Goal: Task Accomplishment & Management: Complete application form

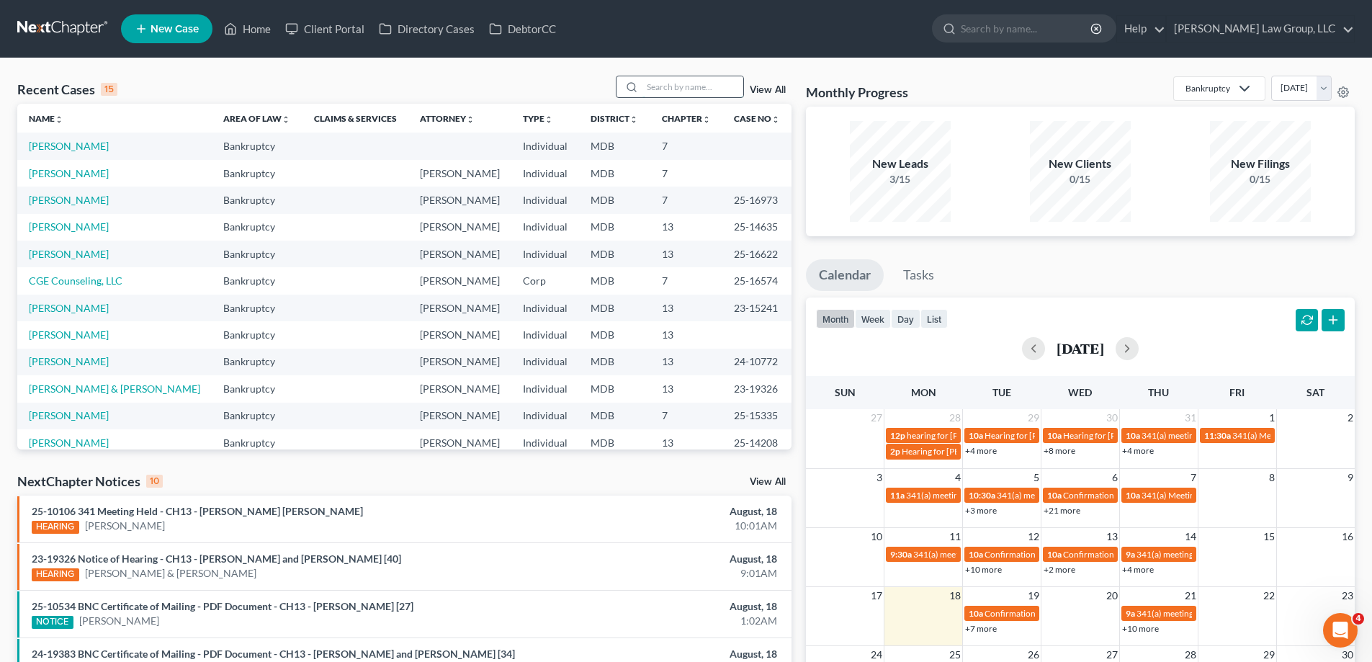
click at [683, 88] on input "search" at bounding box center [693, 86] width 101 height 21
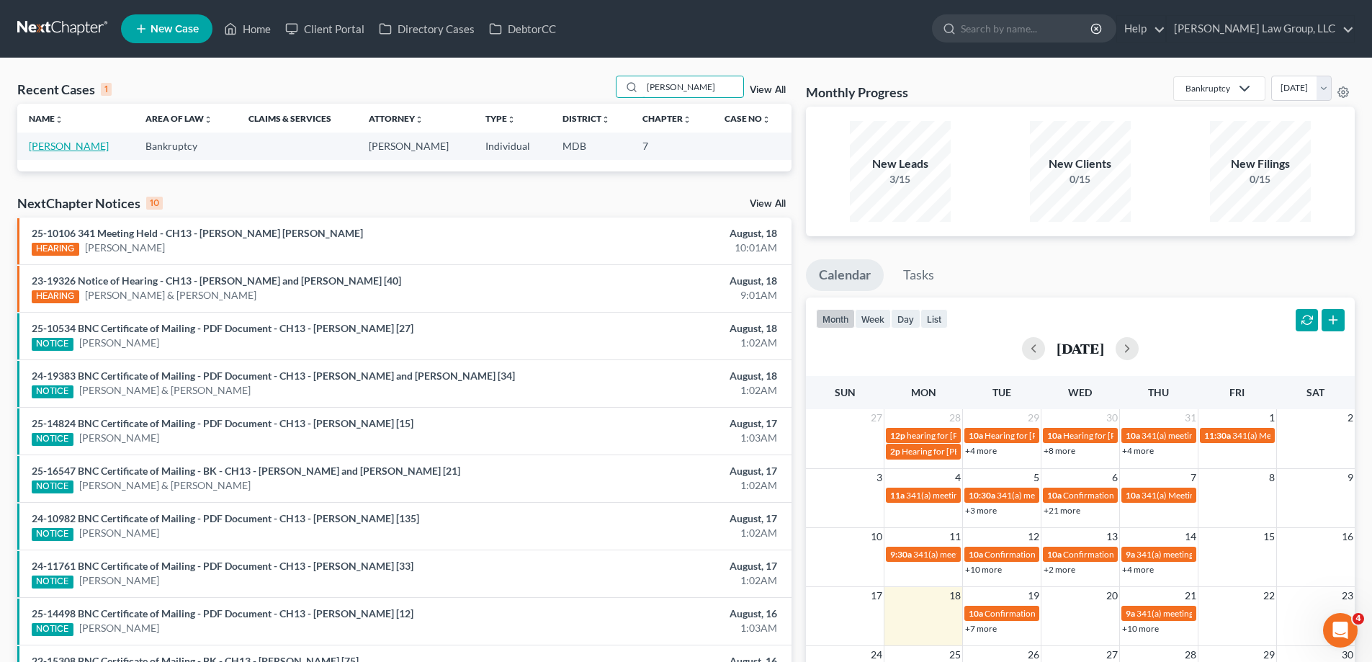
type input "[PERSON_NAME]"
click at [75, 151] on link "[PERSON_NAME]" at bounding box center [69, 146] width 80 height 12
select select "4"
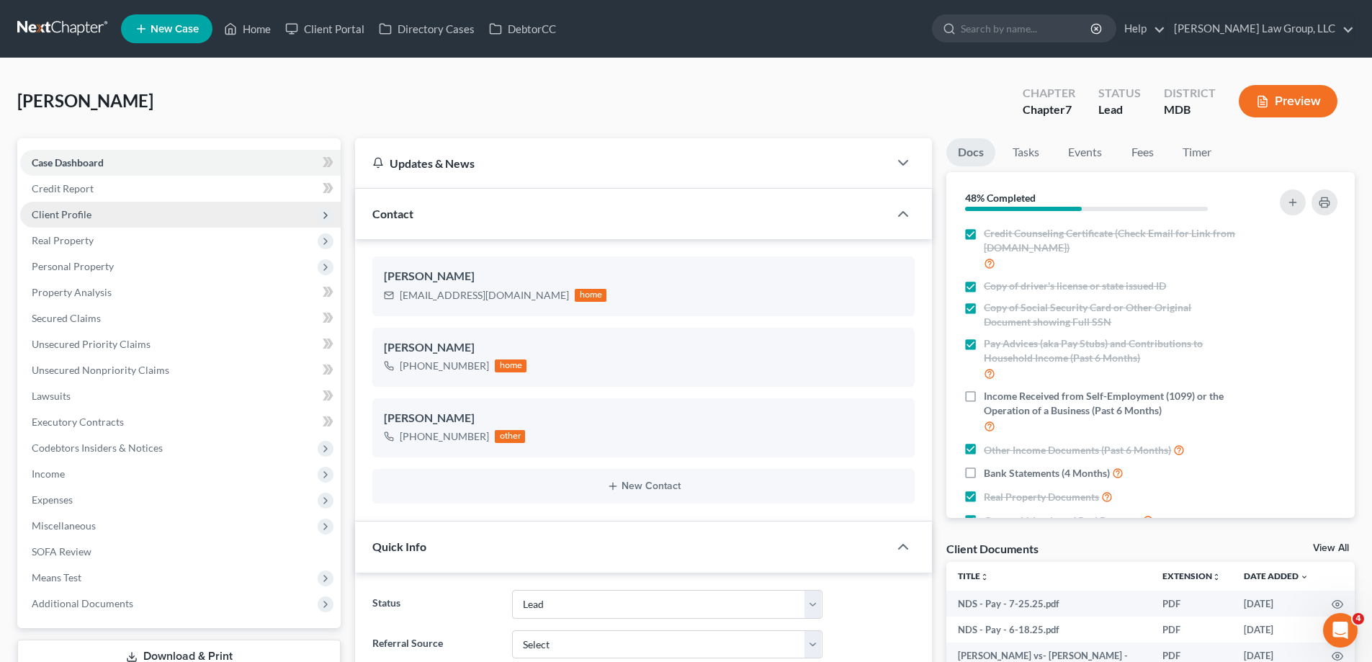
click at [89, 221] on span "Client Profile" at bounding box center [180, 215] width 321 height 26
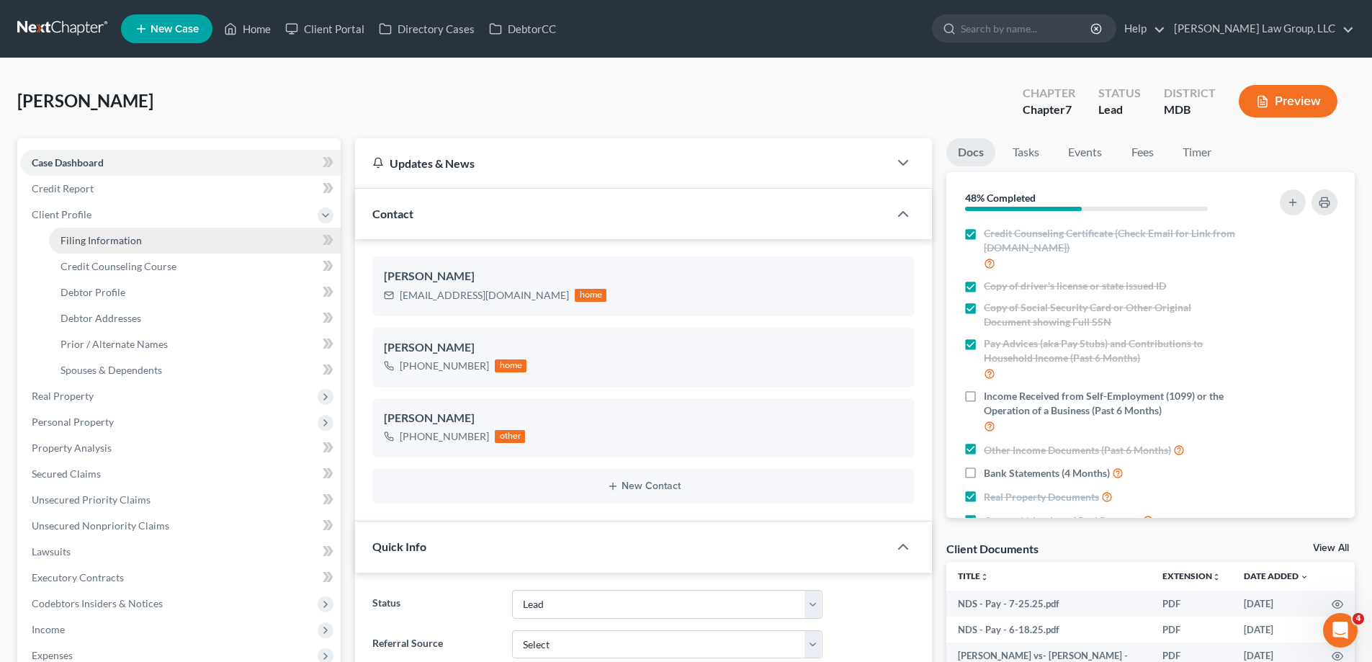
click at [119, 247] on link "Filing Information" at bounding box center [195, 241] width 292 height 26
select select "1"
select select "0"
select select "38"
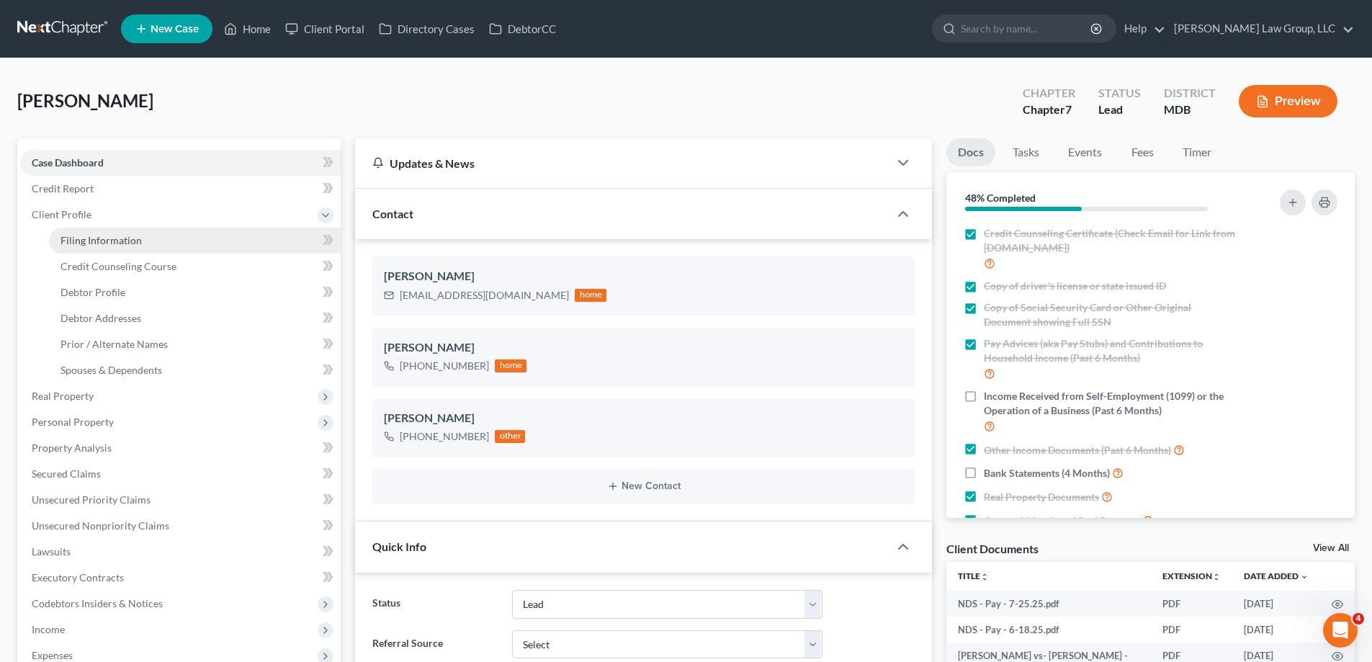
select select "21"
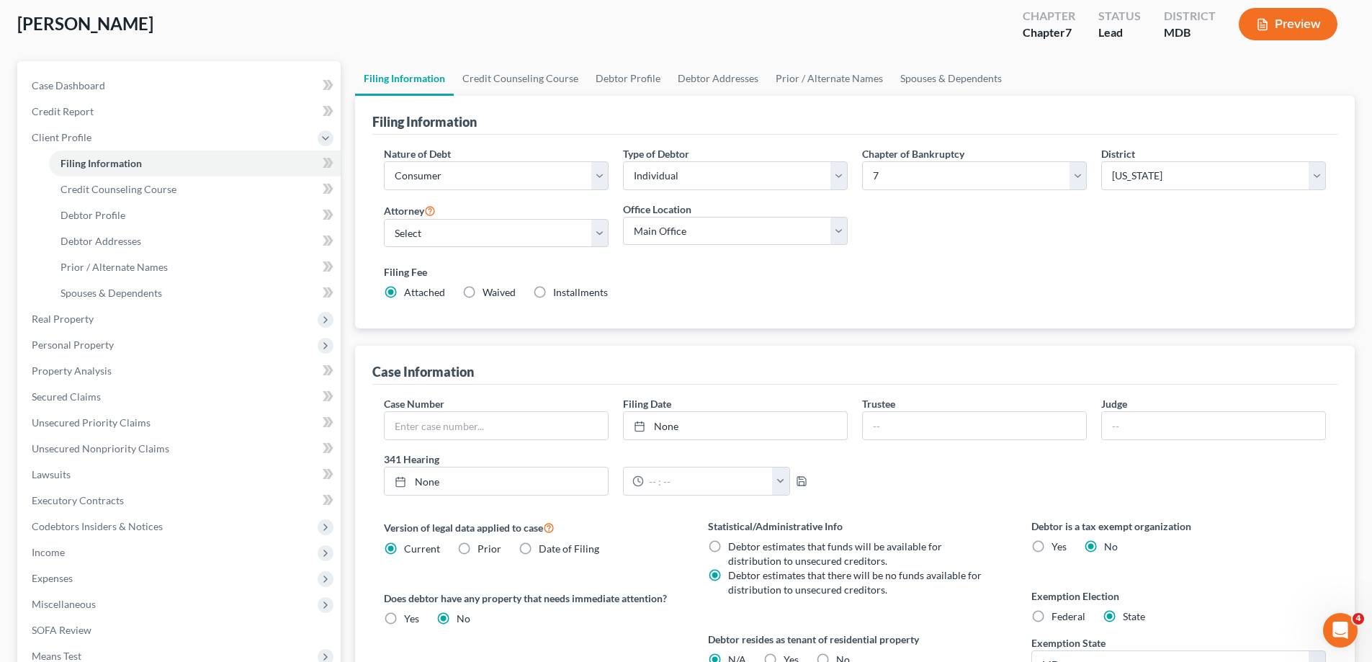
scroll to position [71, 0]
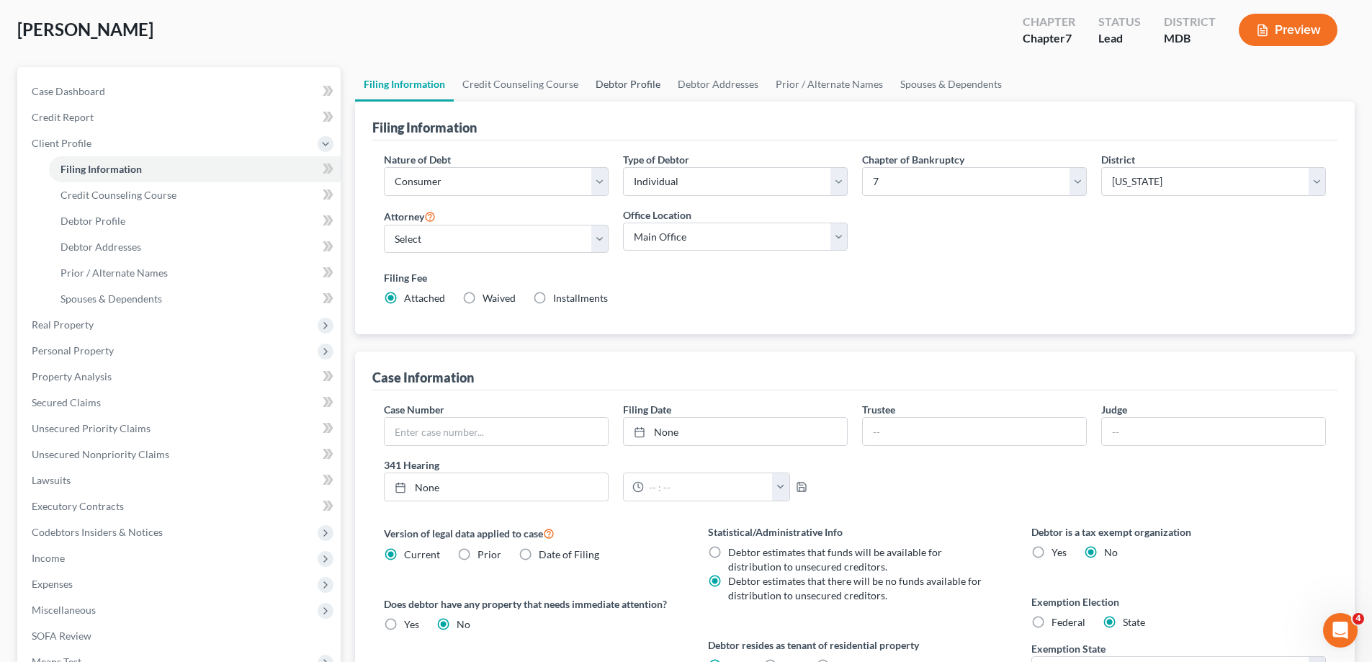
click at [609, 88] on link "Debtor Profile" at bounding box center [628, 84] width 82 height 35
select select "1"
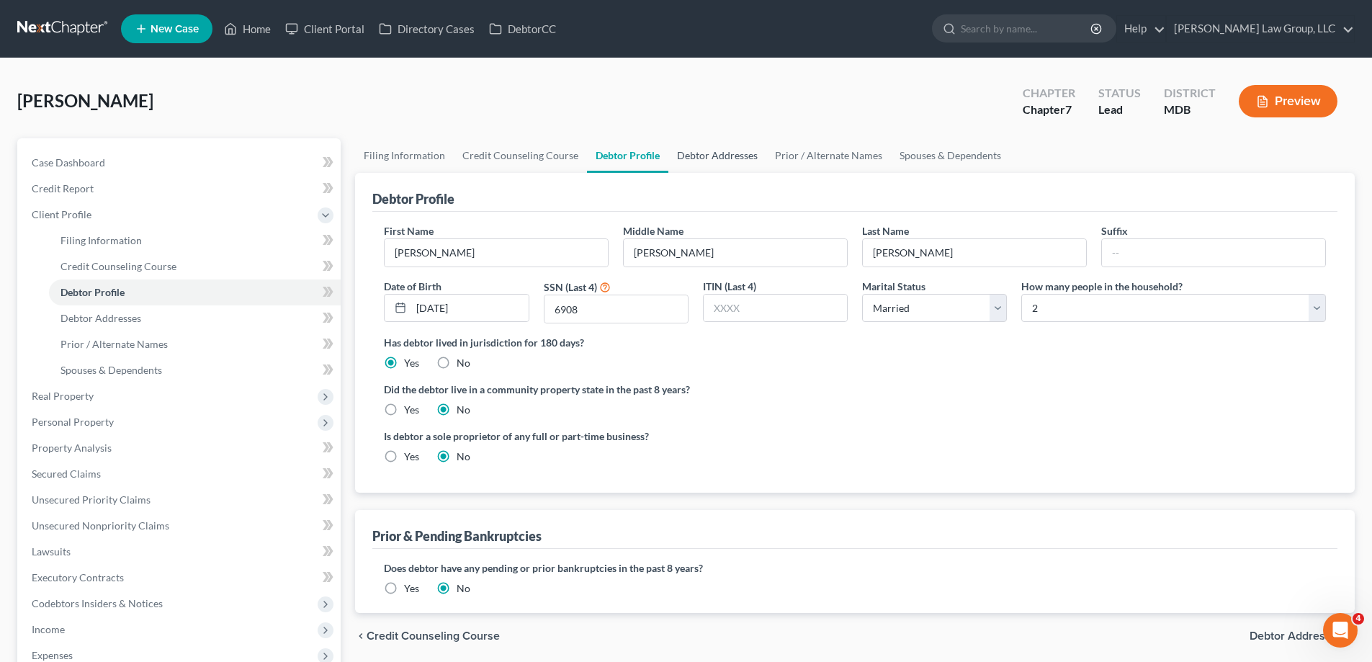
click at [692, 160] on link "Debtor Addresses" at bounding box center [718, 155] width 98 height 35
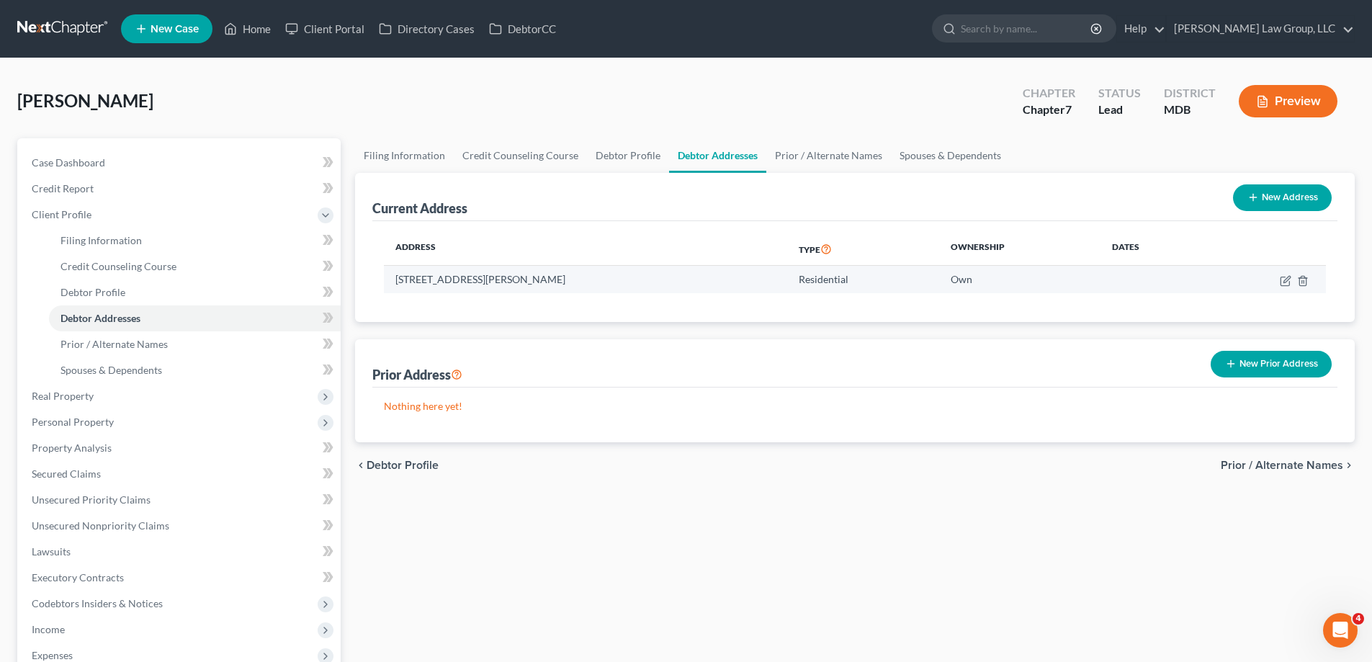
click at [1280, 287] on td at bounding box center [1266, 279] width 120 height 27
click at [1283, 282] on icon "button" at bounding box center [1286, 281] width 12 height 12
select select "21"
select select "12"
select select "0"
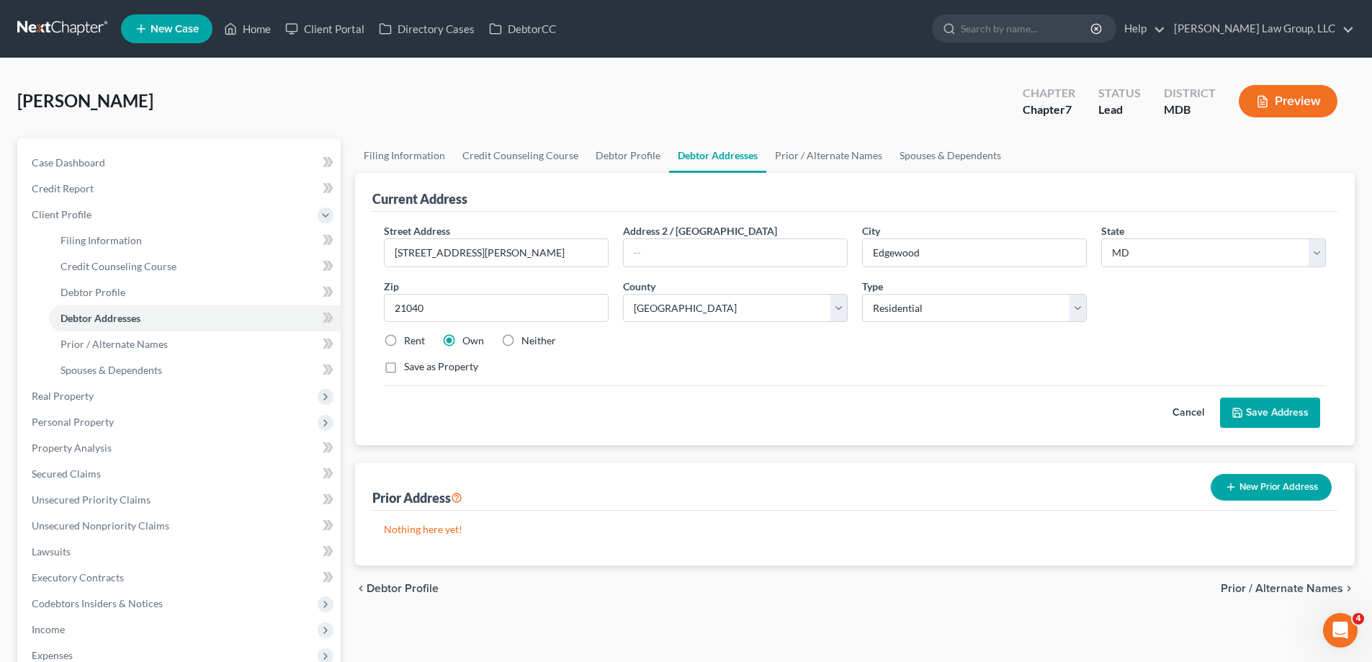
click at [1272, 414] on button "Save Address" at bounding box center [1270, 413] width 100 height 30
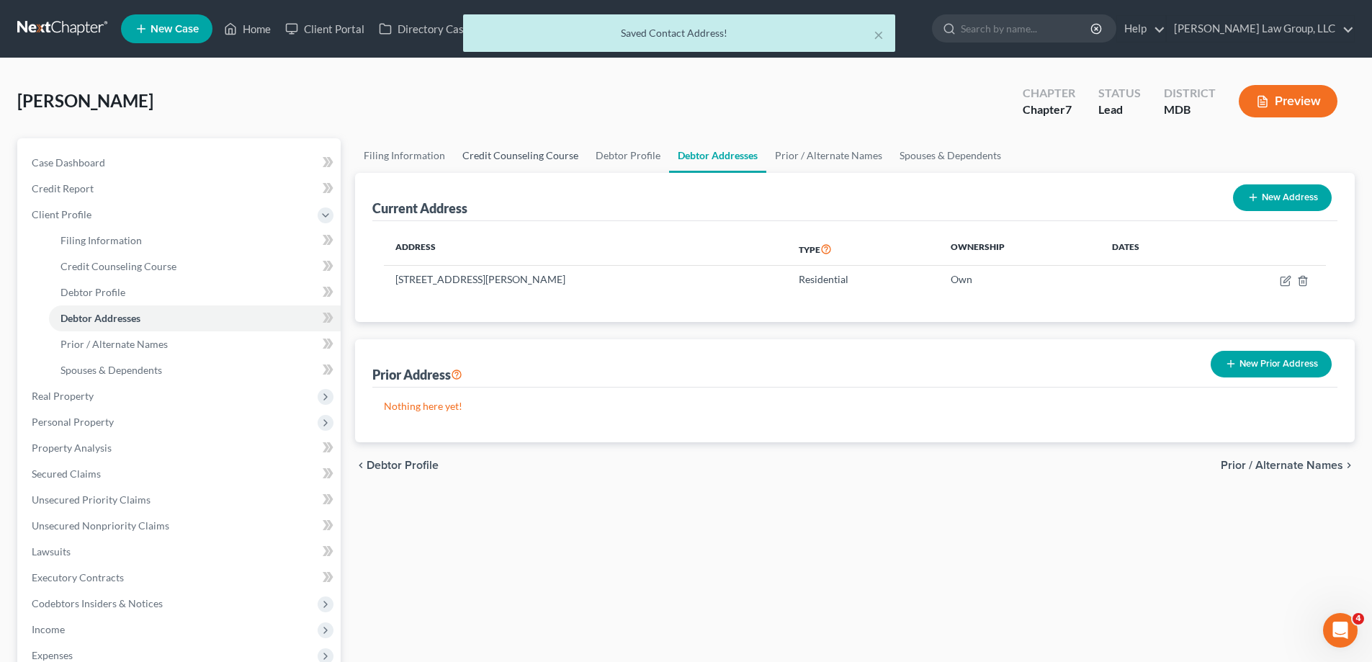
click at [532, 158] on link "Credit Counseling Course" at bounding box center [520, 155] width 133 height 35
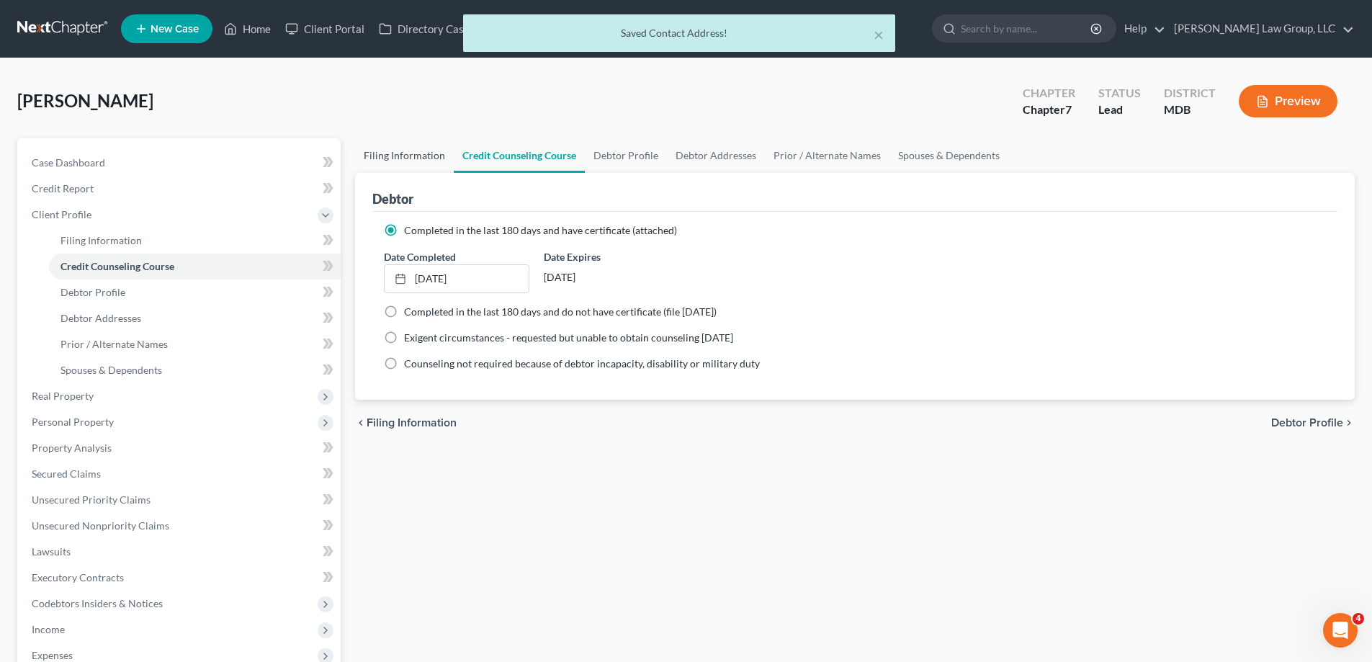
click at [408, 158] on link "Filing Information" at bounding box center [404, 155] width 99 height 35
select select "1"
select select "0"
select select "38"
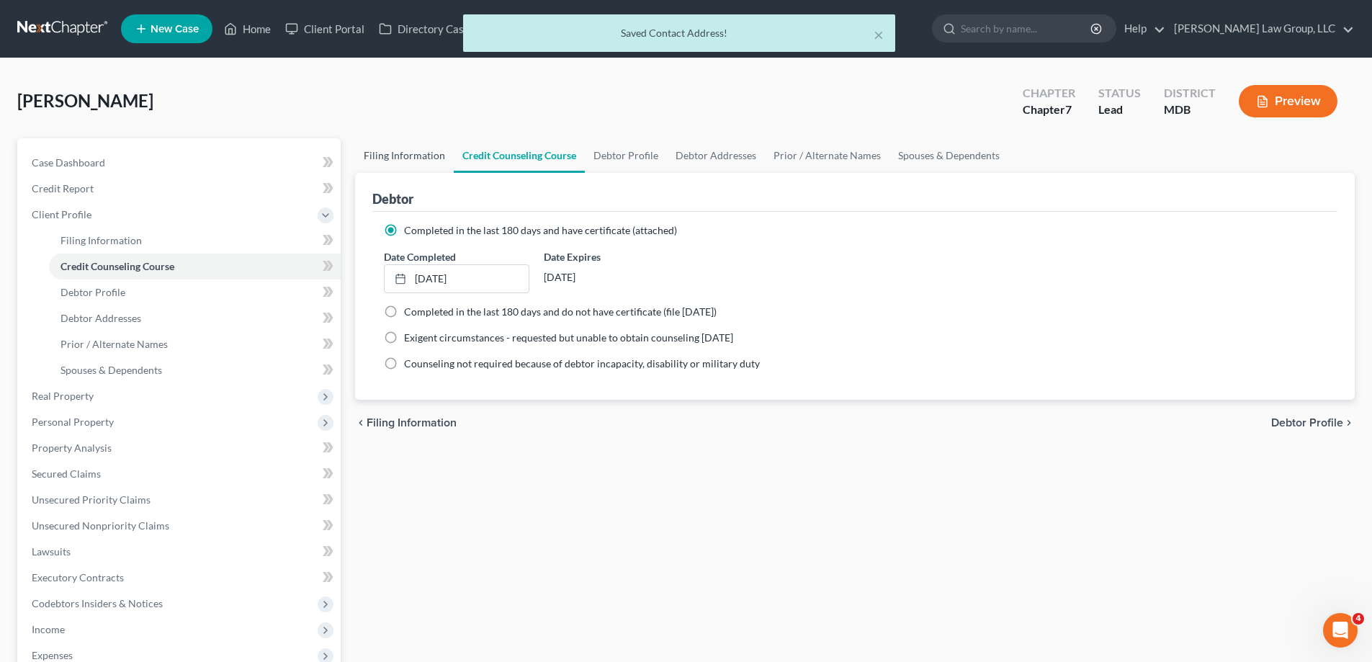
select select "0"
select select "21"
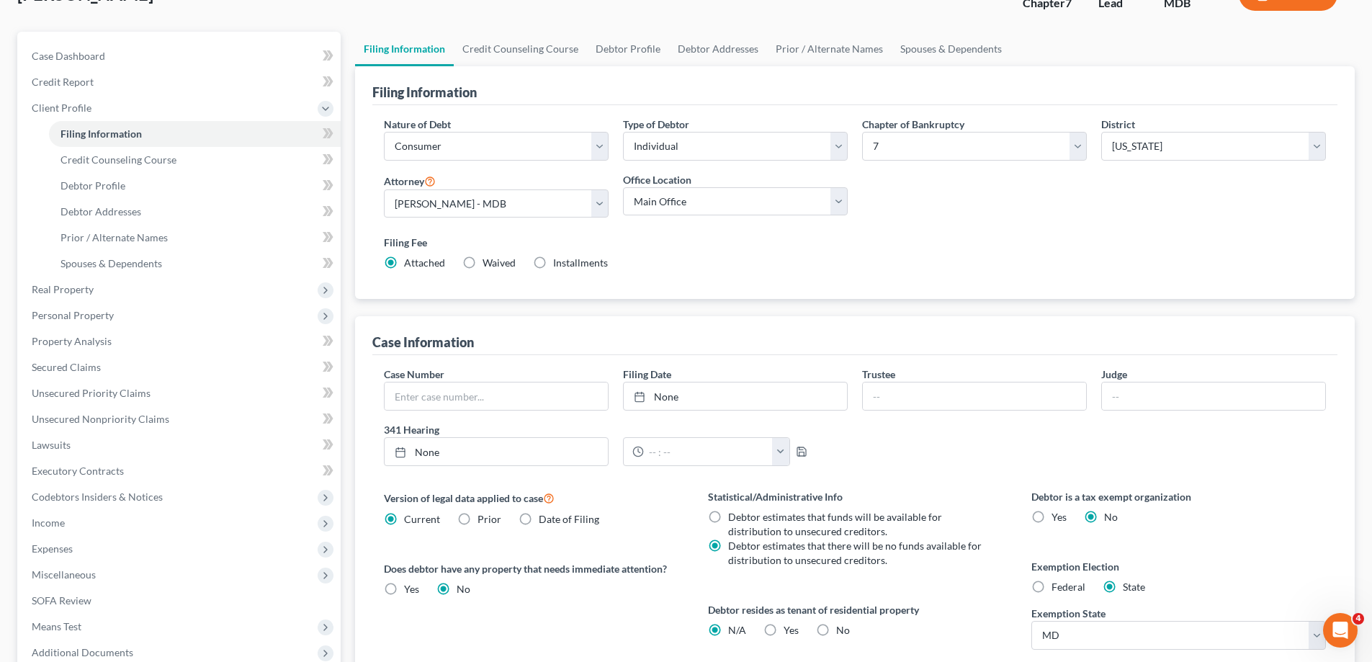
scroll to position [216, 0]
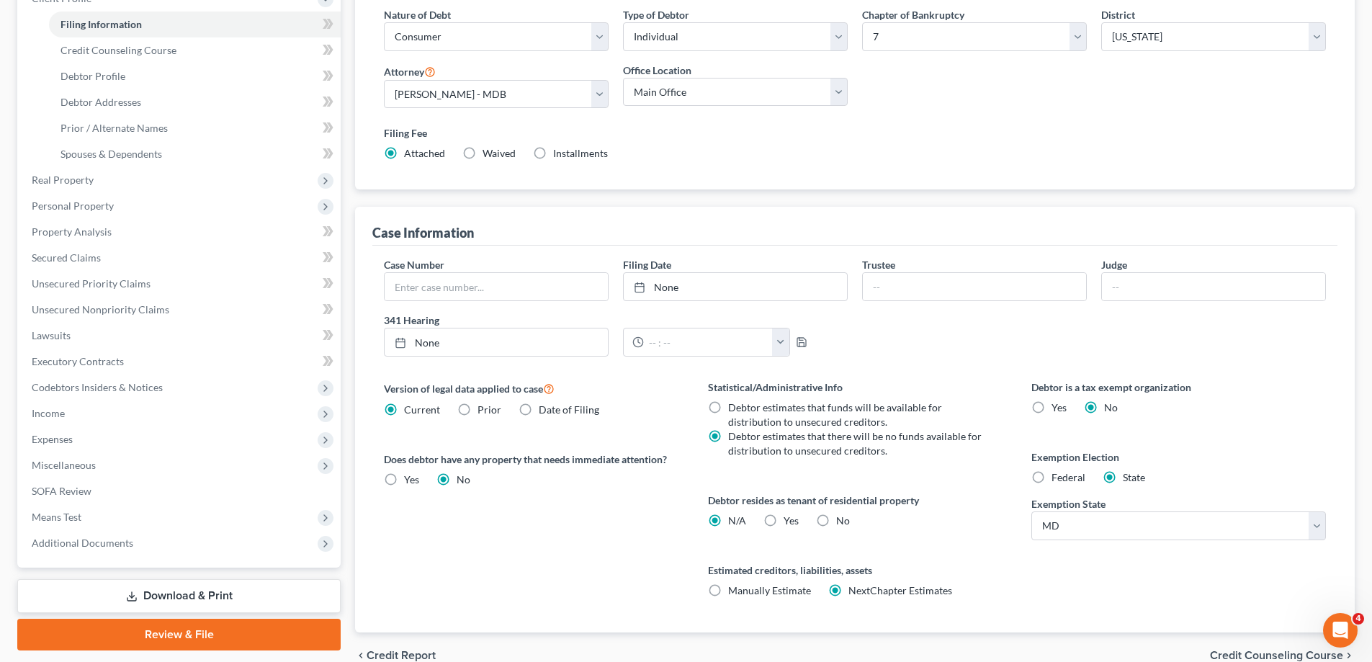
click at [836, 524] on label "No" at bounding box center [843, 521] width 14 height 14
click at [842, 523] on input "No" at bounding box center [846, 518] width 9 height 9
radio input "true"
radio input "false"
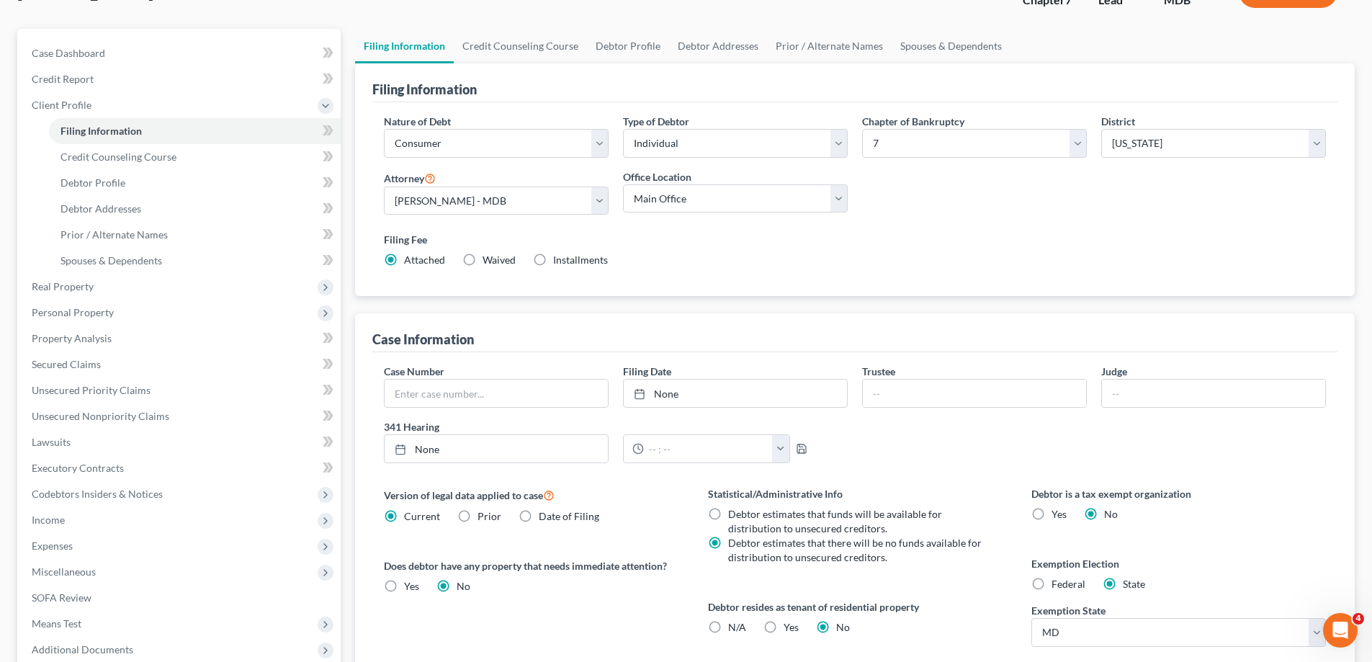
scroll to position [0, 0]
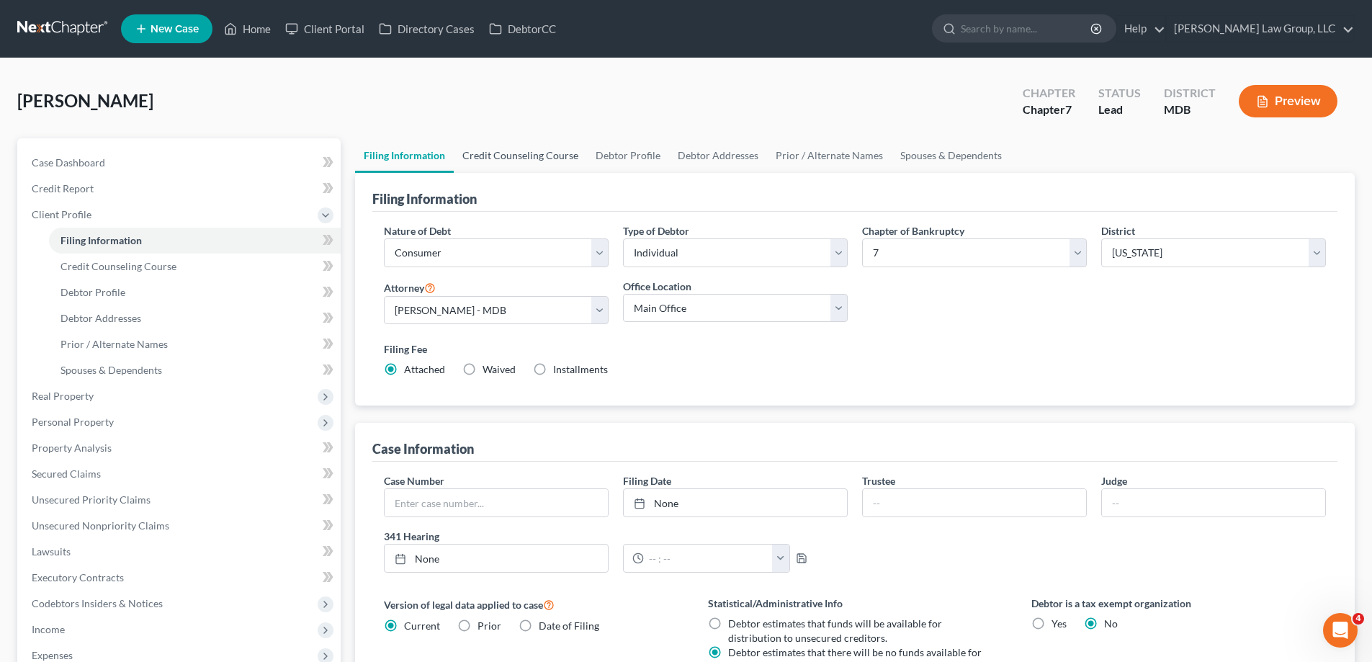
click at [515, 154] on link "Credit Counseling Course" at bounding box center [520, 155] width 133 height 35
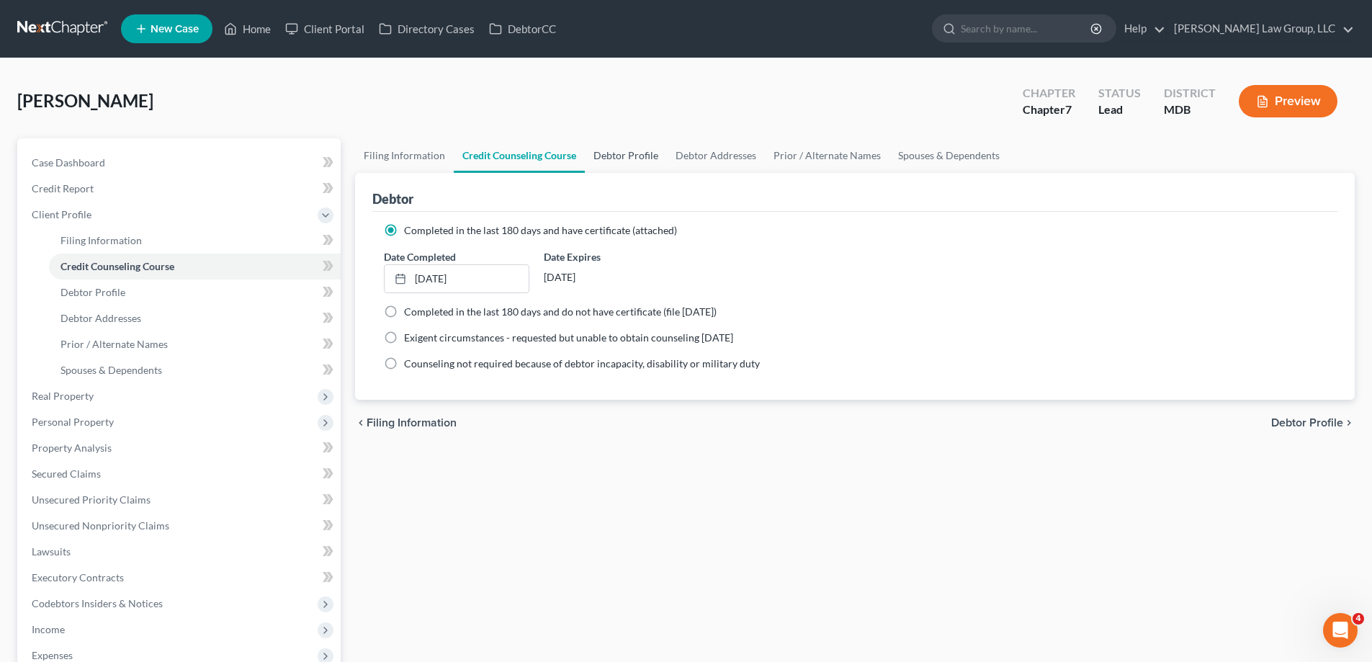
click at [648, 148] on link "Debtor Profile" at bounding box center [626, 155] width 82 height 35
select select "1"
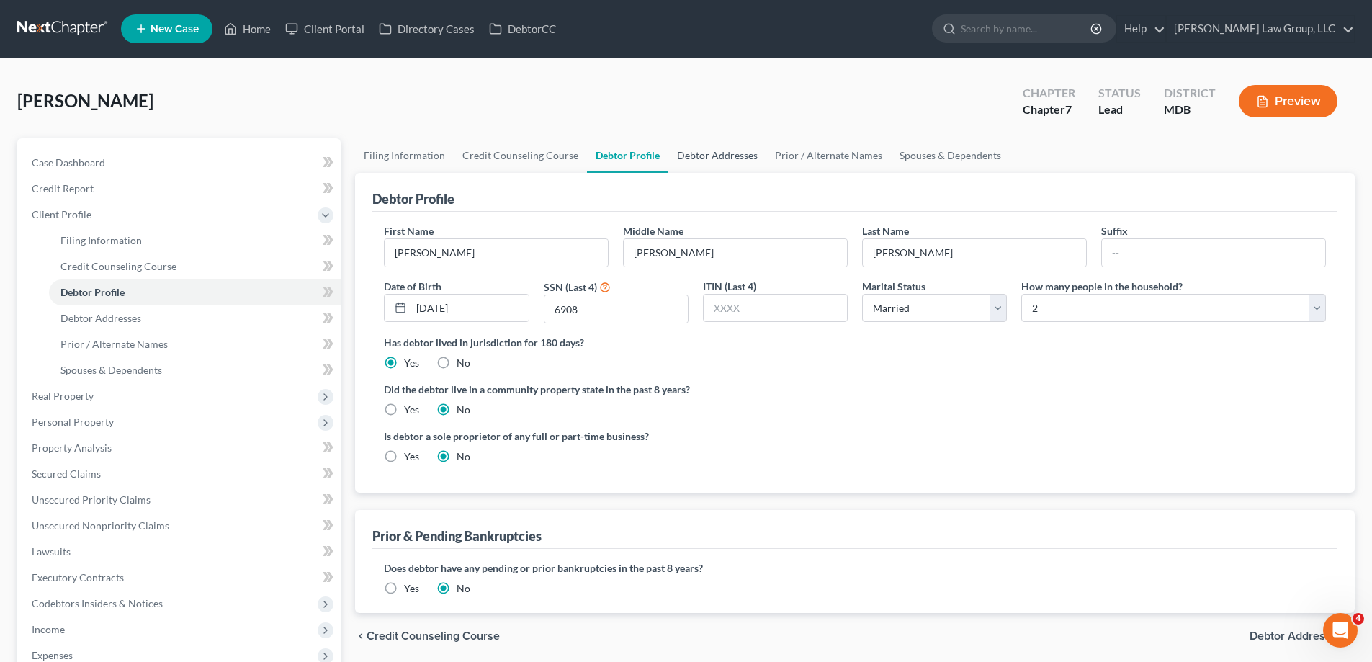
click at [701, 164] on link "Debtor Addresses" at bounding box center [718, 155] width 98 height 35
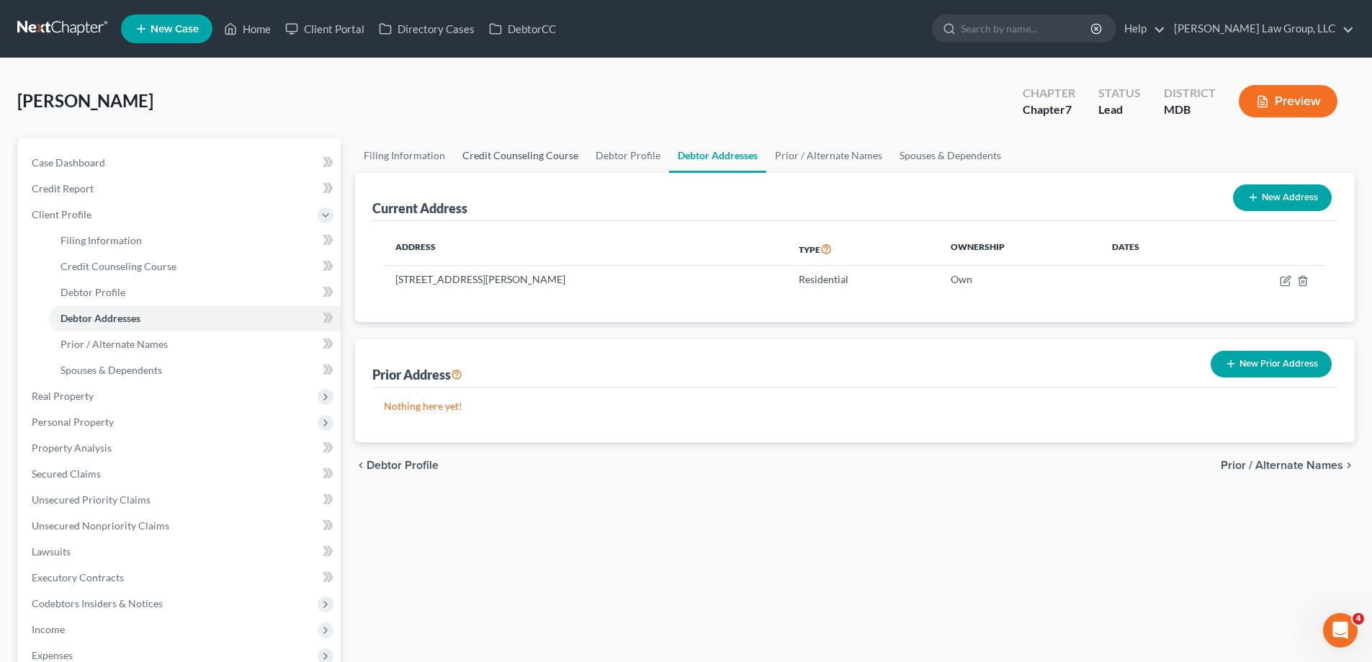
click at [487, 163] on link "Credit Counseling Course" at bounding box center [520, 155] width 133 height 35
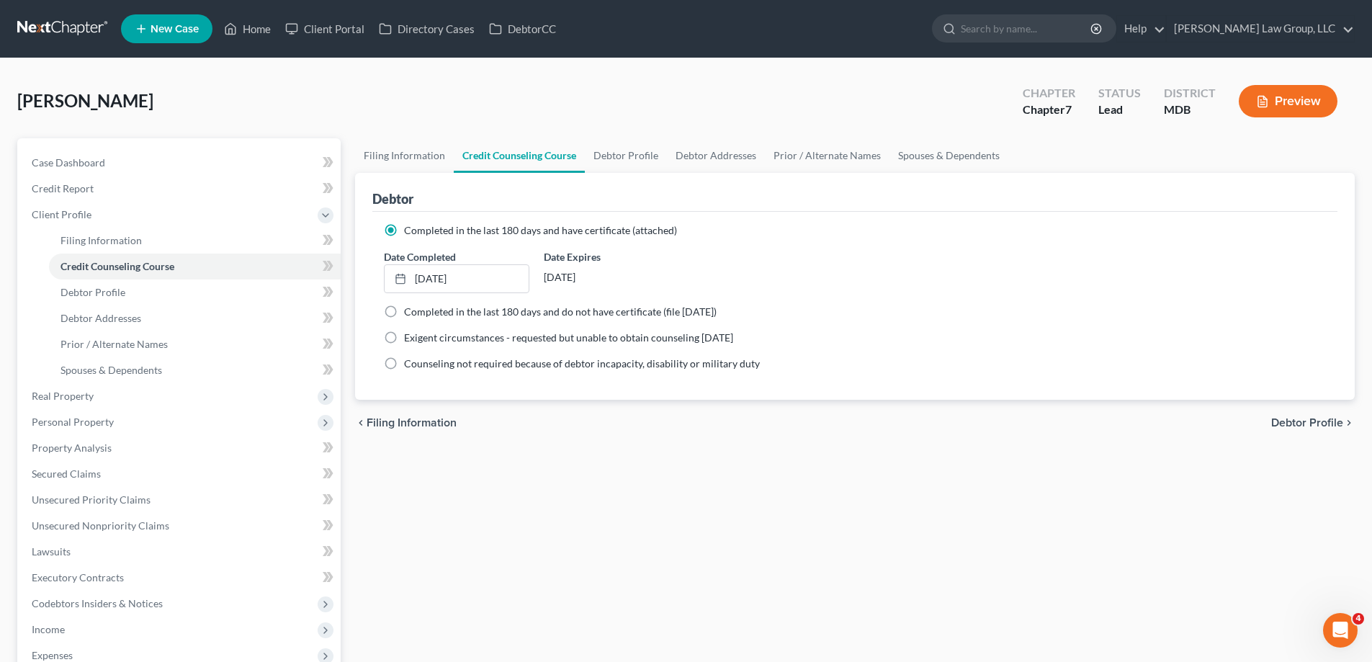
click at [623, 177] on div "Debtor" at bounding box center [854, 192] width 965 height 39
click at [619, 166] on link "Debtor Profile" at bounding box center [626, 155] width 82 height 35
select select "1"
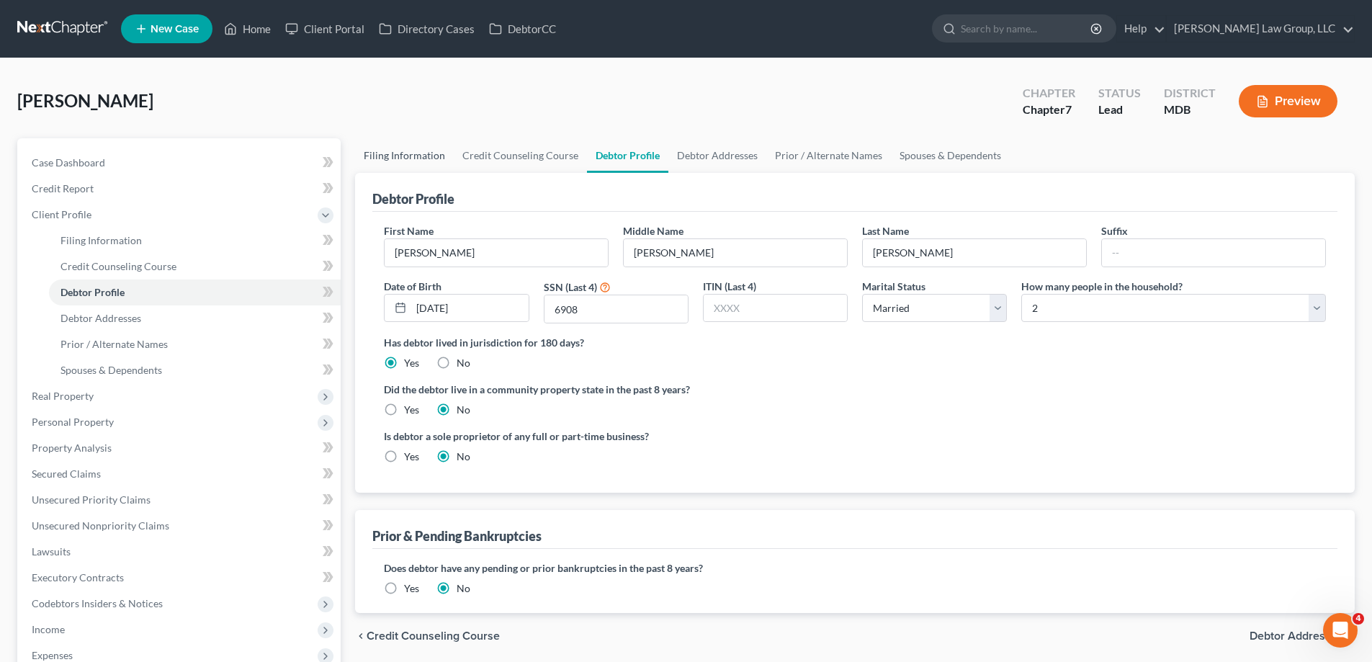
click at [421, 162] on link "Filing Information" at bounding box center [404, 155] width 99 height 35
select select "1"
select select "0"
select select "38"
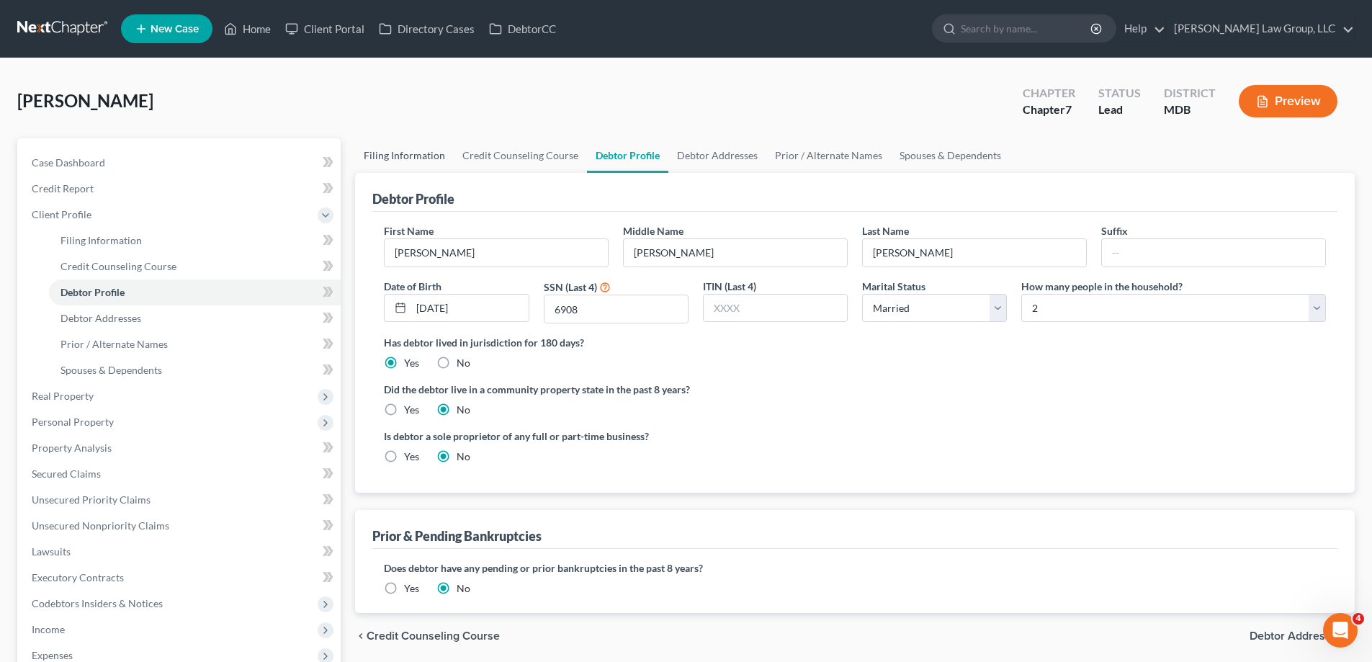
select select "0"
select select "21"
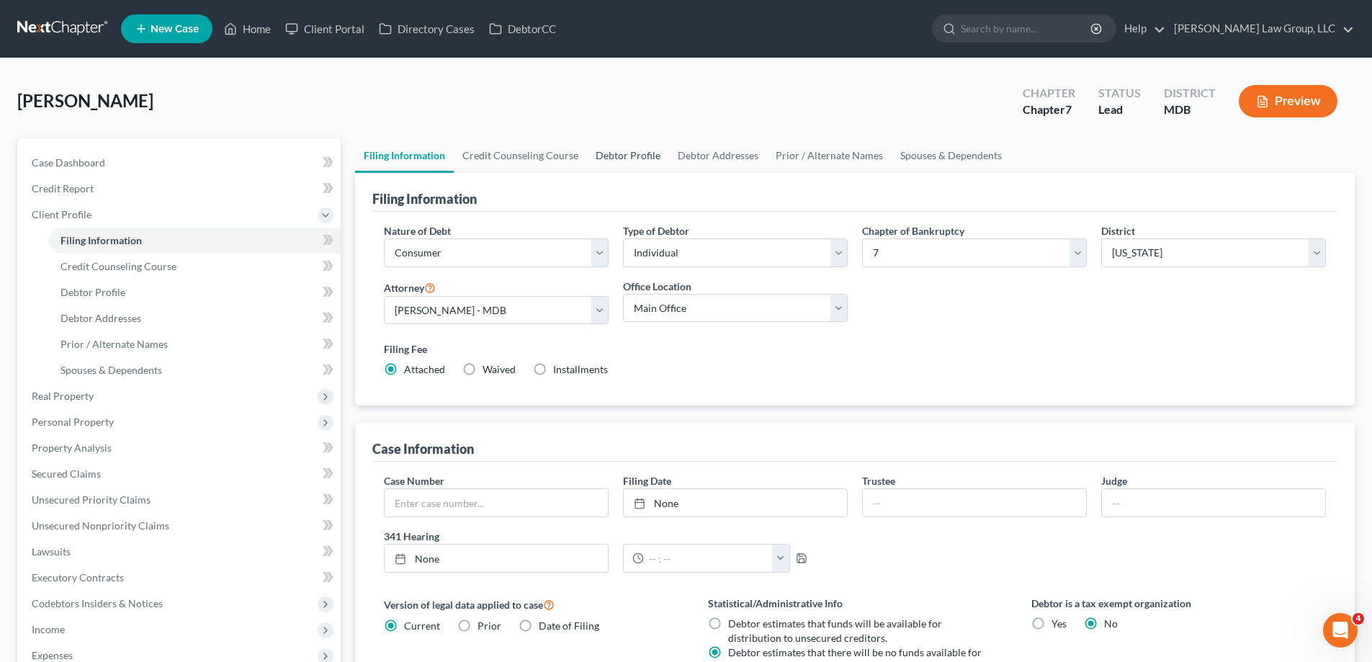
click at [639, 157] on link "Debtor Profile" at bounding box center [628, 155] width 82 height 35
select select "1"
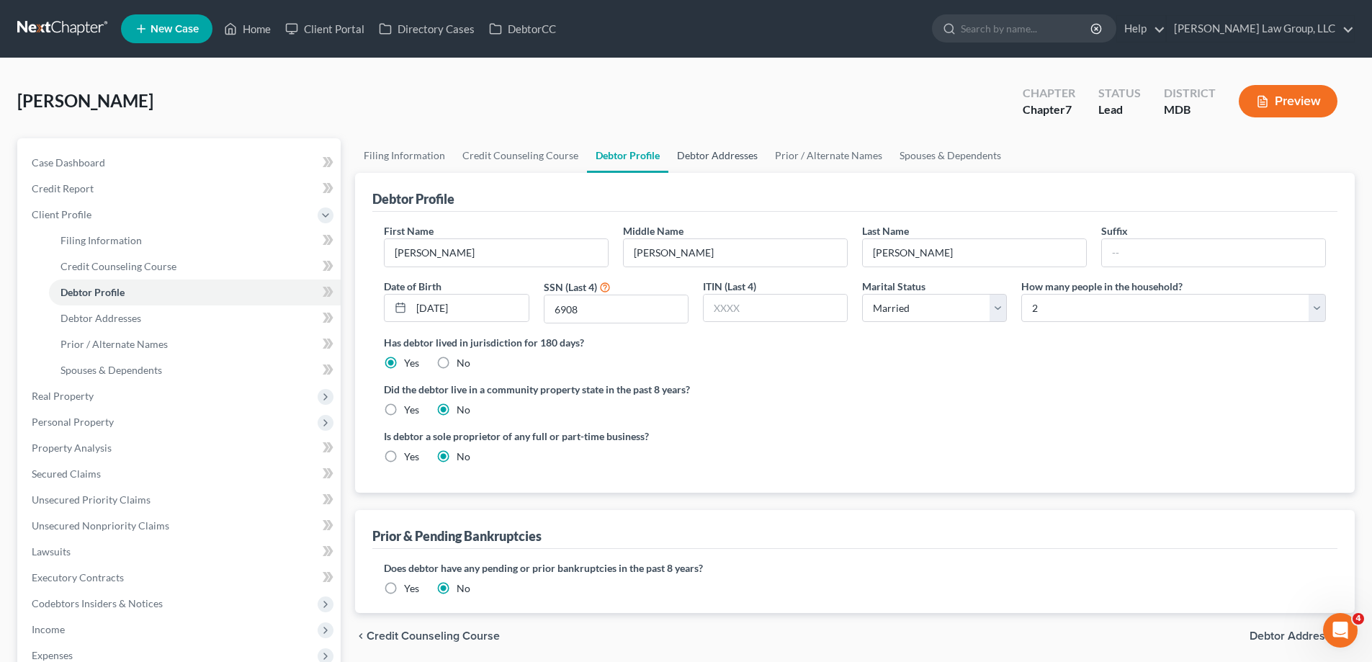
click at [728, 160] on link "Debtor Addresses" at bounding box center [718, 155] width 98 height 35
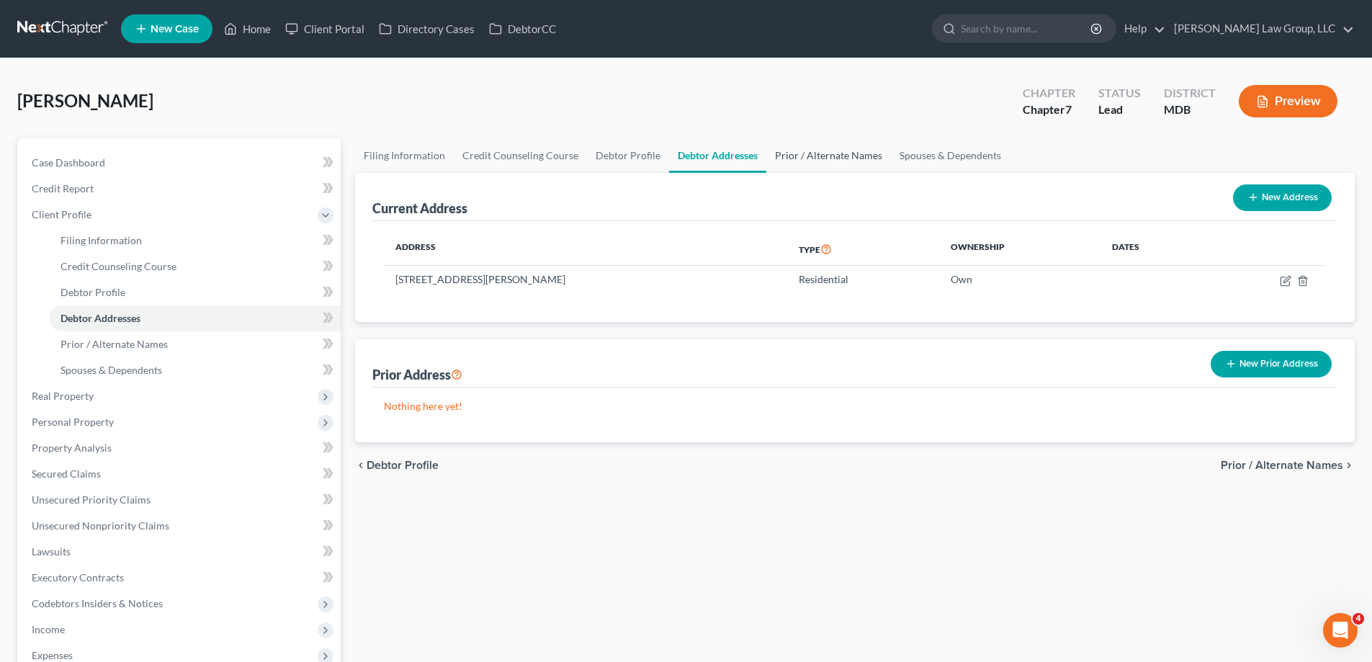
click at [823, 158] on link "Prior / Alternate Names" at bounding box center [829, 155] width 125 height 35
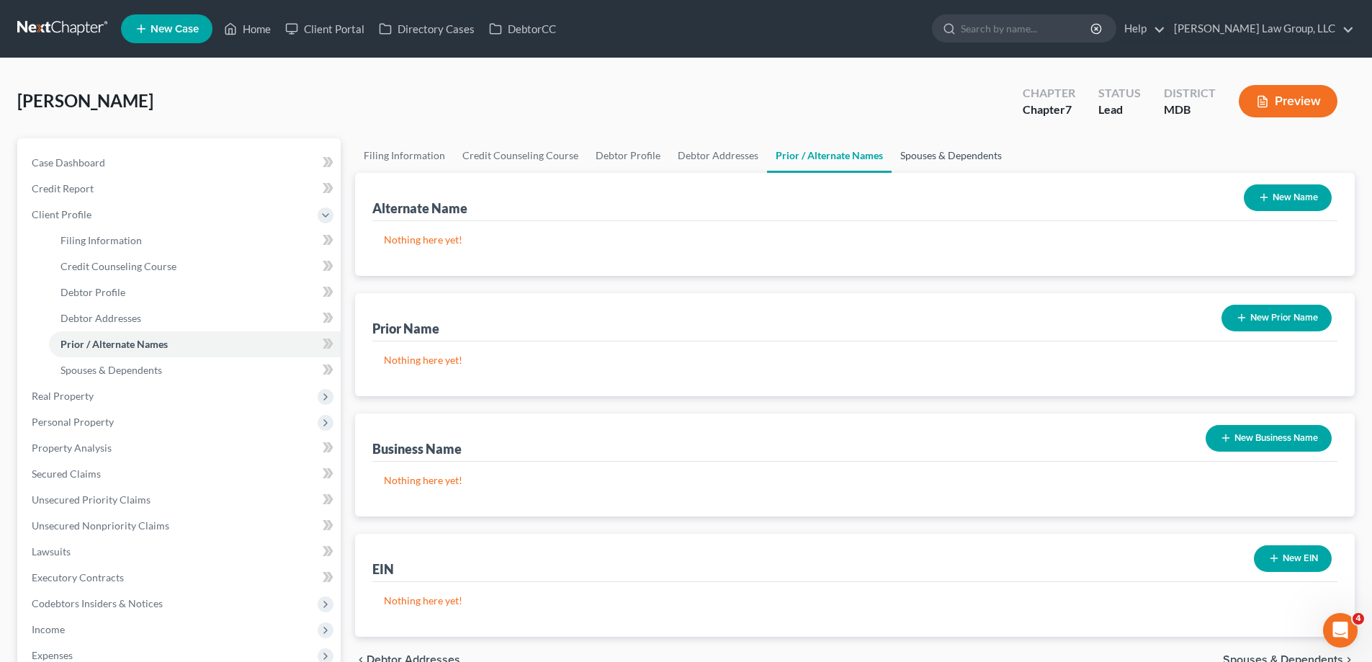
click at [942, 153] on link "Spouses & Dependents" at bounding box center [951, 155] width 119 height 35
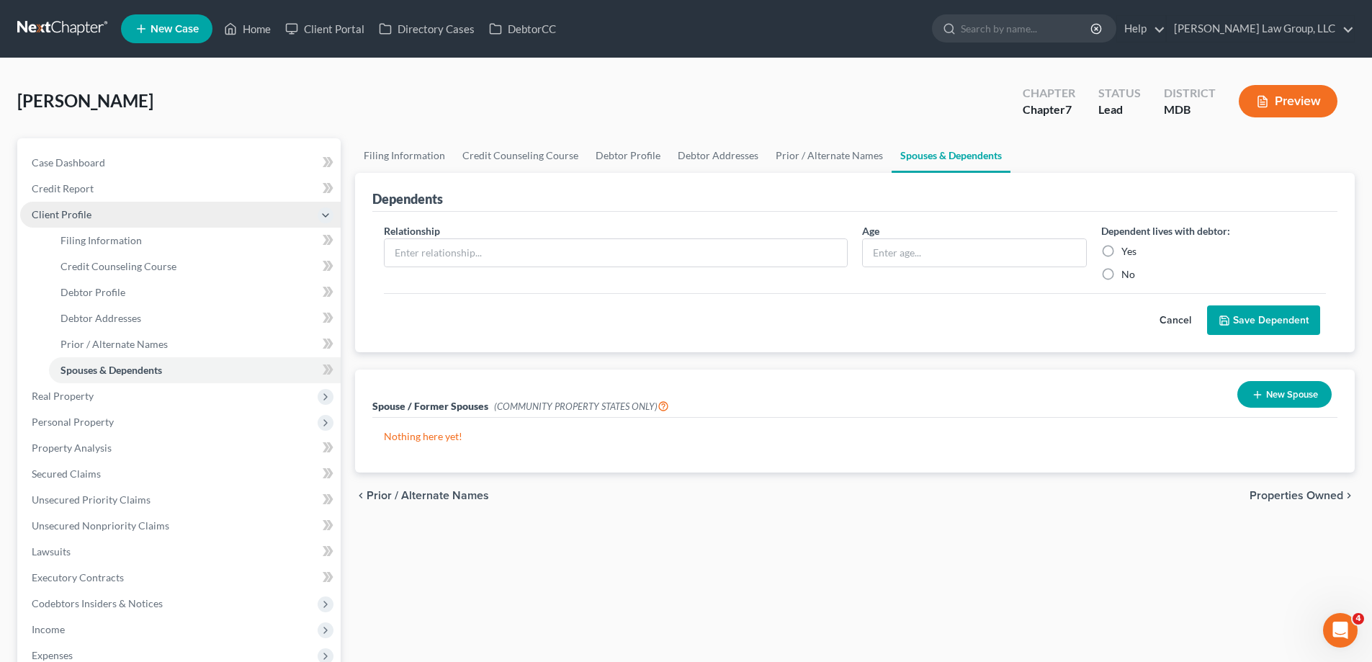
click at [130, 213] on span "Client Profile" at bounding box center [180, 215] width 321 height 26
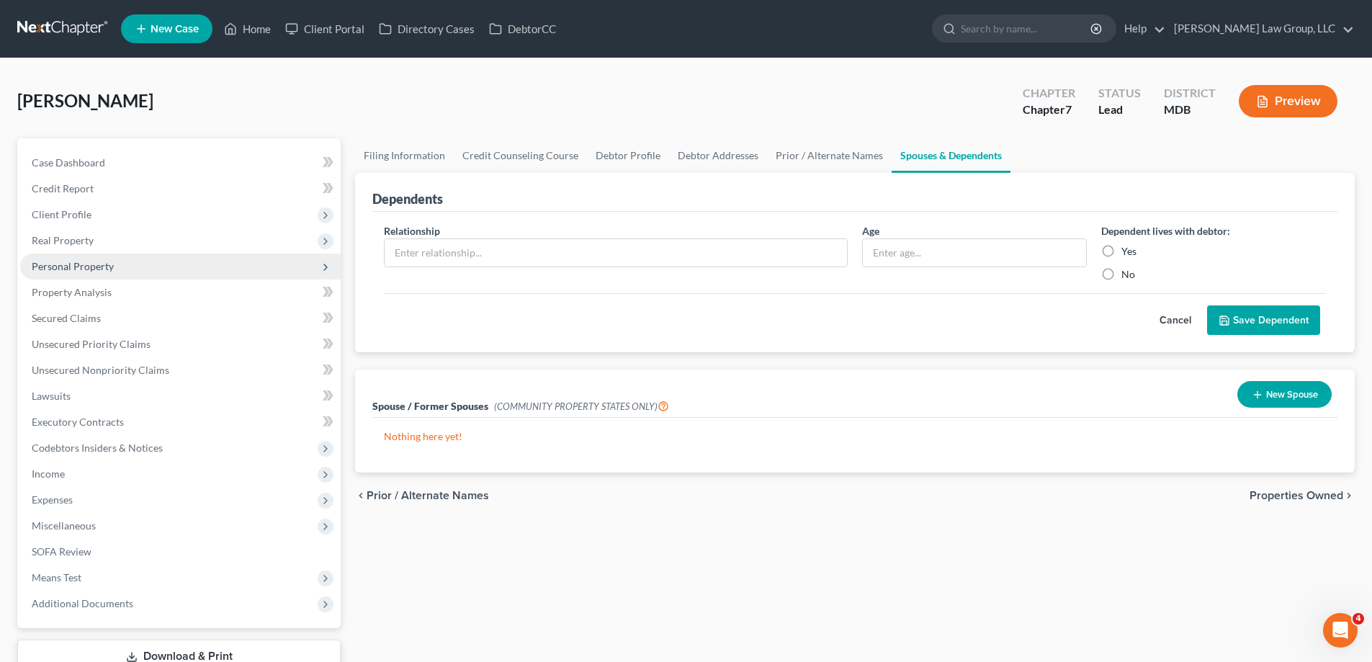
click at [102, 243] on span "Real Property" at bounding box center [180, 241] width 321 height 26
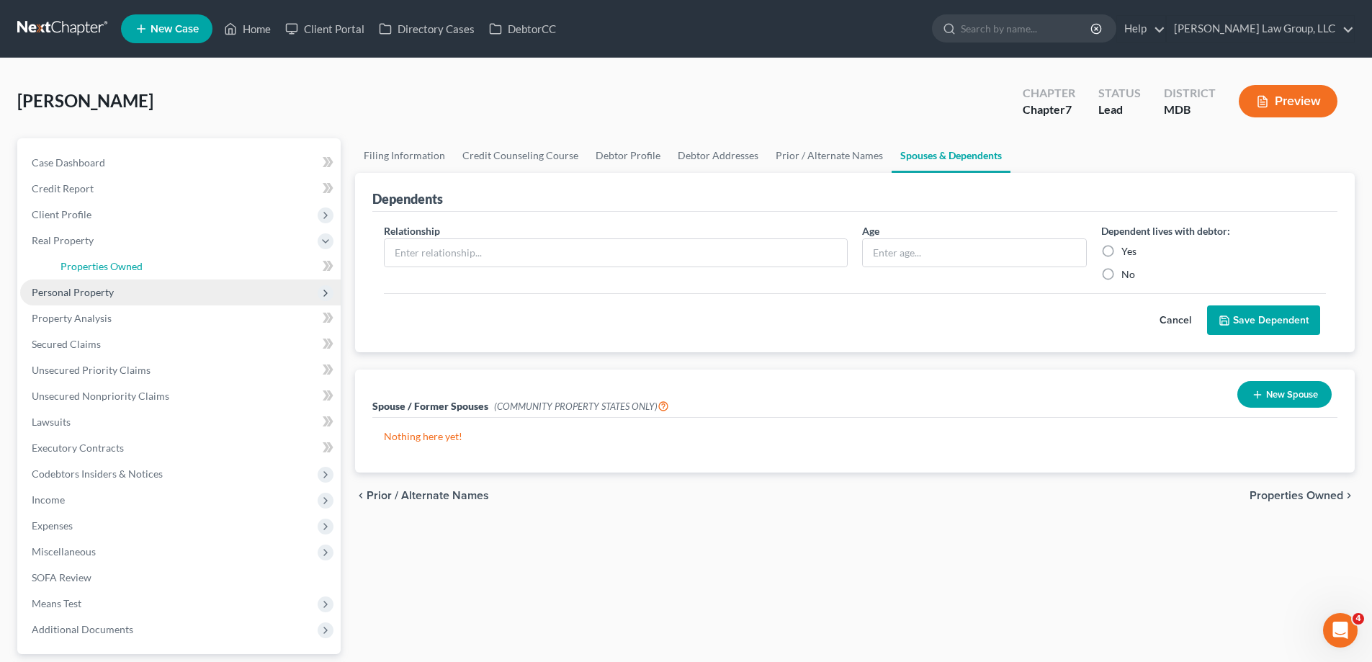
click at [117, 274] on link "Properties Owned" at bounding box center [195, 267] width 292 height 26
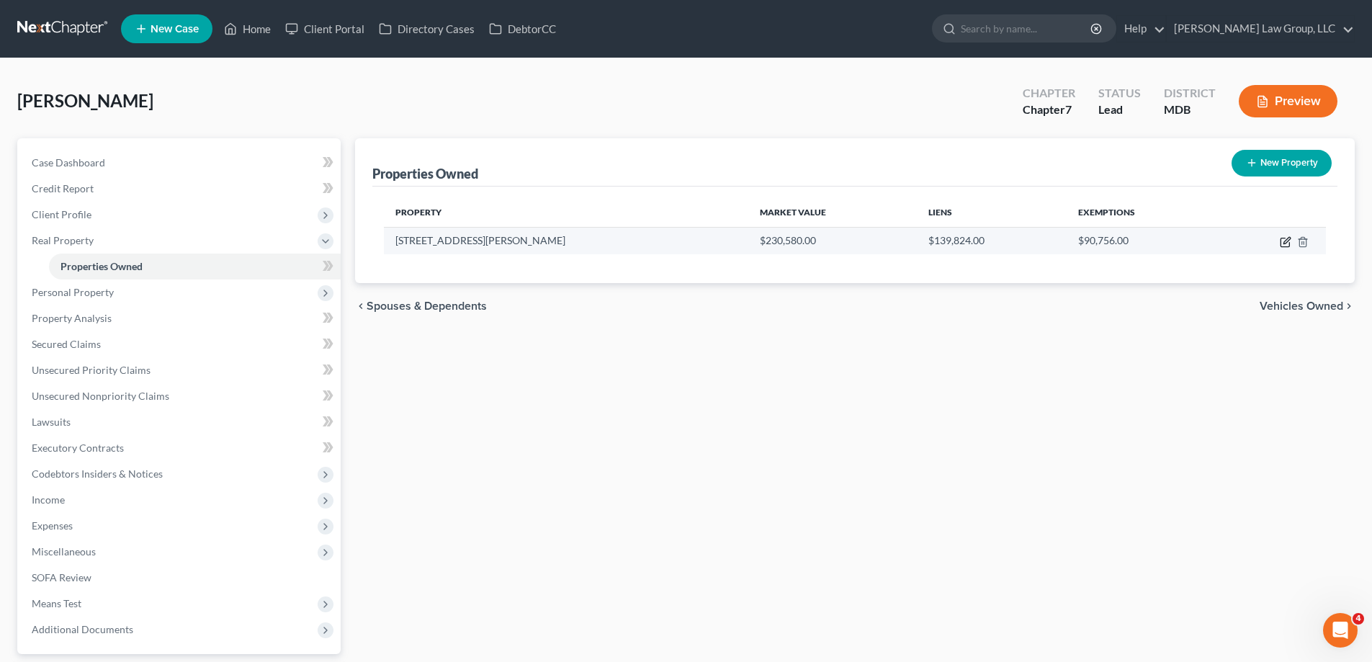
click at [1282, 243] on icon "button" at bounding box center [1285, 242] width 9 height 9
select select "21"
select select "3"
select select "5"
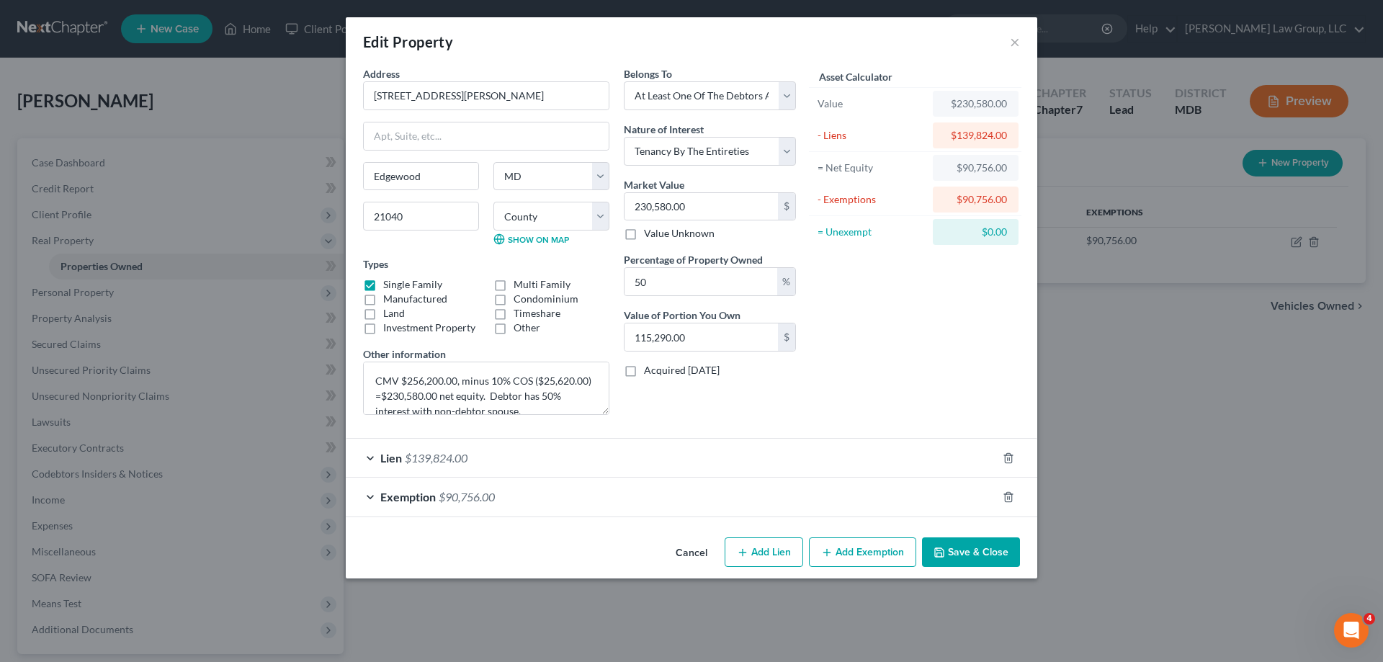
click at [396, 495] on span "Exemption" at bounding box center [407, 497] width 55 height 14
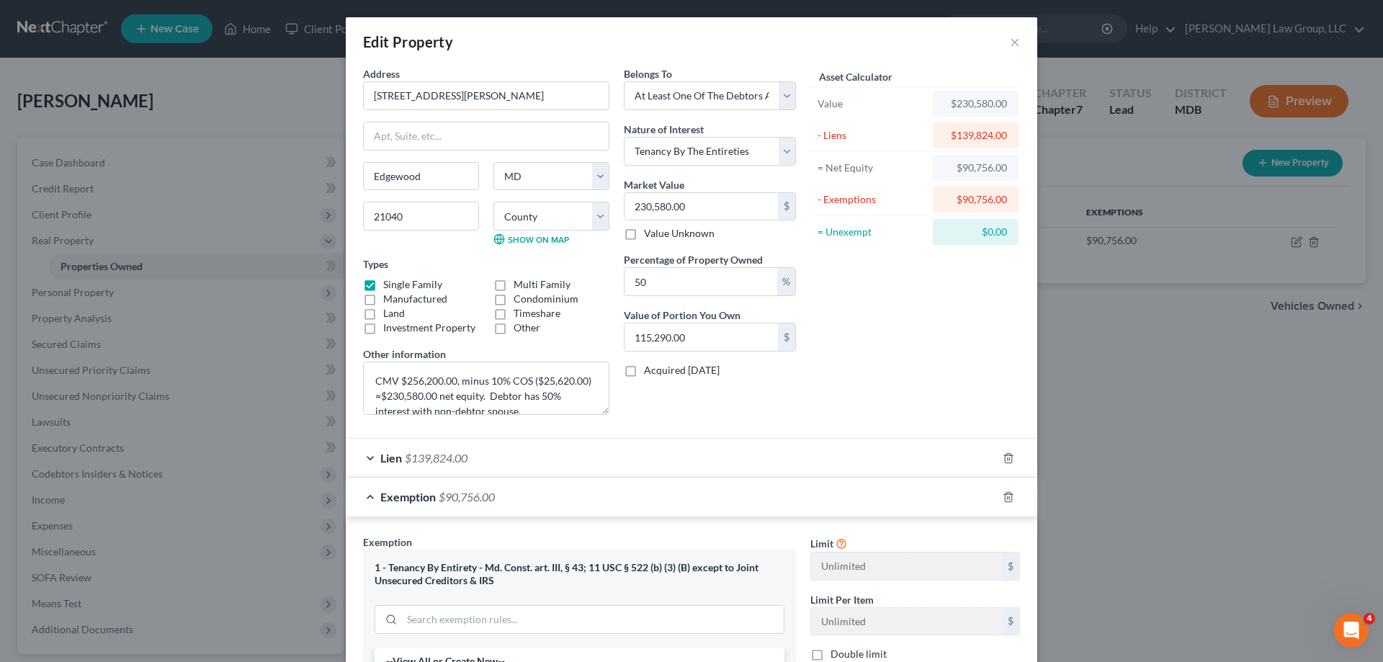
click at [395, 493] on span "Exemption" at bounding box center [407, 497] width 55 height 14
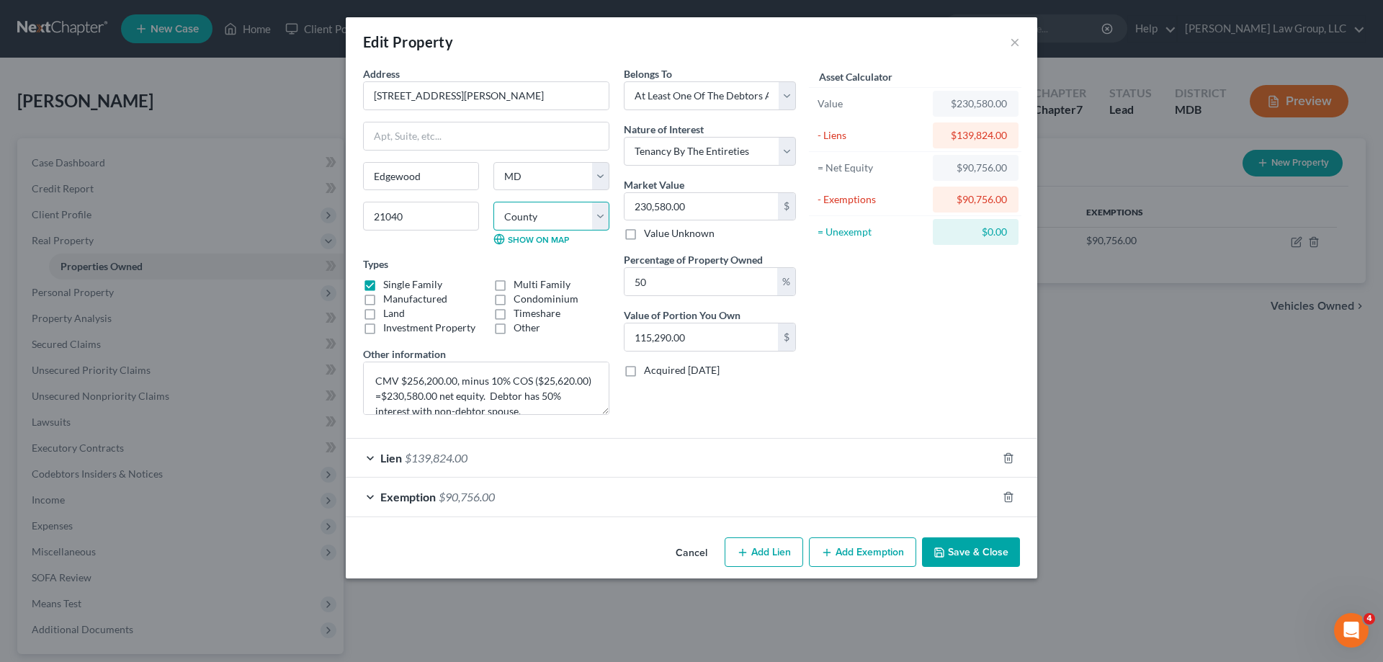
click at [541, 210] on select "County [GEOGRAPHIC_DATA] [GEOGRAPHIC_DATA] [GEOGRAPHIC_DATA] [GEOGRAPHIC_DATA] …" at bounding box center [551, 216] width 116 height 29
select select "12"
click at [493, 202] on select "County [GEOGRAPHIC_DATA] [GEOGRAPHIC_DATA] [GEOGRAPHIC_DATA] [GEOGRAPHIC_DATA] …" at bounding box center [551, 216] width 116 height 29
click at [938, 354] on div "Asset Calculator Value $230,580.00 - Liens $139,824.00 = Net Equity $90,756.00 …" at bounding box center [915, 246] width 224 height 360
click at [961, 558] on button "Save & Close" at bounding box center [971, 552] width 98 height 30
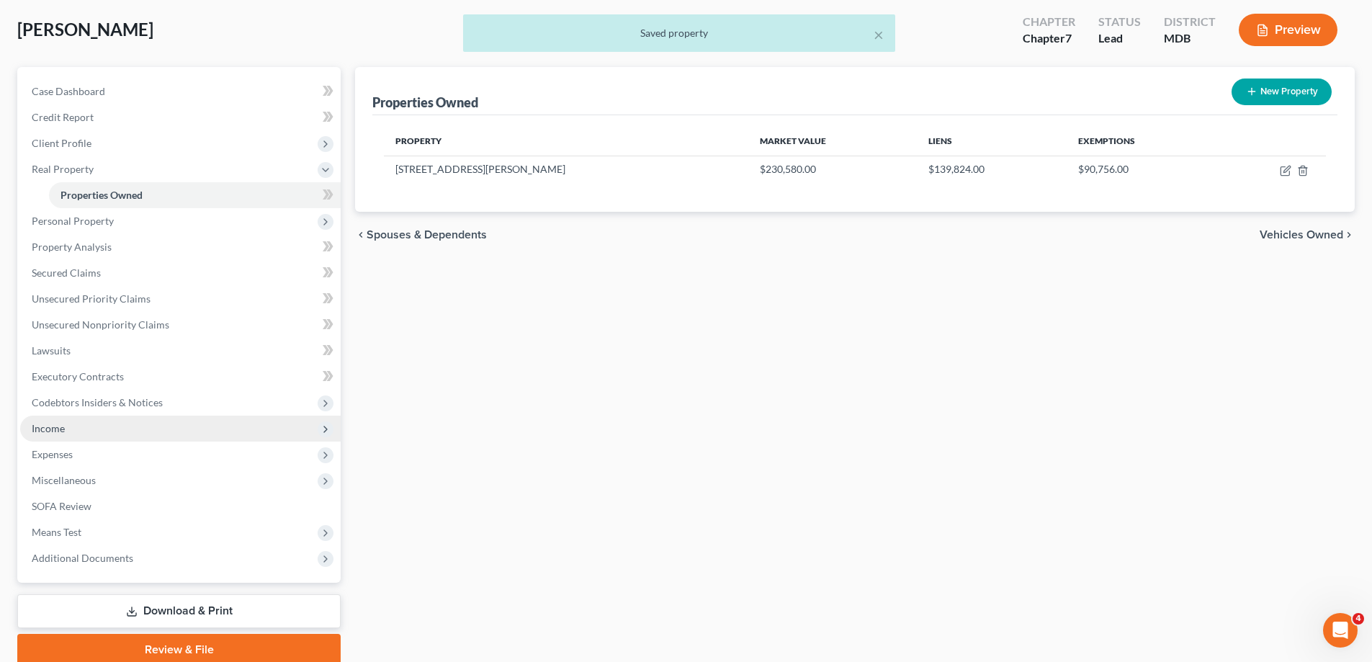
scroll to position [130, 0]
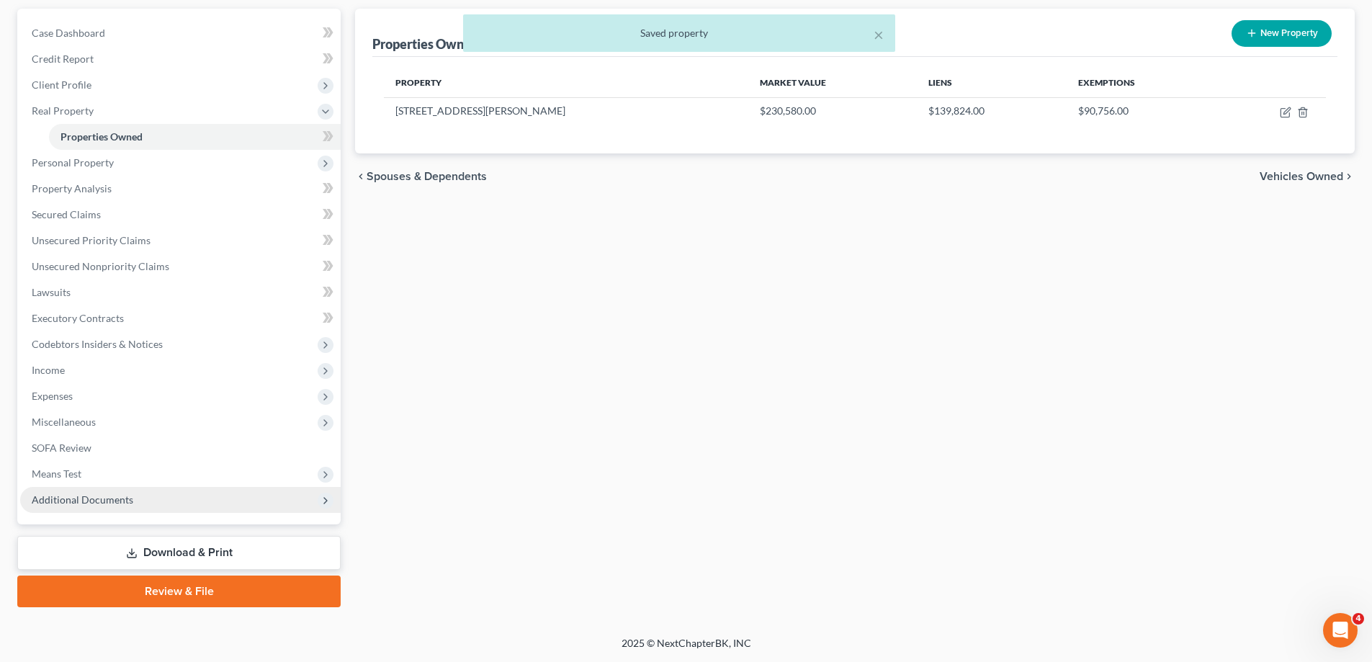
click at [161, 499] on span "Additional Documents" at bounding box center [180, 500] width 321 height 26
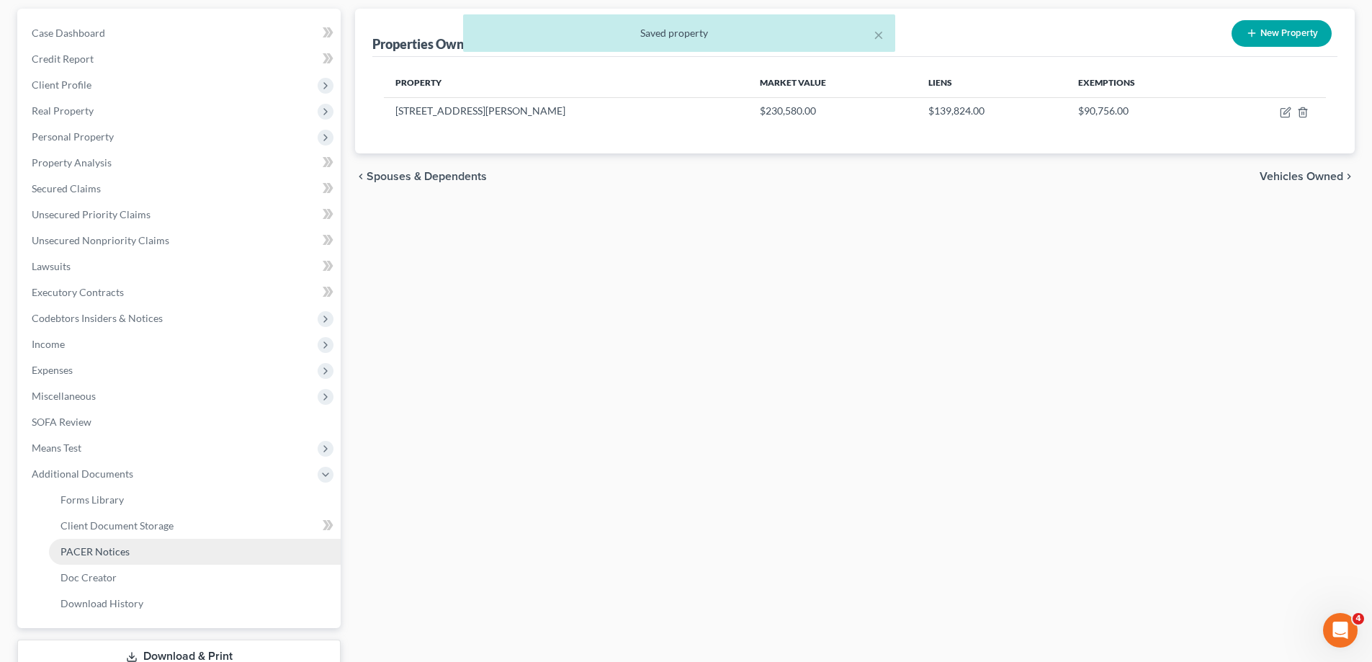
click at [143, 550] on link "PACER Notices" at bounding box center [195, 552] width 292 height 26
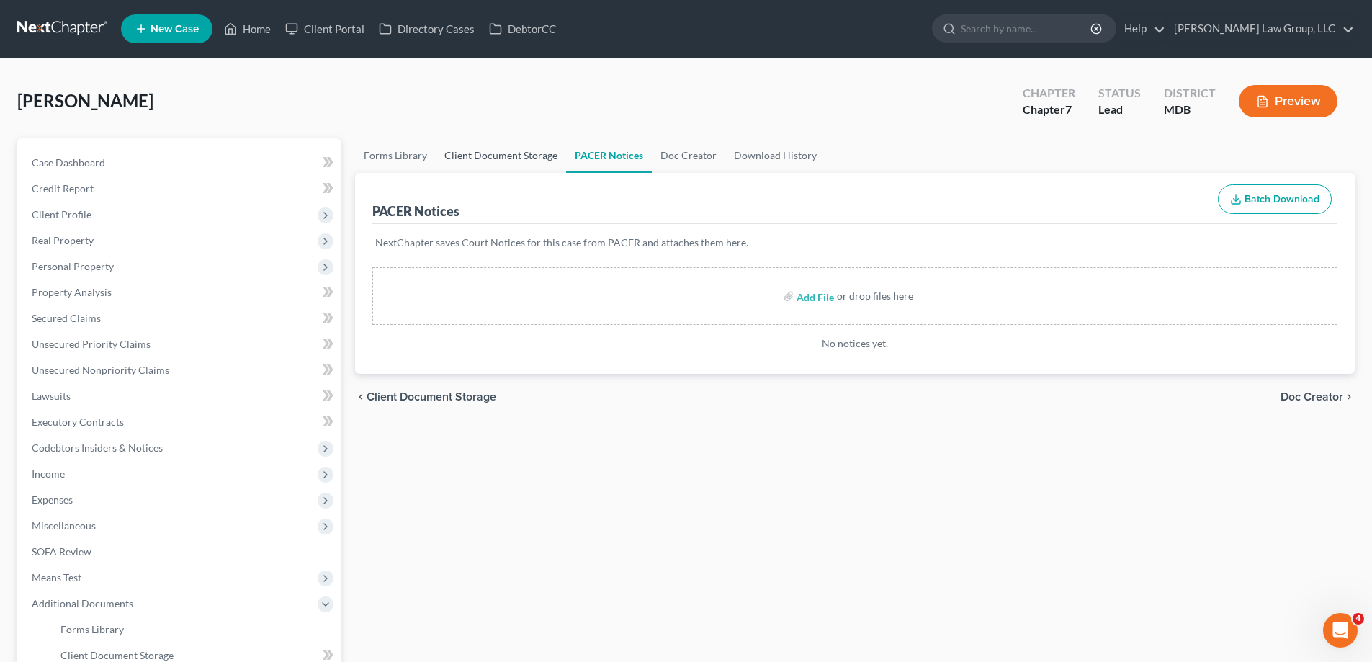
click at [511, 162] on link "Client Document Storage" at bounding box center [501, 155] width 130 height 35
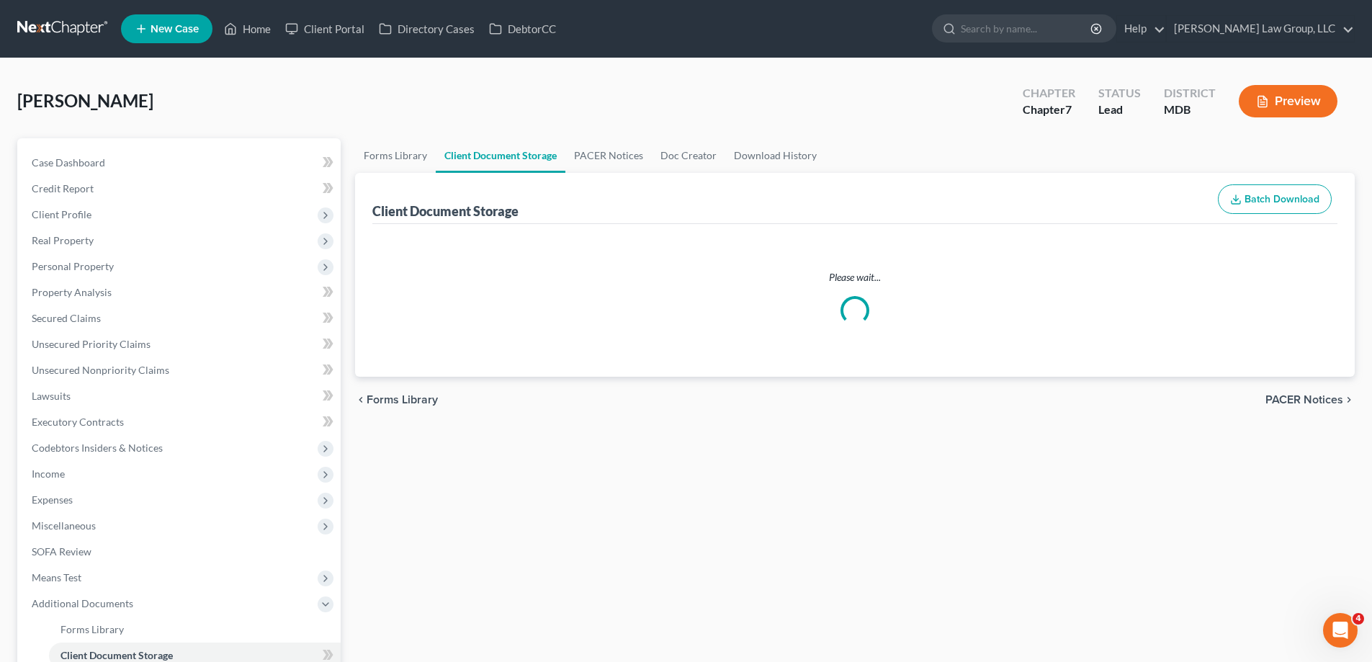
select select "14"
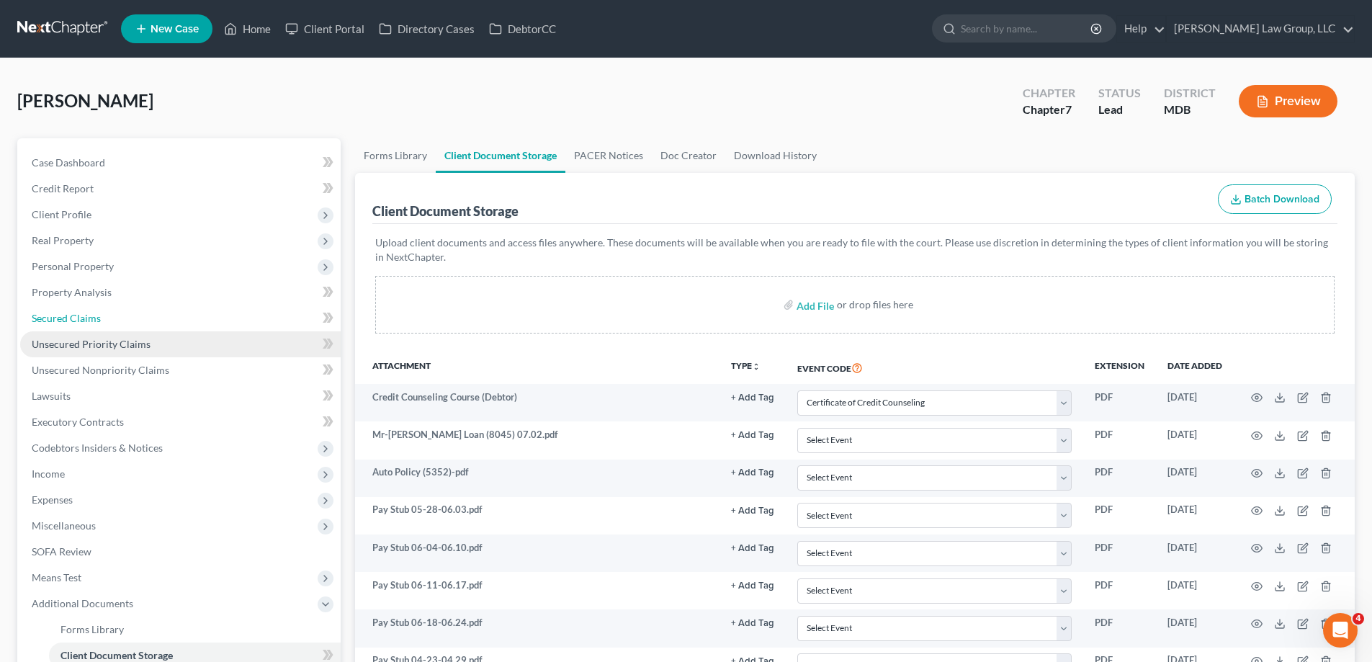
click at [131, 322] on link "Secured Claims" at bounding box center [180, 318] width 321 height 26
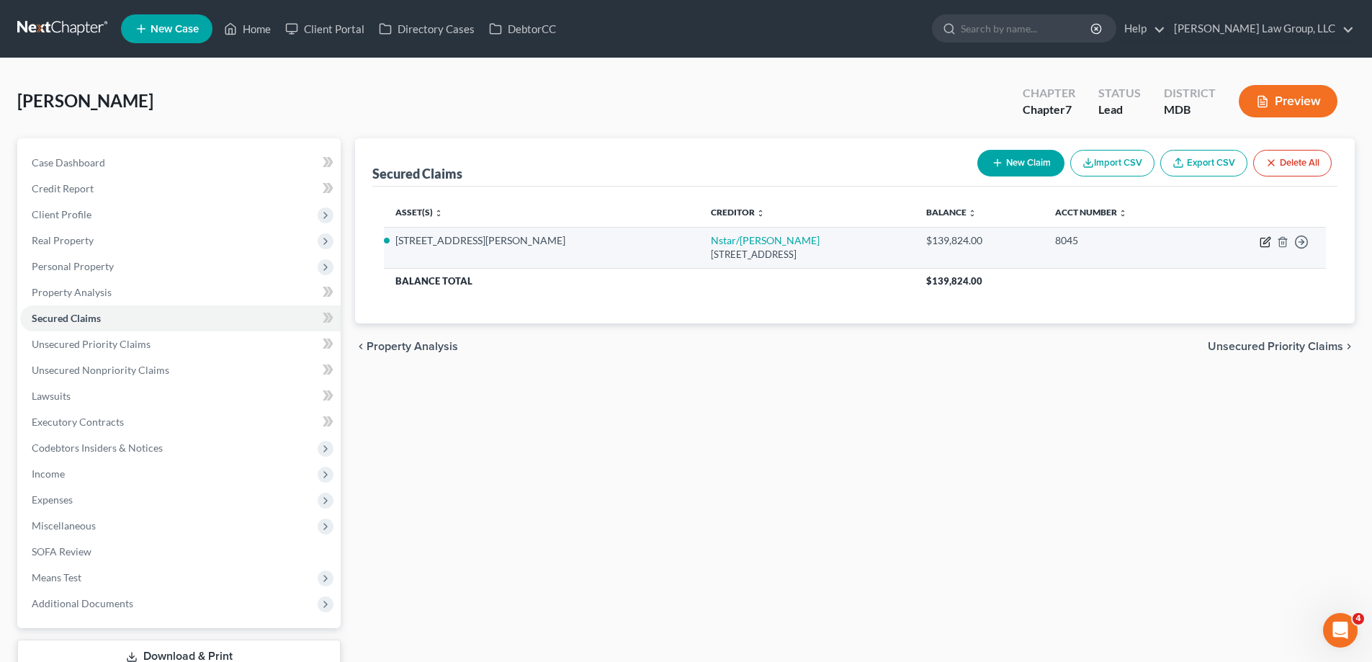
click at [1267, 246] on icon "button" at bounding box center [1265, 242] width 9 height 9
select select "45"
select select "3"
select select "7"
select select "4"
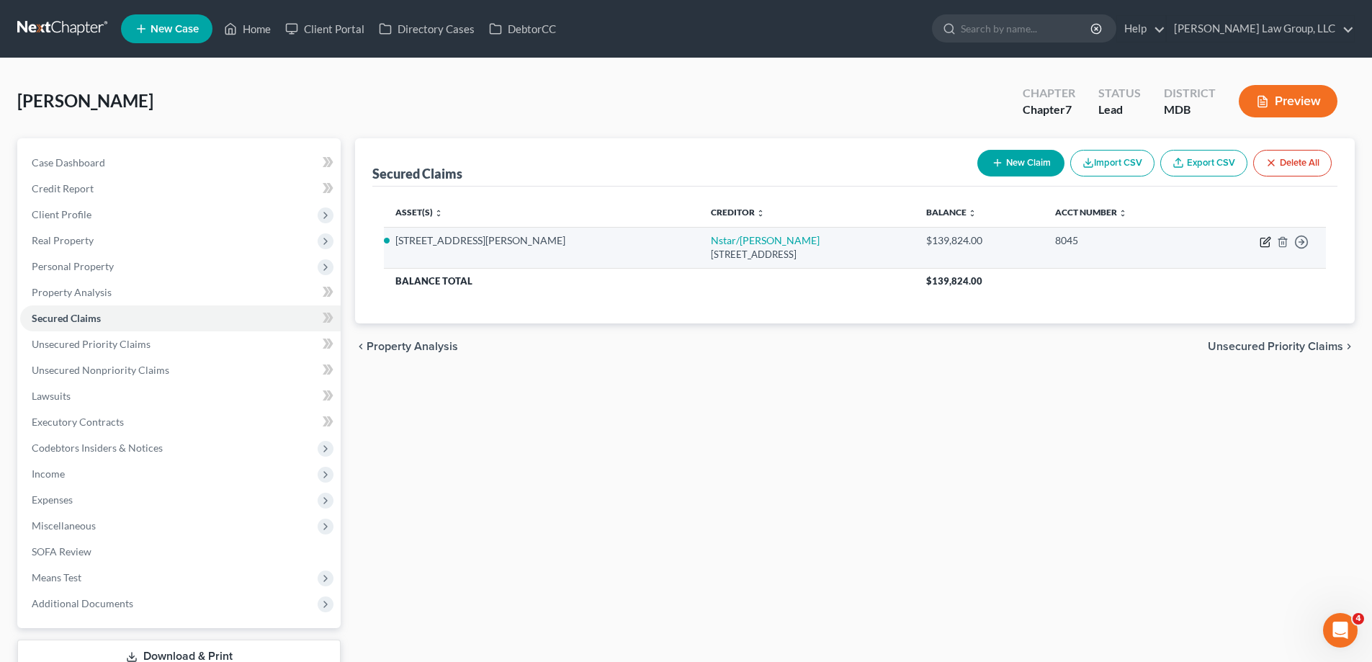
select select "3"
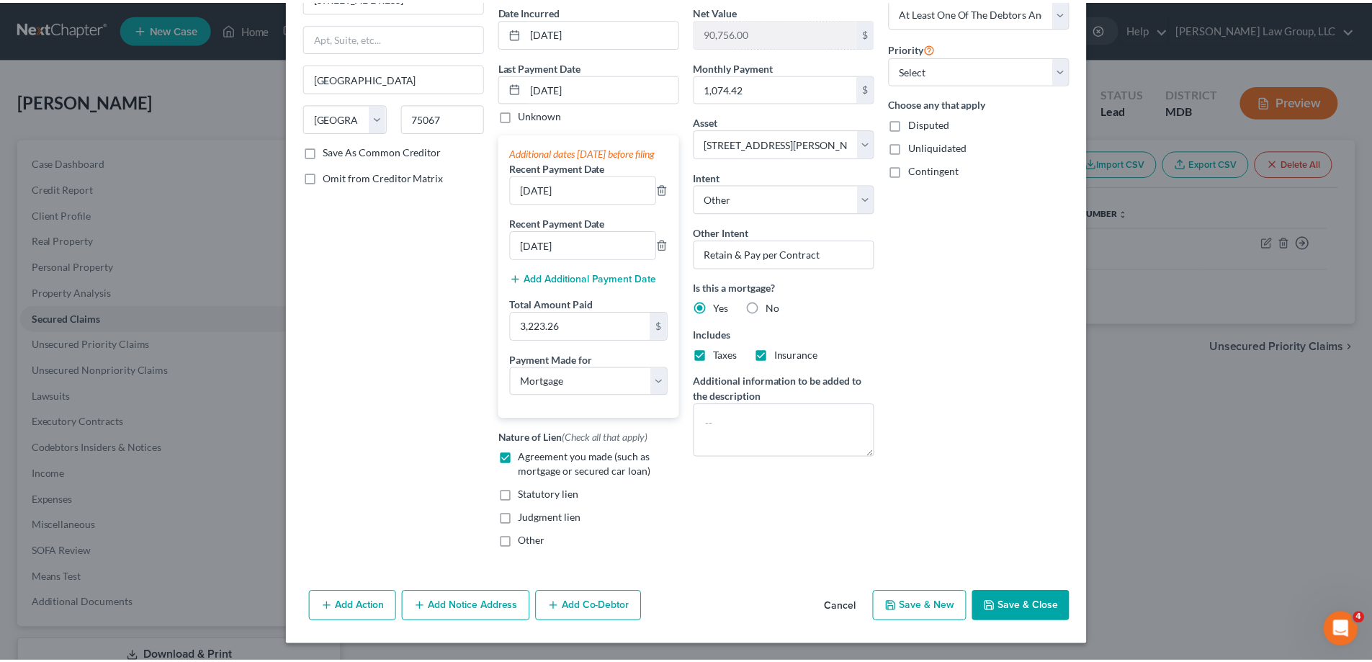
scroll to position [153, 0]
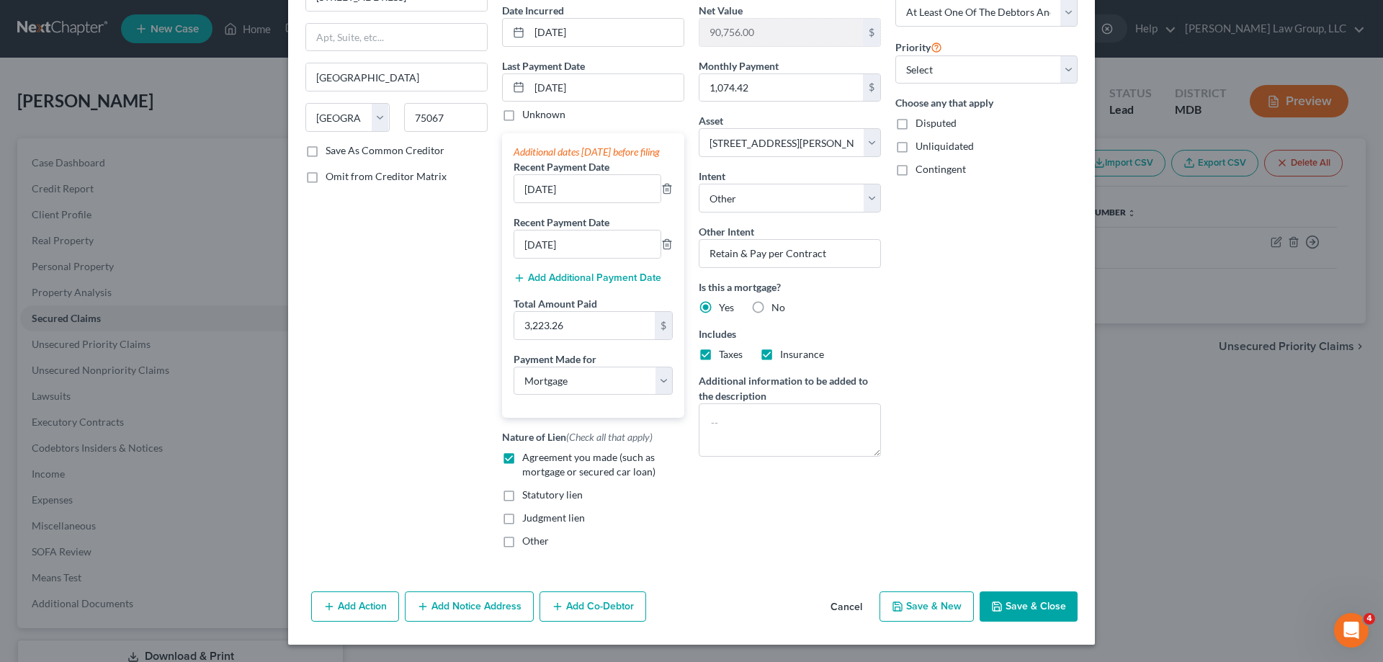
click at [1044, 602] on button "Save & Close" at bounding box center [1029, 606] width 98 height 30
select select
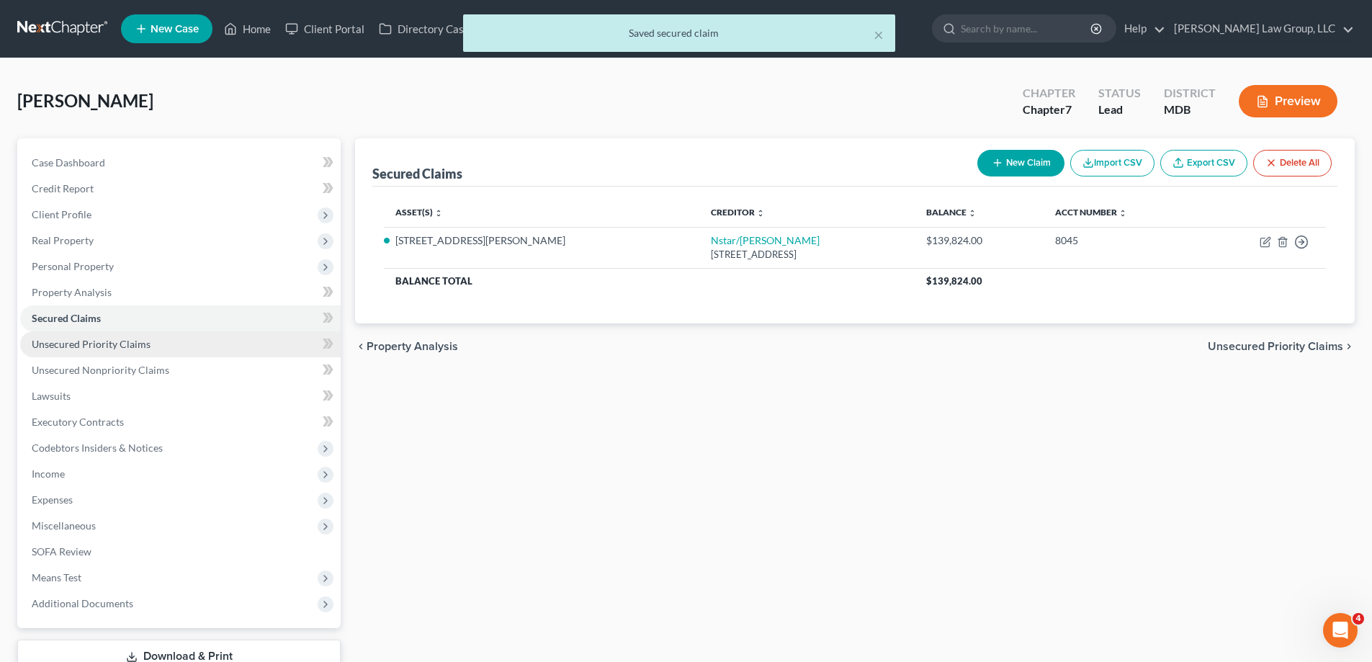
click at [101, 345] on span "Unsecured Priority Claims" at bounding box center [91, 344] width 119 height 12
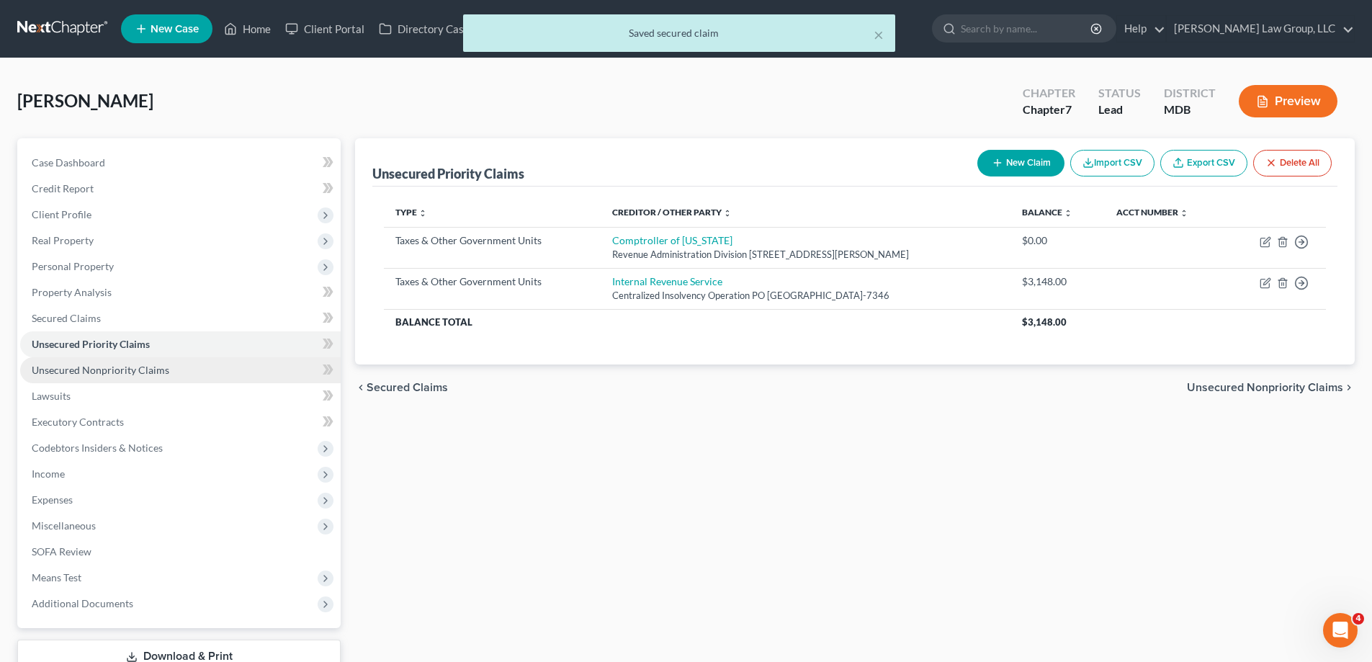
click at [109, 371] on span "Unsecured Nonpriority Claims" at bounding box center [101, 370] width 138 height 12
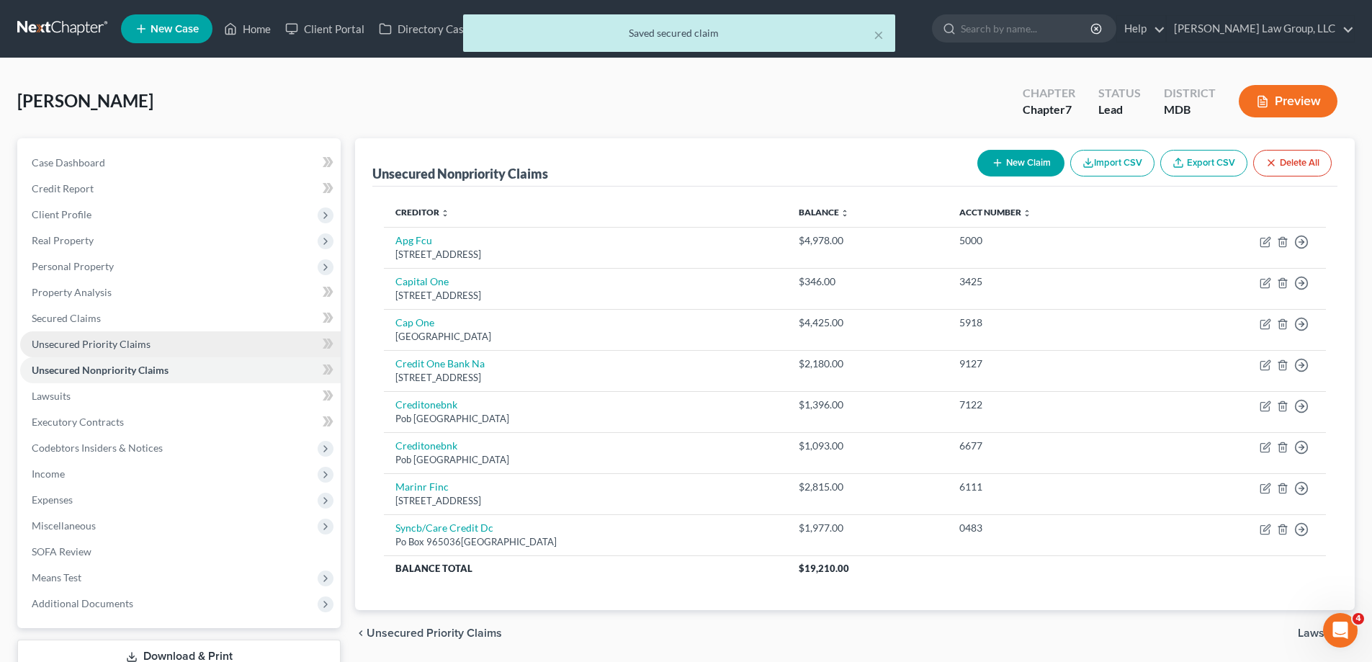
click at [88, 334] on link "Unsecured Priority Claims" at bounding box center [180, 344] width 321 height 26
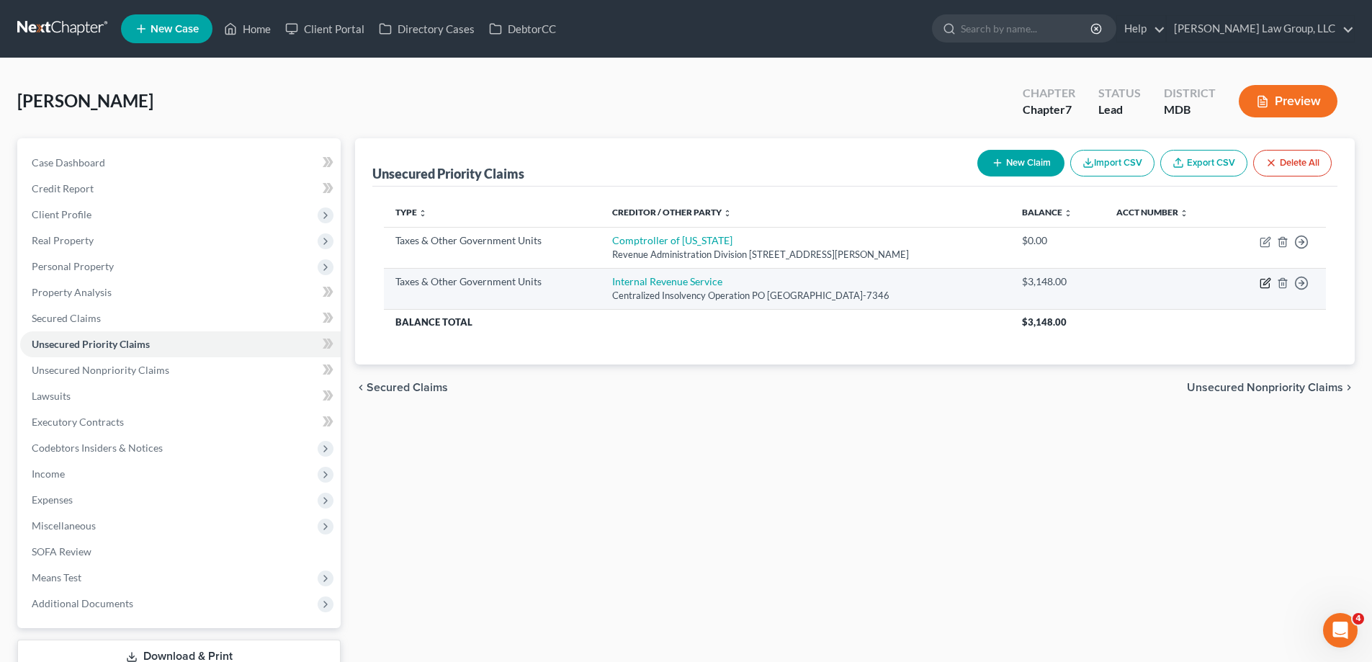
click at [1264, 285] on icon "button" at bounding box center [1267, 281] width 6 height 6
select select "0"
select select "39"
select select "0"
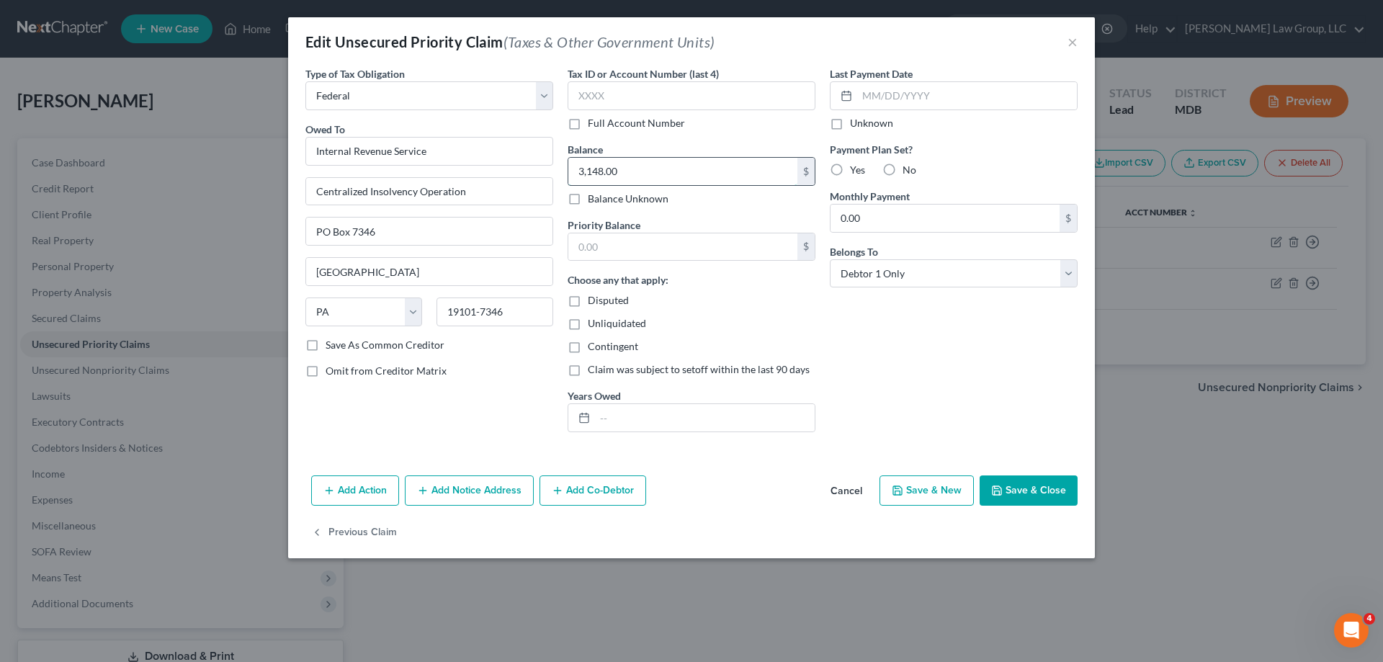
click at [632, 171] on input "3,148.00" at bounding box center [682, 171] width 229 height 27
click at [849, 499] on button "Cancel" at bounding box center [846, 491] width 55 height 29
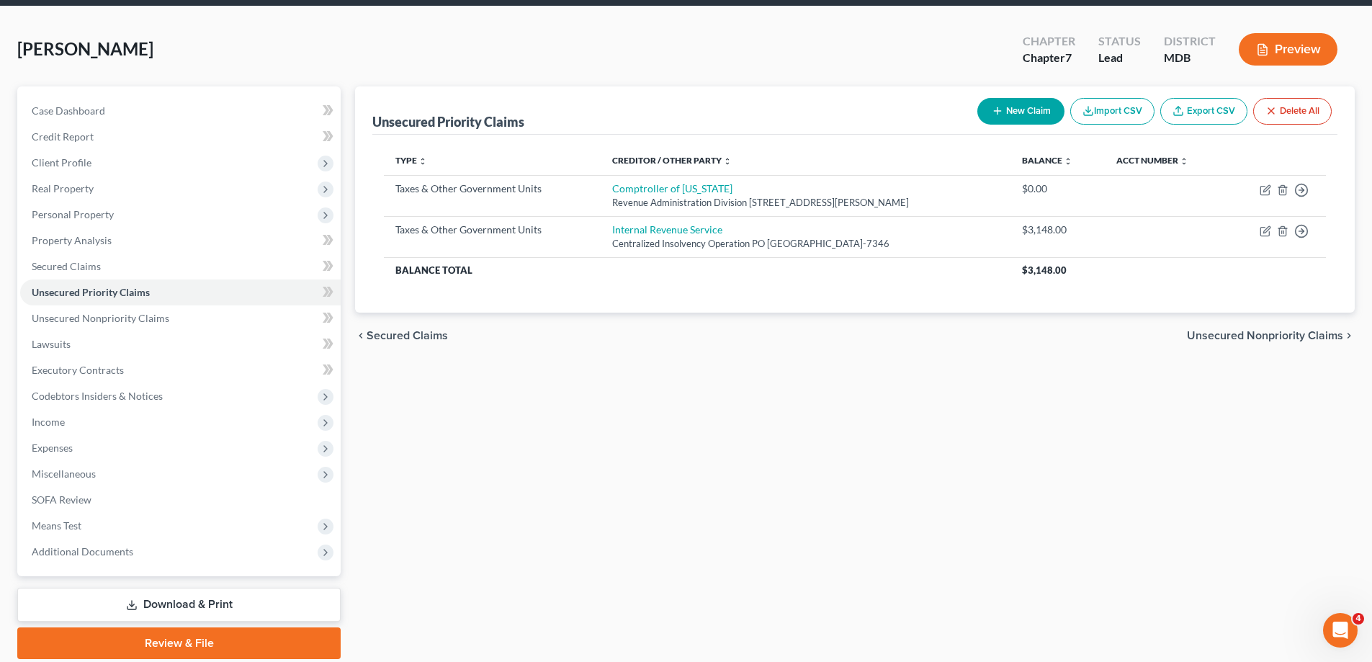
scroll to position [104, 0]
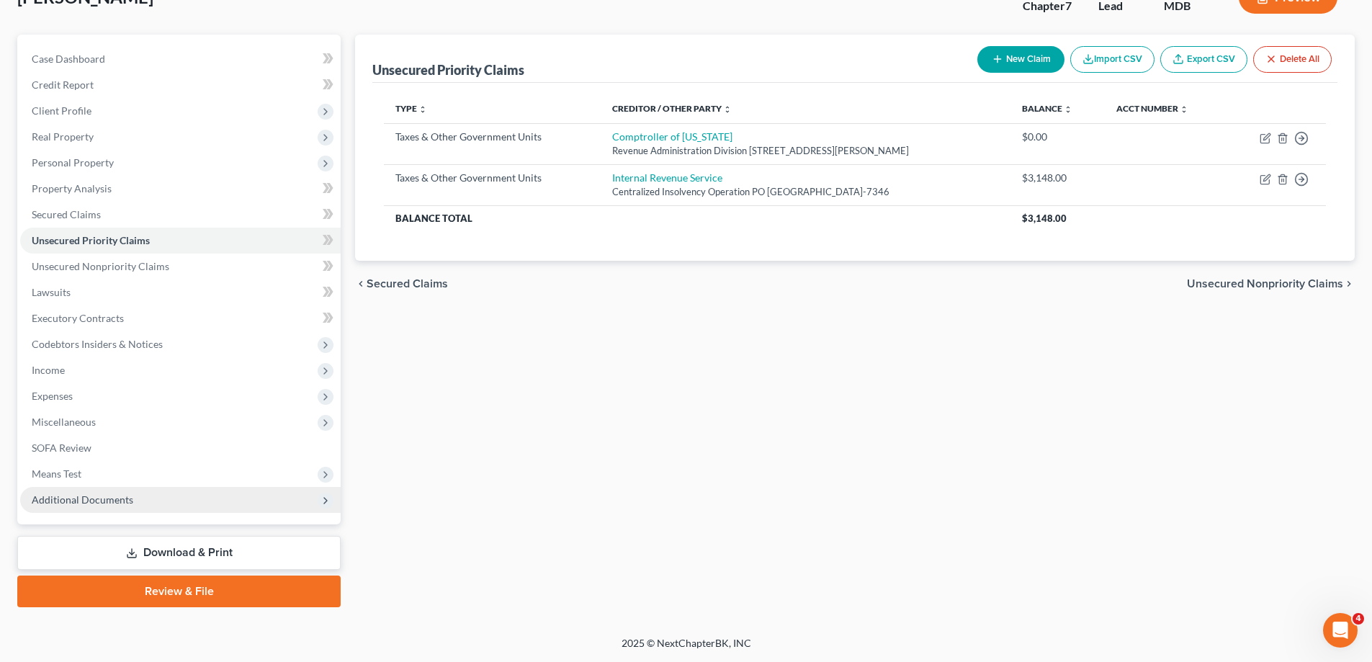
click at [128, 494] on span "Additional Documents" at bounding box center [83, 499] width 102 height 12
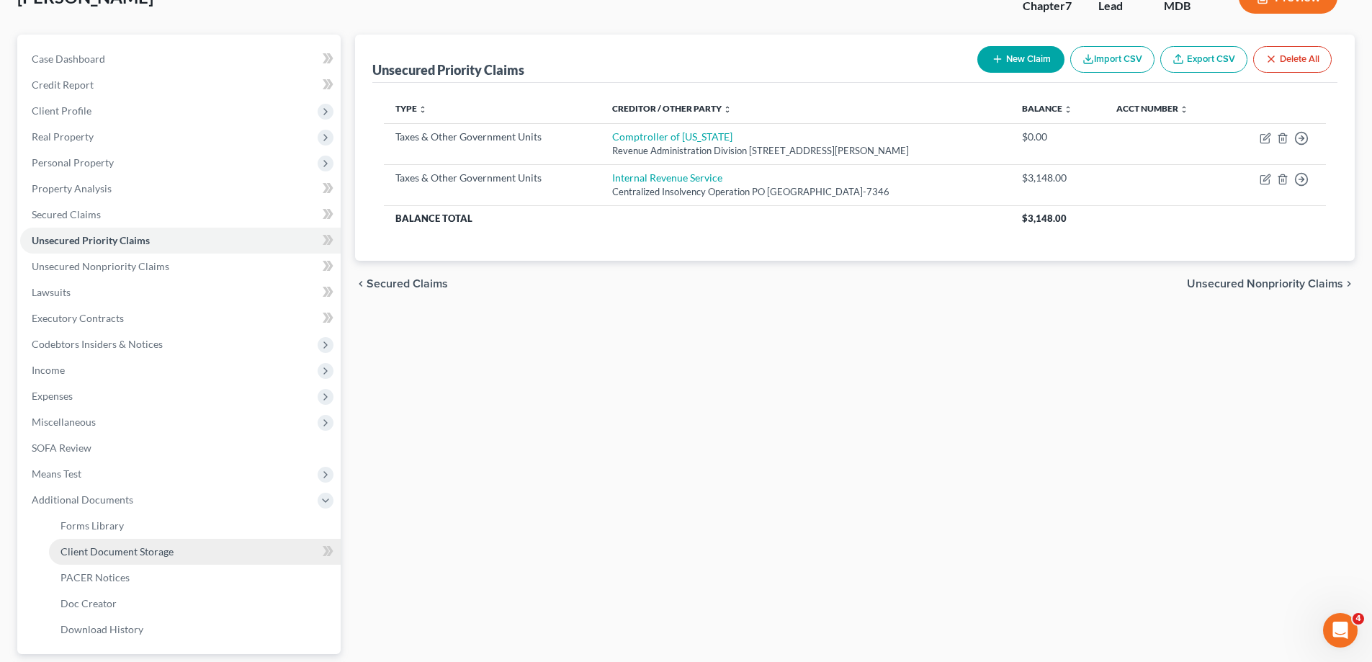
click at [122, 555] on span "Client Document Storage" at bounding box center [117, 551] width 113 height 12
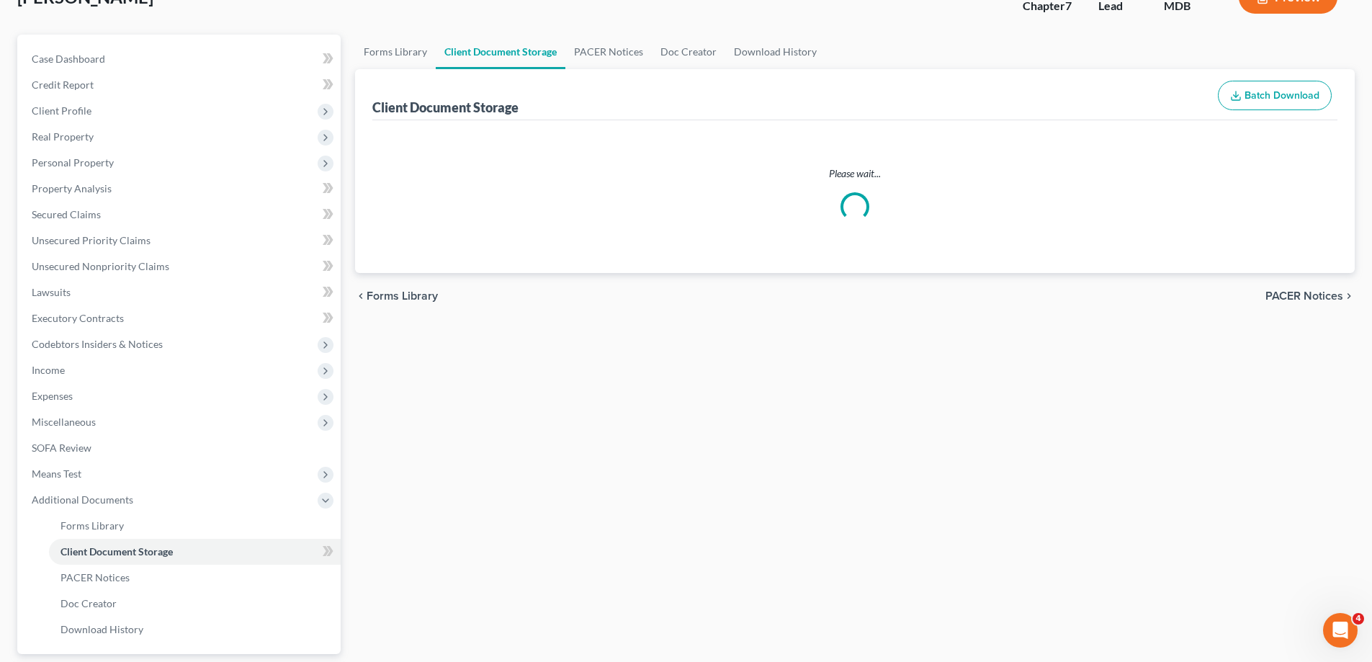
select select "14"
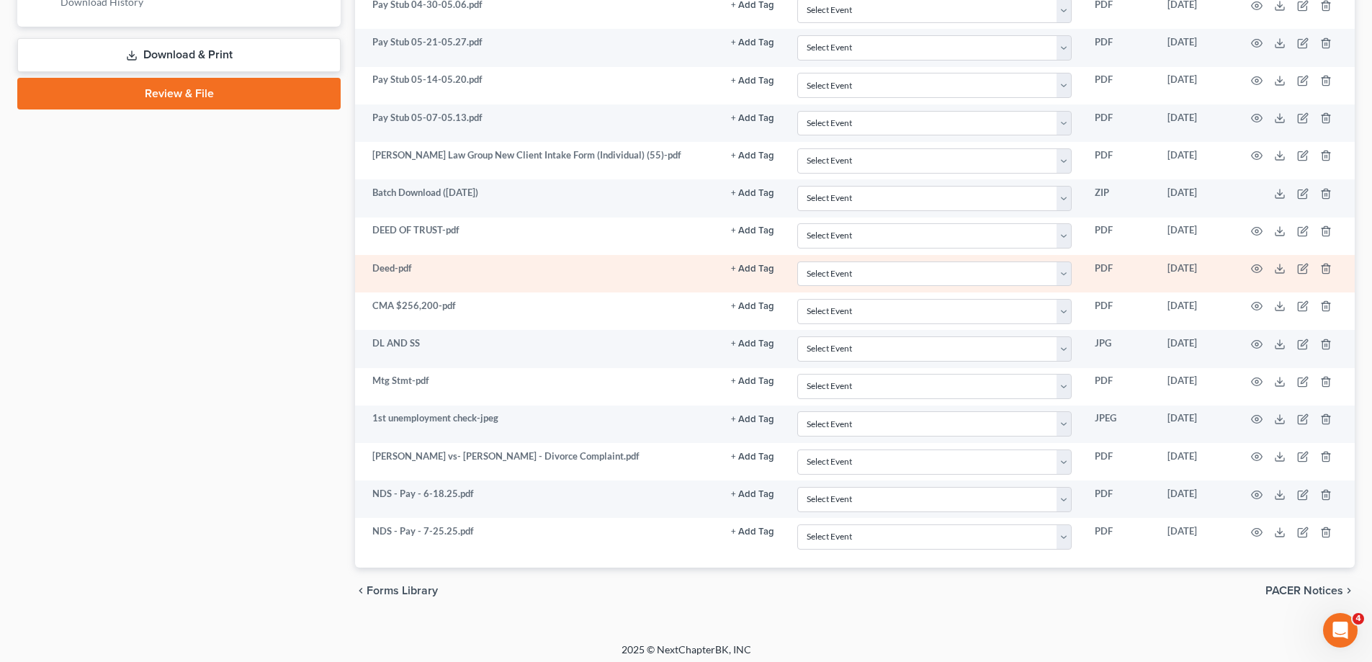
scroll to position [738, 0]
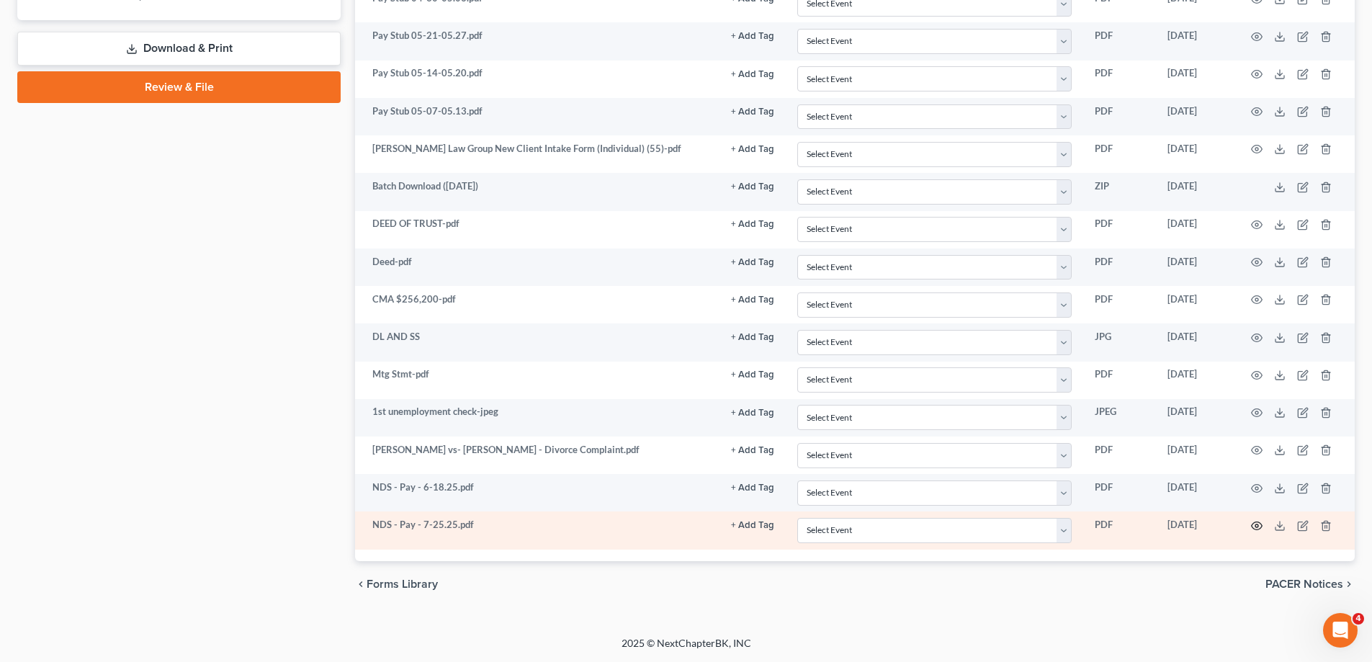
click at [1261, 527] on icon "button" at bounding box center [1257, 526] width 11 height 8
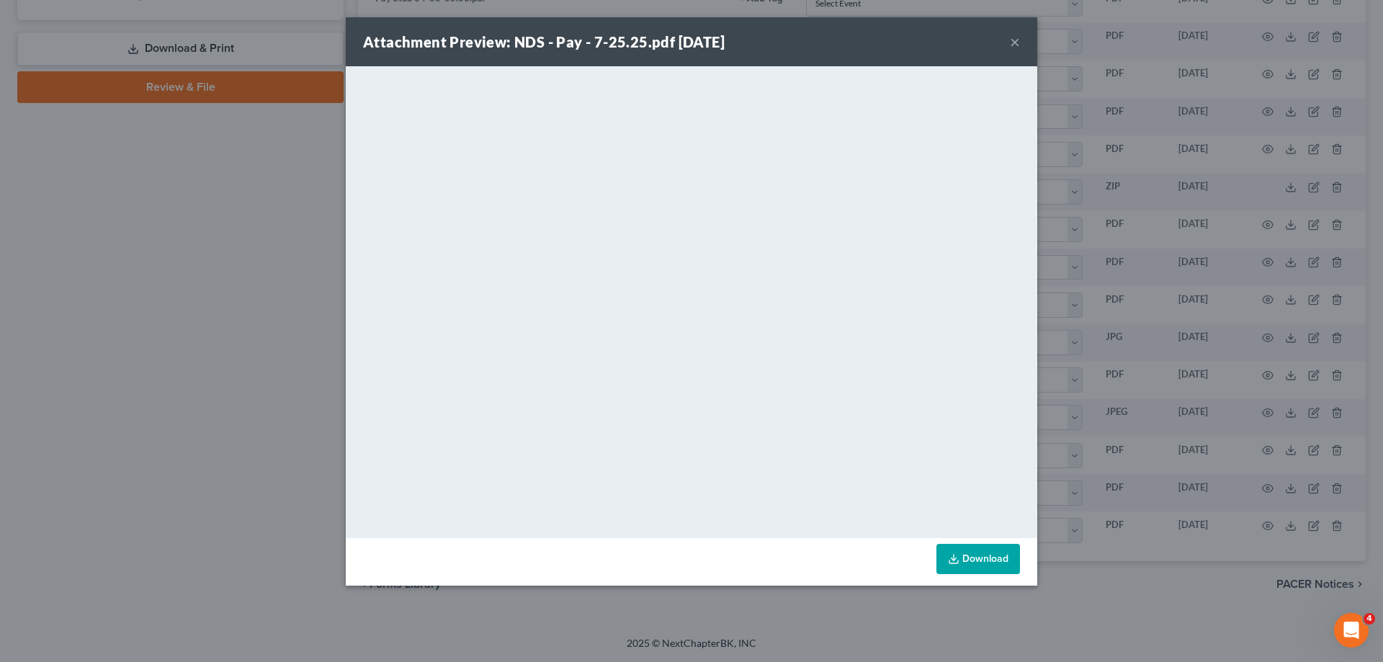
click at [1015, 43] on button "×" at bounding box center [1015, 41] width 10 height 17
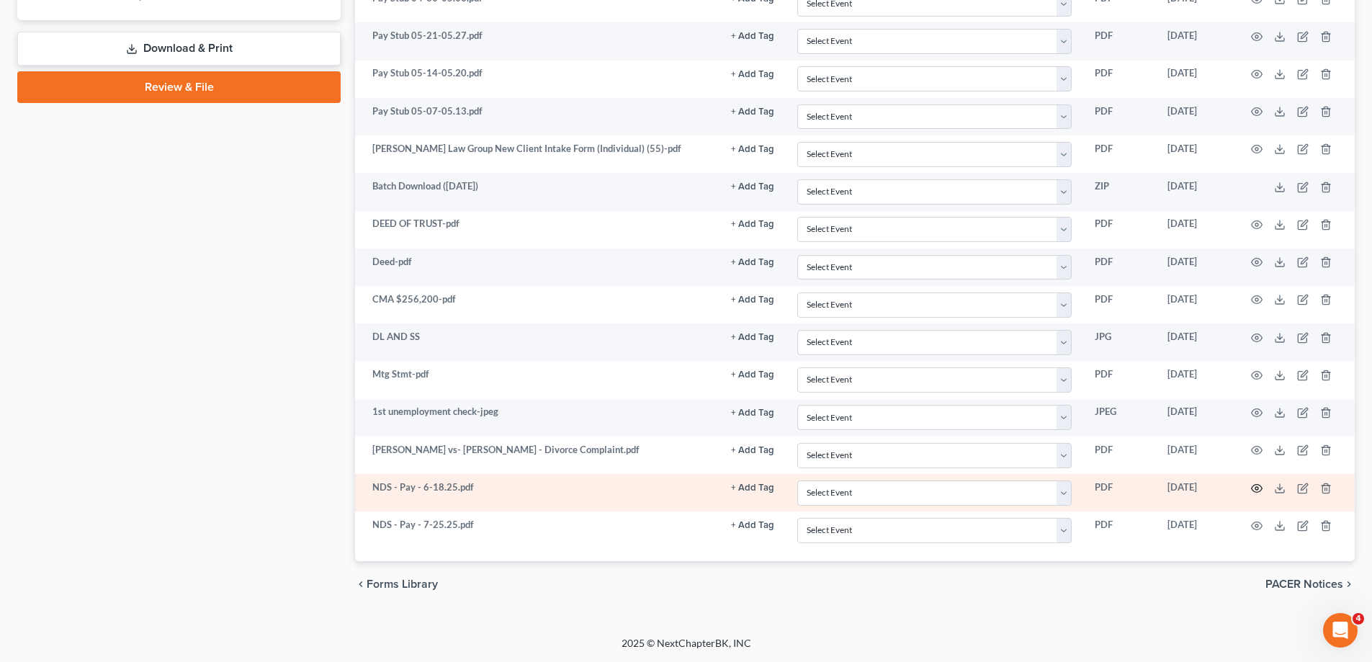
click at [1257, 489] on circle "button" at bounding box center [1257, 488] width 3 height 3
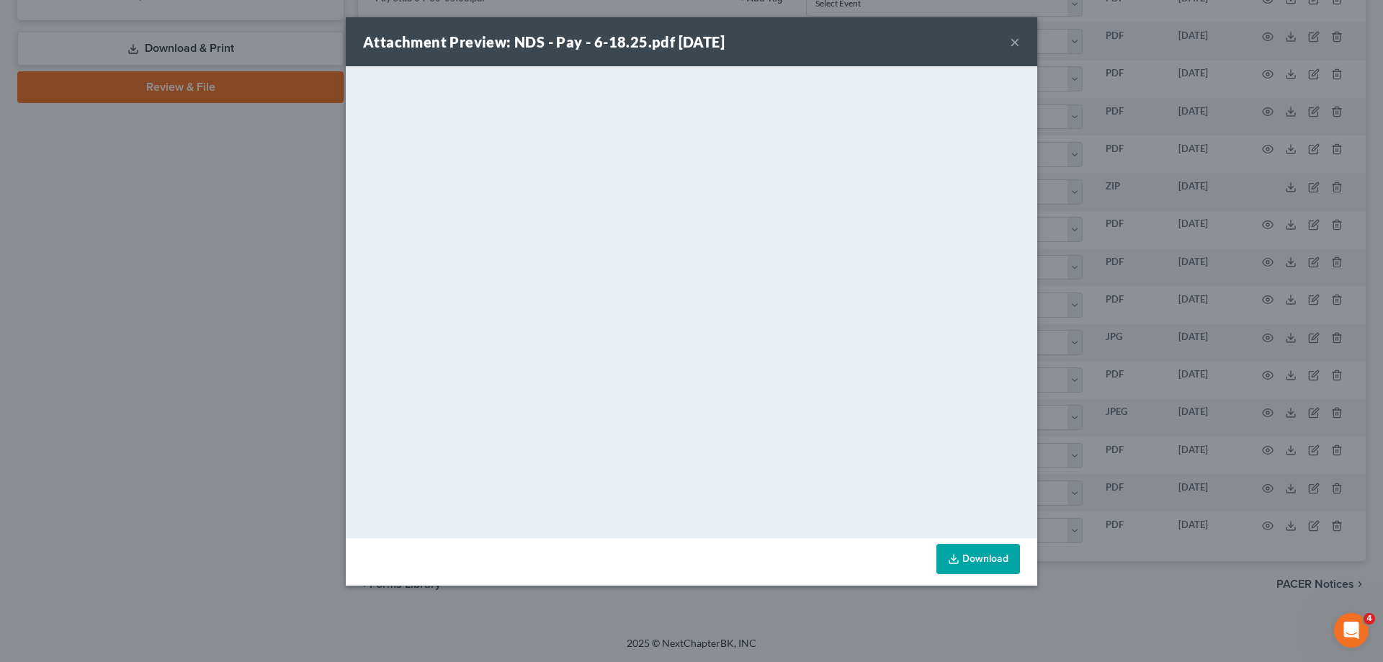
click at [1017, 35] on button "×" at bounding box center [1015, 41] width 10 height 17
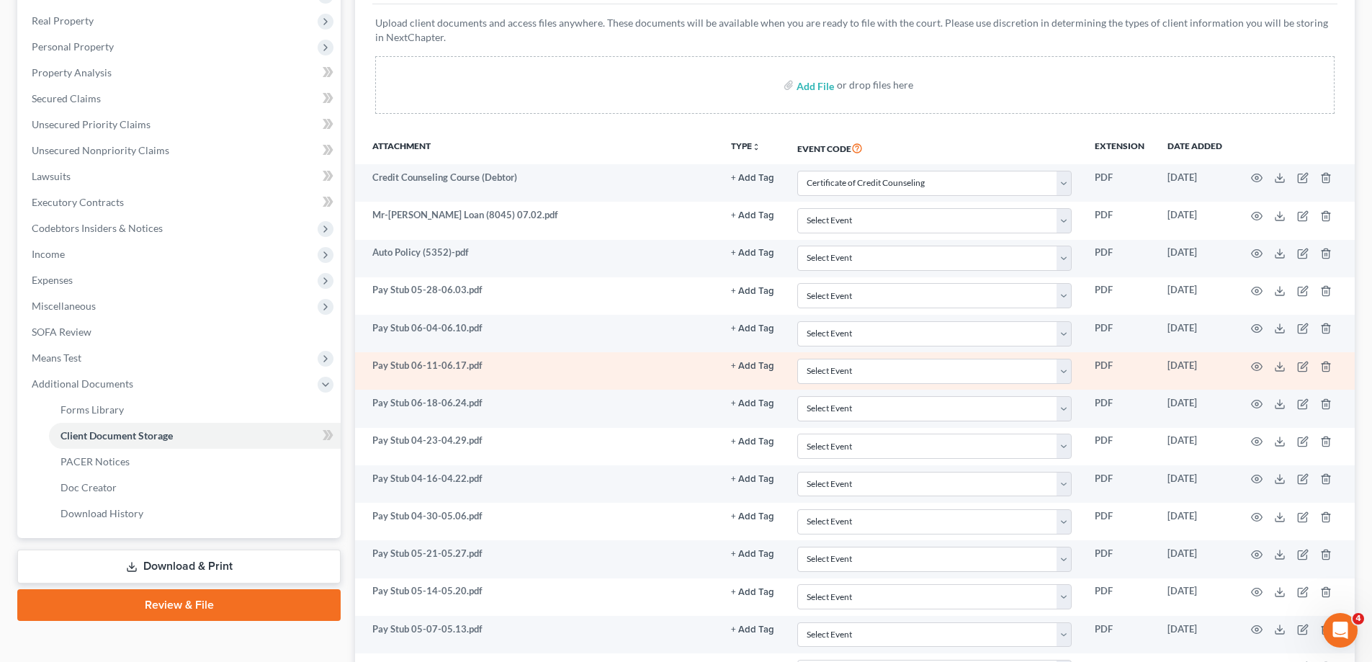
scroll to position [89, 0]
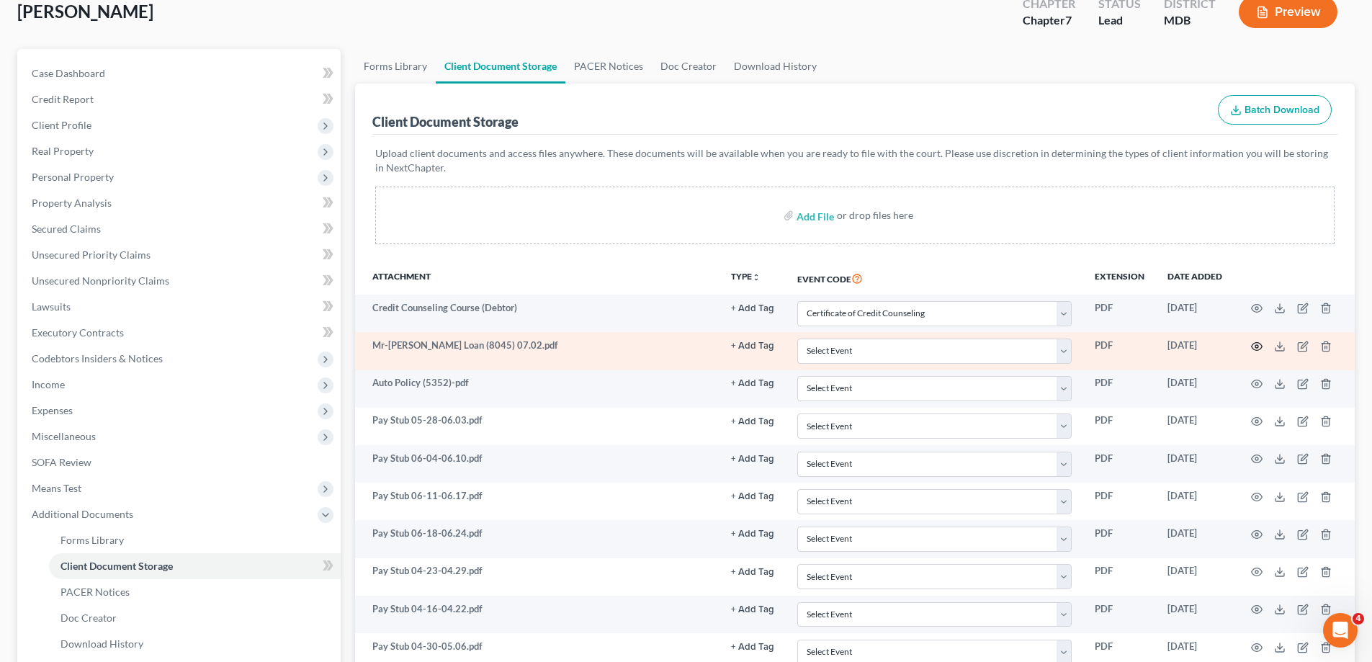
click at [1255, 349] on icon "button" at bounding box center [1257, 347] width 12 height 12
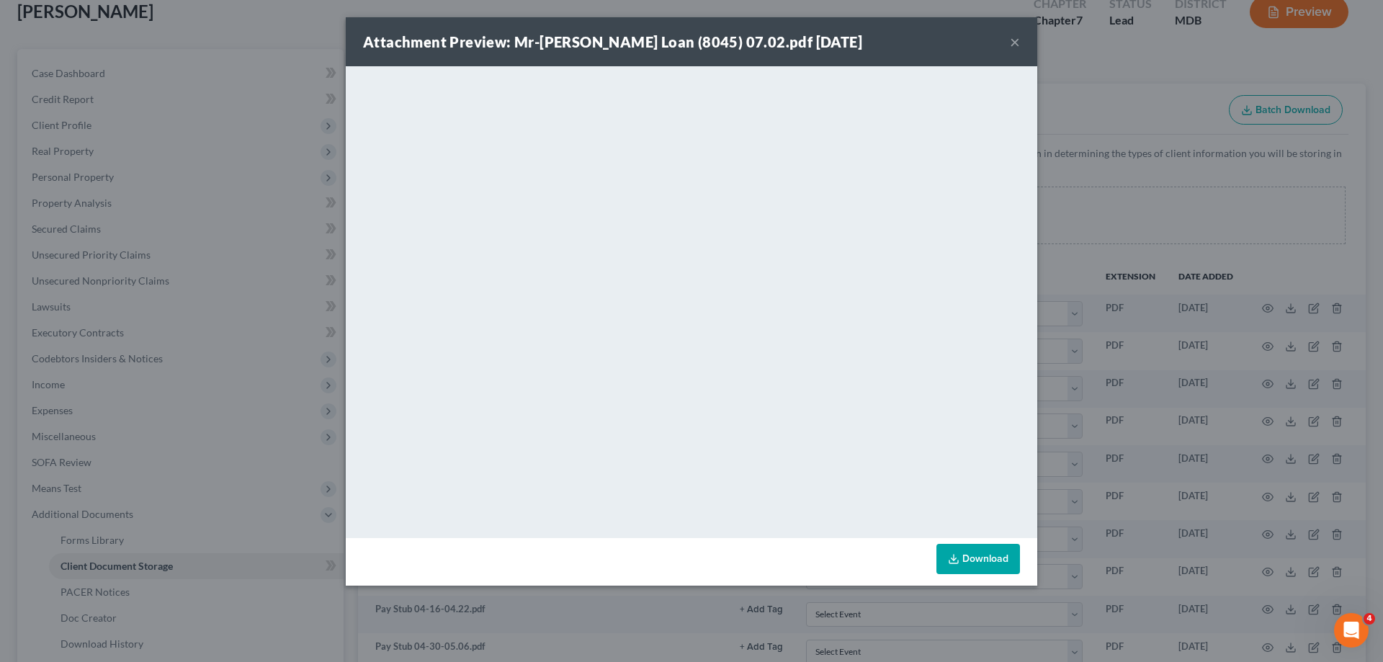
click at [1019, 42] on button "×" at bounding box center [1015, 41] width 10 height 17
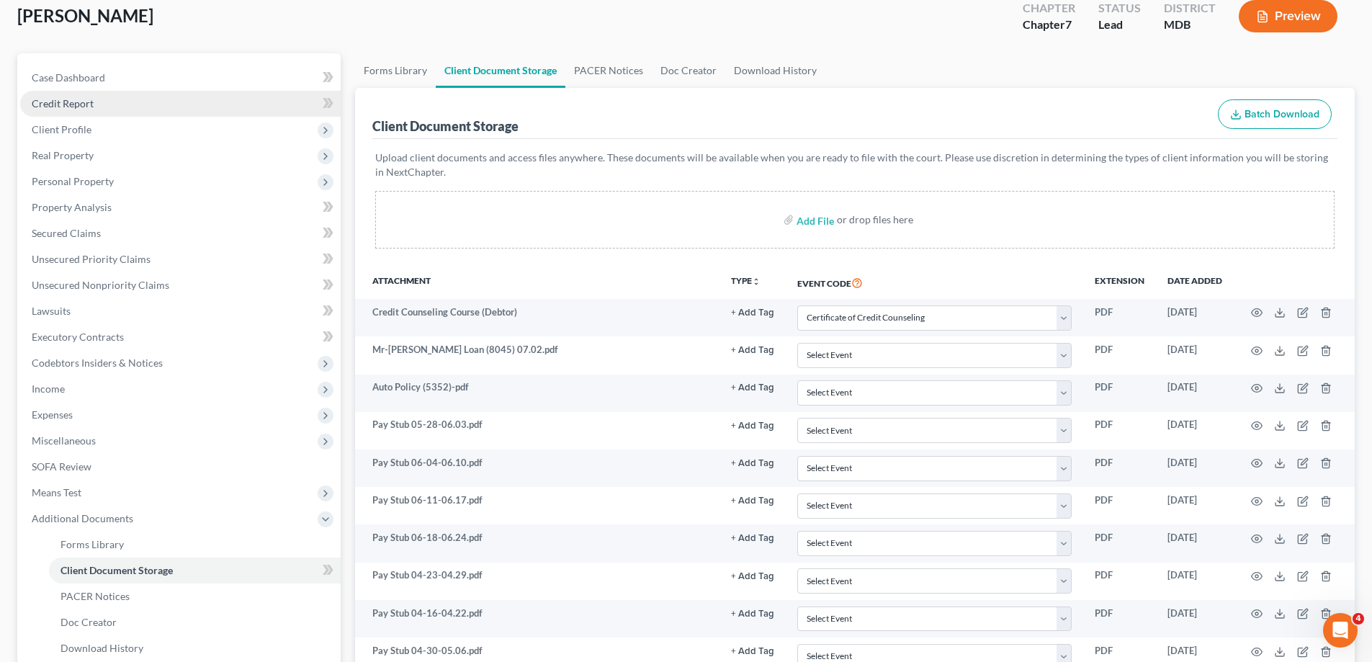
scroll to position [0, 0]
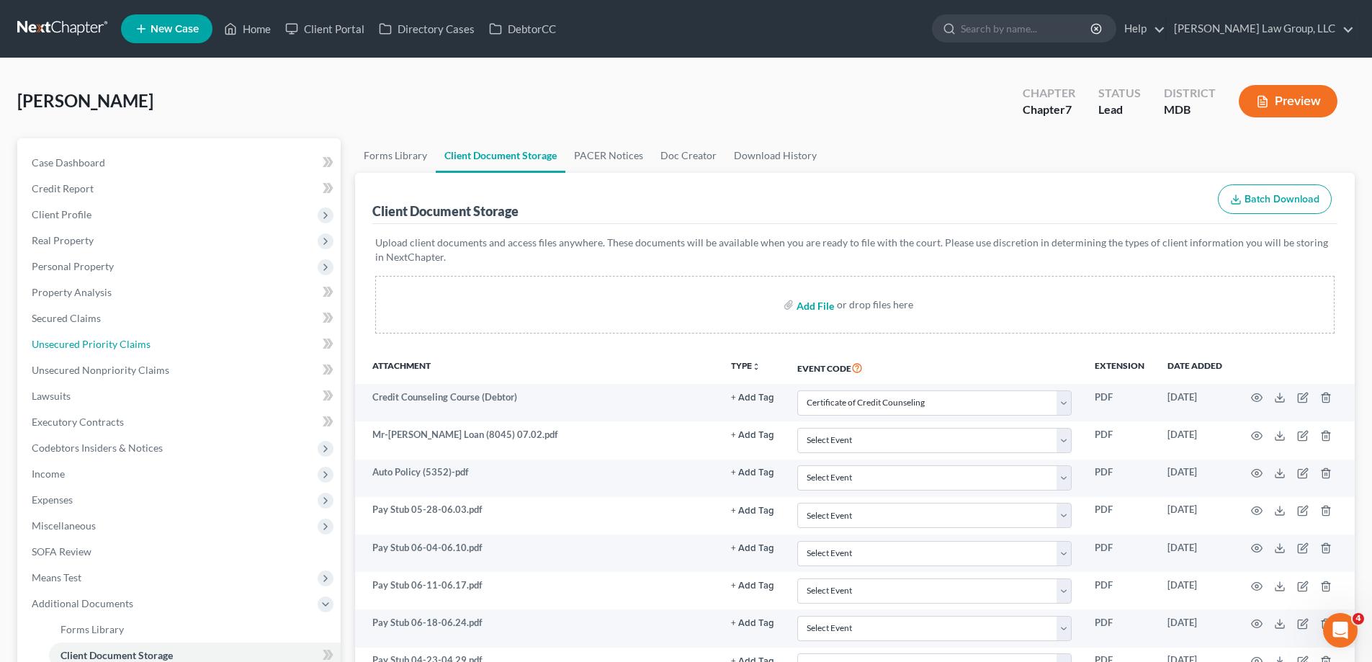
click at [171, 339] on link "Unsecured Priority Claims" at bounding box center [180, 344] width 321 height 26
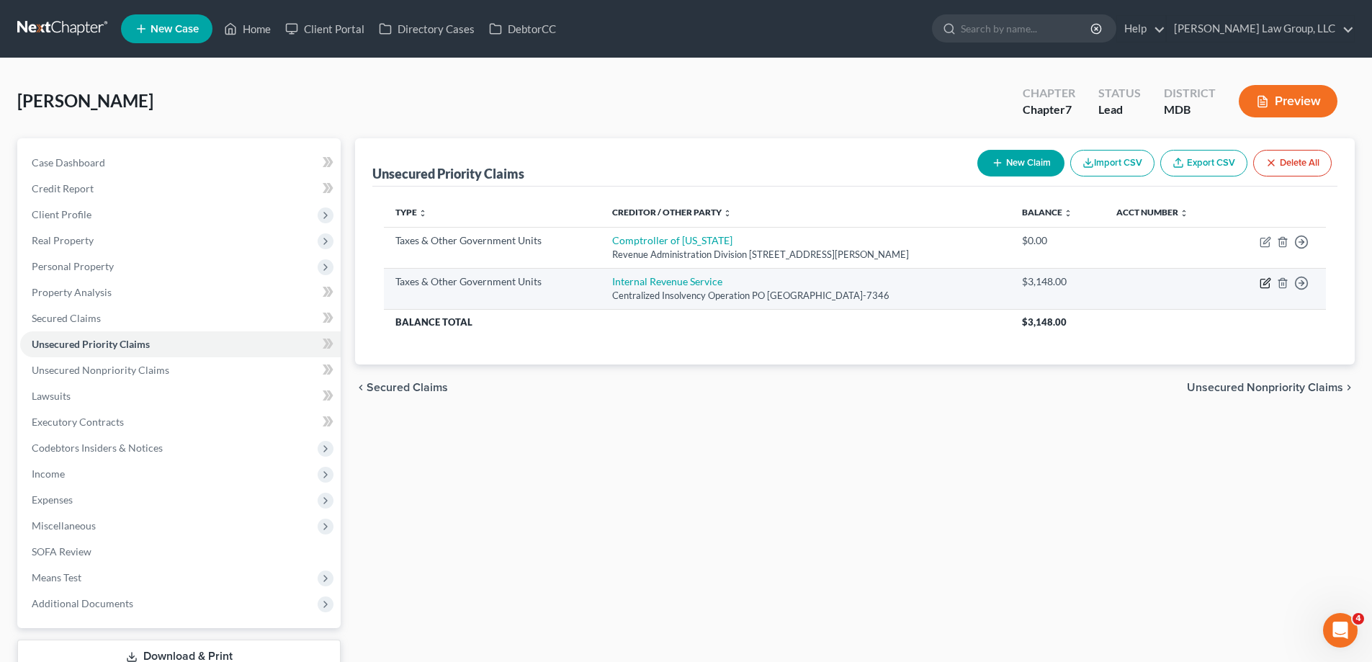
click at [1260, 283] on icon "button" at bounding box center [1266, 283] width 12 height 12
select select "0"
select select "39"
select select "0"
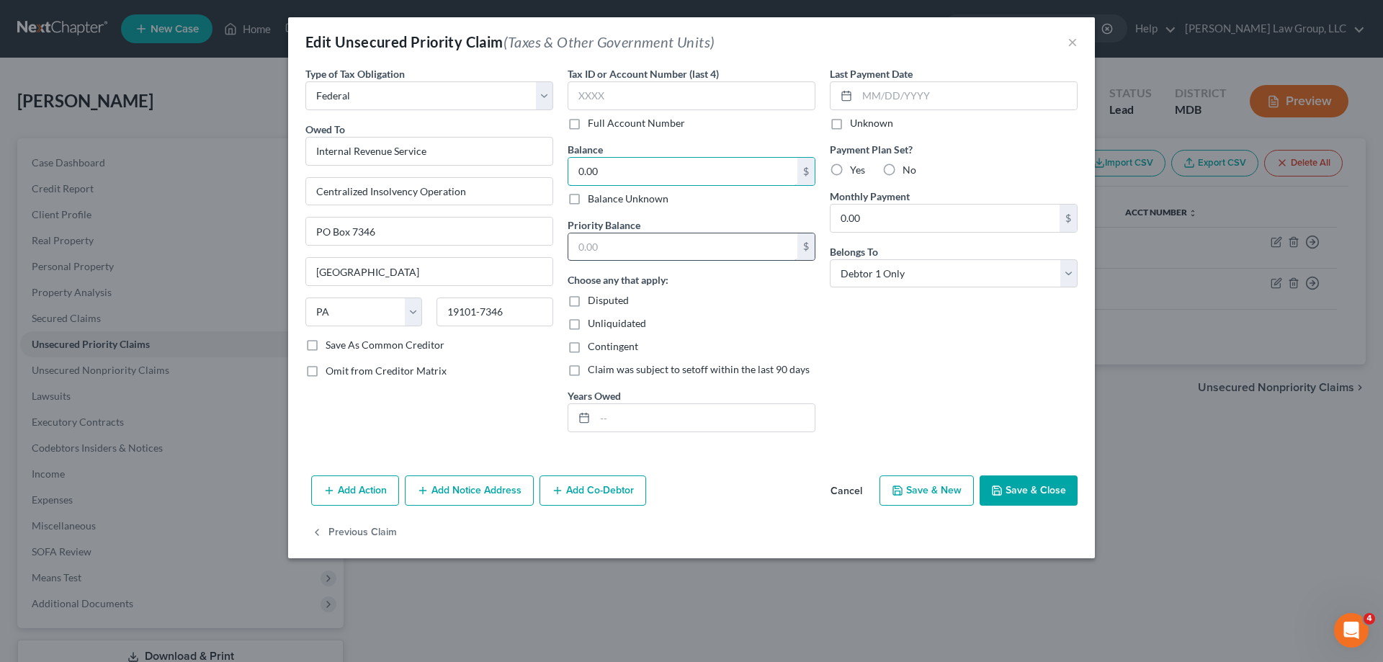
type input "0.00"
click at [698, 247] on input "text" at bounding box center [682, 246] width 229 height 27
drag, startPoint x: 1035, startPoint y: 493, endPoint x: 703, endPoint y: 468, distance: 332.4
click at [1035, 493] on button "Save & Close" at bounding box center [1029, 490] width 98 height 30
type input "0"
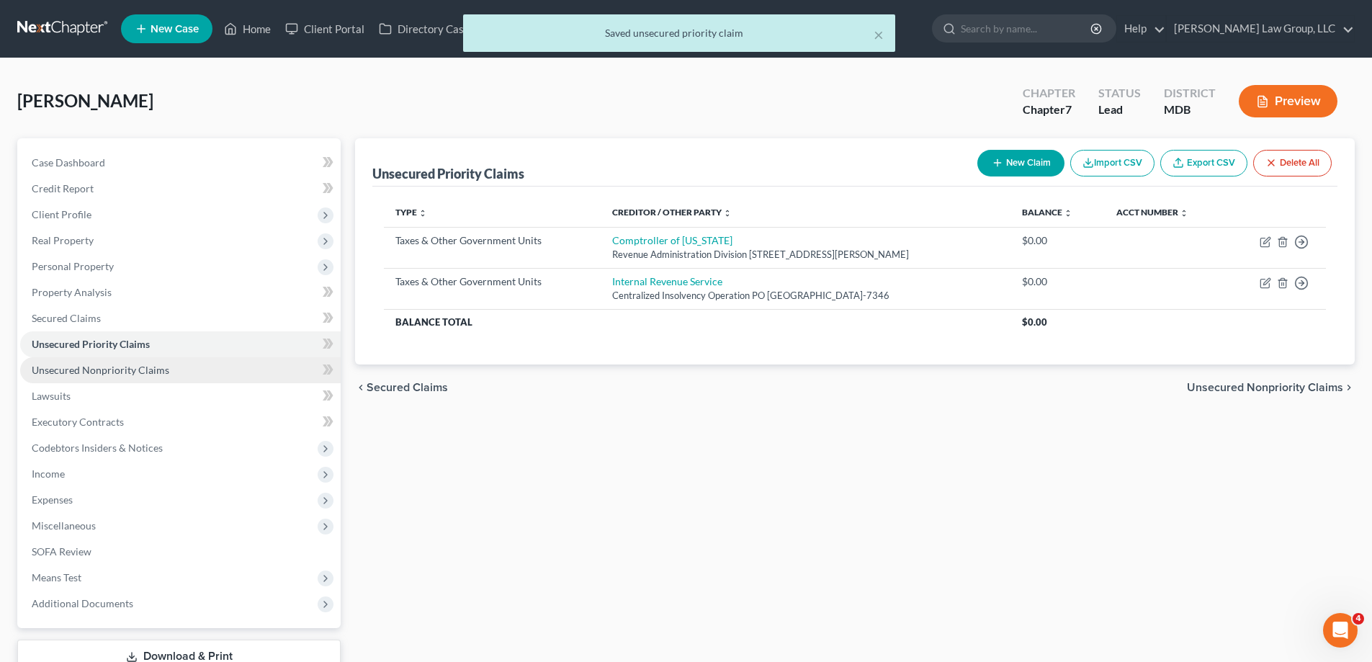
click at [156, 371] on span "Unsecured Nonpriority Claims" at bounding box center [101, 370] width 138 height 12
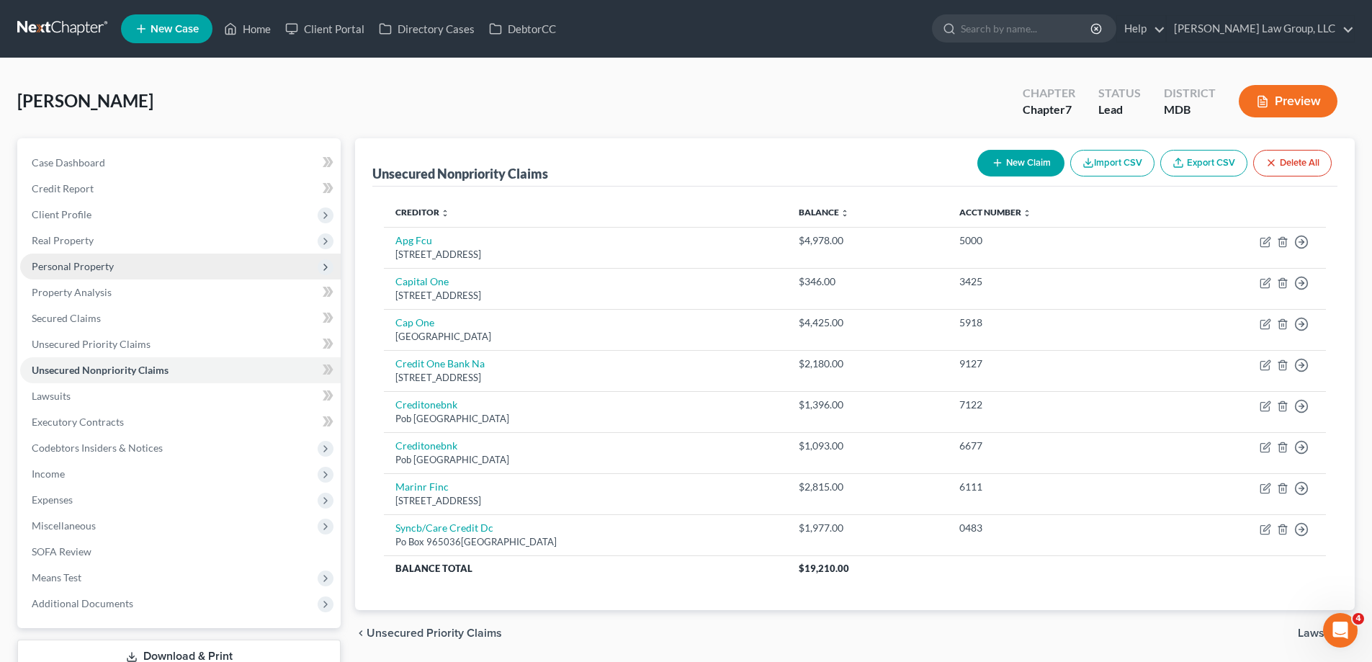
click at [99, 265] on span "Personal Property" at bounding box center [73, 266] width 82 height 12
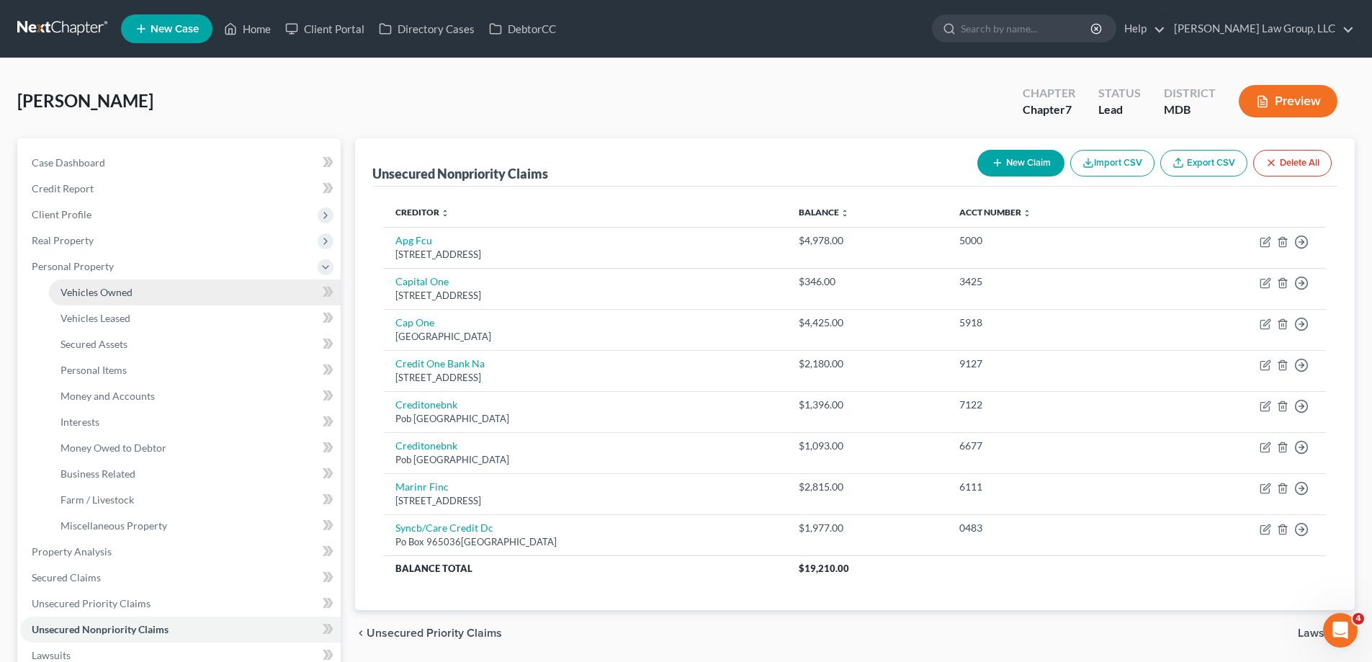
click at [109, 293] on span "Vehicles Owned" at bounding box center [97, 292] width 72 height 12
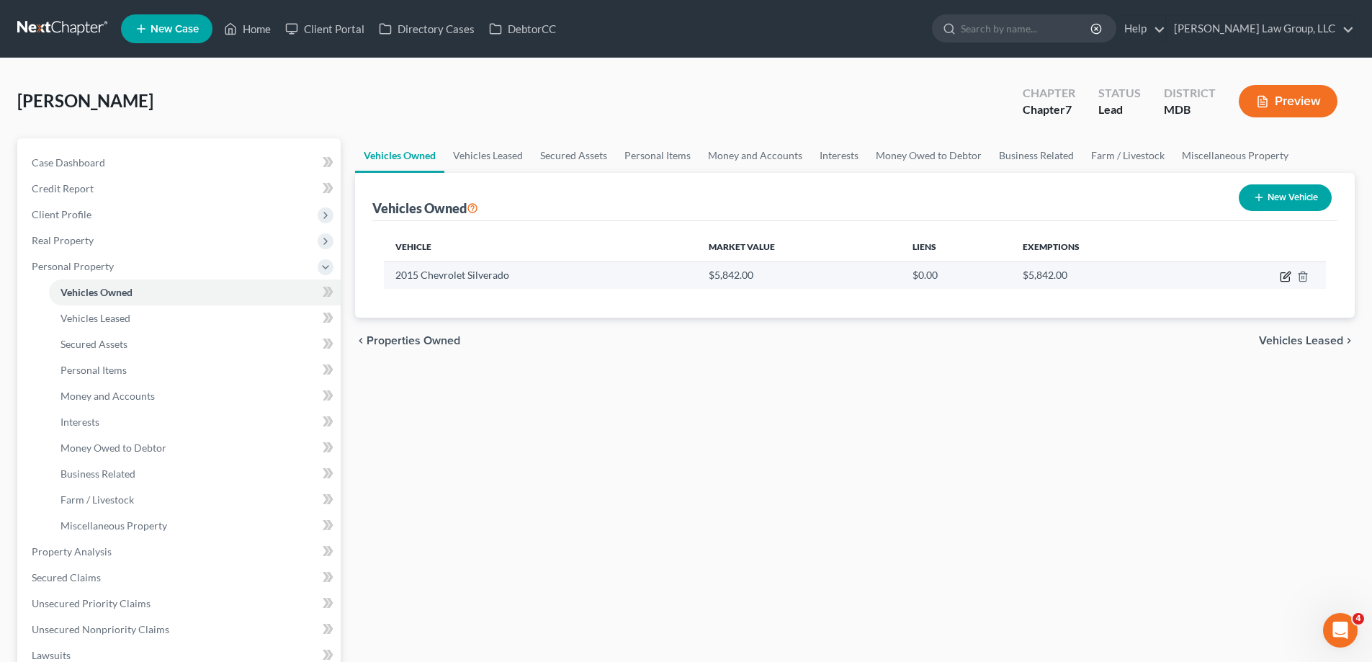
click at [1284, 280] on icon "button" at bounding box center [1286, 277] width 12 height 12
select select "0"
select select "11"
select select "3"
select select "0"
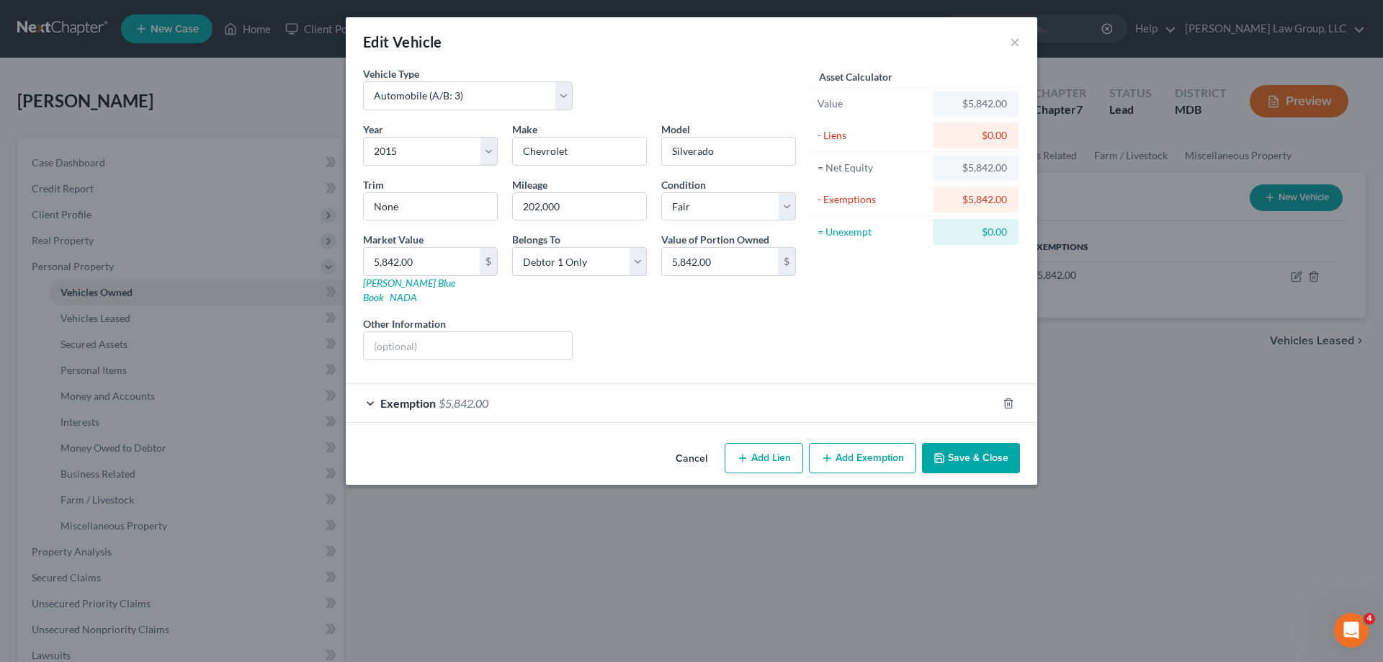
click at [677, 446] on button "Cancel" at bounding box center [691, 458] width 55 height 29
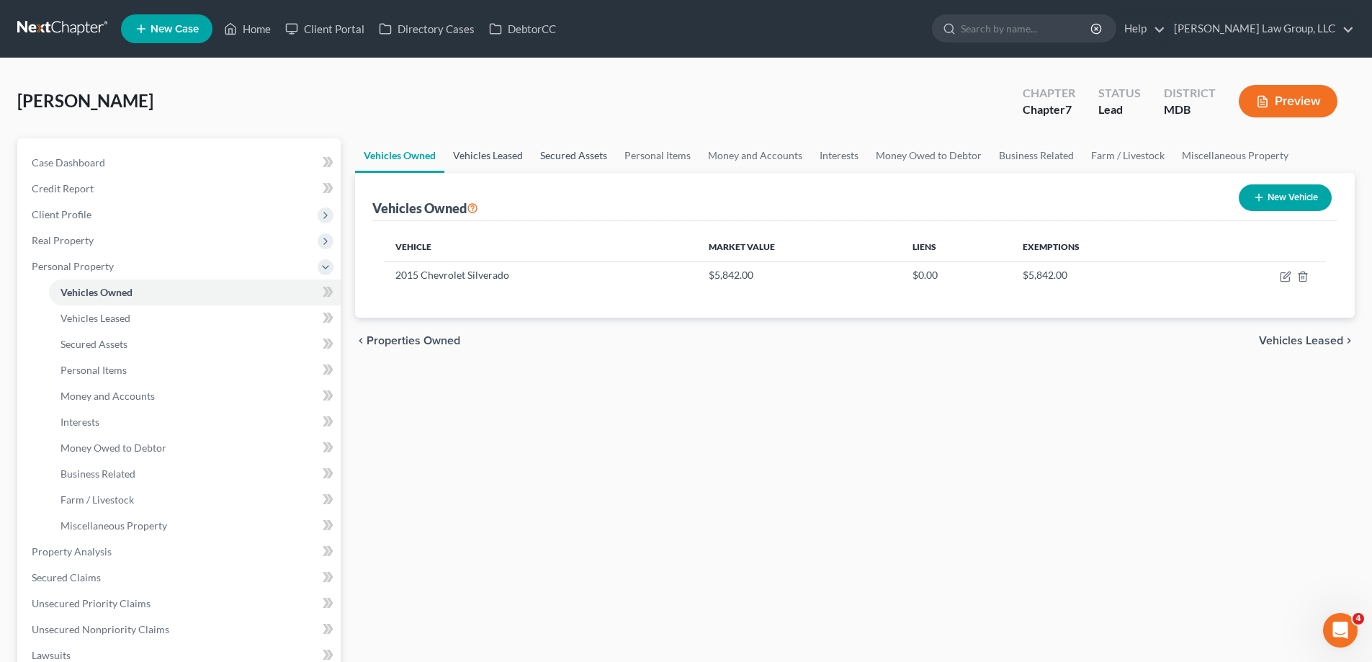
click at [502, 157] on link "Vehicles Leased" at bounding box center [487, 155] width 87 height 35
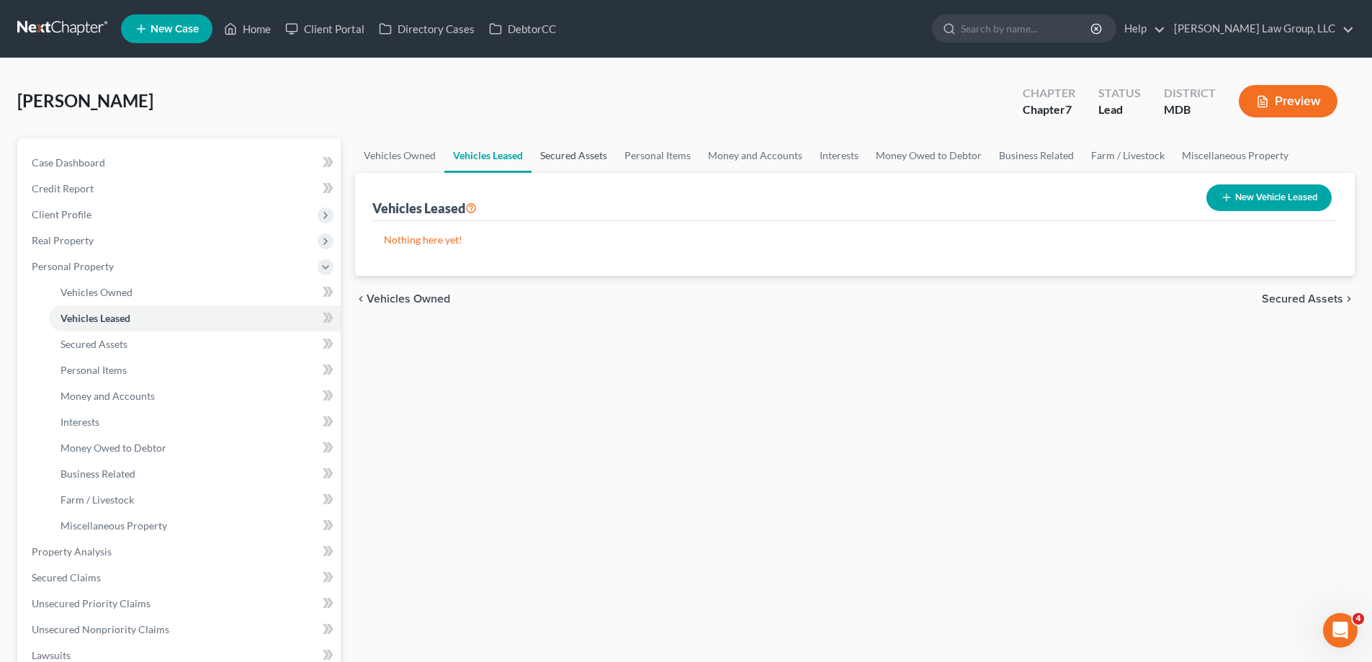
click at [571, 168] on link "Secured Assets" at bounding box center [574, 155] width 84 height 35
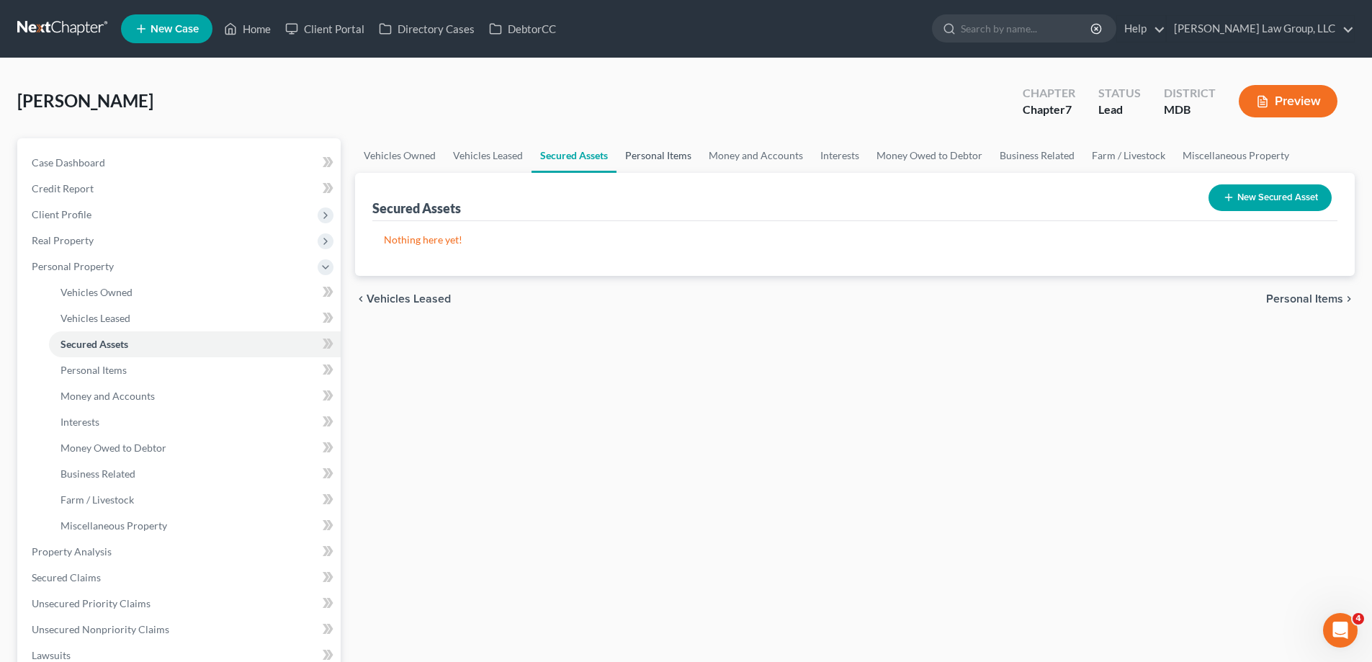
click at [666, 163] on link "Personal Items" at bounding box center [659, 155] width 84 height 35
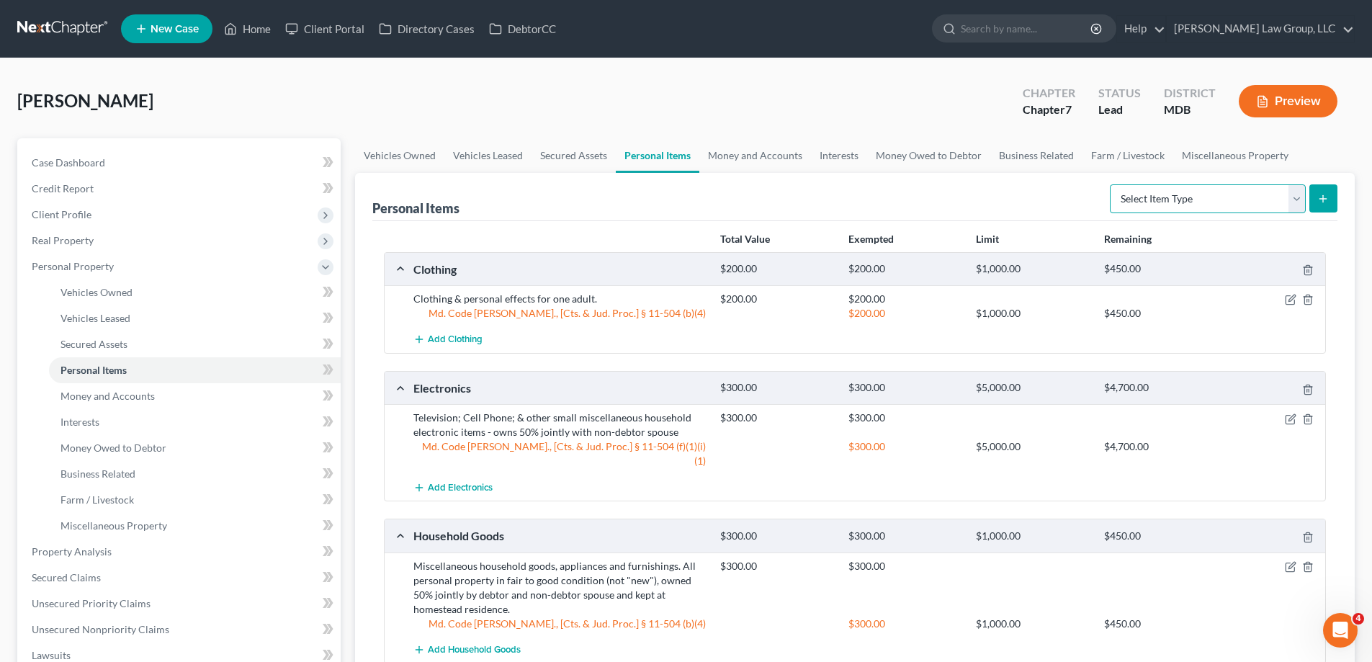
click at [1125, 202] on select "Select Item Type Clothing (A/B: 11) Collectibles Of Value (A/B: 8) Electronics …" at bounding box center [1208, 198] width 196 height 29
drag, startPoint x: 777, startPoint y: 160, endPoint x: 782, endPoint y: 168, distance: 9.8
click at [777, 160] on link "Money and Accounts" at bounding box center [756, 155] width 112 height 35
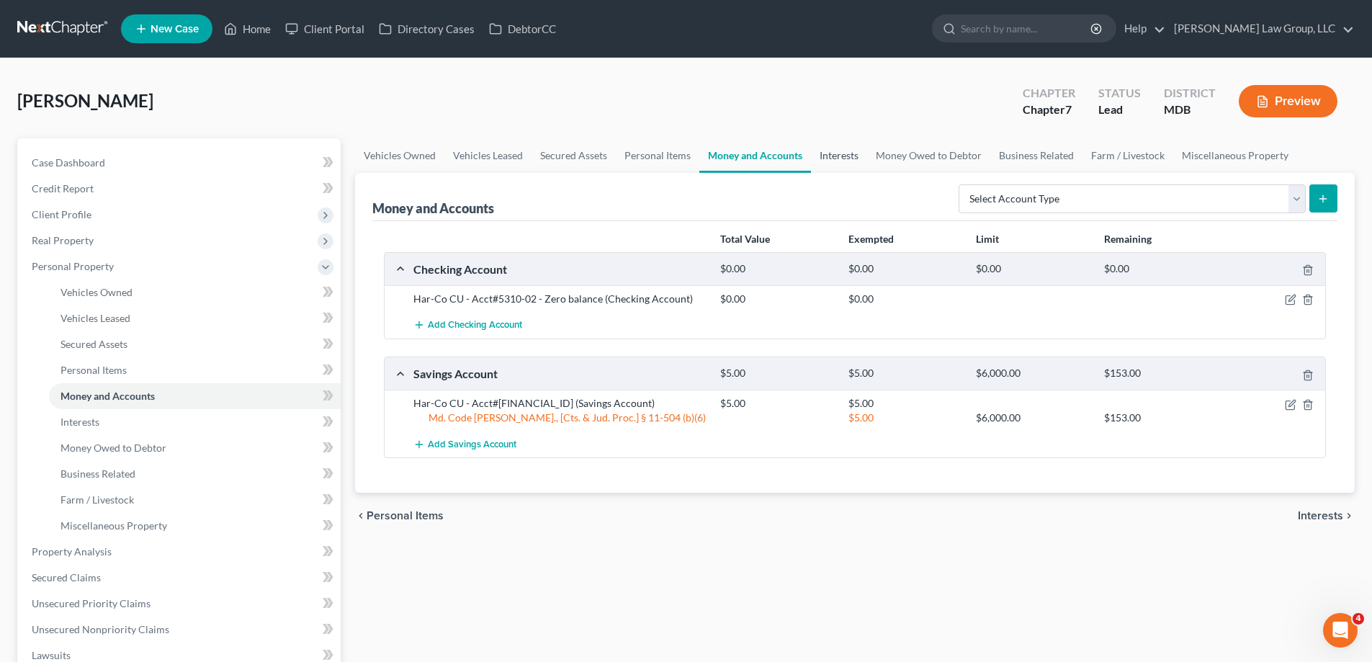
click at [850, 163] on link "Interests" at bounding box center [839, 155] width 56 height 35
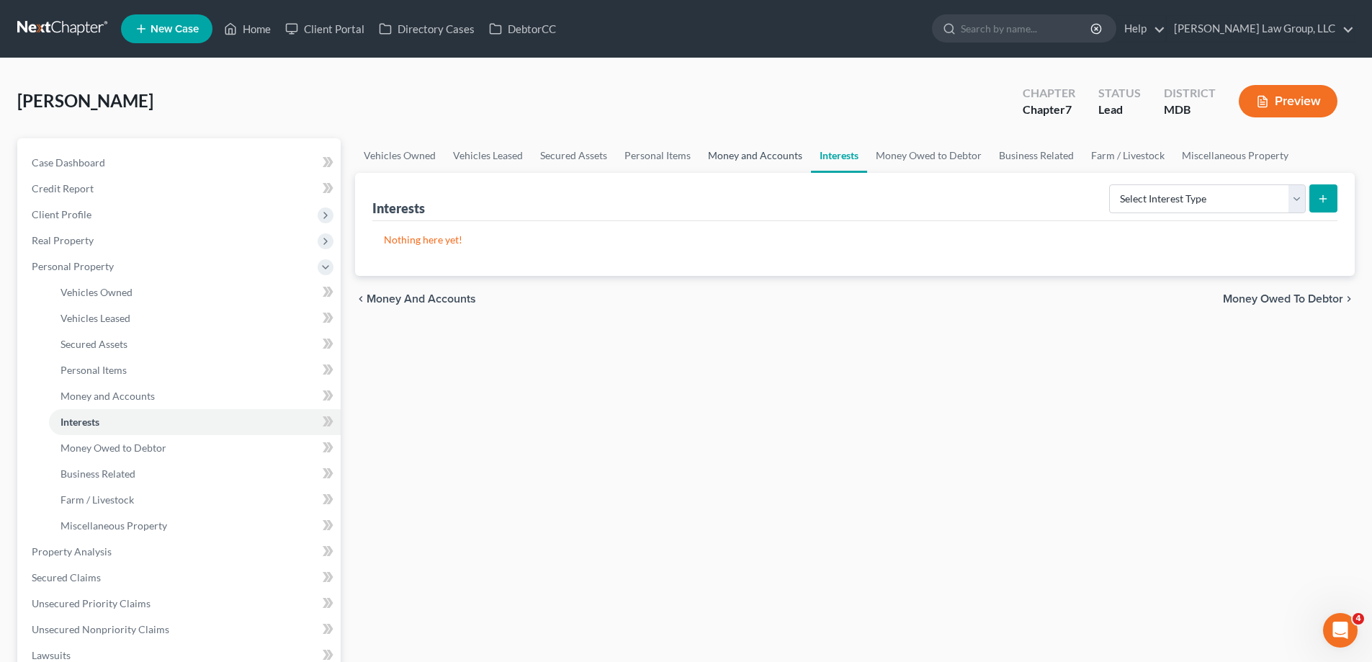
click at [733, 163] on link "Money and Accounts" at bounding box center [756, 155] width 112 height 35
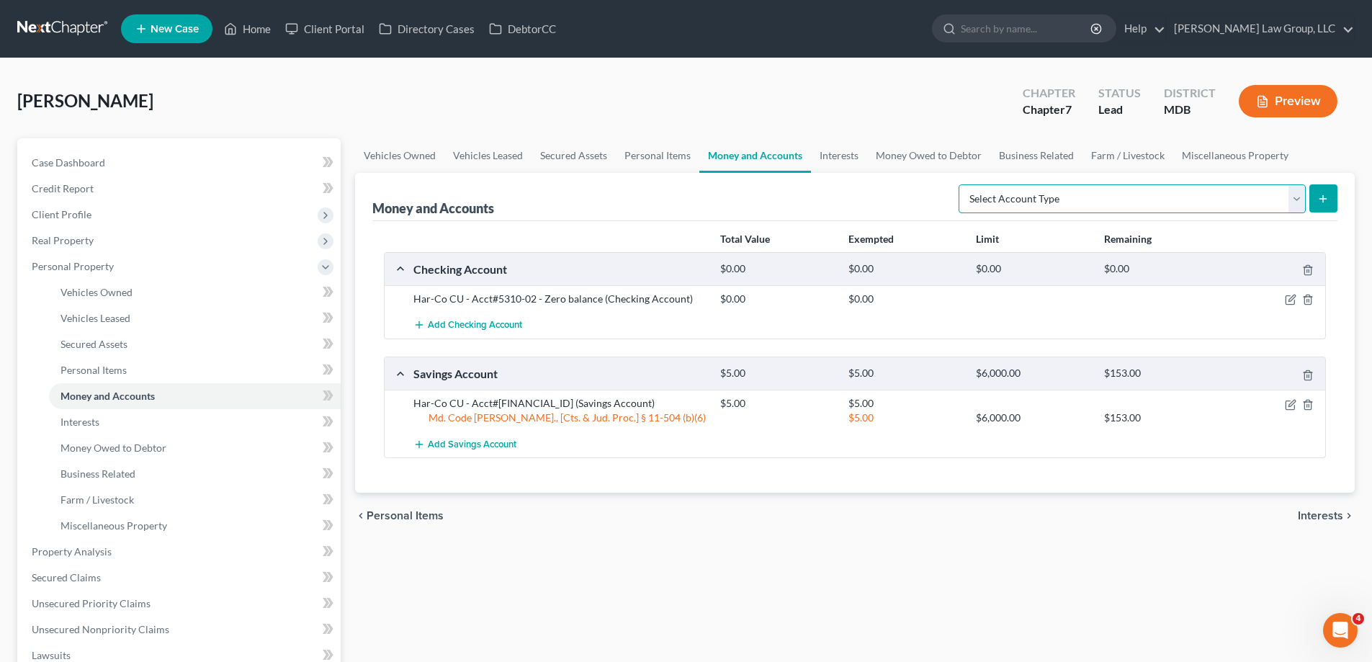
drag, startPoint x: 1118, startPoint y: 194, endPoint x: 1109, endPoint y: 198, distance: 10.3
click at [1118, 194] on select "Select Account Type Brokerage (A/B: 18, SOFA: 20) Cash on Hand (A/B: 16) Certif…" at bounding box center [1132, 198] width 347 height 29
click at [839, 150] on link "Interests" at bounding box center [839, 155] width 56 height 35
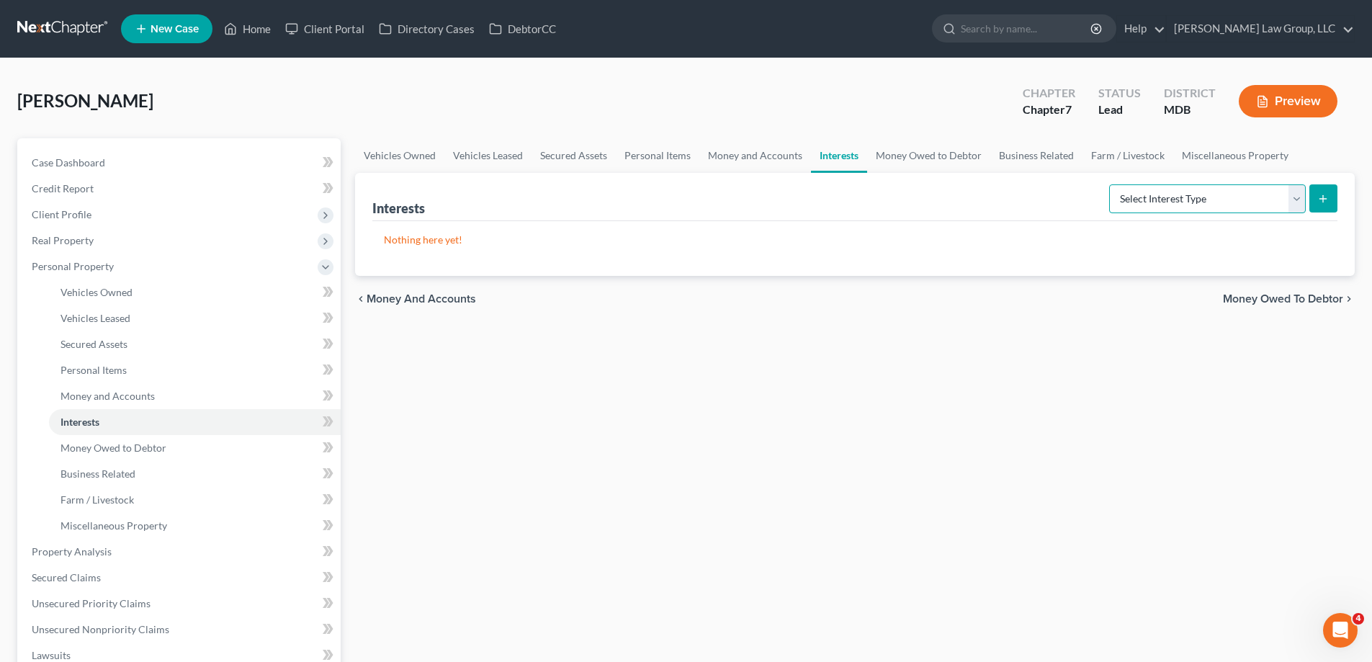
click at [1140, 205] on select "Select Interest Type 401K (A/B: 21) Annuity (A/B: 23) Bond (A/B: 18) Education …" at bounding box center [1207, 198] width 197 height 29
click at [906, 155] on link "Money Owed to Debtor" at bounding box center [928, 155] width 123 height 35
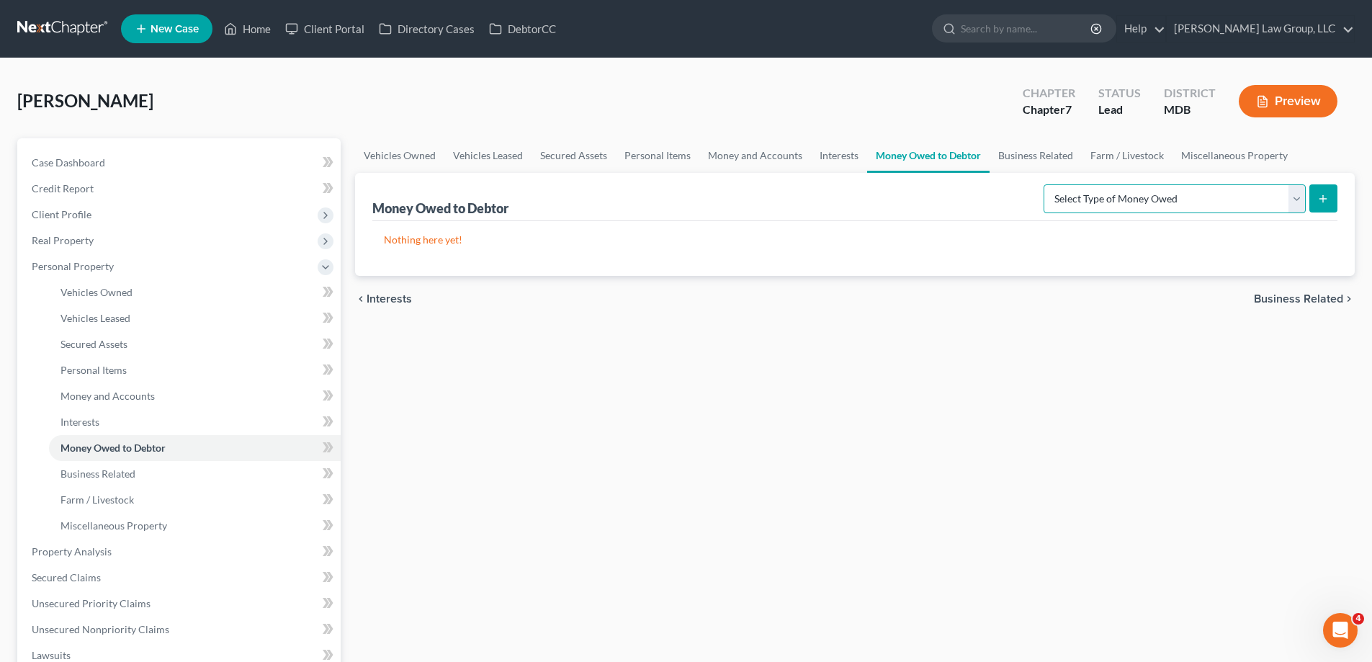
click at [1134, 197] on select "Select Type of Money Owed Accounts Receivable (A/B: 38) Alimony (A/B: 29) Child…" at bounding box center [1175, 198] width 262 height 29
drag, startPoint x: 1001, startPoint y: 155, endPoint x: 1013, endPoint y: 156, distance: 12.3
click at [1001, 155] on link "Business Related" at bounding box center [1036, 155] width 92 height 35
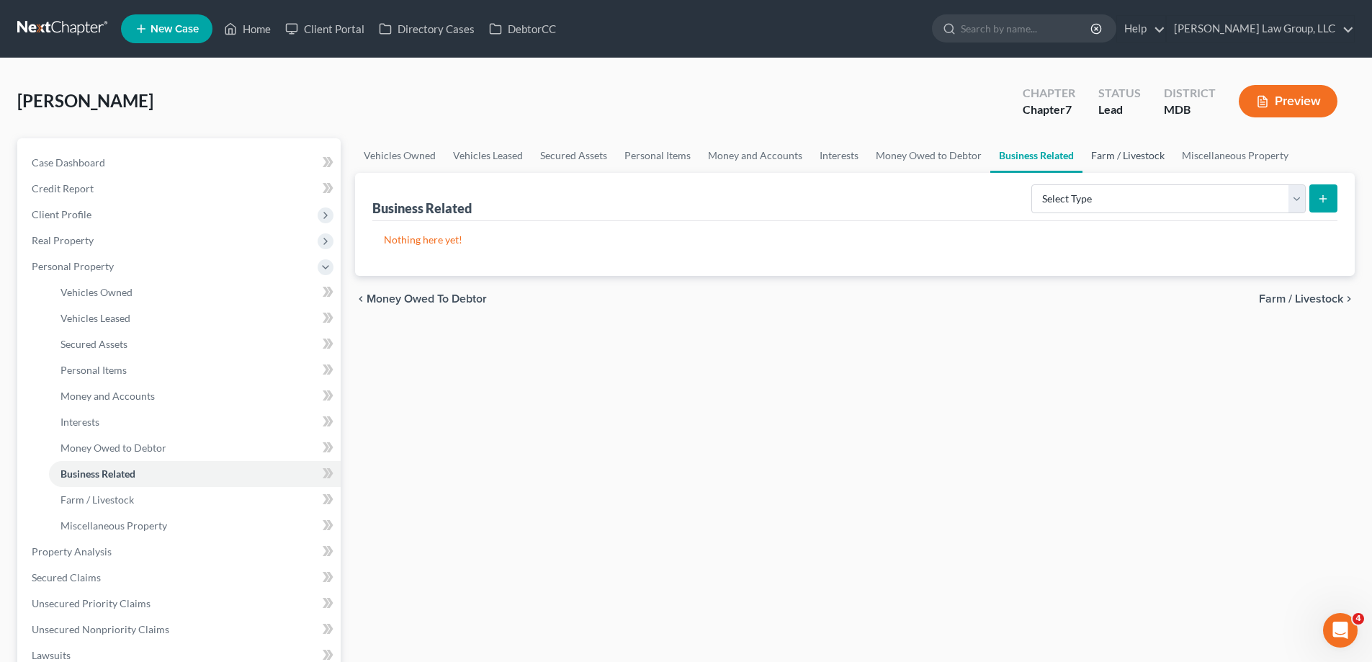
click at [1113, 162] on link "Farm / Livestock" at bounding box center [1128, 155] width 91 height 35
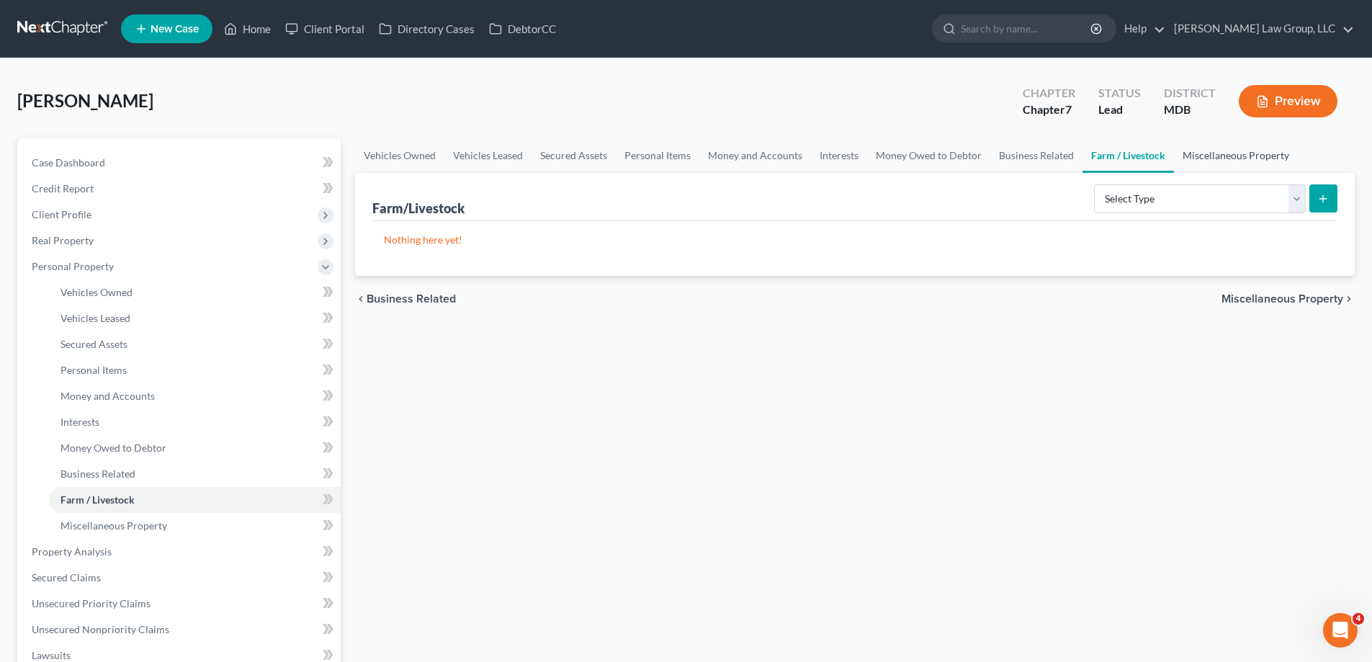
click at [1185, 151] on link "Miscellaneous Property" at bounding box center [1236, 155] width 124 height 35
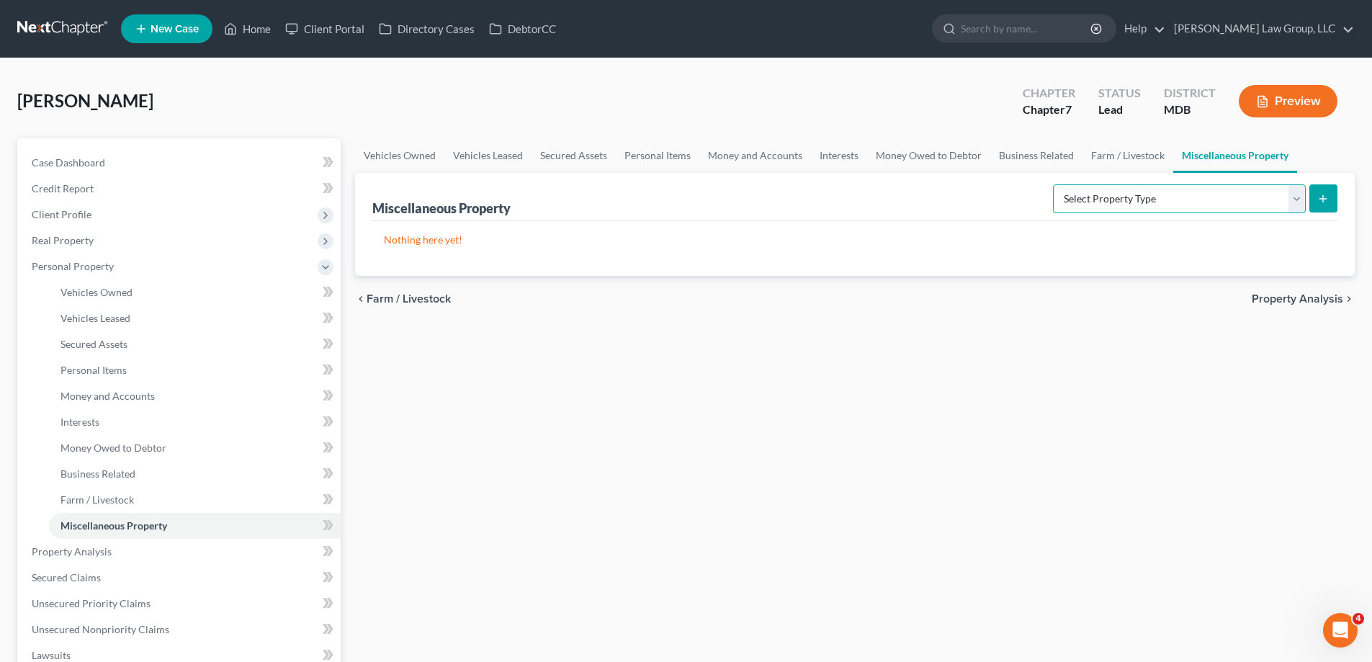
click at [1068, 200] on select "Select Property Type Assigned for Creditor Benefit [DATE] (SOFA: 12) Holding fo…" at bounding box center [1179, 198] width 253 height 29
drag, startPoint x: 325, startPoint y: 105, endPoint x: 310, endPoint y: 162, distance: 58.9
click at [325, 105] on div "[PERSON_NAME] Upgraded Chapter Chapter 7 Status Lead District MDB Preview" at bounding box center [686, 107] width 1338 height 63
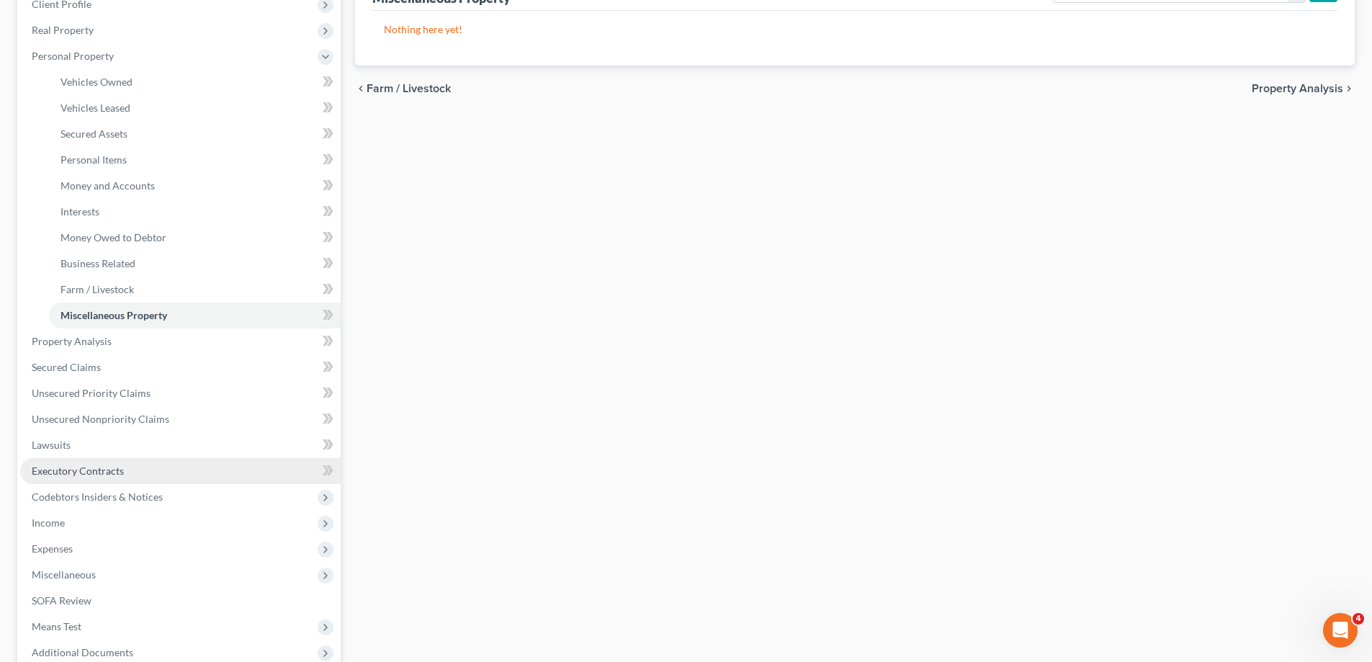
scroll to position [216, 0]
click at [147, 468] on link "Executory Contracts" at bounding box center [180, 465] width 321 height 26
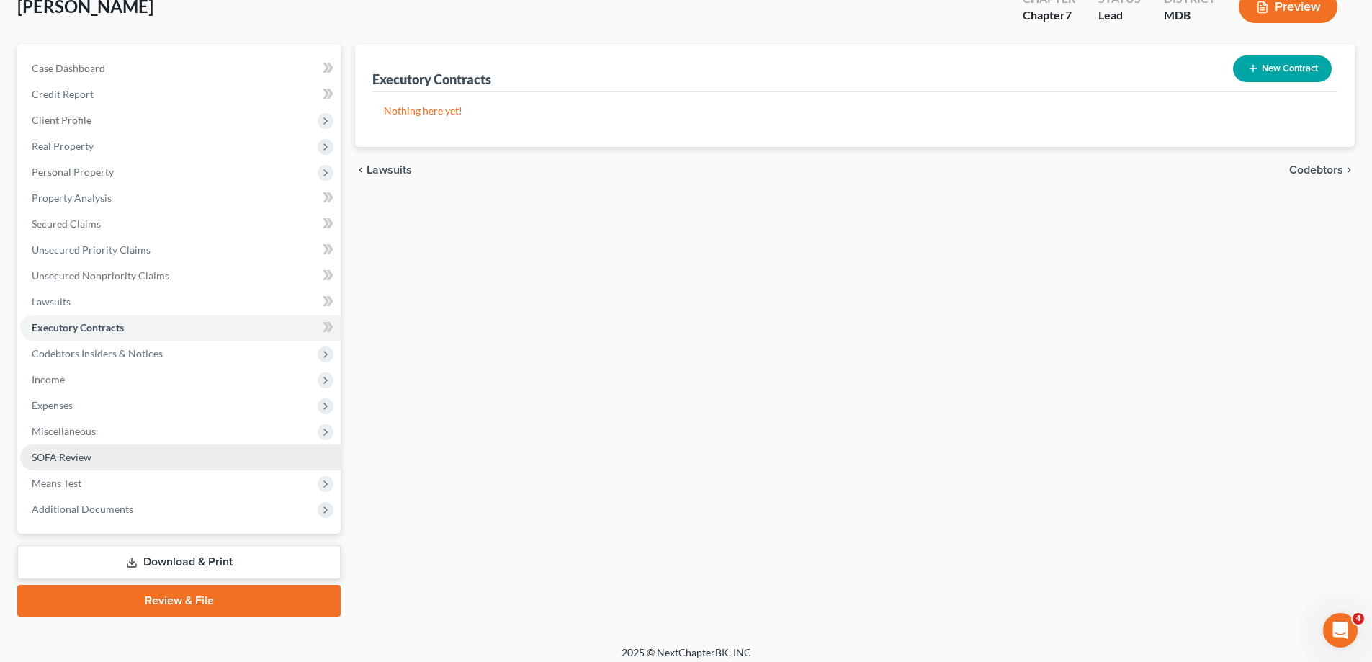
scroll to position [104, 0]
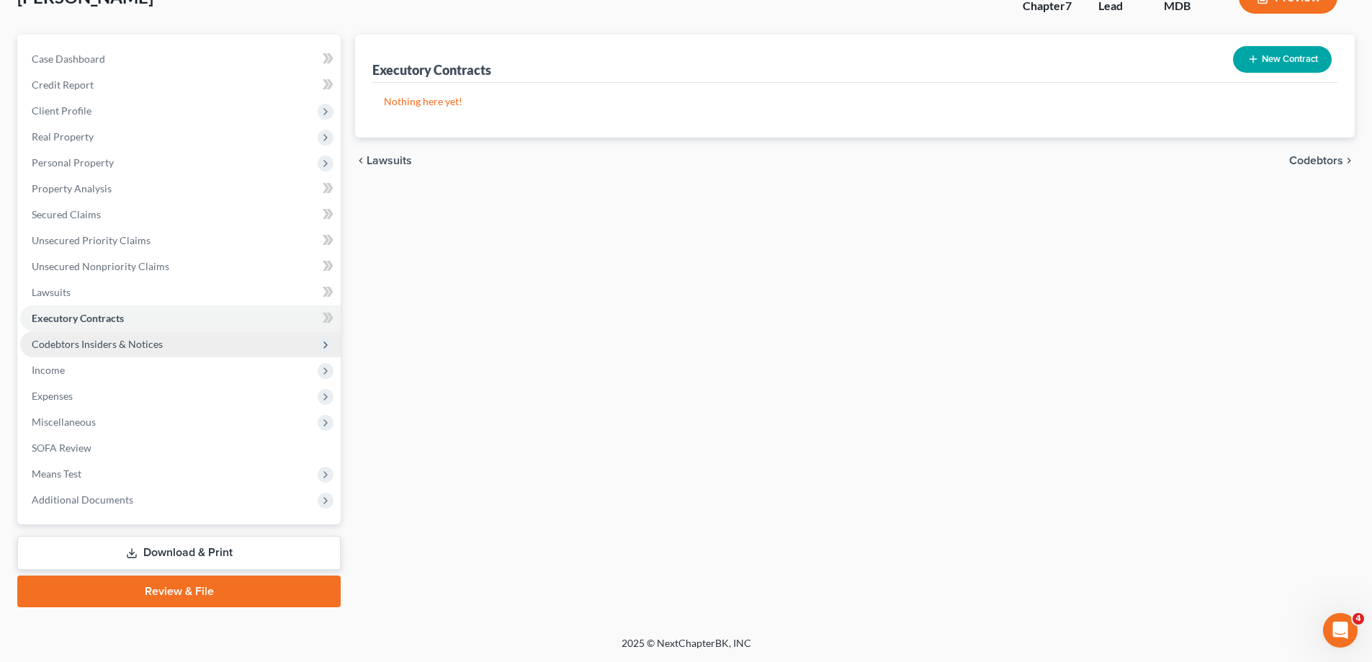
click at [125, 343] on span "Codebtors Insiders & Notices" at bounding box center [97, 344] width 131 height 12
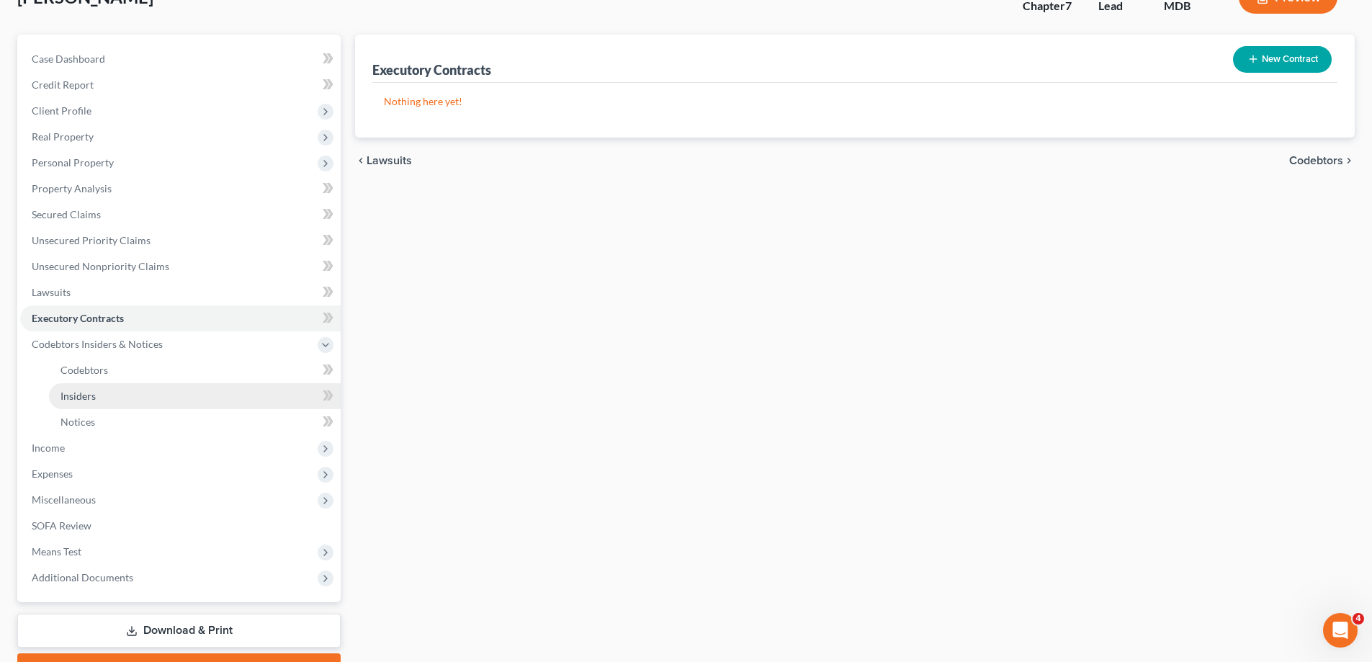
click at [123, 397] on link "Insiders" at bounding box center [195, 396] width 292 height 26
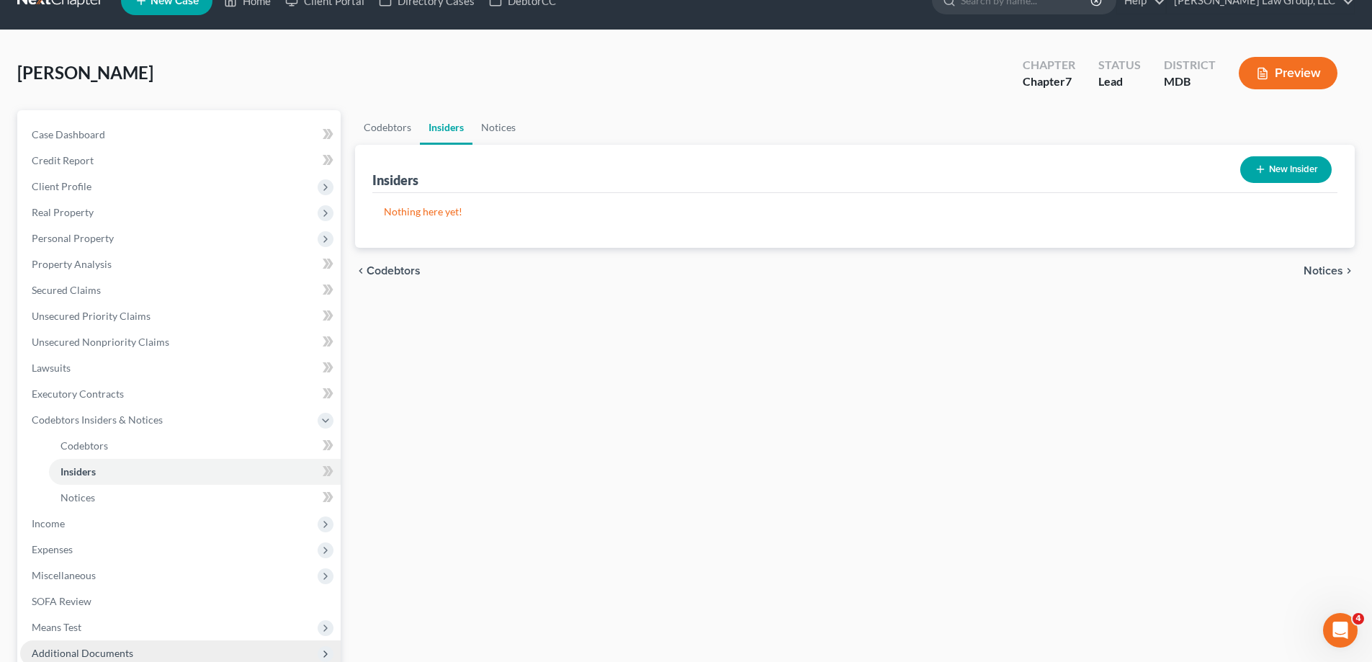
scroll to position [182, 0]
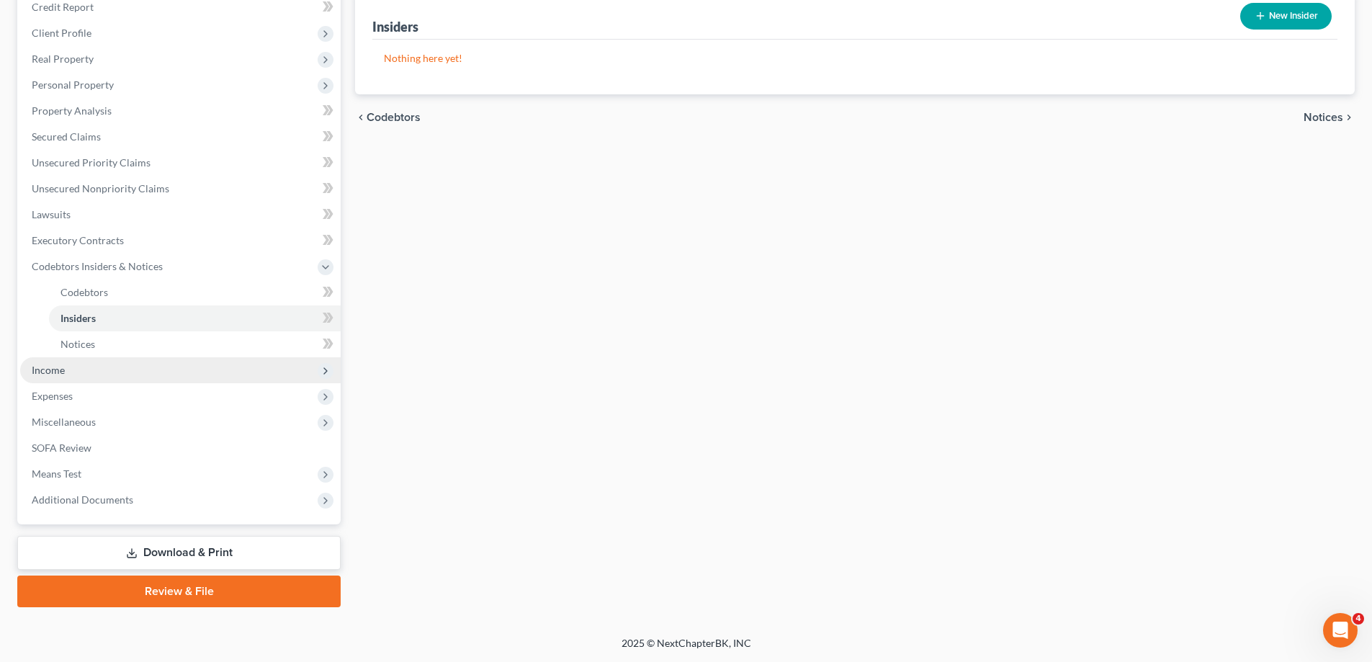
click at [84, 357] on span "Income" at bounding box center [180, 370] width 321 height 26
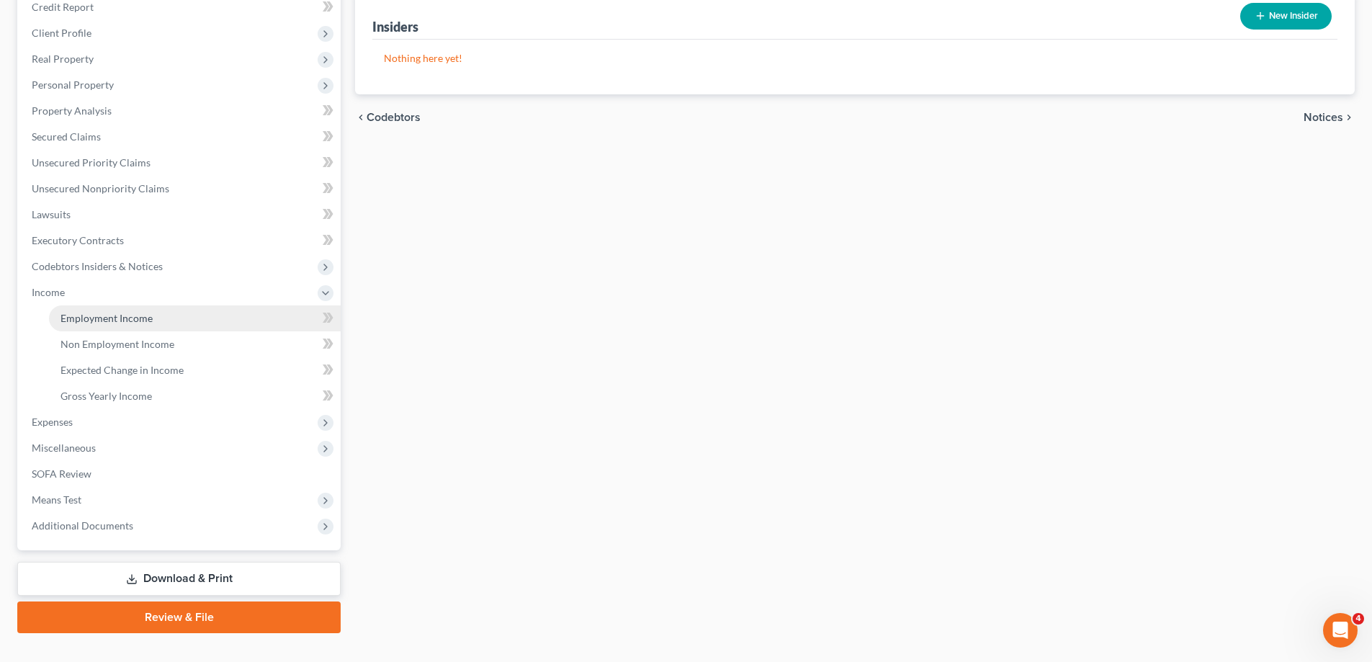
click at [118, 313] on span "Employment Income" at bounding box center [107, 318] width 92 height 12
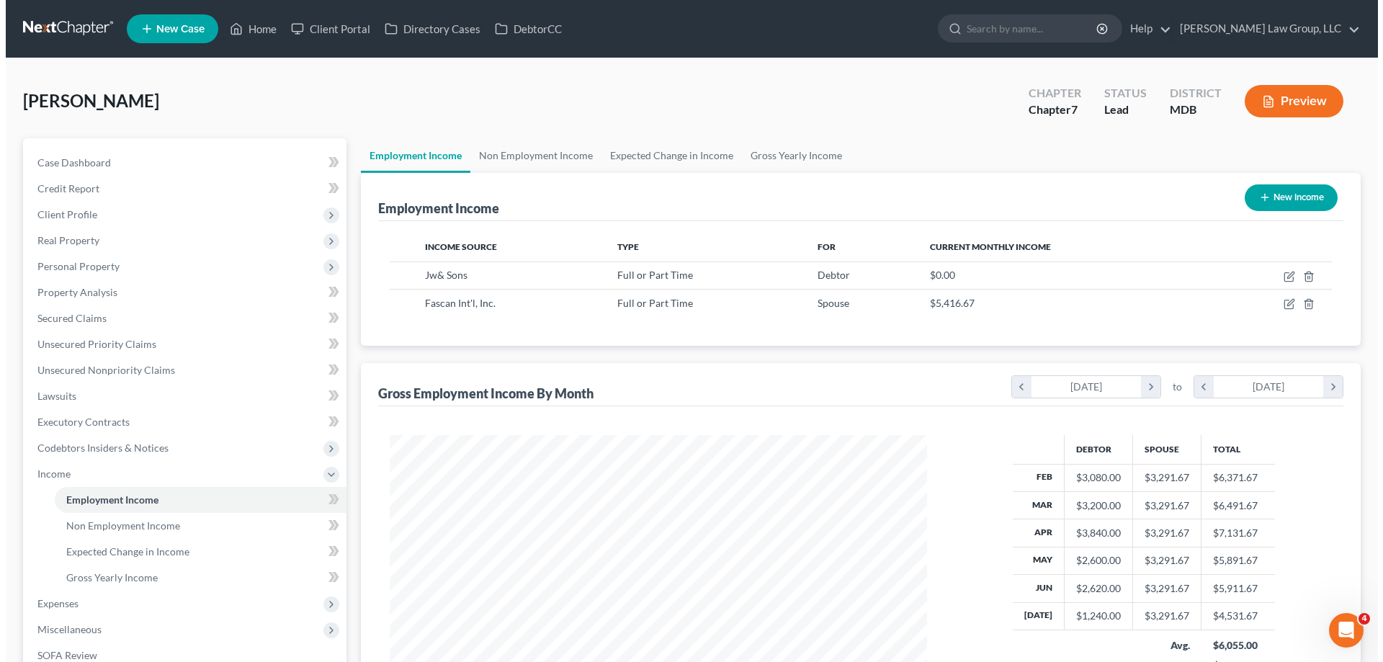
scroll to position [269, 566]
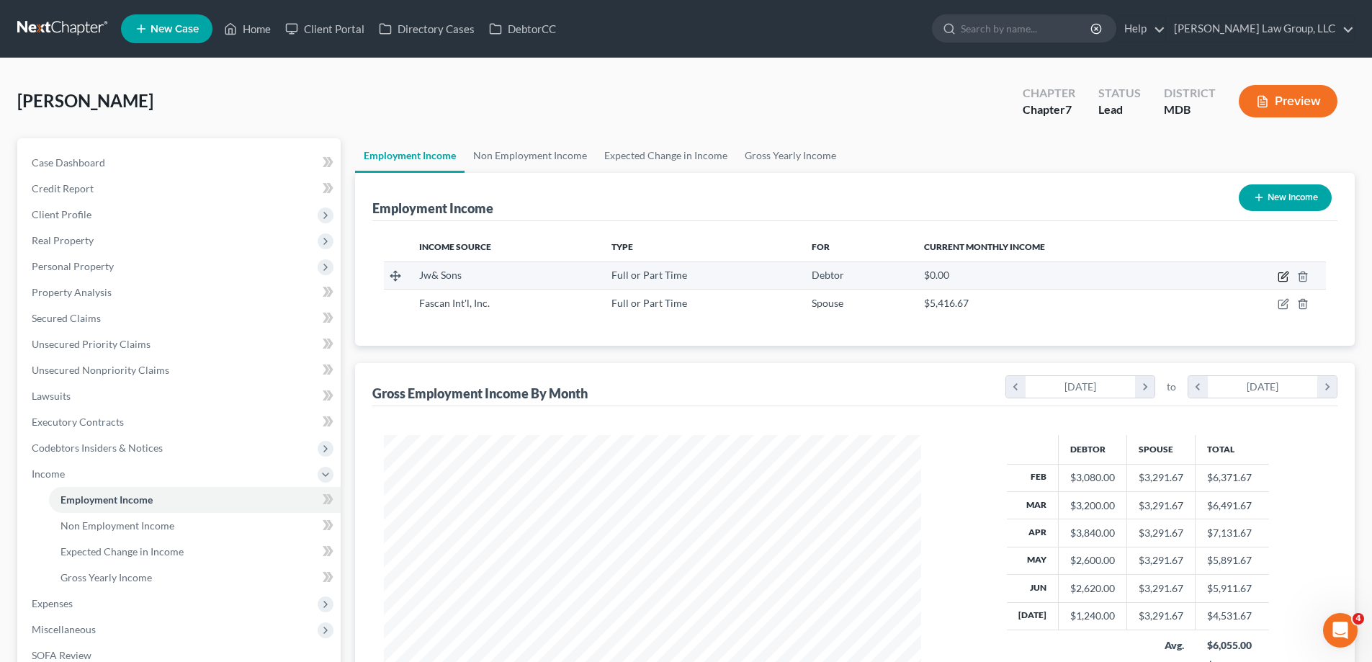
click at [1284, 277] on icon "button" at bounding box center [1284, 277] width 12 height 12
select select "0"
select select "21"
select select "3"
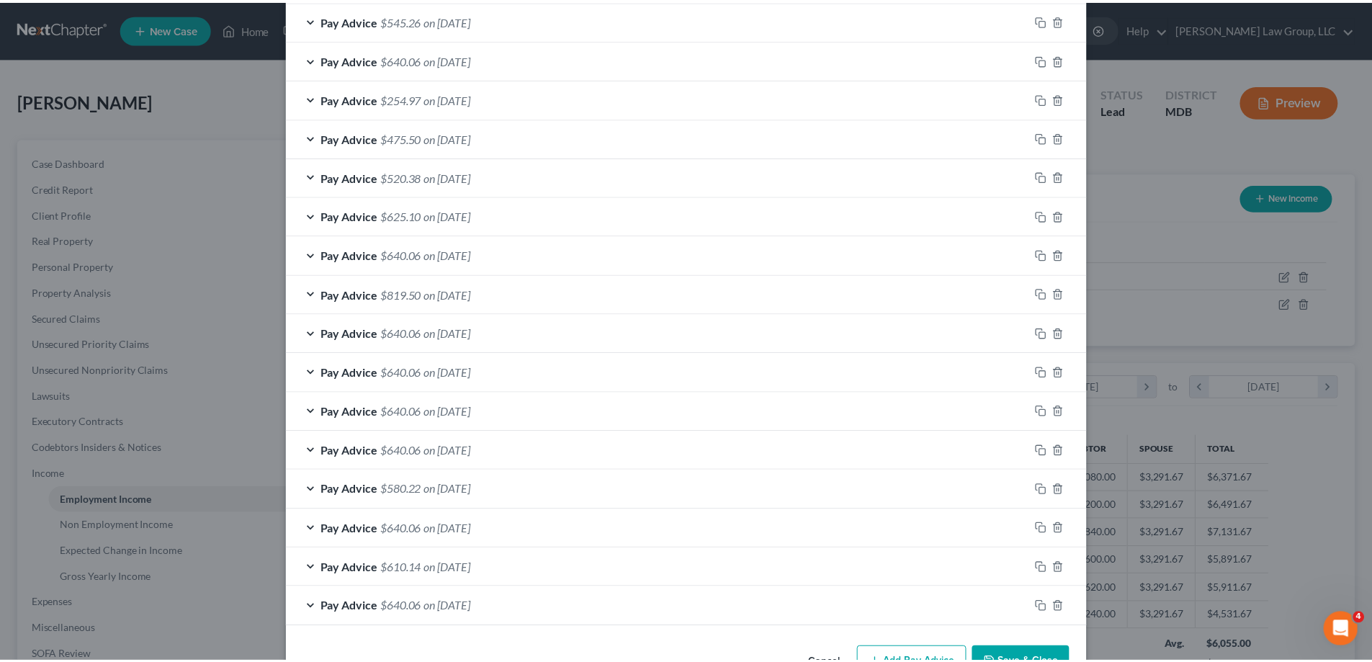
scroll to position [804, 0]
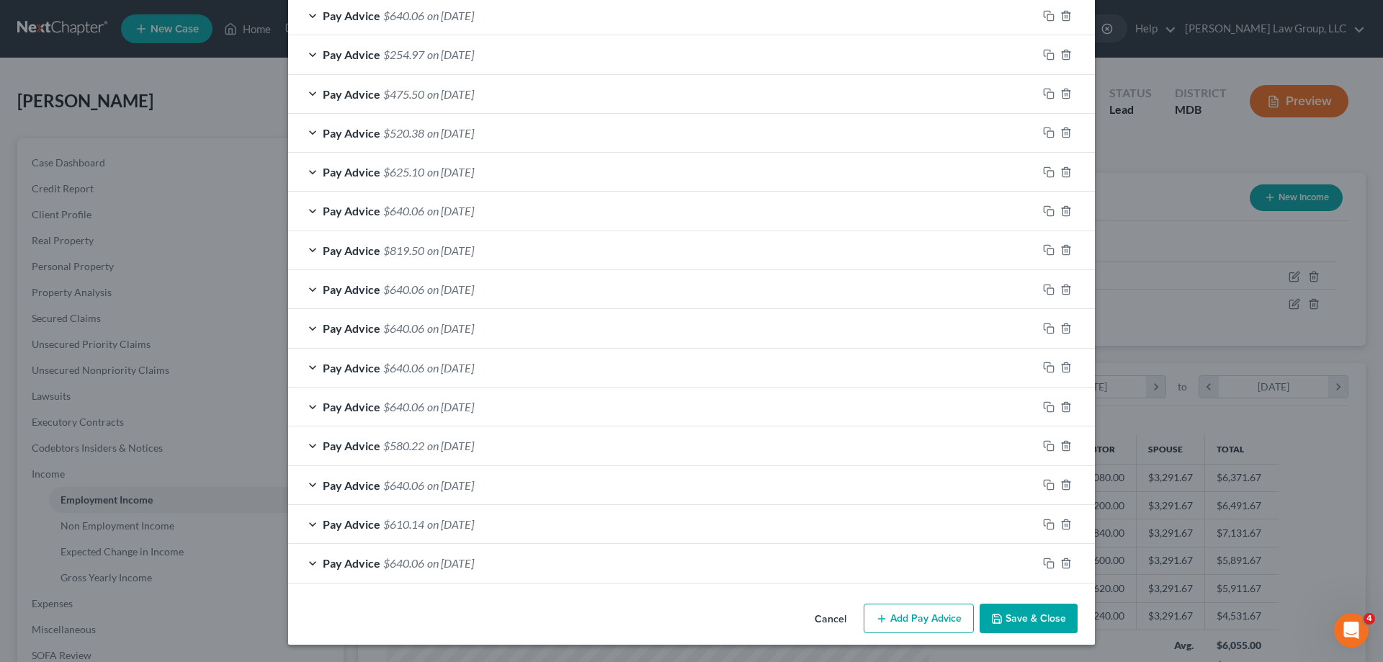
click at [1006, 613] on button "Save & Close" at bounding box center [1029, 619] width 98 height 30
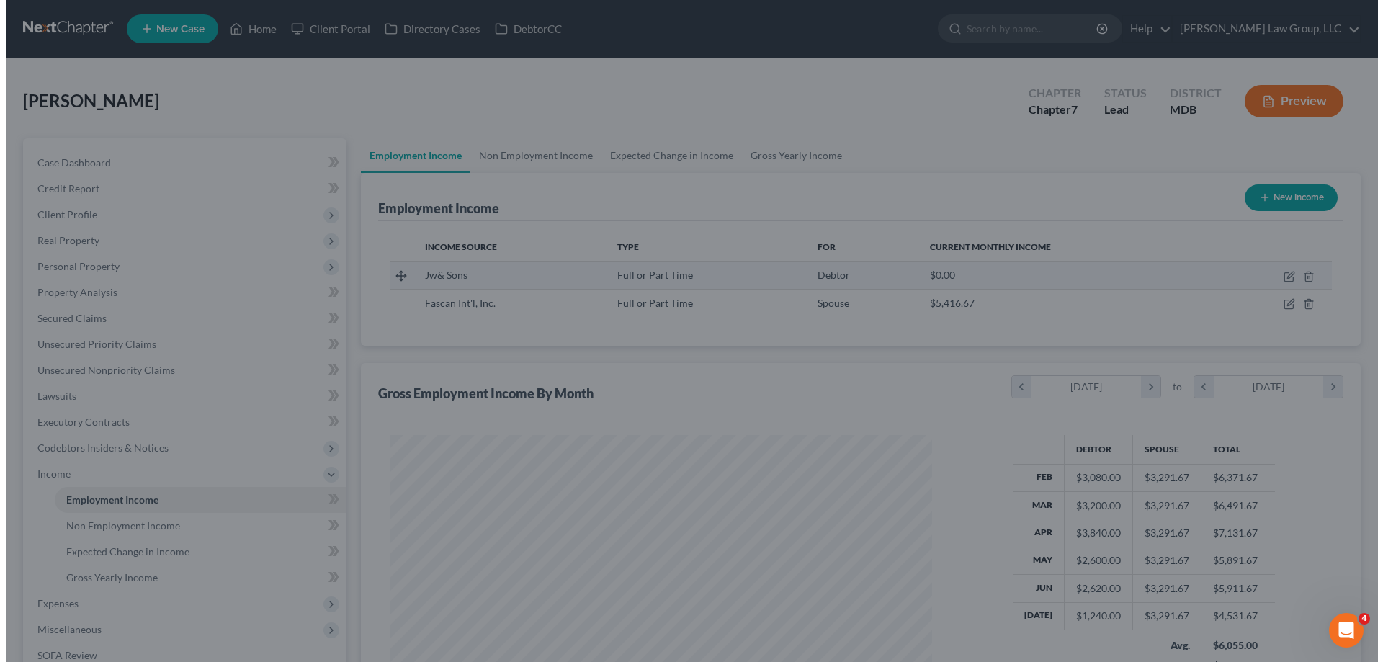
scroll to position [720143, 719846]
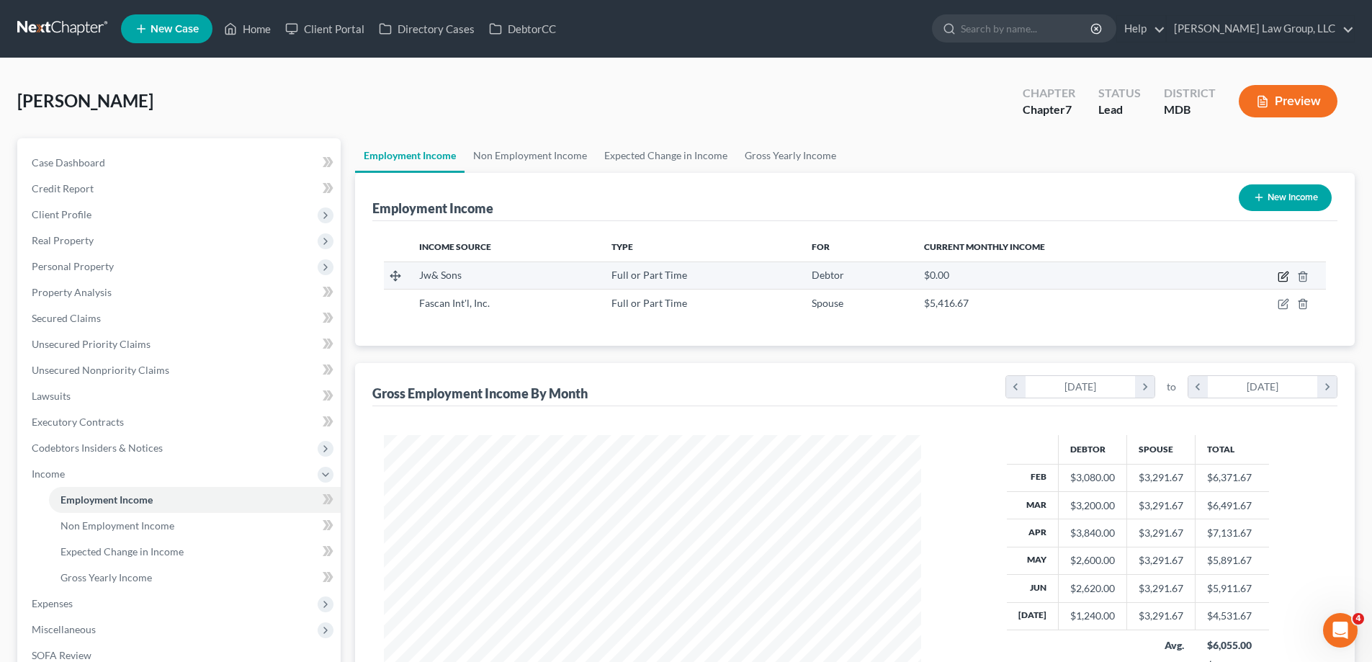
click at [1284, 281] on icon "button" at bounding box center [1283, 277] width 9 height 9
select select "0"
select select "21"
select select "3"
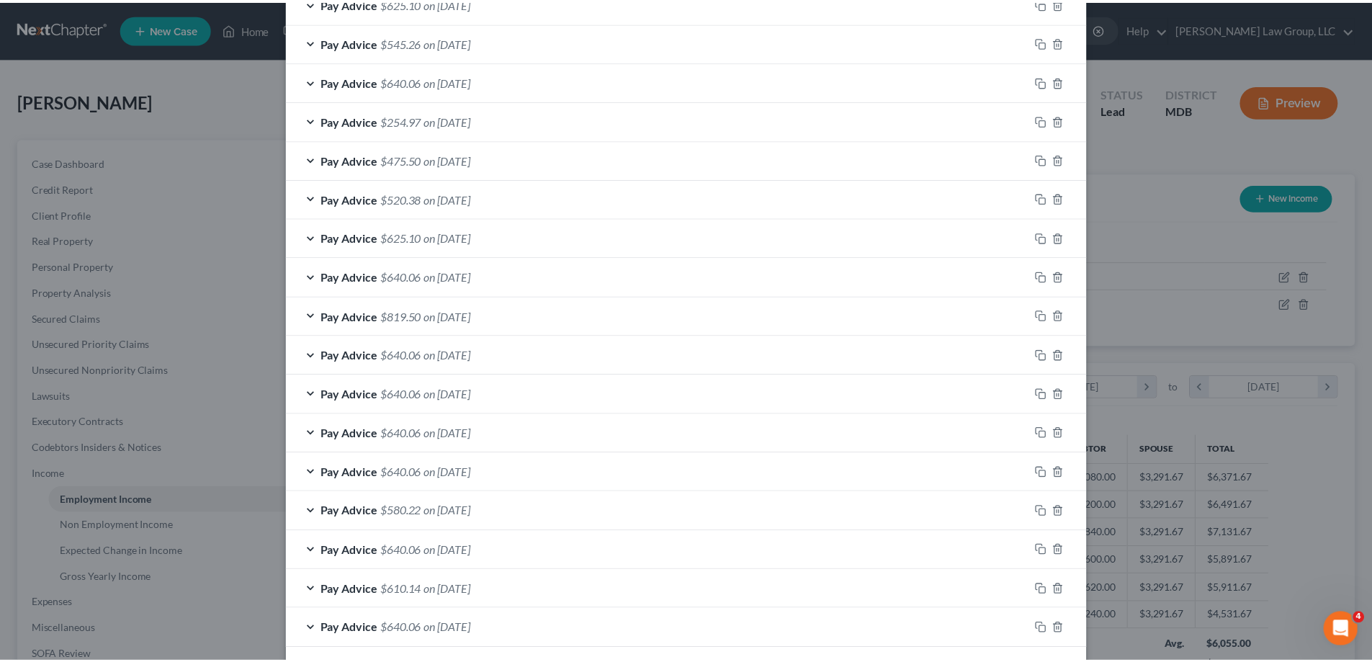
scroll to position [804, 0]
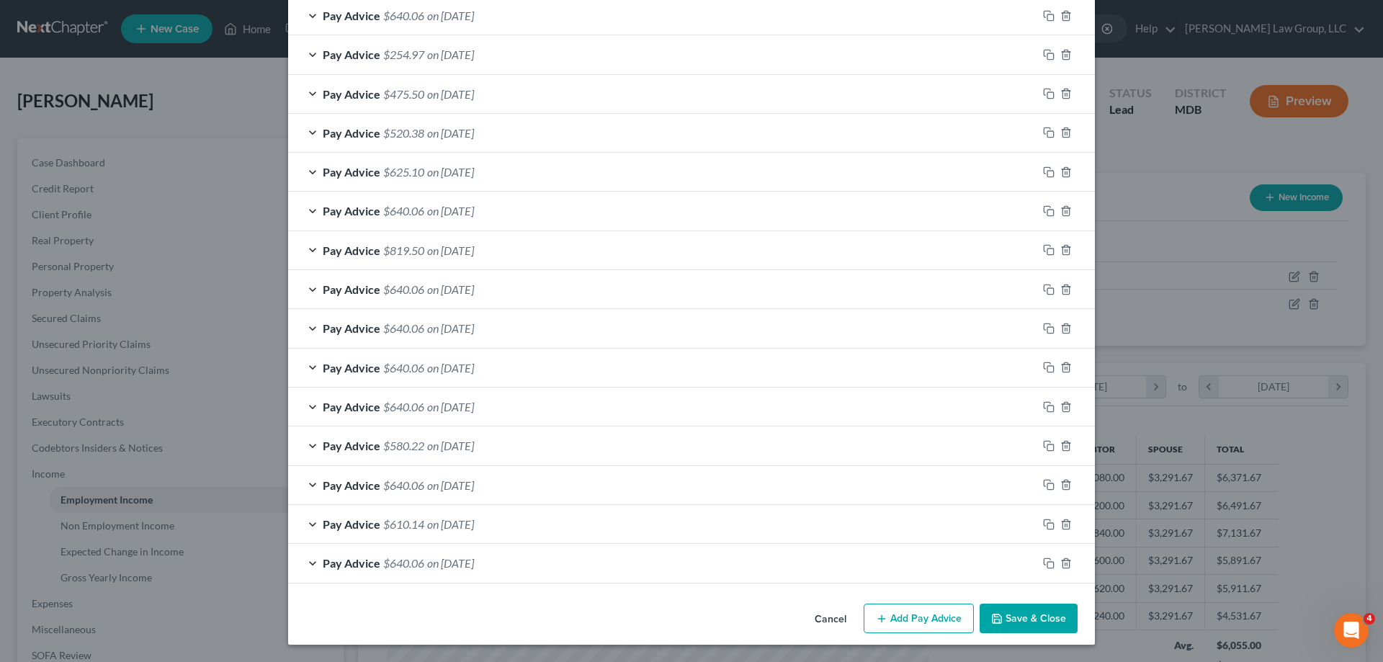
click at [1047, 612] on button "Save & Close" at bounding box center [1029, 619] width 98 height 30
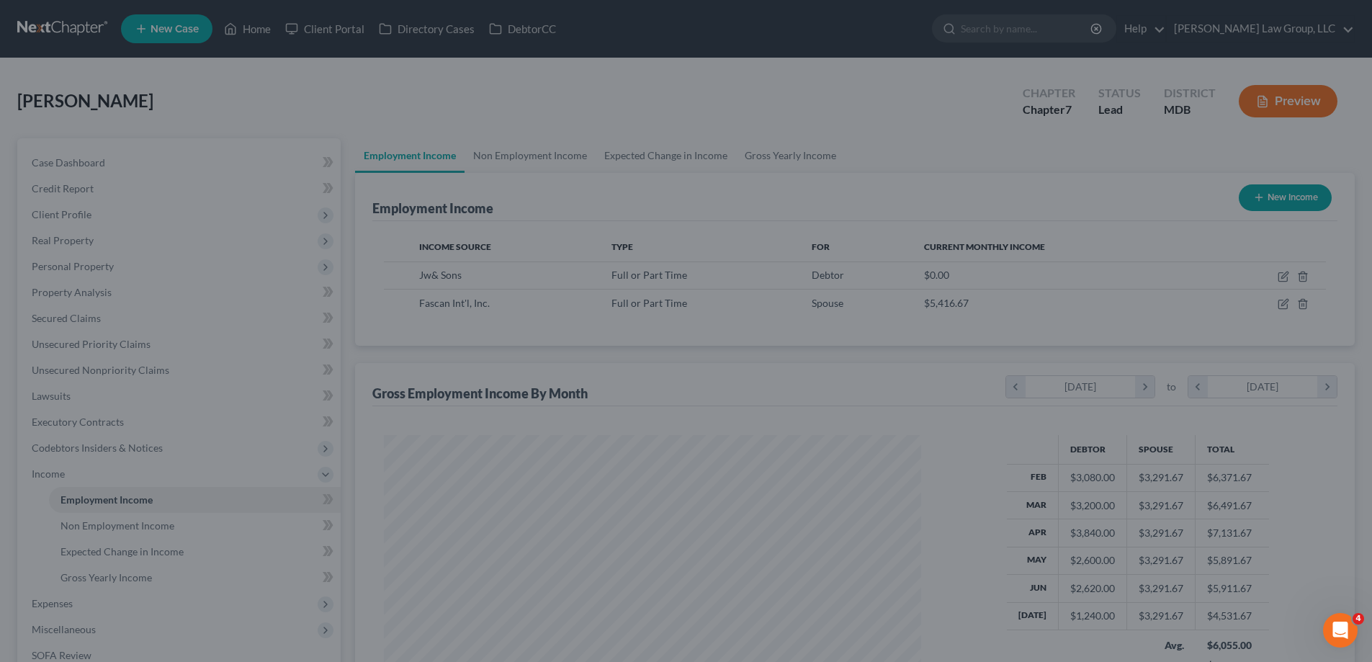
scroll to position [720143, 719846]
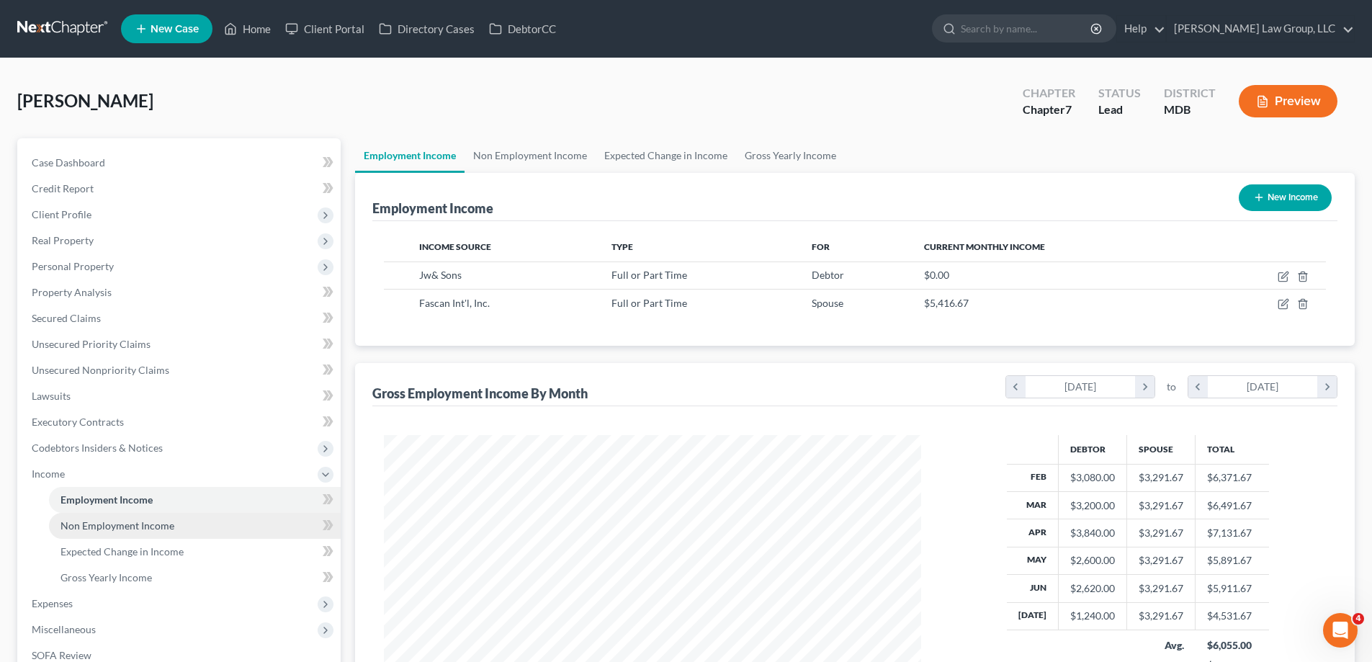
click at [95, 534] on link "Non Employment Income" at bounding box center [195, 526] width 292 height 26
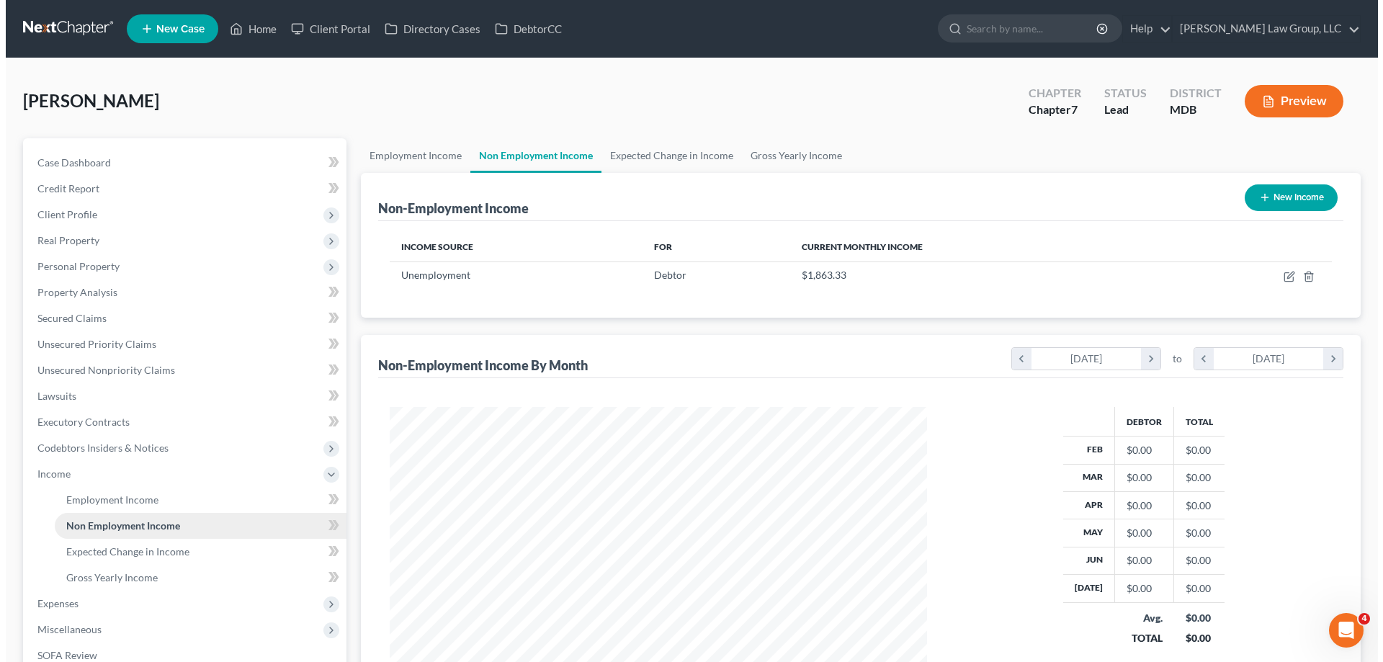
scroll to position [269, 566]
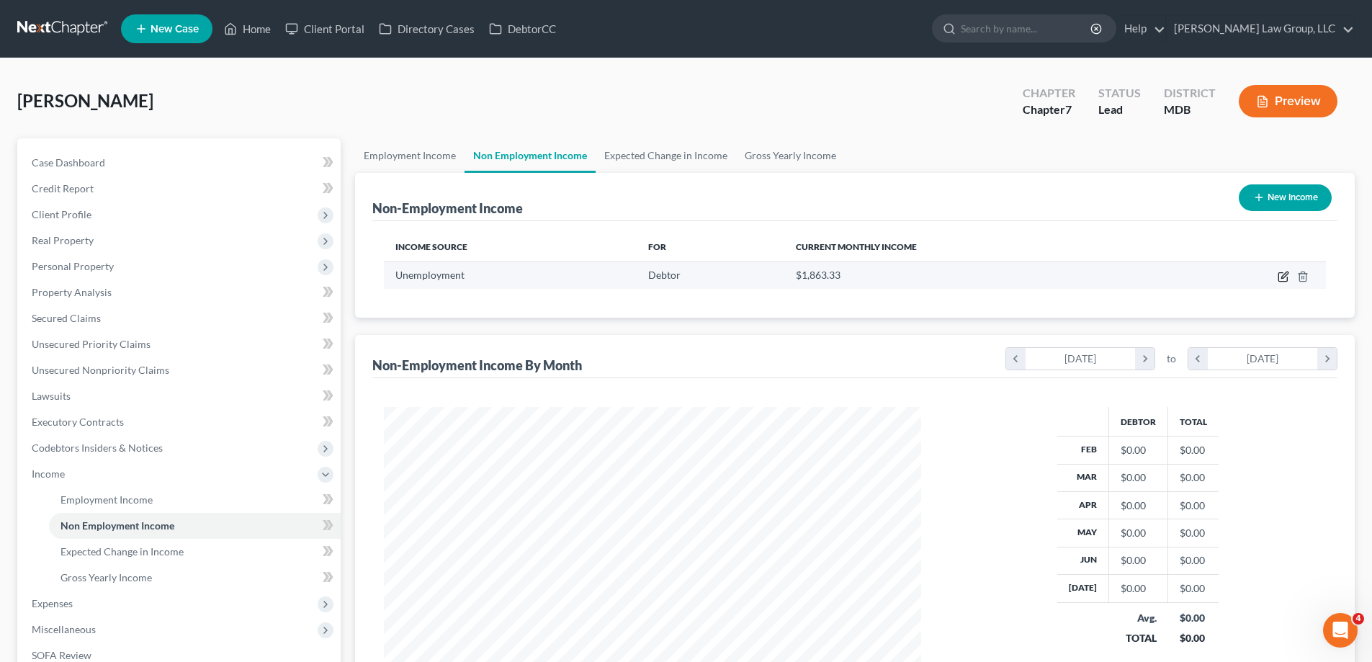
click at [1283, 279] on icon "button" at bounding box center [1284, 277] width 12 height 12
select select "0"
select select "3"
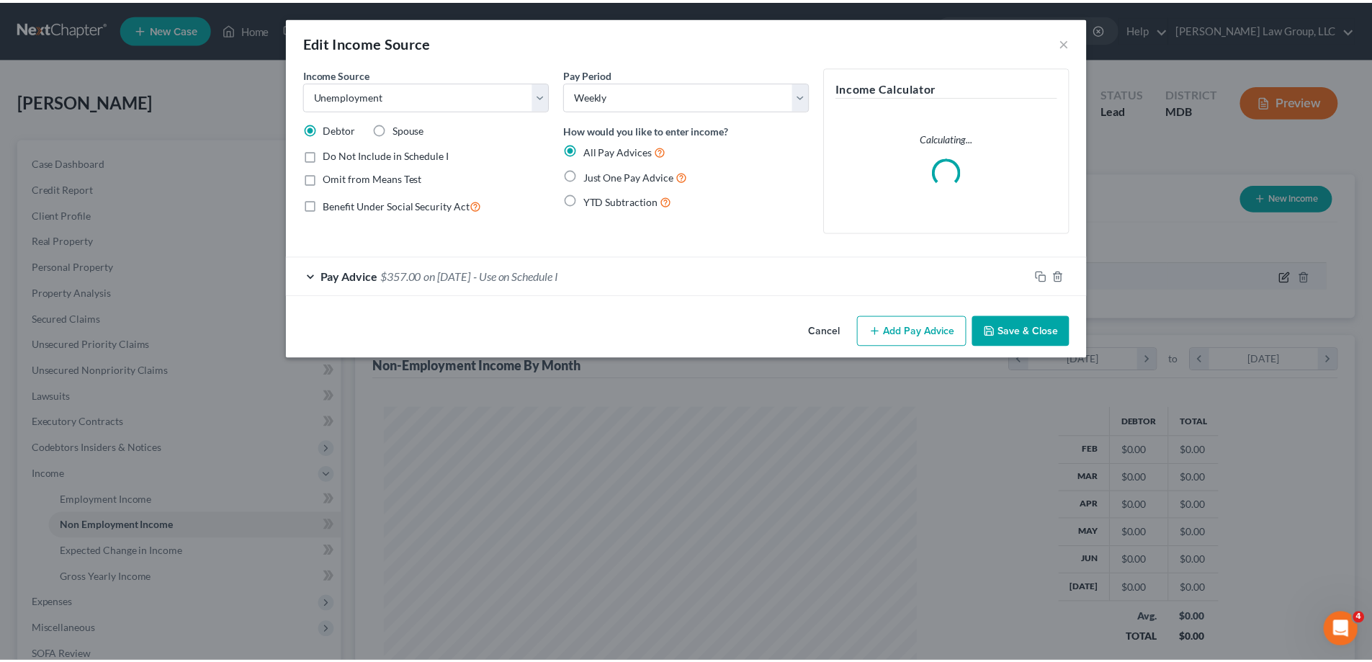
scroll to position [271, 571]
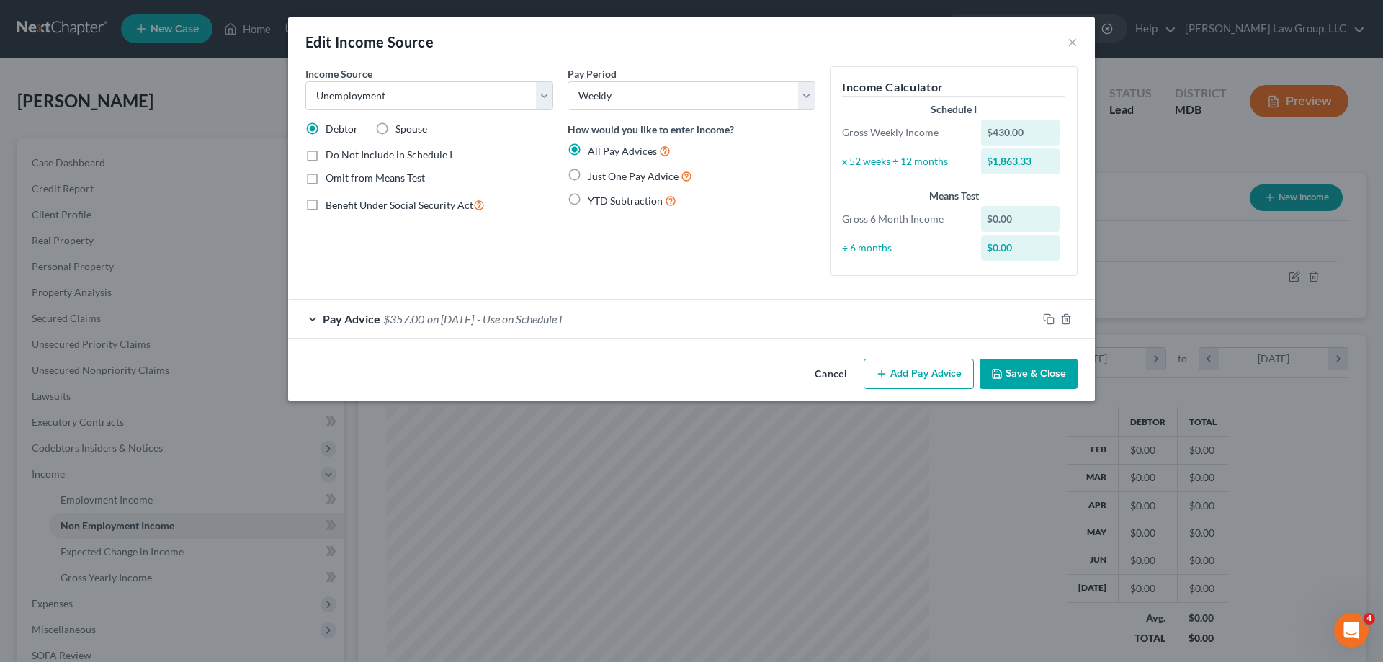
click at [1037, 382] on button "Save & Close" at bounding box center [1029, 374] width 98 height 30
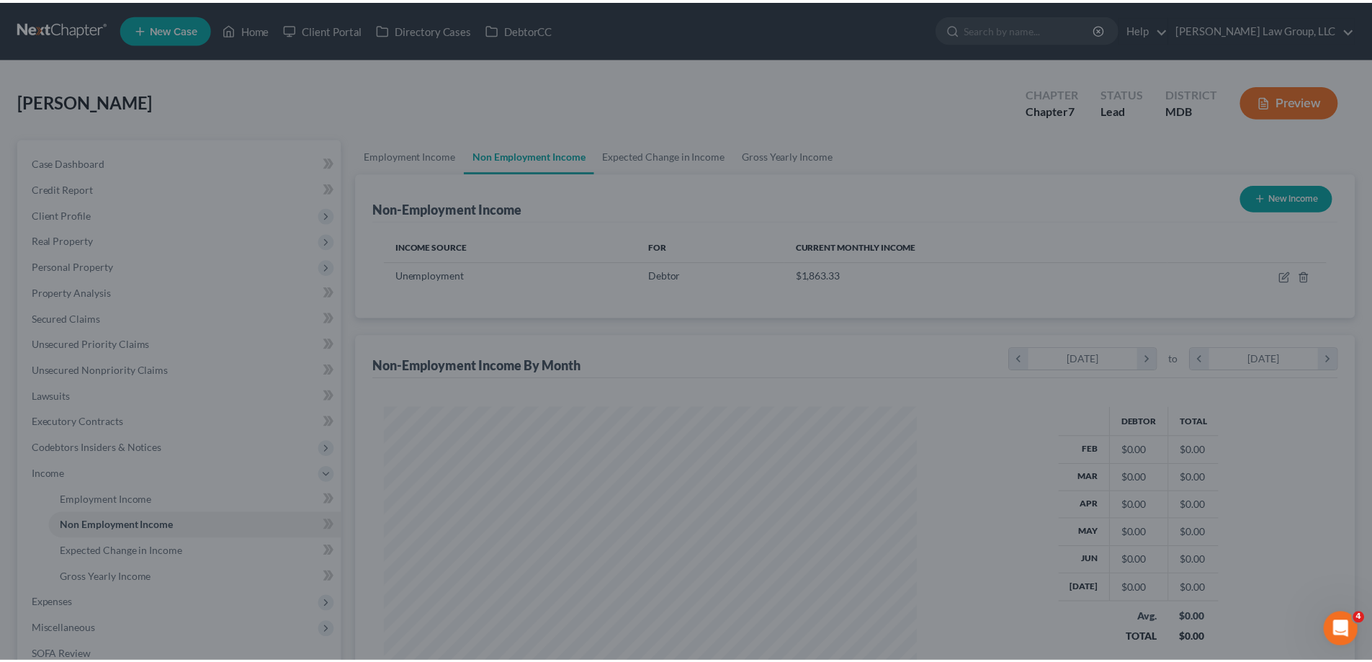
scroll to position [720143, 719846]
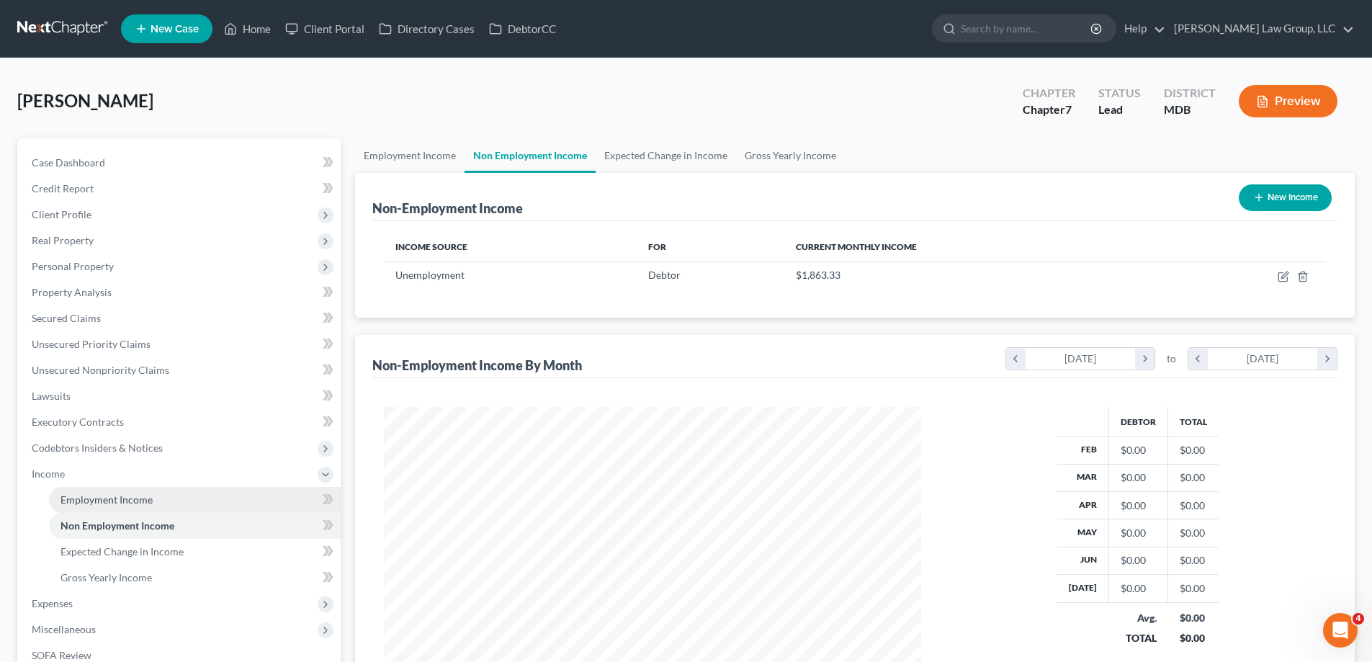
click at [166, 499] on link "Employment Income" at bounding box center [195, 500] width 292 height 26
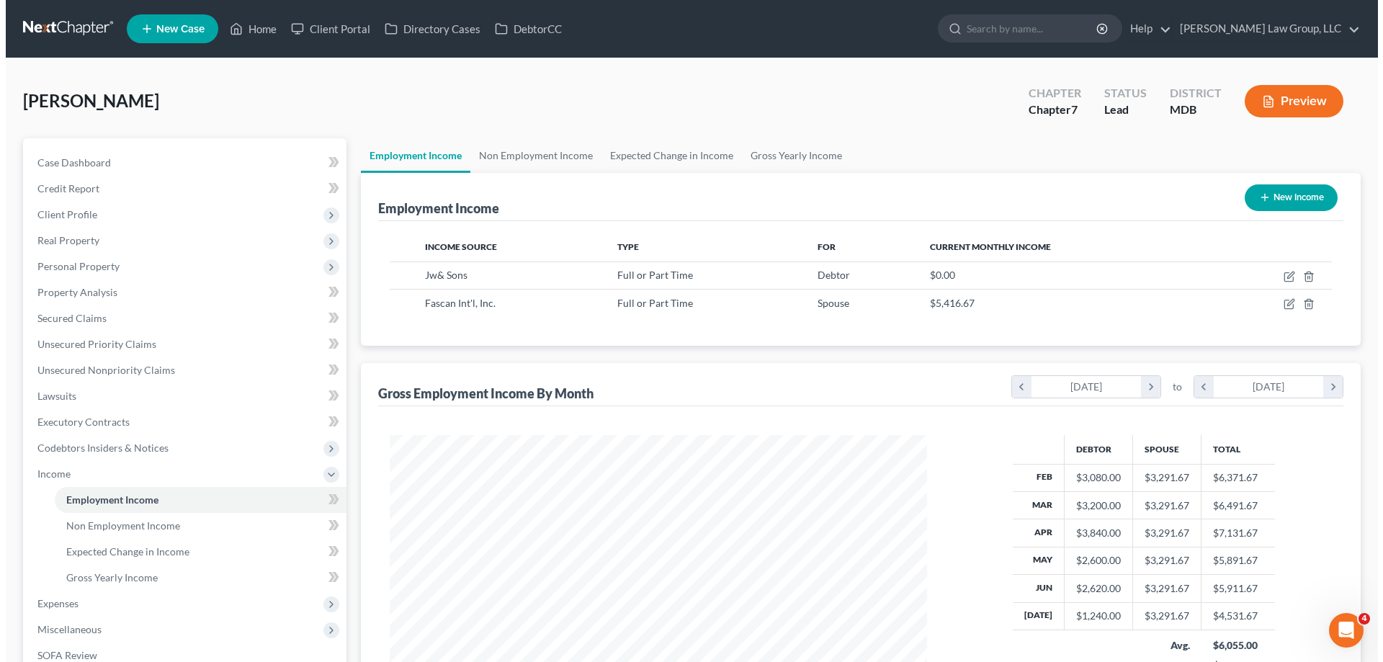
scroll to position [269, 566]
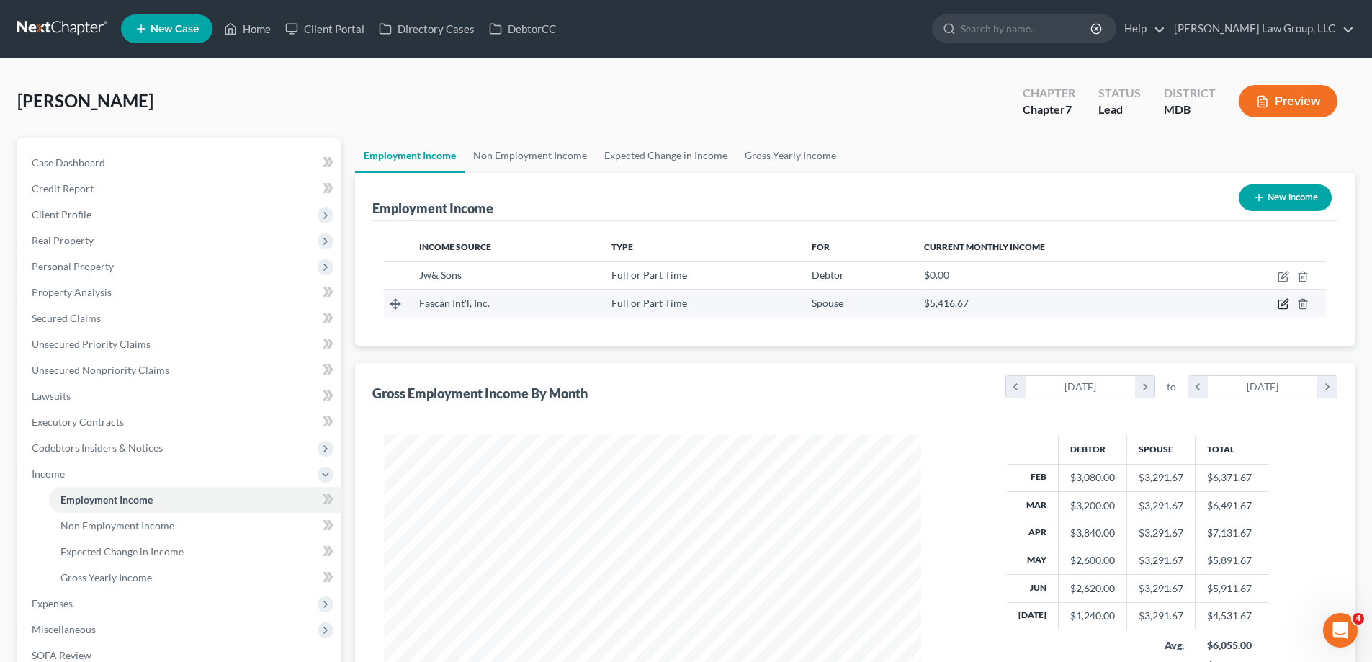
click at [1282, 306] on icon "button" at bounding box center [1285, 303] width 6 height 6
select select "0"
select select "21"
select select "2"
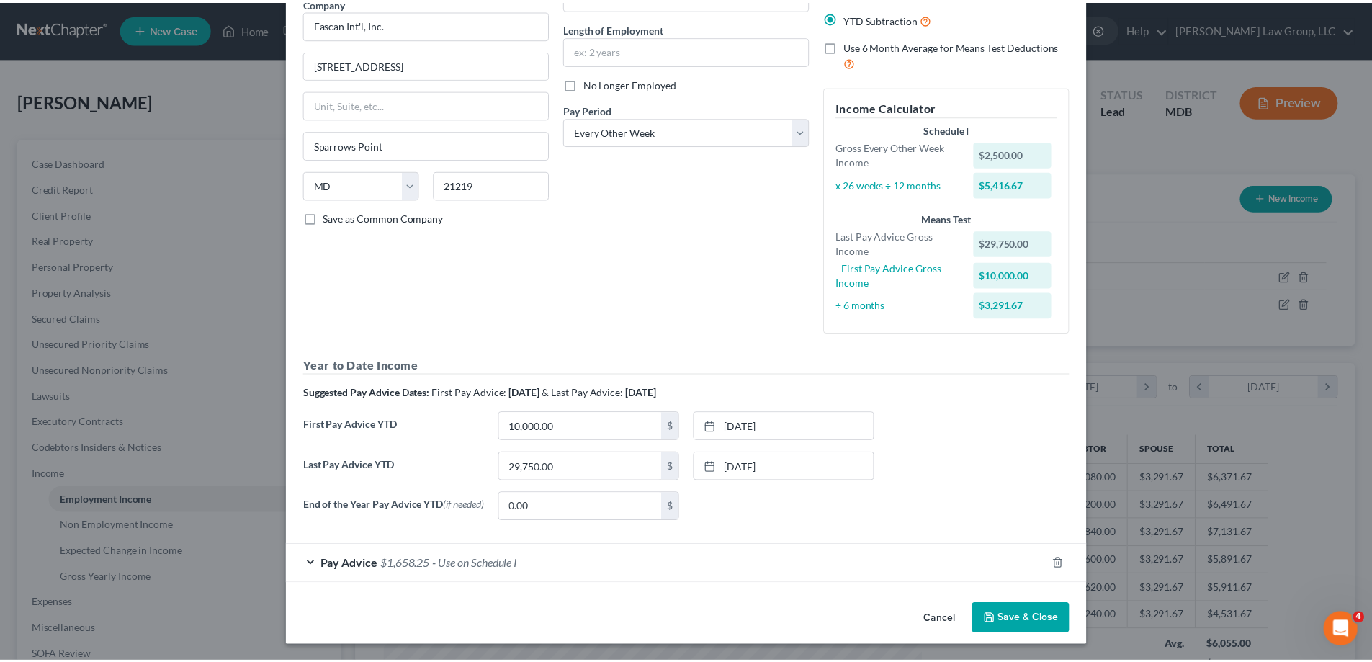
scroll to position [131, 0]
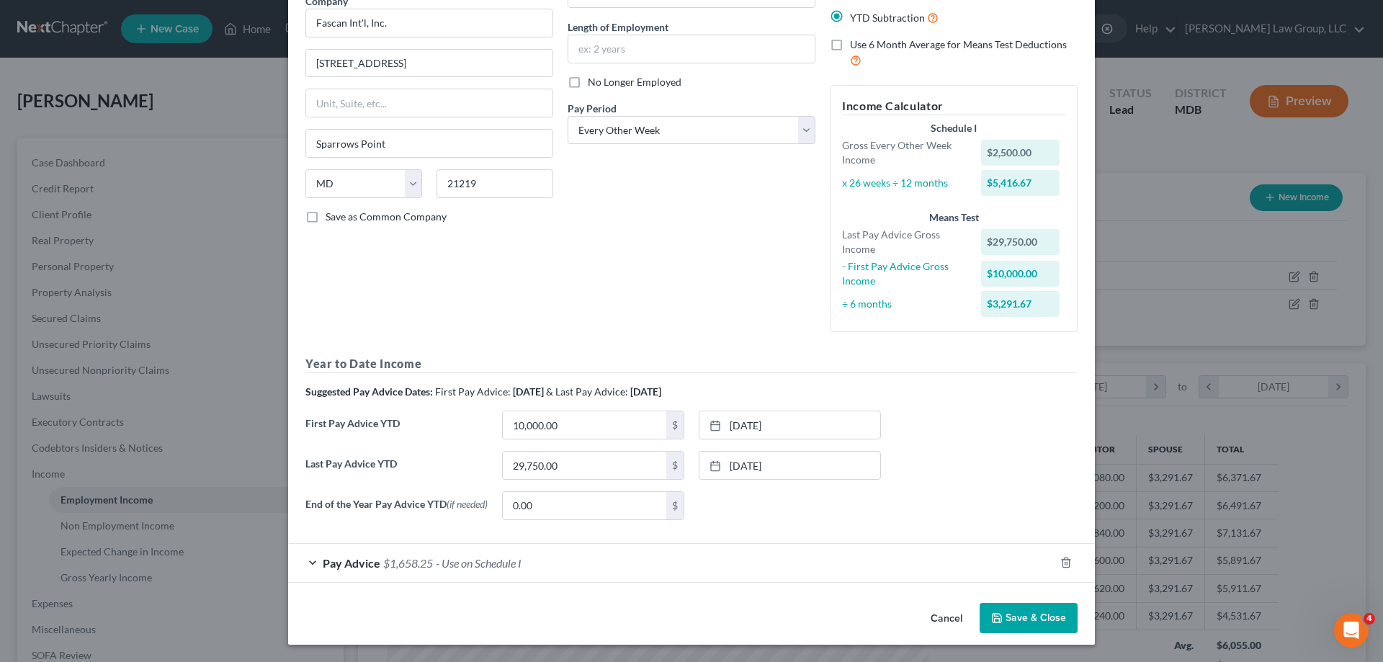
click at [942, 620] on button "Cancel" at bounding box center [946, 618] width 55 height 29
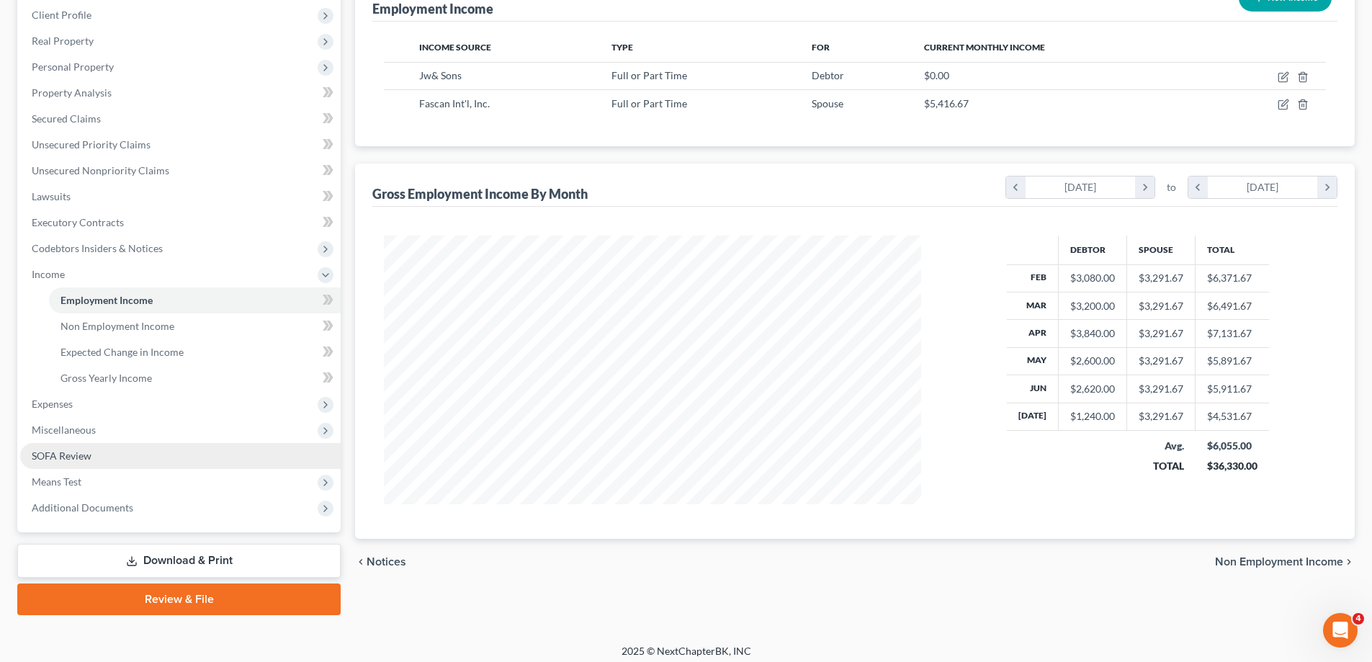
scroll to position [207, 0]
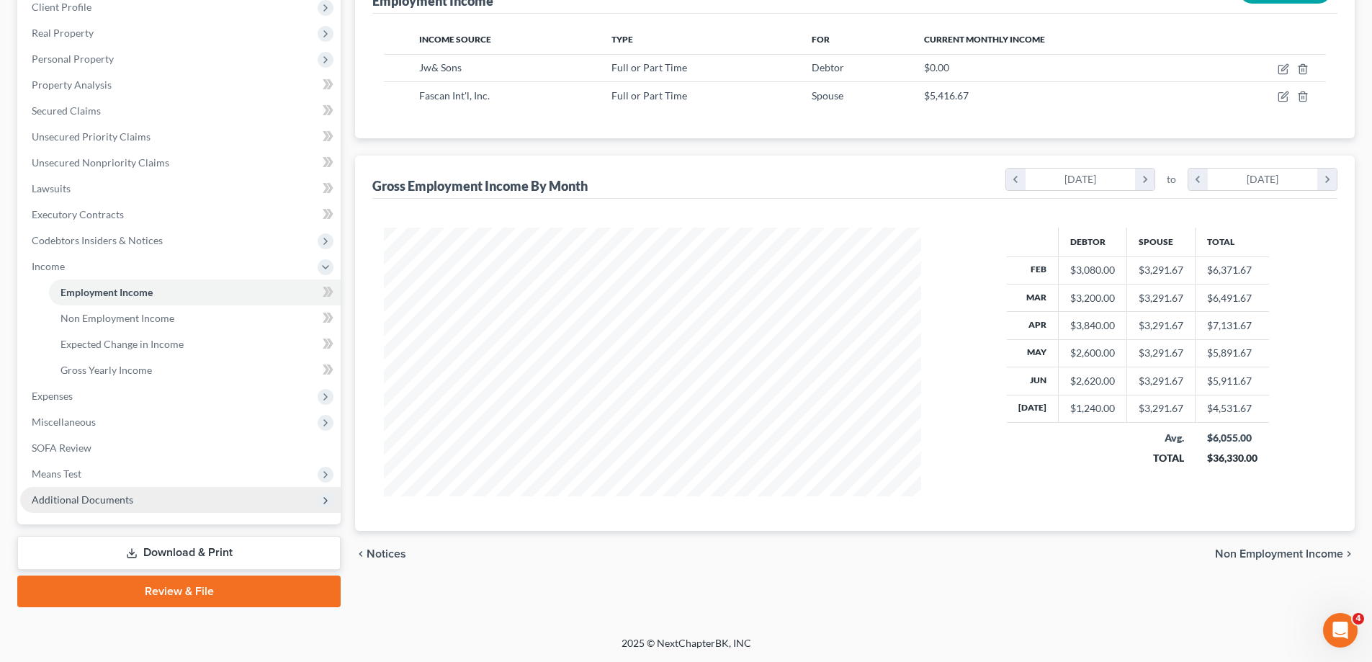
click at [193, 493] on span "Additional Documents" at bounding box center [180, 500] width 321 height 26
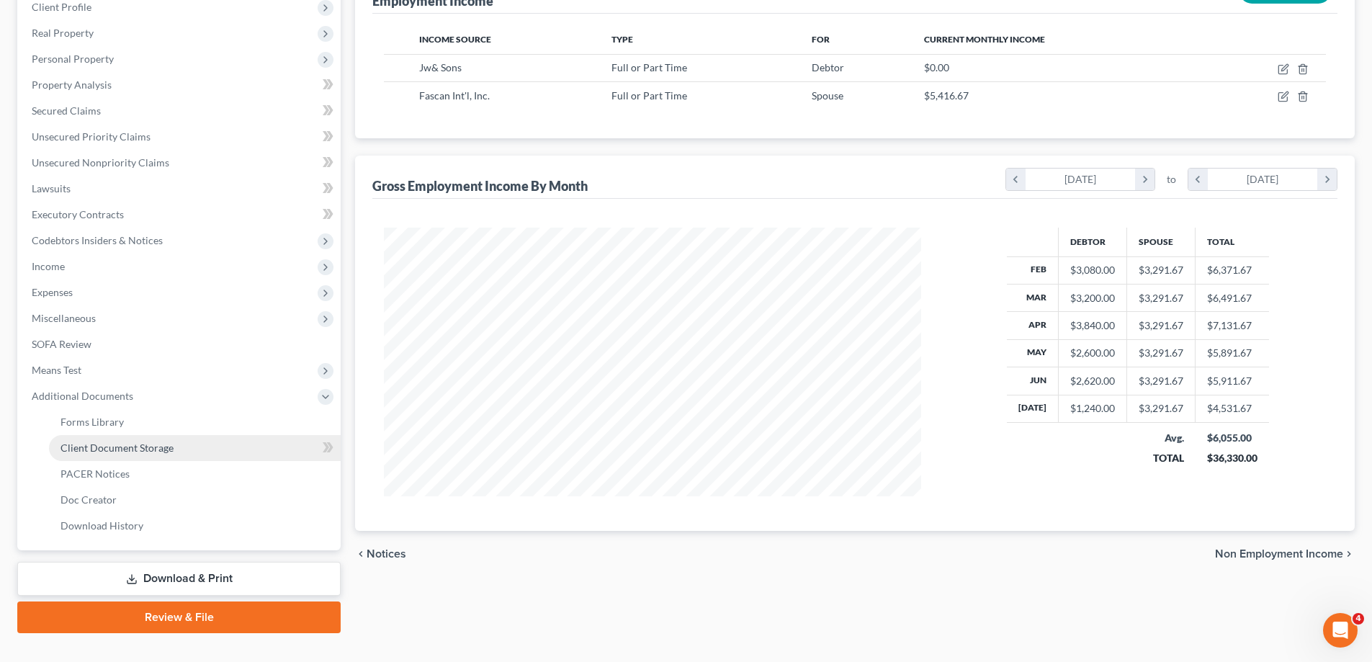
click at [179, 454] on link "Client Document Storage" at bounding box center [195, 448] width 292 height 26
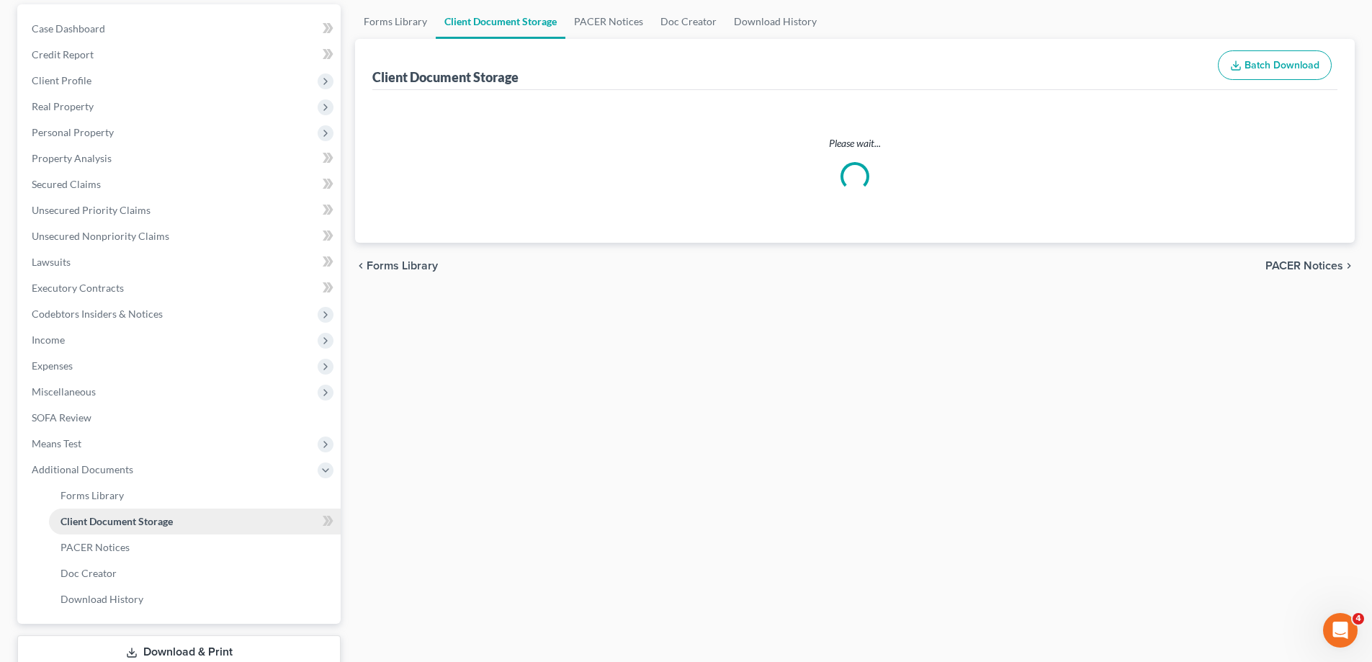
scroll to position [13, 0]
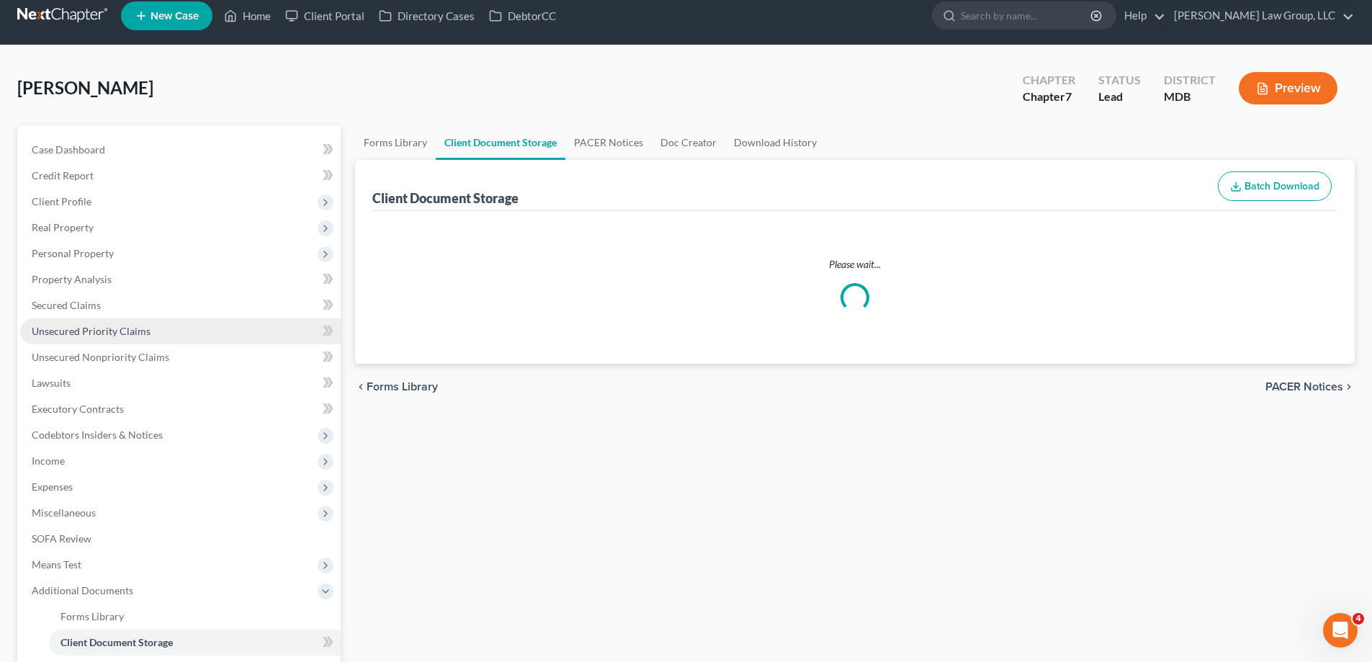
select select "14"
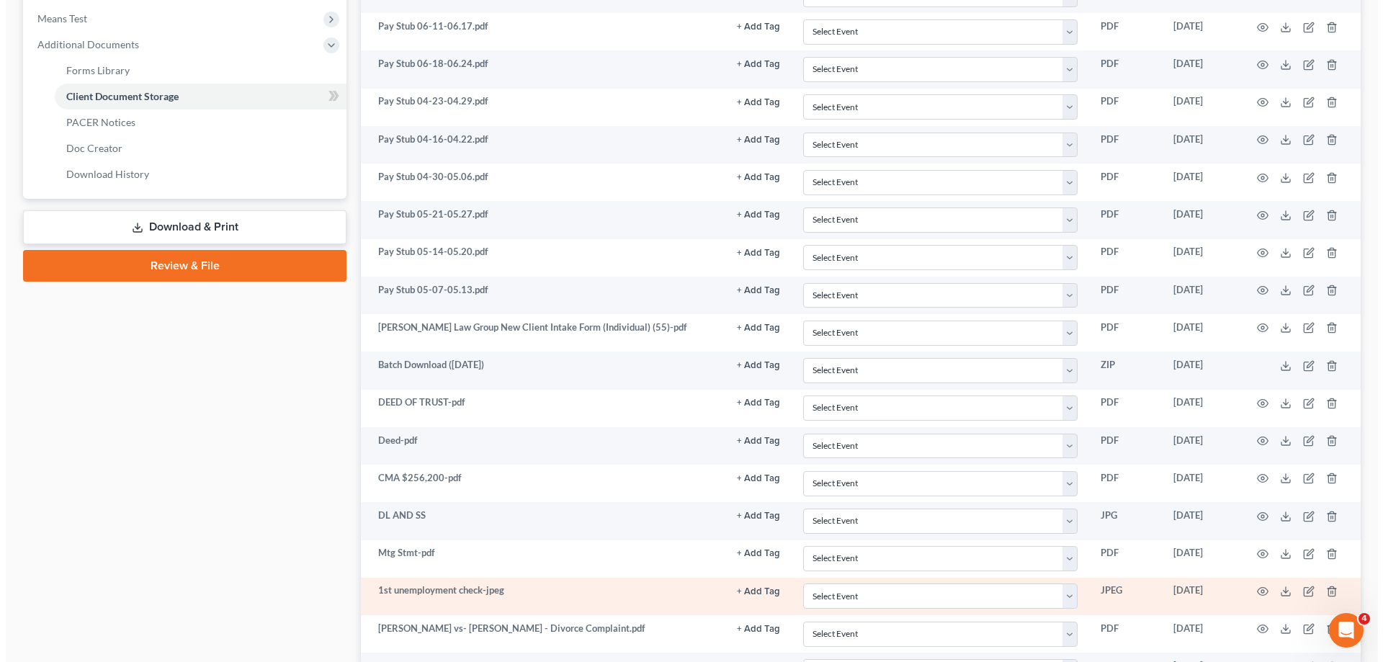
scroll to position [738, 0]
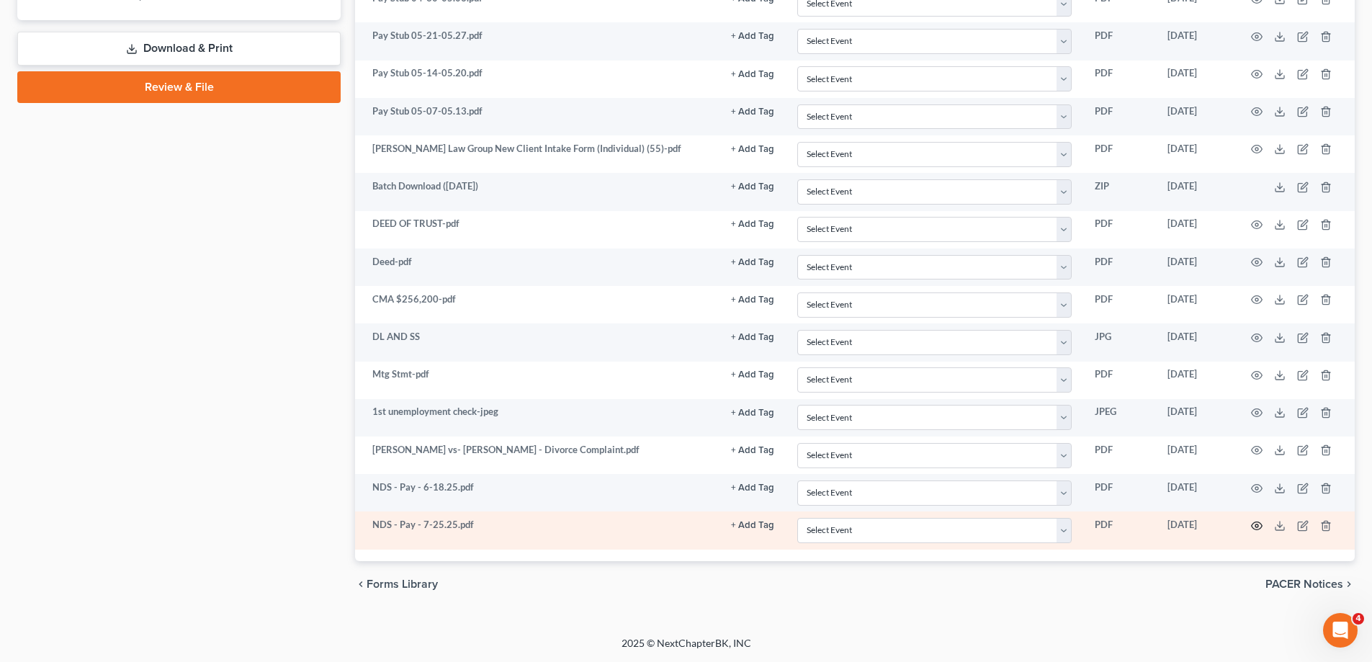
click at [1257, 522] on icon "button" at bounding box center [1257, 526] width 11 height 8
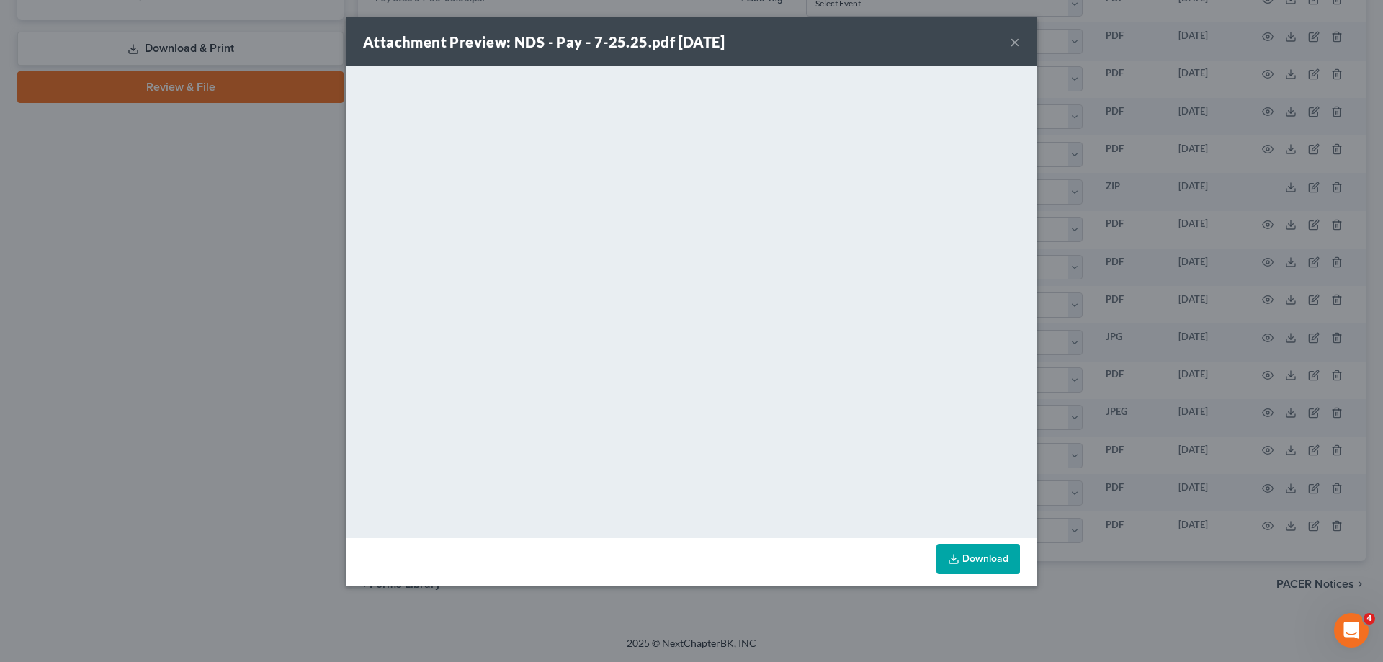
click at [1016, 37] on button "×" at bounding box center [1015, 41] width 10 height 17
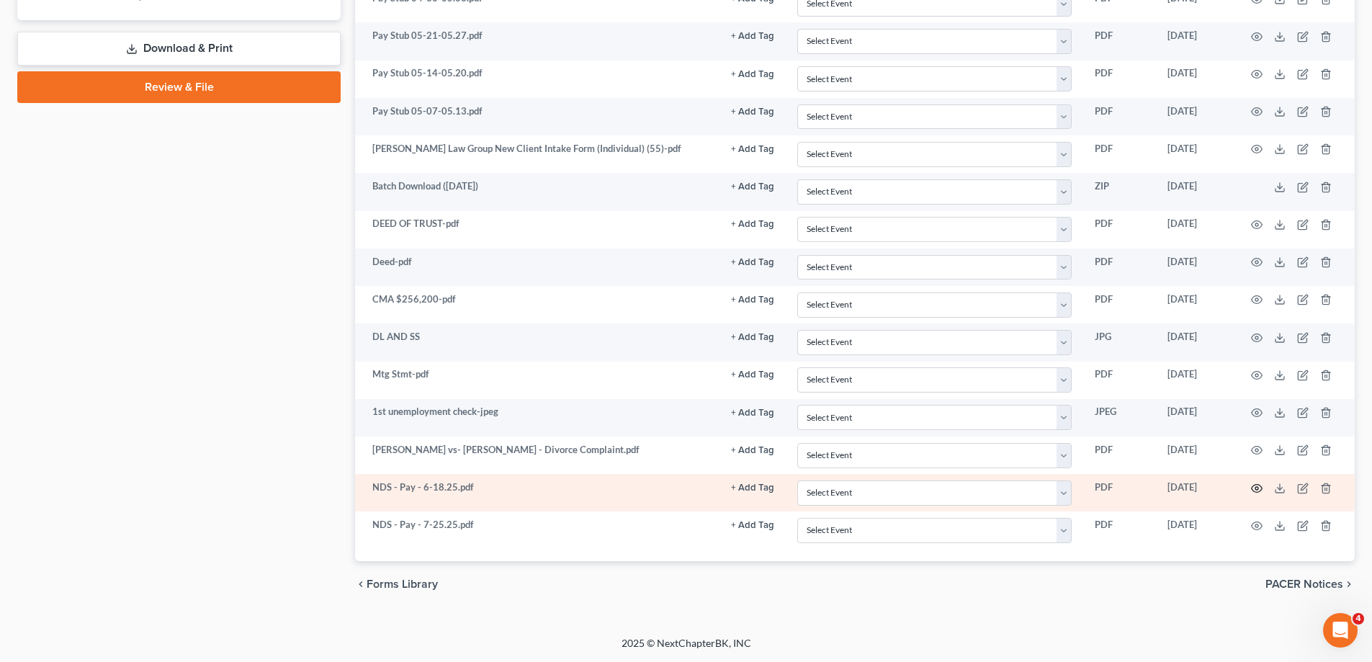
click at [1253, 486] on icon "button" at bounding box center [1257, 489] width 12 height 12
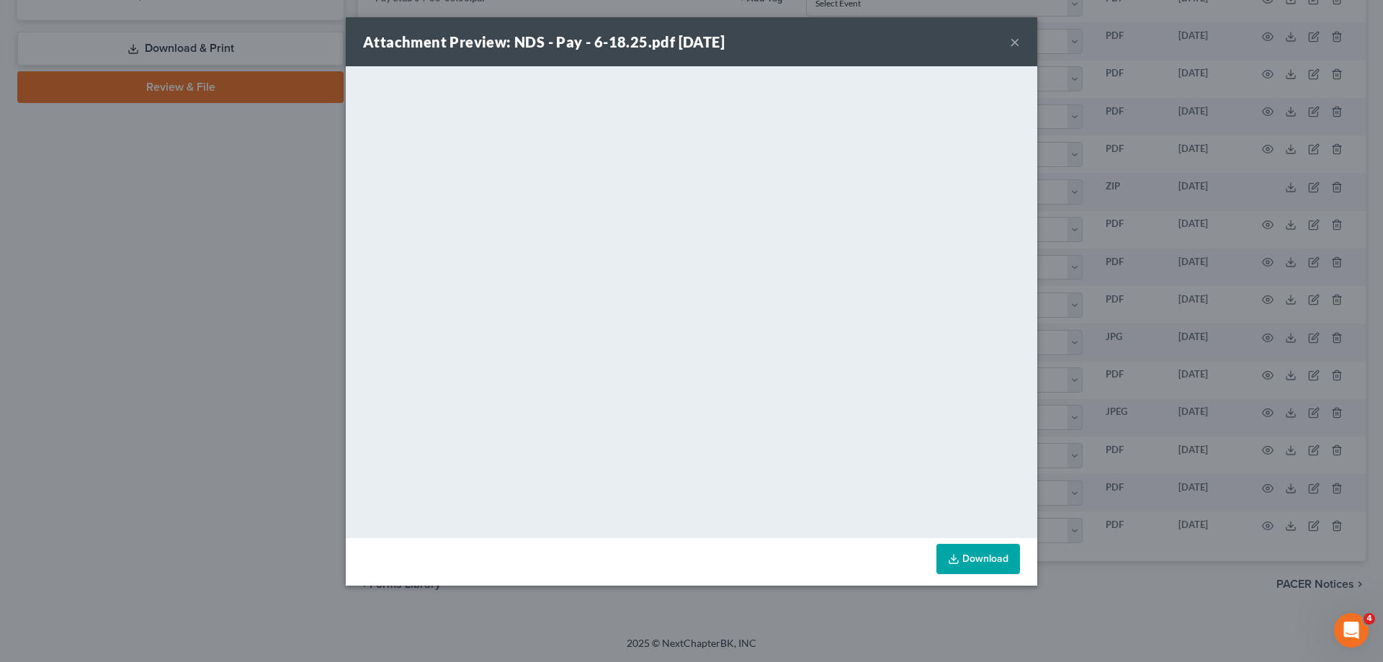
click at [1011, 43] on button "×" at bounding box center [1015, 41] width 10 height 17
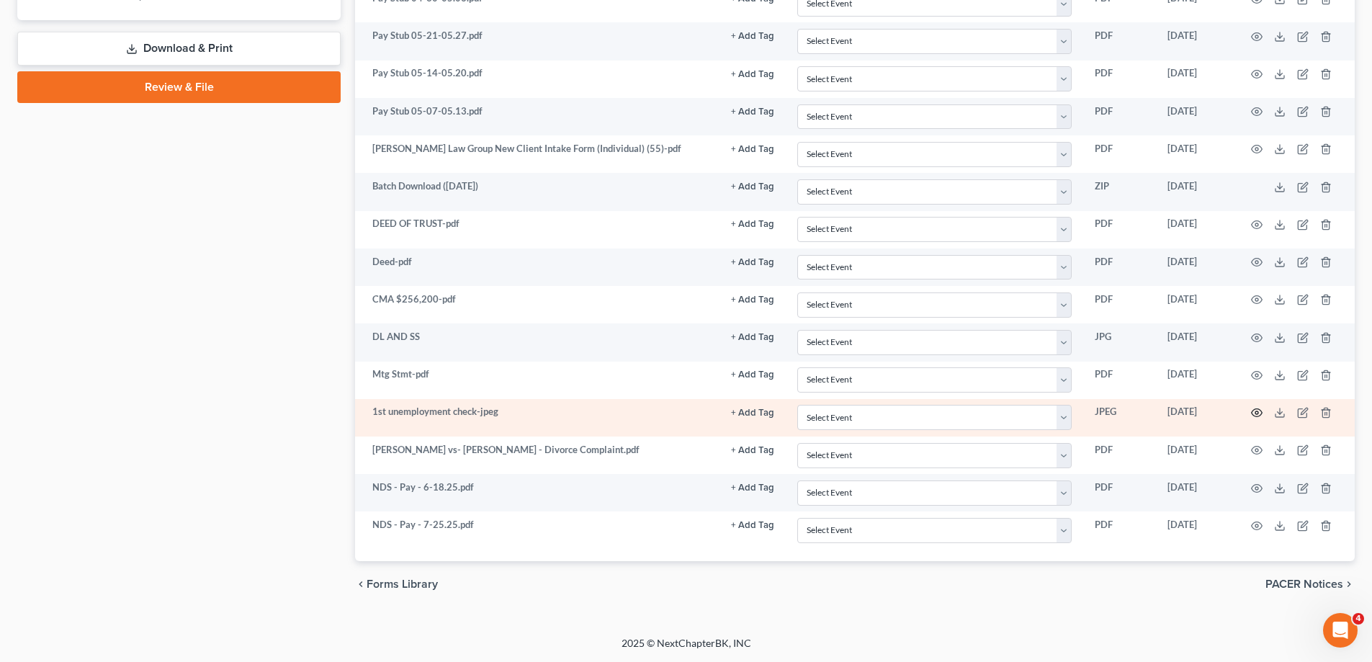
click at [1260, 411] on icon "button" at bounding box center [1257, 413] width 12 height 12
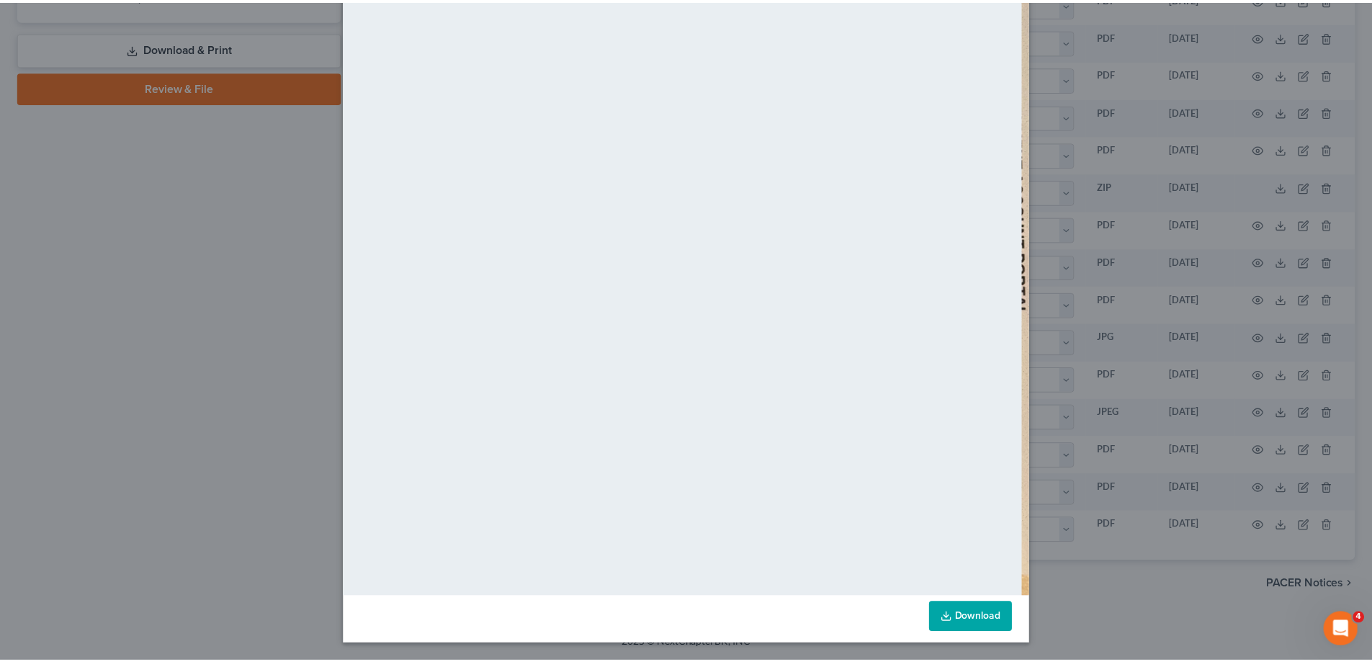
scroll to position [0, 0]
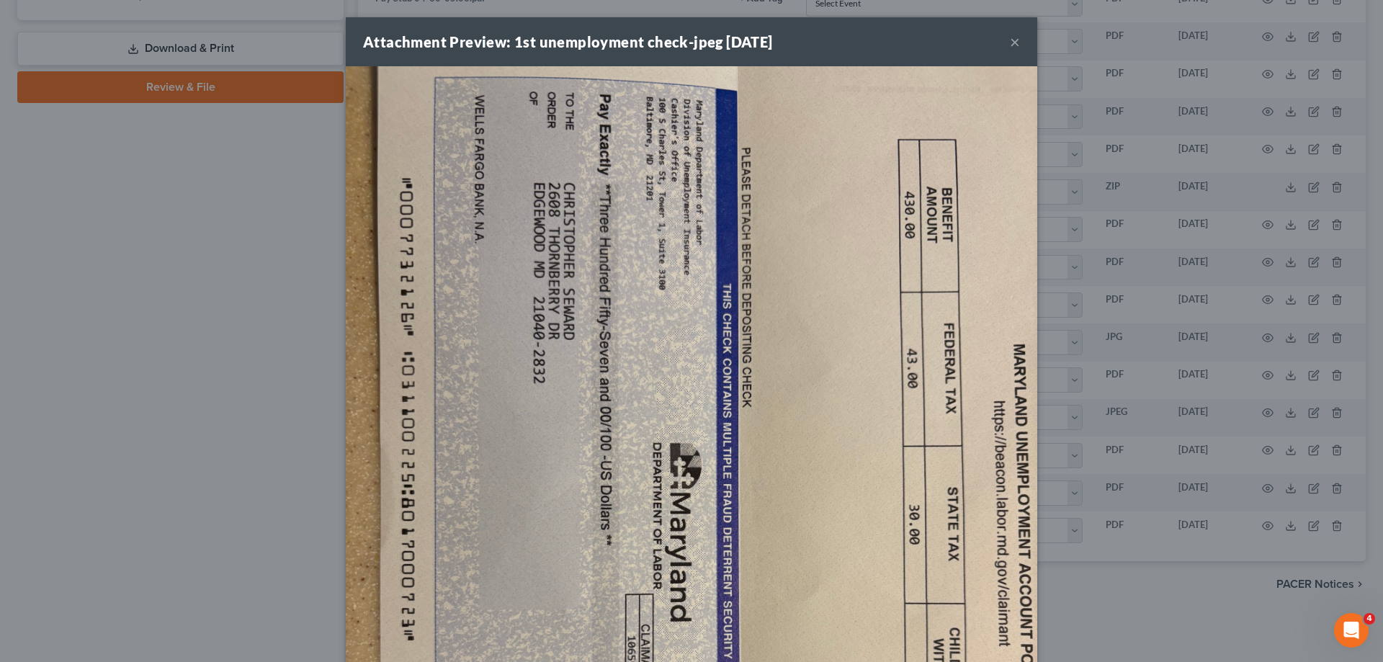
click at [1010, 40] on button "×" at bounding box center [1015, 41] width 10 height 17
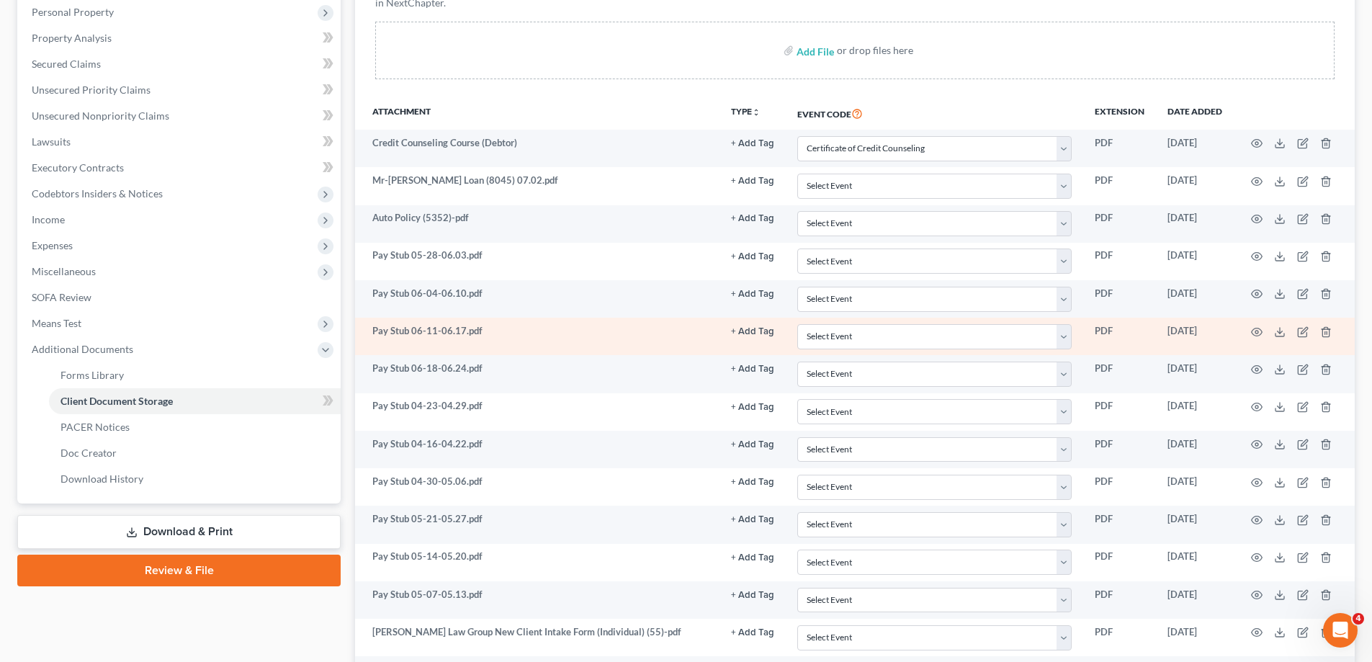
scroll to position [233, 0]
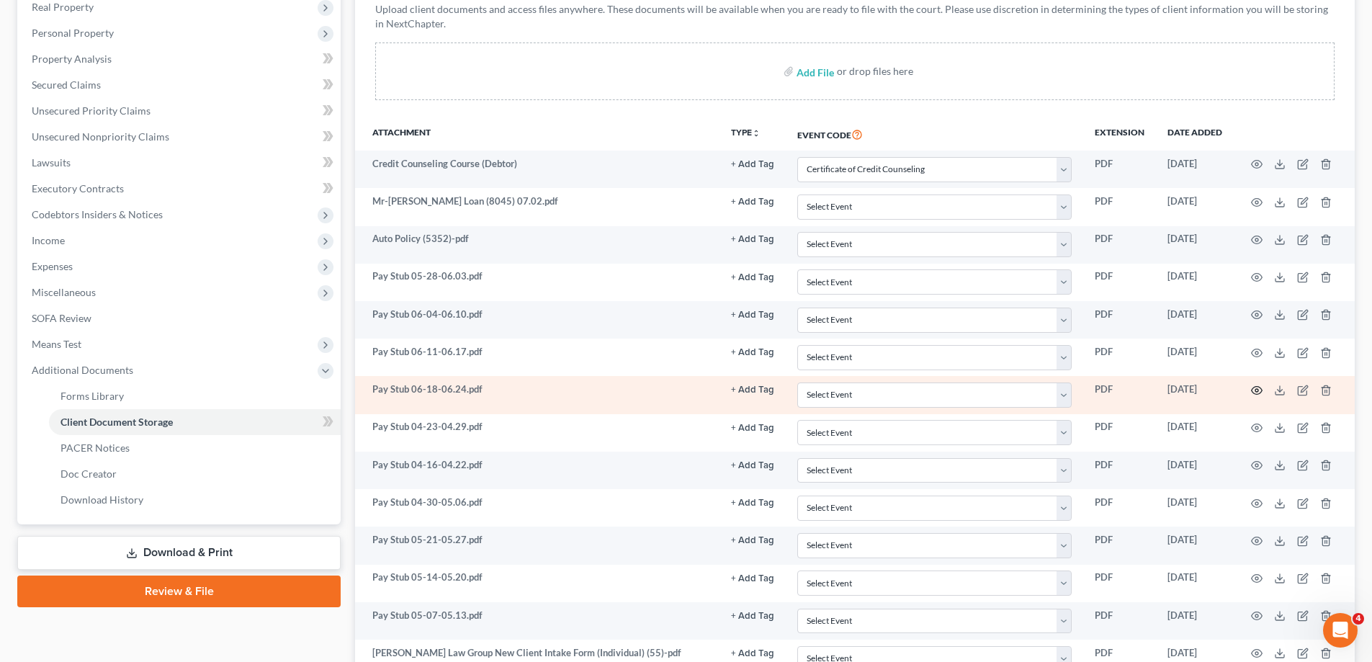
click at [1253, 391] on icon "button" at bounding box center [1257, 391] width 11 height 8
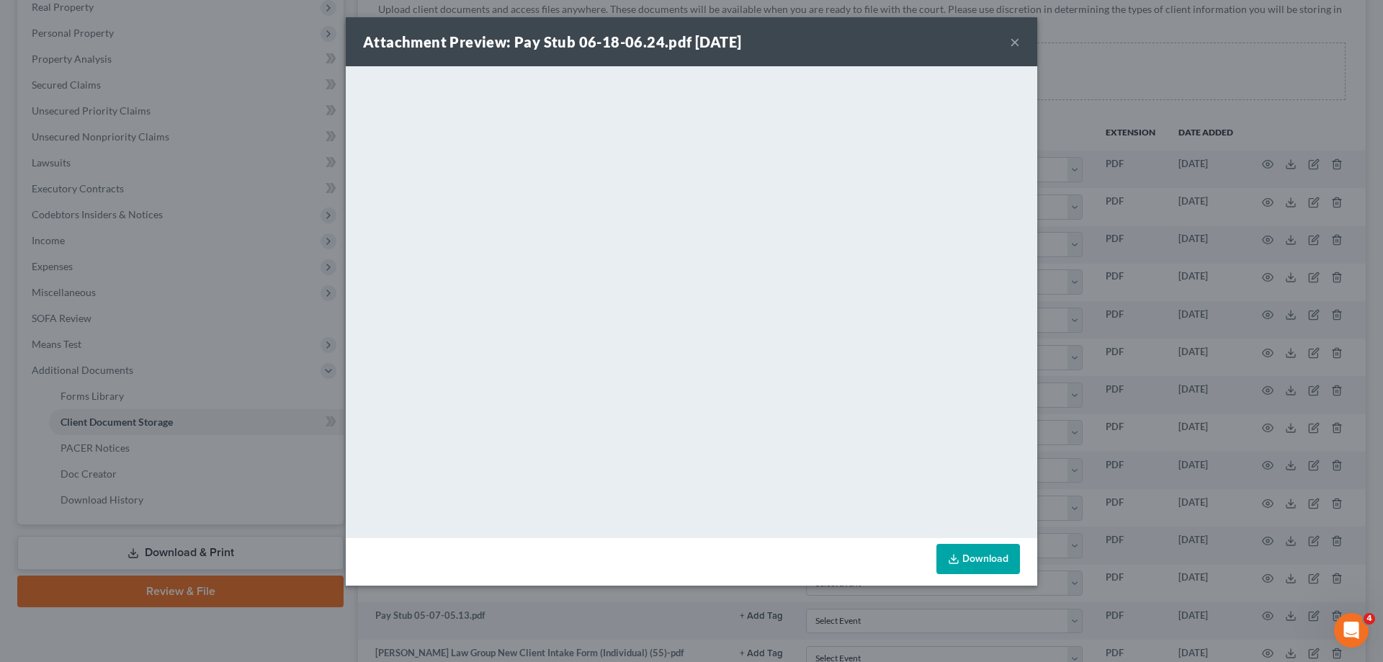
click at [1016, 38] on button "×" at bounding box center [1015, 41] width 10 height 17
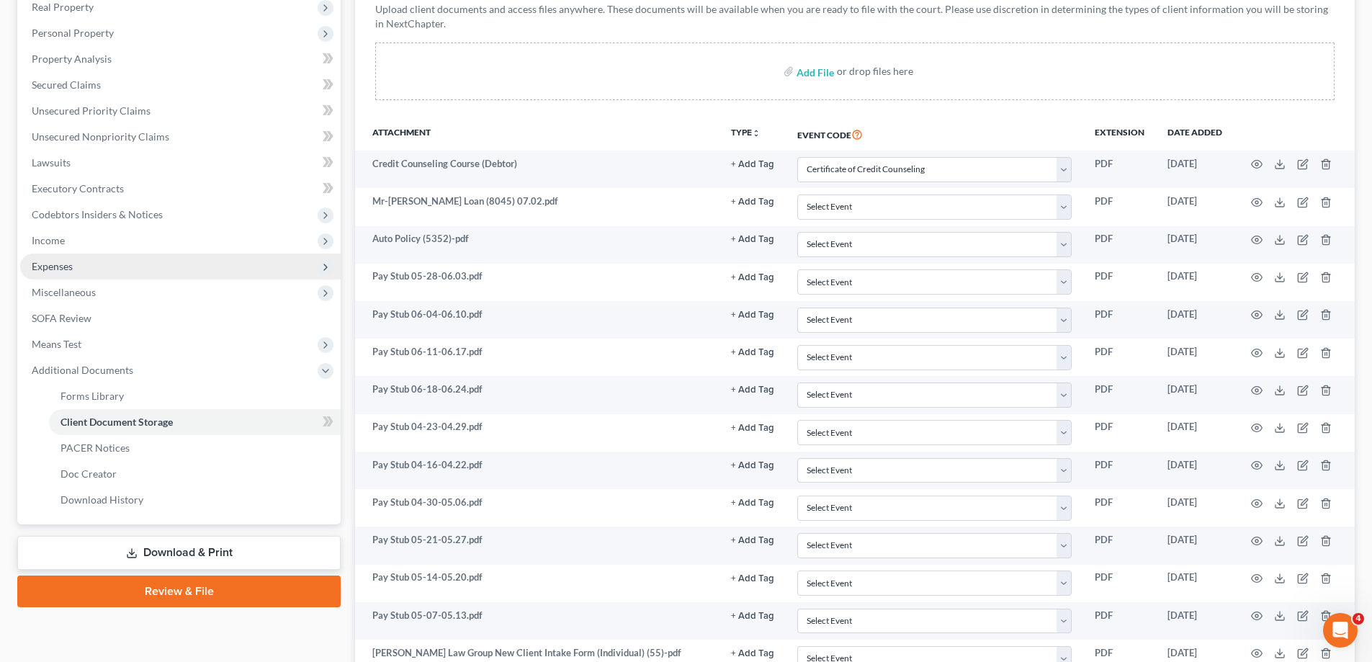
click at [132, 260] on span "Expenses" at bounding box center [180, 267] width 321 height 26
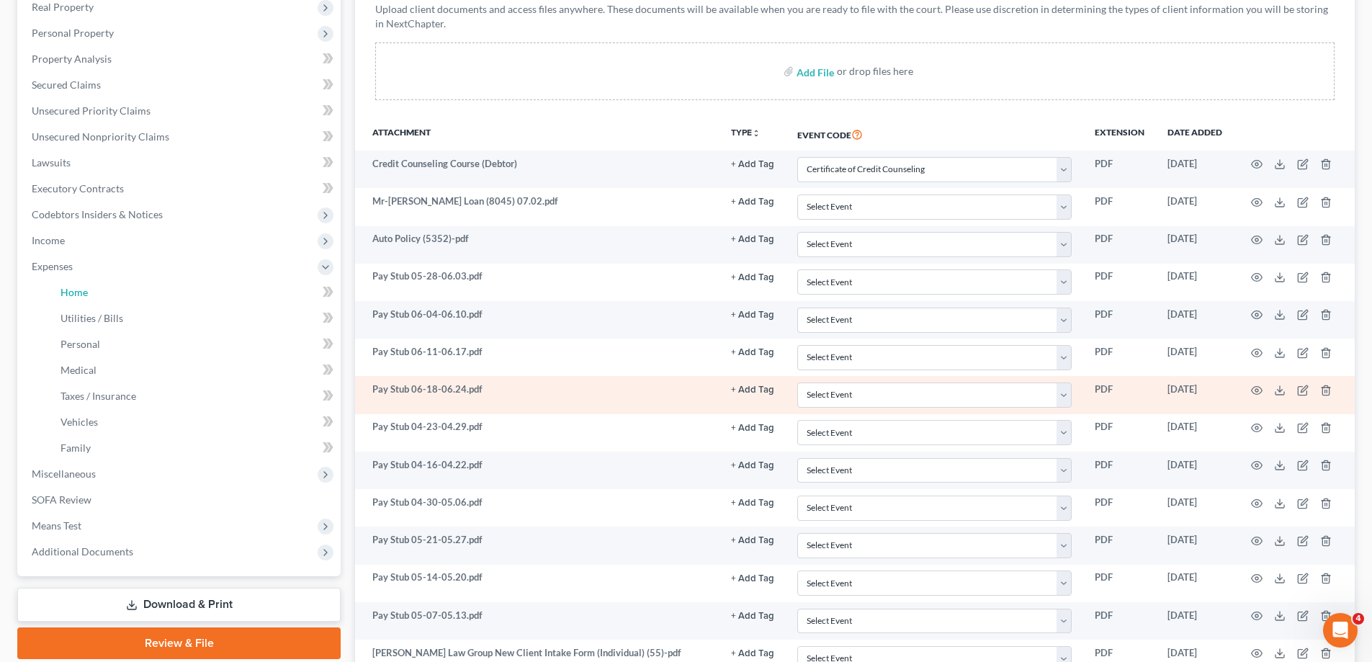
drag, startPoint x: 134, startPoint y: 286, endPoint x: 631, endPoint y: 403, distance: 510.8
click at [134, 285] on link "Home" at bounding box center [195, 293] width 292 height 26
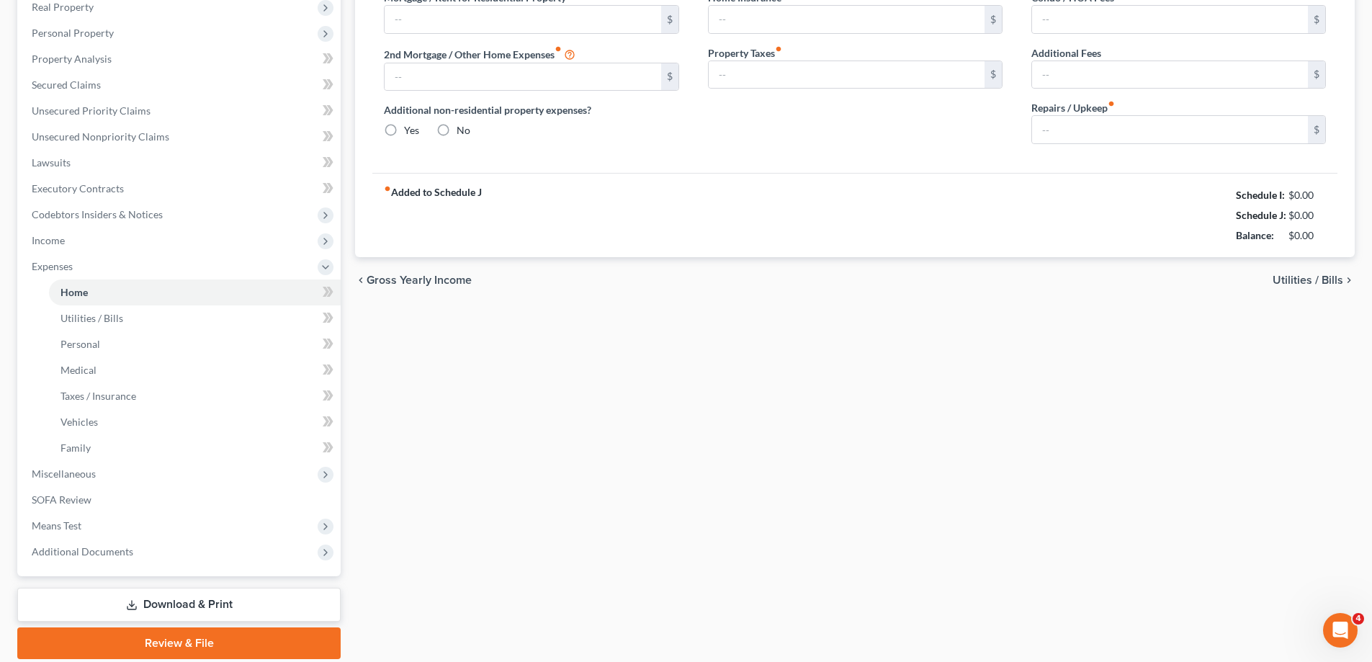
type input "1,074.42"
type input "0.00"
radio input "true"
type input "0.00"
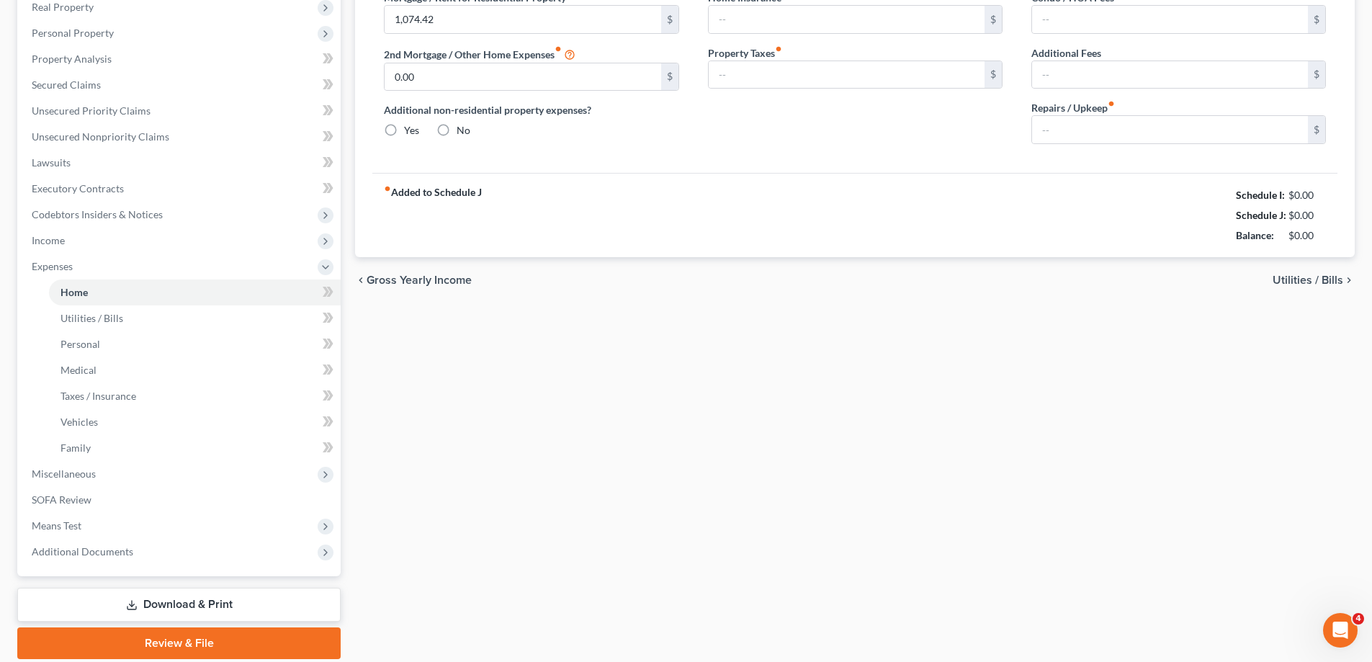
type input "0.00"
type input "100.00"
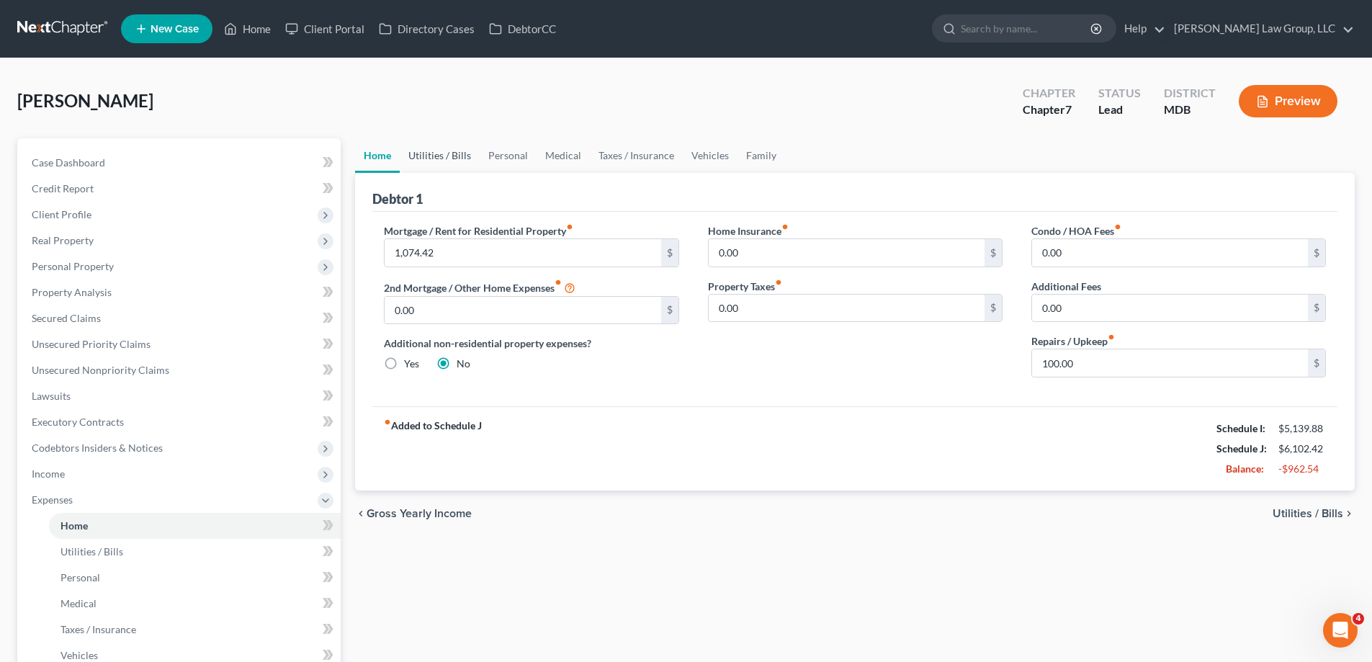
click at [449, 161] on link "Utilities / Bills" at bounding box center [440, 155] width 80 height 35
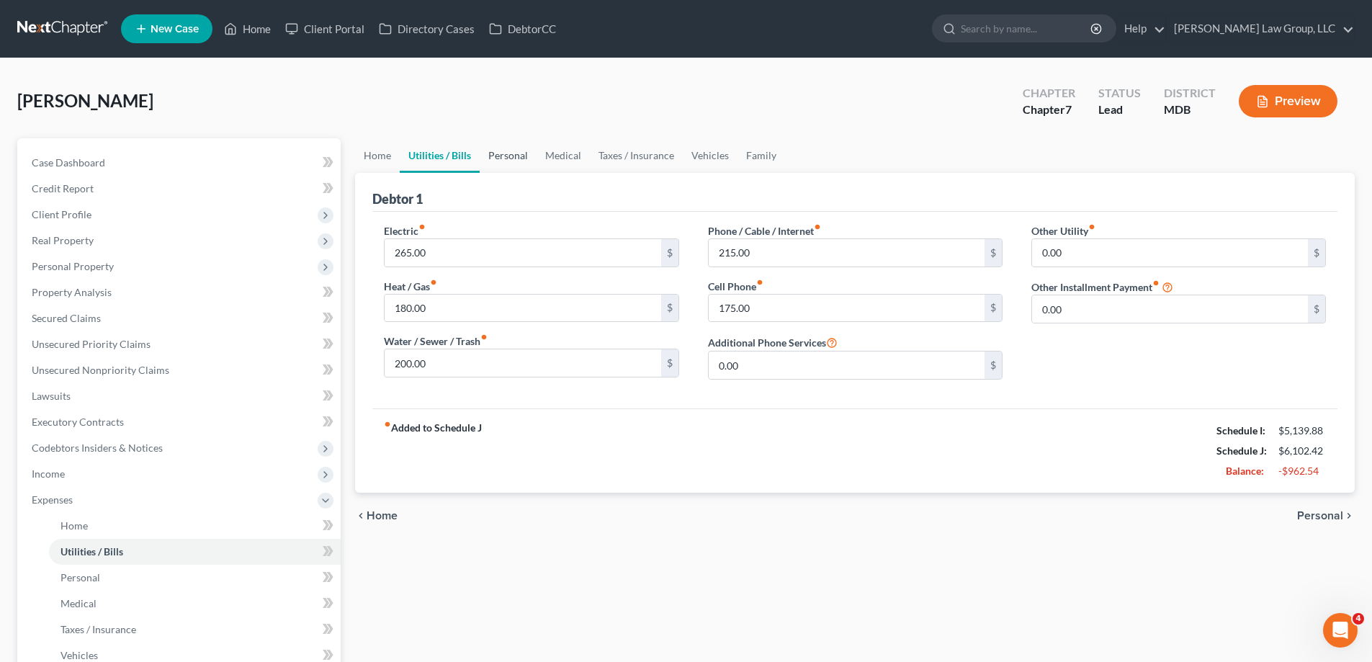
click at [518, 160] on link "Personal" at bounding box center [508, 155] width 57 height 35
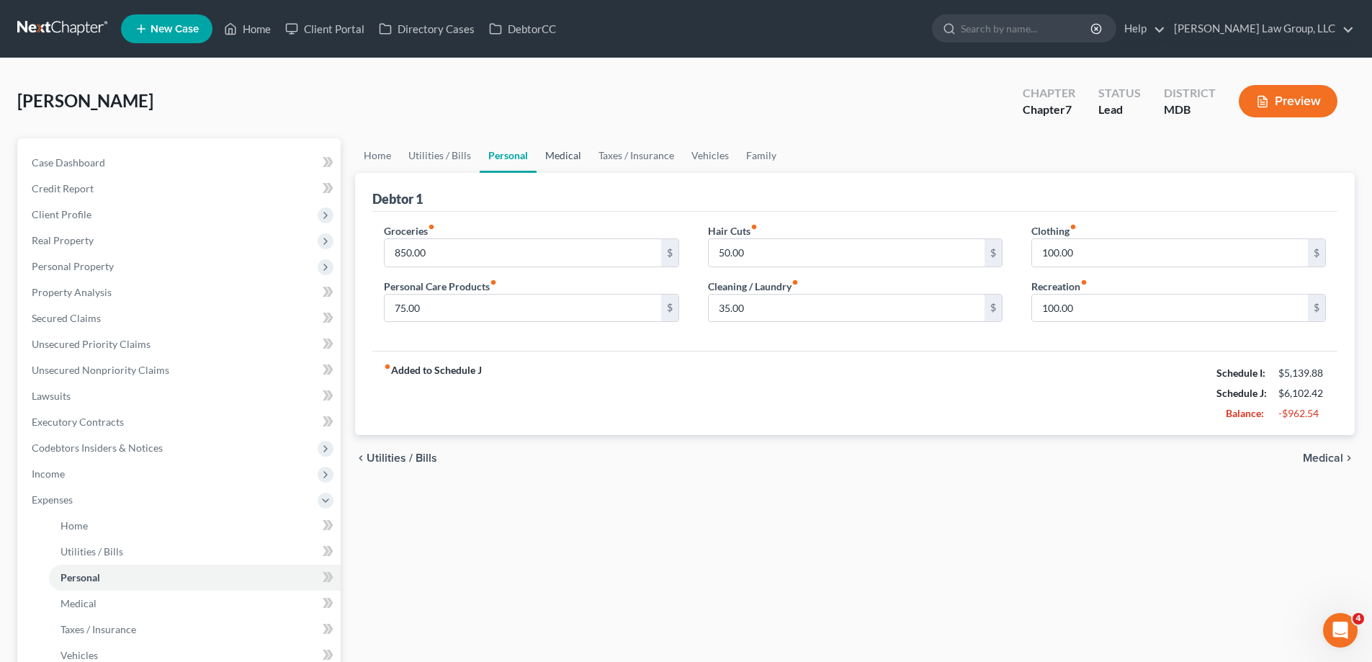
click at [573, 157] on link "Medical" at bounding box center [563, 155] width 53 height 35
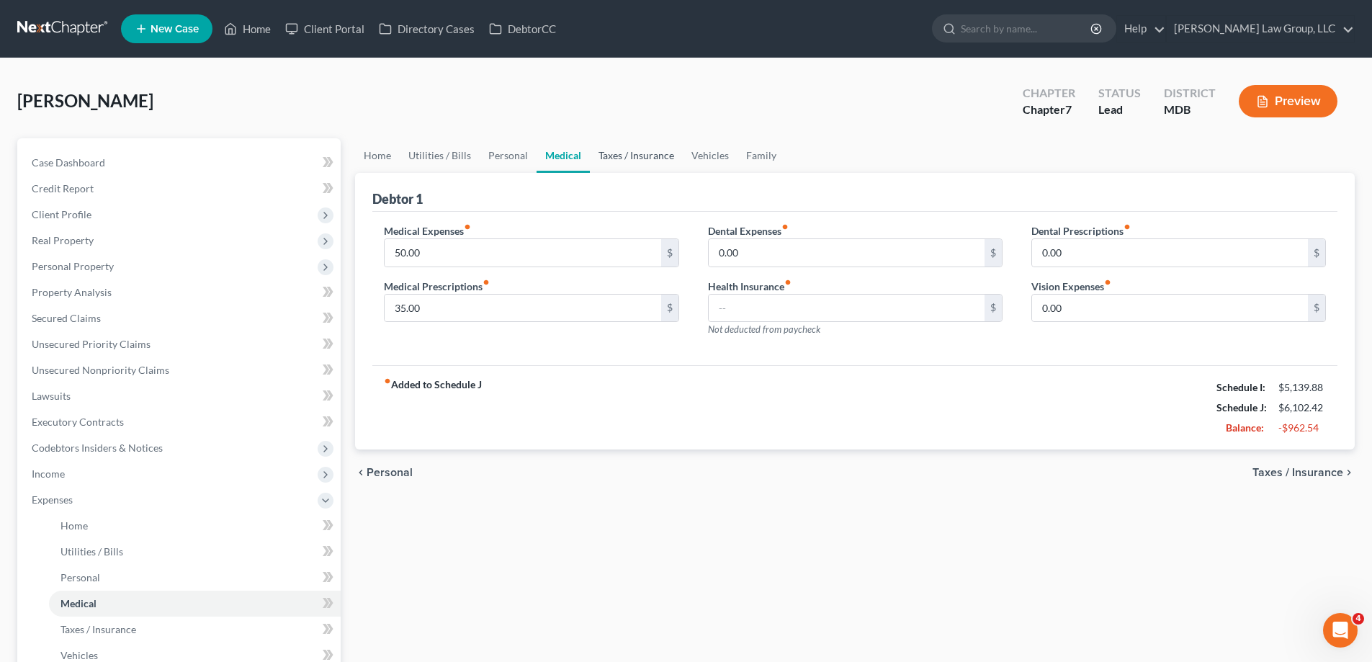
click at [624, 161] on link "Taxes / Insurance" at bounding box center [636, 155] width 93 height 35
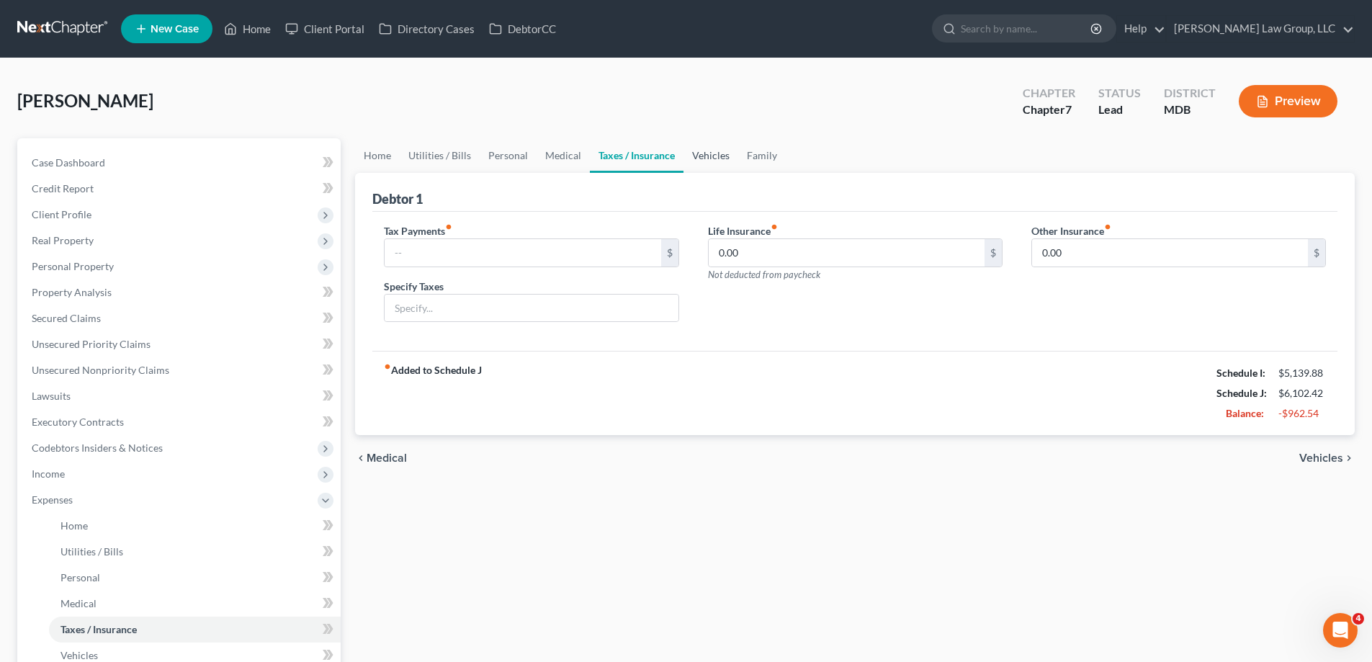
click at [710, 169] on link "Vehicles" at bounding box center [711, 155] width 55 height 35
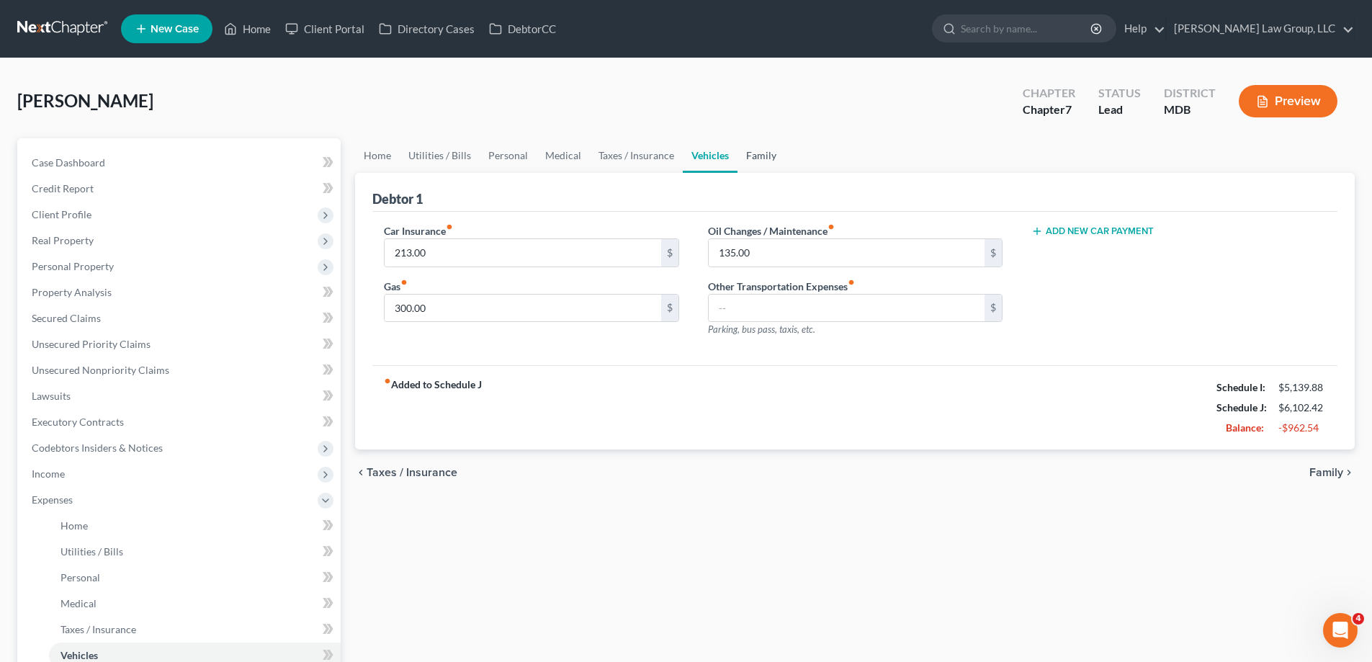
click at [761, 167] on link "Family" at bounding box center [762, 155] width 48 height 35
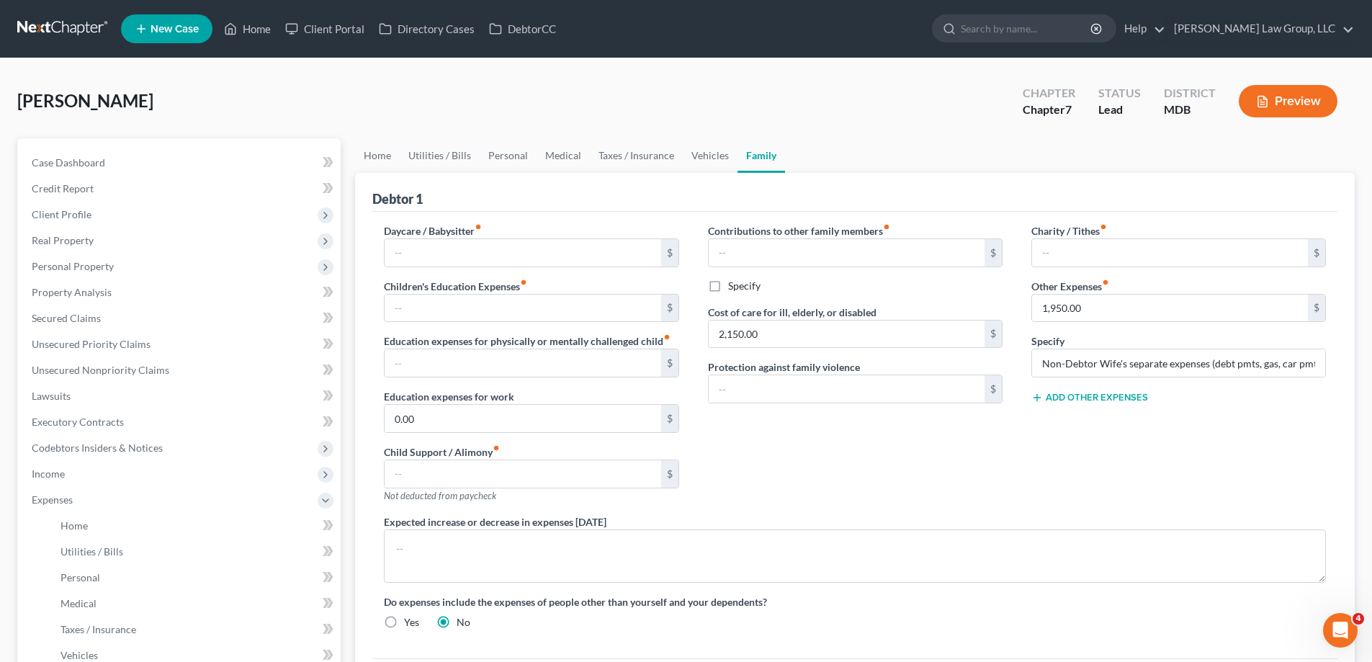
click at [1110, 397] on button "Add Other Expenses" at bounding box center [1090, 398] width 117 height 12
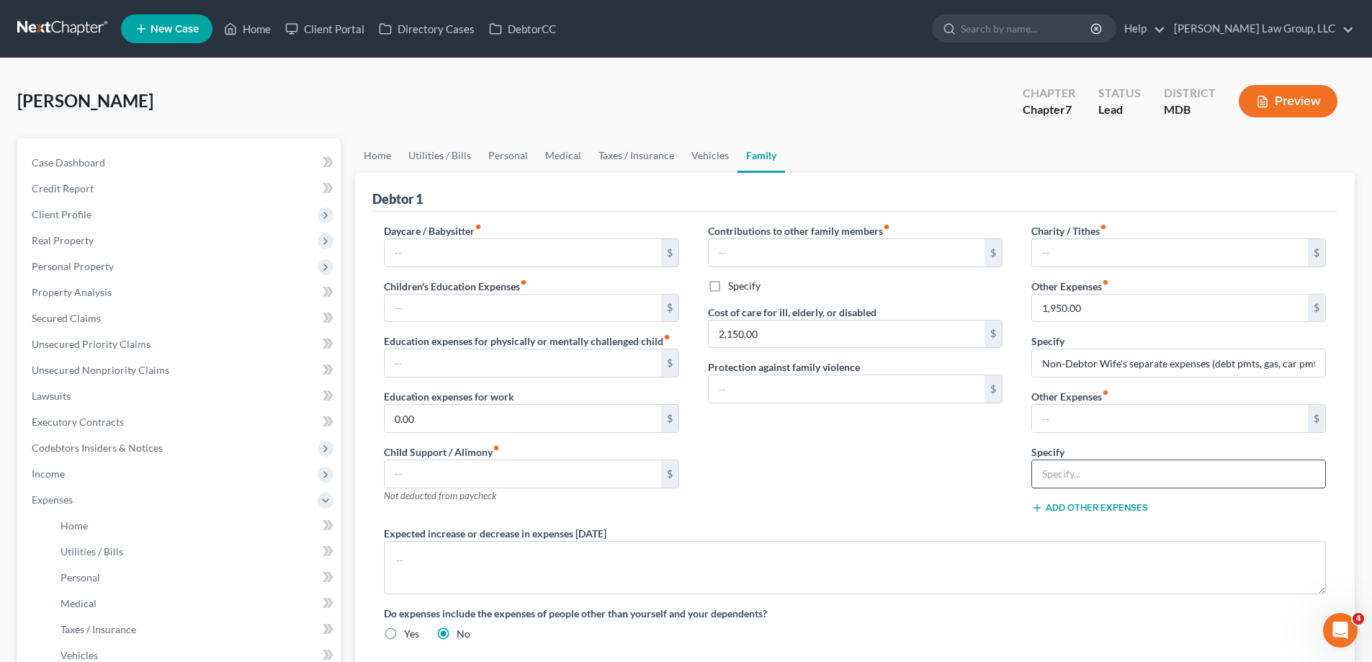
click at [1102, 486] on input "text" at bounding box center [1178, 473] width 293 height 27
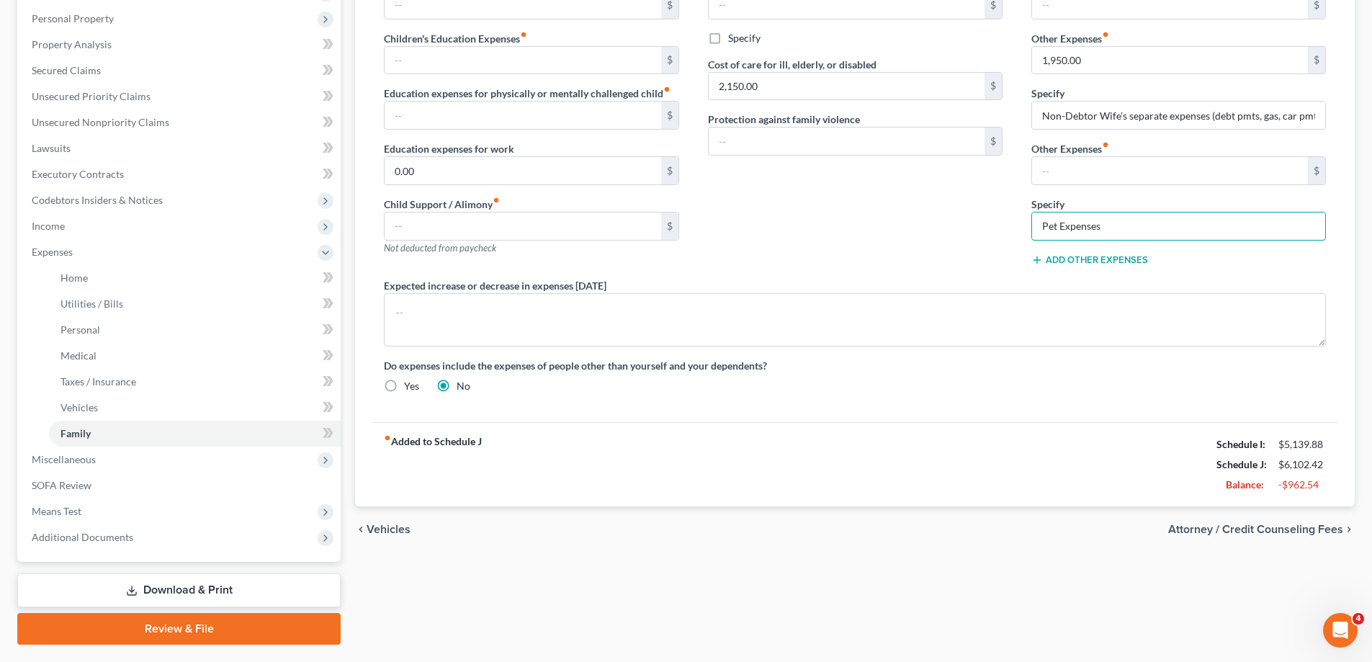
scroll to position [213, 0]
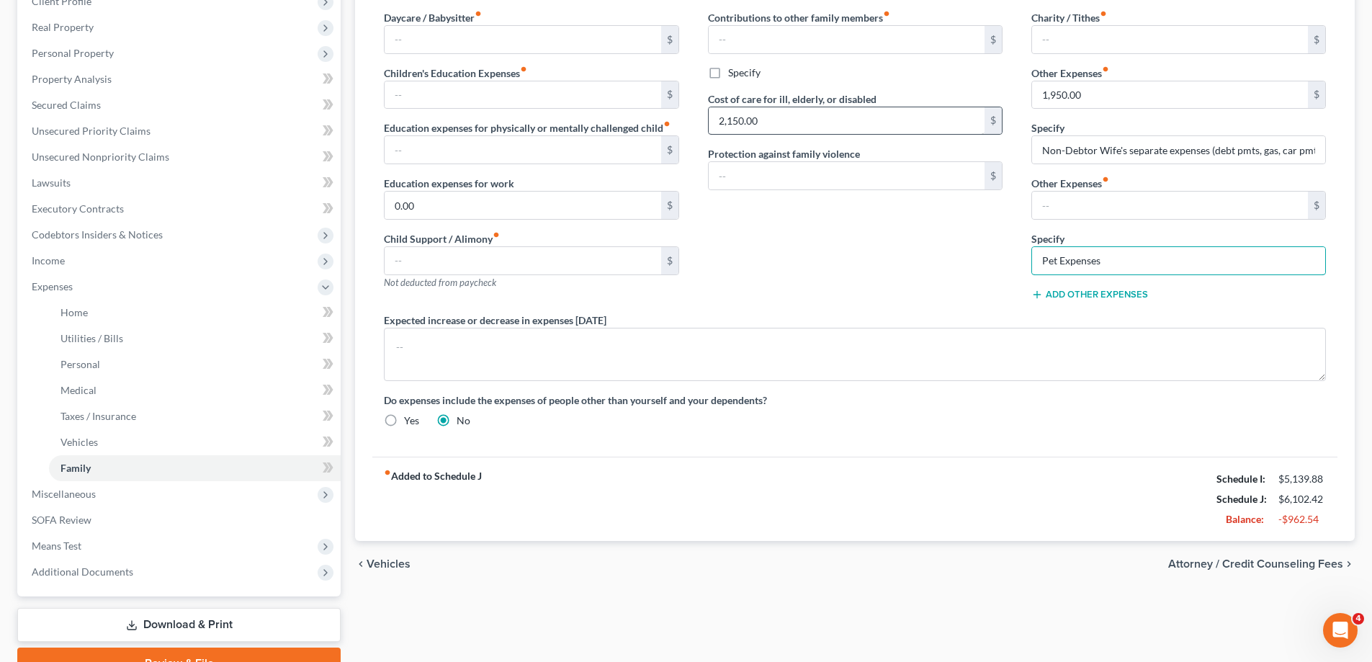
type input "Pet Expenses"
click at [823, 171] on input "text" at bounding box center [847, 175] width 276 height 27
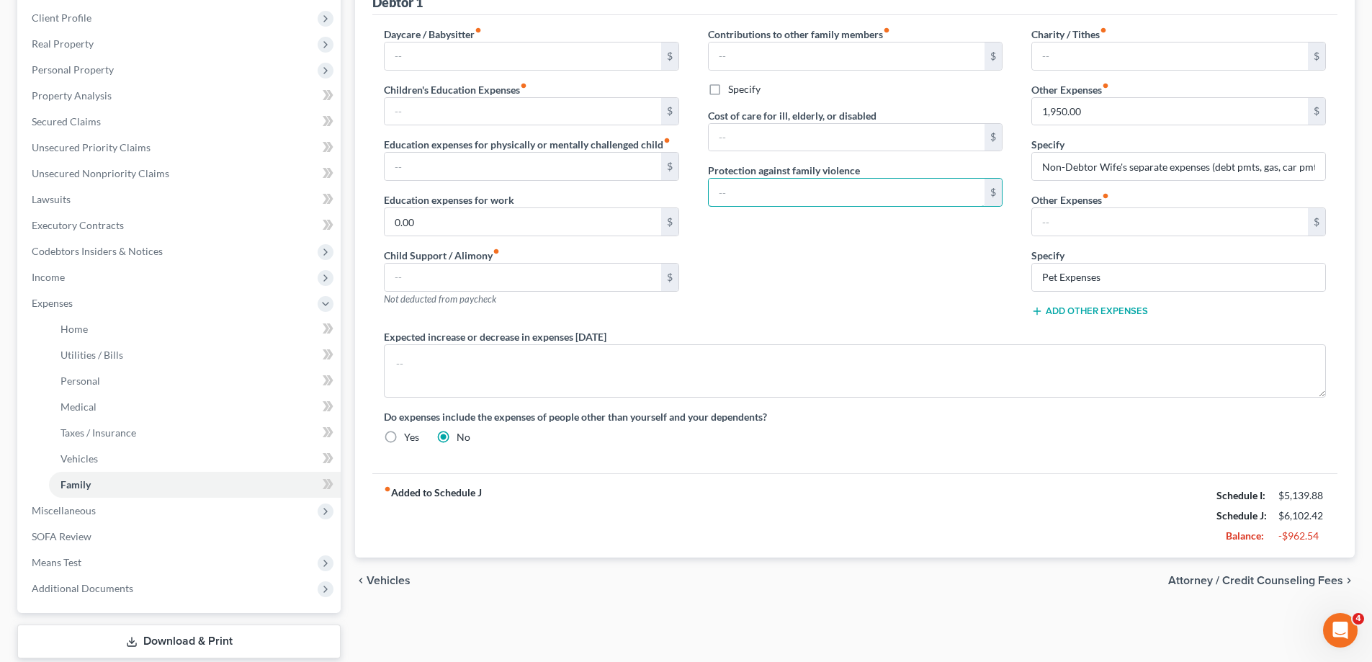
scroll to position [69, 0]
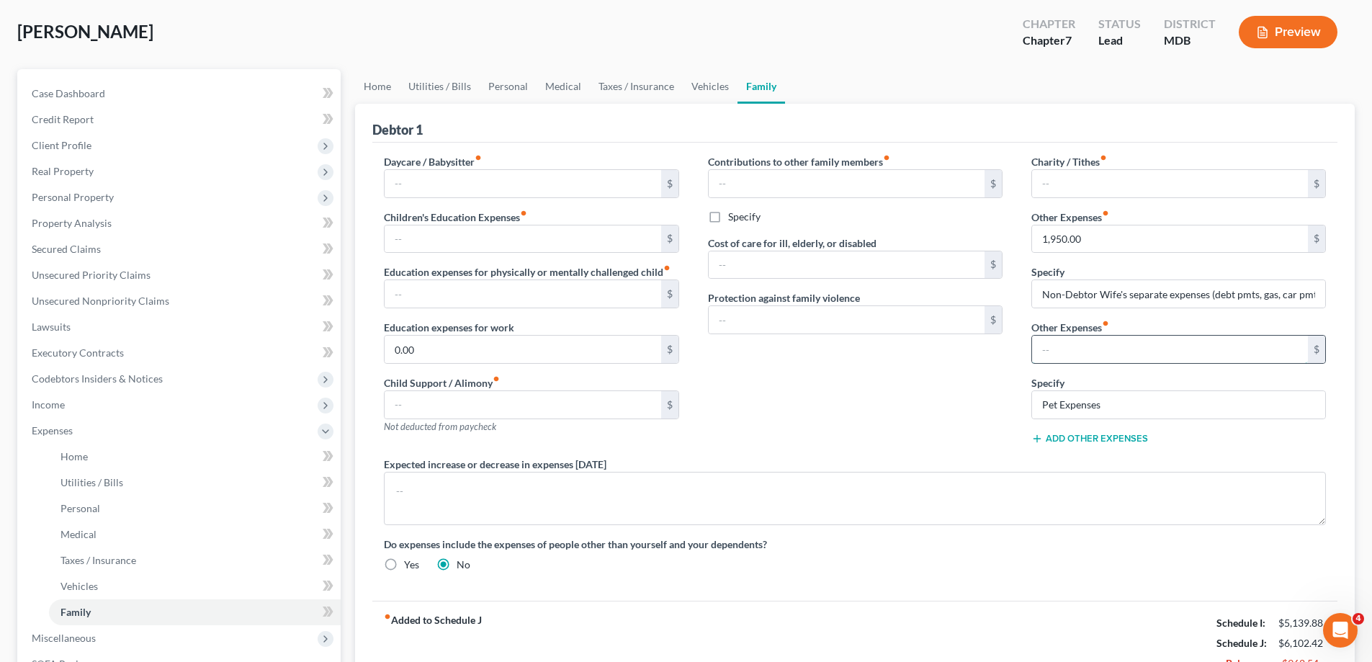
click at [1116, 344] on input "text" at bounding box center [1170, 349] width 276 height 27
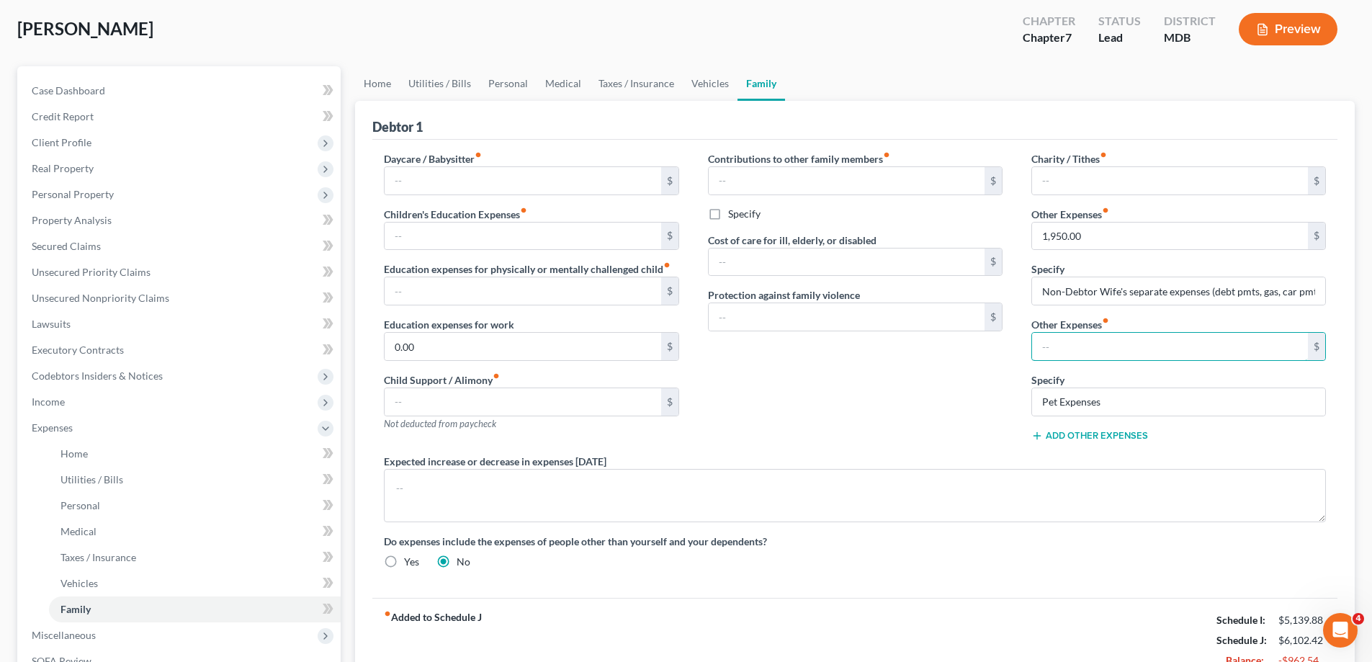
scroll to position [0, 0]
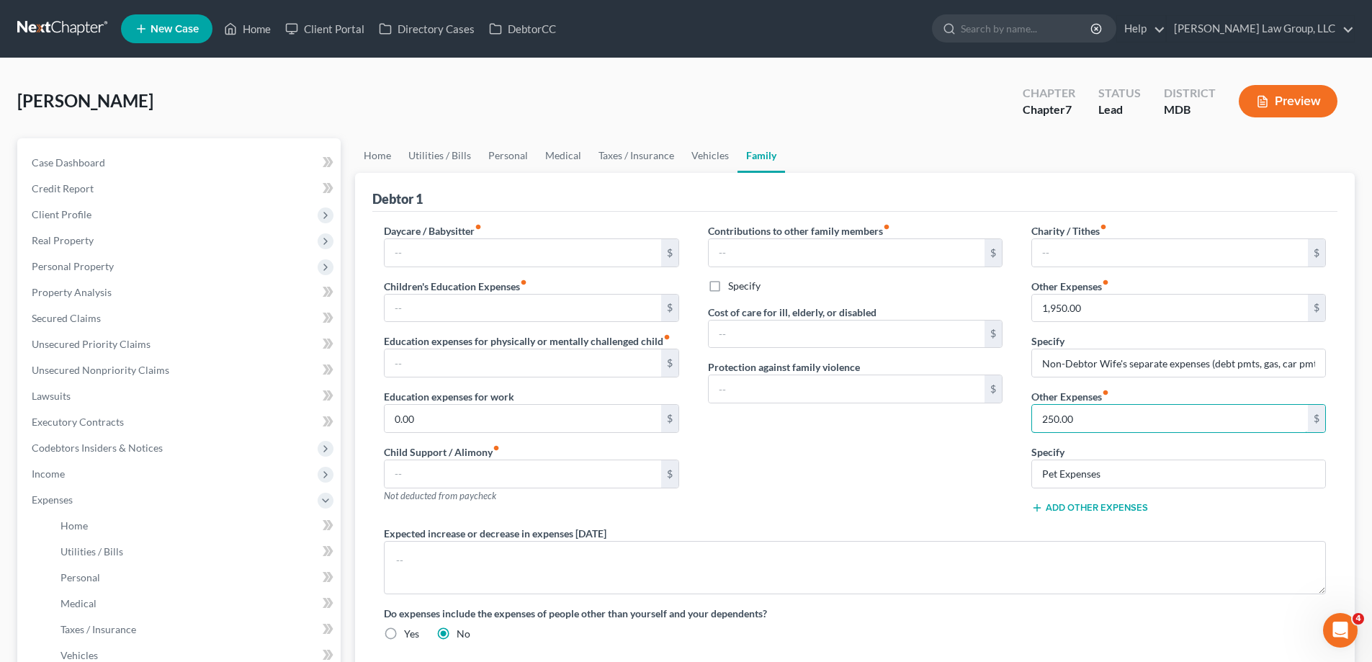
type input "250.00"
click at [878, 473] on div "Contributions to other family members fiber_manual_record $ Specify Cost of car…" at bounding box center [855, 374] width 323 height 303
click at [1124, 374] on input "Non-Debtor Wife's separate expenses (debt pmts, gas, car pmt)" at bounding box center [1178, 362] width 293 height 27
drag, startPoint x: 697, startPoint y: 153, endPoint x: 654, endPoint y: 166, distance: 45.1
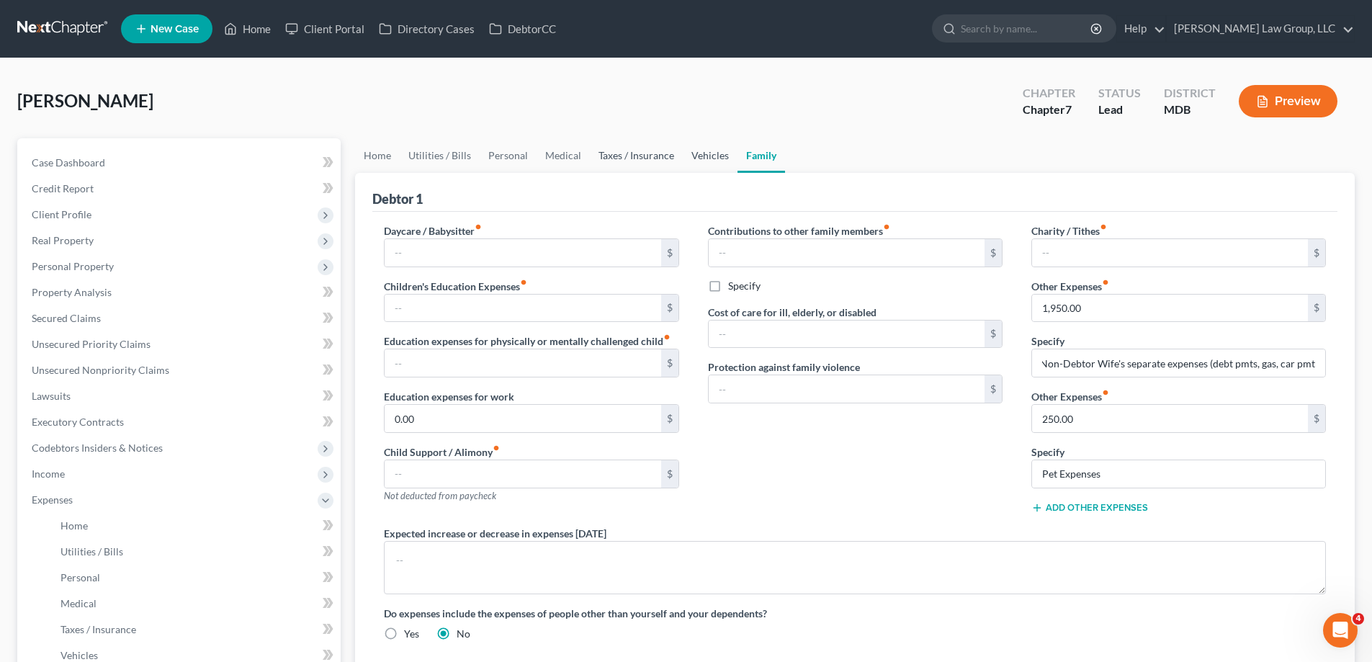
click at [699, 153] on link "Vehicles" at bounding box center [710, 155] width 55 height 35
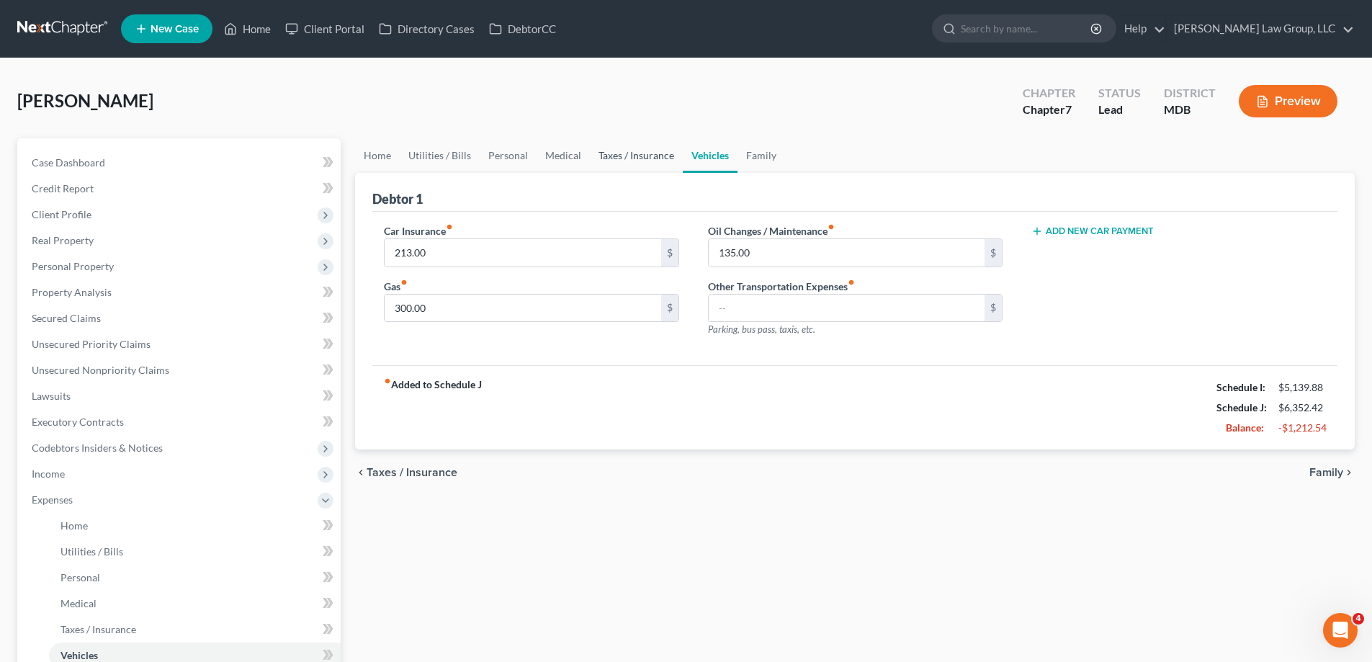
click at [646, 163] on link "Taxes / Insurance" at bounding box center [636, 155] width 93 height 35
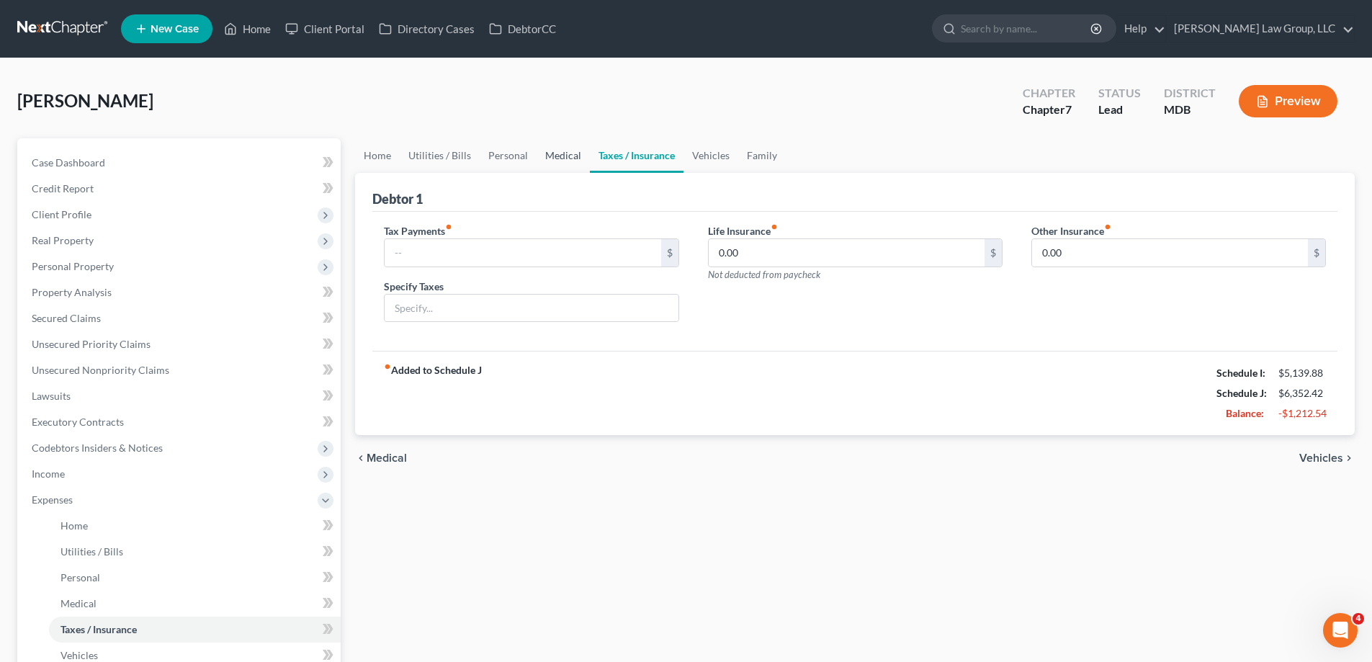
click at [550, 156] on link "Medical" at bounding box center [563, 155] width 53 height 35
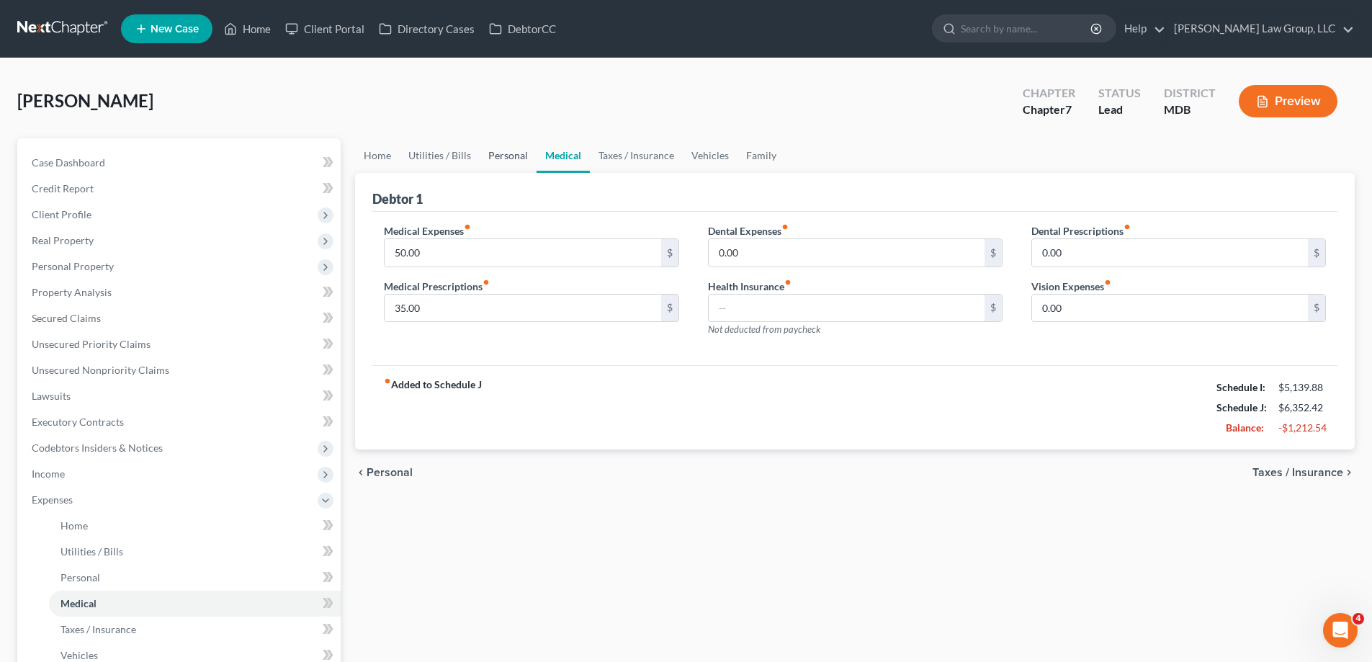
click at [494, 155] on link "Personal" at bounding box center [508, 155] width 57 height 35
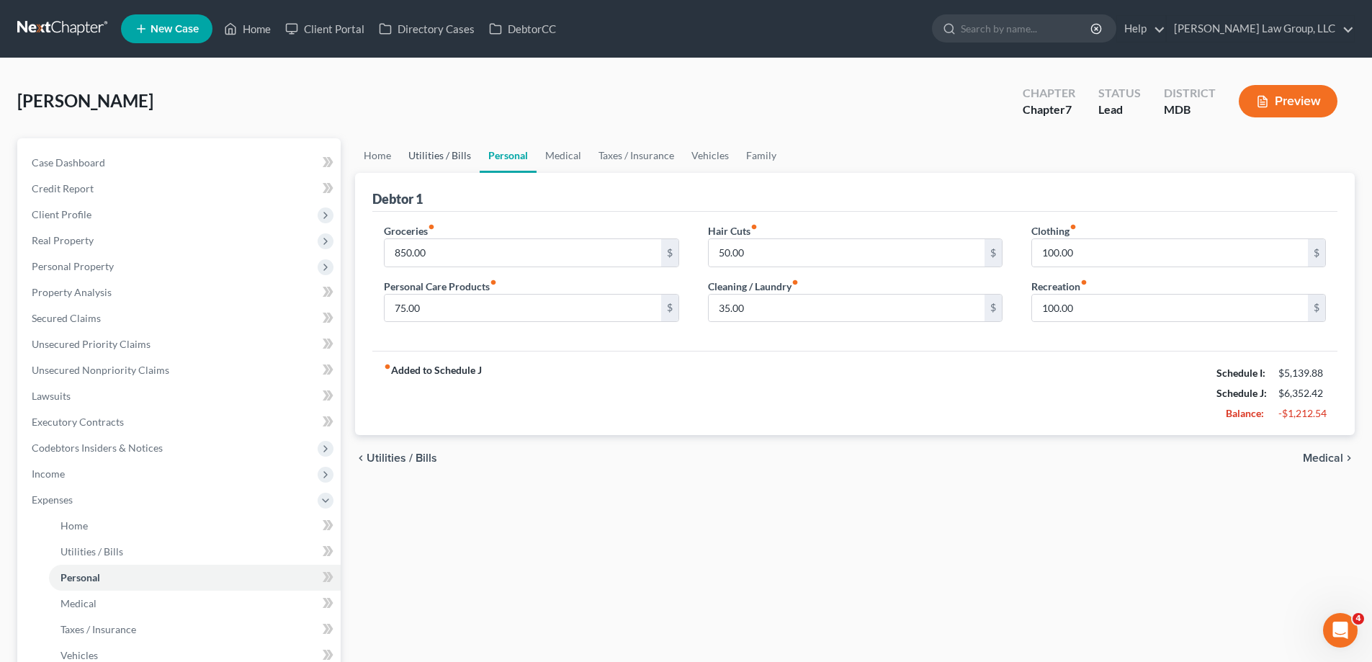
click at [458, 155] on link "Utilities / Bills" at bounding box center [440, 155] width 80 height 35
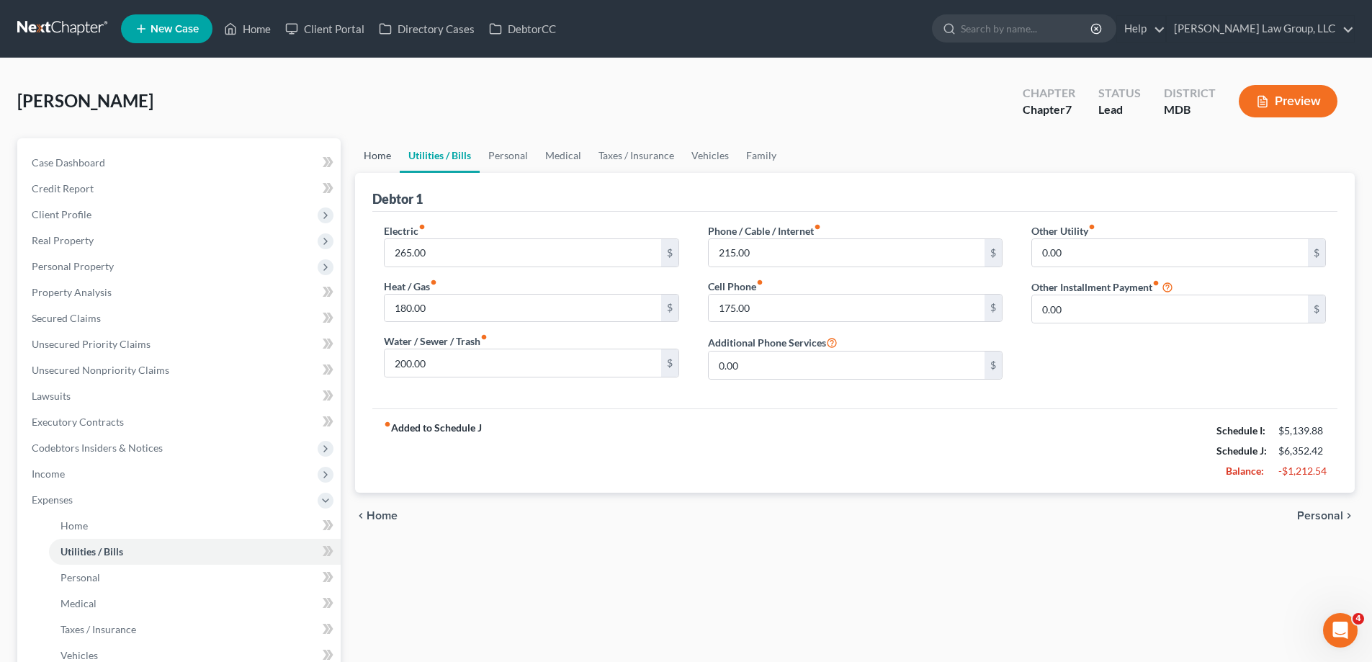
click at [389, 158] on link "Home" at bounding box center [377, 155] width 45 height 35
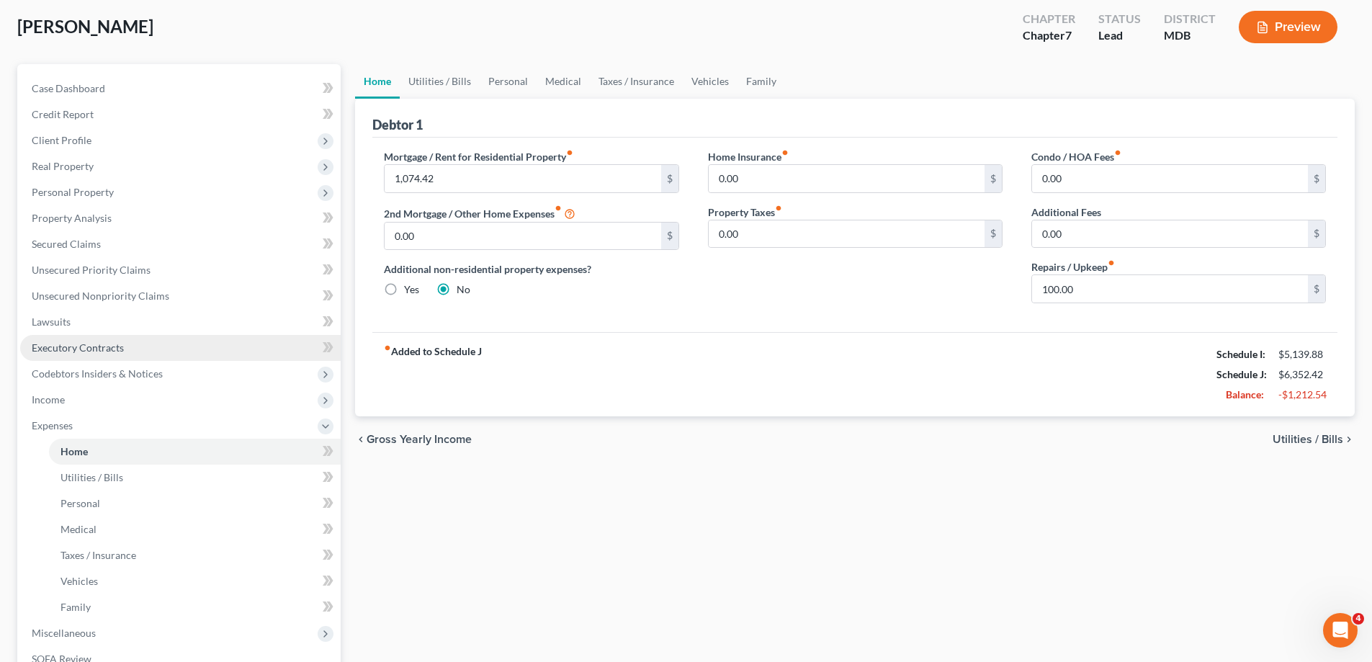
scroll to position [144, 0]
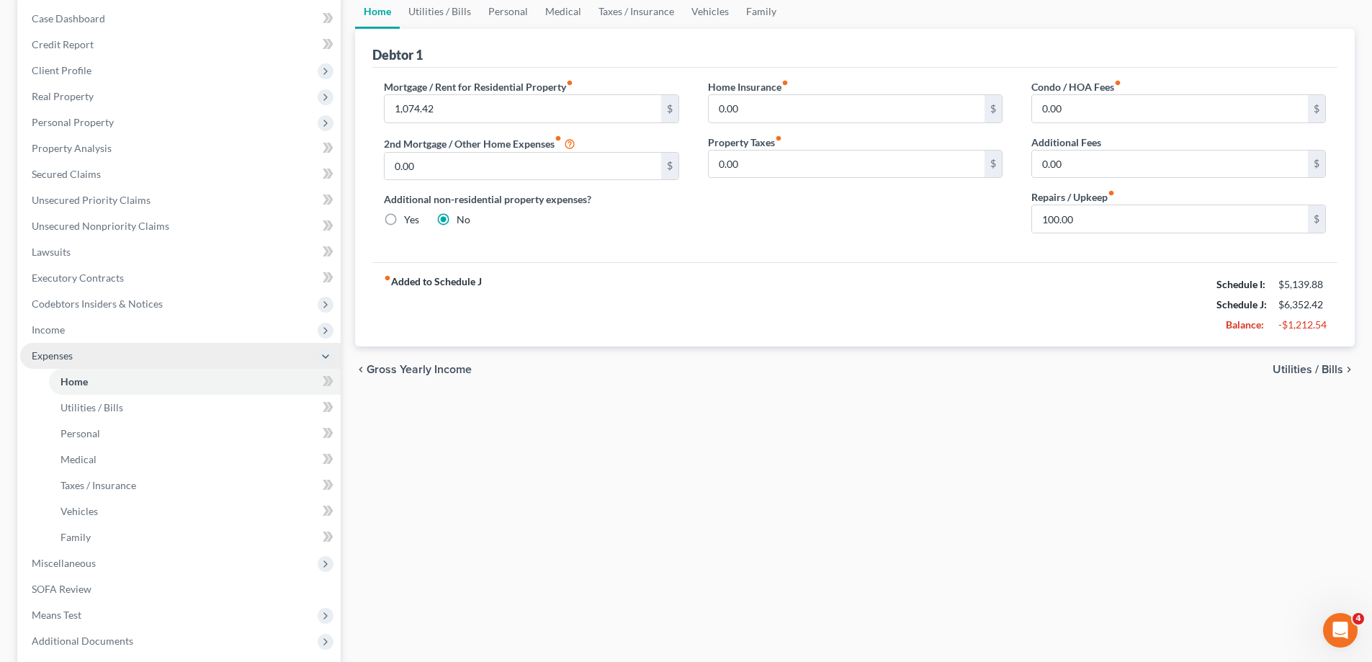
click at [70, 365] on span "Expenses" at bounding box center [180, 356] width 321 height 26
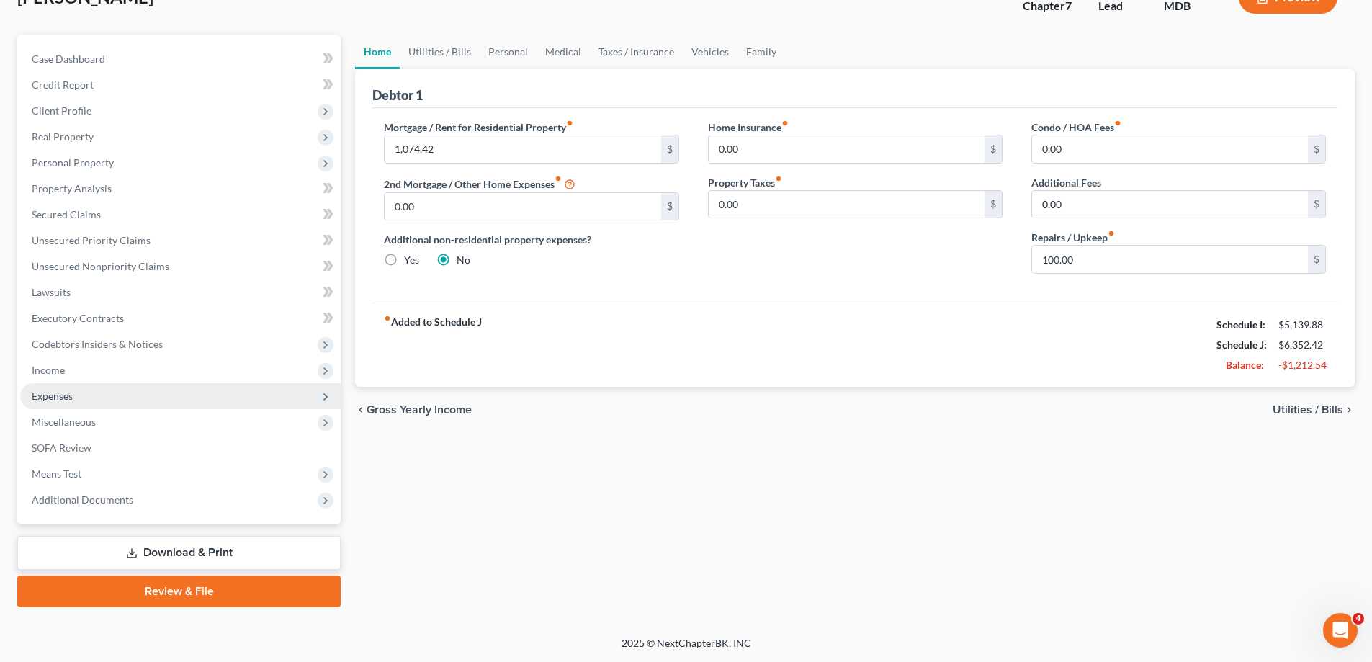
scroll to position [104, 0]
click at [455, 55] on link "Utilities / Bills" at bounding box center [440, 52] width 80 height 35
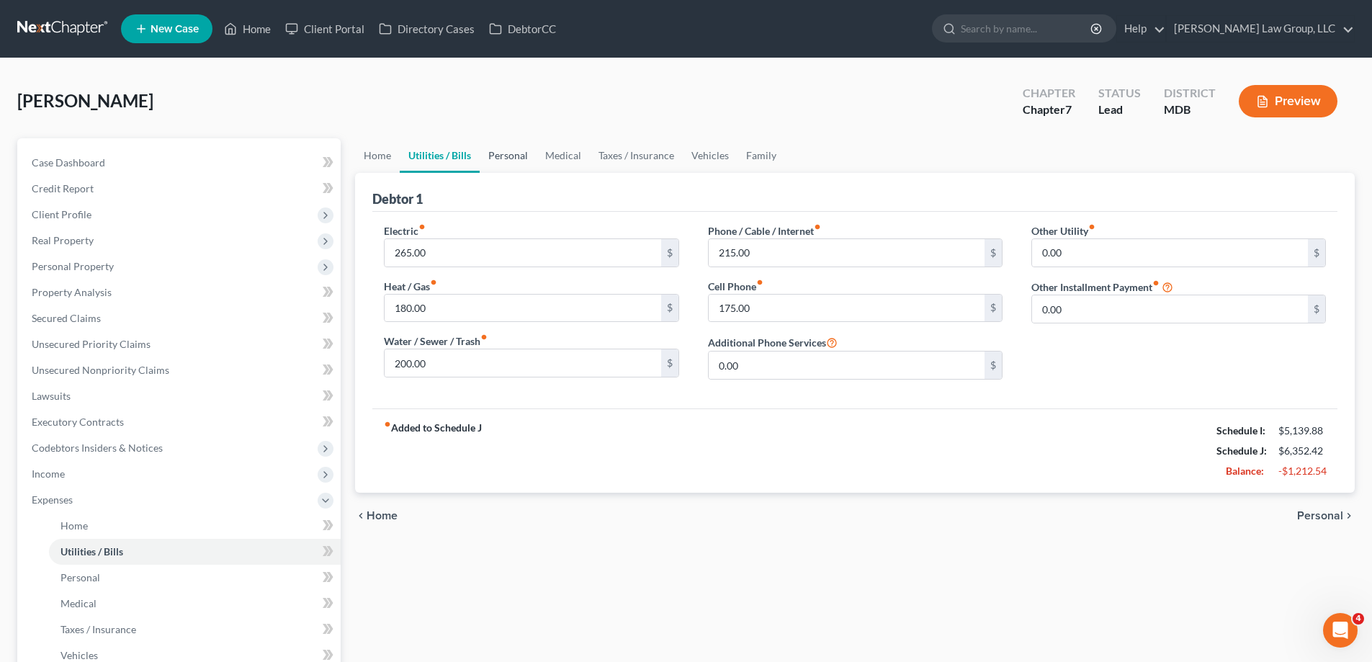
click at [523, 158] on link "Personal" at bounding box center [508, 155] width 57 height 35
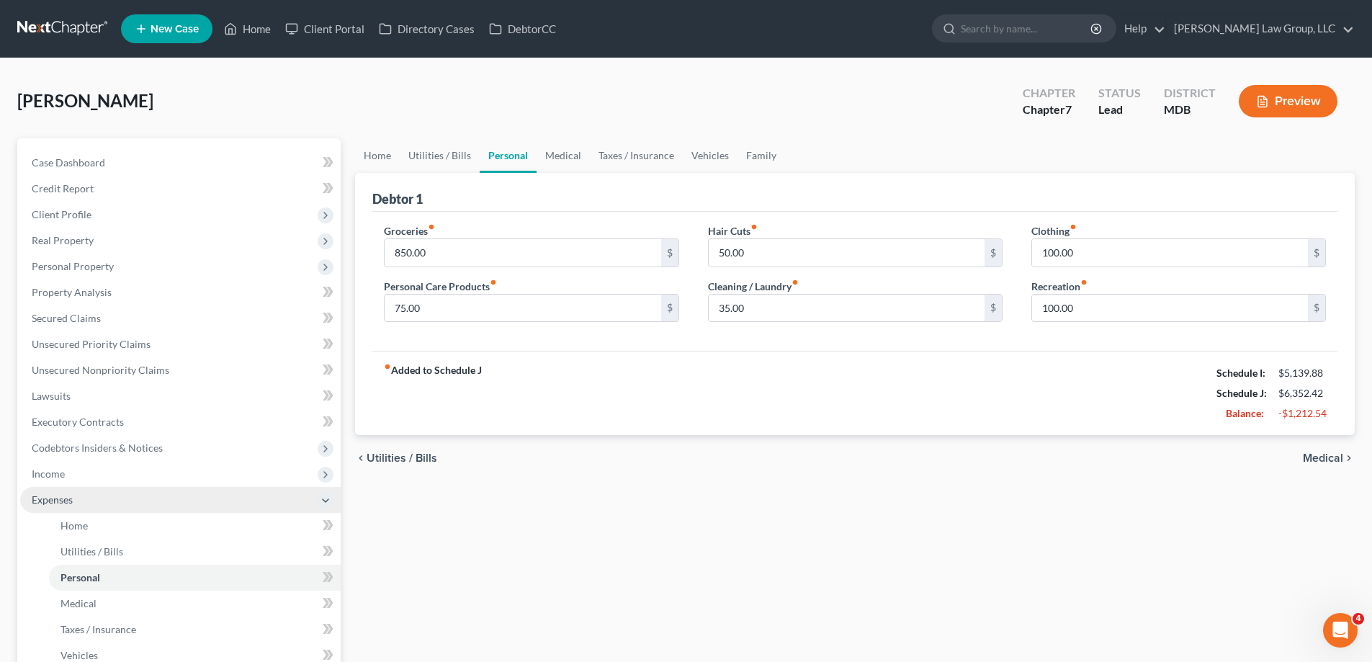
click at [103, 493] on span "Expenses" at bounding box center [180, 500] width 321 height 26
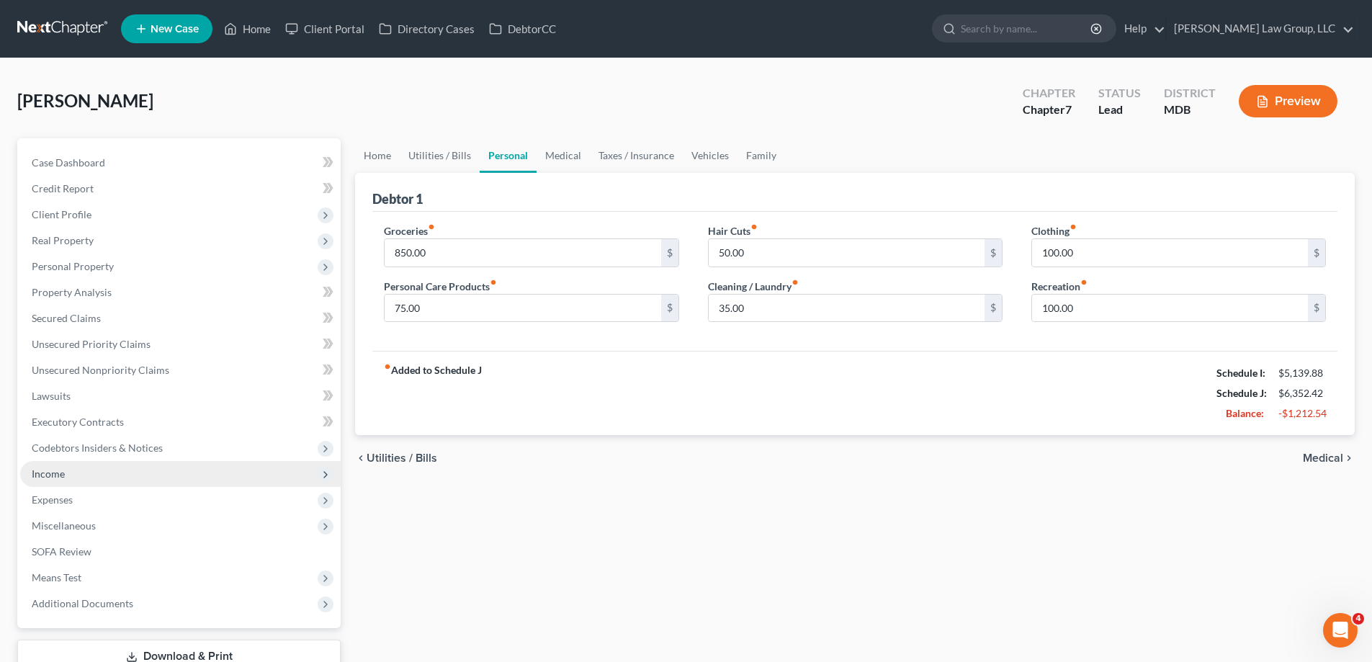
click at [99, 478] on span "Income" at bounding box center [180, 474] width 321 height 26
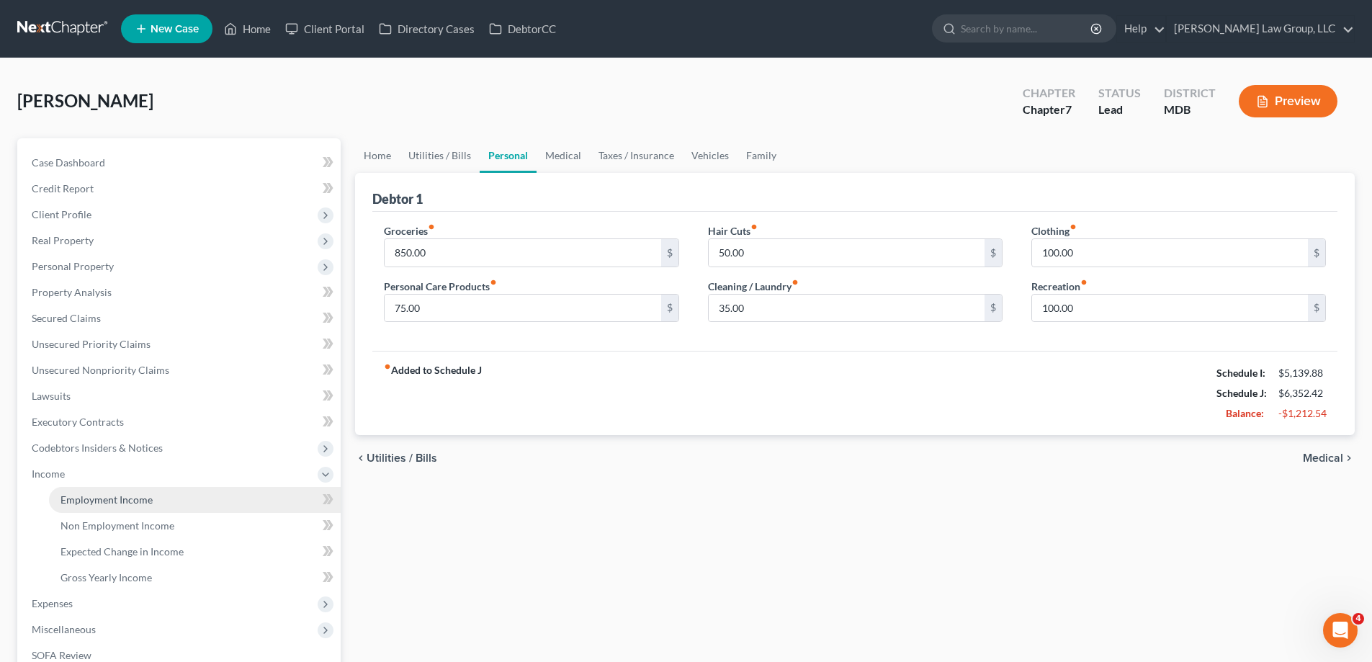
click at [118, 503] on span "Employment Income" at bounding box center [107, 499] width 92 height 12
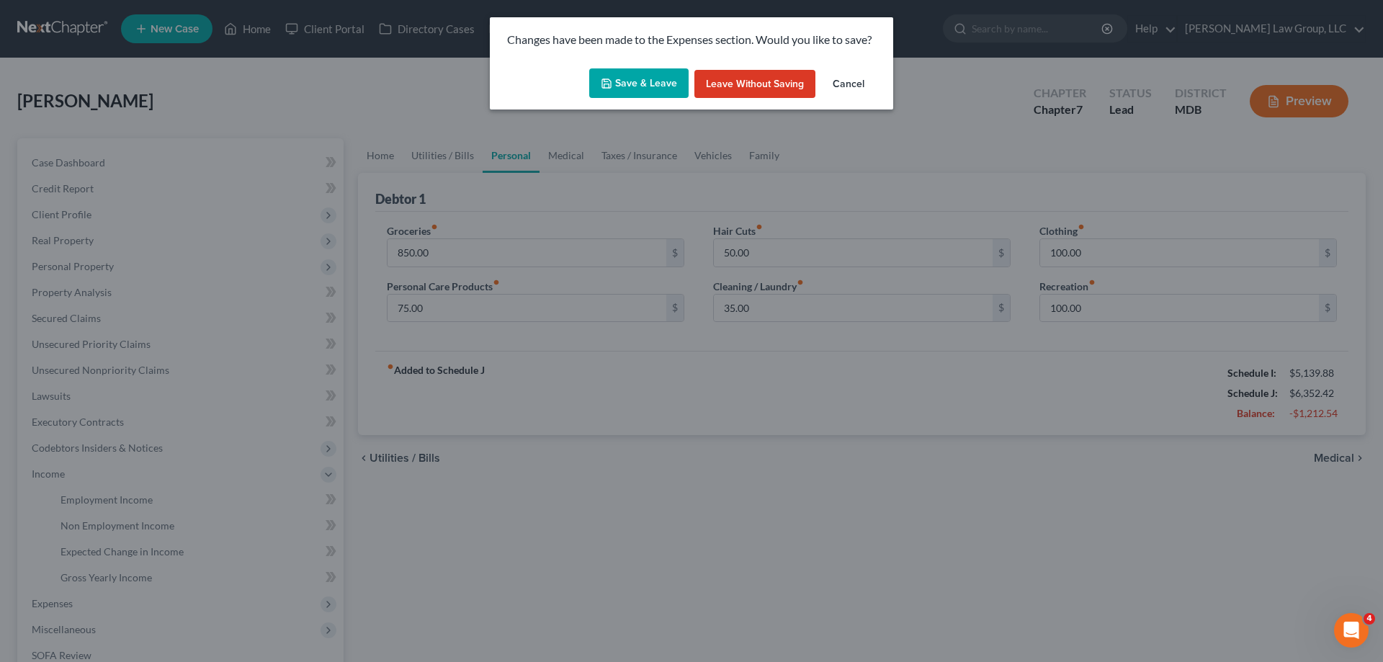
click at [656, 85] on button "Save & Leave" at bounding box center [638, 83] width 99 height 30
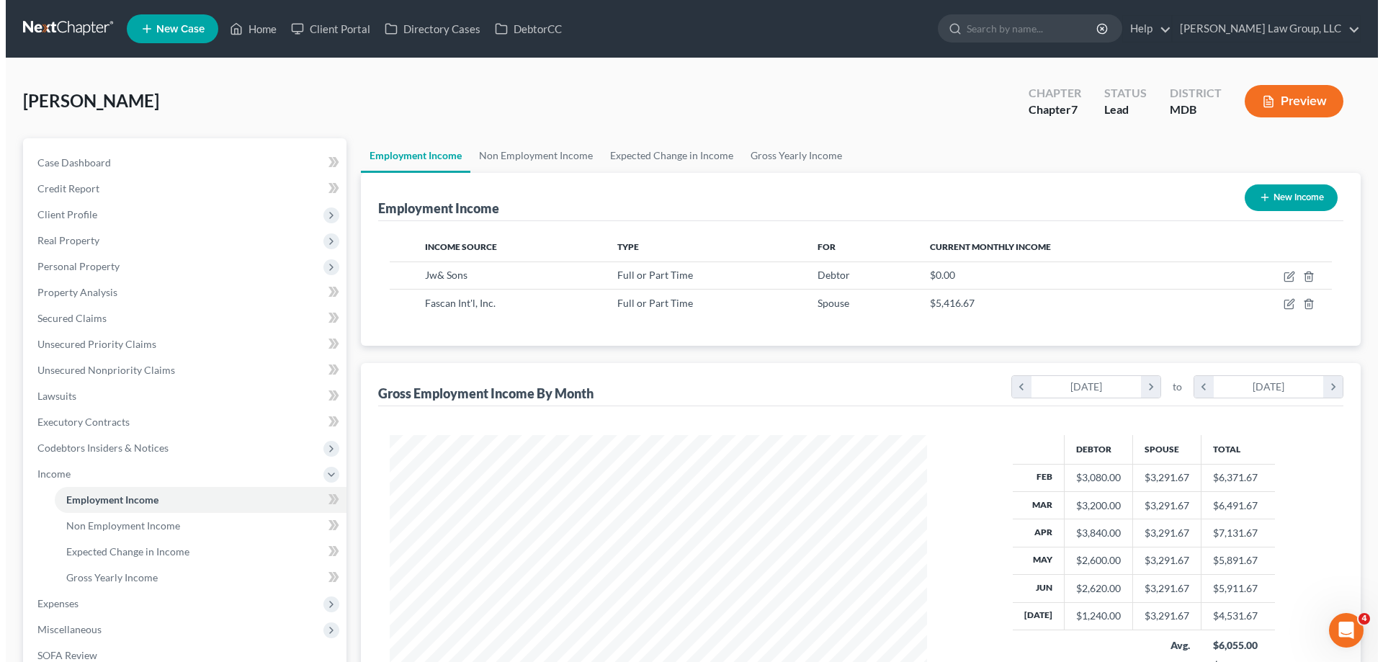
scroll to position [269, 566]
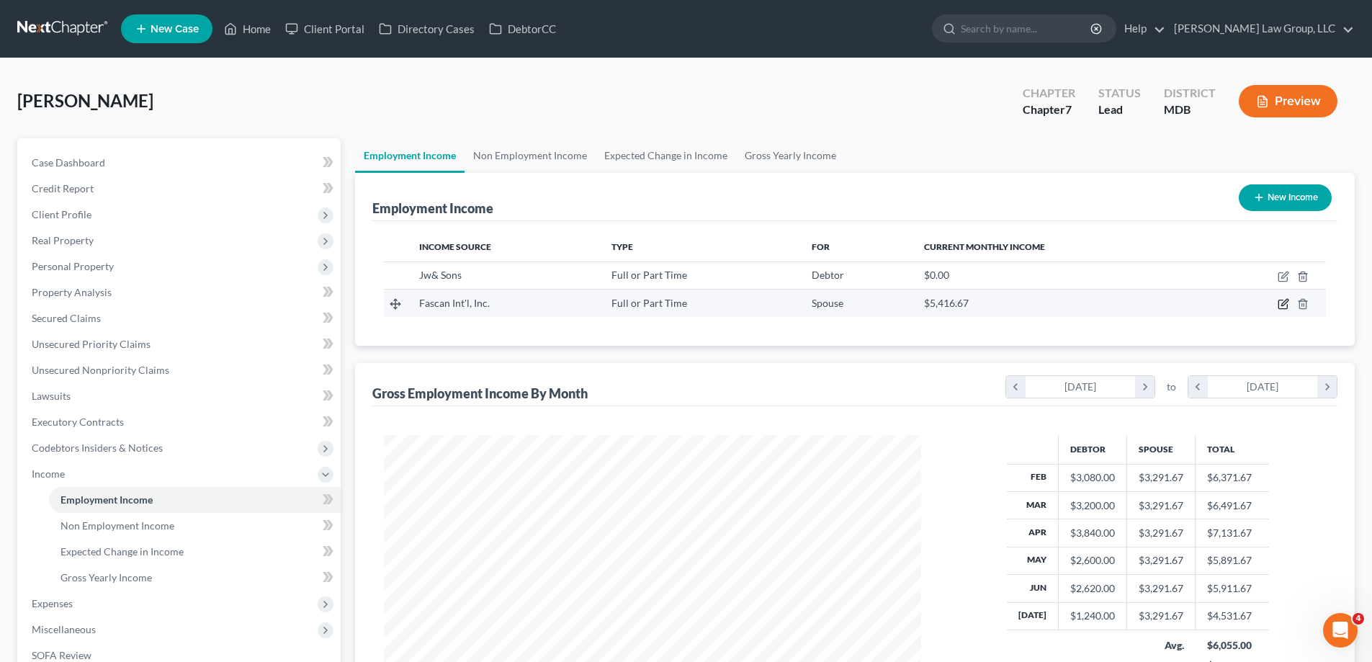
click at [1281, 300] on icon "button" at bounding box center [1284, 304] width 12 height 12
select select "0"
select select "21"
select select "2"
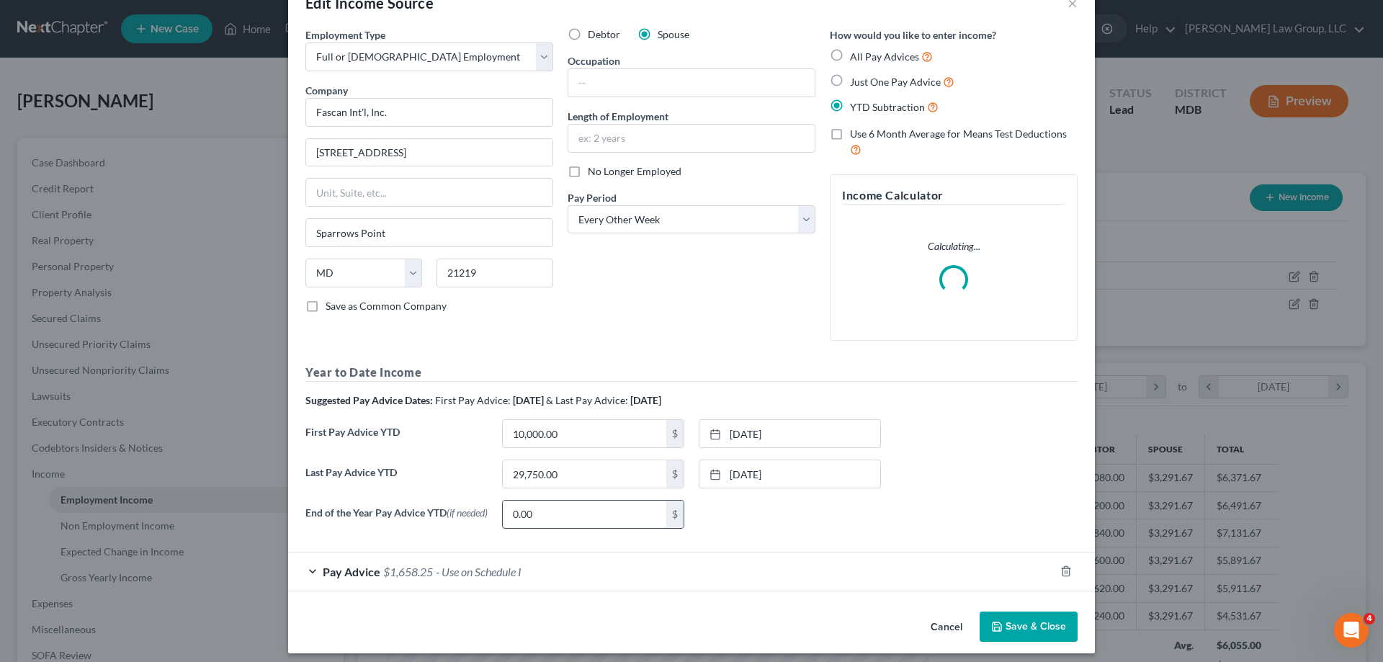
scroll to position [50, 0]
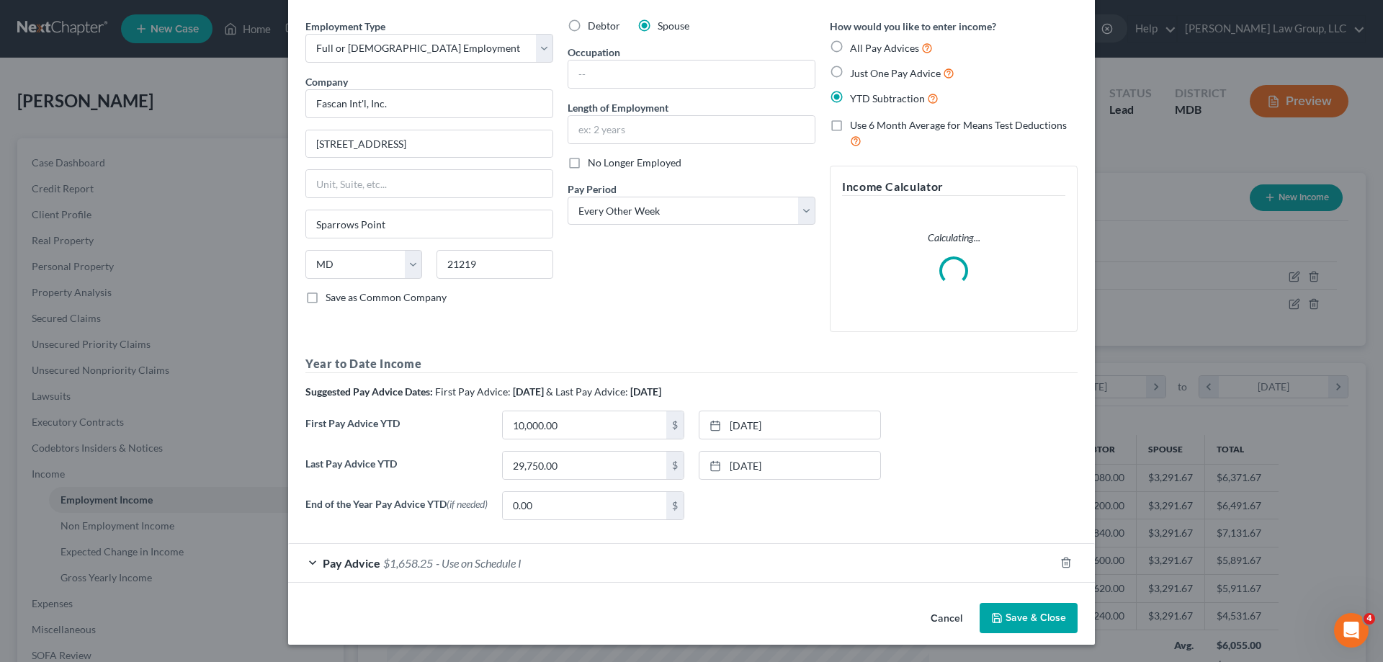
drag, startPoint x: 455, startPoint y: 571, endPoint x: 868, endPoint y: 374, distance: 457.9
click at [455, 570] on div "Pay Advice $1,658.25 - Use on Schedule I" at bounding box center [671, 563] width 767 height 38
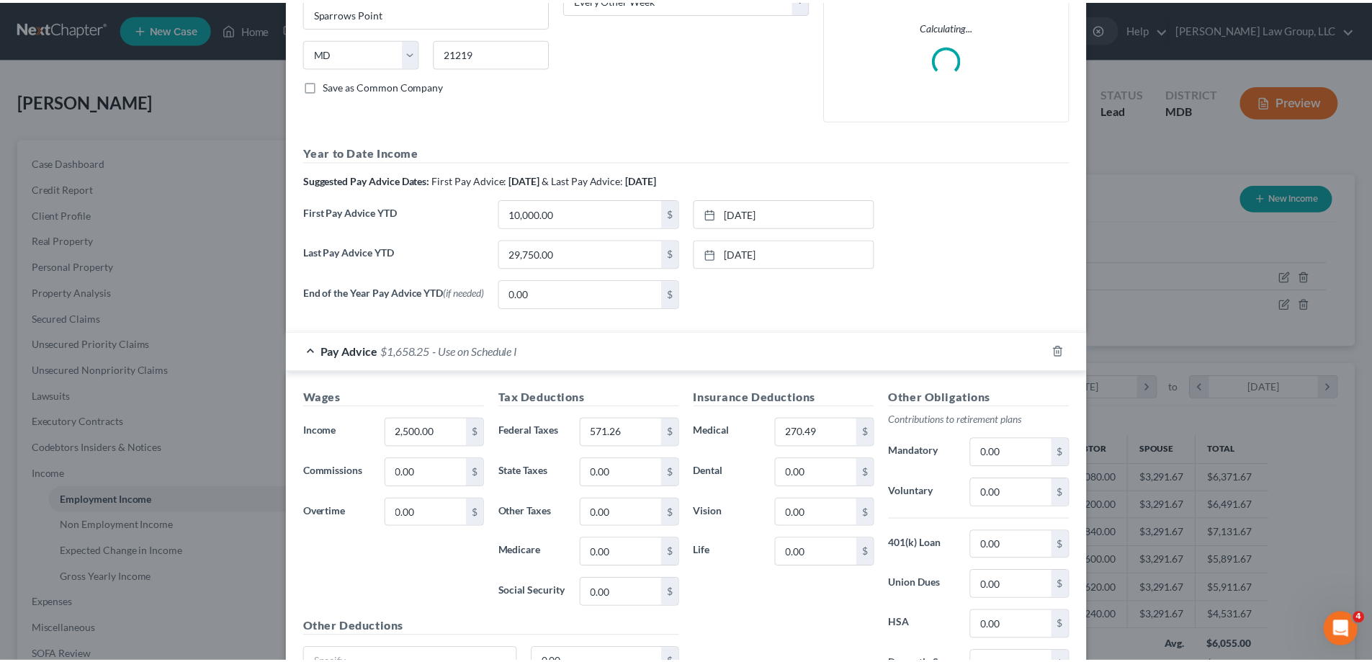
scroll to position [403, 0]
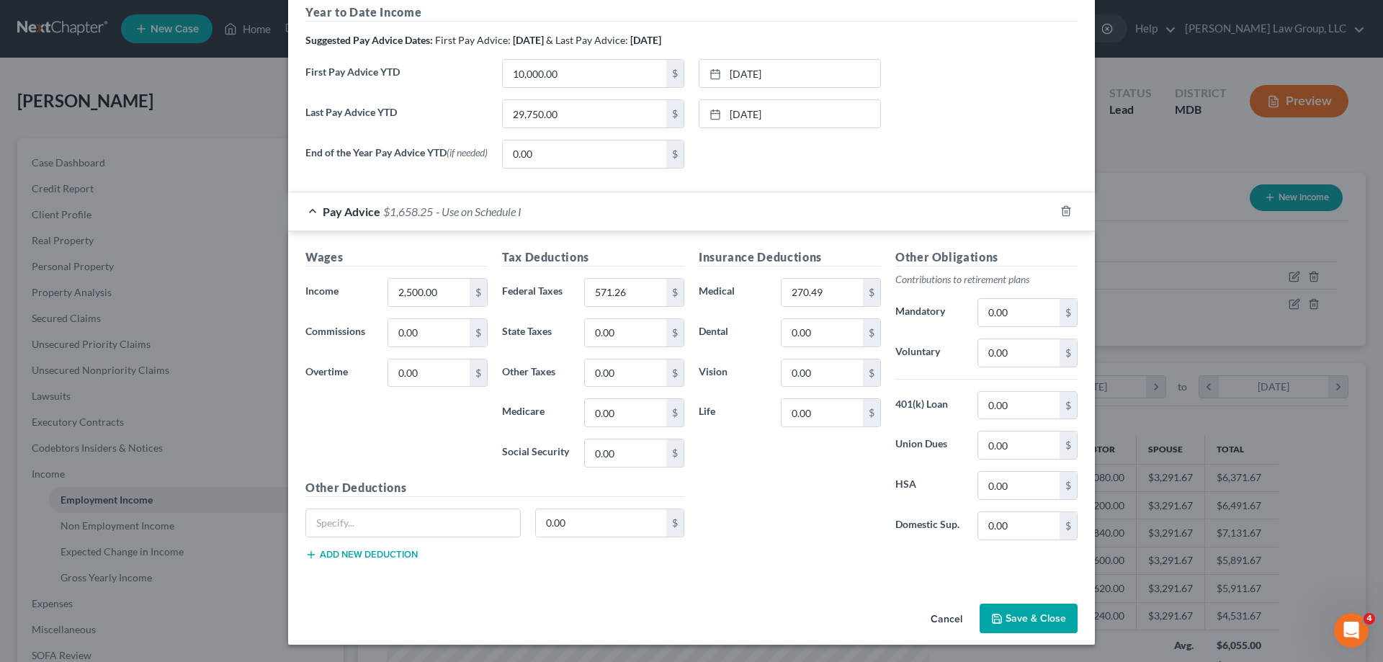
click at [993, 622] on icon "button" at bounding box center [997, 619] width 9 height 9
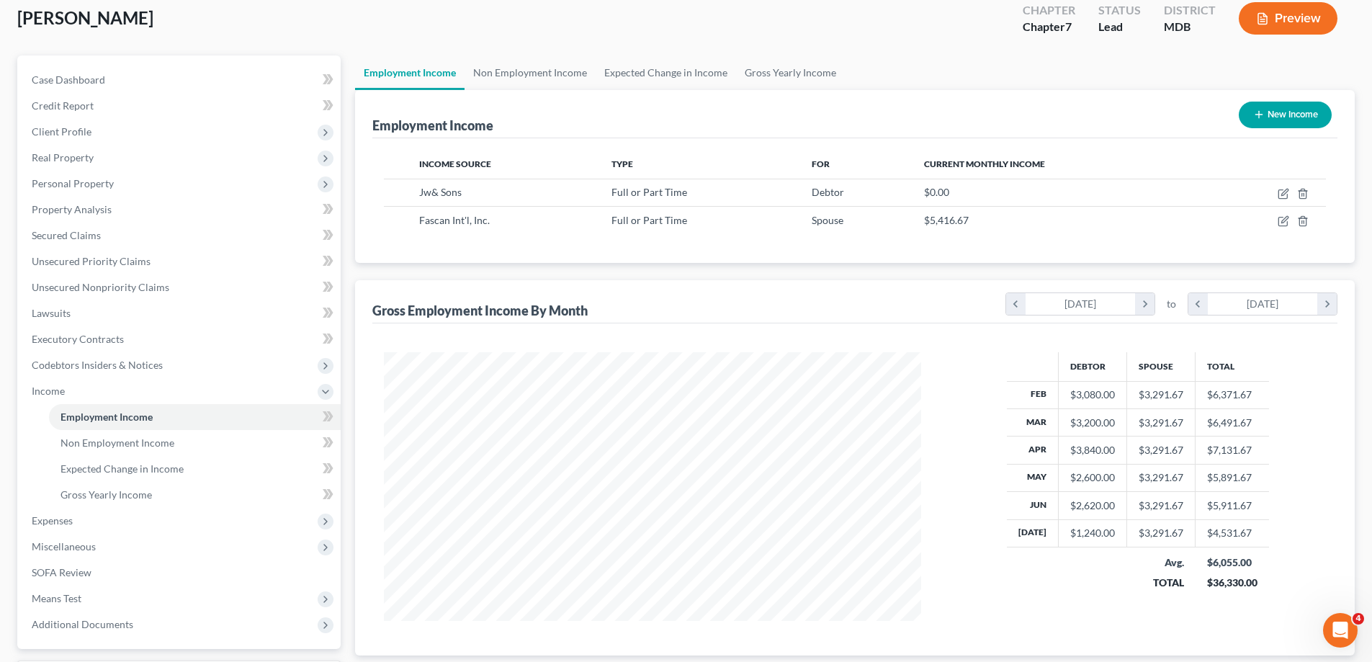
scroll to position [207, 0]
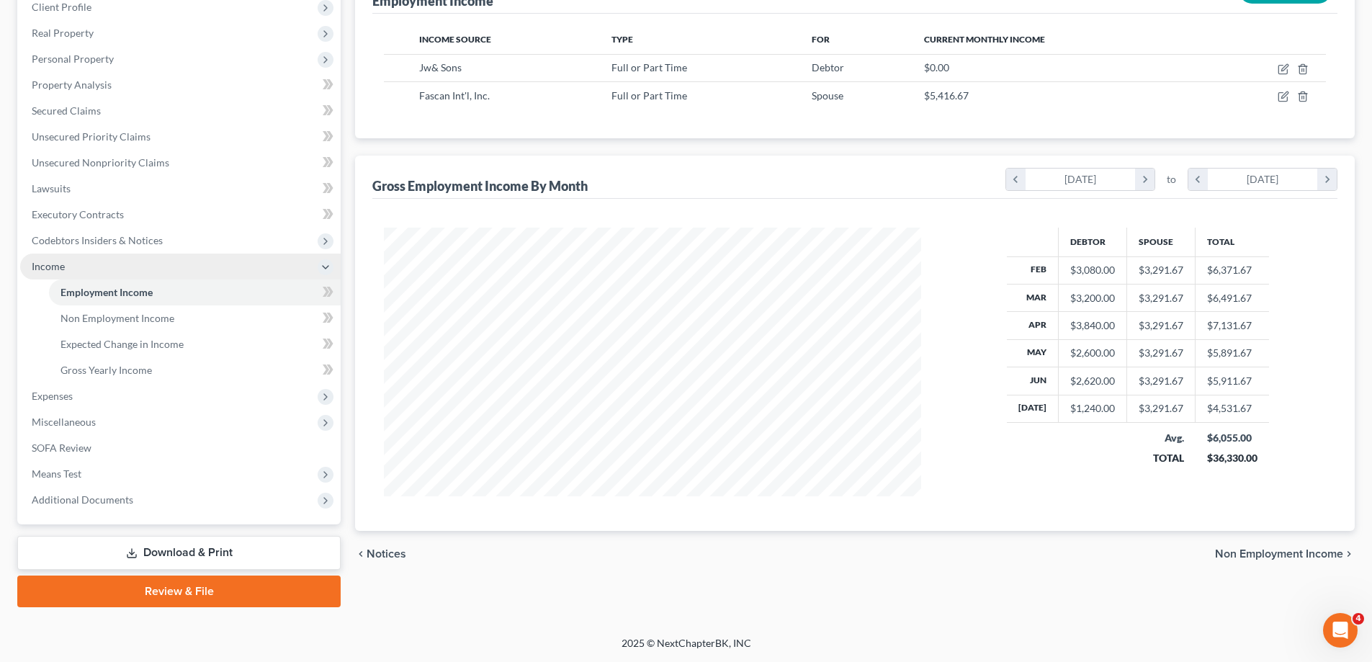
click at [70, 274] on span "Income" at bounding box center [180, 267] width 321 height 26
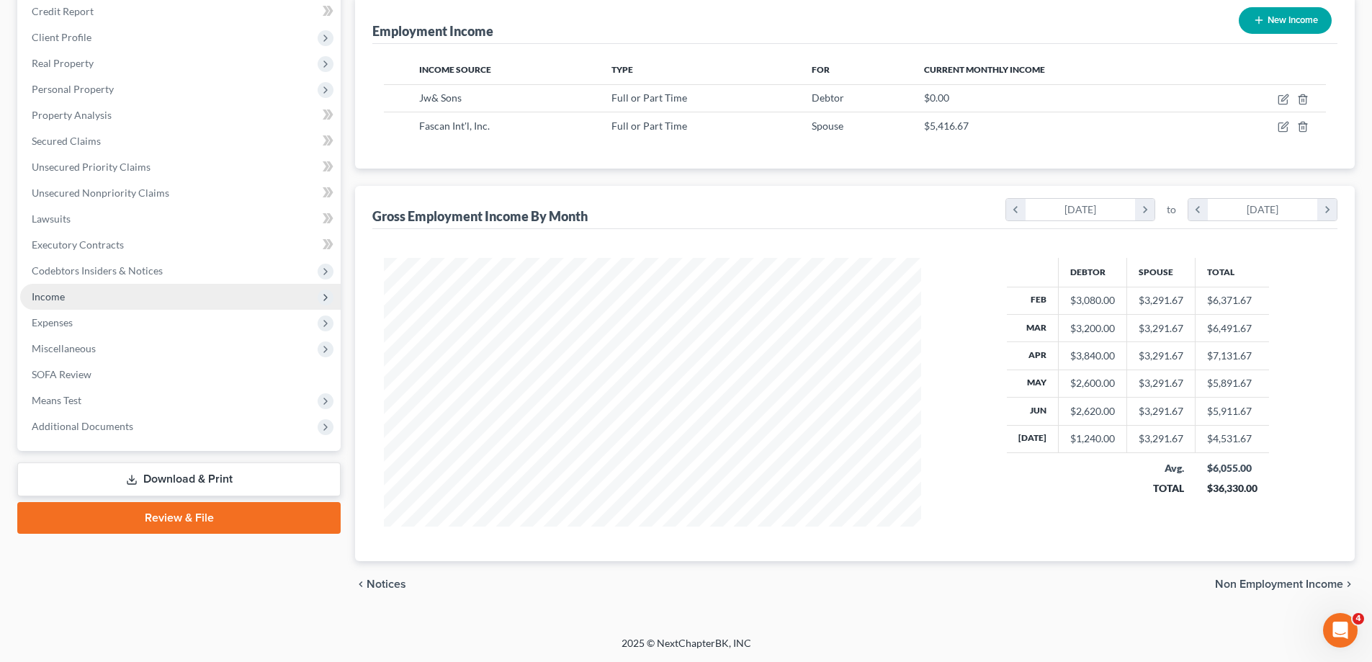
click at [73, 288] on span "Income" at bounding box center [180, 297] width 321 height 26
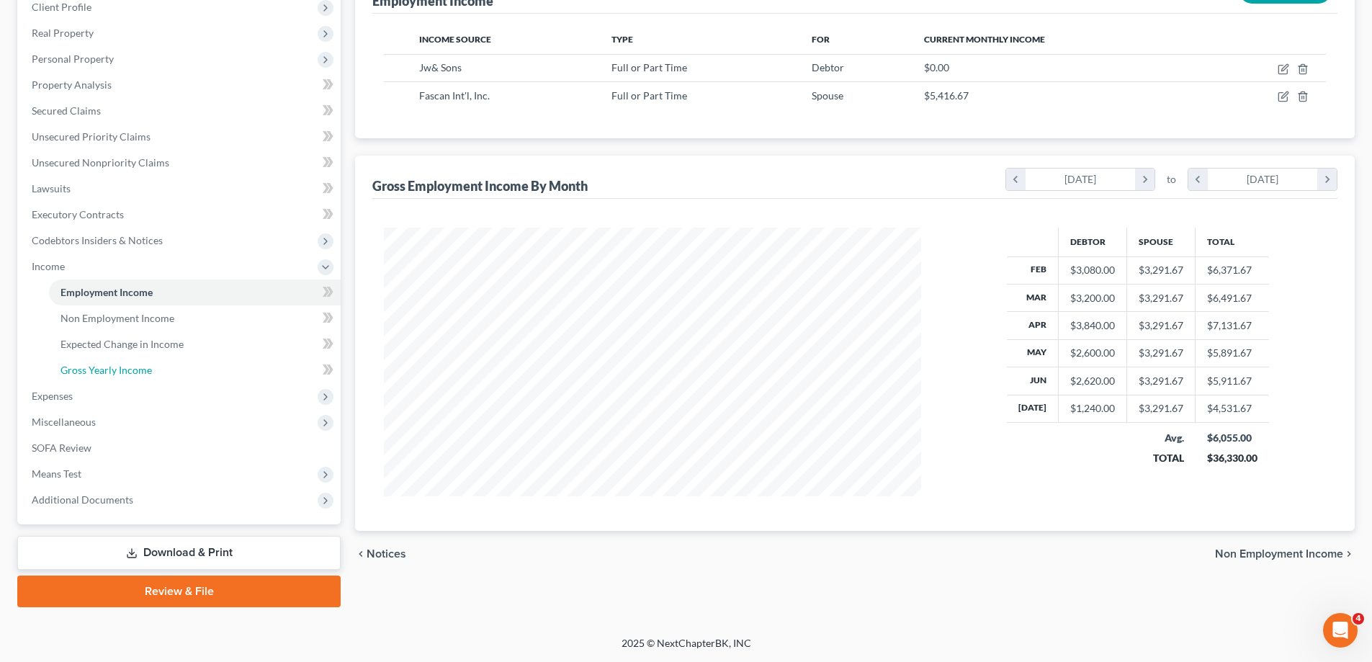
click at [112, 364] on span "Gross Yearly Income" at bounding box center [106, 370] width 91 height 12
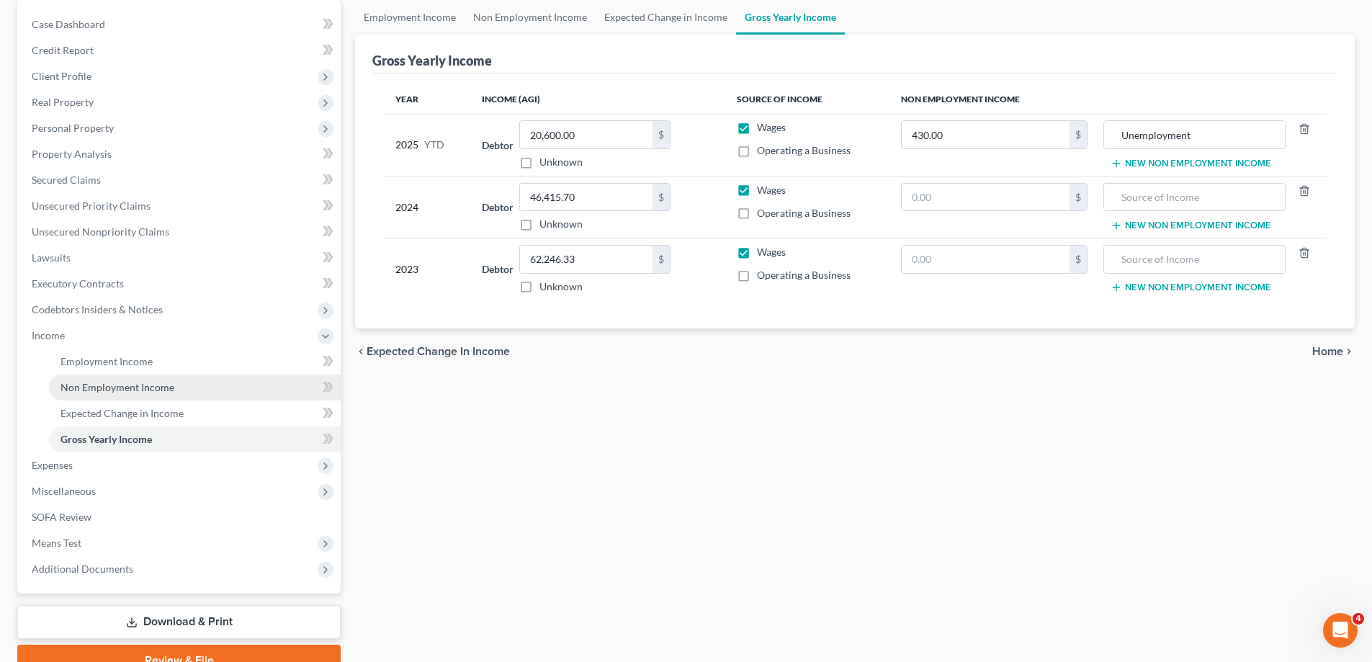
scroll to position [144, 0]
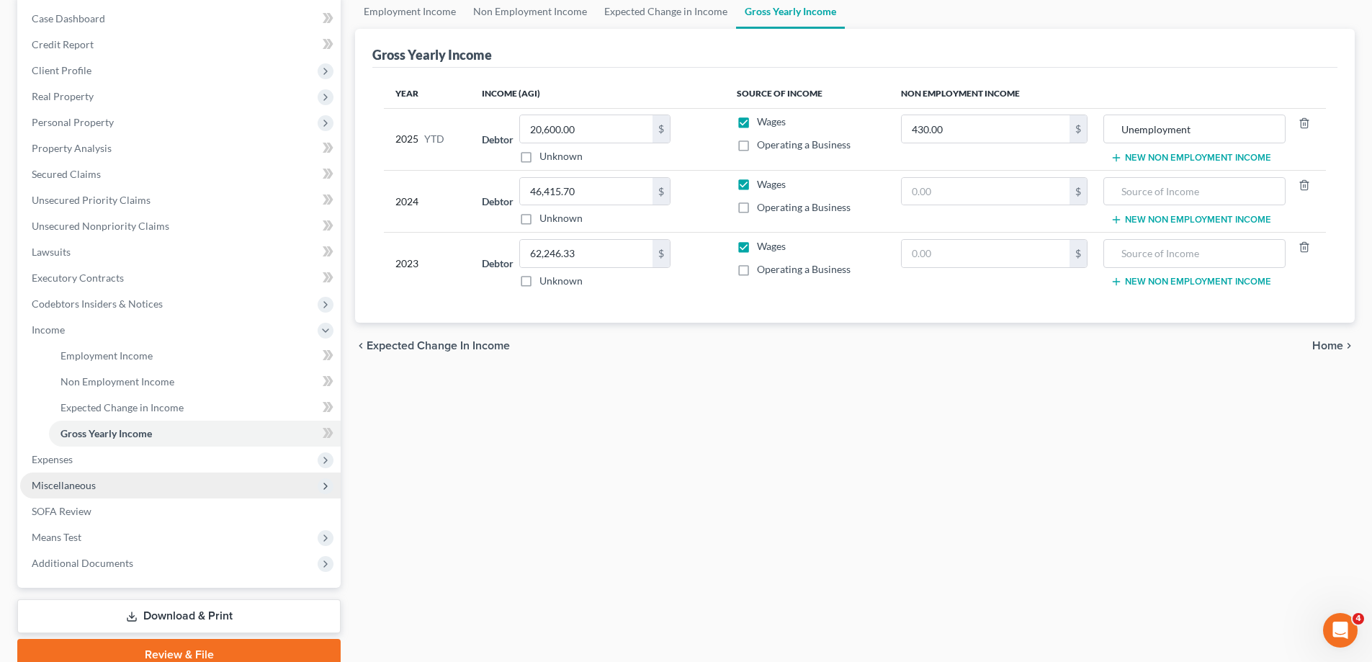
click at [122, 475] on span "Miscellaneous" at bounding box center [180, 486] width 321 height 26
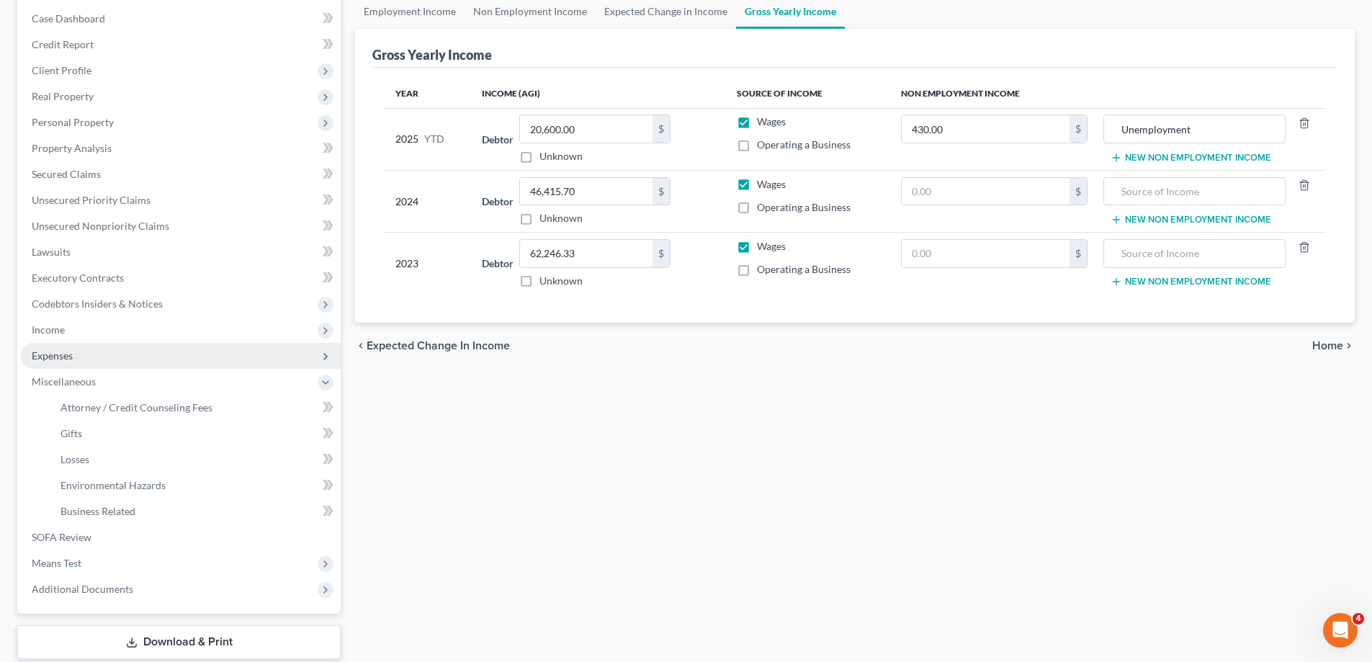
click at [103, 356] on span "Expenses" at bounding box center [180, 356] width 321 height 26
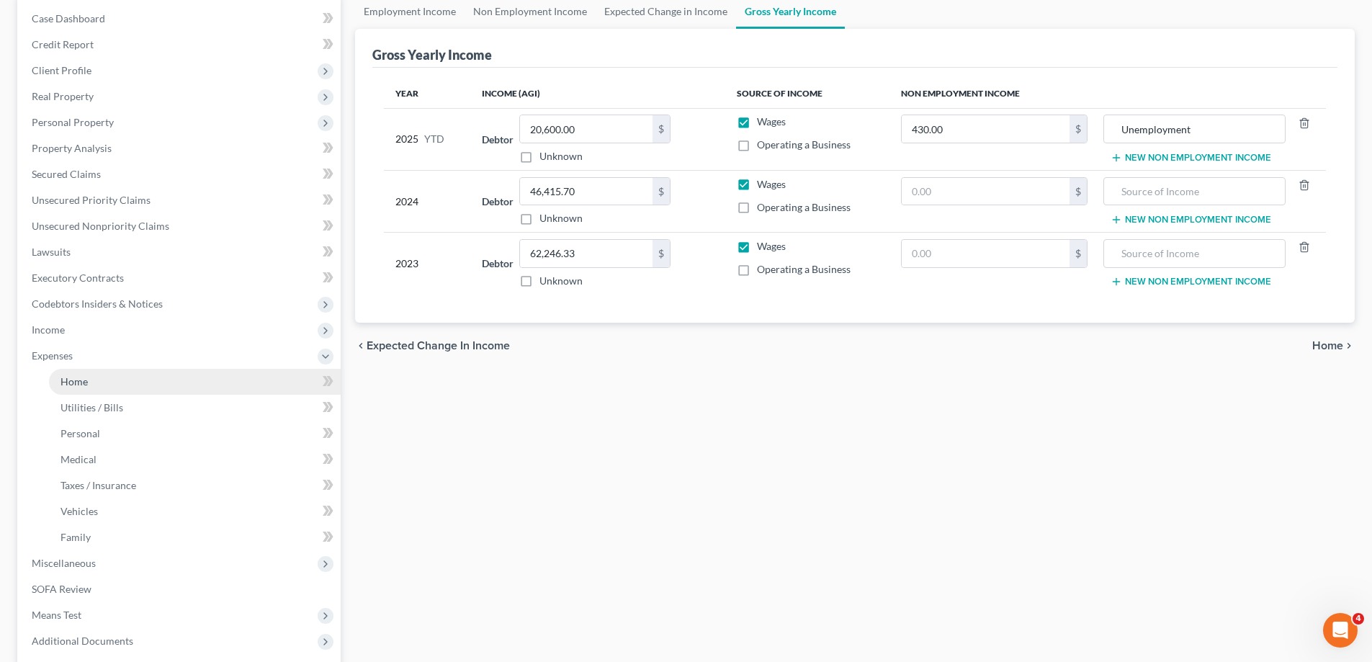
click at [124, 387] on link "Home" at bounding box center [195, 382] width 292 height 26
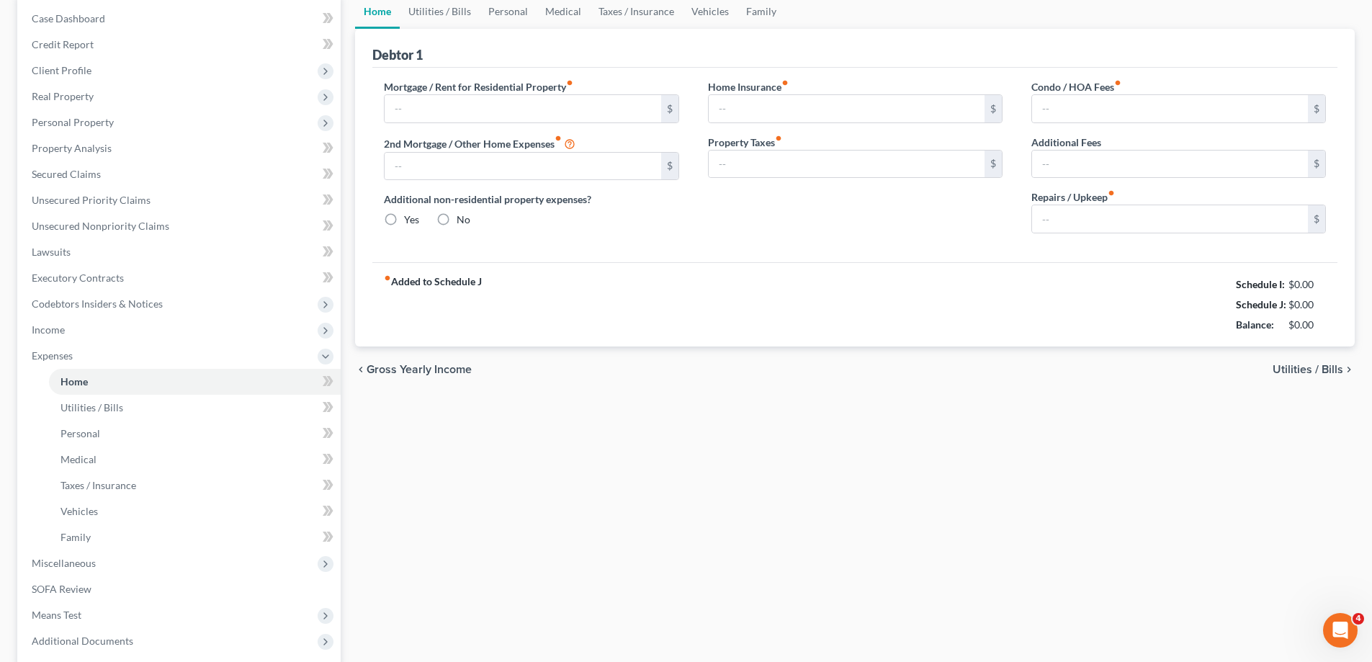
type input "1,074.42"
type input "0.00"
radio input "true"
type input "0.00"
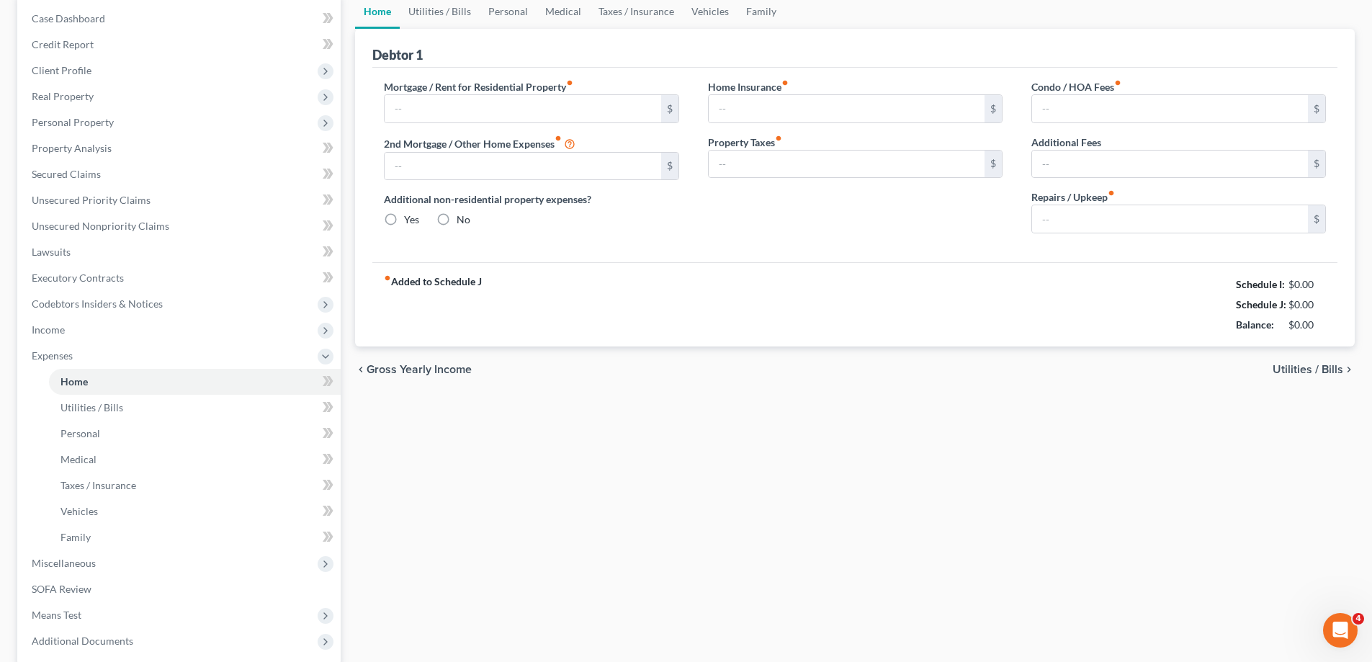
type input "0.00"
type input "100.00"
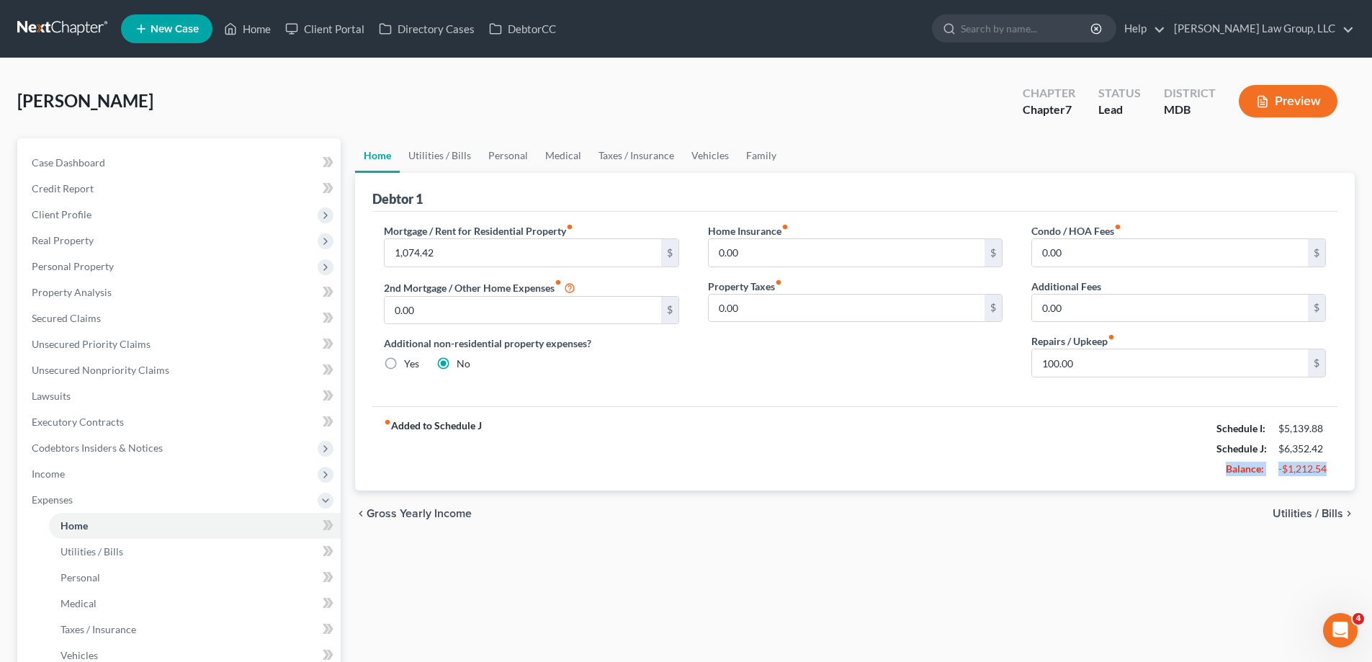
drag, startPoint x: 1340, startPoint y: 472, endPoint x: 1199, endPoint y: 468, distance: 140.5
click at [1199, 468] on div "Debtor 1 Mortgage / Rent for Residential Property fiber_manual_record 1,074.42 …" at bounding box center [855, 332] width 1000 height 318
click at [1043, 521] on div "chevron_left Gross Yearly Income Utilities / Bills chevron_right" at bounding box center [855, 514] width 1000 height 46
click at [754, 161] on link "Family" at bounding box center [762, 155] width 48 height 35
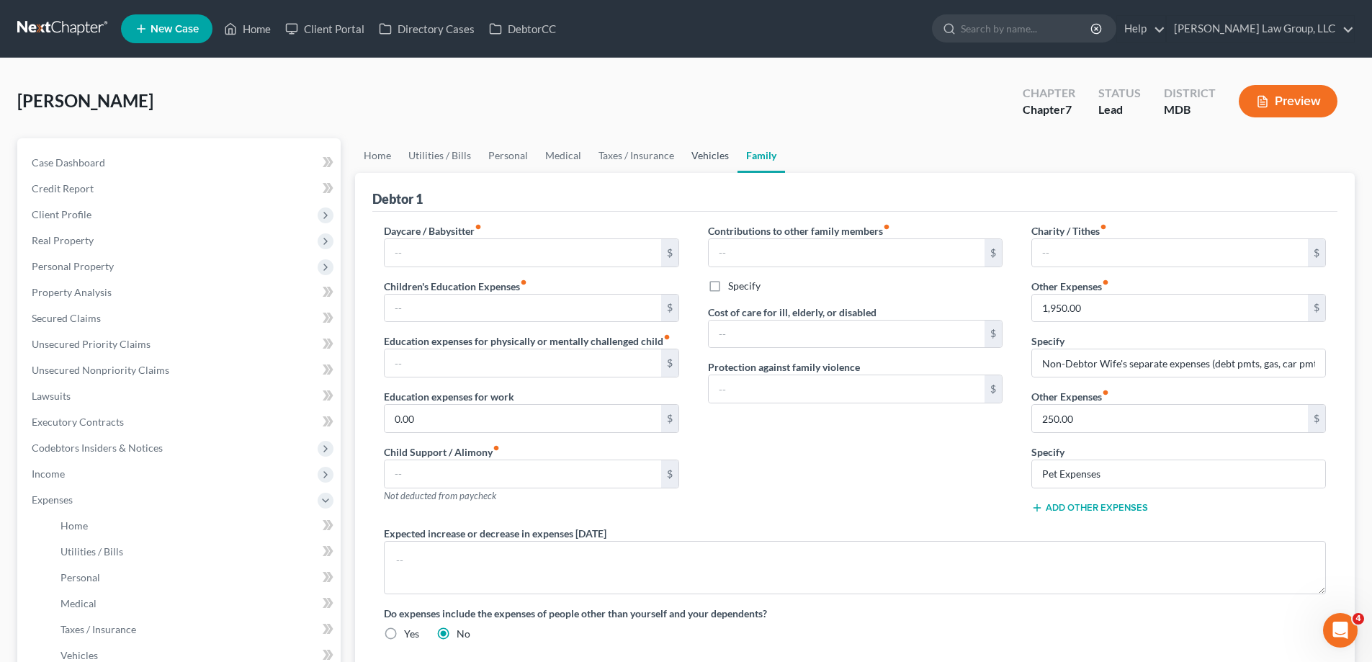
click at [693, 158] on link "Vehicles" at bounding box center [710, 155] width 55 height 35
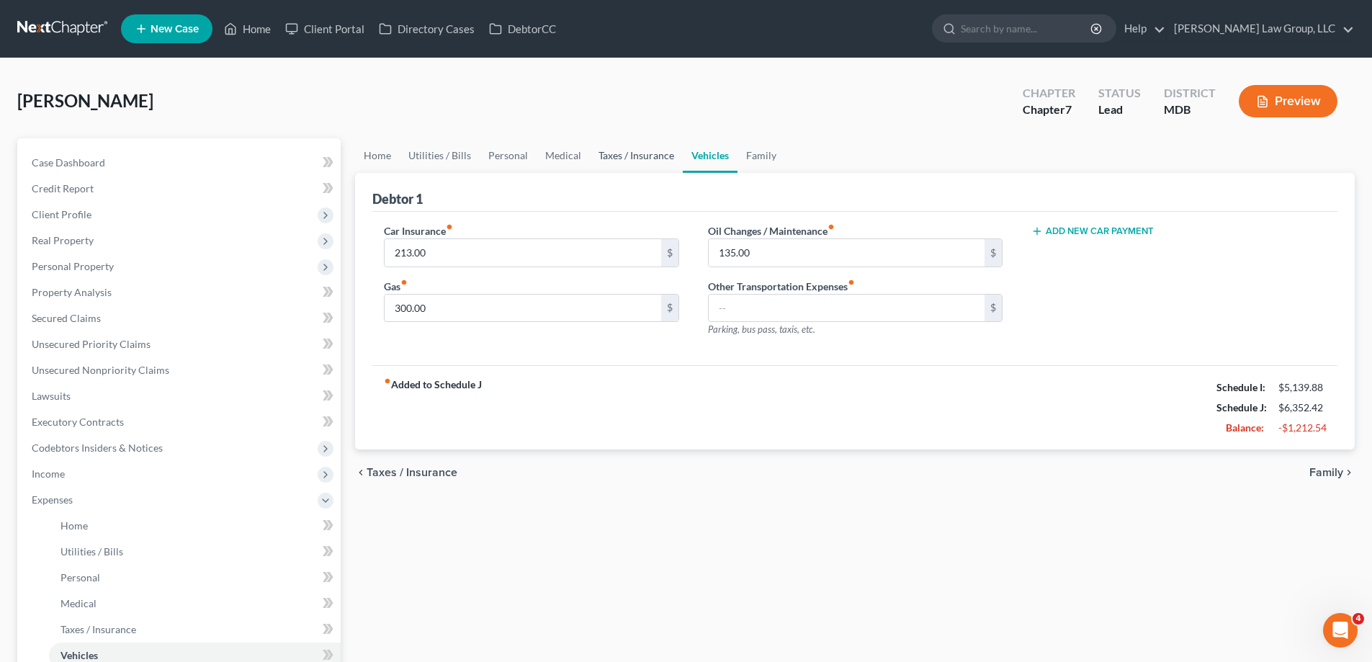
click at [657, 162] on link "Taxes / Insurance" at bounding box center [636, 155] width 93 height 35
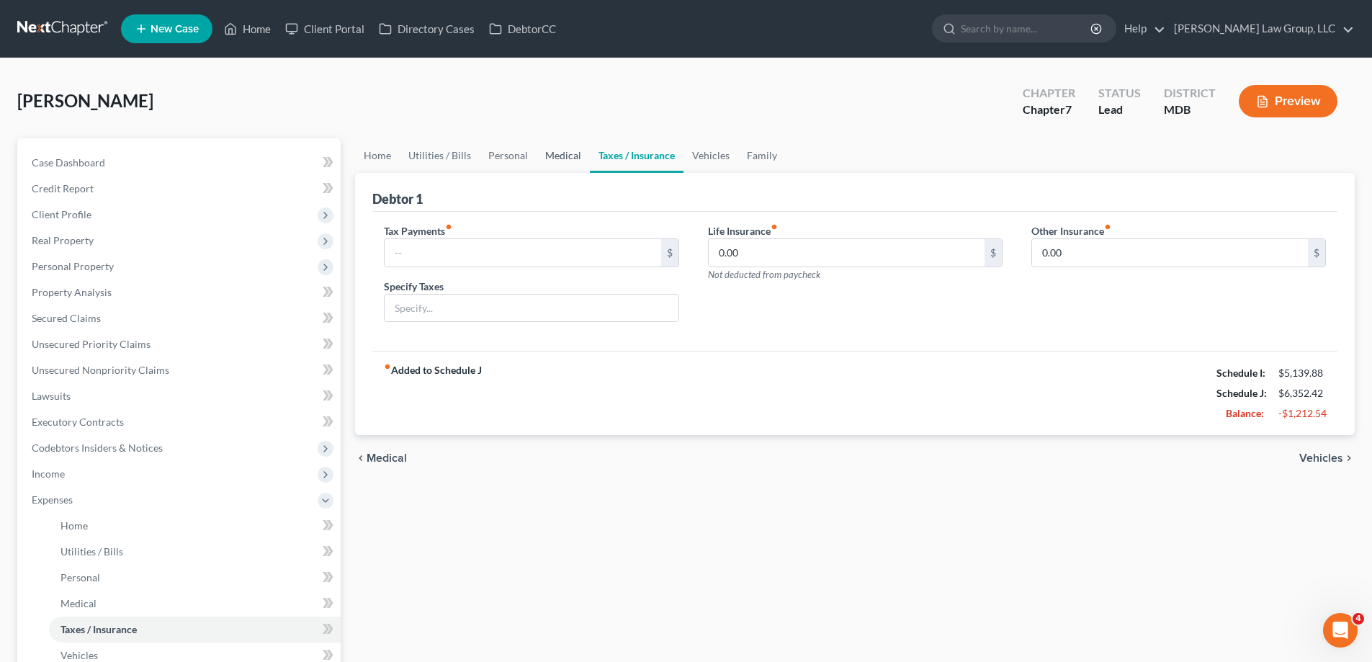
click at [568, 156] on link "Medical" at bounding box center [563, 155] width 53 height 35
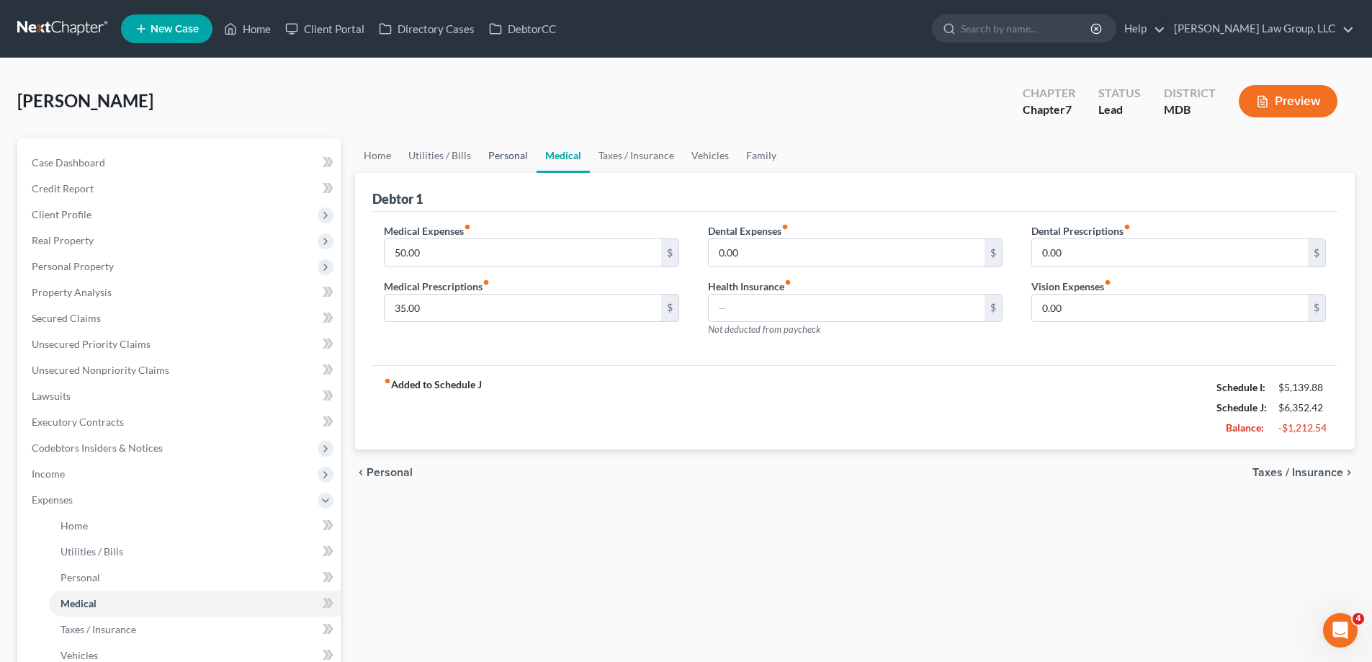
click at [513, 157] on link "Personal" at bounding box center [508, 155] width 57 height 35
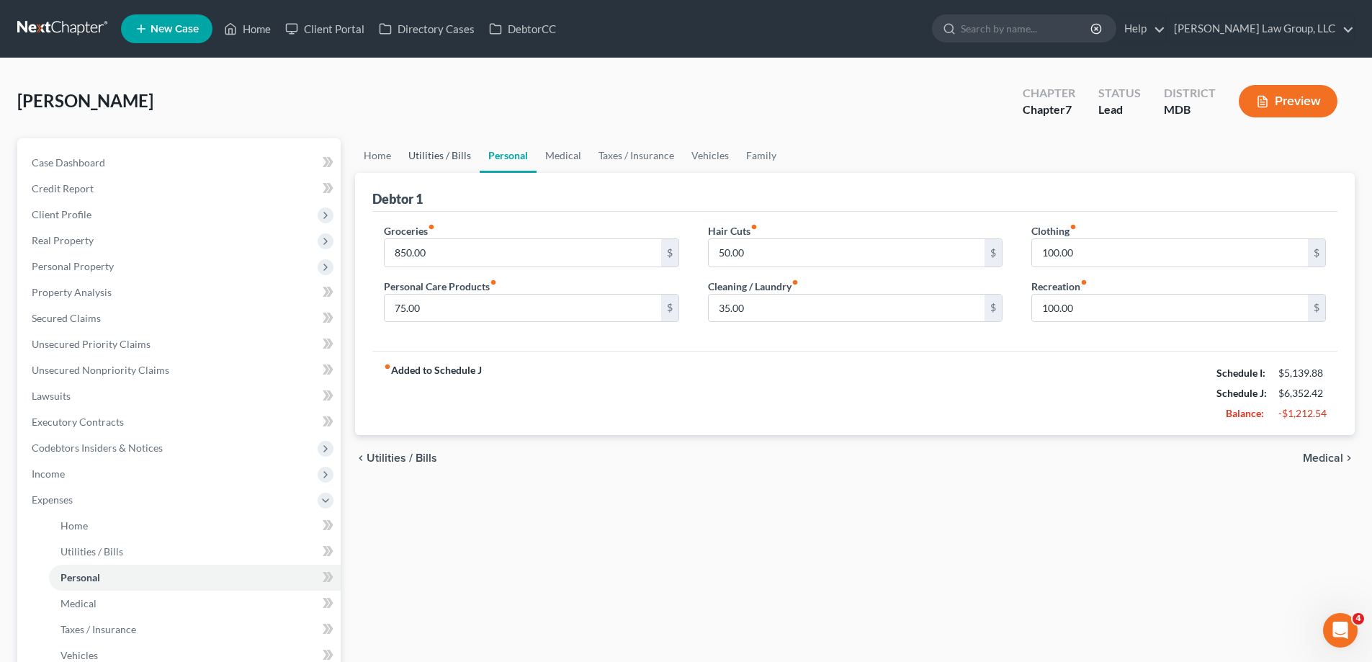
click at [435, 154] on link "Utilities / Bills" at bounding box center [440, 155] width 80 height 35
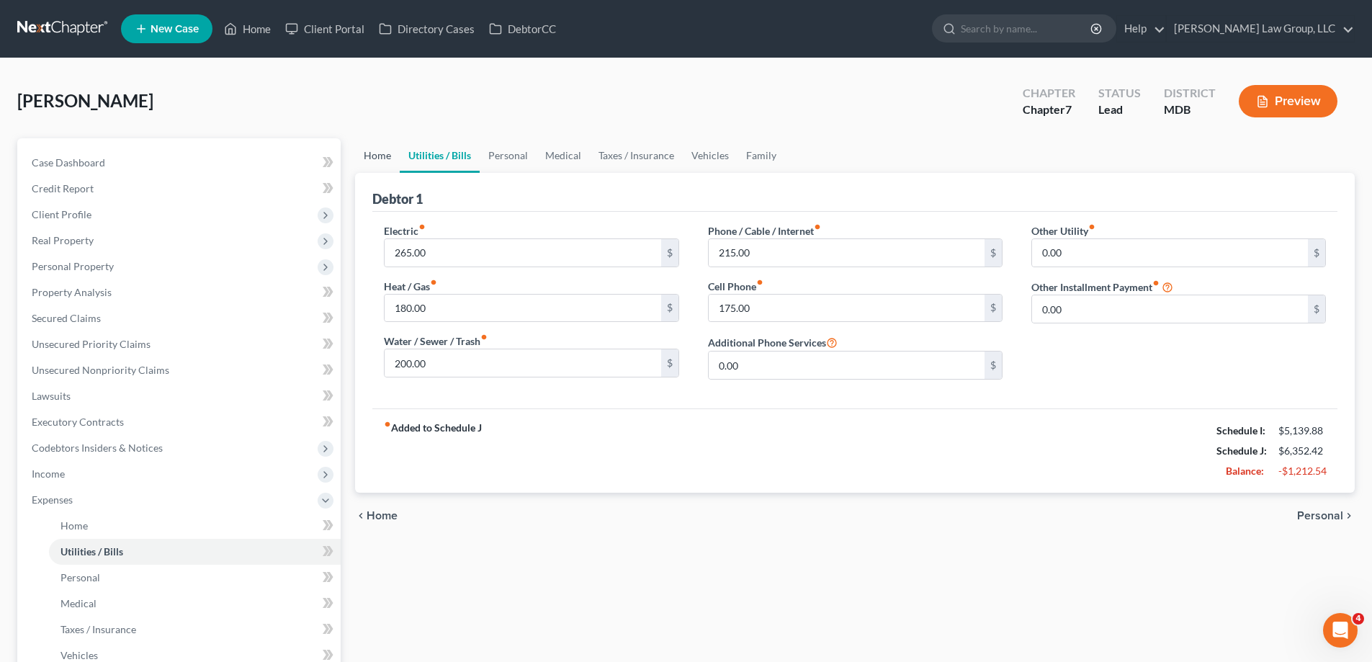
click at [371, 158] on link "Home" at bounding box center [377, 155] width 45 height 35
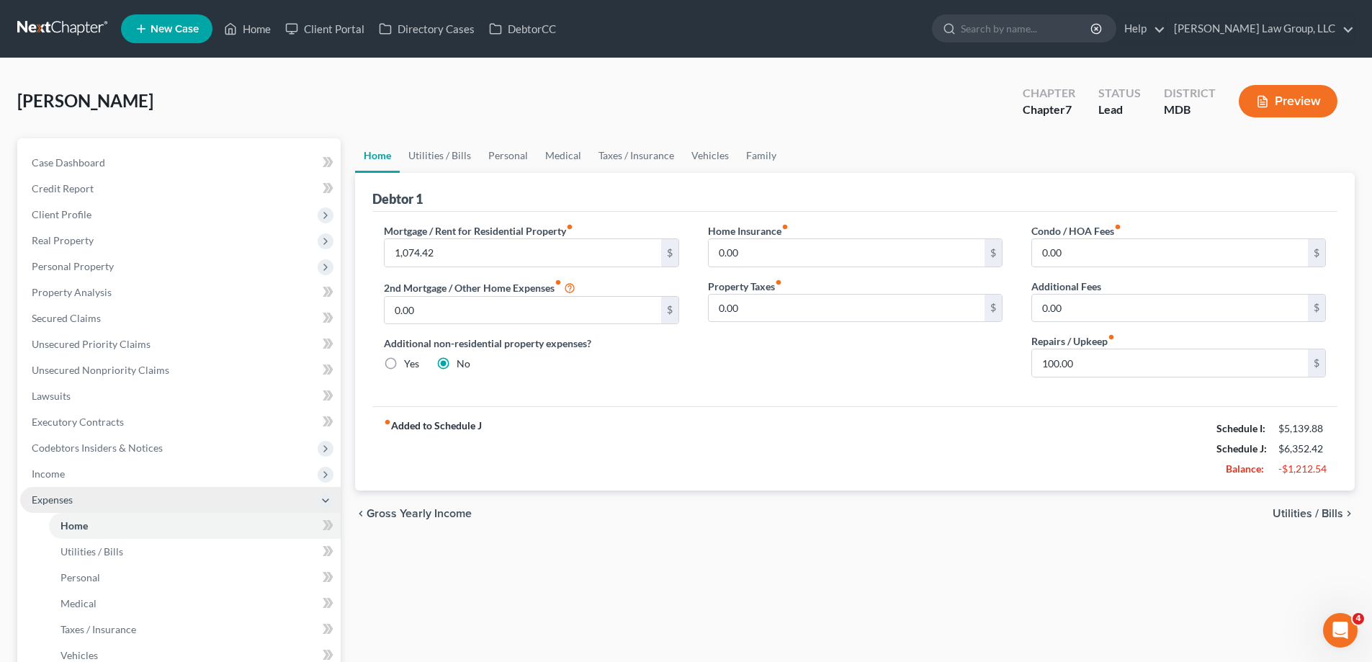
click at [73, 494] on span "Expenses" at bounding box center [180, 500] width 321 height 26
click at [133, 527] on span "Miscellaneous" at bounding box center [180, 526] width 321 height 26
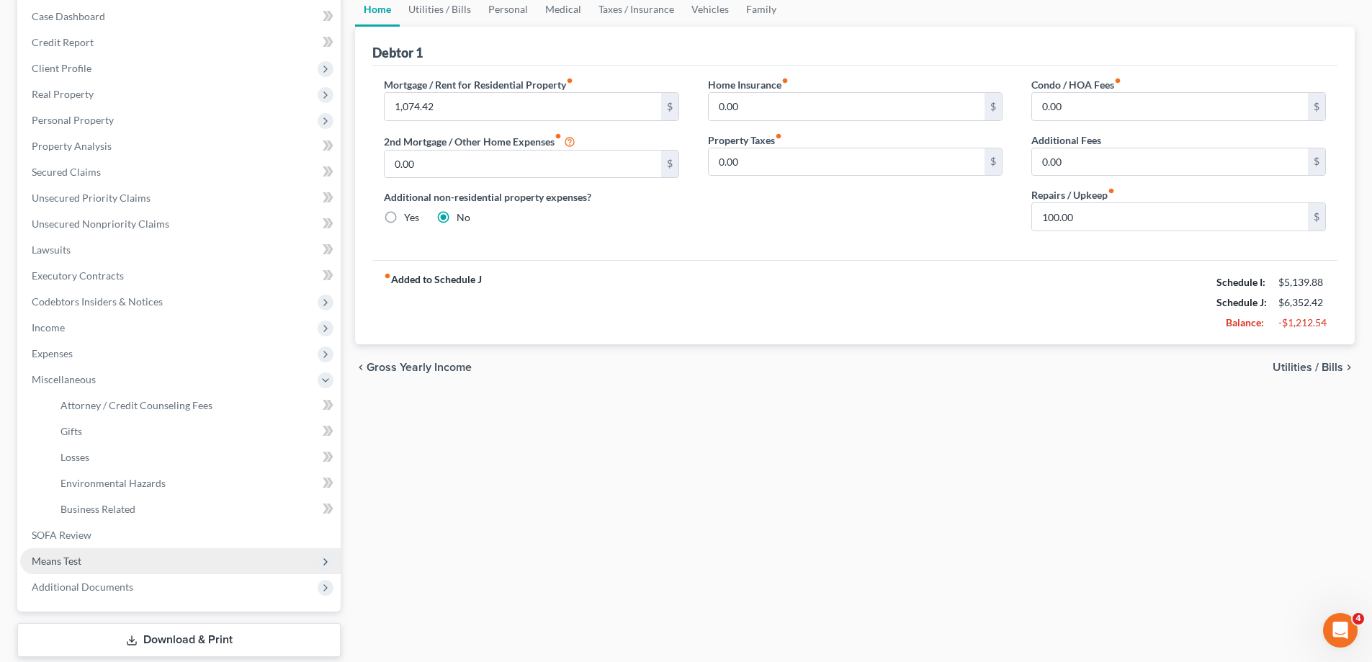
scroll to position [233, 0]
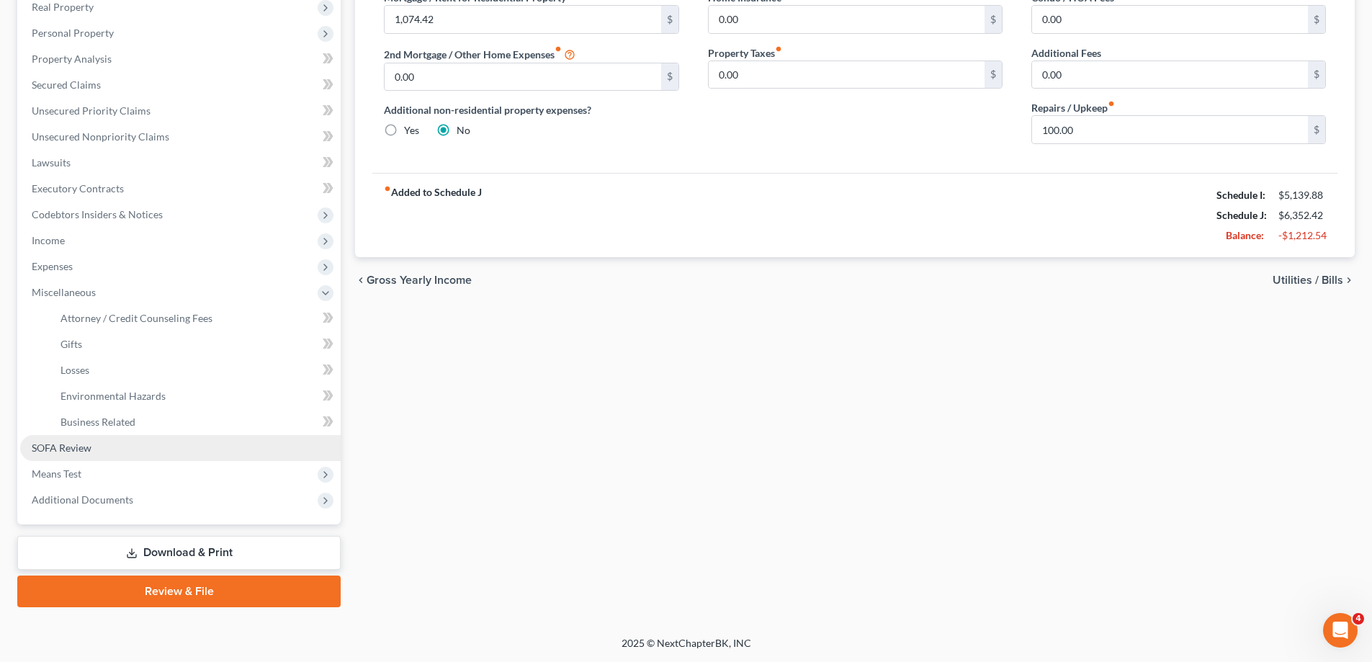
click at [88, 445] on span "SOFA Review" at bounding box center [62, 448] width 60 height 12
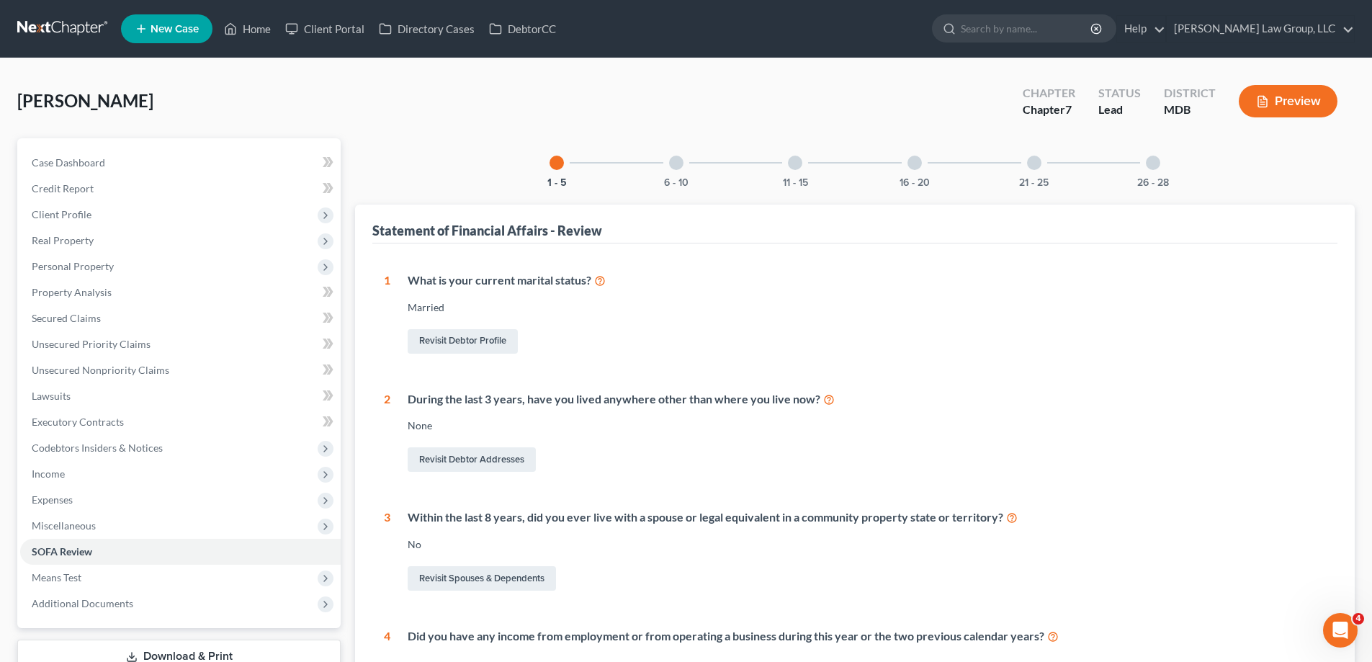
click at [676, 167] on div at bounding box center [676, 163] width 14 height 14
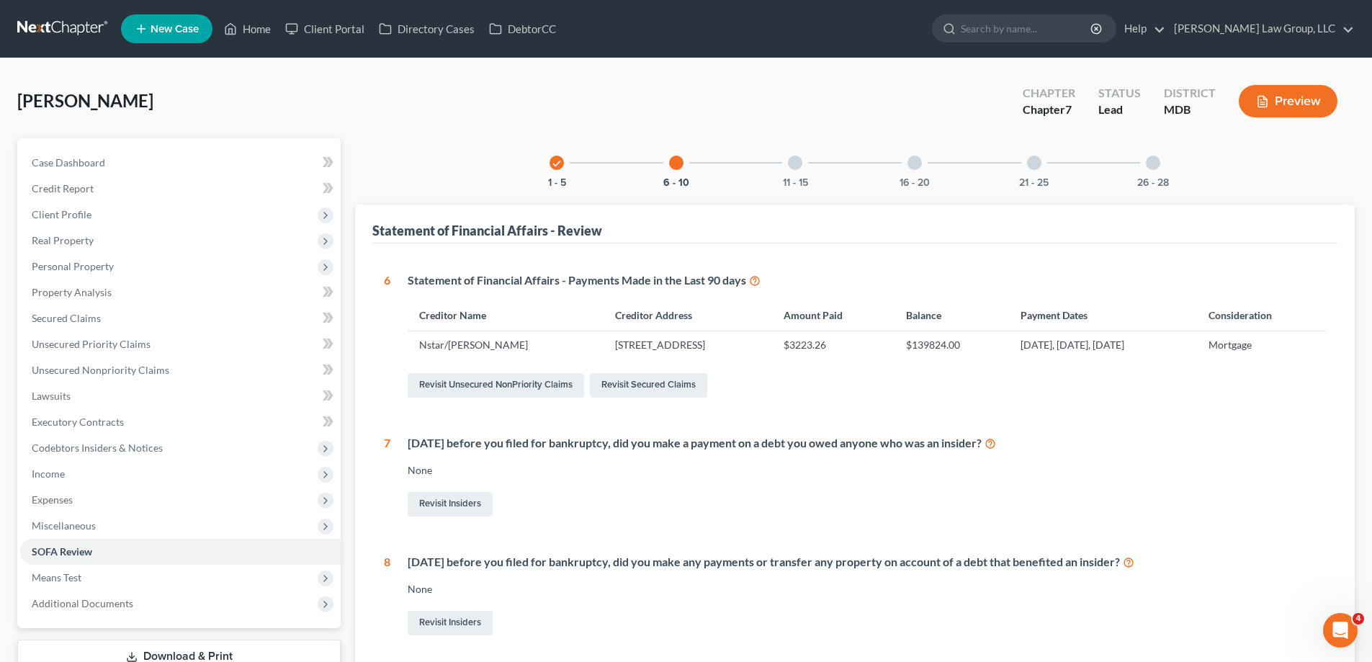
click at [794, 164] on div at bounding box center [795, 163] width 14 height 14
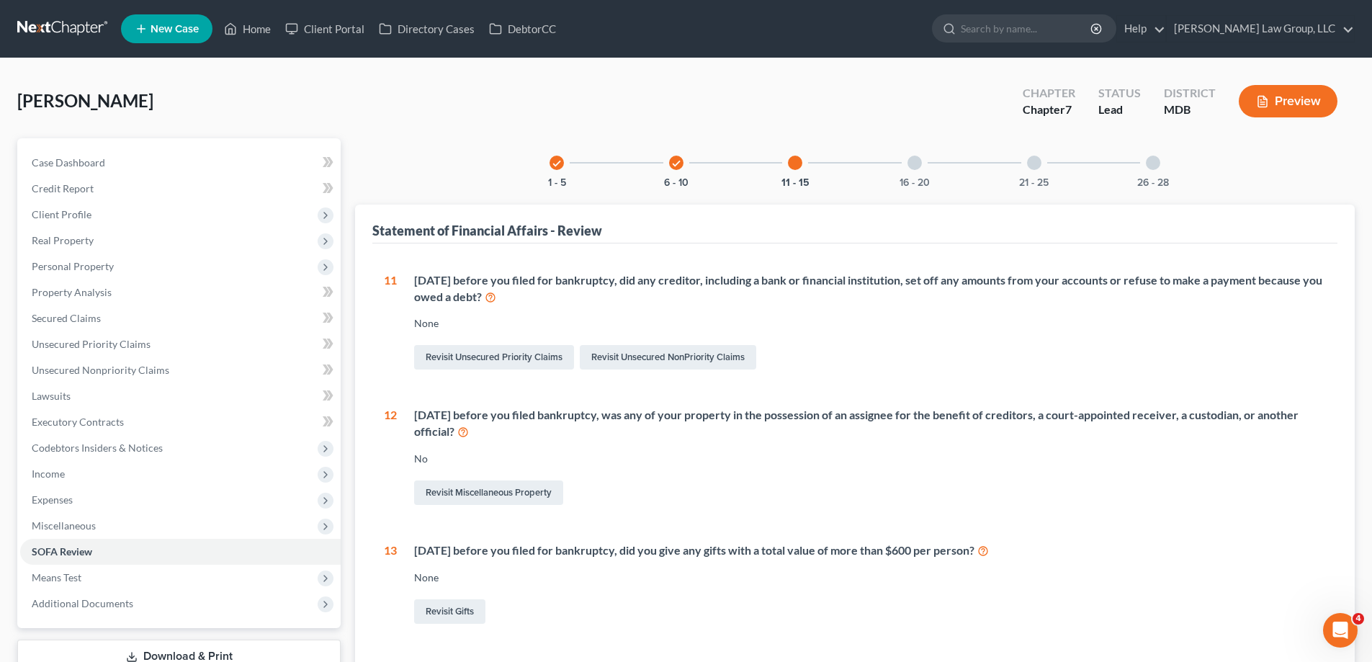
click at [914, 165] on div at bounding box center [915, 163] width 14 height 14
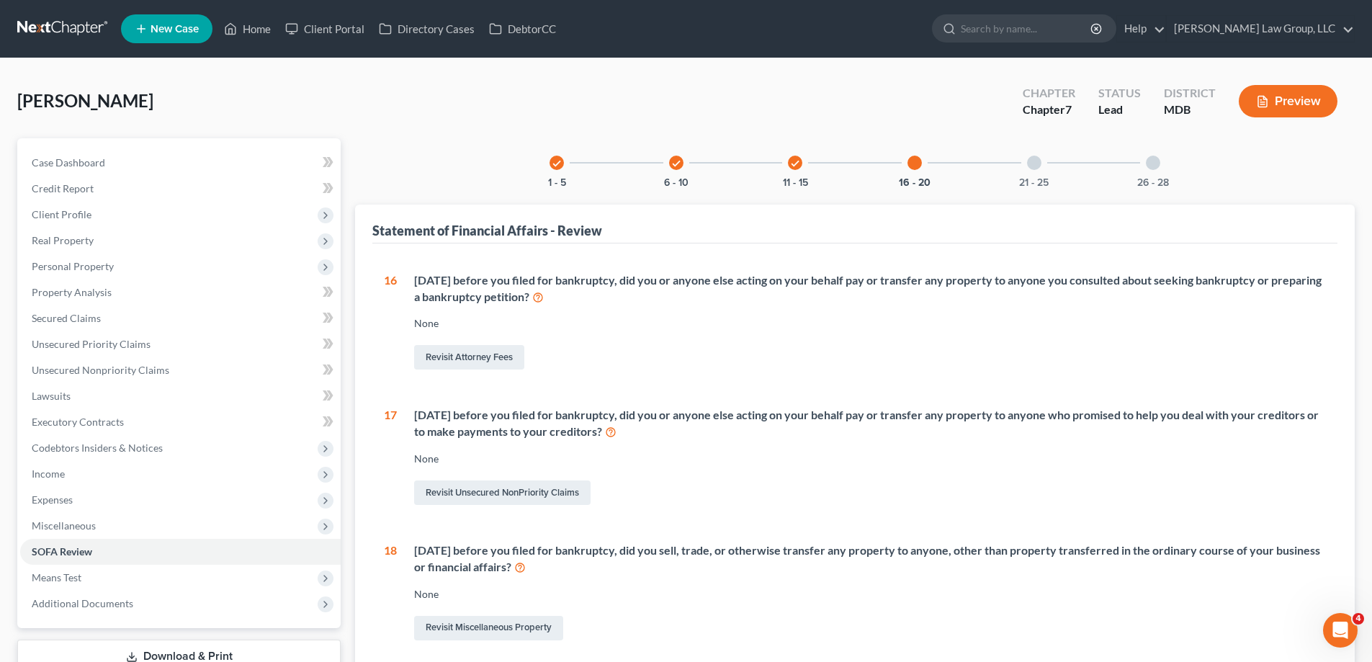
click at [1039, 168] on div at bounding box center [1034, 163] width 14 height 14
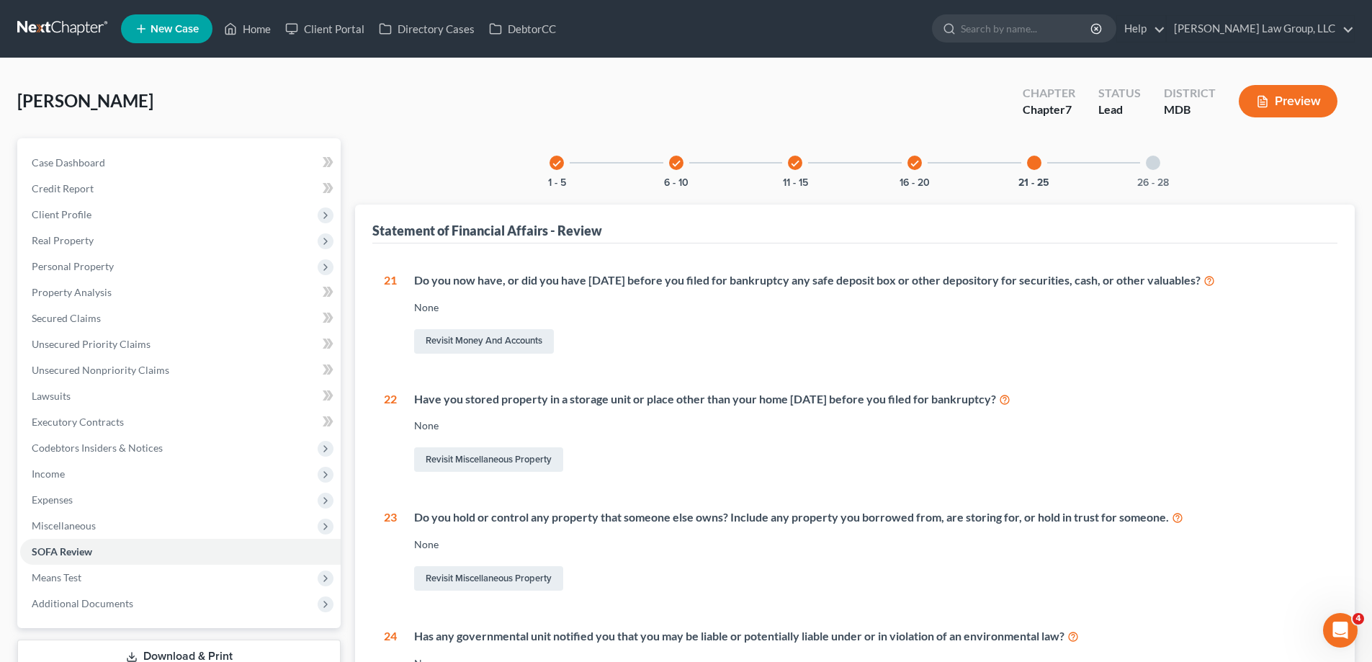
click at [1150, 157] on div at bounding box center [1153, 163] width 14 height 14
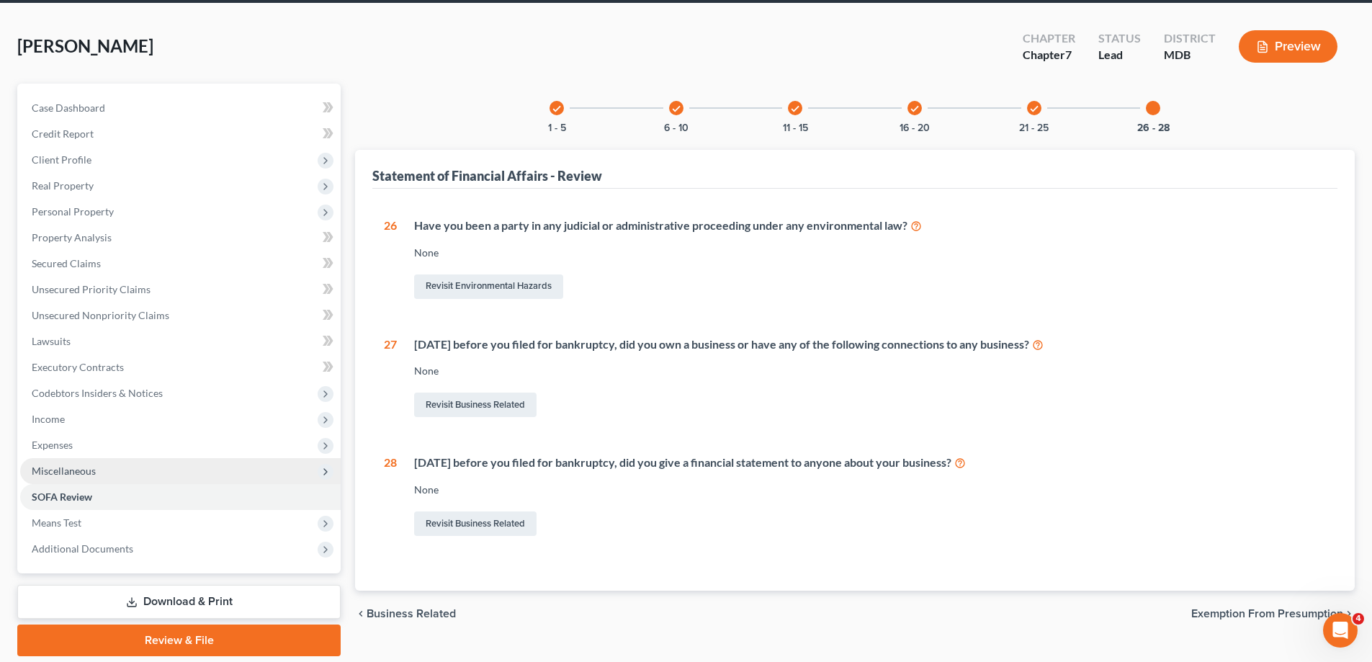
scroll to position [104, 0]
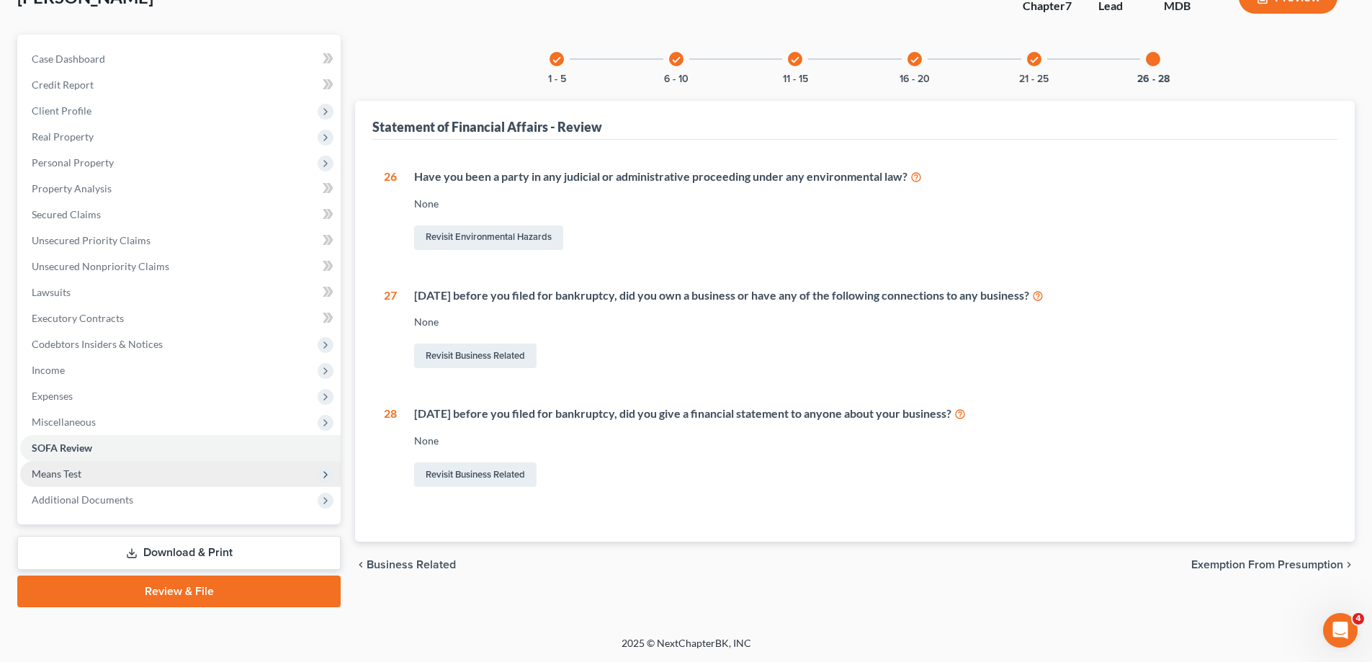
click at [122, 471] on span "Means Test" at bounding box center [180, 474] width 321 height 26
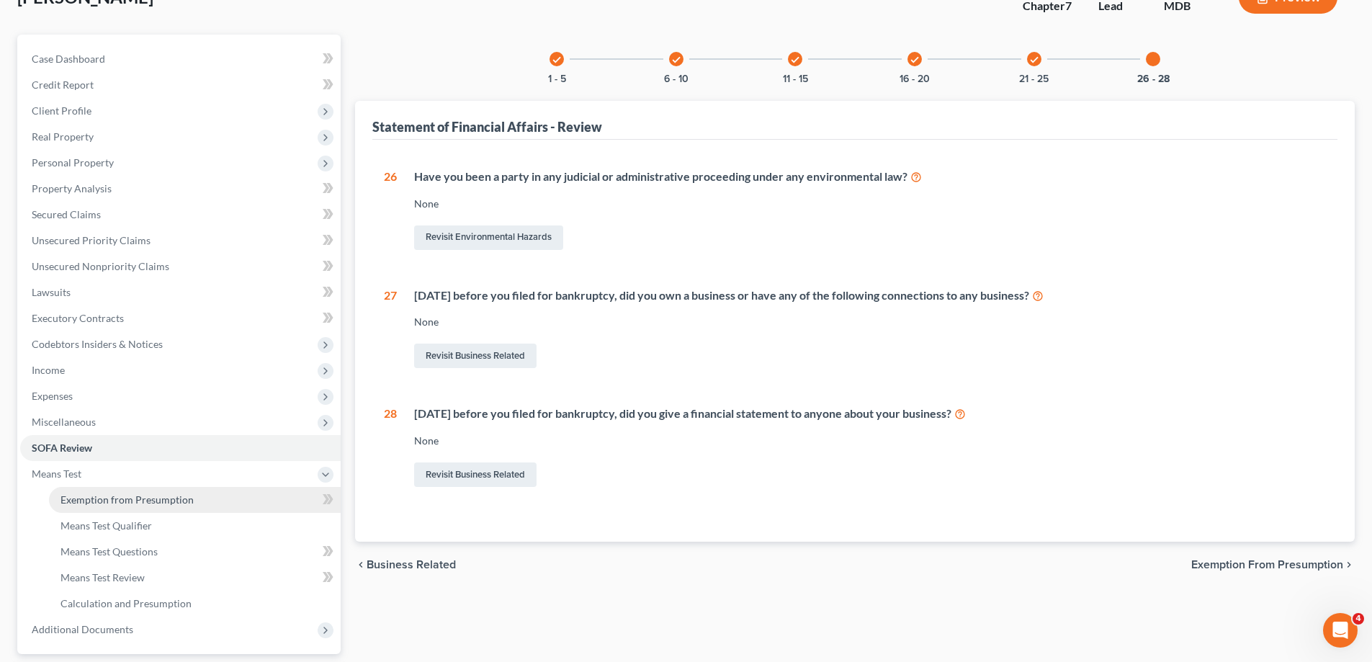
click at [162, 501] on span "Exemption from Presumption" at bounding box center [127, 499] width 133 height 12
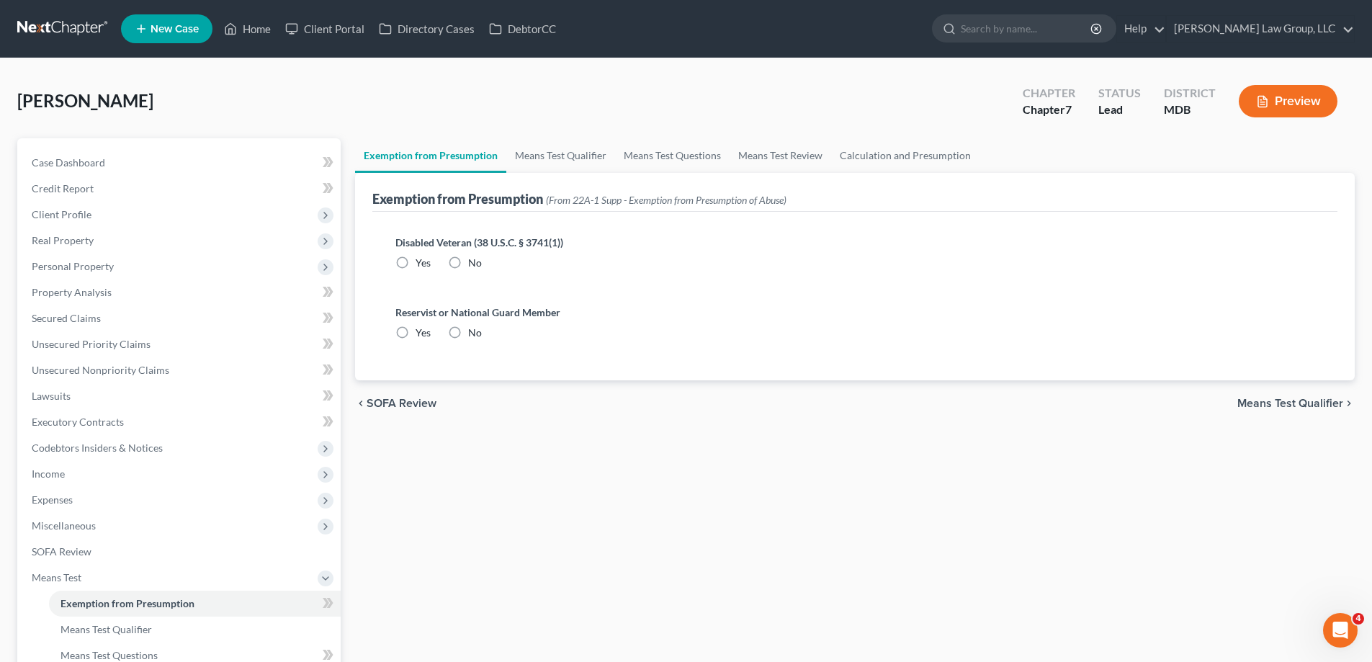
radio input "true"
click at [542, 161] on link "Means Test Qualifier" at bounding box center [560, 155] width 109 height 35
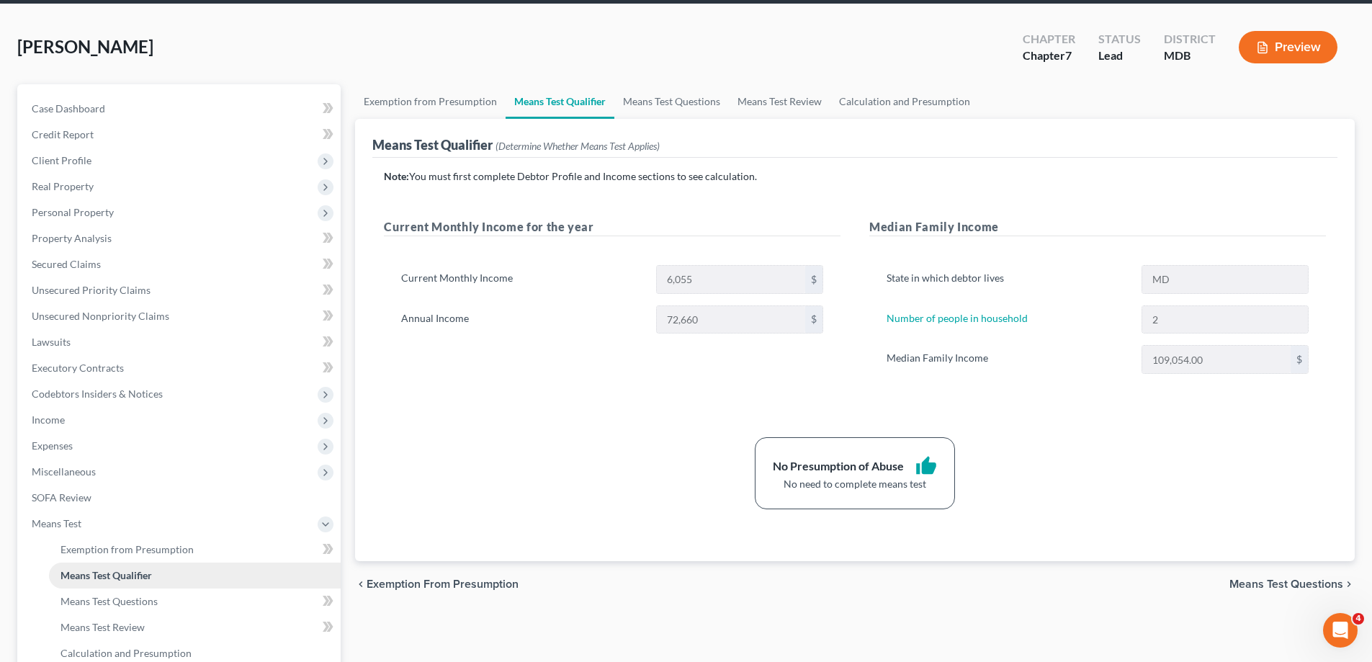
scroll to position [144, 0]
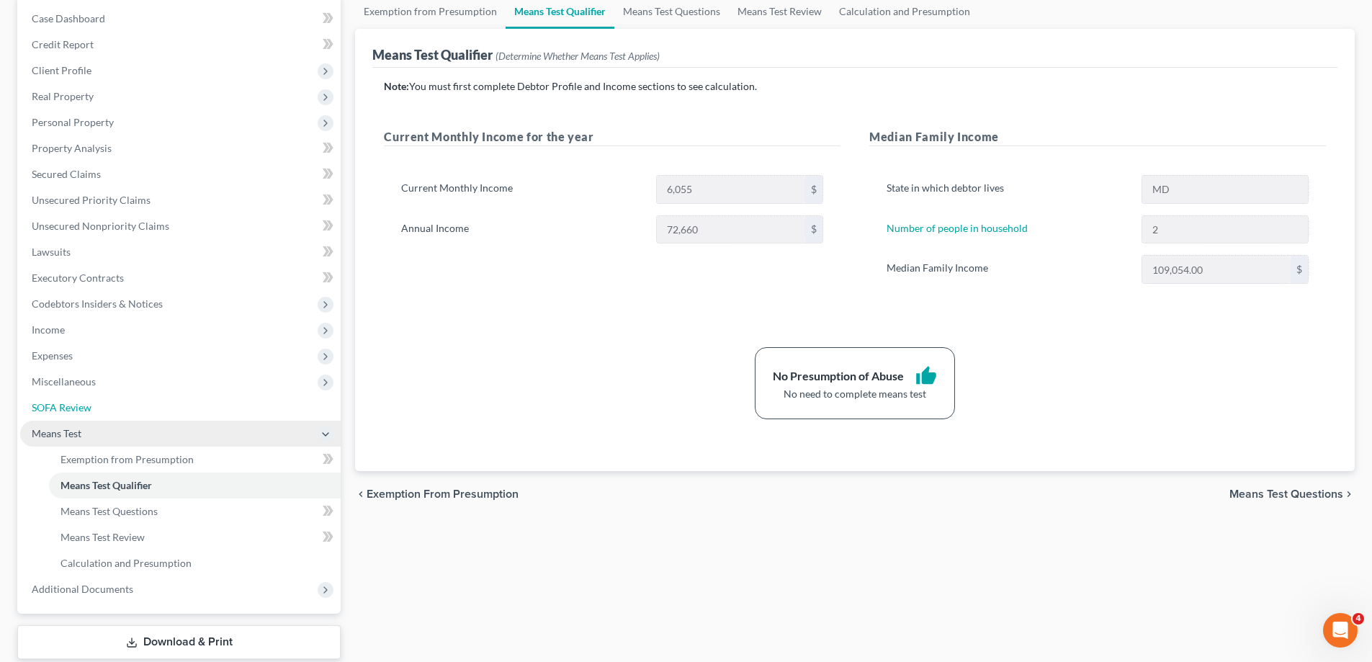
drag, startPoint x: 73, startPoint y: 417, endPoint x: 74, endPoint y: 424, distance: 7.3
click at [73, 417] on link "SOFA Review" at bounding box center [180, 408] width 321 height 26
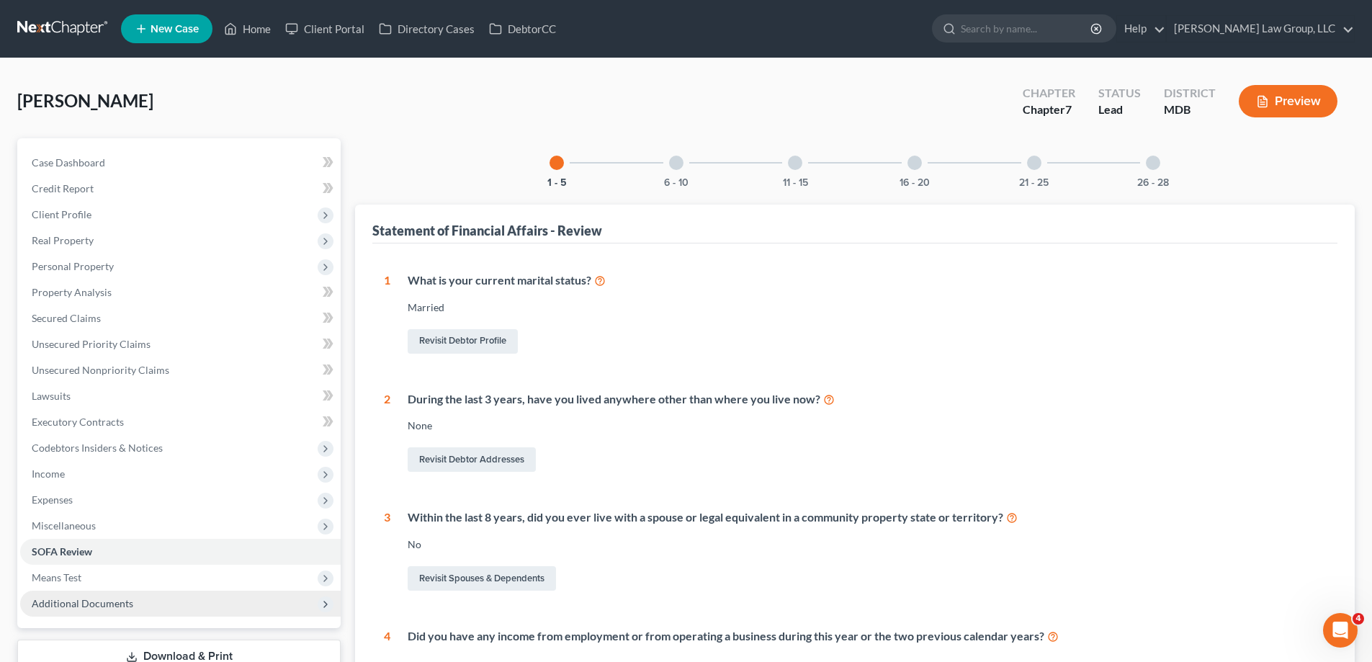
drag, startPoint x: 89, startPoint y: 575, endPoint x: 121, endPoint y: 600, distance: 41.1
click at [89, 575] on span "Means Test" at bounding box center [180, 578] width 321 height 26
click at [122, 600] on span "Exemption from Presumption" at bounding box center [127, 603] width 133 height 12
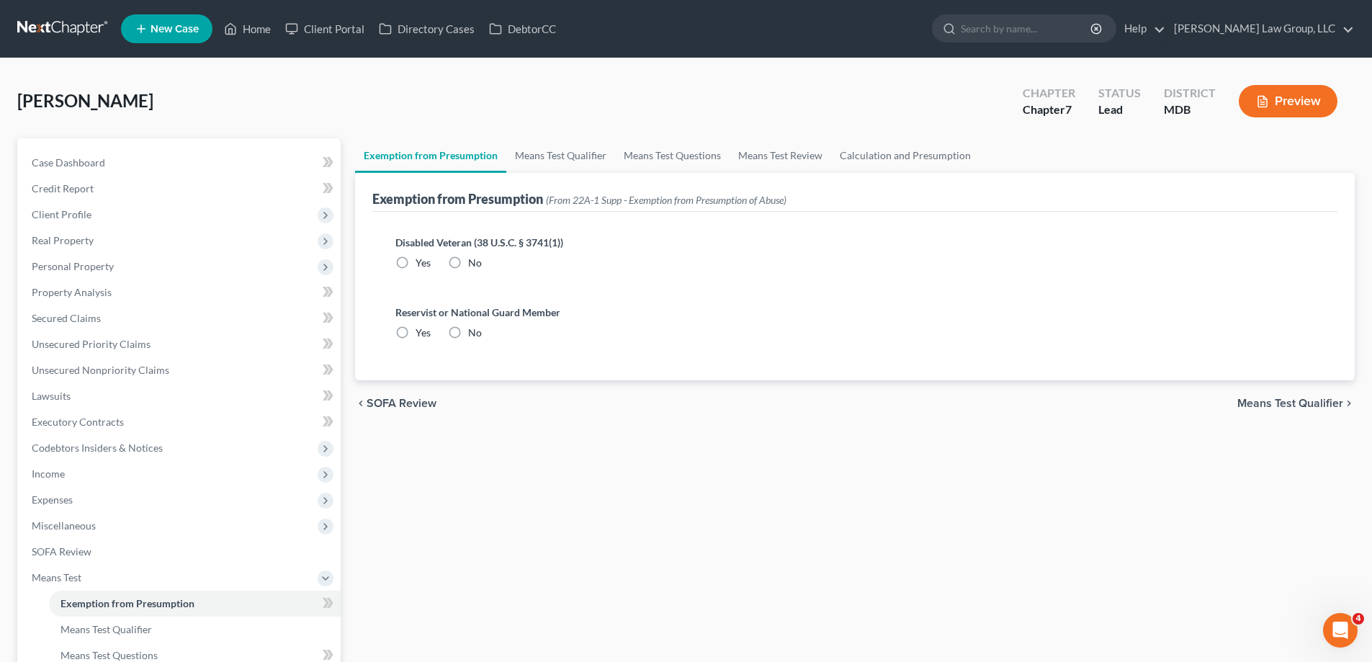
radio input "true"
click at [545, 163] on link "Means Test Qualifier" at bounding box center [560, 155] width 109 height 35
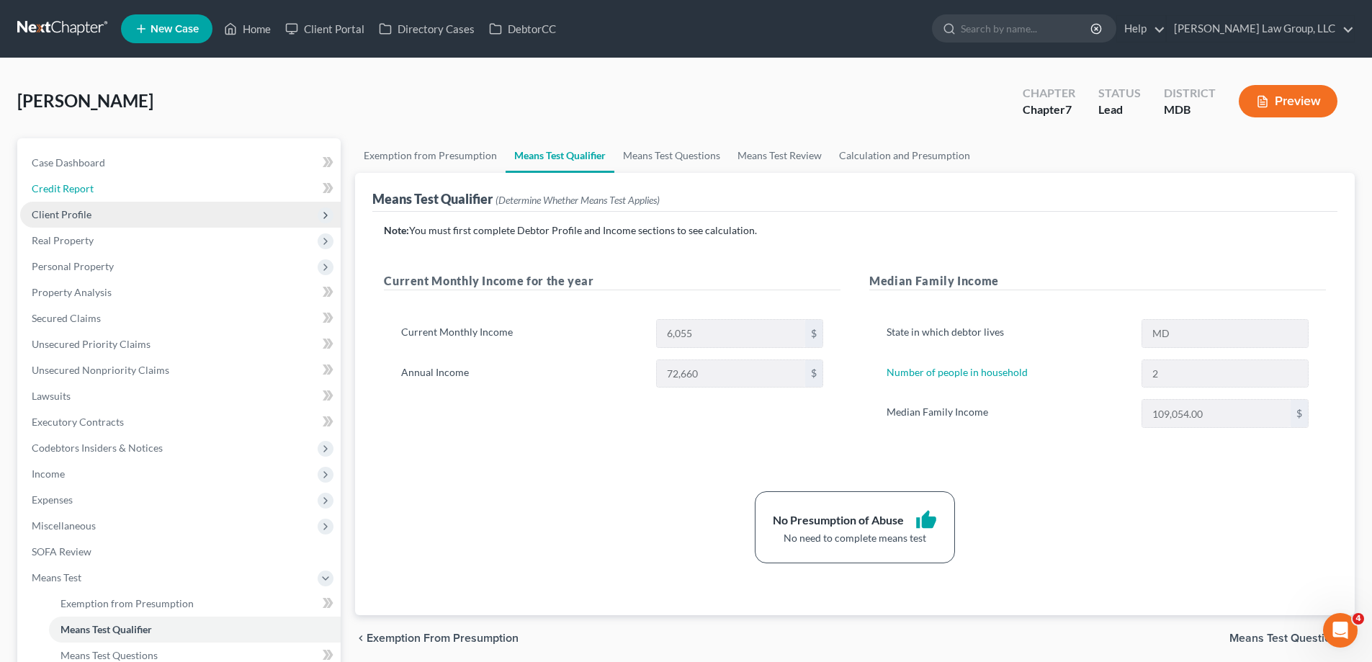
drag, startPoint x: 129, startPoint y: 195, endPoint x: 136, endPoint y: 202, distance: 10.2
click at [130, 195] on link "Credit Report" at bounding box center [180, 189] width 321 height 26
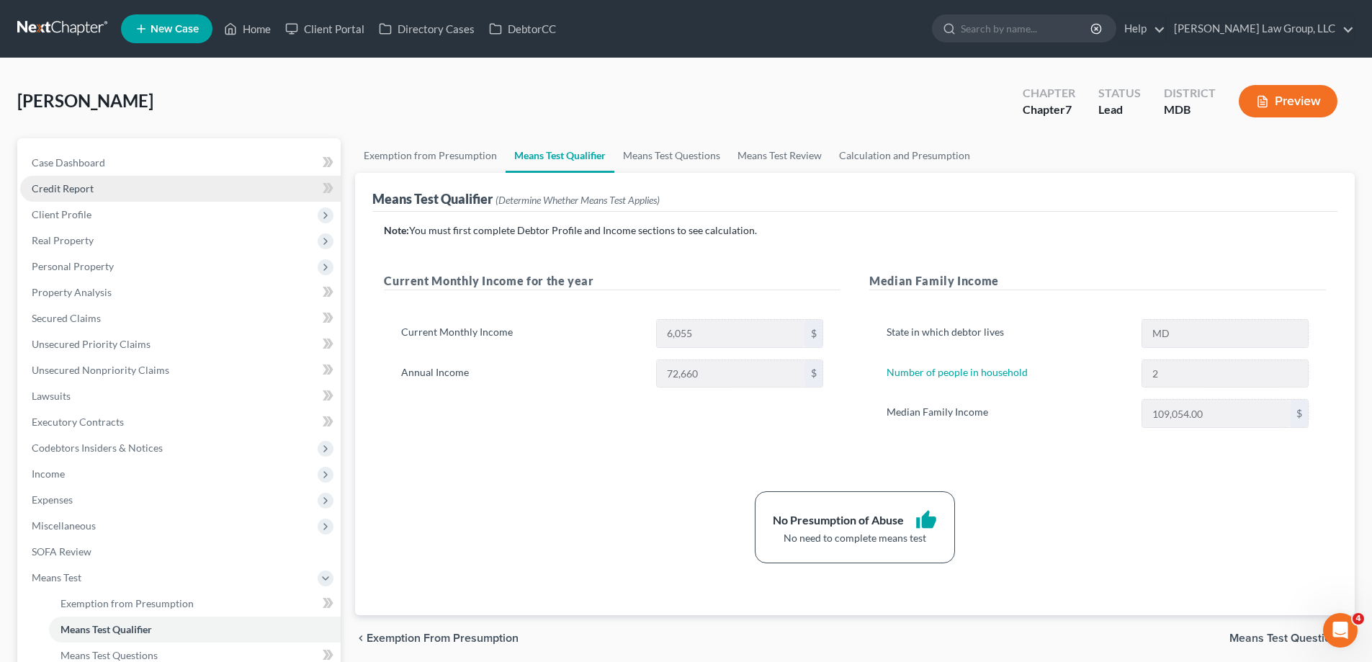
click at [177, 193] on link "Credit Report" at bounding box center [180, 189] width 321 height 26
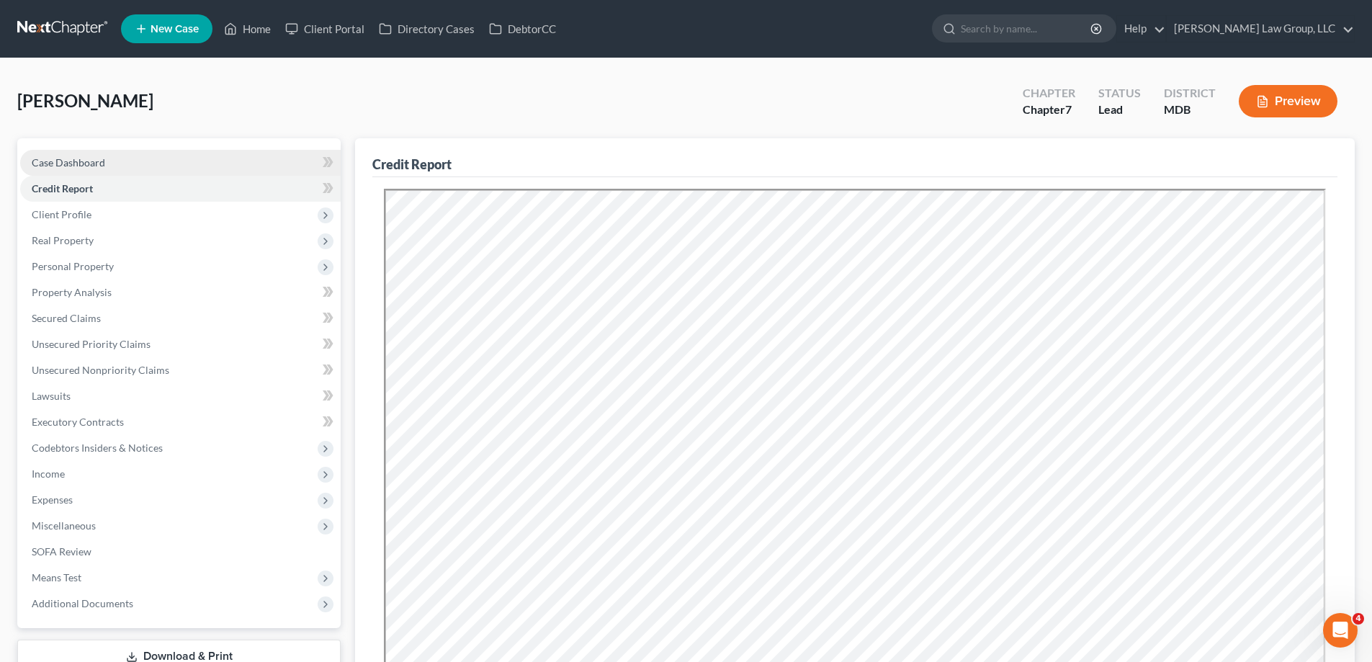
click at [84, 164] on span "Case Dashboard" at bounding box center [68, 162] width 73 height 12
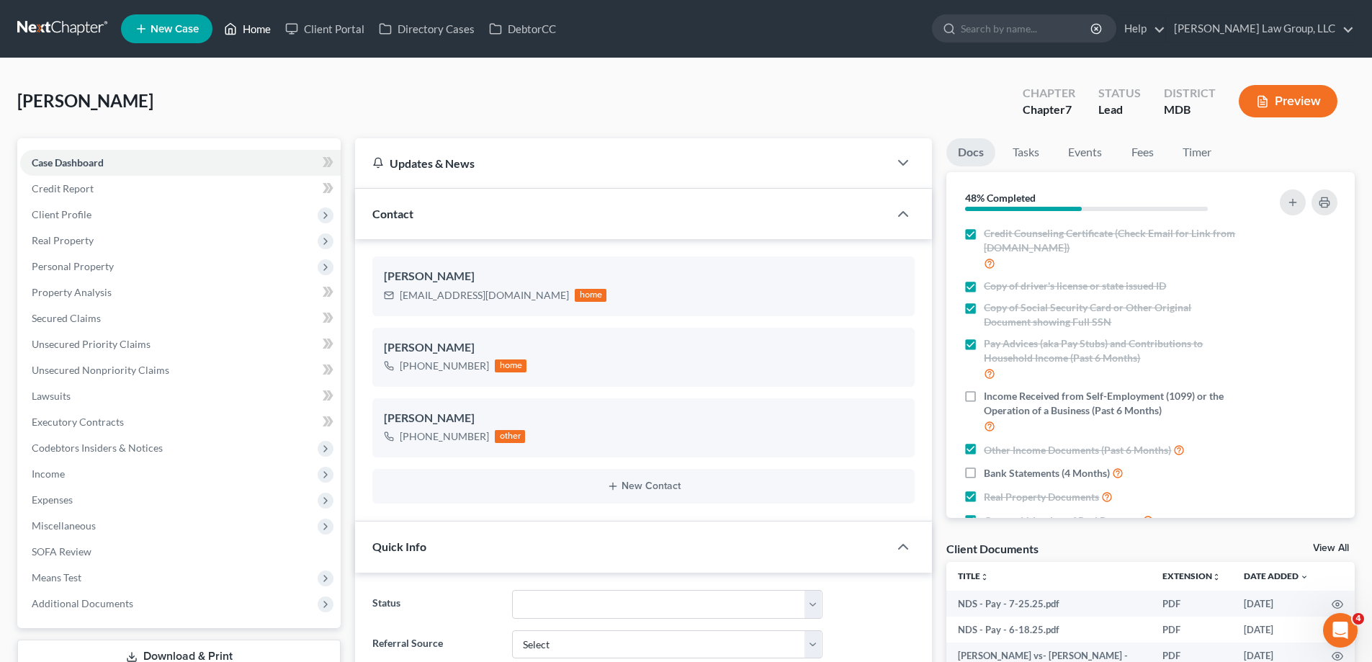
click at [241, 17] on link "Home" at bounding box center [247, 29] width 61 height 26
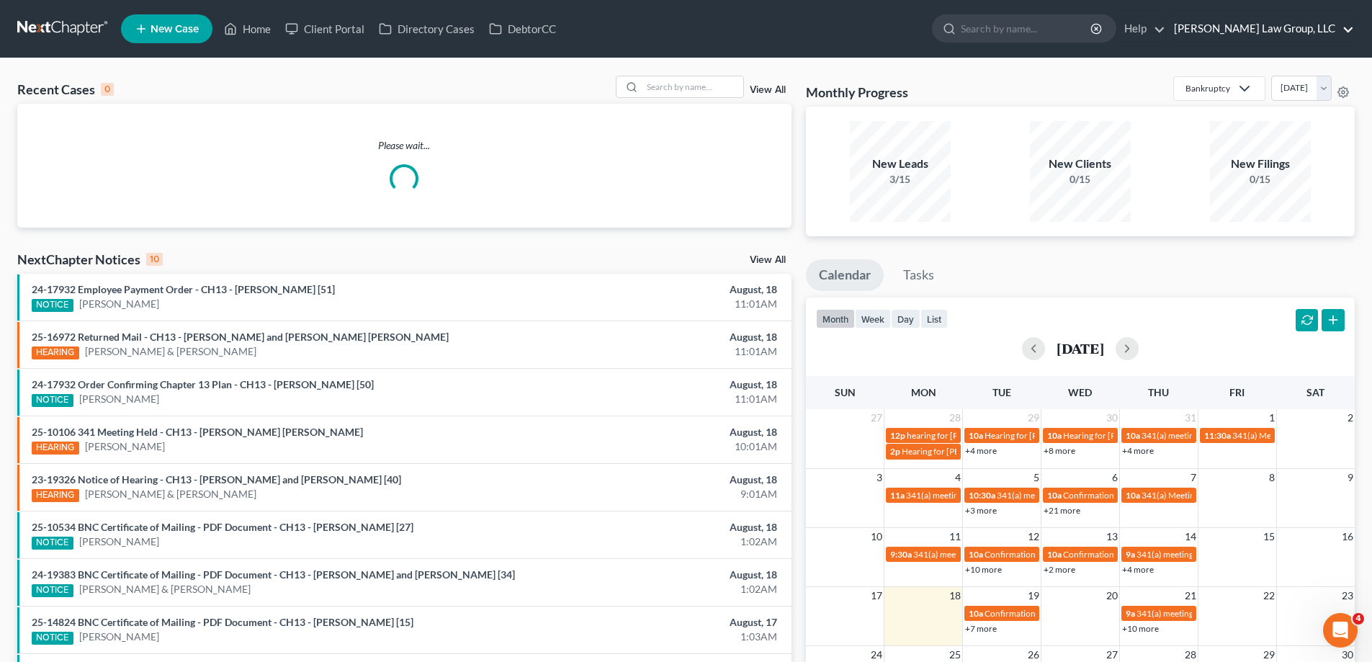
click at [1333, 32] on link "[PERSON_NAME] Law Group, LLC" at bounding box center [1260, 29] width 187 height 26
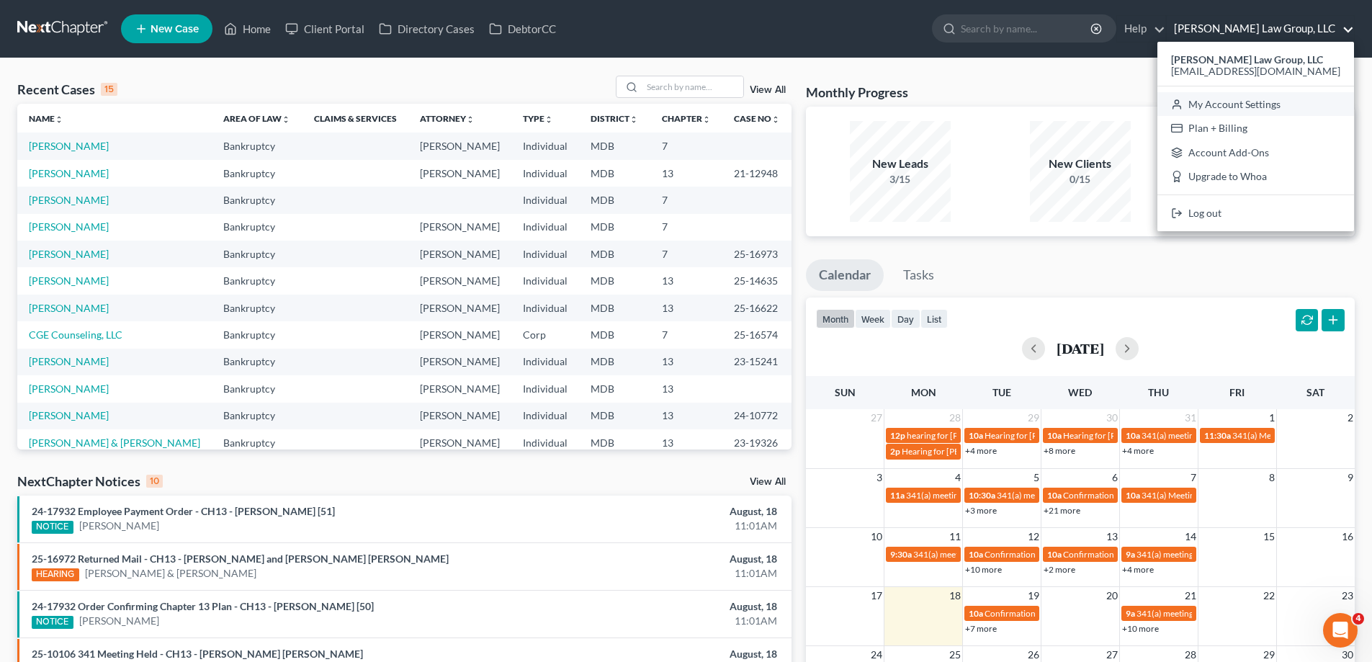
click at [1259, 105] on link "My Account Settings" at bounding box center [1256, 104] width 197 height 24
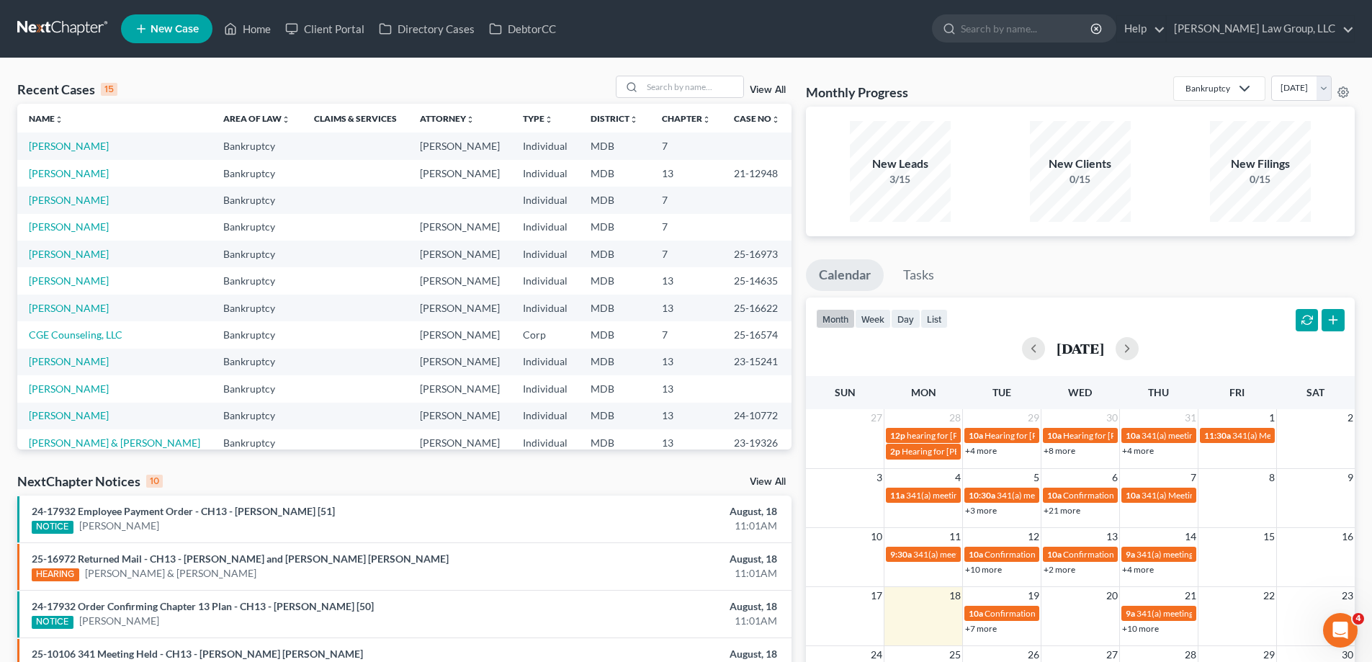
select select "38"
select select "24"
select select "21"
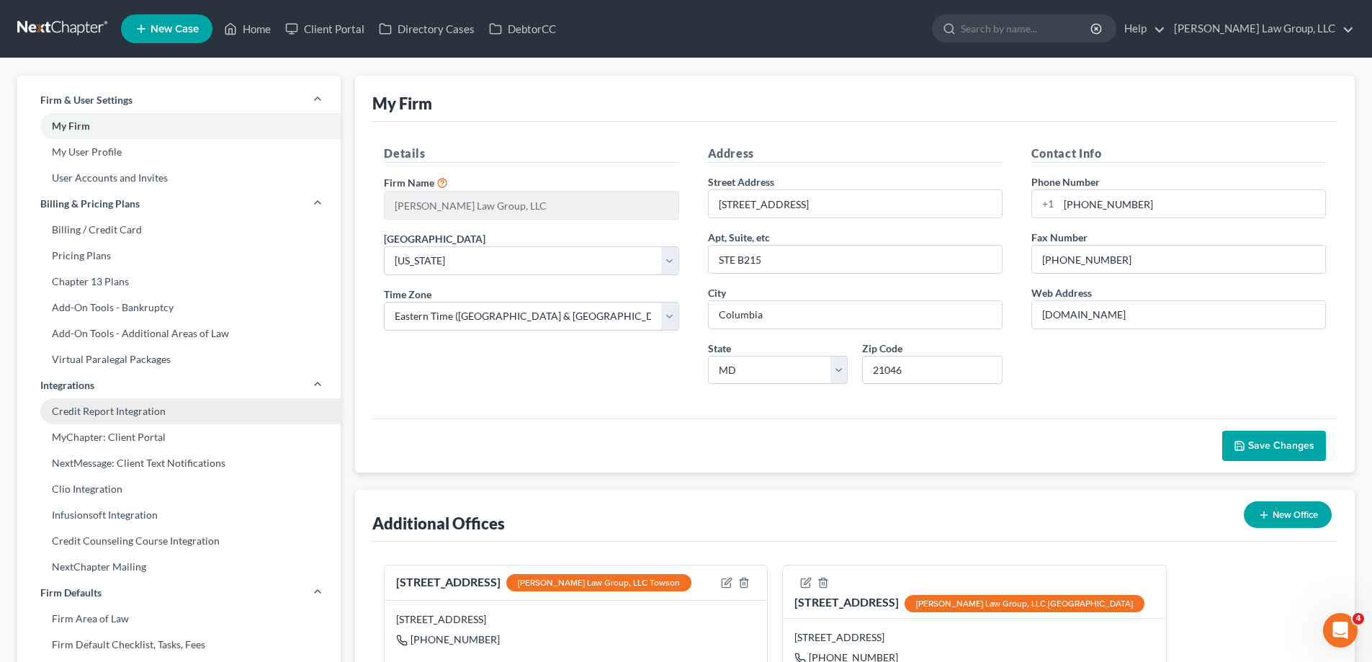
click at [135, 404] on link "Credit Report Integration" at bounding box center [178, 411] width 323 height 26
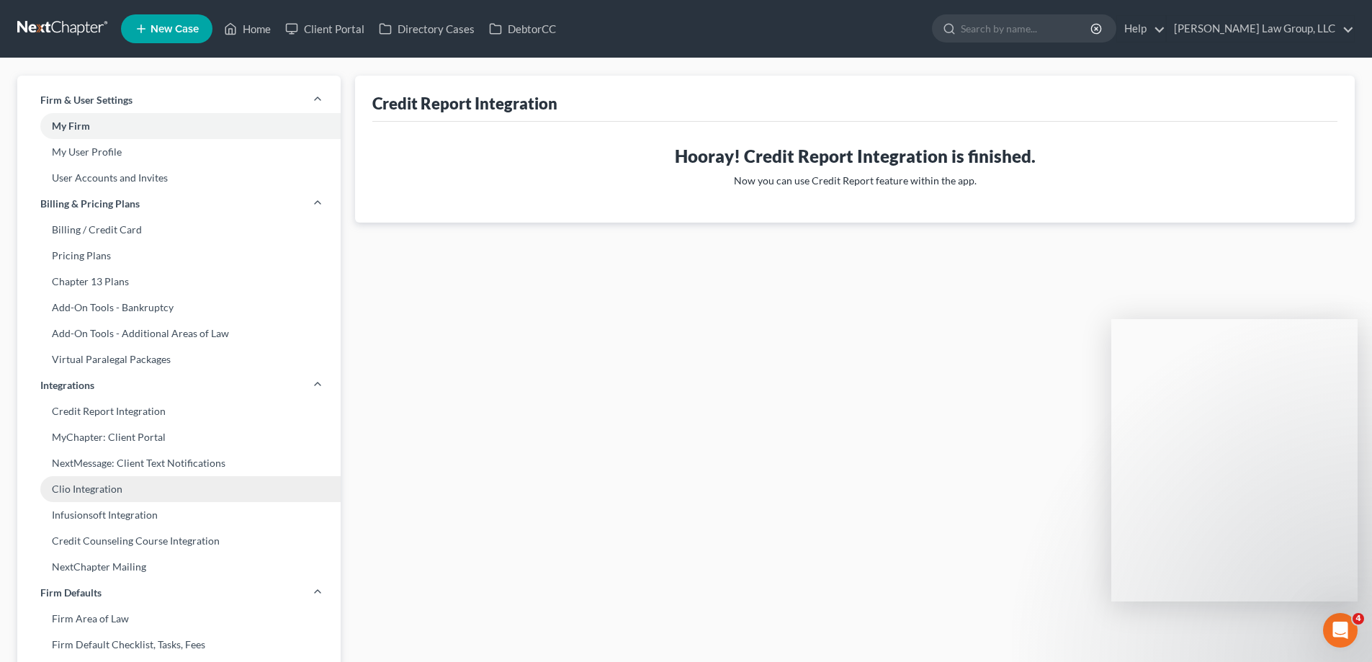
click at [137, 492] on link "Clio Integration" at bounding box center [178, 489] width 323 height 26
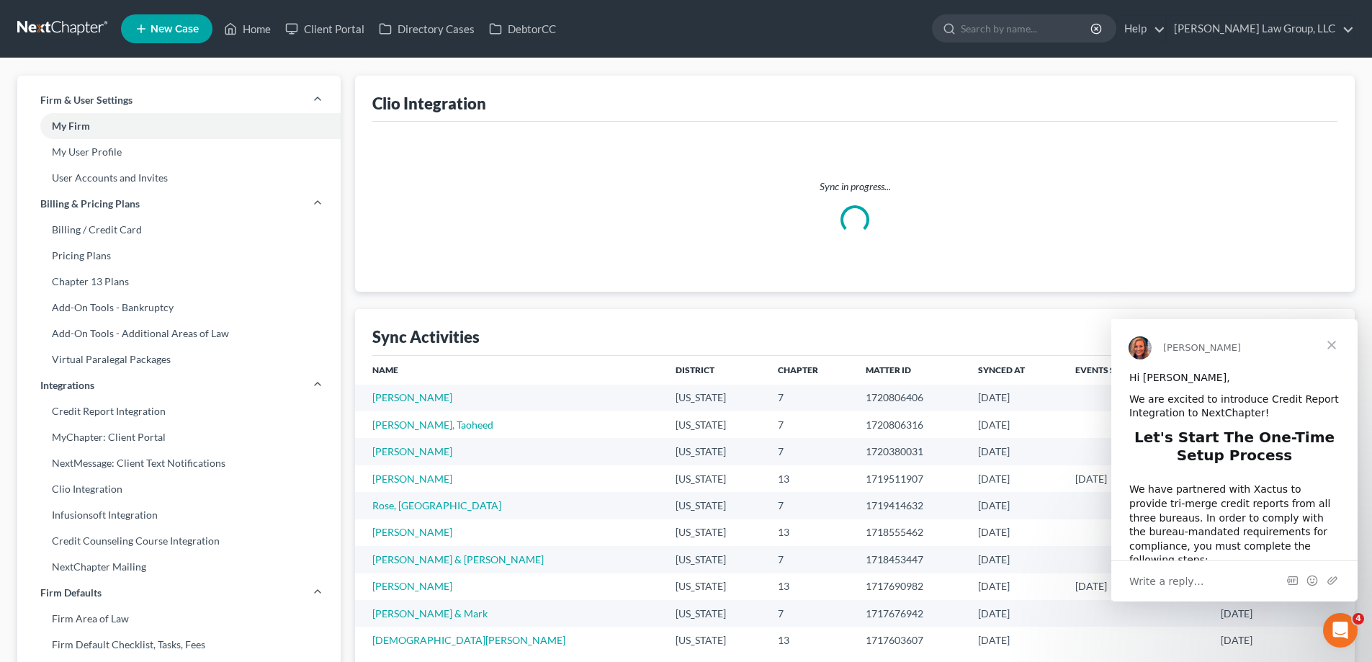
click at [1335, 348] on span "Close" at bounding box center [1332, 345] width 52 height 52
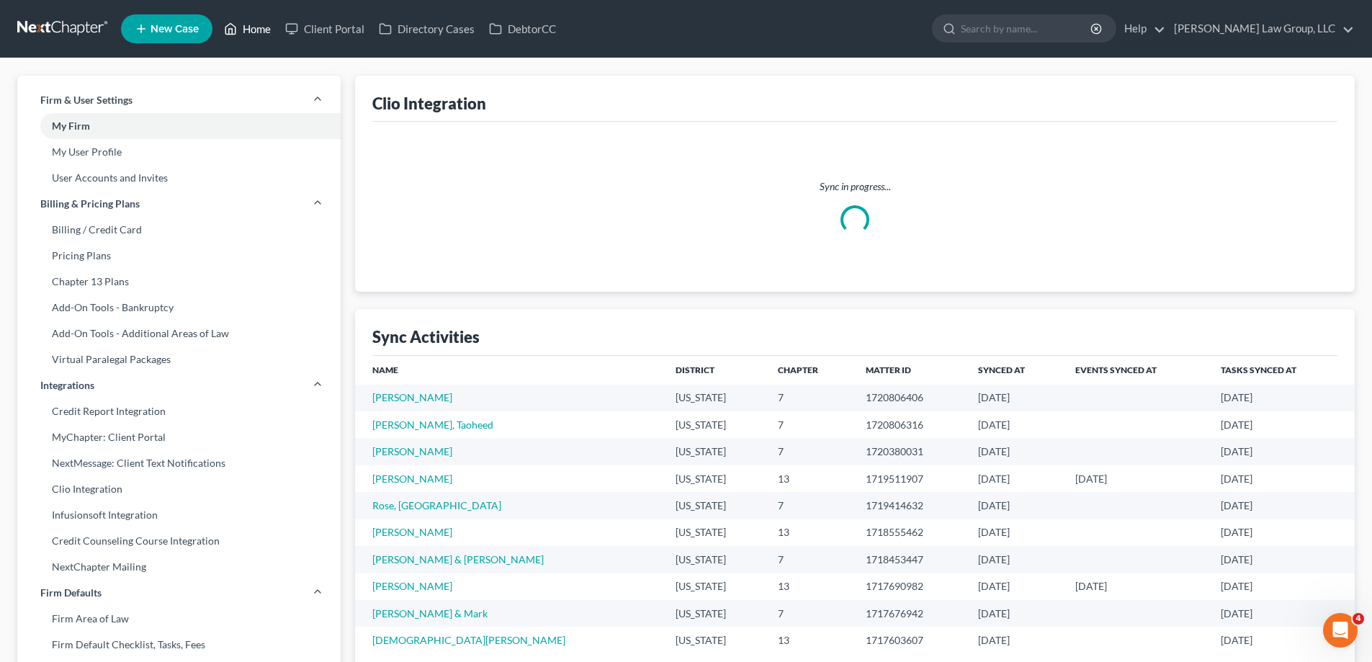
click at [261, 23] on link "Home" at bounding box center [247, 29] width 61 height 26
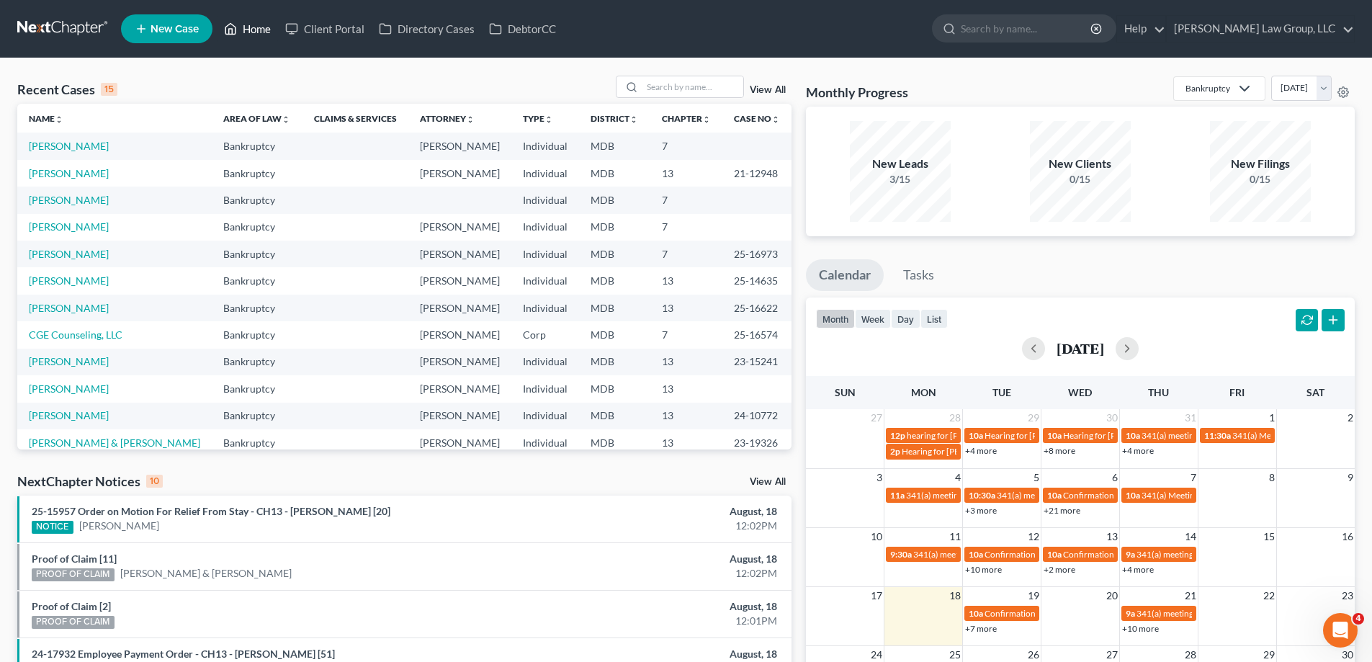
click at [236, 23] on icon at bounding box center [230, 28] width 13 height 17
click at [1284, 33] on link "[PERSON_NAME] Law Group, LLC" at bounding box center [1260, 29] width 187 height 26
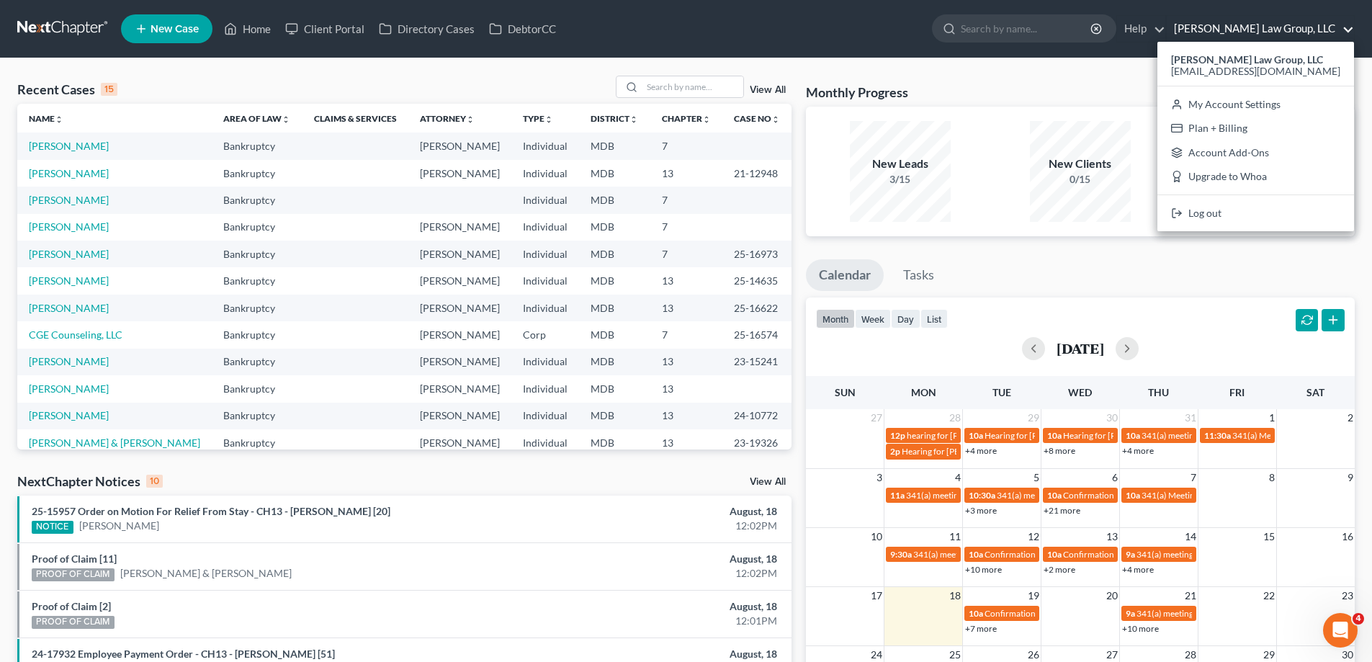
click at [881, 54] on nav "Home New Case Client Portal Directory Cases DebtorCC [PERSON_NAME] Law Group, L…" at bounding box center [686, 29] width 1372 height 58
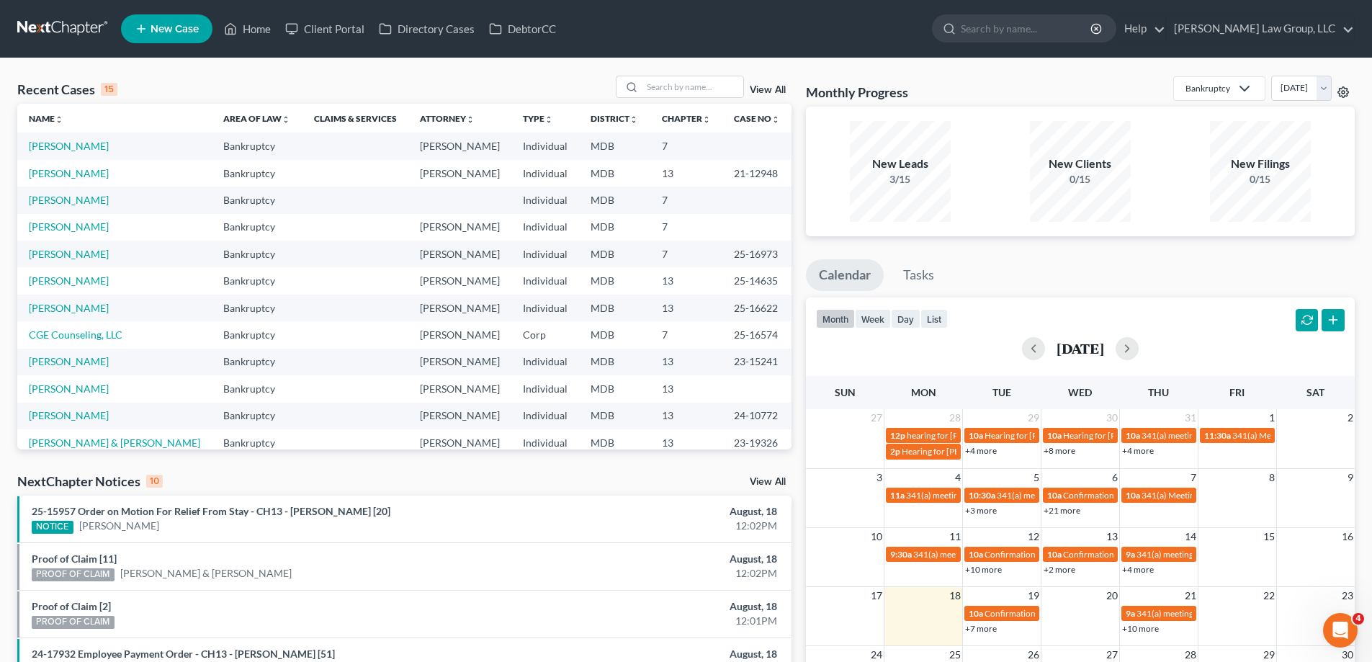
click at [1341, 91] on icon at bounding box center [1344, 92] width 12 height 12
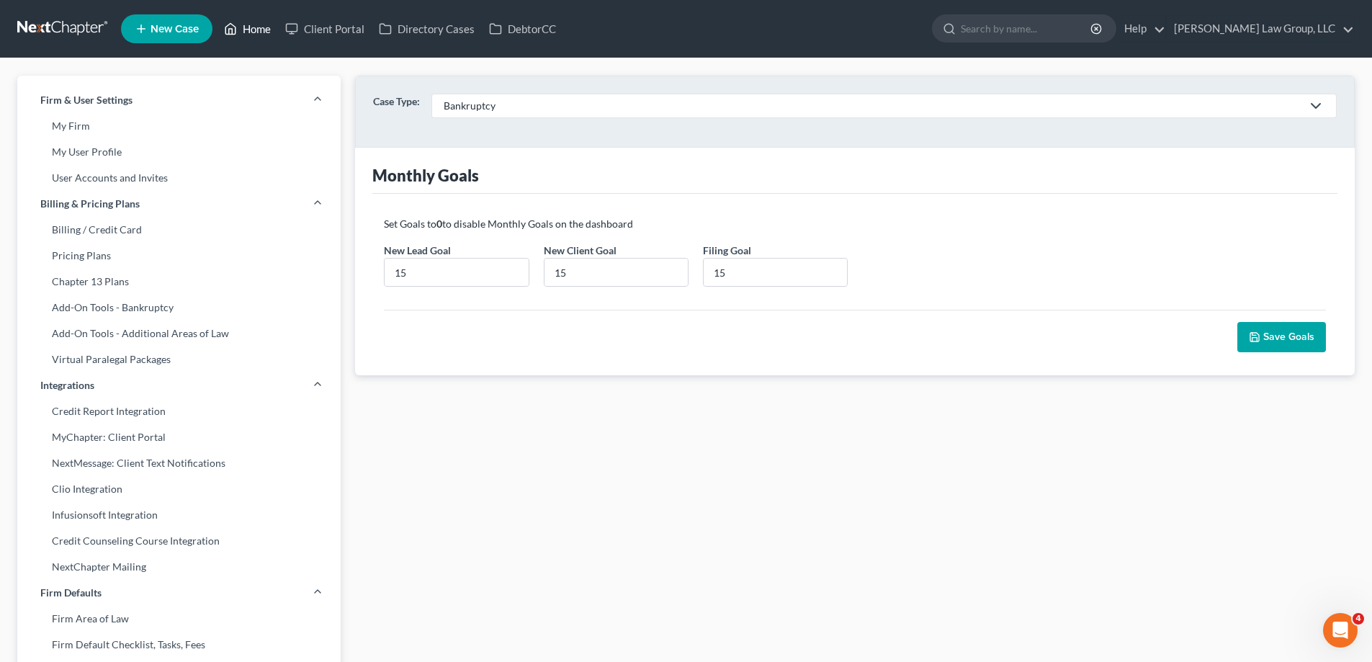
click at [269, 32] on link "Home" at bounding box center [247, 29] width 61 height 26
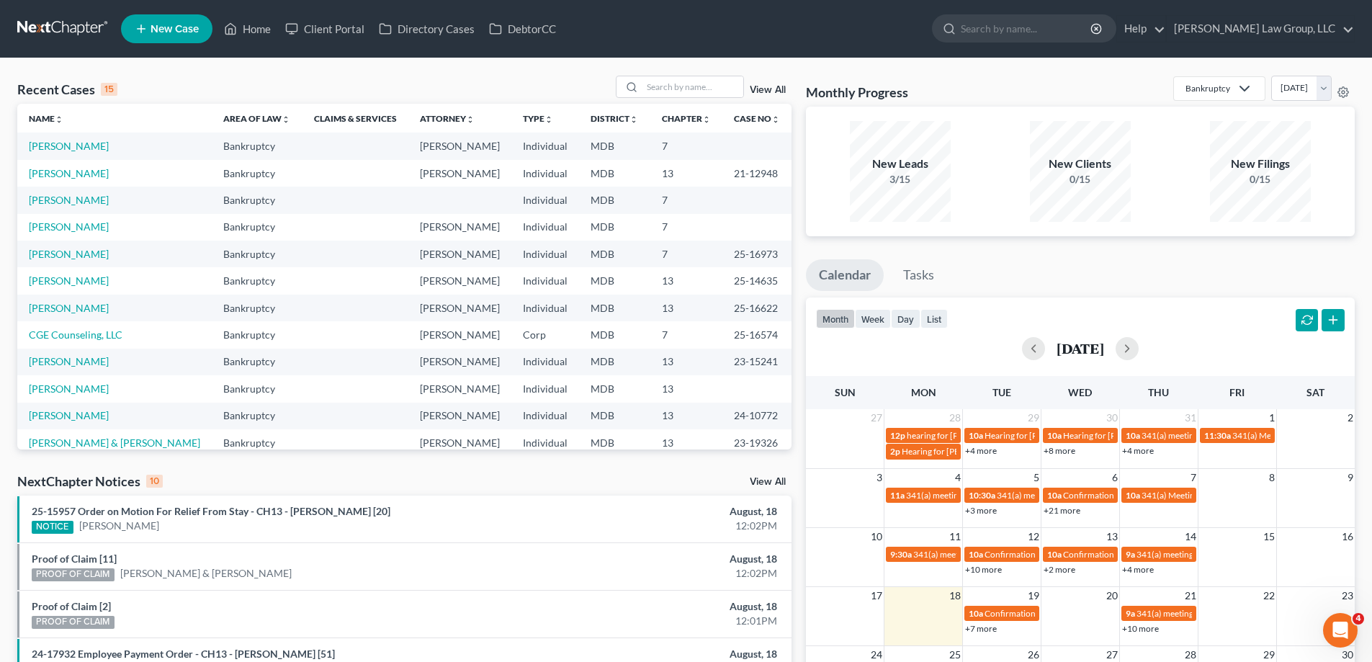
click at [769, 84] on div "View All" at bounding box center [704, 87] width 176 height 22
click at [774, 90] on link "View All" at bounding box center [768, 90] width 36 height 10
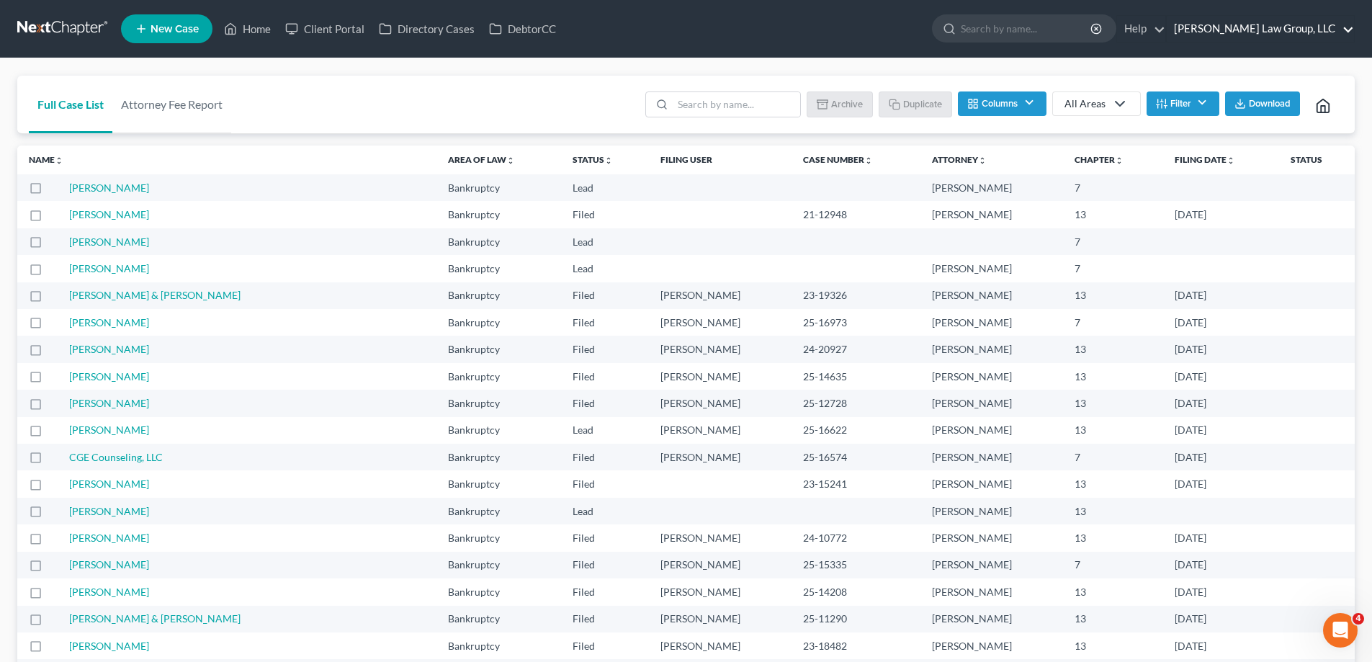
click at [1297, 27] on link "[PERSON_NAME] Law Group, LLC" at bounding box center [1260, 29] width 187 height 26
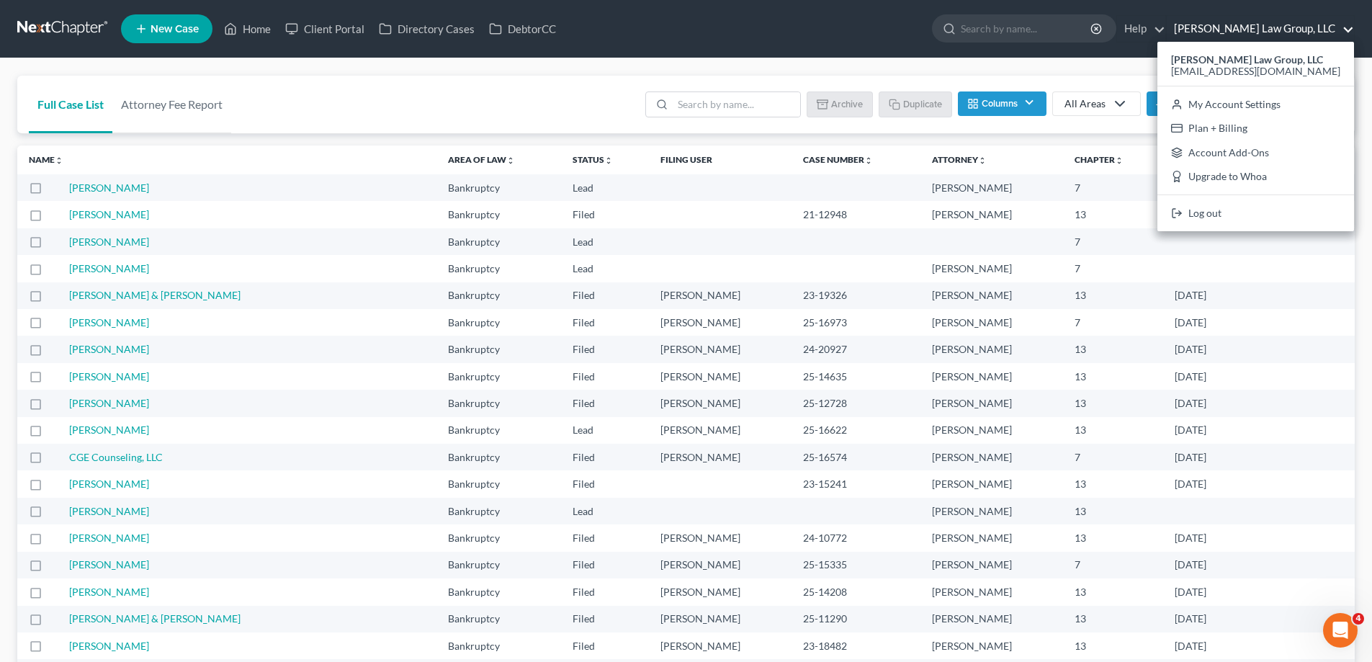
drag, startPoint x: 745, startPoint y: 61, endPoint x: 897, endPoint y: 113, distance: 160.6
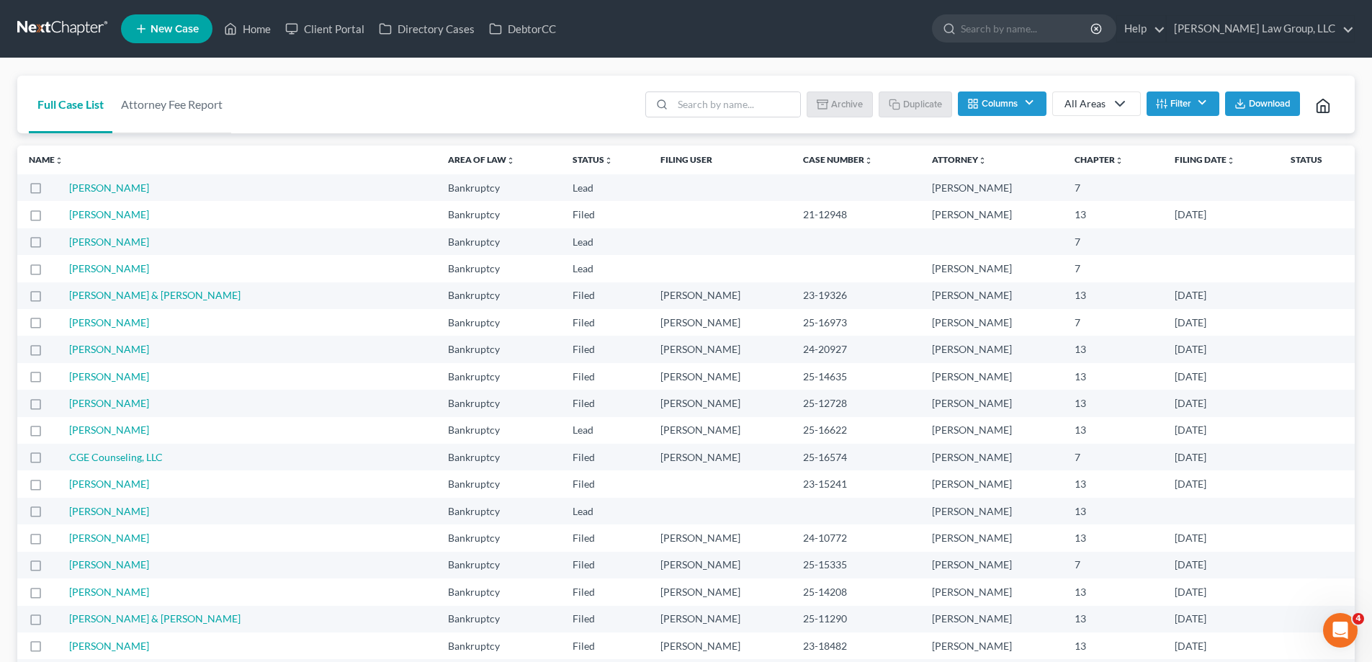
click at [1321, 107] on polyline at bounding box center [1323, 109] width 4 height 6
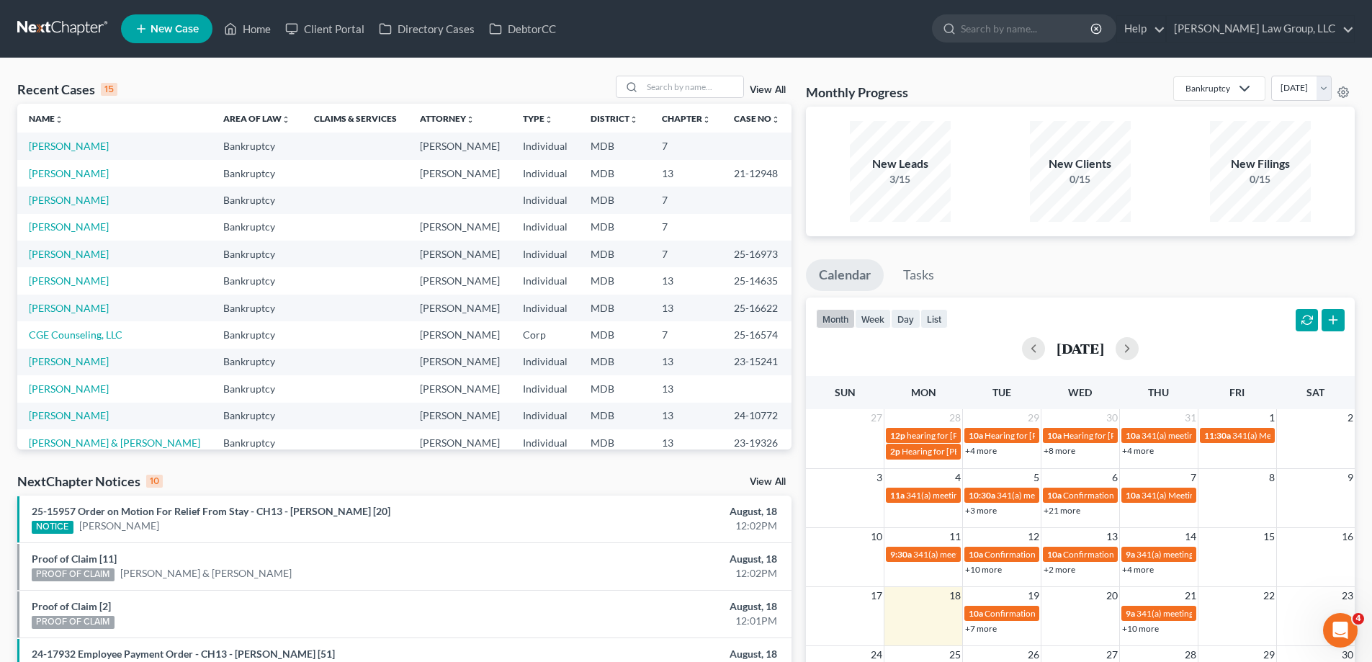
click at [198, 24] on span "New Case" at bounding box center [175, 29] width 48 height 11
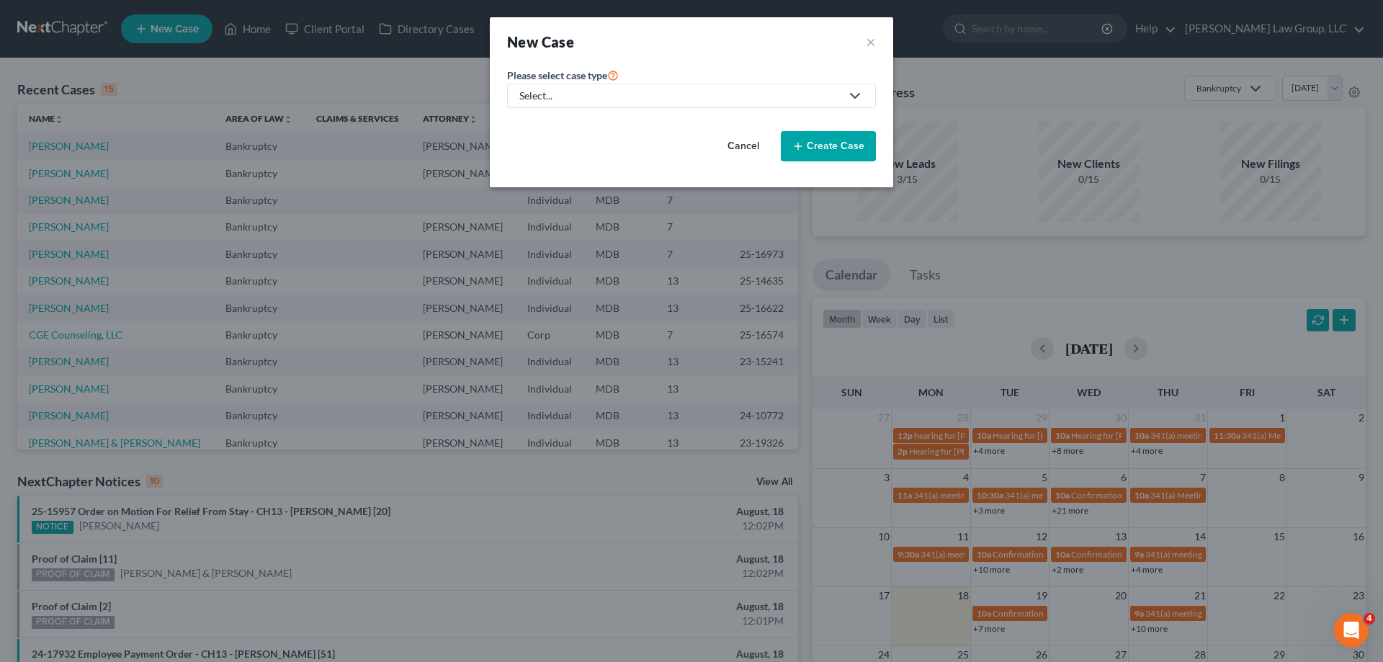
click at [653, 102] on div "Select..." at bounding box center [679, 96] width 321 height 14
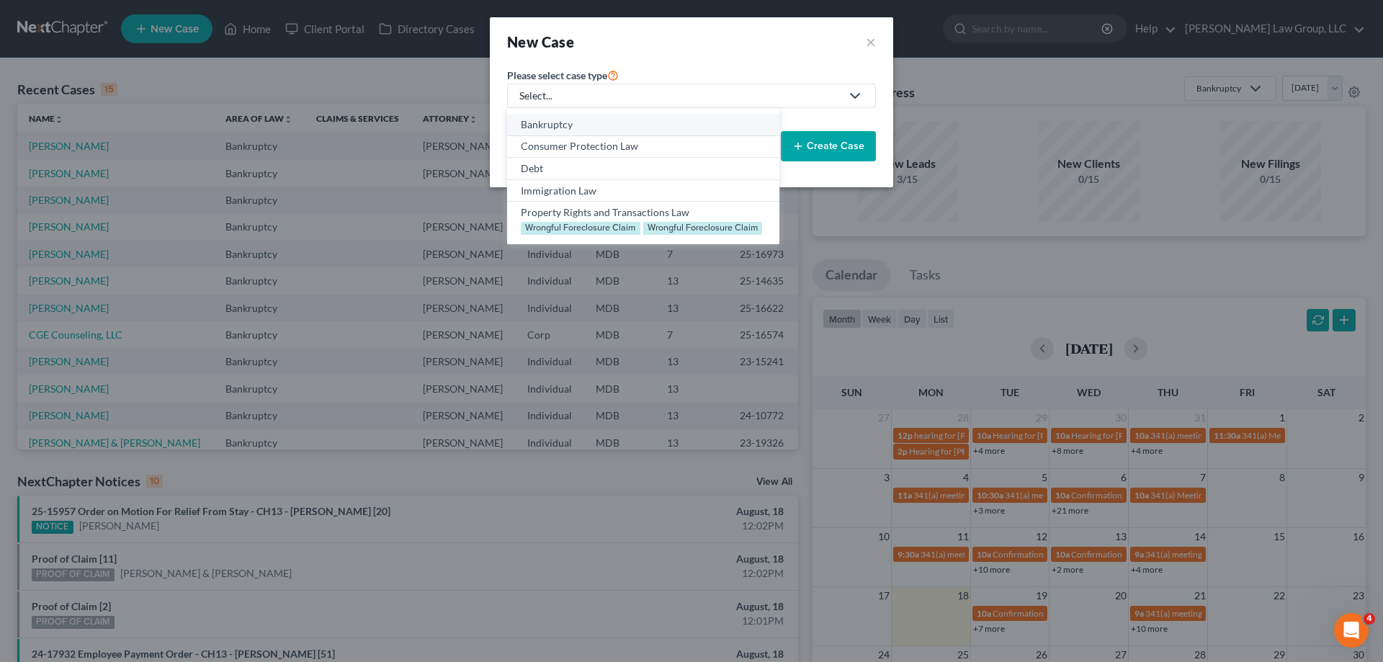
click at [661, 122] on div "Bankruptcy" at bounding box center [643, 124] width 244 height 14
select select "38"
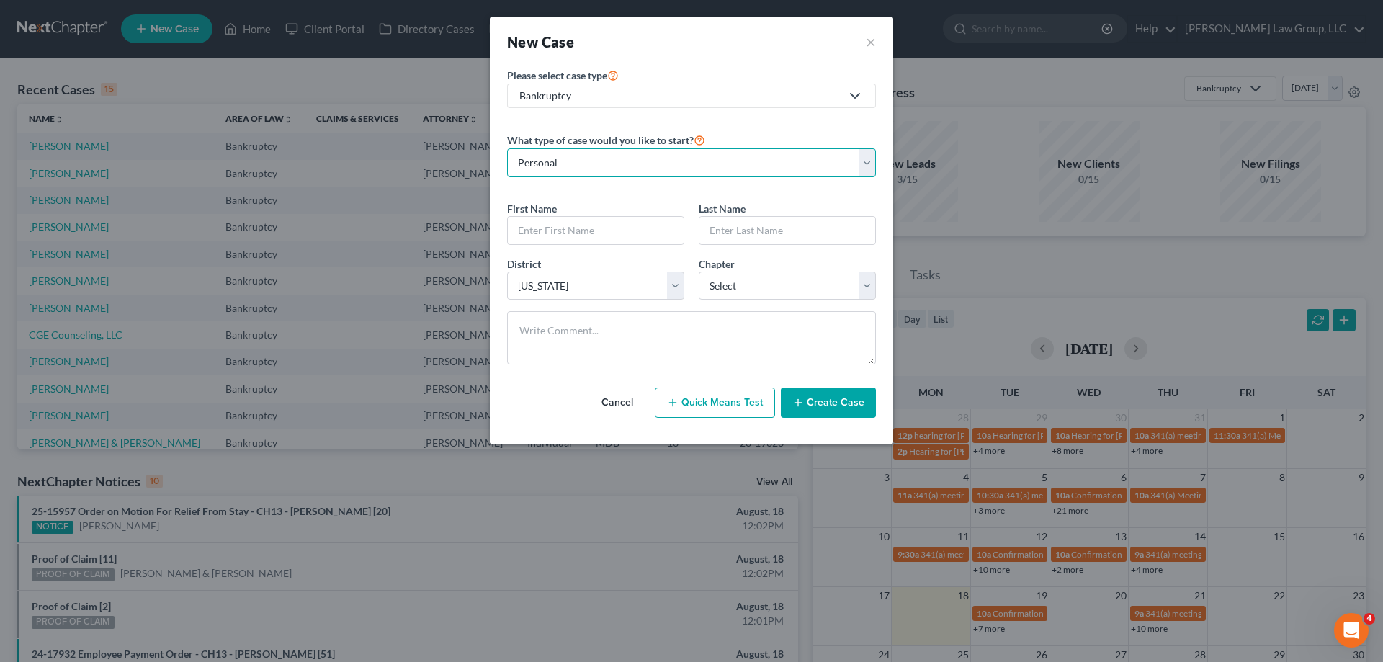
click at [701, 164] on select "Personal Business" at bounding box center [691, 162] width 369 height 29
click at [701, 158] on select "Personal Business" at bounding box center [691, 162] width 369 height 29
click at [633, 235] on input "text" at bounding box center [596, 230] width 176 height 27
type input "[PERSON_NAME]"
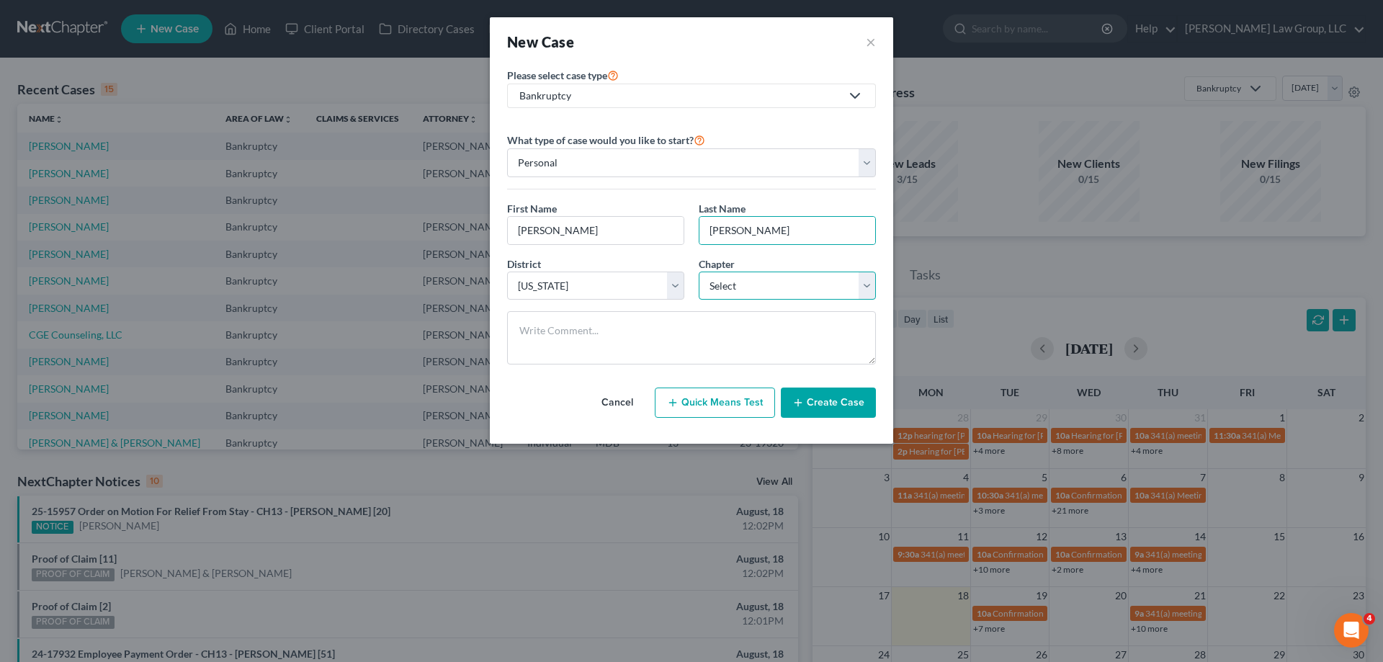
click at [735, 287] on select "Select 7 11 12 13" at bounding box center [787, 286] width 177 height 29
select select "3"
click at [699, 272] on select "Select 7 11 12 13" at bounding box center [787, 286] width 177 height 29
click at [721, 347] on textarea at bounding box center [691, 337] width 369 height 53
click at [839, 402] on button "Create Case" at bounding box center [828, 403] width 95 height 30
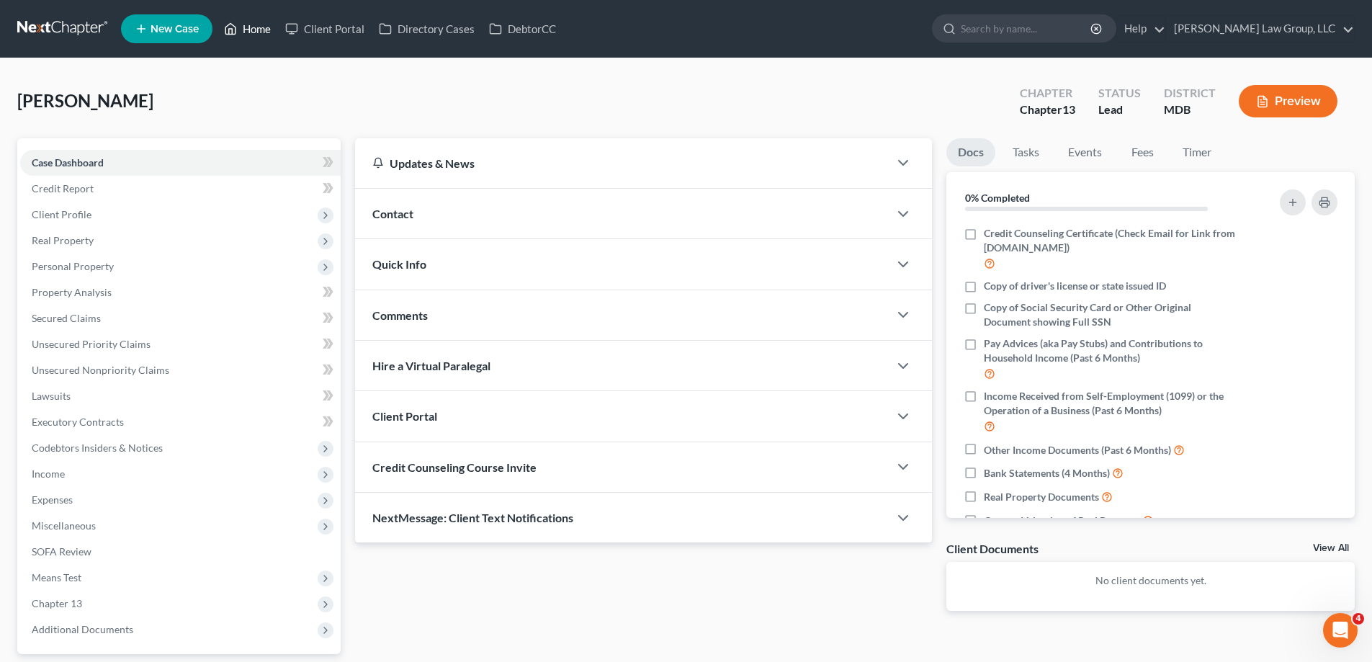
click at [265, 32] on link "Home" at bounding box center [247, 29] width 61 height 26
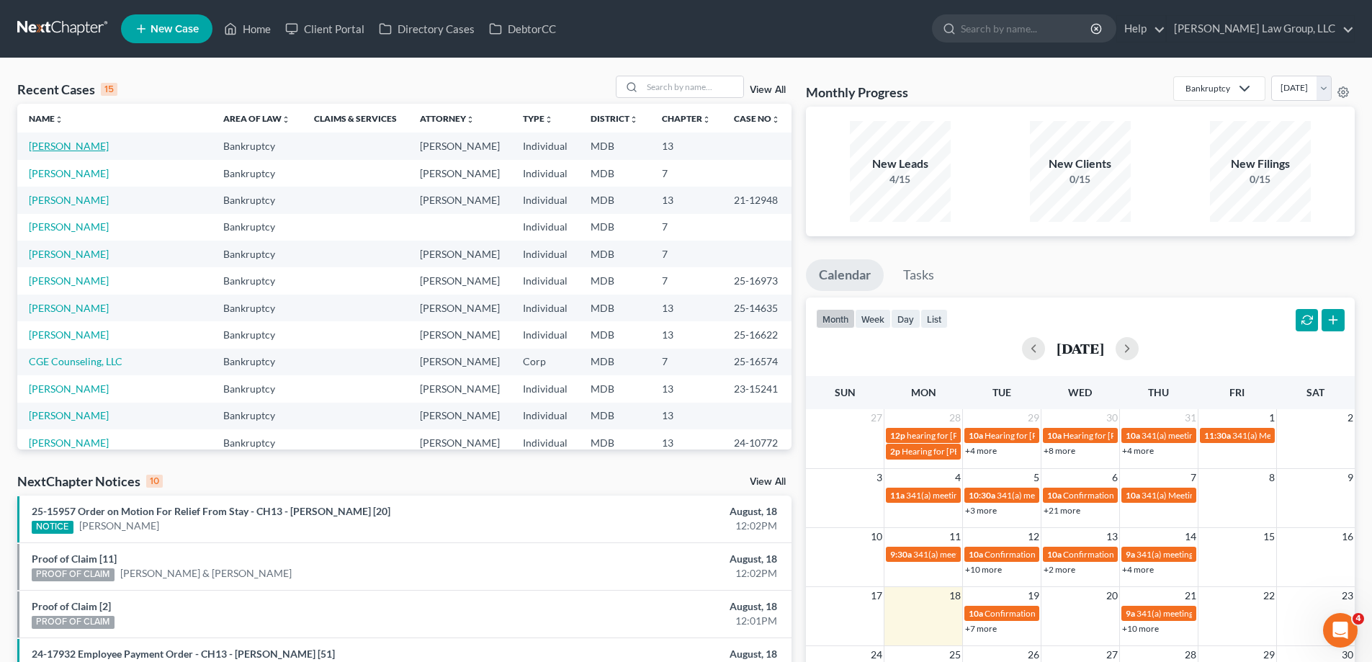
click at [56, 143] on link "[PERSON_NAME]" at bounding box center [69, 146] width 80 height 12
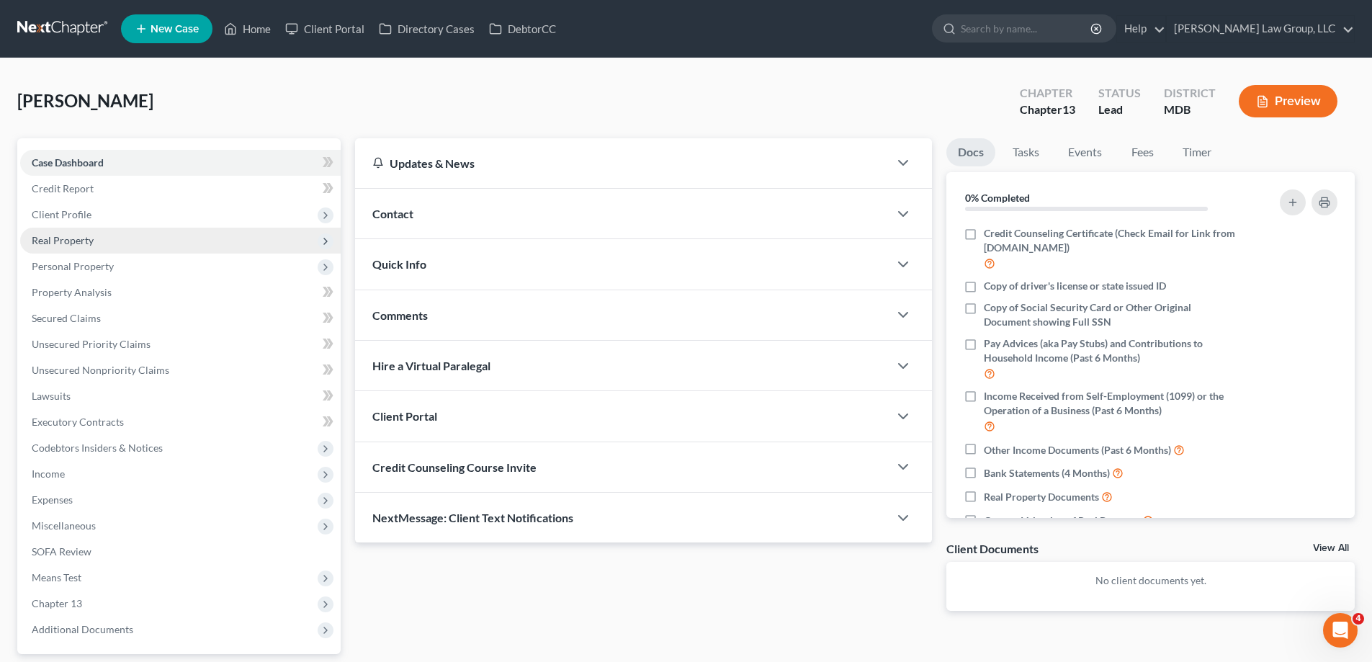
click at [115, 243] on span "Real Property" at bounding box center [180, 241] width 321 height 26
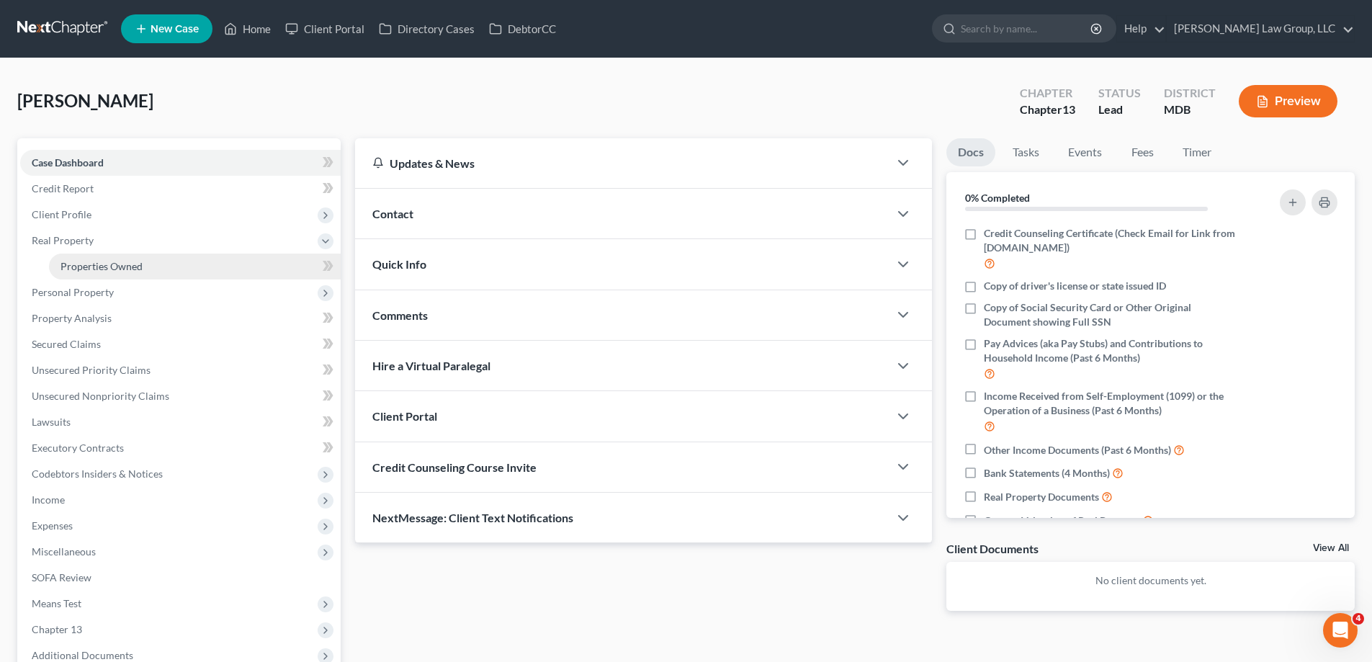
click at [189, 272] on link "Properties Owned" at bounding box center [195, 267] width 292 height 26
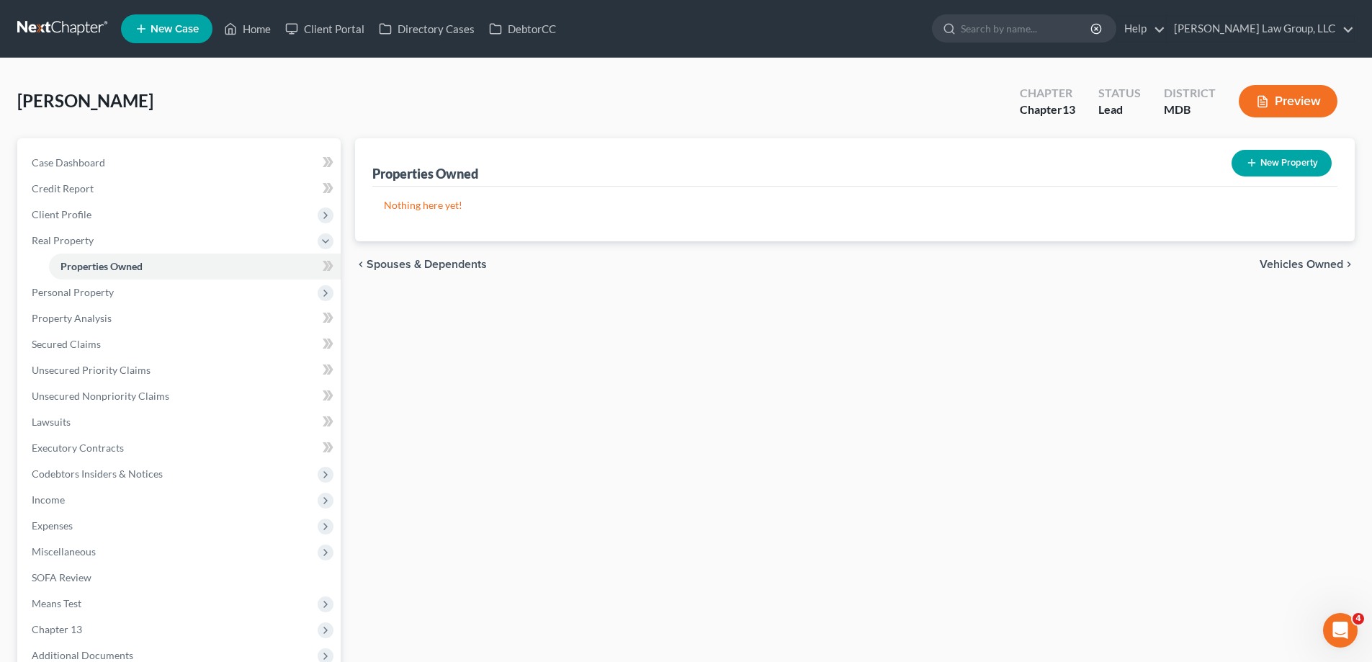
click at [1260, 158] on button "New Property" at bounding box center [1282, 163] width 100 height 27
select select "0"
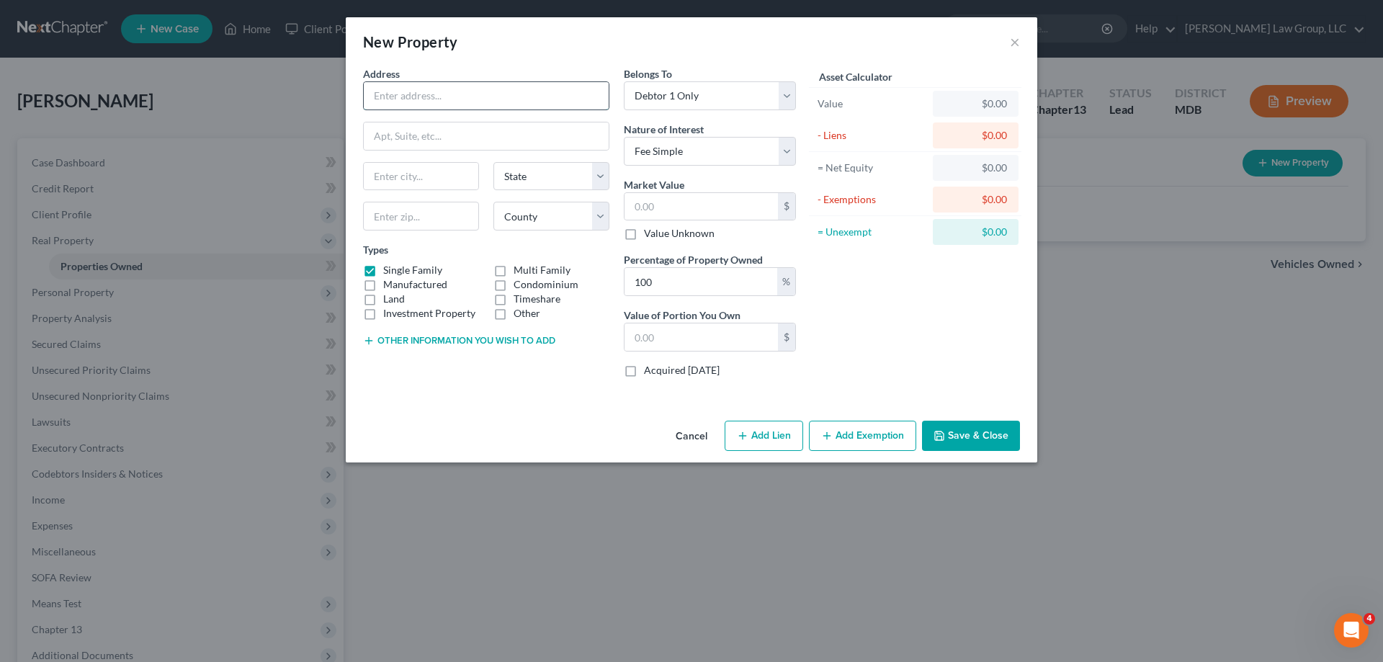
click at [418, 86] on input "text" at bounding box center [486, 95] width 245 height 27
paste input "[STREET_ADDRESS][PERSON_NAME]"
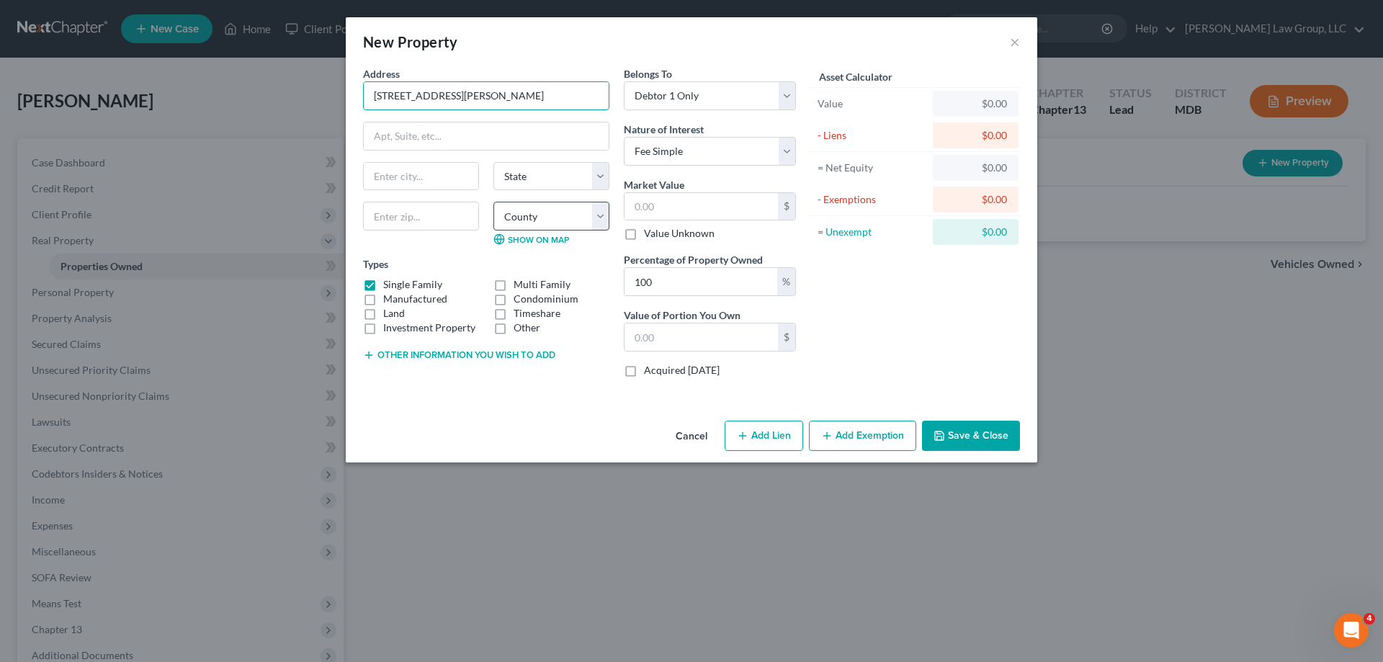
type input "[STREET_ADDRESS][PERSON_NAME]"
click at [564, 216] on select "County" at bounding box center [551, 216] width 116 height 29
drag, startPoint x: 545, startPoint y: 217, endPoint x: 464, endPoint y: 112, distance: 132.0
click at [545, 217] on select "County" at bounding box center [551, 216] width 116 height 29
click at [442, 208] on input "text" at bounding box center [421, 216] width 116 height 29
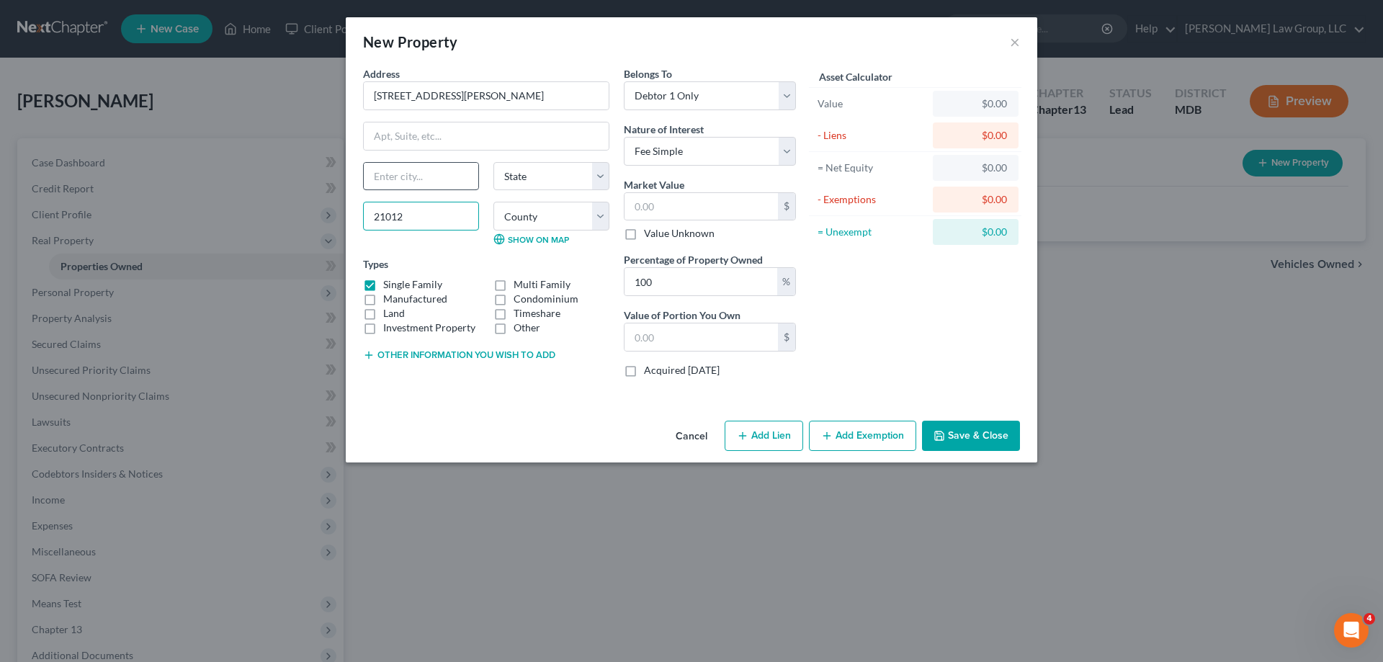
type input "21012"
type input "[PERSON_NAME]"
select select "21"
drag, startPoint x: 416, startPoint y: 177, endPoint x: 534, endPoint y: 209, distance: 122.5
click at [416, 177] on input "[PERSON_NAME]" at bounding box center [421, 176] width 115 height 27
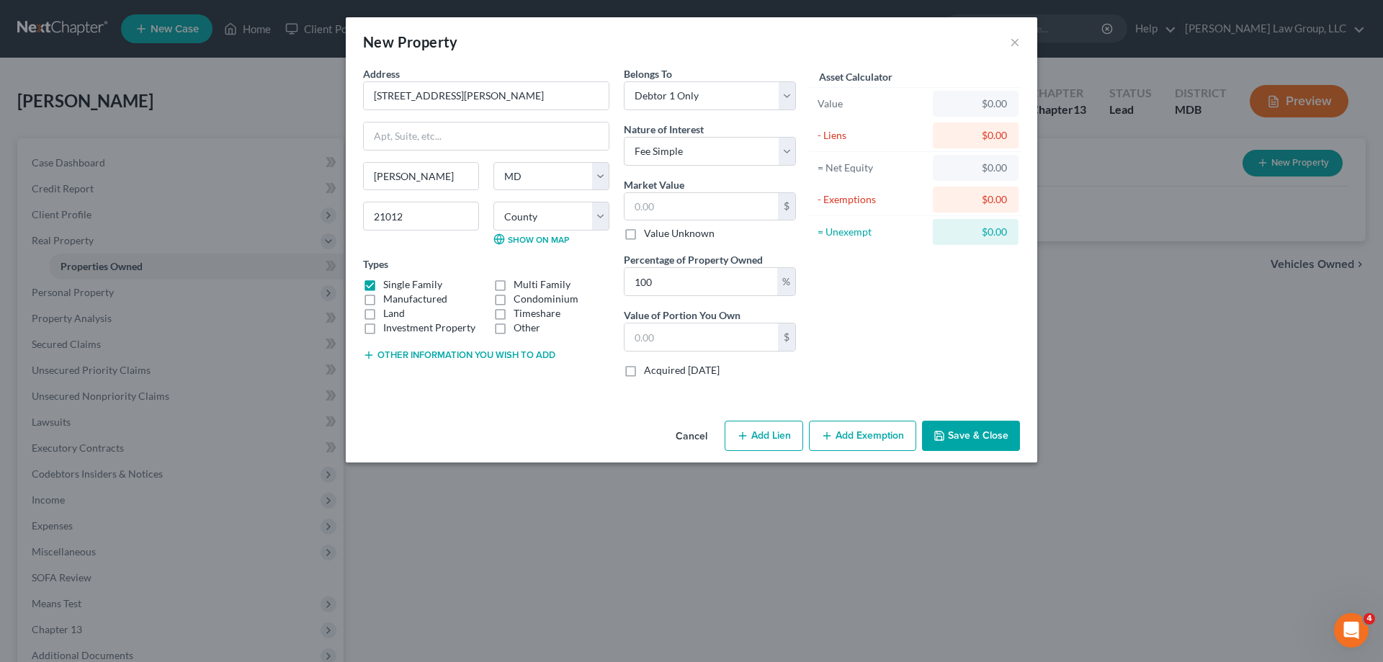
click at [571, 198] on div "[PERSON_NAME] State [US_STATE] AK AR AZ CA CO CT DE DC [GEOGRAPHIC_DATA] [GEOGR…" at bounding box center [486, 209] width 261 height 95
click at [572, 225] on select "County [GEOGRAPHIC_DATA] [GEOGRAPHIC_DATA] [GEOGRAPHIC_DATA] [GEOGRAPHIC_DATA] …" at bounding box center [551, 216] width 116 height 29
select select "1"
click at [493, 202] on select "County [GEOGRAPHIC_DATA] [GEOGRAPHIC_DATA] [GEOGRAPHIC_DATA] [GEOGRAPHIC_DATA] …" at bounding box center [551, 216] width 116 height 29
click at [477, 132] on input "text" at bounding box center [486, 135] width 245 height 27
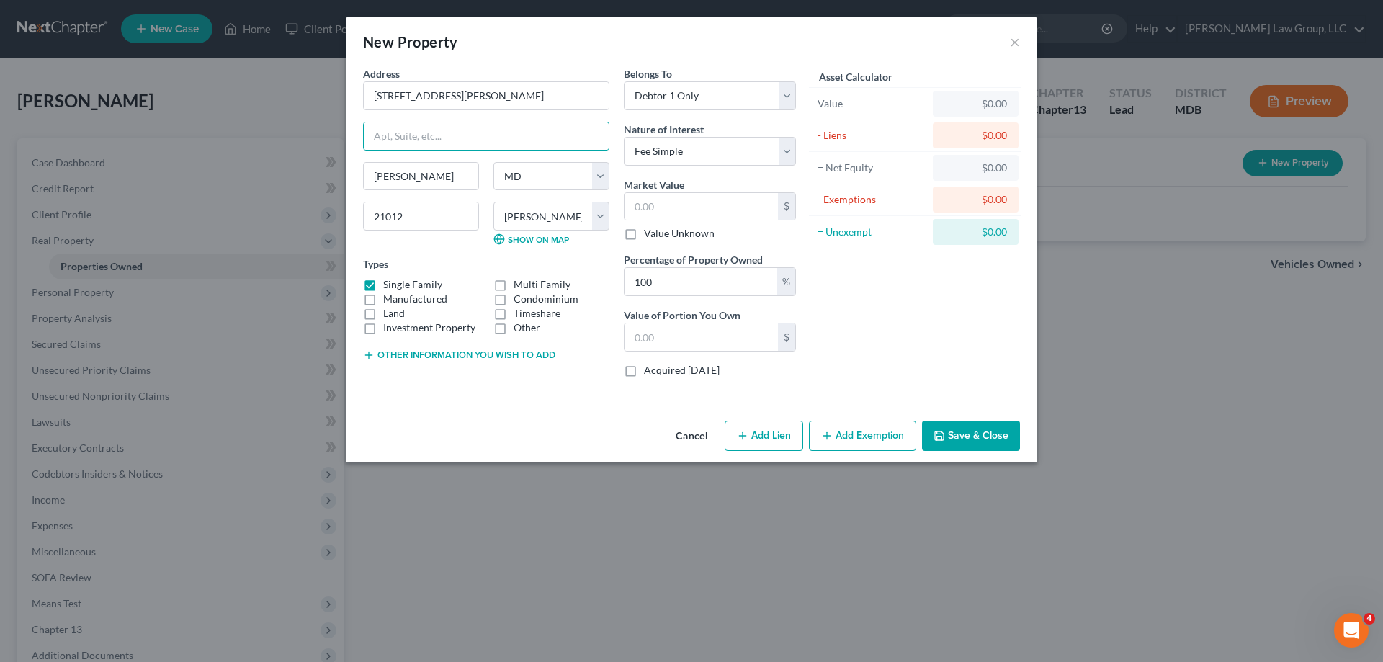
click at [947, 331] on div "Asset Calculator Value $0.00 - Liens $0.00 = Net Equity $0.00 - Exemptions $0.0…" at bounding box center [915, 227] width 224 height 323
click at [948, 439] on button "Save & Close" at bounding box center [971, 436] width 98 height 30
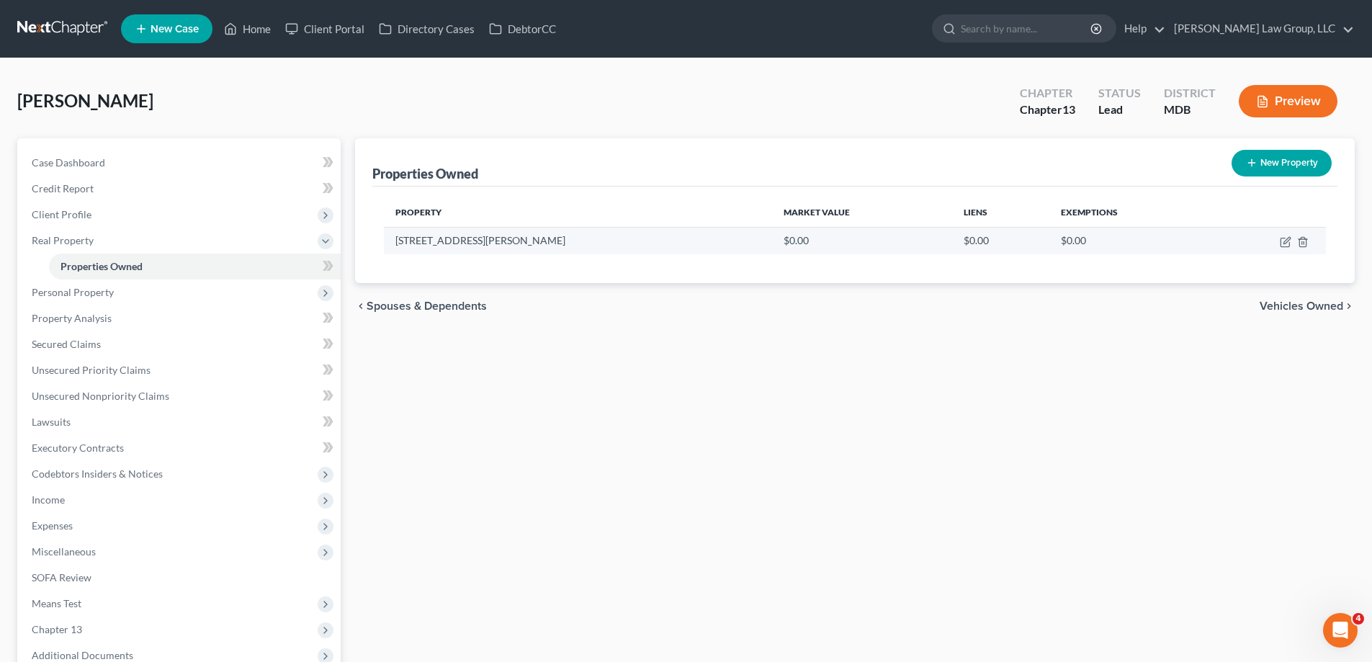
click at [1279, 239] on td at bounding box center [1268, 240] width 116 height 27
drag, startPoint x: 1287, startPoint y: 238, endPoint x: 1267, endPoint y: 249, distance: 21.9
click at [1286, 238] on icon "button" at bounding box center [1286, 242] width 12 height 12
select select "21"
select select "1"
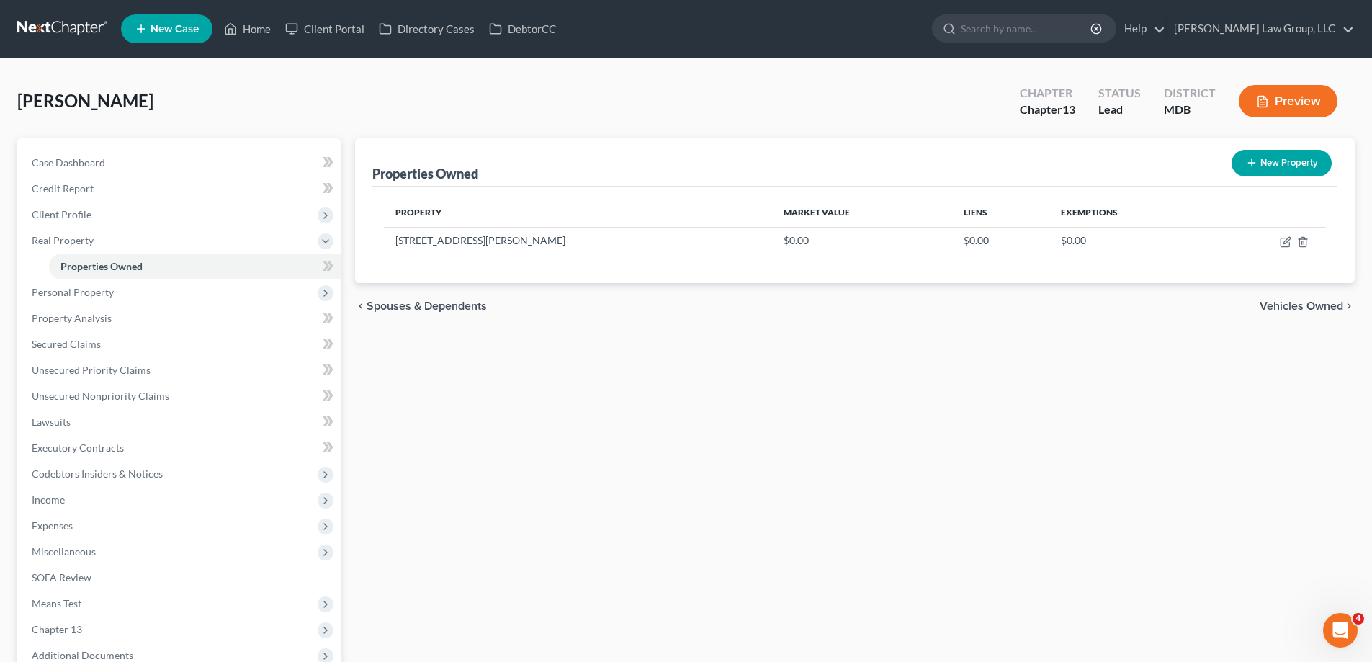
select select "0"
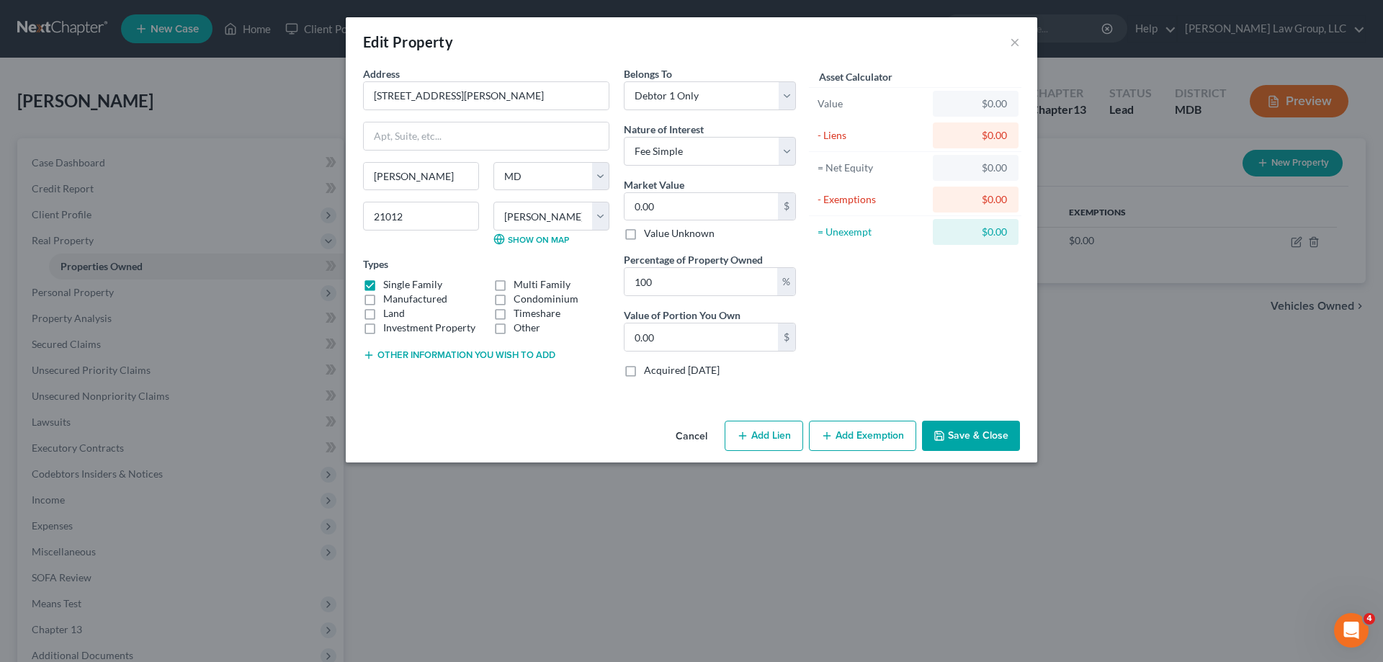
drag, startPoint x: 970, startPoint y: 442, endPoint x: 1189, endPoint y: 4, distance: 489.7
click at [970, 442] on button "Save & Close" at bounding box center [971, 436] width 98 height 30
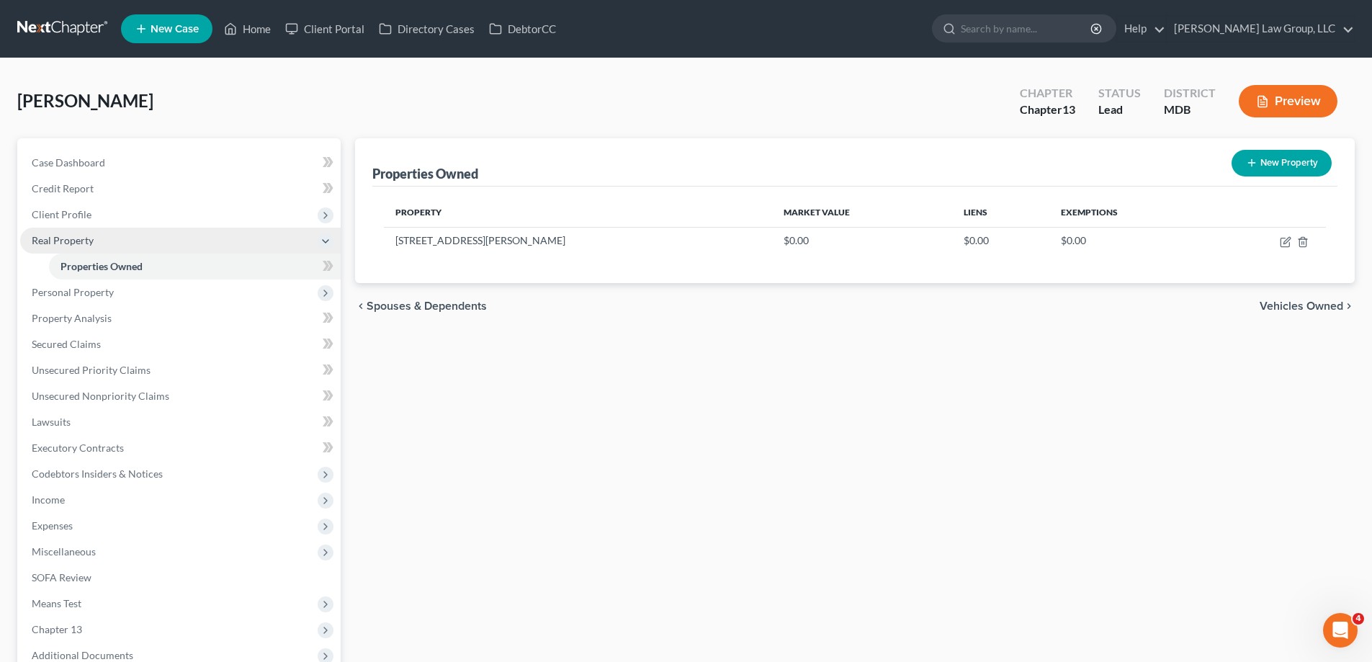
drag, startPoint x: 45, startPoint y: 223, endPoint x: 80, endPoint y: 251, distance: 45.6
click at [44, 223] on span "Client Profile" at bounding box center [180, 215] width 321 height 26
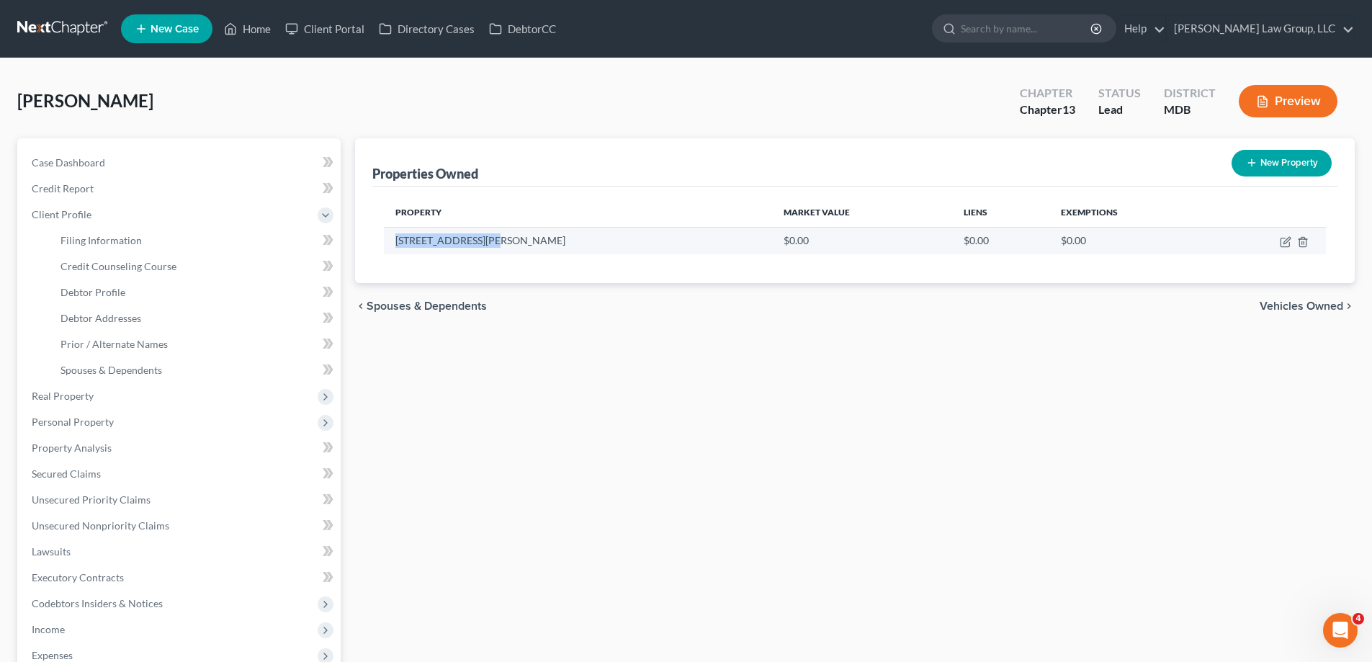
drag, startPoint x: 504, startPoint y: 244, endPoint x: 393, endPoint y: 248, distance: 111.0
click at [393, 248] on td "[STREET_ADDRESS][PERSON_NAME]" at bounding box center [578, 240] width 388 height 27
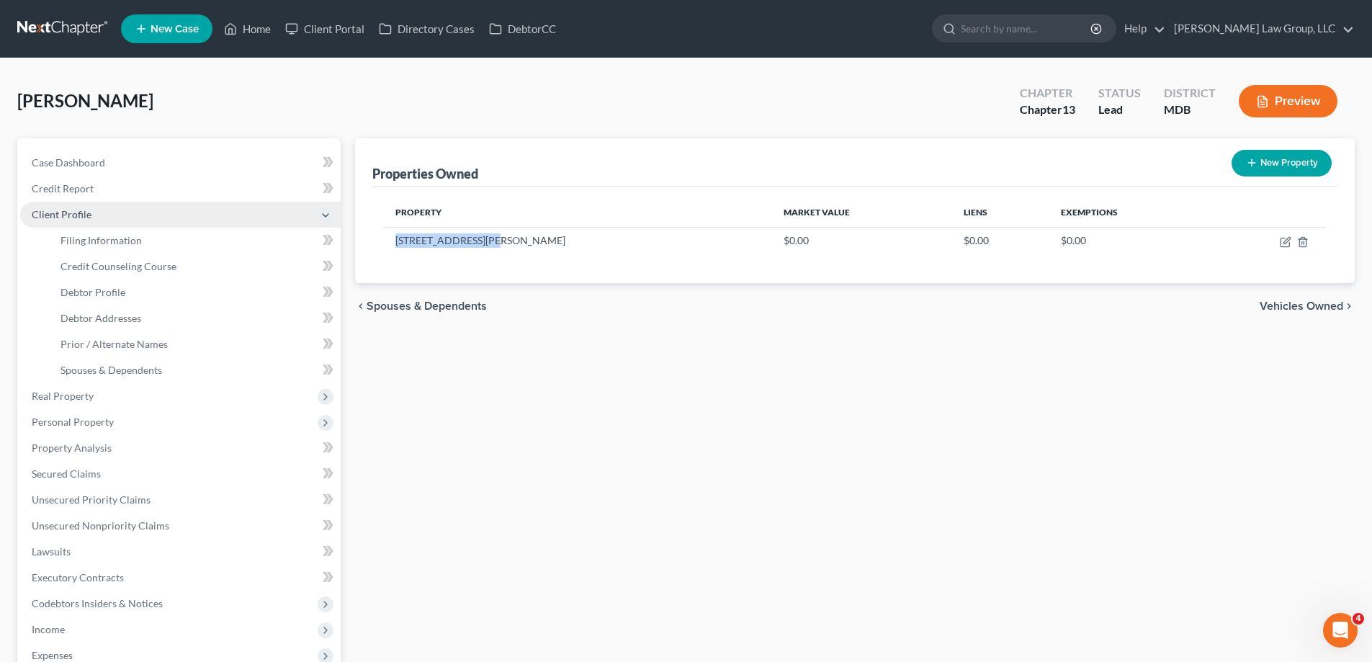
copy td "[STREET_ADDRESS][PERSON_NAME]"
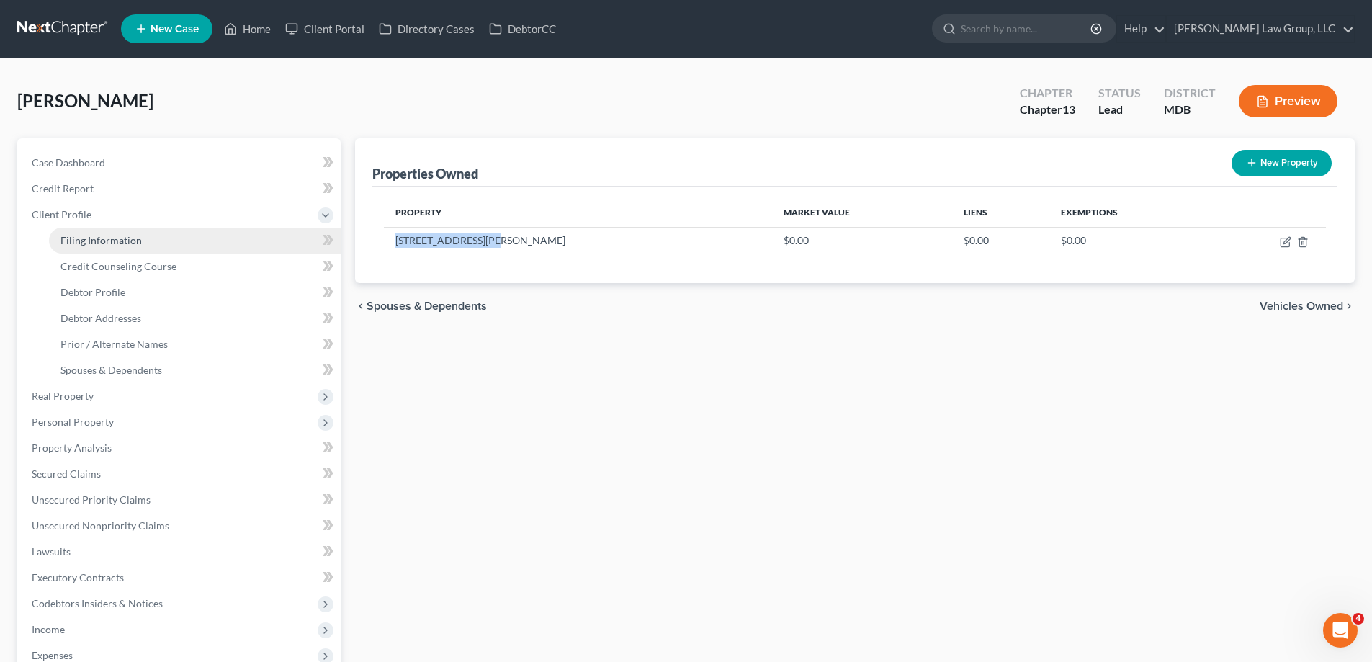
click at [107, 239] on span "Filing Information" at bounding box center [101, 240] width 81 height 12
select select "1"
select select "0"
select select "3"
select select "38"
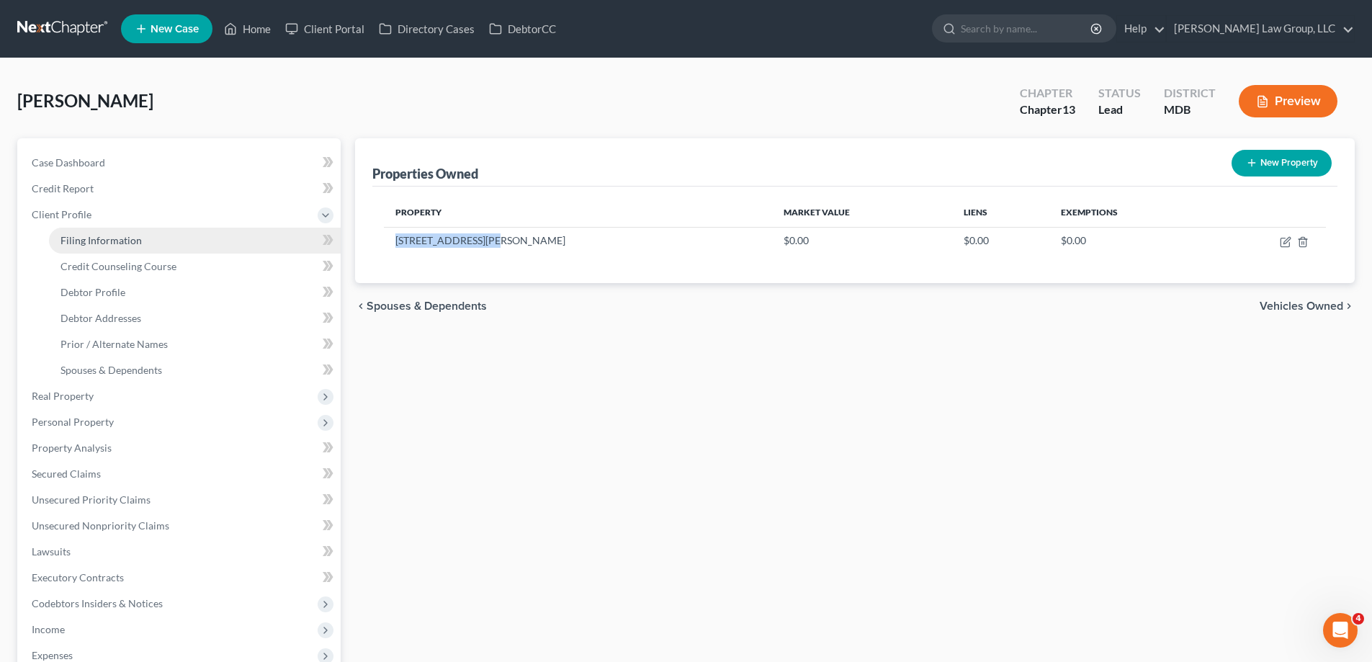
select select "0"
select select "21"
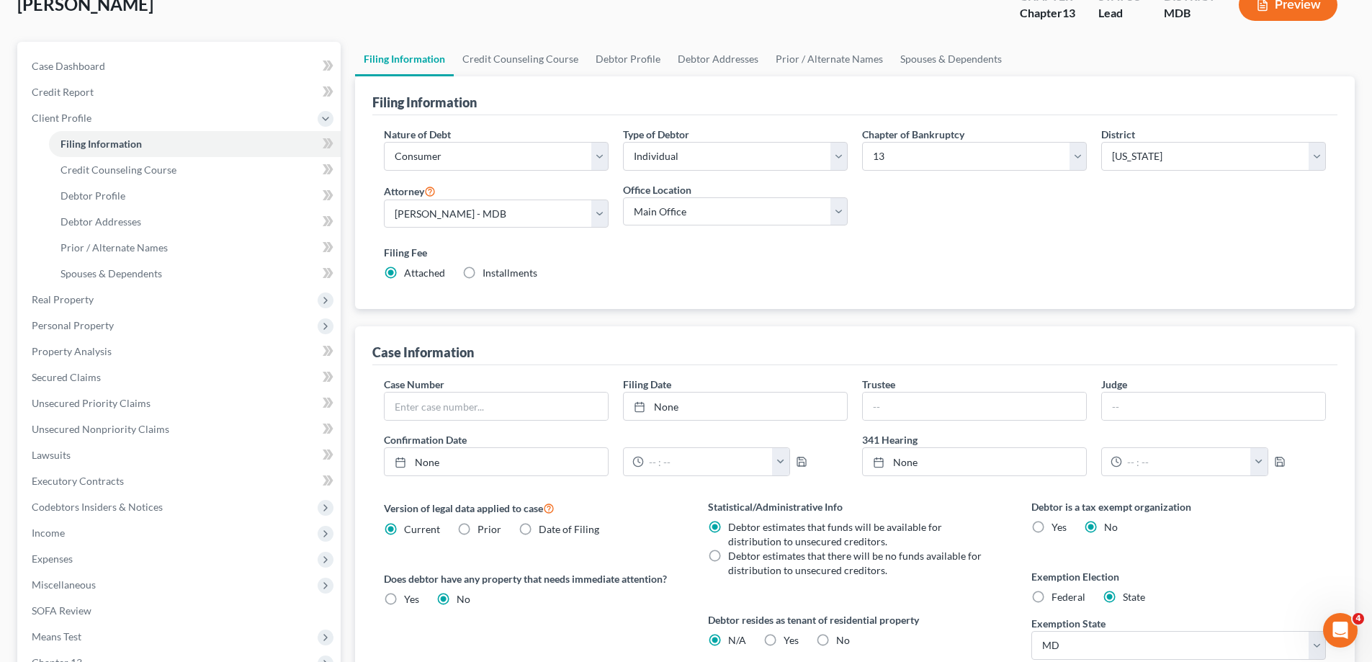
scroll to position [287, 0]
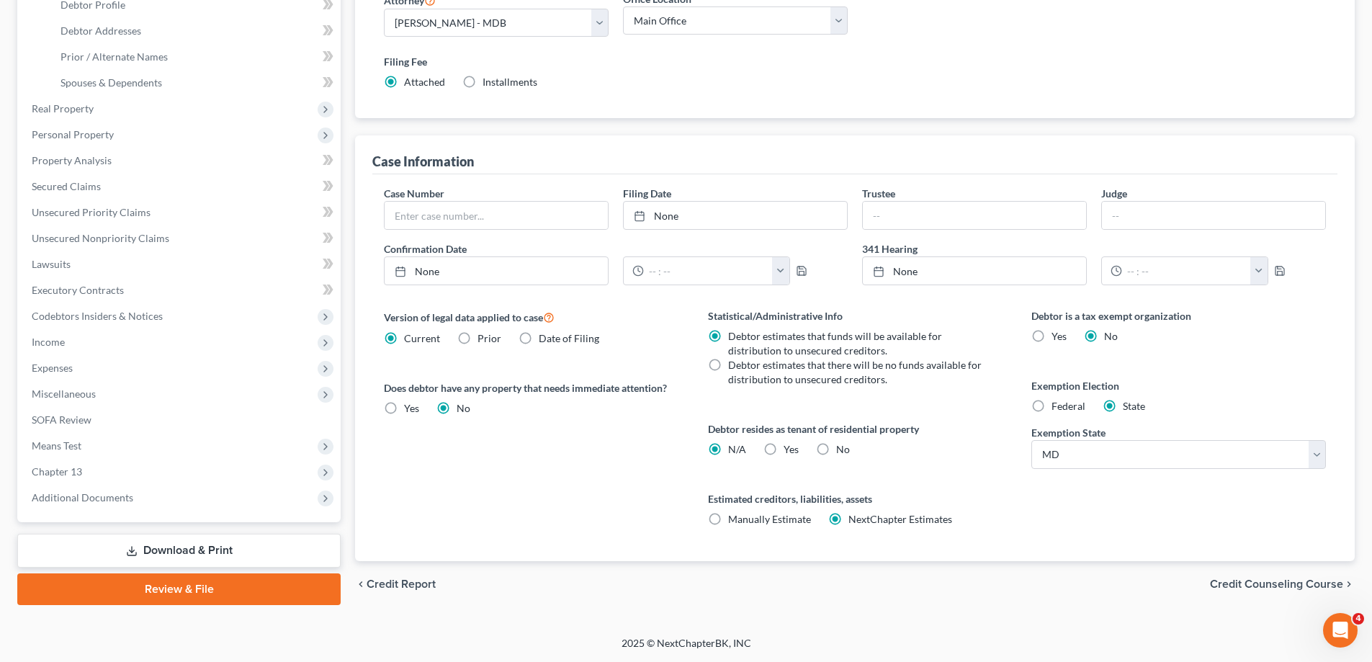
click at [836, 446] on label "No" at bounding box center [843, 449] width 14 height 14
click at [842, 446] on input "No" at bounding box center [846, 446] width 9 height 9
radio input "true"
radio input "false"
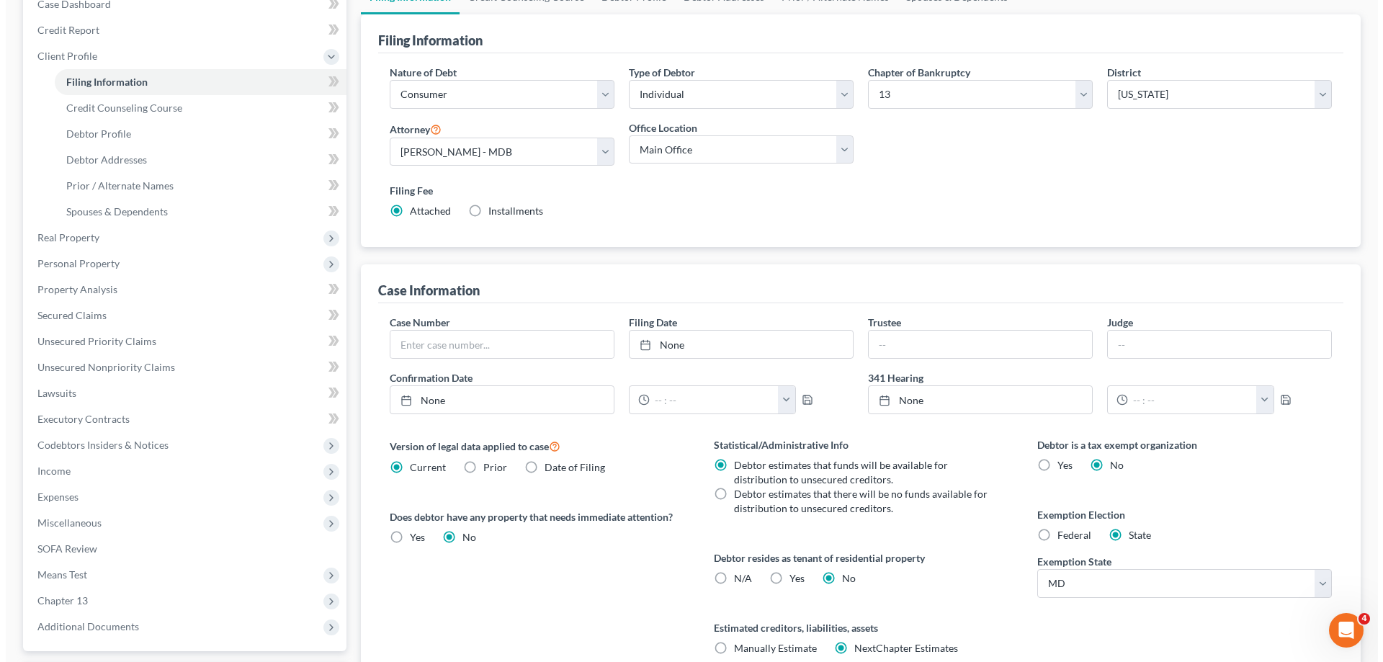
scroll to position [0, 0]
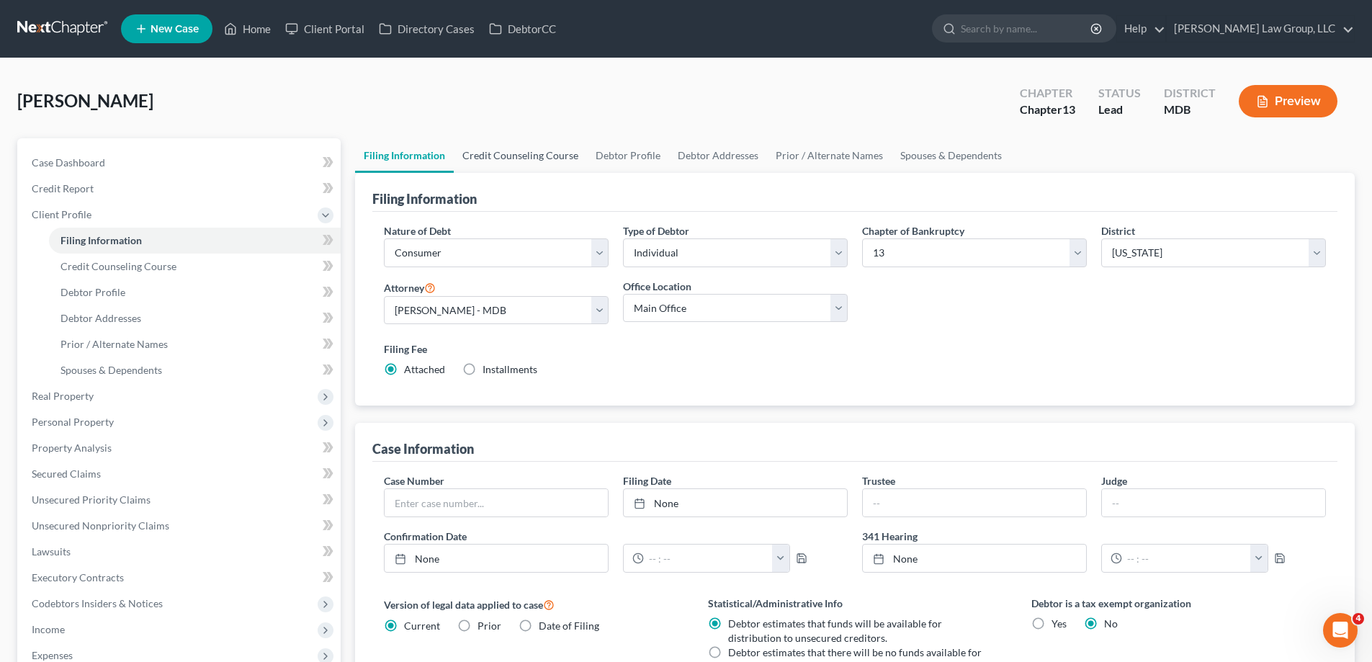
click at [519, 160] on link "Credit Counseling Course" at bounding box center [520, 155] width 133 height 35
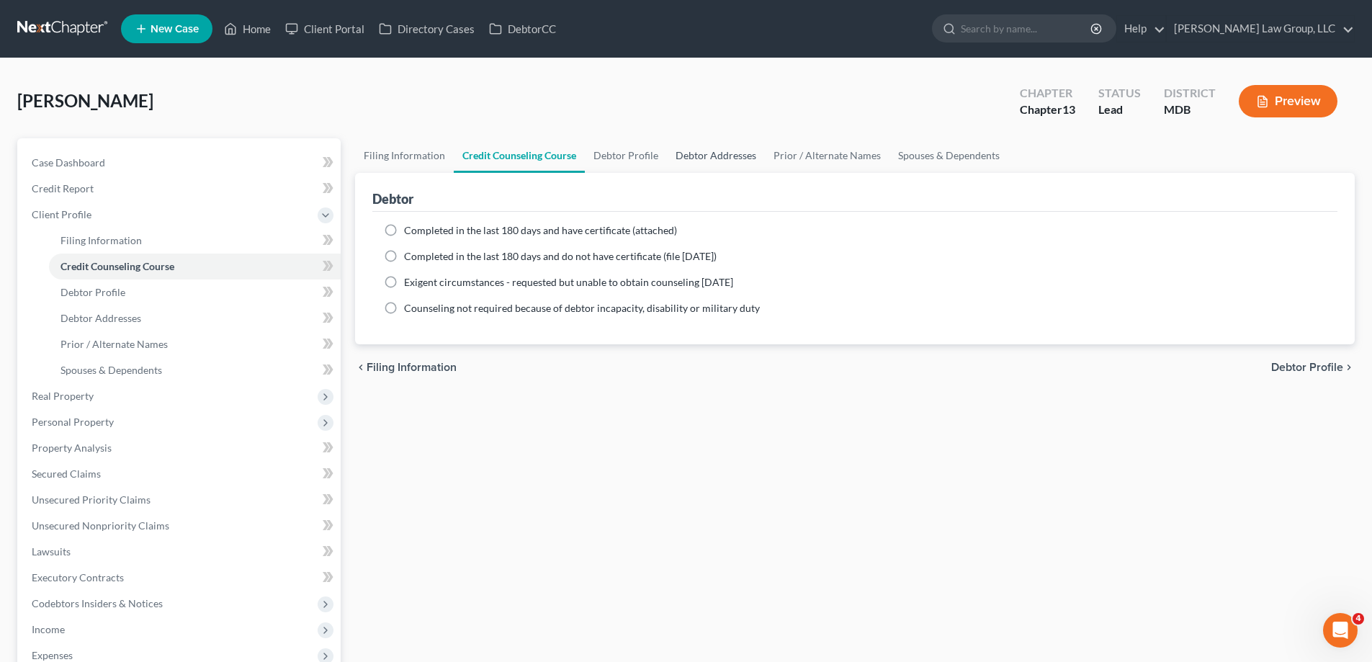
click at [674, 156] on link "Debtor Addresses" at bounding box center [716, 155] width 98 height 35
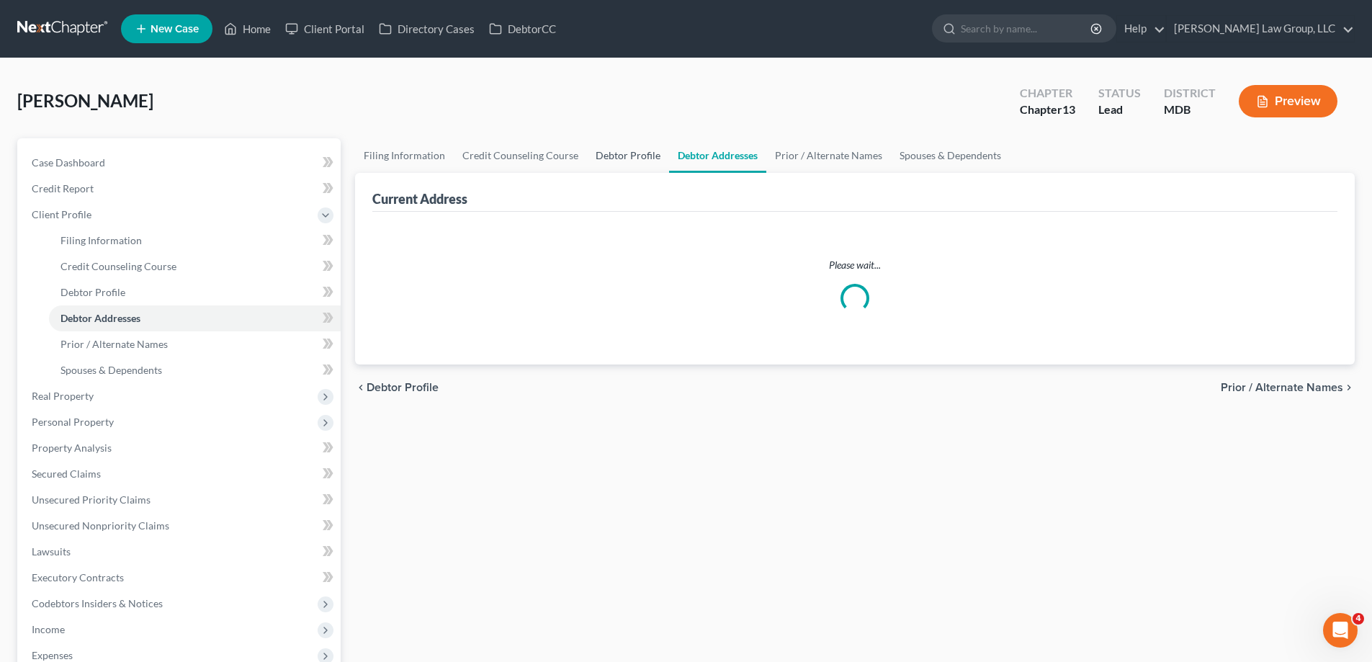
select select "0"
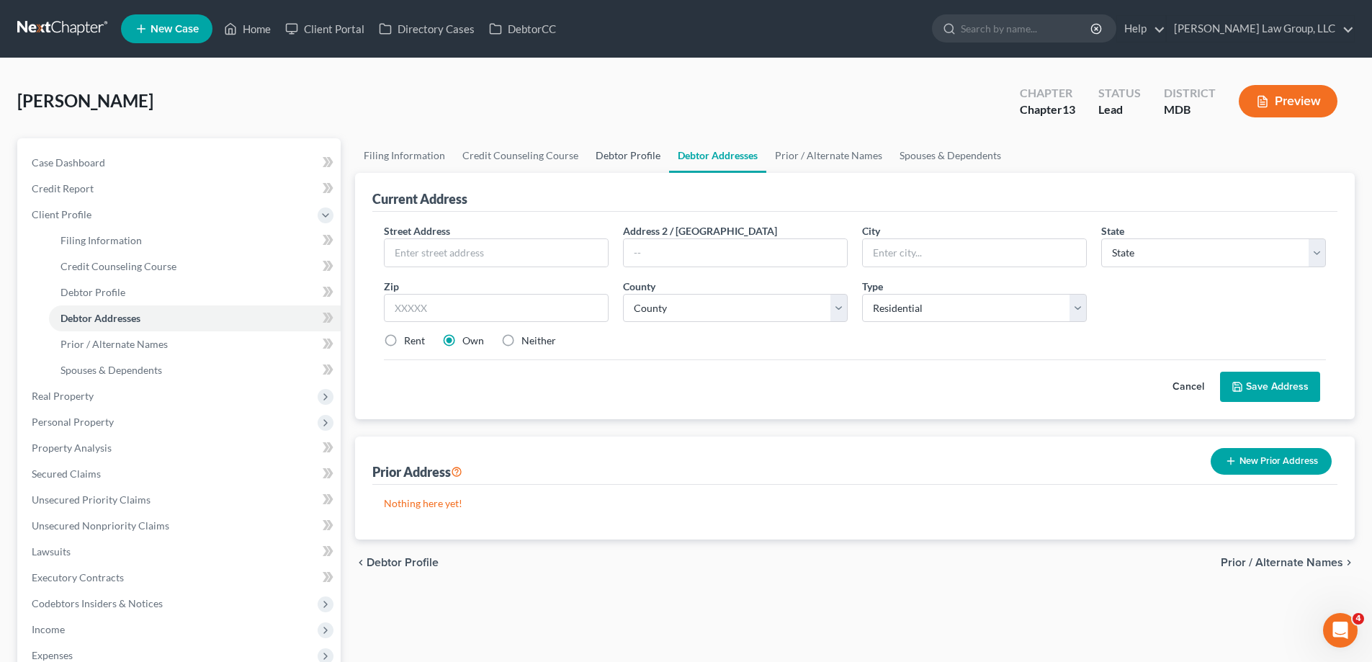
click at [623, 162] on link "Debtor Profile" at bounding box center [628, 155] width 82 height 35
select select "0"
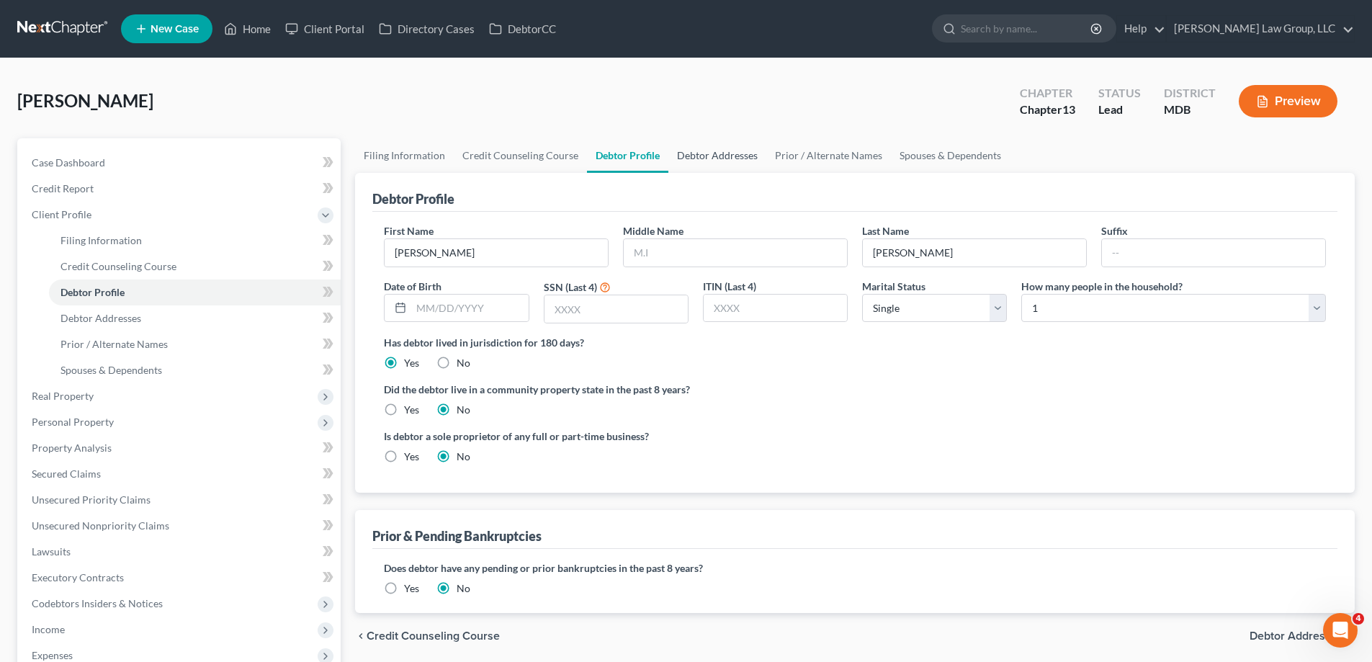
click at [679, 160] on link "Debtor Addresses" at bounding box center [718, 155] width 98 height 35
select select "0"
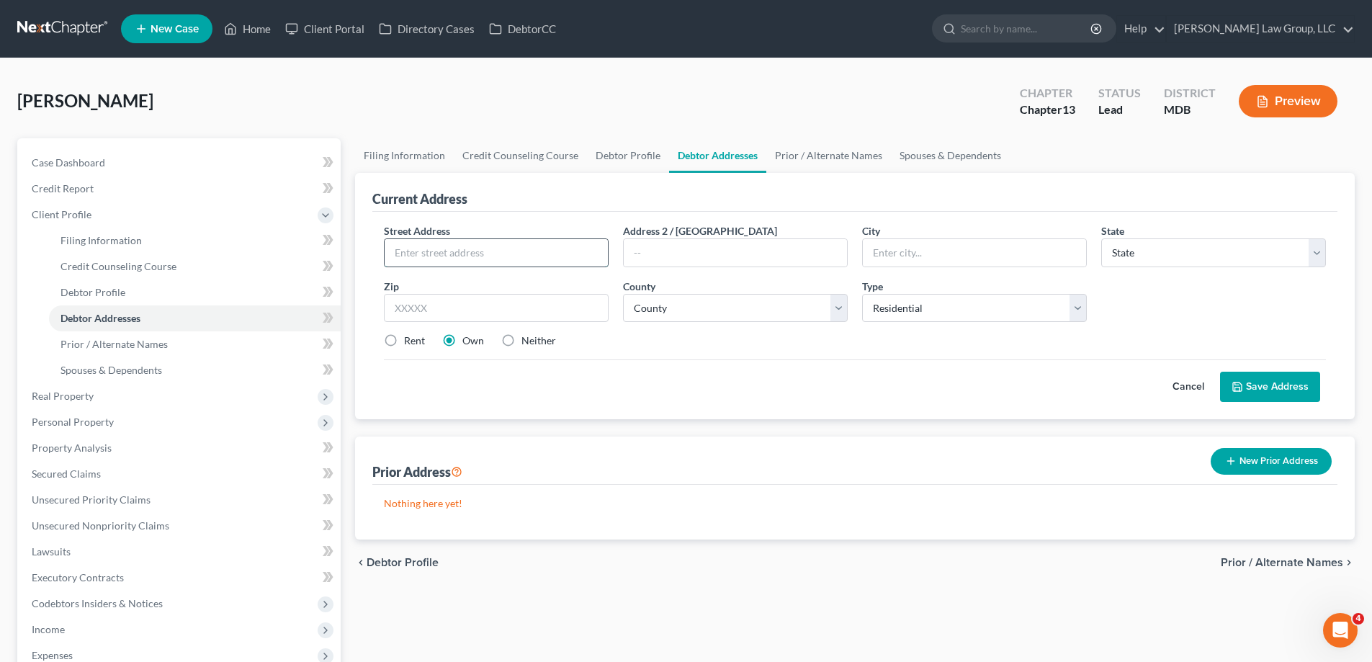
click at [571, 259] on input "text" at bounding box center [496, 252] width 223 height 27
paste input "[STREET_ADDRESS][PERSON_NAME]"
type input "[STREET_ADDRESS][PERSON_NAME]"
click at [493, 312] on input "text" at bounding box center [496, 308] width 225 height 29
type input "21012"
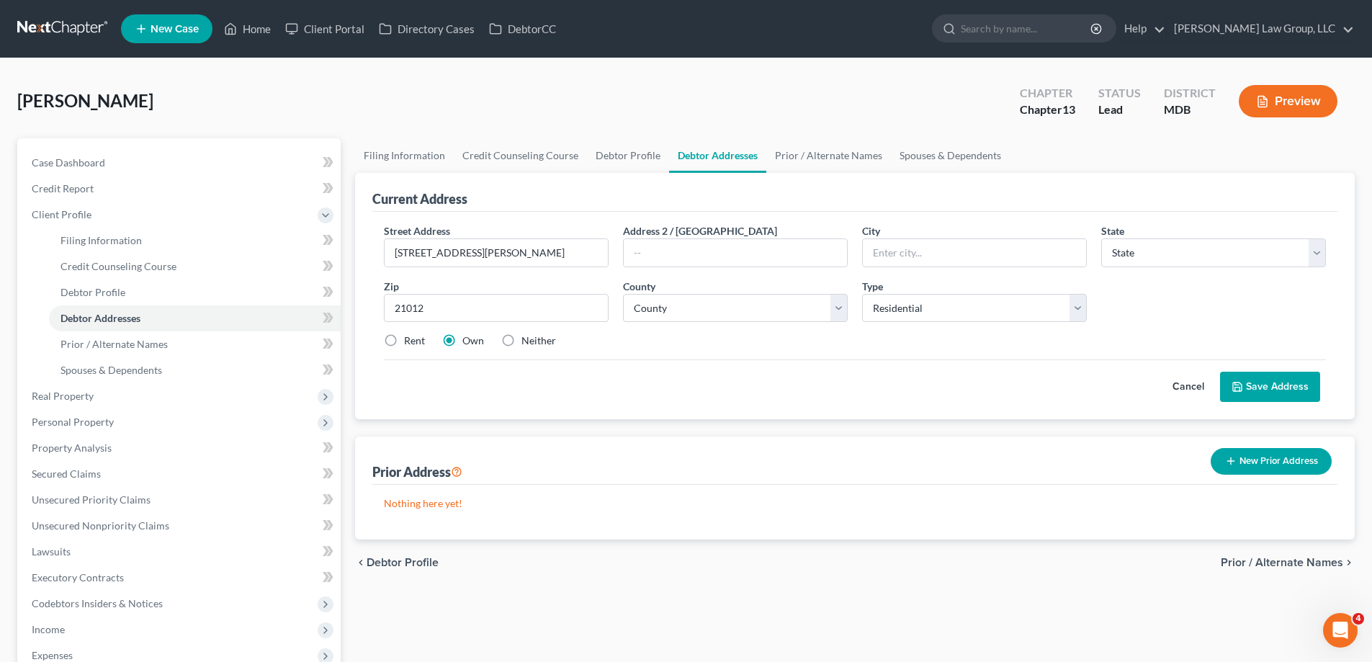
click at [539, 376] on div "Cancel Save Address" at bounding box center [855, 380] width 942 height 43
type input "[PERSON_NAME]"
select select "21"
click at [708, 308] on select "County" at bounding box center [735, 308] width 225 height 29
select select "1"
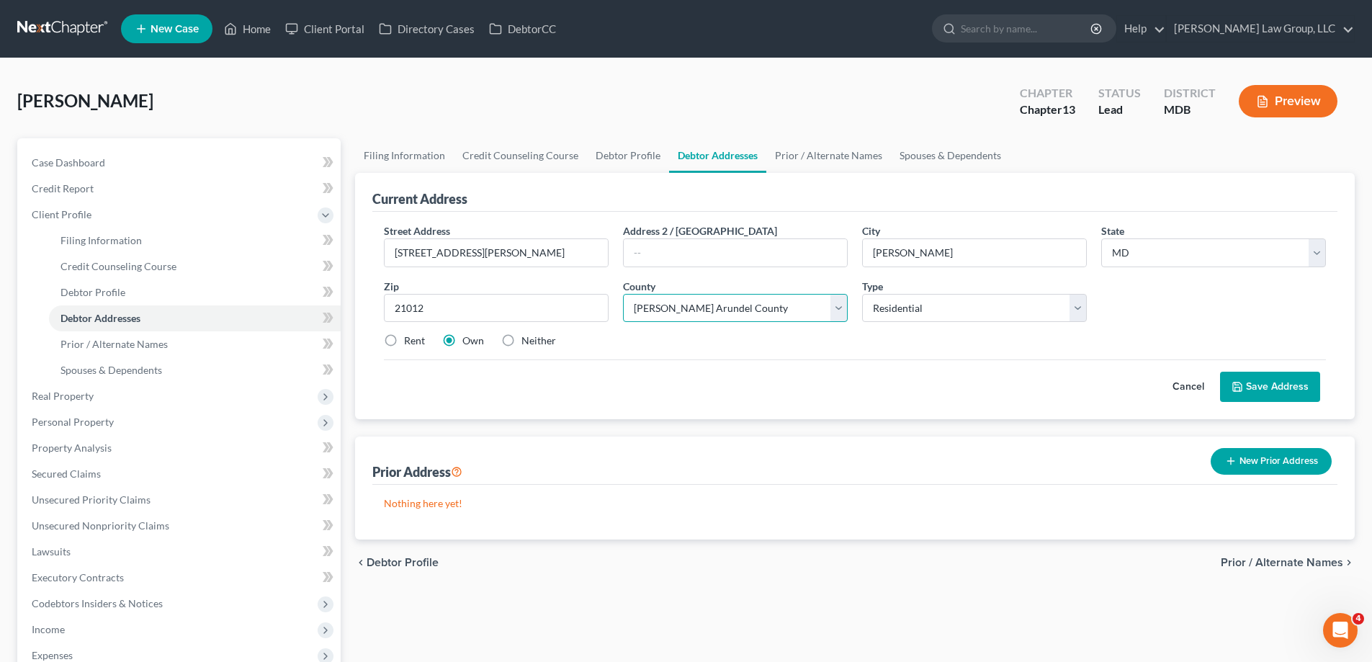
click at [623, 294] on select "County [GEOGRAPHIC_DATA] [GEOGRAPHIC_DATA] [GEOGRAPHIC_DATA] [GEOGRAPHIC_DATA] …" at bounding box center [735, 308] width 225 height 29
click at [937, 374] on div "Cancel Save Address" at bounding box center [855, 380] width 942 height 43
click at [1266, 393] on button "Save Address" at bounding box center [1270, 387] width 100 height 30
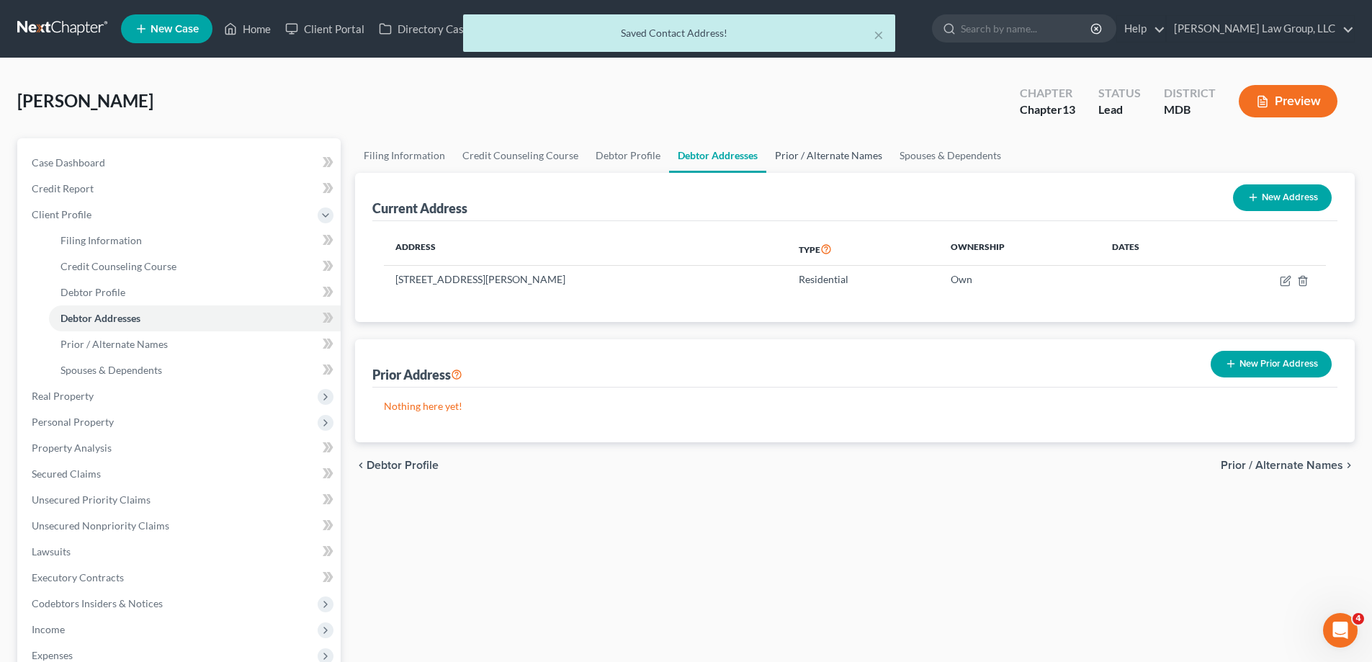
click at [823, 149] on link "Prior / Alternate Names" at bounding box center [829, 155] width 125 height 35
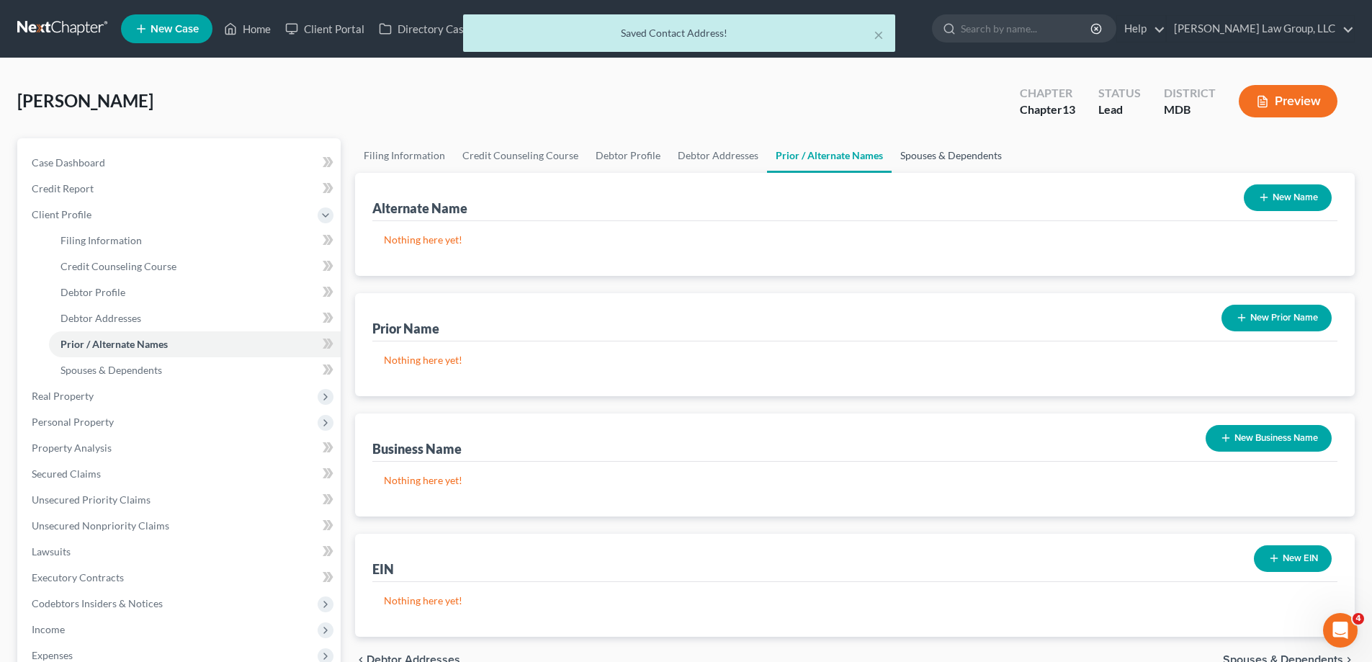
click at [951, 160] on link "Spouses & Dependents" at bounding box center [951, 155] width 119 height 35
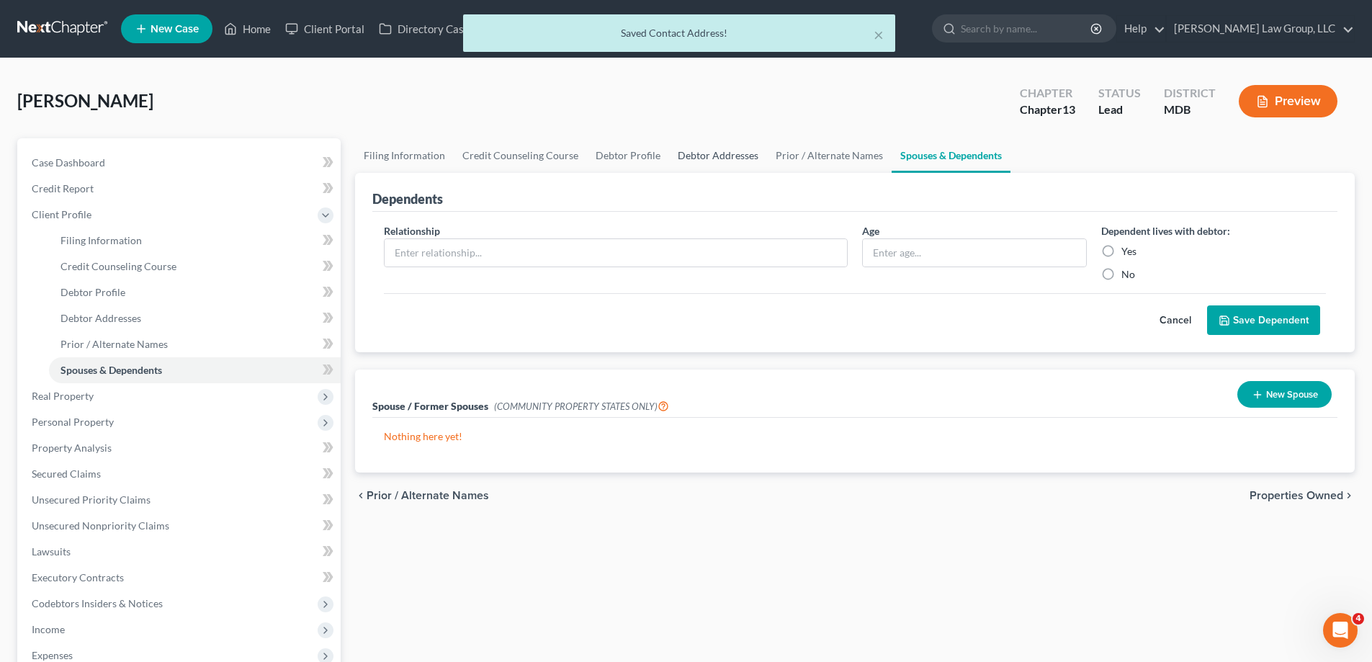
click at [677, 160] on link "Debtor Addresses" at bounding box center [718, 155] width 98 height 35
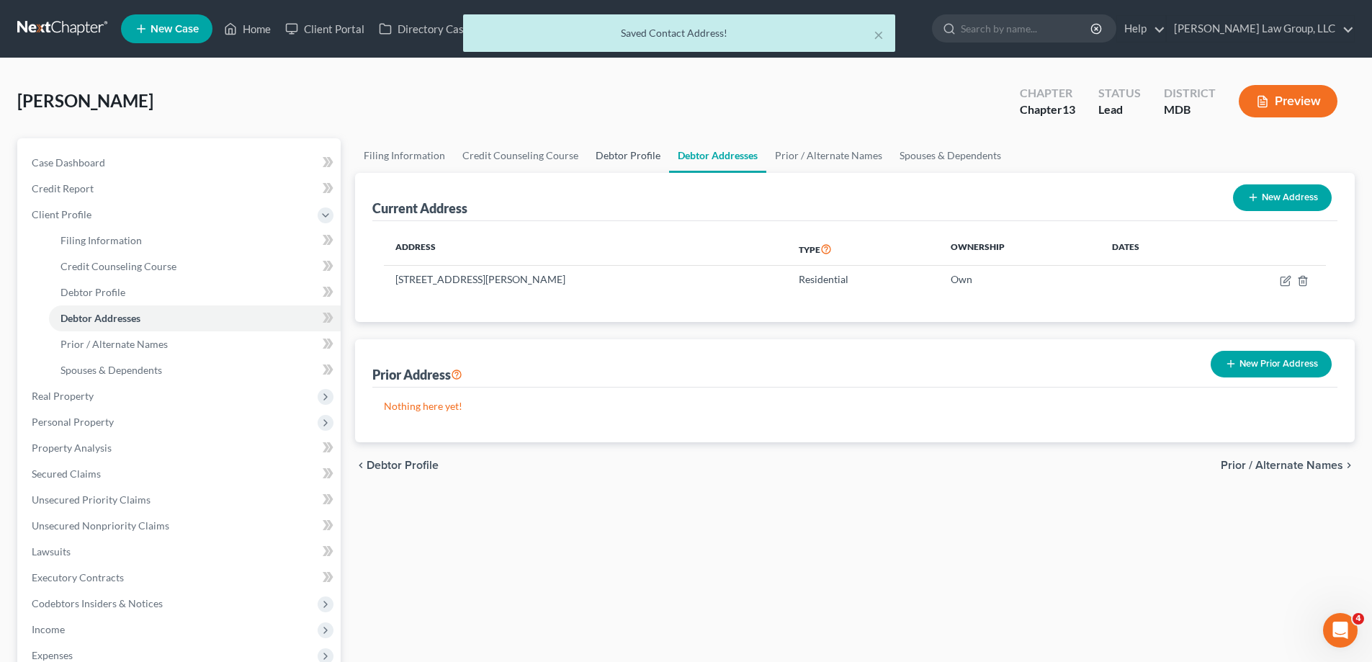
click at [598, 155] on link "Debtor Profile" at bounding box center [628, 155] width 82 height 35
select select "0"
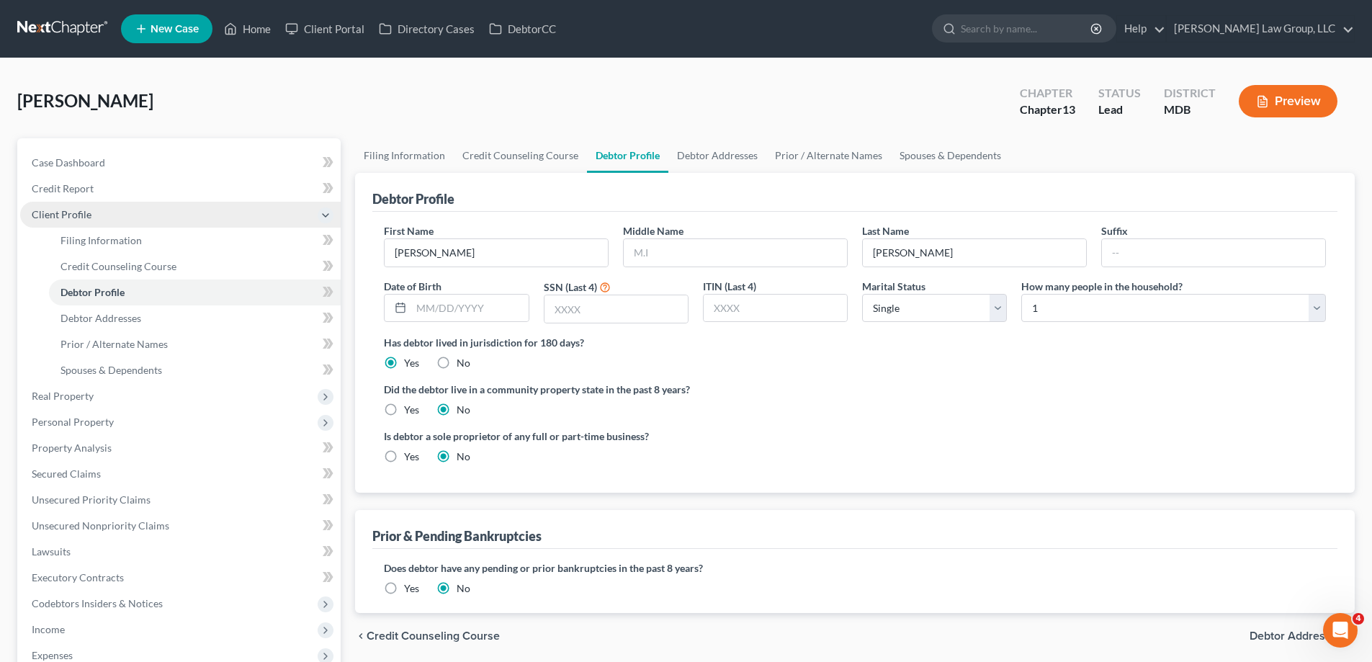
click at [88, 223] on span "Client Profile" at bounding box center [180, 215] width 321 height 26
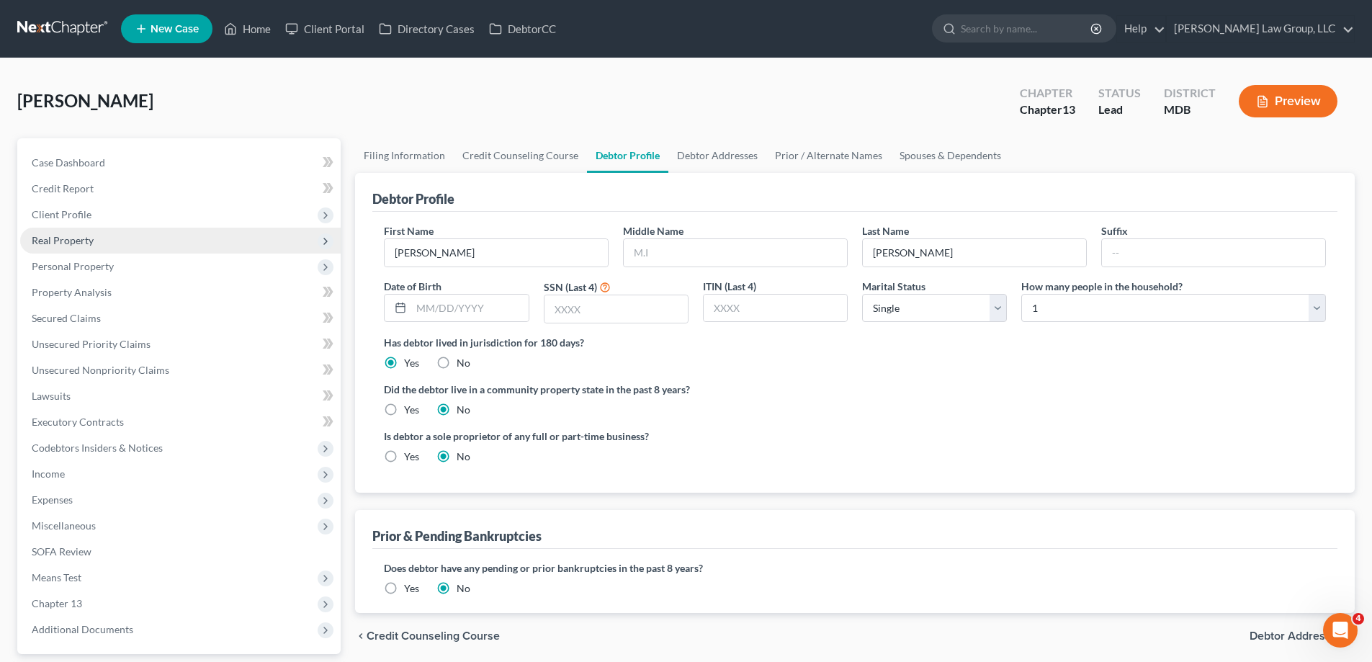
click at [88, 243] on span "Real Property" at bounding box center [63, 240] width 62 height 12
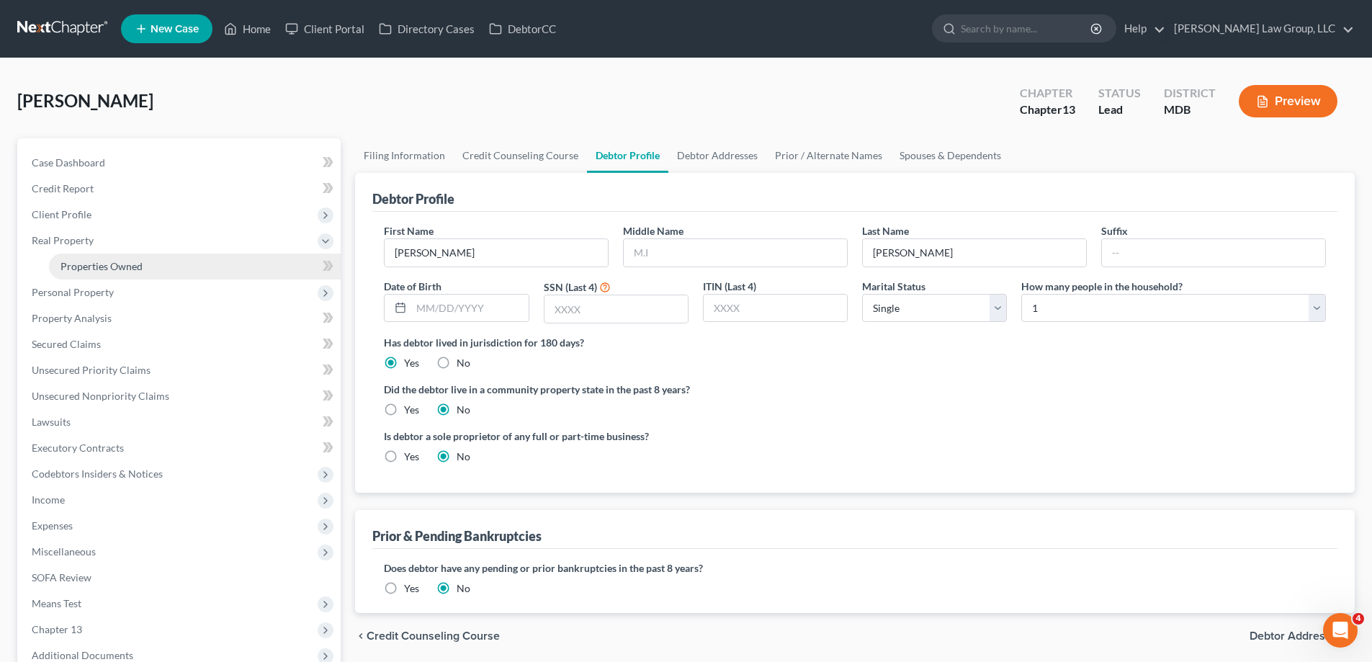
click at [114, 267] on span "Properties Owned" at bounding box center [102, 266] width 82 height 12
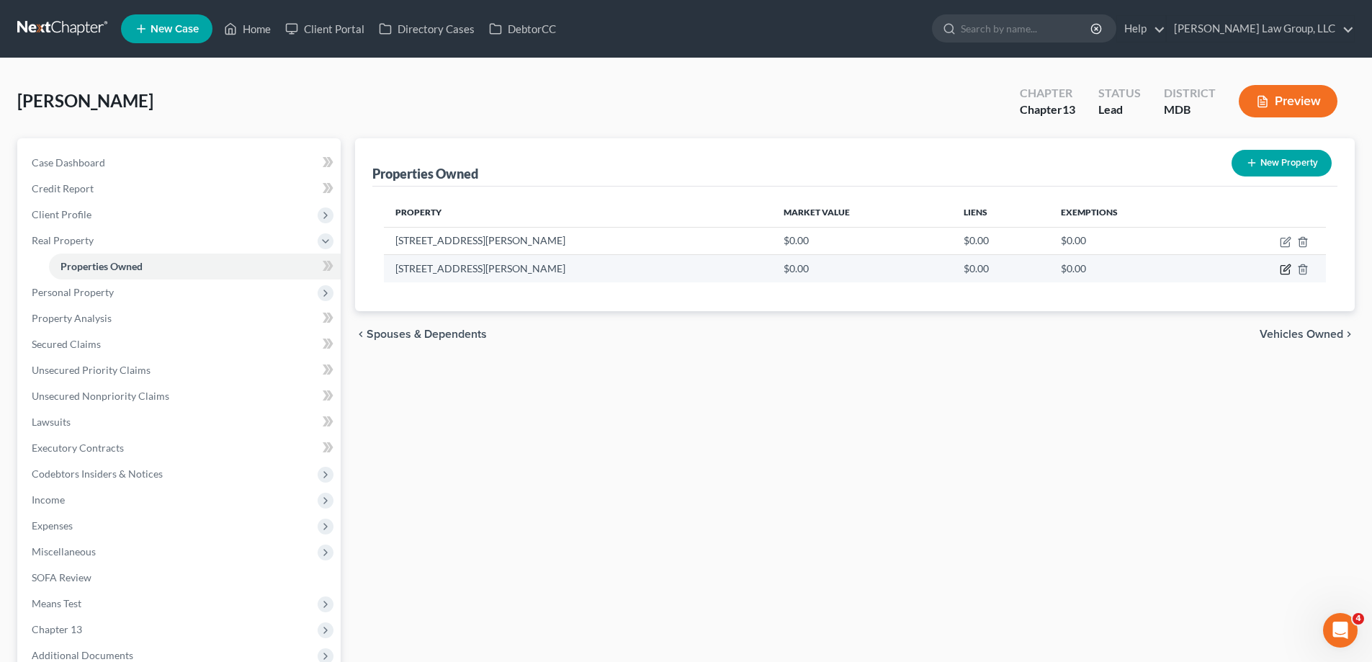
click at [1285, 264] on icon "button" at bounding box center [1286, 270] width 12 height 12
select select "21"
select select "1"
select select "0"
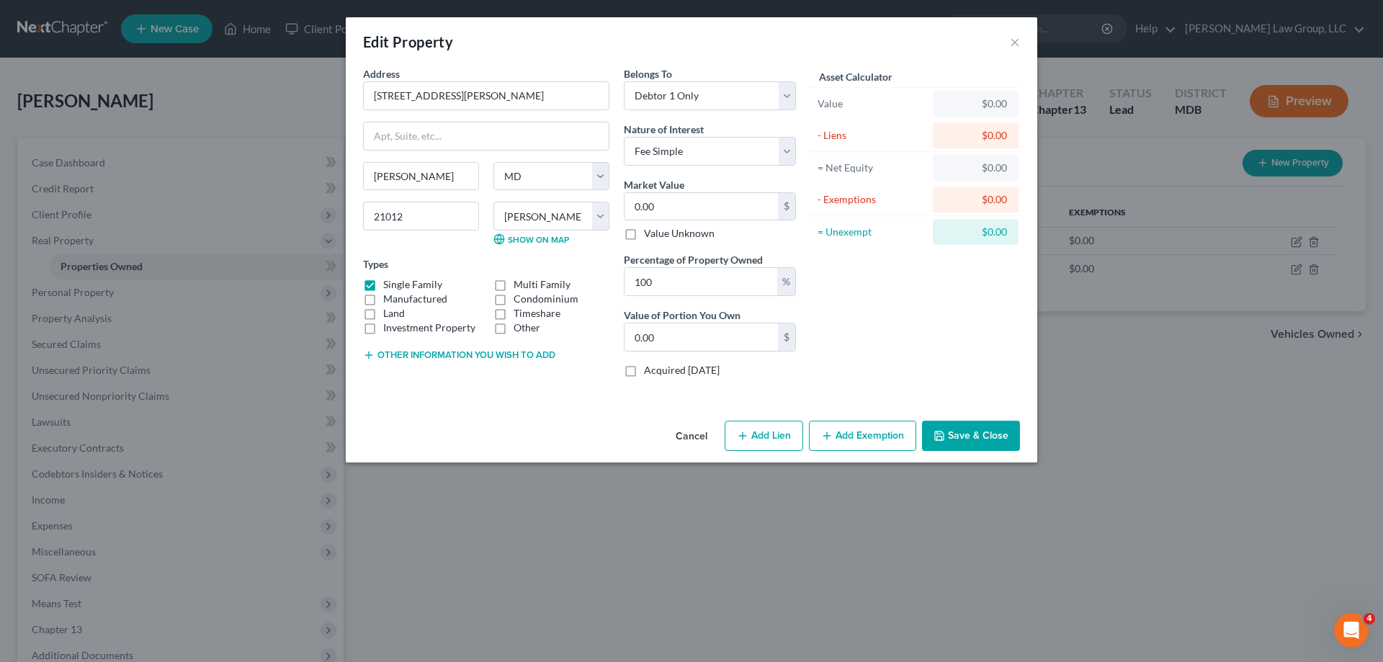
click at [679, 441] on button "Cancel" at bounding box center [691, 436] width 55 height 29
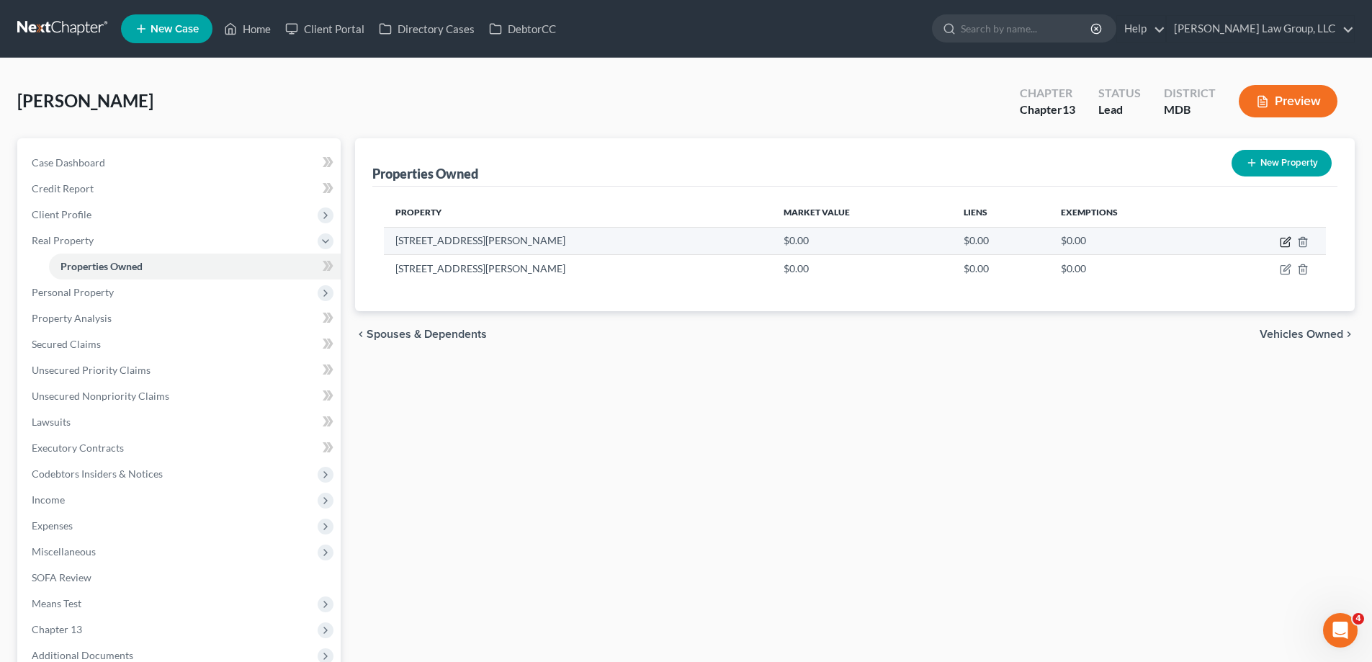
click at [1287, 240] on icon "button" at bounding box center [1286, 242] width 12 height 12
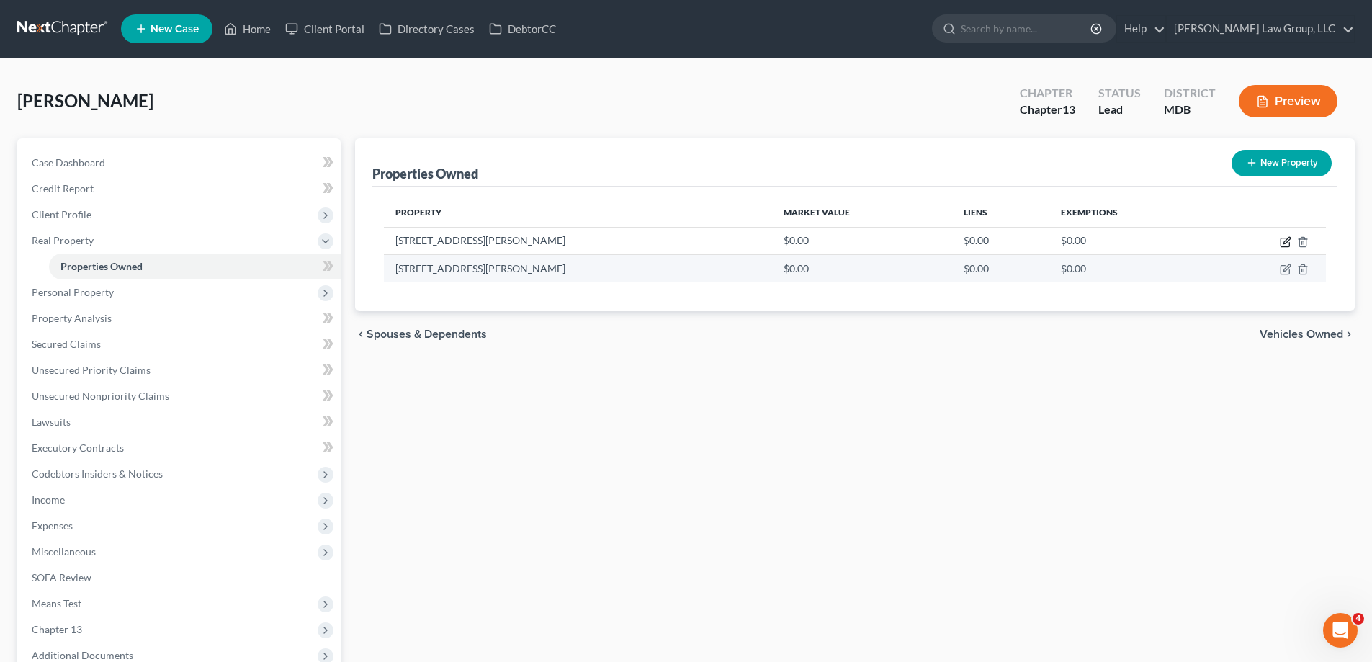
select select "21"
select select "1"
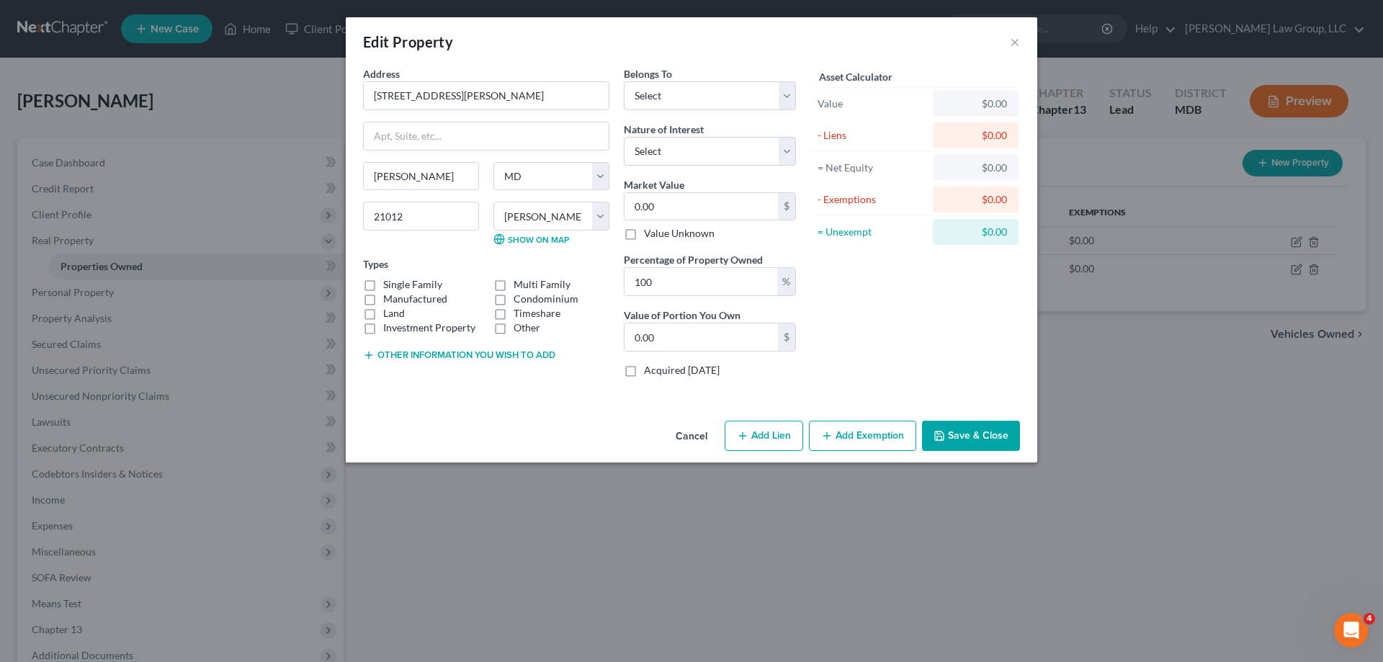
click at [705, 439] on button "Cancel" at bounding box center [691, 436] width 55 height 29
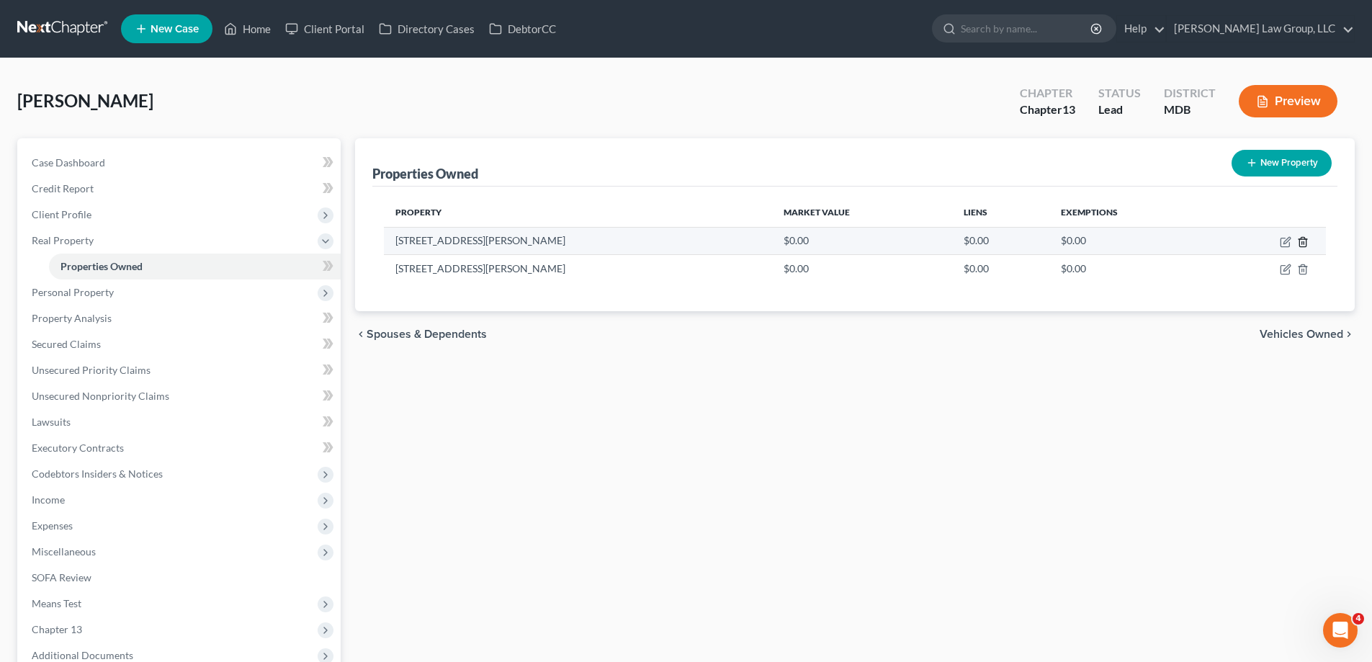
click at [1304, 237] on icon "button" at bounding box center [1303, 241] width 6 height 9
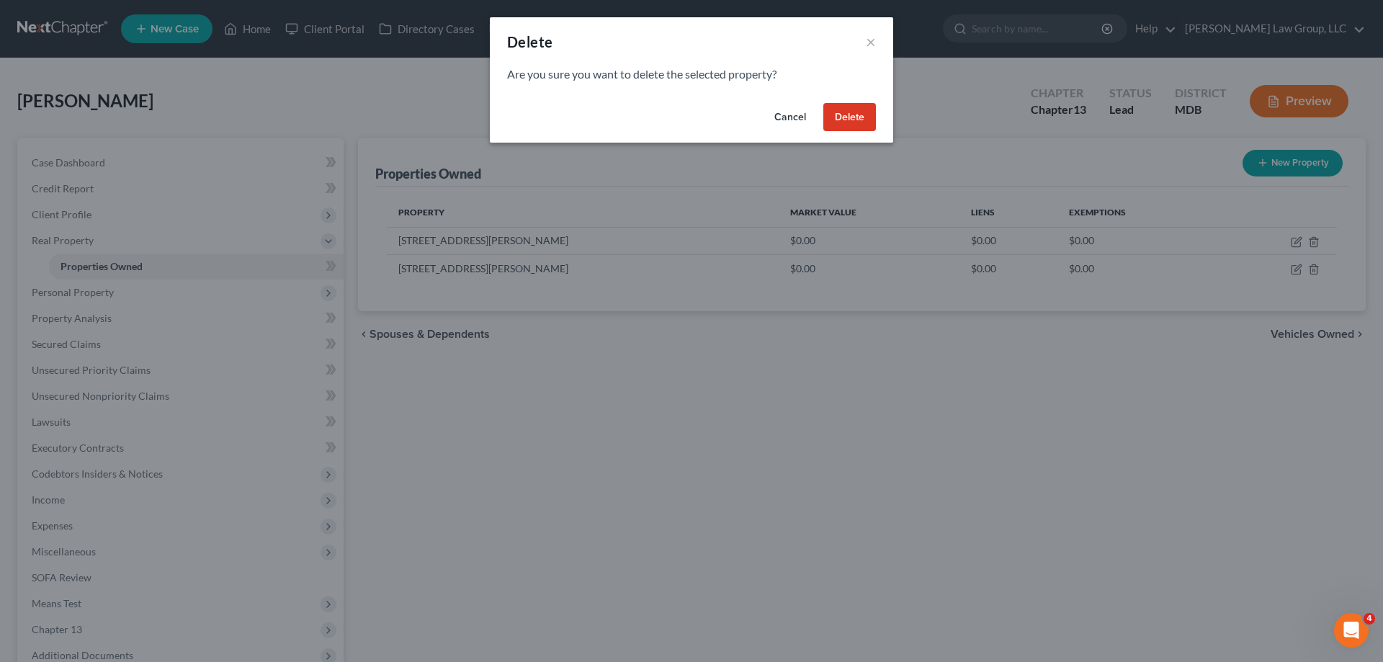
click at [841, 117] on button "Delete" at bounding box center [849, 117] width 53 height 29
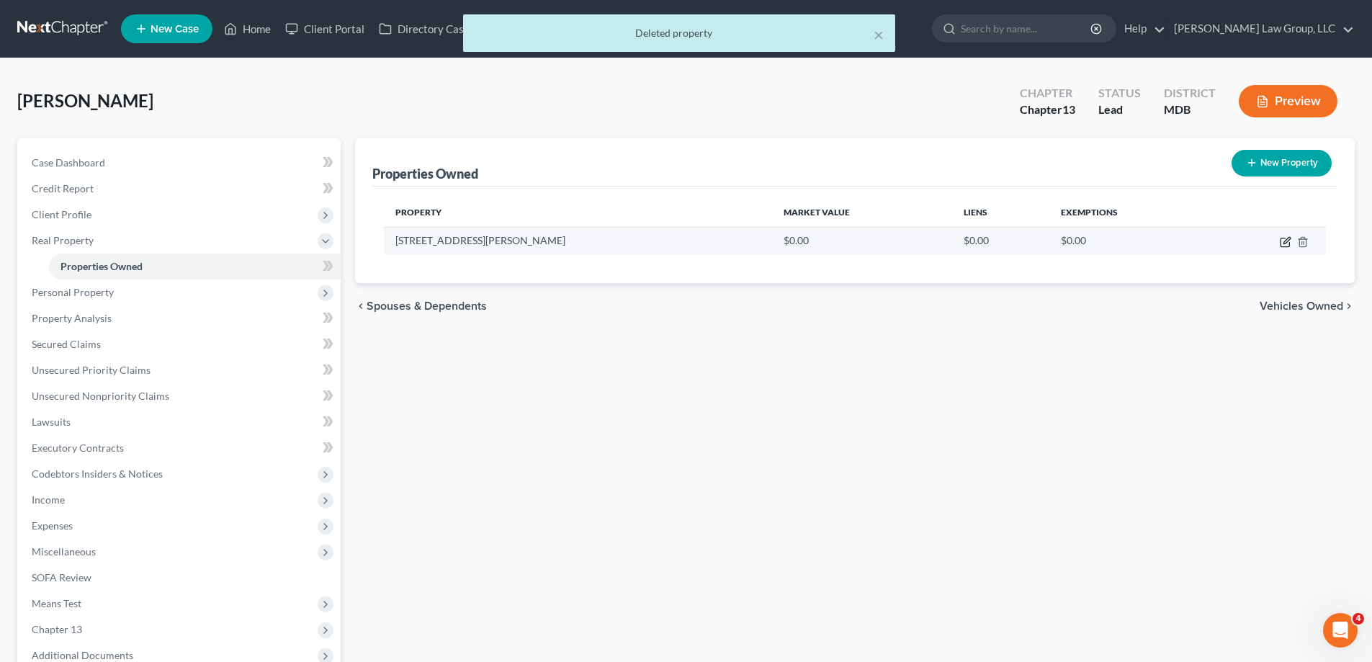
click at [1284, 239] on icon "button" at bounding box center [1286, 242] width 12 height 12
select select "21"
select select "1"
select select "0"
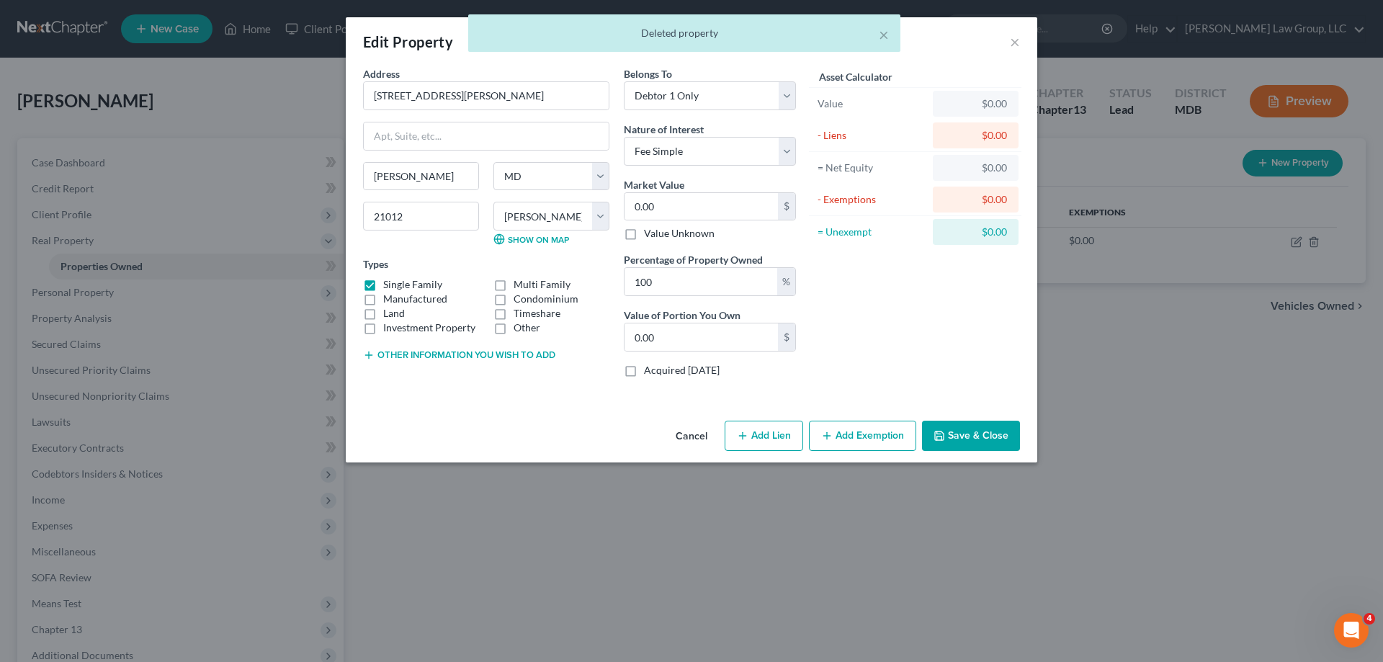
click at [979, 440] on button "Save & Close" at bounding box center [971, 436] width 98 height 30
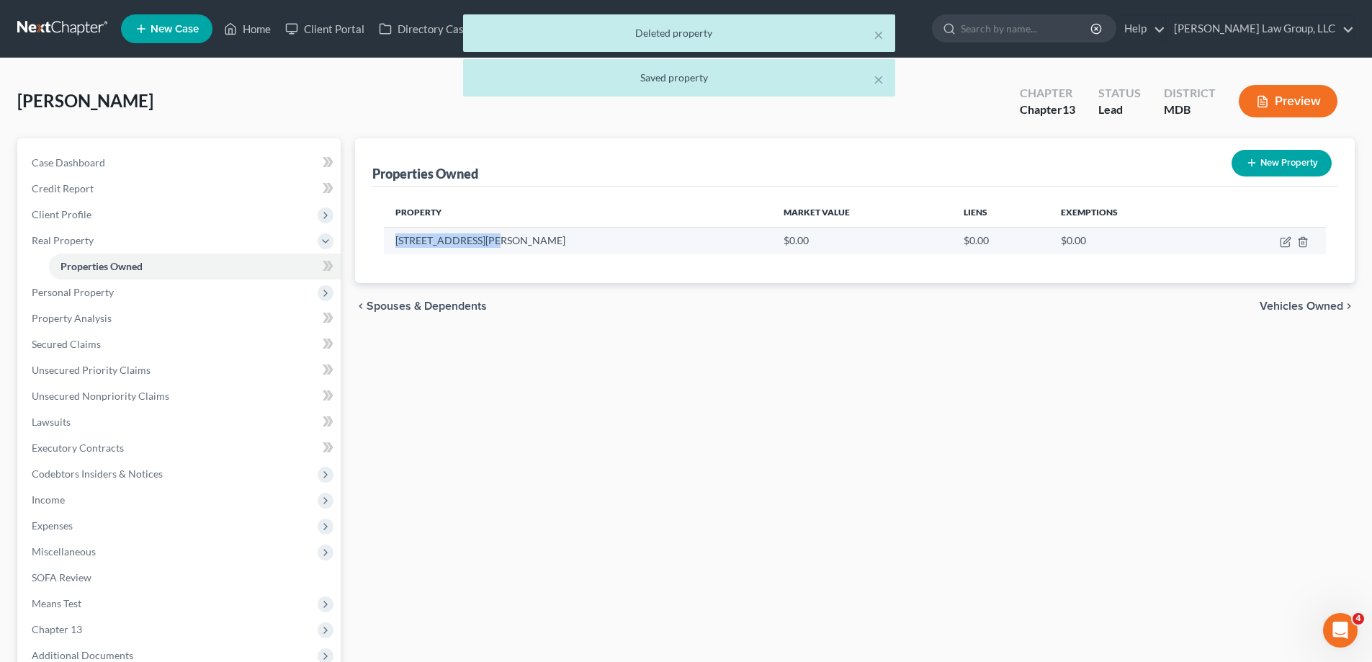
drag, startPoint x: 509, startPoint y: 238, endPoint x: 397, endPoint y: 245, distance: 111.9
click at [397, 245] on td "[STREET_ADDRESS][PERSON_NAME]" at bounding box center [578, 240] width 388 height 27
copy td "[STREET_ADDRESS][PERSON_NAME]"
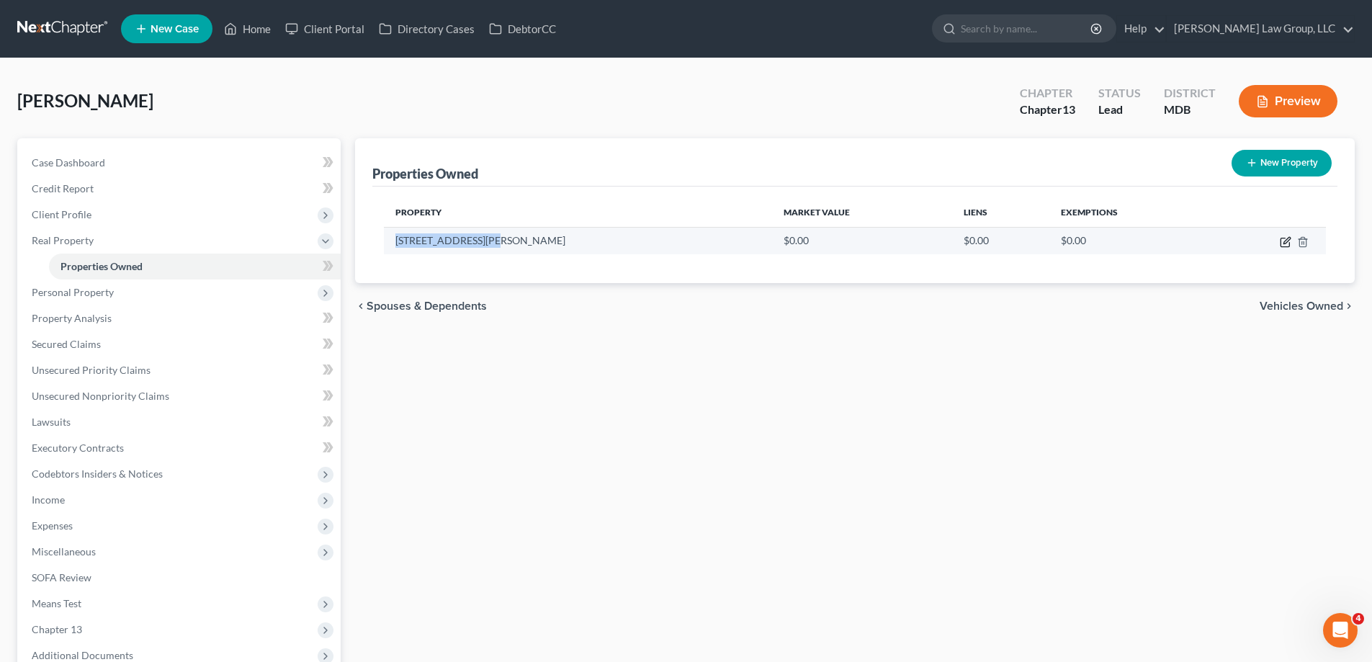
click at [1284, 240] on icon "button" at bounding box center [1286, 242] width 12 height 12
select select "21"
select select "1"
select select "0"
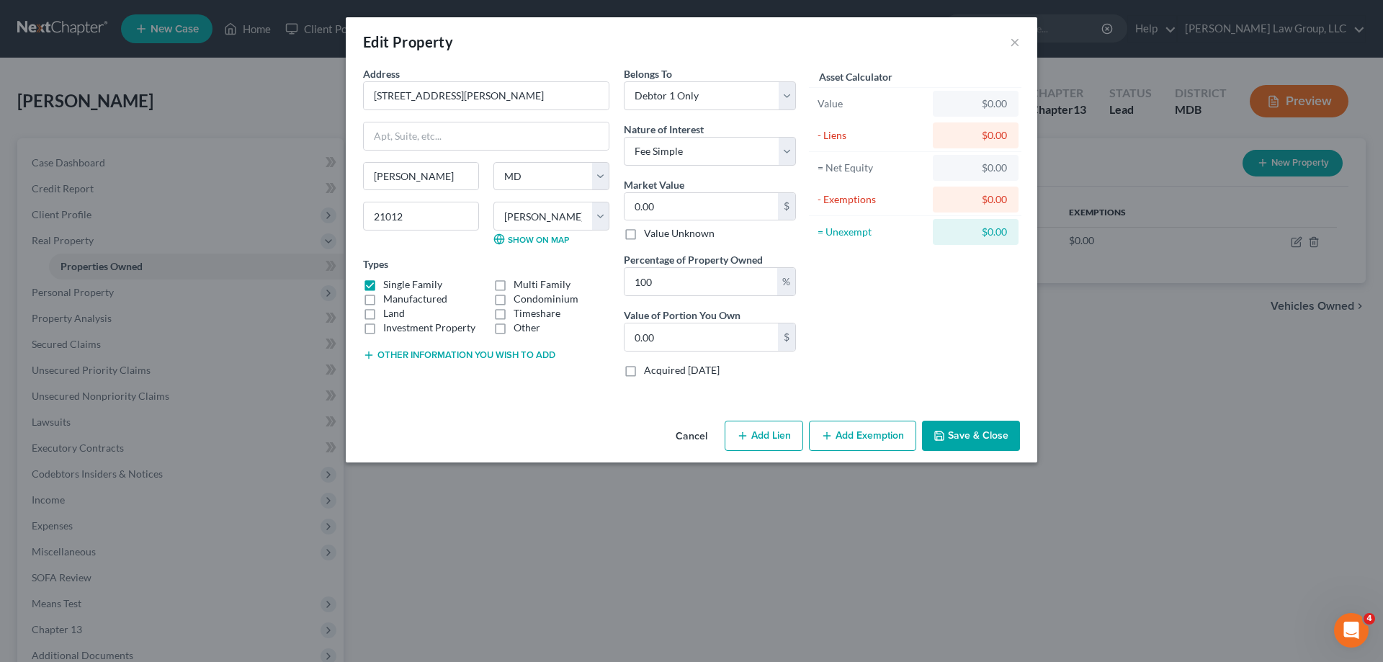
click at [497, 359] on button "Other information you wish to add" at bounding box center [459, 355] width 192 height 12
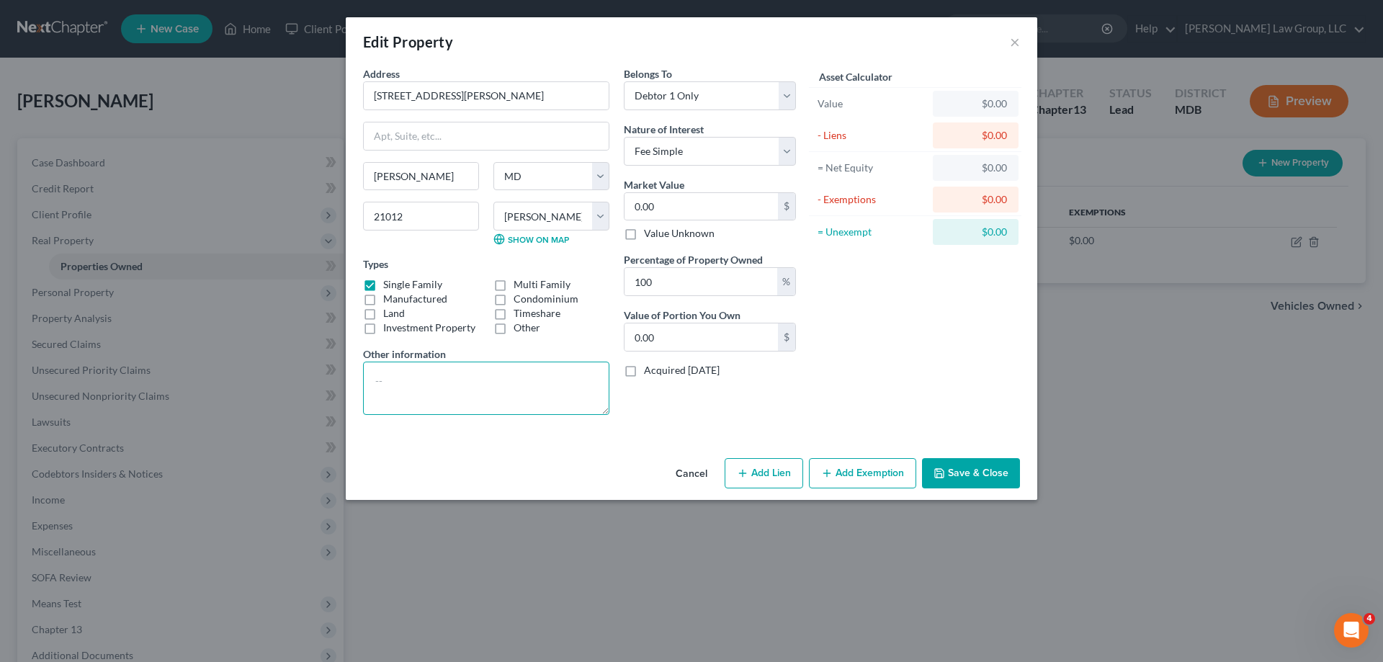
click at [447, 368] on textarea at bounding box center [486, 388] width 246 height 53
click at [534, 383] on textarea "[DOMAIN_NAME] value is $547,000 minus 10% for sales and closing costs" at bounding box center [486, 388] width 246 height 53
click at [555, 380] on textarea "[DOMAIN_NAME] value is $547,000 minus 10% for sales and closing costs" at bounding box center [486, 388] width 246 height 53
type textarea "[DOMAIN_NAME] value is $547,000 minus 10% ($54,700) for sales and closing costs"
click at [696, 200] on input "0.00" at bounding box center [701, 206] width 153 height 27
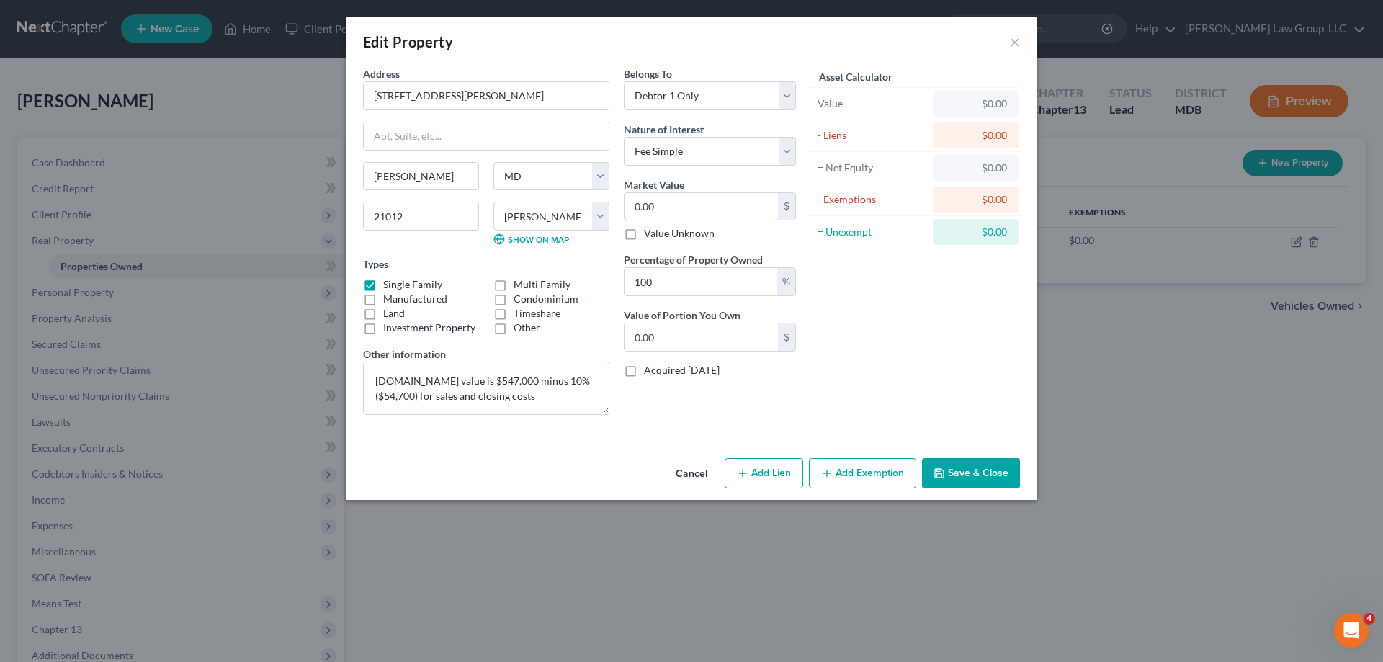
paste input "492,3"
type input "492,300"
type input "492,300.00"
type input "492,300"
click at [920, 344] on div "Asset Calculator Value $492,300.00 - Liens $0.00 = Net Equity $0.00 - Exemption…" at bounding box center [915, 246] width 224 height 360
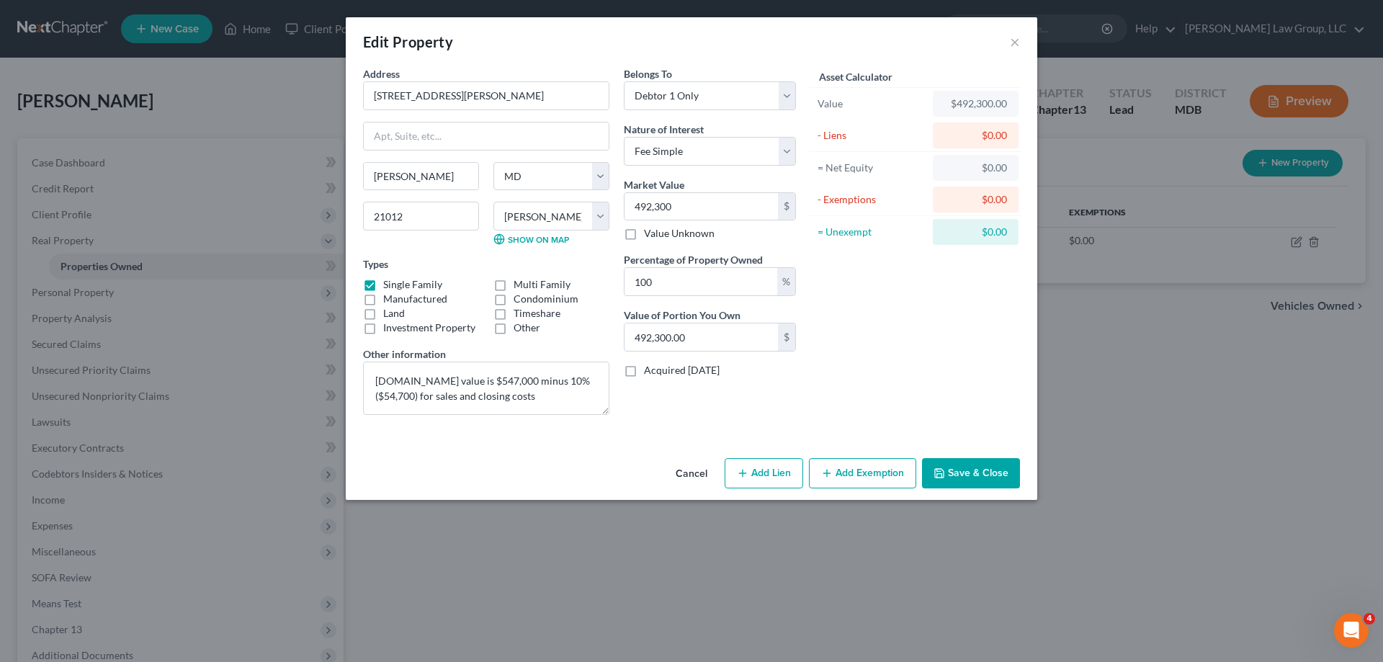
click at [993, 473] on button "Save & Close" at bounding box center [971, 473] width 98 height 30
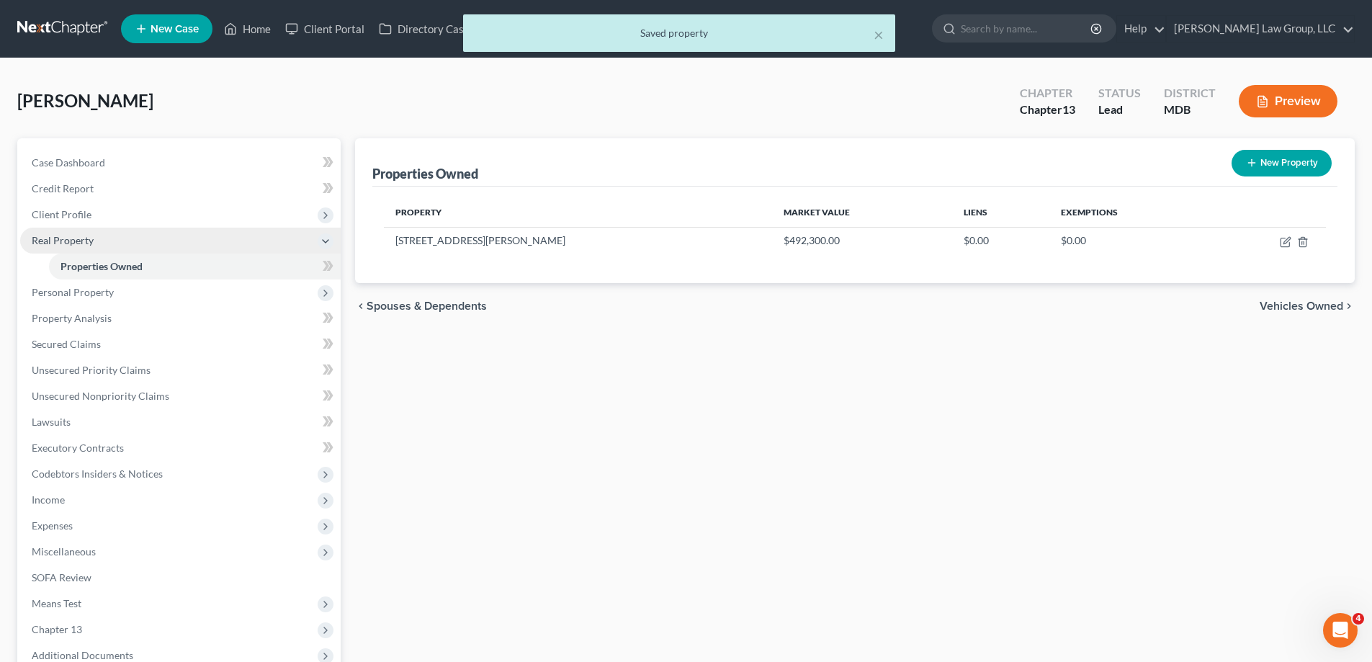
click at [67, 249] on span "Real Property" at bounding box center [180, 241] width 321 height 26
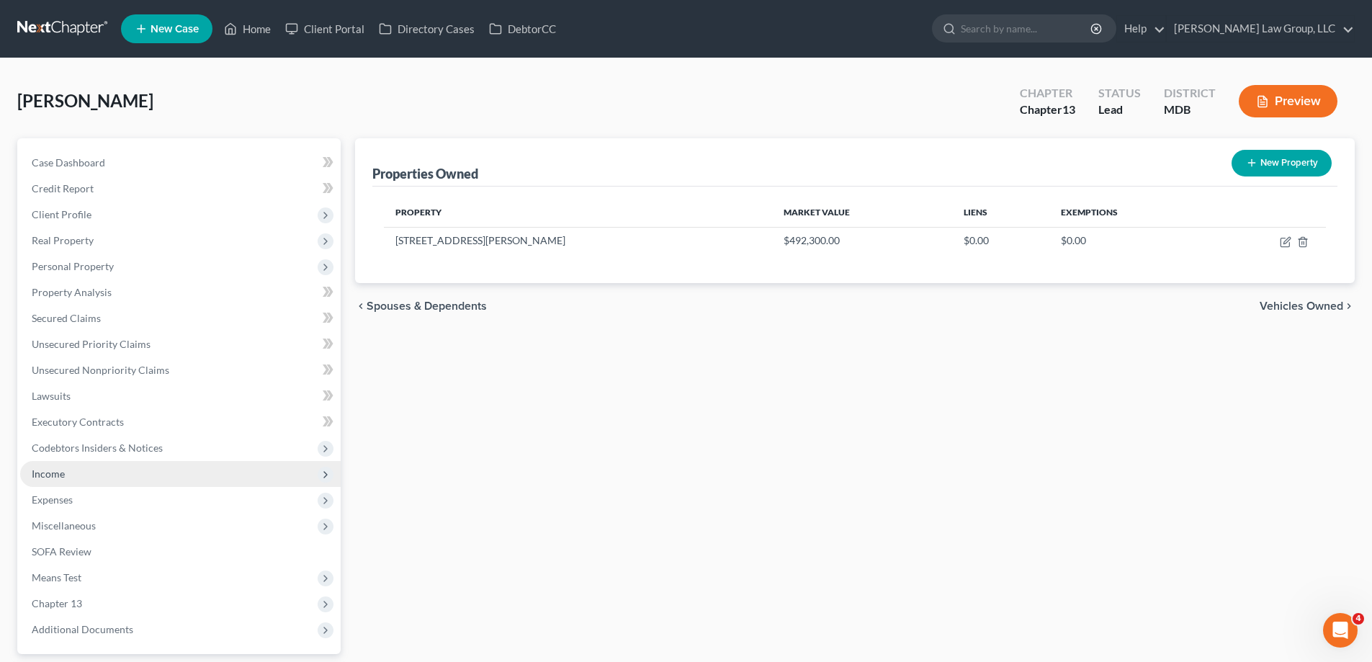
click at [119, 471] on span "Income" at bounding box center [180, 474] width 321 height 26
drag, startPoint x: 114, startPoint y: 465, endPoint x: 111, endPoint y: 475, distance: 11.2
click at [114, 465] on span "Income" at bounding box center [180, 474] width 321 height 26
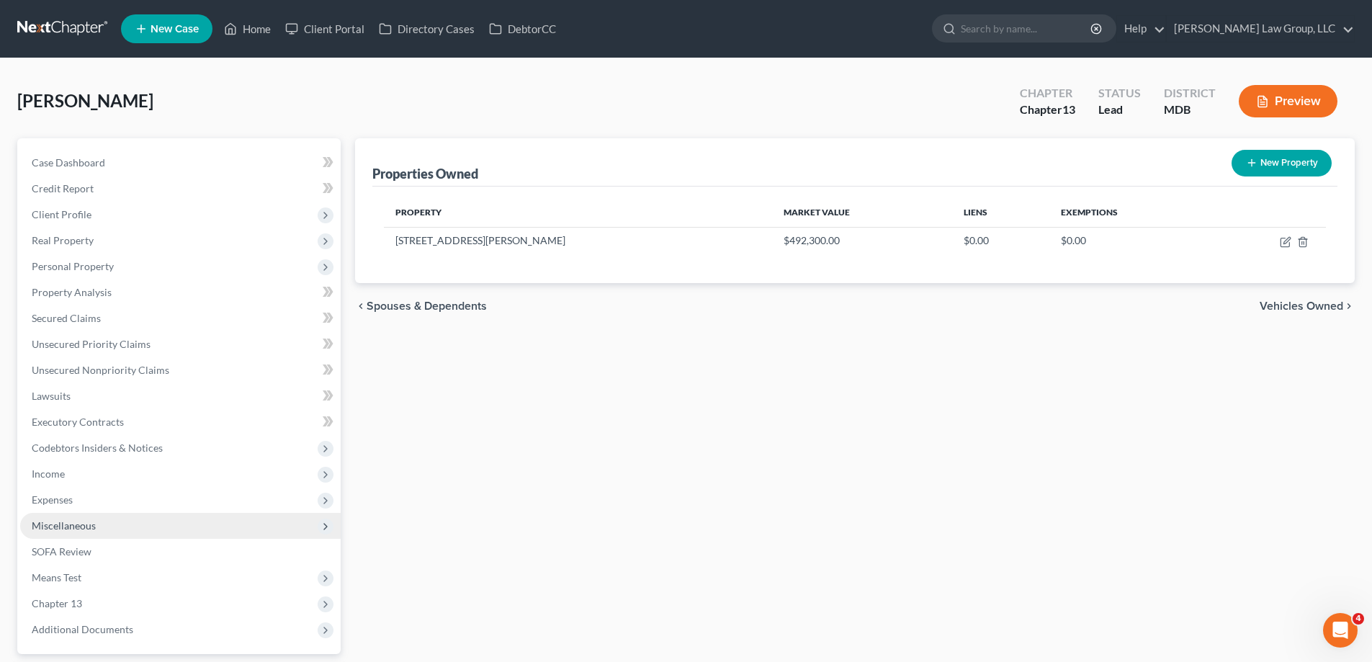
click at [99, 535] on span "Miscellaneous" at bounding box center [180, 526] width 321 height 26
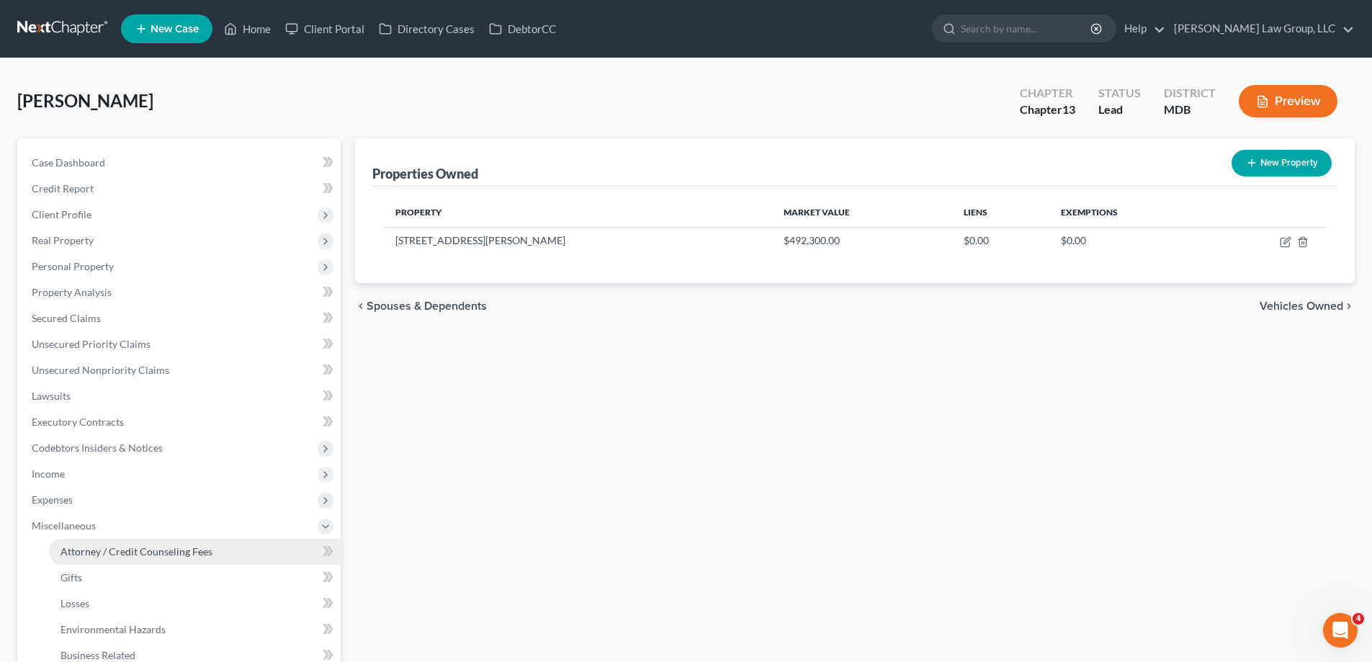
drag, startPoint x: 124, startPoint y: 543, endPoint x: 877, endPoint y: 438, distance: 760.1
click at [123, 543] on link "Attorney / Credit Counseling Fees" at bounding box center [195, 552] width 292 height 26
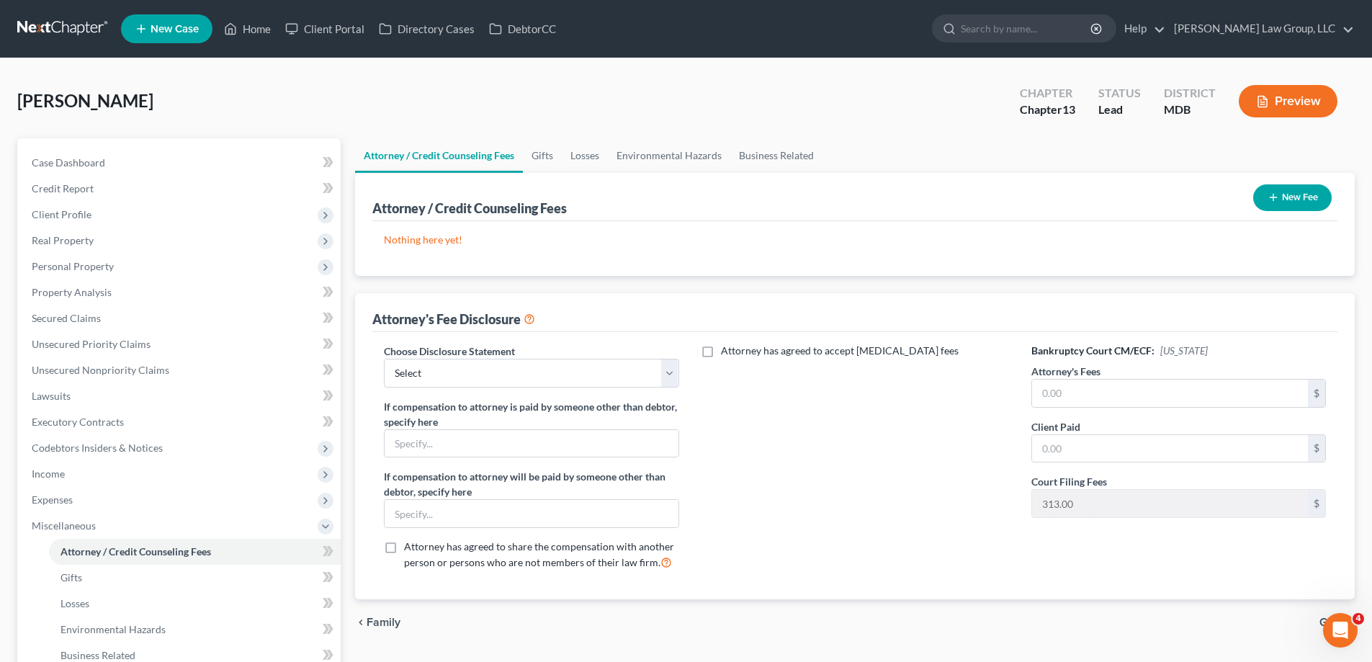
click at [1276, 204] on button "New Fee" at bounding box center [1293, 197] width 79 height 27
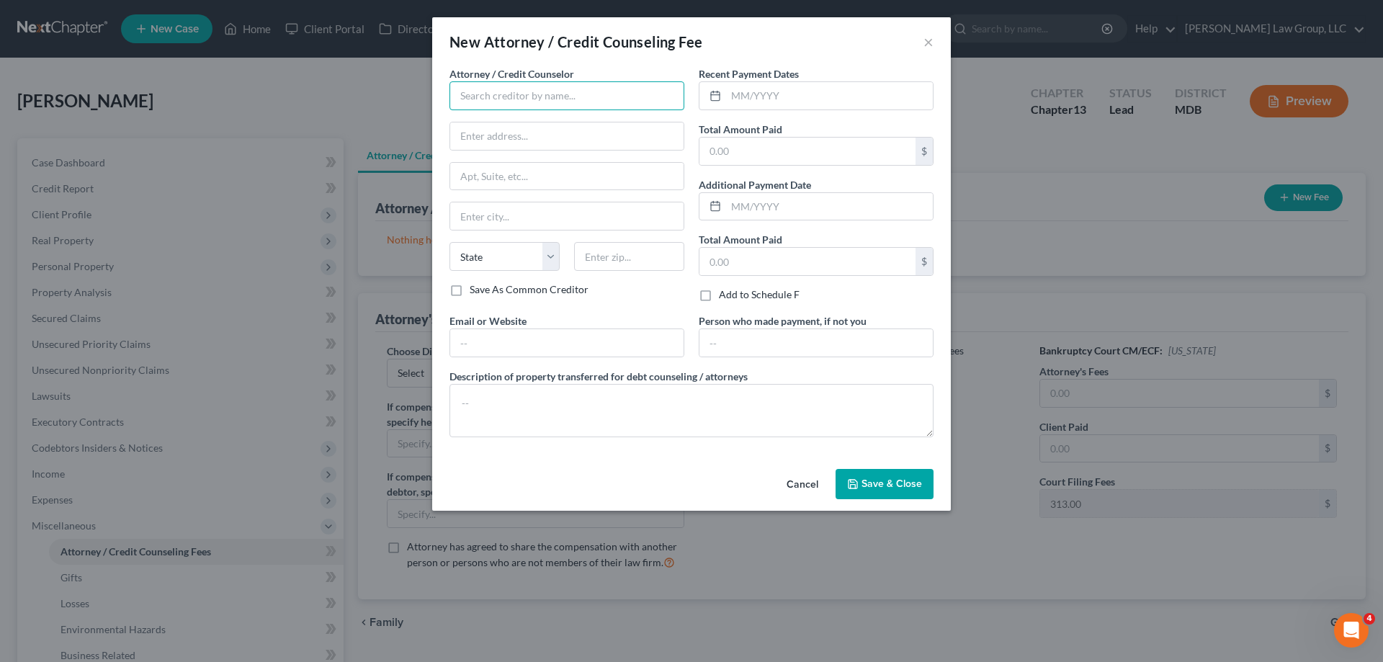
click at [578, 98] on input "text" at bounding box center [567, 95] width 235 height 29
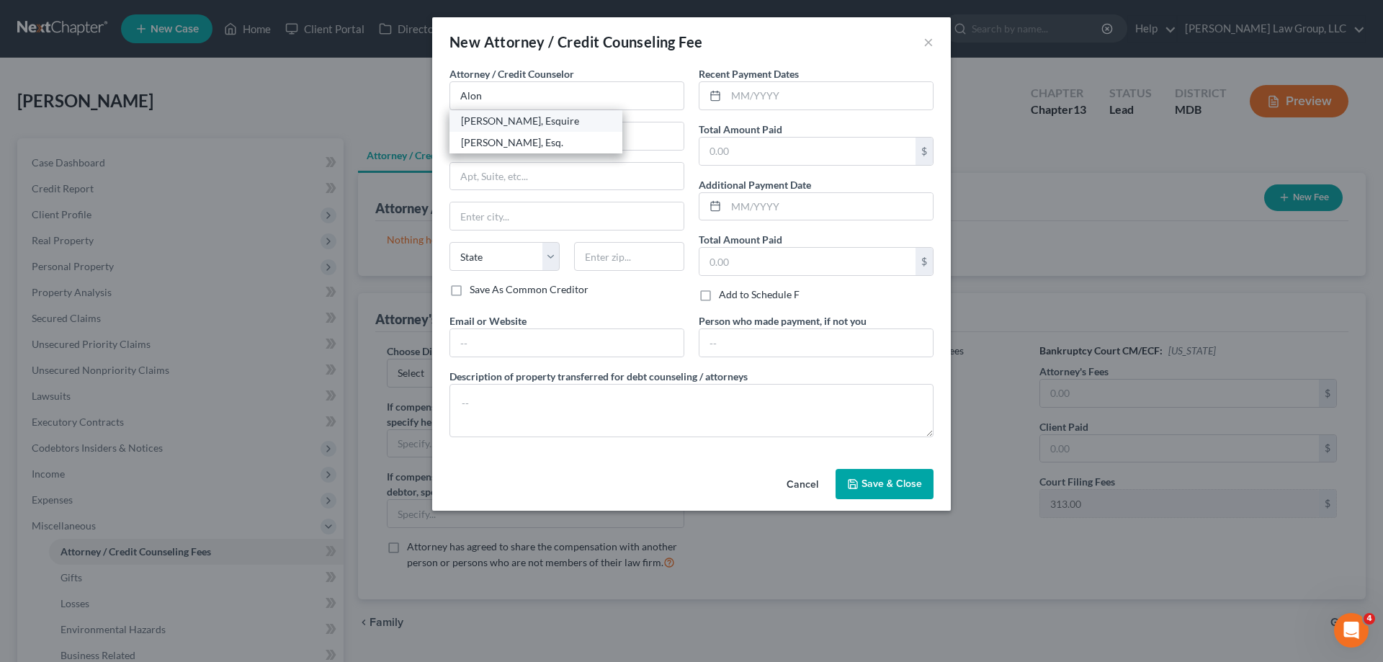
click at [538, 124] on div "[PERSON_NAME], Esquire" at bounding box center [536, 121] width 150 height 14
type input "[PERSON_NAME], Esquire"
type input "[PERSON_NAME] Law Group, LLC"
type input "[STREET_ADDRESS]"
type input "Columbia"
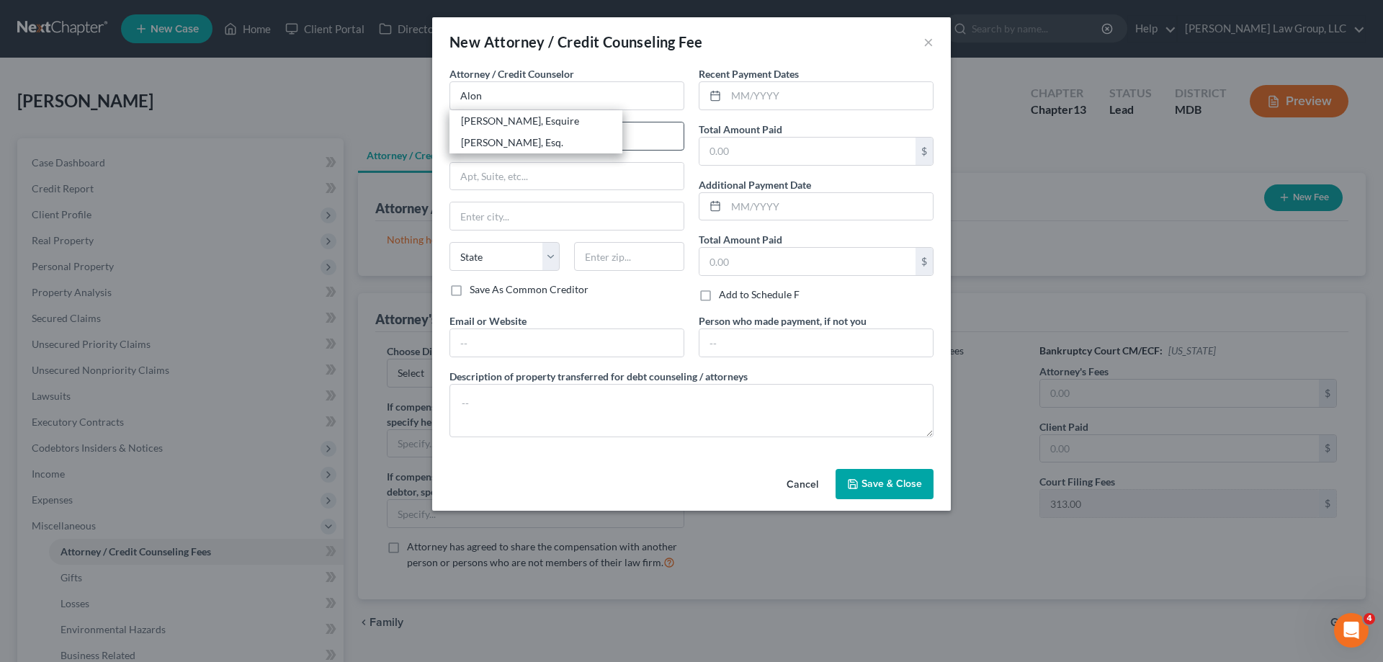
select select "21"
type input "21046"
click at [788, 99] on input "text" at bounding box center [829, 95] width 207 height 27
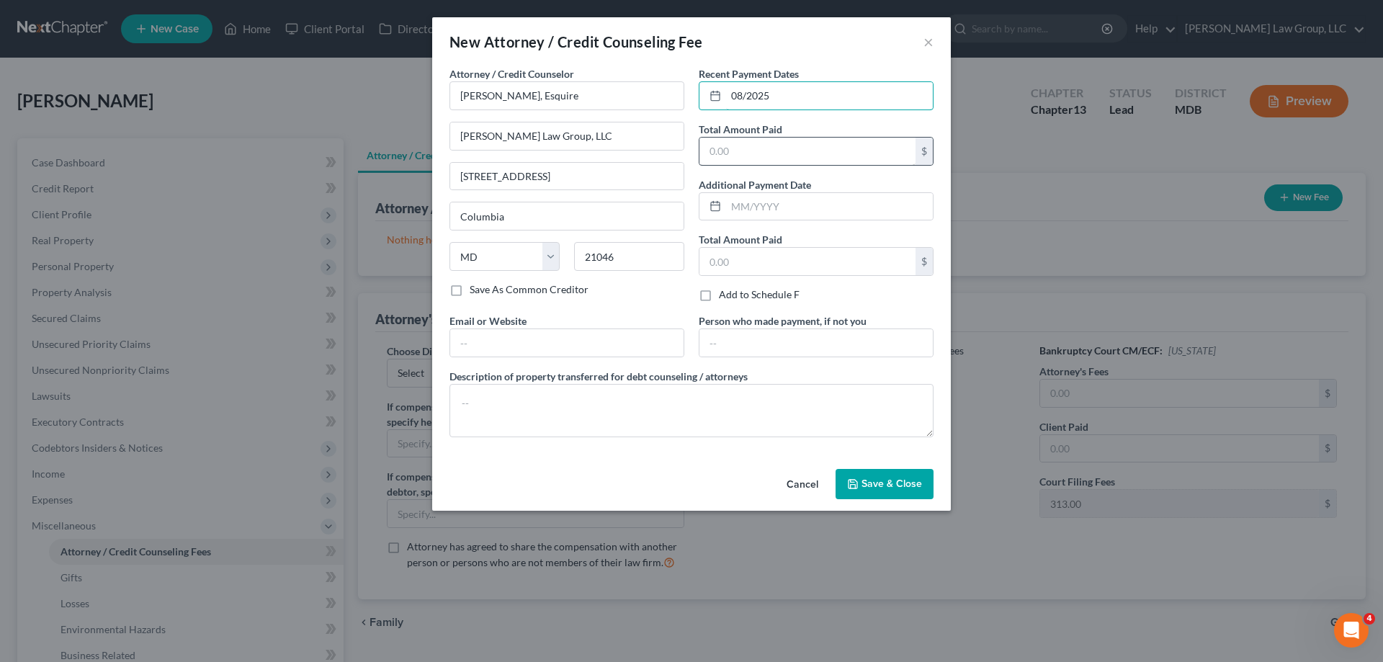
type input "08/2025"
click at [736, 149] on input "text" at bounding box center [808, 151] width 216 height 27
type input "2,900.00"
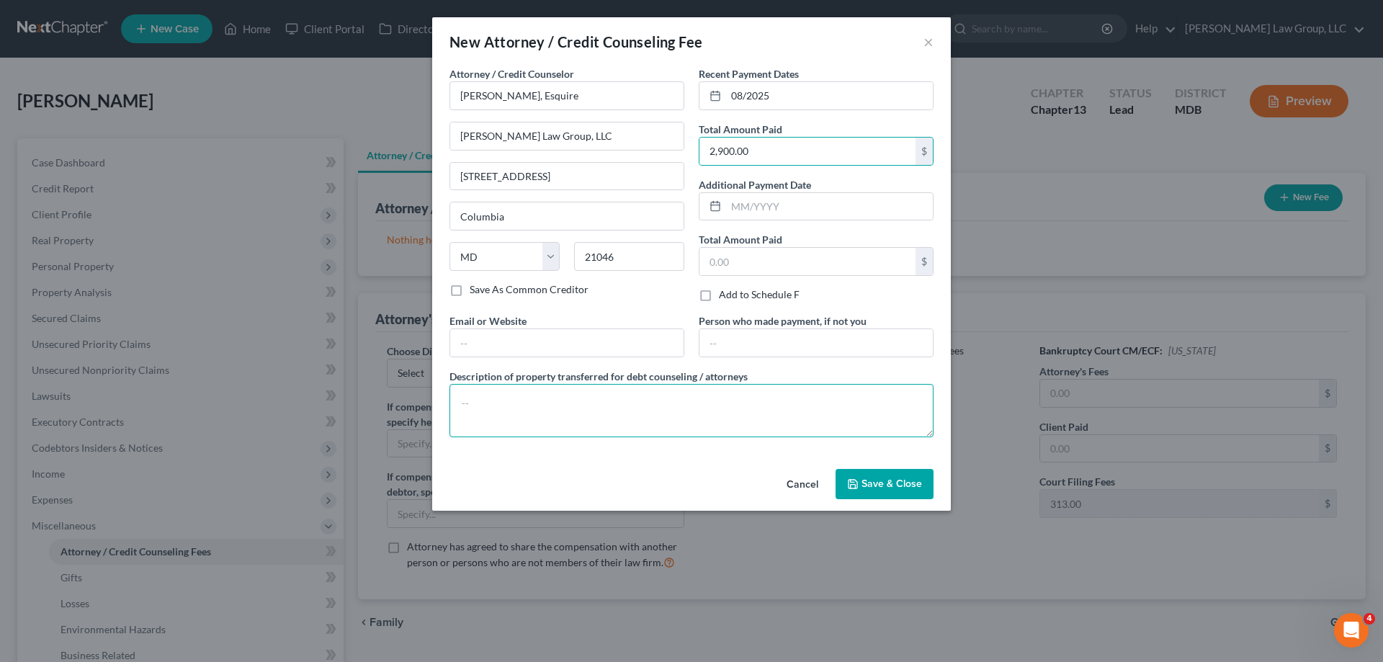
click at [694, 385] on textarea at bounding box center [692, 410] width 484 height 53
click at [570, 400] on textarea "Attorney's Fee - Filing Fee and Credit Report -" at bounding box center [692, 410] width 484 height 53
paste textarea "2,547.05"
type textarea "Attorney's Fee - $2,547.05 Filing Fee and Credit Report -"
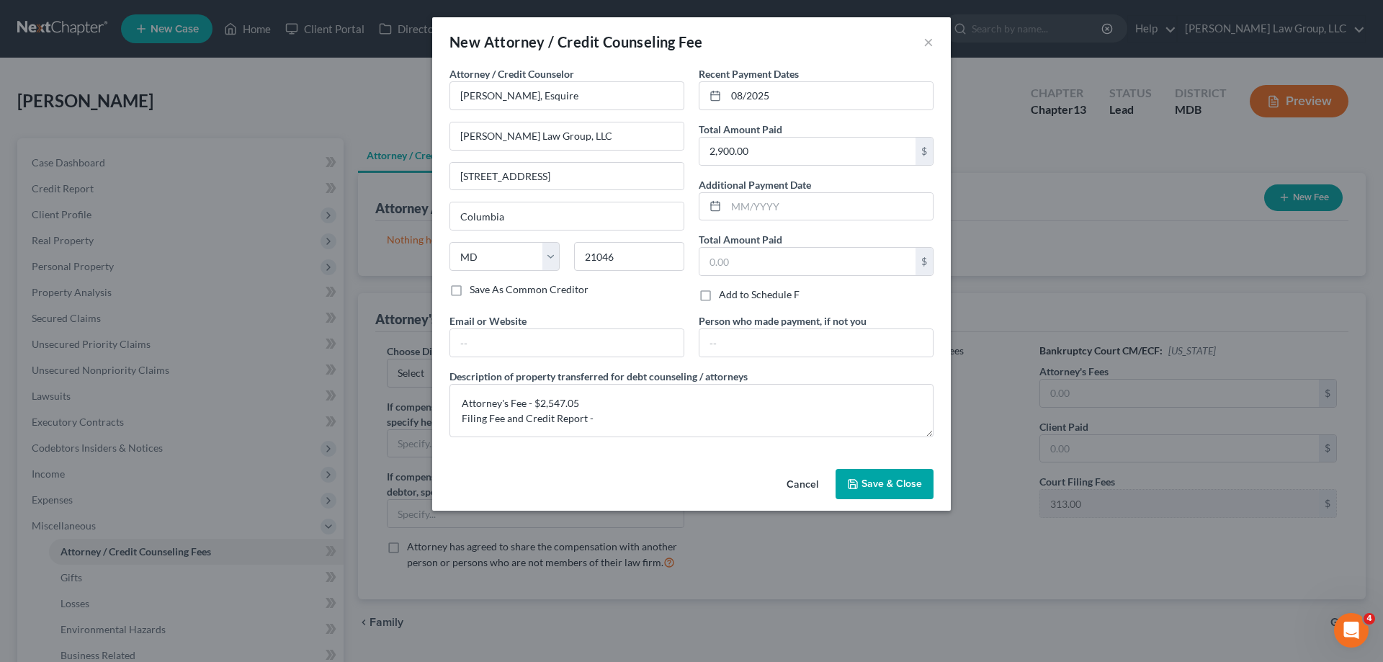
click at [875, 483] on span "Save & Close" at bounding box center [892, 484] width 61 height 12
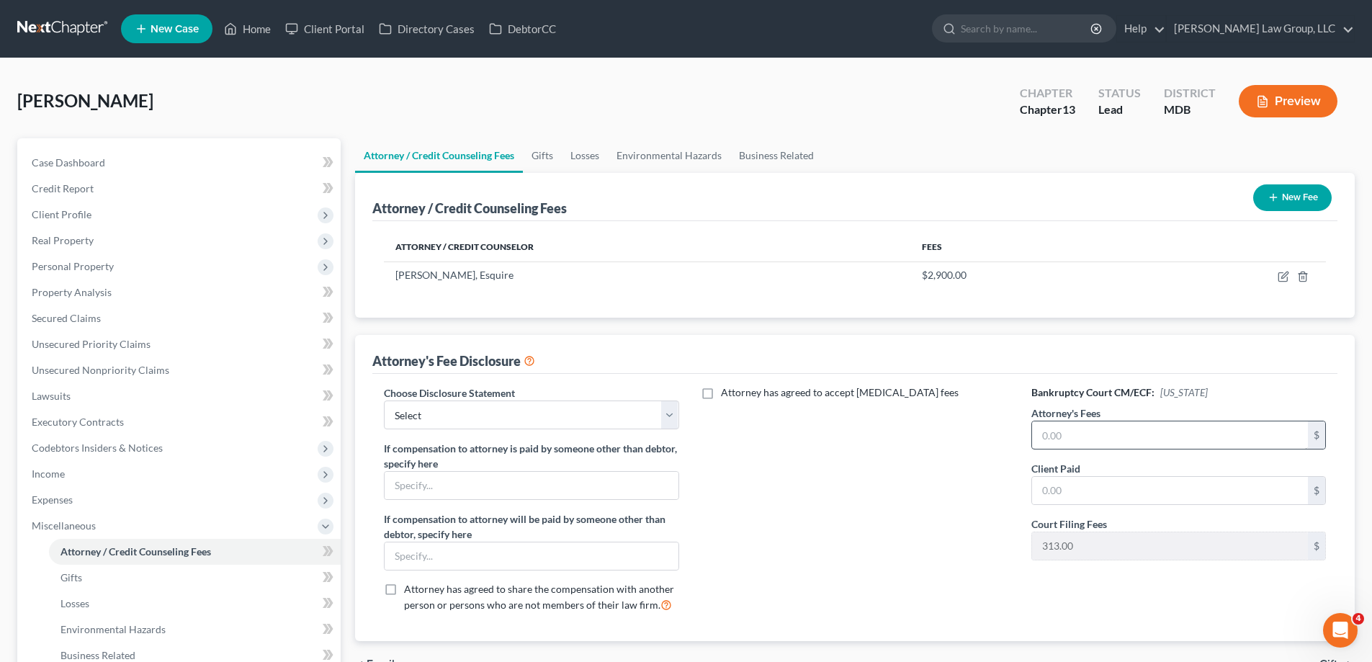
drag, startPoint x: 1059, startPoint y: 395, endPoint x: 1070, endPoint y: 431, distance: 37.6
click at [1059, 395] on h6 "Bankruptcy Court CM/ECF: [US_STATE]" at bounding box center [1179, 392] width 295 height 14
click at [1070, 431] on input "text" at bounding box center [1170, 434] width 276 height 27
type input "6,800.00"
paste input "2,547.05"
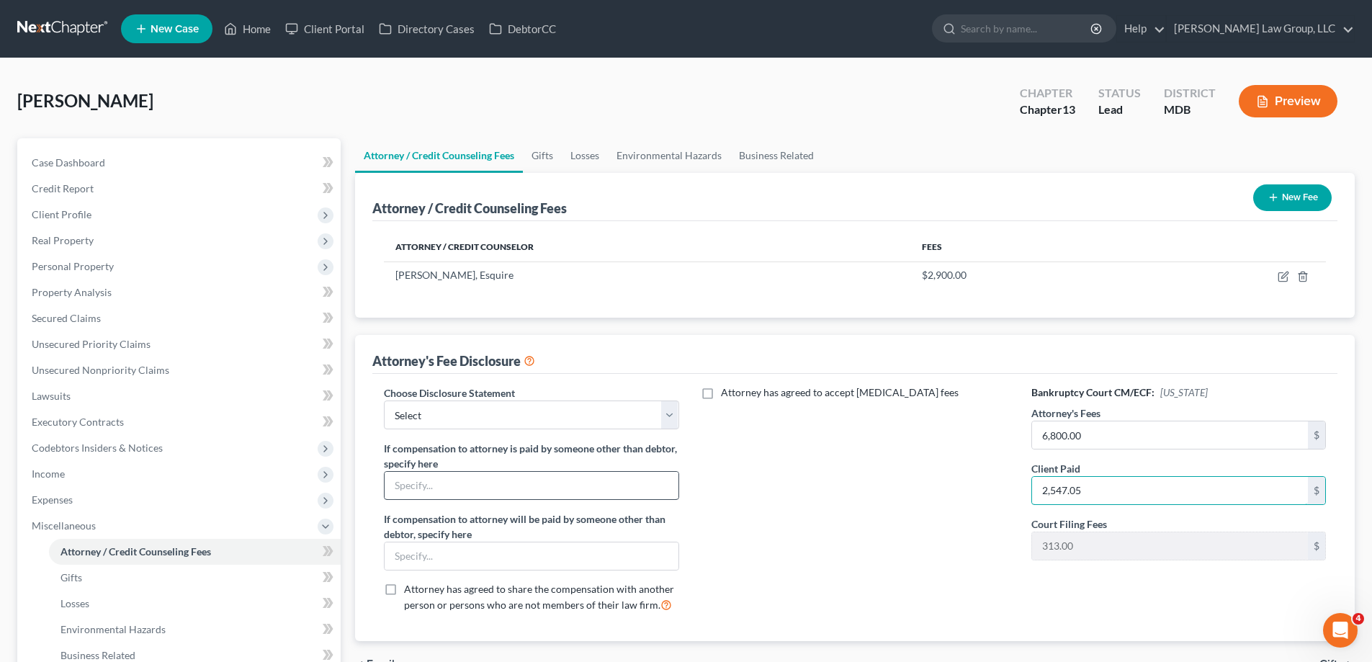
type input "2,547.05"
click at [438, 493] on input "text" at bounding box center [531, 485] width 293 height 27
type input "[PERSON_NAME]"
click at [465, 540] on label "If compensation to attorney will be paid by someone other than debtor, specify …" at bounding box center [531, 526] width 295 height 30
drag, startPoint x: 470, startPoint y: 560, endPoint x: 478, endPoint y: 567, distance: 10.2
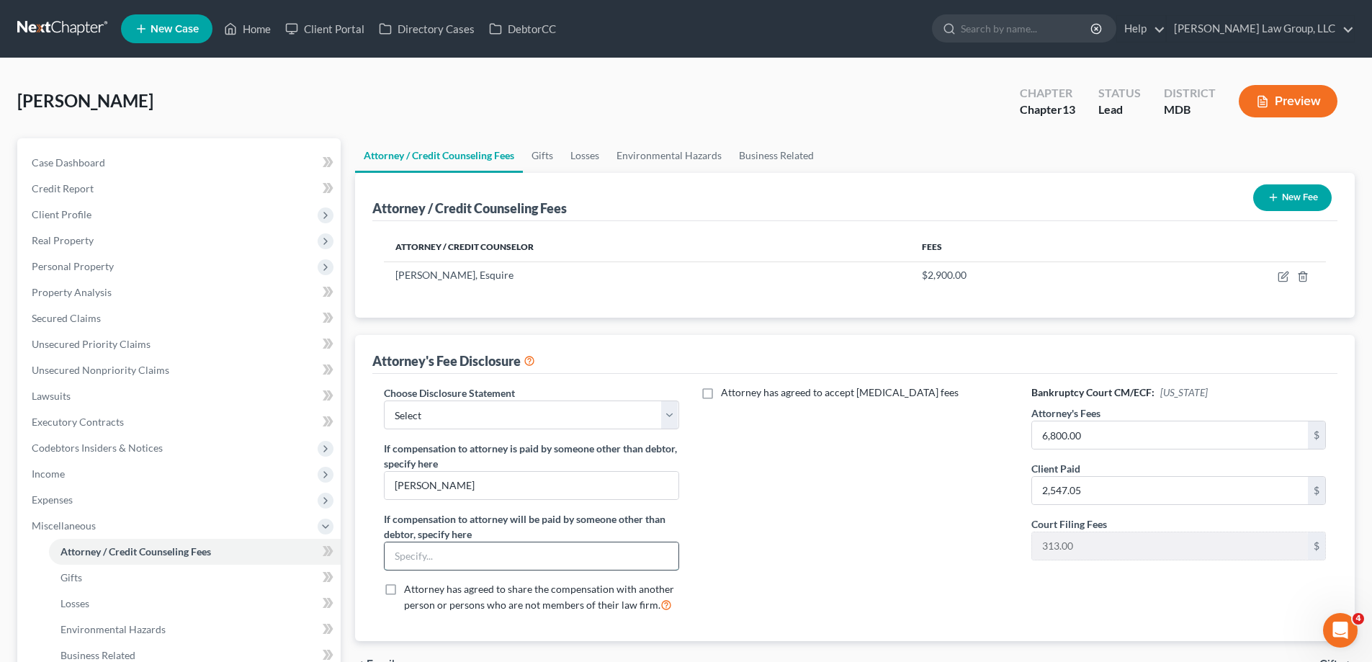
click at [471, 560] on input "text" at bounding box center [531, 555] width 293 height 27
type input "Chapter 13 Trustee"
drag, startPoint x: 427, startPoint y: 417, endPoint x: 447, endPoint y: 427, distance: 21.9
click at [427, 417] on select "Select Local Rule 2016-2(a)(2)(A) Chapter 13 Hourly Fee Disclosure Subchapter V…" at bounding box center [531, 415] width 295 height 29
select select "5"
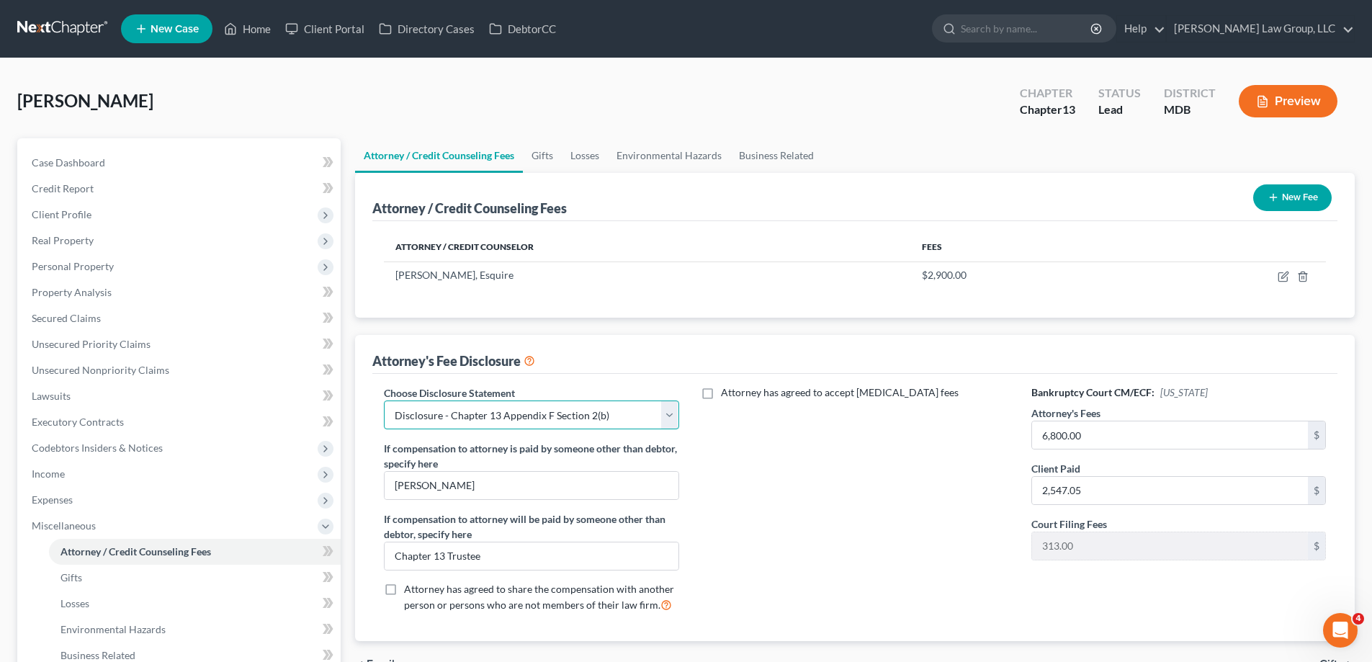
click at [384, 401] on select "Select Local Rule 2016-2(a)(2)(A) Chapter 13 Hourly Fee Disclosure Subchapter V…" at bounding box center [531, 415] width 295 height 29
click at [797, 518] on div "Attorney has agreed to accept [MEDICAL_DATA] fees" at bounding box center [855, 504] width 323 height 238
click at [1282, 273] on icon "button" at bounding box center [1283, 277] width 9 height 9
select select "21"
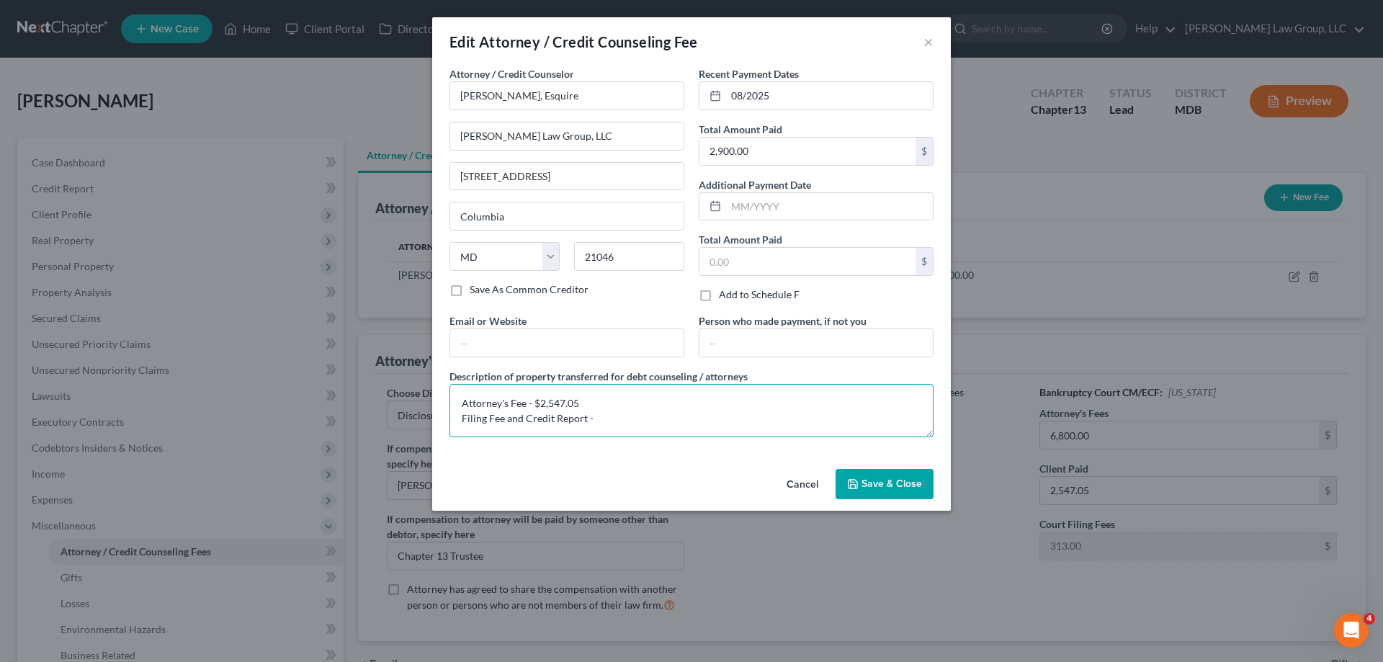
click at [639, 411] on textarea "Attorney's Fee - $2,547.05 Filing Fee and Credit Report -" at bounding box center [692, 410] width 484 height 53
paste textarea "2,852.95"
type textarea "Attorney's Fee - $2,547.05 Filing Fee and Credit Report - $2,852.95"
click at [870, 476] on button "Save & Close" at bounding box center [885, 484] width 98 height 30
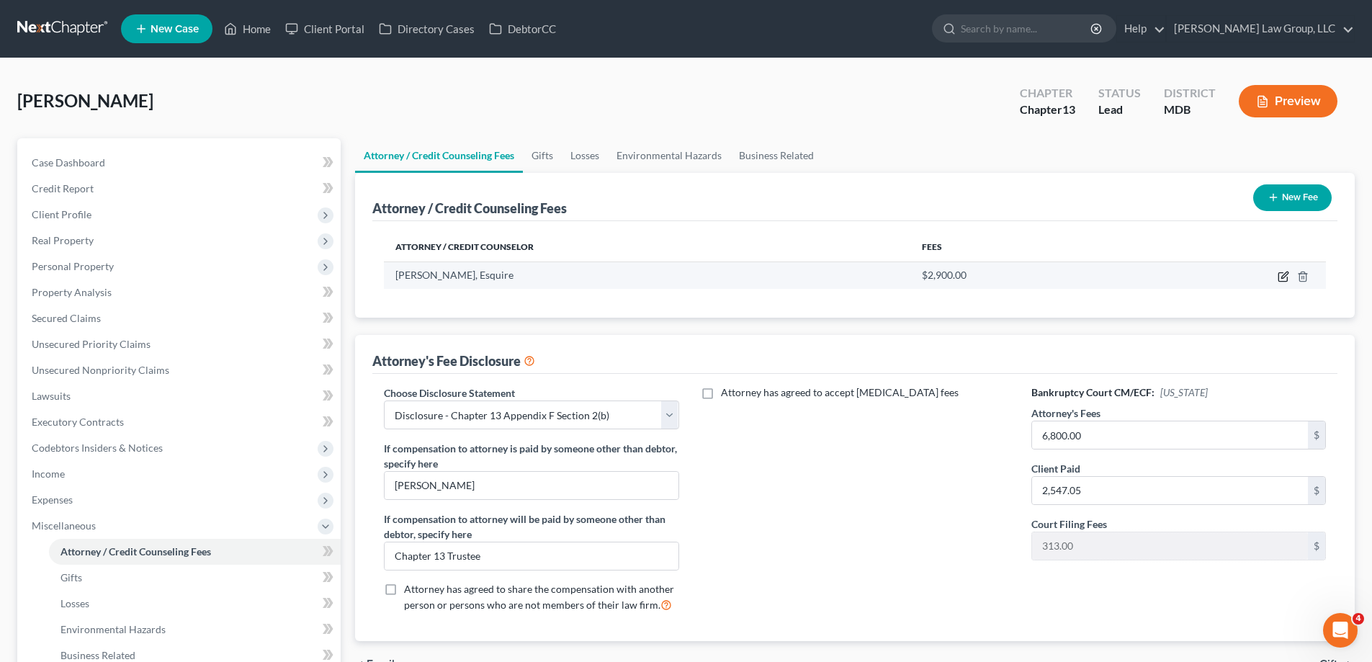
click at [1281, 275] on icon "button" at bounding box center [1284, 277] width 12 height 12
select select "21"
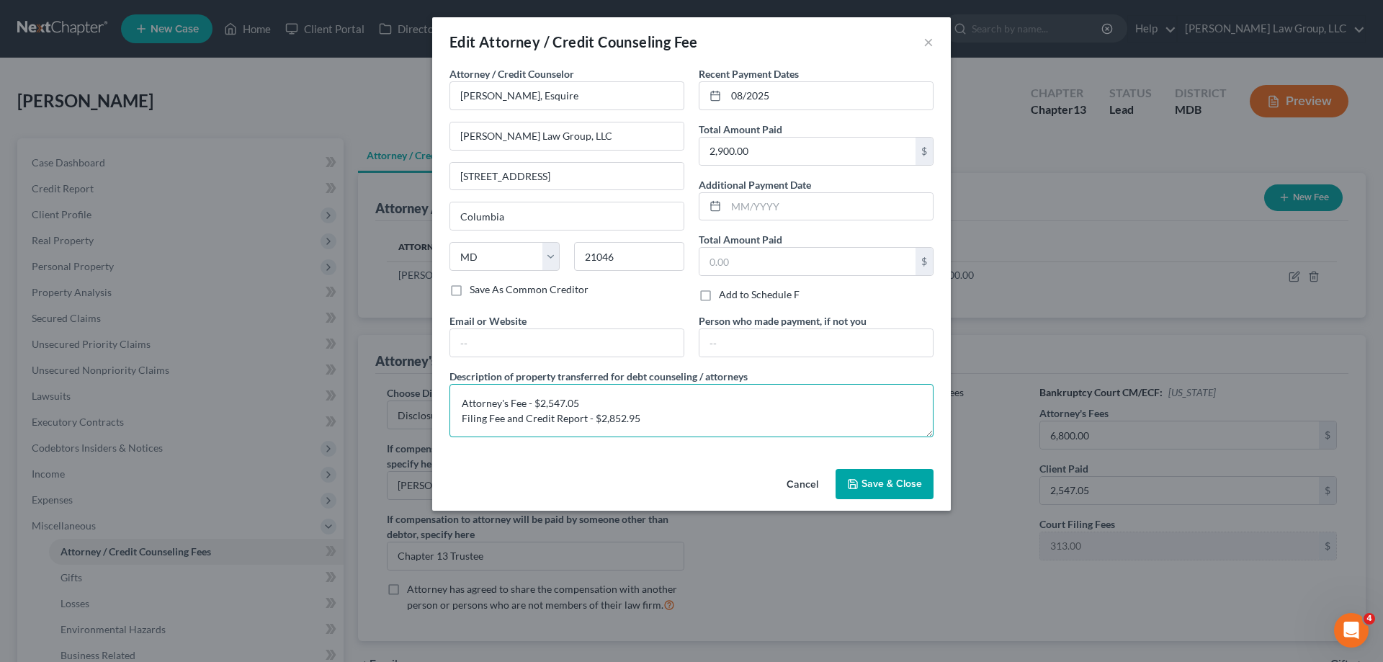
drag, startPoint x: 609, startPoint y: 419, endPoint x: 601, endPoint y: 416, distance: 8.9
click at [601, 416] on textarea "Attorney's Fee - $2,547.05 Filing Fee and Credit Report - $2,852.95" at bounding box center [692, 410] width 484 height 53
type textarea "Attorney's Fee - $2,547.05 Filing Fee and Credit Report - $352.95"
click at [895, 486] on span "Save & Close" at bounding box center [892, 484] width 61 height 12
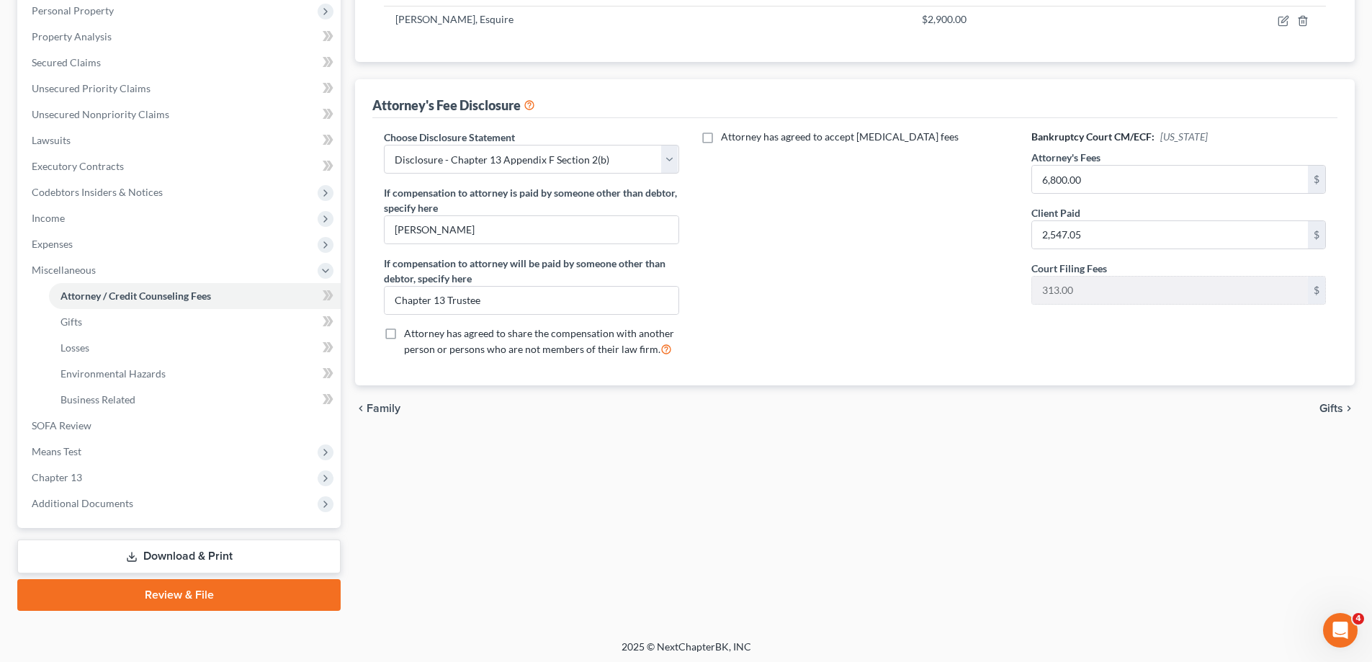
scroll to position [259, 0]
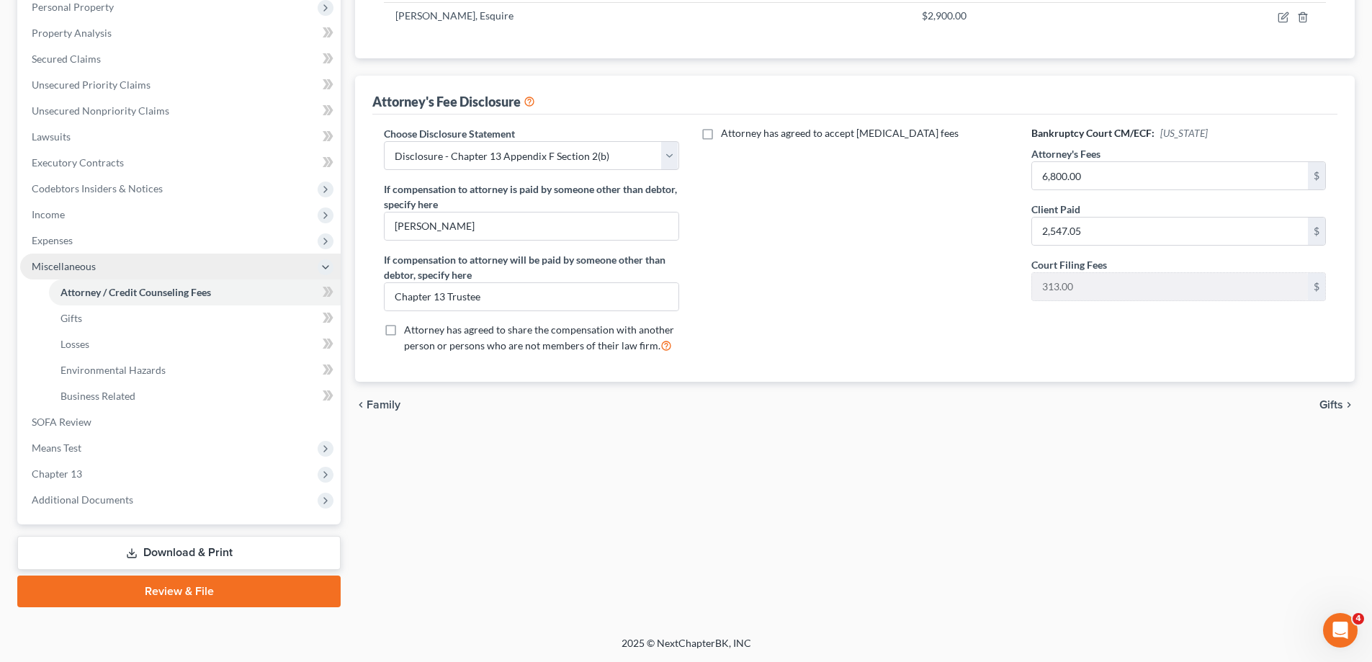
click at [42, 274] on span "Miscellaneous" at bounding box center [180, 267] width 321 height 26
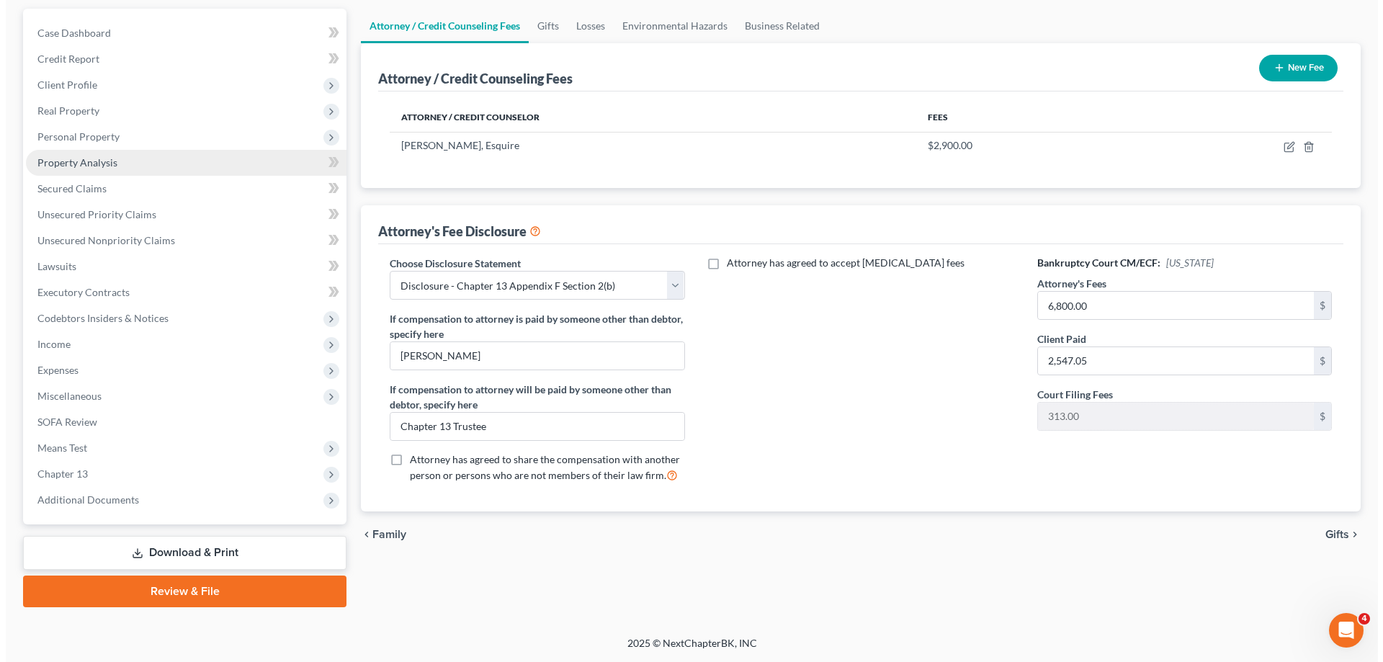
scroll to position [0, 0]
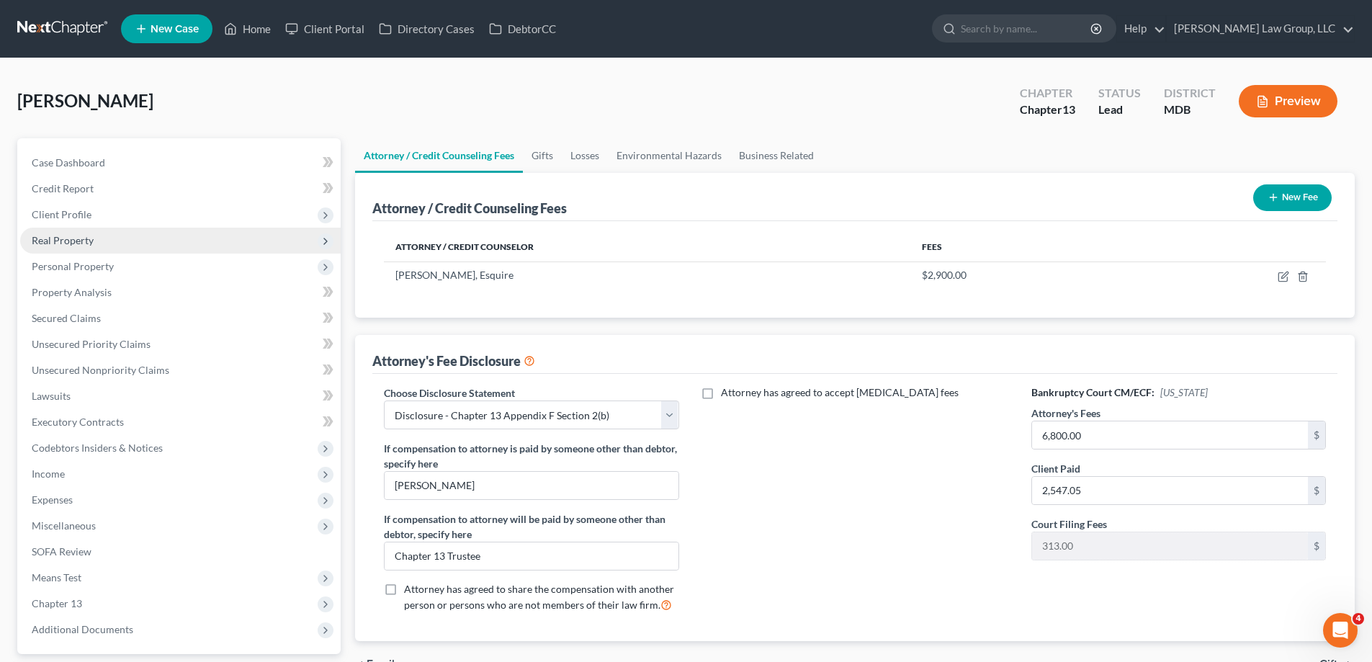
click at [71, 238] on span "Real Property" at bounding box center [63, 240] width 62 height 12
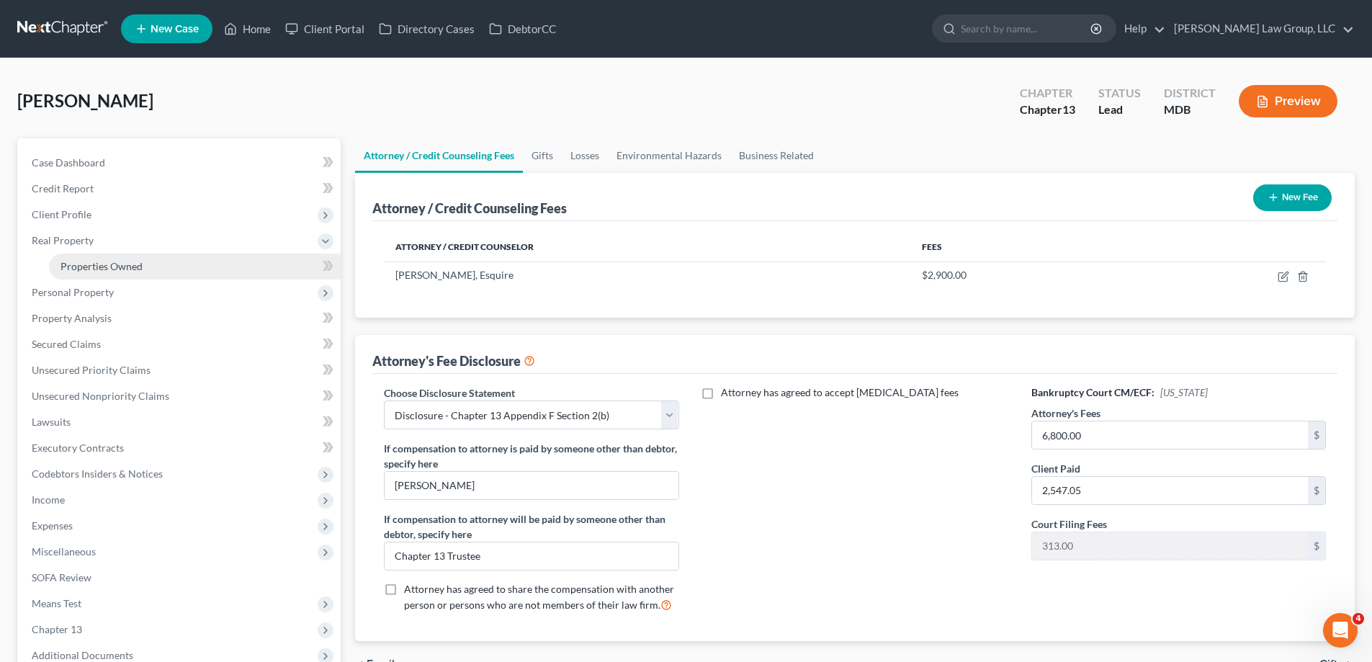
click at [99, 264] on span "Properties Owned" at bounding box center [102, 266] width 82 height 12
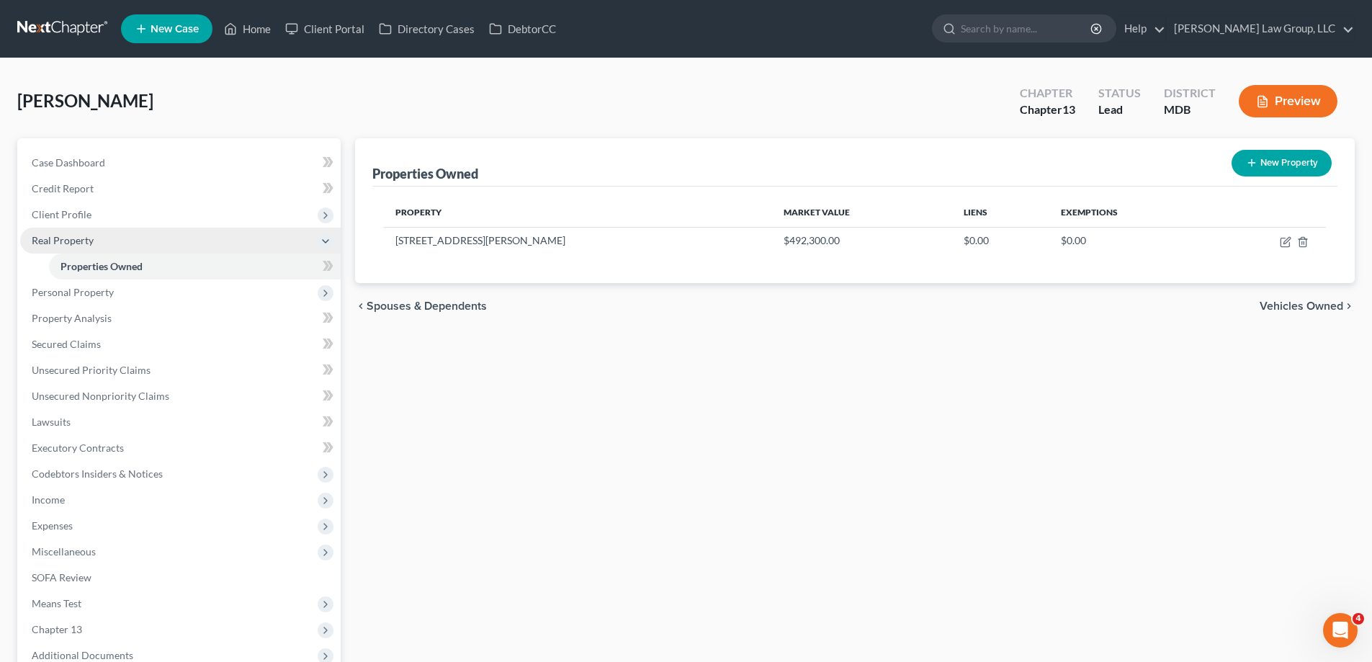
click at [96, 243] on span "Real Property" at bounding box center [180, 241] width 321 height 26
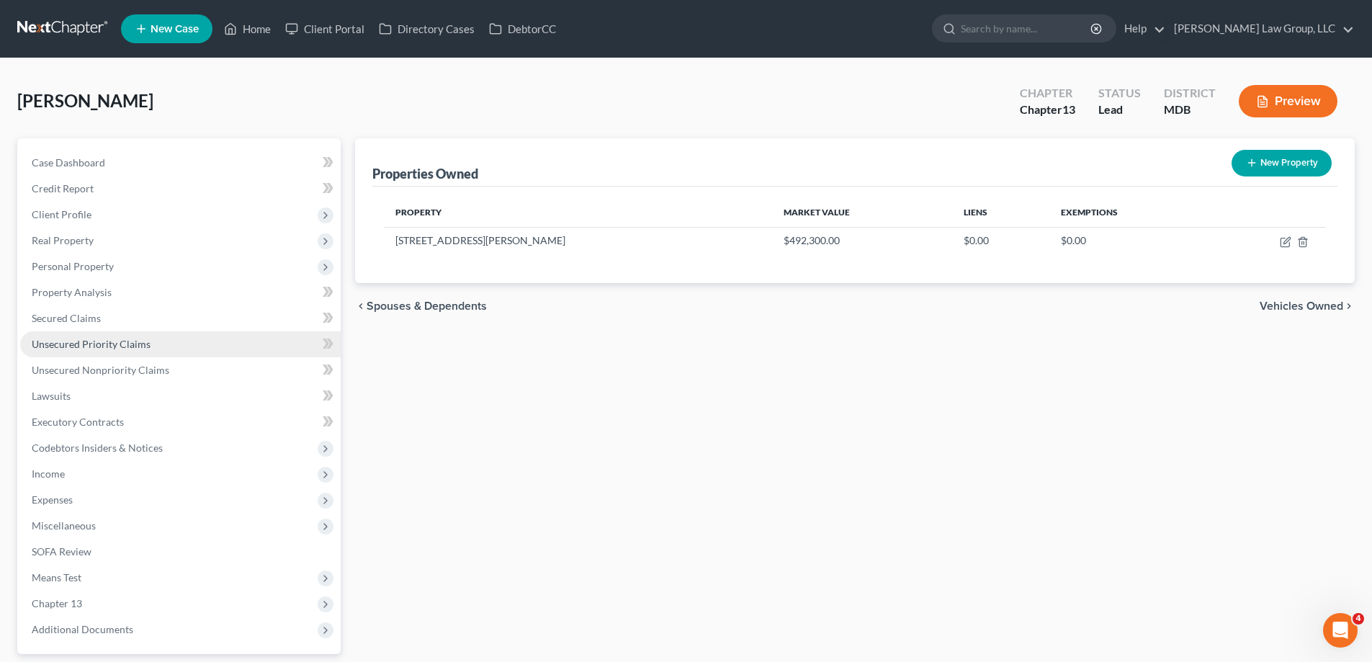
click at [125, 344] on span "Unsecured Priority Claims" at bounding box center [91, 344] width 119 height 12
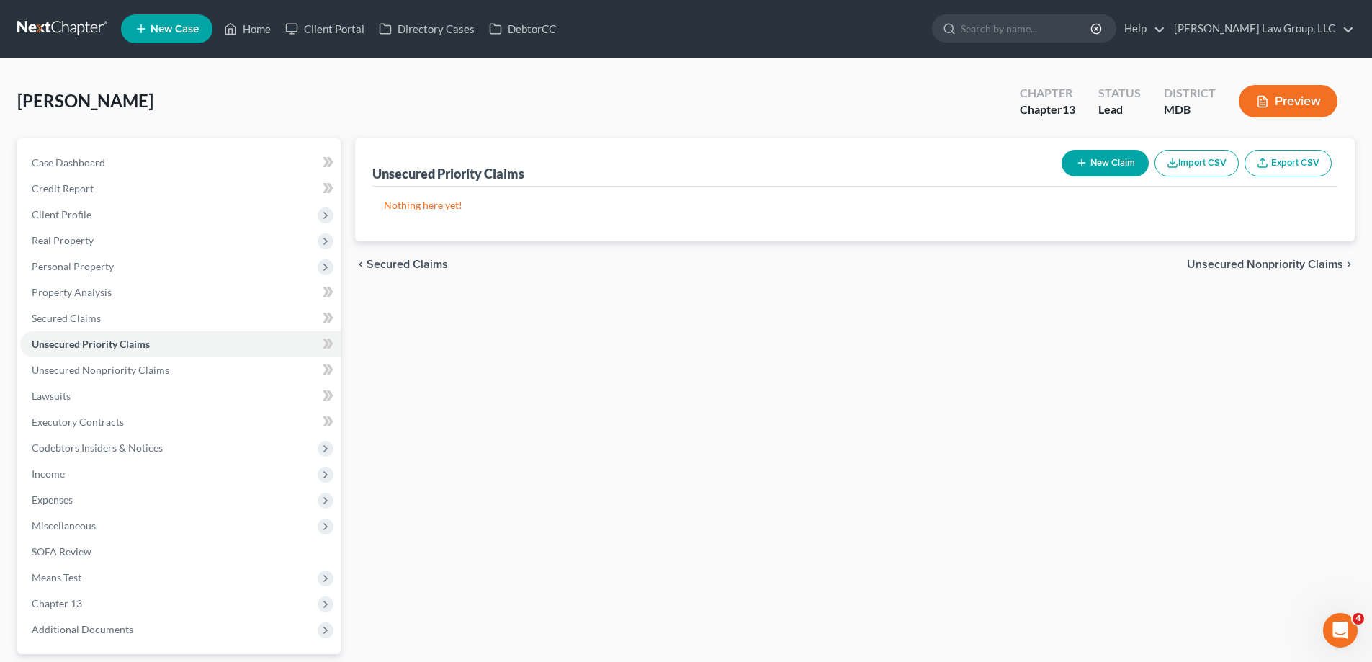
click at [1073, 153] on button "New Claim" at bounding box center [1105, 163] width 87 height 27
select select "0"
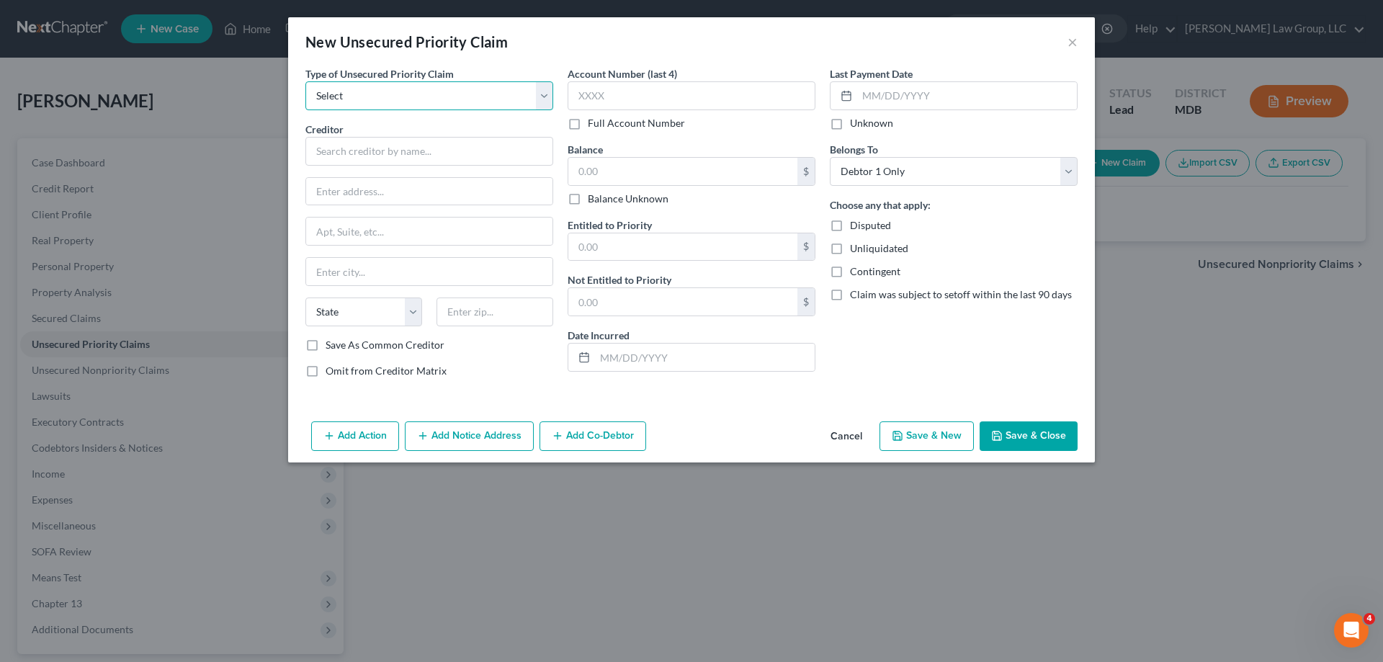
drag, startPoint x: 463, startPoint y: 91, endPoint x: 442, endPoint y: 108, distance: 27.1
click at [463, 91] on select "Select Taxes & Other Government Units Domestic Support Obligations Extensions o…" at bounding box center [429, 95] width 248 height 29
select select "0"
click at [305, 81] on select "Select Taxes & Other Government Units Domestic Support Obligations Extensions o…" at bounding box center [429, 95] width 248 height 29
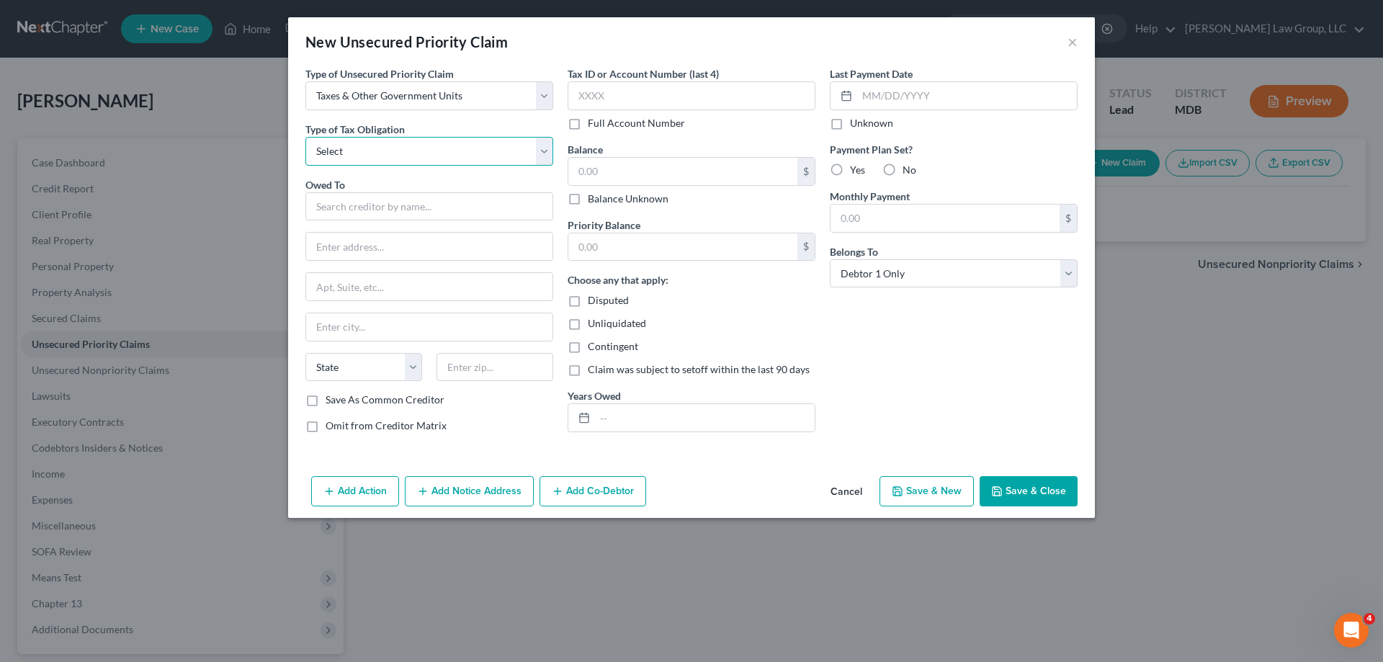
click at [402, 157] on select "Select Federal City State Franchise Tax Board Other" at bounding box center [429, 151] width 248 height 29
select select "0"
click at [305, 137] on select "Select Federal City State Franchise Tax Board Other" at bounding box center [429, 151] width 248 height 29
click at [387, 216] on input "text" at bounding box center [429, 206] width 248 height 29
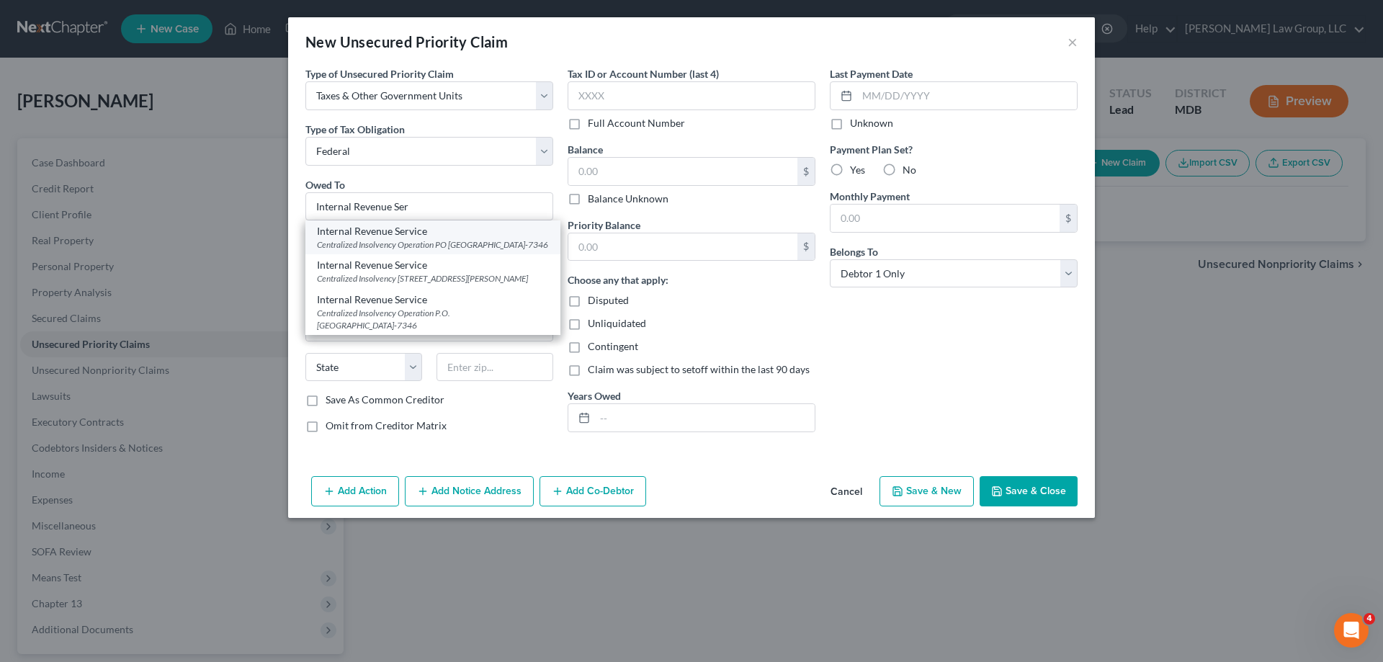
click at [424, 244] on div "Centralized Insolvency Operation PO [GEOGRAPHIC_DATA]-7346" at bounding box center [433, 244] width 232 height 12
type input "Internal Revenue Service"
type input "Centralized Insolvency Operation"
type input "PO Box 7346"
type input "[GEOGRAPHIC_DATA]"
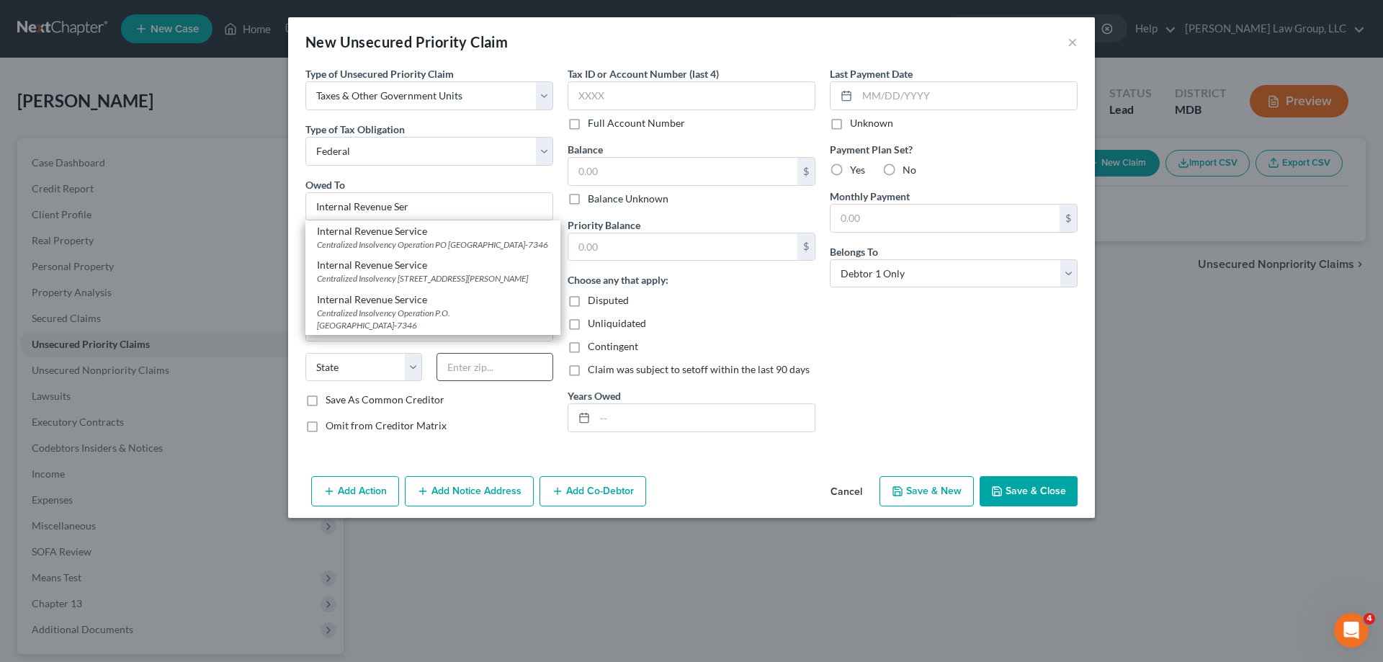
select select "39"
type input "19101-7346"
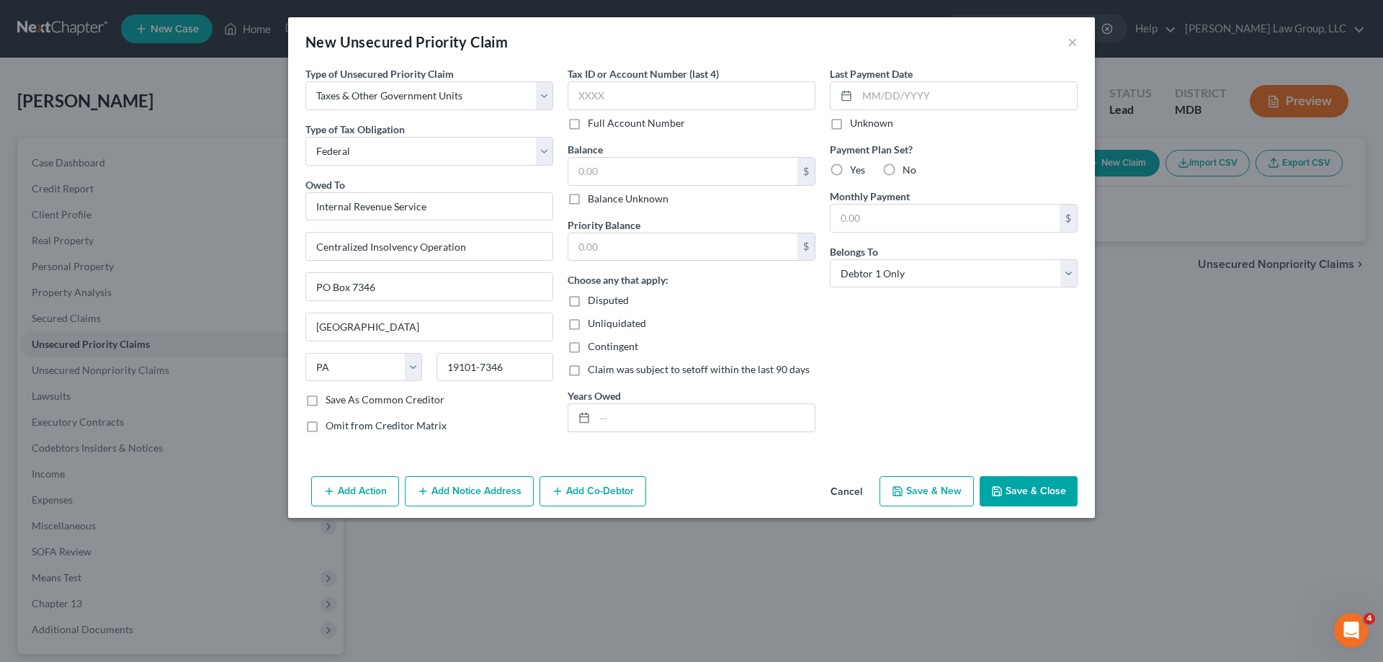
click at [468, 484] on button "Add Notice Address" at bounding box center [469, 491] width 129 height 30
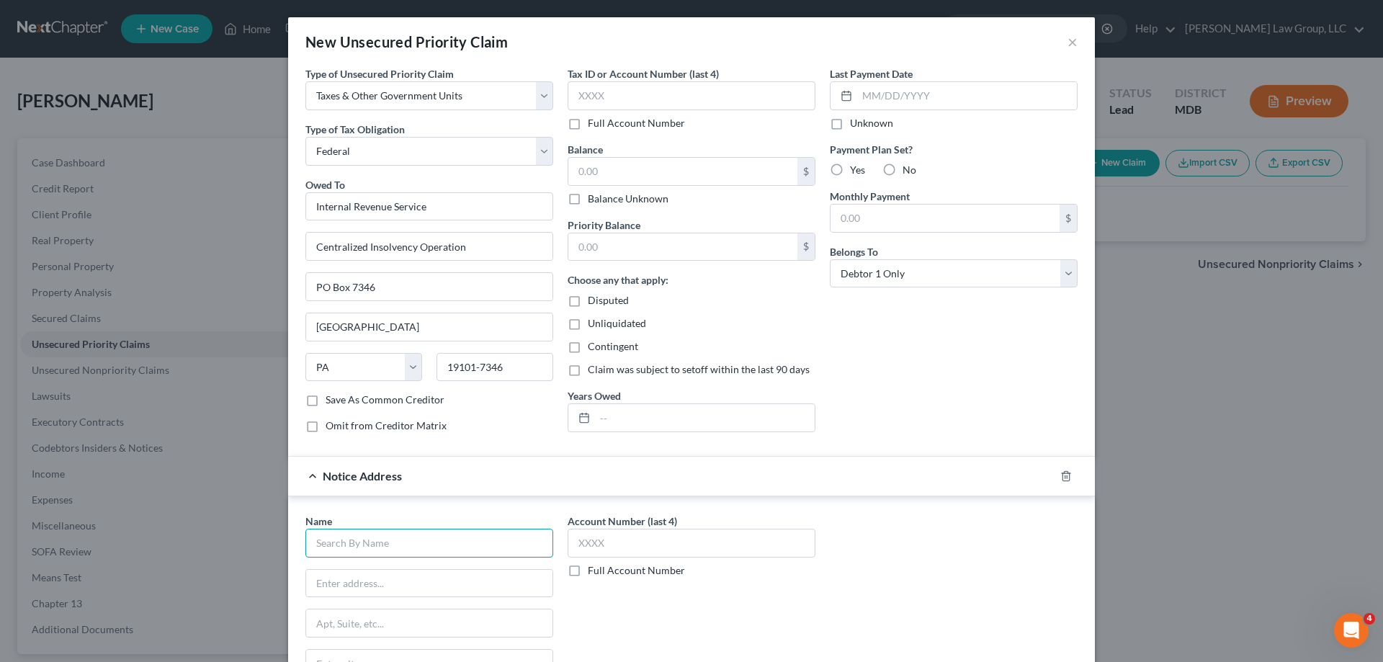
click at [451, 545] on input "text" at bounding box center [429, 543] width 248 height 29
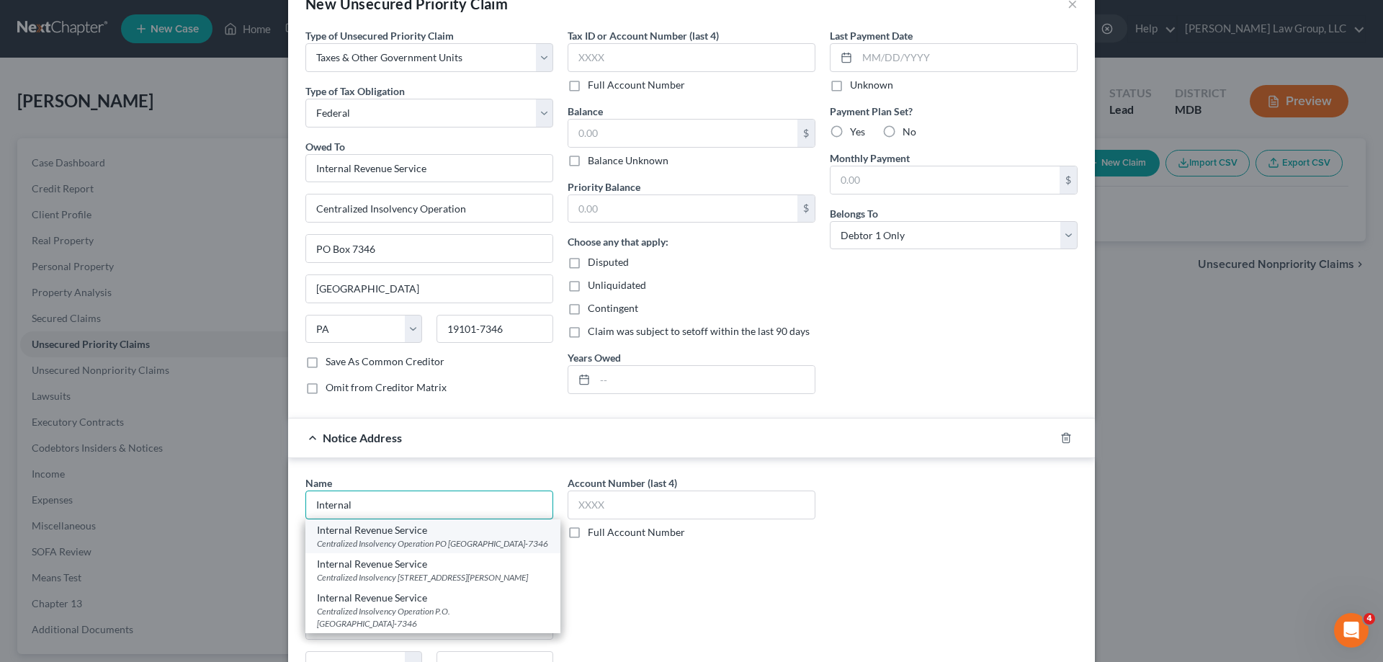
scroll to position [72, 0]
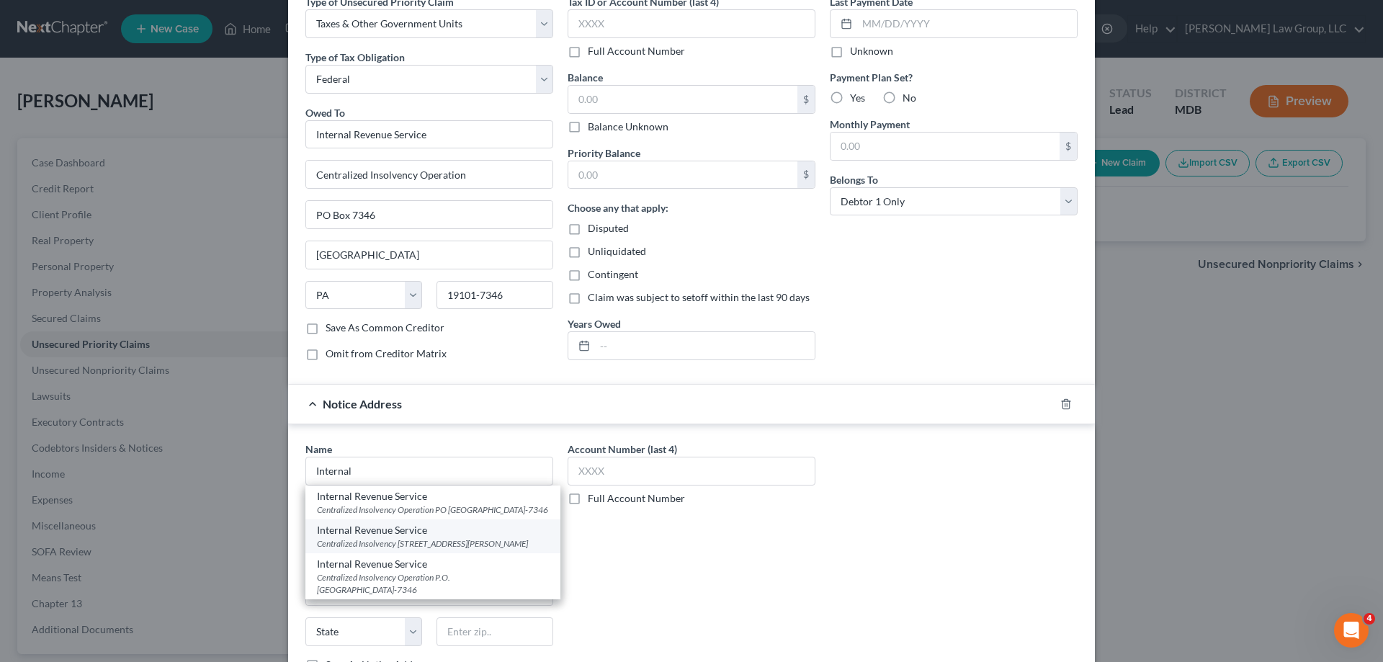
click at [460, 550] on div "Centralized Insolvency [STREET_ADDRESS][PERSON_NAME]" at bounding box center [433, 543] width 232 height 12
type input "Internal Revenue Service"
type input "Centralized Insolvency"
type input "[STREET_ADDRESS][PERSON_NAME]"
type input "[GEOGRAPHIC_DATA]"
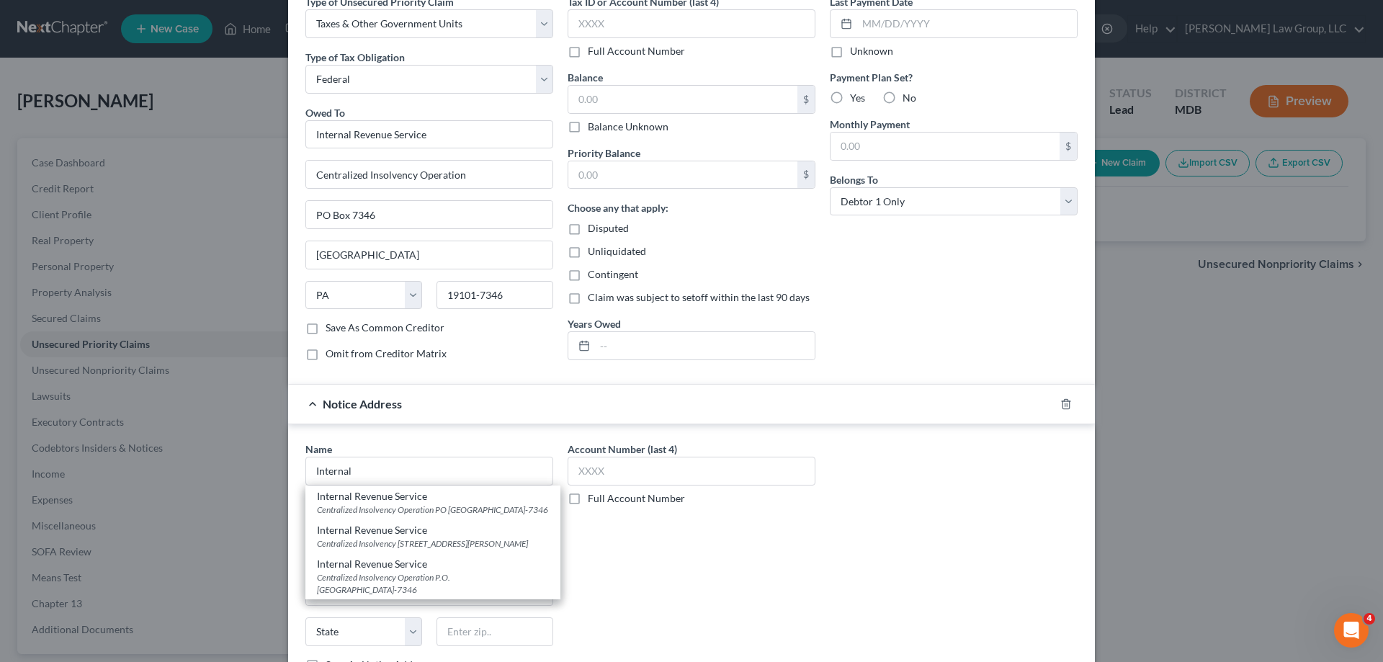
select select "21"
type input "21201"
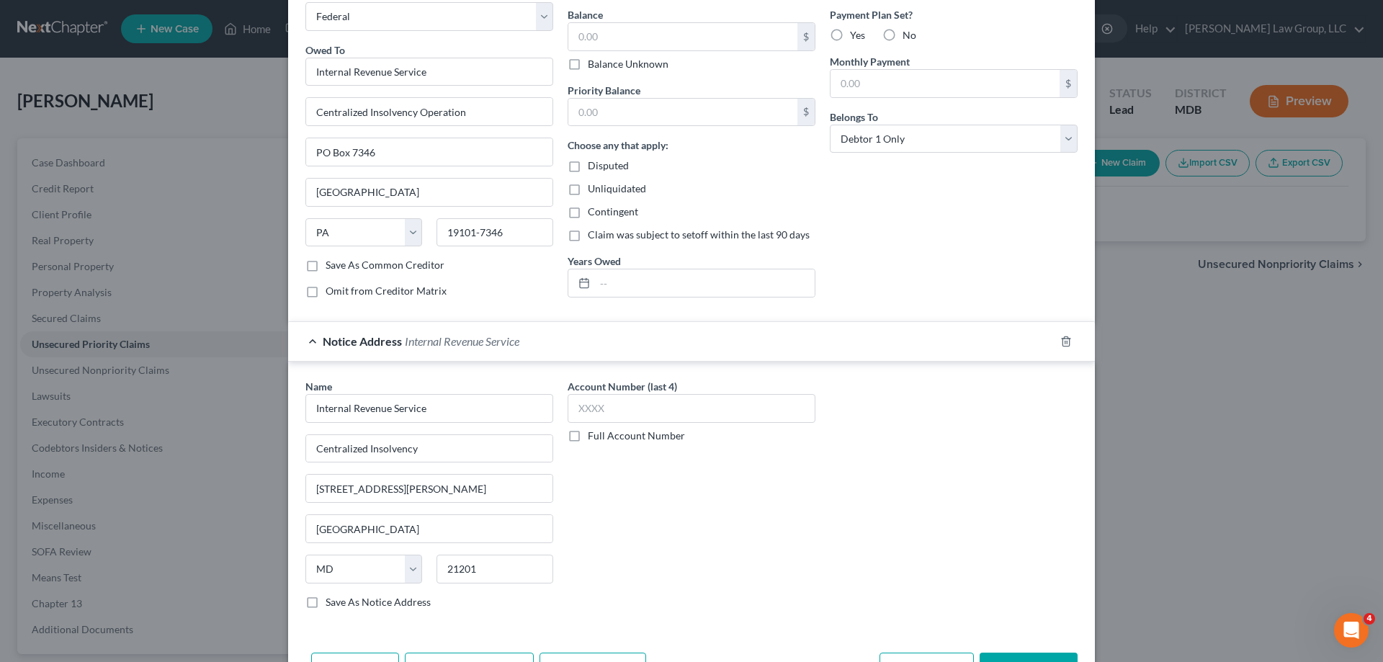
scroll to position [184, 0]
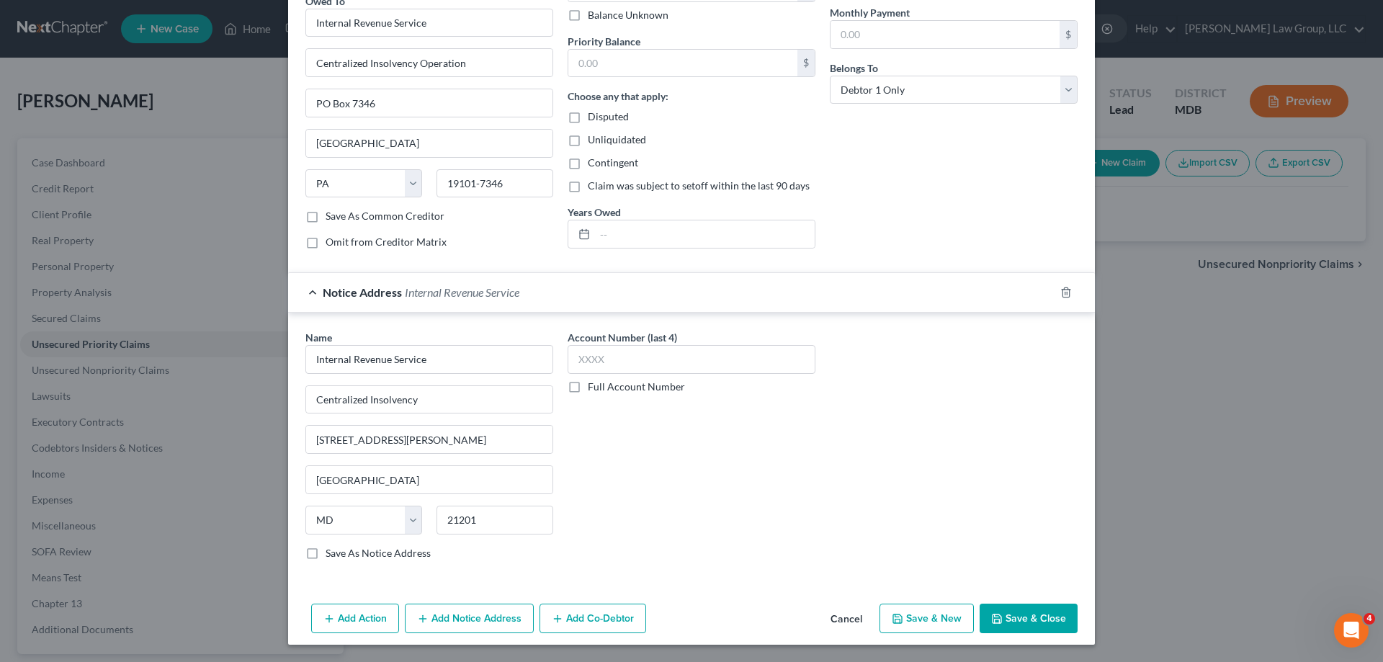
drag, startPoint x: 1027, startPoint y: 616, endPoint x: 1174, endPoint y: 158, distance: 480.3
click at [1027, 616] on button "Save & Close" at bounding box center [1029, 619] width 98 height 30
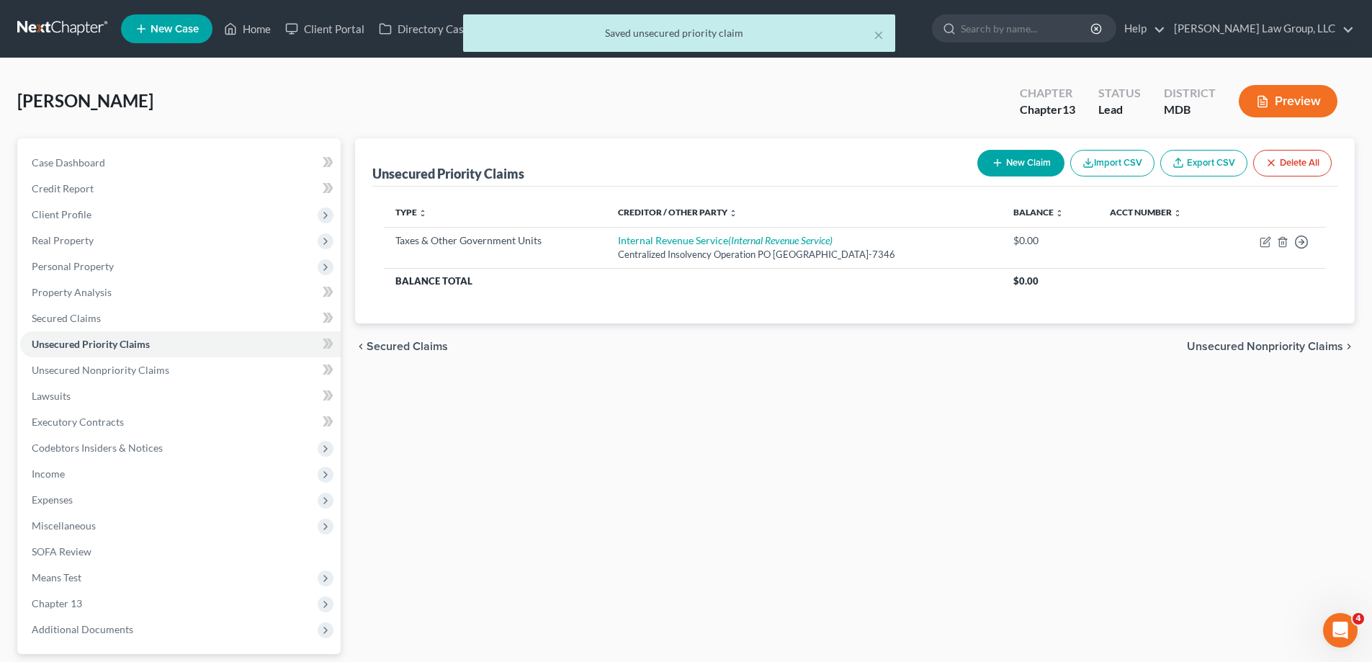
click at [996, 164] on icon "button" at bounding box center [998, 163] width 12 height 12
select select "0"
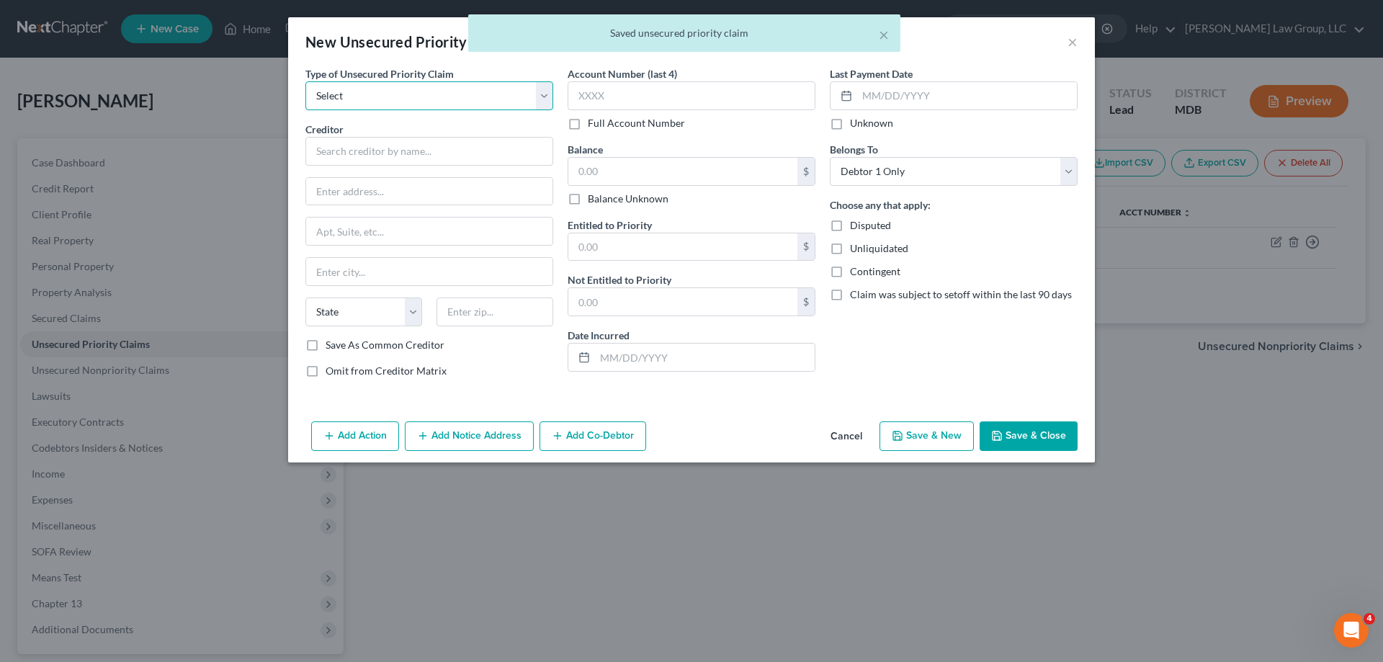
click at [400, 91] on select "Select Taxes & Other Government Units Domestic Support Obligations Extensions o…" at bounding box center [429, 95] width 248 height 29
select select "0"
click at [305, 81] on select "Select Taxes & Other Government Units Domestic Support Obligations Extensions o…" at bounding box center [429, 95] width 248 height 29
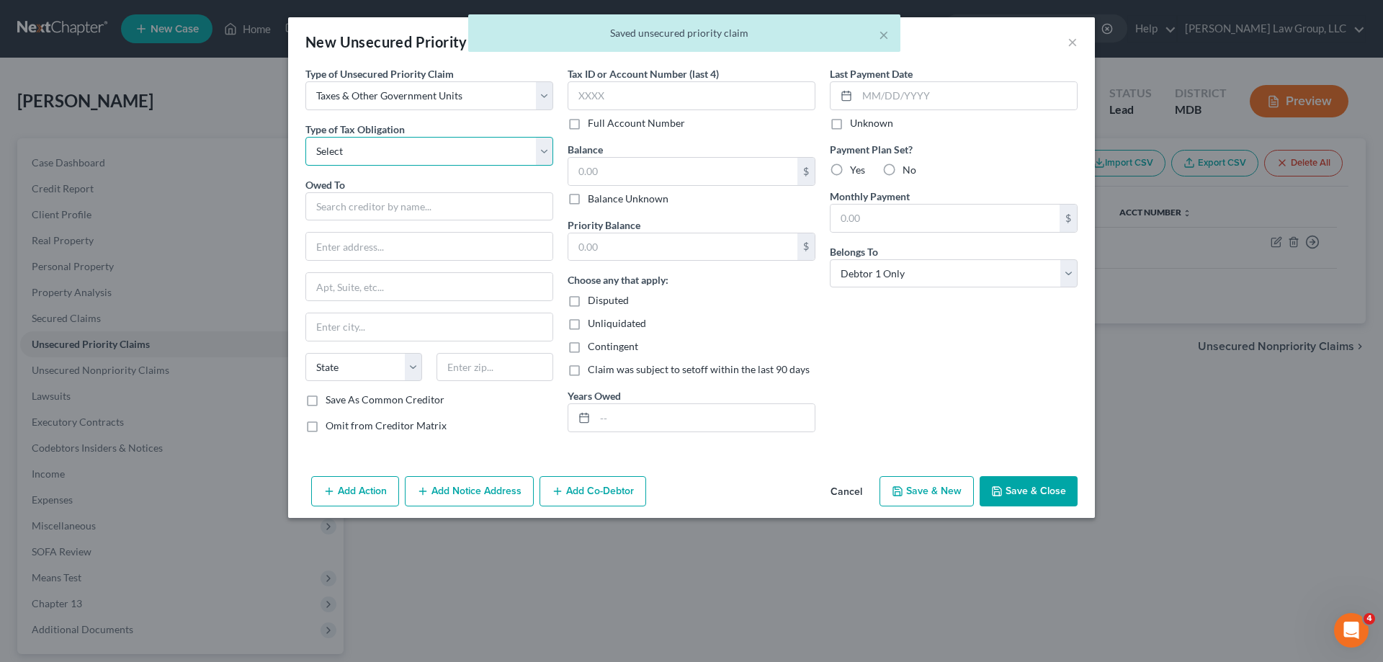
click at [388, 154] on select "Select Federal City State Franchise Tax Board Other" at bounding box center [429, 151] width 248 height 29
click at [305, 137] on select "Select Federal City State Franchise Tax Board Other" at bounding box center [429, 151] width 248 height 29
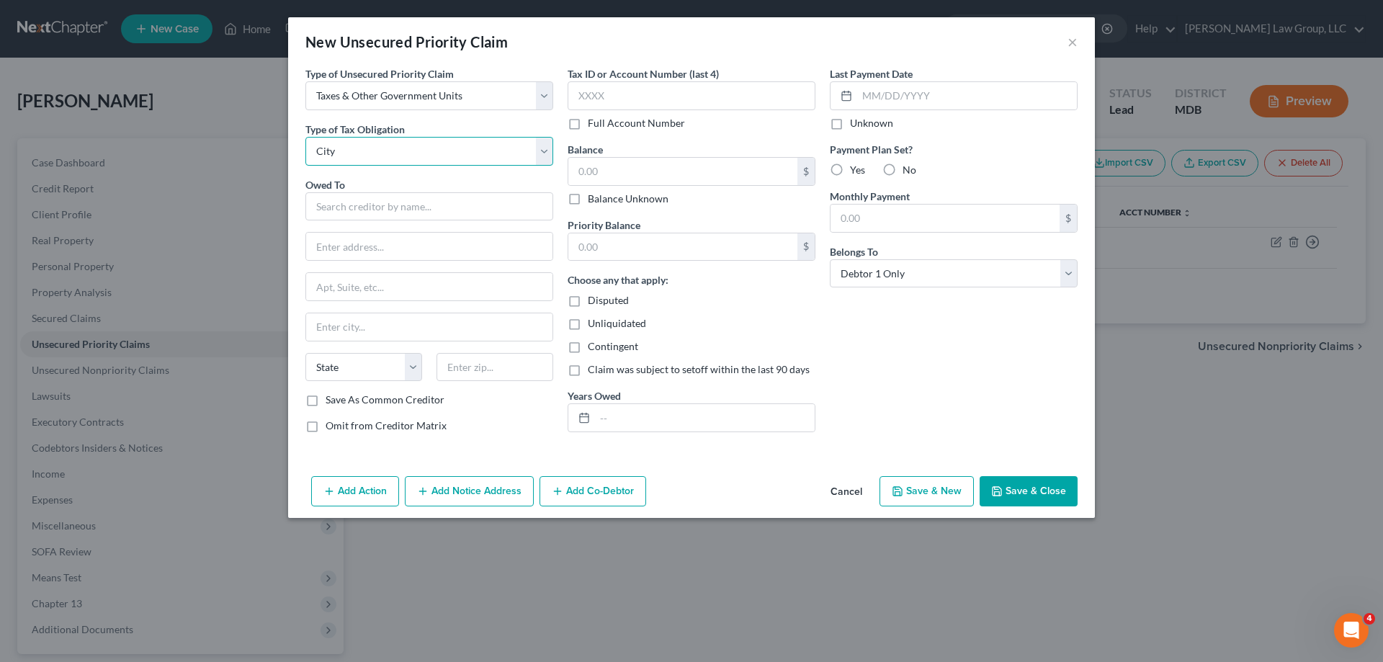
drag, startPoint x: 370, startPoint y: 139, endPoint x: 372, endPoint y: 160, distance: 21.0
click at [370, 139] on select "Select Federal City State Franchise Tax Board Other" at bounding box center [429, 151] width 248 height 29
select select "2"
click at [305, 137] on select "Select Federal City State Franchise Tax Board Other" at bounding box center [429, 151] width 248 height 29
click at [373, 204] on input "text" at bounding box center [429, 206] width 248 height 29
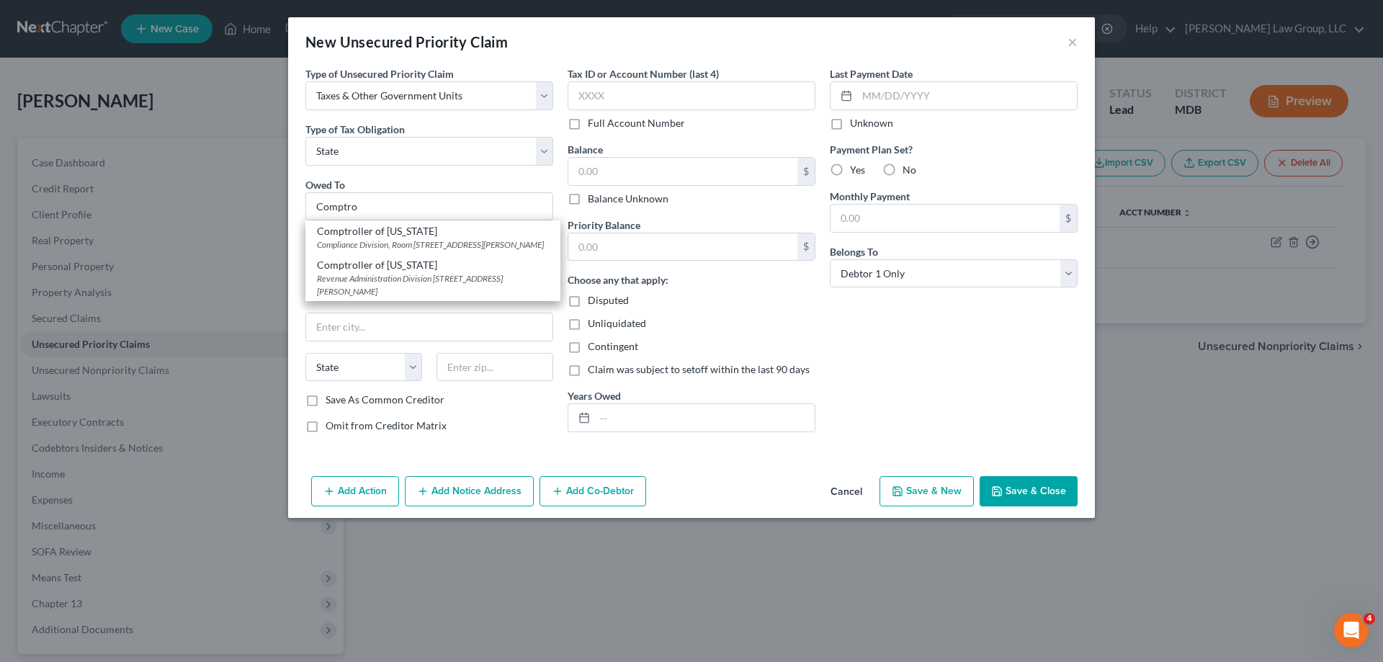
click at [378, 242] on div "Compliance Division, Room [STREET_ADDRESS][PERSON_NAME]" at bounding box center [433, 244] width 232 height 12
type input "Comptroller of [US_STATE]"
type input "Compliance Division, Room 409"
type input "[STREET_ADDRESS][PERSON_NAME]"
type input "[GEOGRAPHIC_DATA]"
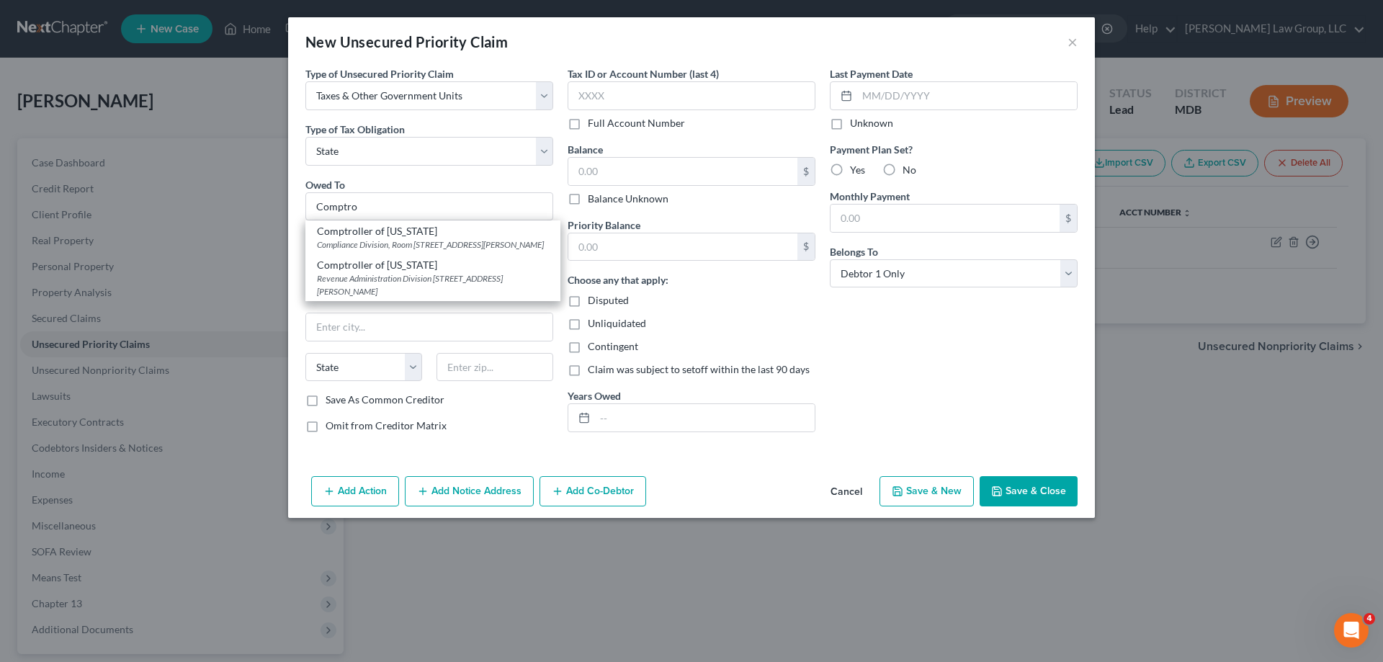
select select "21"
type input "21201"
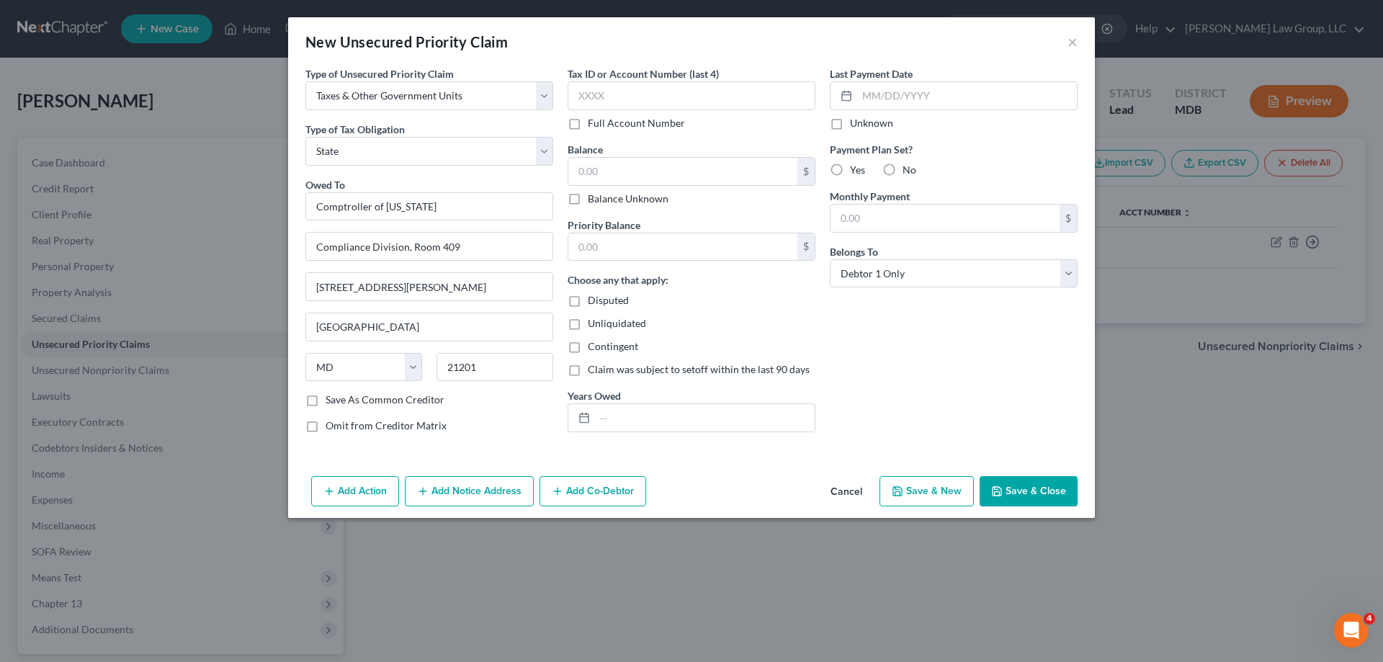
click at [468, 492] on button "Add Notice Address" at bounding box center [469, 491] width 129 height 30
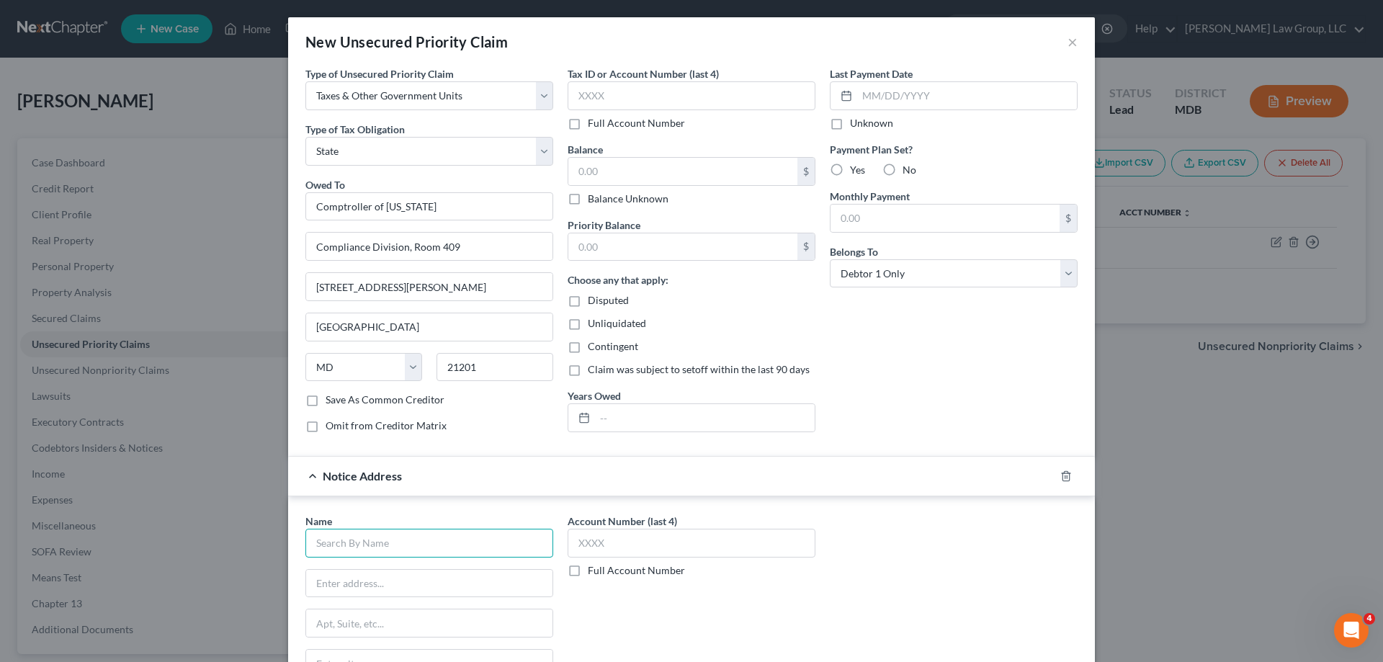
drag, startPoint x: 415, startPoint y: 536, endPoint x: 439, endPoint y: 522, distance: 27.8
click at [415, 537] on input "text" at bounding box center [429, 543] width 248 height 29
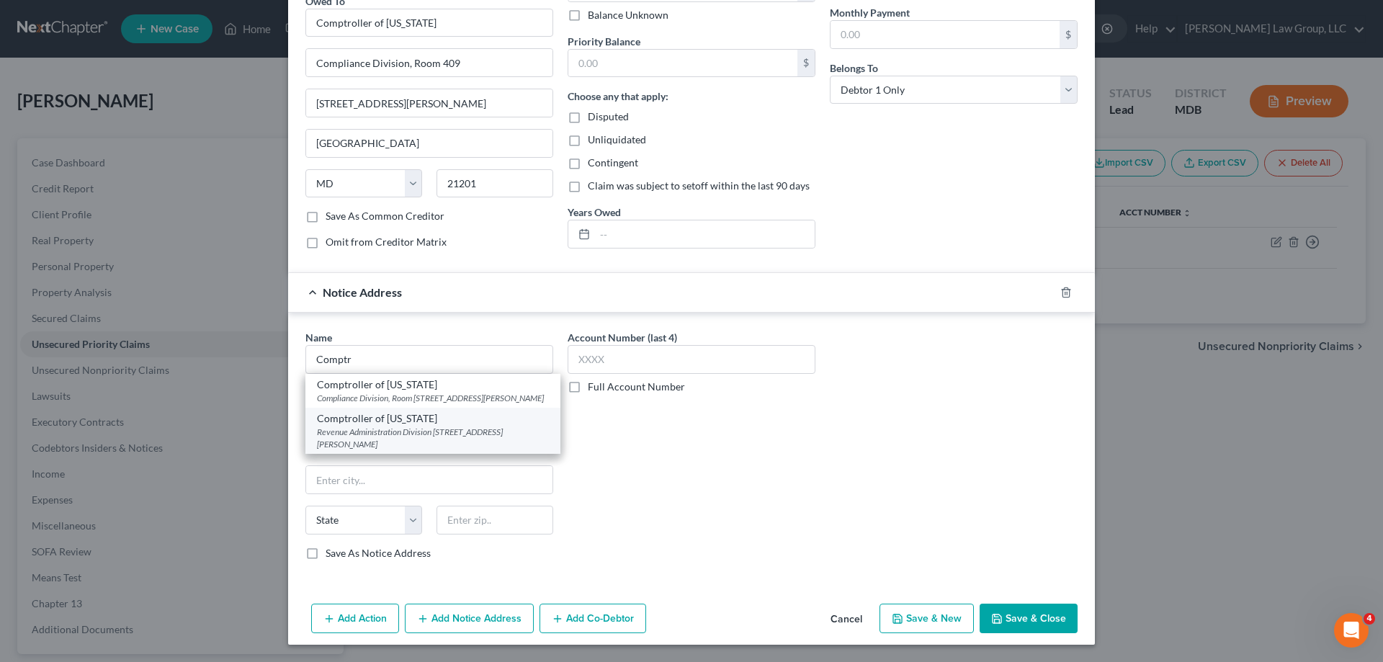
click at [426, 450] on div "Revenue Administration Division [STREET_ADDRESS][PERSON_NAME]" at bounding box center [433, 438] width 232 height 24
type input "Comptroller of [US_STATE]"
type input "Revenue Administration Division"
type input "[STREET_ADDRESS][PERSON_NAME]"
type input "[GEOGRAPHIC_DATA]"
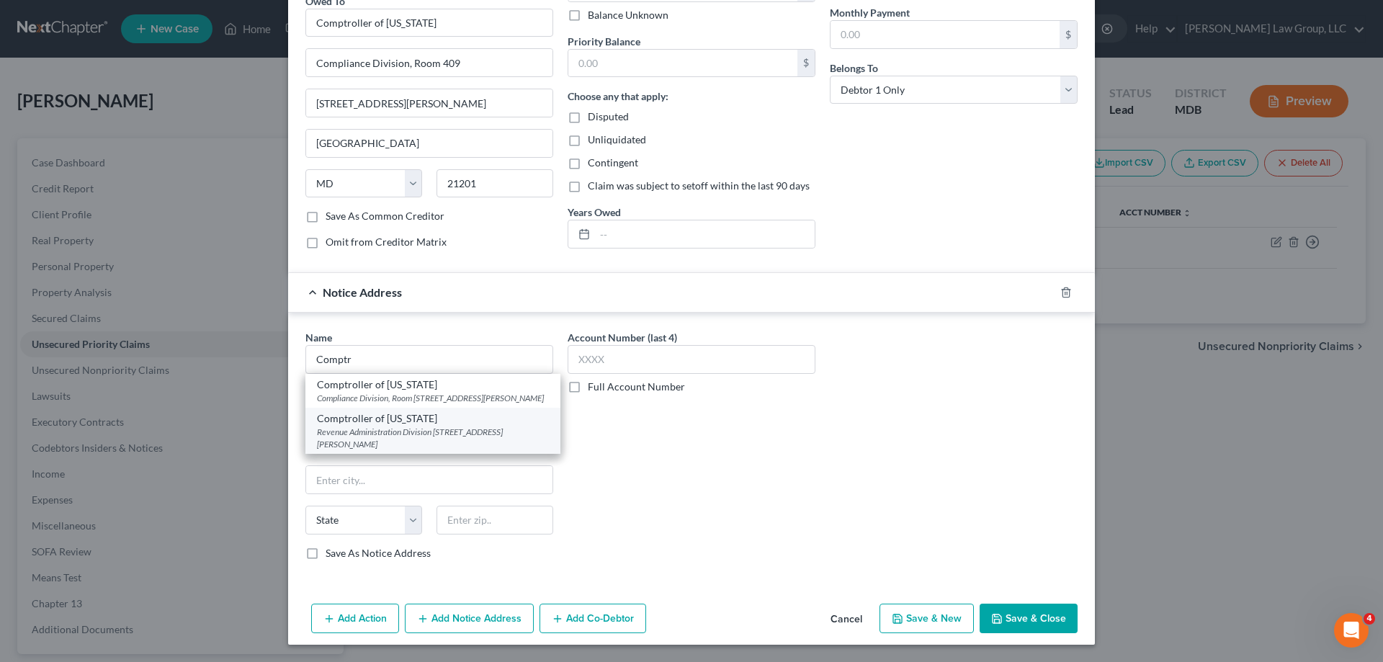
select select "21"
type input "21411-0001"
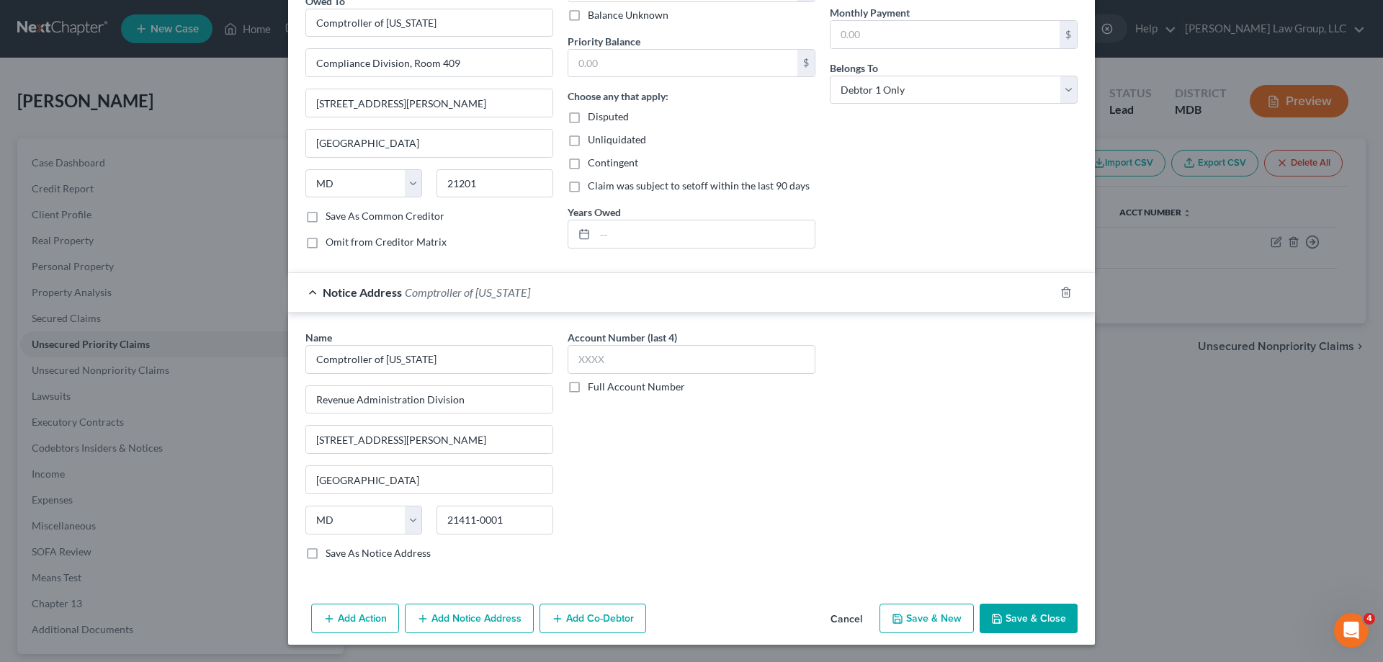
click at [940, 527] on div "Name * Comptroller of [US_STATE] Revenue Administration Division [GEOGRAPHIC_DA…" at bounding box center [691, 451] width 787 height 242
click at [1006, 617] on button "Save & Close" at bounding box center [1029, 619] width 98 height 30
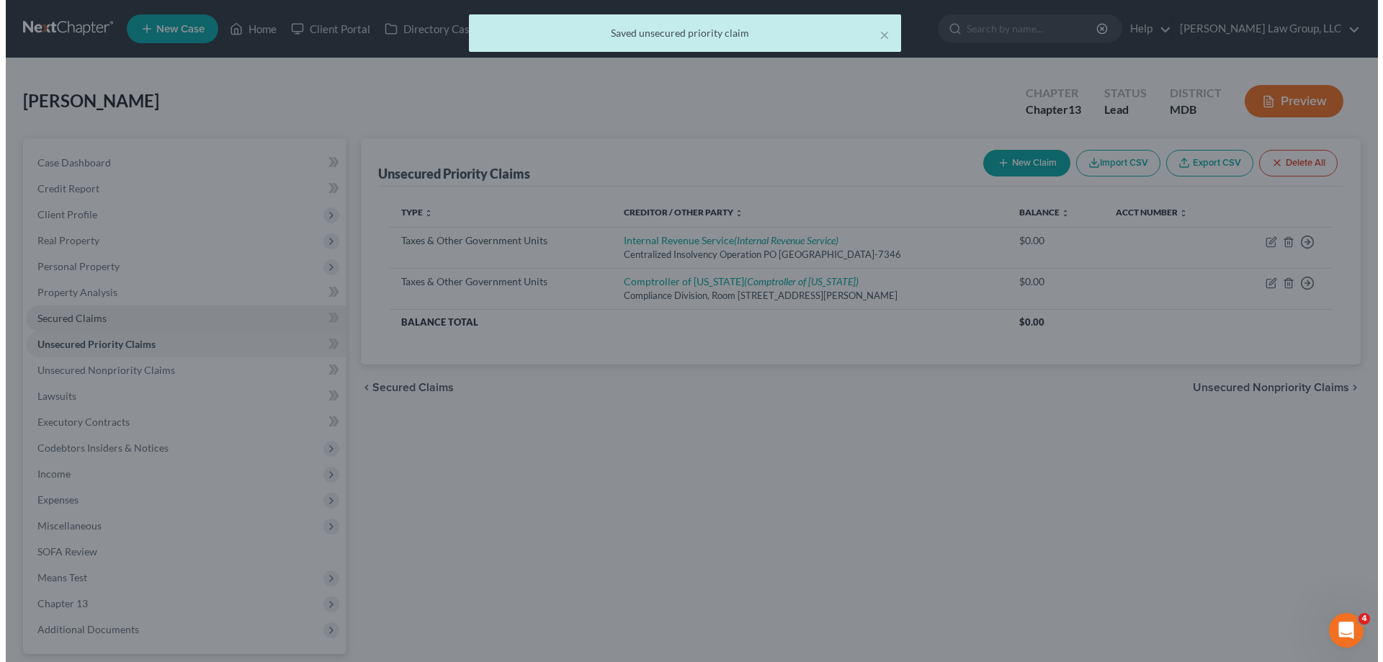
scroll to position [0, 0]
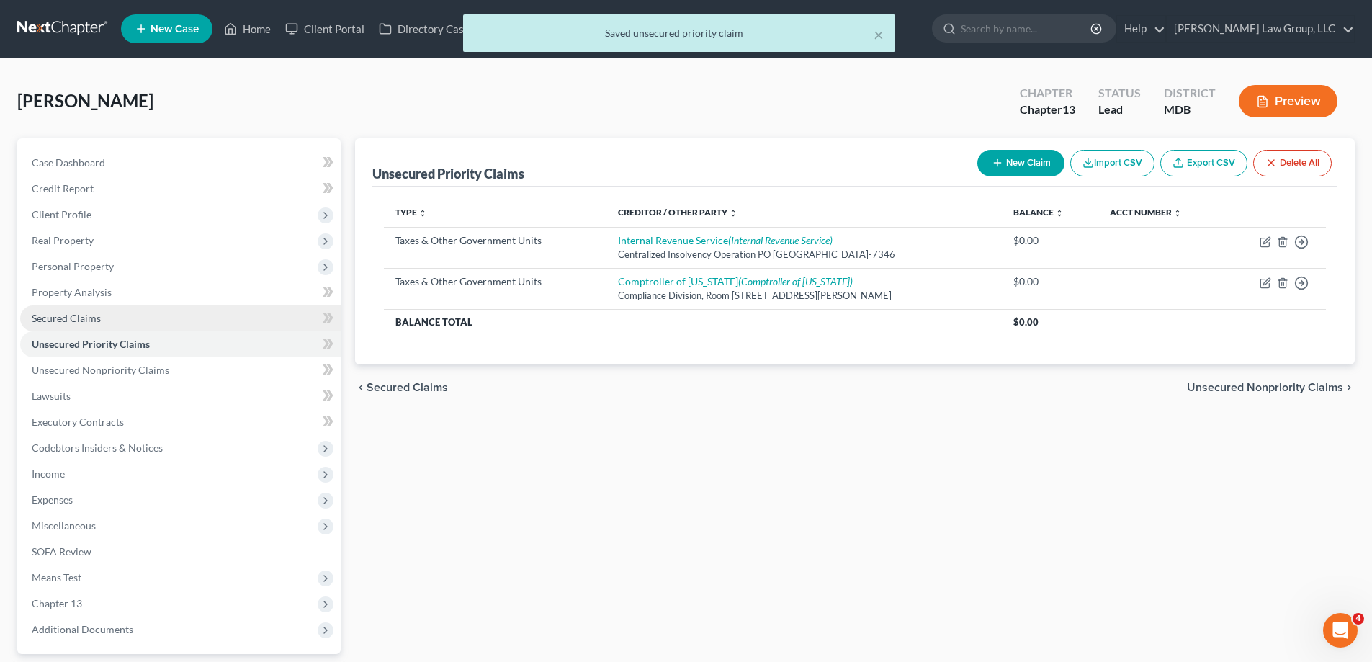
click at [84, 320] on span "Secured Claims" at bounding box center [66, 318] width 69 height 12
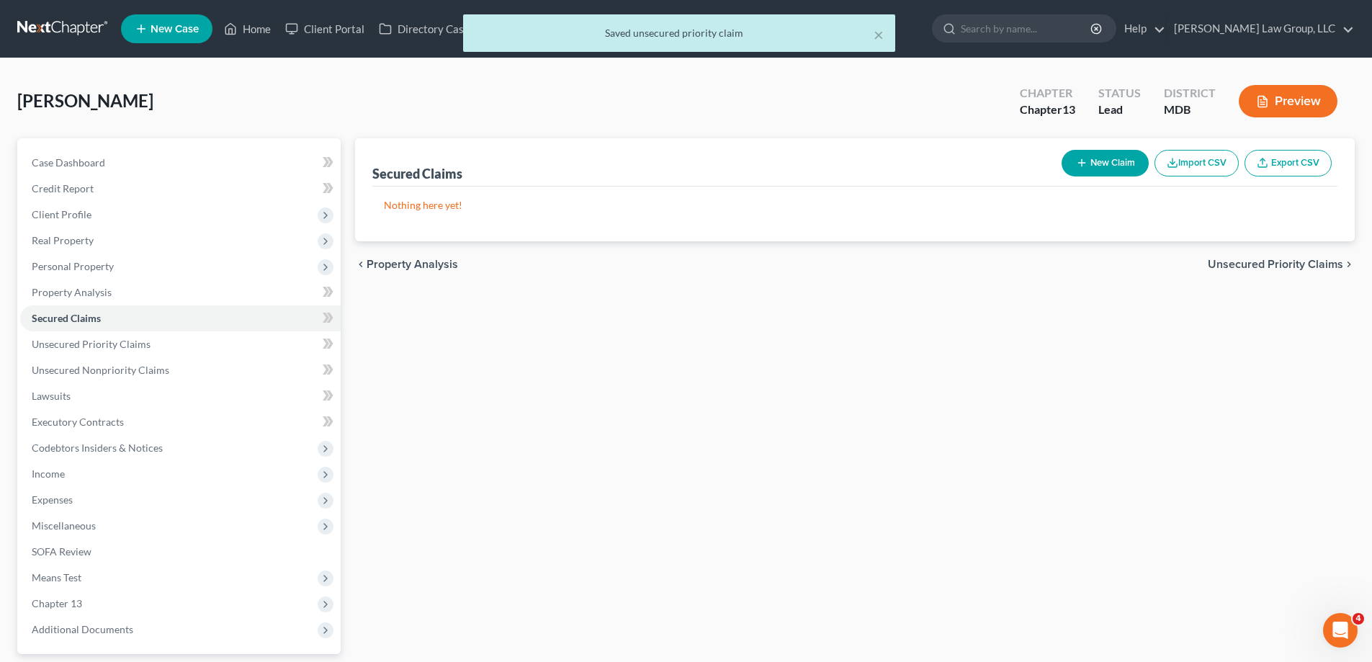
click at [1095, 161] on button "New Claim" at bounding box center [1105, 163] width 87 height 27
select select "0"
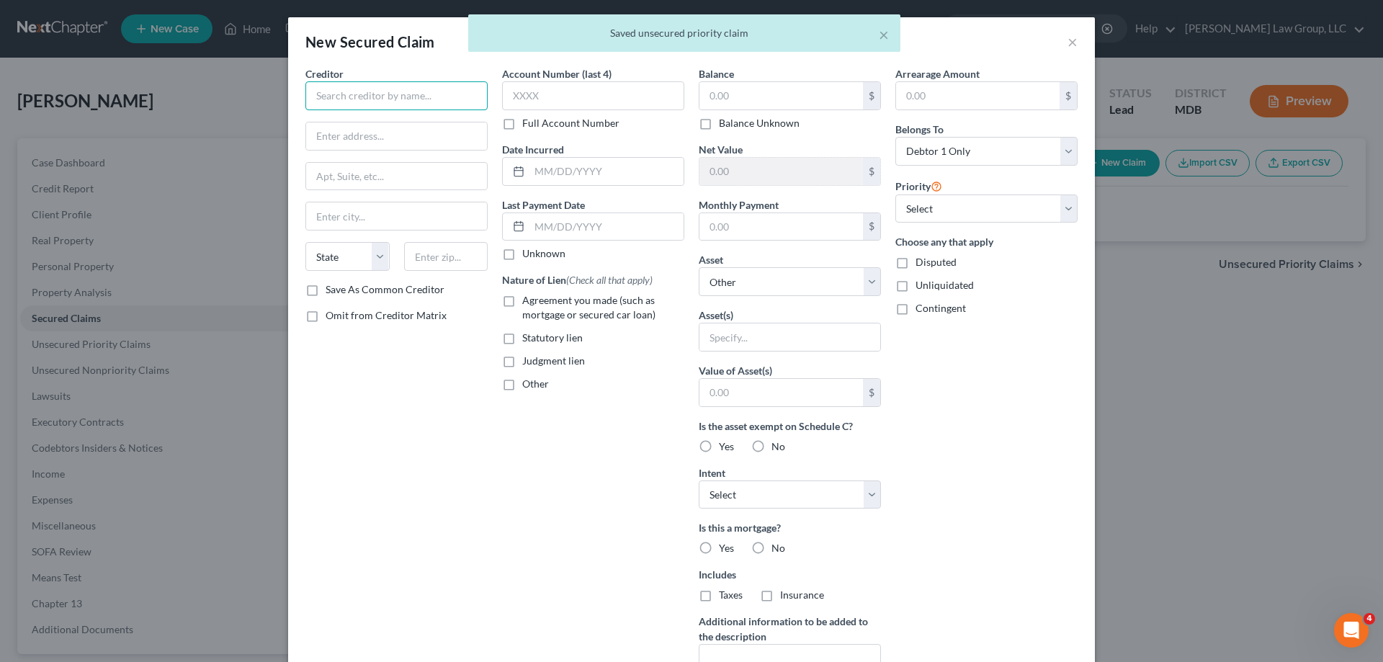
click at [331, 97] on input "text" at bounding box center [396, 95] width 182 height 29
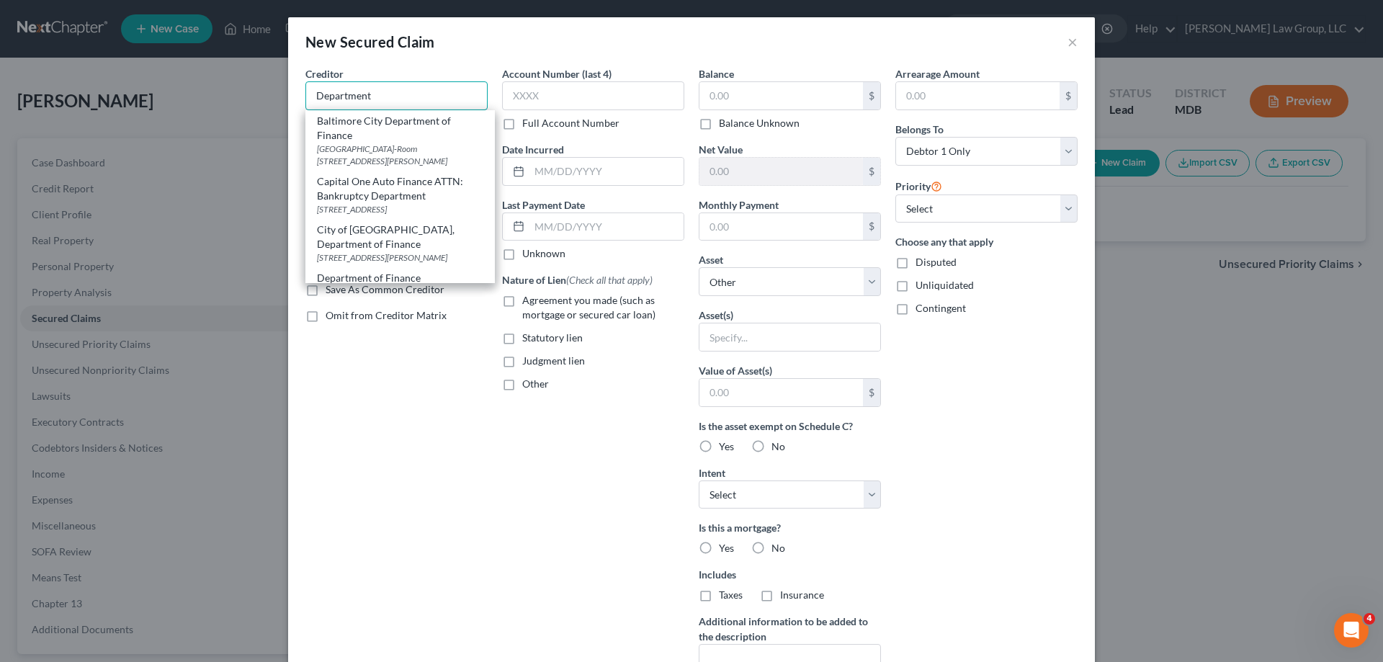
drag, startPoint x: 381, startPoint y: 87, endPoint x: 267, endPoint y: 90, distance: 113.9
click at [267, 90] on div "New Secured Claim × Creditor * Department Baltimore City Department of Finance …" at bounding box center [691, 331] width 1383 height 662
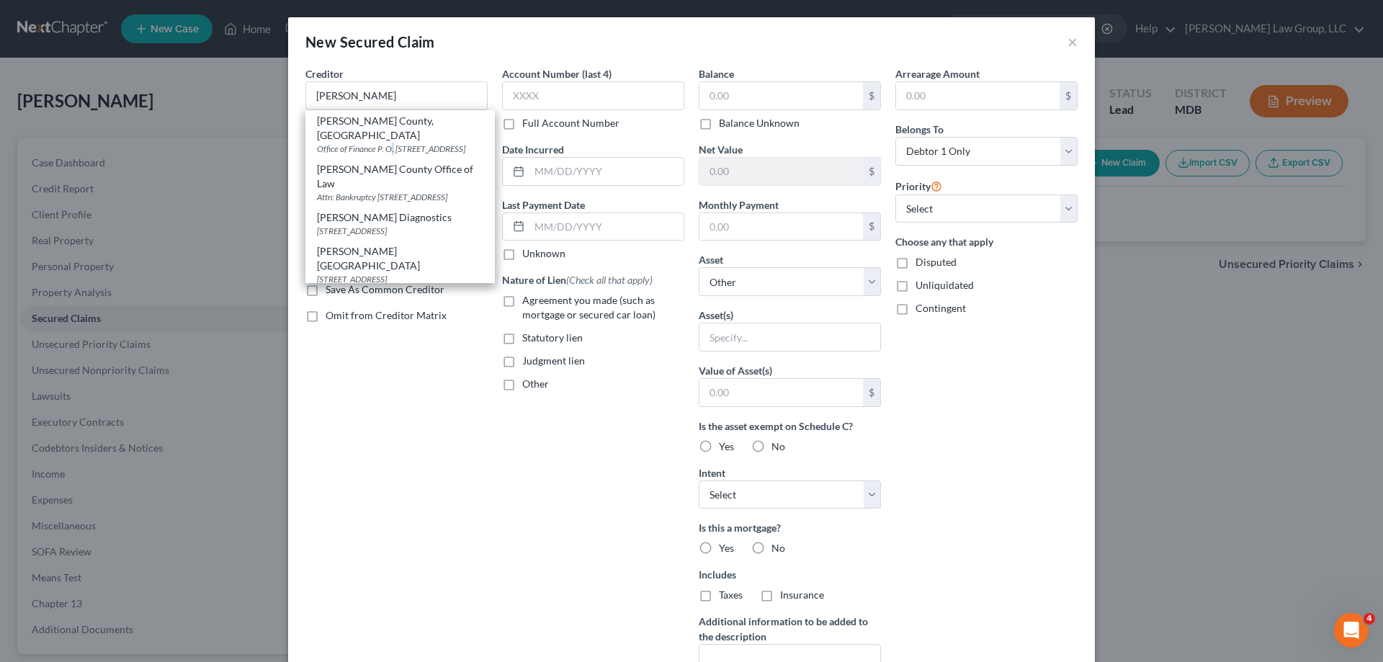
drag, startPoint x: 387, startPoint y: 135, endPoint x: 959, endPoint y: 292, distance: 593.0
click at [388, 143] on div "Office of Finance P. O. [STREET_ADDRESS]" at bounding box center [400, 149] width 166 height 12
type input "[PERSON_NAME] County, [GEOGRAPHIC_DATA]"
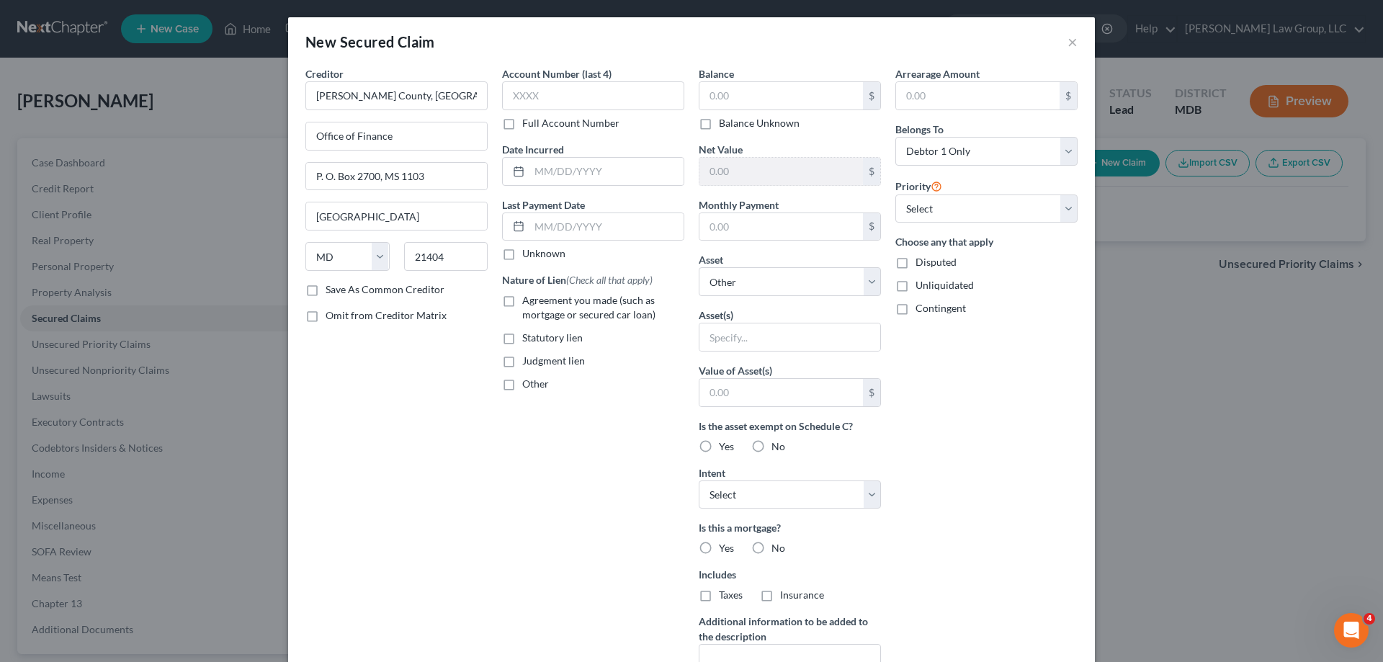
click at [522, 388] on span "Other" at bounding box center [535, 383] width 27 height 12
click at [528, 386] on input "Other" at bounding box center [532, 381] width 9 height 9
click at [531, 423] on input "text" at bounding box center [593, 416] width 181 height 27
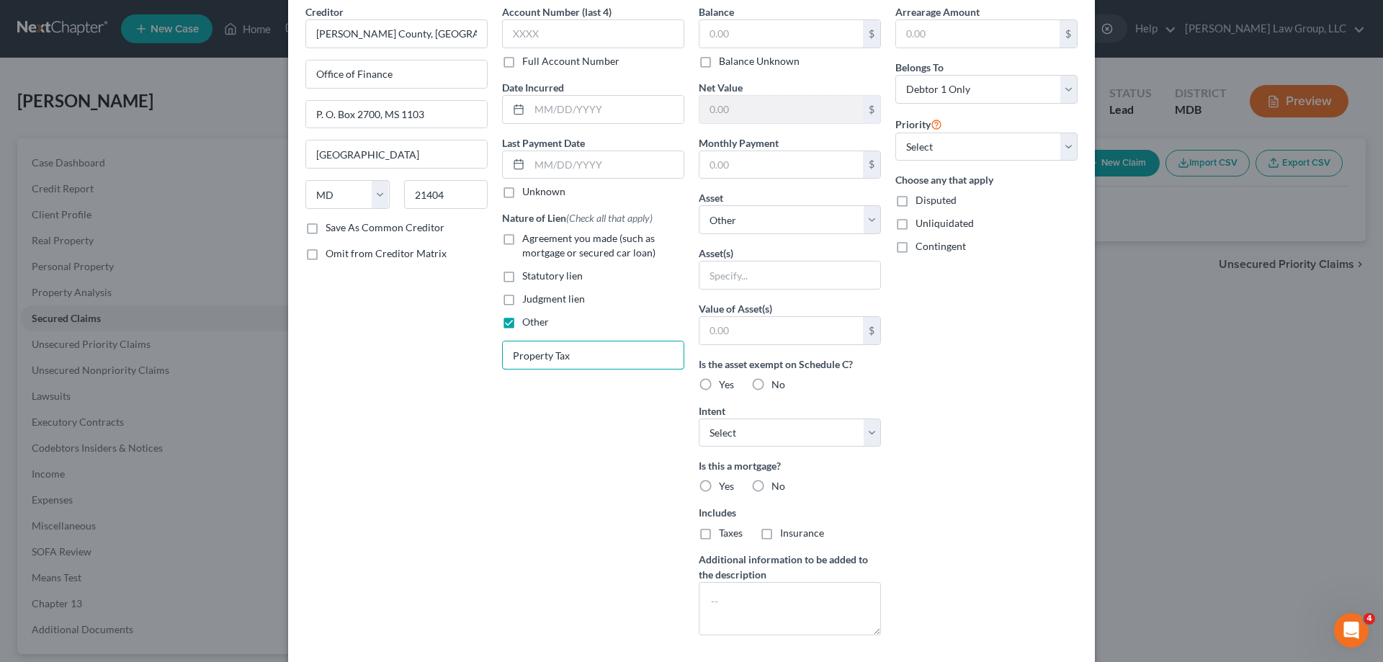
scroll to position [138, 0]
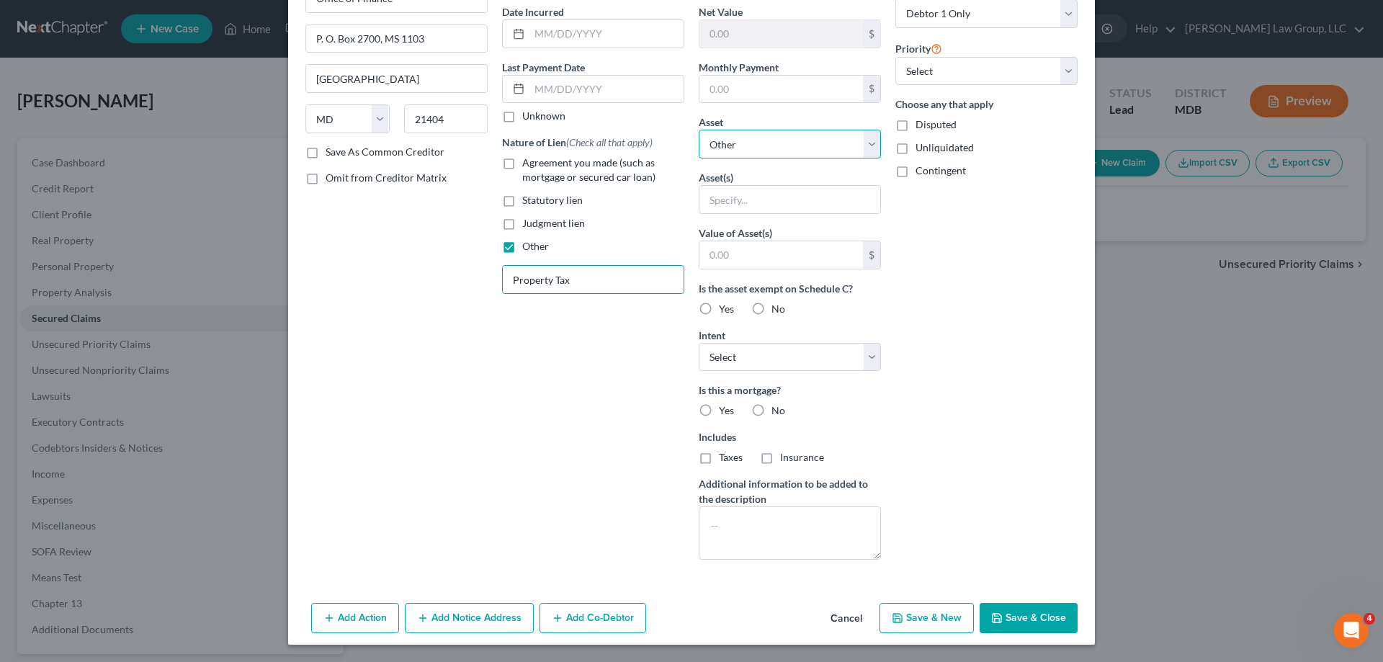
drag, startPoint x: 739, startPoint y: 148, endPoint x: 741, endPoint y: 157, distance: 9.5
click at [739, 148] on select "Select Other Multiple Assets [STREET_ADDRESS][PERSON_NAME] - $492300.0" at bounding box center [790, 144] width 182 height 29
click at [699, 158] on select "Select Other Multiple Assets [STREET_ADDRESS][PERSON_NAME] - $492300.0" at bounding box center [790, 144] width 182 height 29
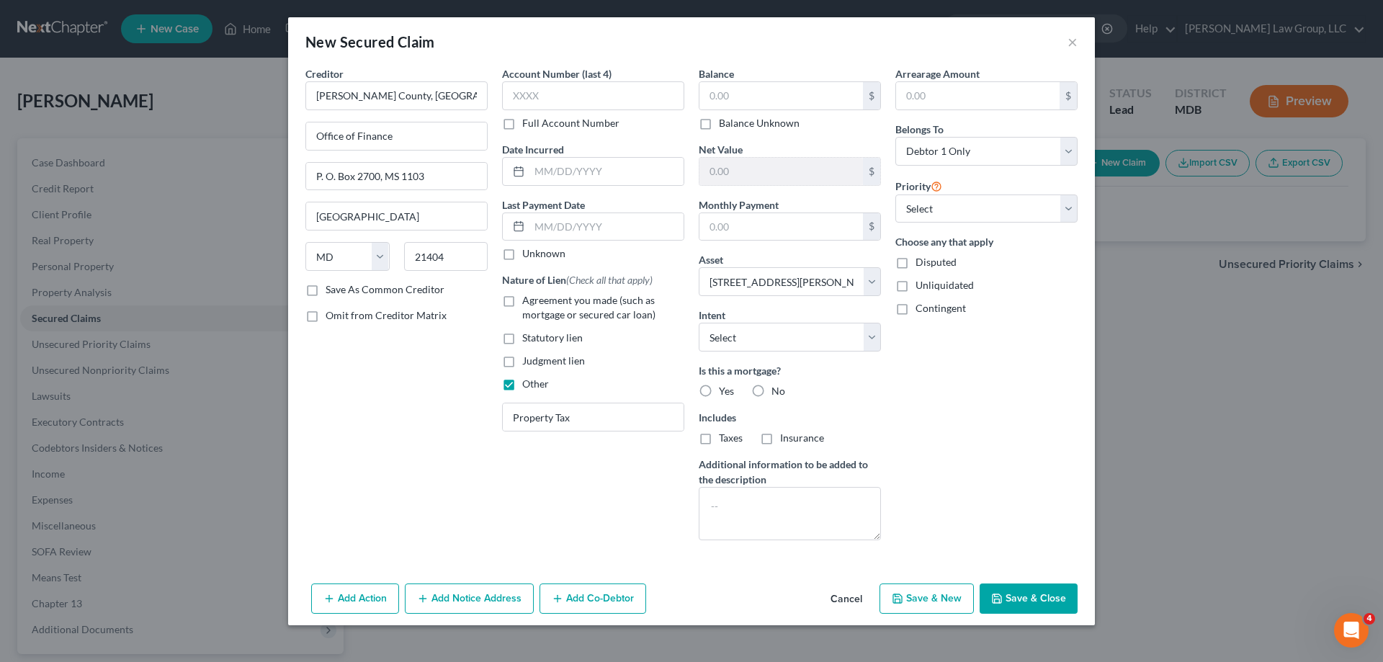
click at [1034, 302] on div "Contingent" at bounding box center [986, 308] width 182 height 14
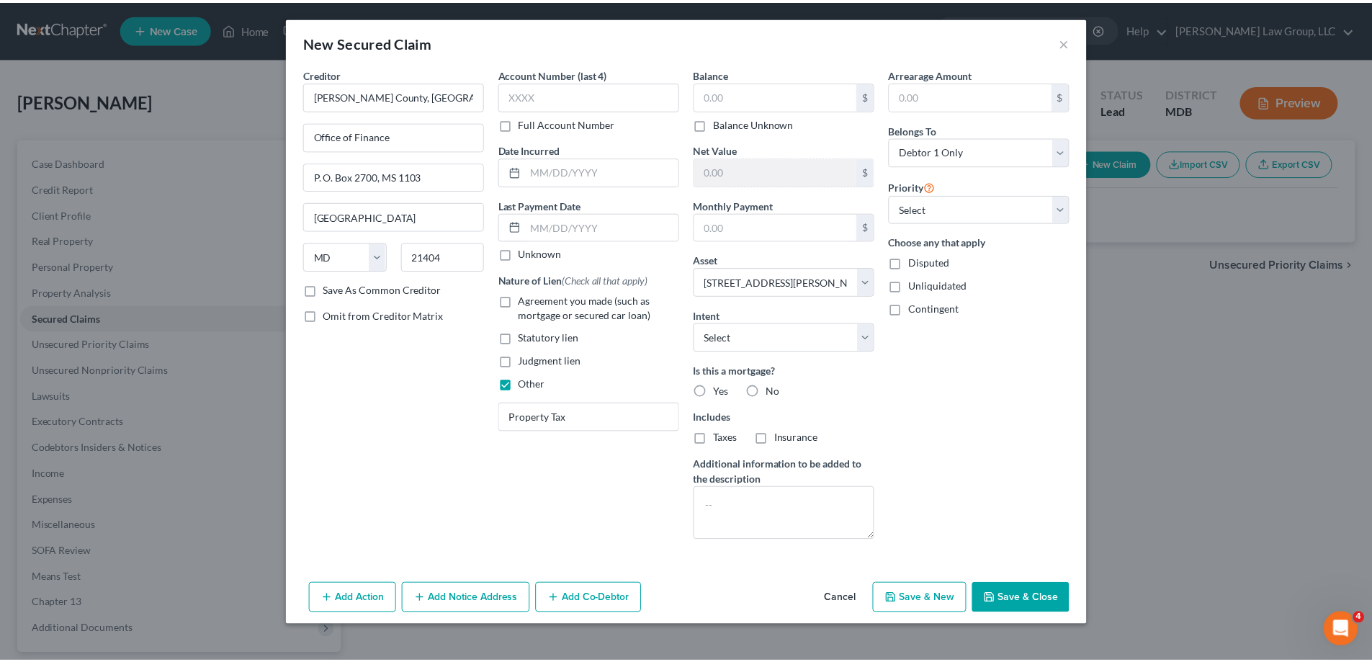
scroll to position [0, 0]
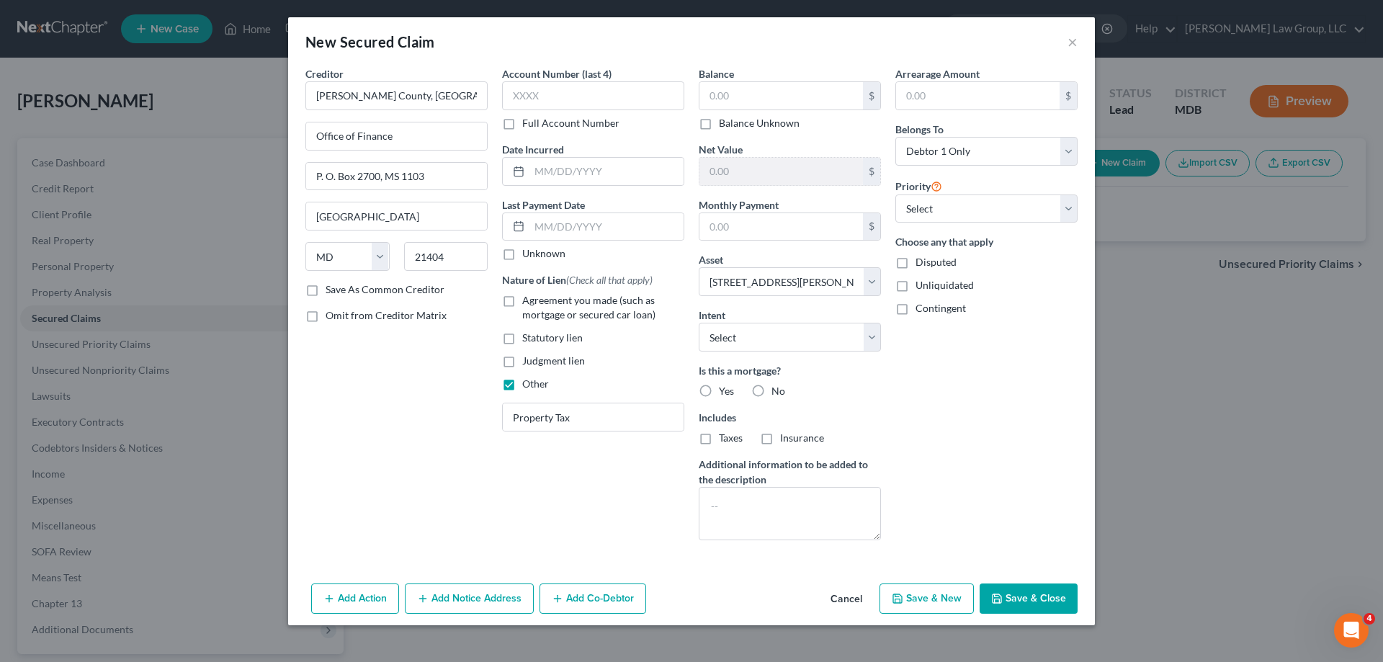
click at [1035, 602] on button "Save & Close" at bounding box center [1029, 599] width 98 height 30
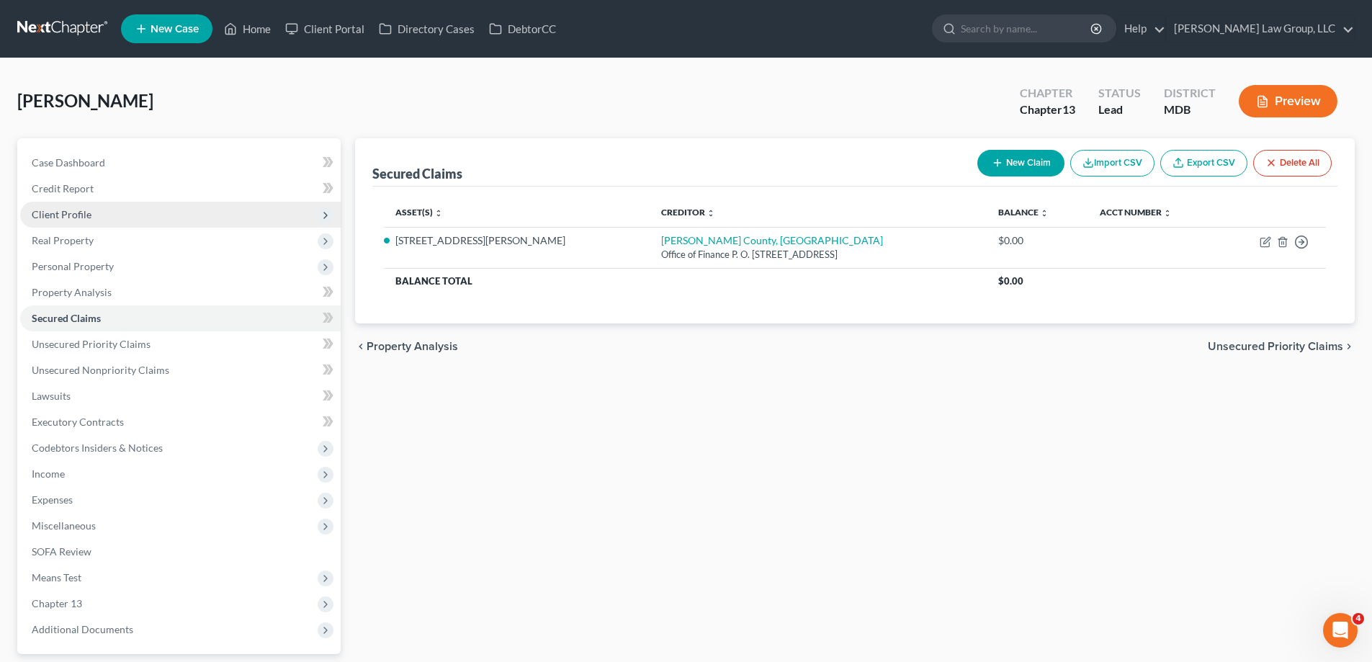
click at [73, 218] on span "Client Profile" at bounding box center [62, 214] width 60 height 12
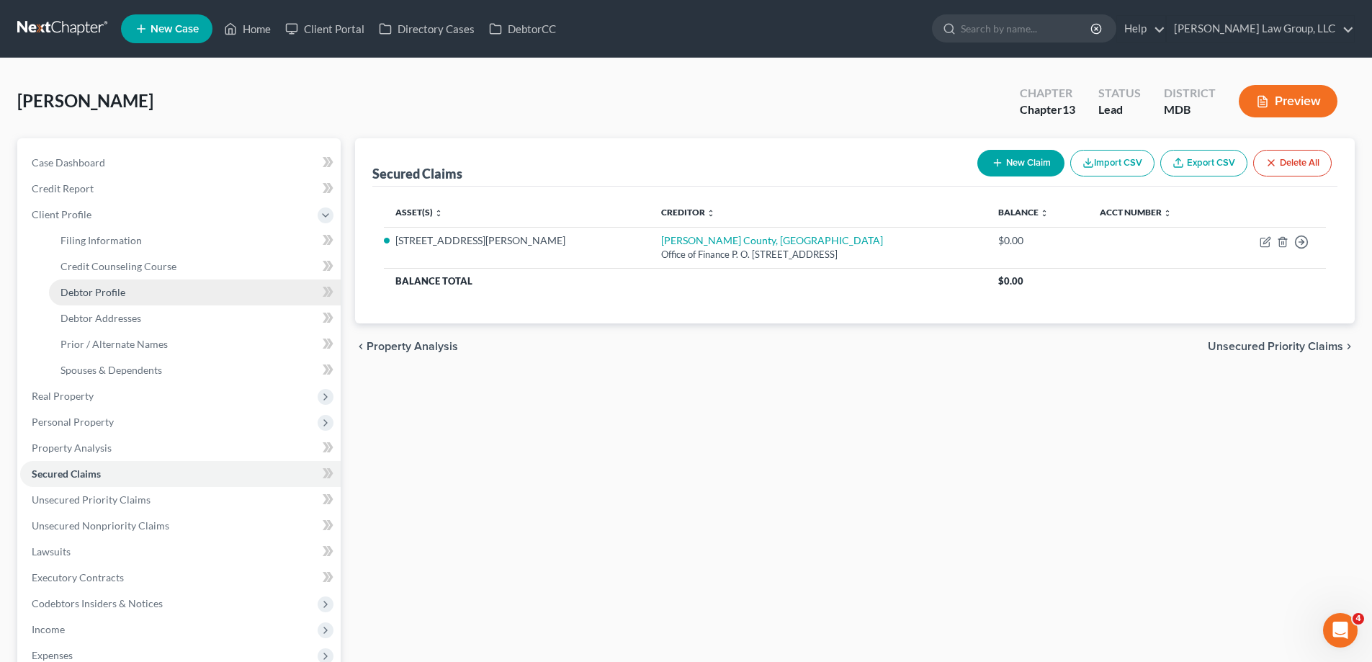
click at [127, 299] on link "Debtor Profile" at bounding box center [195, 293] width 292 height 26
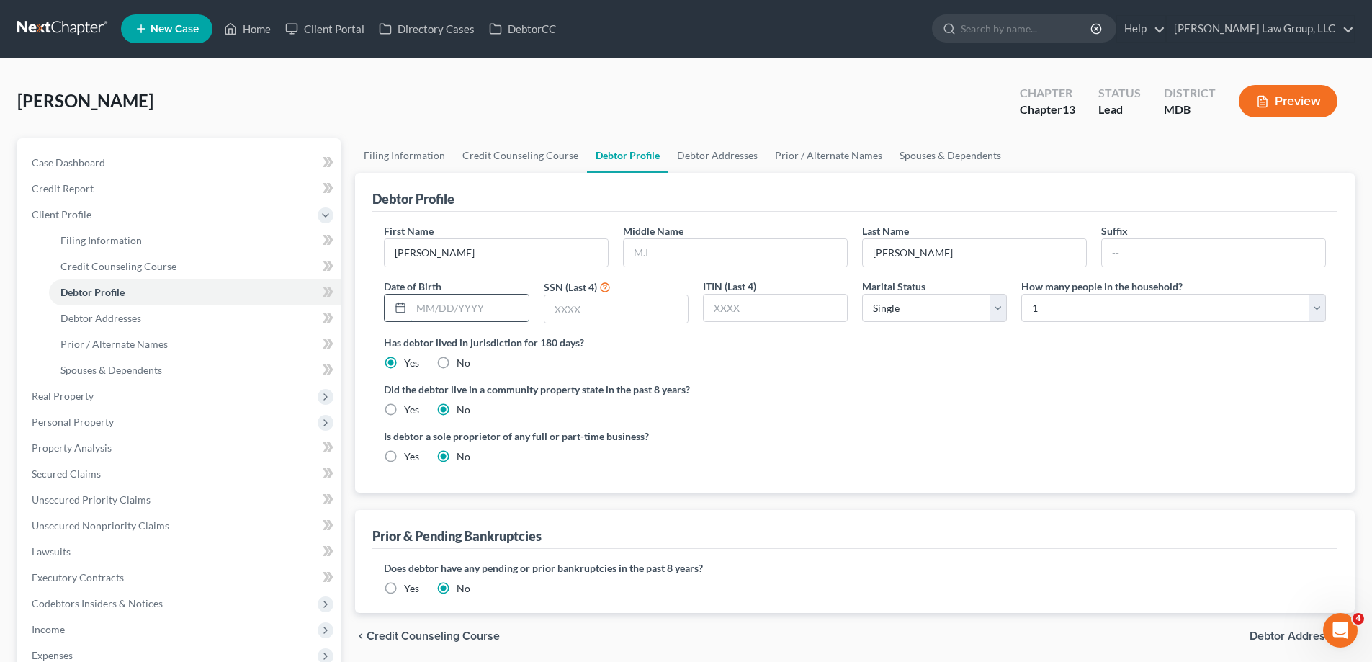
drag, startPoint x: 489, startPoint y: 303, endPoint x: 499, endPoint y: 303, distance: 9.4
click at [490, 303] on input "text" at bounding box center [469, 308] width 117 height 27
paste input "[DATE]"
drag, startPoint x: 611, startPoint y: 306, endPoint x: 624, endPoint y: 249, distance: 59.1
click at [610, 306] on input "text" at bounding box center [616, 308] width 143 height 27
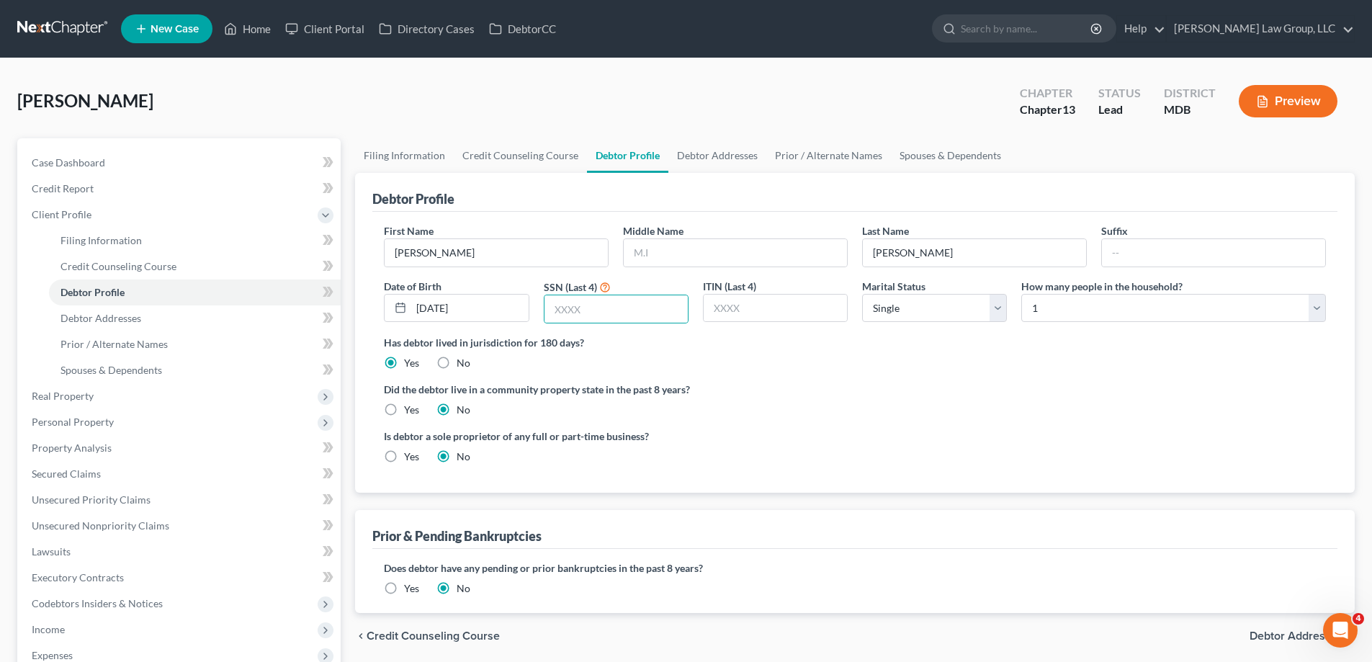
click at [845, 363] on div "Has debtor lived in jurisdiction for 180 days? Yes No Debtor must reside in jur…" at bounding box center [855, 352] width 942 height 35
click at [527, 155] on link "Credit Counseling Course" at bounding box center [520, 155] width 133 height 35
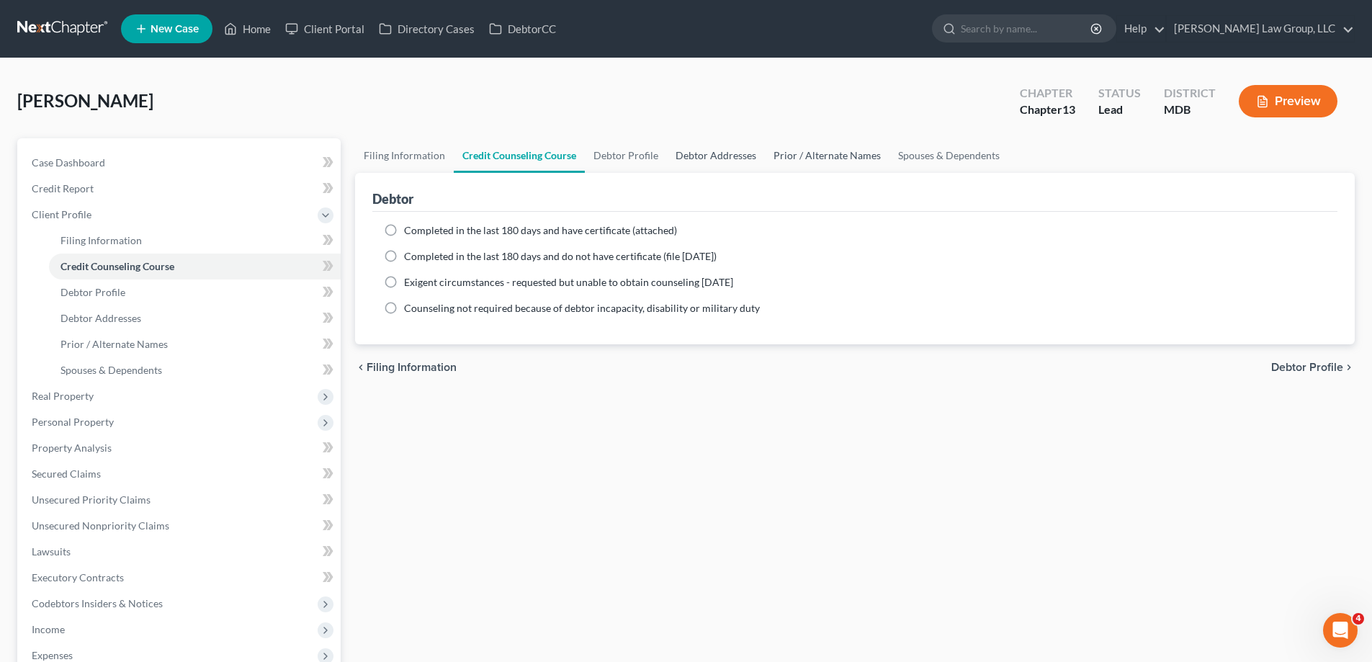
drag, startPoint x: 707, startPoint y: 160, endPoint x: 781, endPoint y: 156, distance: 74.3
click at [707, 160] on link "Debtor Addresses" at bounding box center [716, 155] width 98 height 35
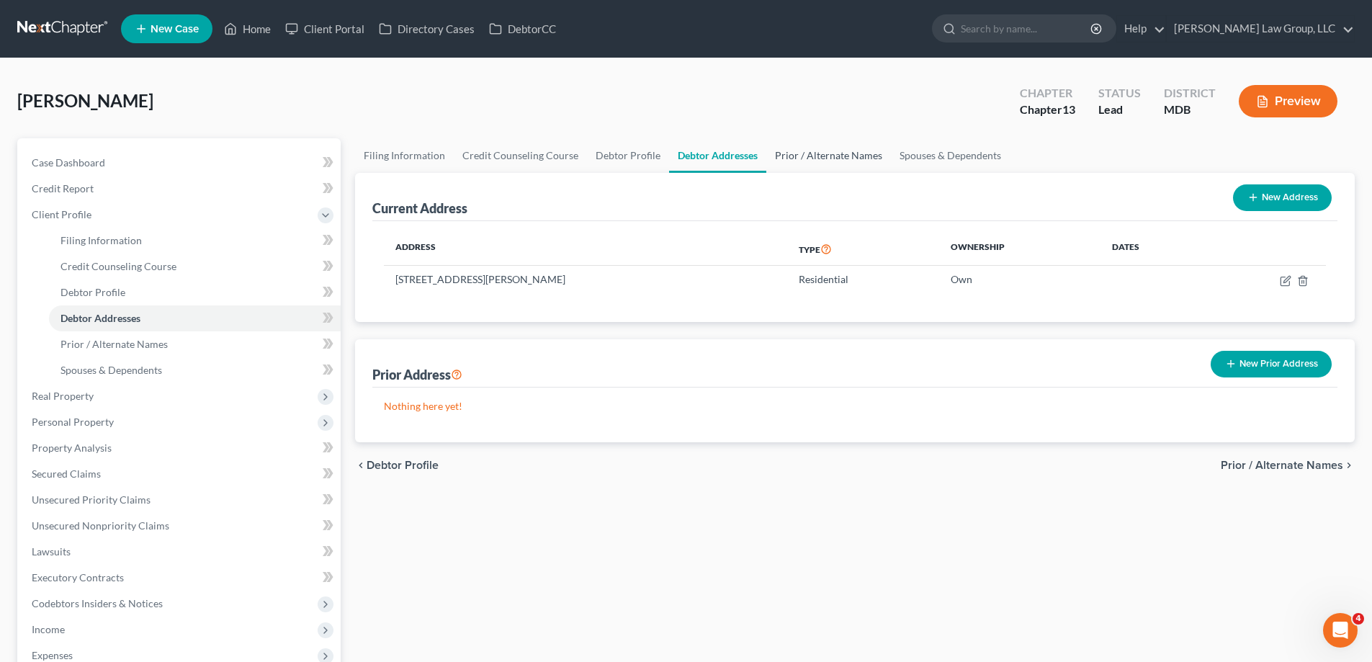
click at [804, 151] on link "Prior / Alternate Names" at bounding box center [829, 155] width 125 height 35
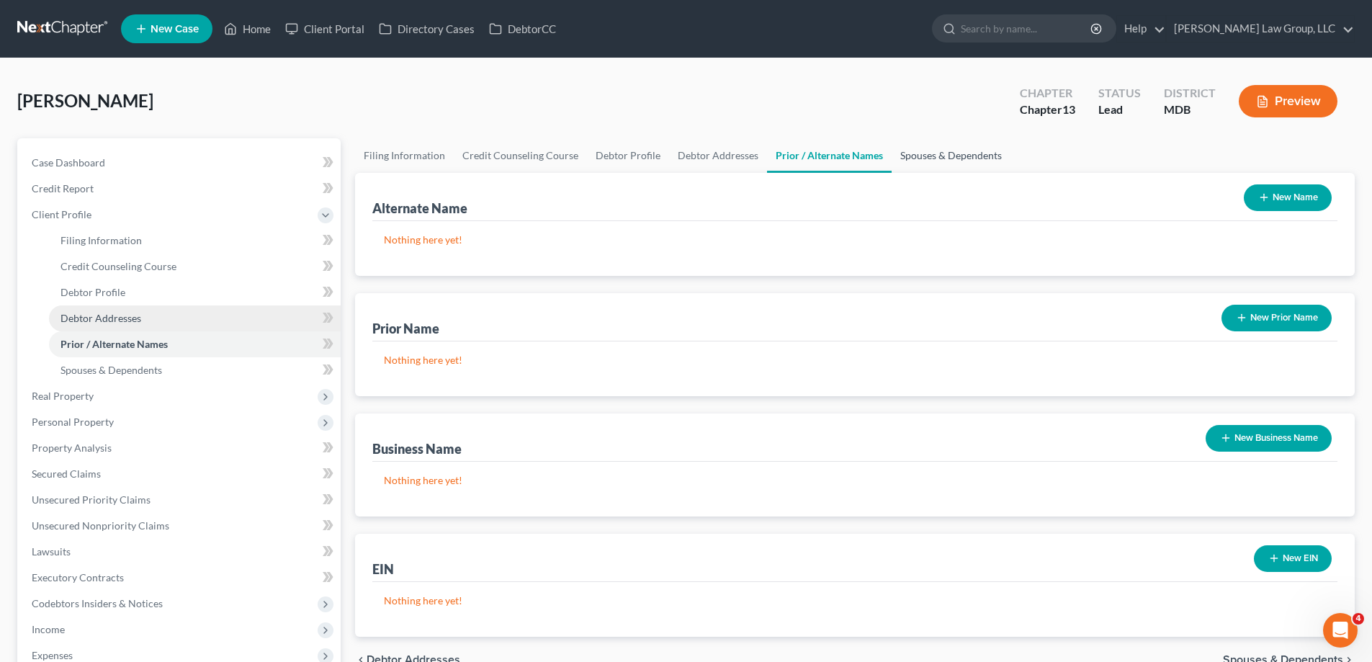
drag, startPoint x: 915, startPoint y: 150, endPoint x: 177, endPoint y: 318, distance: 757.4
click at [916, 150] on link "Spouses & Dependents" at bounding box center [951, 155] width 119 height 35
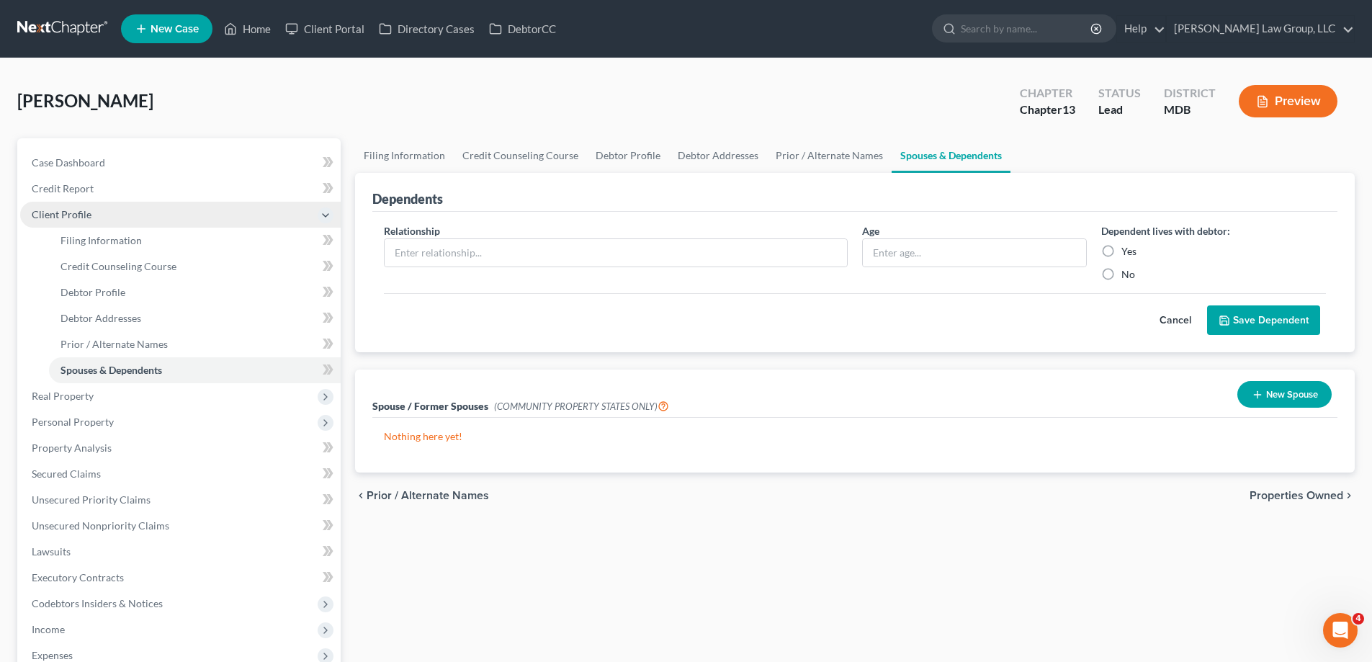
click at [89, 208] on span "Client Profile" at bounding box center [62, 214] width 60 height 12
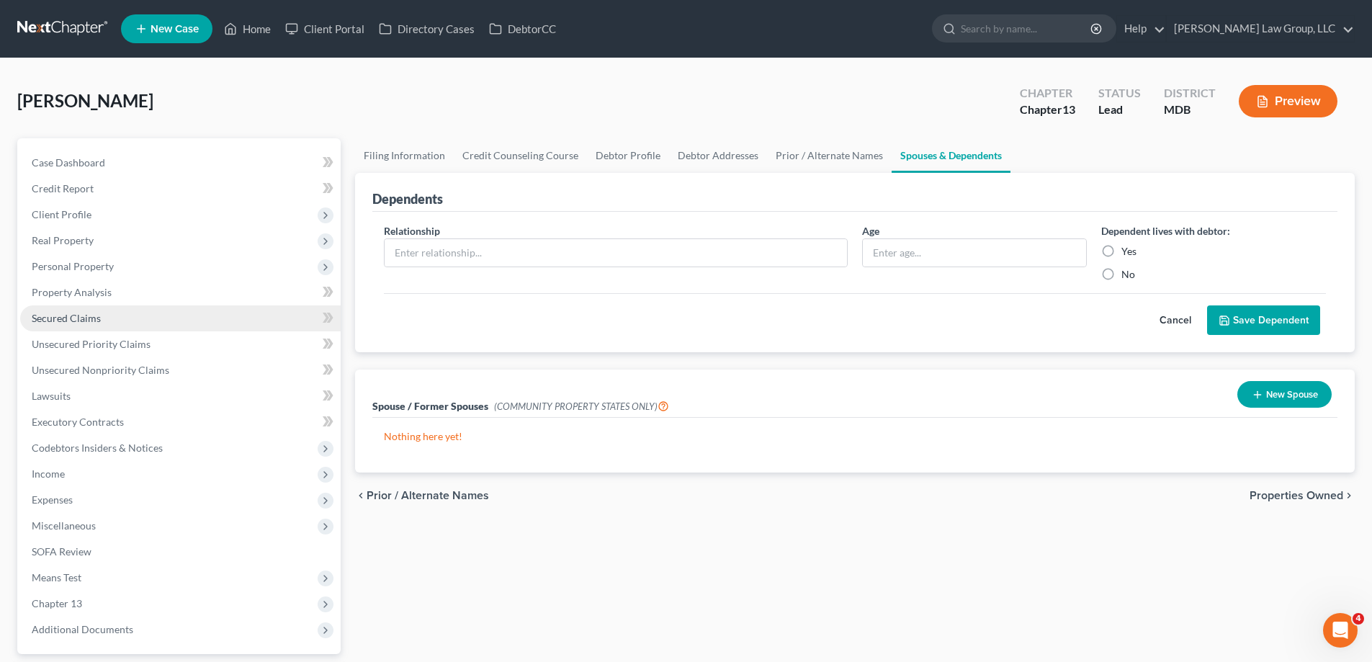
click at [140, 319] on link "Secured Claims" at bounding box center [180, 318] width 321 height 26
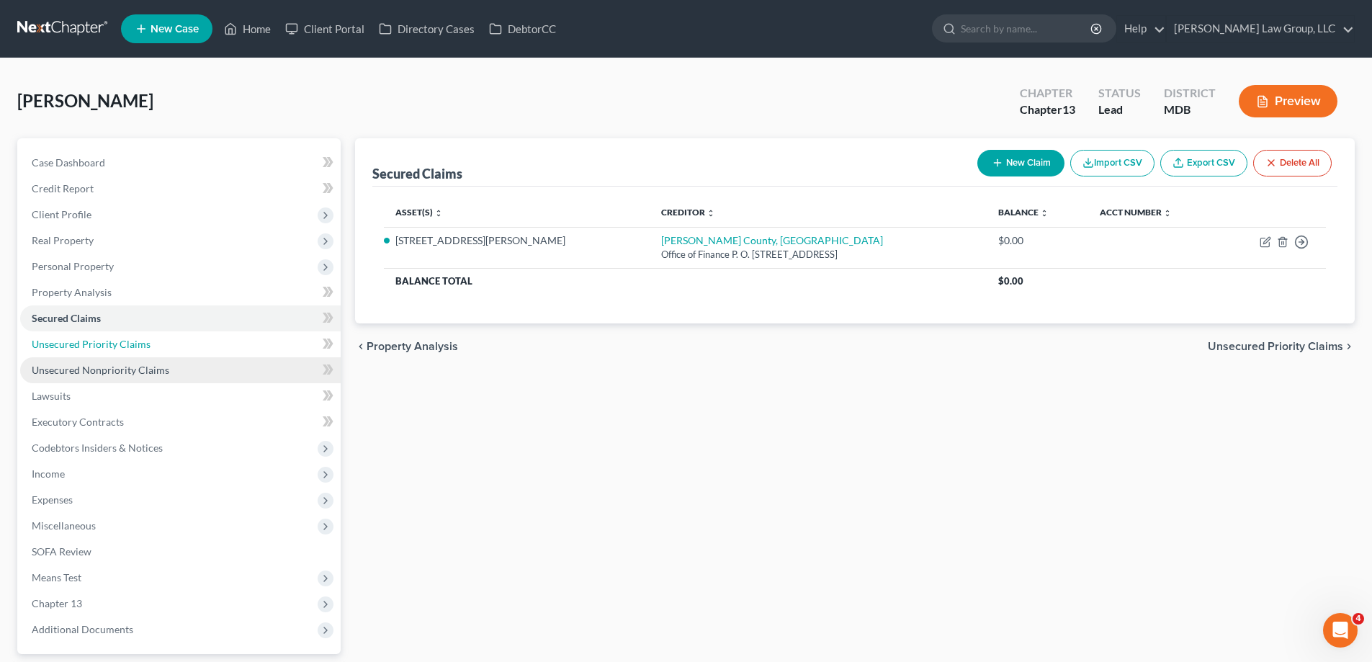
drag, startPoint x: 153, startPoint y: 352, endPoint x: 158, endPoint y: 366, distance: 15.5
click at [152, 351] on link "Unsecured Priority Claims" at bounding box center [180, 344] width 321 height 26
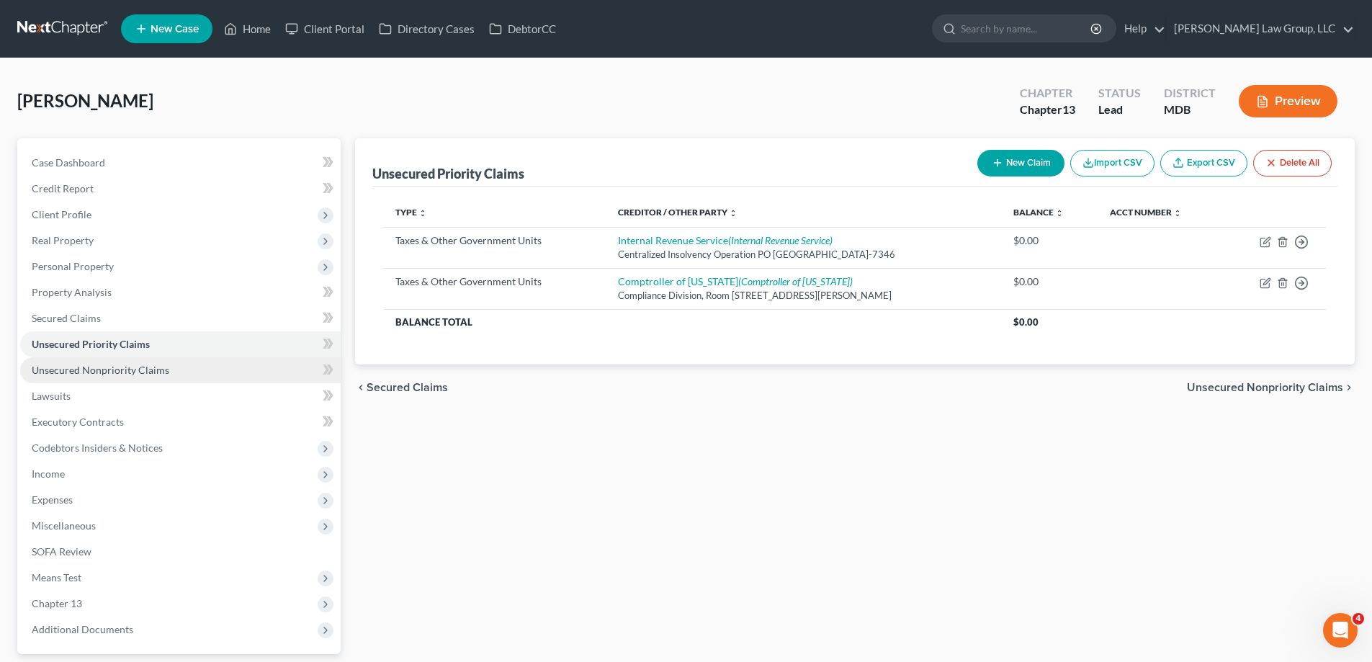
click at [161, 369] on span "Unsecured Nonpriority Claims" at bounding box center [101, 370] width 138 height 12
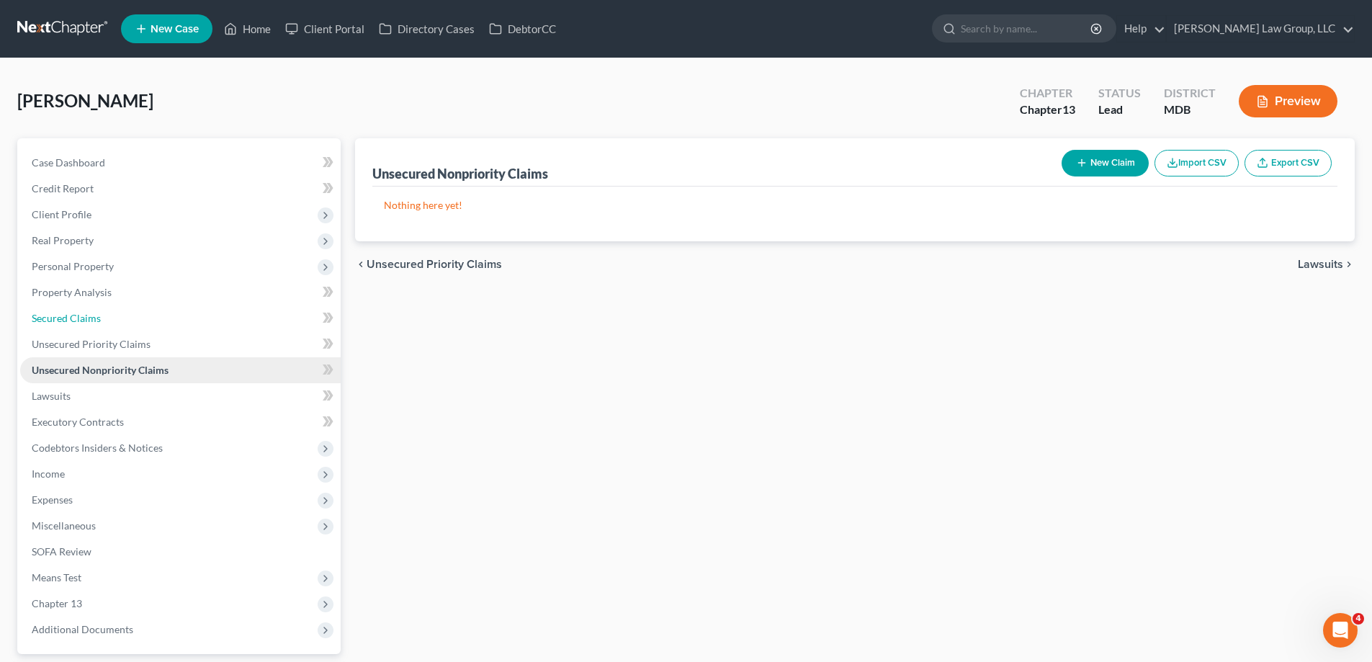
click at [68, 321] on span "Secured Claims" at bounding box center [66, 318] width 69 height 12
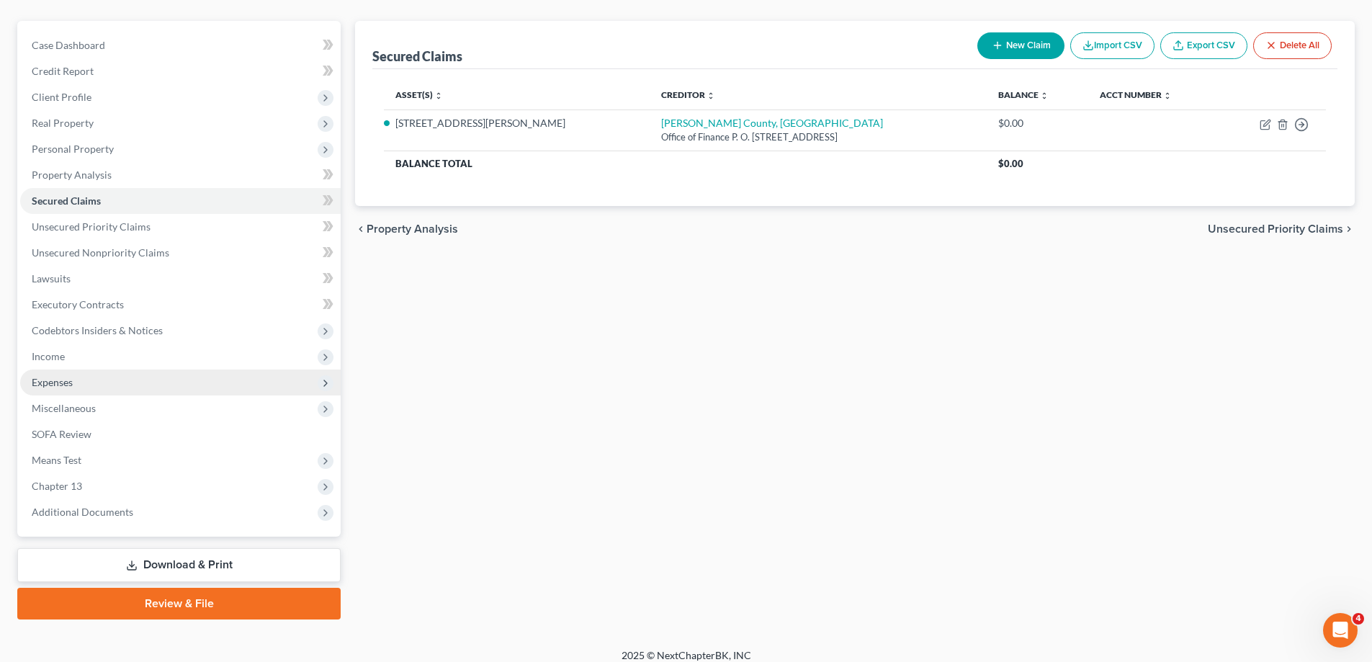
scroll to position [130, 0]
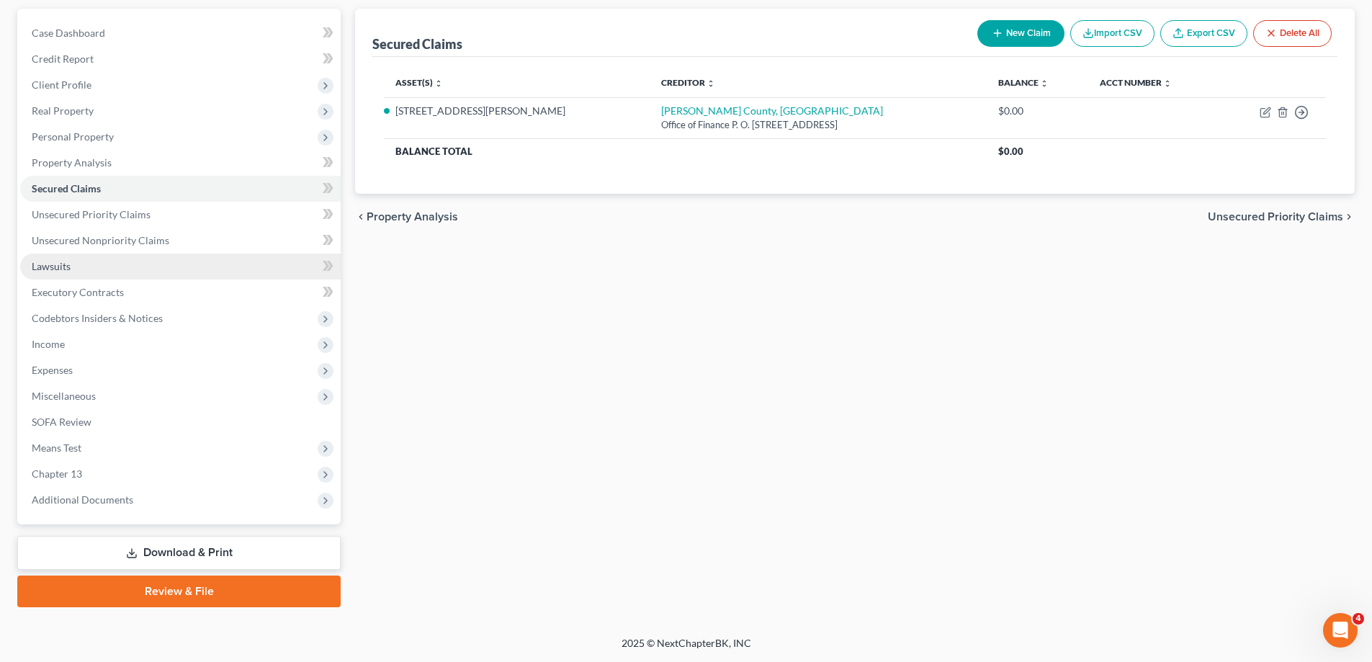
click at [78, 272] on link "Lawsuits" at bounding box center [180, 267] width 321 height 26
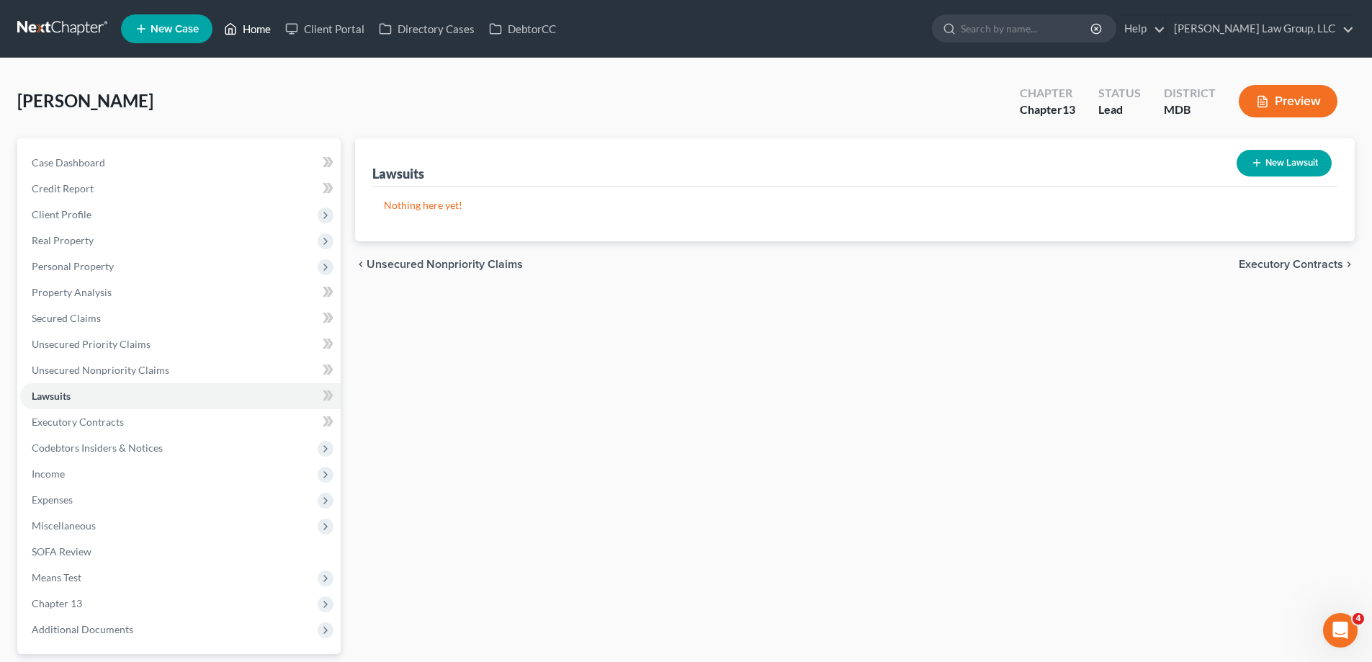
click at [230, 30] on polyline at bounding box center [231, 32] width 4 height 6
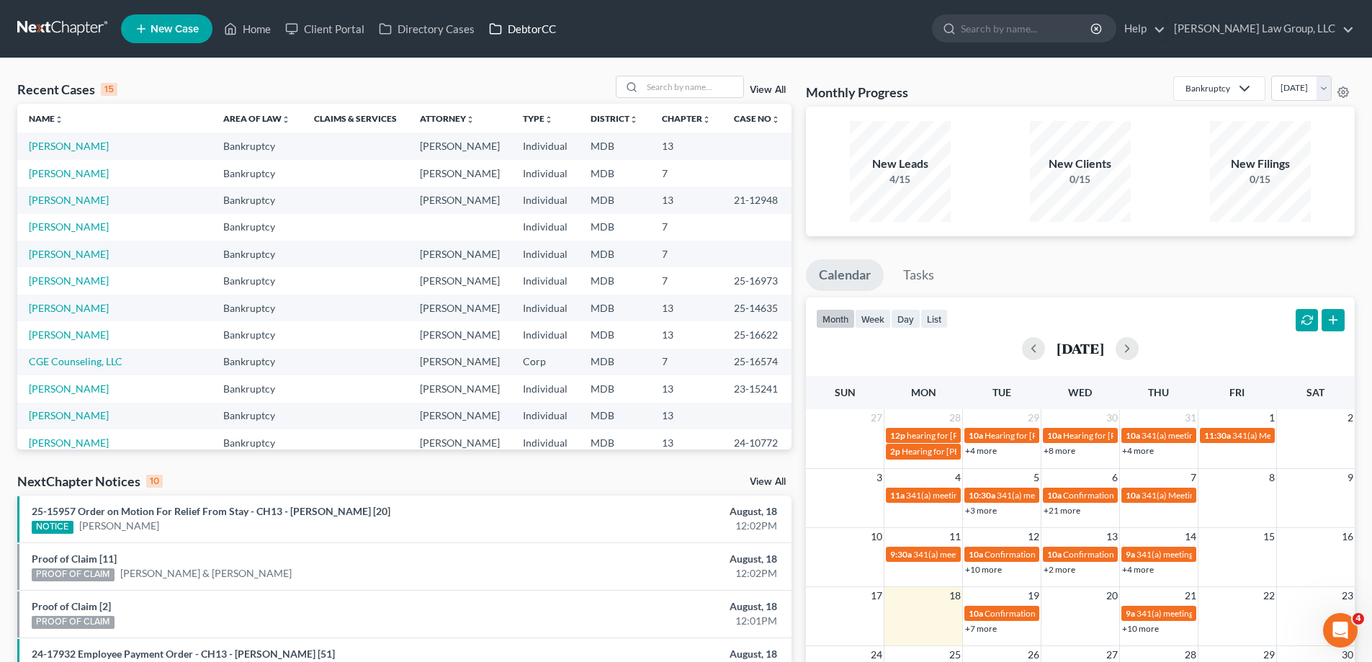
click at [511, 29] on link "DebtorCC" at bounding box center [522, 29] width 81 height 26
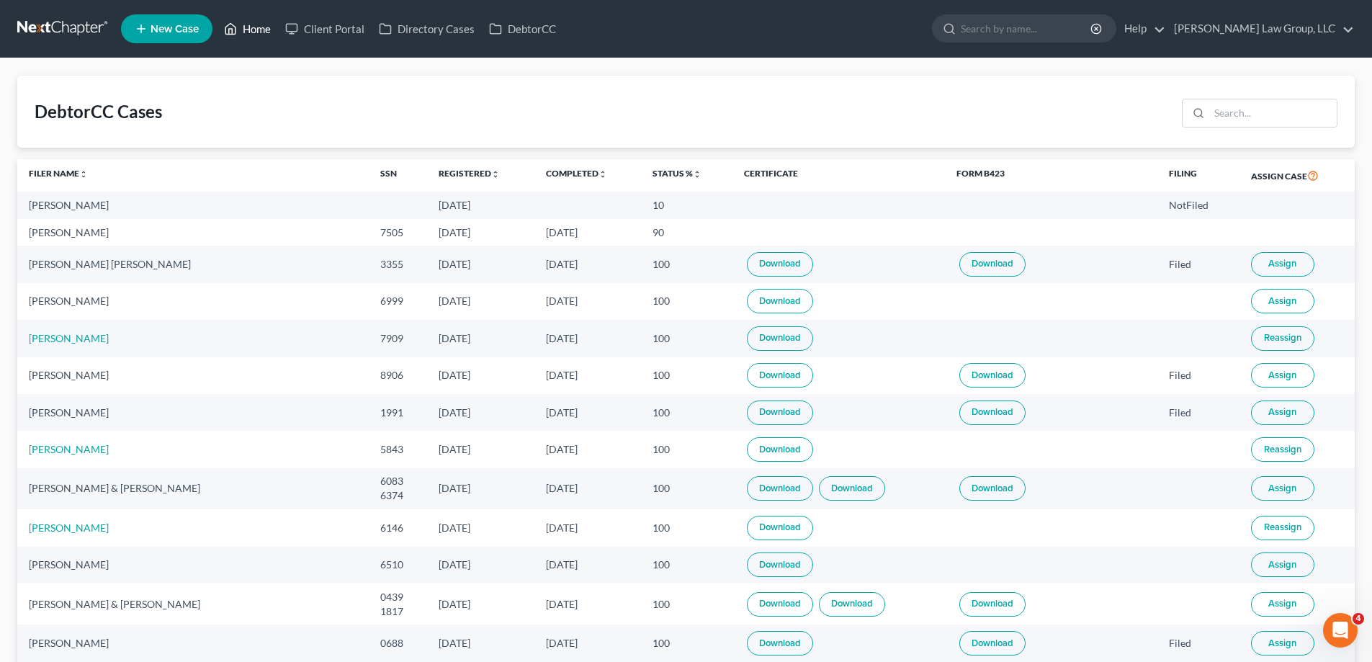
click at [248, 37] on link "Home" at bounding box center [247, 29] width 61 height 26
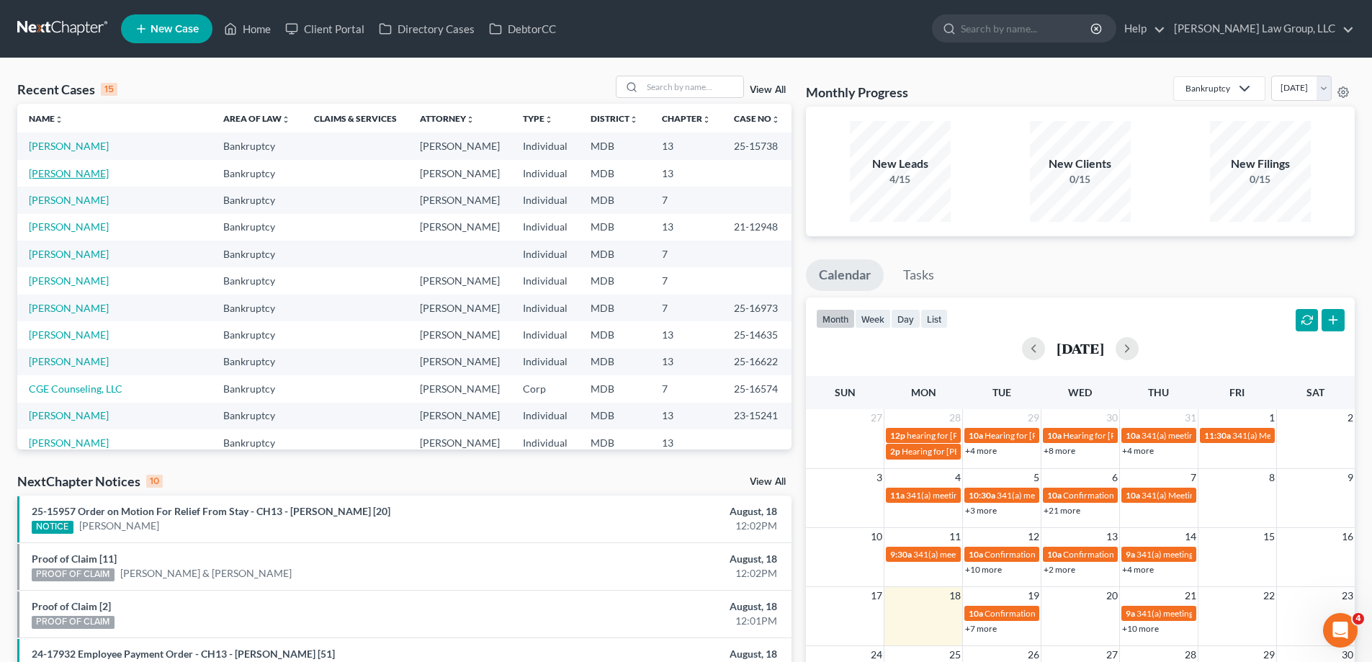
click at [68, 172] on link "[PERSON_NAME]" at bounding box center [69, 173] width 80 height 12
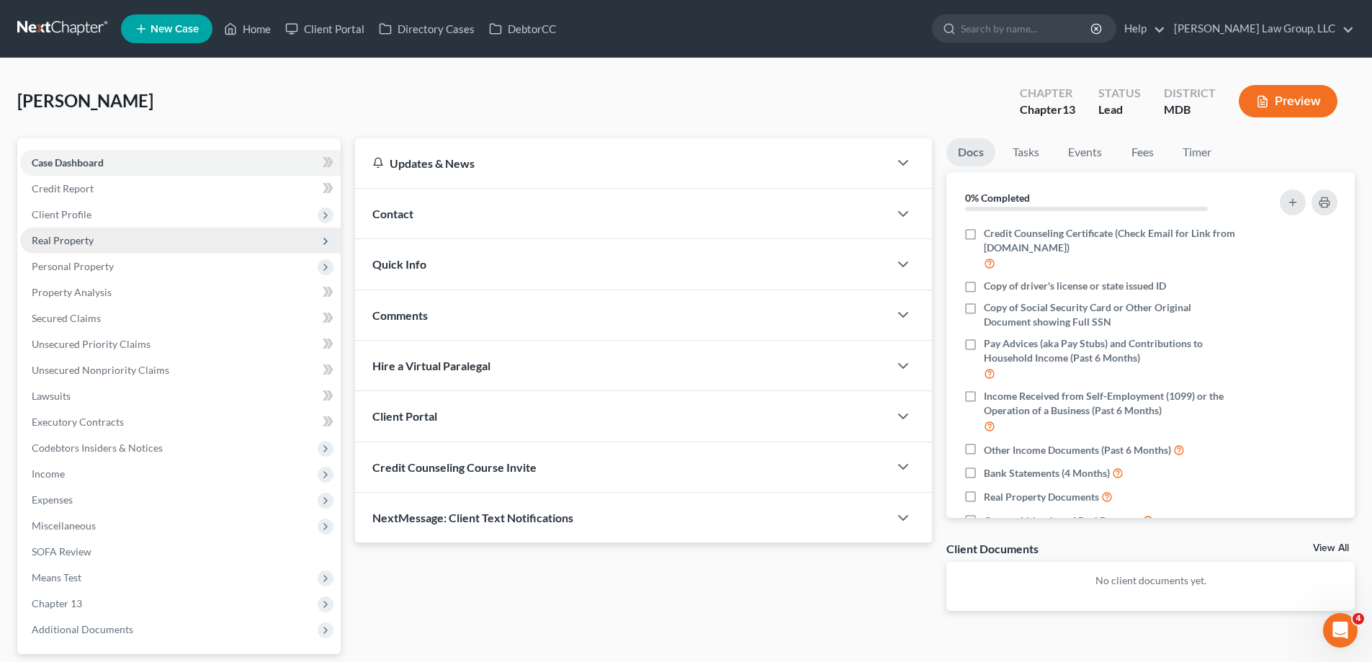
click at [120, 233] on span "Real Property" at bounding box center [180, 241] width 321 height 26
click at [140, 241] on span "Real Property" at bounding box center [180, 241] width 321 height 26
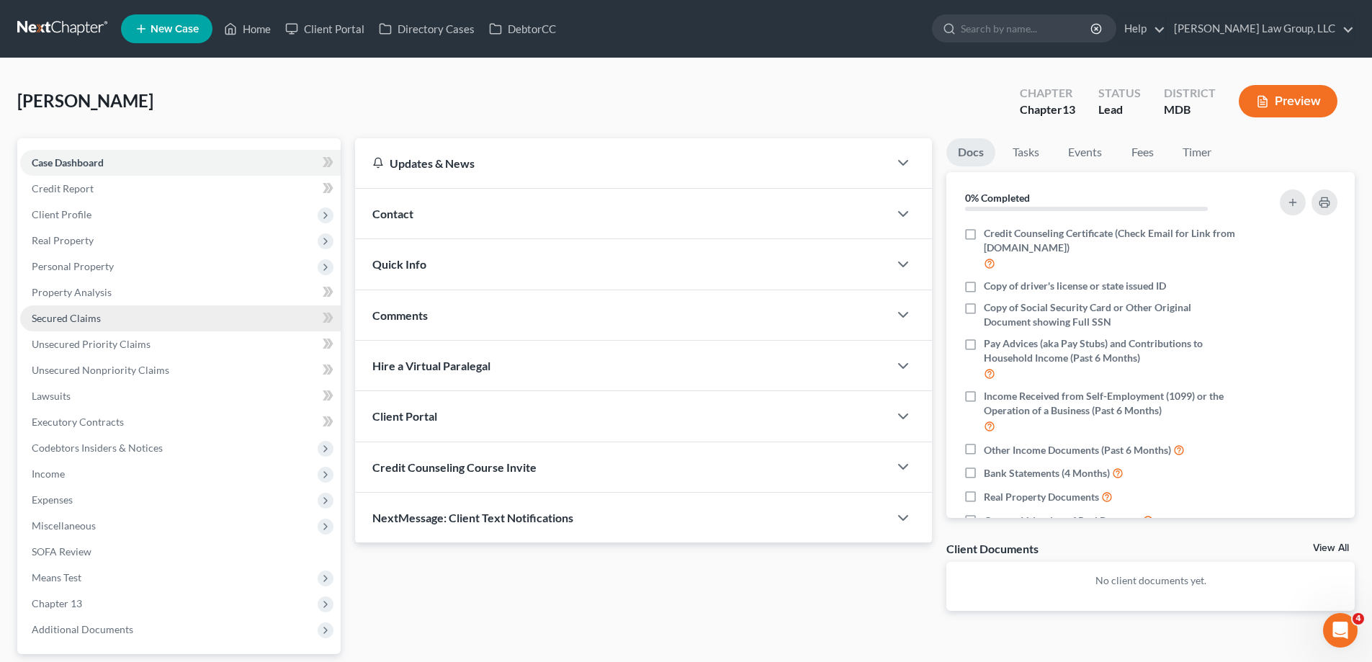
click at [94, 320] on span "Secured Claims" at bounding box center [66, 318] width 69 height 12
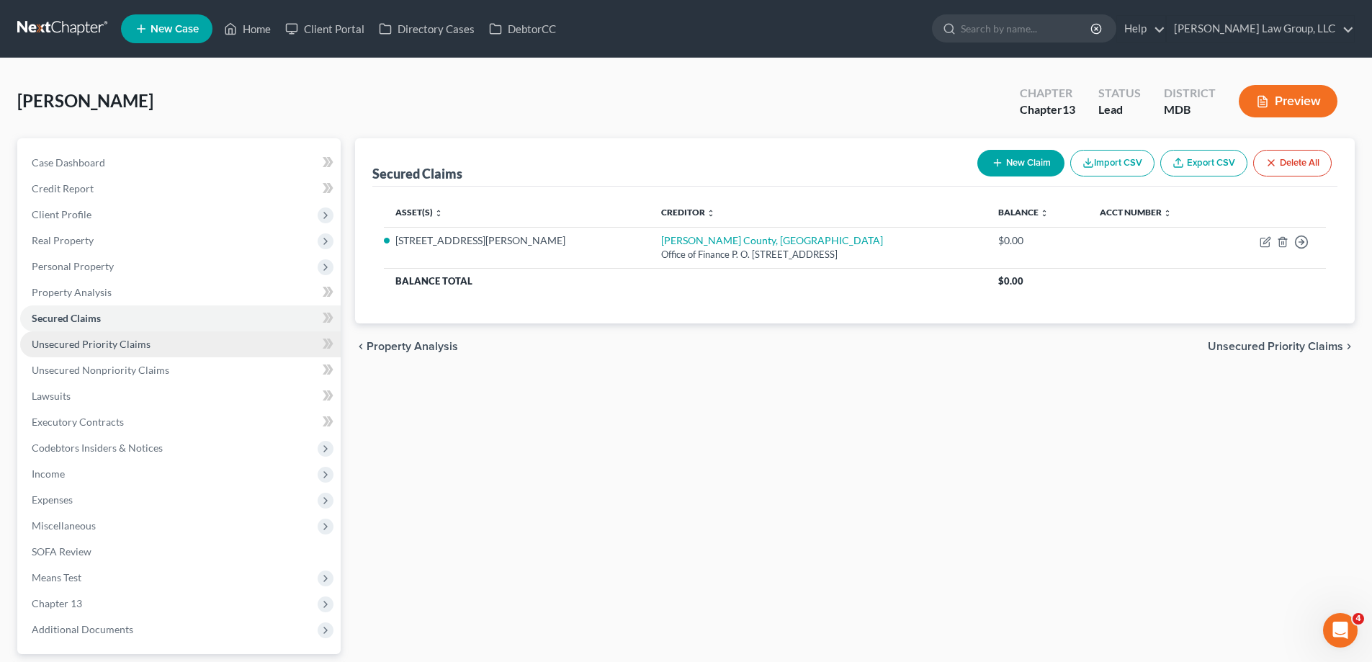
click at [72, 344] on span "Unsecured Priority Claims" at bounding box center [91, 344] width 119 height 12
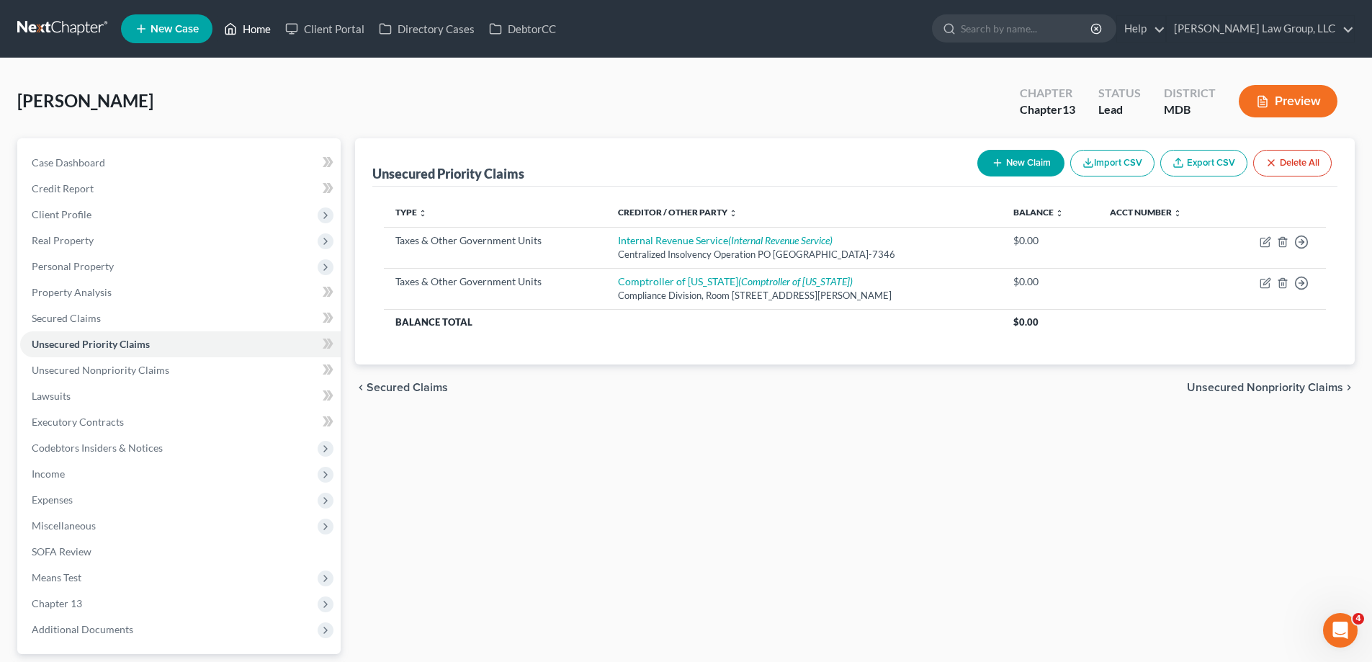
click at [252, 33] on link "Home" at bounding box center [247, 29] width 61 height 26
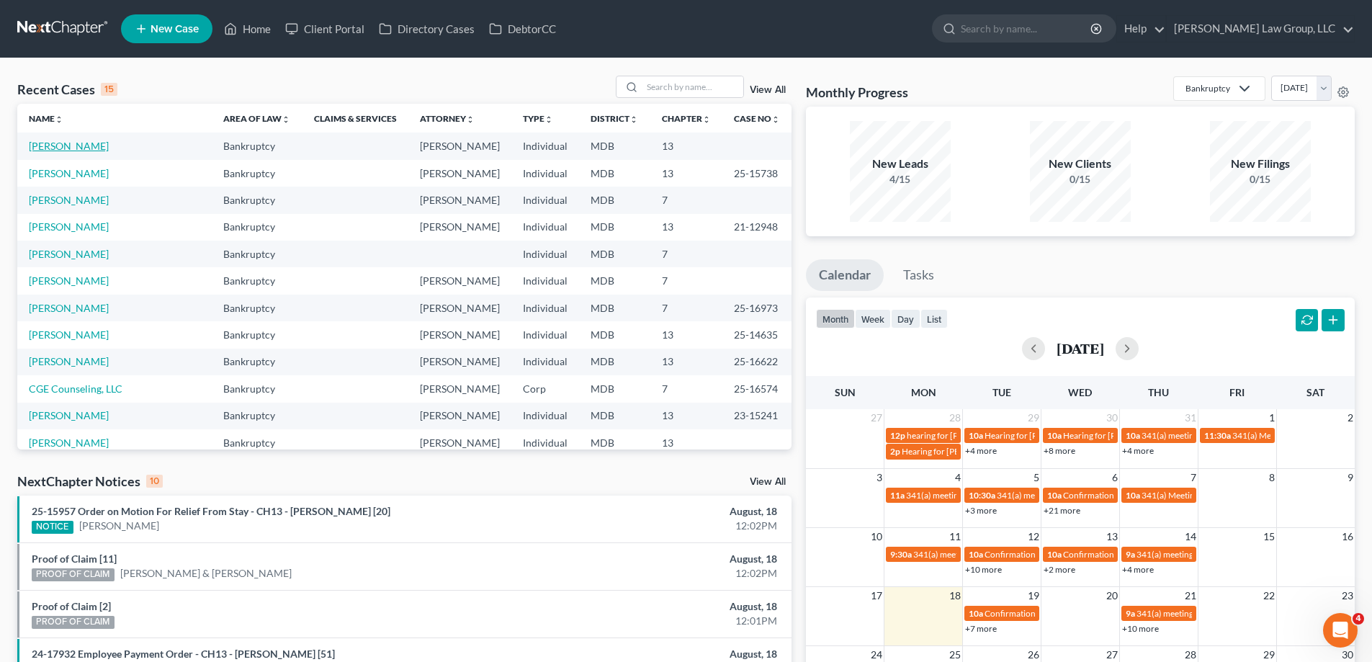
click at [77, 144] on link "[PERSON_NAME]" at bounding box center [69, 146] width 80 height 12
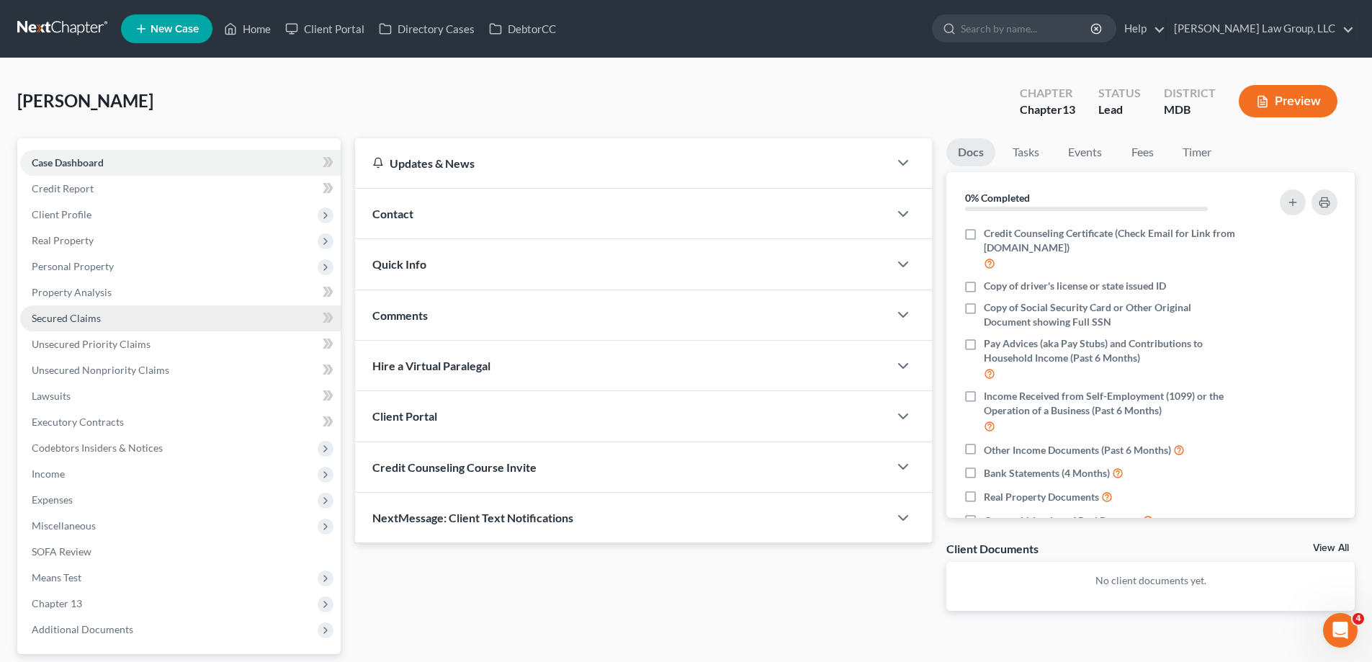
click at [112, 317] on link "Secured Claims" at bounding box center [180, 318] width 321 height 26
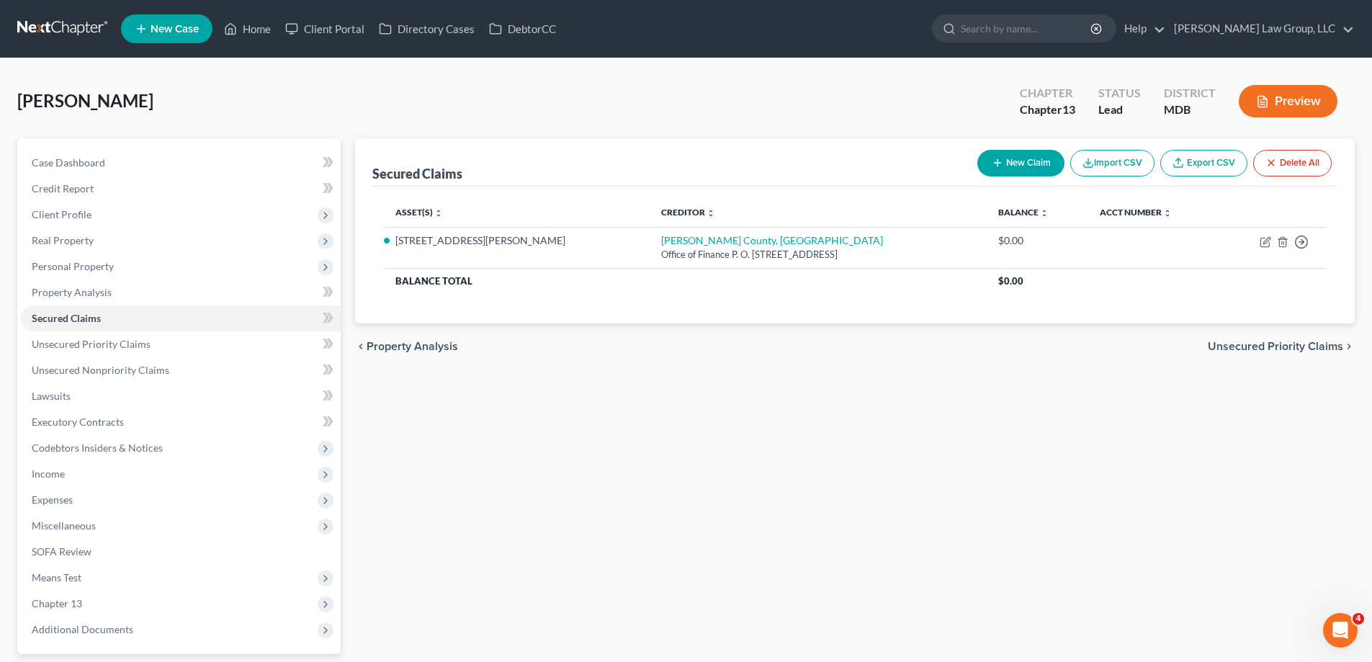
click at [1014, 169] on button "New Claim" at bounding box center [1021, 163] width 87 height 27
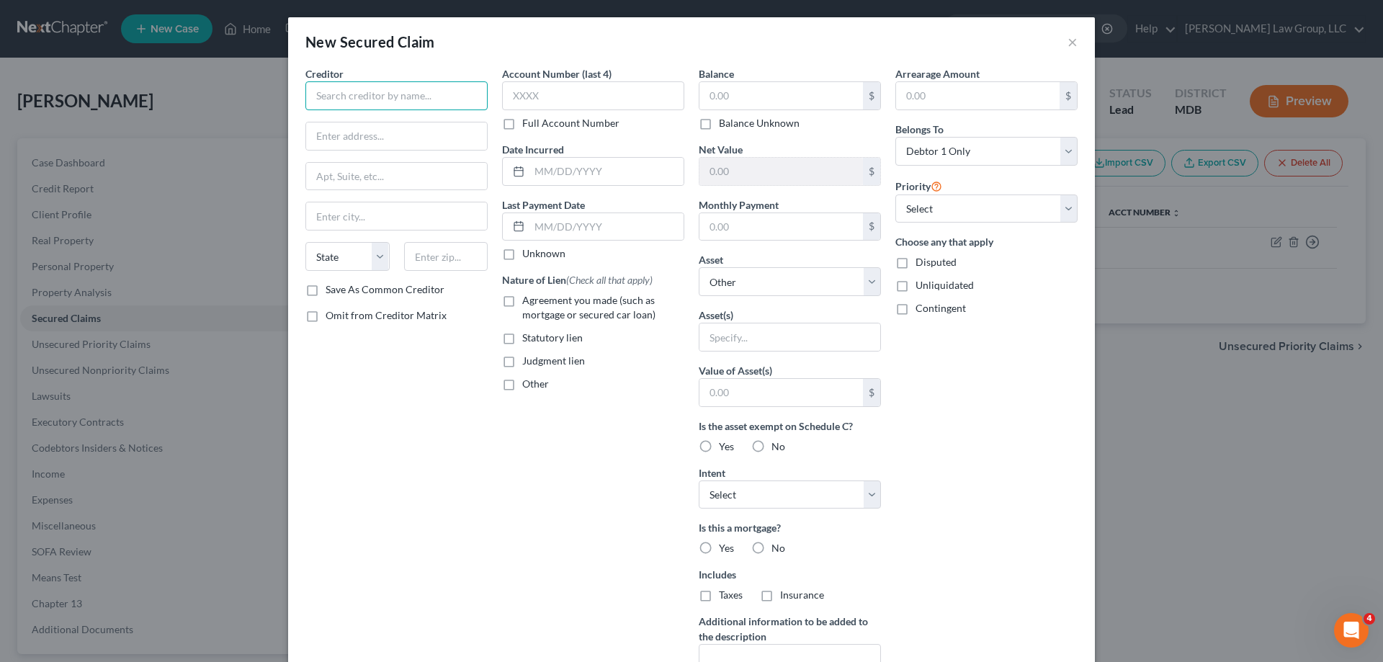
click at [393, 102] on input "text" at bounding box center [396, 95] width 182 height 29
click at [370, 144] on input "text" at bounding box center [396, 135] width 181 height 27
paste input "29622 [PERSON_NAME] Run"
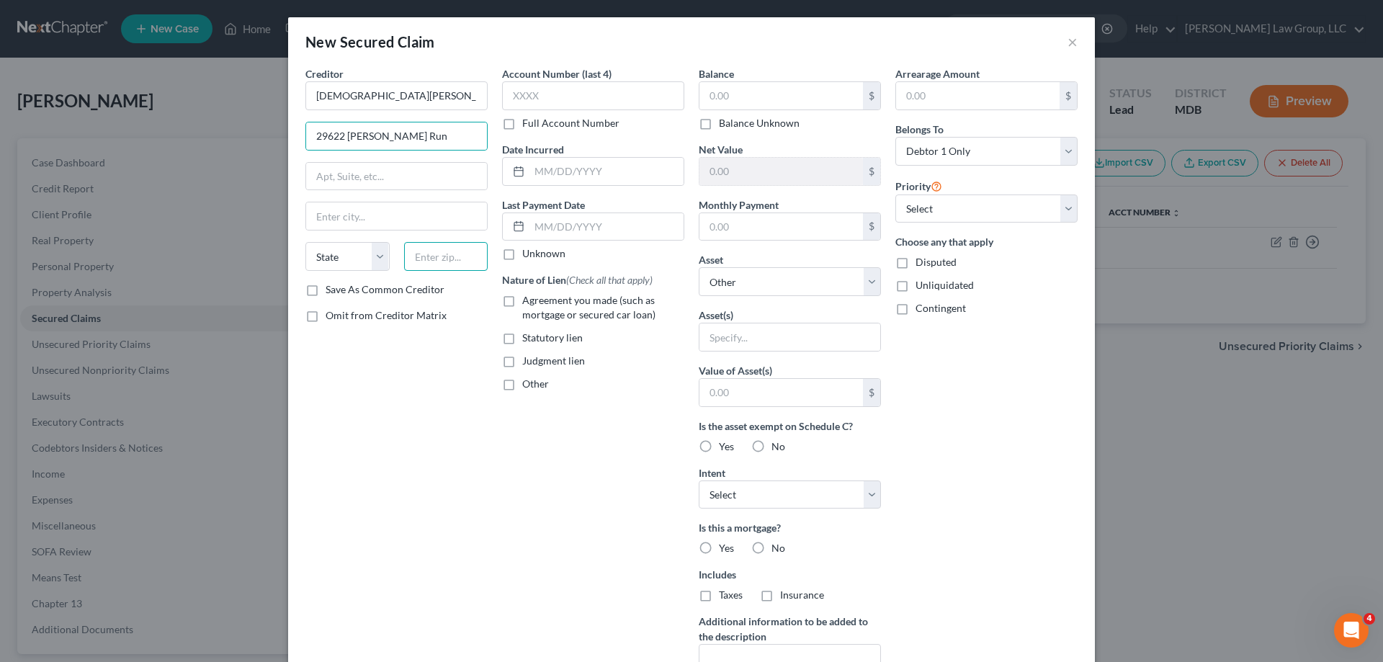
drag, startPoint x: 430, startPoint y: 251, endPoint x: 424, endPoint y: 234, distance: 17.5
click at [430, 251] on input "text" at bounding box center [446, 256] width 84 height 29
paste input "21601"
drag, startPoint x: 421, startPoint y: 223, endPoint x: 478, endPoint y: 210, distance: 58.5
click at [421, 223] on input "Easton" at bounding box center [396, 215] width 181 height 27
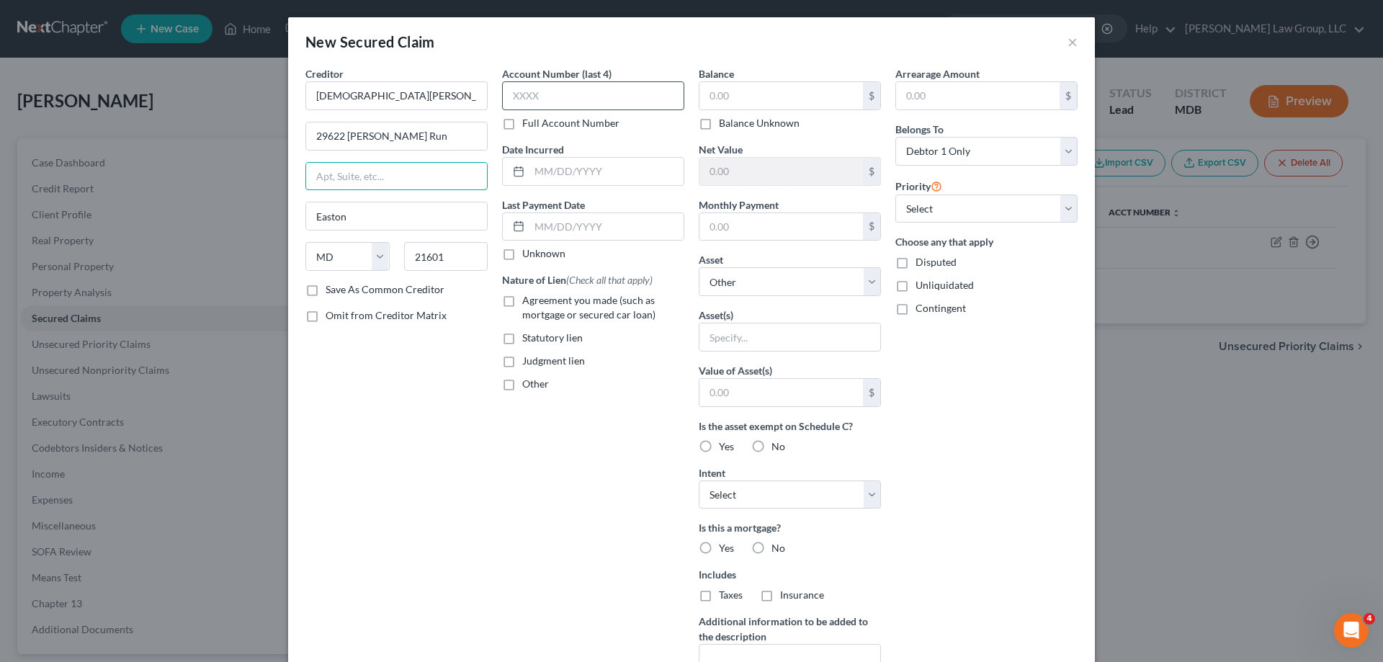
drag, startPoint x: 444, startPoint y: 188, endPoint x: 588, endPoint y: 99, distance: 169.1
click at [444, 188] on input "text" at bounding box center [396, 176] width 181 height 27
drag, startPoint x: 620, startPoint y: 48, endPoint x: 615, endPoint y: 37, distance: 11.9
click at [620, 48] on div "New Secured Claim ×" at bounding box center [691, 41] width 807 height 49
click at [749, 86] on input "text" at bounding box center [782, 95] width 164 height 27
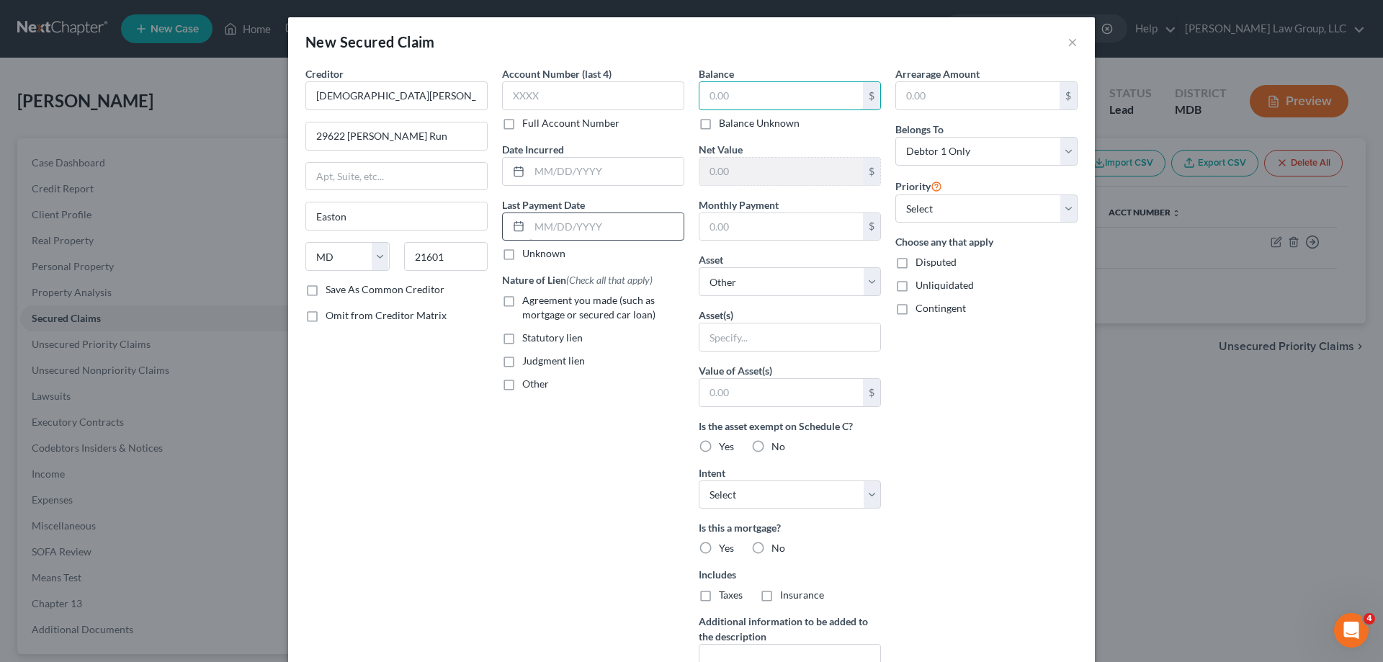
paste input "46,360.80"
click at [539, 436] on div "Account Number (last 4) Full Account Number Date Incurred Last Payment Date Unk…" at bounding box center [593, 387] width 197 height 643
click at [522, 364] on label "Judgment lien" at bounding box center [553, 361] width 63 height 14
click at [528, 363] on input "Judgment lien" at bounding box center [532, 358] width 9 height 9
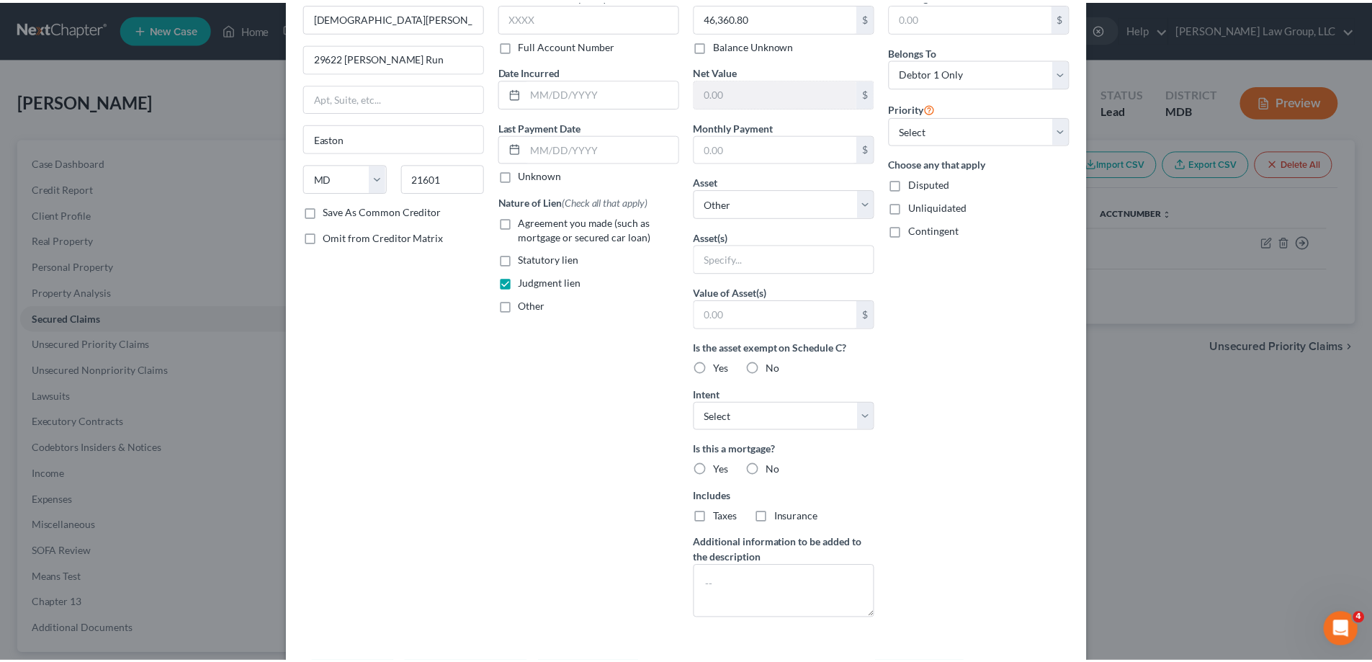
scroll to position [138, 0]
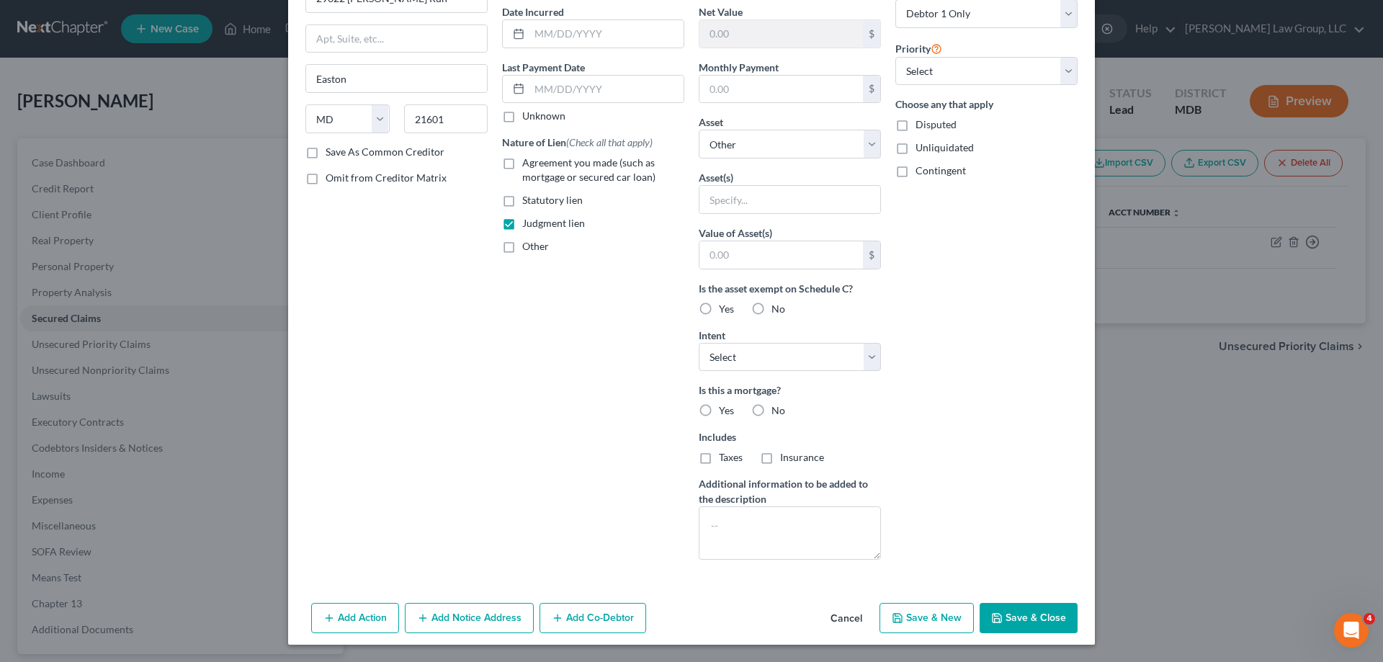
click at [1013, 619] on button "Save & Close" at bounding box center [1029, 618] width 98 height 30
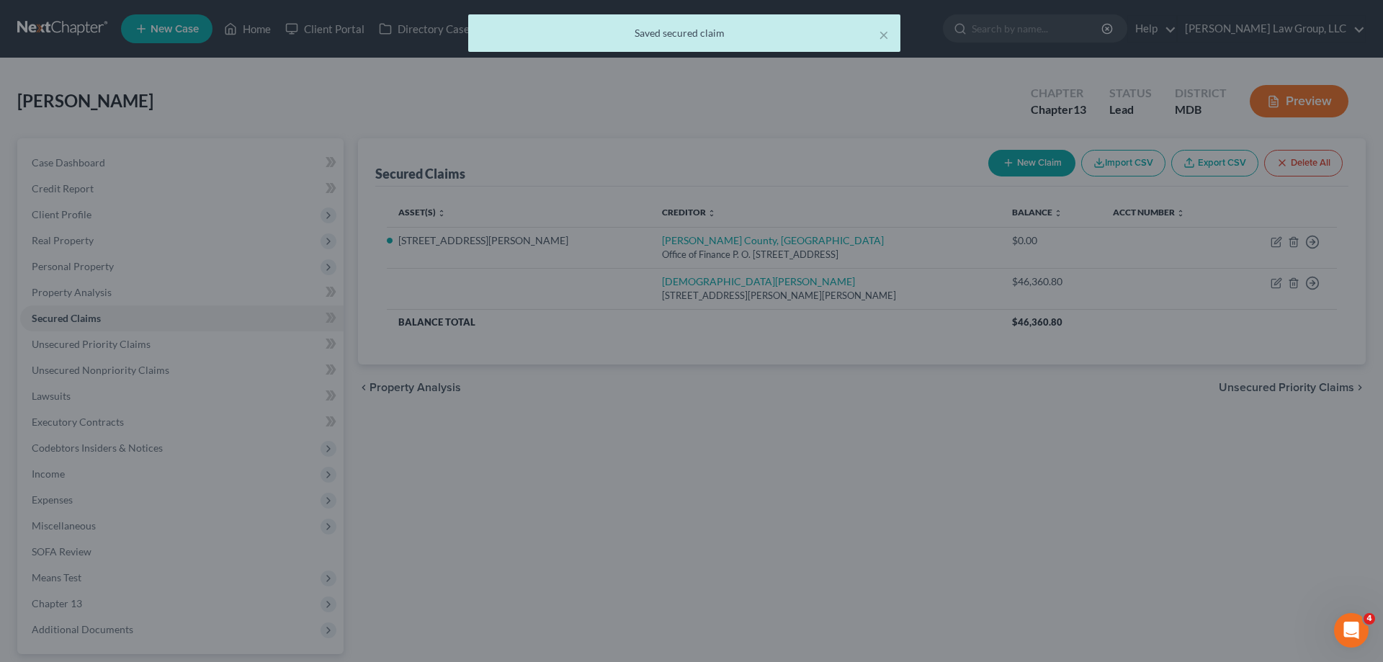
scroll to position [0, 0]
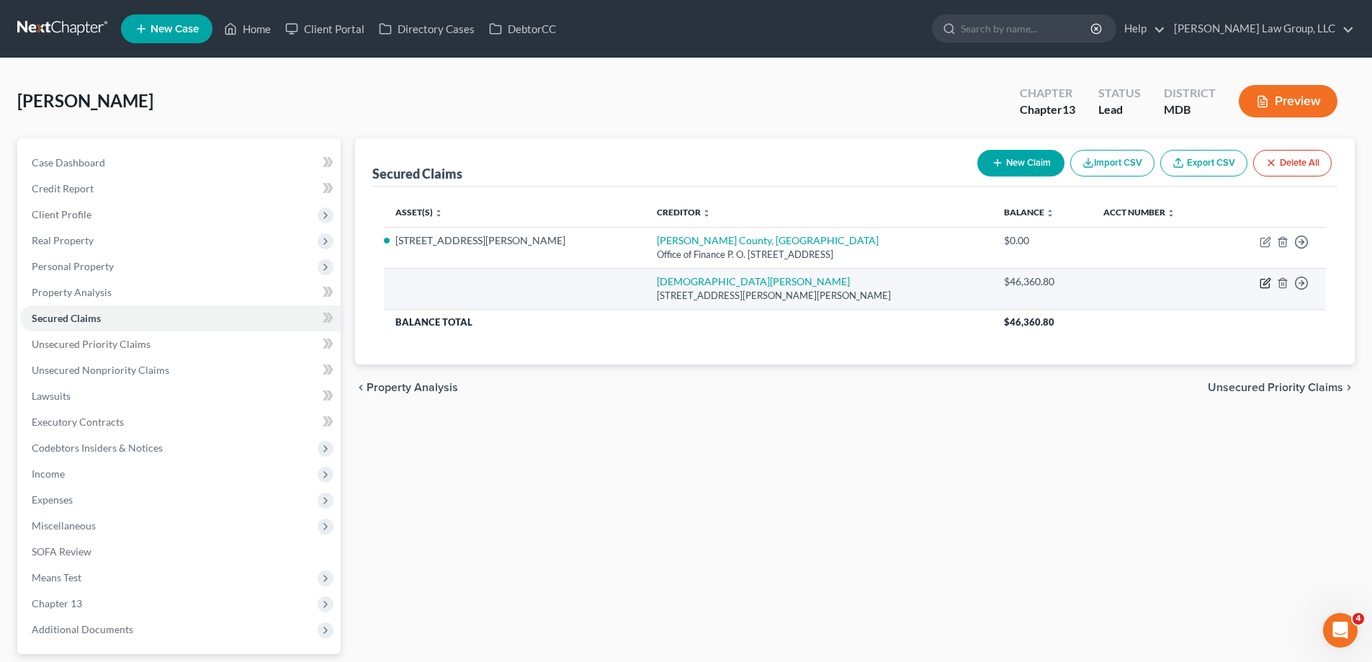
click at [1264, 282] on icon "button" at bounding box center [1266, 283] width 12 height 12
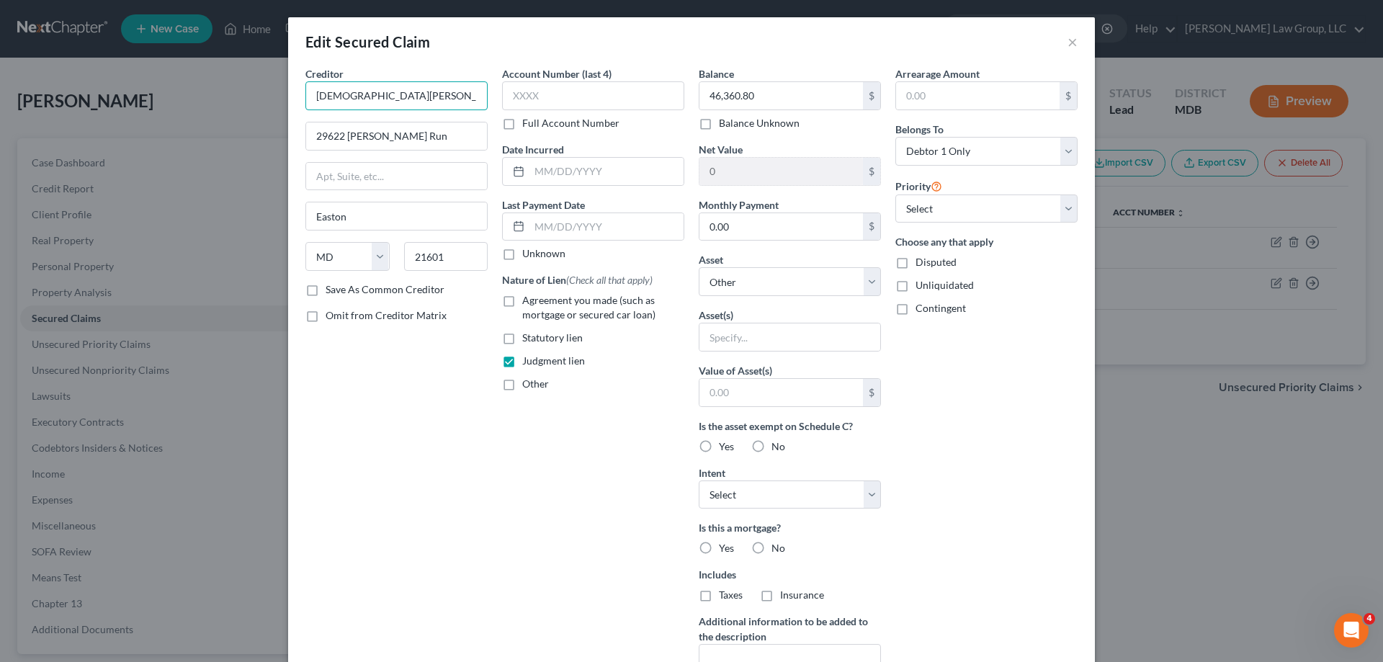
drag, startPoint x: 381, startPoint y: 100, endPoint x: 264, endPoint y: 102, distance: 116.7
click at [264, 102] on div "Edit Secured Claim × Creditor * [PERSON_NAME] 29622 [PERSON_NAME] Run [GEOGRAPH…" at bounding box center [691, 331] width 1383 height 662
click at [458, 498] on div "Creditor * [PERSON_NAME] 29622 [PERSON_NAME] Run [GEOGRAPHIC_DATA] [US_STATE] A…" at bounding box center [396, 387] width 197 height 643
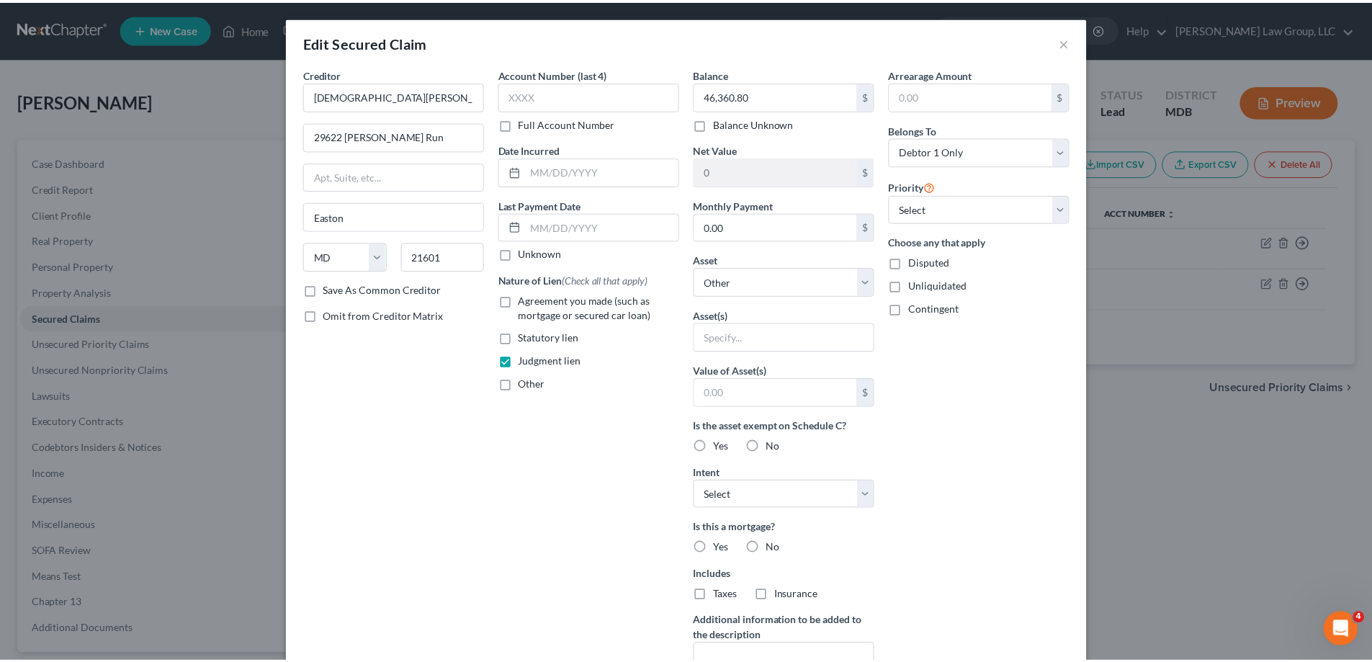
scroll to position [179, 0]
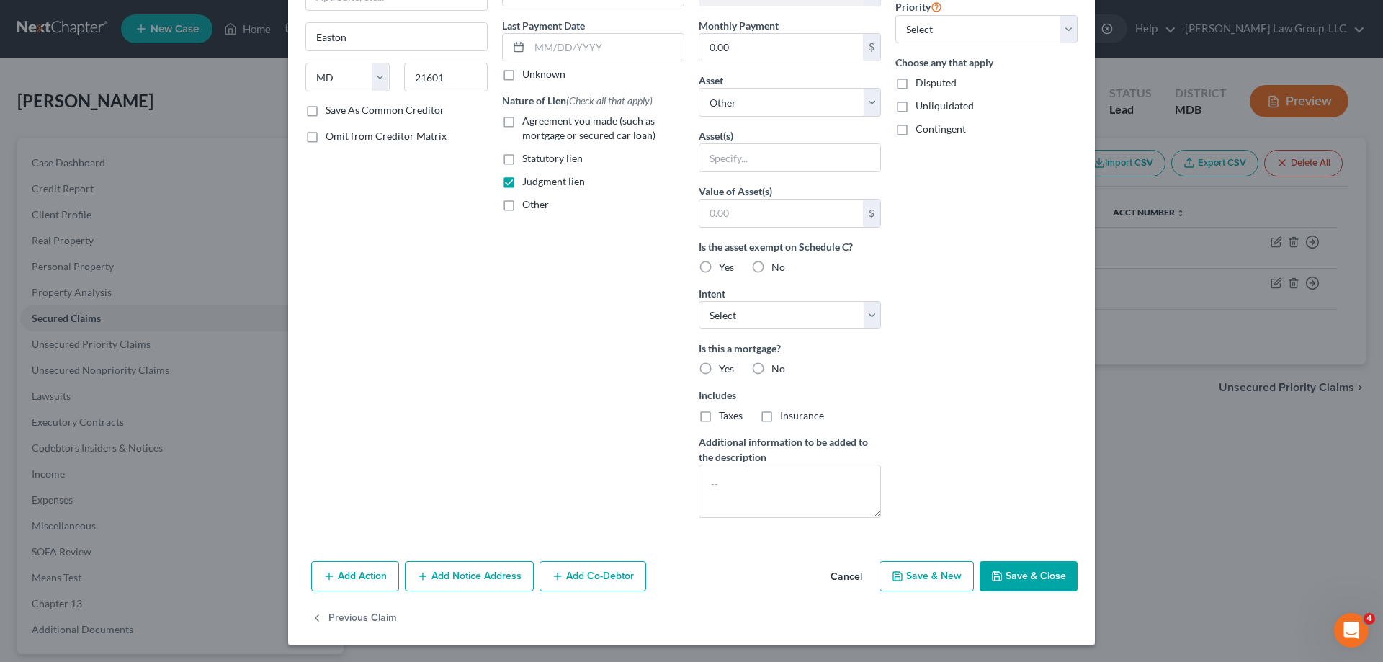
click at [1042, 589] on button "Save & Close" at bounding box center [1029, 576] width 98 height 30
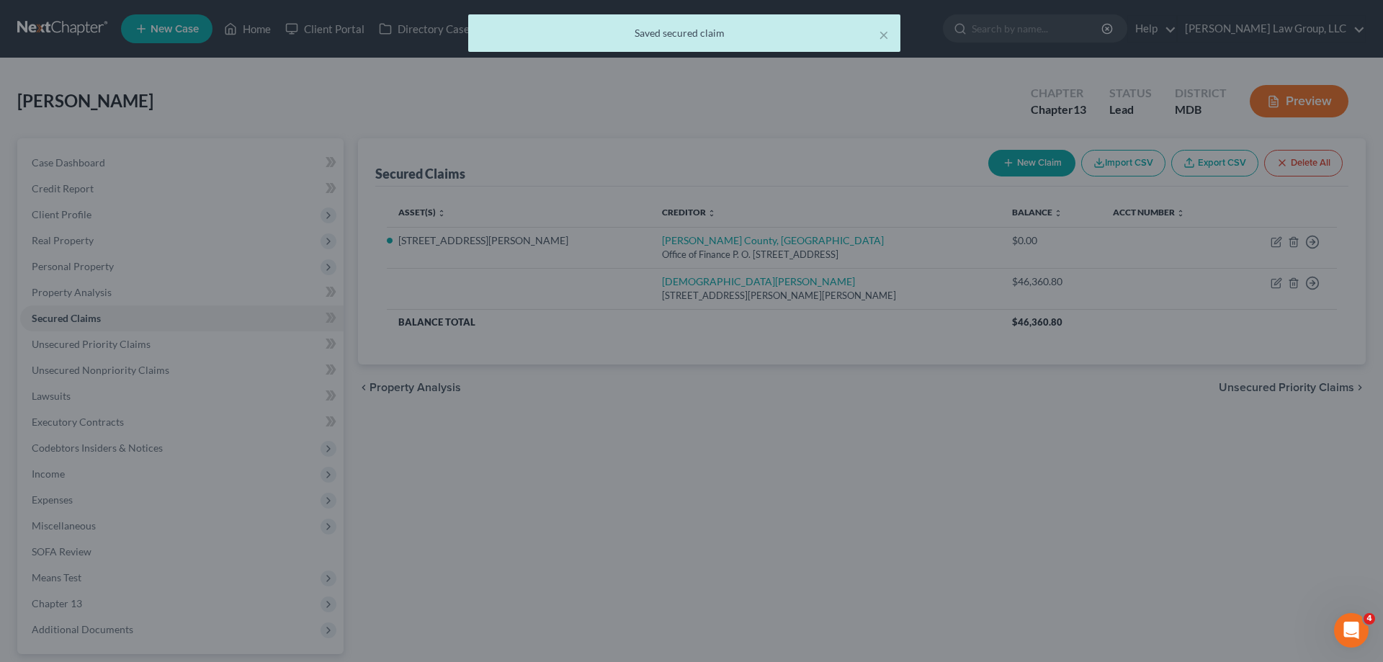
scroll to position [0, 0]
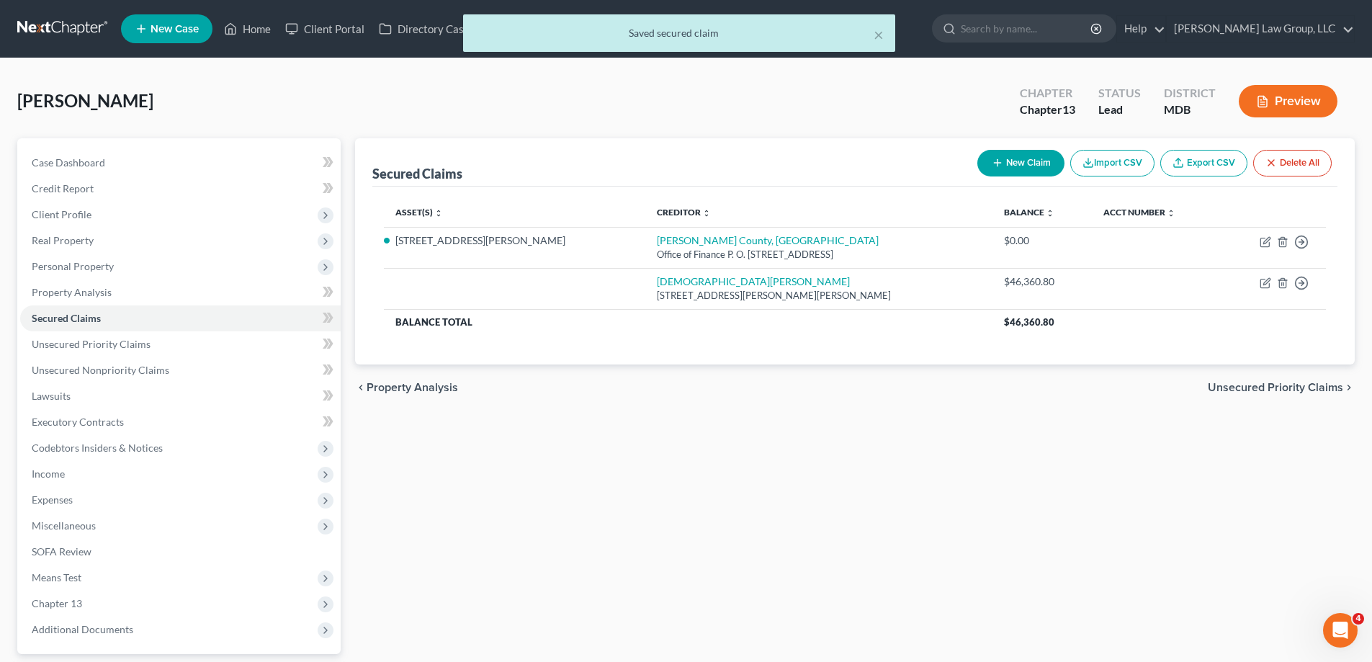
click at [1001, 169] on button "New Claim" at bounding box center [1021, 163] width 87 height 27
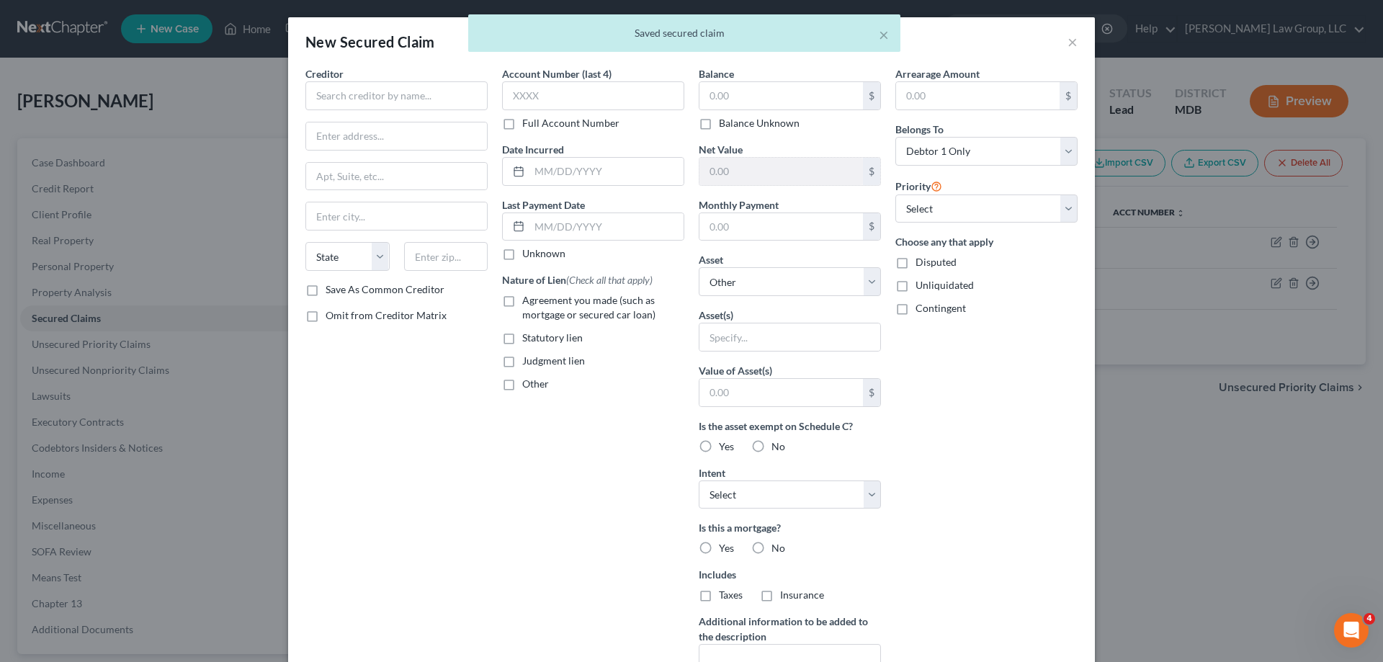
drag, startPoint x: 393, startPoint y: 114, endPoint x: 392, endPoint y: 86, distance: 27.4
click at [393, 112] on div "Creditor * State [US_STATE] AK AR AZ CA CO [GEOGRAPHIC_DATA] DE DC [GEOGRAPHIC_…" at bounding box center [396, 174] width 182 height 216
click at [392, 86] on input "text" at bounding box center [396, 95] width 182 height 29
click at [385, 127] on input "text" at bounding box center [396, 135] width 181 height 27
paste input "[DEMOGRAPHIC_DATA][PERSON_NAME]"
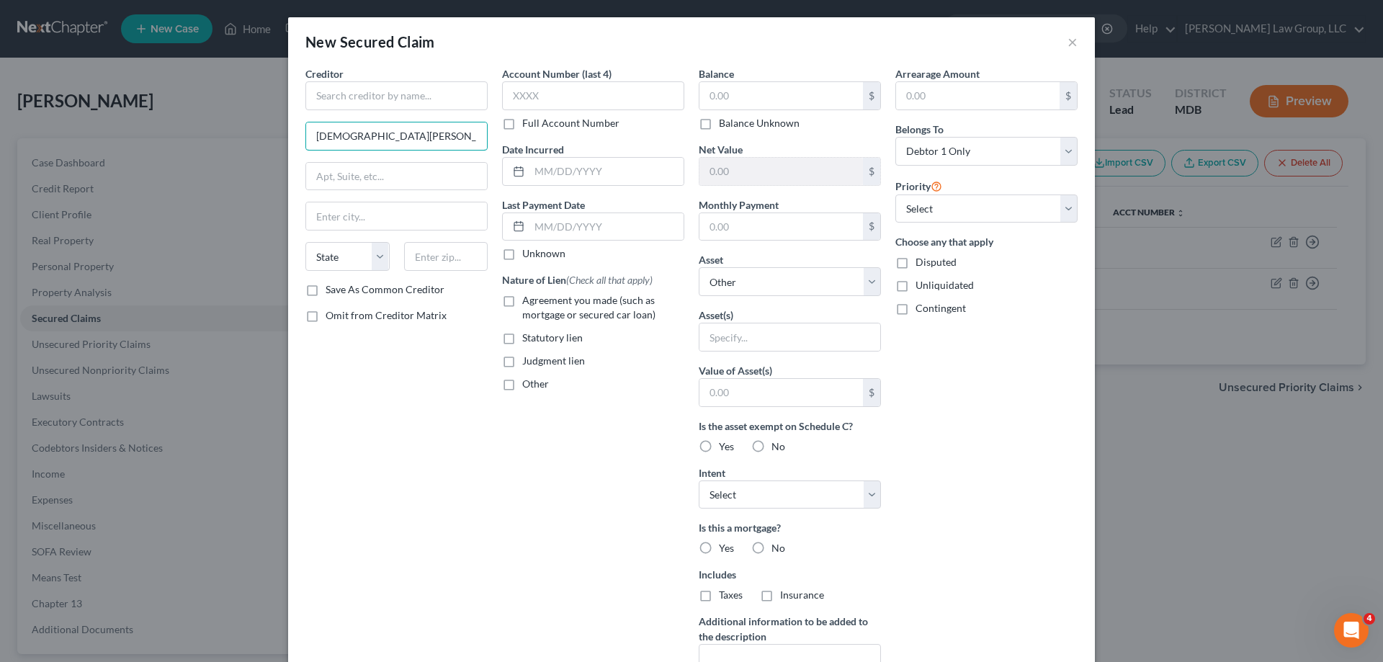
drag, startPoint x: 388, startPoint y: 138, endPoint x: 260, endPoint y: 135, distance: 127.5
click at [260, 135] on div "New Secured Claim × Creditor * [PERSON_NAME] State [US_STATE] AK AR AZ CA CO CT…" at bounding box center [691, 331] width 1383 height 662
click at [335, 94] on input "text" at bounding box center [396, 95] width 182 height 29
paste input "[DEMOGRAPHIC_DATA][PERSON_NAME]"
click at [450, 450] on div "Creditor * [PERSON_NAME] State [US_STATE] AK AR AZ CA CO CT DE DC [GEOGRAPHIC_D…" at bounding box center [396, 387] width 197 height 643
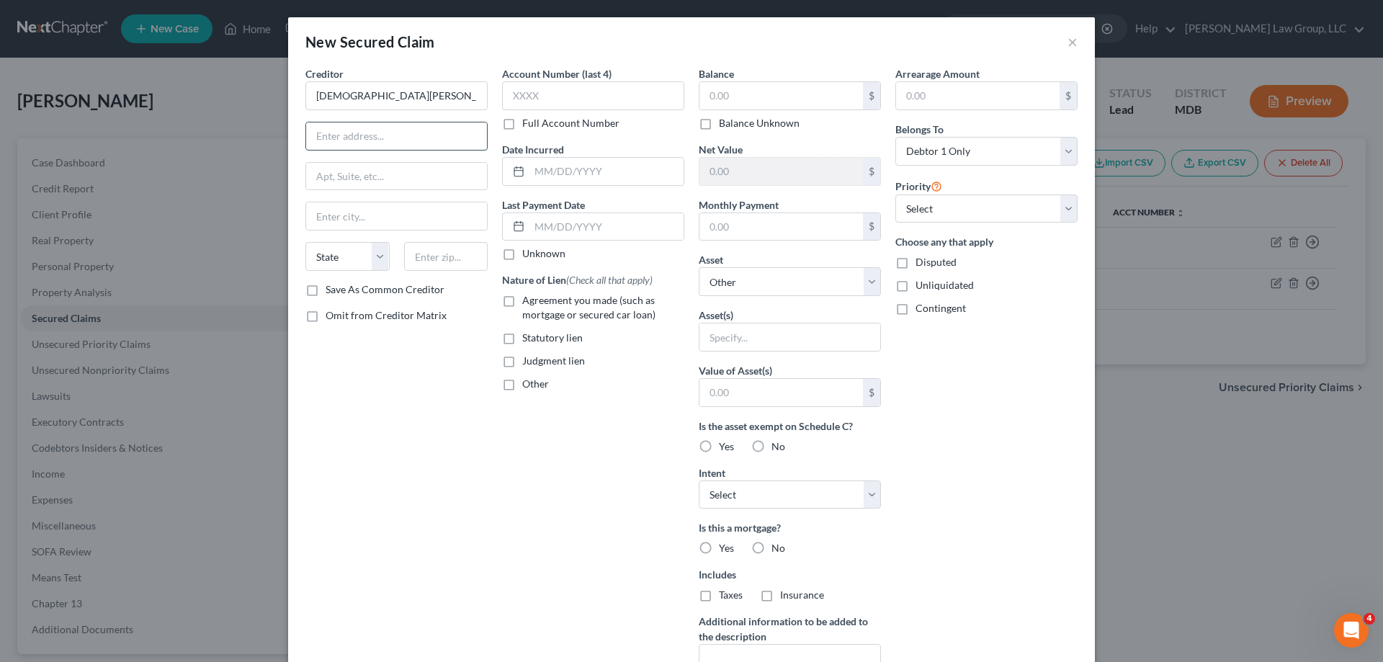
click at [432, 131] on input "text" at bounding box center [396, 135] width 181 height 27
paste input "29622 [PERSON_NAME] Run"
click at [434, 252] on input "text" at bounding box center [446, 256] width 84 height 29
click at [411, 206] on input "text" at bounding box center [396, 215] width 181 height 27
drag, startPoint x: 545, startPoint y: 362, endPoint x: 769, endPoint y: 99, distance: 345.4
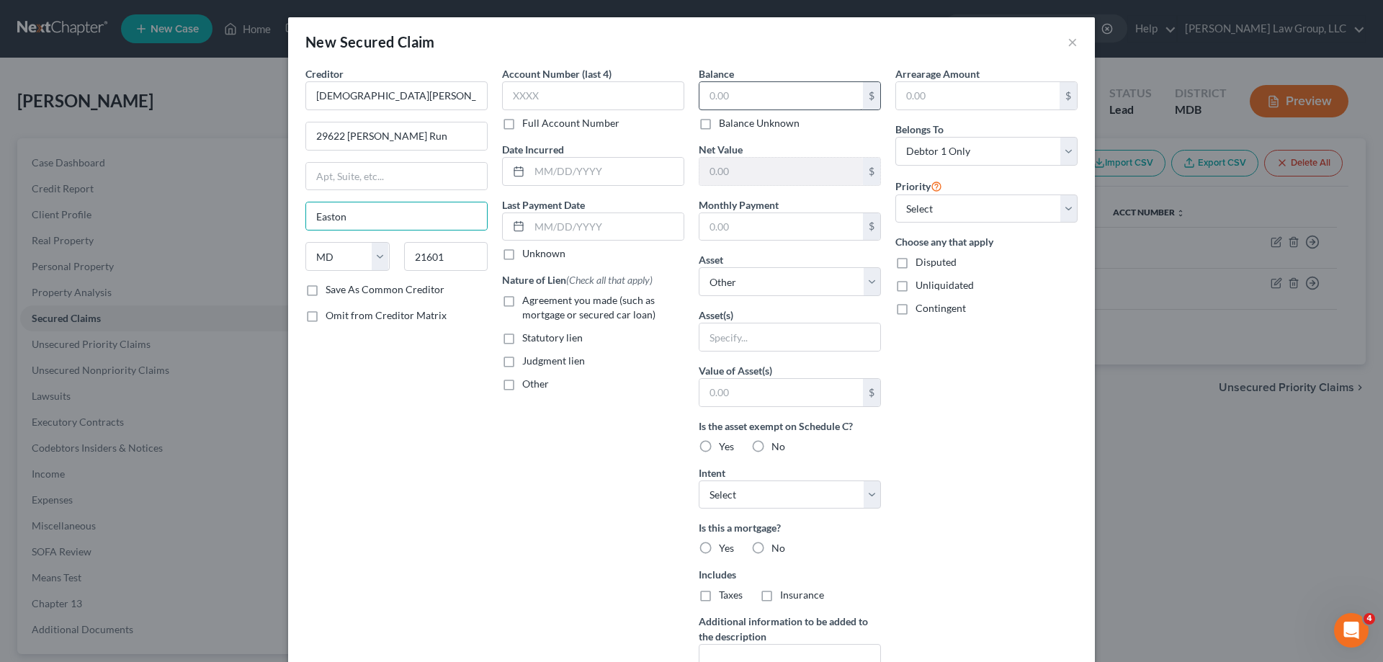
click at [545, 362] on span "Judgment lien" at bounding box center [553, 360] width 63 height 12
click at [537, 362] on input "Judgment lien" at bounding box center [532, 358] width 9 height 9
click at [767, 91] on input "text" at bounding box center [782, 95] width 164 height 27
click at [731, 104] on input "text" at bounding box center [782, 95] width 164 height 27
paste input "10,134.70"
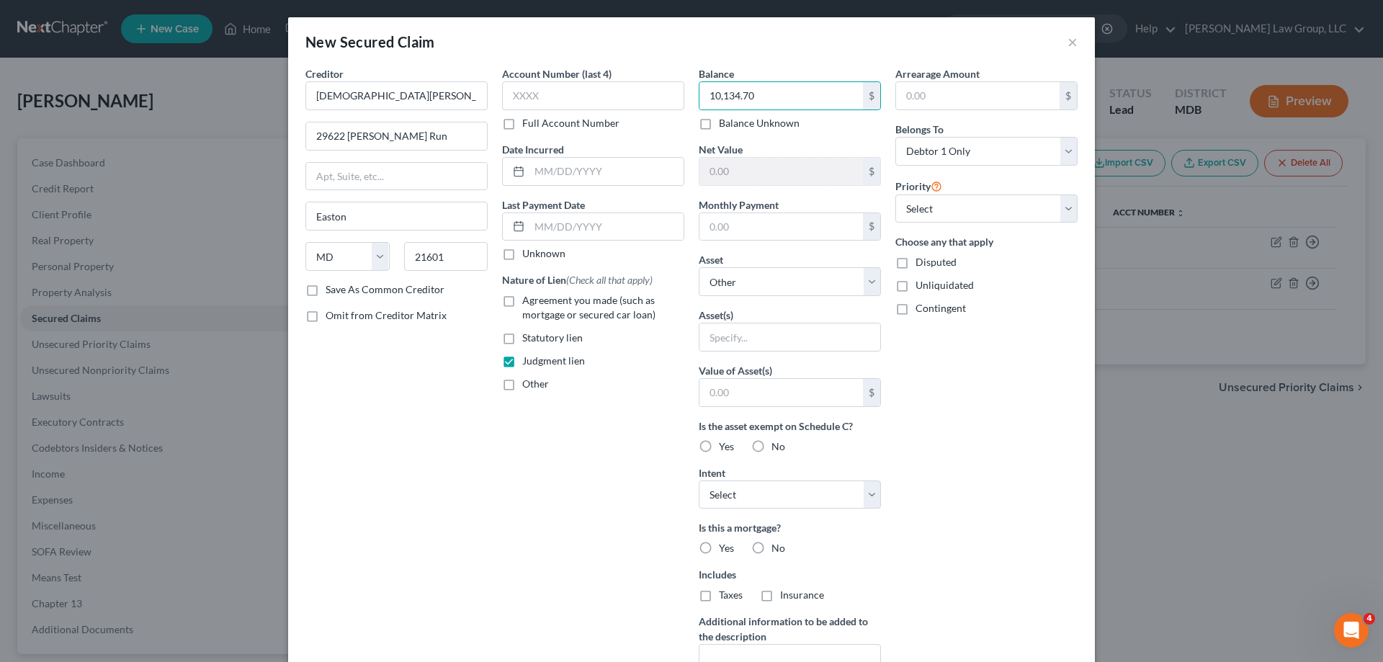
drag, startPoint x: 989, startPoint y: 375, endPoint x: 1005, endPoint y: 460, distance: 87.2
click at [990, 375] on div "Arrearage Amount $ Belongs To * Select Debtor 1 Only Debtor 2 Only Debtor 1 And…" at bounding box center [986, 387] width 197 height 643
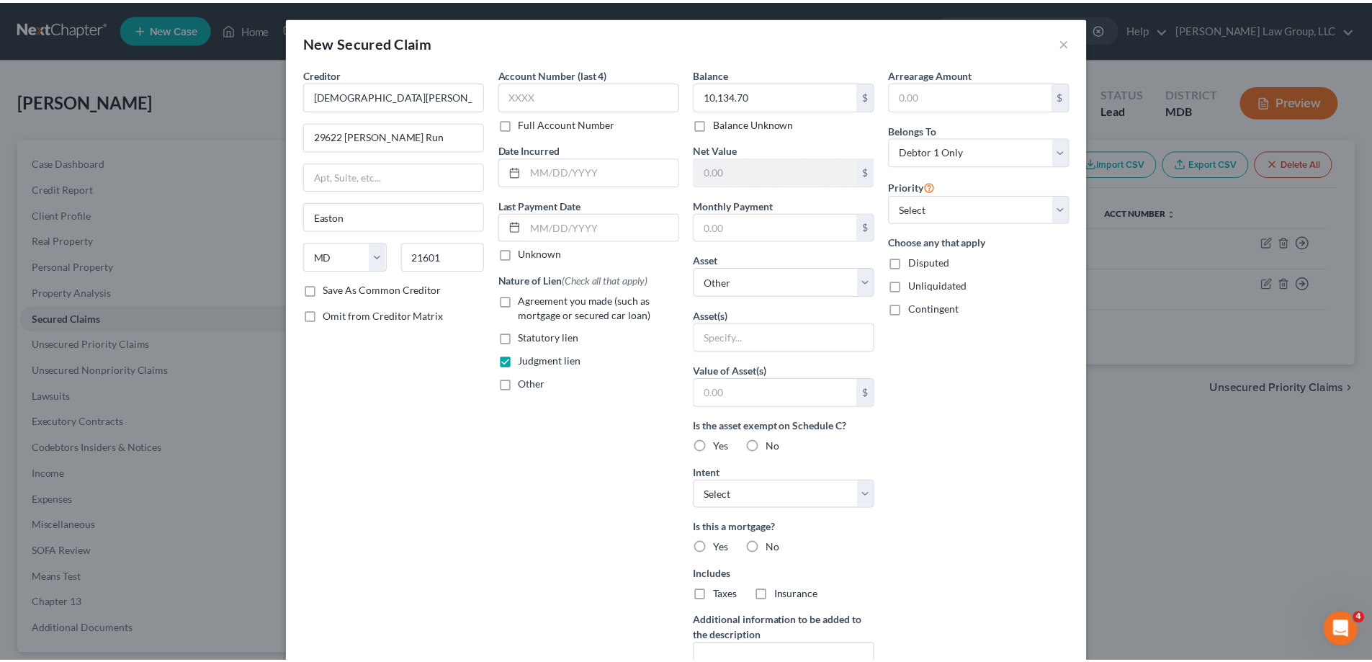
scroll to position [138, 0]
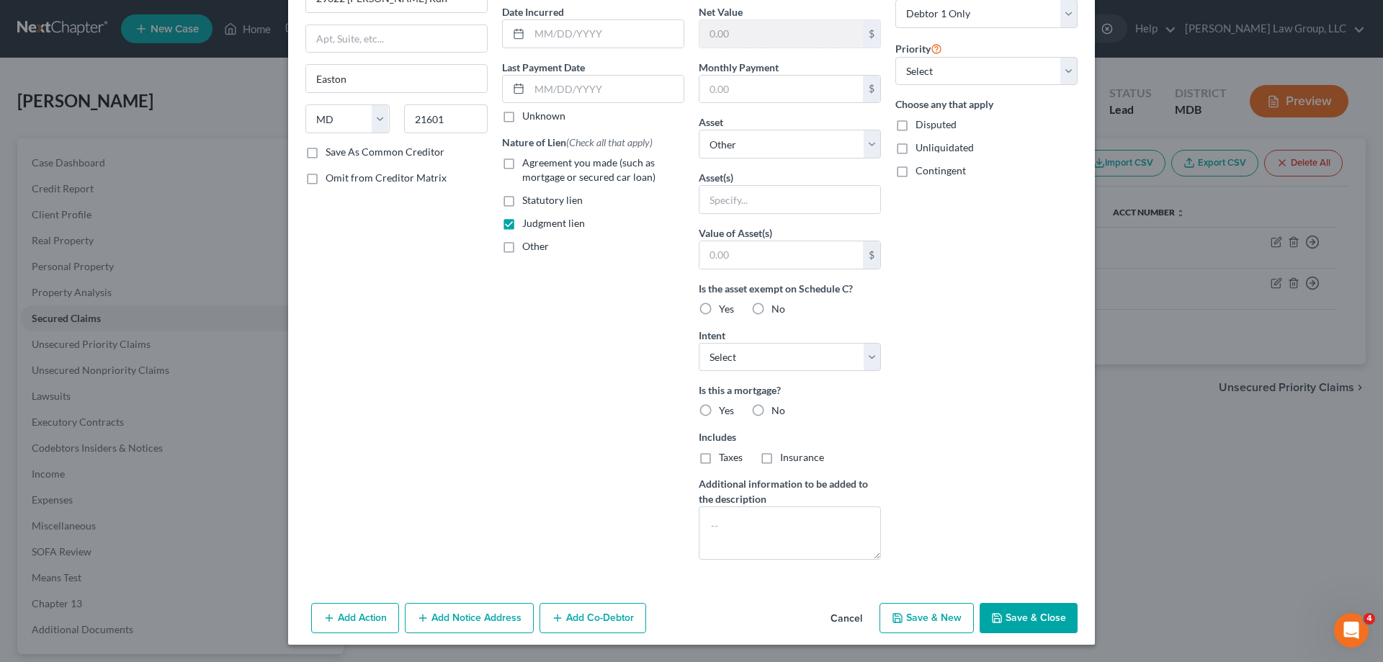
click at [1022, 615] on button "Save & Close" at bounding box center [1029, 618] width 98 height 30
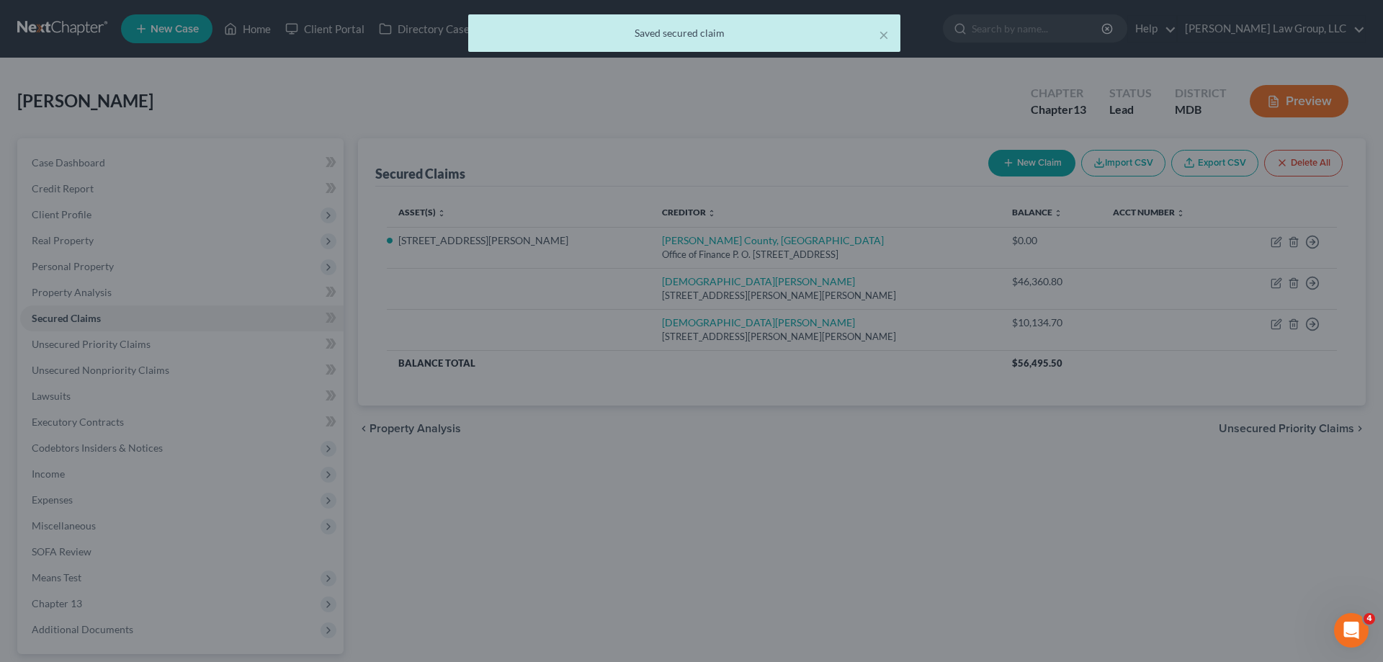
scroll to position [0, 0]
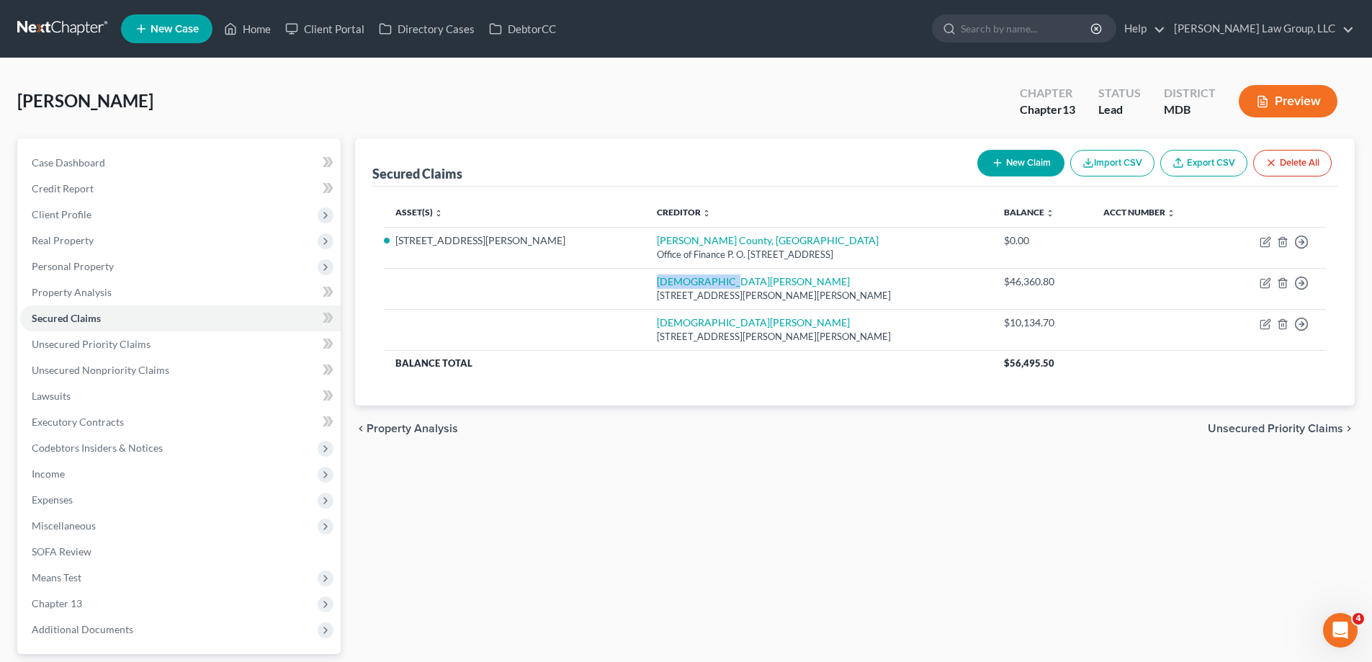
drag, startPoint x: 606, startPoint y: 280, endPoint x: 1066, endPoint y: 153, distance: 477.3
click at [645, 279] on td "[PERSON_NAME] [STREET_ADDRESS][PERSON_NAME][PERSON_NAME]" at bounding box center [819, 288] width 348 height 41
copy link "[DEMOGRAPHIC_DATA][PERSON_NAME]"
click at [1014, 158] on button "New Claim" at bounding box center [1021, 163] width 87 height 27
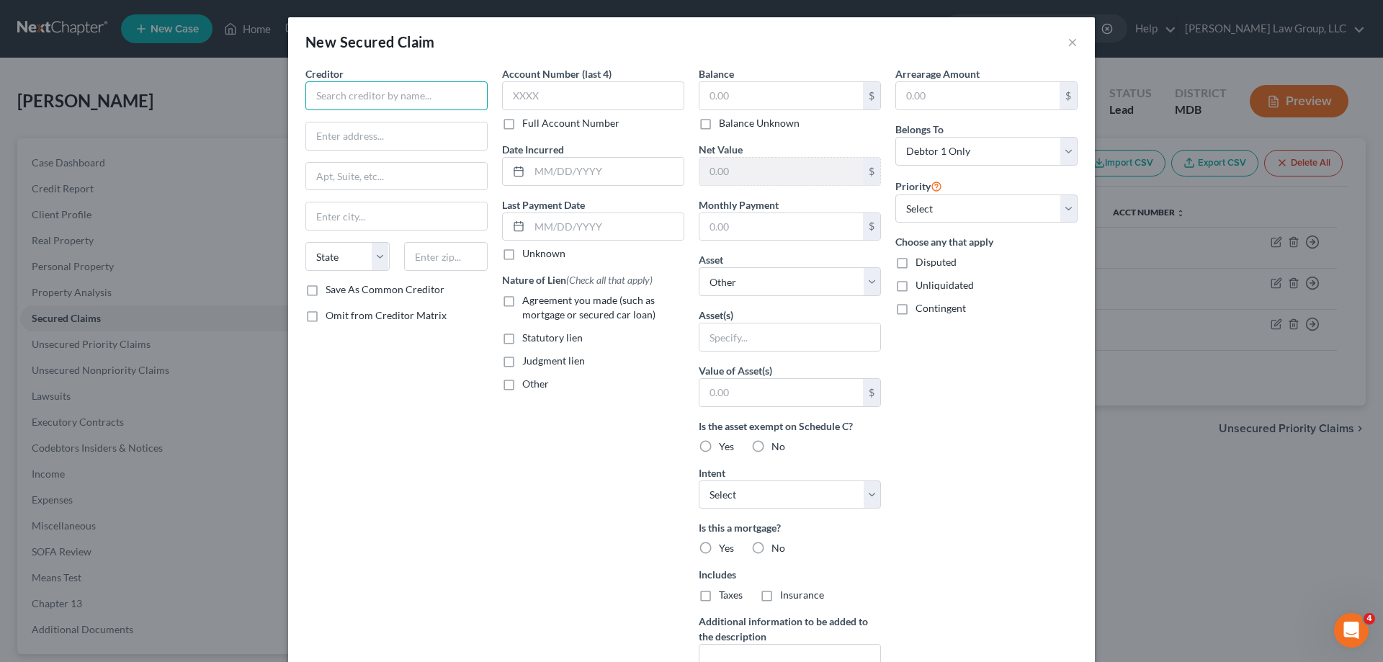
click at [345, 89] on input "text" at bounding box center [396, 95] width 182 height 29
paste input "[DEMOGRAPHIC_DATA][PERSON_NAME]"
drag, startPoint x: 426, startPoint y: 125, endPoint x: 422, endPoint y: 150, distance: 25.5
click at [426, 125] on input "text" at bounding box center [396, 135] width 181 height 27
paste input "29622 [PERSON_NAME] Run"
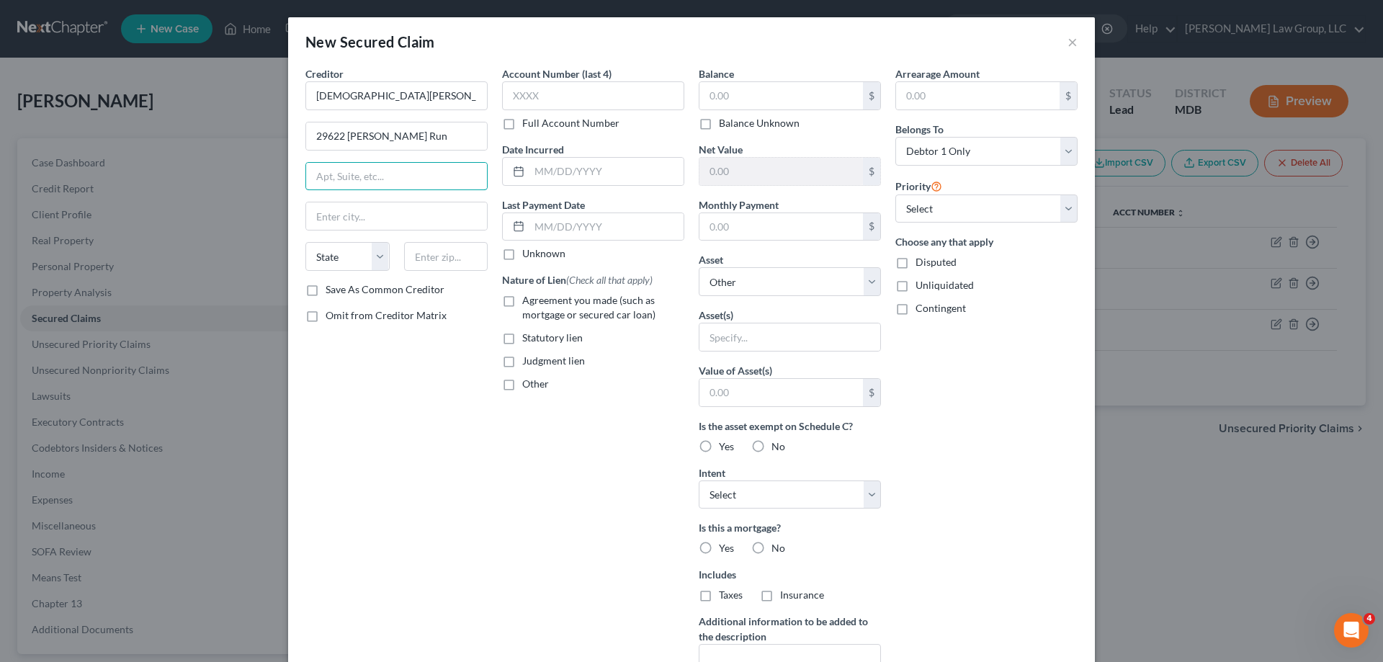
drag, startPoint x: 339, startPoint y: 179, endPoint x: 367, endPoint y: 197, distance: 32.8
click at [339, 179] on input "text" at bounding box center [396, 176] width 181 height 27
drag, startPoint x: 492, startPoint y: 447, endPoint x: 435, endPoint y: 245, distance: 209.6
click at [495, 447] on div "Account Number (last 4) Full Account Number Date Incurred Last Payment Date Unk…" at bounding box center [593, 387] width 197 height 643
click at [436, 245] on input "text" at bounding box center [446, 256] width 84 height 29
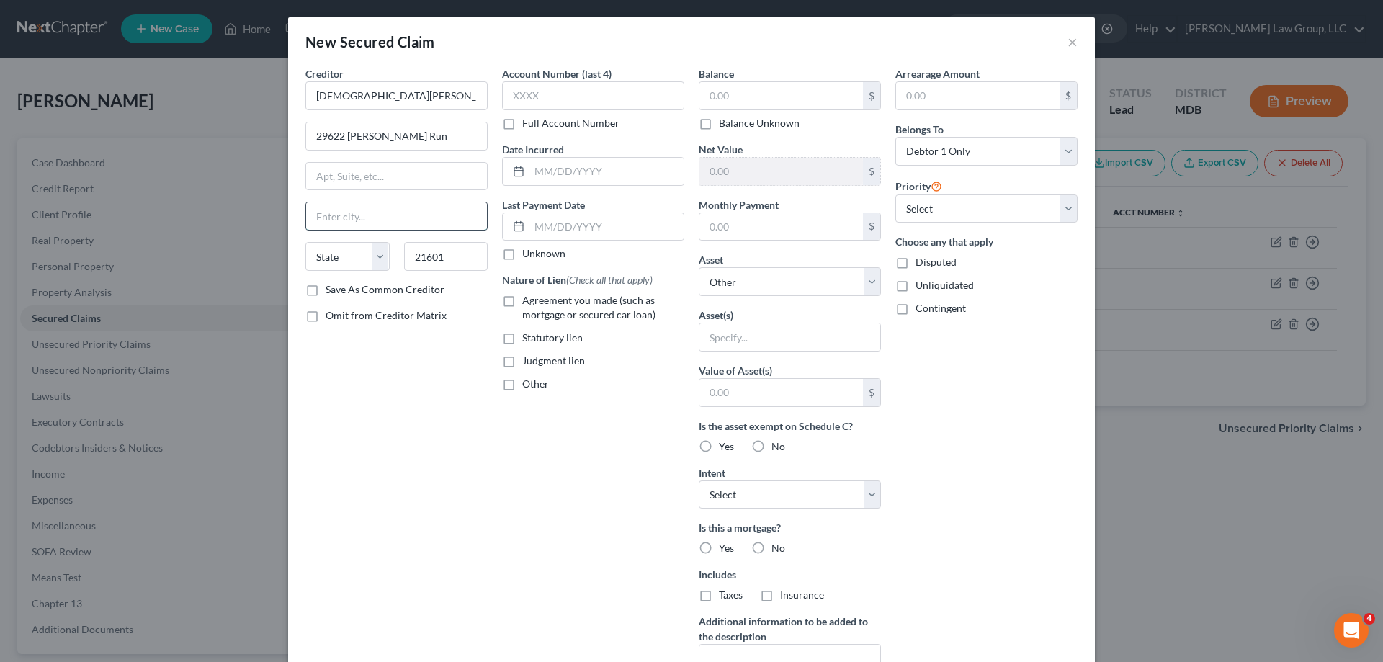
drag, startPoint x: 418, startPoint y: 219, endPoint x: 433, endPoint y: 220, distance: 15.1
click at [418, 219] on input "text" at bounding box center [396, 215] width 181 height 27
click at [522, 361] on label "Judgment lien" at bounding box center [553, 361] width 63 height 14
click at [528, 361] on input "Judgment lien" at bounding box center [532, 358] width 9 height 9
drag, startPoint x: 739, startPoint y: 104, endPoint x: 740, endPoint y: 119, distance: 14.4
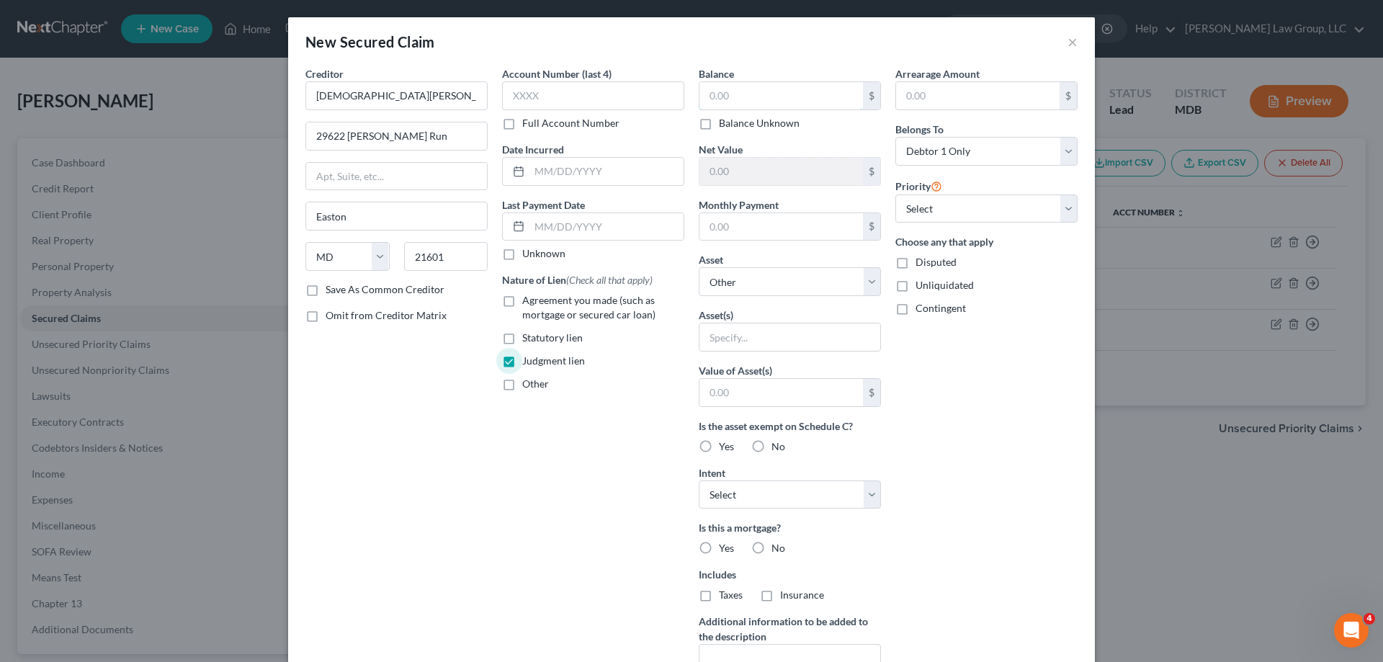
click at [740, 107] on input "text" at bounding box center [782, 95] width 164 height 27
drag, startPoint x: 1001, startPoint y: 573, endPoint x: 983, endPoint y: 571, distance: 18.9
click at [1004, 573] on div "Arrearage Amount $ Belongs To * Select Debtor 1 Only Debtor 2 Only Debtor 1 And…" at bounding box center [986, 387] width 197 height 643
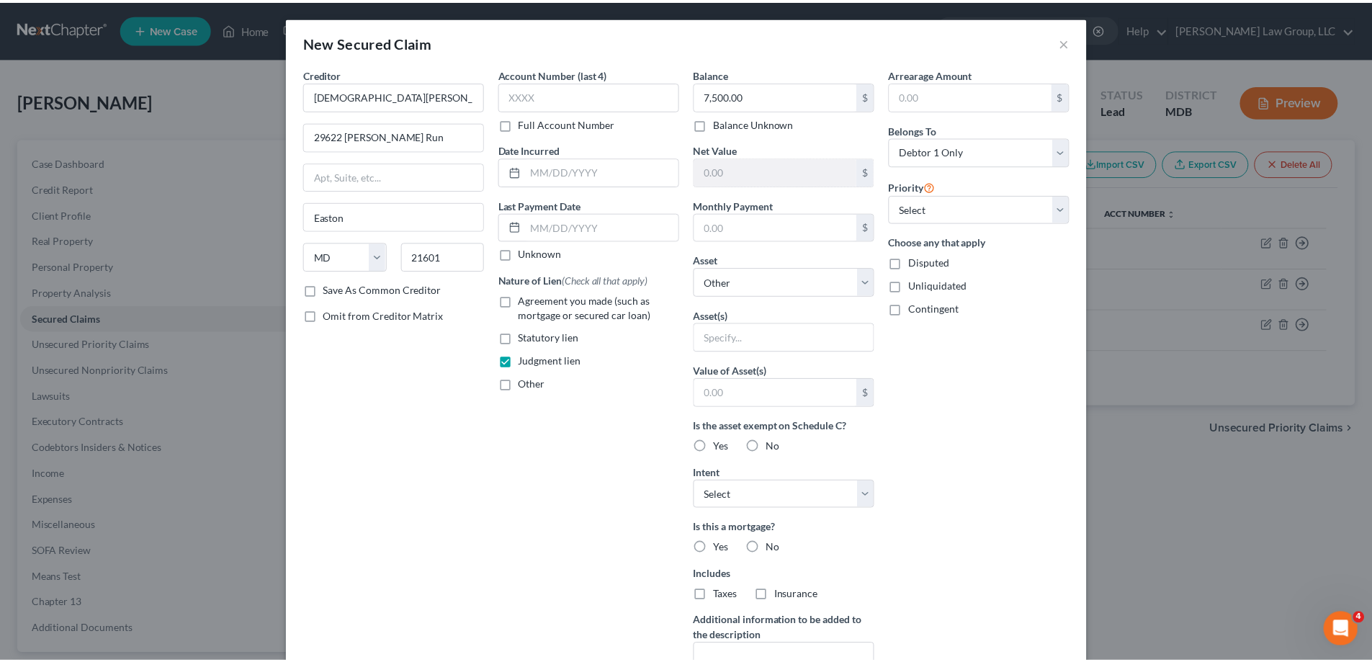
scroll to position [138, 0]
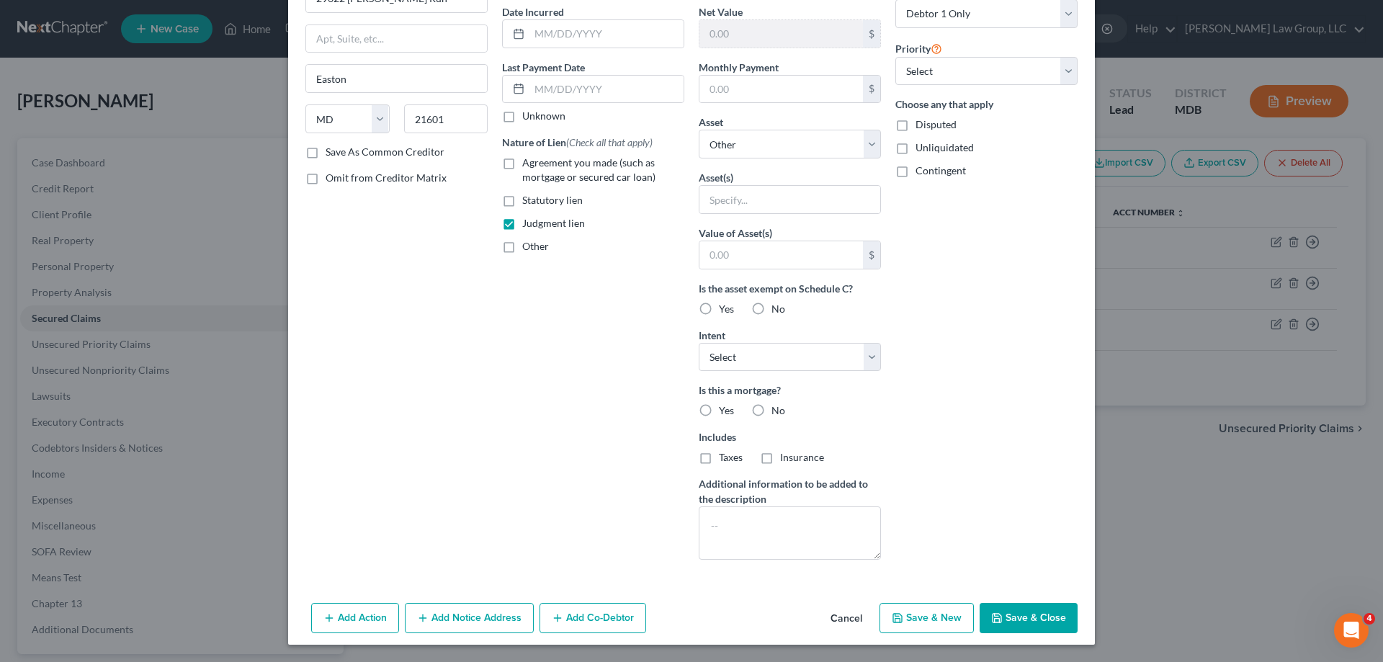
drag, startPoint x: 1024, startPoint y: 604, endPoint x: 1008, endPoint y: 605, distance: 15.9
click at [1024, 604] on button "Save & Close" at bounding box center [1029, 618] width 98 height 30
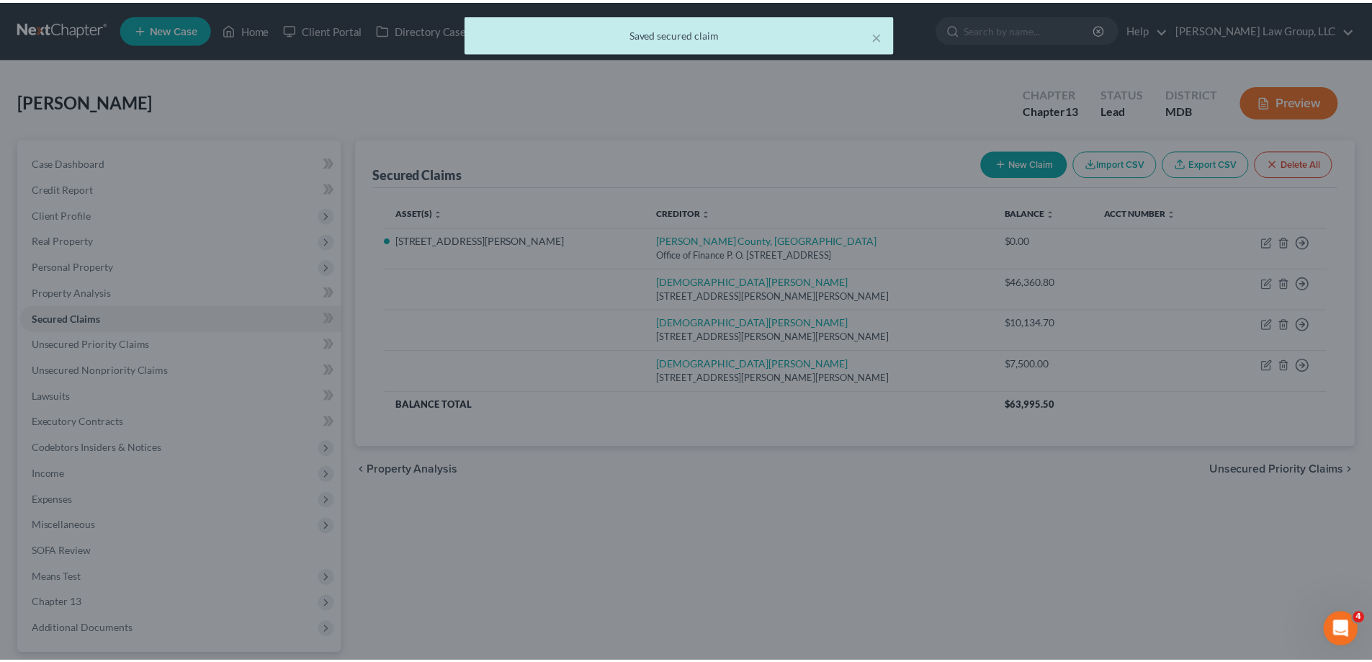
scroll to position [0, 0]
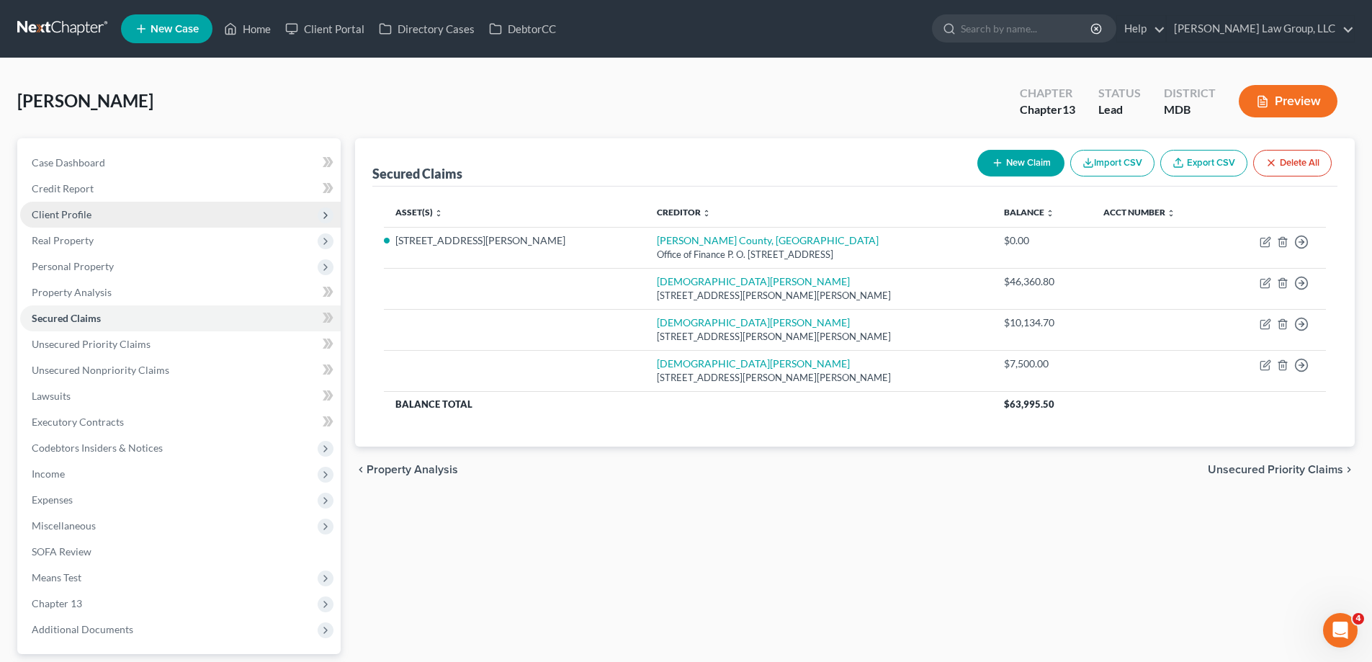
click at [140, 214] on span "Client Profile" at bounding box center [180, 215] width 321 height 26
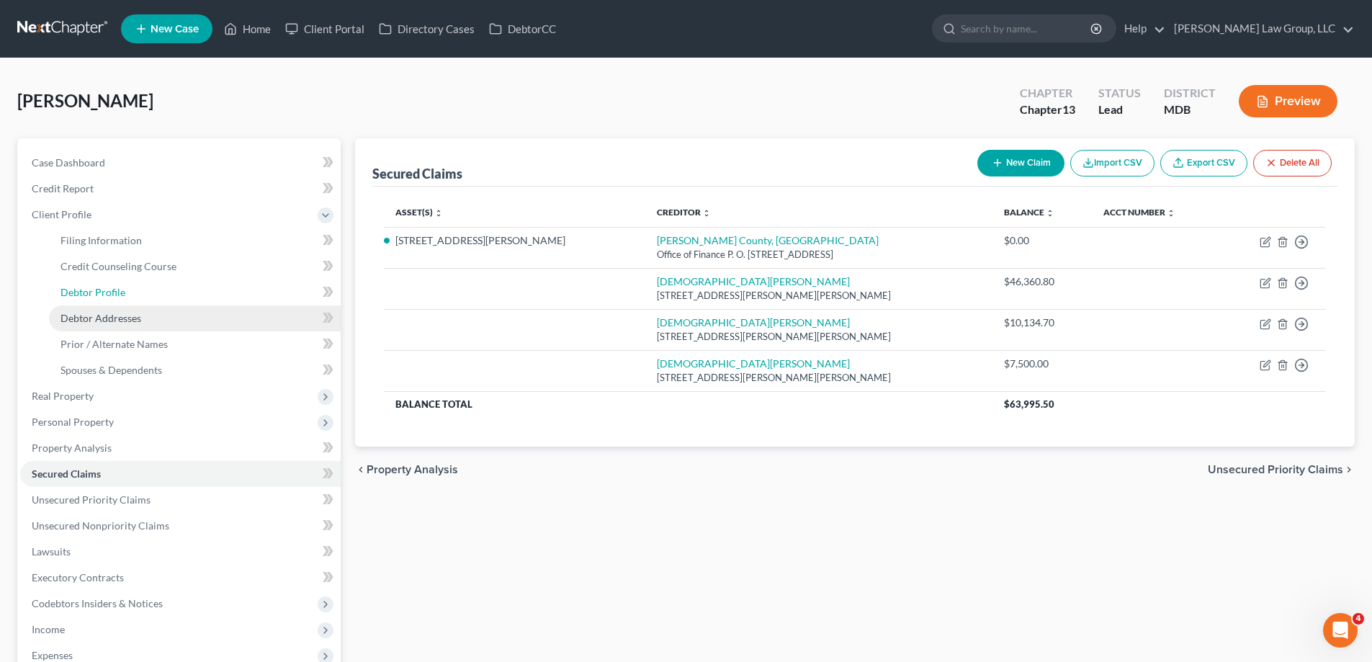
drag, startPoint x: 154, startPoint y: 295, endPoint x: 290, endPoint y: 313, distance: 136.7
click at [155, 295] on link "Debtor Profile" at bounding box center [195, 293] width 292 height 26
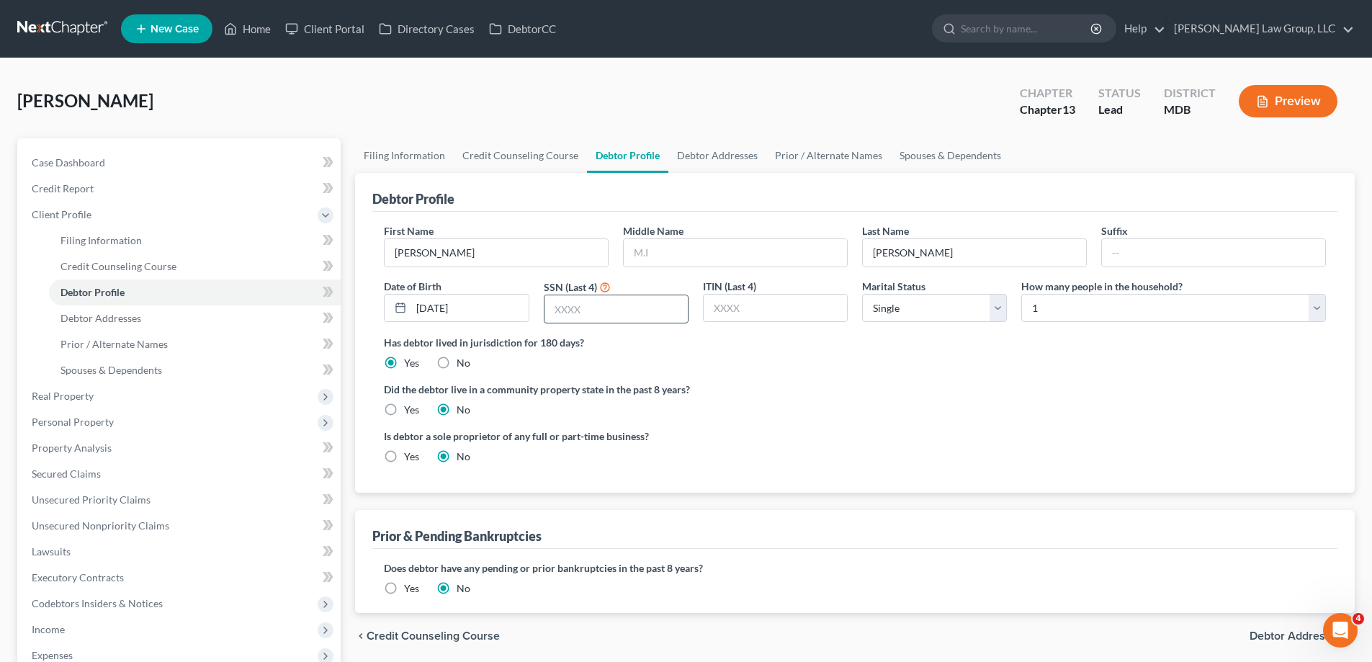
click at [623, 321] on input "text" at bounding box center [616, 308] width 143 height 27
click at [724, 252] on input "text" at bounding box center [735, 252] width 223 height 27
click at [810, 367] on div "Has debtor lived in jurisdiction for 180 days? Yes No Debtor must reside in jur…" at bounding box center [855, 352] width 942 height 35
click at [125, 195] on link "Credit Report" at bounding box center [180, 189] width 321 height 26
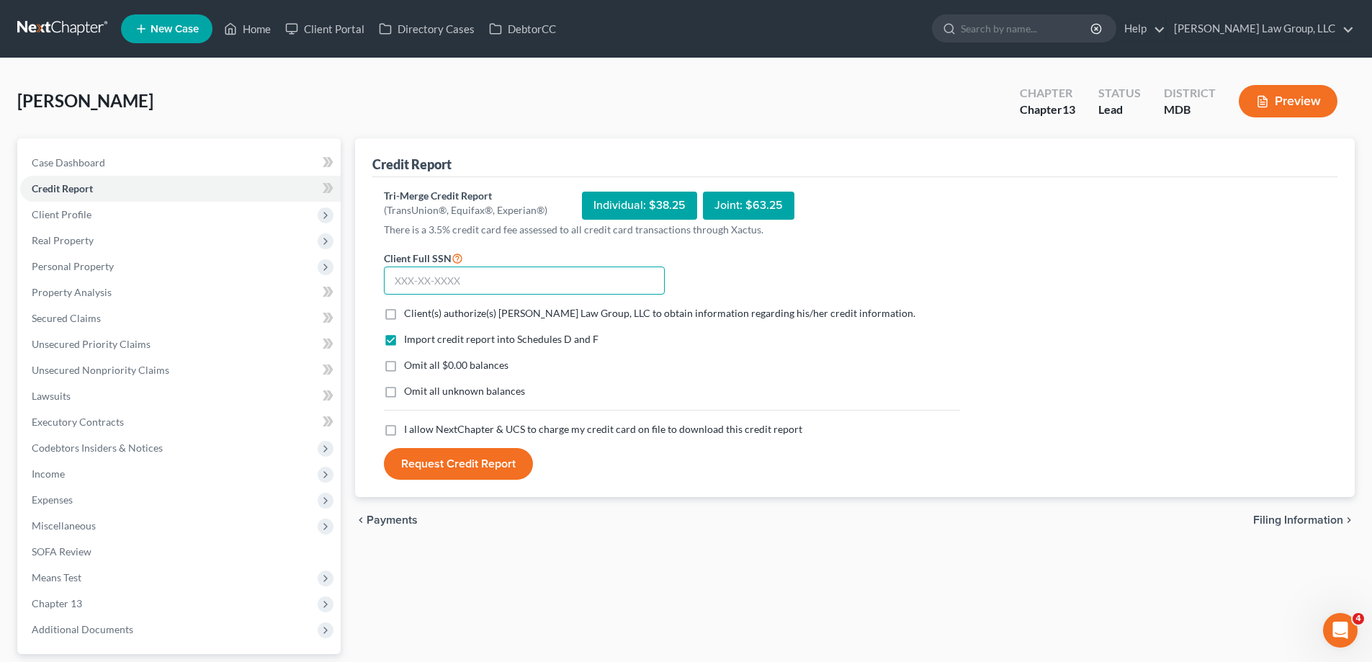
click at [544, 282] on input "text" at bounding box center [524, 281] width 281 height 29
paste input "218-17-3415"
click at [404, 317] on label "Client(s) authorize(s) [PERSON_NAME] Law Group, LLC to obtain information regar…" at bounding box center [659, 313] width 511 height 14
click at [410, 316] on input "Client(s) authorize(s) [PERSON_NAME] Law Group, LLC to obtain information regar…" at bounding box center [414, 310] width 9 height 9
click at [404, 429] on label "I allow NextChapter & UCS to charge my credit card on file to download this cre…" at bounding box center [603, 429] width 398 height 14
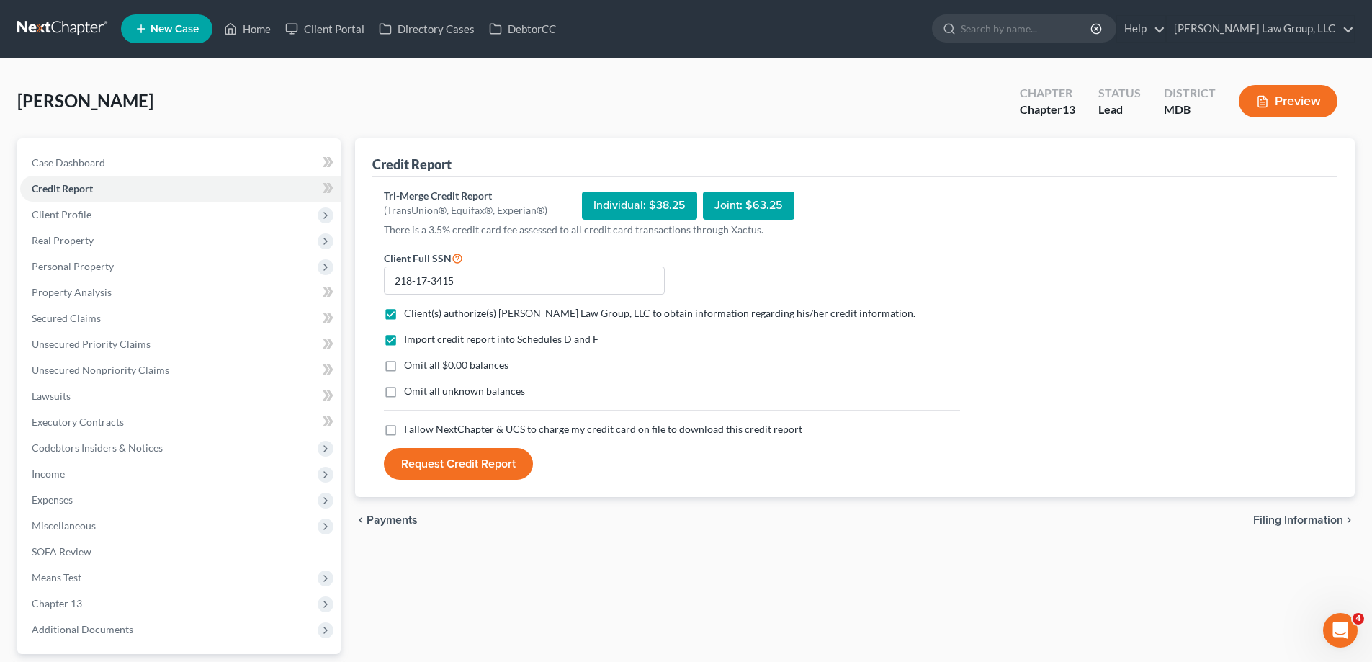
click at [410, 429] on input "I allow NextChapter & UCS to charge my credit card on file to download this cre…" at bounding box center [414, 426] width 9 height 9
click at [483, 467] on button "Request Credit Report" at bounding box center [458, 464] width 149 height 32
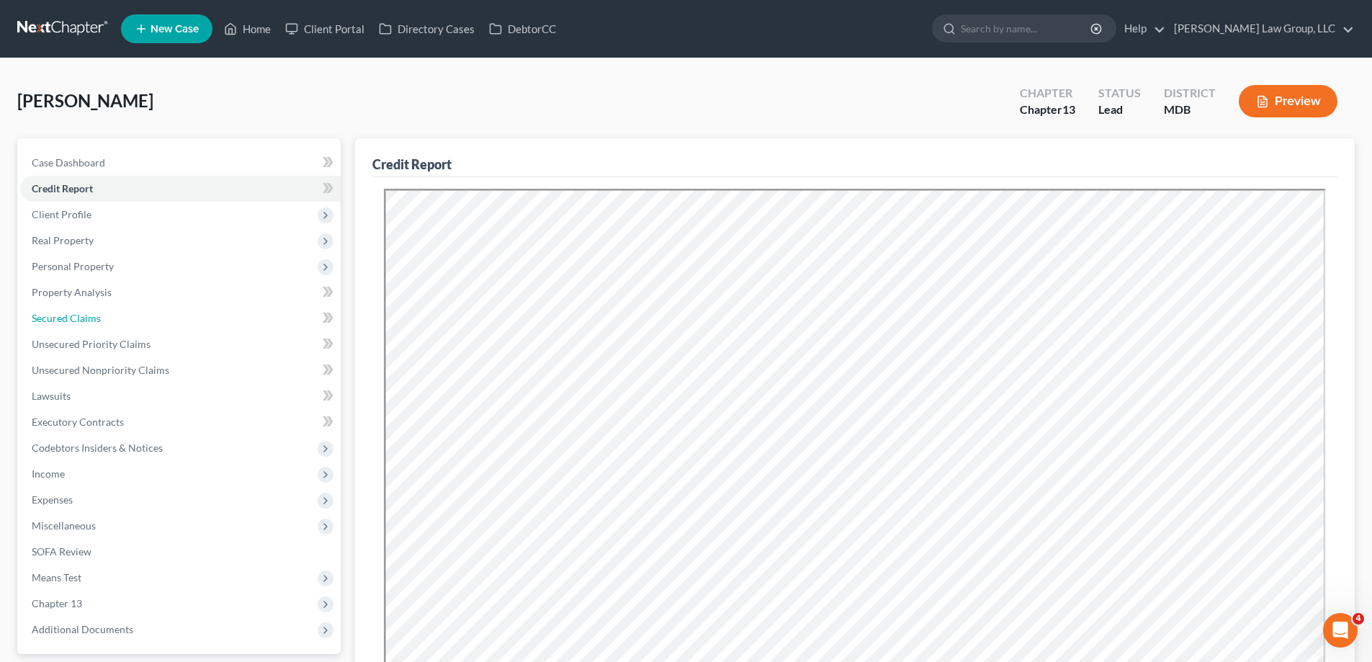
click at [68, 328] on link "Secured Claims" at bounding box center [180, 318] width 321 height 26
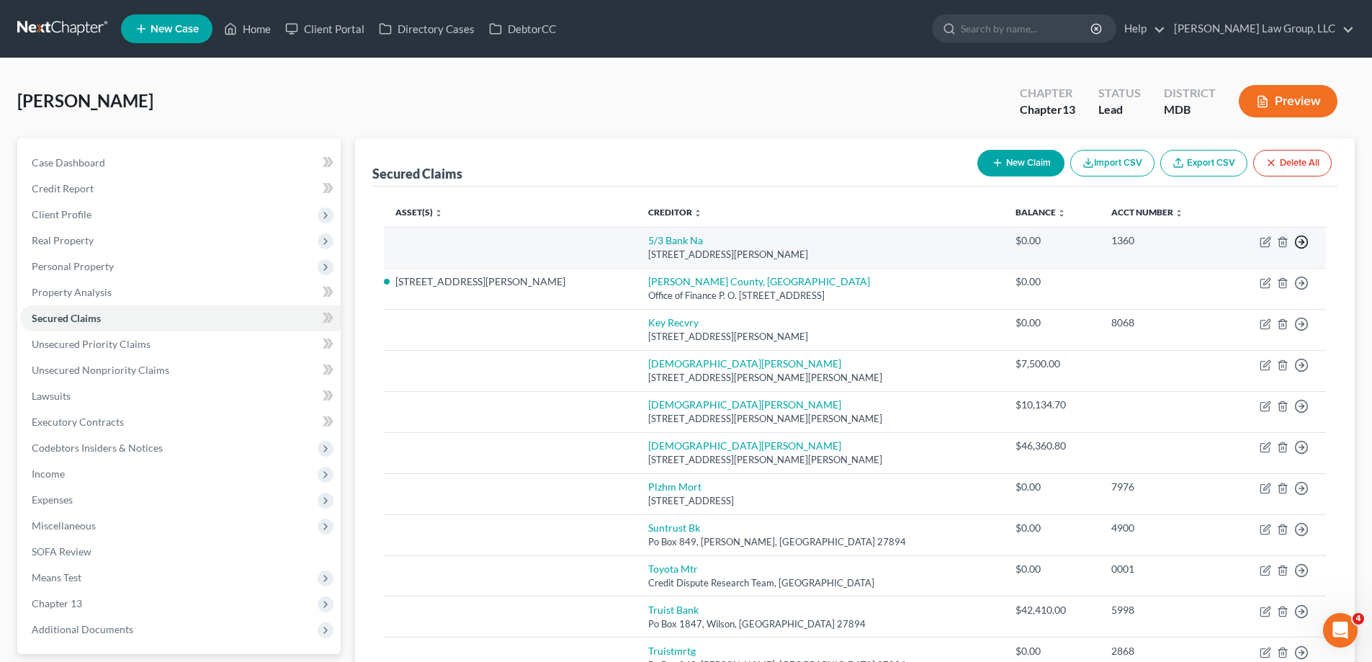
click at [1298, 248] on icon "button" at bounding box center [1302, 242] width 14 height 14
click at [1266, 323] on link "Move to Notice Only" at bounding box center [1236, 325] width 120 height 24
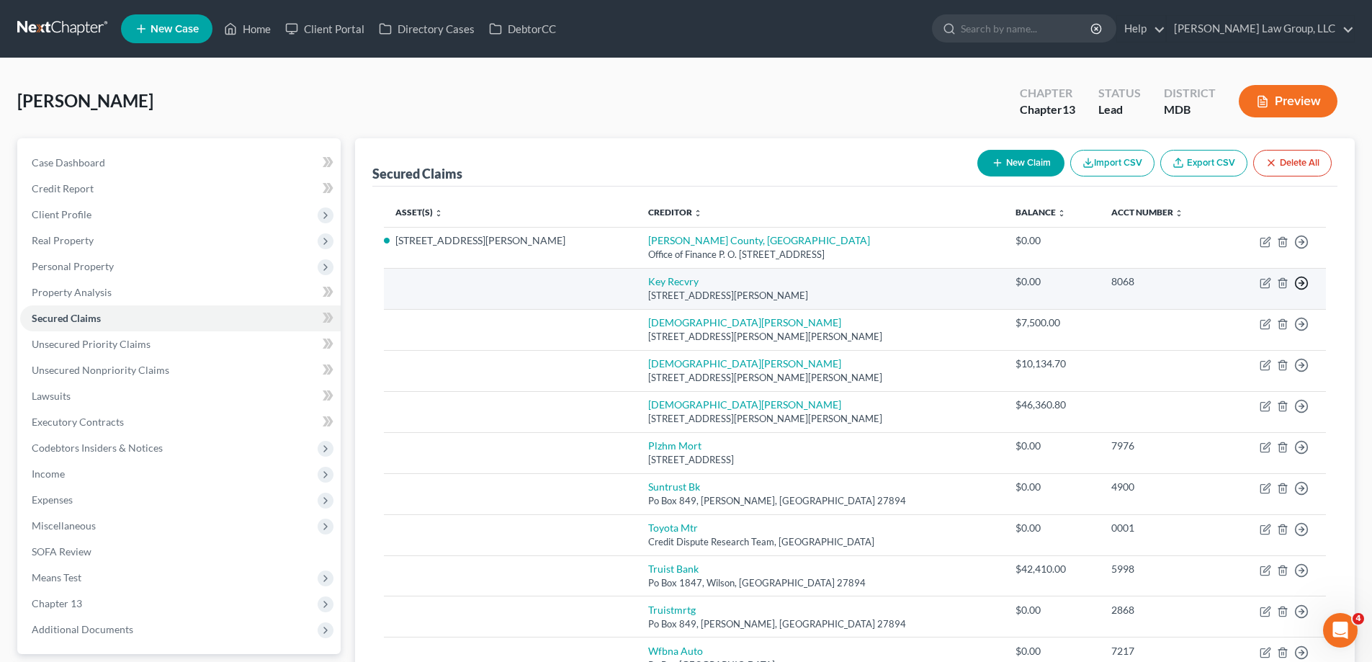
click at [1306, 249] on icon "button" at bounding box center [1302, 242] width 14 height 14
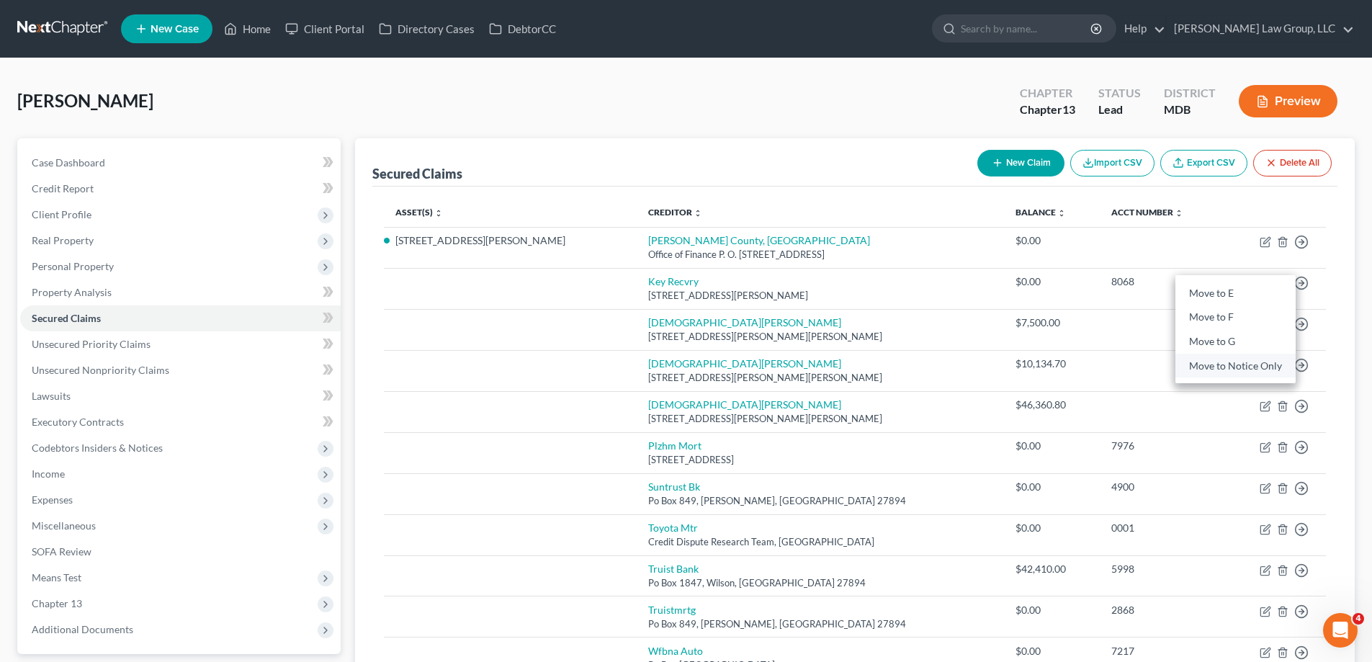
click at [1261, 368] on link "Move to Notice Only" at bounding box center [1236, 366] width 120 height 24
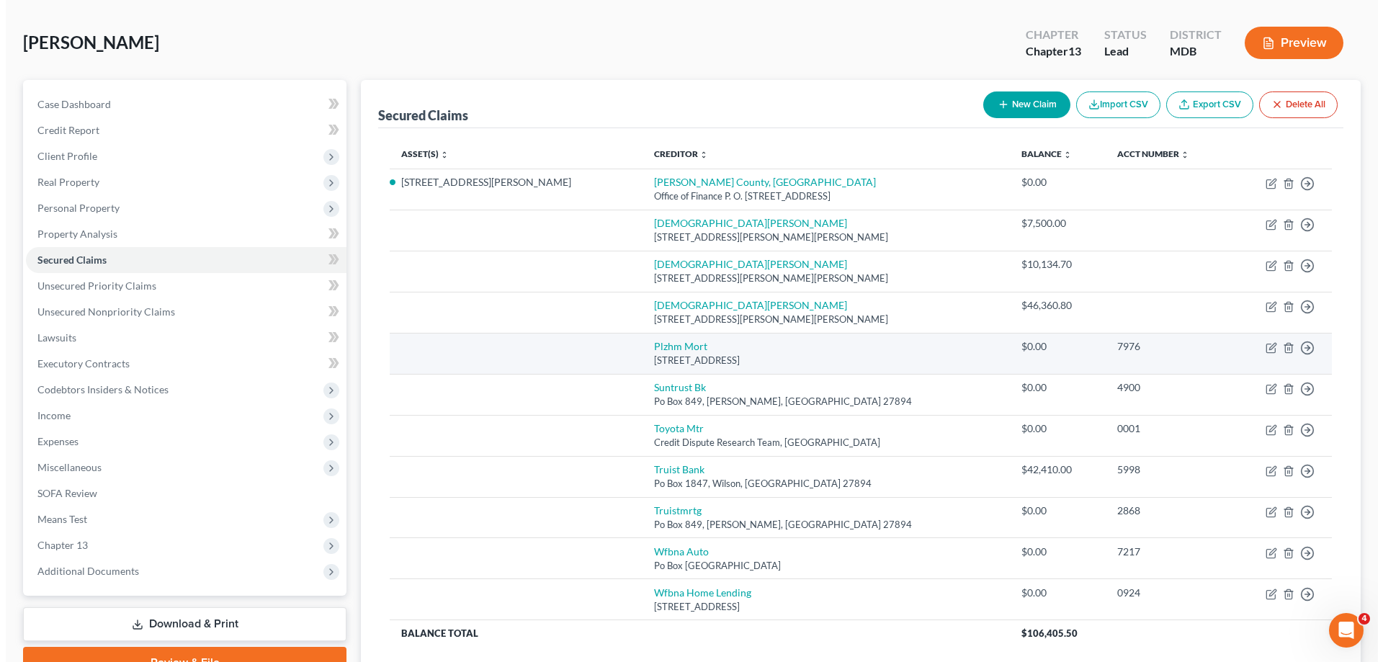
scroll to position [144, 0]
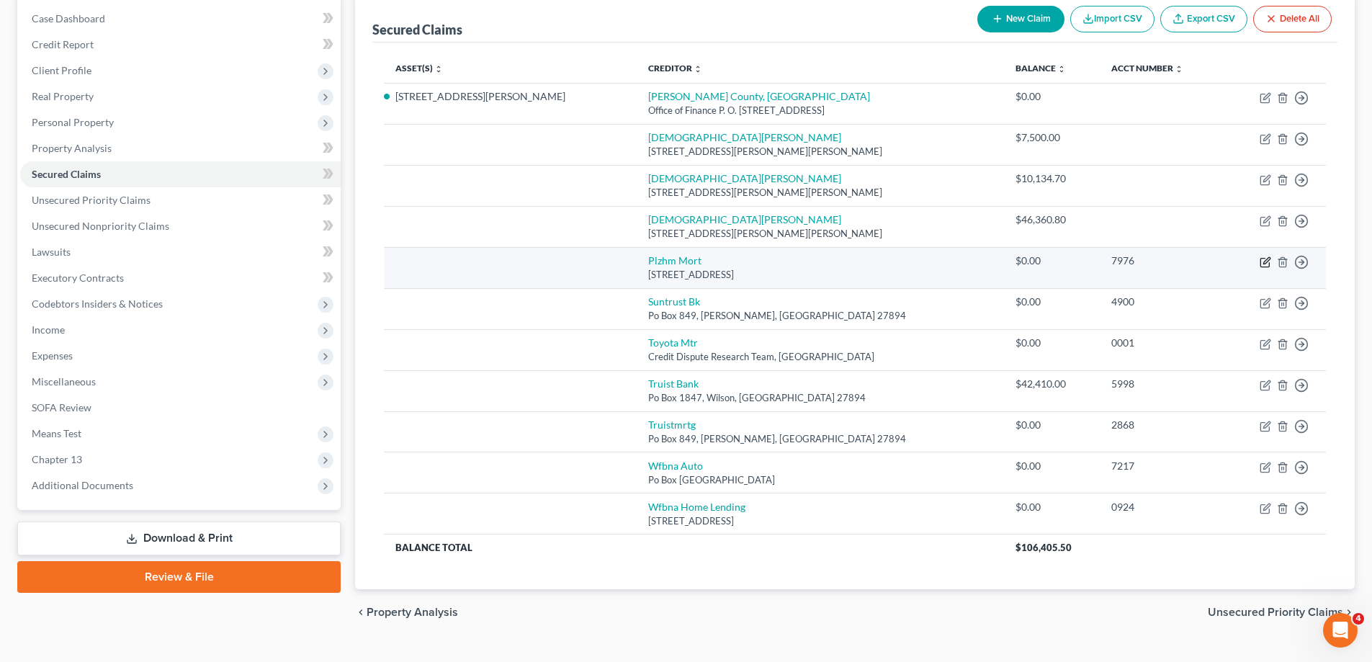
click at [1263, 260] on icon "button" at bounding box center [1266, 262] width 12 height 12
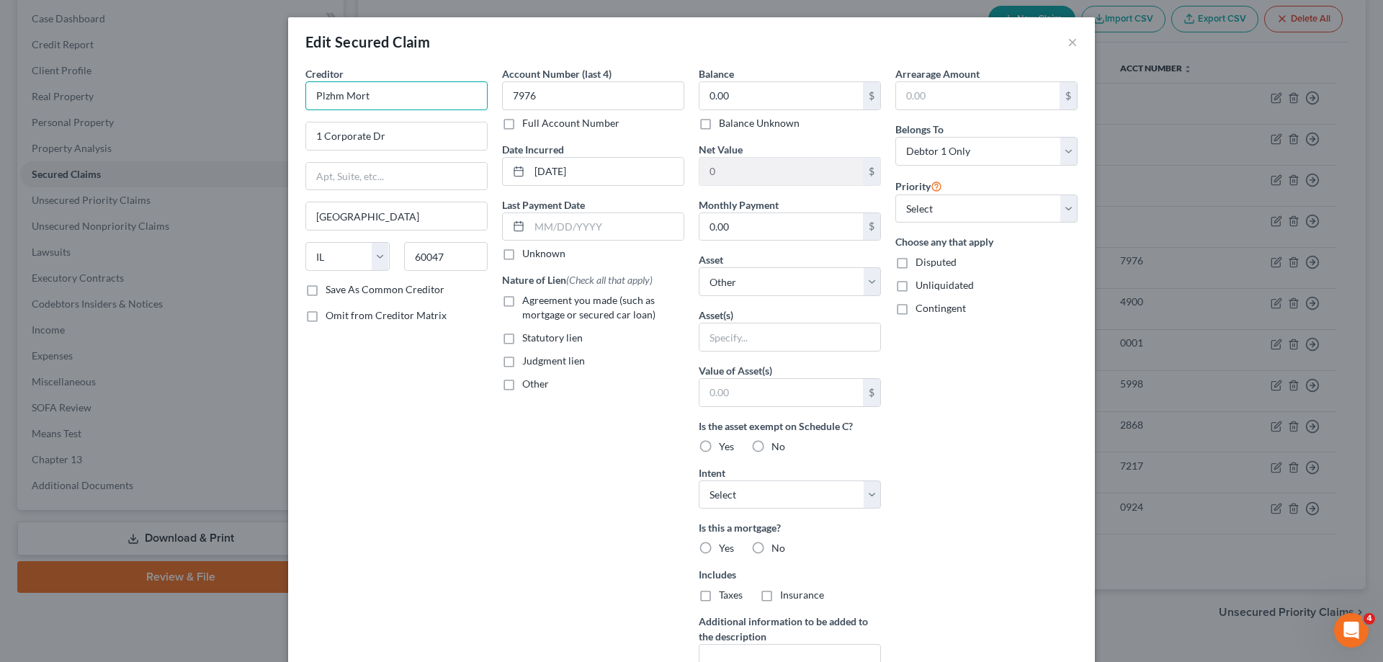
click at [398, 93] on input "Plzhm Mort" at bounding box center [396, 95] width 182 height 29
drag, startPoint x: 398, startPoint y: 93, endPoint x: 279, endPoint y: 100, distance: 119.1
click at [273, 106] on div "Edit Secured Claim × Creditor * Plzhm Mort 1 Corporate [GEOGRAPHIC_DATA] [US_ST…" at bounding box center [691, 331] width 1383 height 662
click at [522, 298] on label "Agreement you made (such as mortgage or secured car loan)" at bounding box center [603, 307] width 162 height 29
click at [528, 298] on input "Agreement you made (such as mortgage or secured car loan)" at bounding box center [532, 297] width 9 height 9
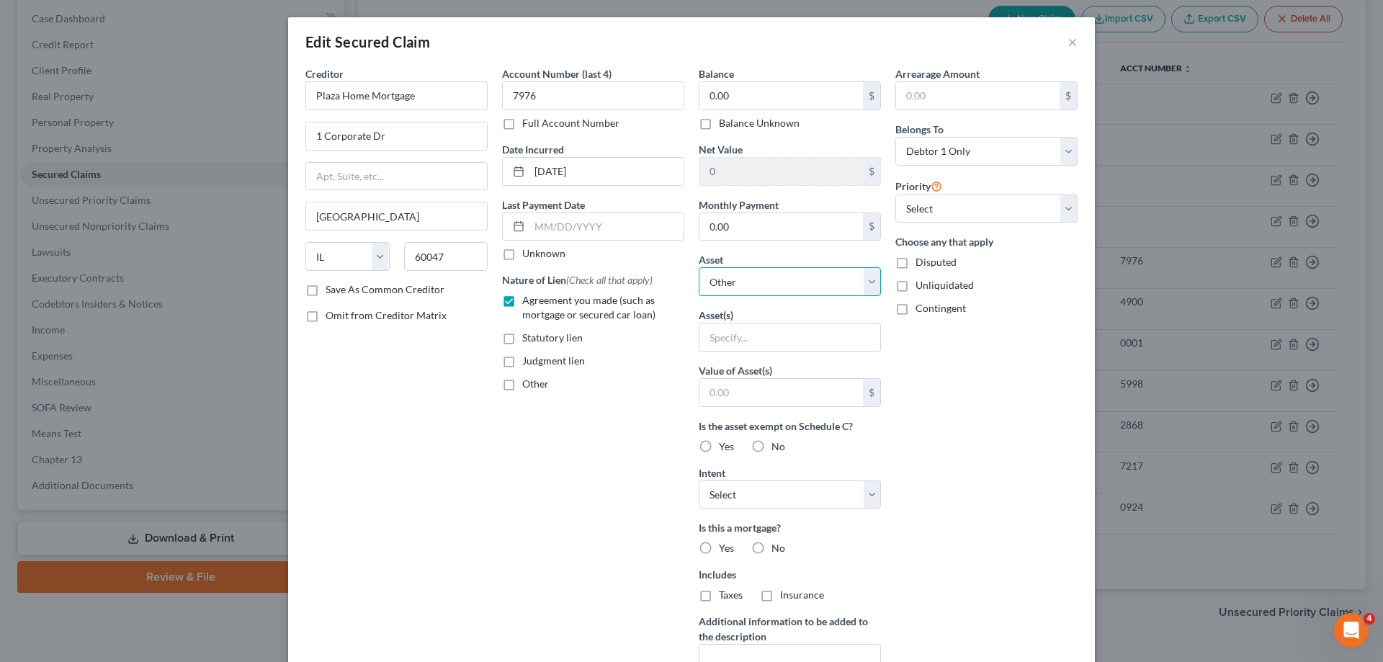
drag, startPoint x: 750, startPoint y: 278, endPoint x: 759, endPoint y: 294, distance: 18.1
click at [750, 278] on select "Select Other Multiple Assets [STREET_ADDRESS][PERSON_NAME] - $492300.0" at bounding box center [790, 281] width 182 height 29
click at [699, 267] on select "Select Other Multiple Assets [STREET_ADDRESS][PERSON_NAME] - $492300.0" at bounding box center [790, 281] width 182 height 29
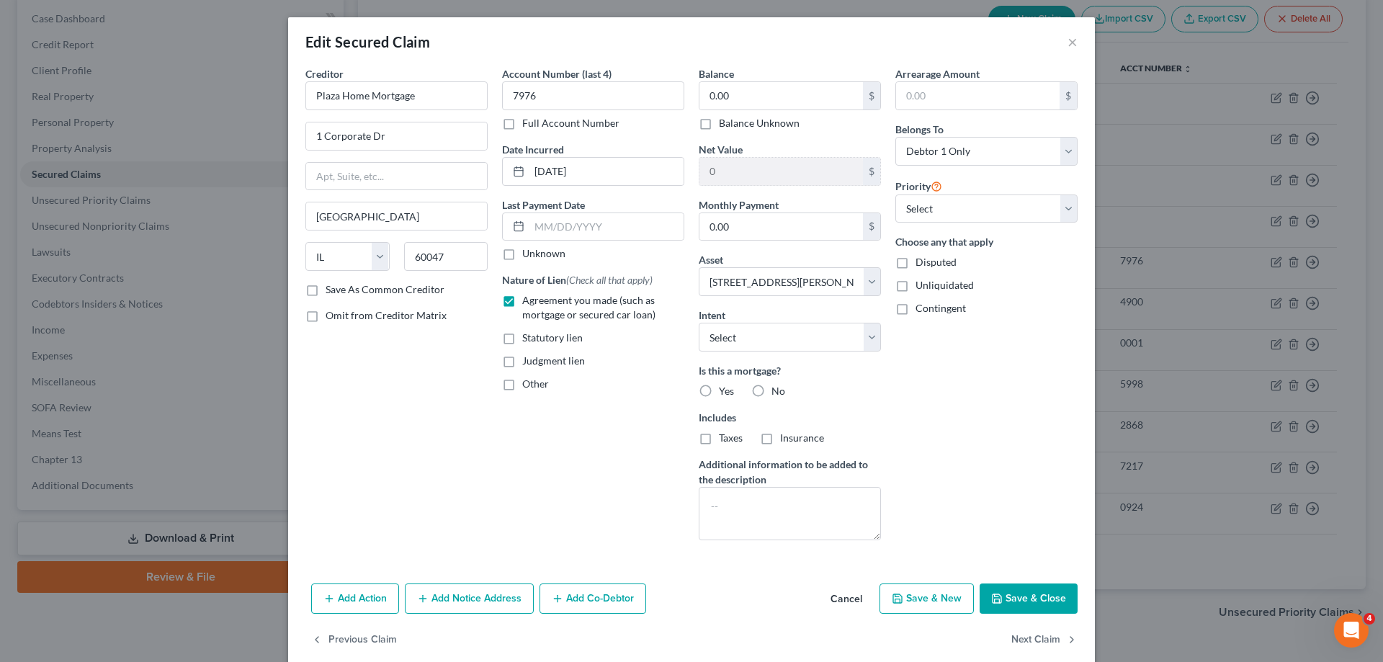
drag, startPoint x: 990, startPoint y: 383, endPoint x: 548, endPoint y: 499, distance: 457.3
click at [991, 383] on div "Arrearage Amount $ Belongs To * Select Debtor 1 Only Debtor 2 Only Debtor 1 And…" at bounding box center [986, 309] width 197 height 486
click at [441, 608] on button "Add Notice Address" at bounding box center [469, 599] width 129 height 30
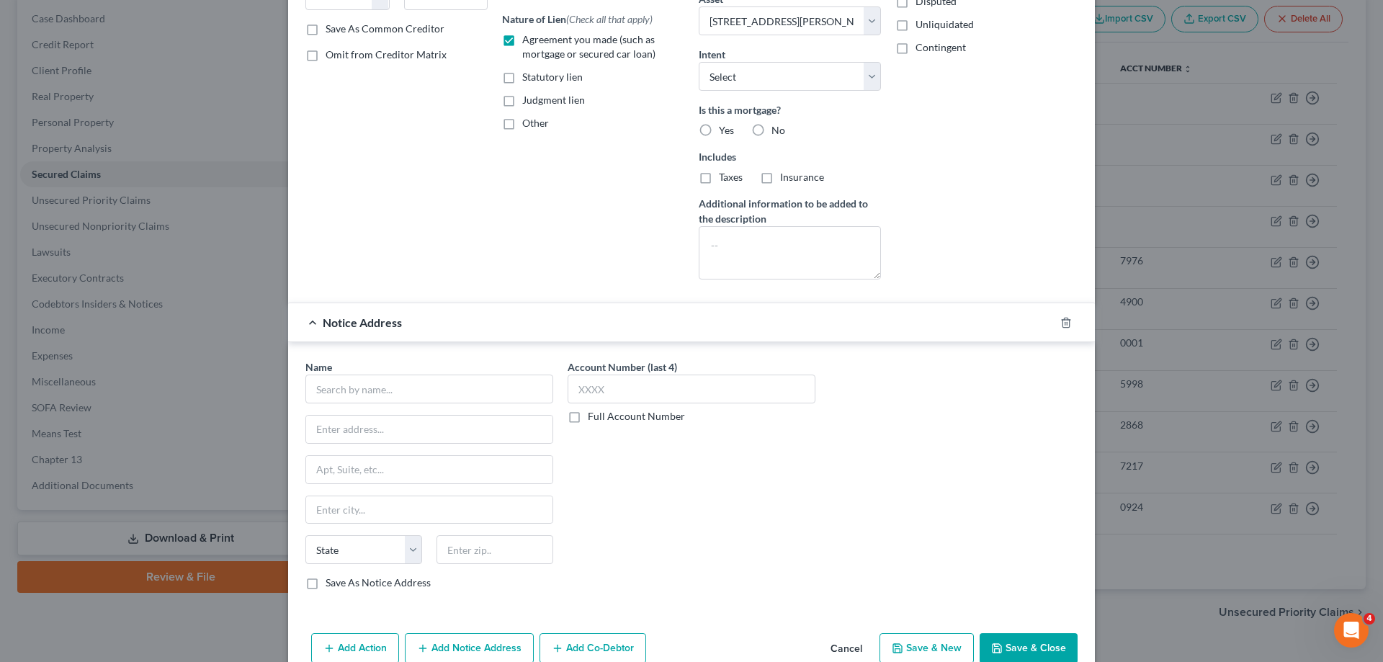
scroll to position [332, 0]
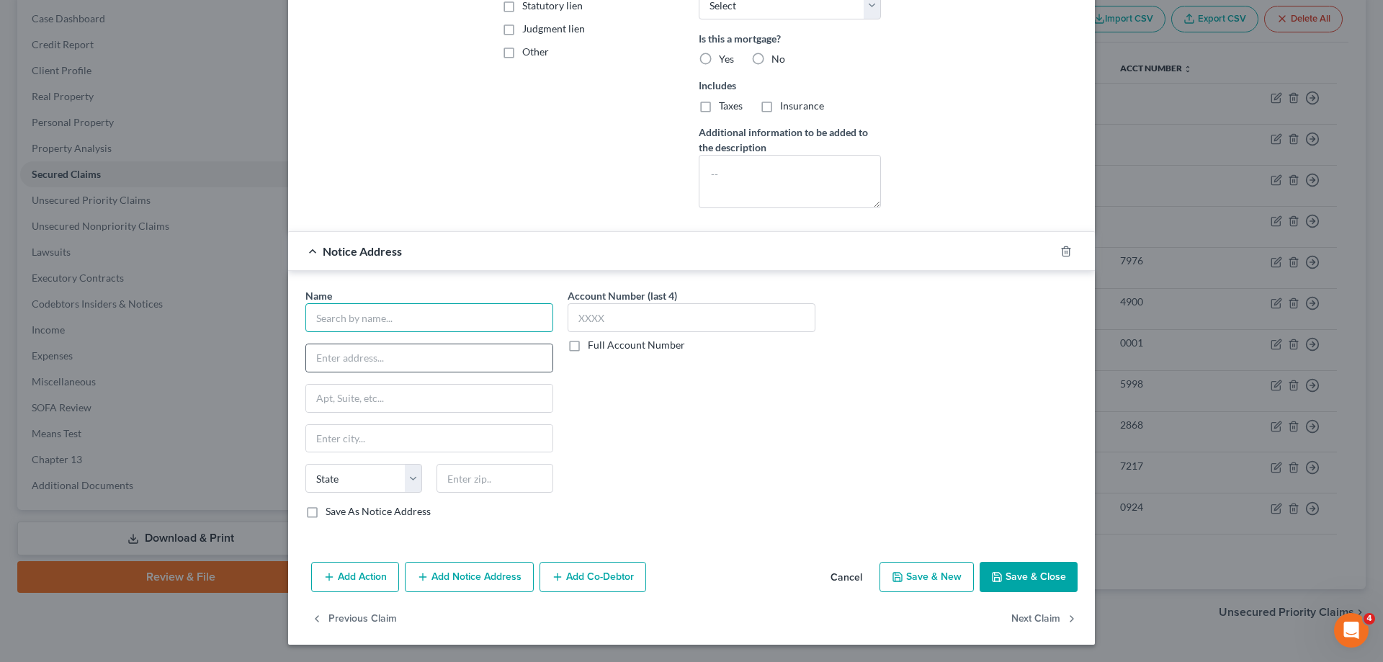
drag, startPoint x: 373, startPoint y: 305, endPoint x: 365, endPoint y: 372, distance: 66.8
click at [373, 306] on input "text" at bounding box center [429, 317] width 248 height 29
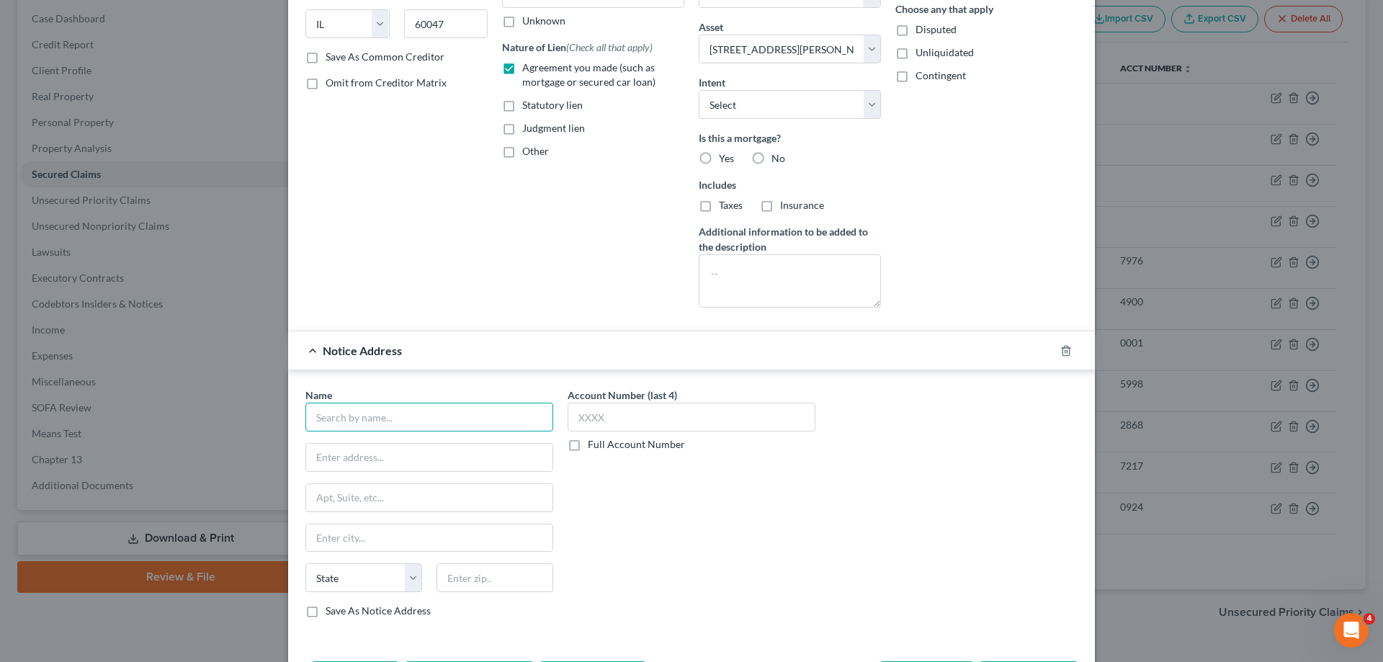
scroll to position [44, 0]
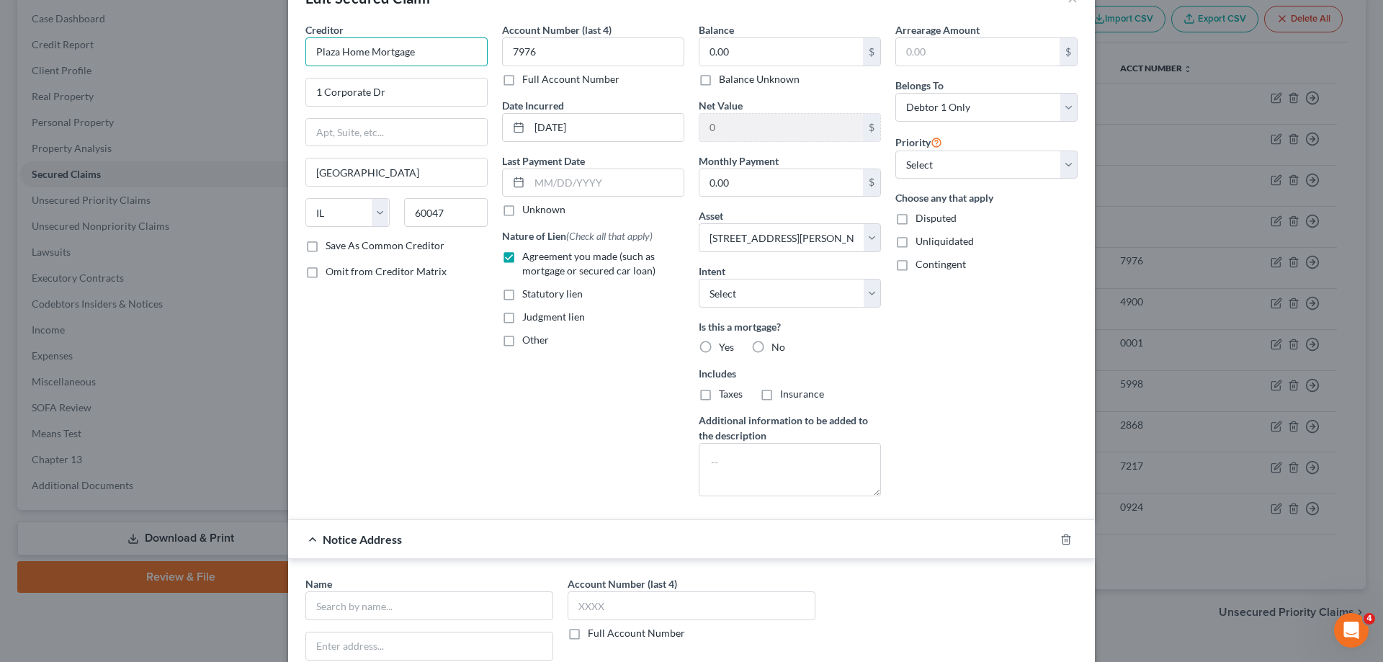
drag, startPoint x: 421, startPoint y: 56, endPoint x: 266, endPoint y: 48, distance: 155.8
click at [266, 48] on div "Edit Secured Claim × Creditor * Plaza Home Mortgage 1 Corporate [GEOGRAPHIC_DAT…" at bounding box center [691, 331] width 1383 height 662
click at [463, 599] on input "text" at bounding box center [429, 605] width 248 height 29
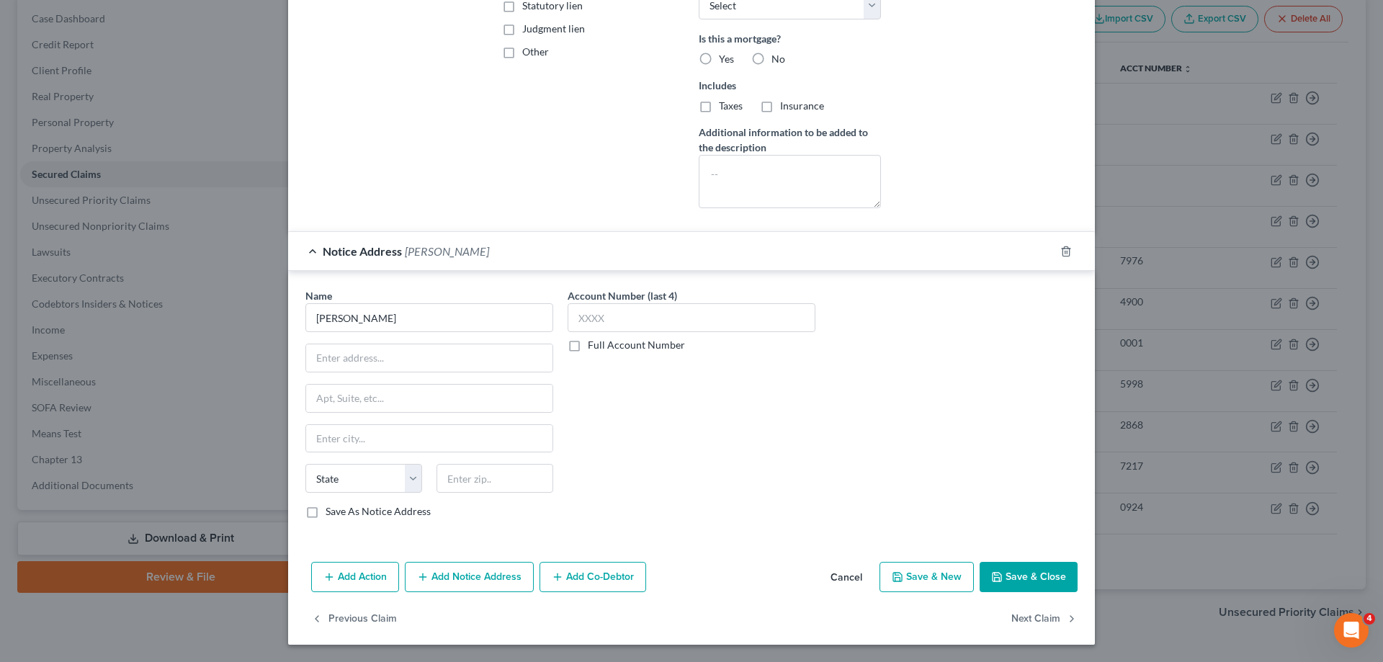
click at [326, 302] on div "Name * [PERSON_NAME]" at bounding box center [429, 310] width 248 height 44
click at [336, 315] on input "[PERSON_NAME]" at bounding box center [429, 317] width 248 height 29
drag, startPoint x: 340, startPoint y: 321, endPoint x: 305, endPoint y: 326, distance: 35.6
click at [305, 326] on input "[PERSON_NAME]" at bounding box center [429, 317] width 248 height 29
paste input "Plaza Home Mortgage"
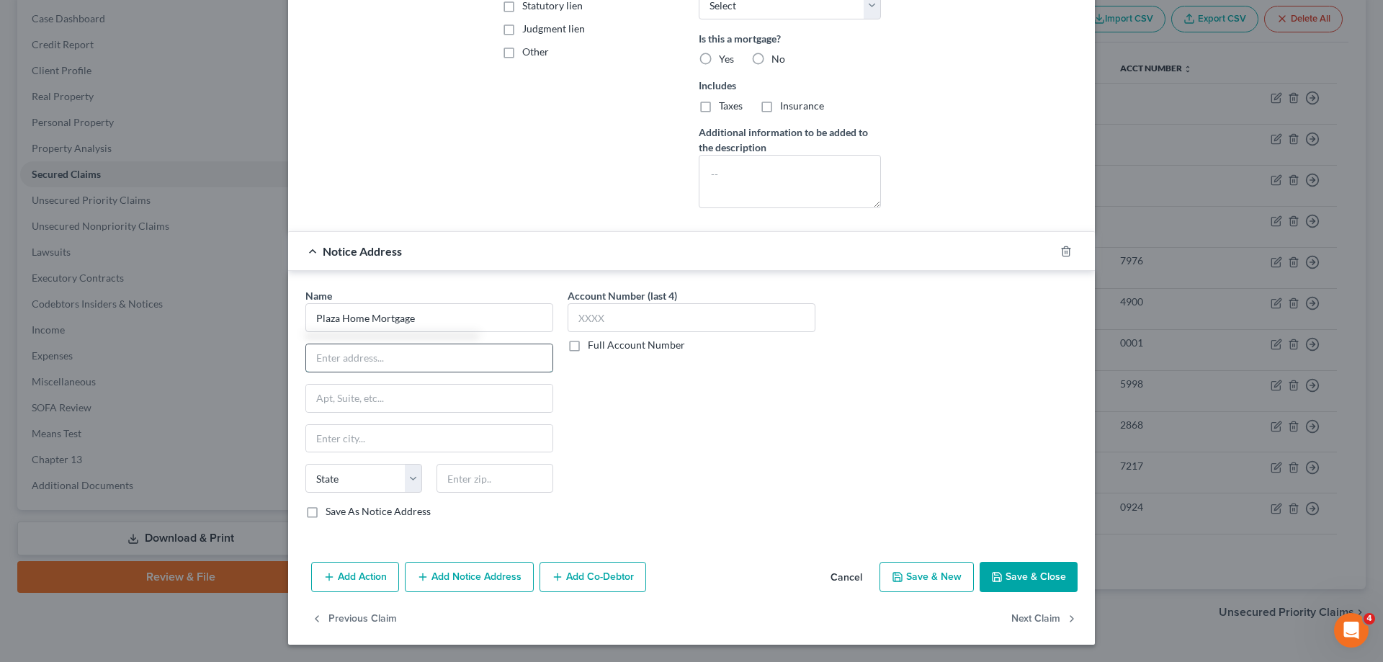
click at [331, 367] on input "text" at bounding box center [429, 357] width 246 height 27
drag, startPoint x: 414, startPoint y: 398, endPoint x: 399, endPoint y: 383, distance: 20.9
click at [414, 398] on input "text" at bounding box center [429, 398] width 246 height 27
drag, startPoint x: 478, startPoint y: 482, endPoint x: 469, endPoint y: 481, distance: 9.5
click at [478, 482] on input "text" at bounding box center [495, 478] width 117 height 29
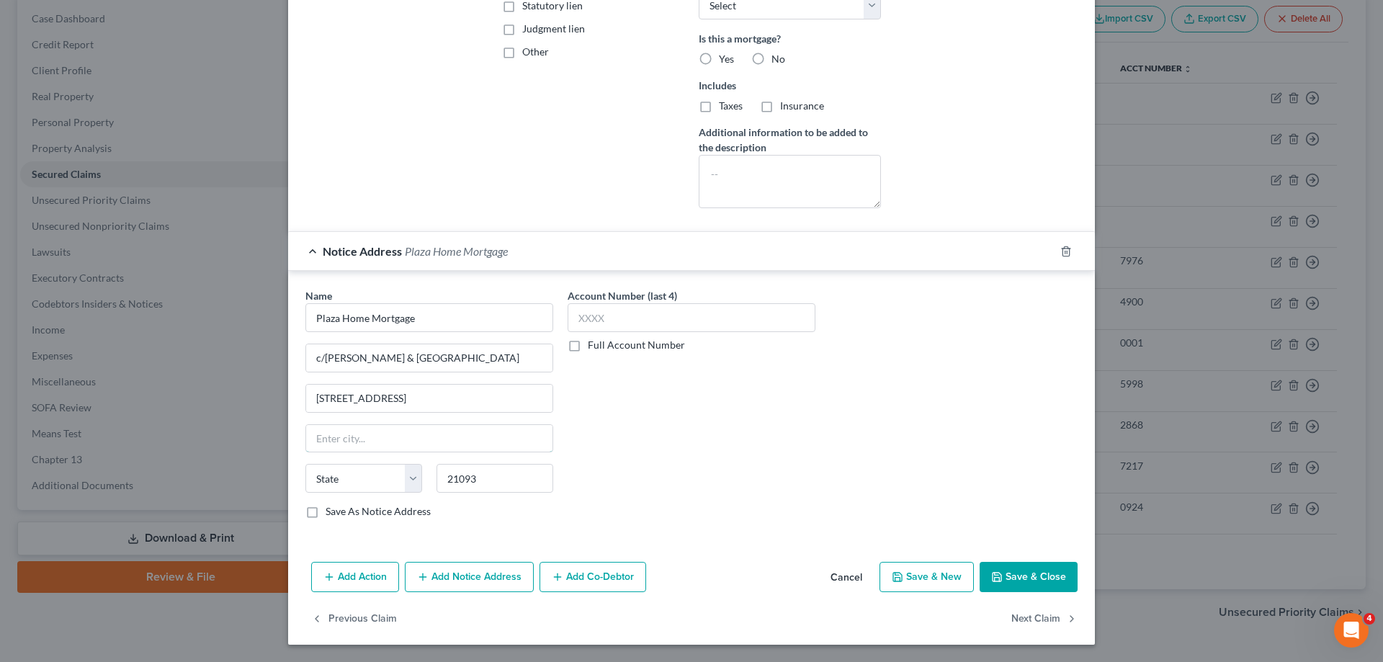
drag, startPoint x: 463, startPoint y: 434, endPoint x: 820, endPoint y: 445, distance: 357.5
click at [463, 434] on input "text" at bounding box center [429, 438] width 246 height 27
drag, startPoint x: 862, startPoint y: 447, endPoint x: 1054, endPoint y: 582, distance: 234.8
click at [862, 447] on div "Name * Plaza Home Mortgage c/[PERSON_NAME][GEOGRAPHIC_DATA] & [GEOGRAPHIC_DATA]…" at bounding box center [691, 409] width 787 height 242
click at [1049, 581] on button "Save & Close" at bounding box center [1029, 577] width 98 height 30
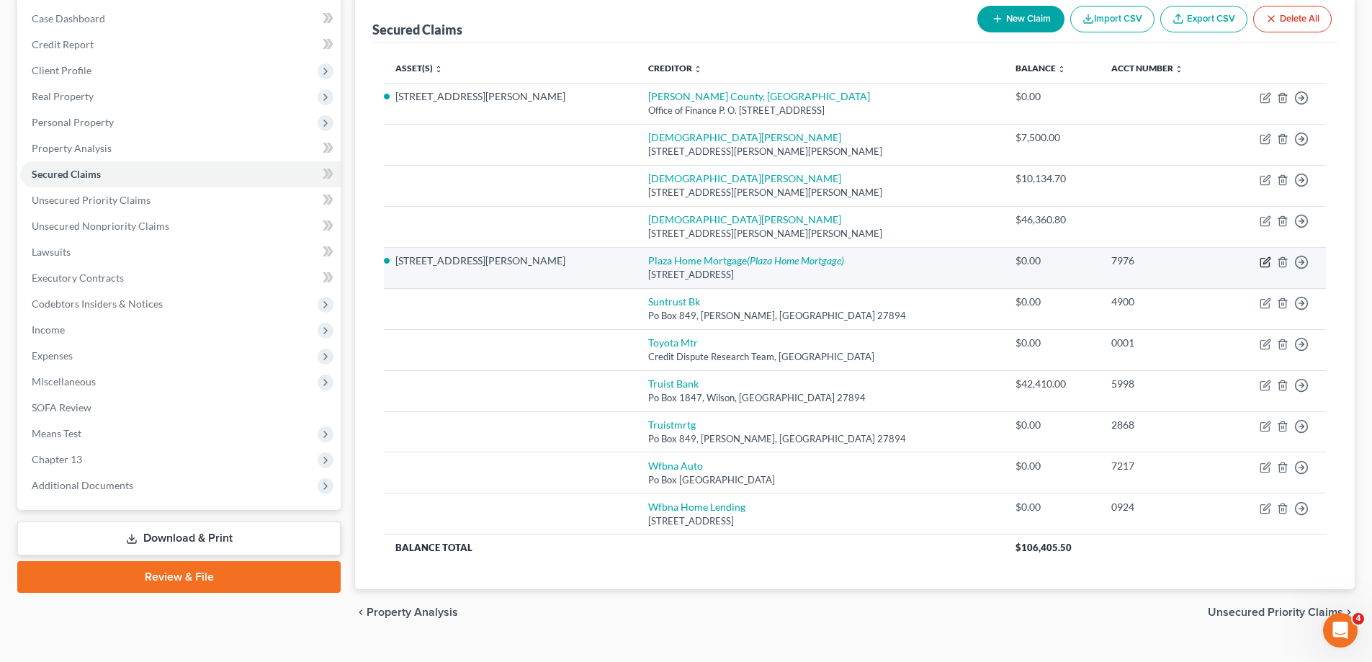
click at [1263, 264] on icon "button" at bounding box center [1266, 262] width 12 height 12
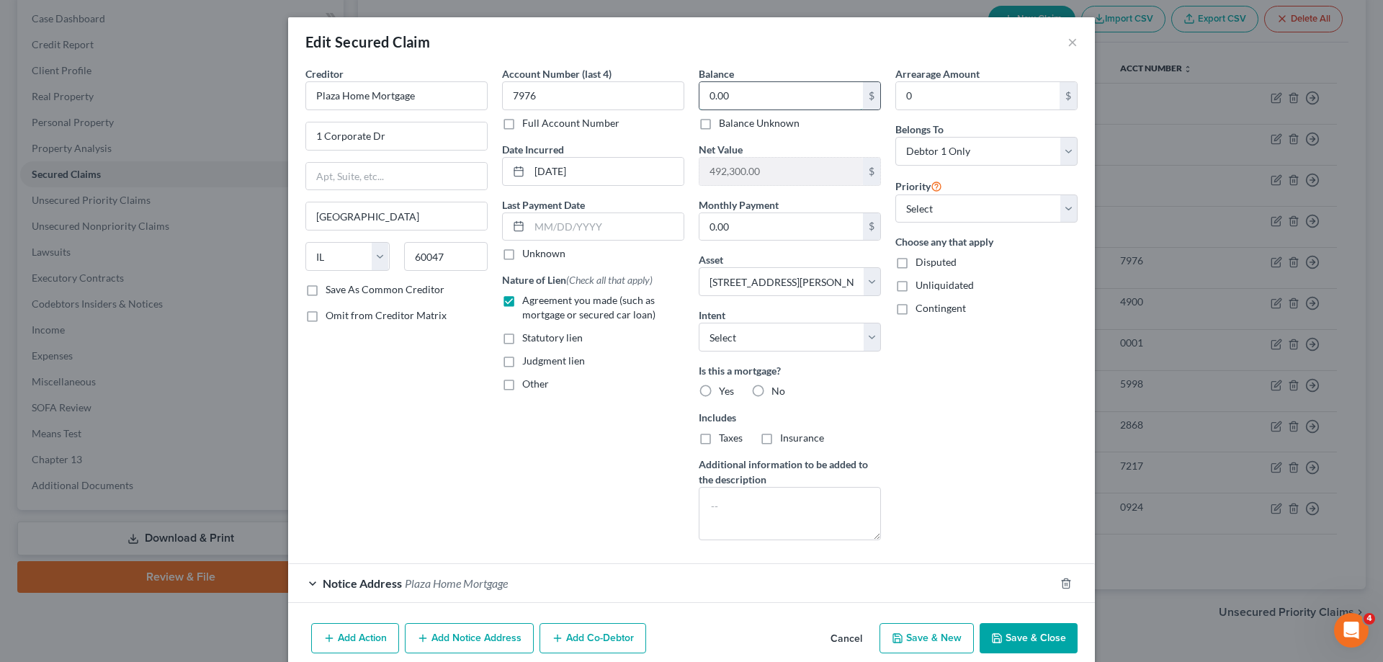
click at [740, 104] on input "0.00" at bounding box center [782, 95] width 164 height 27
click at [1008, 448] on div "Arrearage Amount 0 $ Belongs To * Select Debtor 1 Only Debtor 2 Only Debtor 1 A…" at bounding box center [986, 309] width 197 height 486
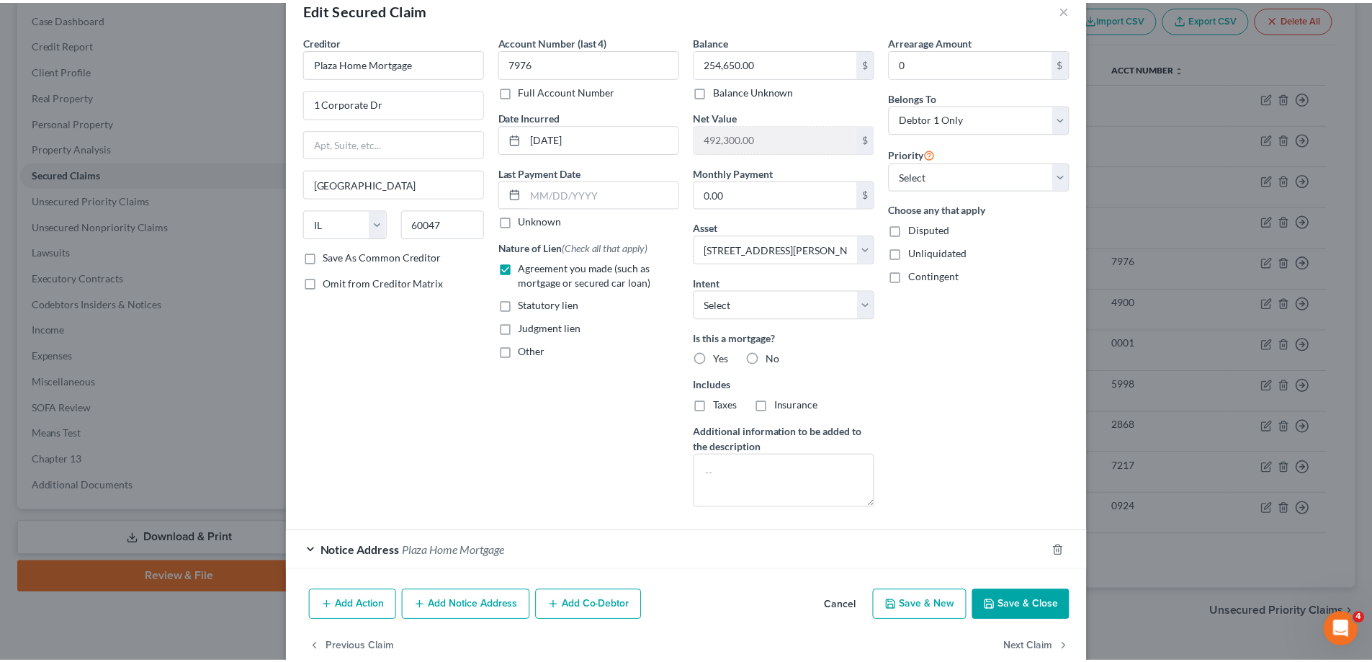
scroll to position [61, 0]
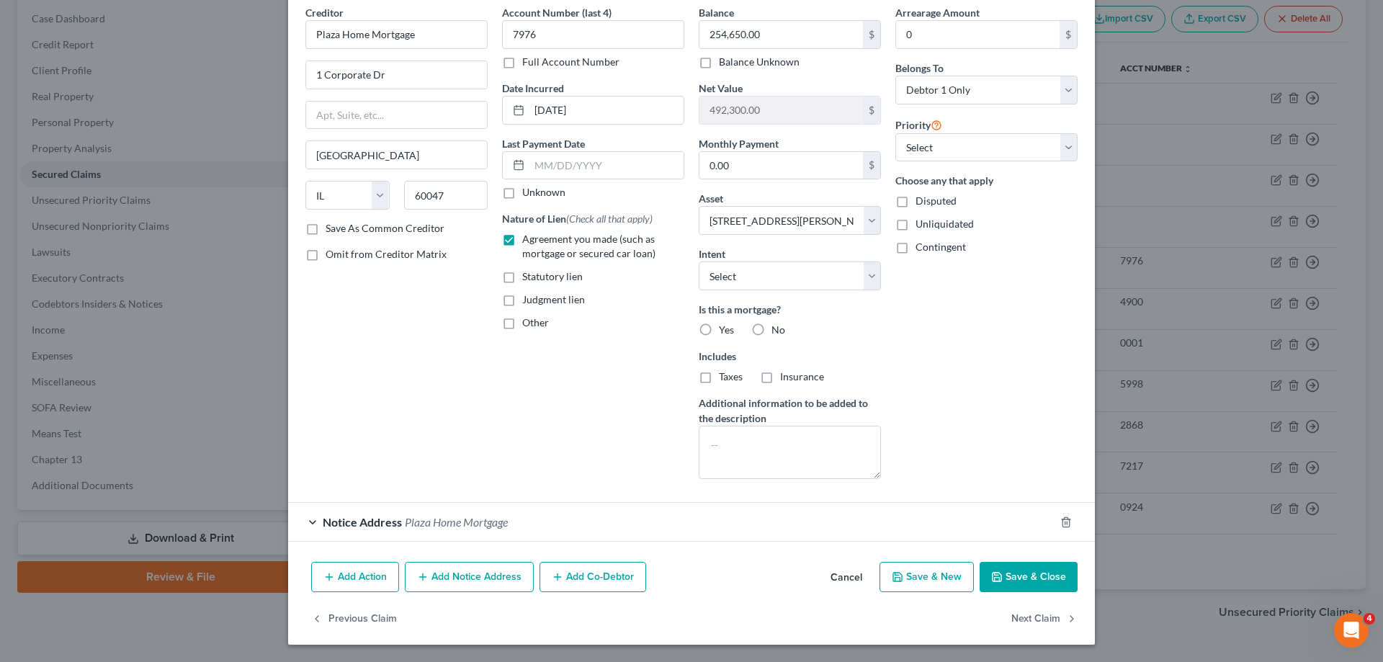
click at [999, 578] on button "Save & Close" at bounding box center [1029, 577] width 98 height 30
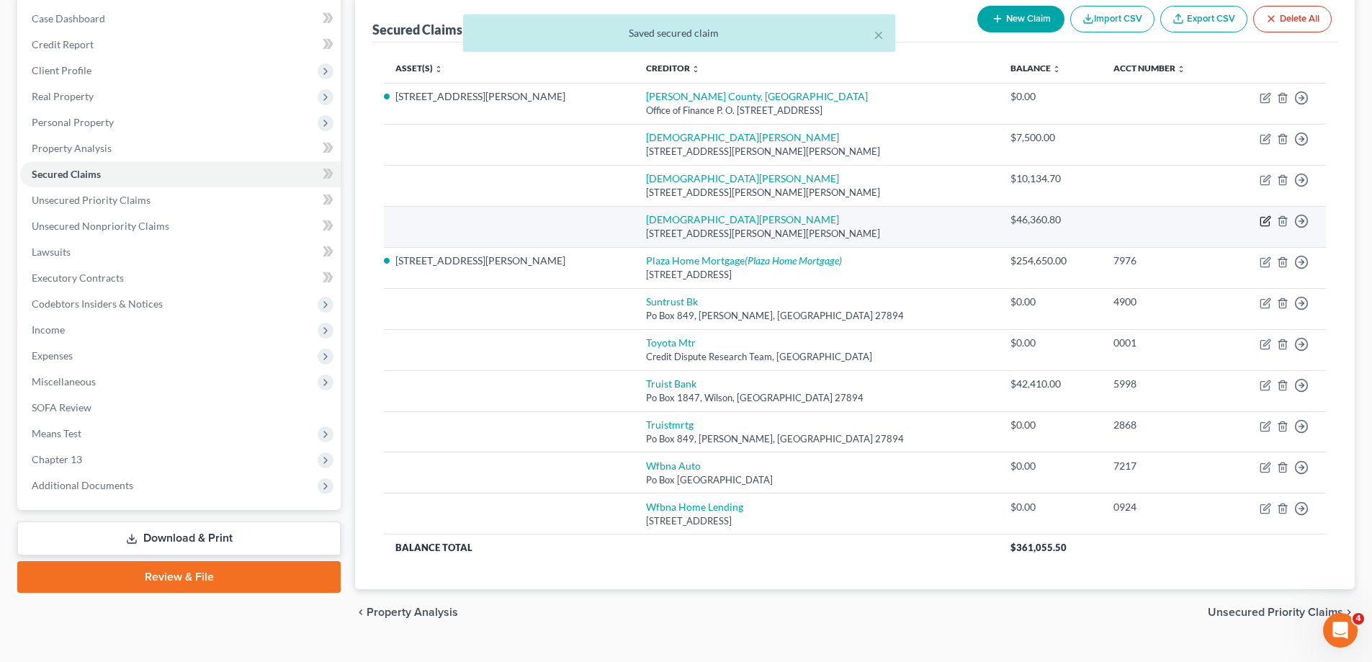
click at [1265, 222] on icon "button" at bounding box center [1266, 221] width 12 height 12
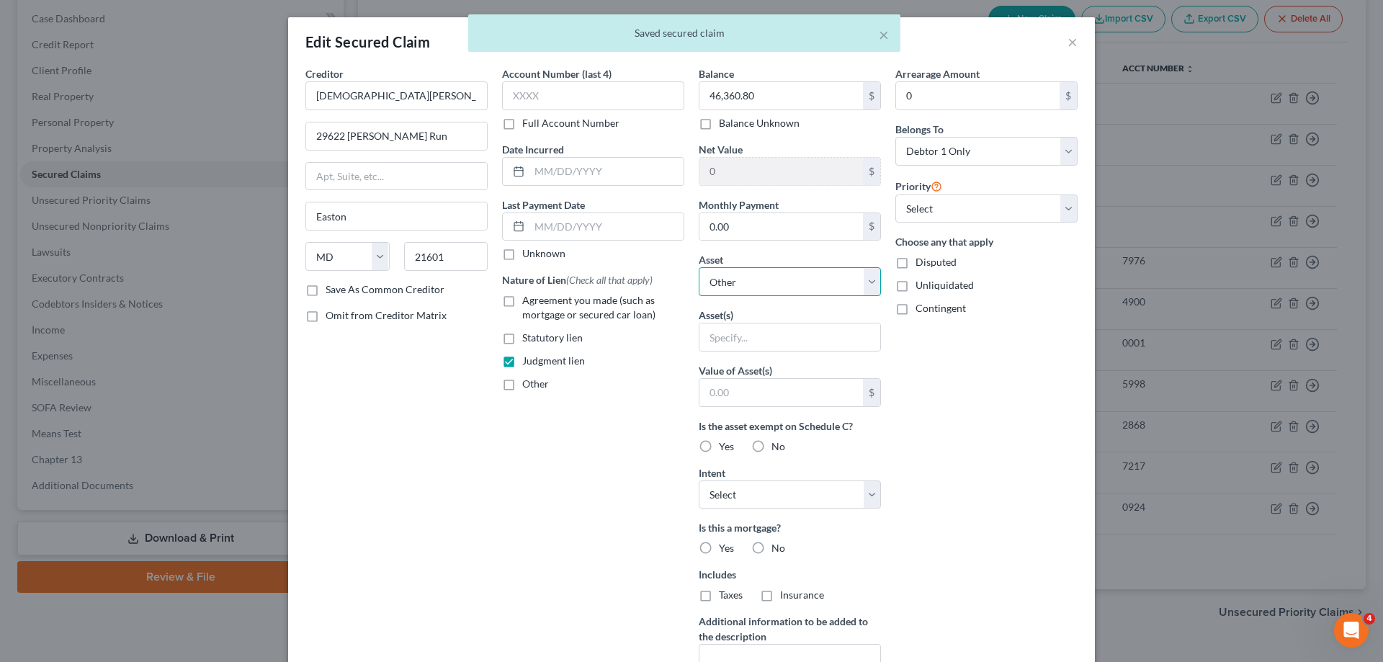
drag, startPoint x: 769, startPoint y: 280, endPoint x: 770, endPoint y: 295, distance: 15.1
click at [769, 280] on select "Select Other Multiple Assets [STREET_ADDRESS][PERSON_NAME] - $492300.0" at bounding box center [790, 281] width 182 height 29
click at [699, 267] on select "Select Other Multiple Assets [STREET_ADDRESS][PERSON_NAME] - $492300.0" at bounding box center [790, 281] width 182 height 29
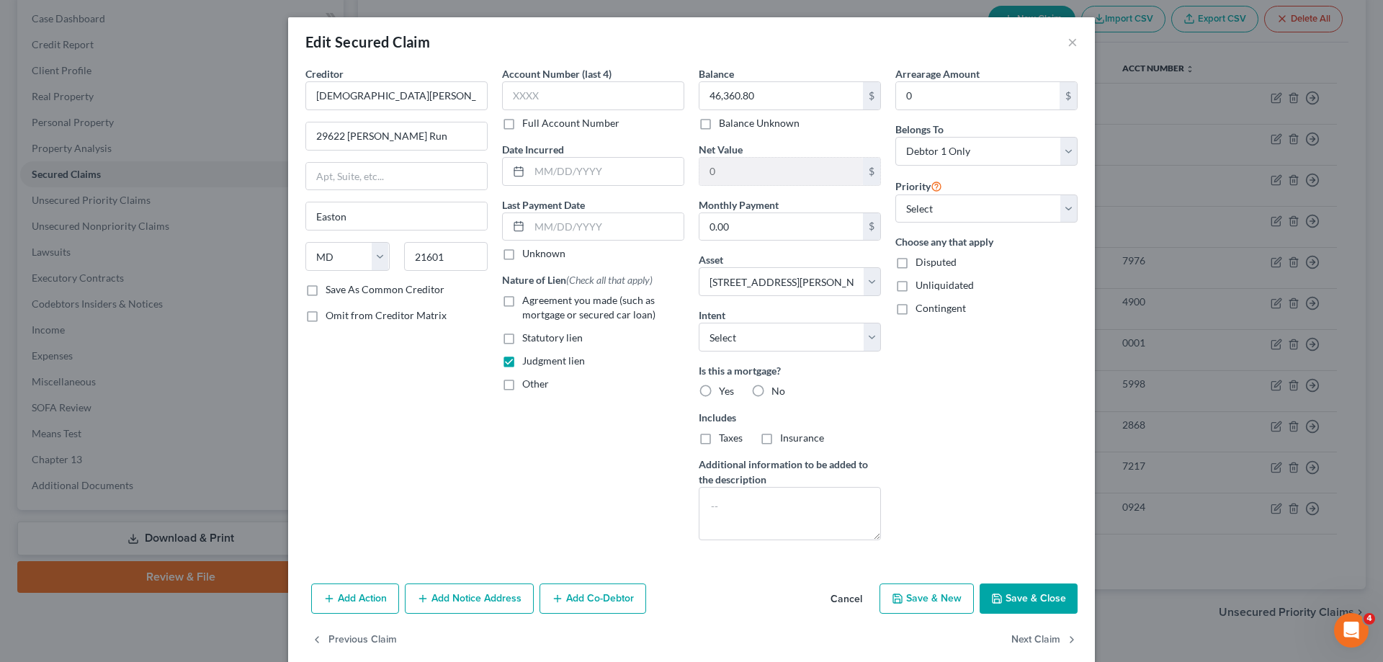
click at [1019, 417] on div "Arrearage Amount 0 $ Belongs To * Select Debtor 1 Only Debtor 2 Only Debtor 1 A…" at bounding box center [986, 309] width 197 height 486
drag, startPoint x: 728, startPoint y: 285, endPoint x: 741, endPoint y: 295, distance: 16.4
click at [728, 285] on select "Select Other Multiple Assets [STREET_ADDRESS][PERSON_NAME] - $492300.0" at bounding box center [790, 281] width 182 height 29
click at [699, 267] on select "Select Other Multiple Assets [STREET_ADDRESS][PERSON_NAME] - $492300.0" at bounding box center [790, 281] width 182 height 29
click at [1037, 595] on button "Save & Close" at bounding box center [1029, 599] width 98 height 30
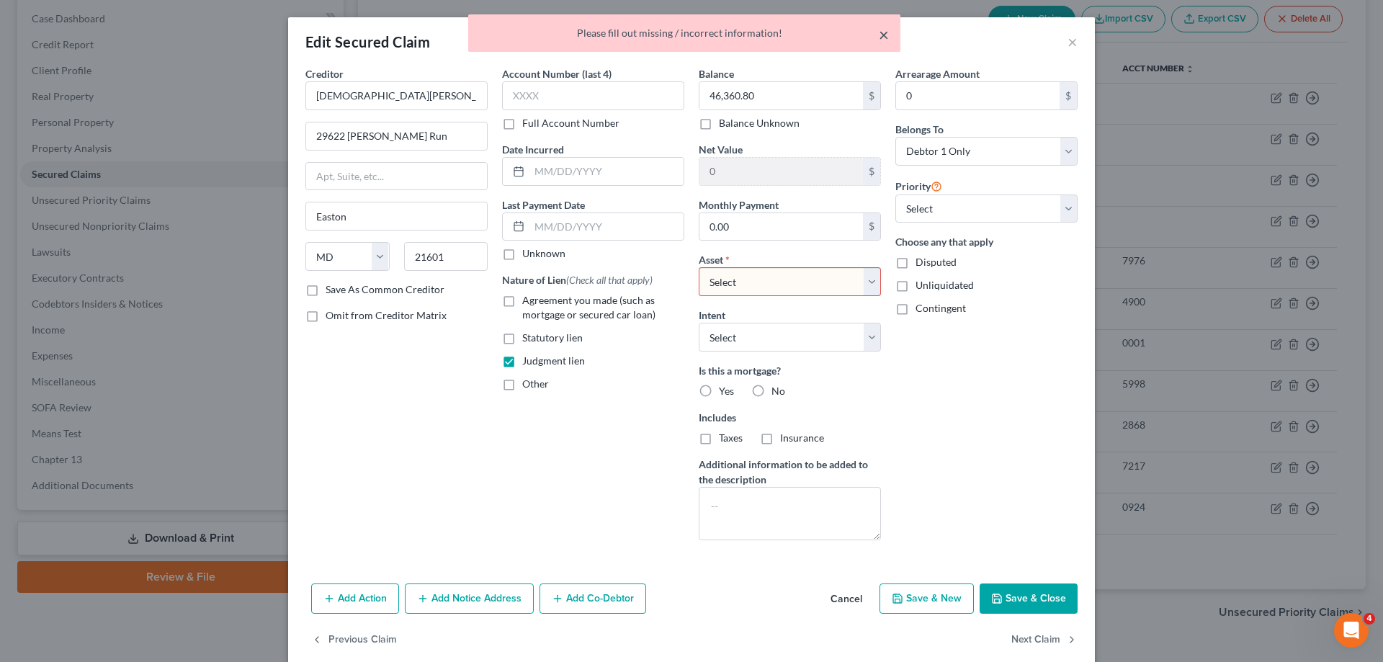
click at [883, 32] on button "×" at bounding box center [884, 34] width 10 height 17
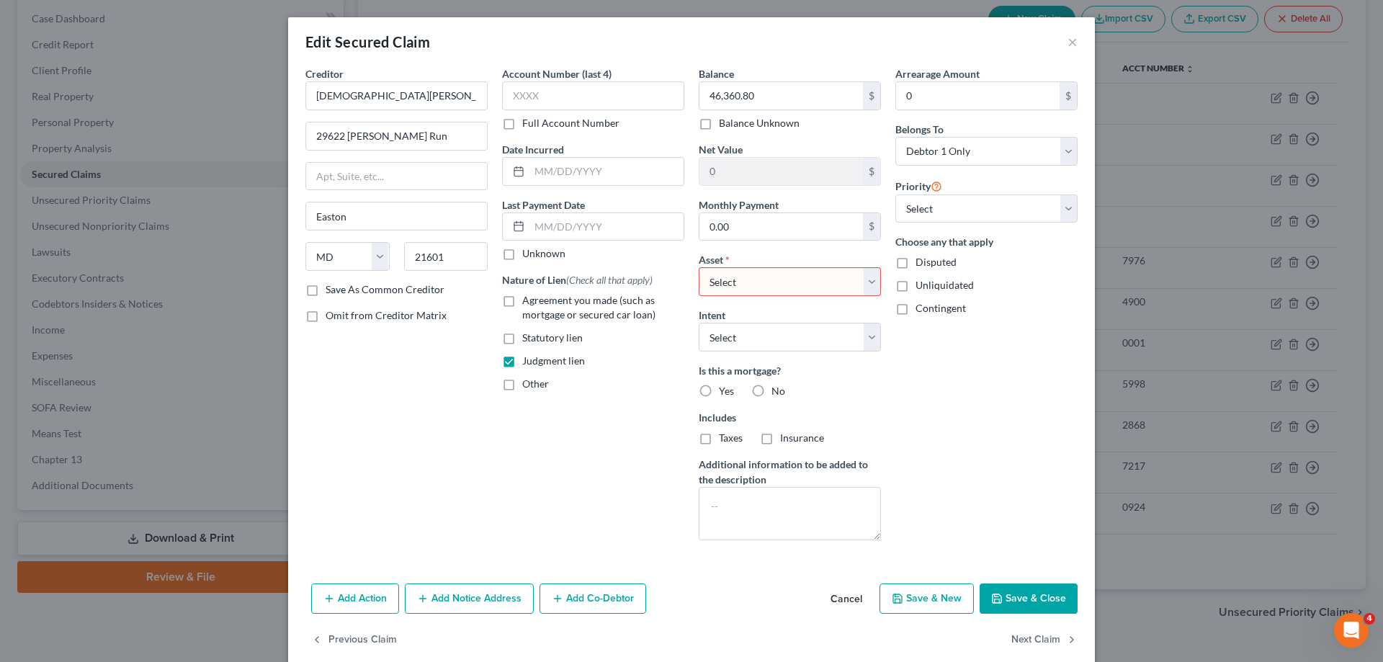
click at [842, 603] on button "Cancel" at bounding box center [846, 599] width 55 height 29
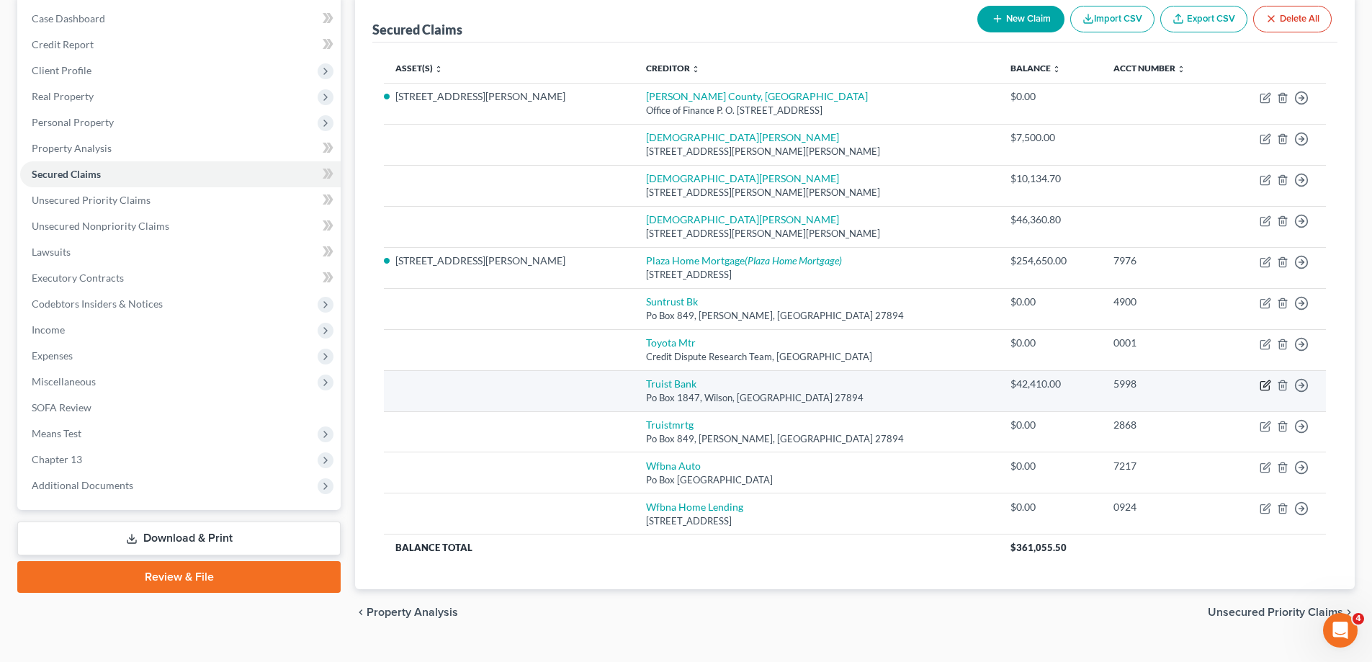
click at [1262, 385] on icon "button" at bounding box center [1266, 386] width 12 height 12
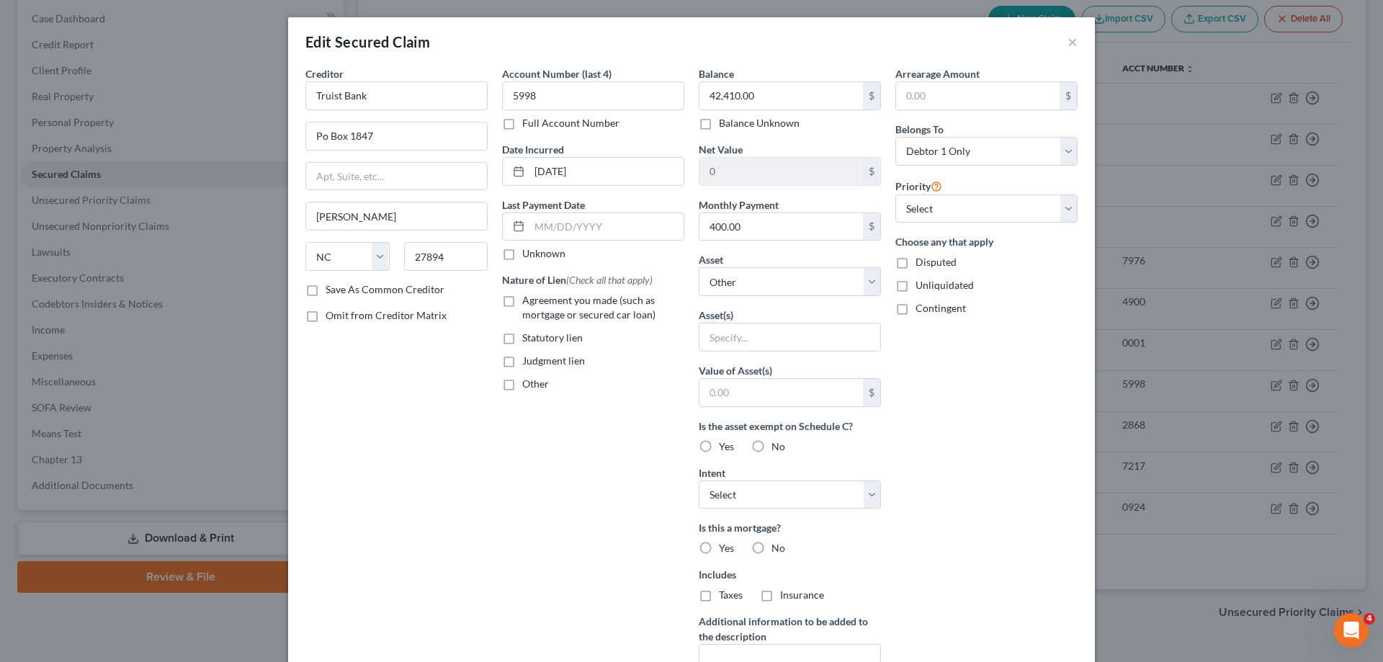
click at [522, 300] on label "Agreement you made (such as mortgage or secured car loan)" at bounding box center [603, 307] width 162 height 29
click at [528, 300] on input "Agreement you made (such as mortgage or secured car loan)" at bounding box center [532, 297] width 9 height 9
drag, startPoint x: 730, startPoint y: 282, endPoint x: 745, endPoint y: 294, distance: 18.9
click at [731, 282] on select "Select Other Multiple Assets [STREET_ADDRESS][PERSON_NAME] - $492300.0" at bounding box center [790, 281] width 182 height 29
click at [699, 267] on select "Select Other Multiple Assets [STREET_ADDRESS][PERSON_NAME] - $492300.0" at bounding box center [790, 281] width 182 height 29
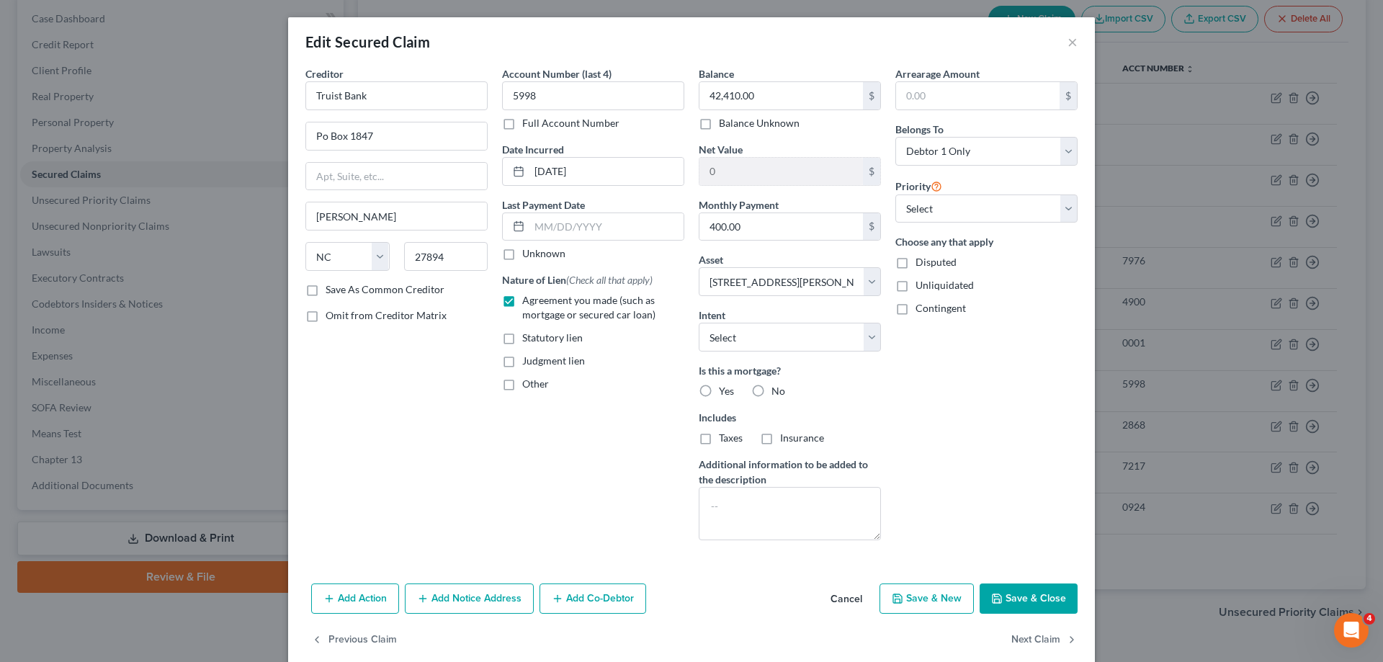
click at [995, 384] on div "Arrearage Amount $ Belongs To * Select Debtor 1 Only Debtor 2 Only Debtor 1 And…" at bounding box center [986, 309] width 197 height 486
click at [1027, 602] on button "Save & Close" at bounding box center [1029, 599] width 98 height 30
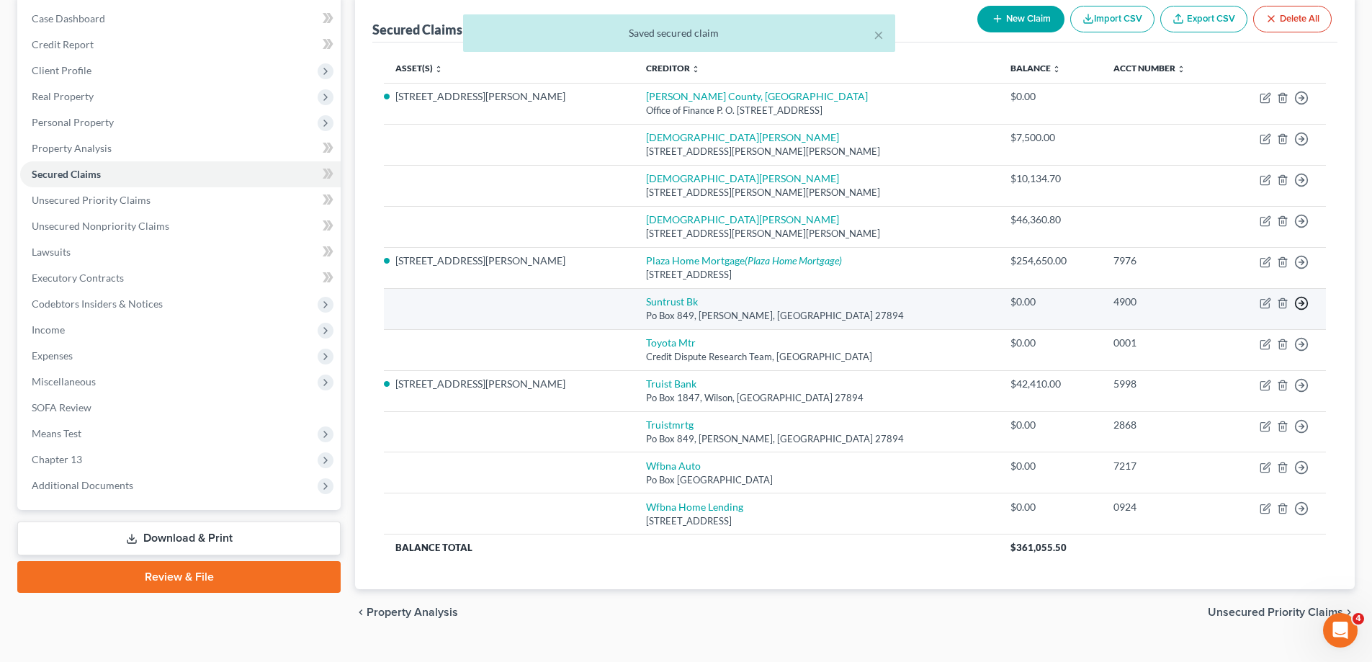
click at [1304, 105] on icon "button" at bounding box center [1302, 98] width 14 height 14
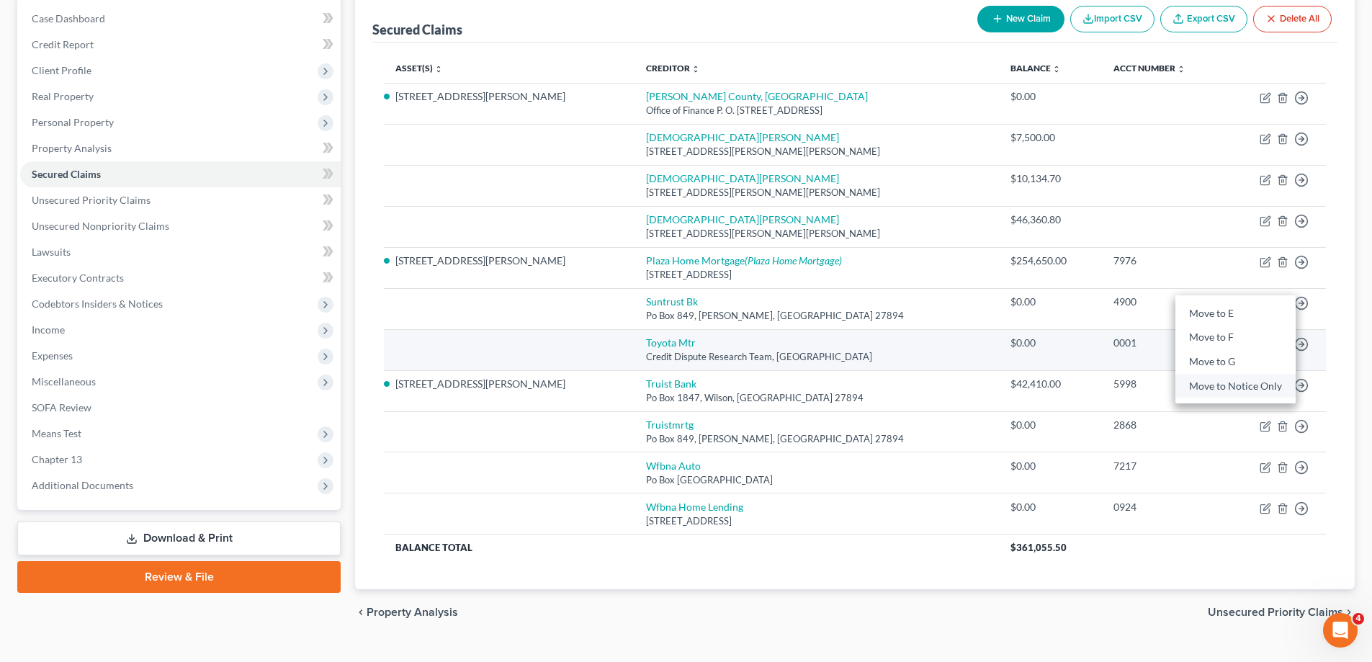
drag, startPoint x: 1241, startPoint y: 384, endPoint x: 1321, endPoint y: 336, distance: 93.4
click at [1240, 384] on link "Move to Notice Only" at bounding box center [1236, 386] width 120 height 24
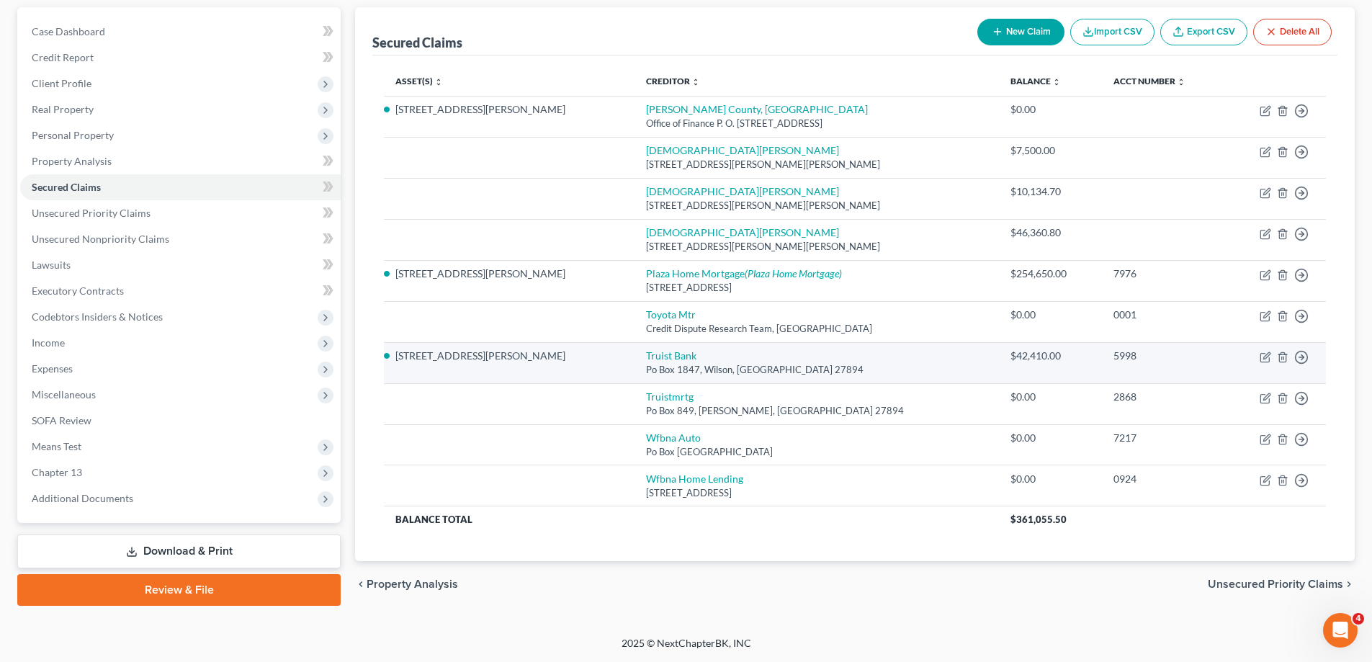
scroll to position [131, 0]
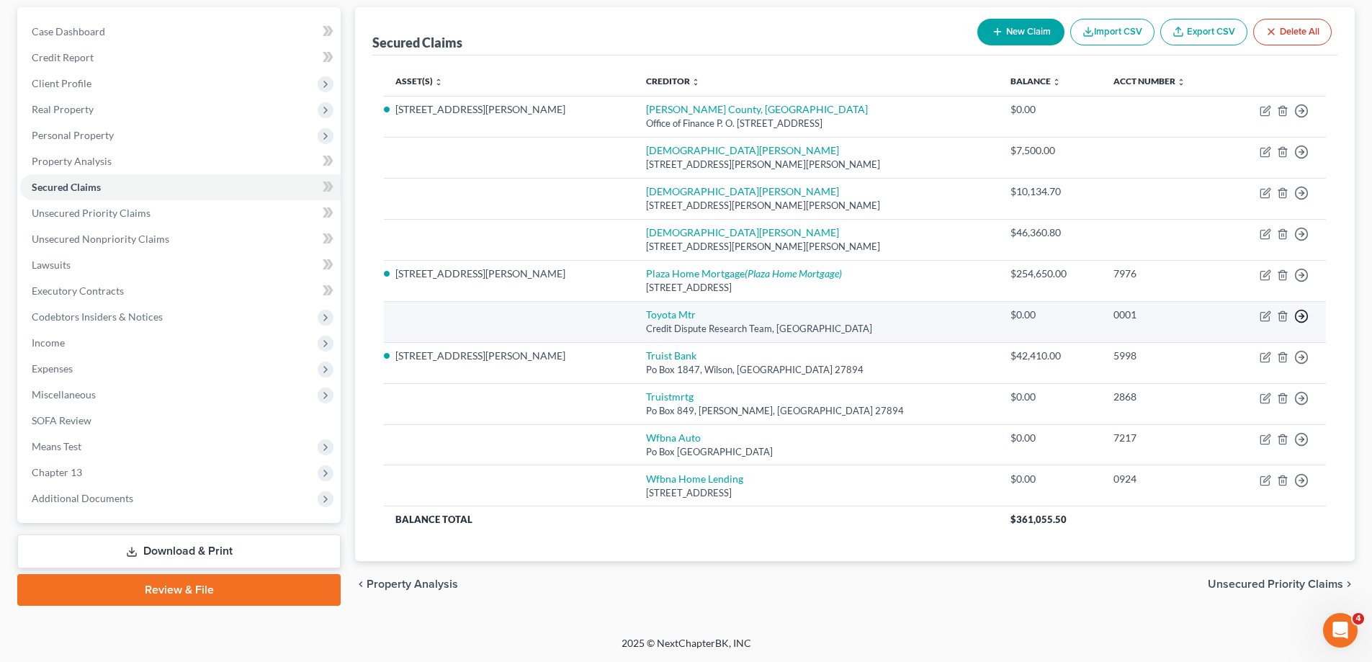
click at [1300, 118] on icon "button" at bounding box center [1302, 111] width 14 height 14
click at [1242, 403] on link "Move to Notice Only" at bounding box center [1236, 399] width 120 height 24
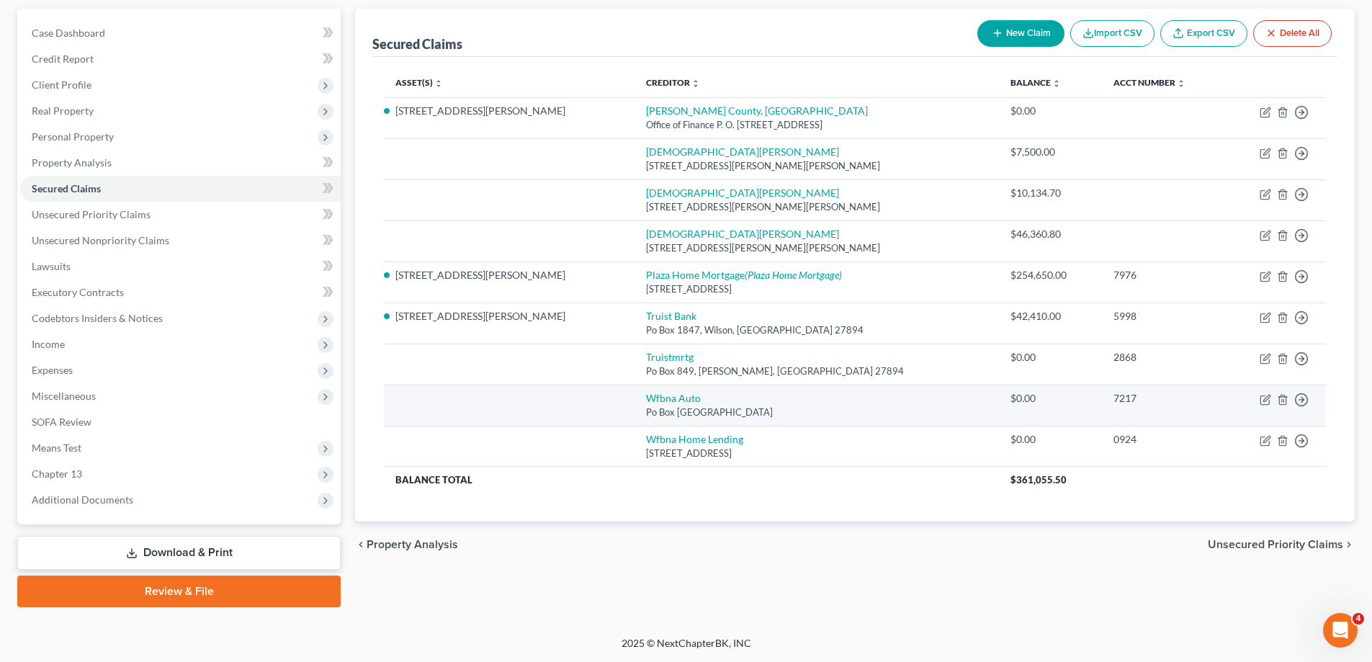
scroll to position [130, 0]
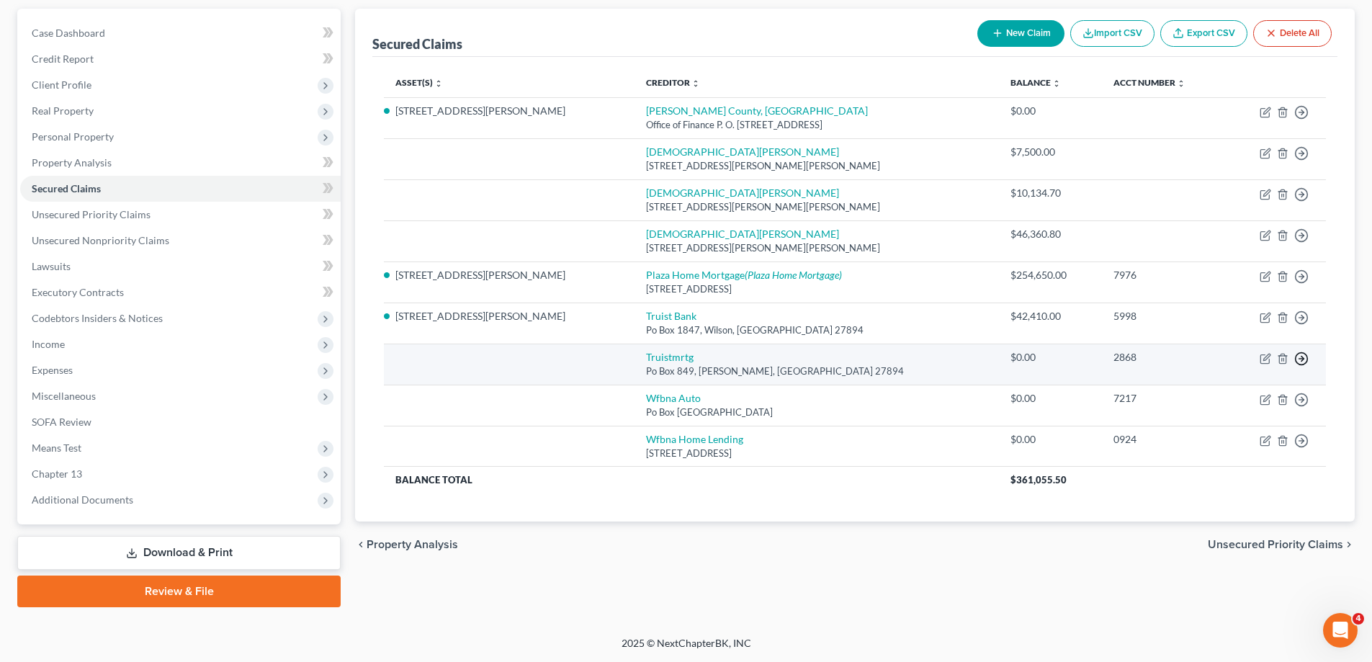
click at [1305, 120] on icon "button" at bounding box center [1302, 112] width 14 height 14
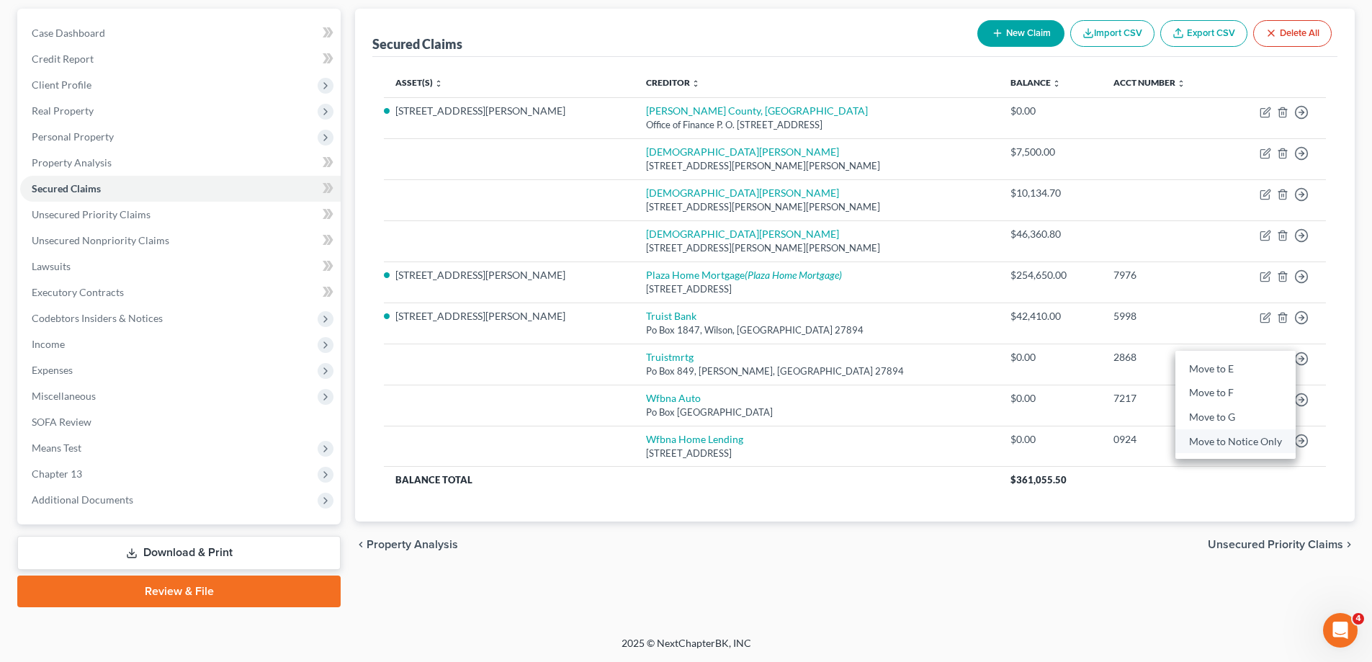
drag, startPoint x: 1233, startPoint y: 440, endPoint x: 1332, endPoint y: 397, distance: 107.7
click at [1235, 442] on link "Move to Notice Only" at bounding box center [1236, 441] width 120 height 24
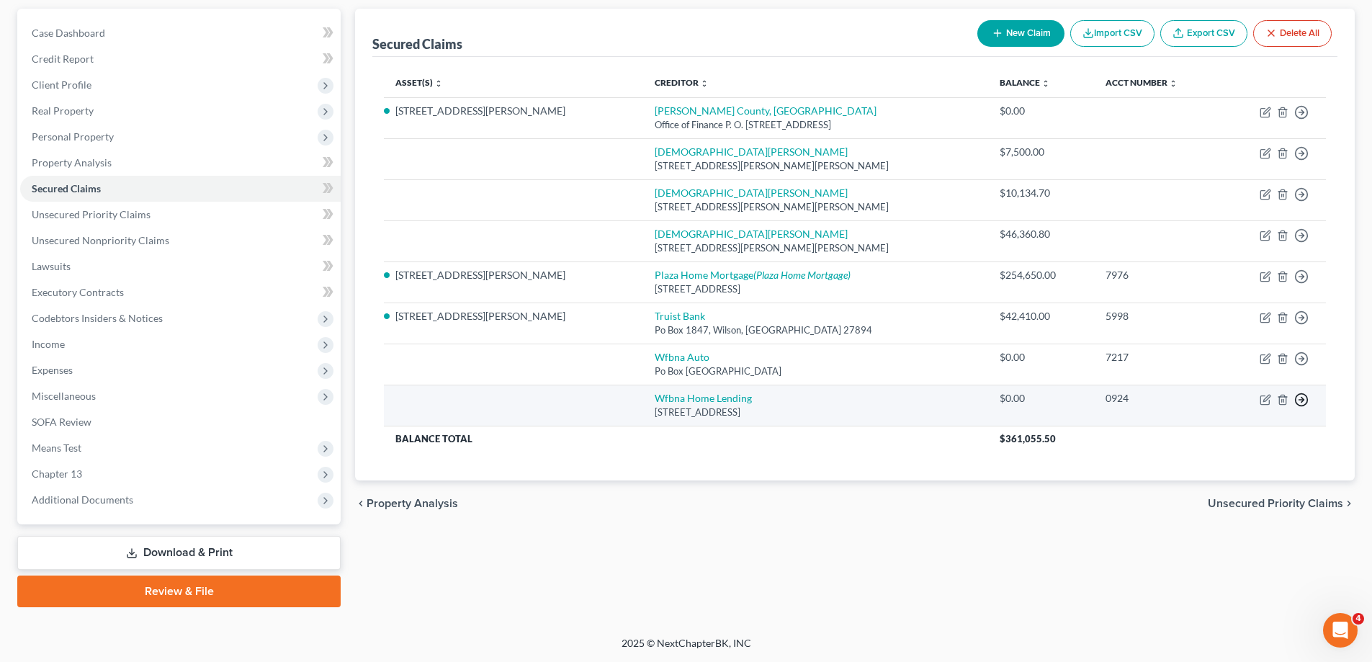
click at [1302, 112] on line "button" at bounding box center [1302, 112] width 5 height 0
click at [1217, 481] on link "Move to Notice Only" at bounding box center [1236, 482] width 120 height 24
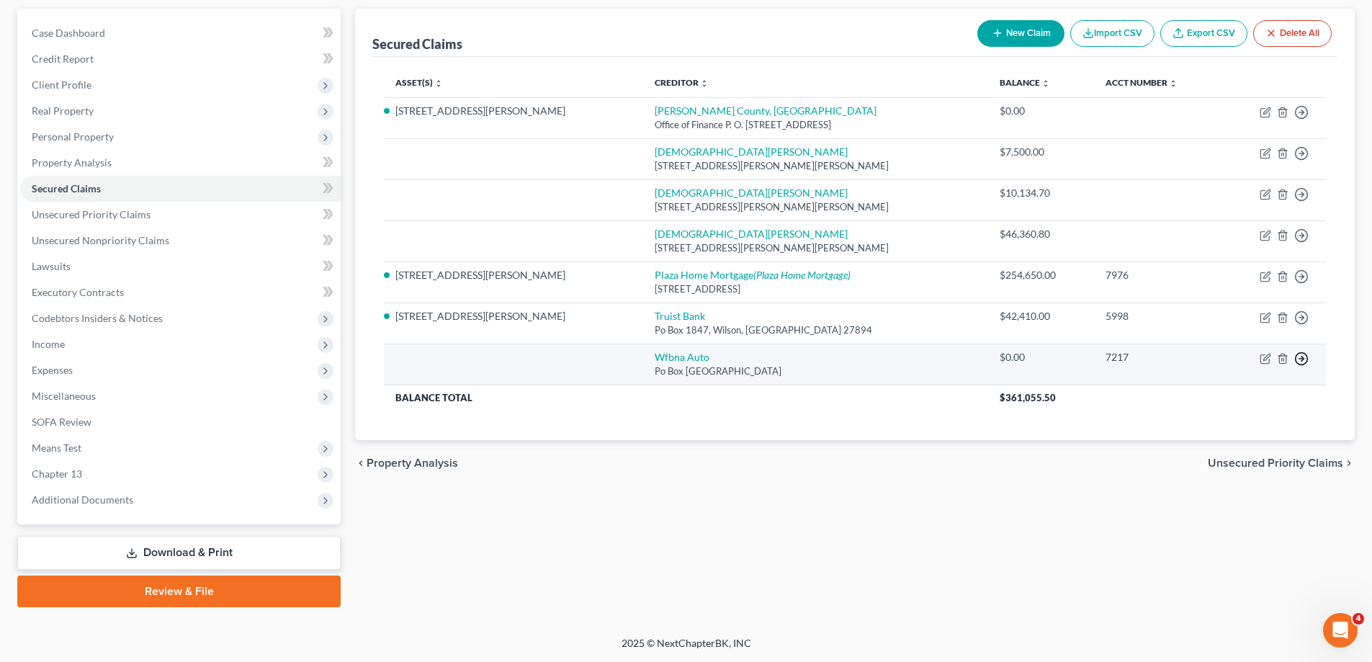
click at [1301, 120] on icon "button" at bounding box center [1302, 112] width 14 height 14
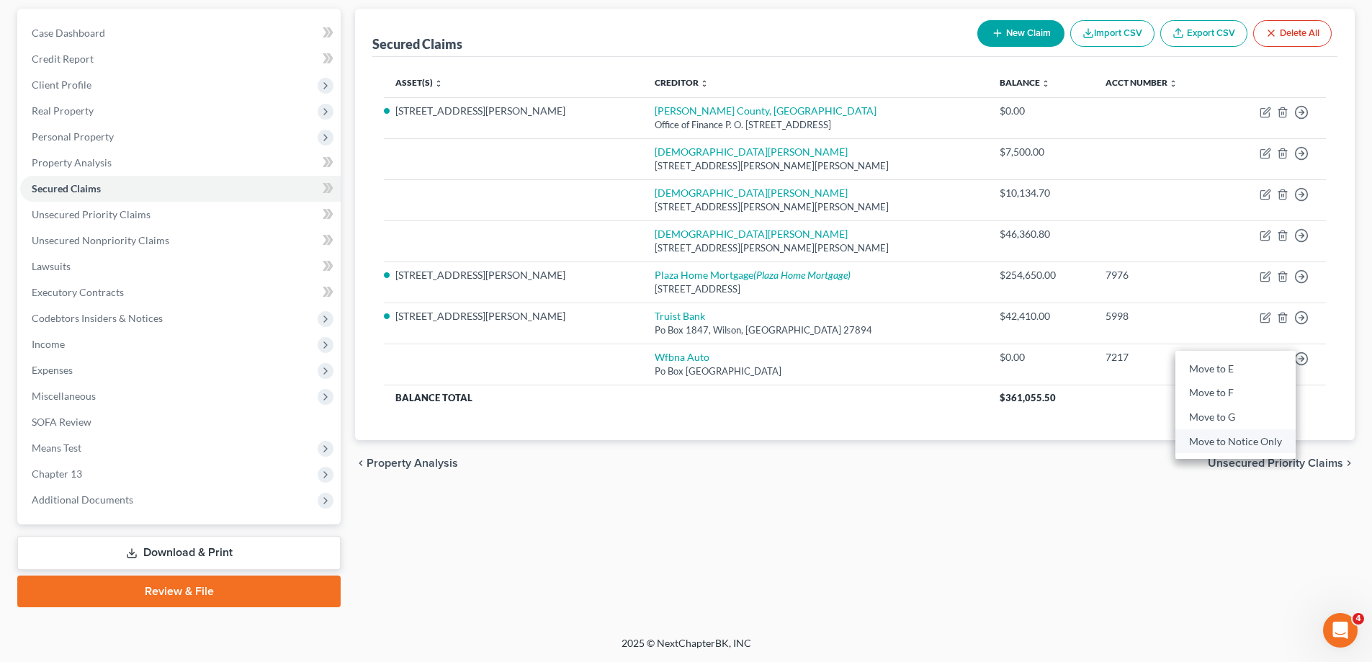
drag, startPoint x: 1244, startPoint y: 447, endPoint x: 1233, endPoint y: 444, distance: 11.9
click at [1245, 447] on link "Move to Notice Only" at bounding box center [1236, 441] width 120 height 24
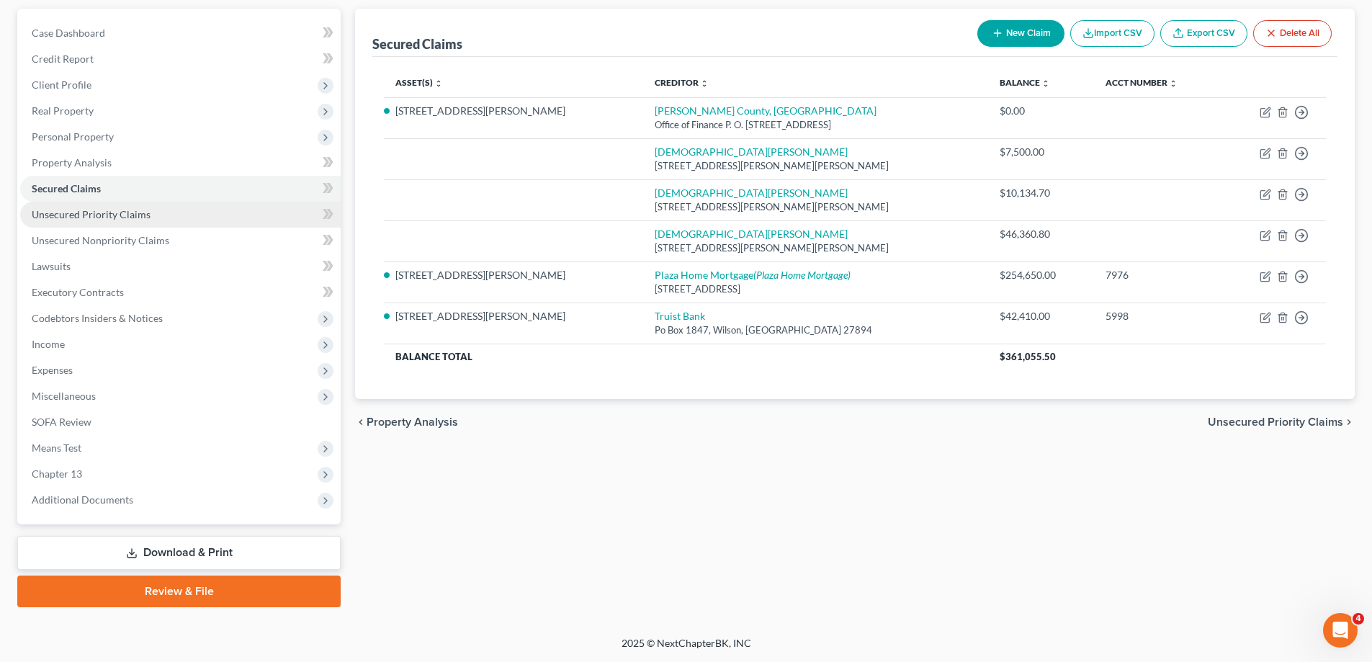
click at [162, 215] on link "Unsecured Priority Claims" at bounding box center [180, 215] width 321 height 26
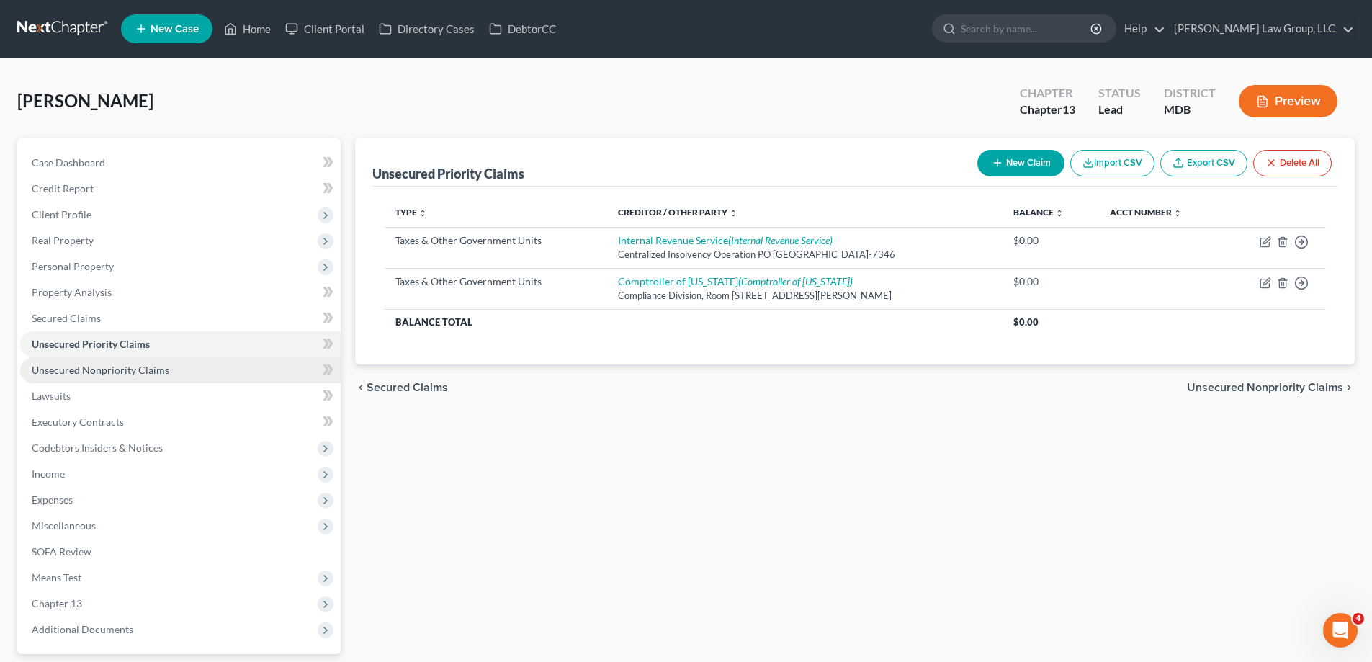
click at [174, 365] on link "Unsecured Nonpriority Claims" at bounding box center [180, 370] width 321 height 26
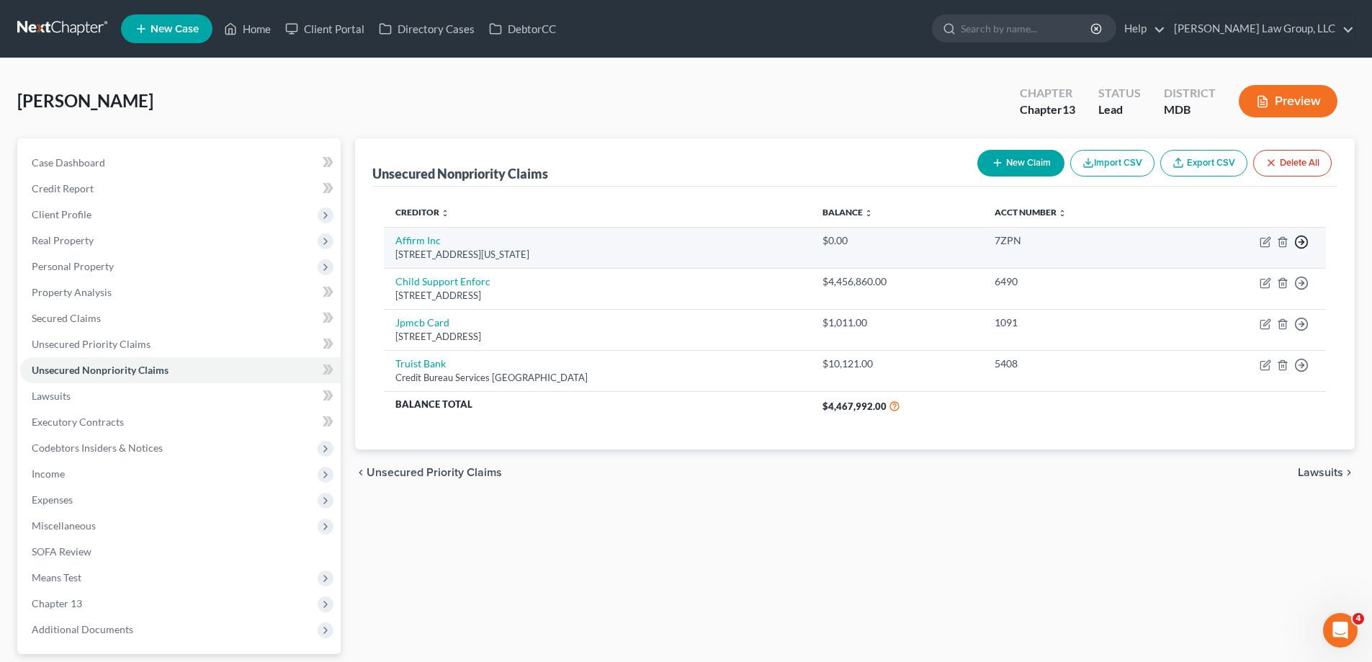
click at [1299, 243] on icon "button" at bounding box center [1302, 242] width 14 height 14
click at [1264, 327] on link "Move to Notice Only" at bounding box center [1236, 325] width 120 height 24
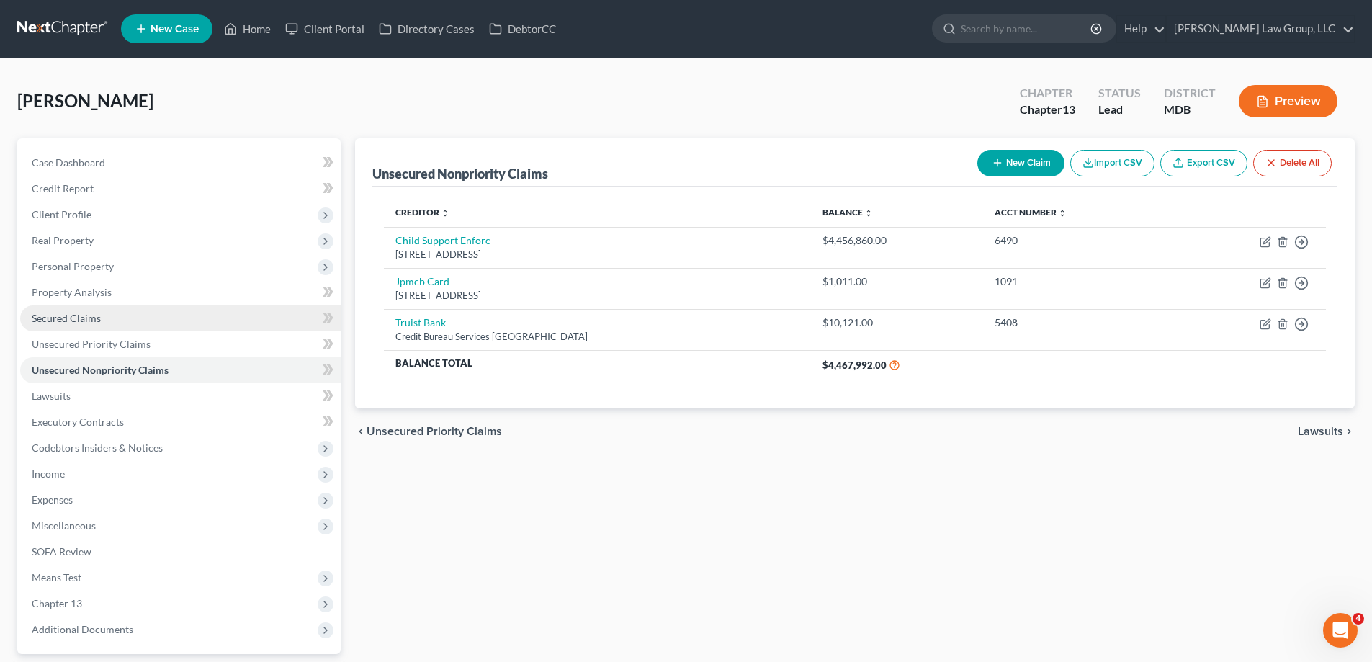
click at [124, 323] on link "Secured Claims" at bounding box center [180, 318] width 321 height 26
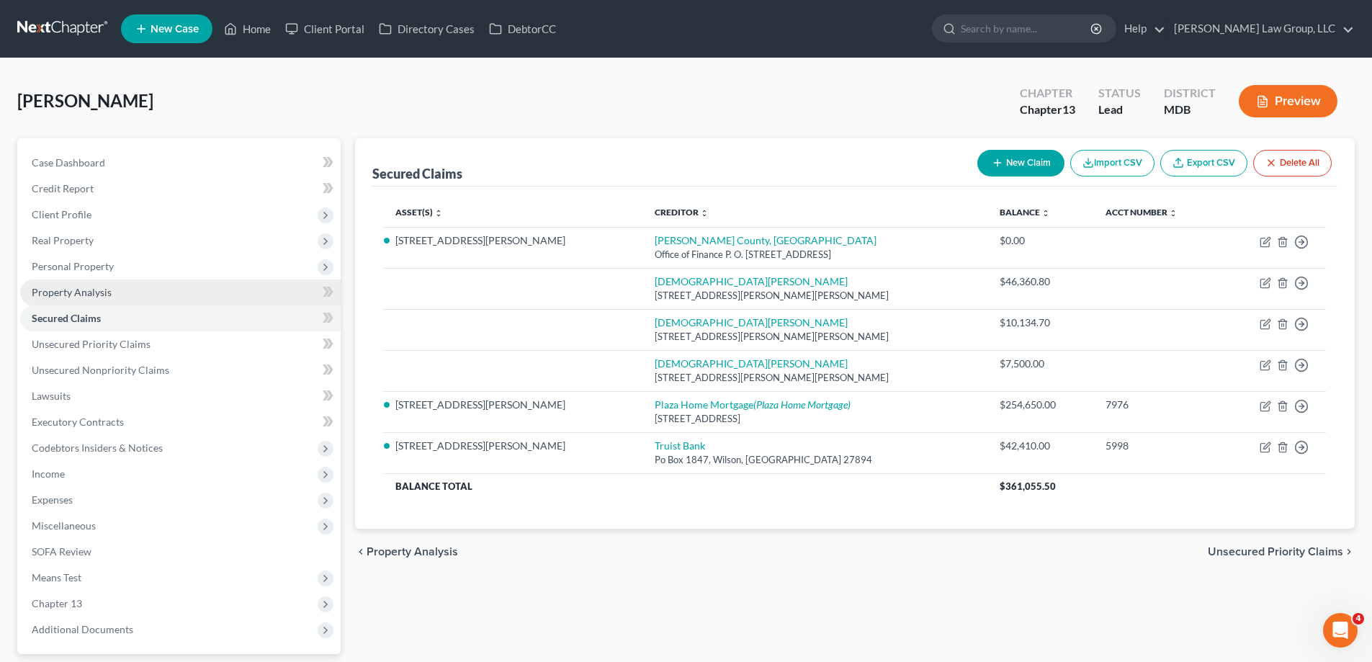
click at [135, 294] on link "Property Analysis" at bounding box center [180, 293] width 321 height 26
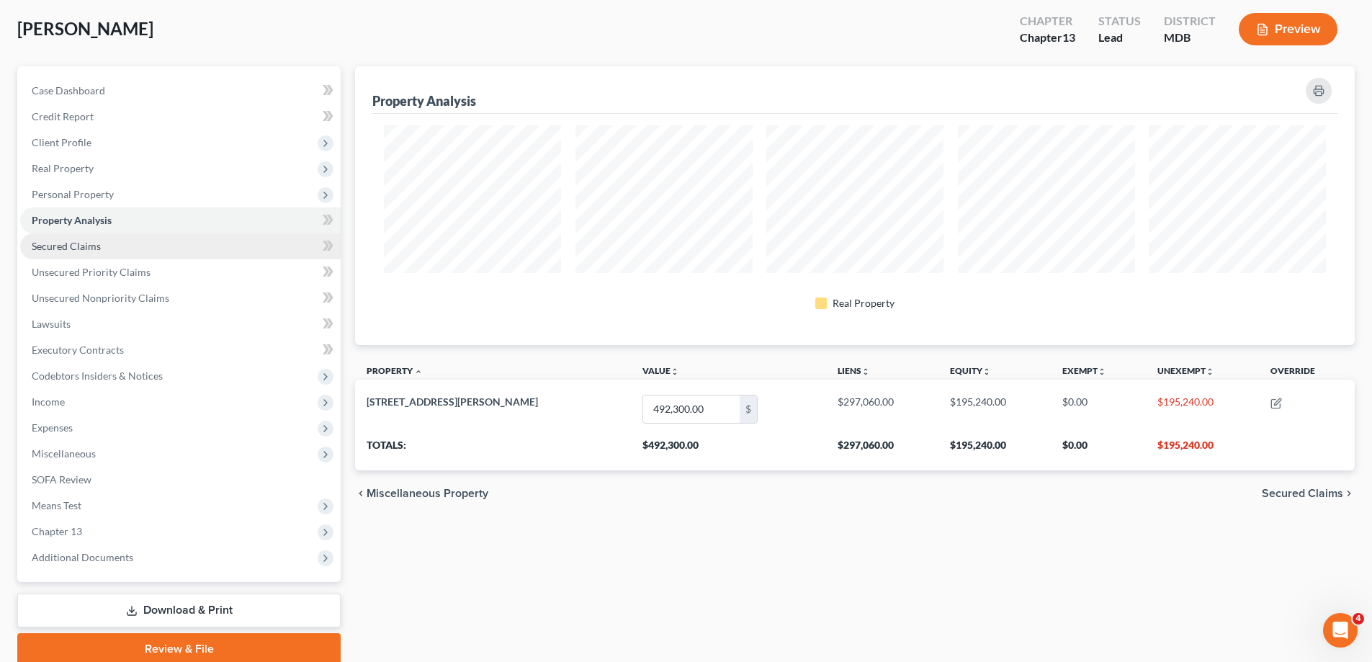
click at [133, 248] on link "Secured Claims" at bounding box center [180, 246] width 321 height 26
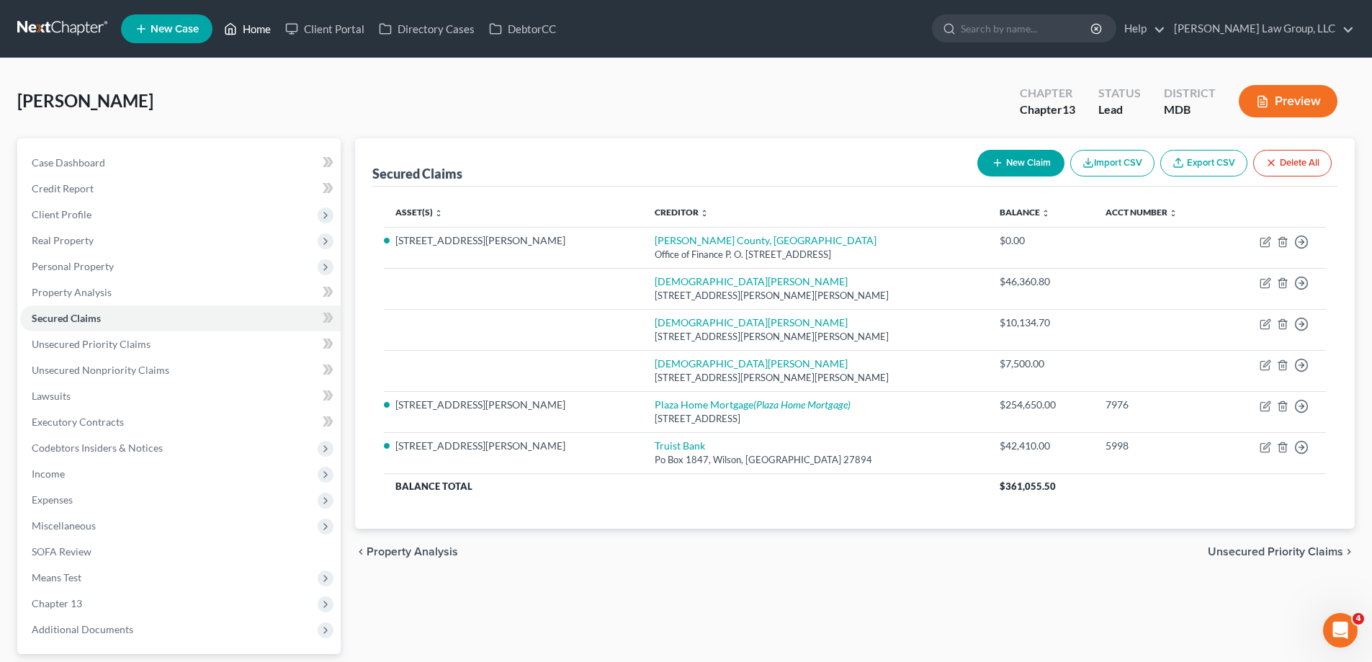
click at [251, 27] on link "Home" at bounding box center [247, 29] width 61 height 26
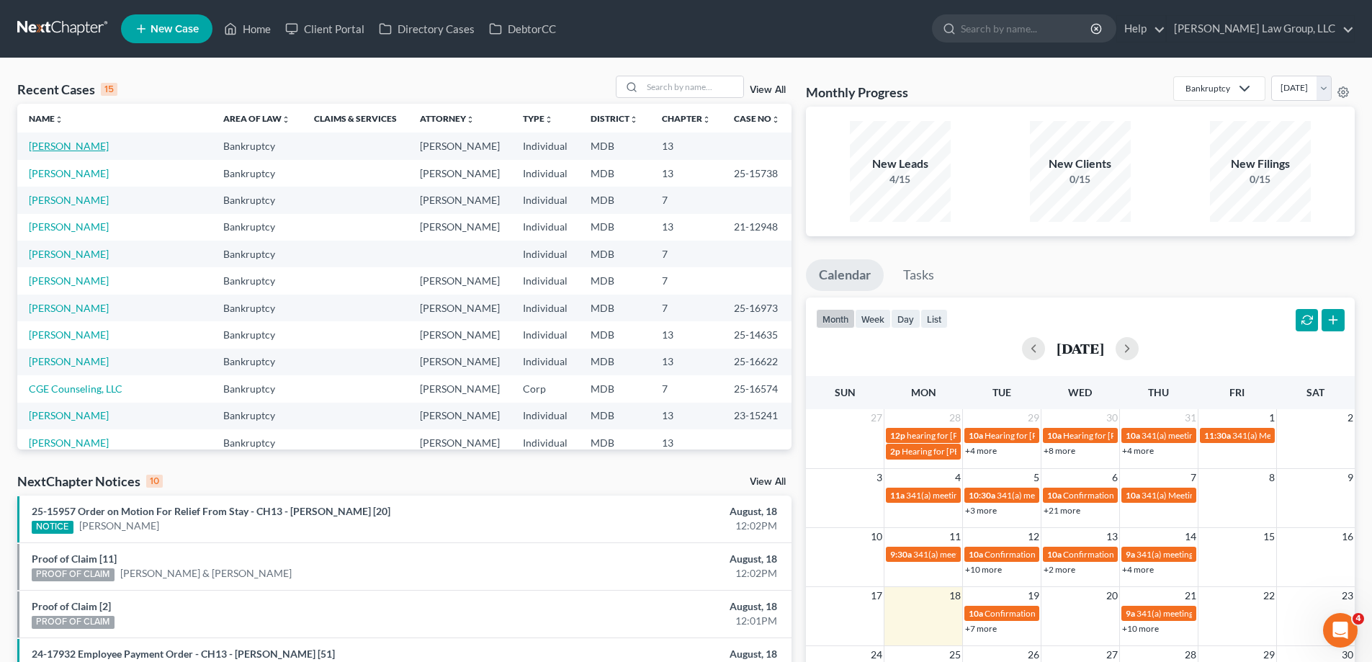
click at [70, 149] on link "[PERSON_NAME]" at bounding box center [69, 146] width 80 height 12
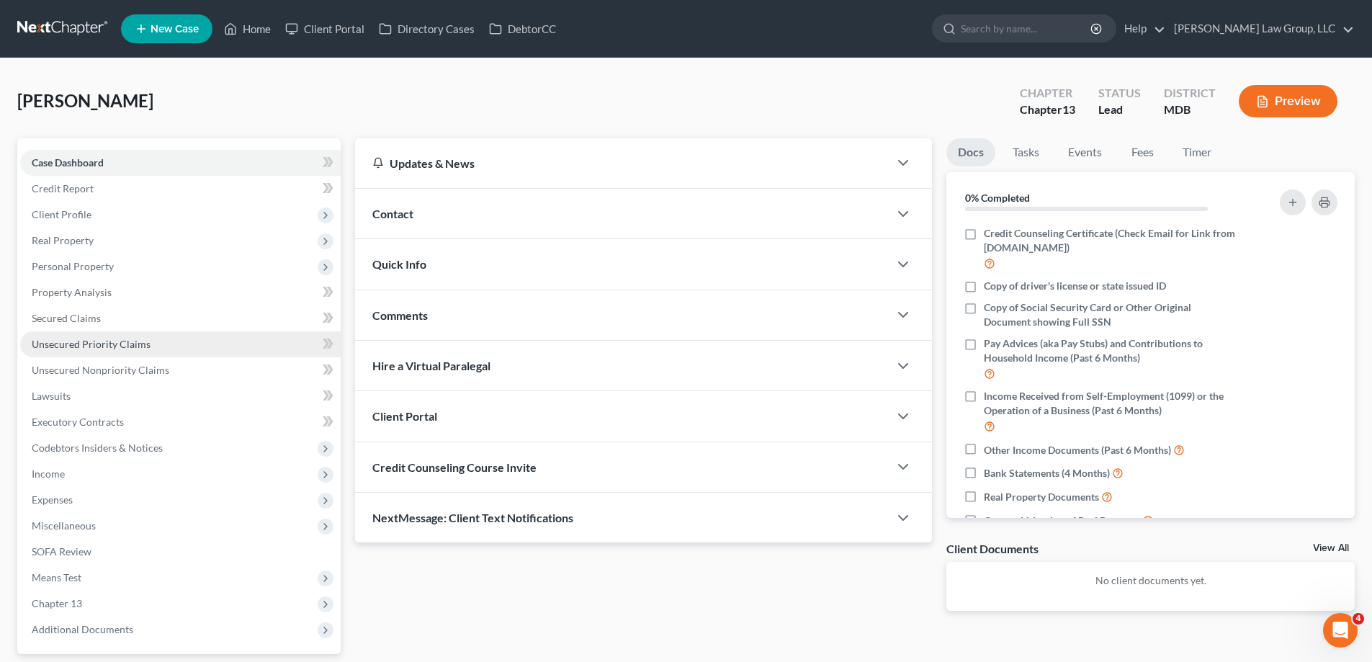
click at [63, 336] on link "Unsecured Priority Claims" at bounding box center [180, 344] width 321 height 26
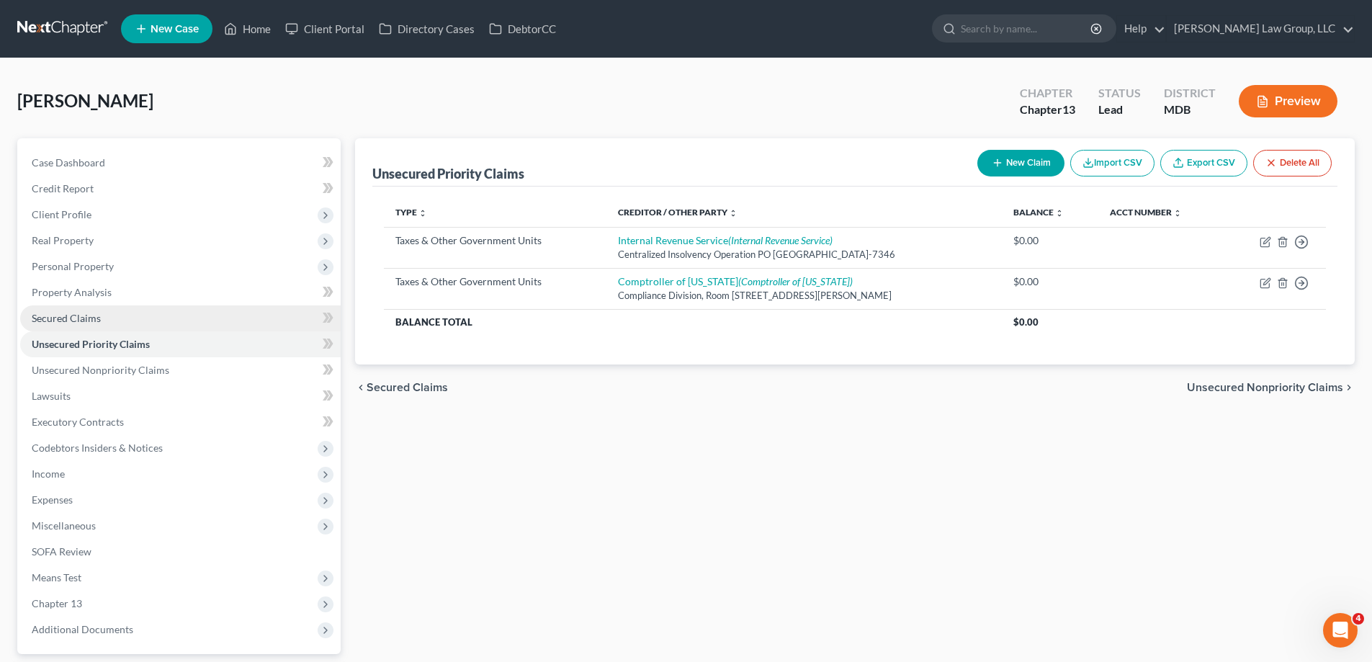
click at [149, 324] on link "Secured Claims" at bounding box center [180, 318] width 321 height 26
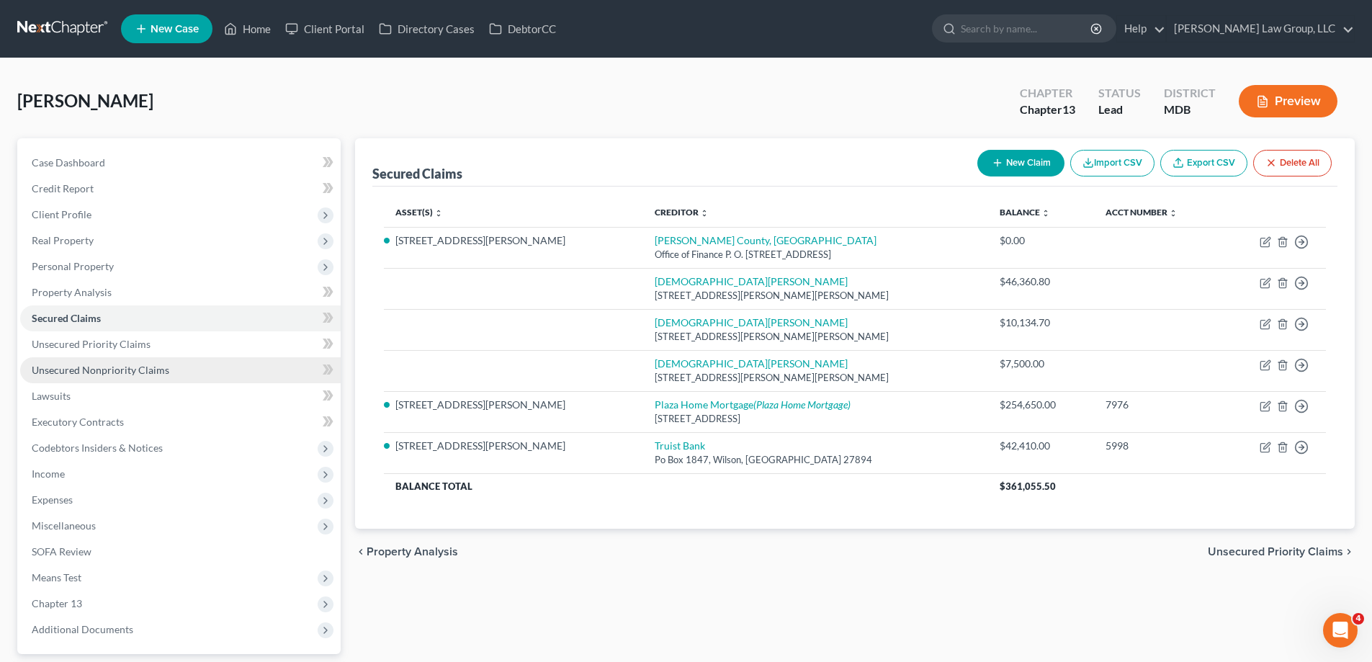
click at [102, 373] on span "Unsecured Nonpriority Claims" at bounding box center [101, 370] width 138 height 12
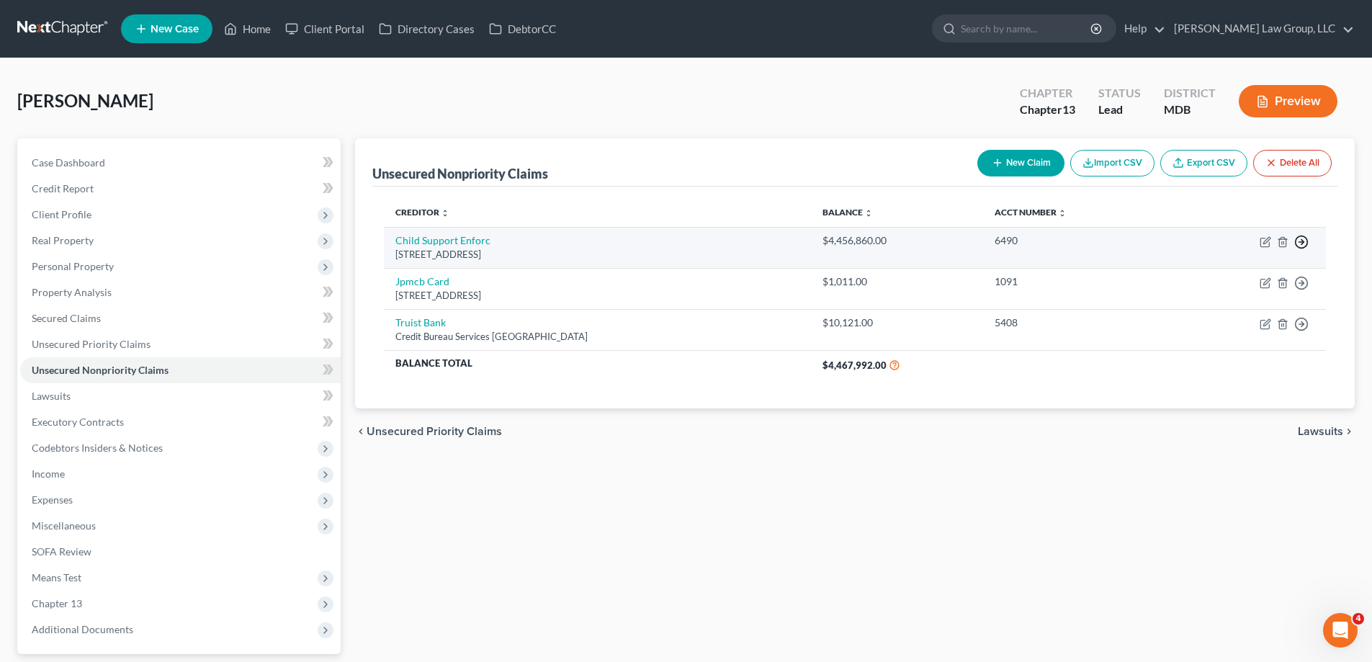
click at [1301, 245] on icon "button" at bounding box center [1302, 242] width 14 height 14
click at [1261, 274] on link "Move to E" at bounding box center [1236, 276] width 120 height 24
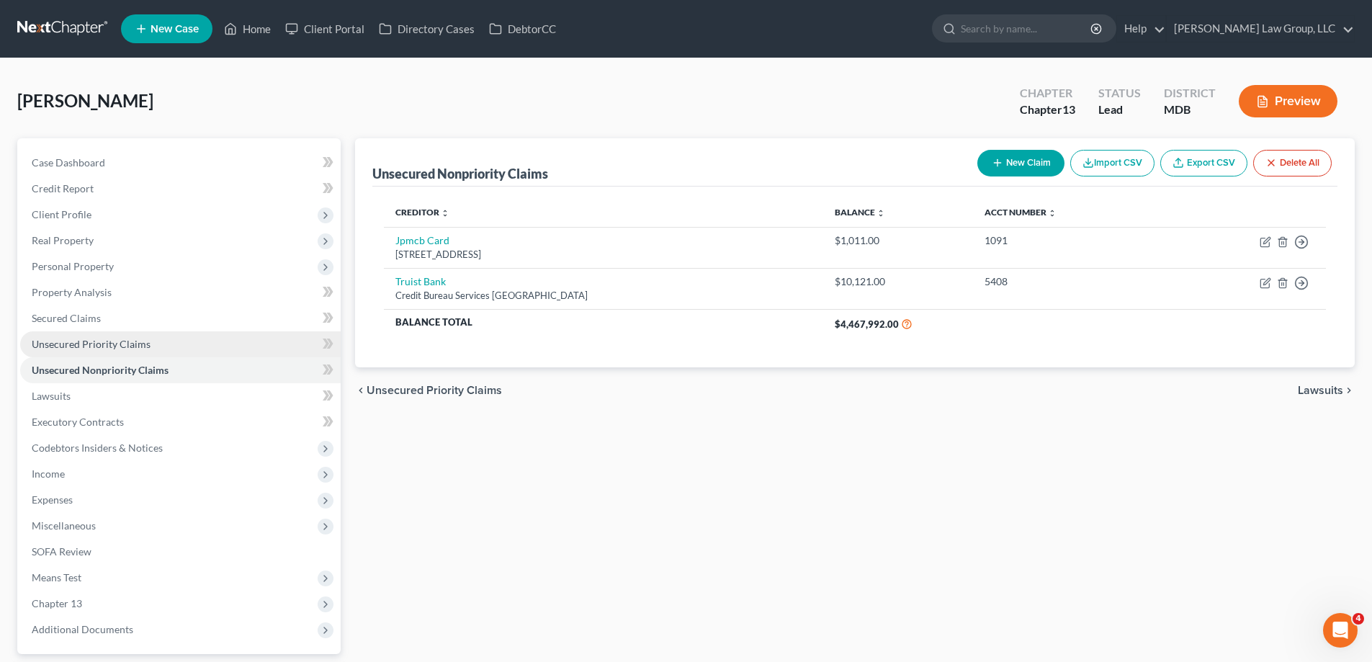
click at [136, 347] on span "Unsecured Priority Claims" at bounding box center [91, 344] width 119 height 12
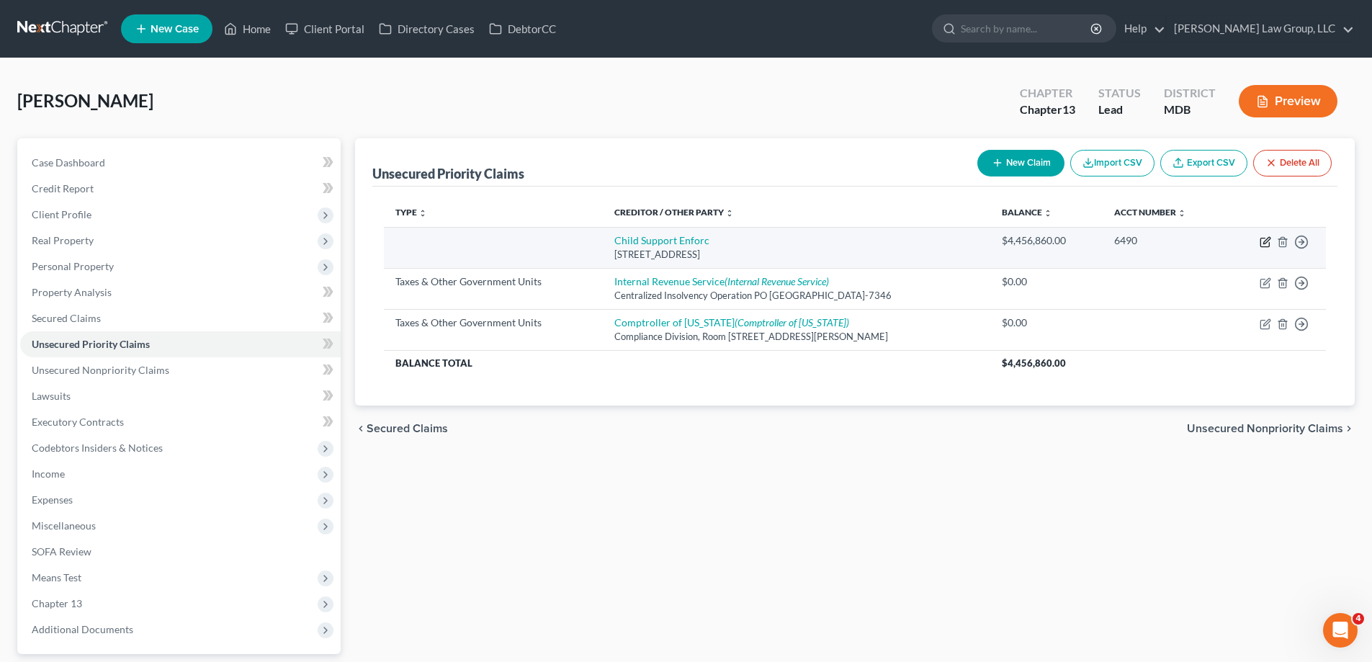
click at [1265, 241] on icon "button" at bounding box center [1267, 240] width 6 height 6
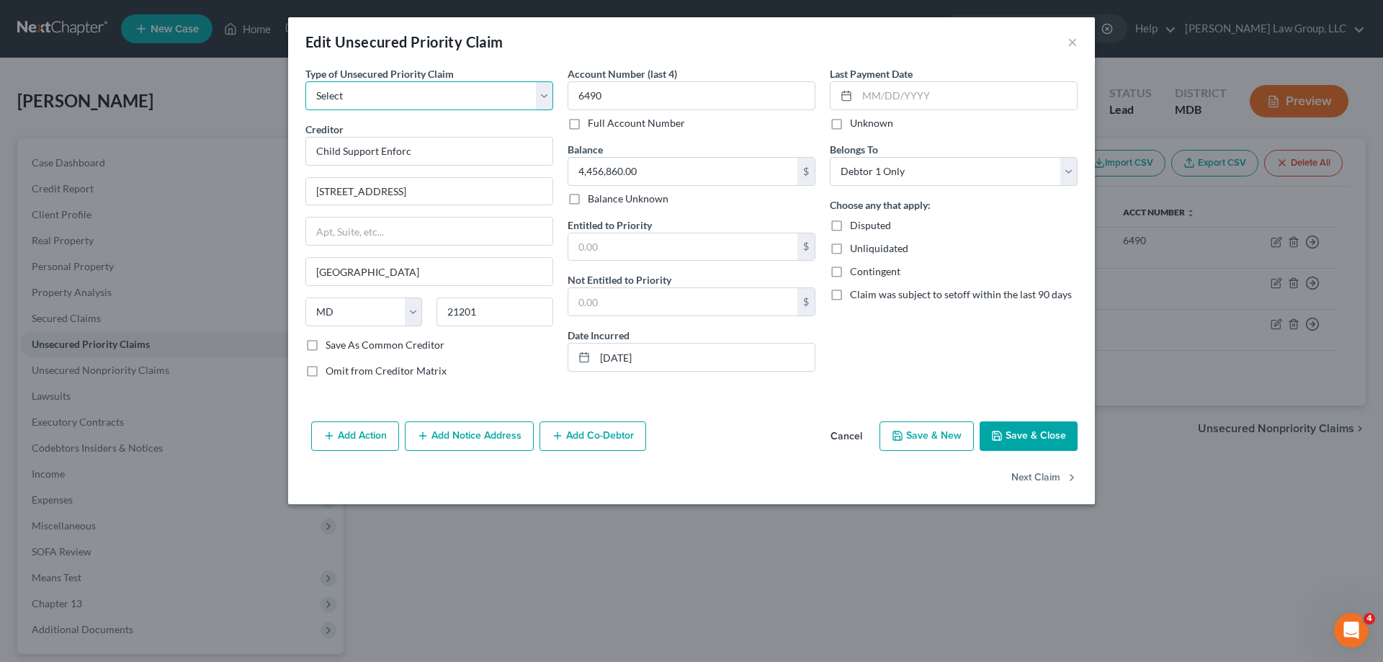
drag, startPoint x: 339, startPoint y: 86, endPoint x: 348, endPoint y: 91, distance: 9.7
click at [339, 86] on select "Select Taxes & Other Government Units Domestic Support Obligations Extensions o…" at bounding box center [429, 95] width 248 height 29
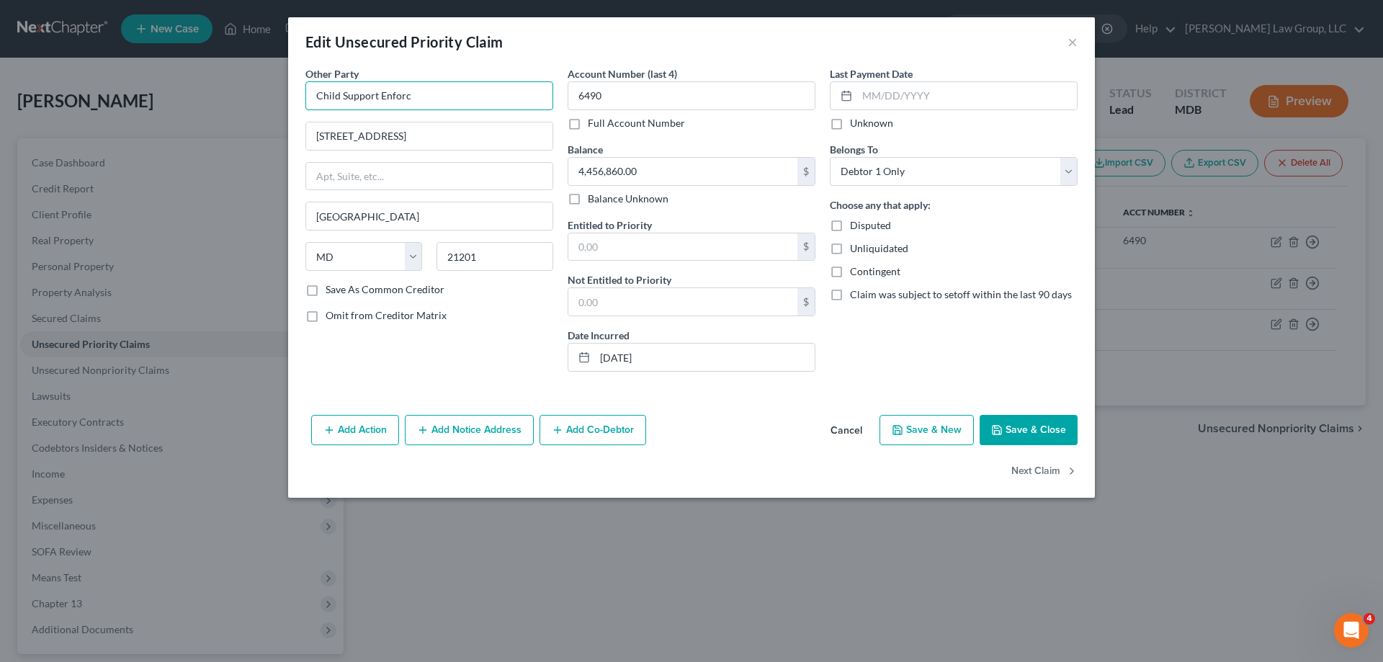
click at [462, 101] on input "Child Support Enforc" at bounding box center [429, 95] width 248 height 29
click at [485, 424] on button "Add Notice Address" at bounding box center [469, 430] width 129 height 30
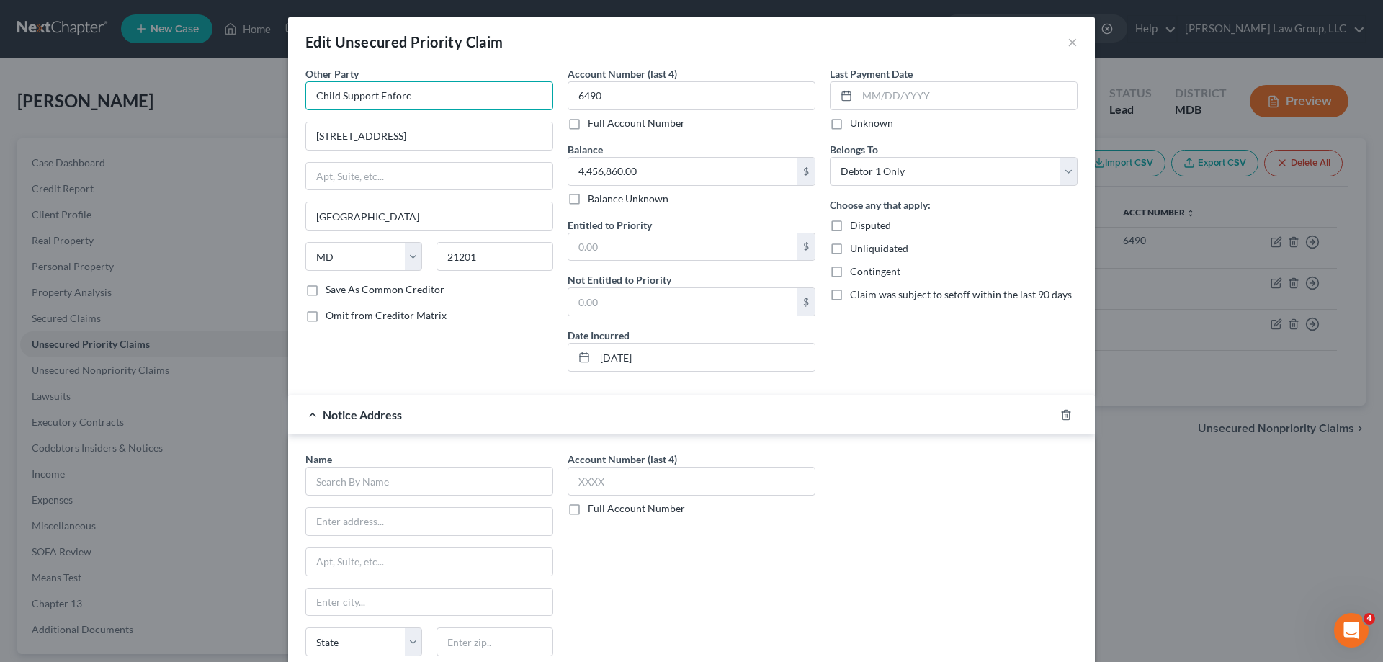
drag, startPoint x: 422, startPoint y: 99, endPoint x: 331, endPoint y: 217, distance: 148.4
click at [267, 115] on div "Edit Unsecured Priority Claim × Other Party * Child Support Enforc [STREET_ADDR…" at bounding box center [691, 331] width 1383 height 662
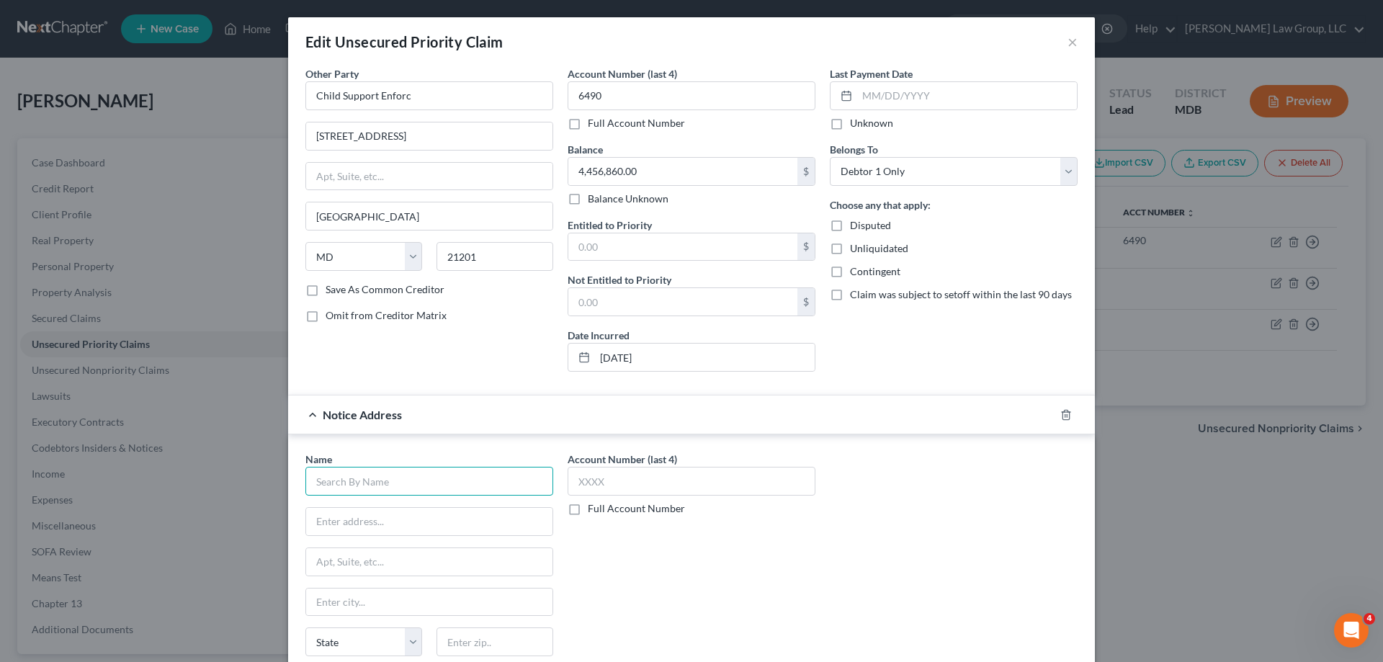
drag, startPoint x: 394, startPoint y: 481, endPoint x: 401, endPoint y: 486, distance: 8.4
click at [394, 482] on input "text" at bounding box center [429, 481] width 248 height 29
paste input "Child Support Enforc"
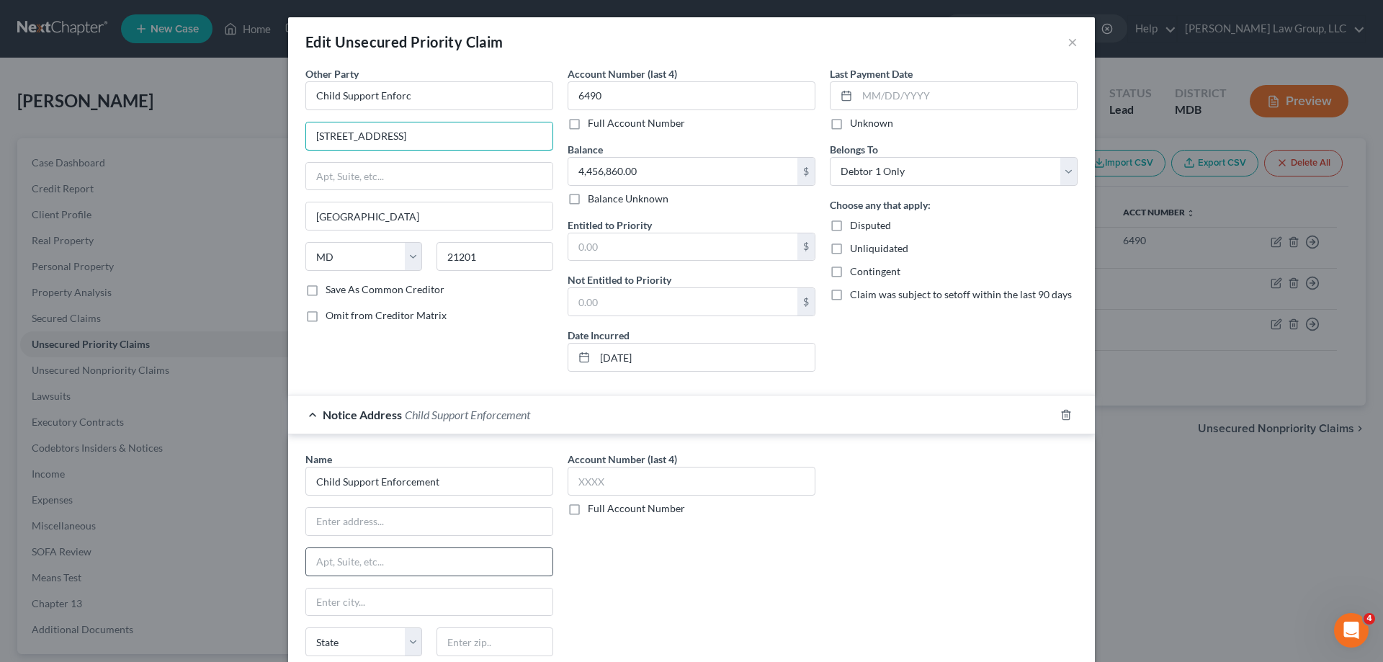
drag, startPoint x: 444, startPoint y: 140, endPoint x: 362, endPoint y: 566, distance: 433.6
click at [298, 138] on div "Other Party * Child Support Enforc [GEOGRAPHIC_DATA] [GEOGRAPHIC_DATA] [US_STAT…" at bounding box center [429, 224] width 262 height 317
click at [463, 478] on input "Child Support Enforcement" at bounding box center [429, 481] width 248 height 29
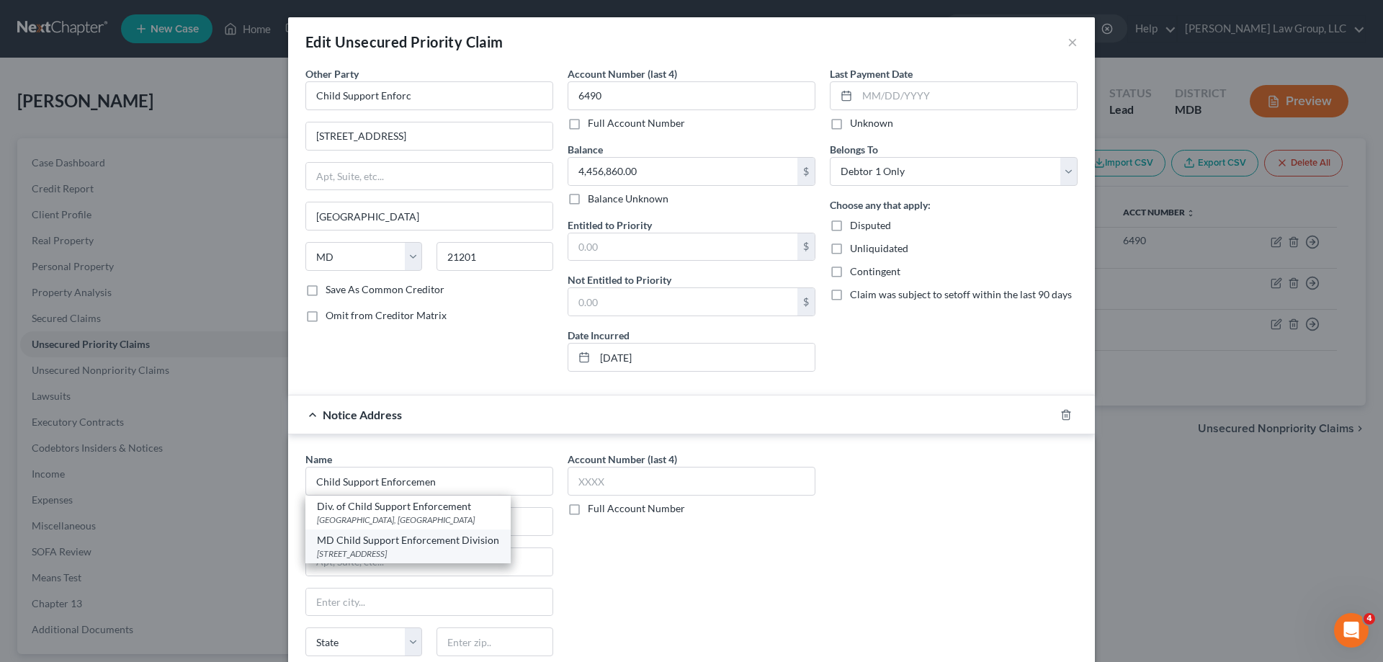
click at [482, 555] on div "[STREET_ADDRESS]" at bounding box center [408, 554] width 182 height 12
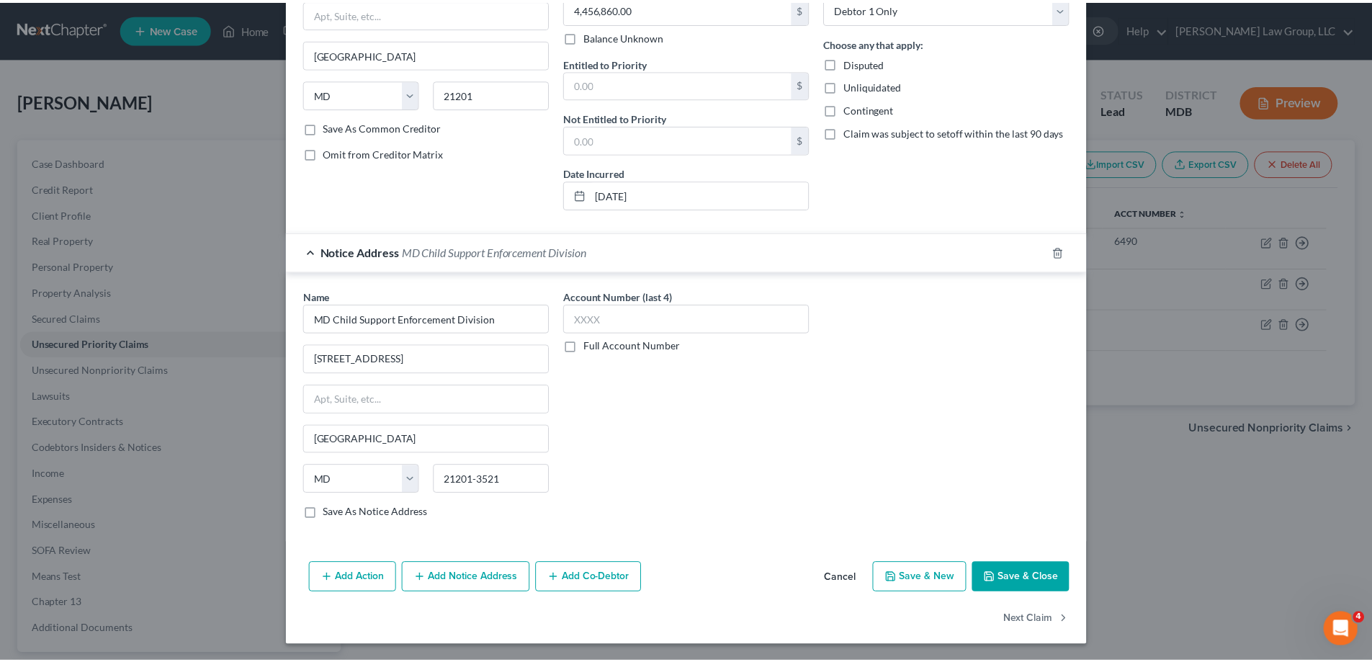
scroll to position [164, 0]
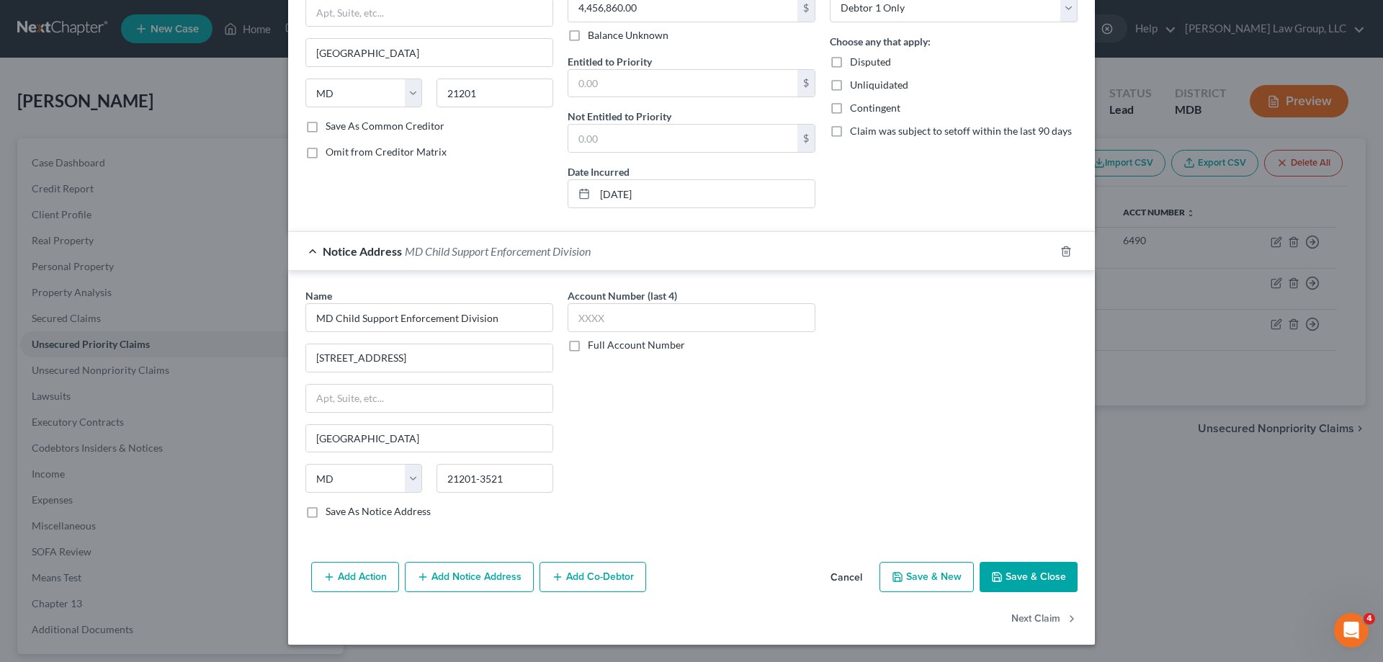
click at [1017, 592] on div "Add Action Add Notice Address Add Co-Debtor Cancel Save & New Save & Close" at bounding box center [691, 580] width 807 height 48
click at [1016, 576] on button "Save & Close" at bounding box center [1029, 577] width 98 height 30
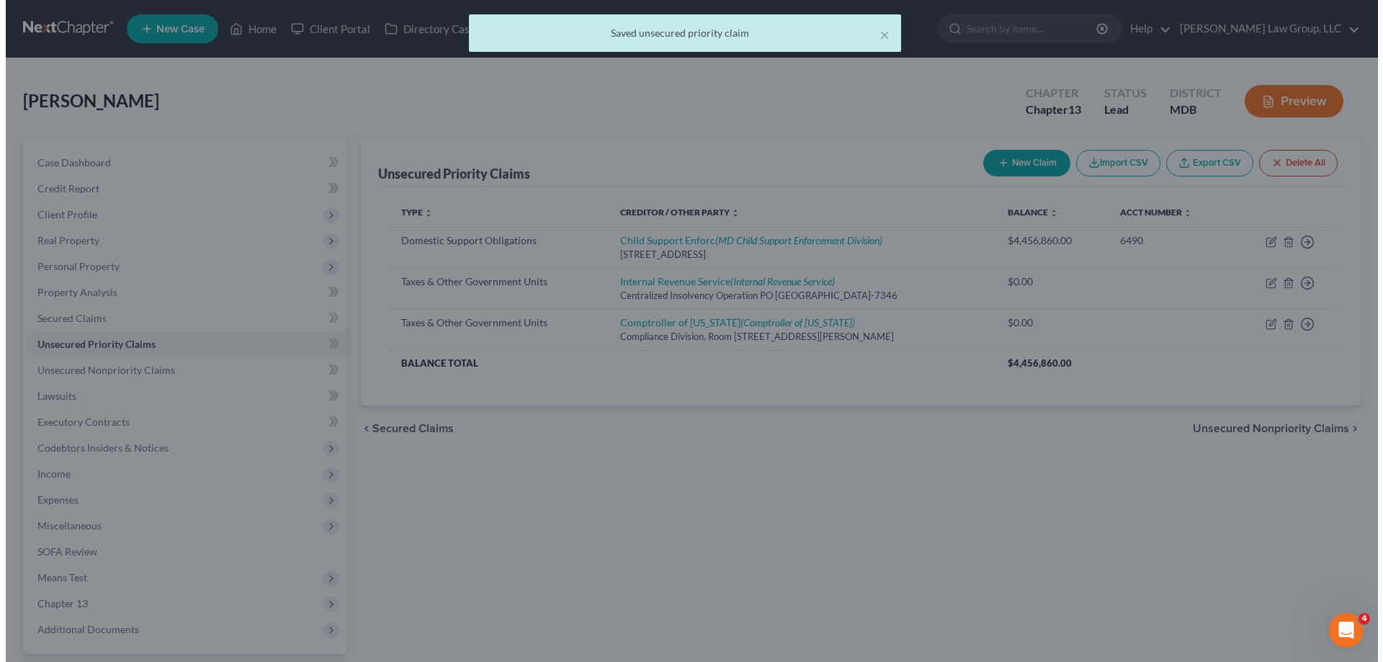
scroll to position [0, 0]
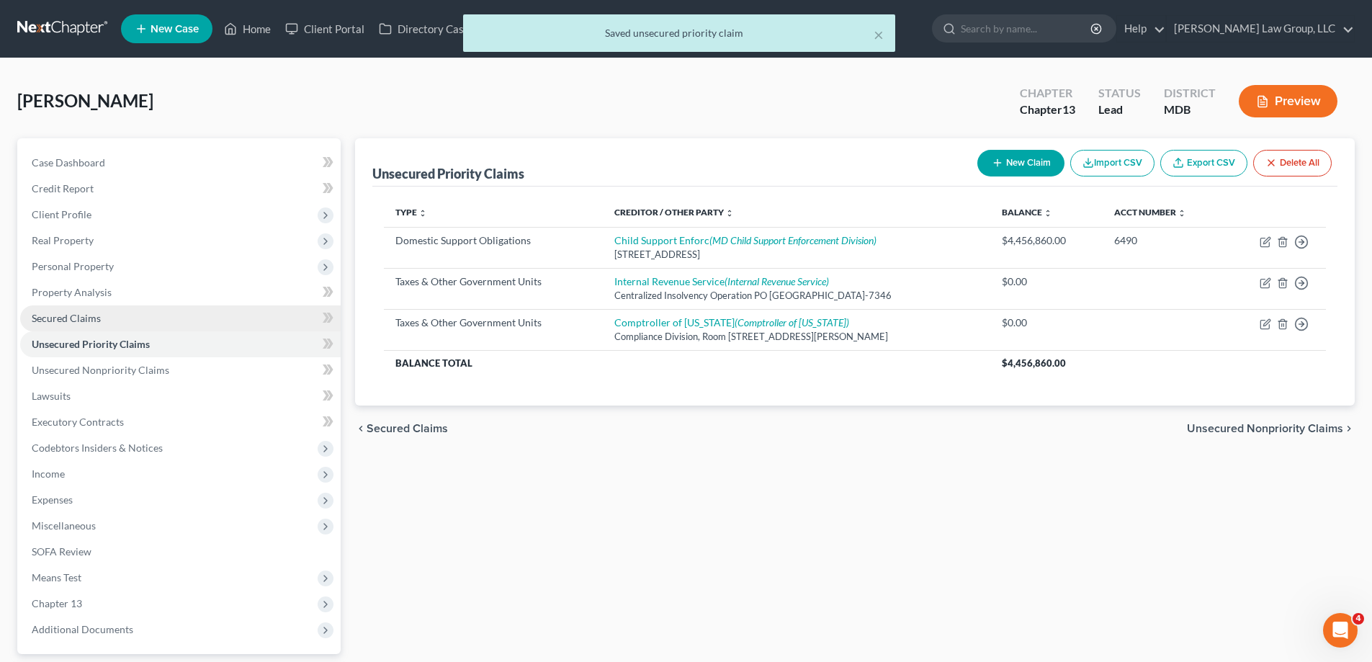
click at [143, 326] on link "Secured Claims" at bounding box center [180, 318] width 321 height 26
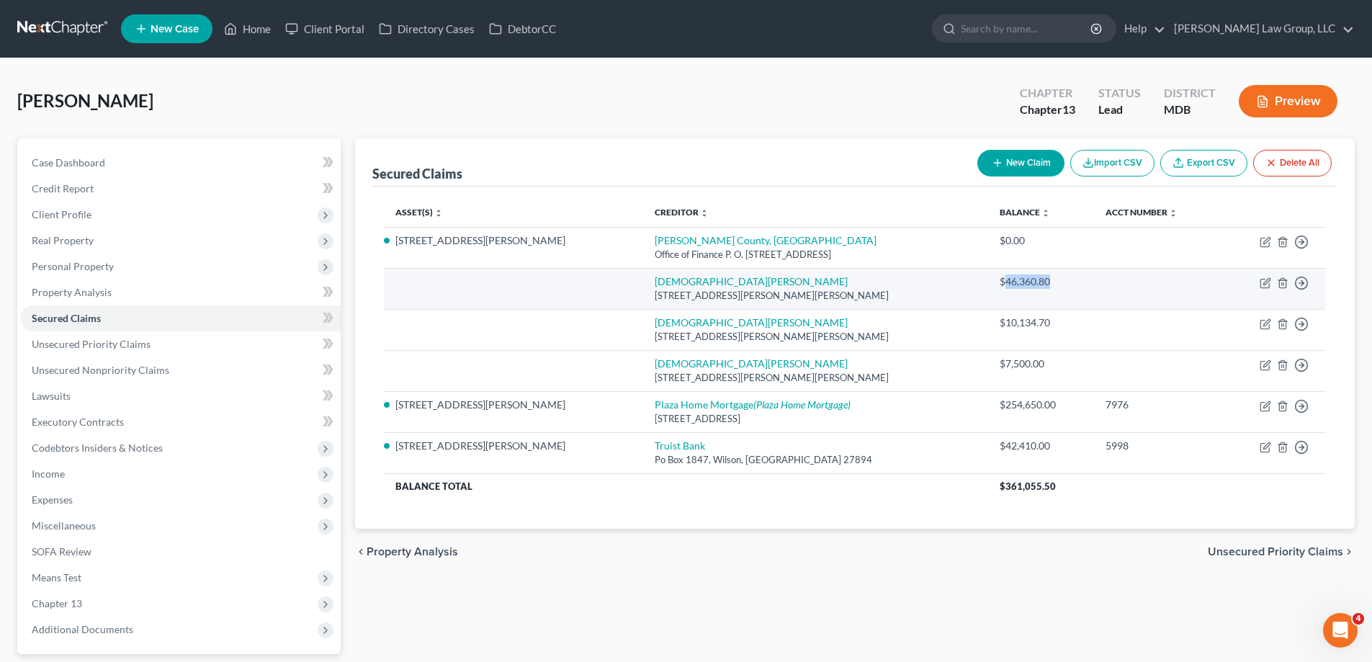
drag, startPoint x: 1037, startPoint y: 284, endPoint x: 982, endPoint y: 282, distance: 54.8
click at [1000, 282] on div "$46,360.80" at bounding box center [1042, 281] width 84 height 14
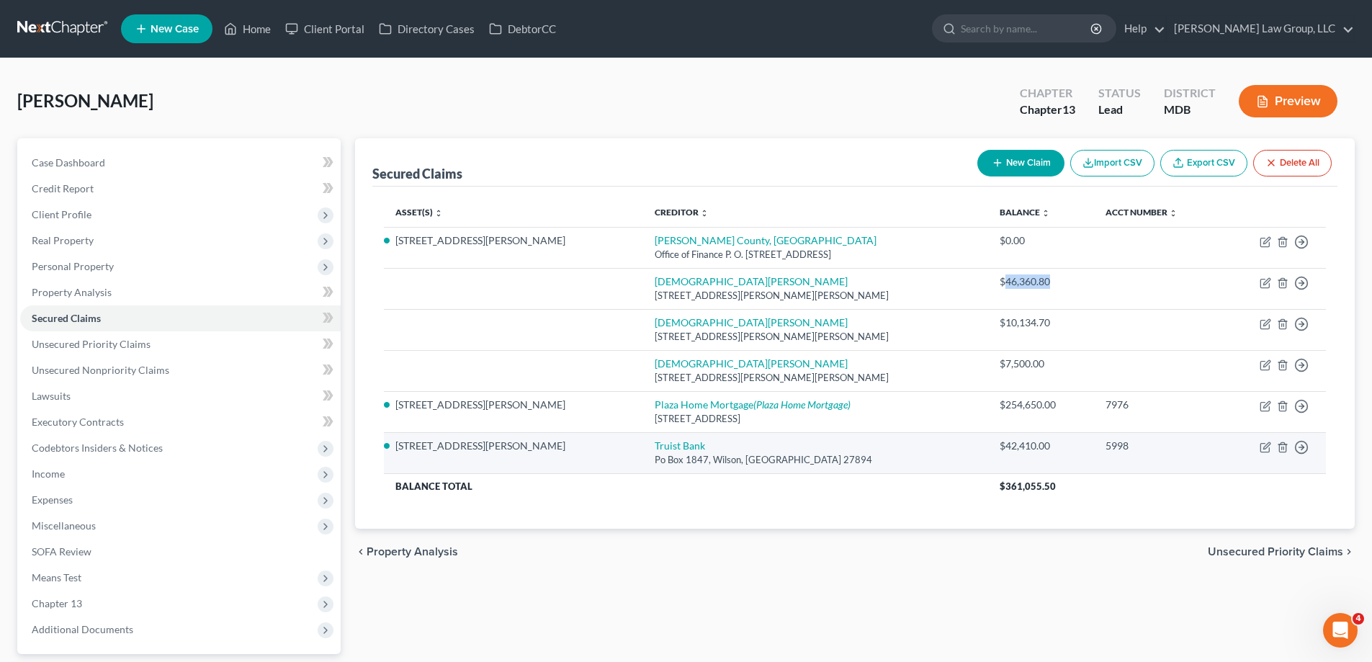
copy div "46,360.80"
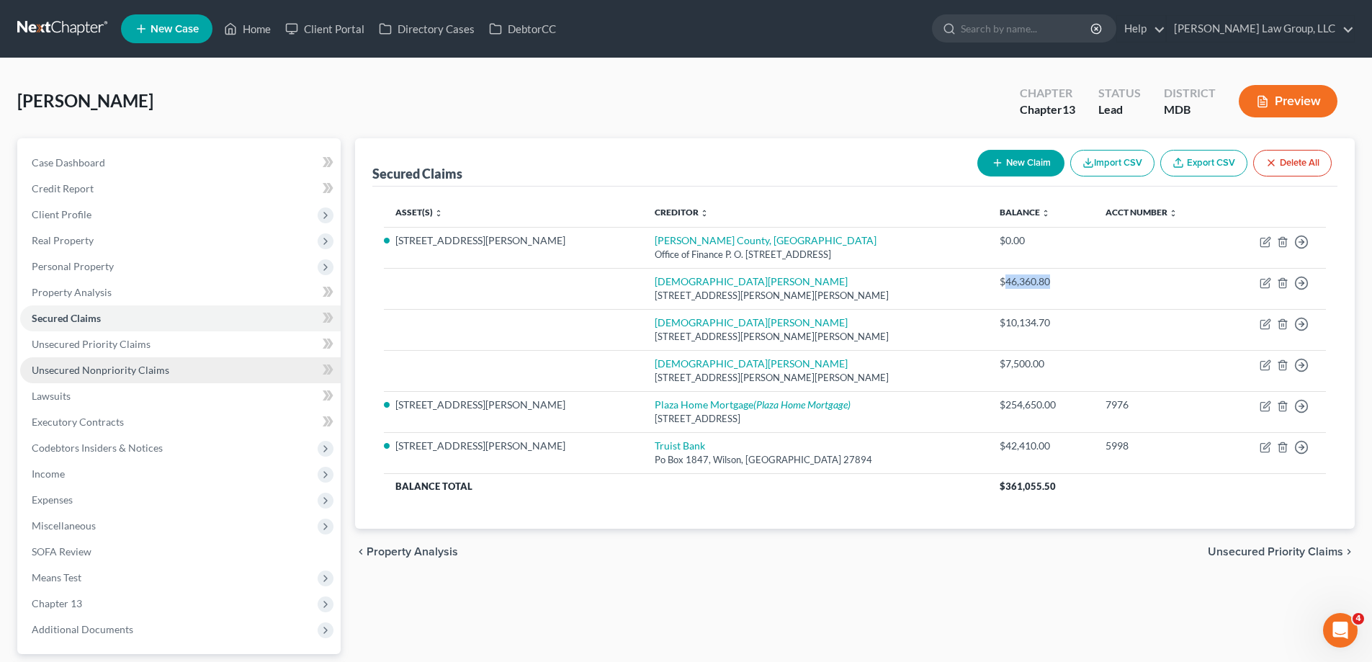
click at [133, 376] on link "Unsecured Nonpriority Claims" at bounding box center [180, 370] width 321 height 26
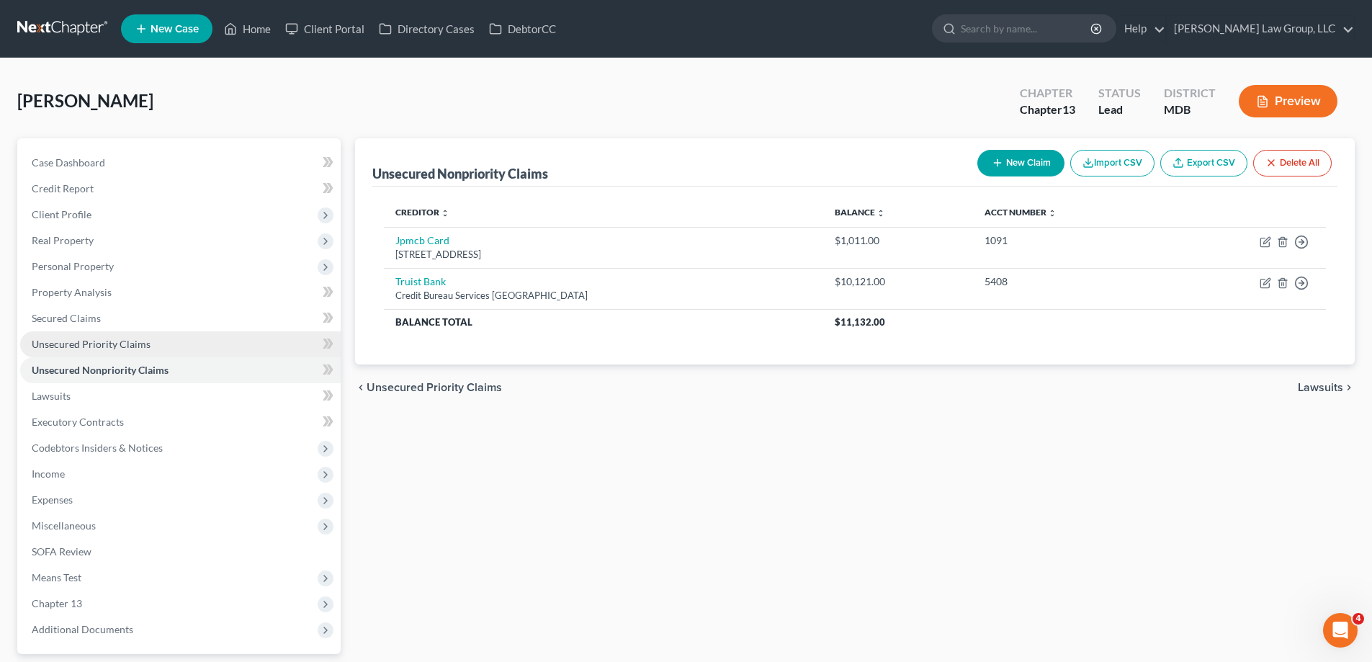
click at [133, 344] on span "Unsecured Priority Claims" at bounding box center [91, 344] width 119 height 12
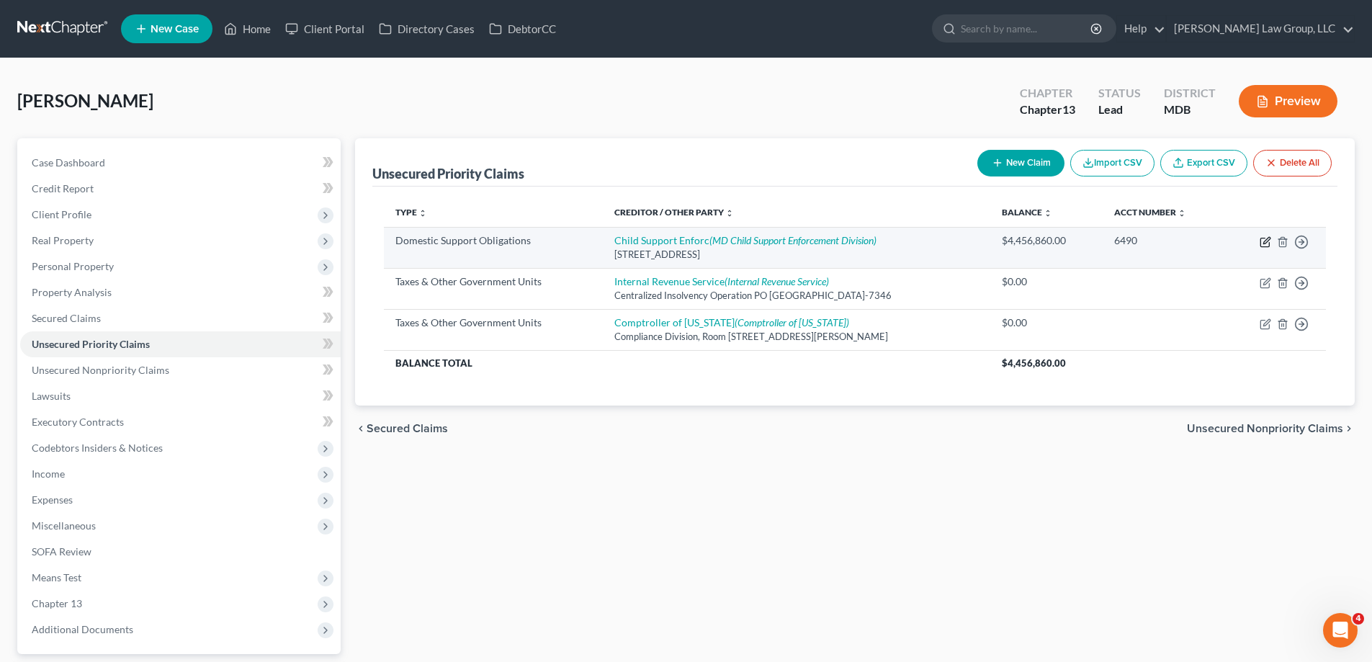
click at [1263, 243] on icon "button" at bounding box center [1266, 242] width 12 height 12
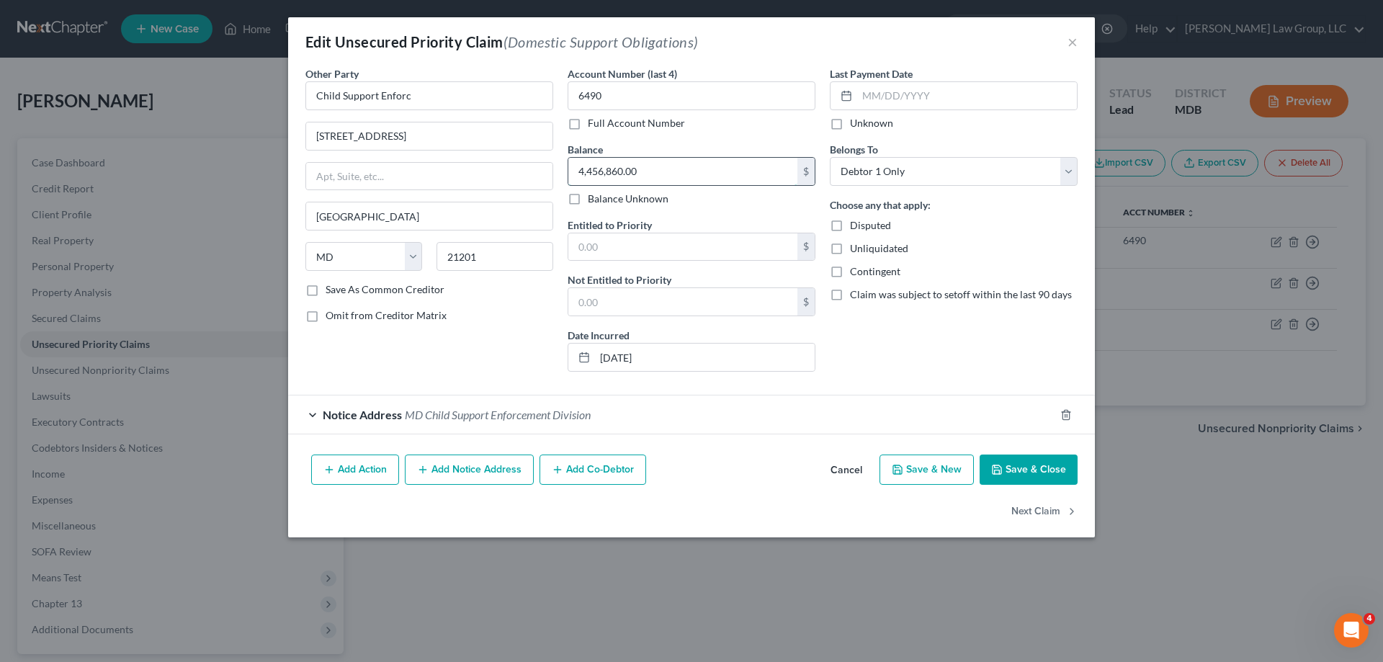
click at [680, 184] on input "4,456,860.00" at bounding box center [682, 171] width 229 height 27
paste input "6,360.8"
click at [912, 409] on div "Notice Address MD Child Support Enforcement Division" at bounding box center [671, 415] width 767 height 38
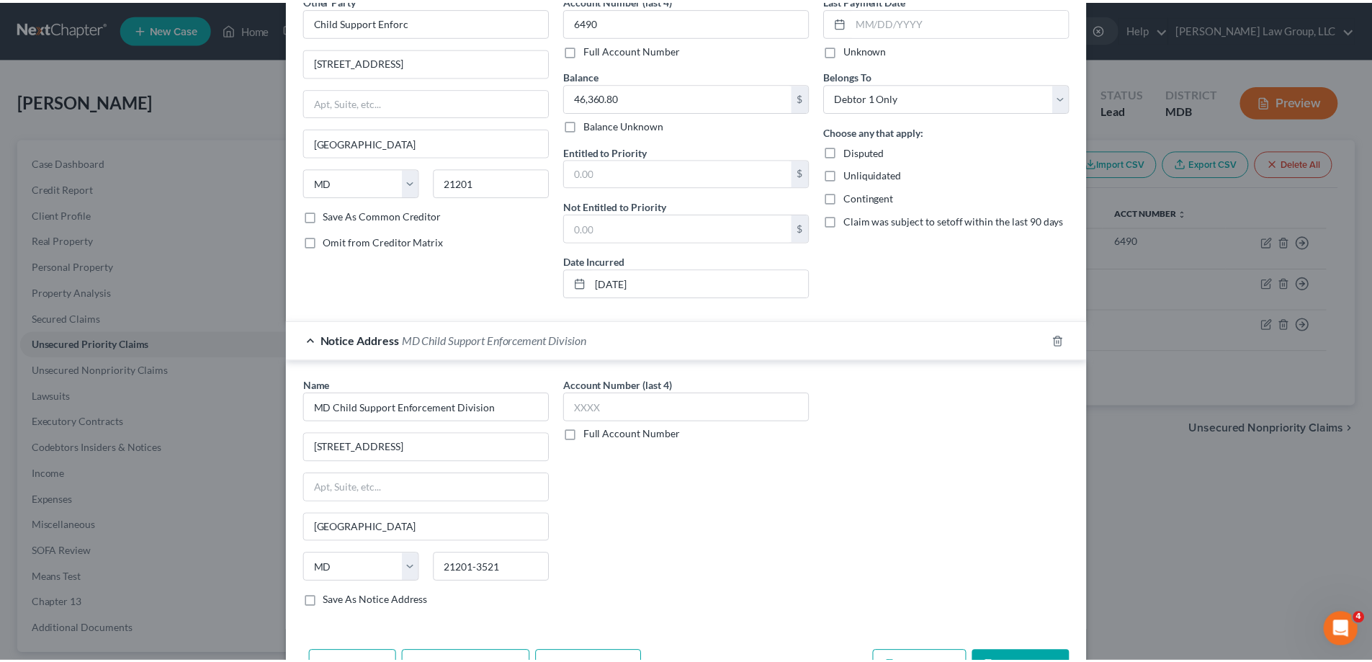
scroll to position [164, 0]
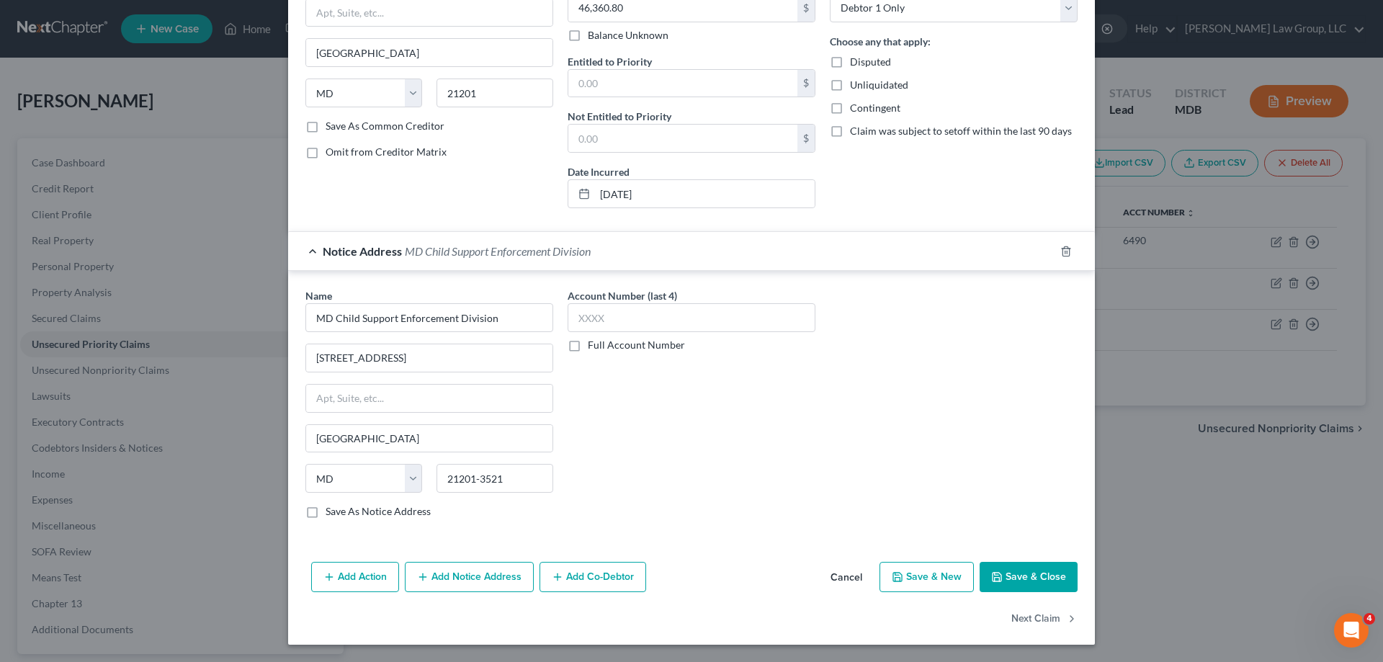
click at [1037, 571] on button "Save & Close" at bounding box center [1029, 577] width 98 height 30
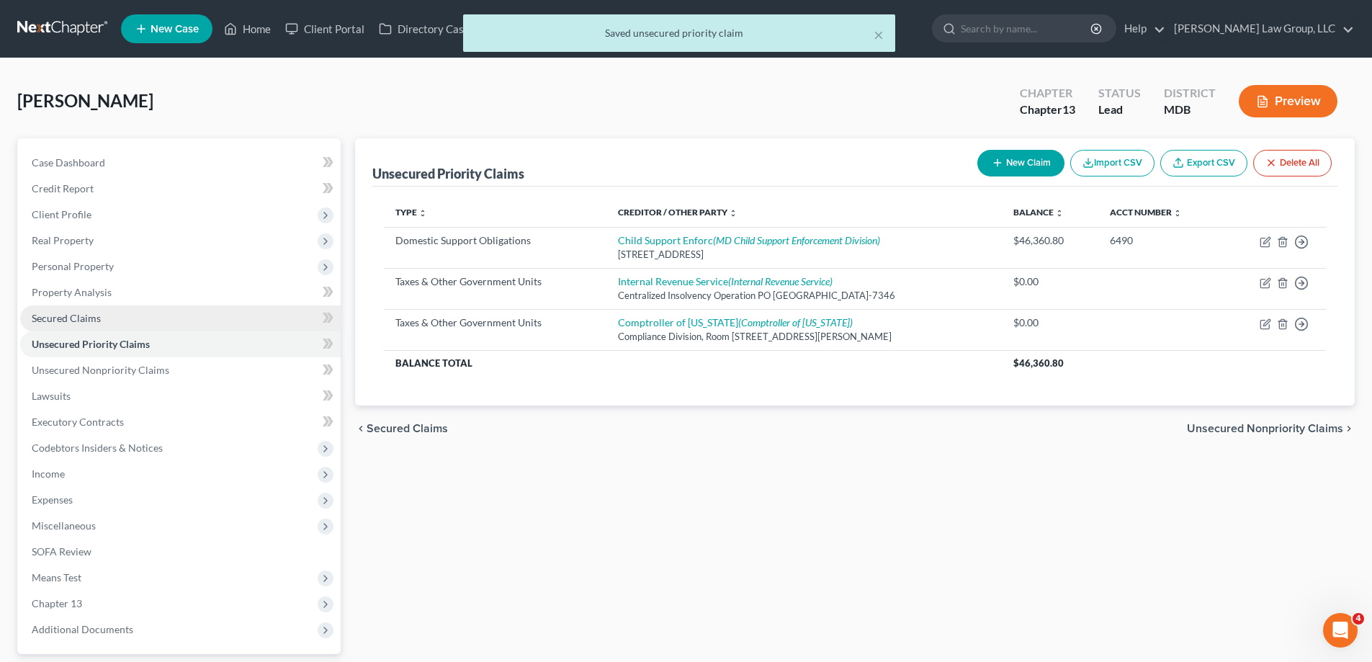
drag, startPoint x: 63, startPoint y: 316, endPoint x: 278, endPoint y: 313, distance: 215.4
click at [63, 316] on span "Secured Claims" at bounding box center [66, 318] width 69 height 12
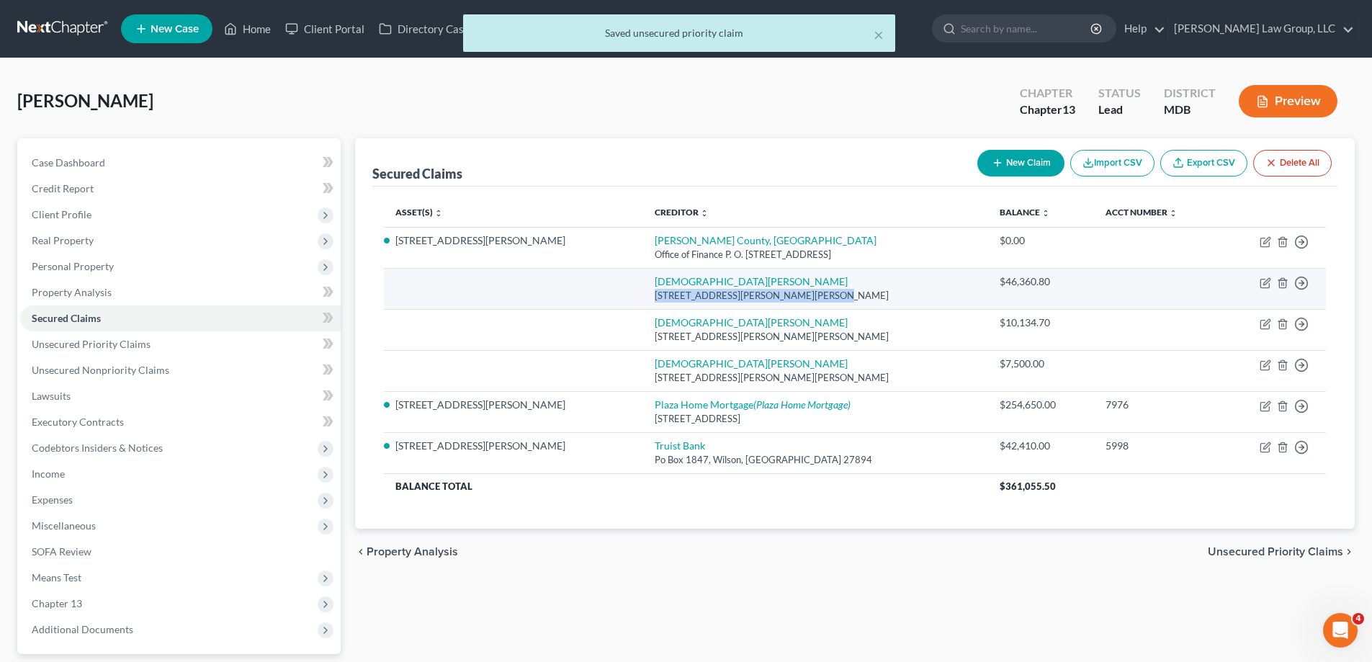
drag, startPoint x: 710, startPoint y: 297, endPoint x: 566, endPoint y: 298, distance: 144.1
click at [643, 298] on td "[PERSON_NAME] [STREET_ADDRESS][PERSON_NAME][PERSON_NAME]" at bounding box center [815, 288] width 345 height 41
click at [548, 299] on td at bounding box center [513, 288] width 259 height 41
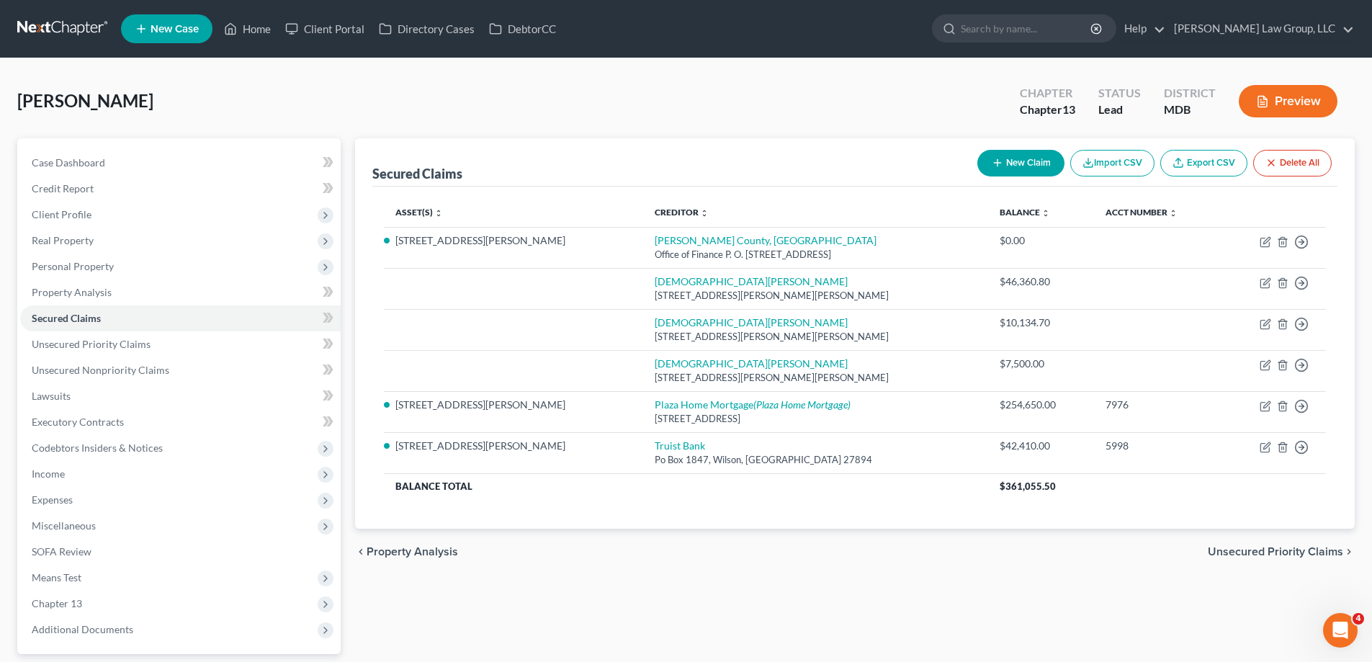
click at [809, 271] on td "[PERSON_NAME] [STREET_ADDRESS][PERSON_NAME][PERSON_NAME]" at bounding box center [815, 288] width 345 height 41
click at [751, 110] on div "[PERSON_NAME] Upgraded Chapter Chapter 13 Status Lead District MDB Preview" at bounding box center [686, 107] width 1338 height 63
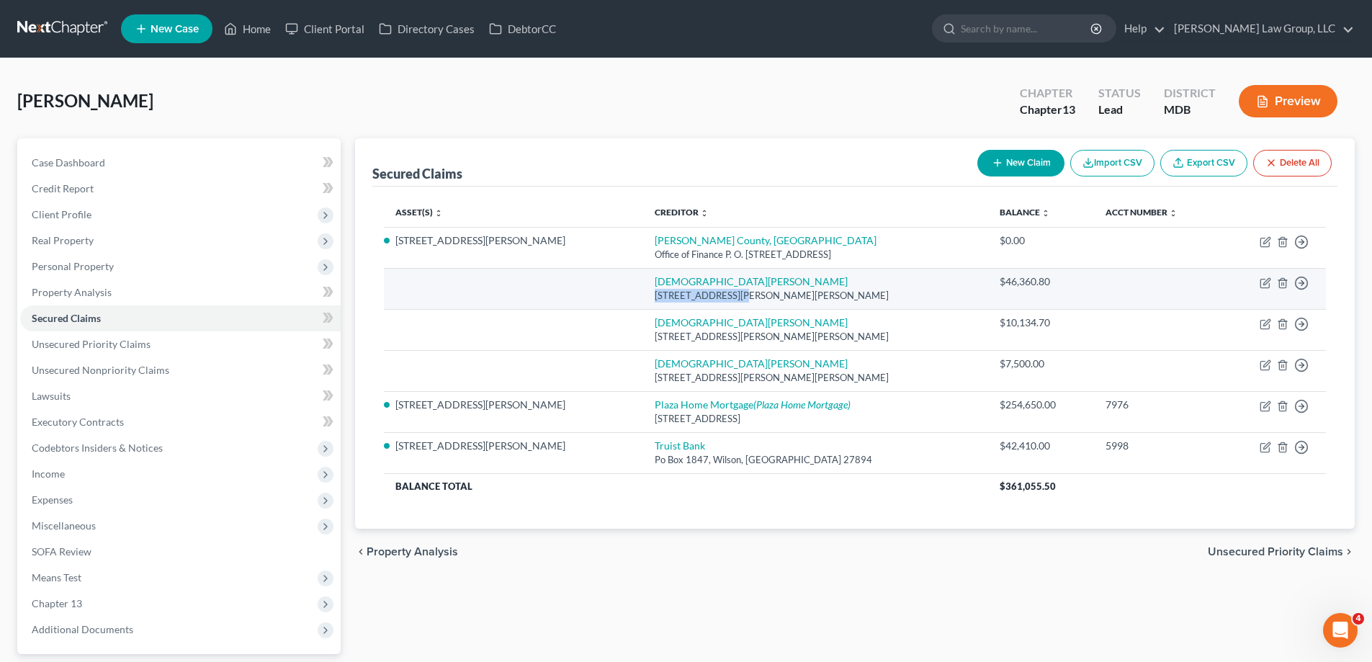
drag, startPoint x: 568, startPoint y: 295, endPoint x: 651, endPoint y: 295, distance: 83.6
click at [655, 295] on div "[STREET_ADDRESS][PERSON_NAME][PERSON_NAME]" at bounding box center [816, 296] width 322 height 14
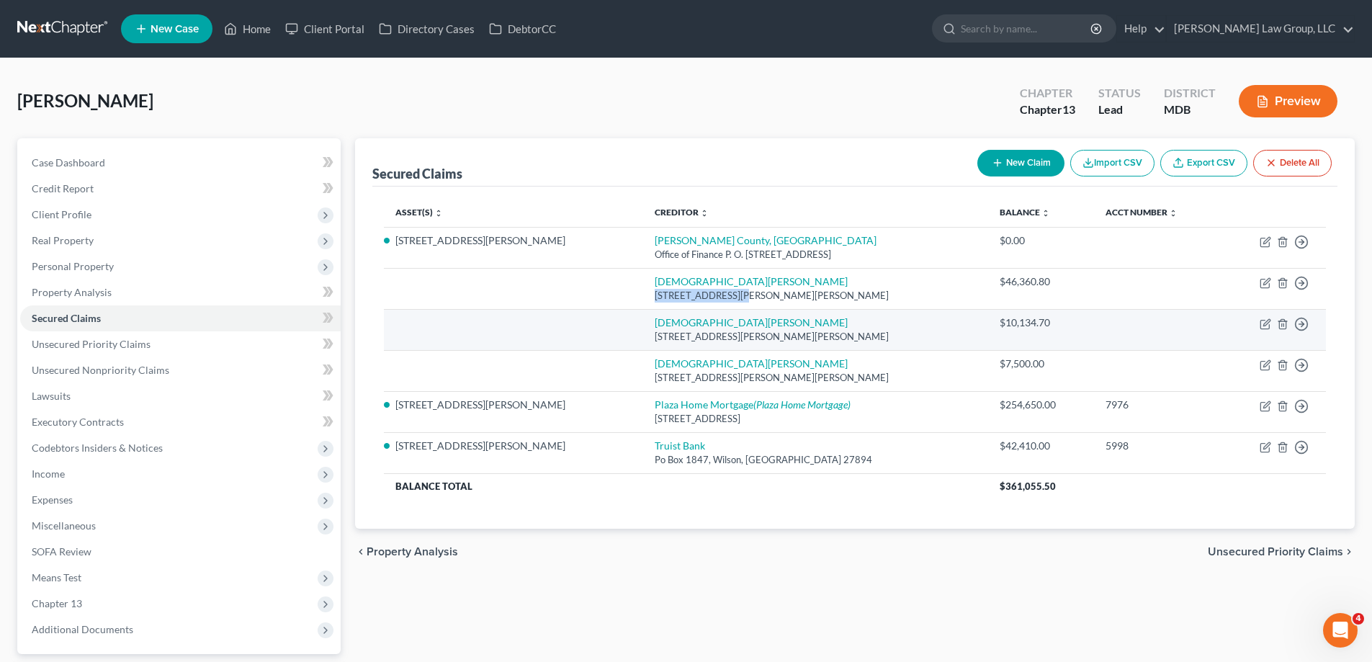
copy div "29622 [PERSON_NAME] Run"
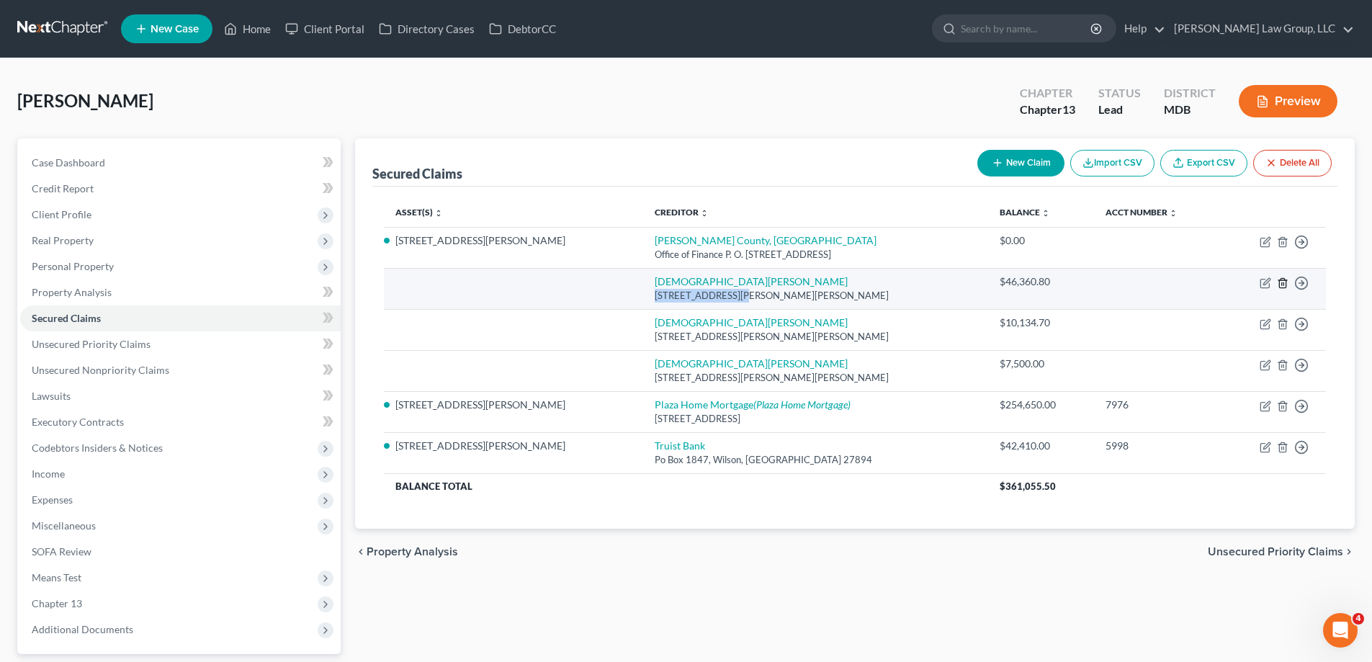
click at [1283, 284] on icon "button" at bounding box center [1283, 283] width 12 height 12
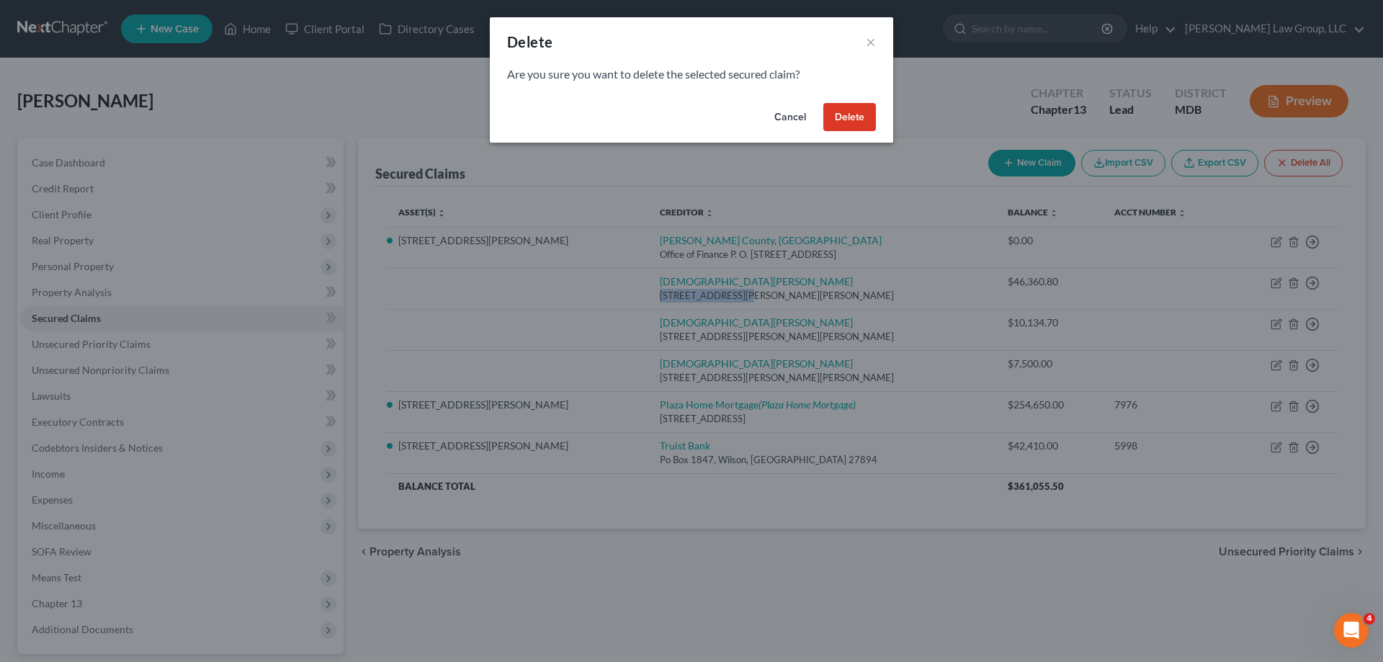
click at [869, 123] on button "Delete" at bounding box center [849, 117] width 53 height 29
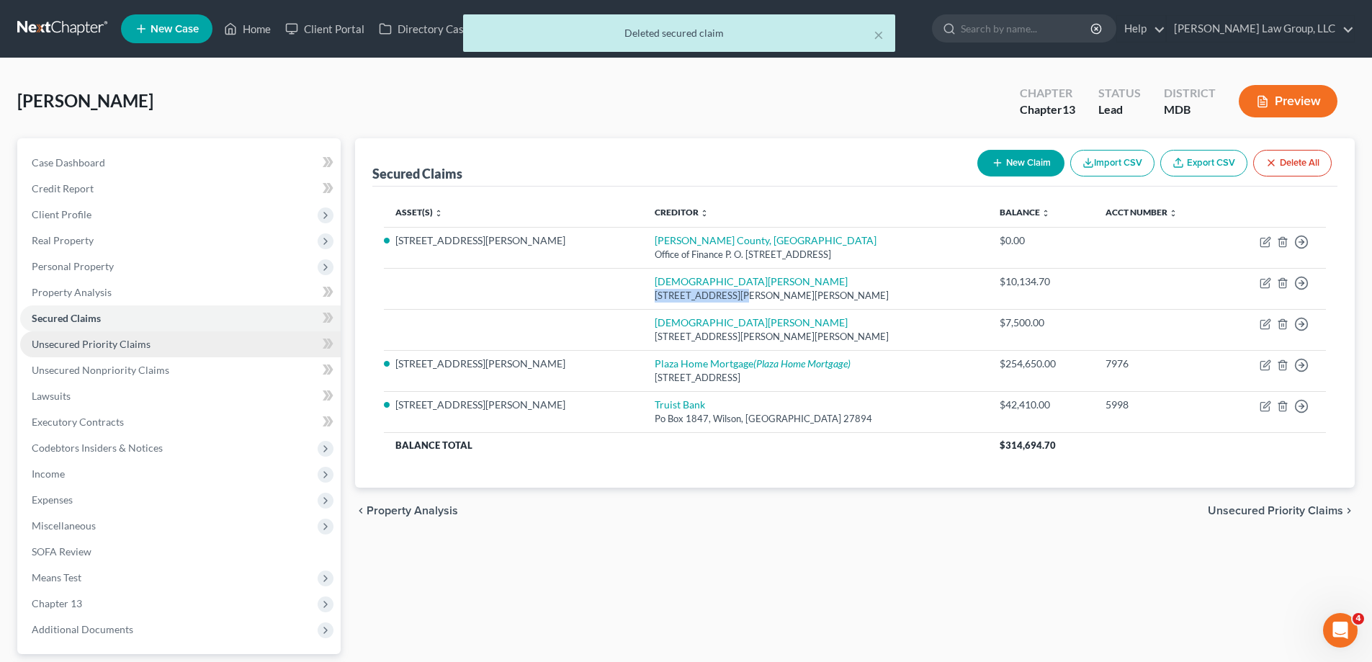
click at [117, 344] on span "Unsecured Priority Claims" at bounding box center [91, 344] width 119 height 12
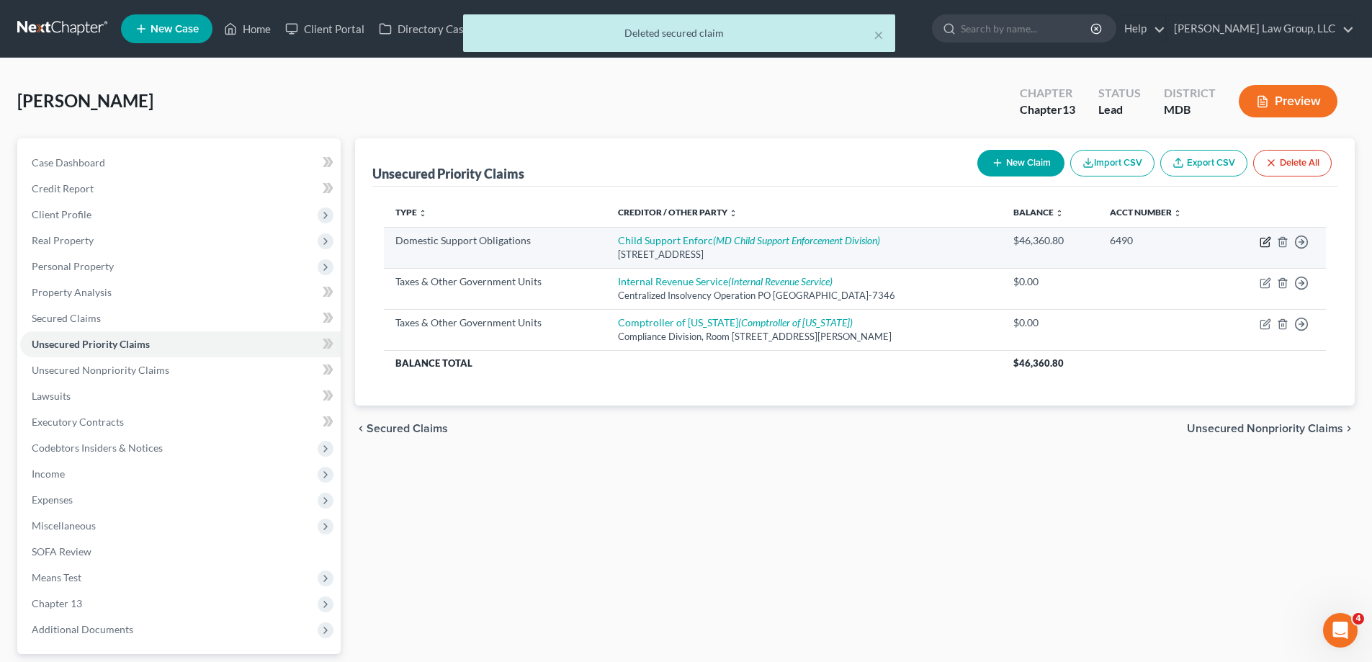
click at [1268, 244] on icon "button" at bounding box center [1266, 242] width 12 height 12
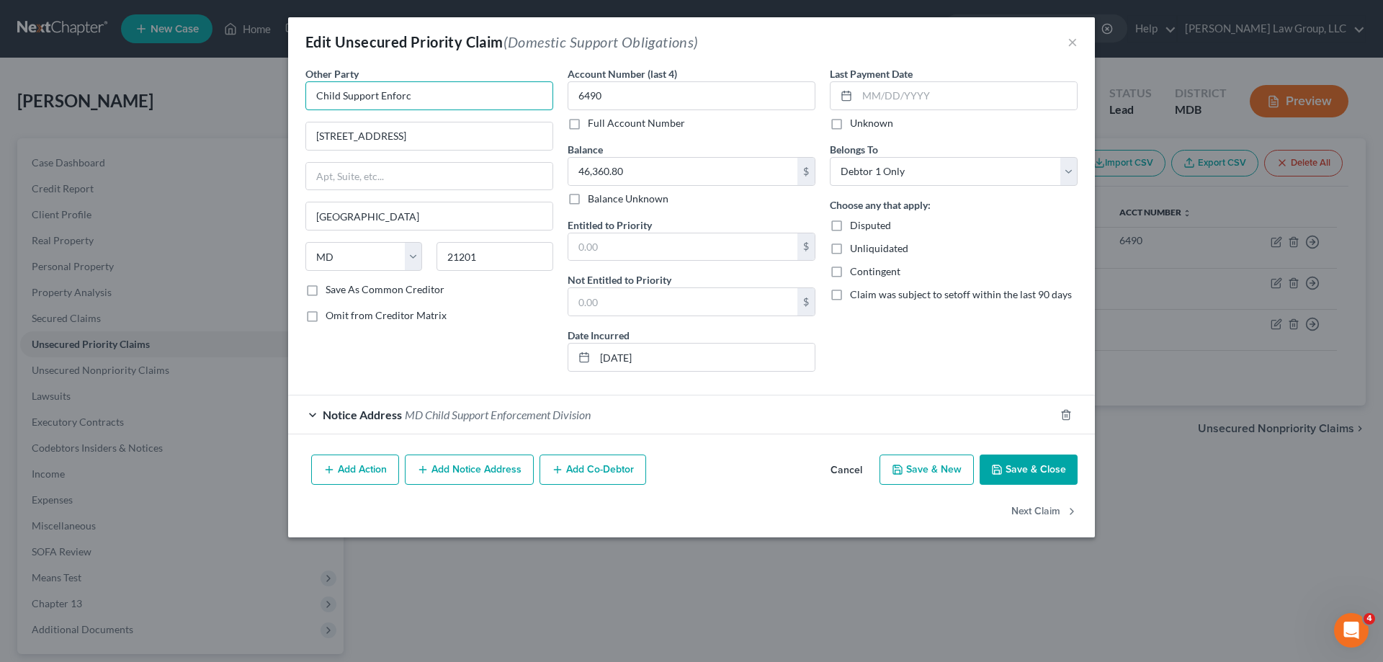
drag, startPoint x: 435, startPoint y: 104, endPoint x: 253, endPoint y: 90, distance: 182.8
click at [256, 90] on div "Edit Unsecured Priority Claim (Domestic Support Obligations) × Other Party * Ch…" at bounding box center [691, 331] width 1383 height 662
paste input "29622 [PERSON_NAME] Run"
drag, startPoint x: 529, startPoint y: 241, endPoint x: 527, endPoint y: 251, distance: 10.3
click at [528, 241] on div "Other Party * [PERSON_NAME] 29622 [PERSON_NAME] Run [GEOGRAPHIC_DATA] [US_STATE…" at bounding box center [429, 174] width 248 height 216
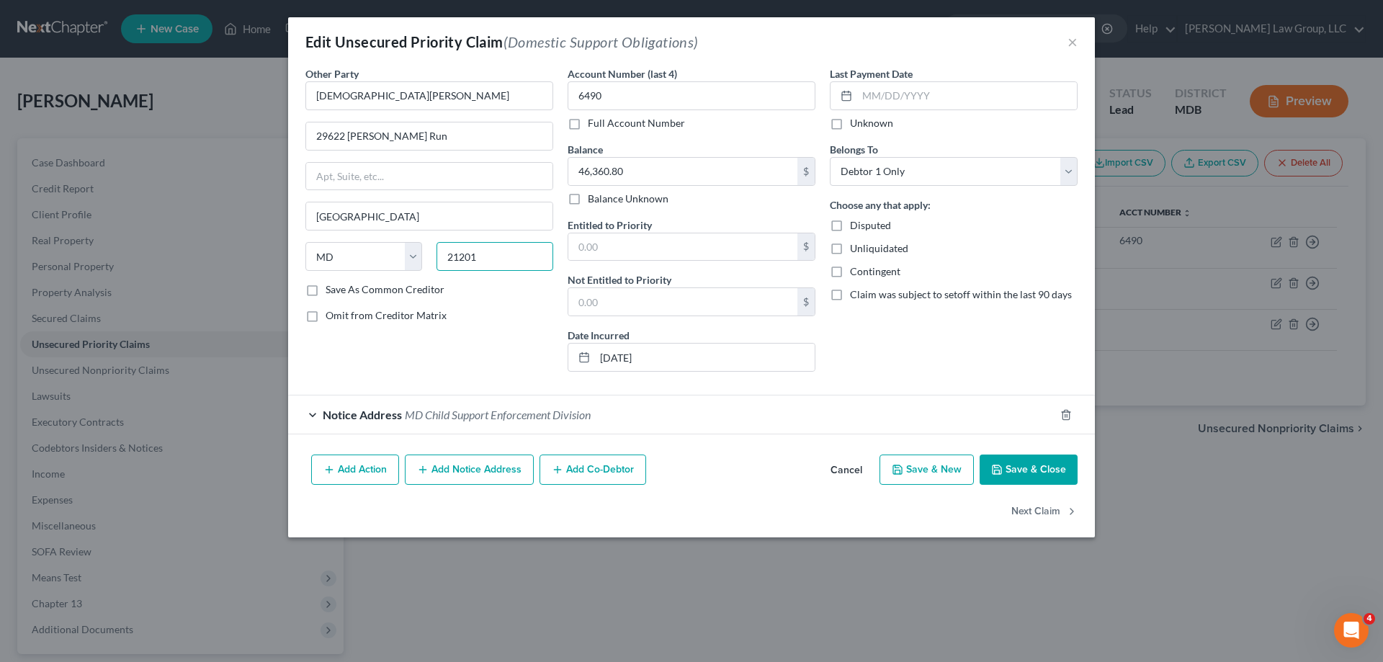
click at [527, 251] on input "21201" at bounding box center [495, 256] width 117 height 29
drag, startPoint x: 470, startPoint y: 256, endPoint x: 442, endPoint y: 251, distance: 27.8
click at [442, 251] on input "21201" at bounding box center [495, 256] width 117 height 29
click at [440, 152] on div "Other Party * [PERSON_NAME] 29622 [PERSON_NAME] Run [GEOGRAPHIC_DATA] [US_STATE…" at bounding box center [429, 174] width 248 height 216
drag, startPoint x: 406, startPoint y: 174, endPoint x: 372, endPoint y: 187, distance: 36.5
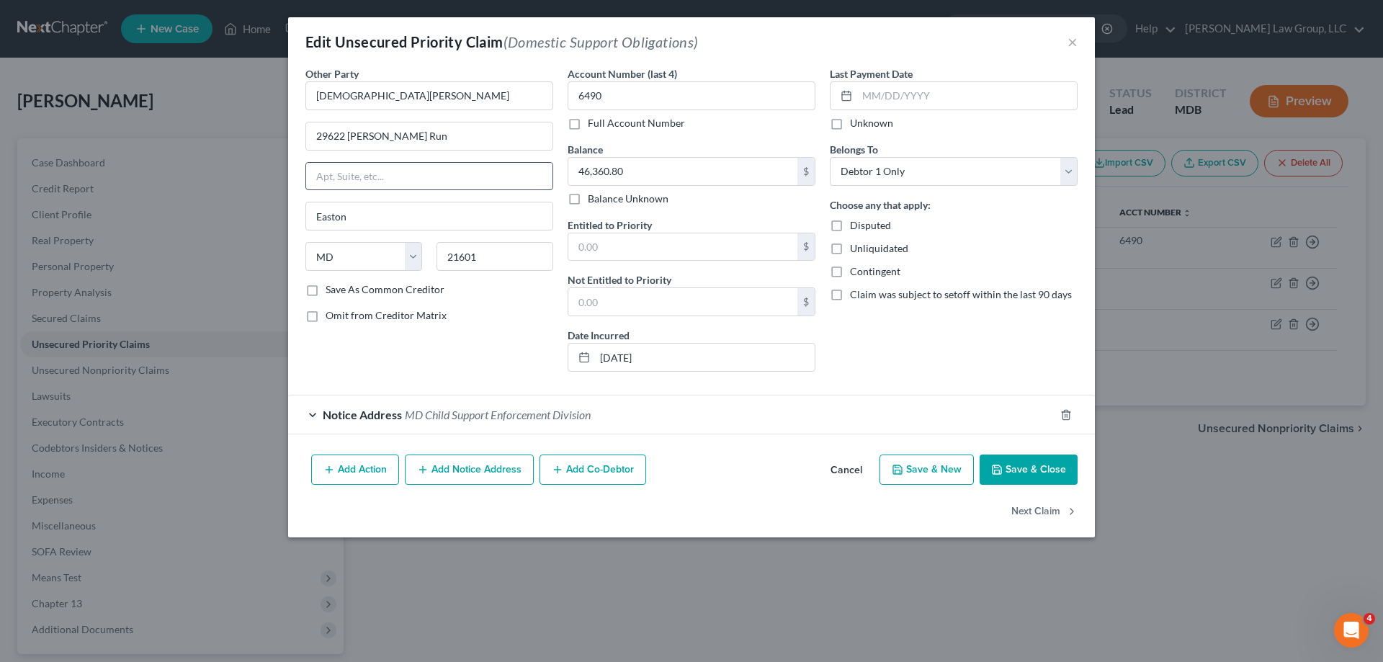
click at [406, 174] on input "text" at bounding box center [429, 176] width 246 height 27
drag, startPoint x: 491, startPoint y: 94, endPoint x: 1089, endPoint y: 293, distance: 630.4
click at [491, 94] on input "[DEMOGRAPHIC_DATA][PERSON_NAME]" at bounding box center [429, 95] width 248 height 29
drag, startPoint x: 1027, startPoint y: 463, endPoint x: 412, endPoint y: 258, distance: 648.4
click at [1027, 463] on button "Save & Close" at bounding box center [1029, 470] width 98 height 30
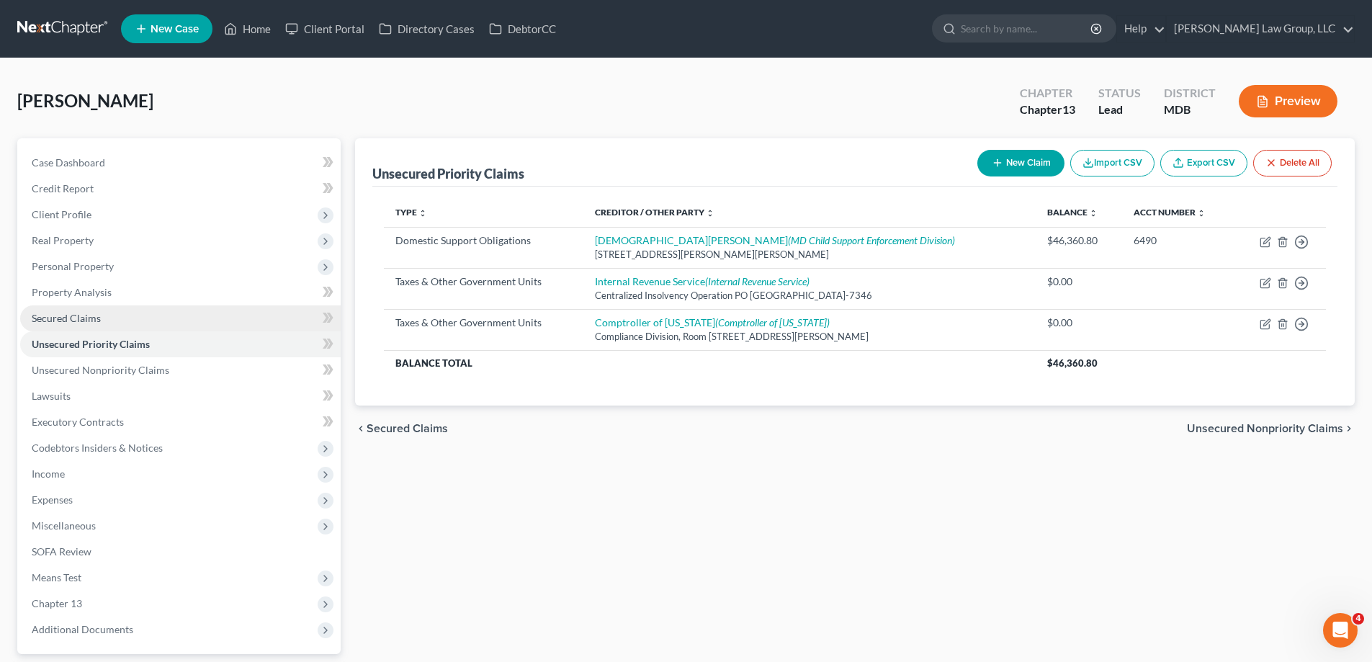
click at [130, 327] on link "Secured Claims" at bounding box center [180, 318] width 321 height 26
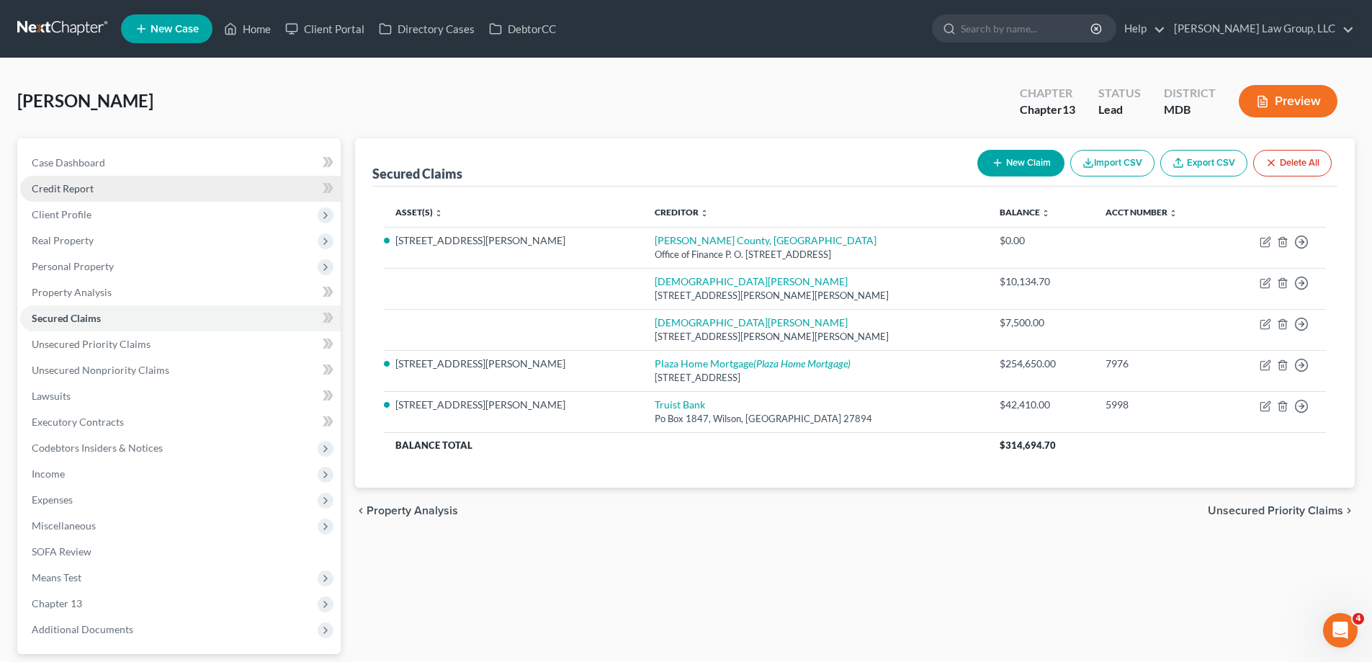
click at [51, 189] on span "Credit Report" at bounding box center [63, 188] width 62 height 12
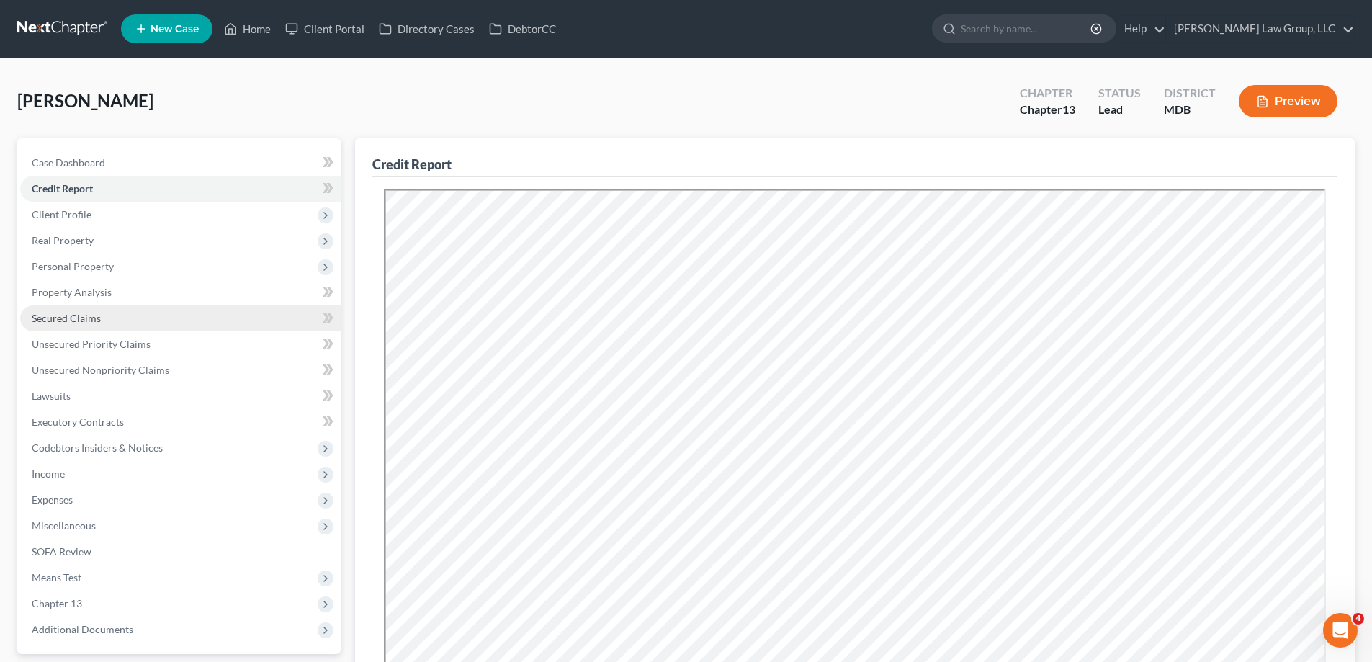
click at [94, 321] on span "Secured Claims" at bounding box center [66, 318] width 69 height 12
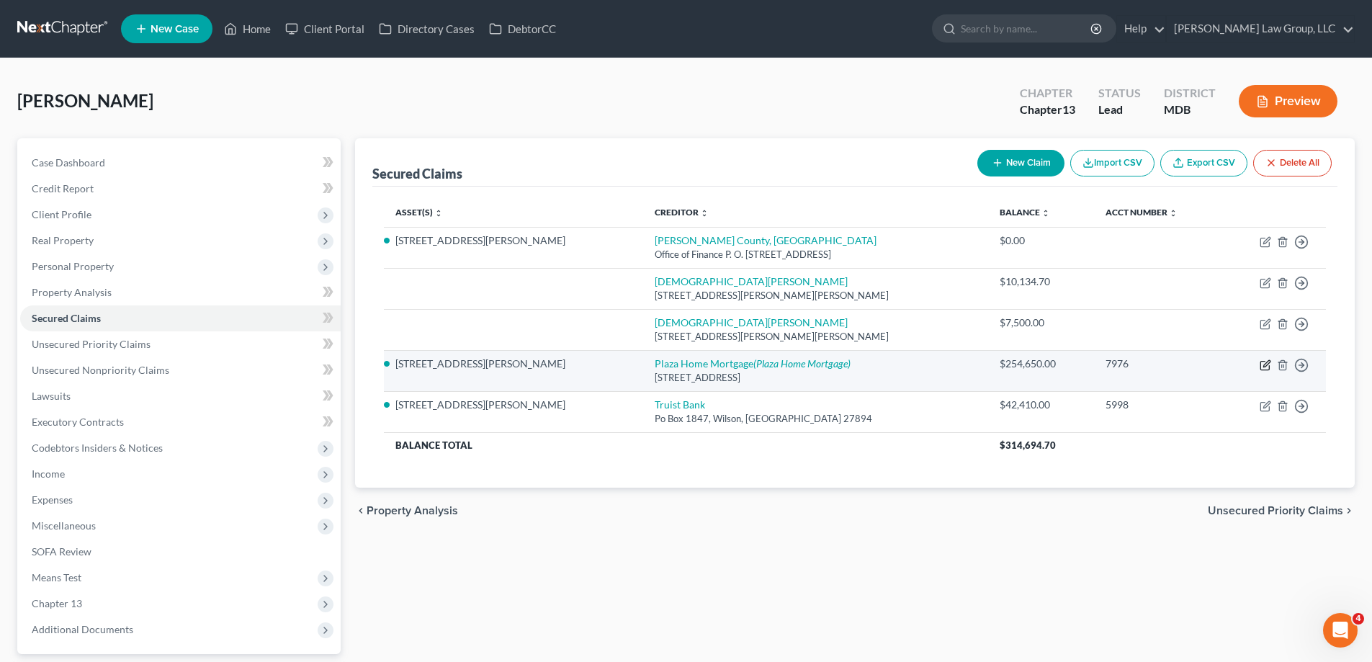
click at [1266, 365] on icon "button" at bounding box center [1266, 365] width 12 height 12
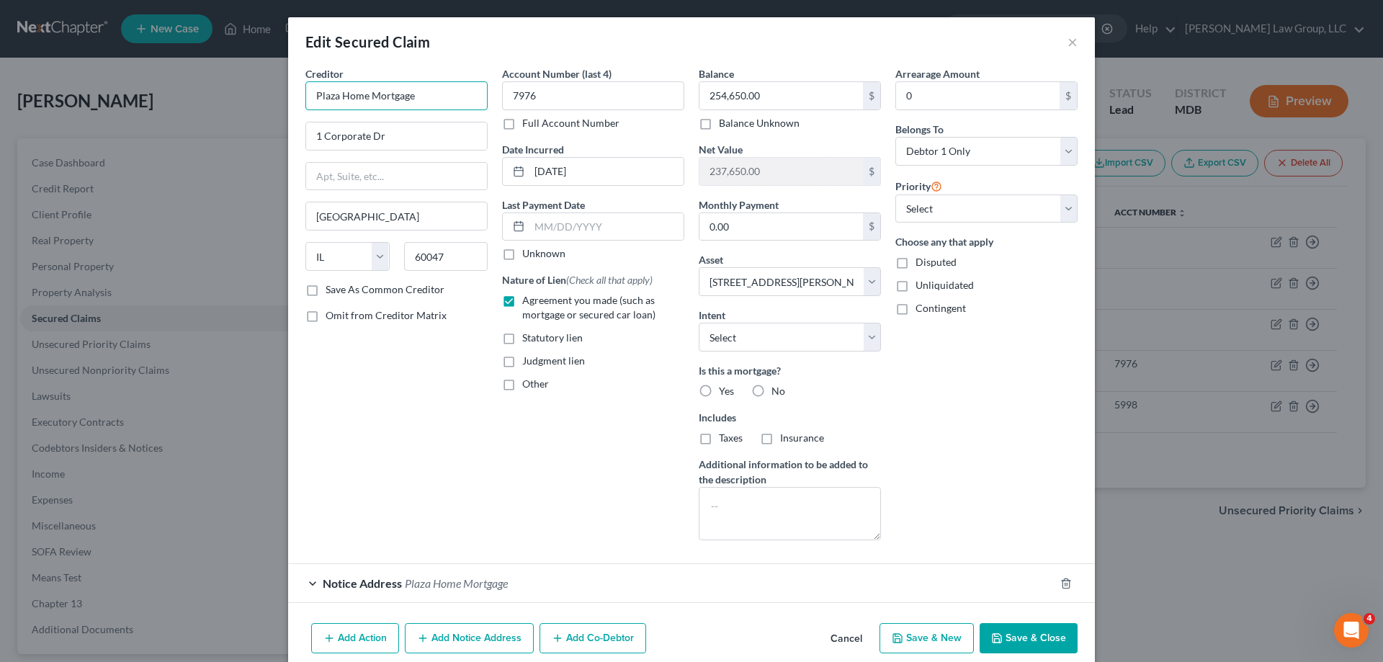
drag, startPoint x: 419, startPoint y: 94, endPoint x: 256, endPoint y: 100, distance: 162.2
click at [256, 100] on div "Edit Secured Claim × Creditor * Plaza Home Mortgage 1 Corporate [GEOGRAPHIC_DAT…" at bounding box center [691, 331] width 1383 height 662
drag, startPoint x: 1034, startPoint y: 636, endPoint x: 225, endPoint y: 125, distance: 956.5
click at [1034, 637] on button "Save & Close" at bounding box center [1029, 638] width 98 height 30
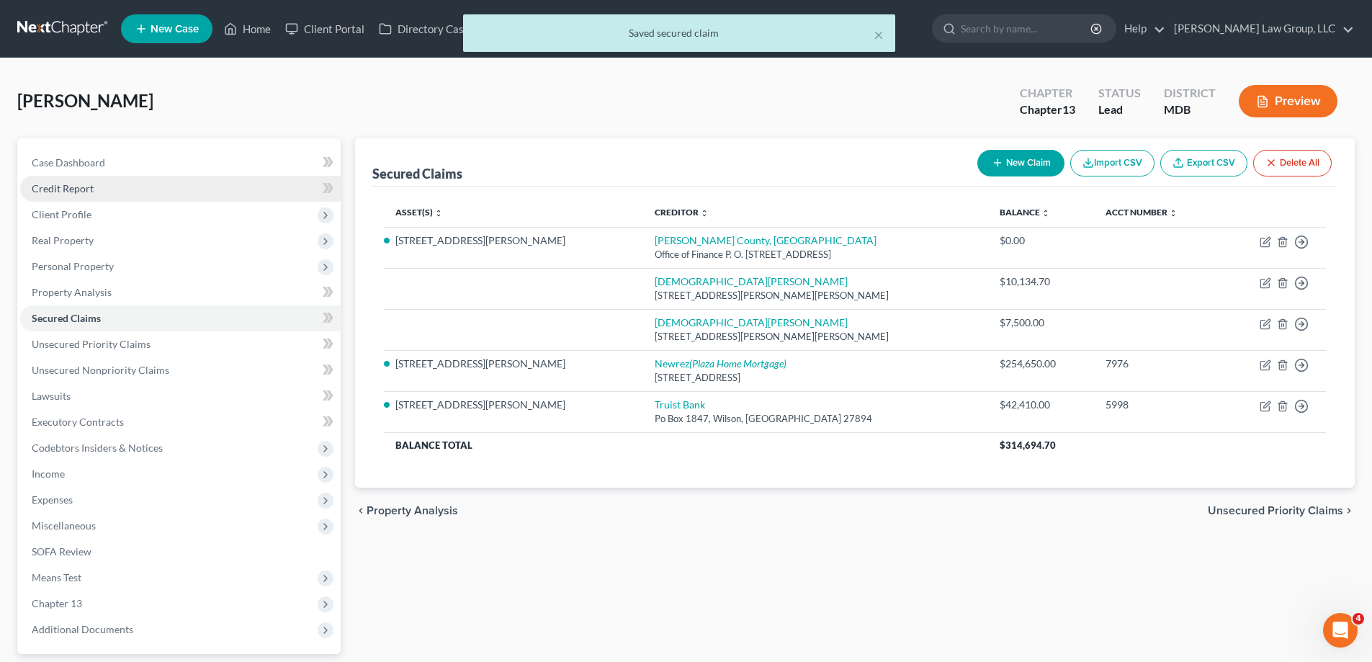
click at [128, 199] on link "Credit Report" at bounding box center [180, 189] width 321 height 26
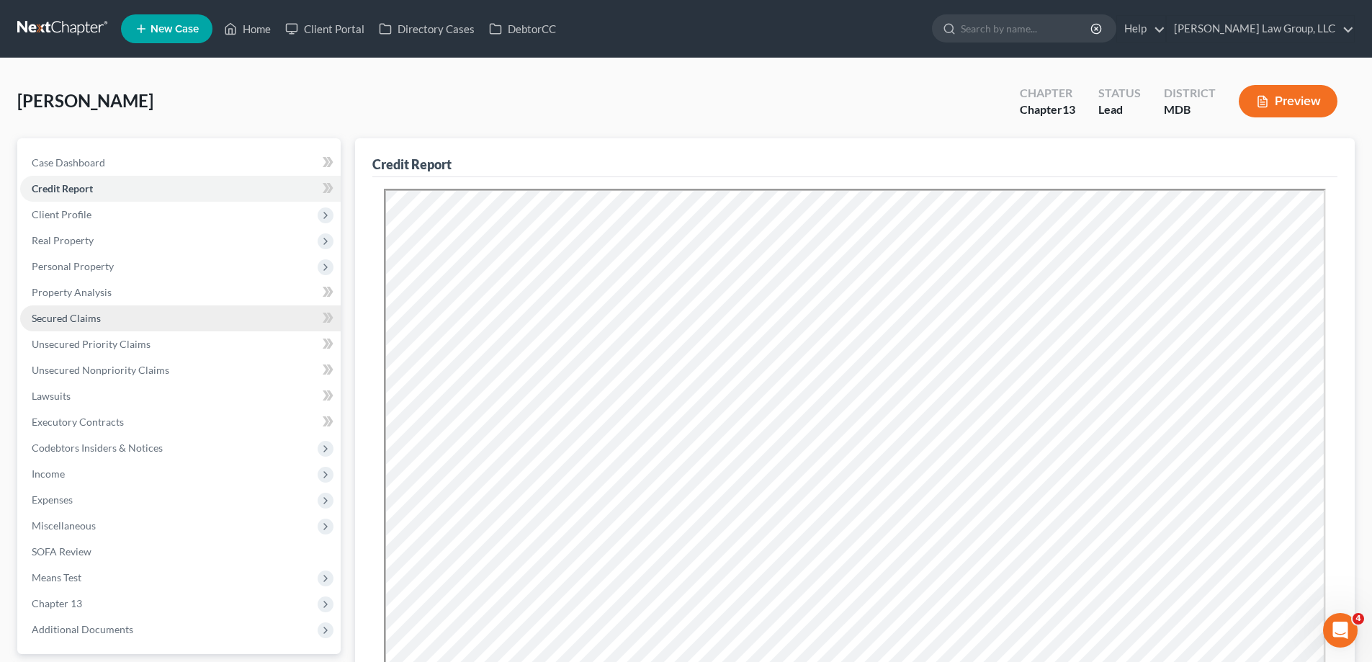
click at [121, 316] on link "Secured Claims" at bounding box center [180, 318] width 321 height 26
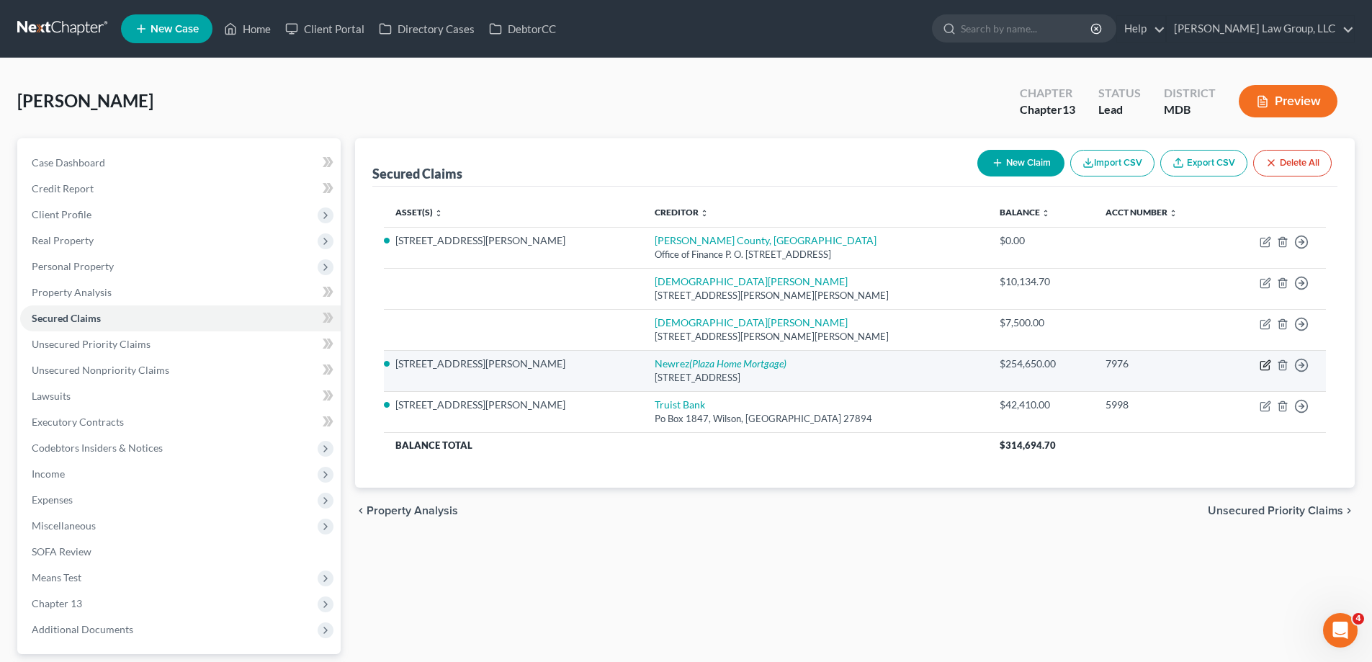
click at [1263, 365] on icon "button" at bounding box center [1266, 365] width 12 height 12
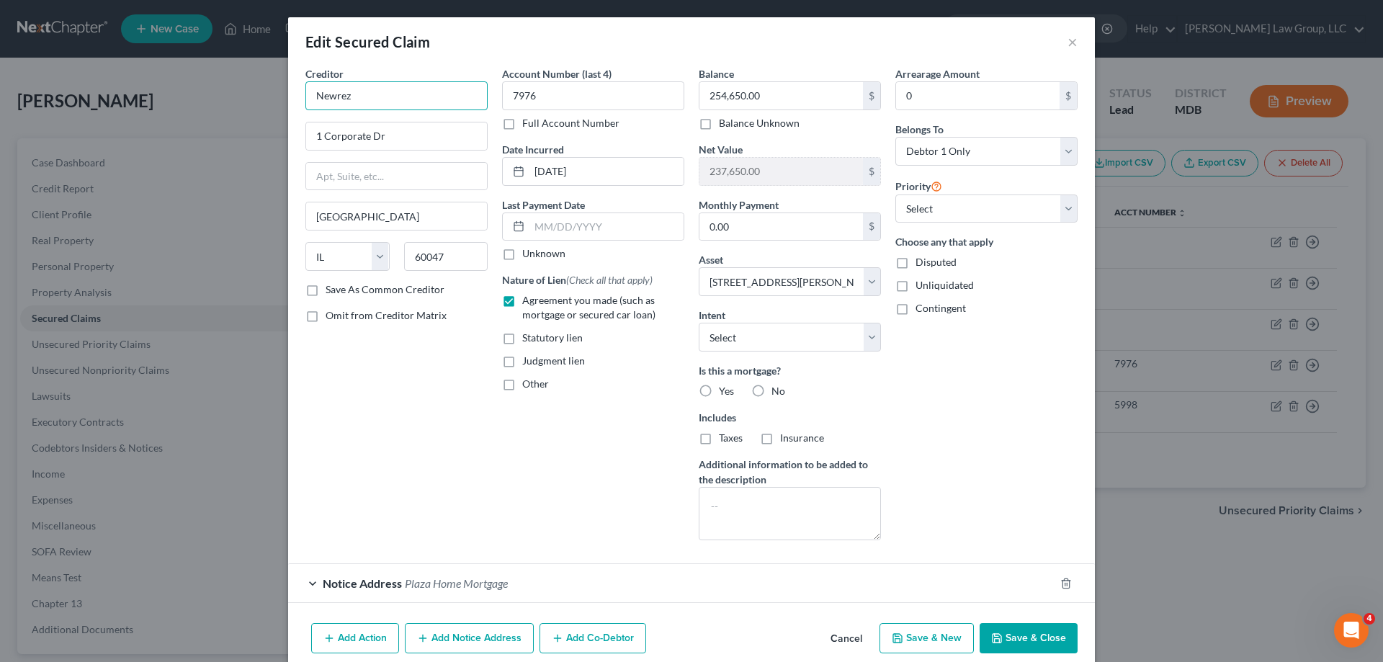
click at [427, 95] on input "Newrez" at bounding box center [396, 95] width 182 height 29
drag, startPoint x: 251, startPoint y: 89, endPoint x: 237, endPoint y: 81, distance: 15.8
click at [233, 87] on div "Edit Secured Claim × Creditor * Newrez 1 Corporate [GEOGRAPHIC_DATA] [US_STATE]…" at bounding box center [691, 331] width 1383 height 662
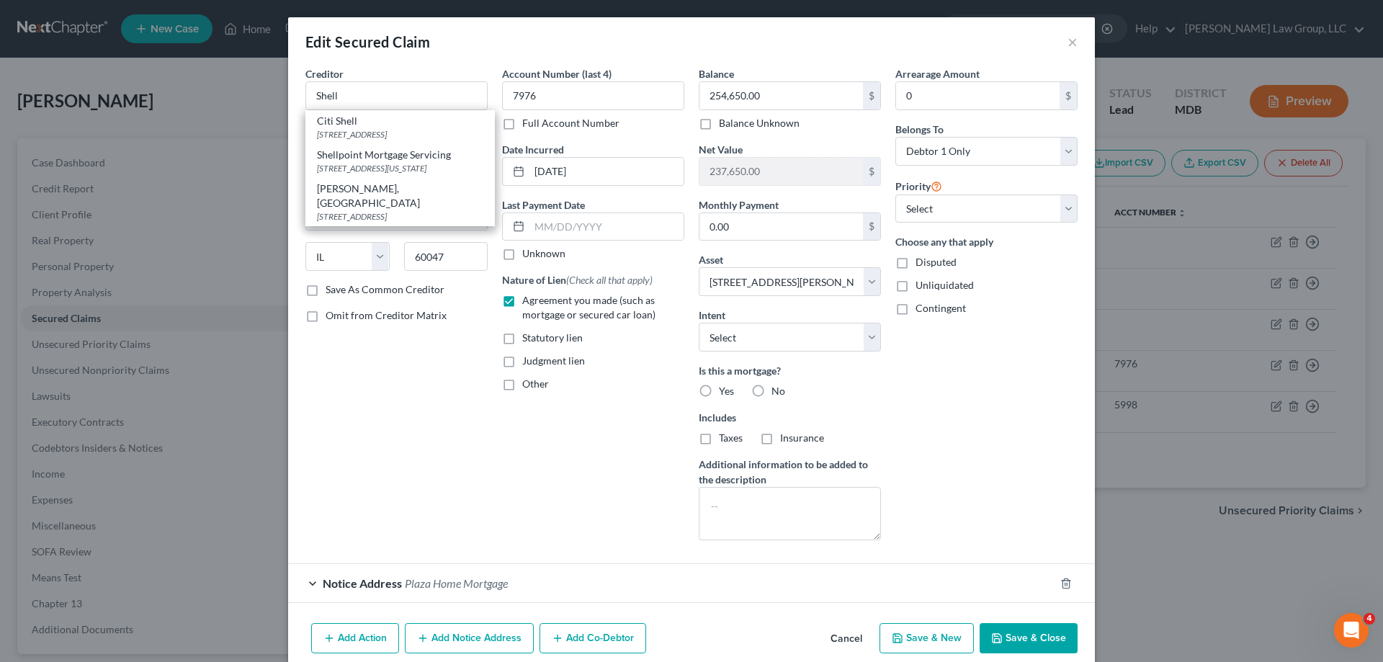
click at [431, 58] on div "Edit Secured Claim ×" at bounding box center [691, 41] width 807 height 49
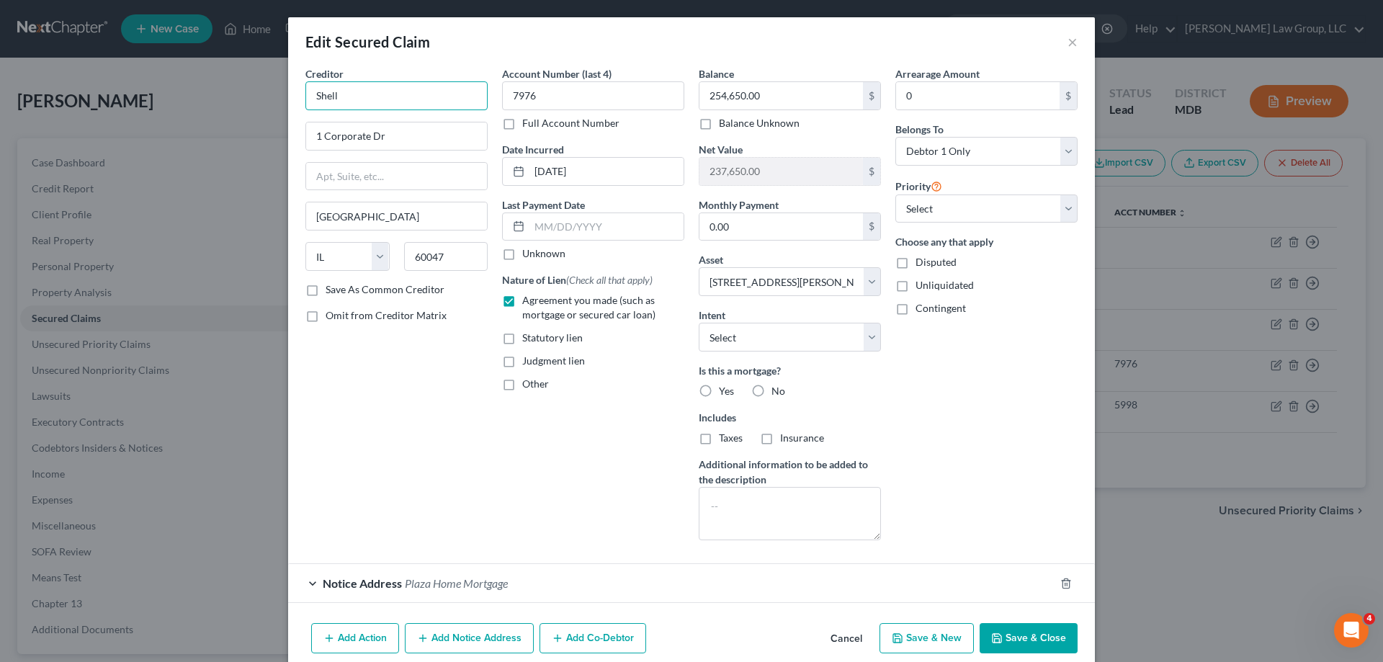
drag, startPoint x: 375, startPoint y: 106, endPoint x: 285, endPoint y: 97, distance: 90.5
click at [269, 101] on div "Edit Secured Claim × Creditor * Shell 1 Corporate [GEOGRAPHIC_DATA] [US_STATE][…" at bounding box center [691, 331] width 1383 height 662
drag, startPoint x: 409, startPoint y: 147, endPoint x: 1092, endPoint y: 71, distance: 687.1
click at [298, 145] on div "Creditor * Newrez dba Shellpoint Mortgage 1 Corporate [GEOGRAPHIC_DATA] [US_STA…" at bounding box center [396, 309] width 197 height 486
paste input "[STREET_ADDRESS]"
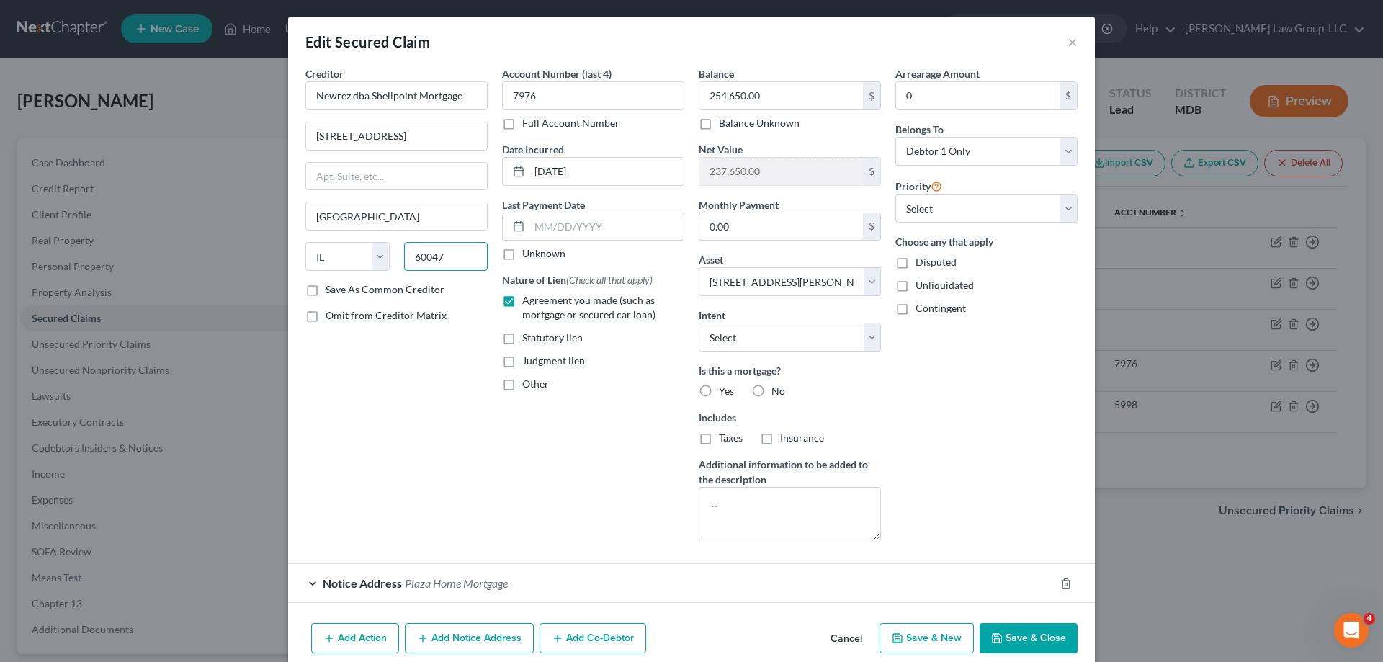
drag, startPoint x: 470, startPoint y: 264, endPoint x: 436, endPoint y: 344, distance: 87.5
click at [415, 260] on input "60047" at bounding box center [446, 256] width 84 height 29
paste input "85288"
click at [415, 254] on input "685288" at bounding box center [446, 256] width 84 height 29
click at [445, 377] on div "Creditor * Newrez dba Shellpoint Mortgage [STREET_ADDRESS] State [US_STATE][GEO…" at bounding box center [396, 309] width 197 height 486
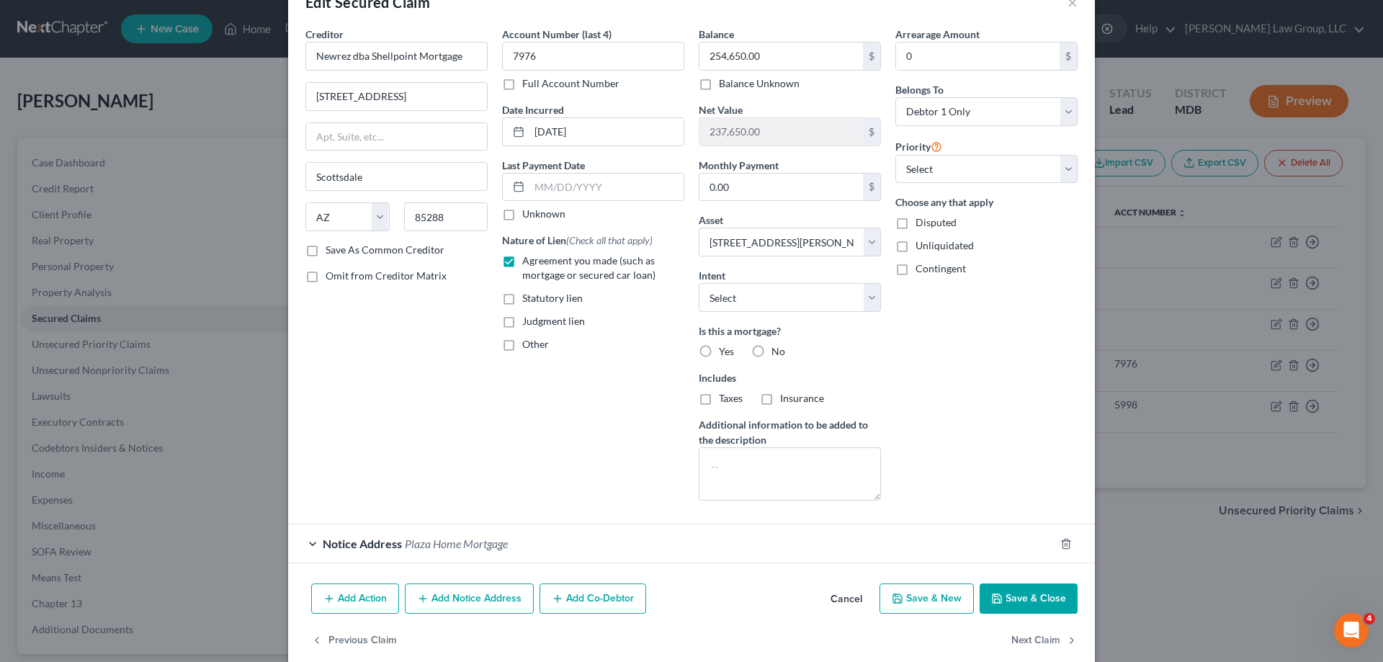
scroll to position [61, 0]
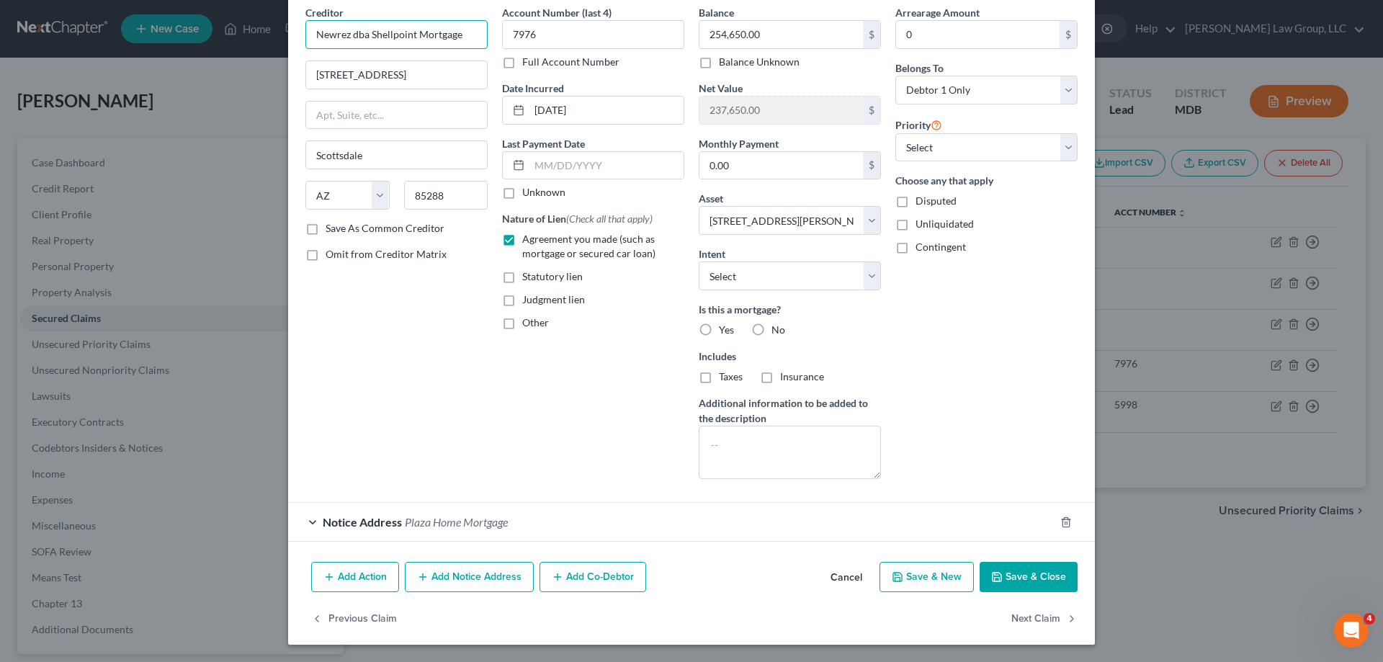
drag, startPoint x: 460, startPoint y: 37, endPoint x: 422, endPoint y: 571, distance: 535.9
click at [224, 24] on div "Edit Secured Claim × Creditor * Newrez dba Shellpoint Mortgage [STREET_ADDRESS]…" at bounding box center [691, 331] width 1383 height 662
click at [351, 519] on span "Notice Address" at bounding box center [362, 522] width 79 height 14
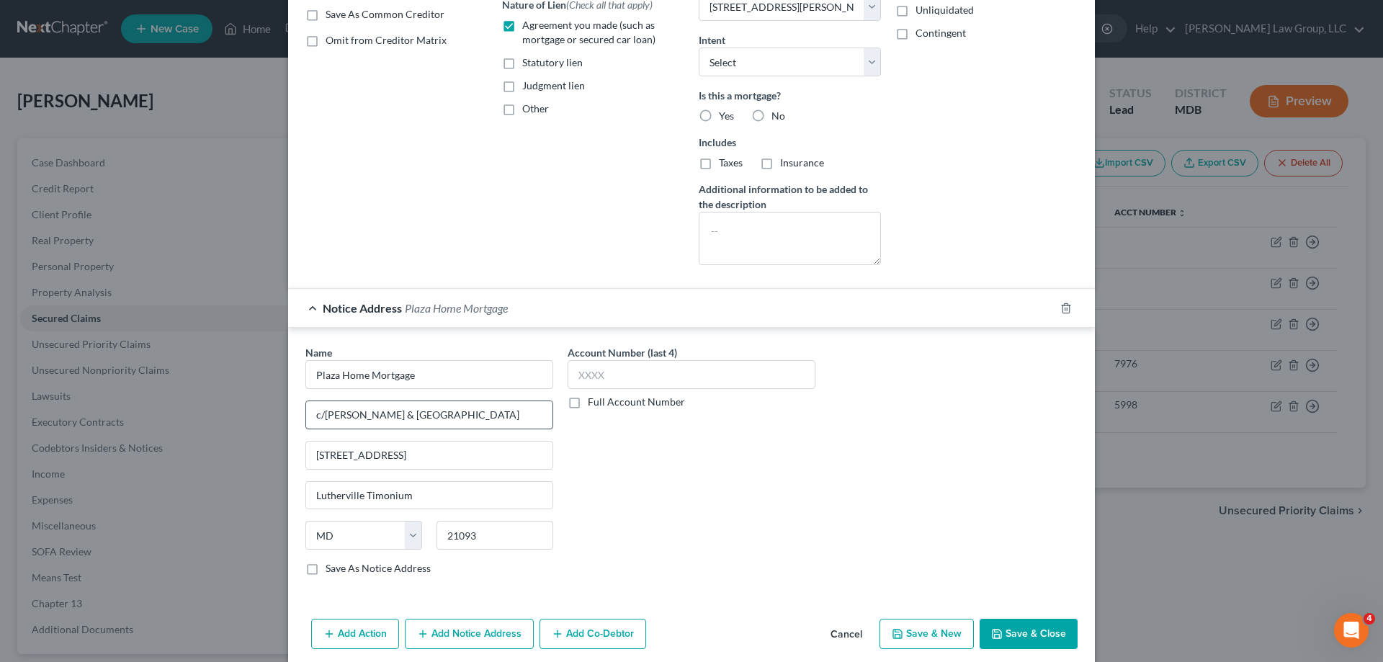
scroll to position [277, 0]
drag, startPoint x: 428, startPoint y: 370, endPoint x: 294, endPoint y: 370, distance: 134.0
click at [298, 370] on div "Name * Plaza Home Mortgage c/[PERSON_NAME][GEOGRAPHIC_DATA] & [GEOGRAPHIC_DATA]…" at bounding box center [429, 464] width 262 height 242
paste input "Newrez dba Shellpoint"
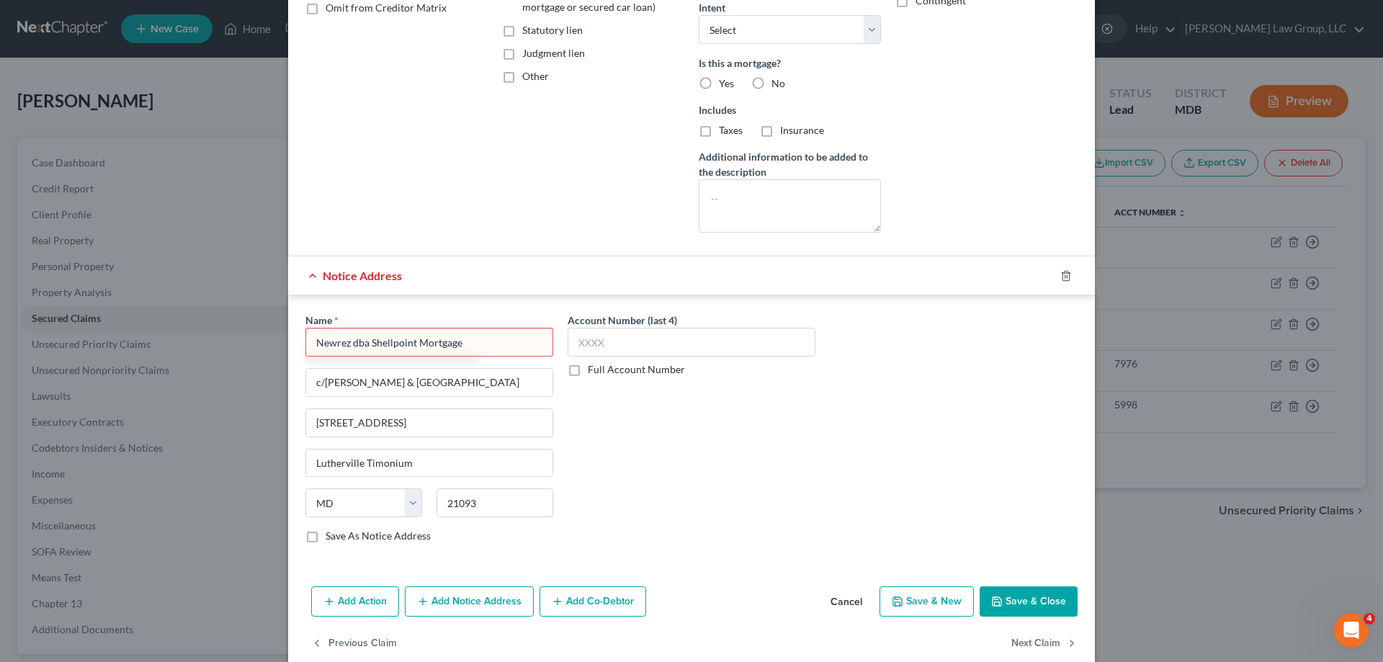
scroll to position [332, 0]
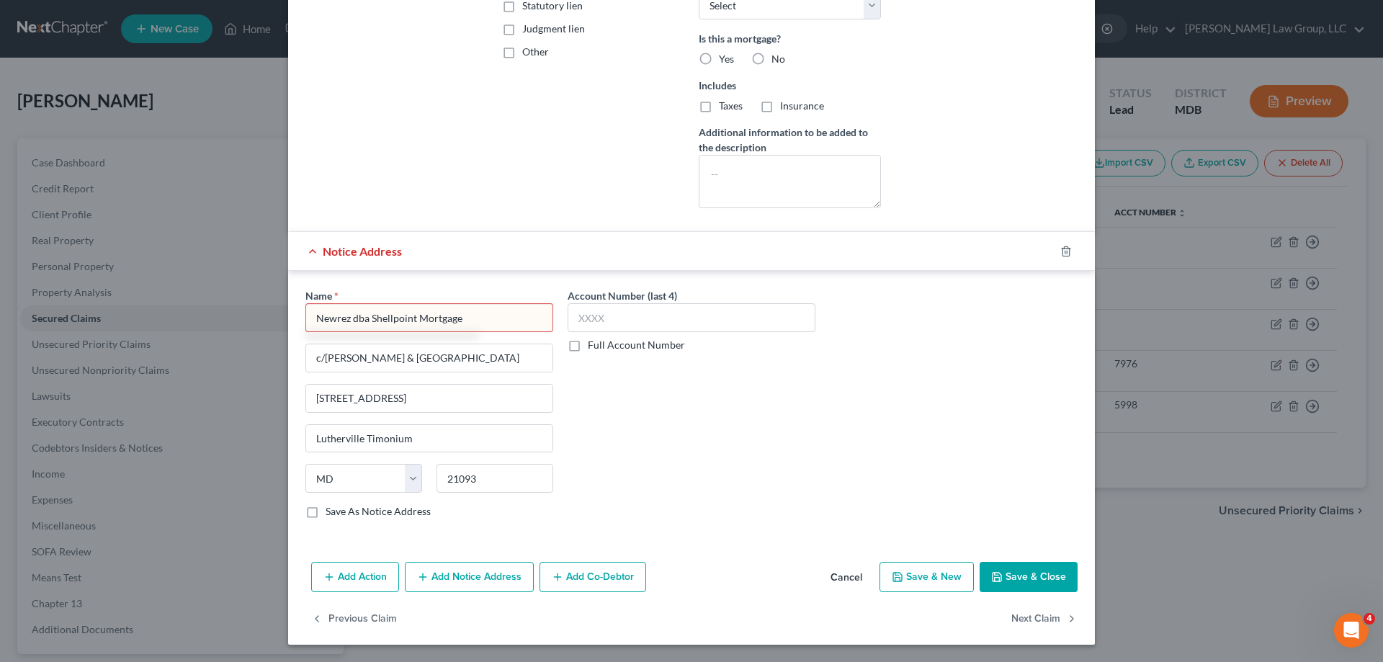
click at [496, 577] on button "Add Notice Address" at bounding box center [469, 577] width 129 height 30
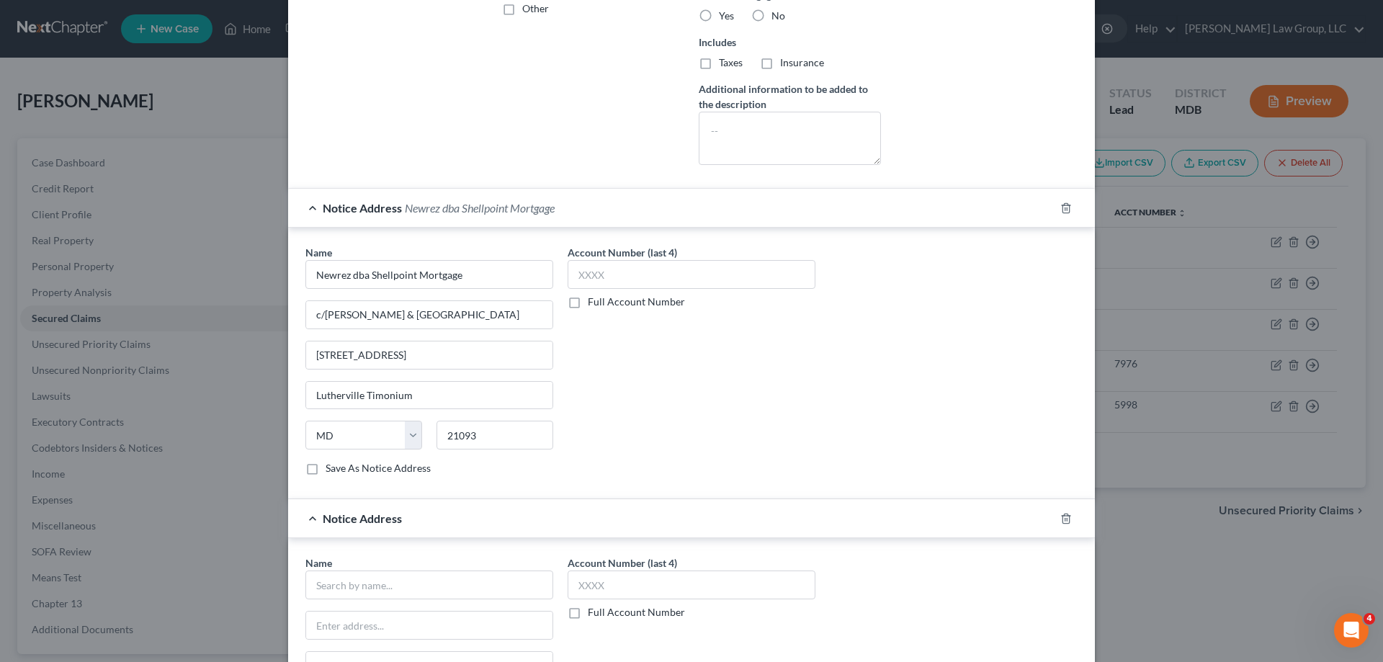
scroll to position [548, 0]
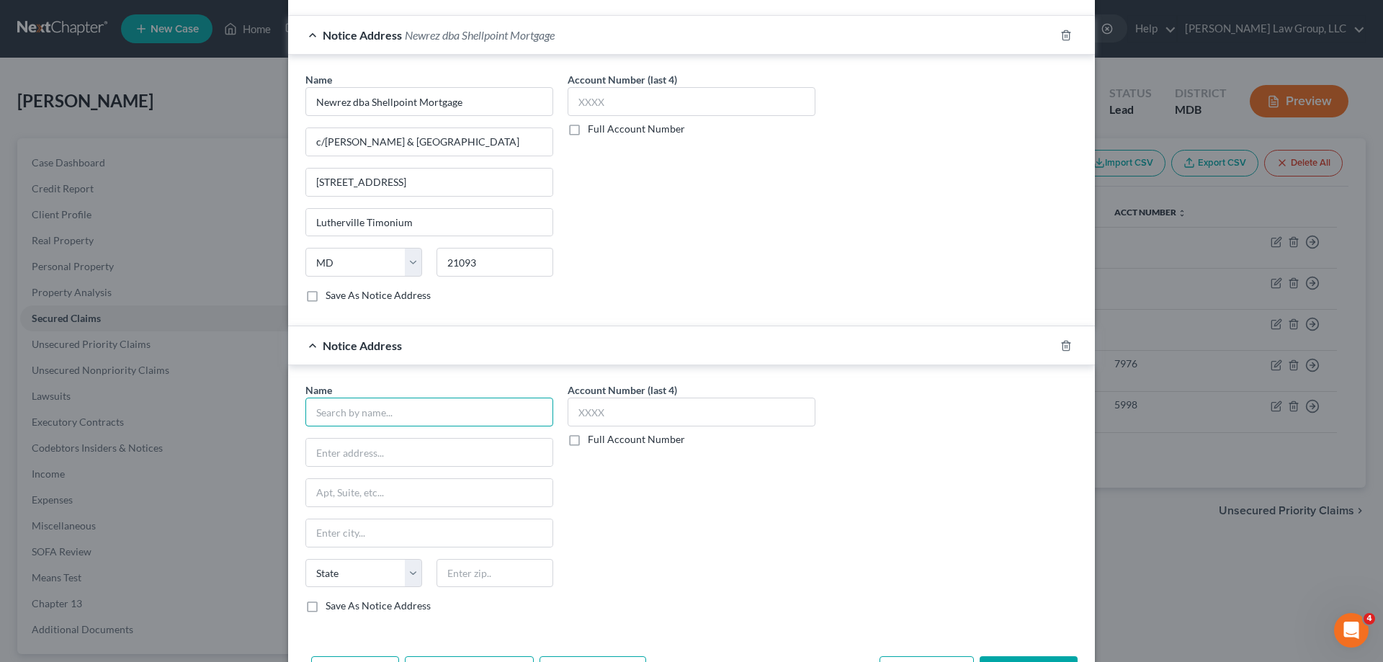
click at [460, 414] on input "text" at bounding box center [429, 412] width 248 height 29
paste input "Newrez dba Shellpoint Mortgage"
drag, startPoint x: 397, startPoint y: 457, endPoint x: 1142, endPoint y: 60, distance: 844.1
click at [397, 457] on input "text" at bounding box center [429, 452] width 246 height 27
paste input "[STREET_ADDRESS]"
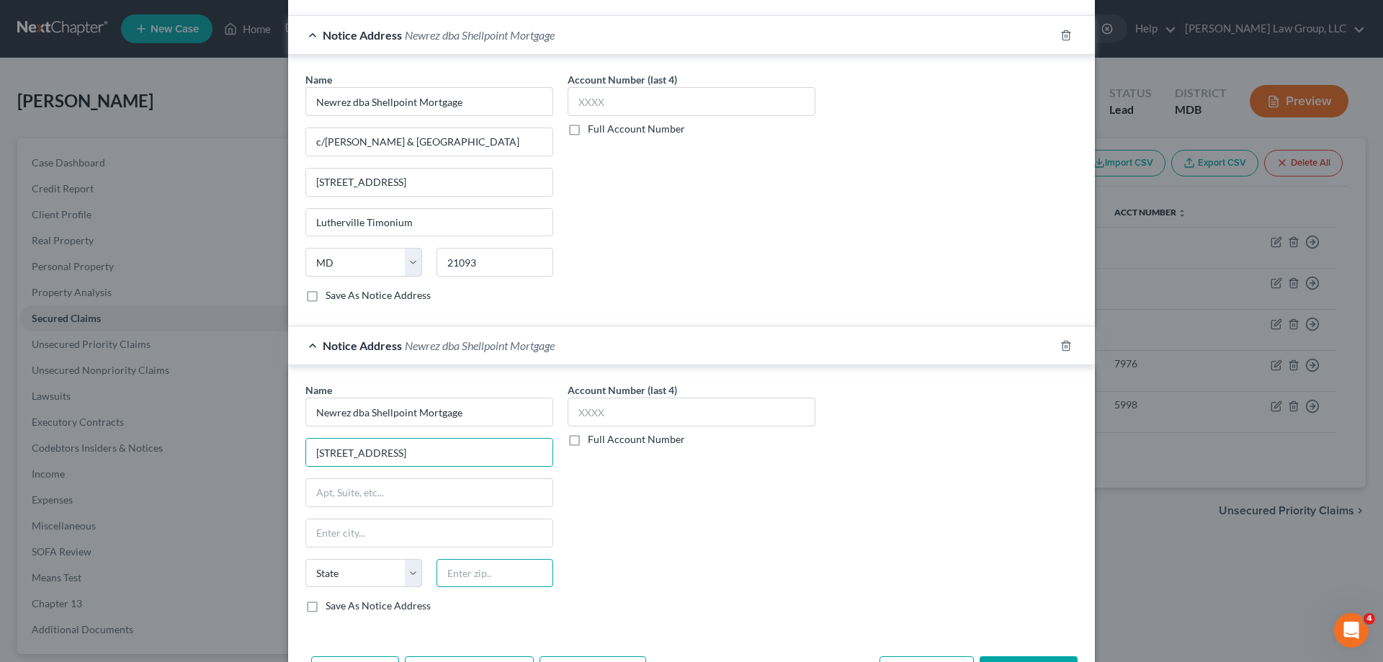
drag, startPoint x: 476, startPoint y: 579, endPoint x: 456, endPoint y: 555, distance: 31.2
click at [476, 579] on input "text" at bounding box center [495, 573] width 117 height 29
paste input "77094"
drag, startPoint x: 434, startPoint y: 542, endPoint x: 956, endPoint y: 565, distance: 522.1
click at [434, 542] on input "[GEOGRAPHIC_DATA]" at bounding box center [429, 532] width 246 height 27
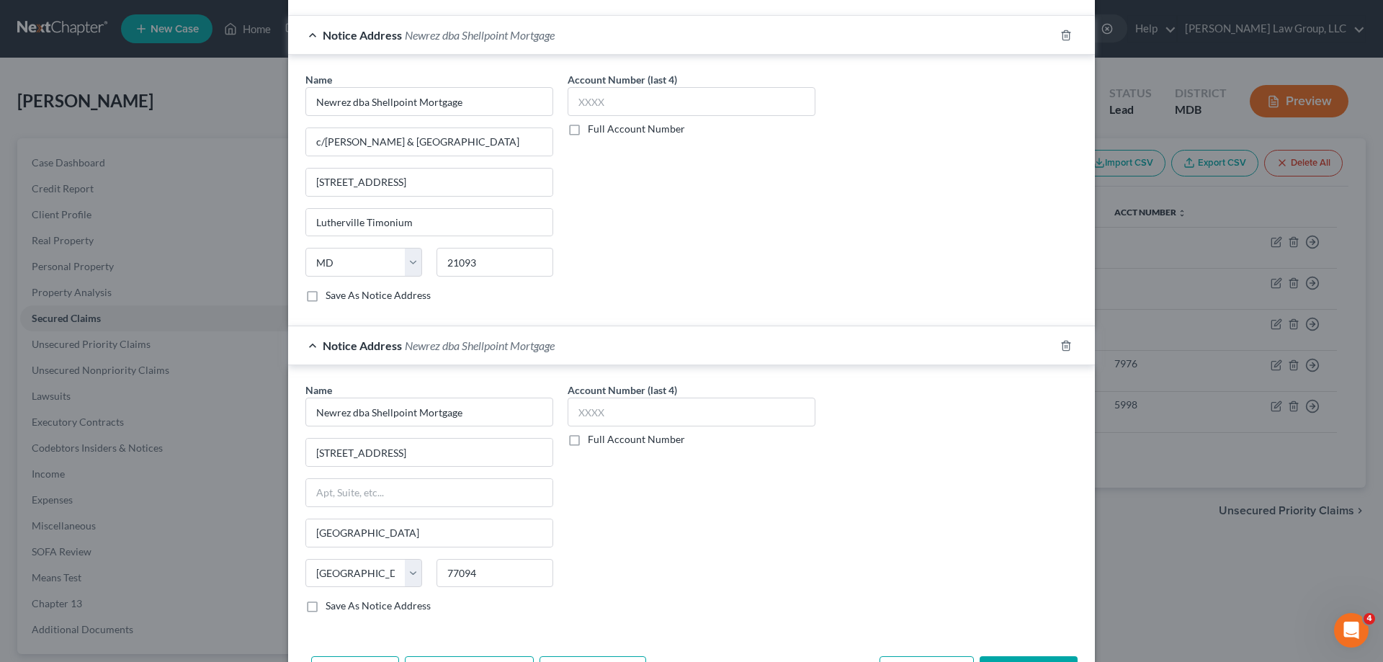
click at [776, 550] on div "Account Number (last 4) Full Account Number" at bounding box center [691, 504] width 262 height 242
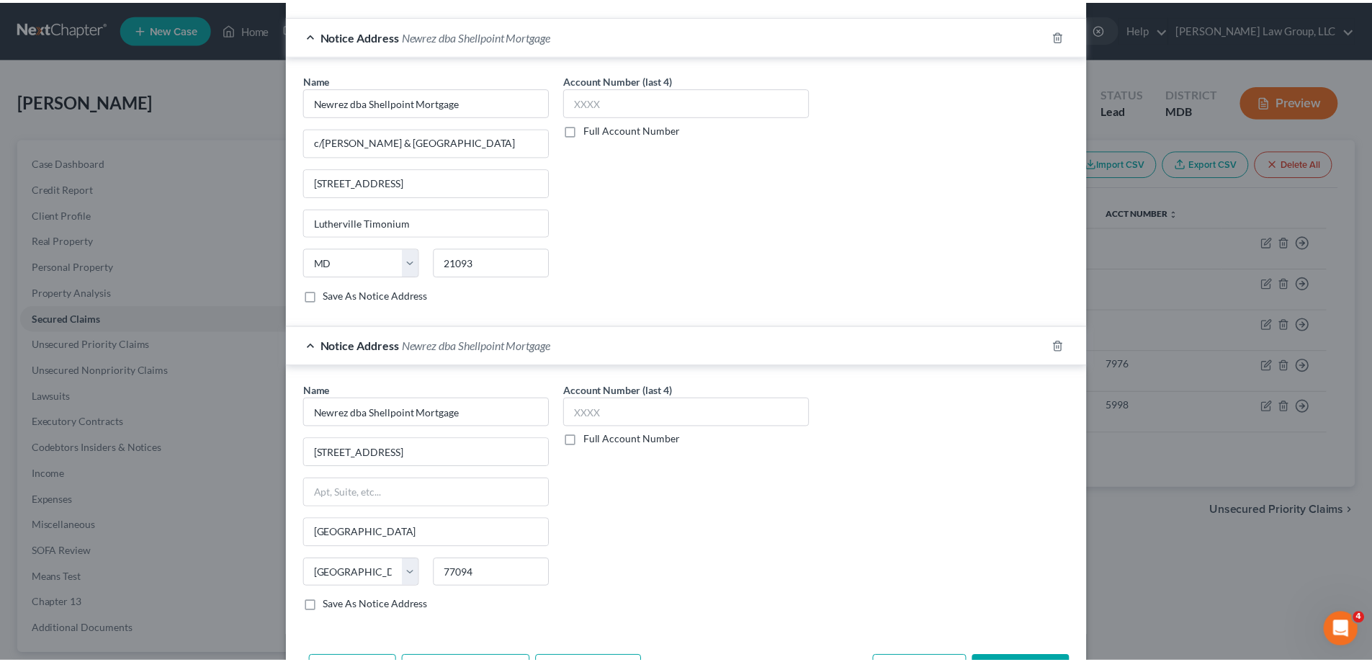
scroll to position [643, 0]
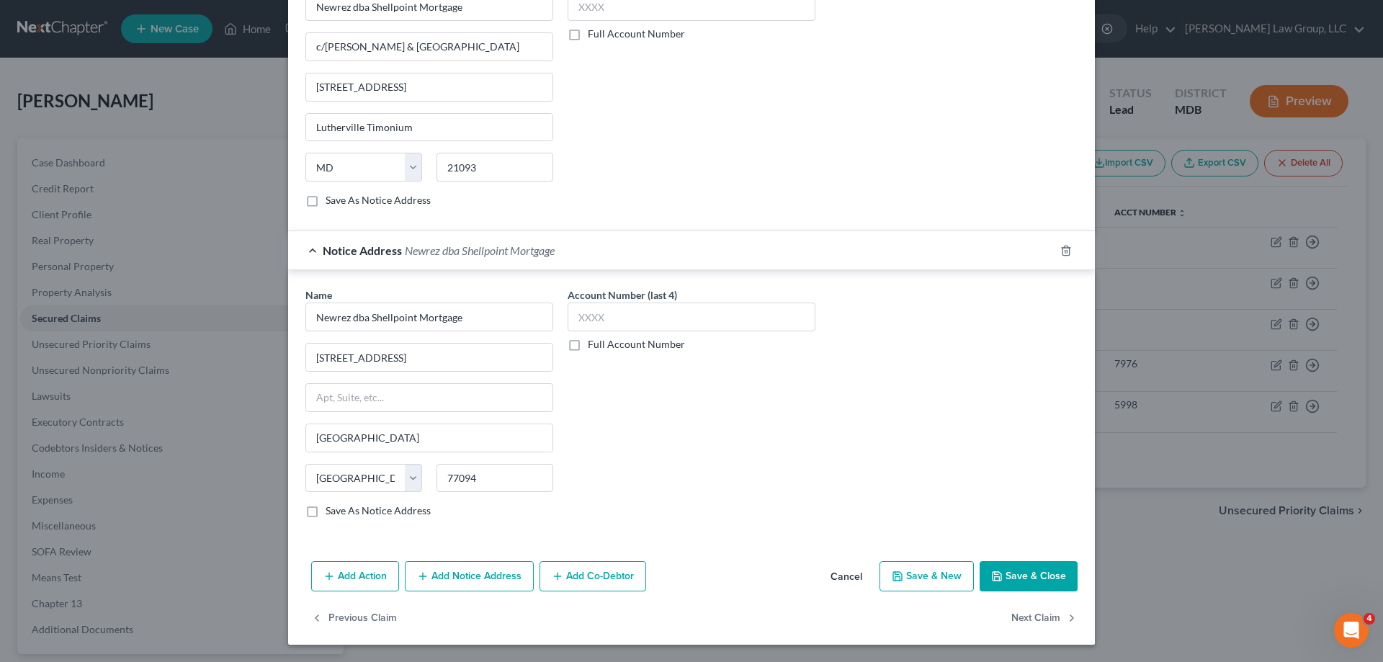
click at [1045, 573] on button "Save & Close" at bounding box center [1029, 576] width 98 height 30
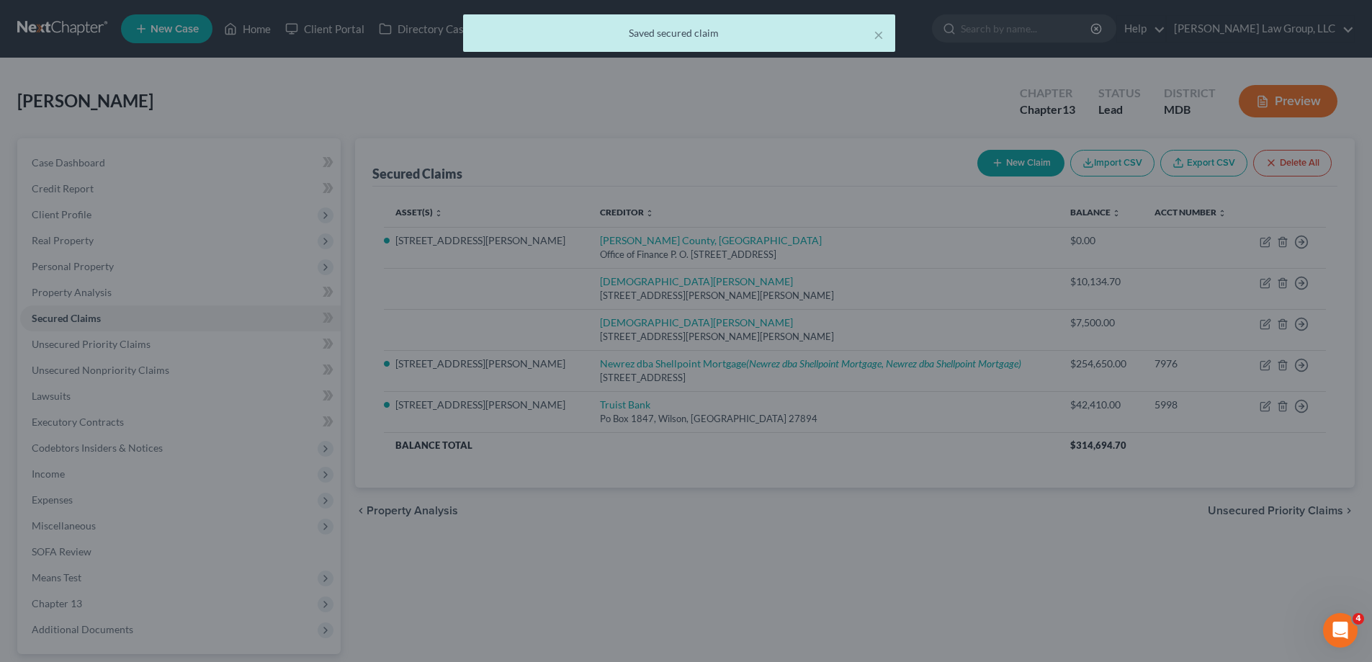
scroll to position [0, 0]
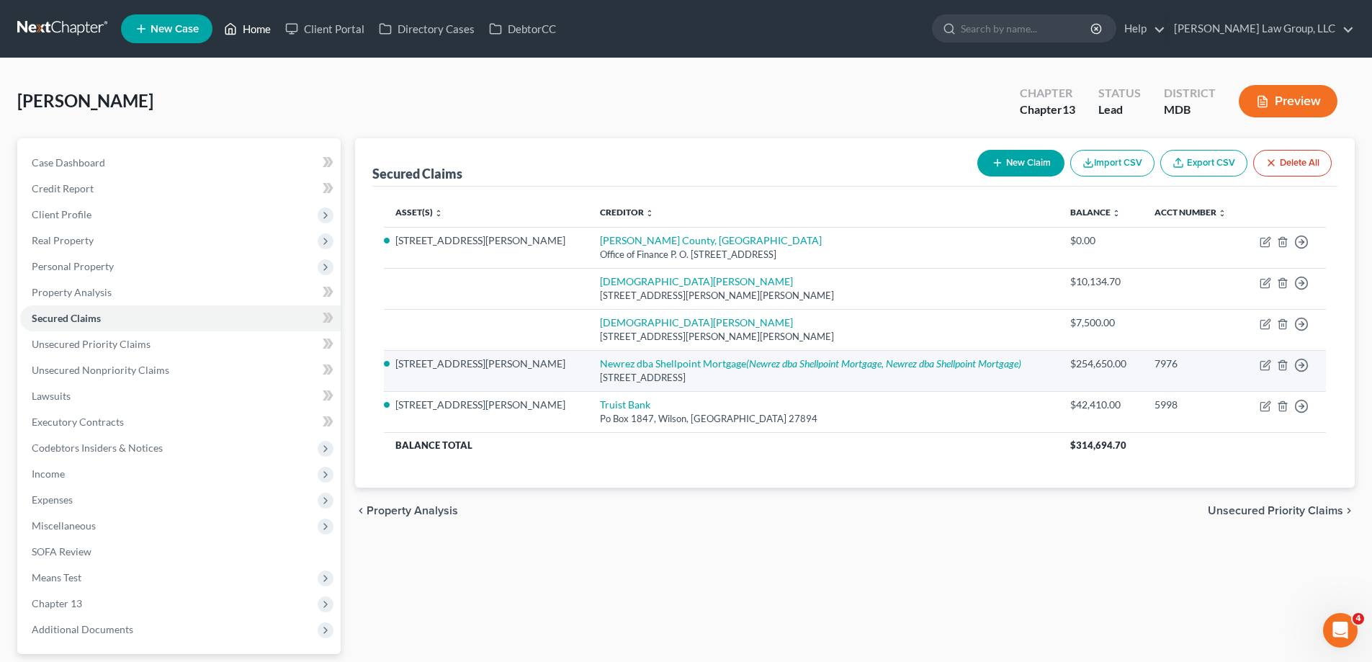
drag, startPoint x: 251, startPoint y: 39, endPoint x: 545, endPoint y: 379, distance: 449.0
click at [251, 37] on link "Home" at bounding box center [247, 29] width 61 height 26
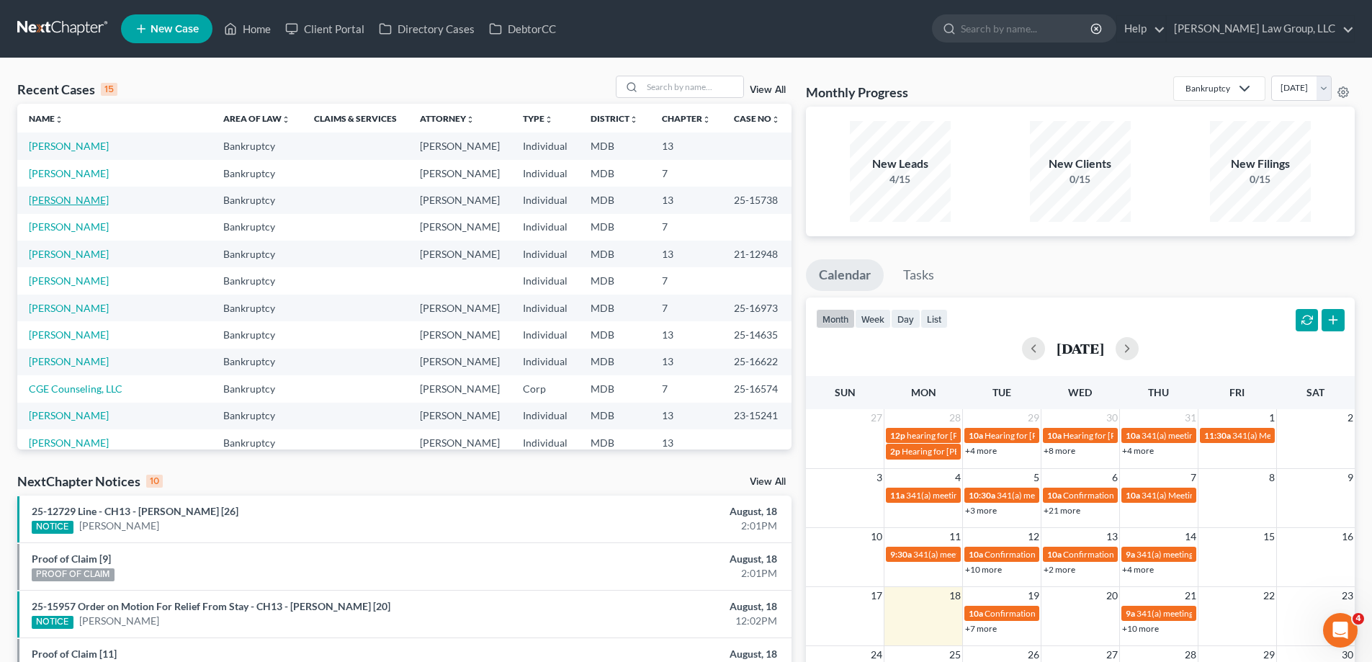
click at [64, 204] on link "[PERSON_NAME]" at bounding box center [69, 200] width 80 height 12
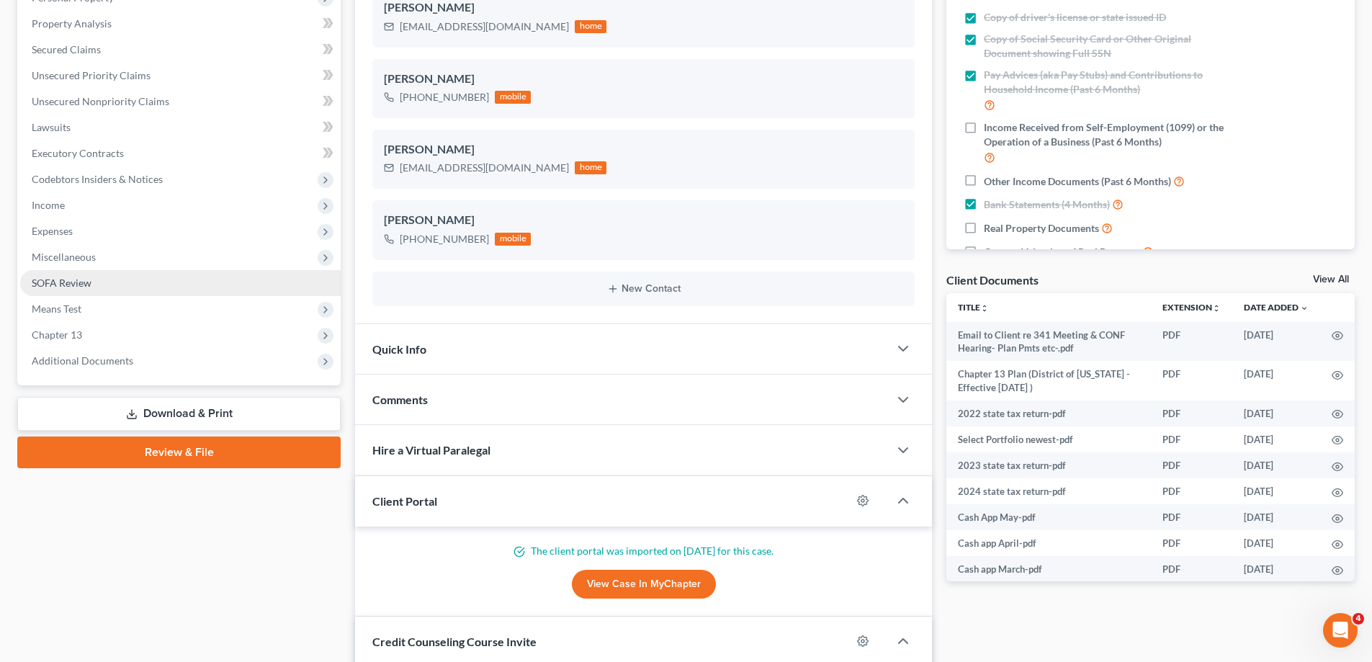
scroll to position [288, 0]
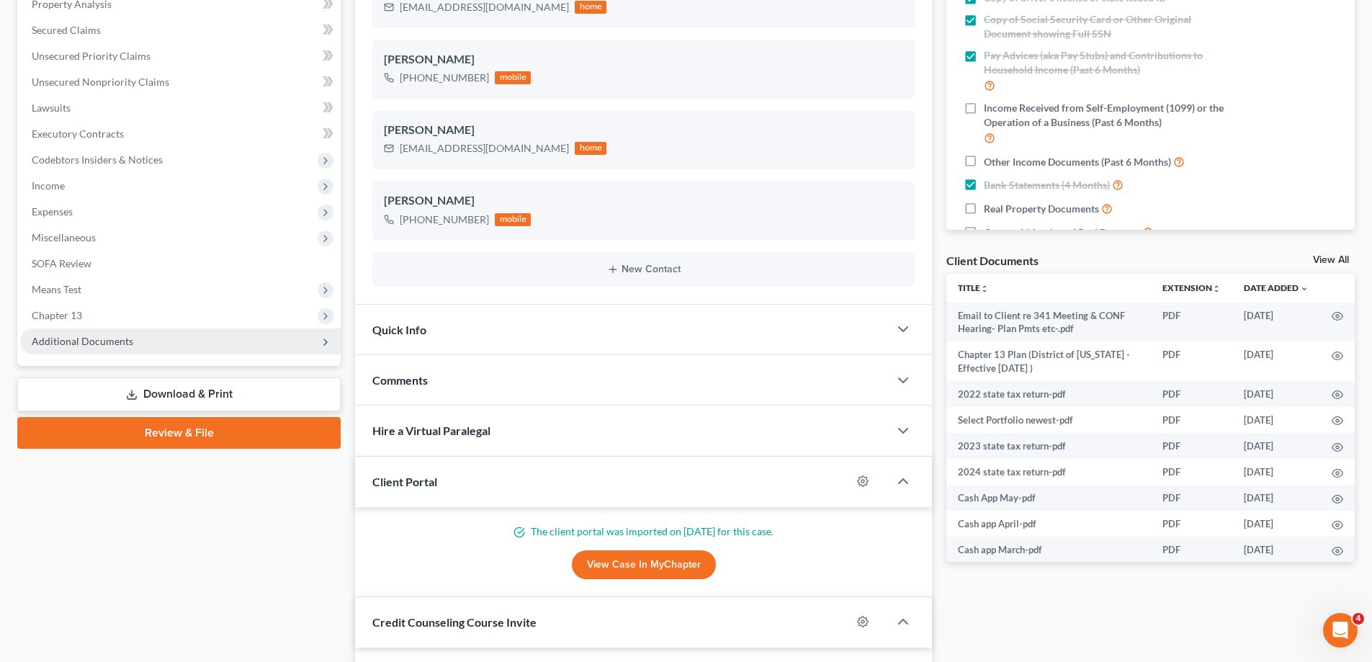
click at [140, 335] on span "Additional Documents" at bounding box center [180, 342] width 321 height 26
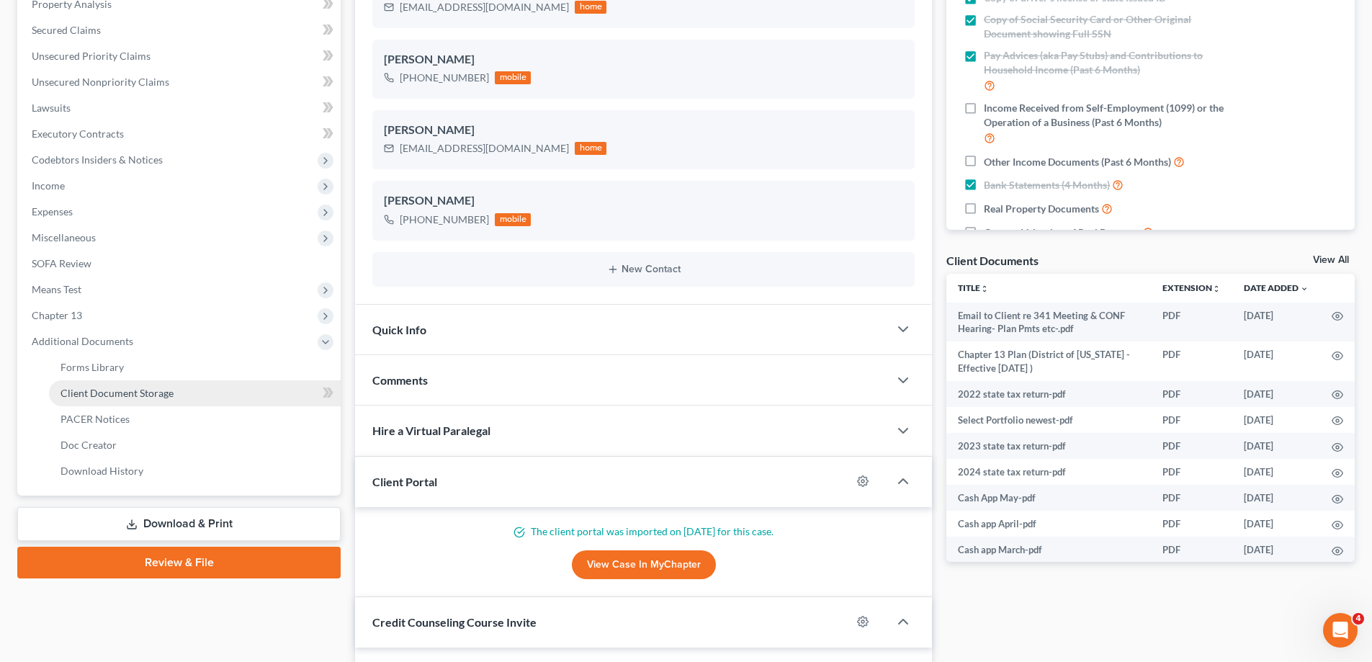
click at [200, 394] on link "Client Document Storage" at bounding box center [195, 393] width 292 height 26
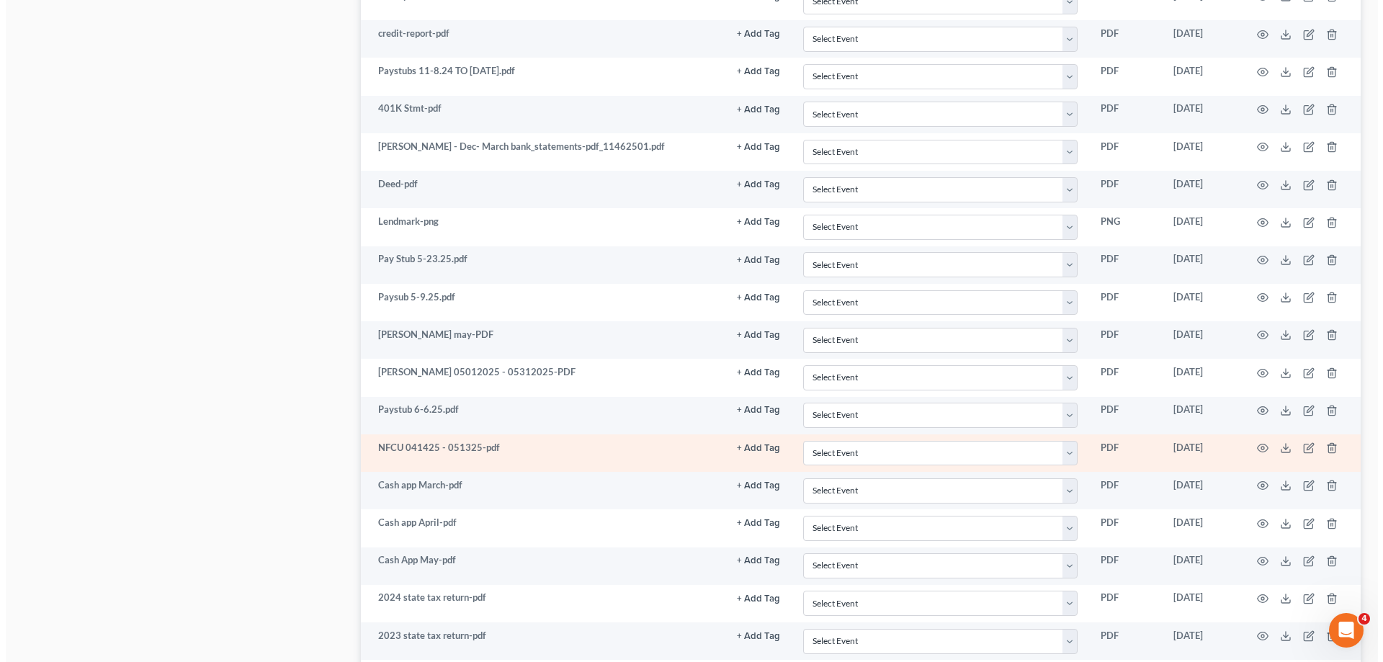
scroll to position [1680, 0]
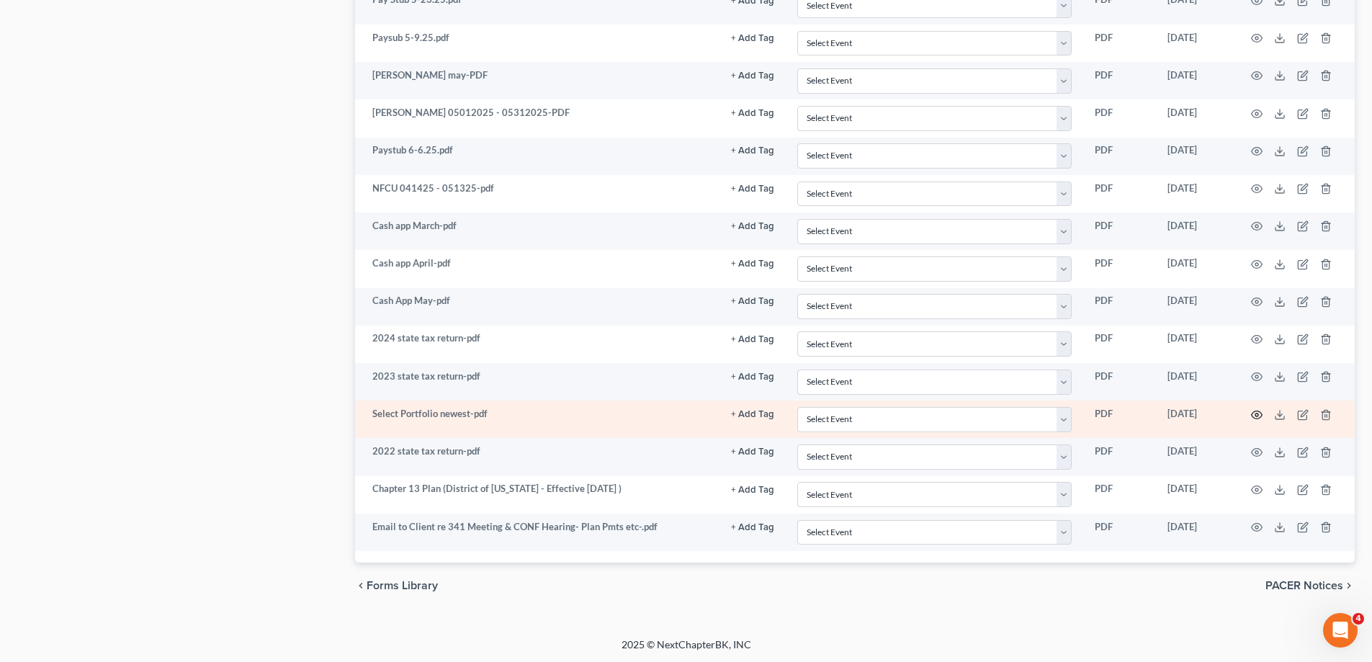
click at [1254, 411] on icon "button" at bounding box center [1257, 415] width 12 height 12
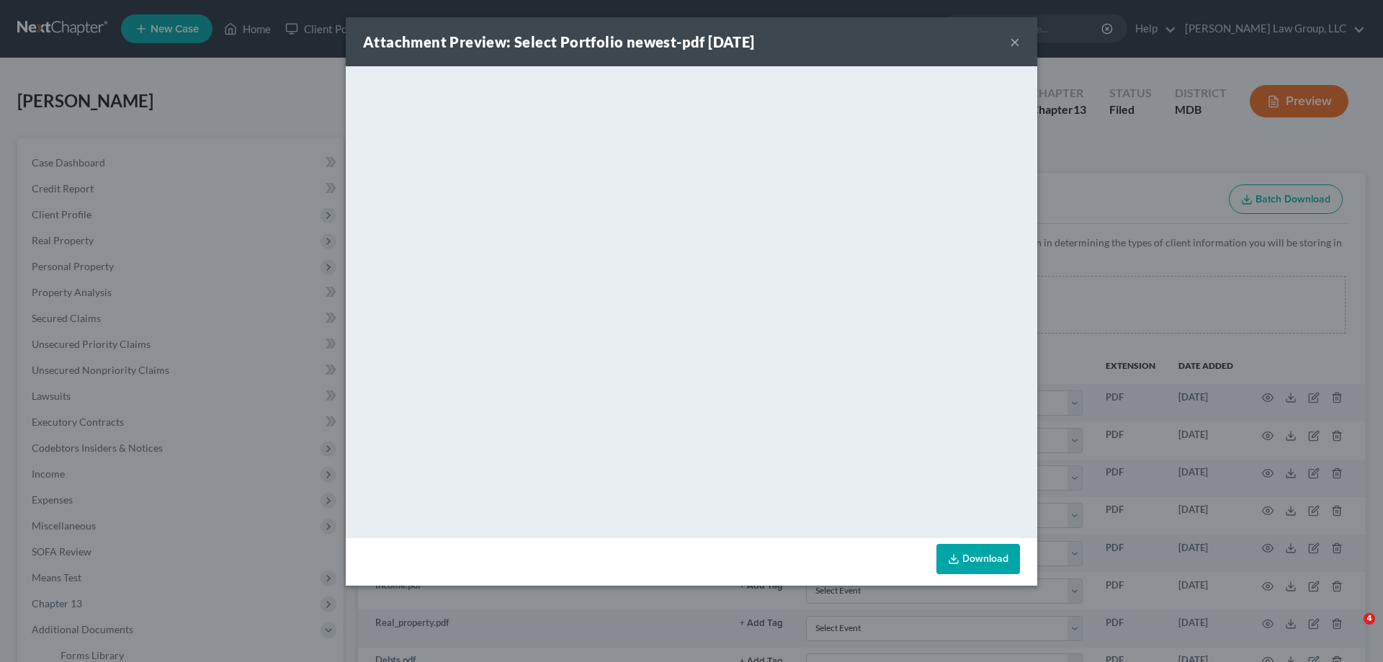
select select "14"
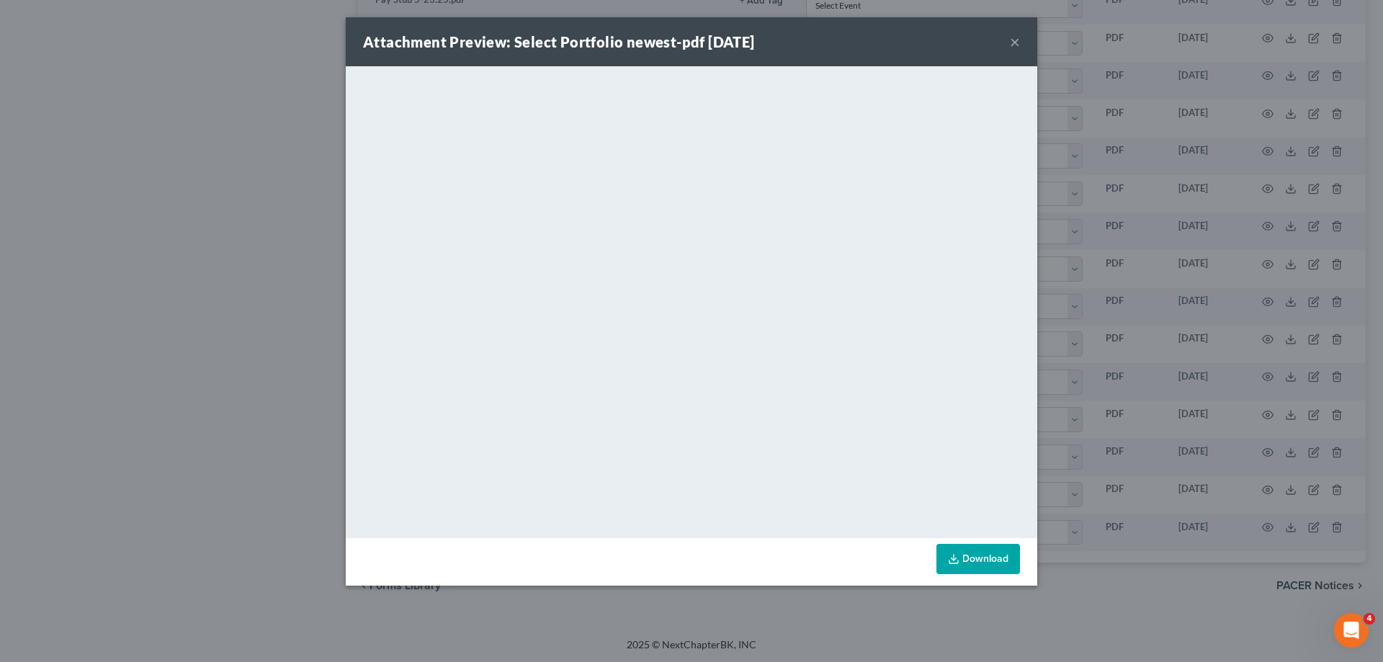
click at [1019, 40] on button "×" at bounding box center [1015, 41] width 10 height 17
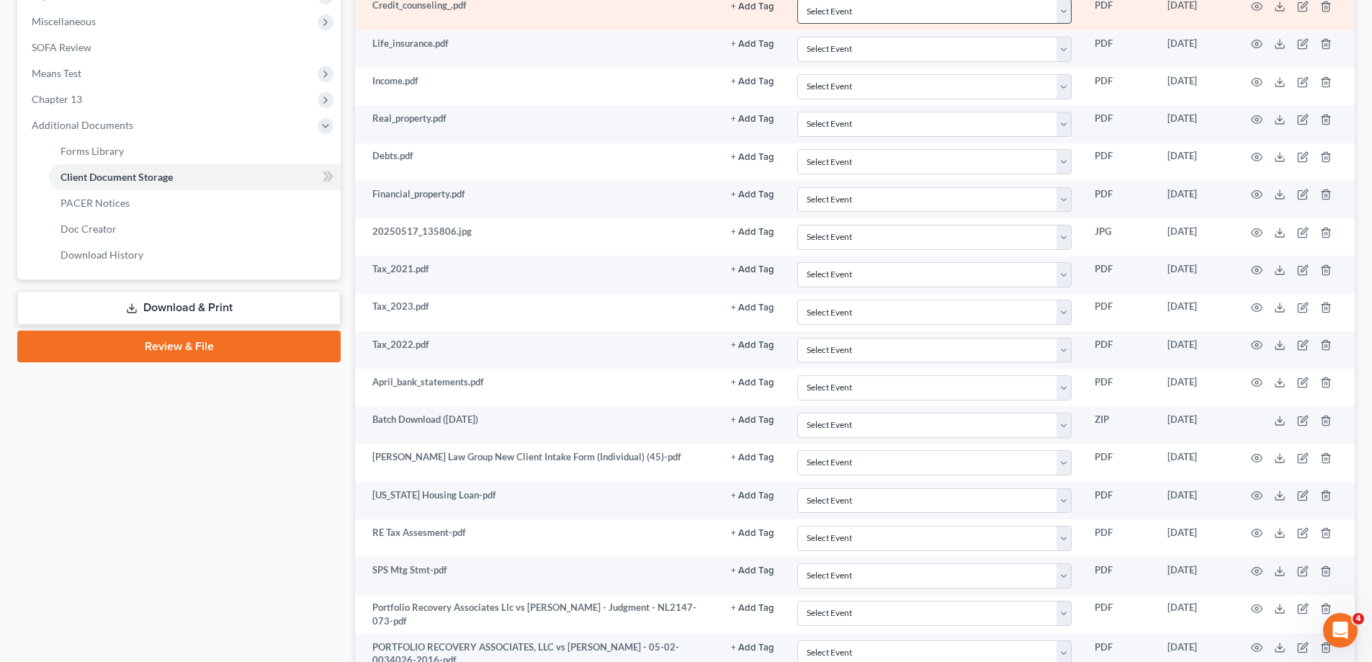
scroll to position [648, 0]
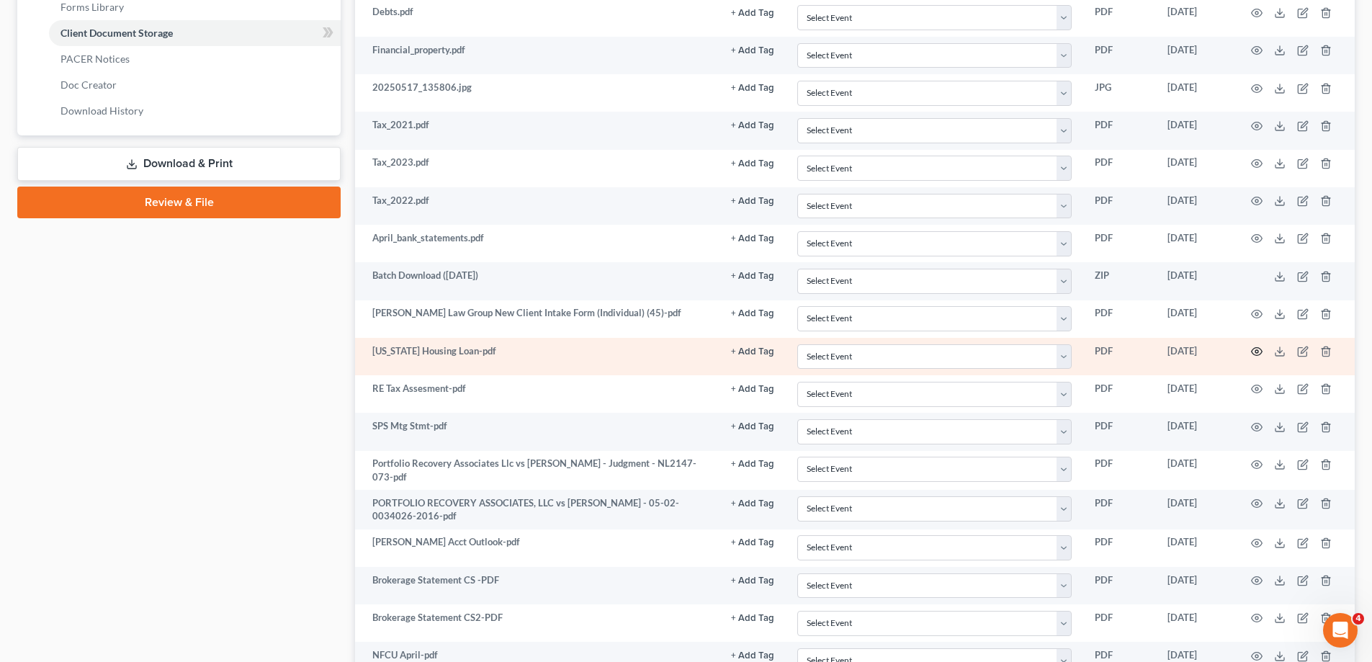
click at [1254, 352] on icon "button" at bounding box center [1257, 352] width 12 height 12
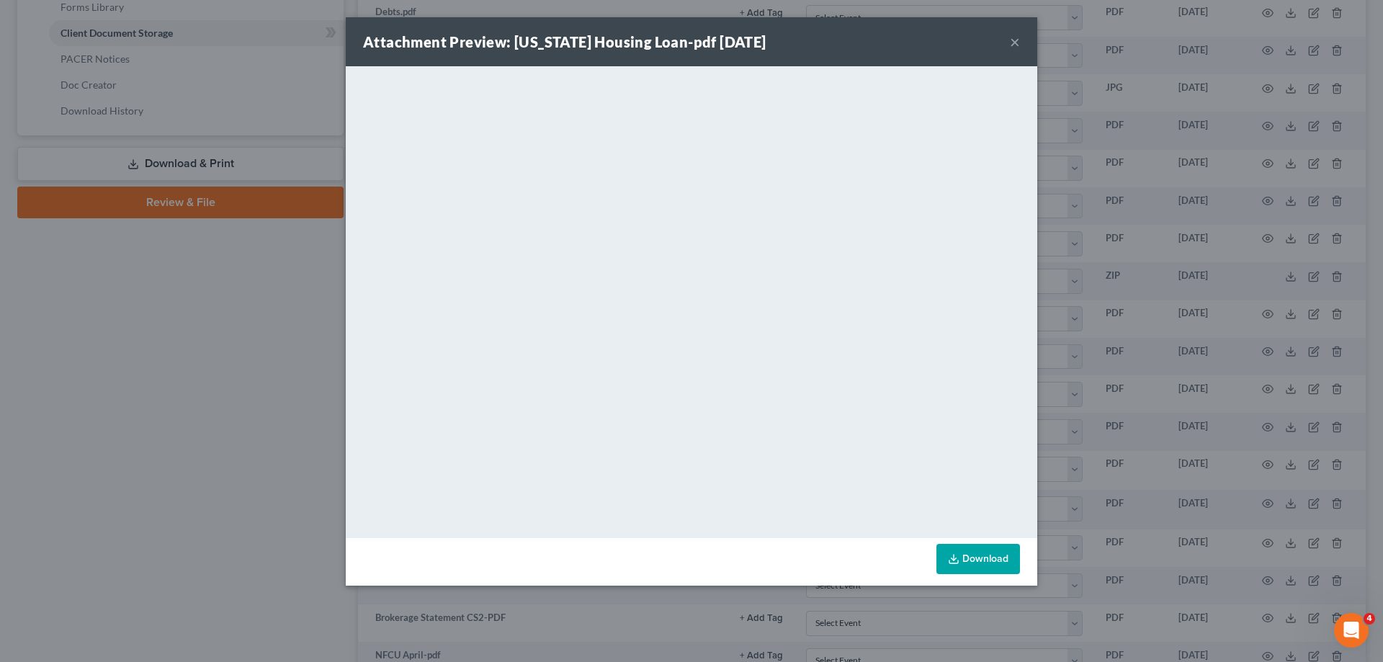
click at [1015, 39] on button "×" at bounding box center [1015, 41] width 10 height 17
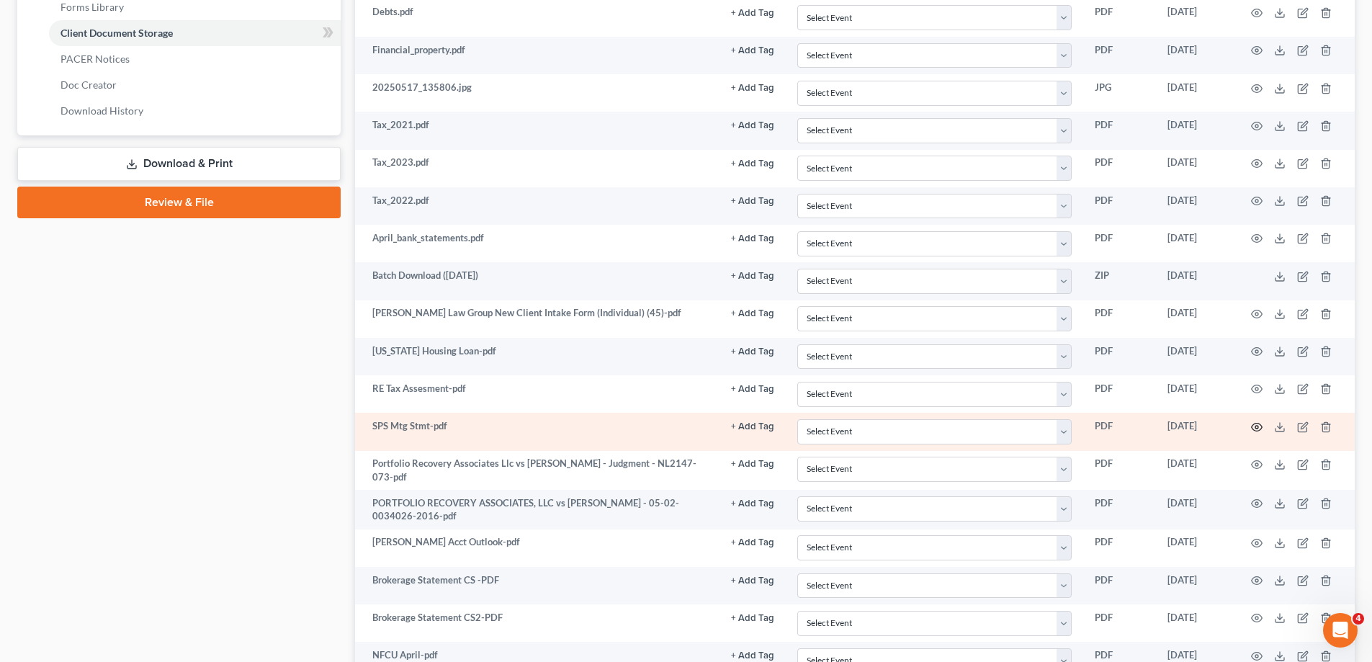
click at [1253, 426] on icon "button" at bounding box center [1257, 427] width 11 height 8
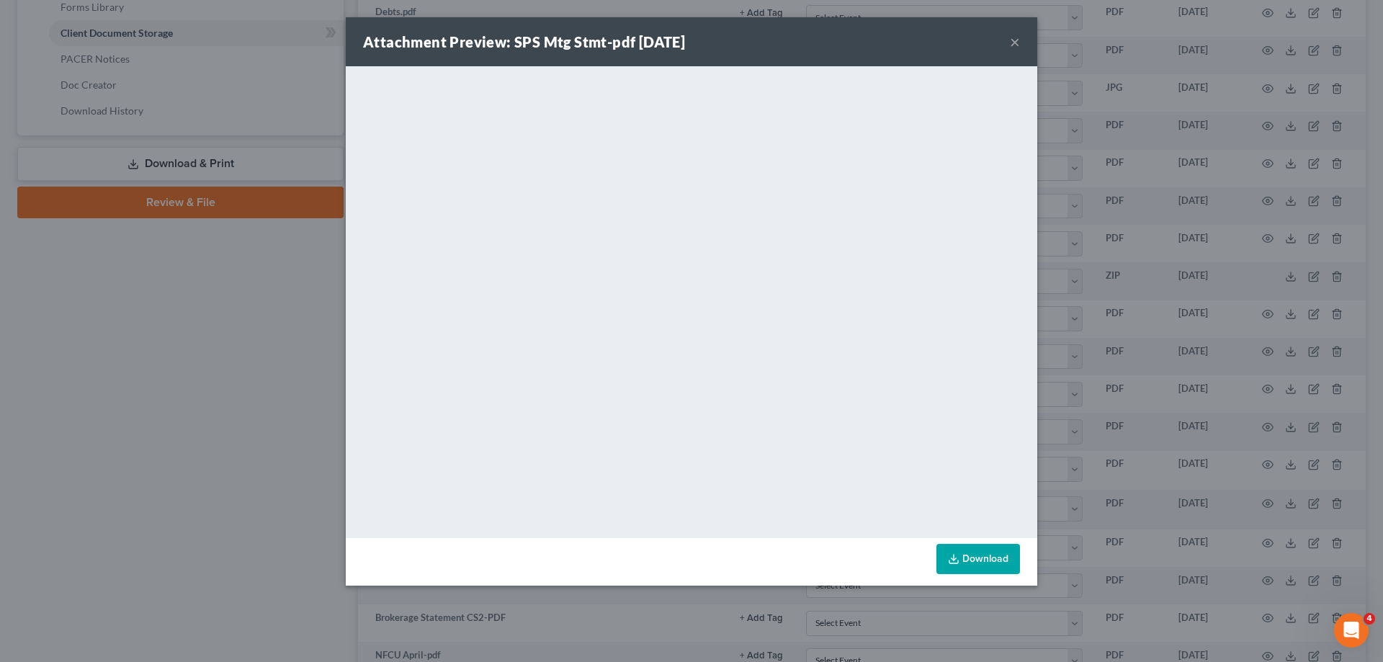
click at [1017, 43] on button "×" at bounding box center [1015, 41] width 10 height 17
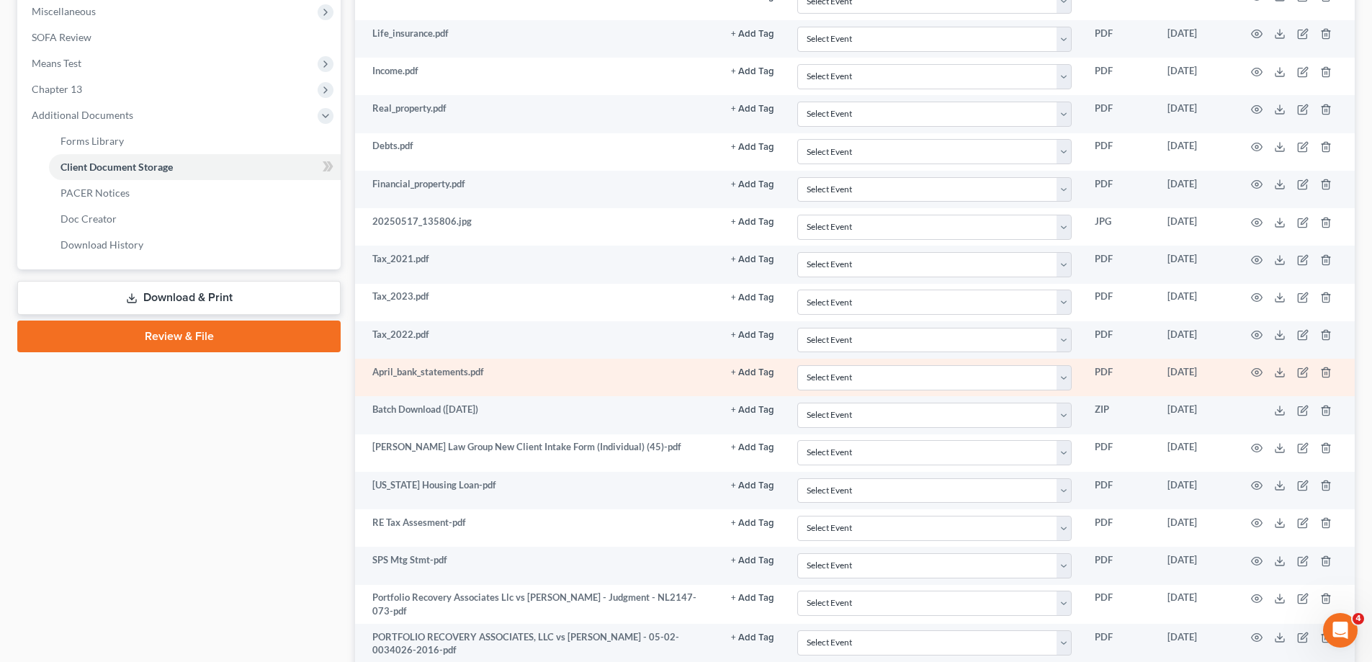
scroll to position [432, 0]
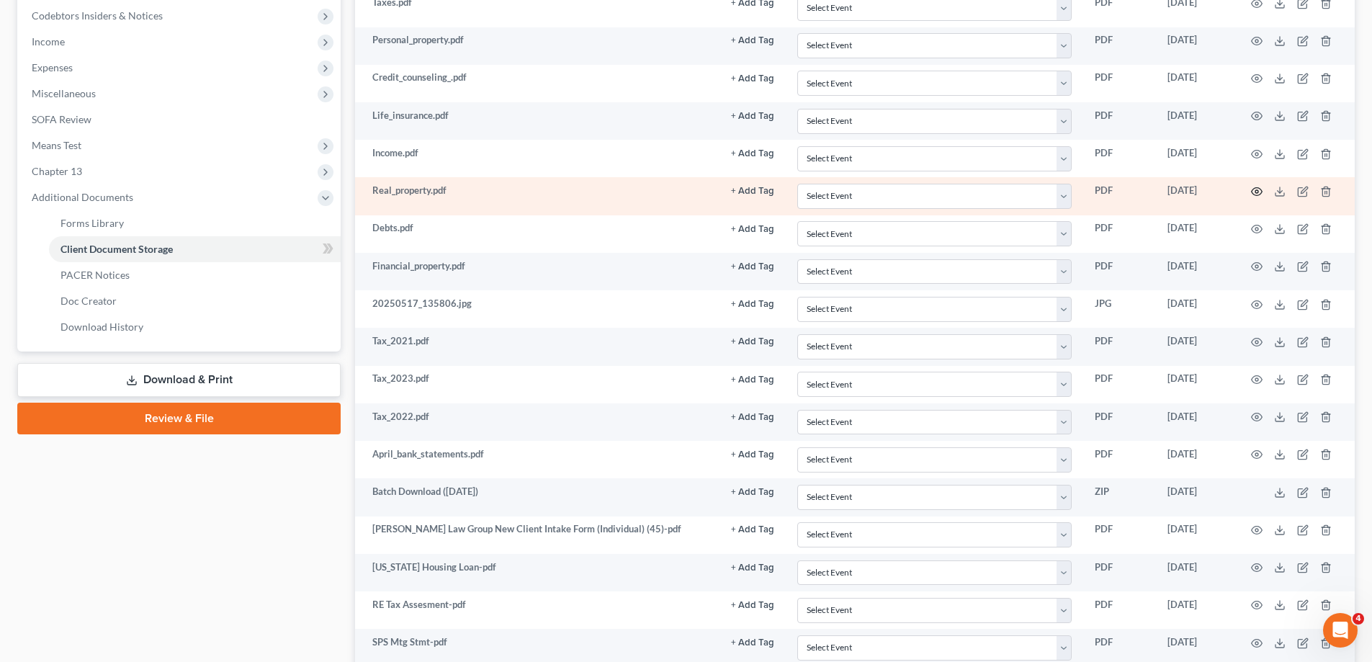
click at [1259, 192] on circle "button" at bounding box center [1257, 191] width 3 height 3
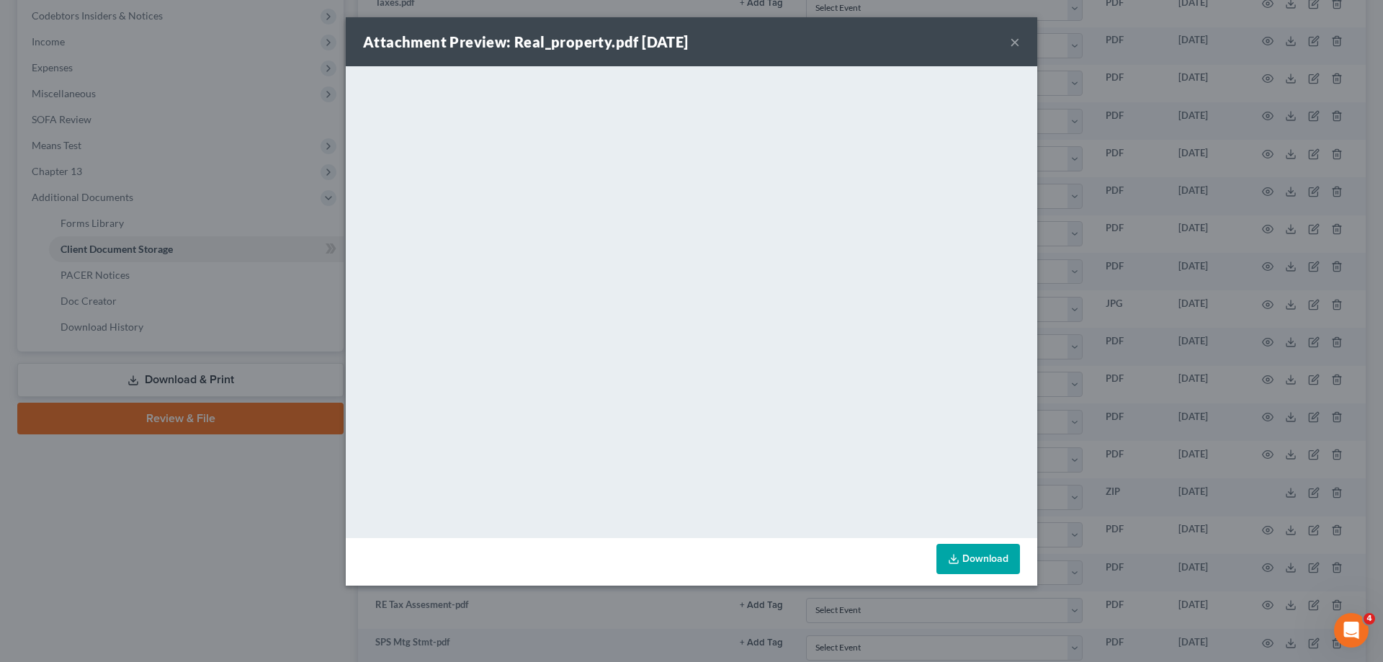
click at [1009, 47] on div "Attachment Preview: Real_property.pdf 05/12/2025 ×" at bounding box center [692, 41] width 692 height 49
click at [1019, 42] on button "×" at bounding box center [1015, 41] width 10 height 17
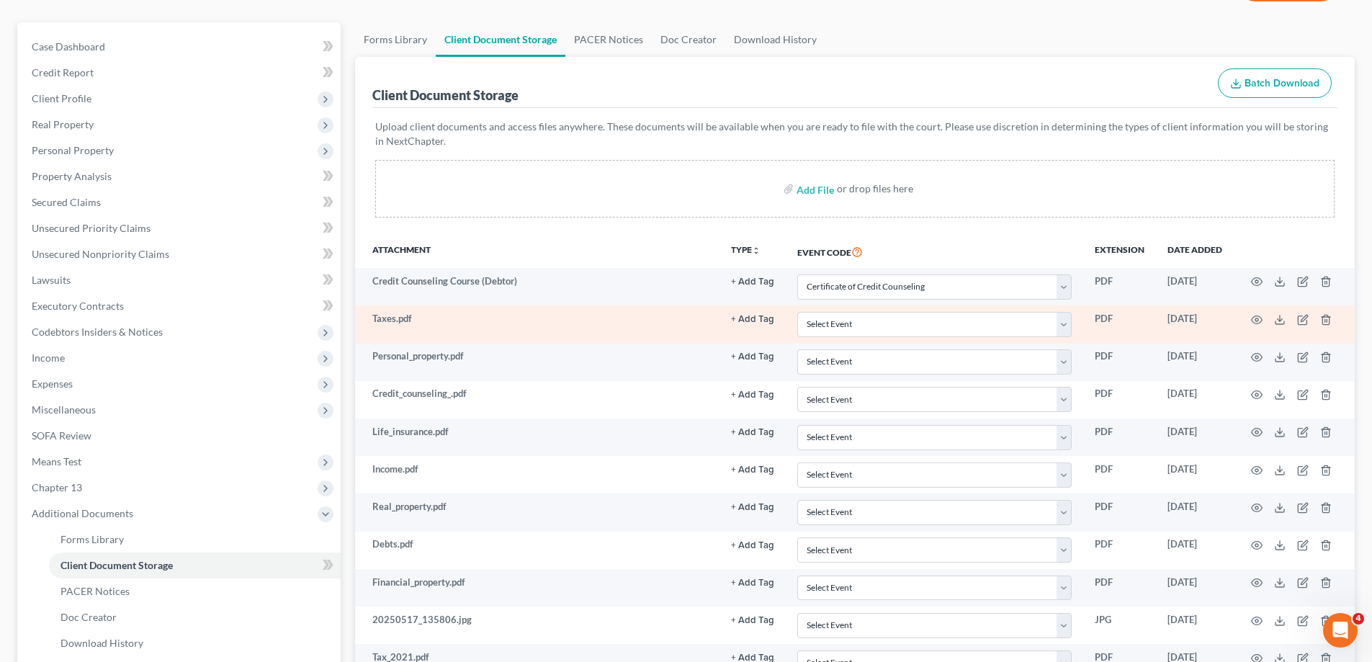
scroll to position [0, 0]
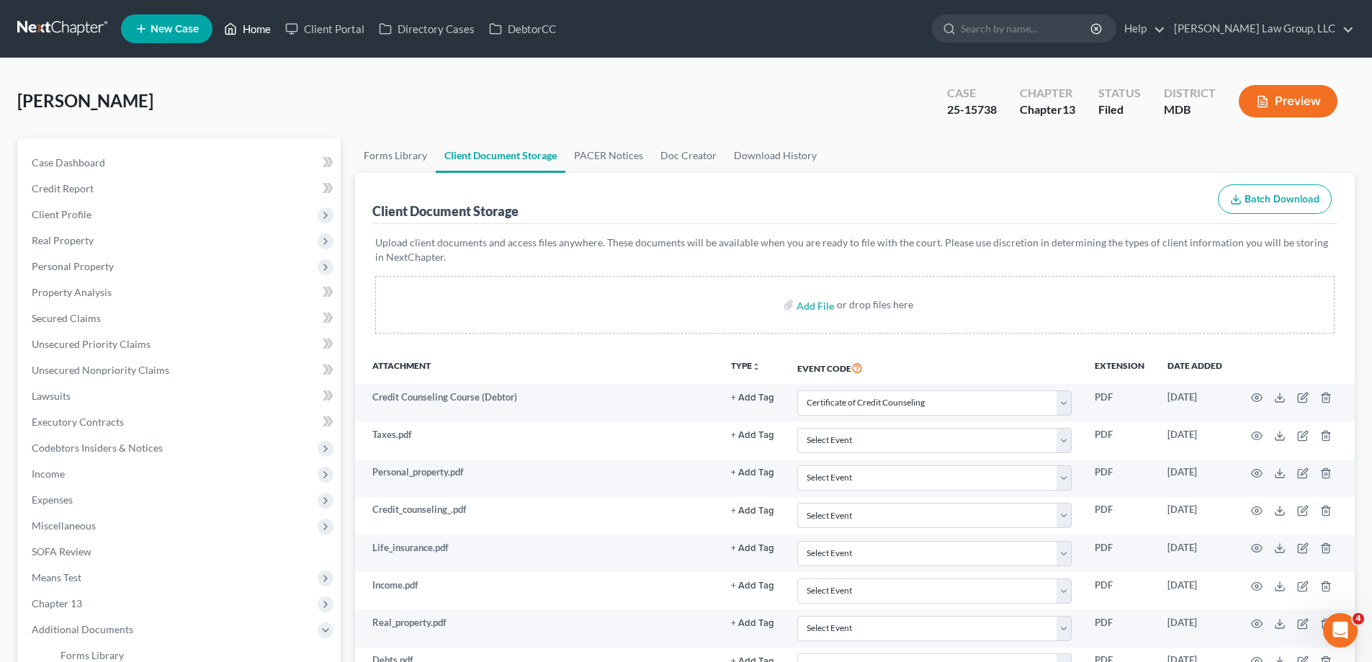
drag, startPoint x: 252, startPoint y: 24, endPoint x: 175, endPoint y: 1, distance: 80.5
click at [254, 22] on link "Home" at bounding box center [247, 29] width 61 height 26
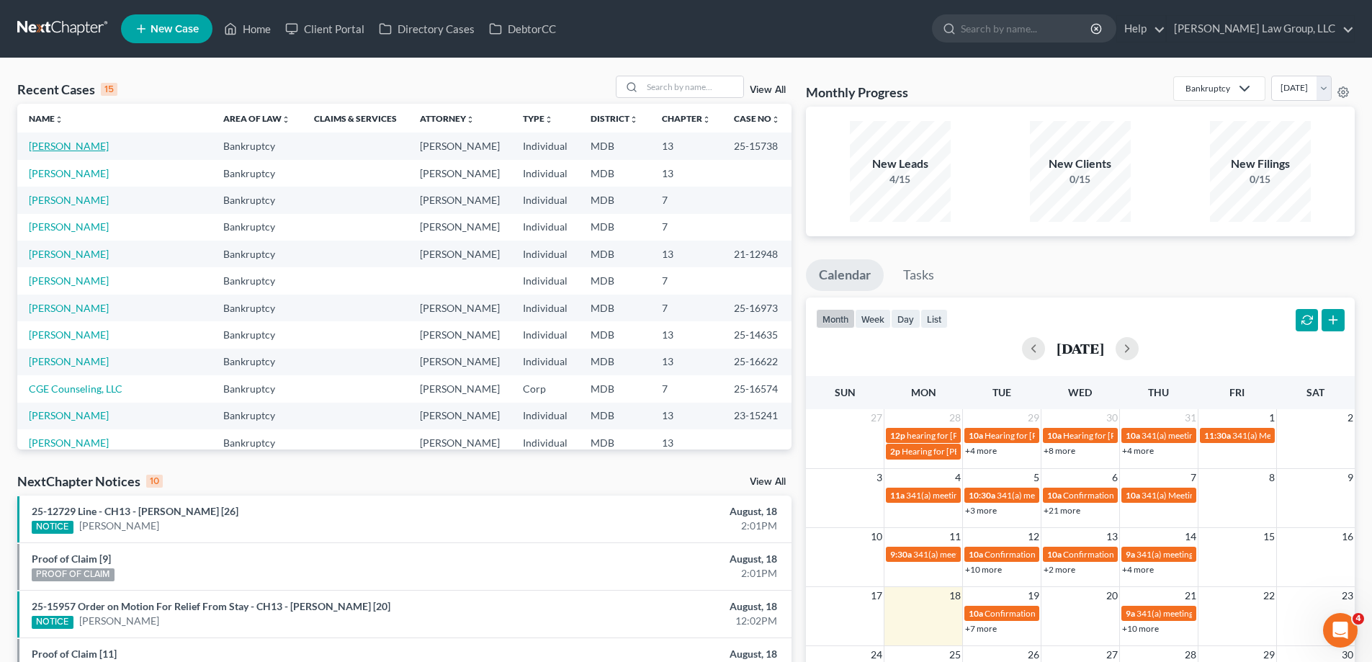
click at [68, 144] on link "[PERSON_NAME]" at bounding box center [69, 146] width 80 height 12
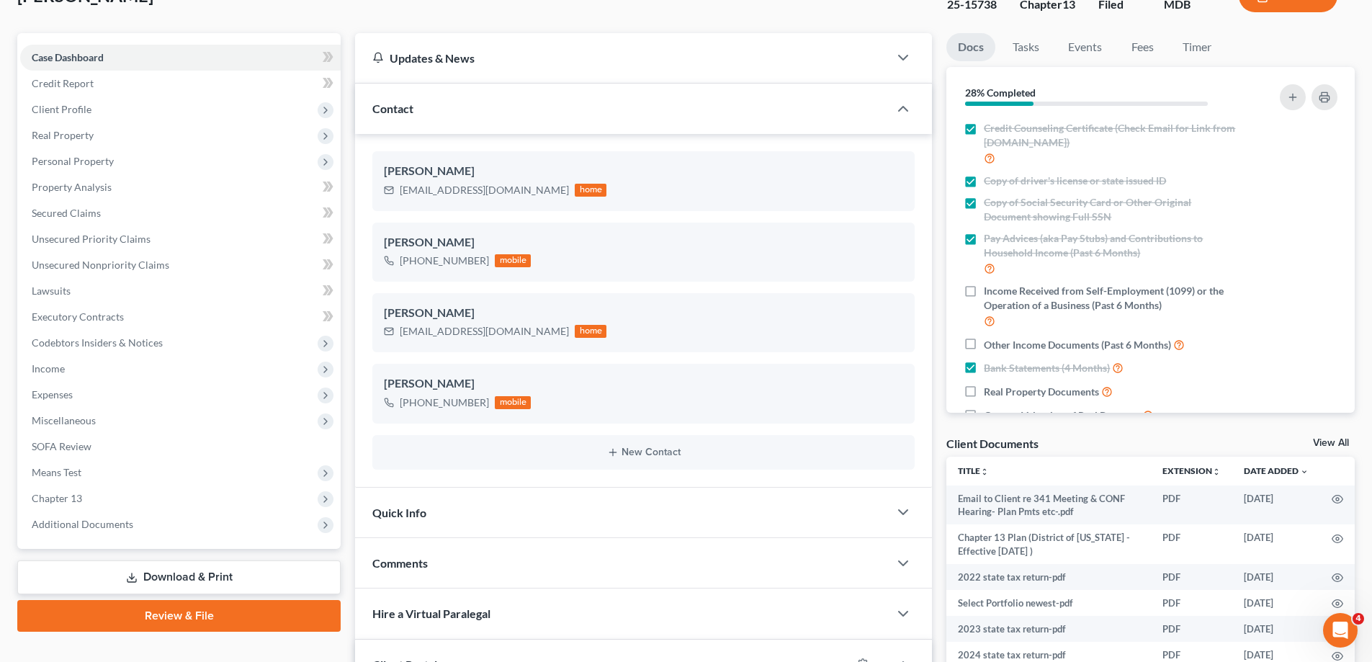
scroll to position [216, 0]
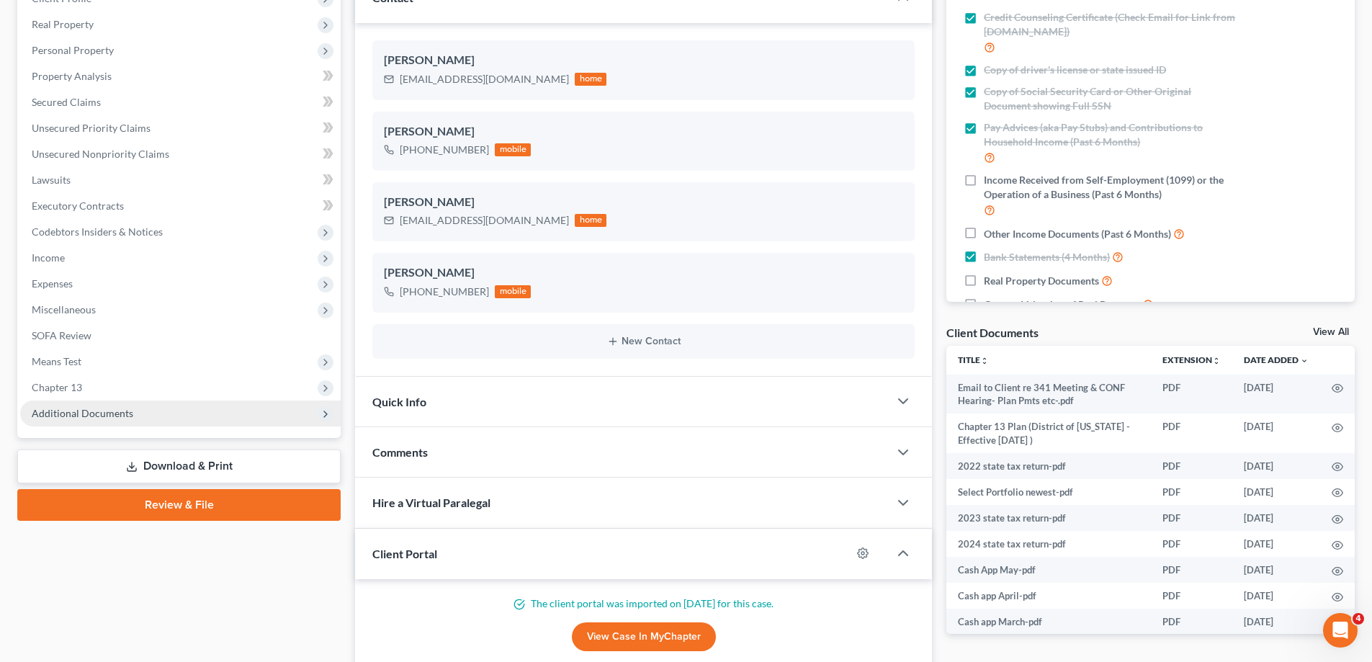
drag, startPoint x: 86, startPoint y: 414, endPoint x: 236, endPoint y: 411, distance: 150.6
click at [84, 414] on span "Additional Documents" at bounding box center [83, 413] width 102 height 12
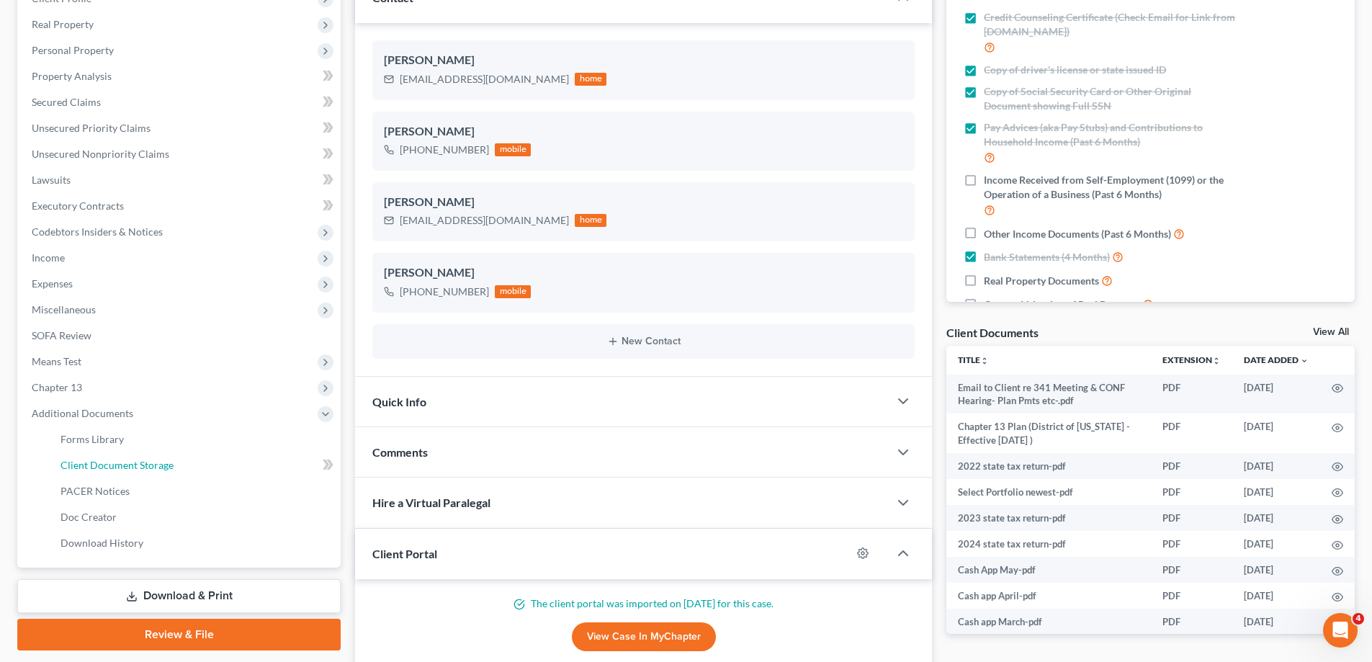
drag, startPoint x: 203, startPoint y: 473, endPoint x: 859, endPoint y: 521, distance: 658.0
click at [204, 473] on link "Client Document Storage" at bounding box center [195, 465] width 292 height 26
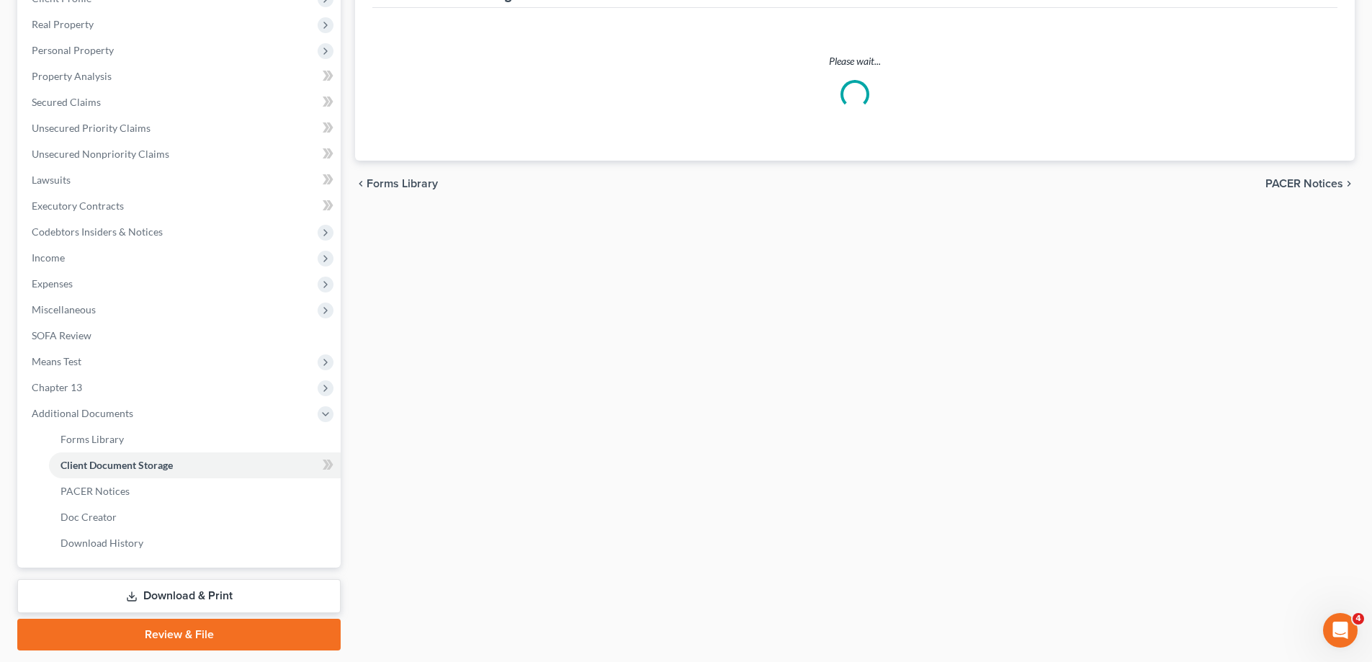
select select "14"
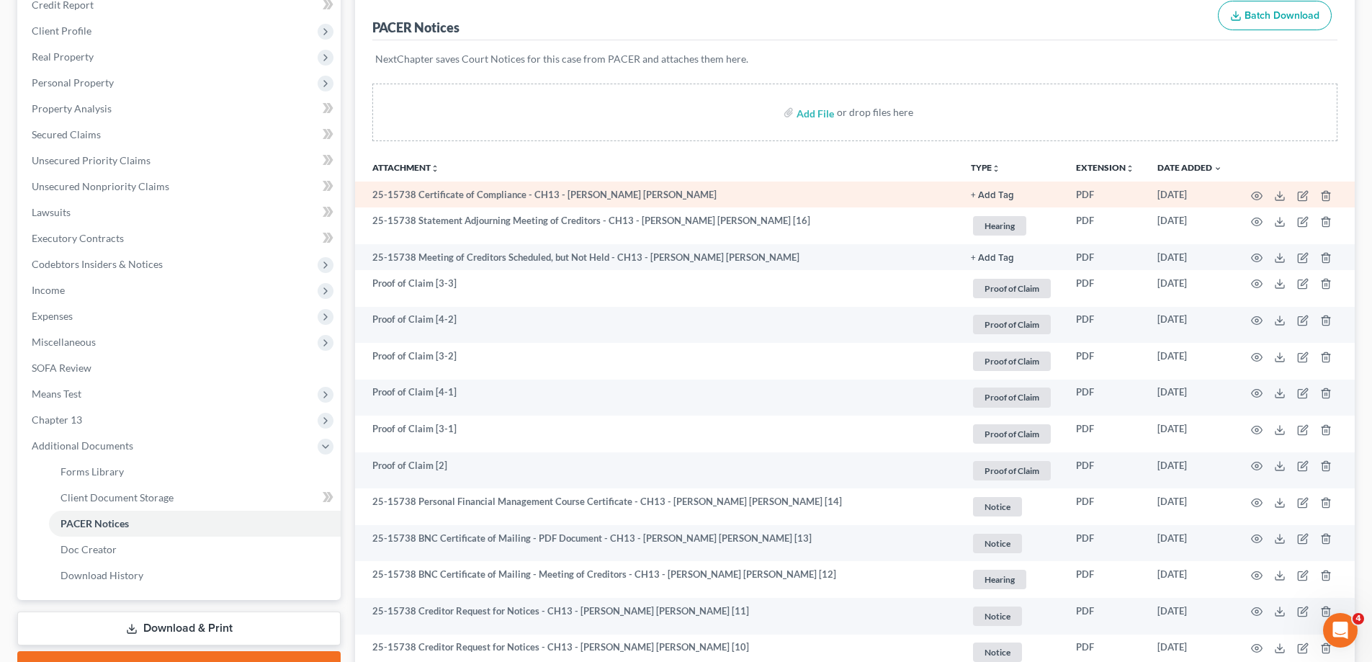
scroll to position [288, 0]
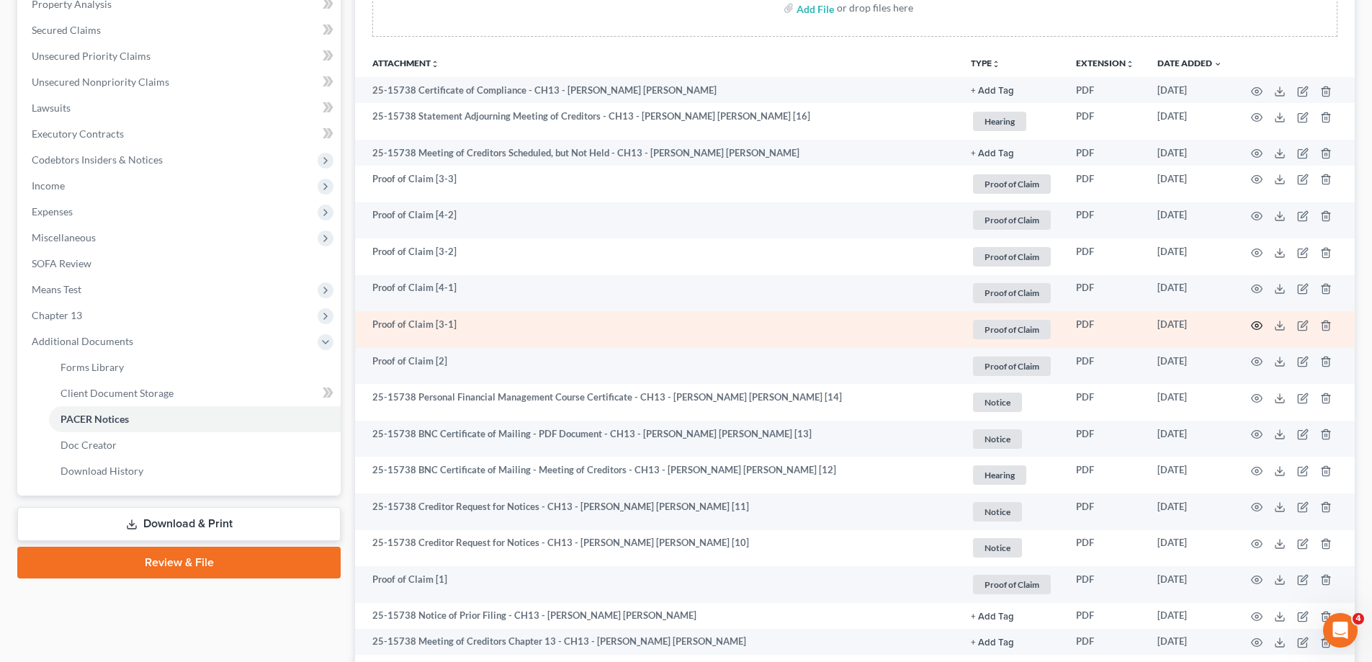
click at [1255, 323] on icon "button" at bounding box center [1257, 326] width 12 height 12
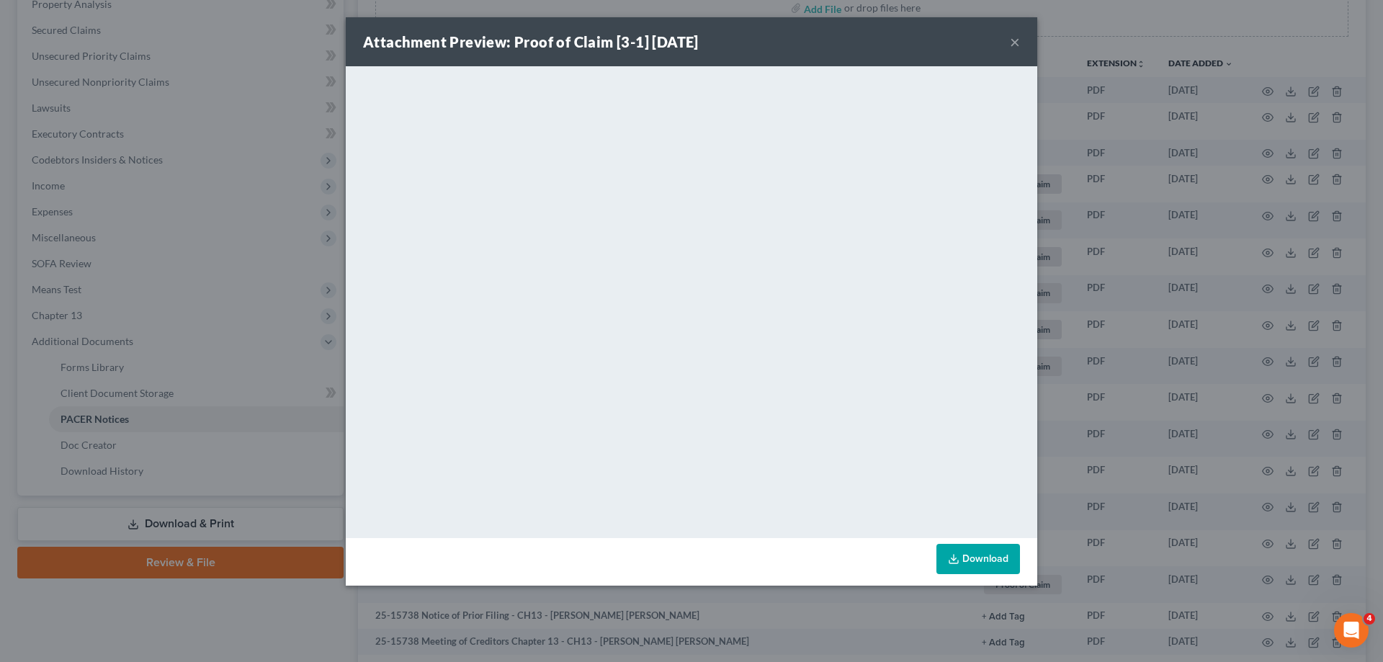
click at [1019, 35] on button "×" at bounding box center [1015, 41] width 10 height 17
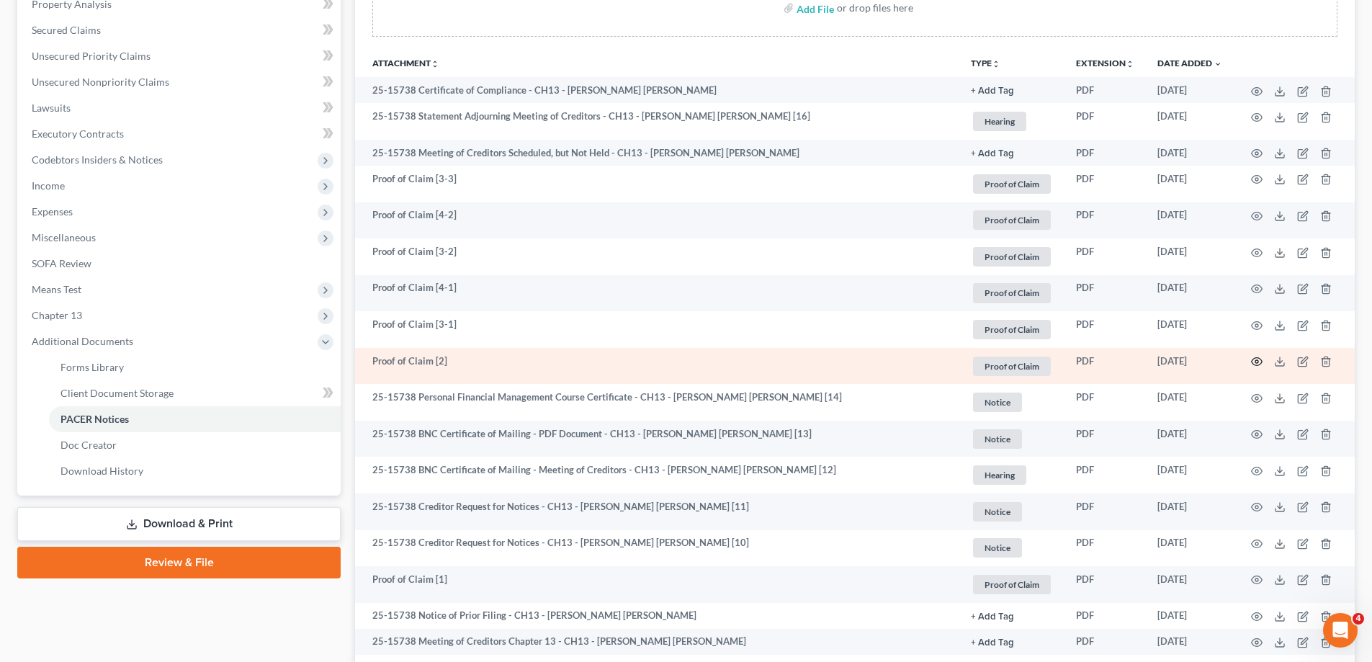
click at [1254, 360] on icon "button" at bounding box center [1257, 362] width 12 height 12
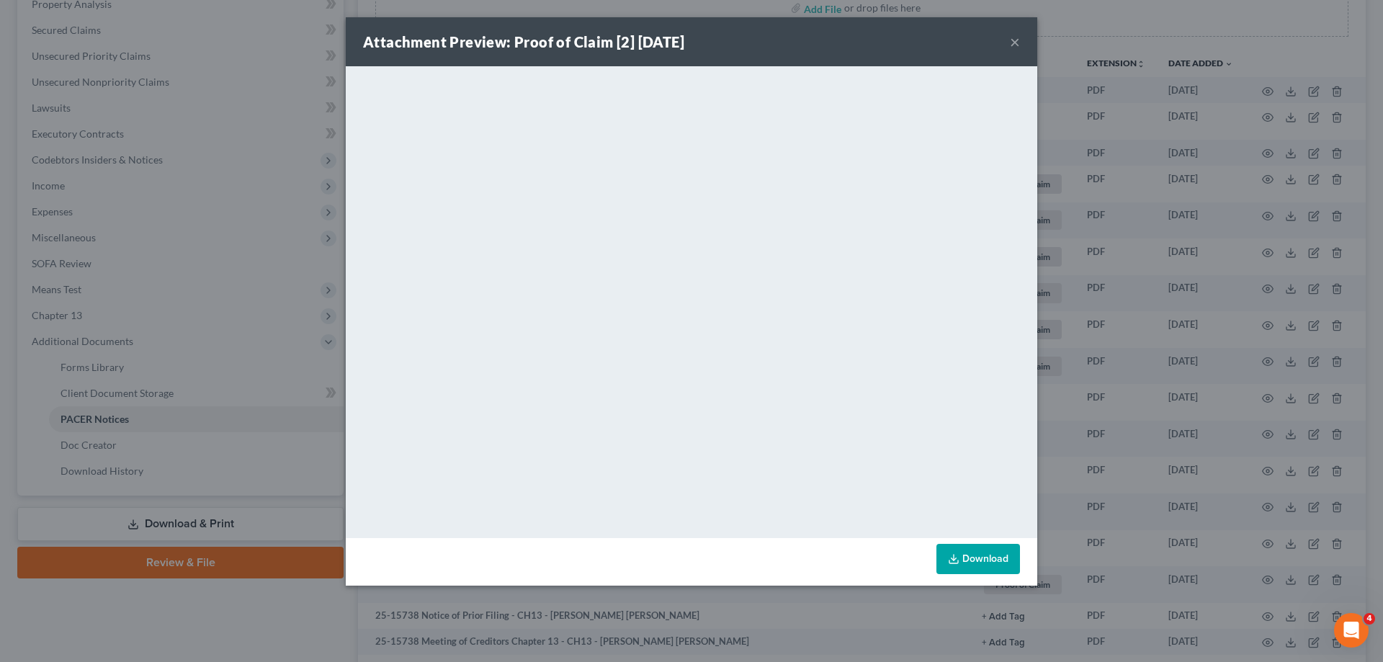
click at [1014, 42] on button "×" at bounding box center [1015, 41] width 10 height 17
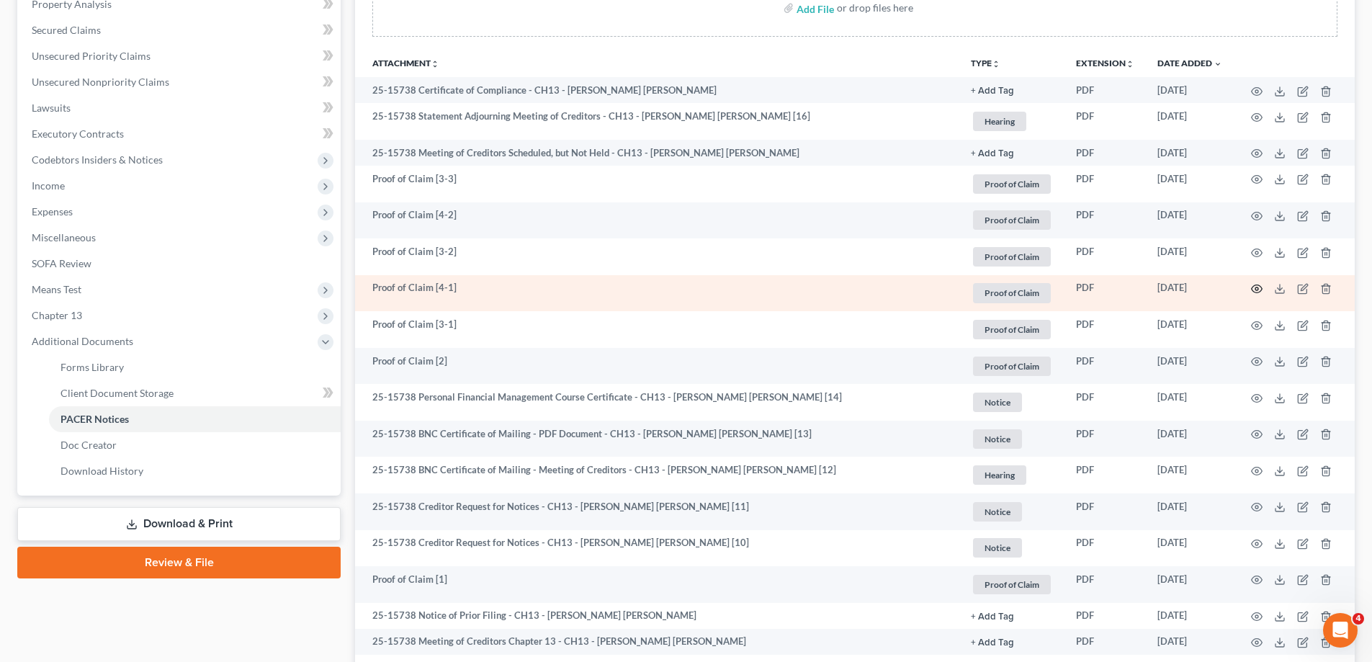
click at [1259, 287] on icon "button" at bounding box center [1257, 289] width 12 height 12
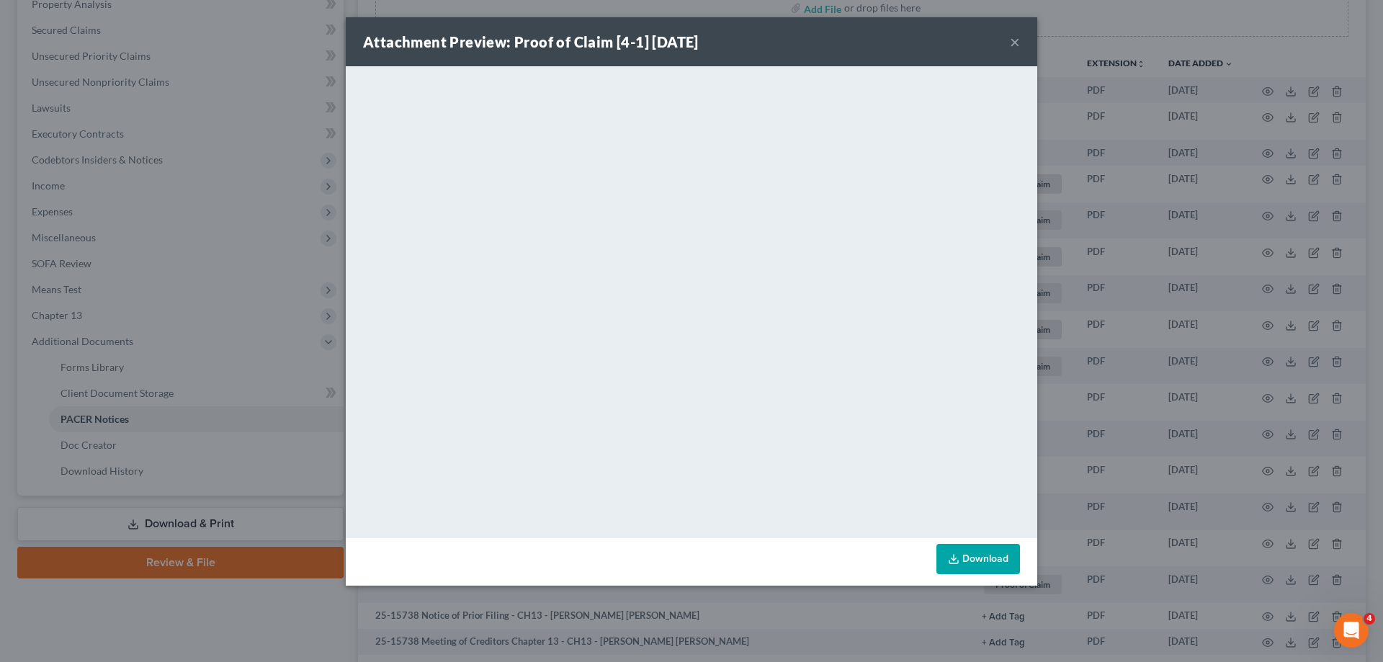
click at [1019, 39] on button "×" at bounding box center [1015, 41] width 10 height 17
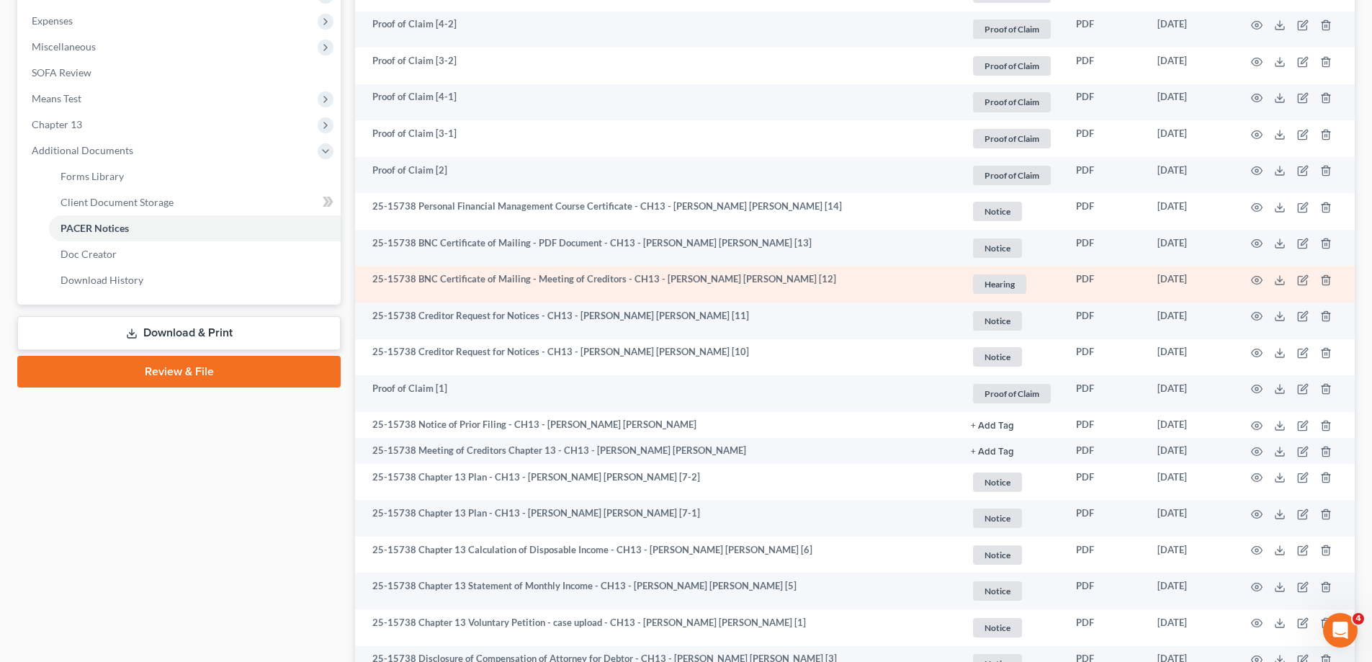
scroll to position [504, 0]
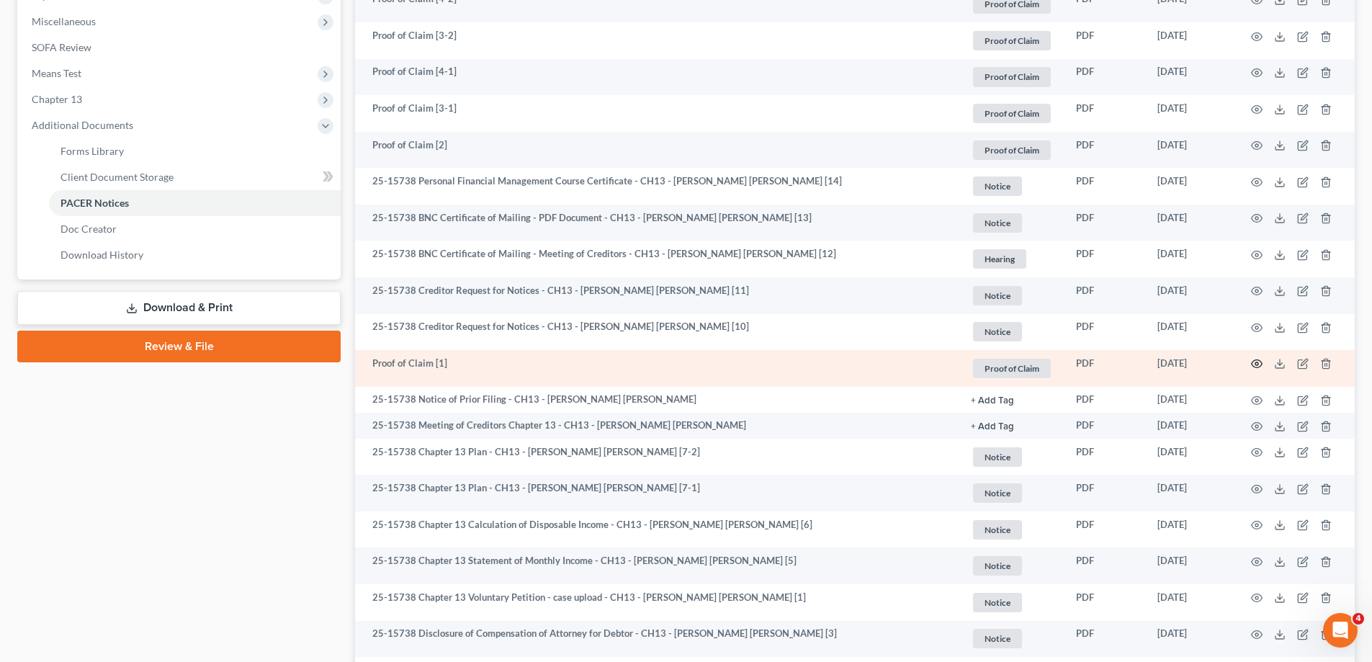
click at [1255, 362] on icon "button" at bounding box center [1257, 364] width 12 height 12
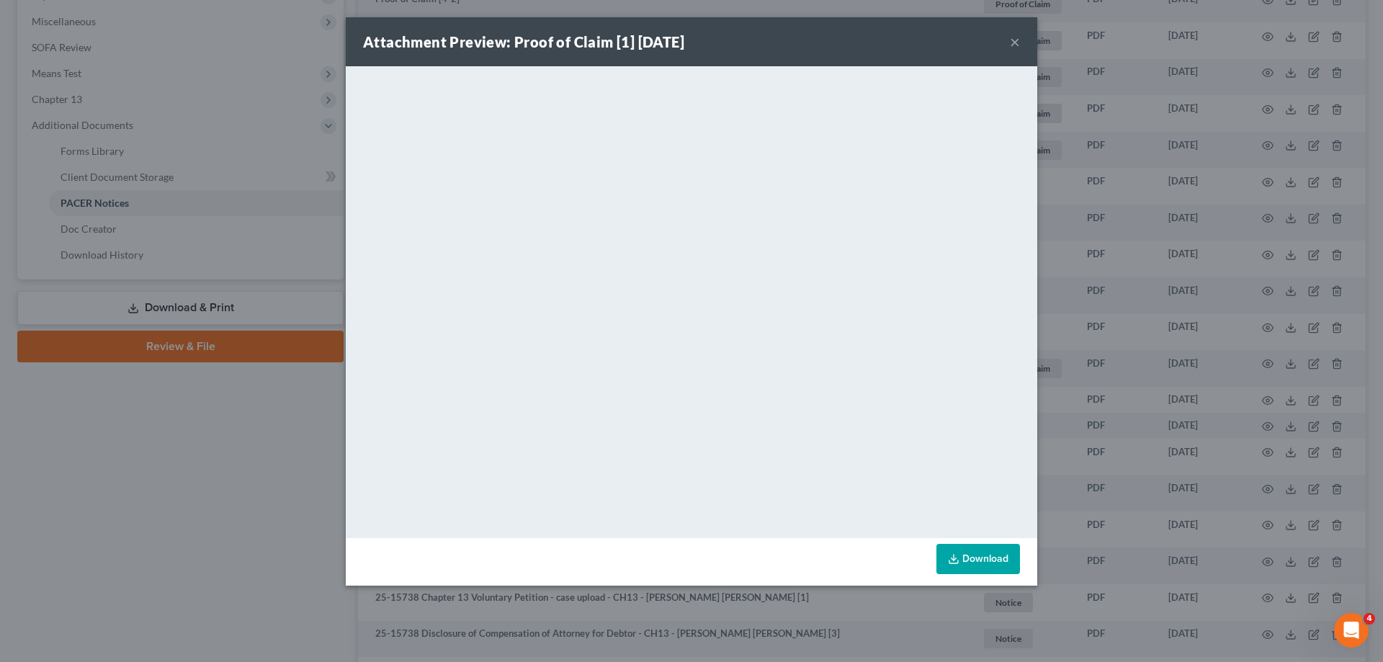
click at [1014, 44] on button "×" at bounding box center [1015, 41] width 10 height 17
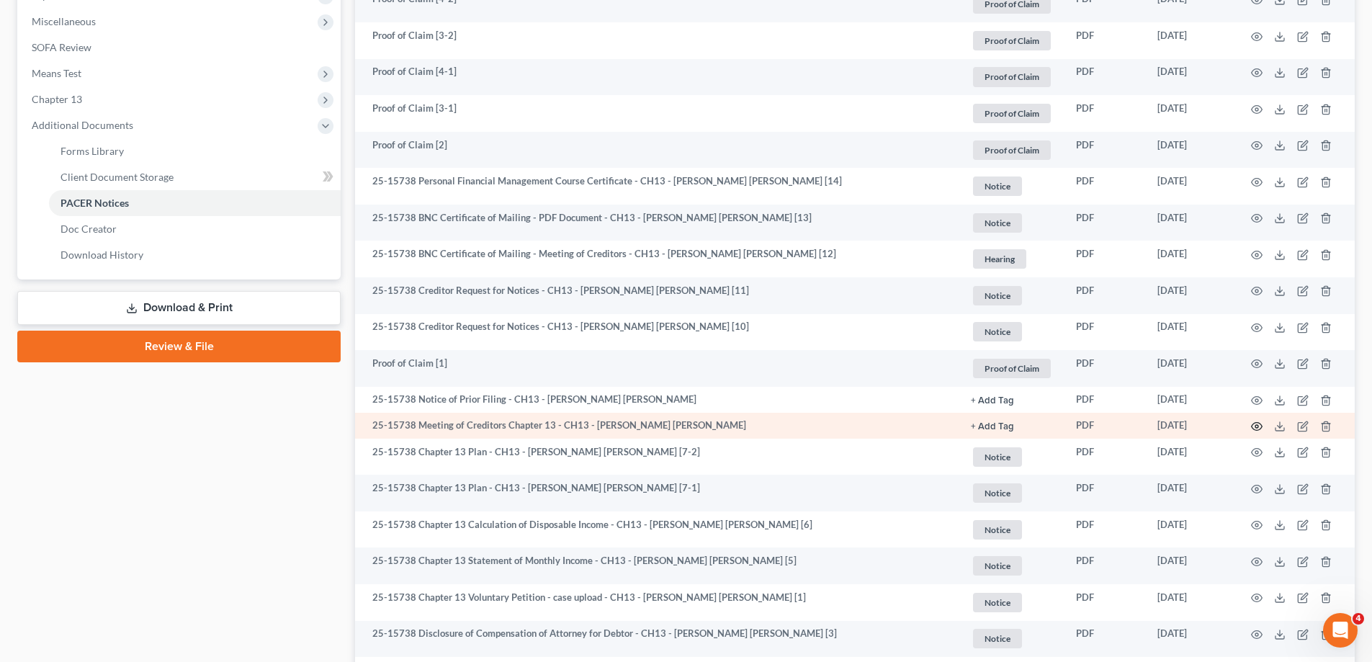
click at [1257, 424] on icon "button" at bounding box center [1257, 427] width 12 height 12
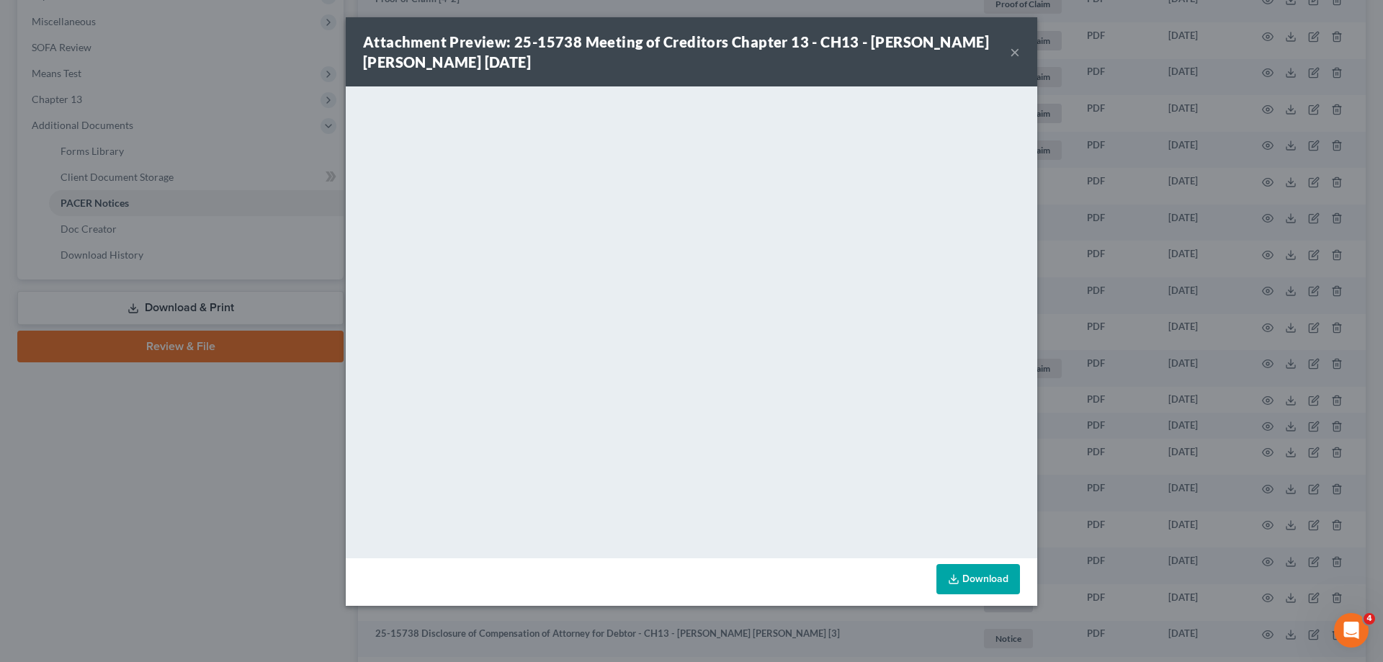
click at [1012, 45] on button "×" at bounding box center [1015, 51] width 10 height 17
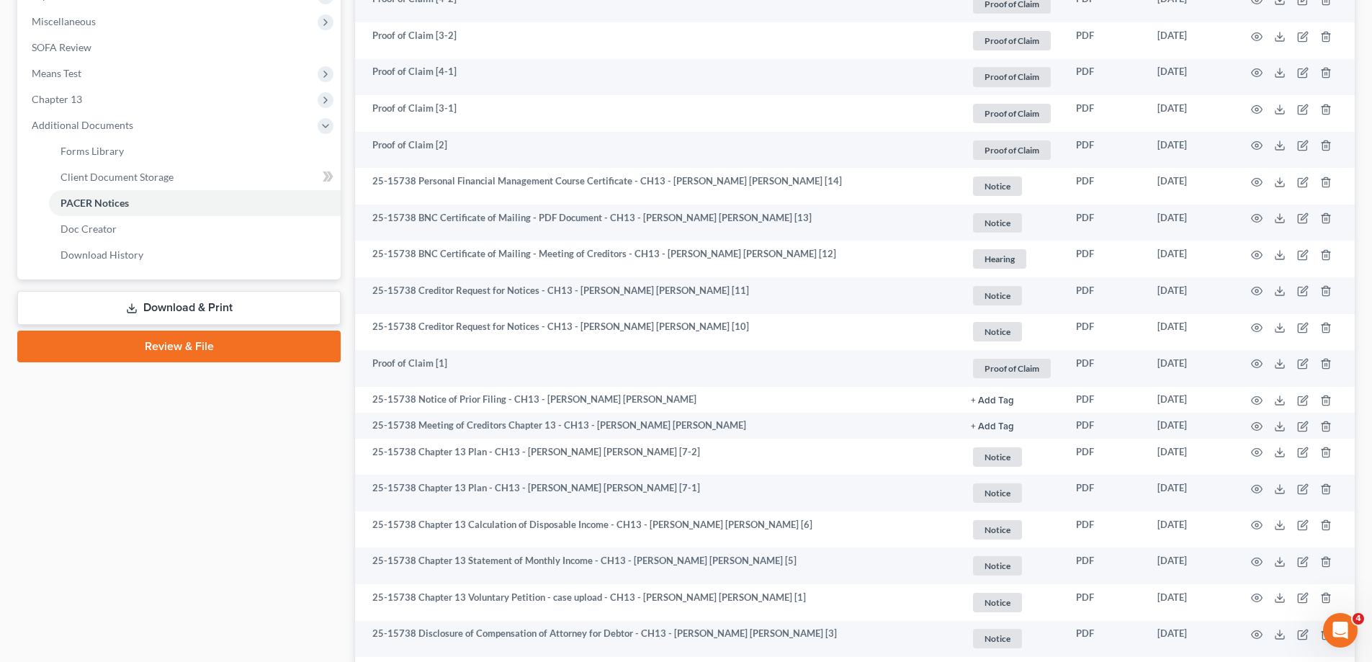
scroll to position [288, 0]
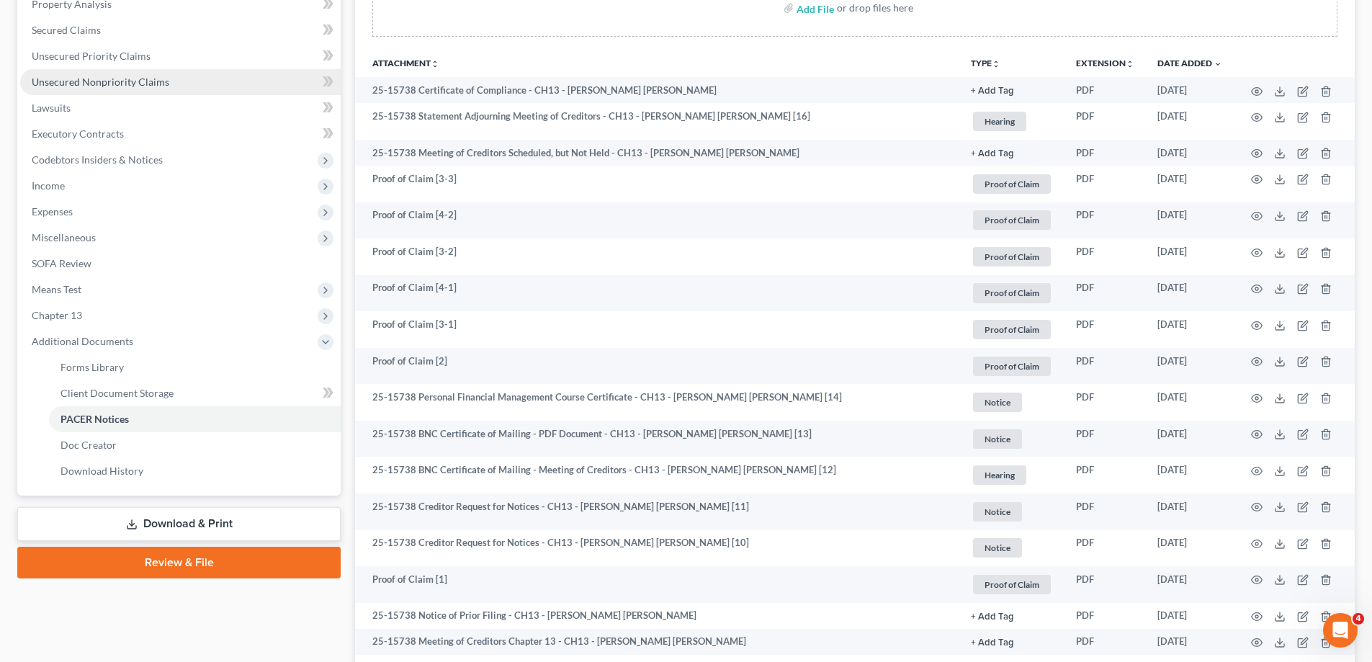
click at [131, 82] on span "Unsecured Nonpriority Claims" at bounding box center [101, 82] width 138 height 12
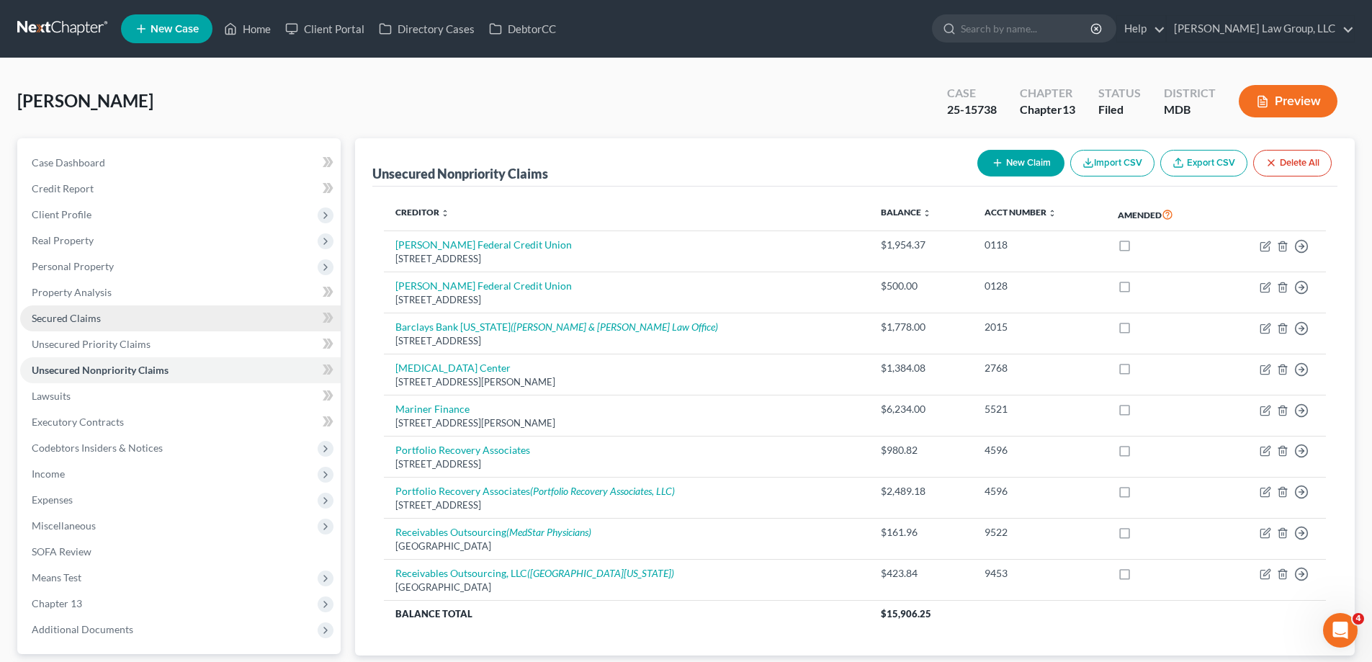
click at [114, 318] on link "Secured Claims" at bounding box center [180, 318] width 321 height 26
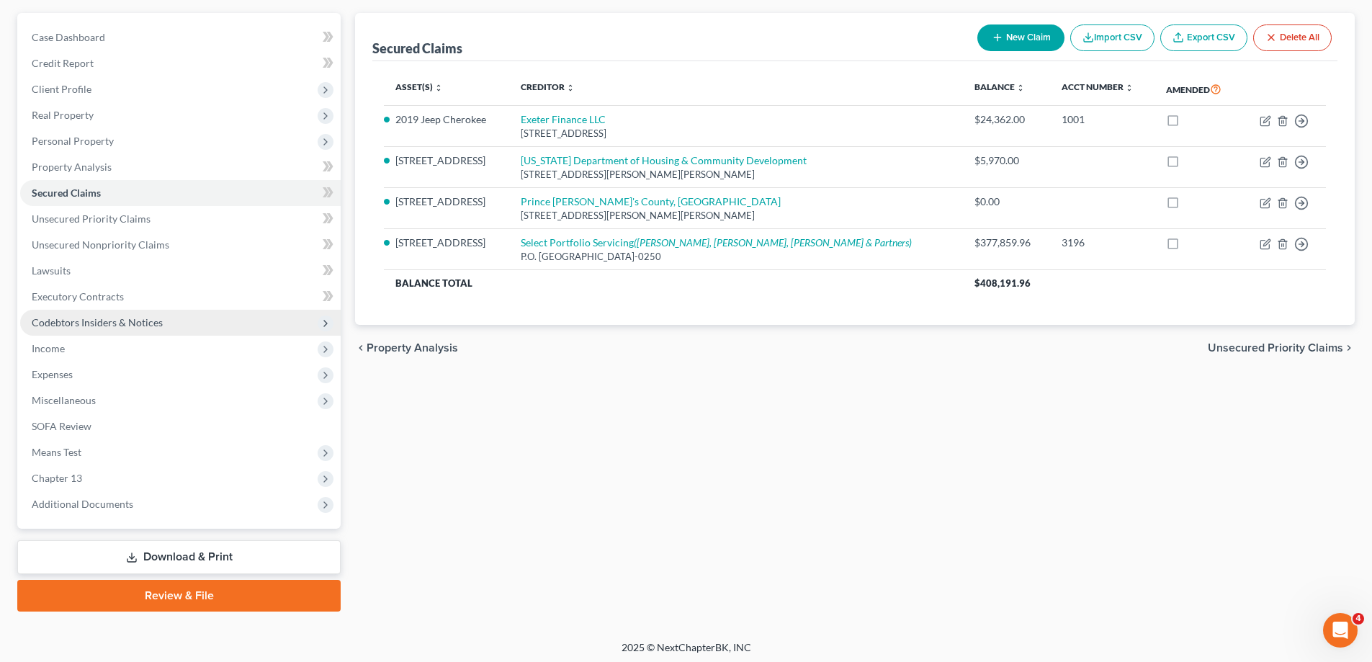
scroll to position [130, 0]
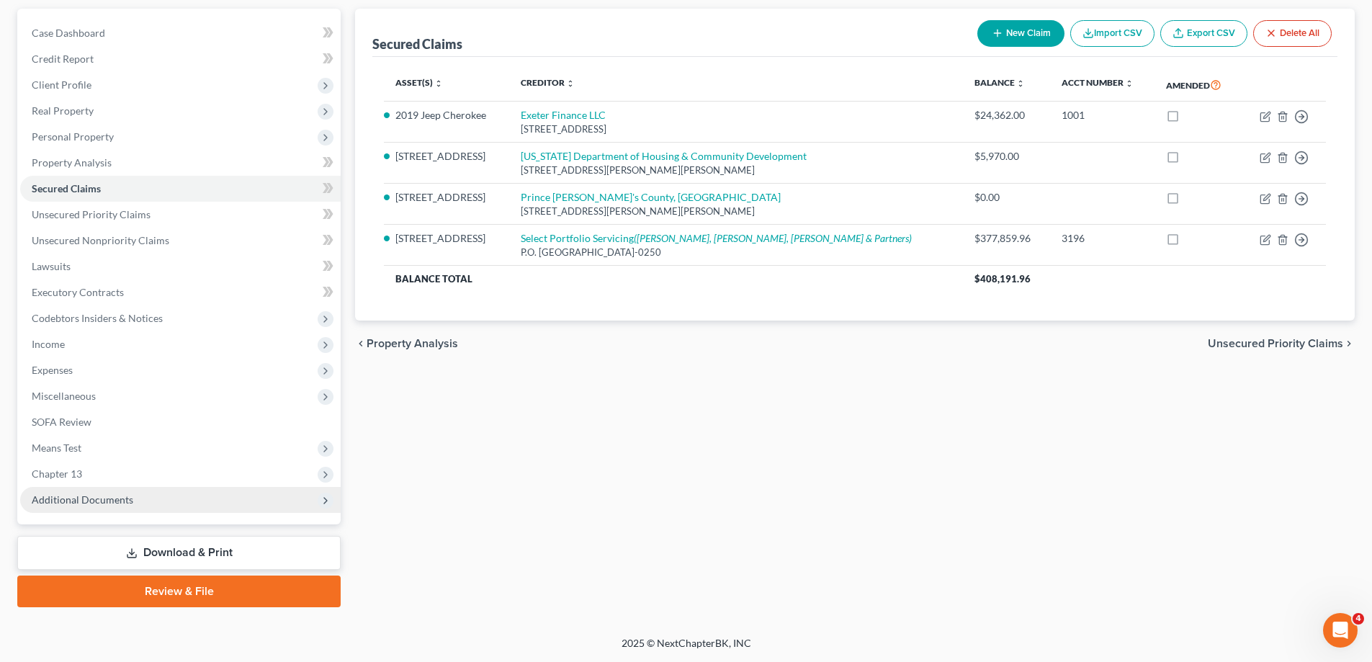
click at [167, 512] on span "Additional Documents" at bounding box center [180, 500] width 321 height 26
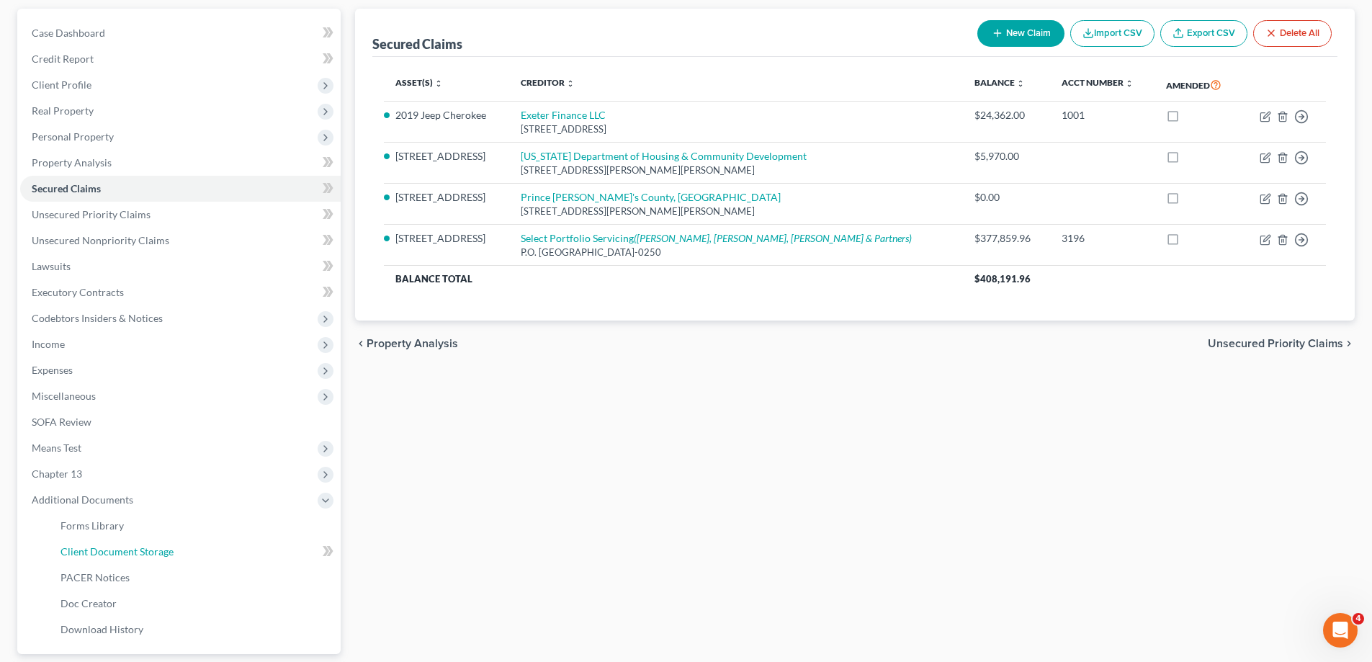
drag, startPoint x: 166, startPoint y: 552, endPoint x: 973, endPoint y: 424, distance: 817.6
click at [165, 552] on span "Client Document Storage" at bounding box center [117, 551] width 113 height 12
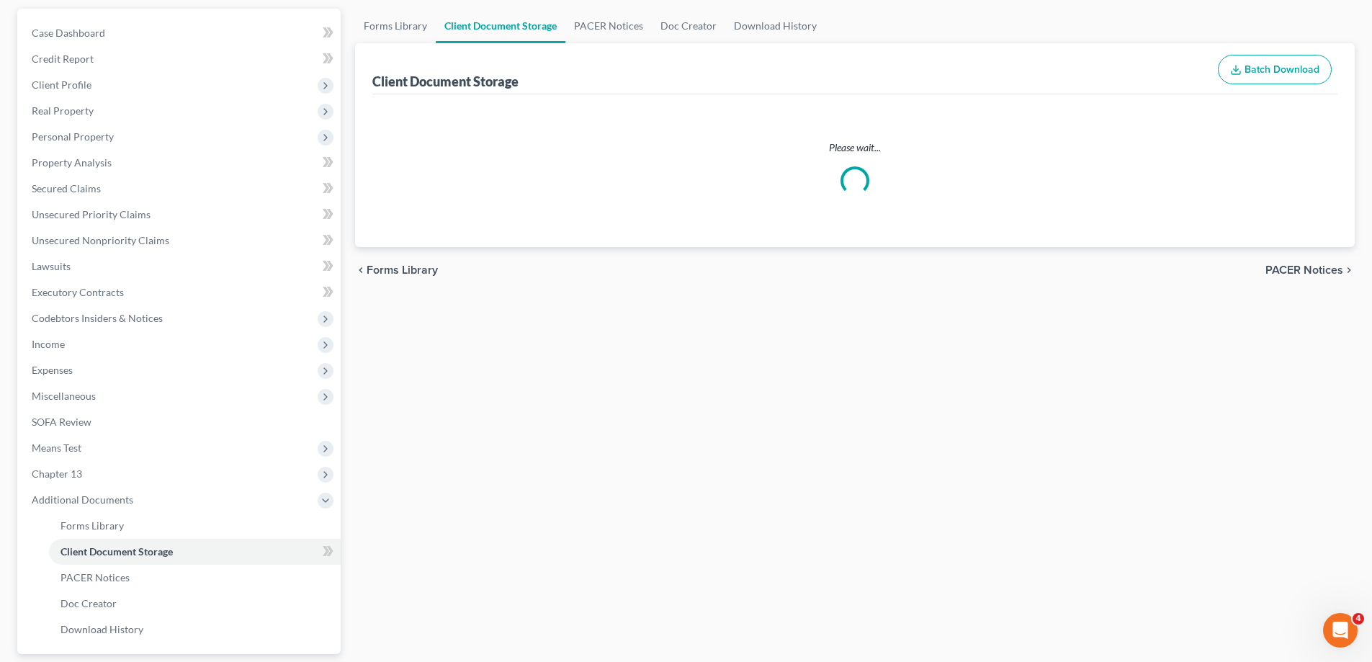
click at [622, 95] on div "Client Document Storage Batch Download" at bounding box center [854, 69] width 965 height 52
select select "14"
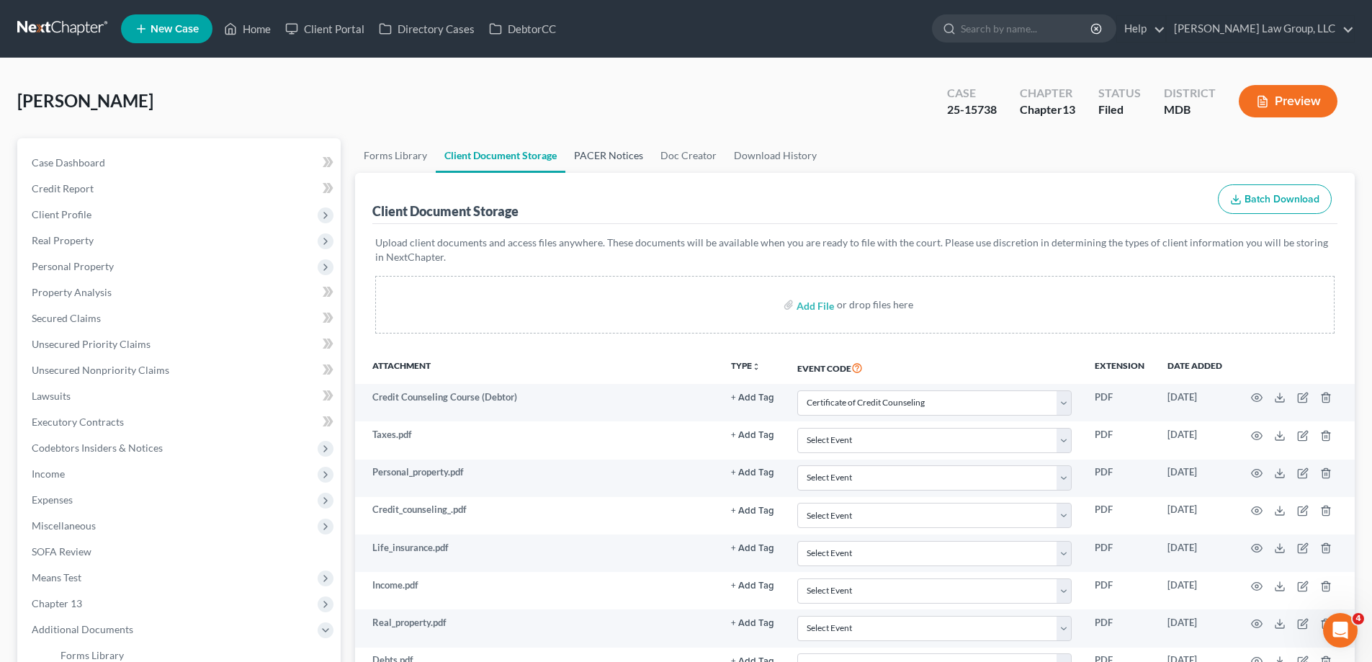
click at [622, 158] on link "PACER Notices" at bounding box center [609, 155] width 86 height 35
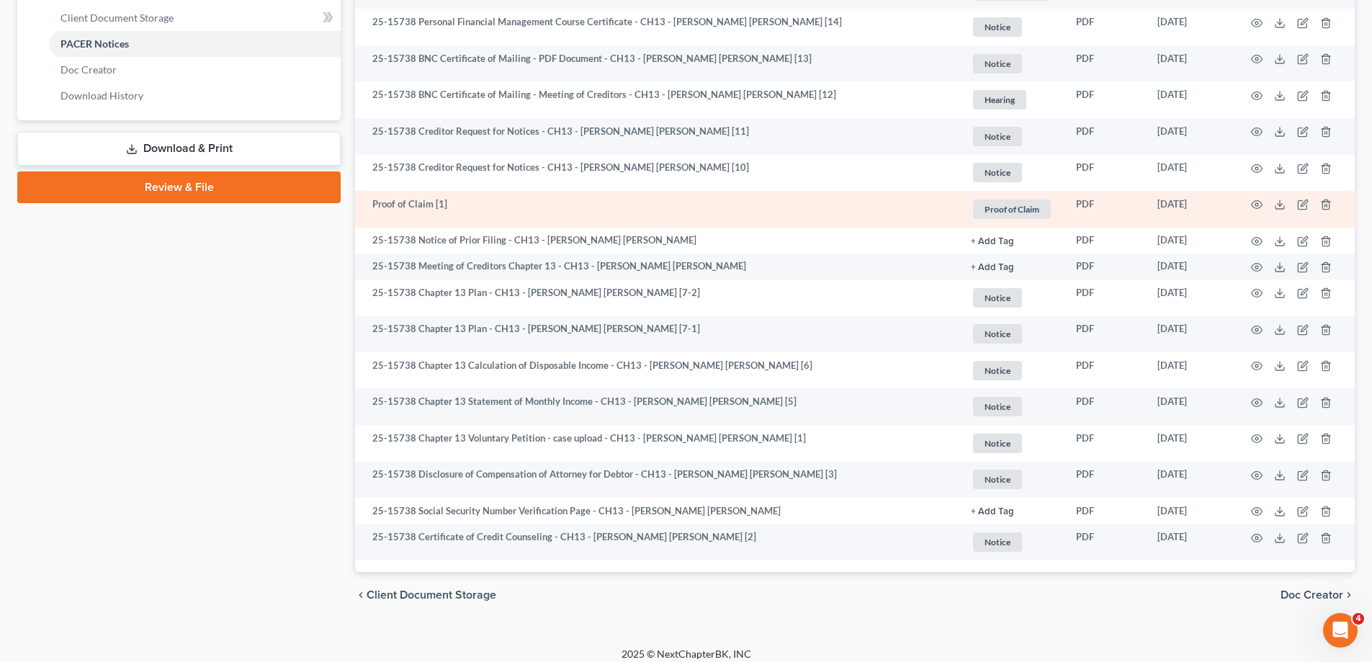
scroll to position [674, 0]
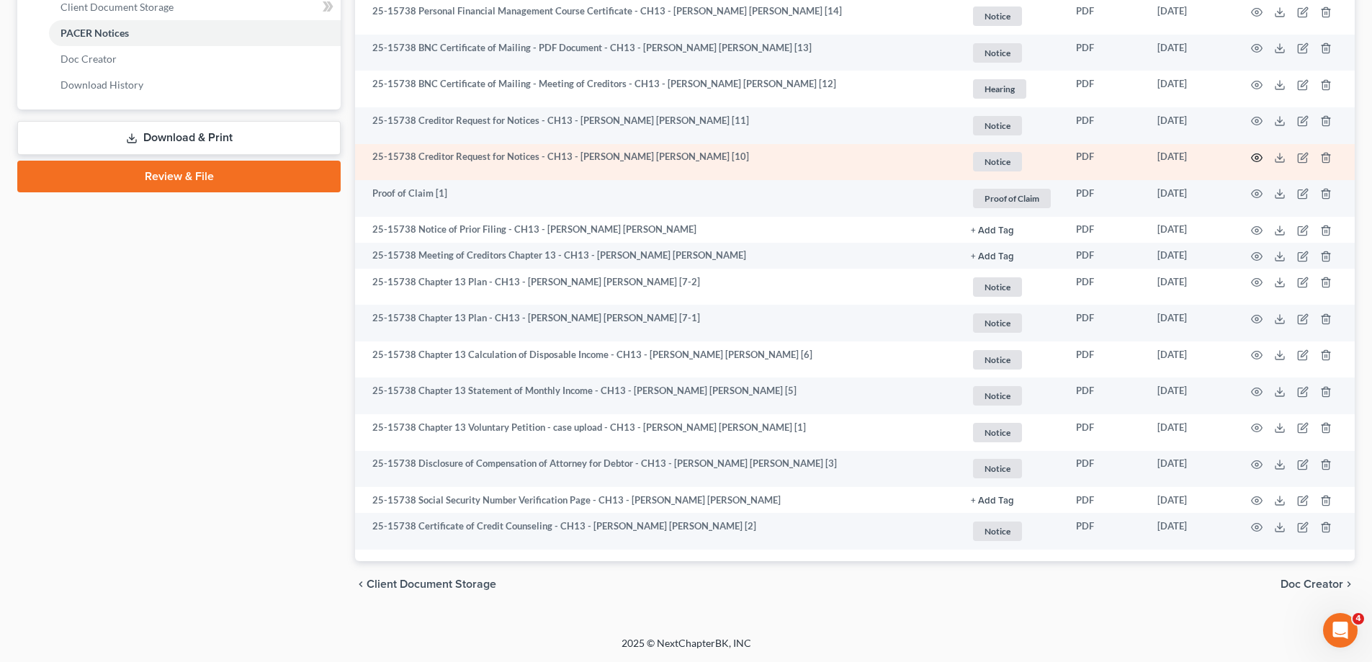
click at [1256, 156] on circle "button" at bounding box center [1257, 157] width 3 height 3
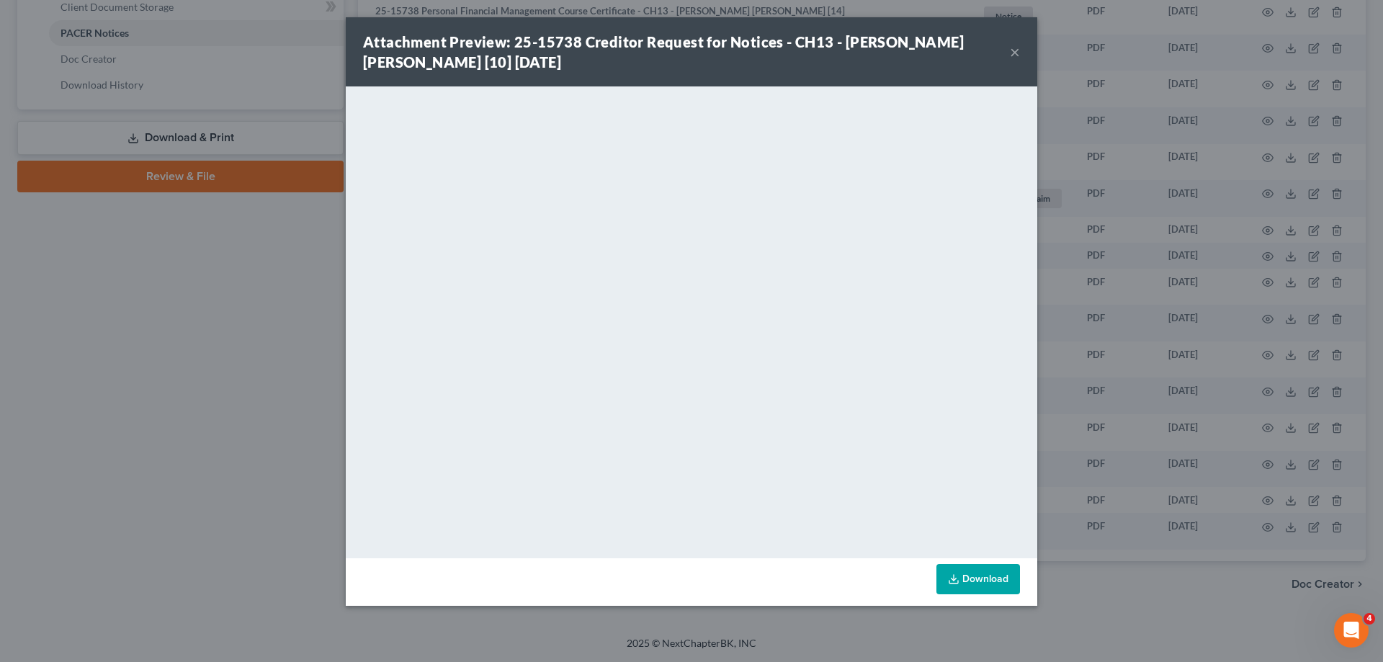
click at [1017, 50] on button "×" at bounding box center [1015, 51] width 10 height 17
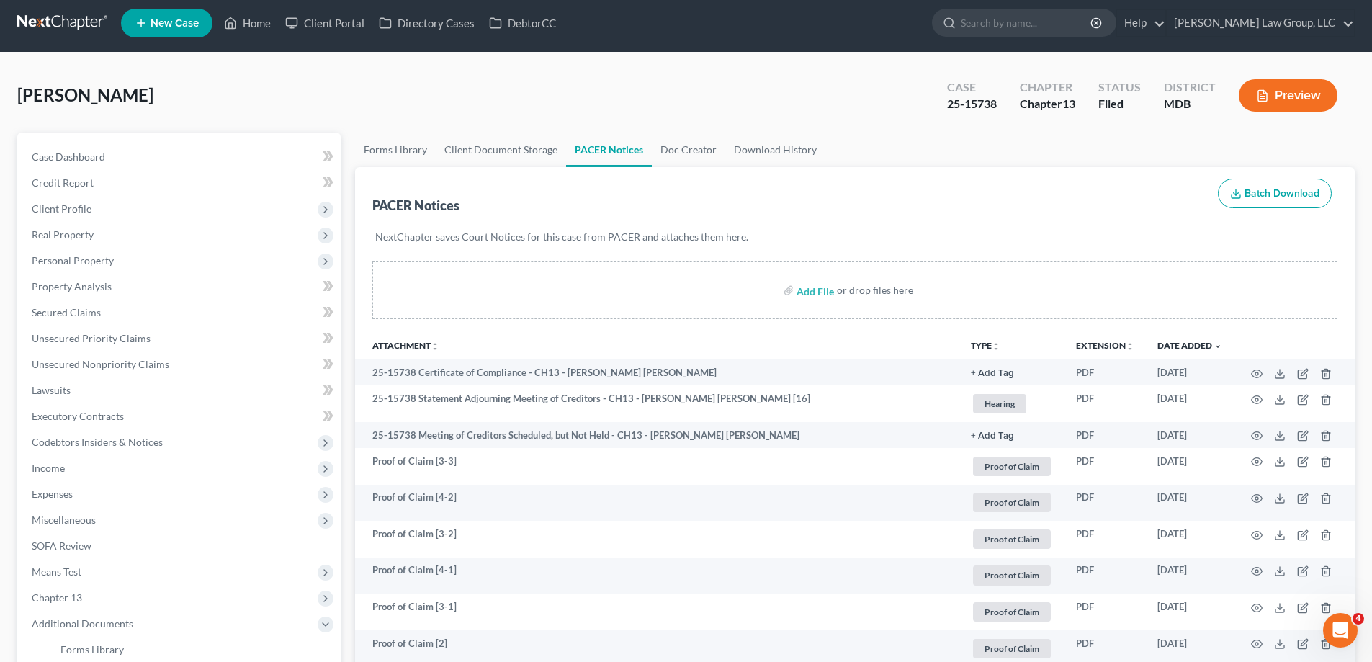
scroll to position [0, 0]
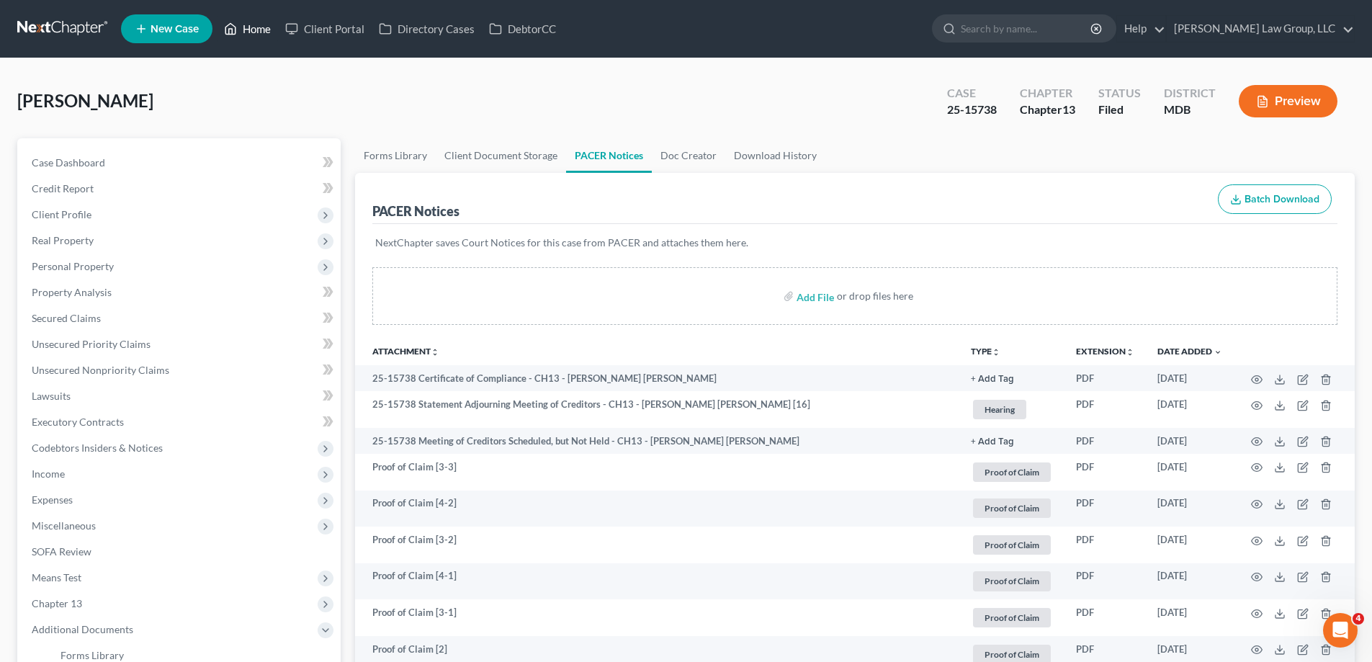
click at [249, 19] on link "Home" at bounding box center [247, 29] width 61 height 26
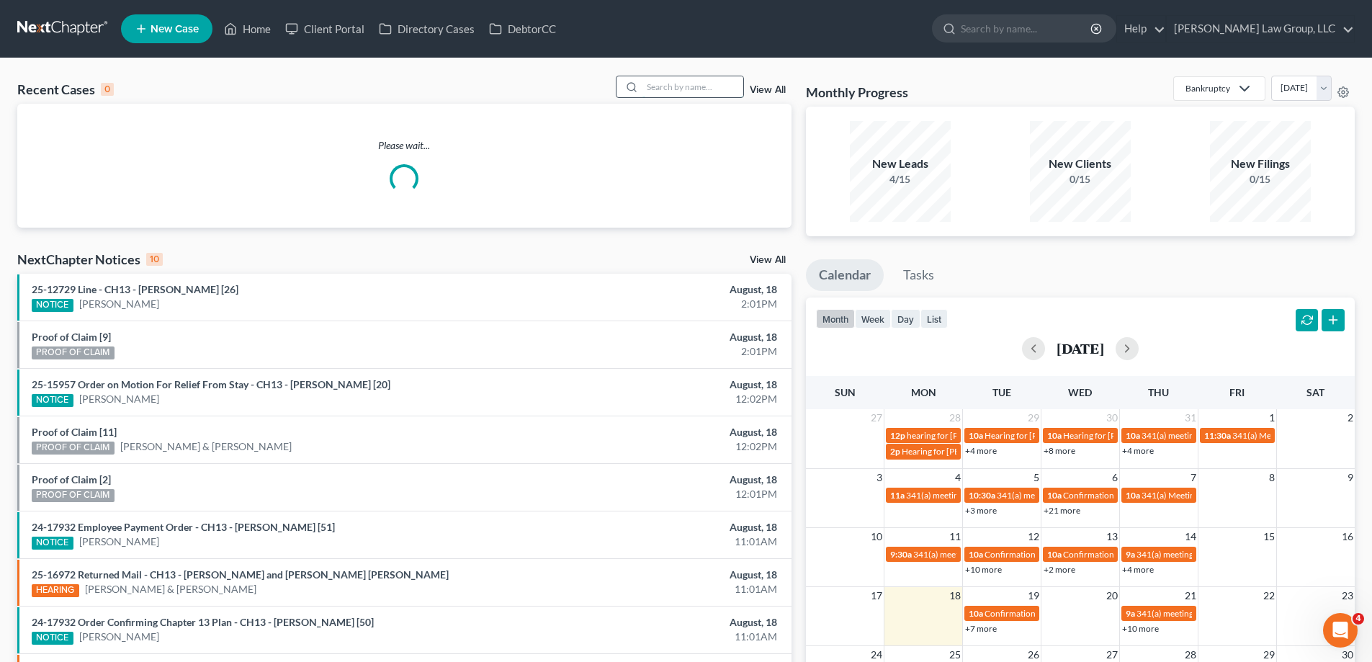
click at [736, 91] on input "search" at bounding box center [693, 86] width 101 height 21
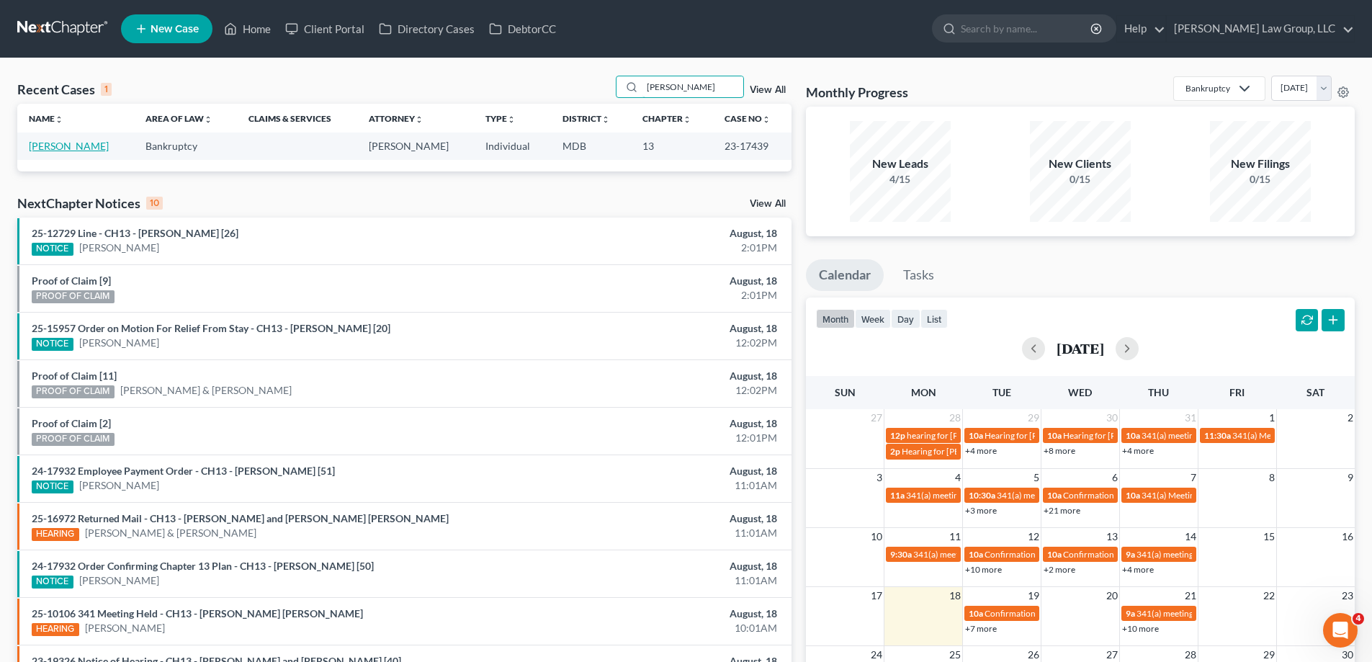
type input "mcfadden"
click at [72, 146] on link "McFadden, Jenese" at bounding box center [69, 146] width 80 height 12
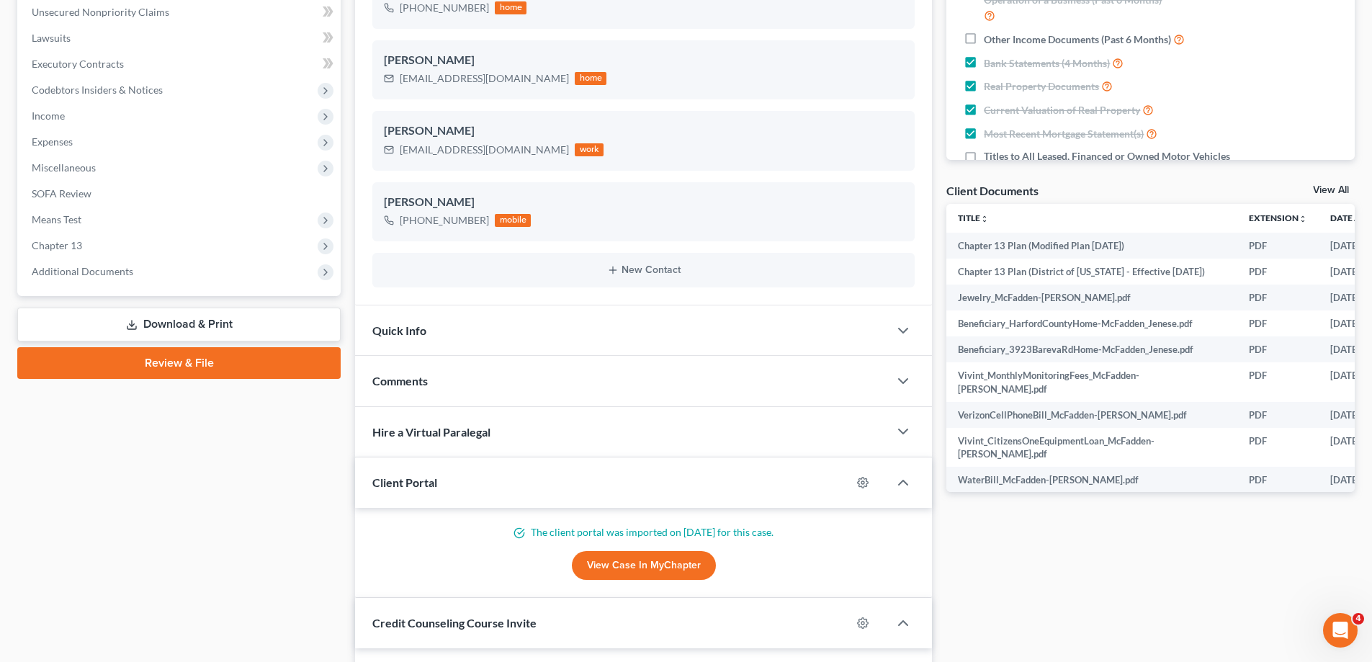
scroll to position [360, 0]
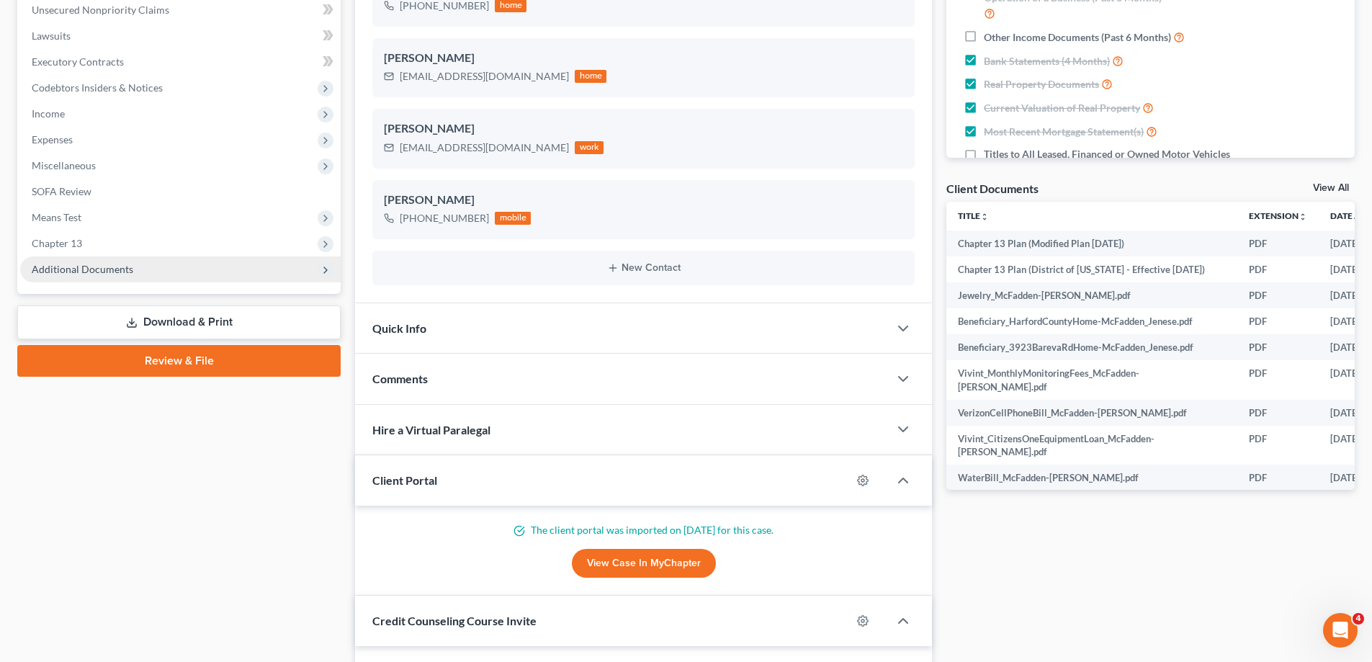
click at [118, 276] on span "Additional Documents" at bounding box center [180, 269] width 321 height 26
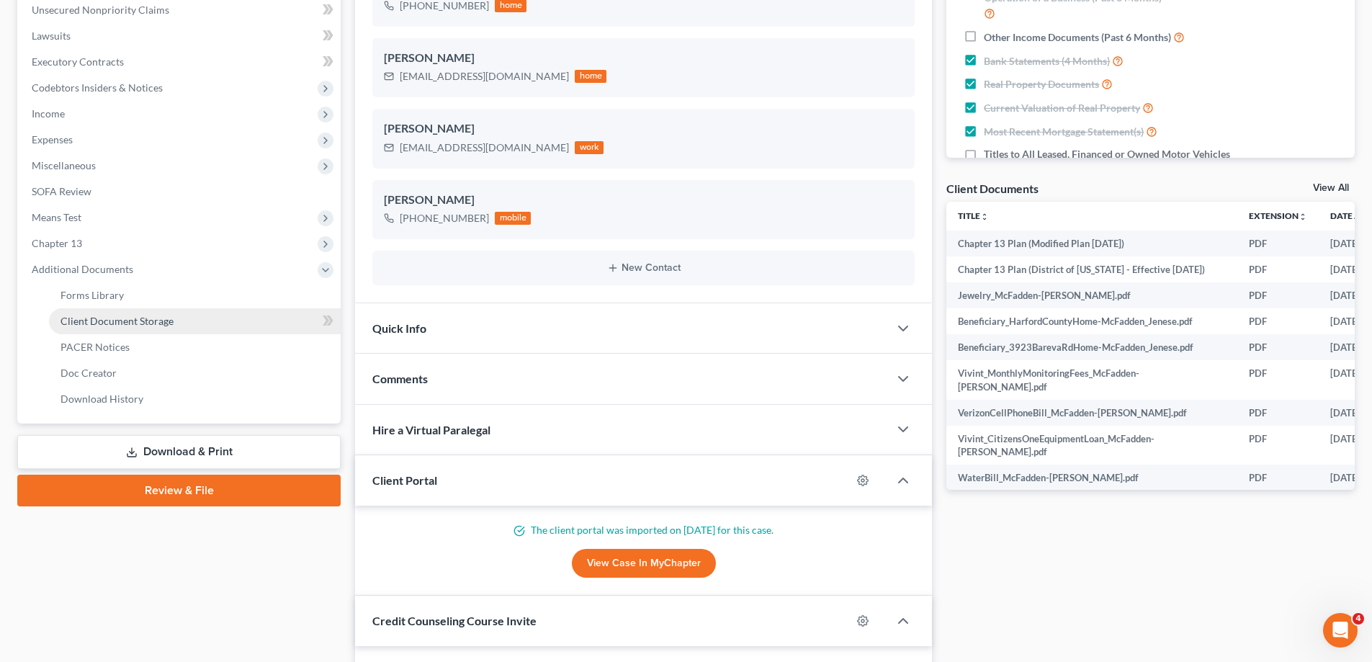
click at [191, 329] on link "Client Document Storage" at bounding box center [195, 321] width 292 height 26
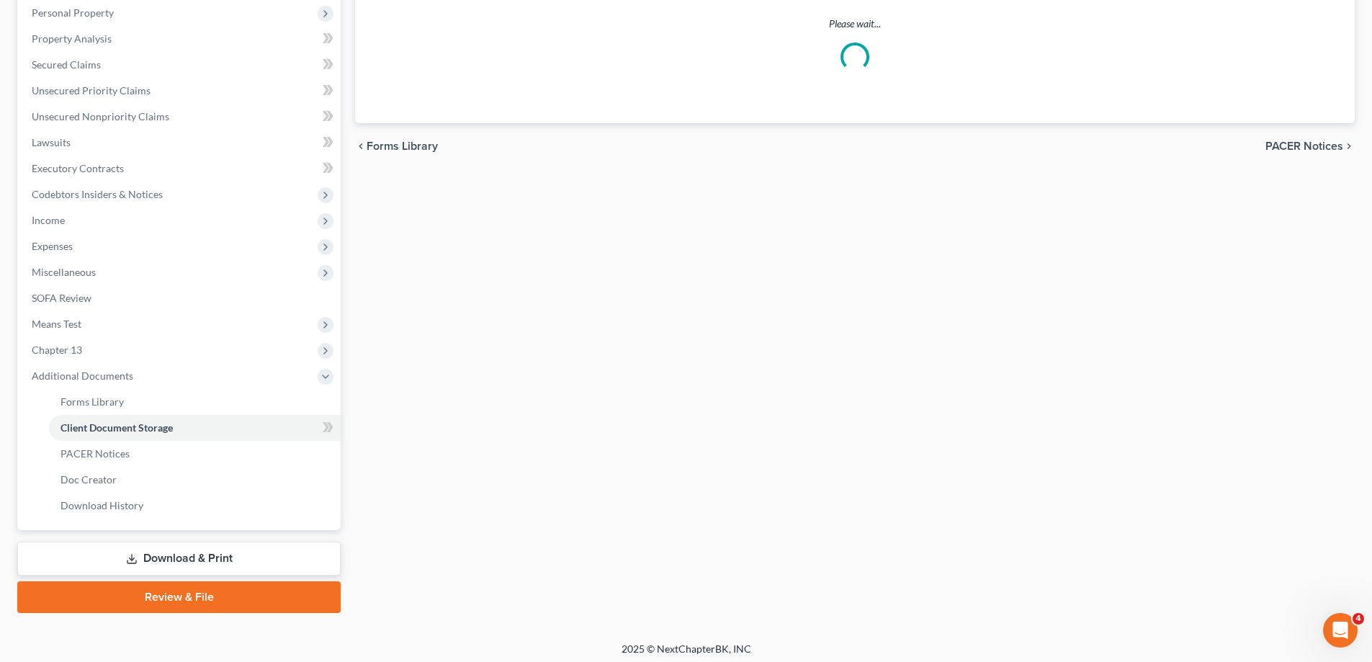
scroll to position [205, 0]
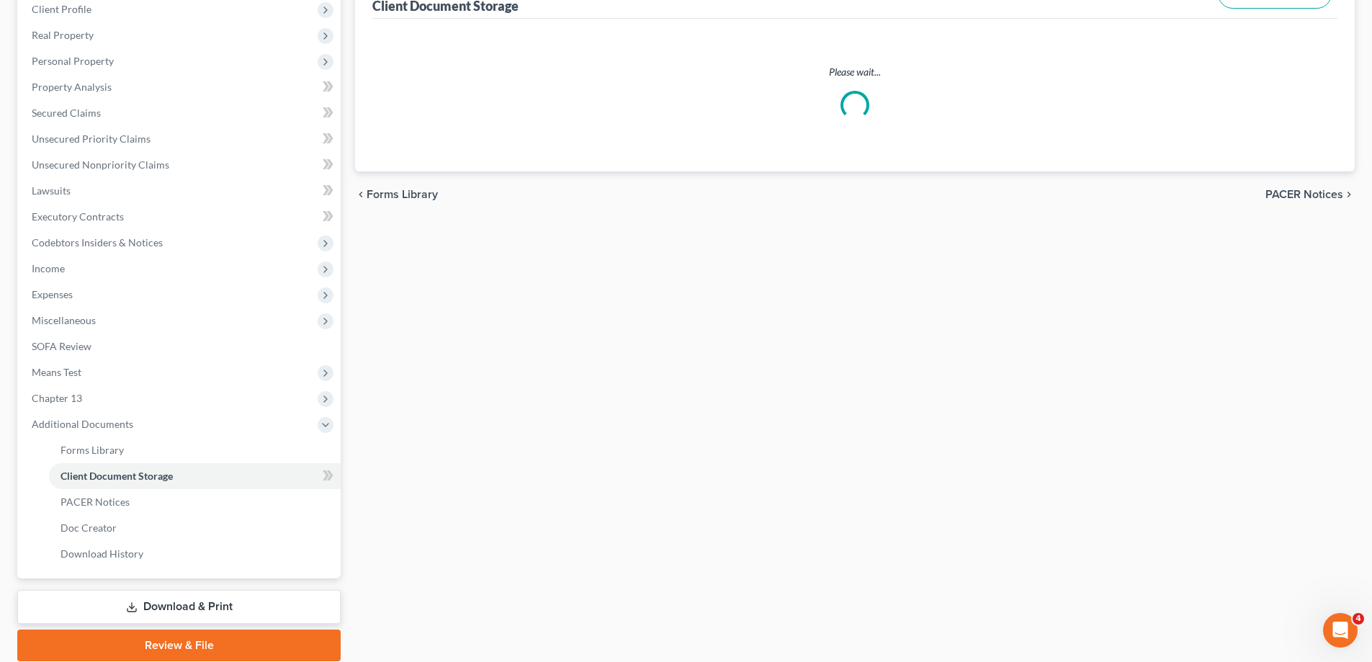
select select "14"
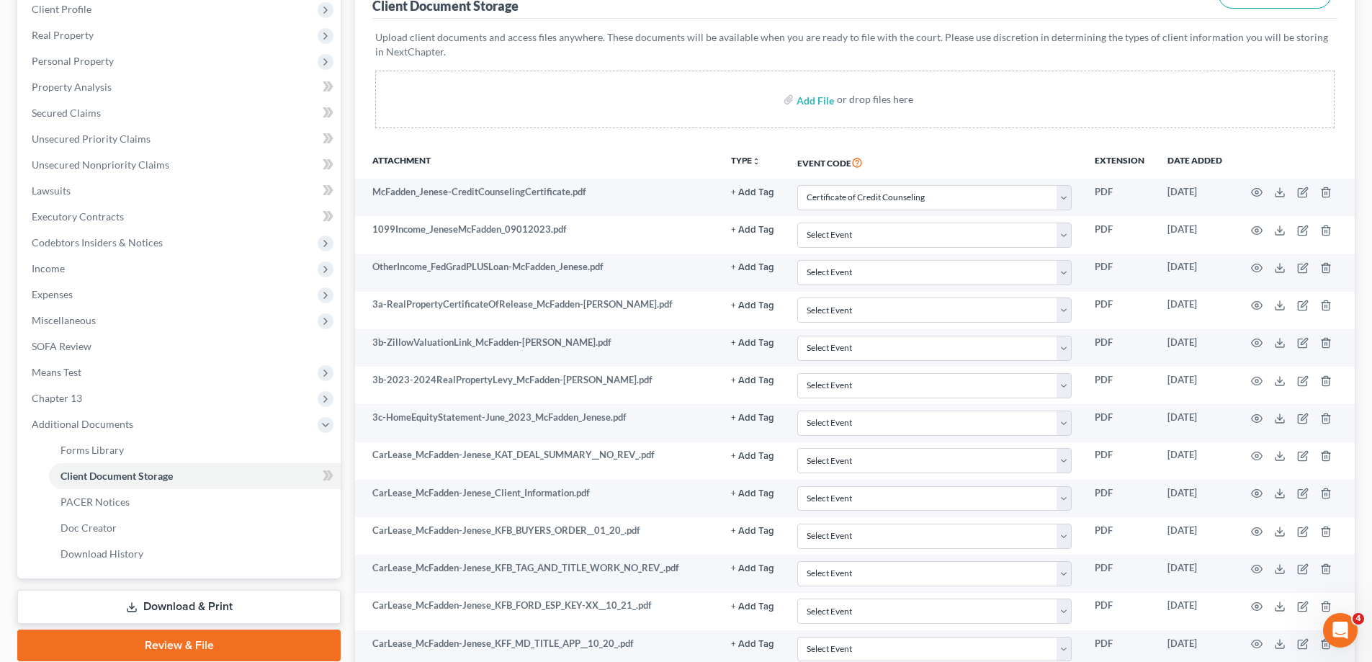
scroll to position [0, 0]
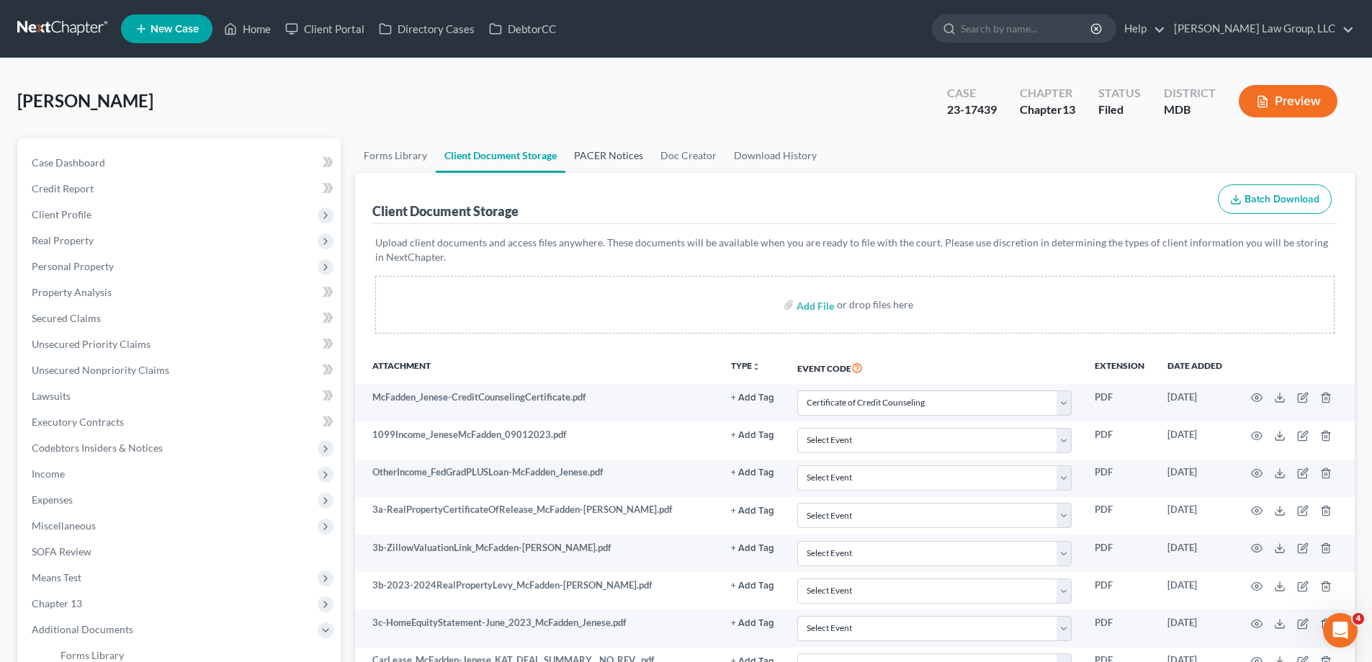
click at [581, 164] on link "PACER Notices" at bounding box center [609, 155] width 86 height 35
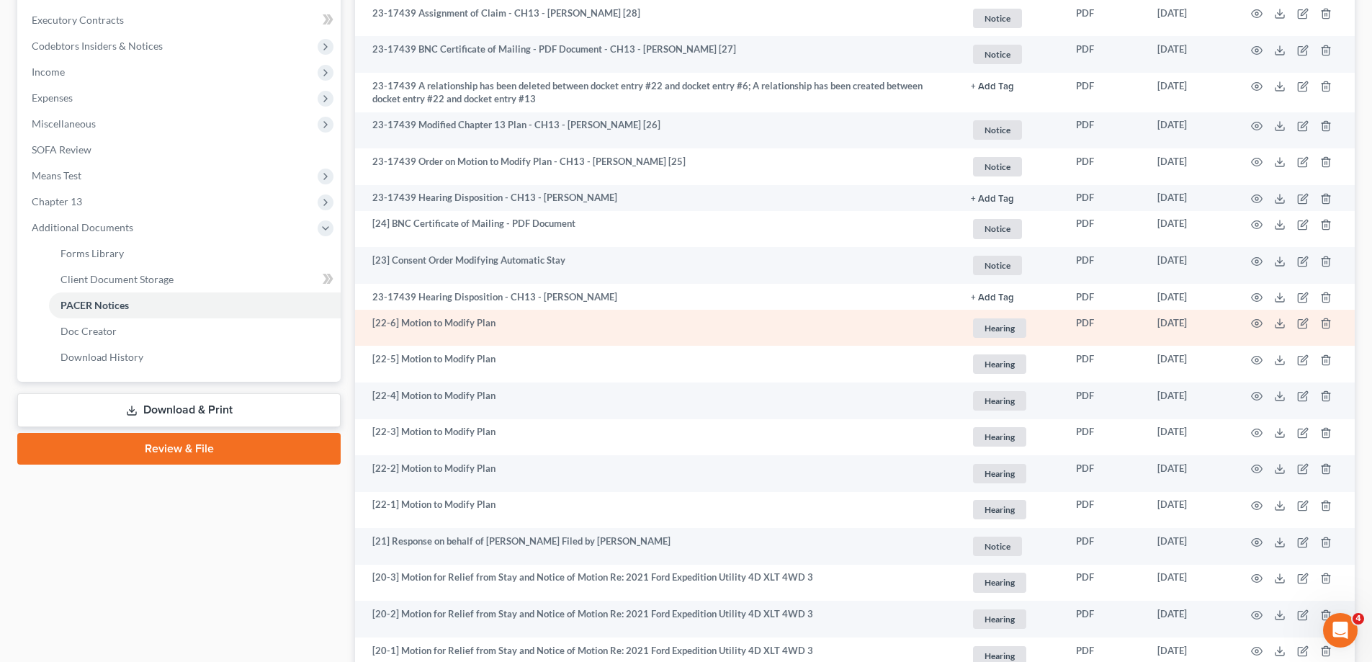
scroll to position [432, 0]
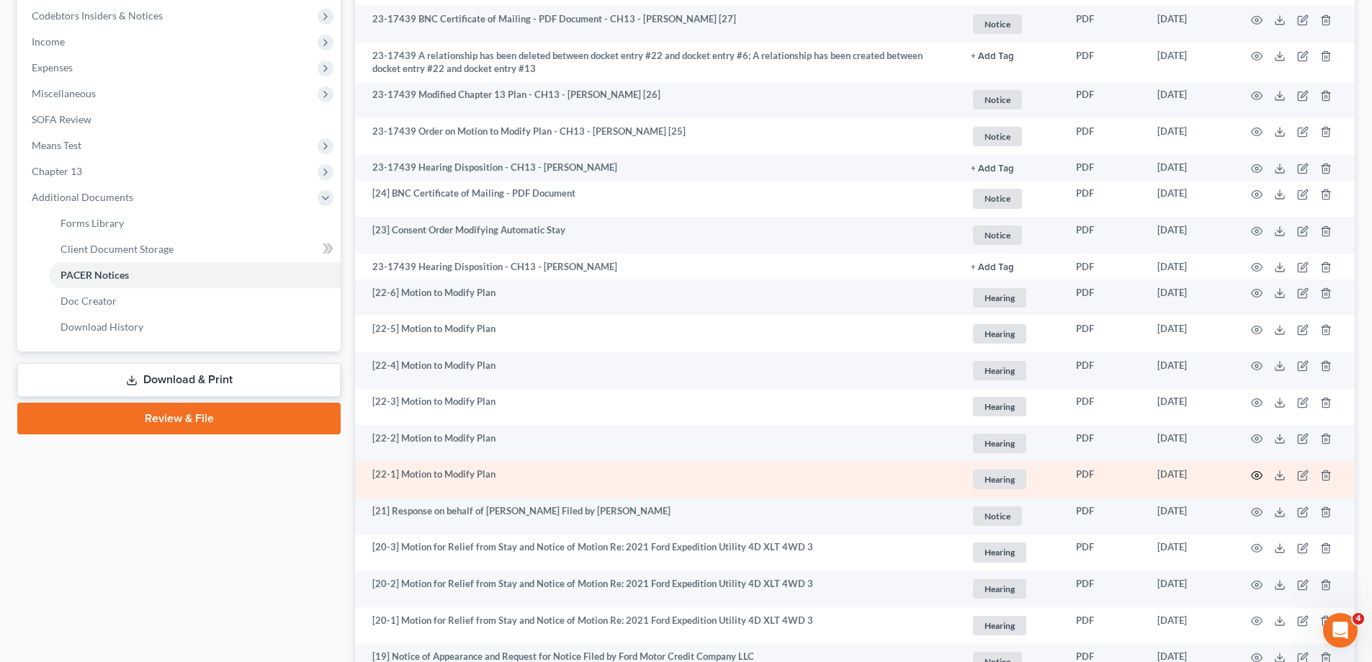
click at [1254, 474] on icon "button" at bounding box center [1257, 476] width 12 height 12
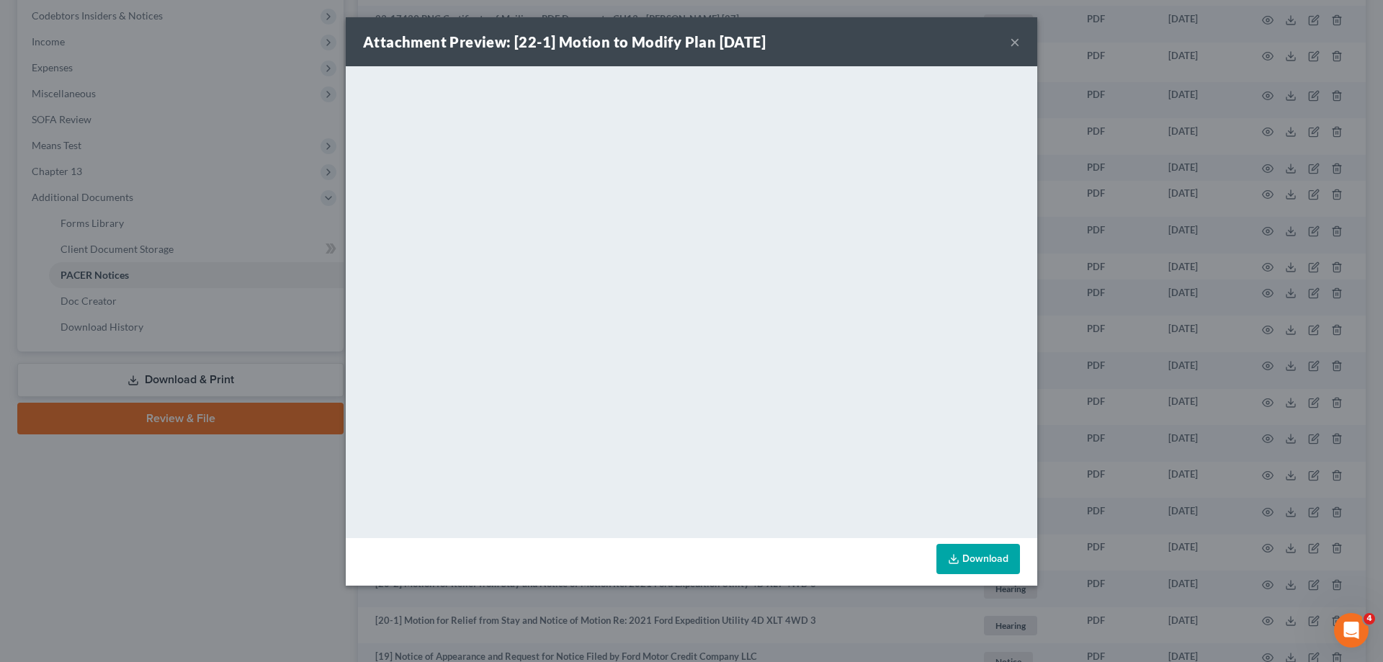
click at [1014, 43] on button "×" at bounding box center [1015, 41] width 10 height 17
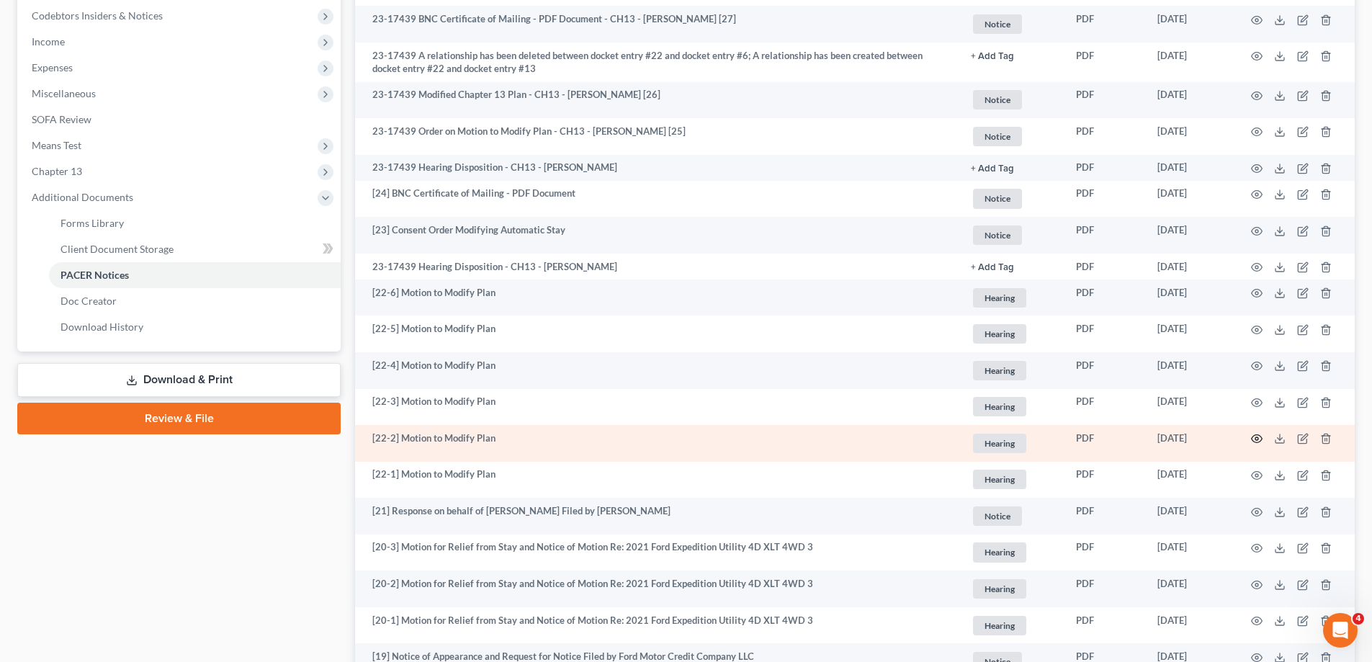
click at [1252, 435] on icon "button" at bounding box center [1257, 439] width 12 height 12
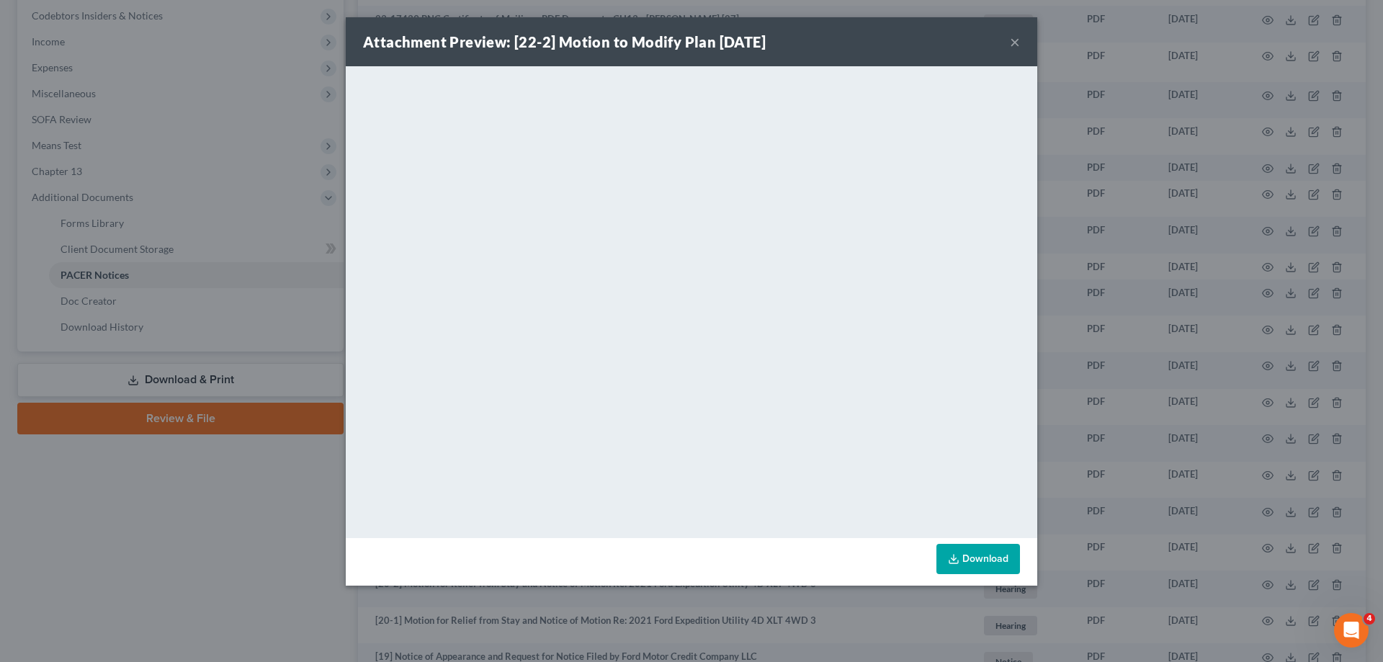
click at [1014, 37] on button "×" at bounding box center [1015, 41] width 10 height 17
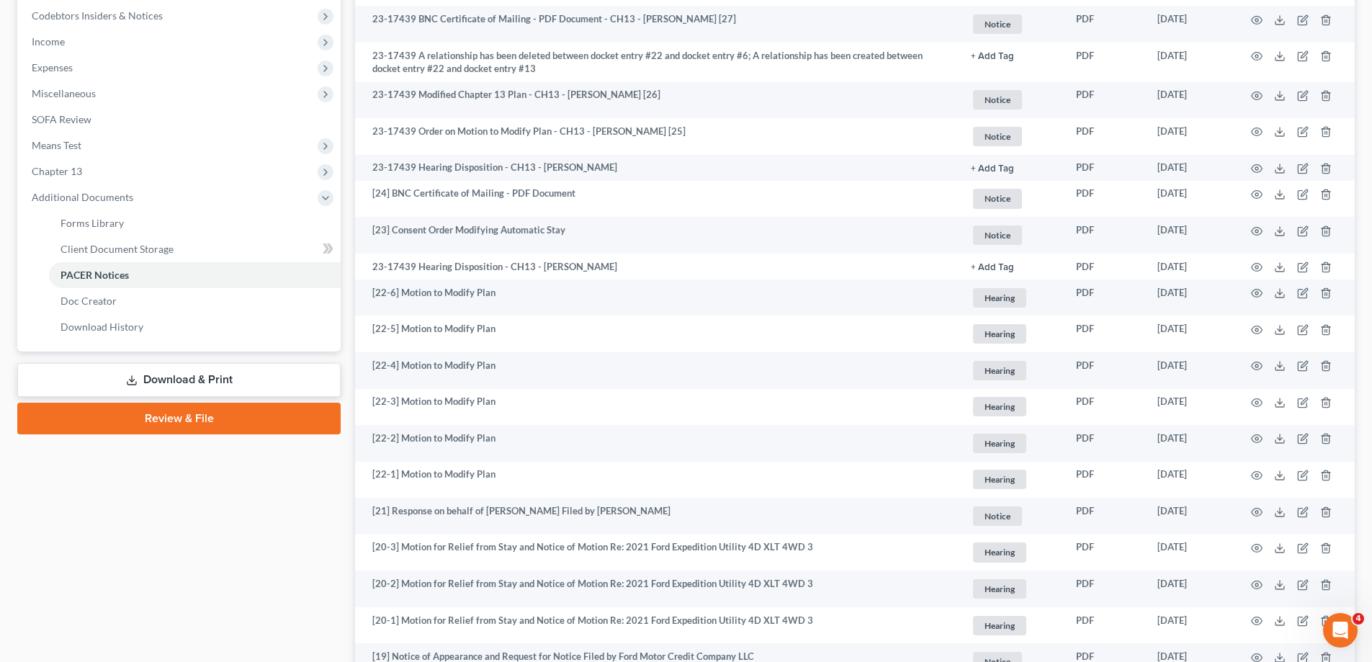
scroll to position [0, 0]
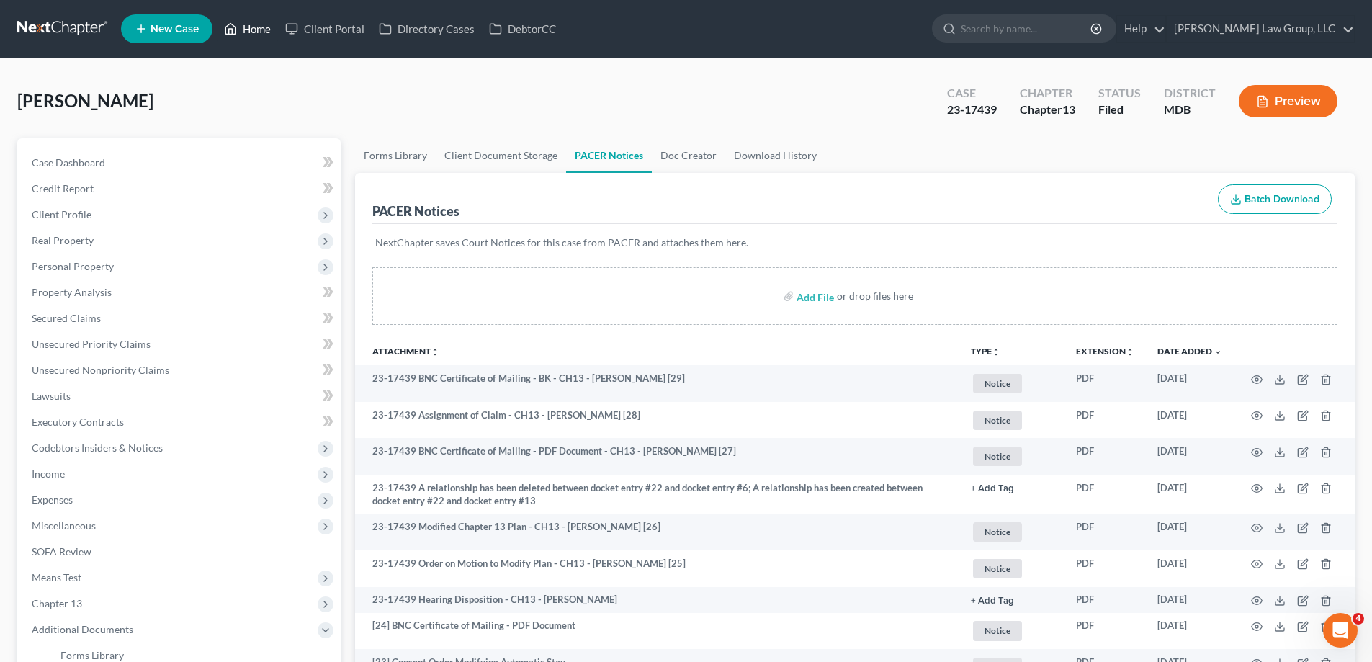
click at [241, 32] on link "Home" at bounding box center [247, 29] width 61 height 26
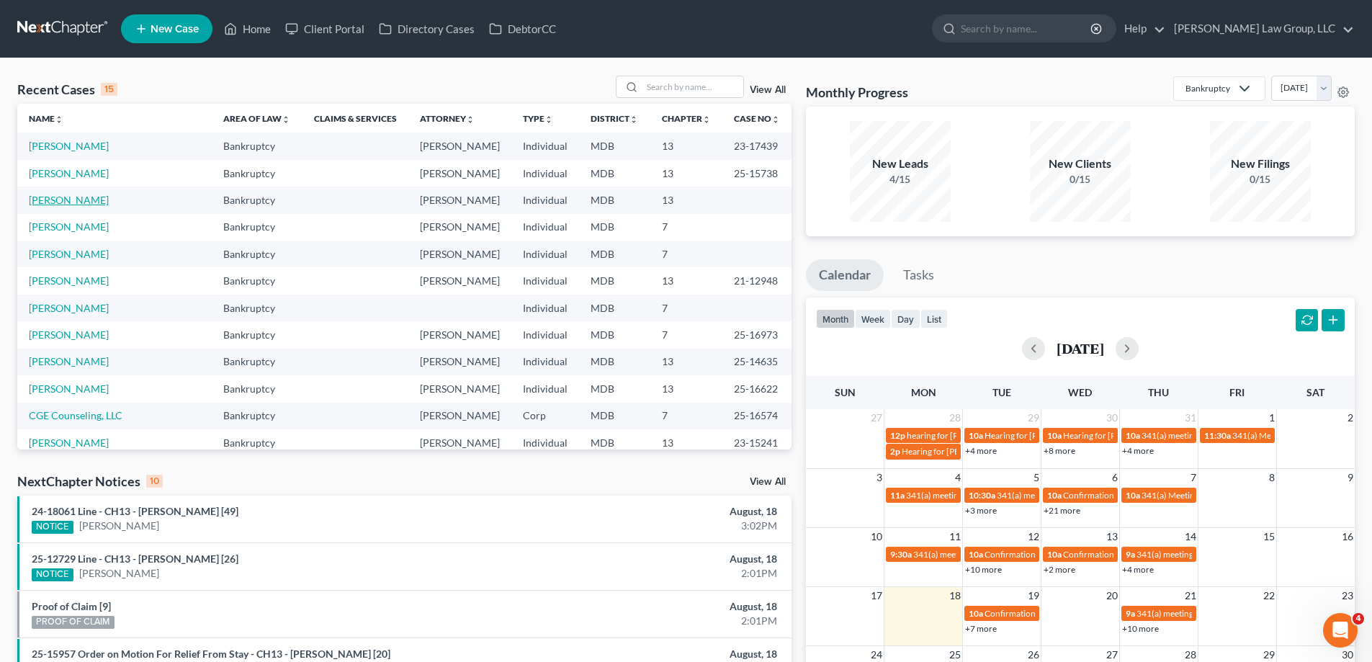
click at [73, 202] on link "[PERSON_NAME]" at bounding box center [69, 200] width 80 height 12
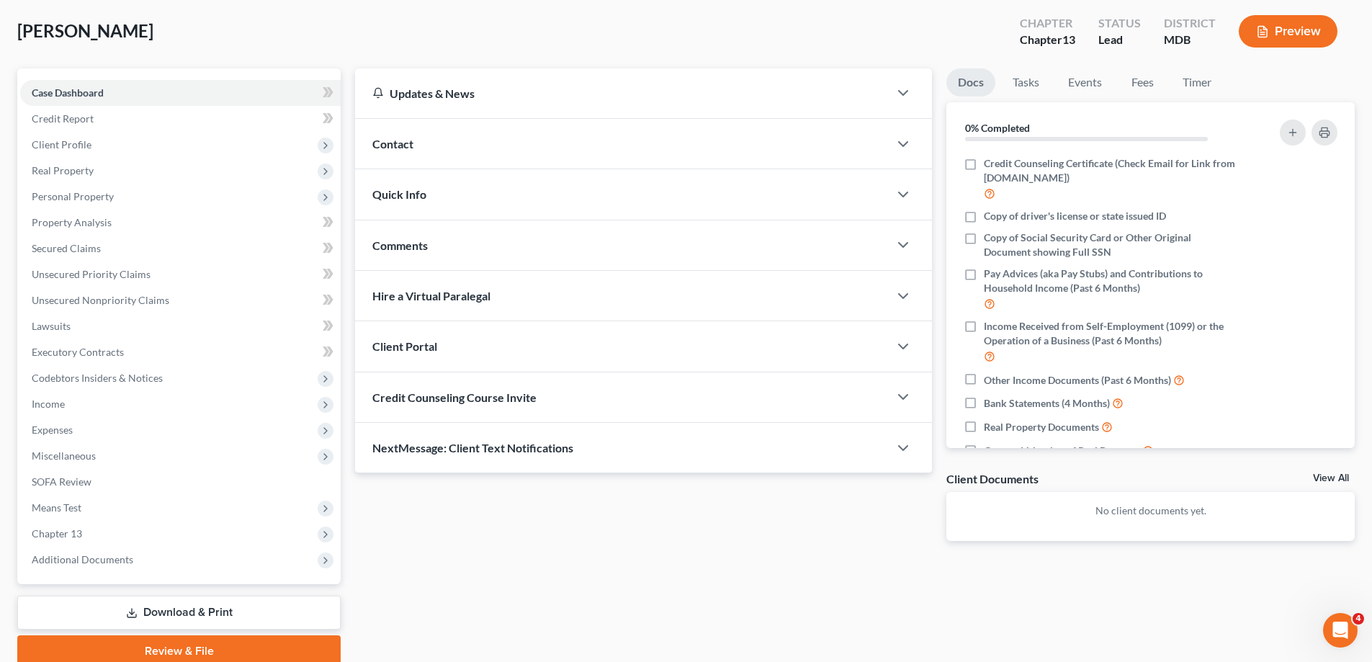
scroll to position [130, 0]
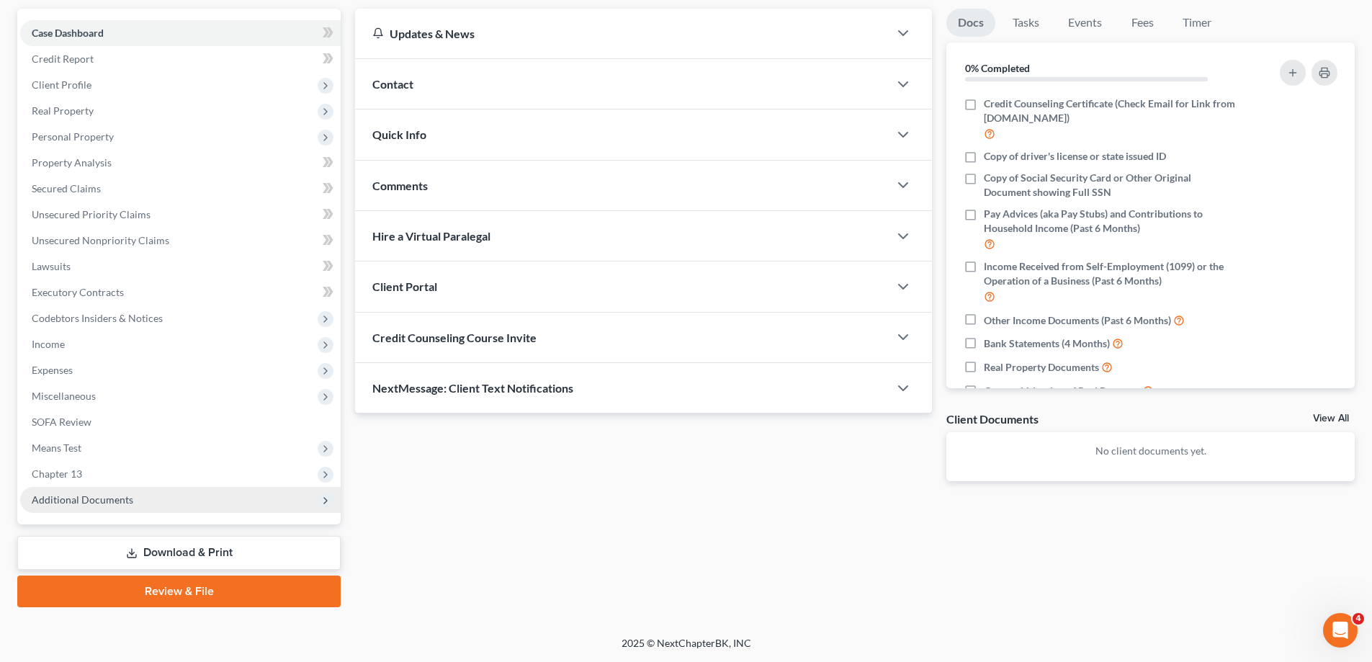
click at [156, 505] on span "Additional Documents" at bounding box center [180, 500] width 321 height 26
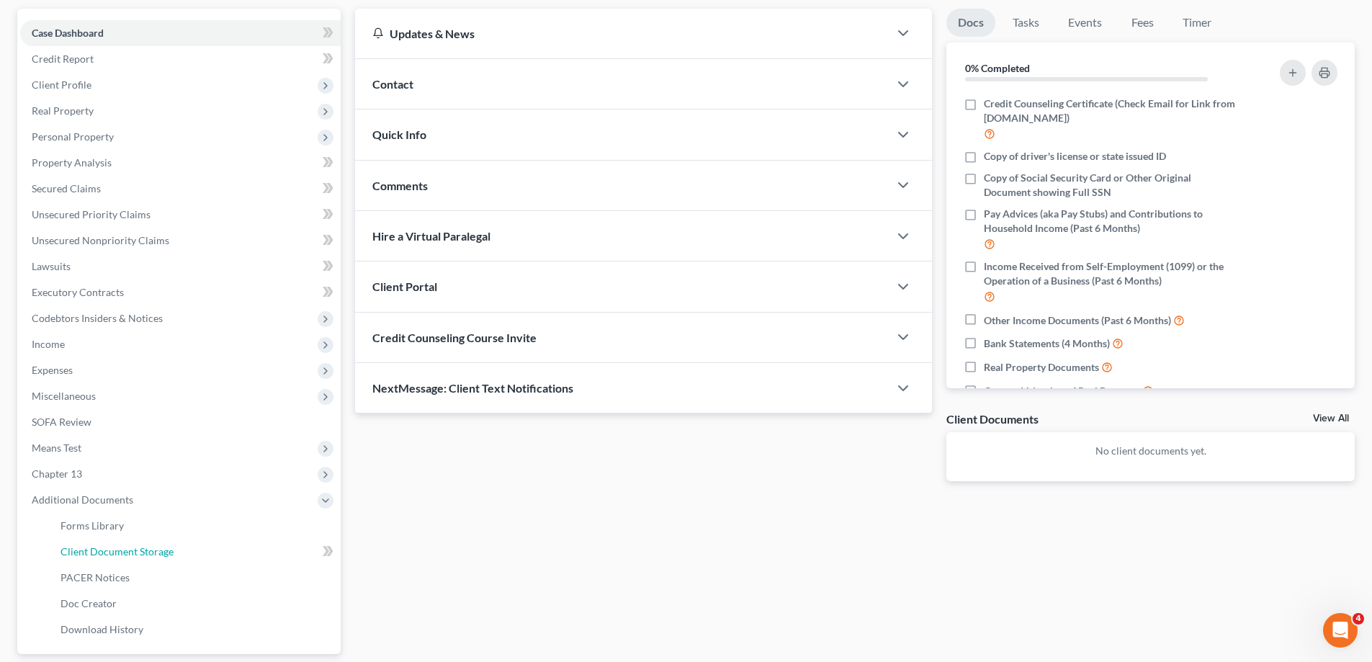
drag, startPoint x: 195, startPoint y: 560, endPoint x: 752, endPoint y: 13, distance: 780.4
click at [196, 560] on link "Client Document Storage" at bounding box center [195, 552] width 292 height 26
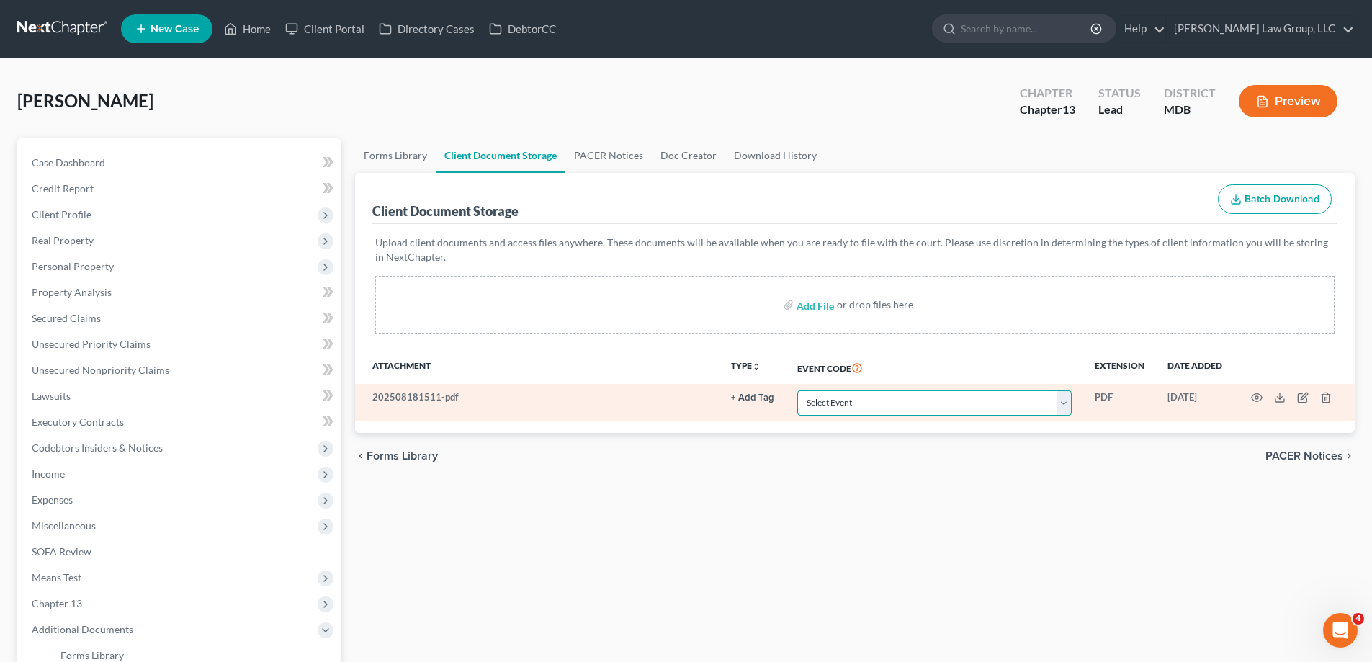
drag, startPoint x: 852, startPoint y: 399, endPoint x: 865, endPoint y: 419, distance: 23.8
click at [852, 399] on select "Select Event Affidavit Affidavit of Adequate Protection and Lease Payments Affi…" at bounding box center [934, 402] width 274 height 25
select select "14"
click at [797, 390] on select "Select Event Affidavit Affidavit of Adequate Protection and Lease Payments Affi…" at bounding box center [934, 402] width 274 height 25
click at [1255, 398] on icon "button" at bounding box center [1257, 398] width 12 height 12
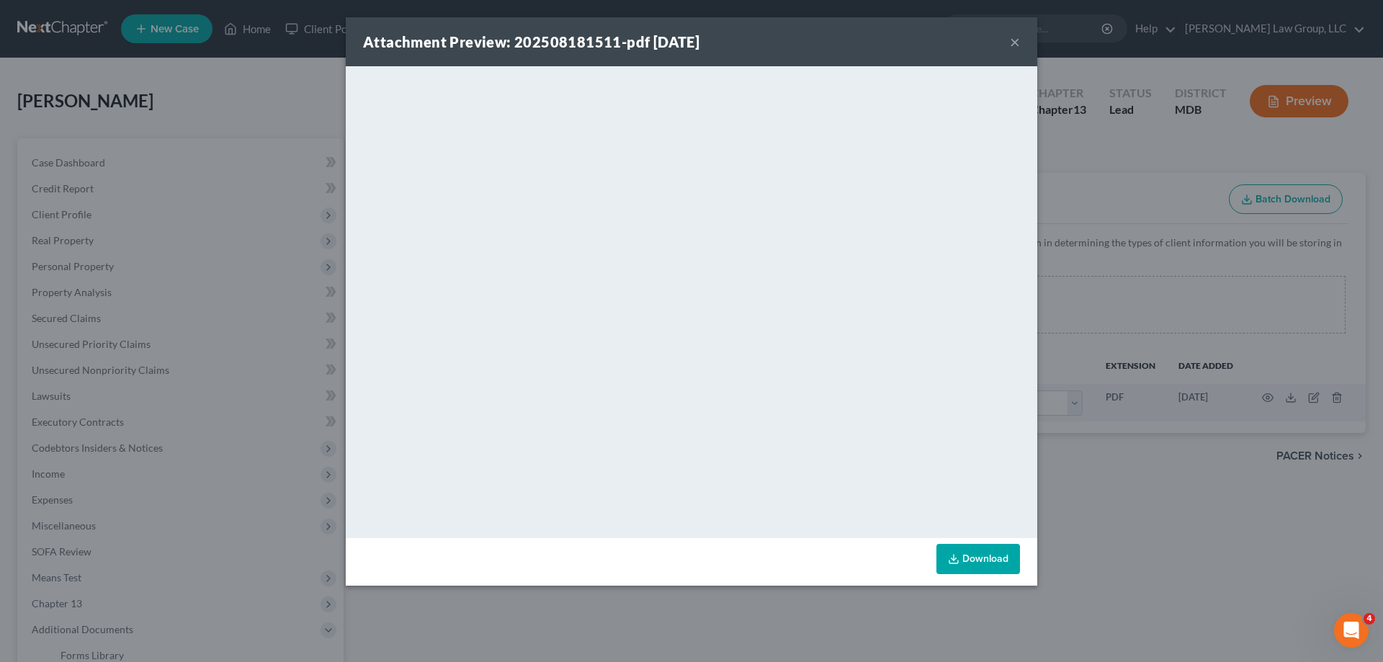
click at [1014, 42] on button "×" at bounding box center [1015, 41] width 10 height 17
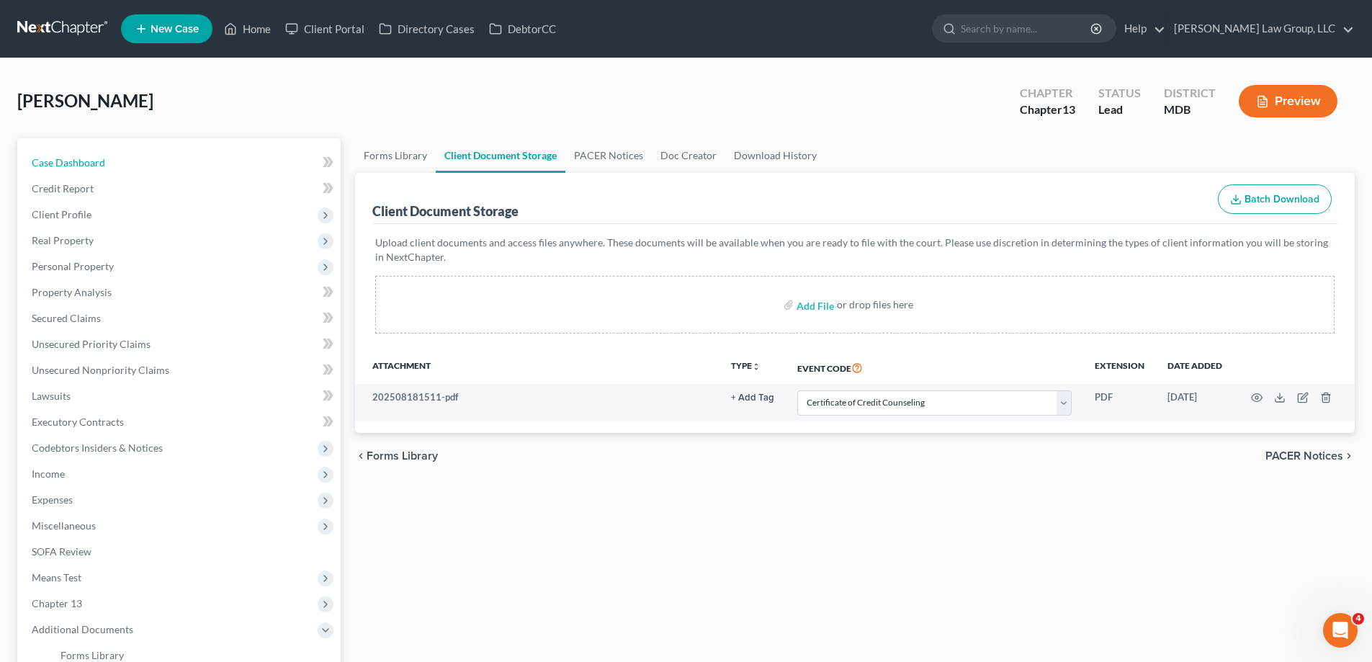
drag, startPoint x: 165, startPoint y: 169, endPoint x: 46, endPoint y: 63, distance: 158.7
click at [166, 169] on link "Case Dashboard" at bounding box center [180, 163] width 321 height 26
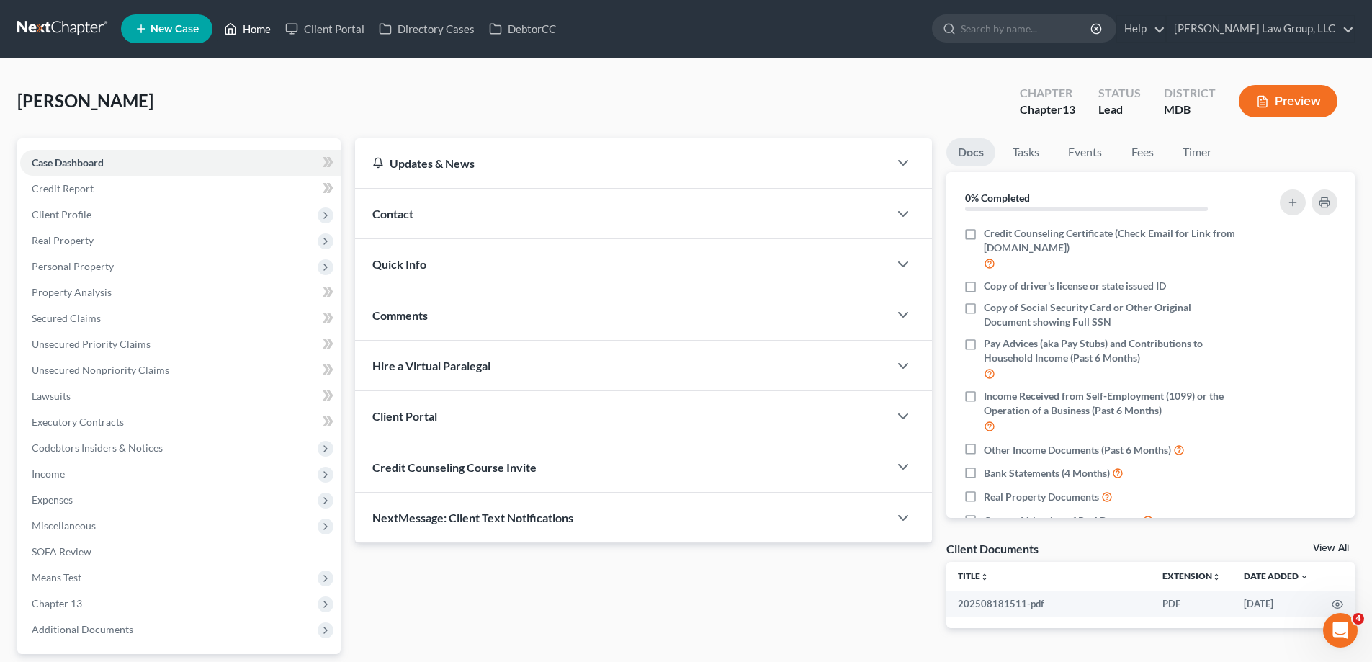
click at [234, 33] on icon at bounding box center [230, 28] width 13 height 17
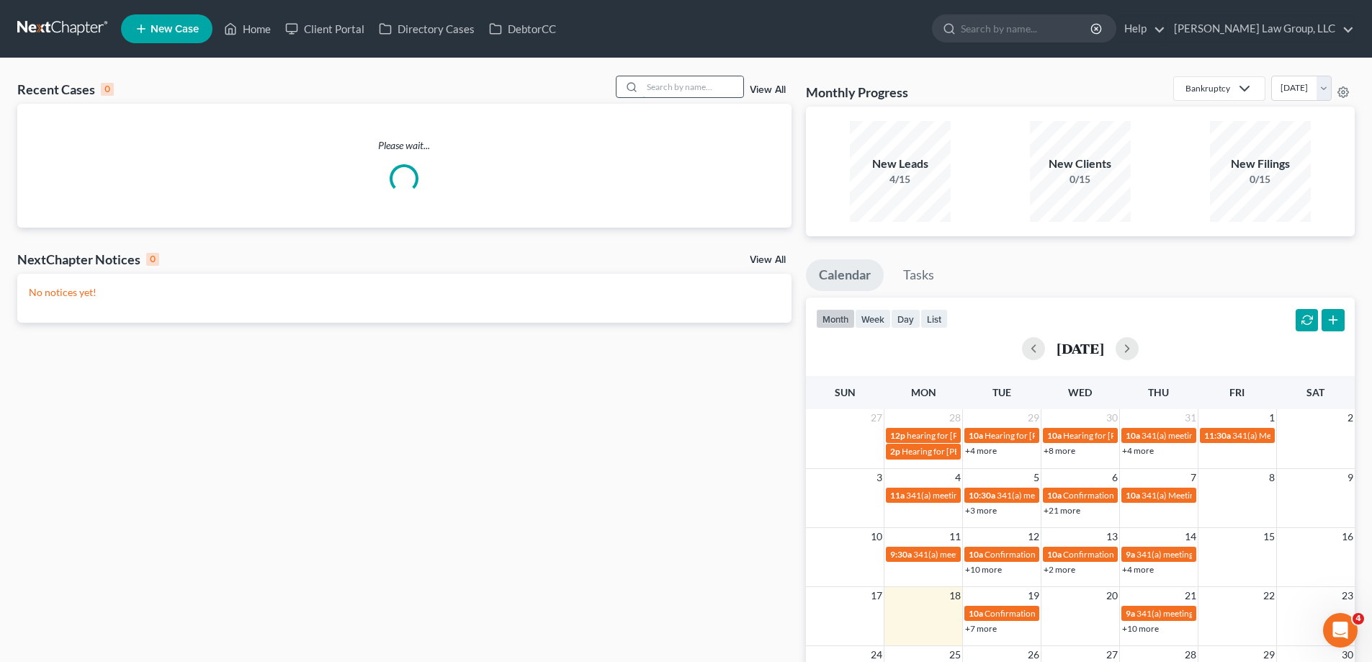
click at [704, 87] on input "search" at bounding box center [693, 86] width 101 height 21
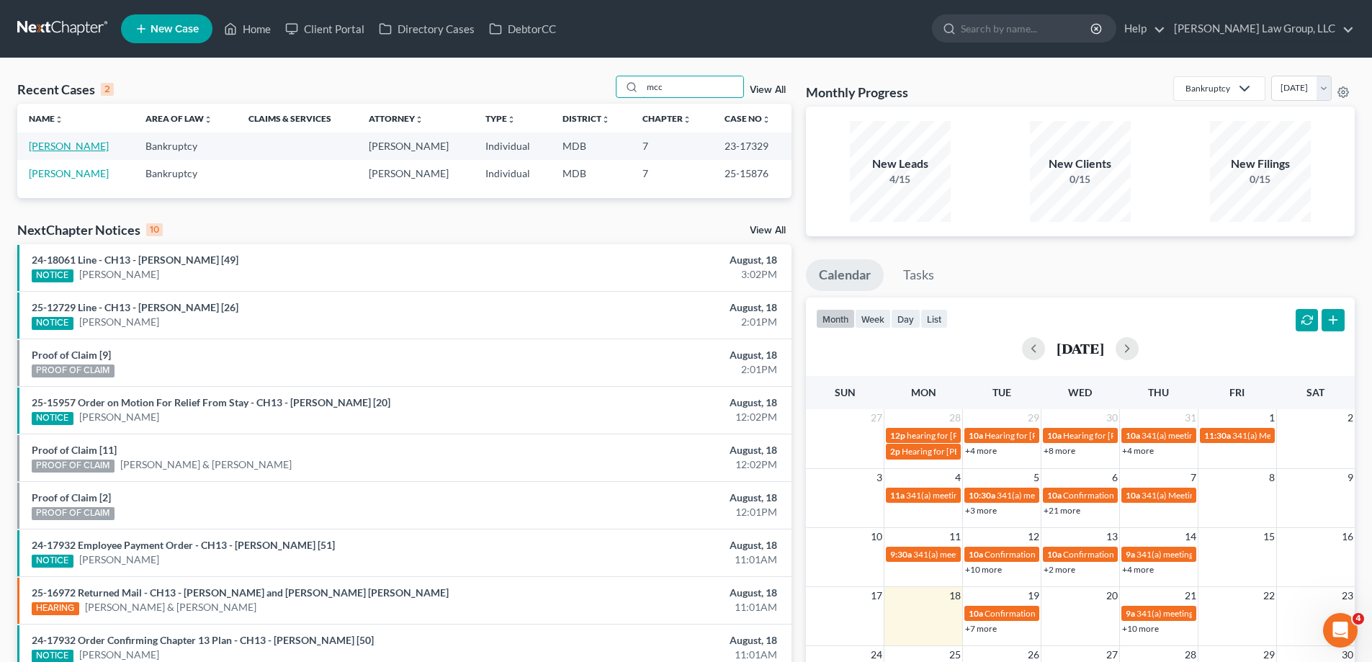
type input "mcc"
click at [58, 149] on link "[PERSON_NAME]" at bounding box center [69, 146] width 80 height 12
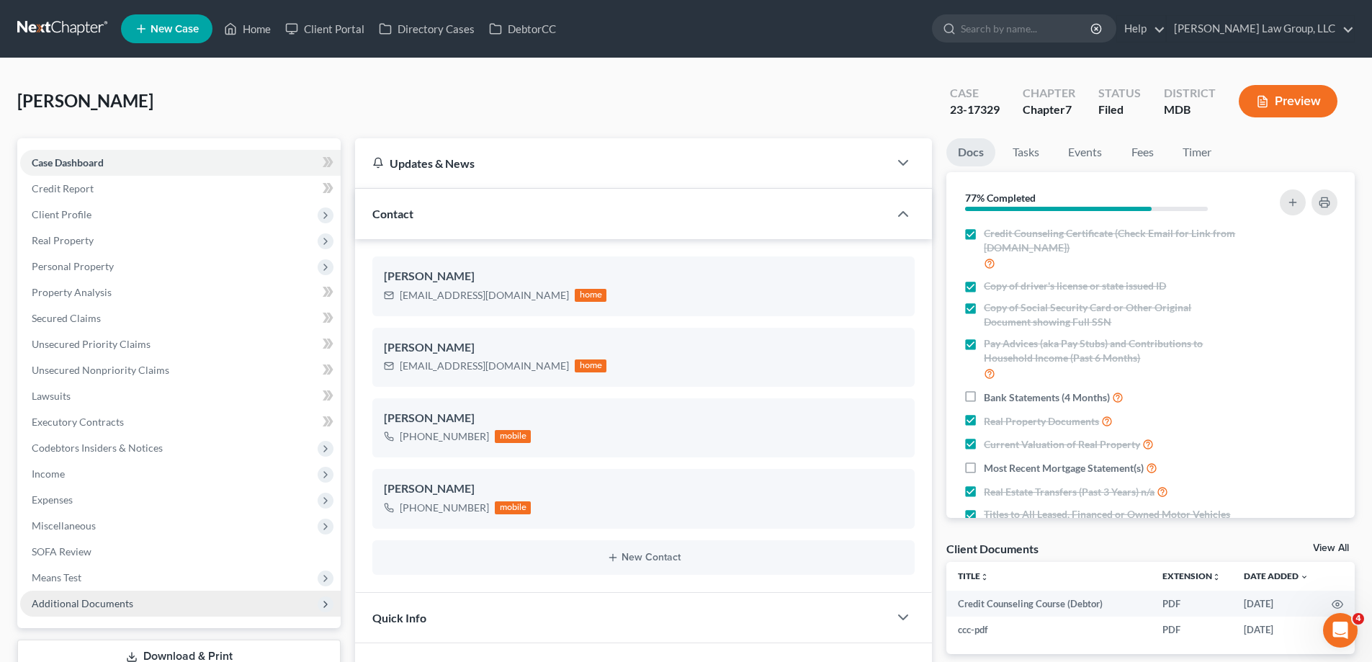
click at [157, 600] on span "Additional Documents" at bounding box center [180, 604] width 321 height 26
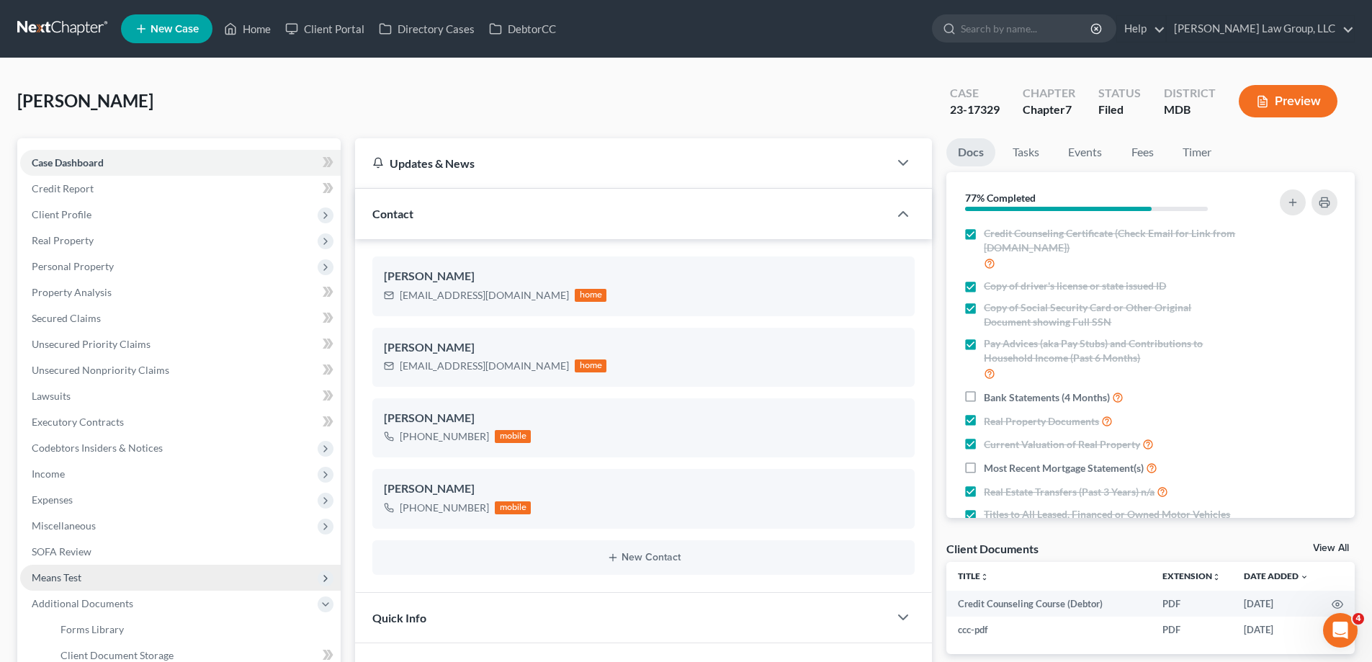
scroll to position [72, 0]
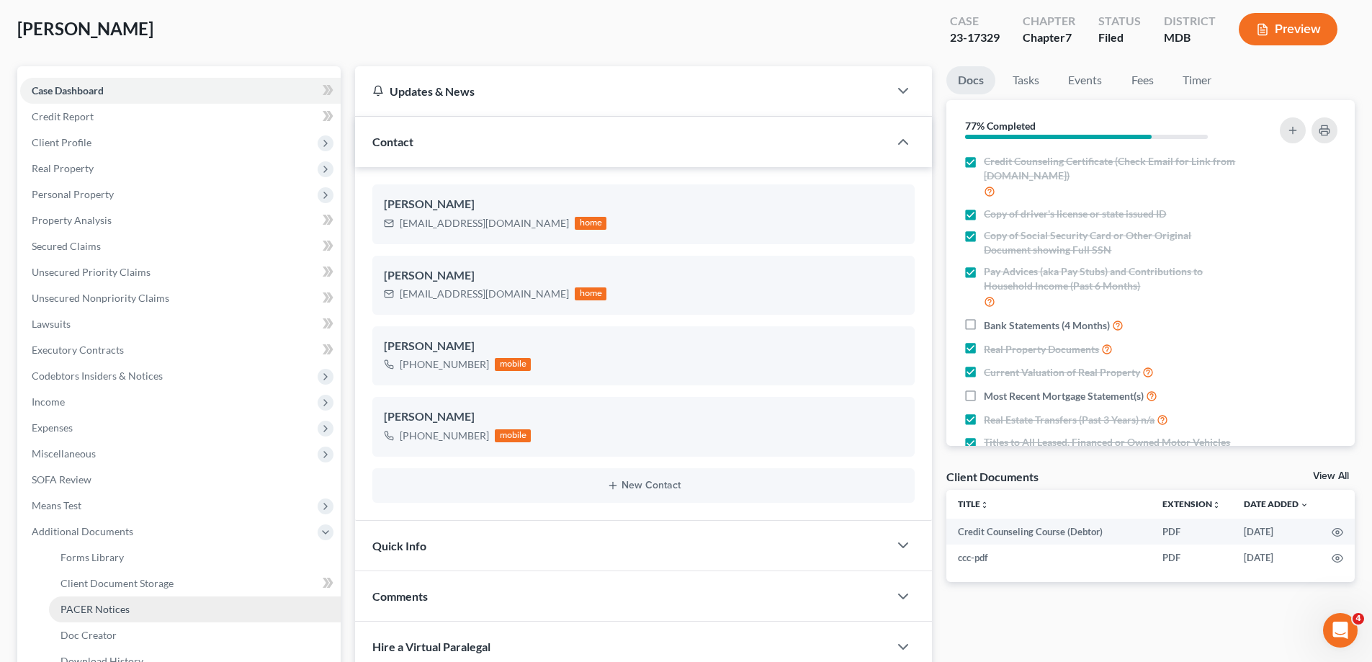
click at [150, 620] on link "PACER Notices" at bounding box center [195, 610] width 292 height 26
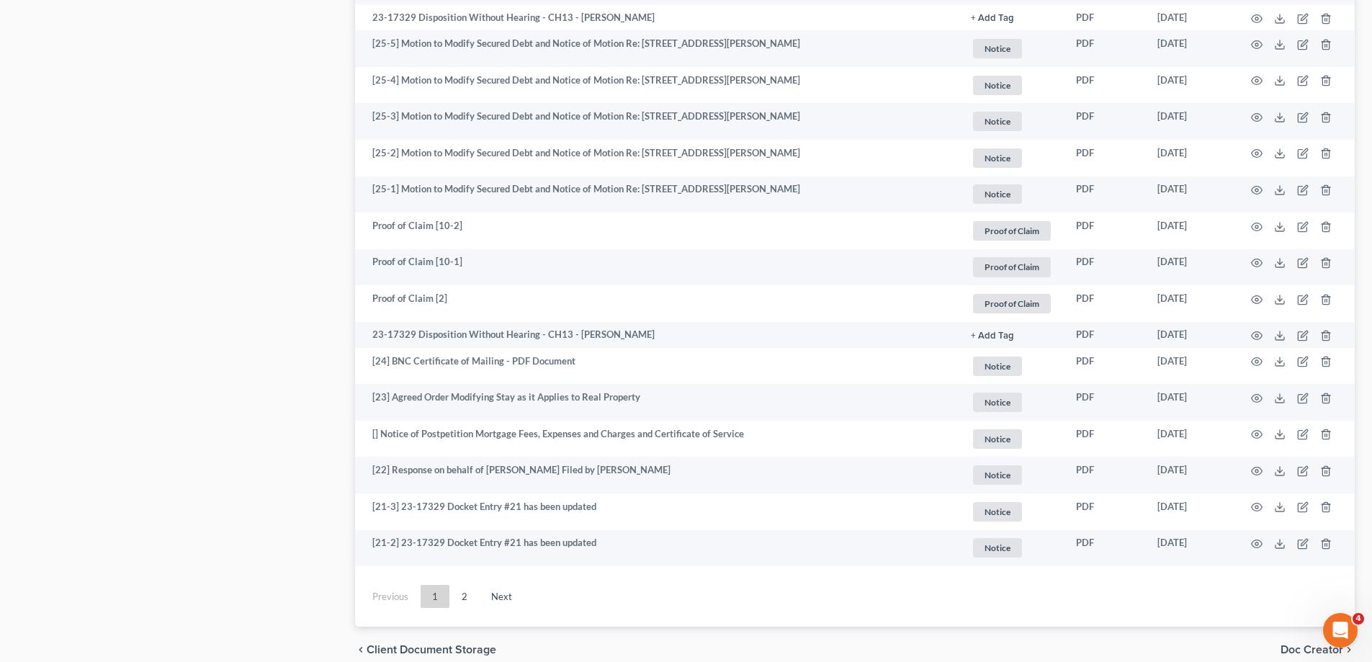
scroll to position [2449, 0]
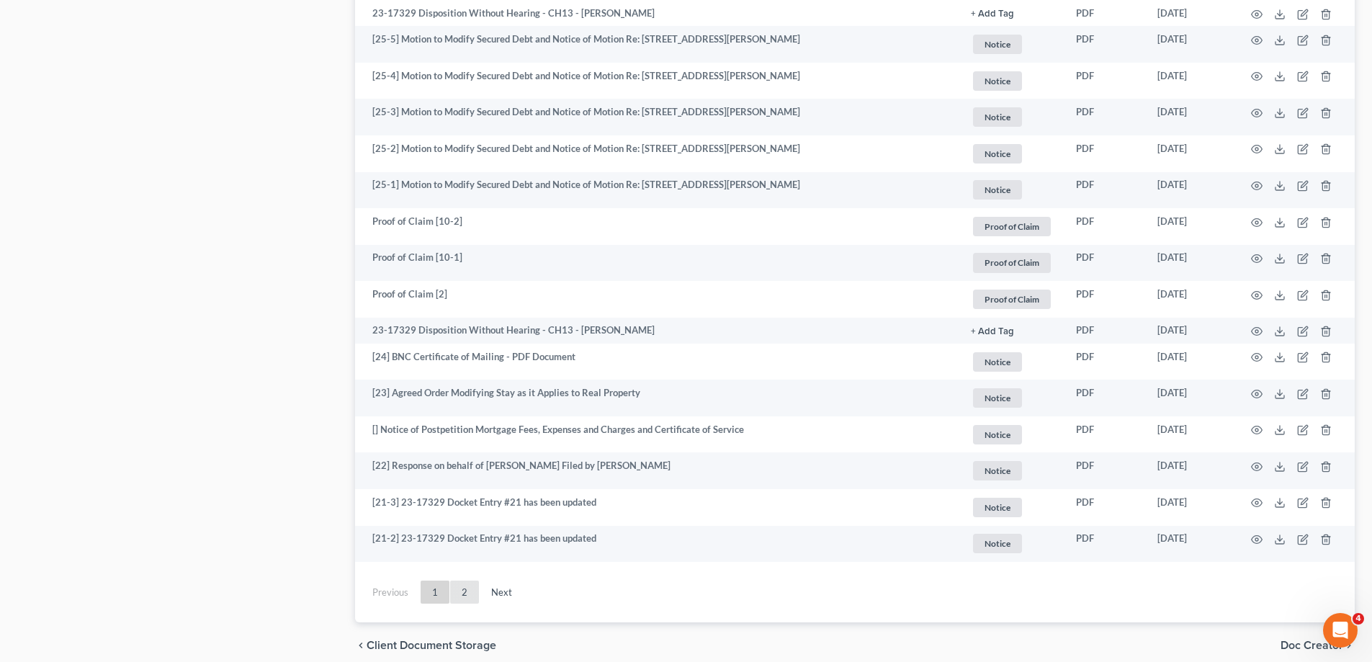
click at [463, 591] on link "2" at bounding box center [464, 592] width 29 height 23
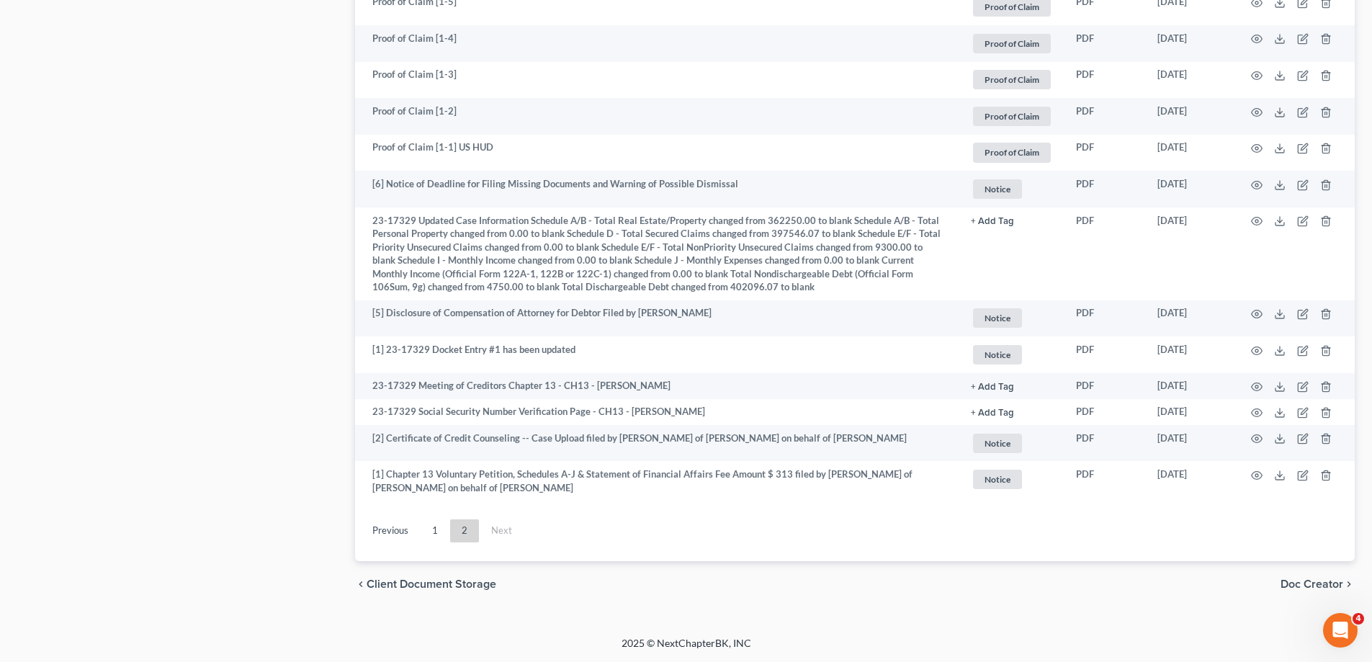
scroll to position [1881, 0]
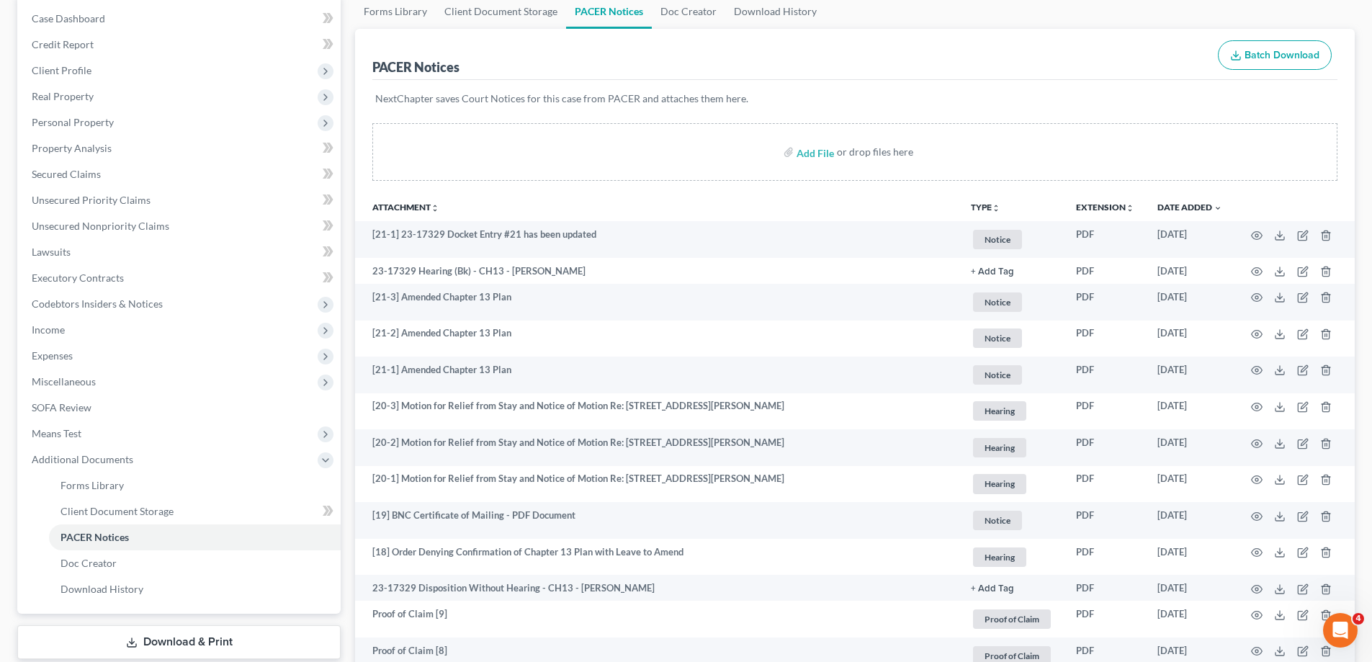
scroll to position [0, 0]
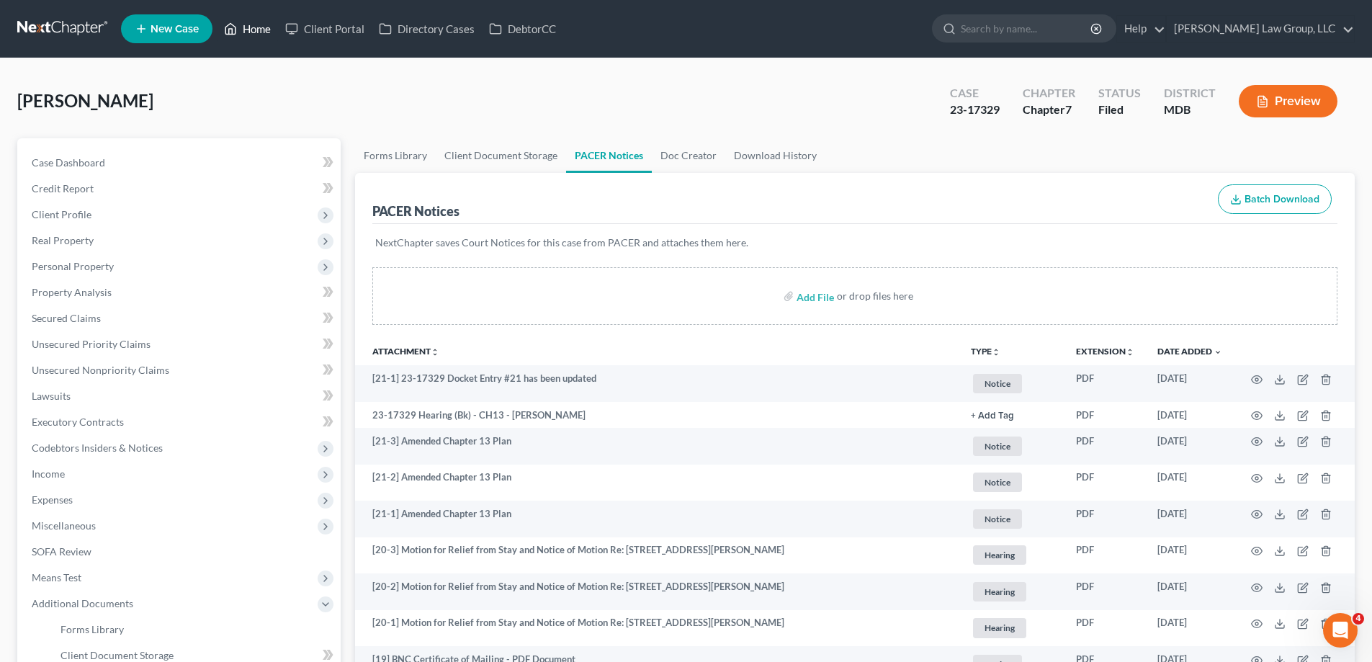
click at [247, 17] on link "Home" at bounding box center [247, 29] width 61 height 26
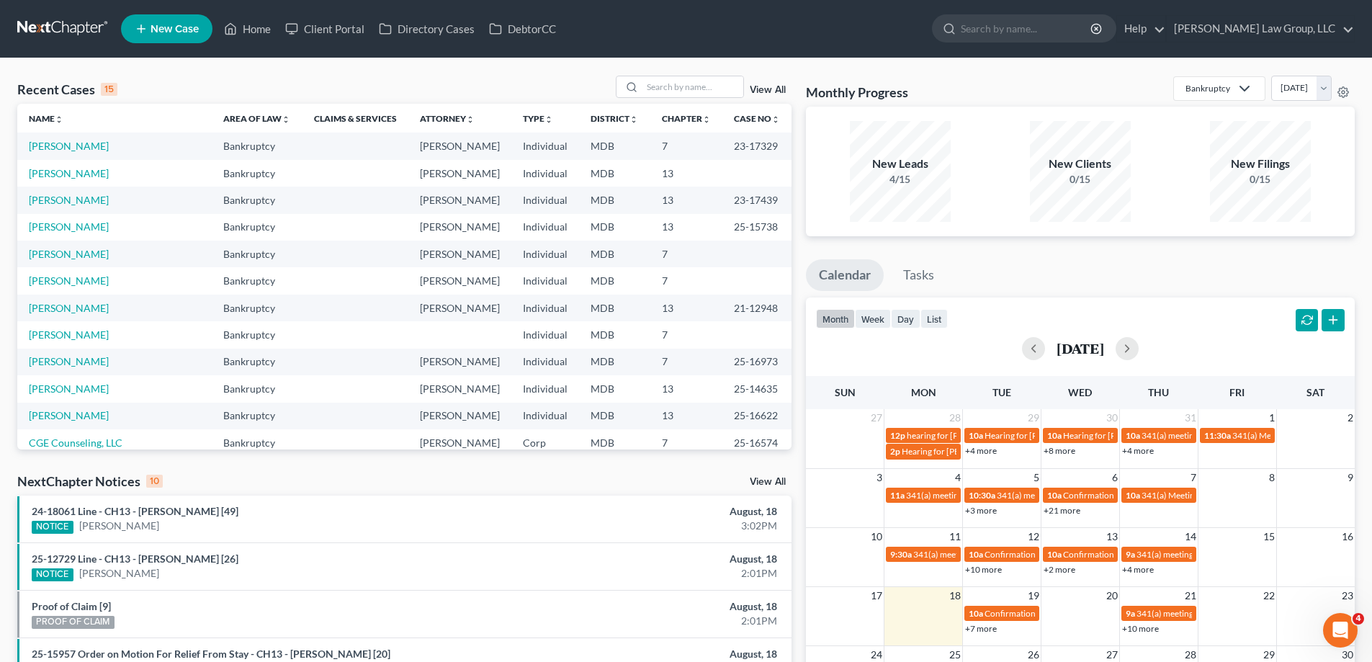
drag, startPoint x: 155, startPoint y: 105, endPoint x: 87, endPoint y: 177, distance: 98.3
click at [156, 105] on th "Name unfold_more expand_more expand_less" at bounding box center [114, 118] width 195 height 29
click at [73, 171] on link "[PERSON_NAME]" at bounding box center [69, 173] width 80 height 12
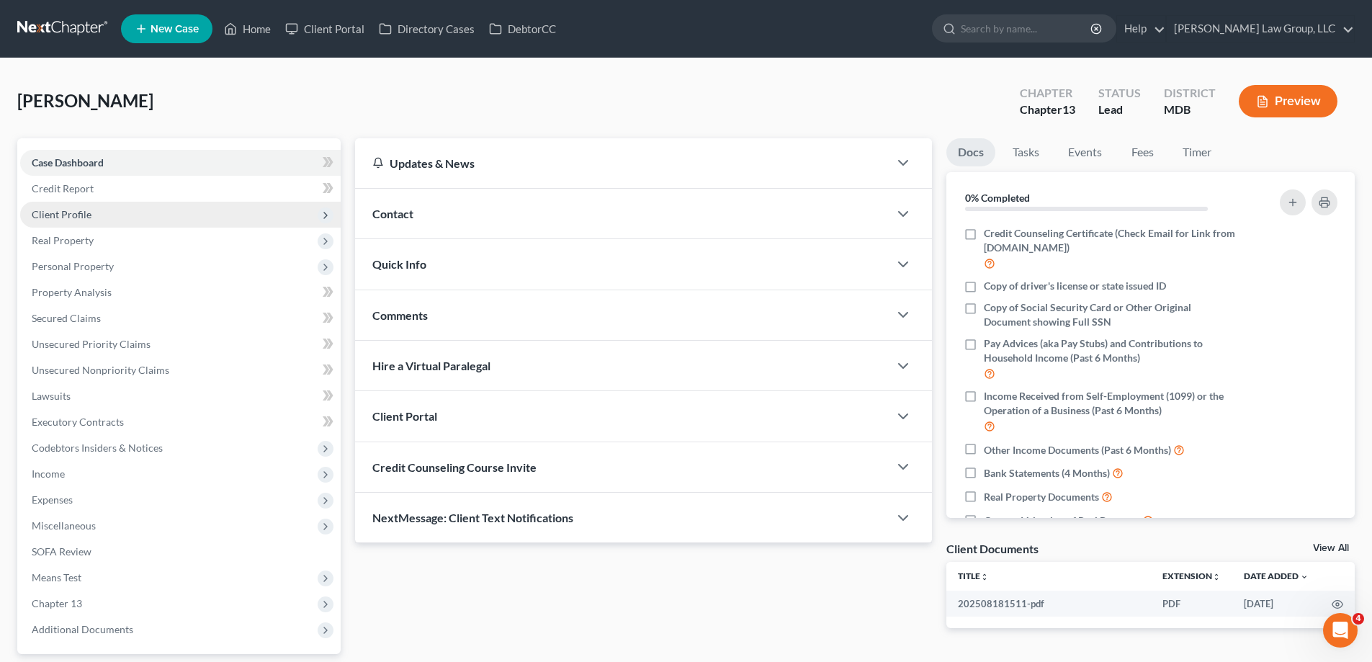
drag, startPoint x: 111, startPoint y: 215, endPoint x: 82, endPoint y: 225, distance: 30.8
click at [111, 215] on span "Client Profile" at bounding box center [180, 215] width 321 height 26
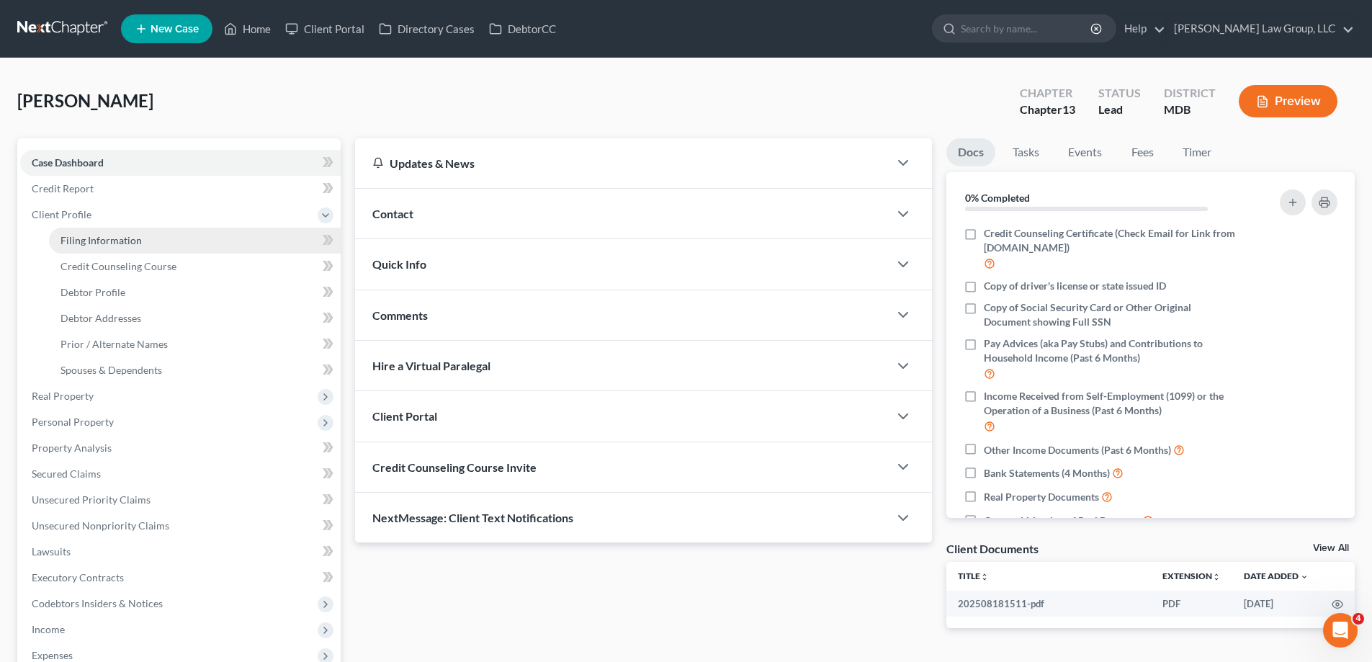
click at [111, 245] on span "Filing Information" at bounding box center [101, 240] width 81 height 12
select select "1"
select select "0"
select select "3"
select select "38"
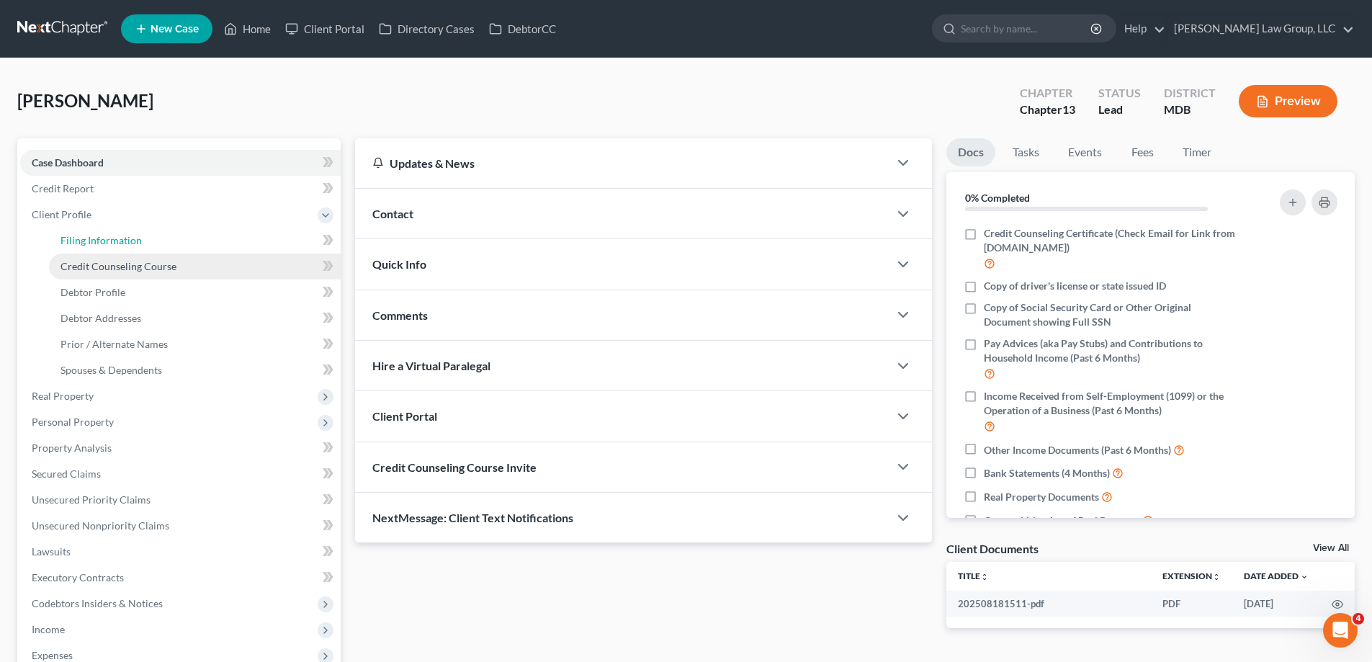
select select "0"
select select "21"
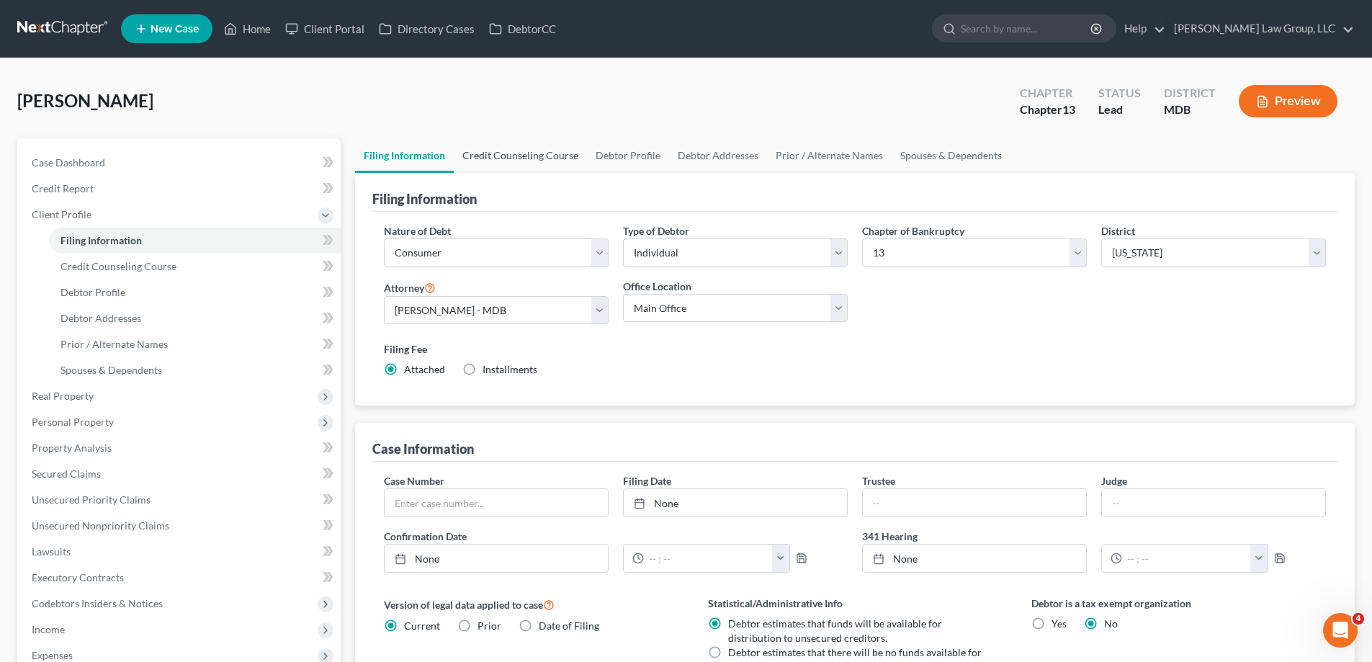
click at [526, 152] on link "Credit Counseling Course" at bounding box center [520, 155] width 133 height 35
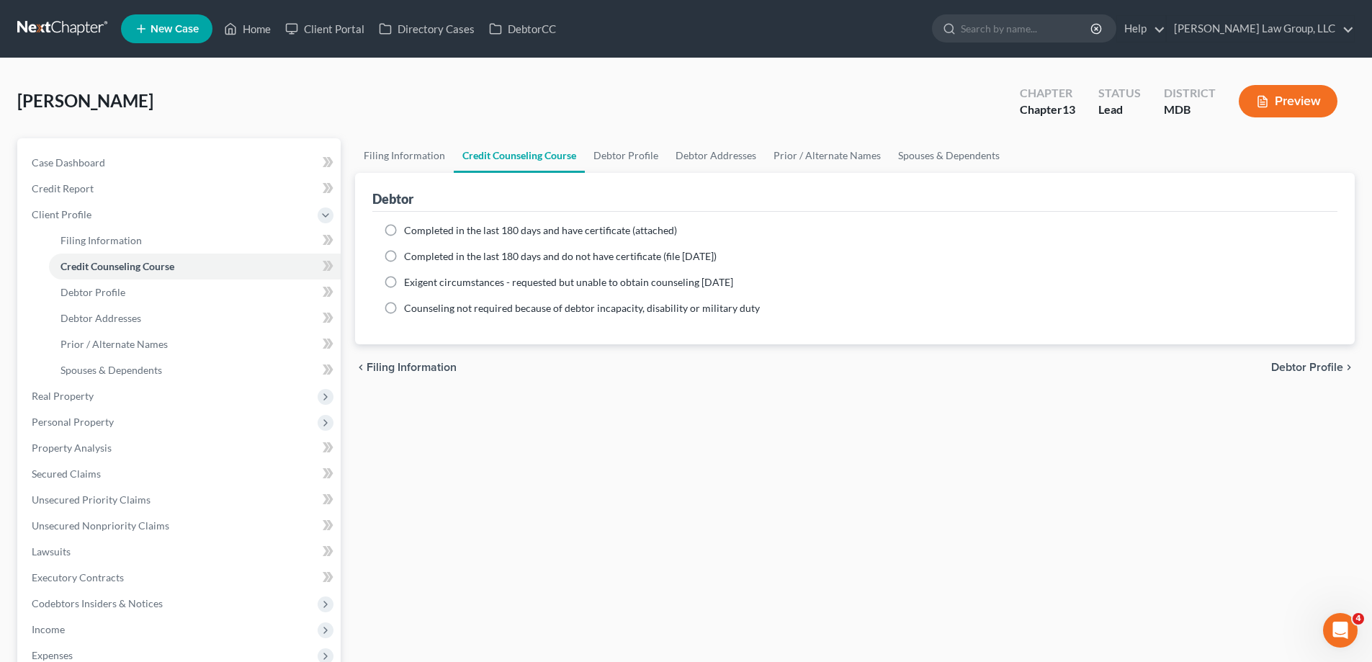
click at [425, 225] on span "Completed in the last 180 days and have certificate (attached)" at bounding box center [540, 230] width 273 height 12
click at [419, 225] on input "Completed in the last 180 days and have certificate (attached)" at bounding box center [414, 227] width 9 height 9
radio input "true"
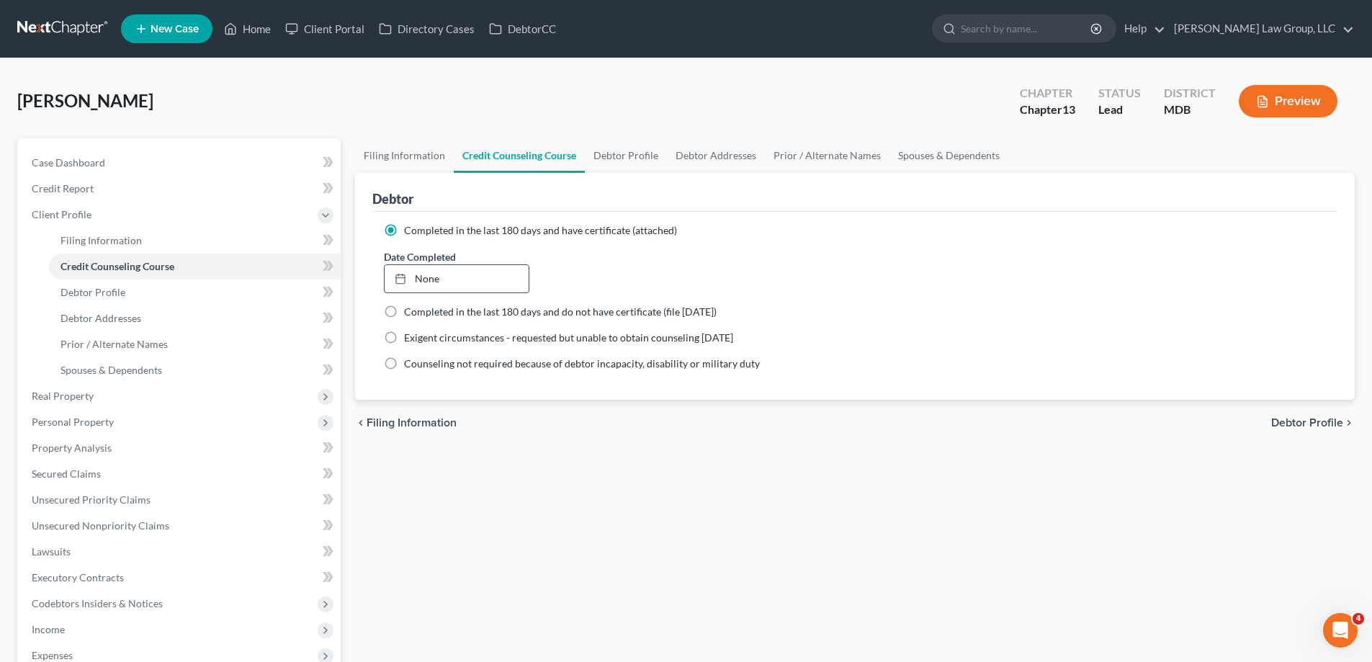
click at [388, 271] on link "None" at bounding box center [456, 278] width 143 height 27
type input "8/18/2025"
click at [148, 241] on link "Filing Information" at bounding box center [195, 241] width 292 height 26
select select "1"
select select "0"
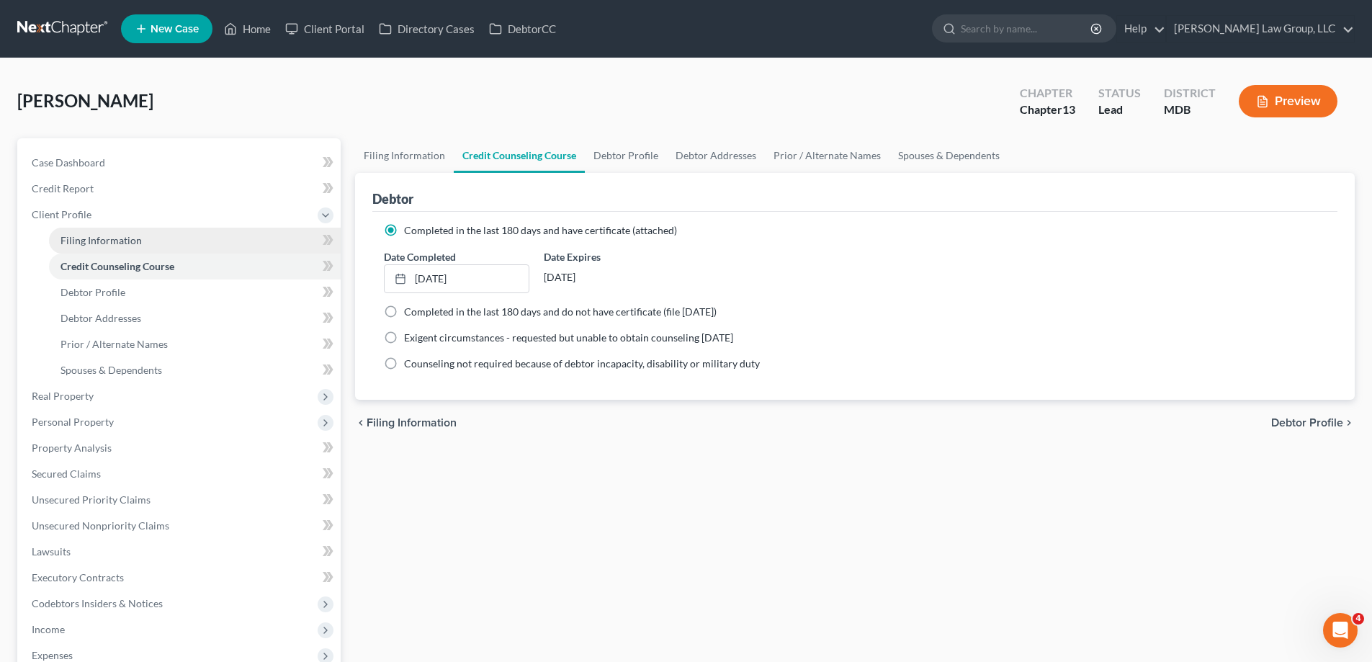
select select "3"
select select "38"
select select "0"
select select "21"
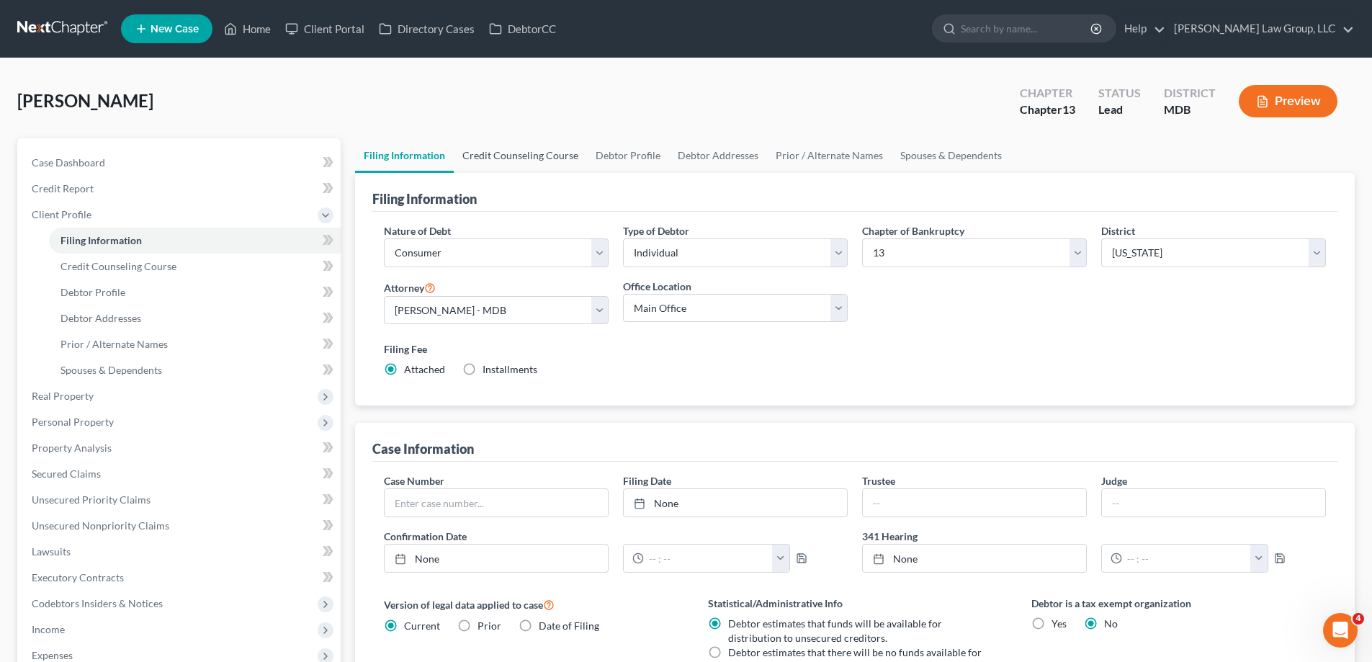
click at [566, 161] on link "Credit Counseling Course" at bounding box center [520, 155] width 133 height 35
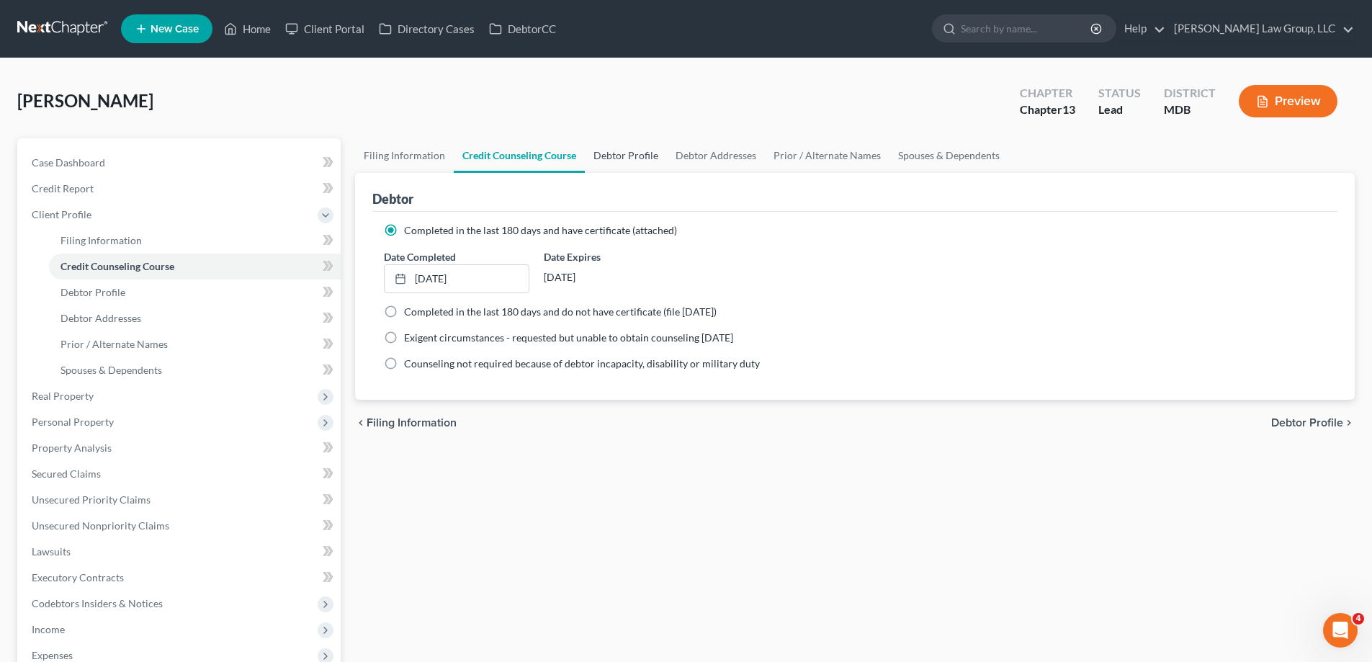
click at [617, 159] on link "Debtor Profile" at bounding box center [626, 155] width 82 height 35
select select "0"
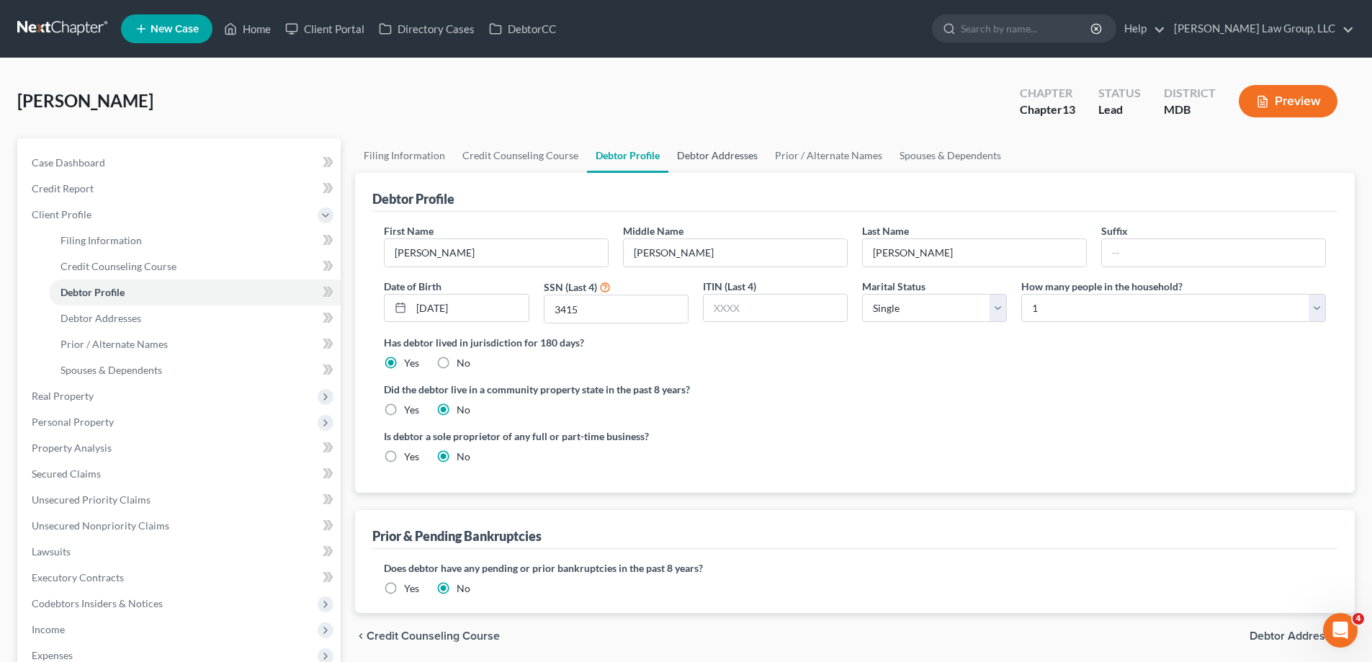
click at [712, 161] on link "Debtor Addresses" at bounding box center [718, 155] width 98 height 35
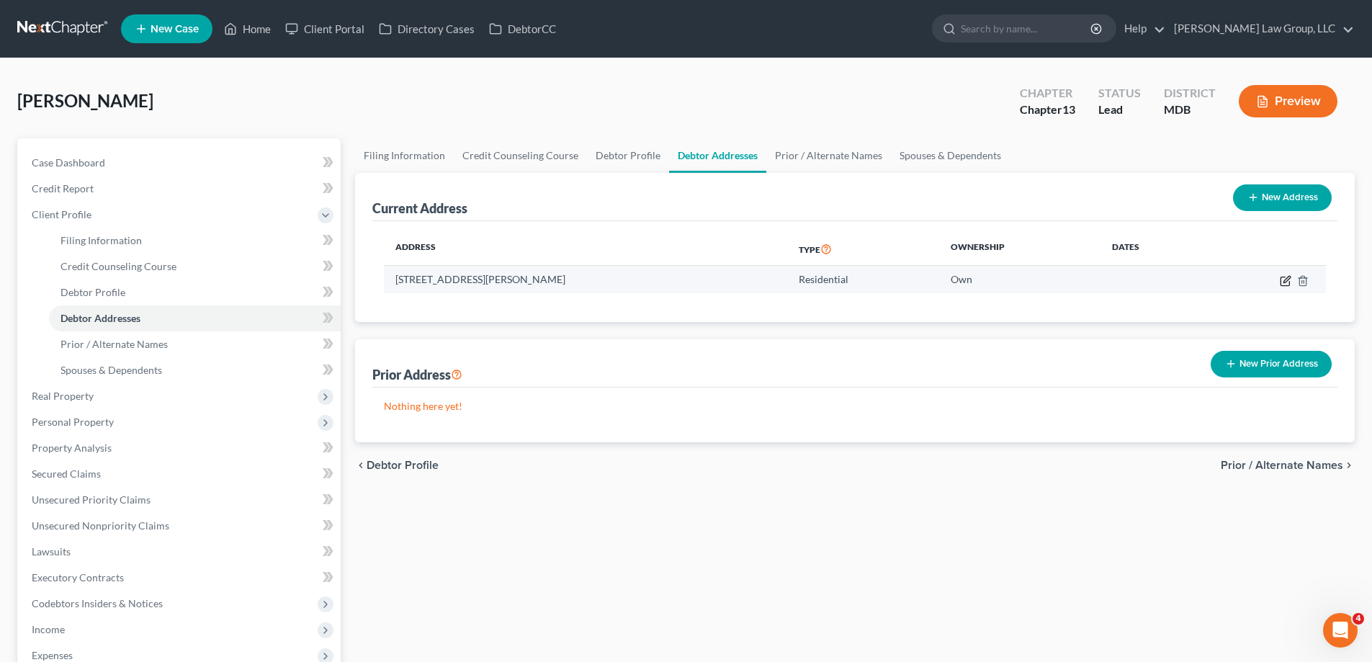
click at [1288, 281] on icon "button" at bounding box center [1286, 281] width 12 height 12
select select "21"
select select "1"
select select "0"
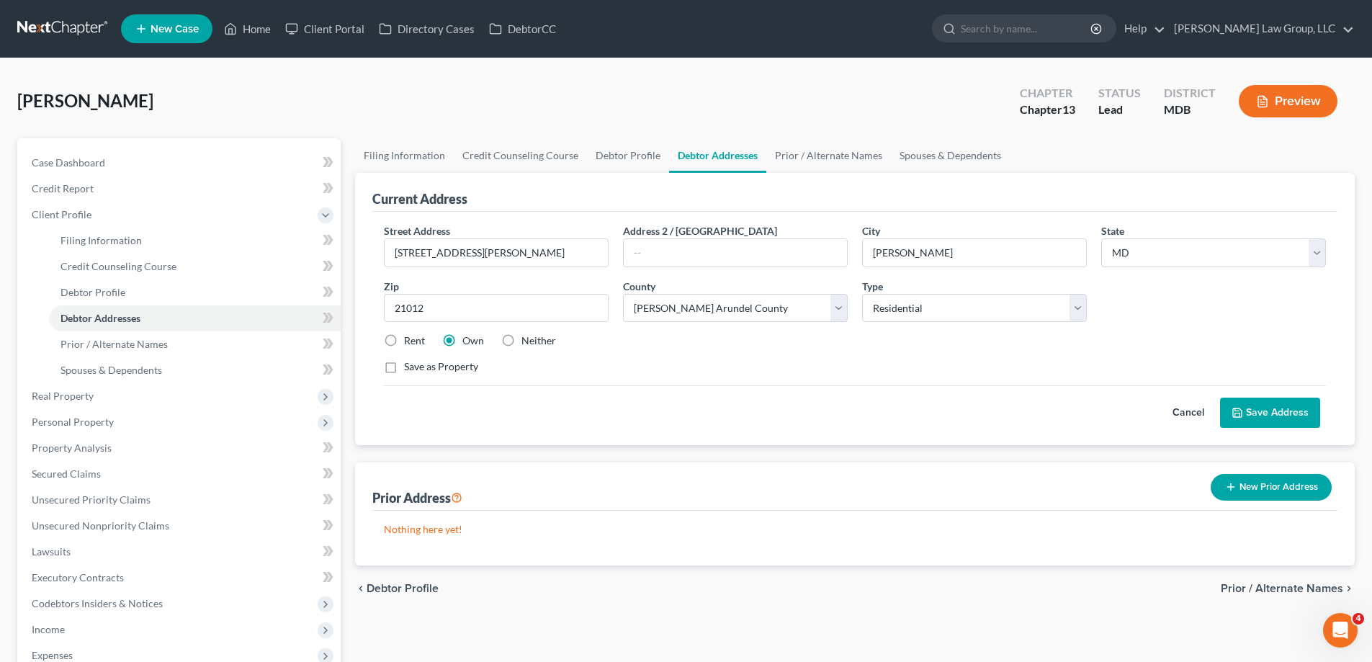
click at [1282, 411] on button "Save Address" at bounding box center [1270, 413] width 100 height 30
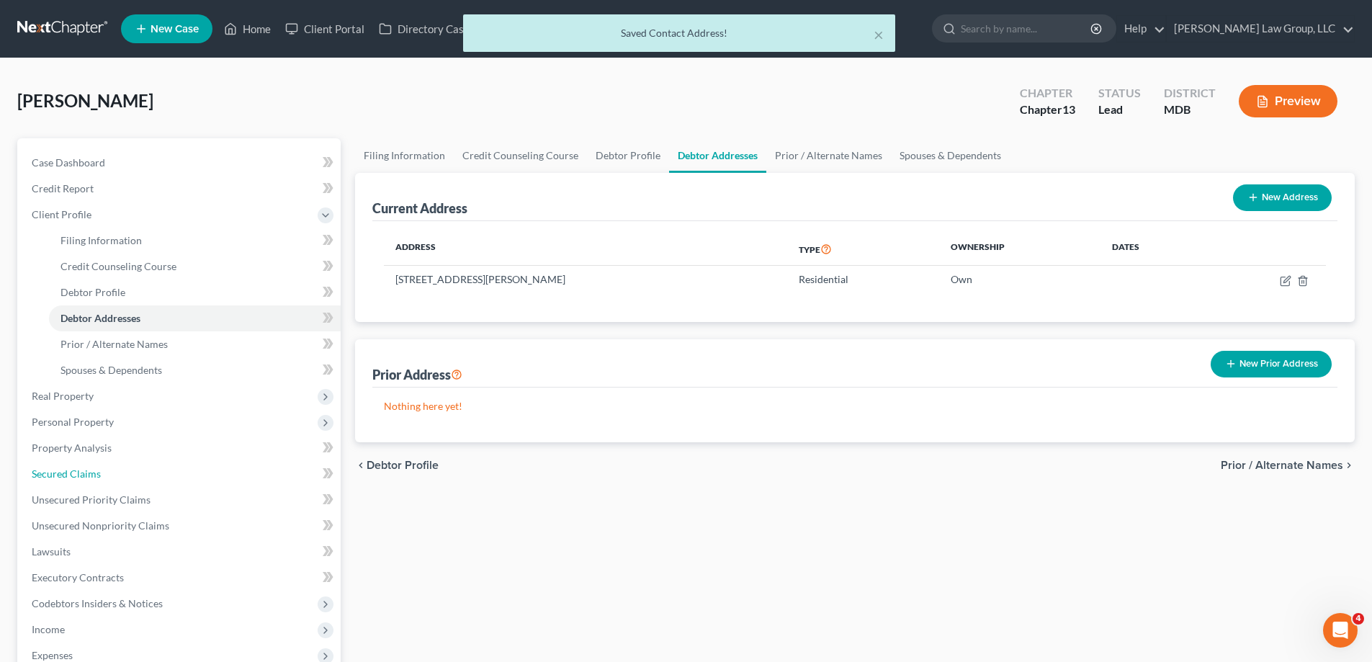
drag, startPoint x: 120, startPoint y: 470, endPoint x: 581, endPoint y: 528, distance: 464.7
click at [120, 470] on link "Secured Claims" at bounding box center [180, 474] width 321 height 26
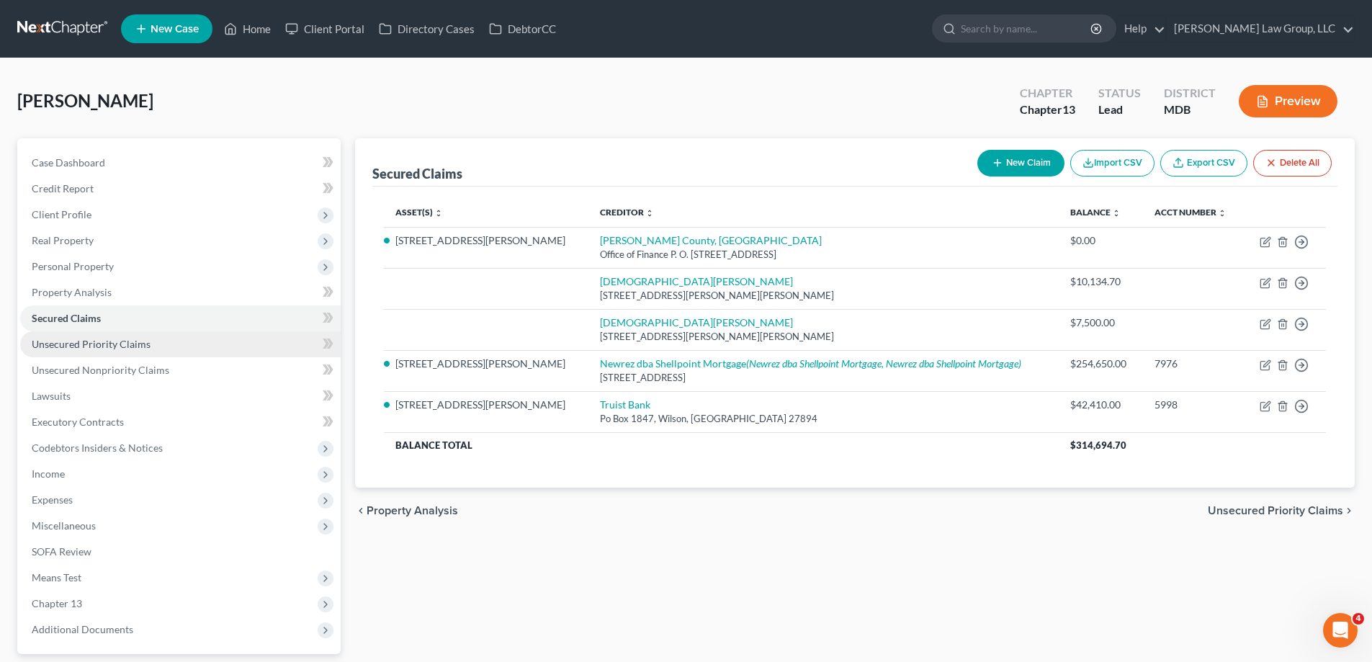
click at [187, 350] on link "Unsecured Priority Claims" at bounding box center [180, 344] width 321 height 26
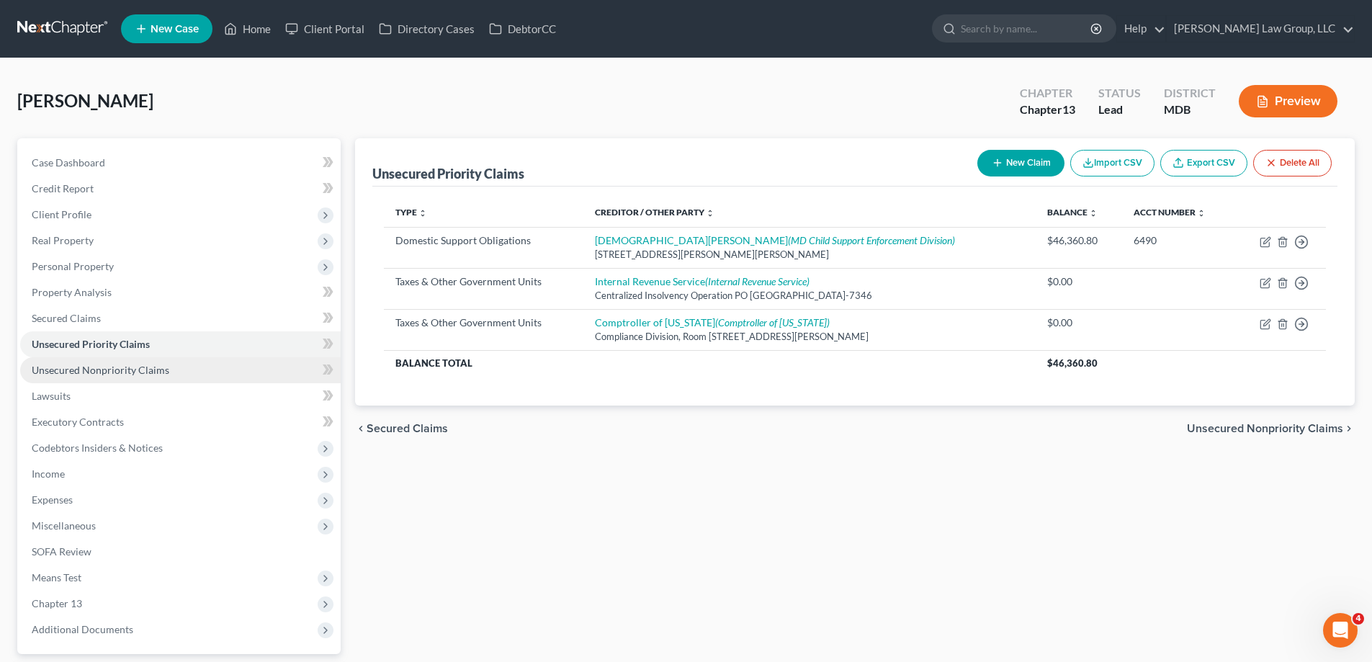
click at [157, 378] on link "Unsecured Nonpriority Claims" at bounding box center [180, 370] width 321 height 26
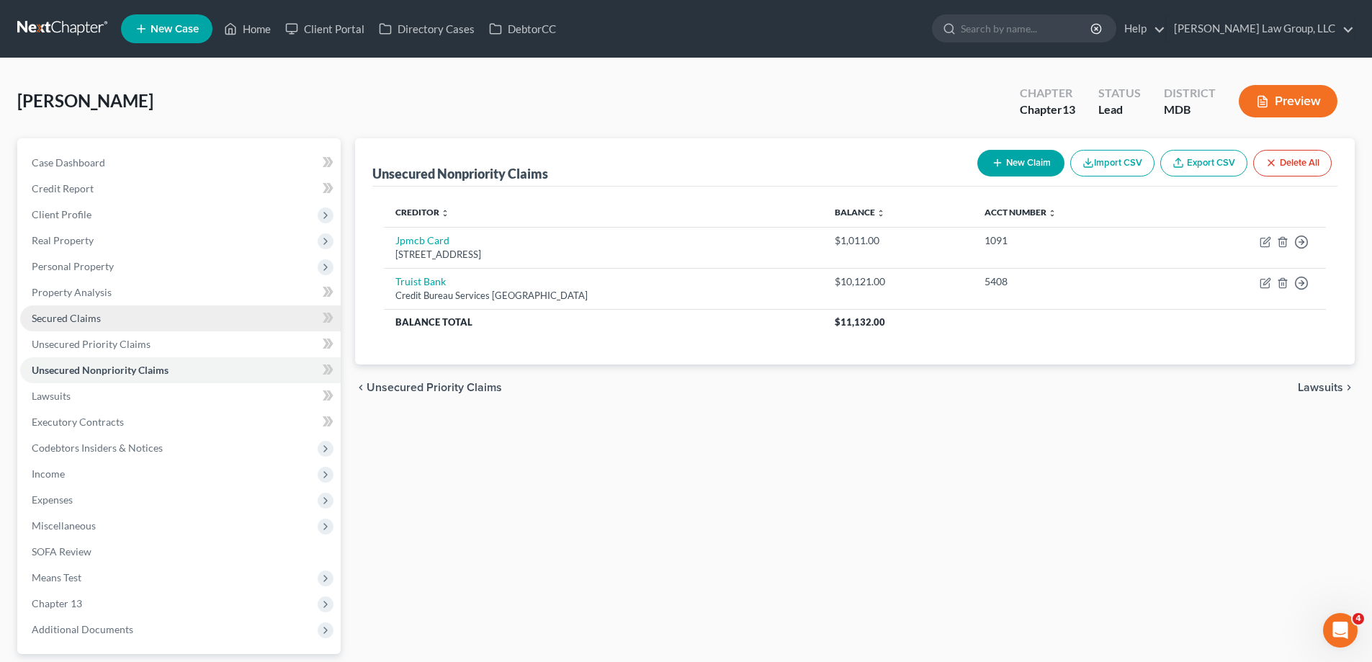
click at [90, 316] on span "Secured Claims" at bounding box center [66, 318] width 69 height 12
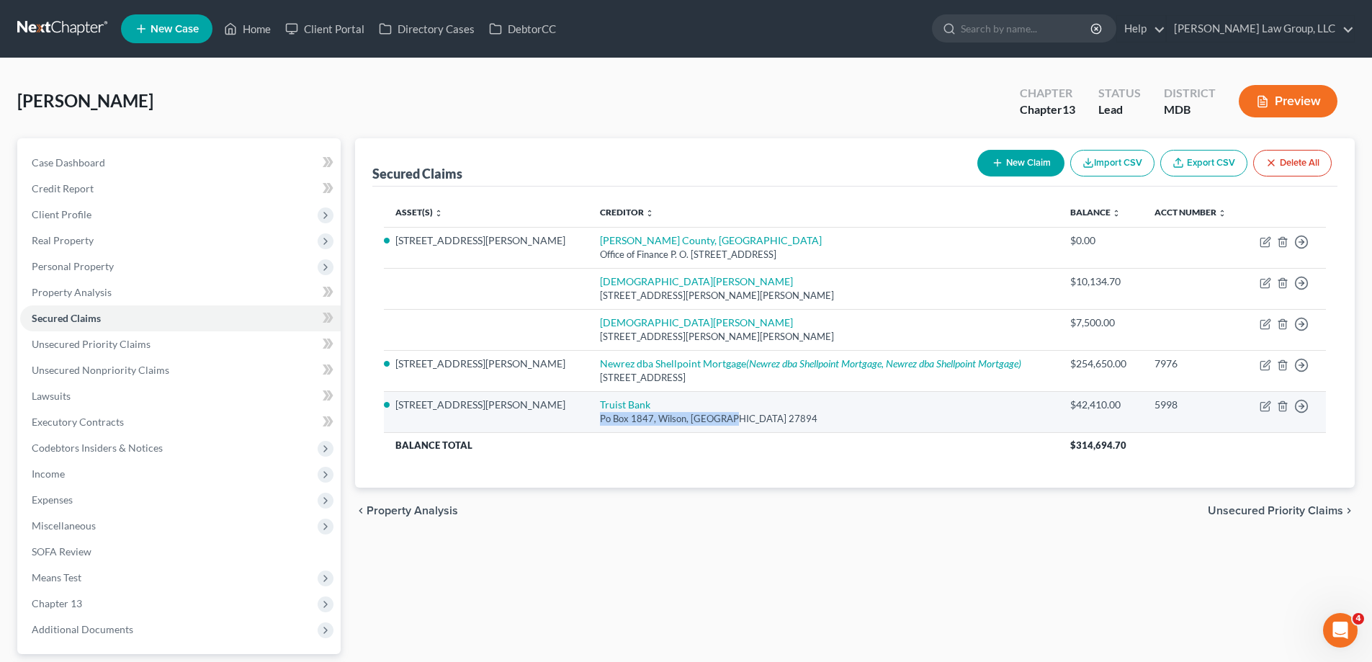
drag, startPoint x: 669, startPoint y: 419, endPoint x: 526, endPoint y: 421, distance: 142.7
click at [589, 421] on td "Truist Bank Po Box 1847, Wilson, NC 27894" at bounding box center [824, 411] width 470 height 41
copy div "Po Box 1847, Wilson, [GEOGRAPHIC_DATA] 27894"
click at [195, 357] on link "Unsecured Nonpriority Claims" at bounding box center [180, 370] width 321 height 26
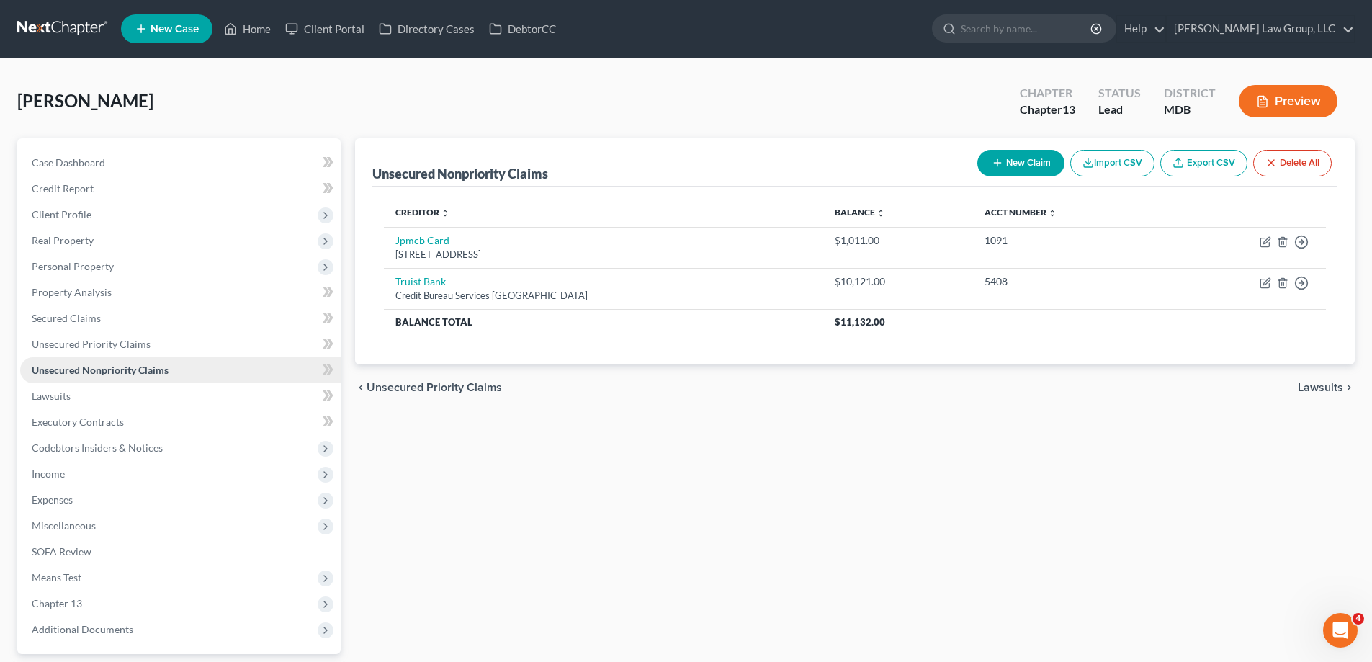
click at [110, 372] on span "Unsecured Nonpriority Claims" at bounding box center [100, 370] width 137 height 12
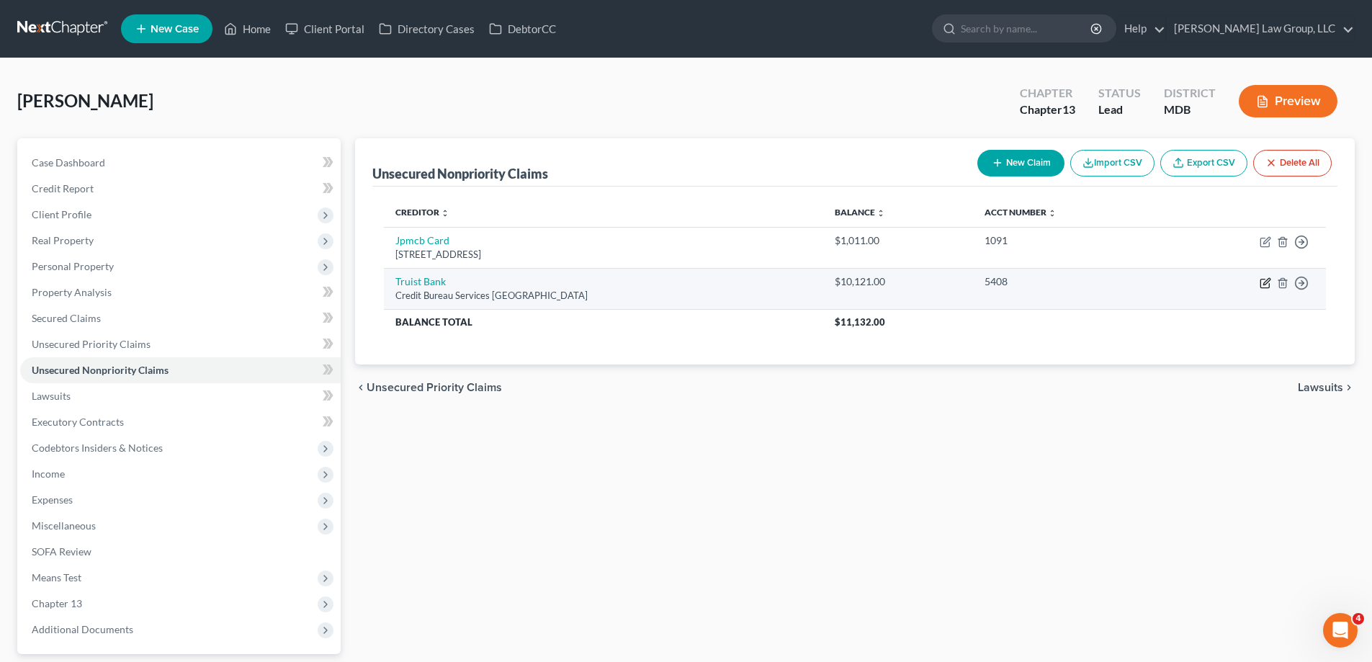
click at [1261, 284] on icon "button" at bounding box center [1265, 284] width 9 height 9
select select "28"
select select "1"
select select "0"
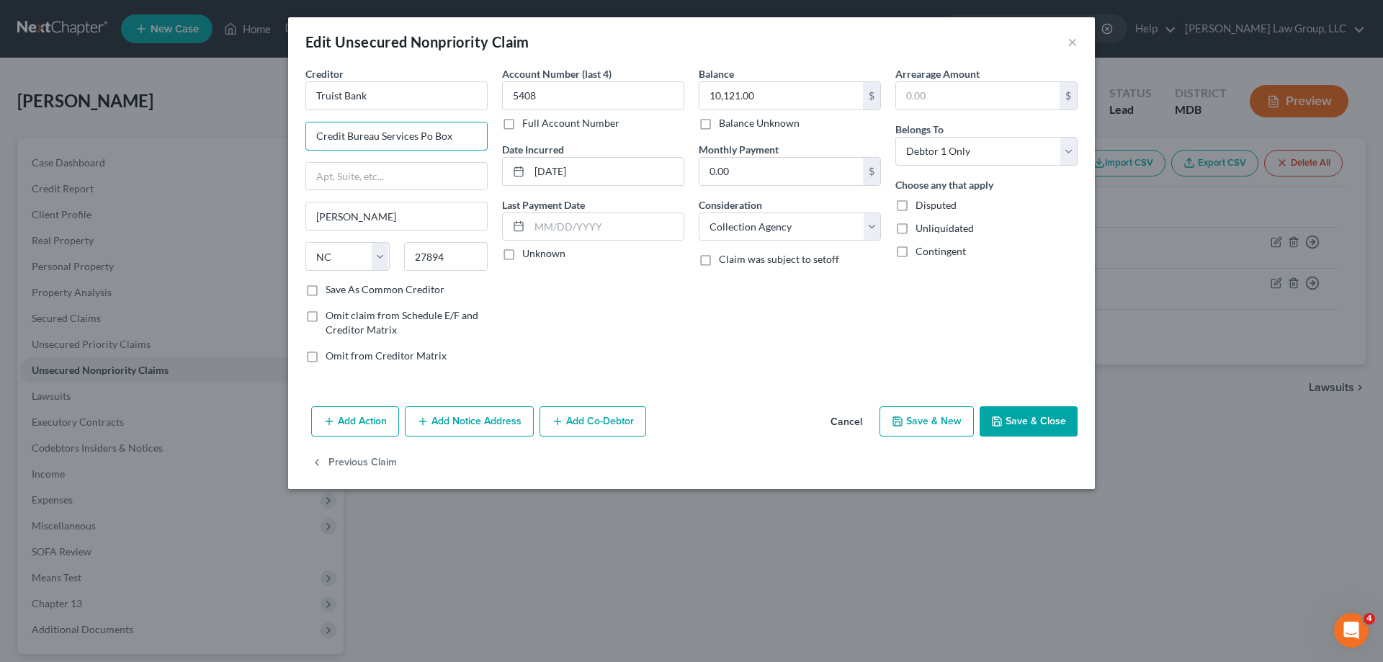
drag, startPoint x: 476, startPoint y: 137, endPoint x: 236, endPoint y: 115, distance: 241.7
click at [223, 109] on div "Edit Unsecured Nonpriority Claim × Creditor * Truist Bank Credit Bureau Service…" at bounding box center [691, 331] width 1383 height 662
paste input "Po Box 1847, Wilson, [GEOGRAPHIC_DATA] 27894"
drag, startPoint x: 236, startPoint y: 115, endPoint x: 376, endPoint y: 159, distance: 147.4
click at [268, 115] on div "Edit Unsecured Nonpriority Claim × Creditor * Truist Bank Po Box 1847, Wilson, …" at bounding box center [691, 331] width 1383 height 662
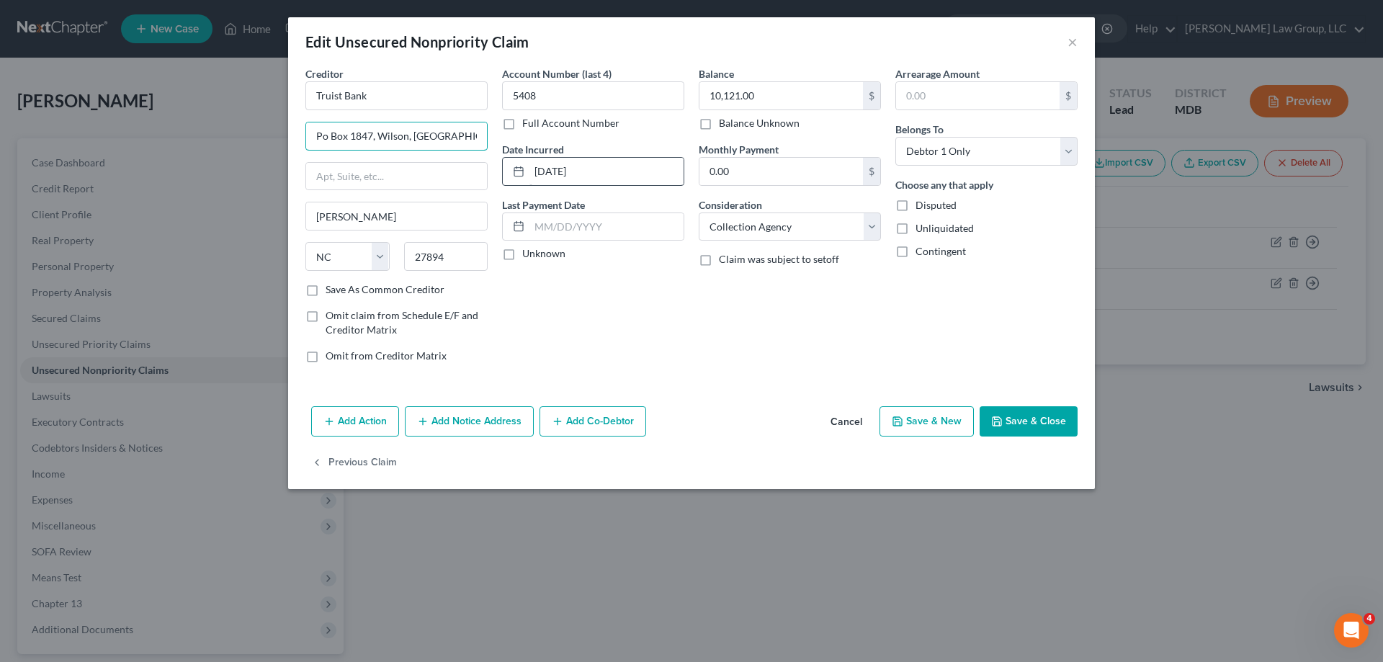
drag, startPoint x: 371, startPoint y: 140, endPoint x: 587, endPoint y: 161, distance: 217.1
click at [614, 139] on div "Creditor * Truist Bank Po Box 1847, Wilson, NC 27894 Wilson State AL AK AR AZ C…" at bounding box center [691, 220] width 787 height 308
type input "Po Box 1847"
click at [1017, 424] on button "Save & Close" at bounding box center [1029, 421] width 98 height 30
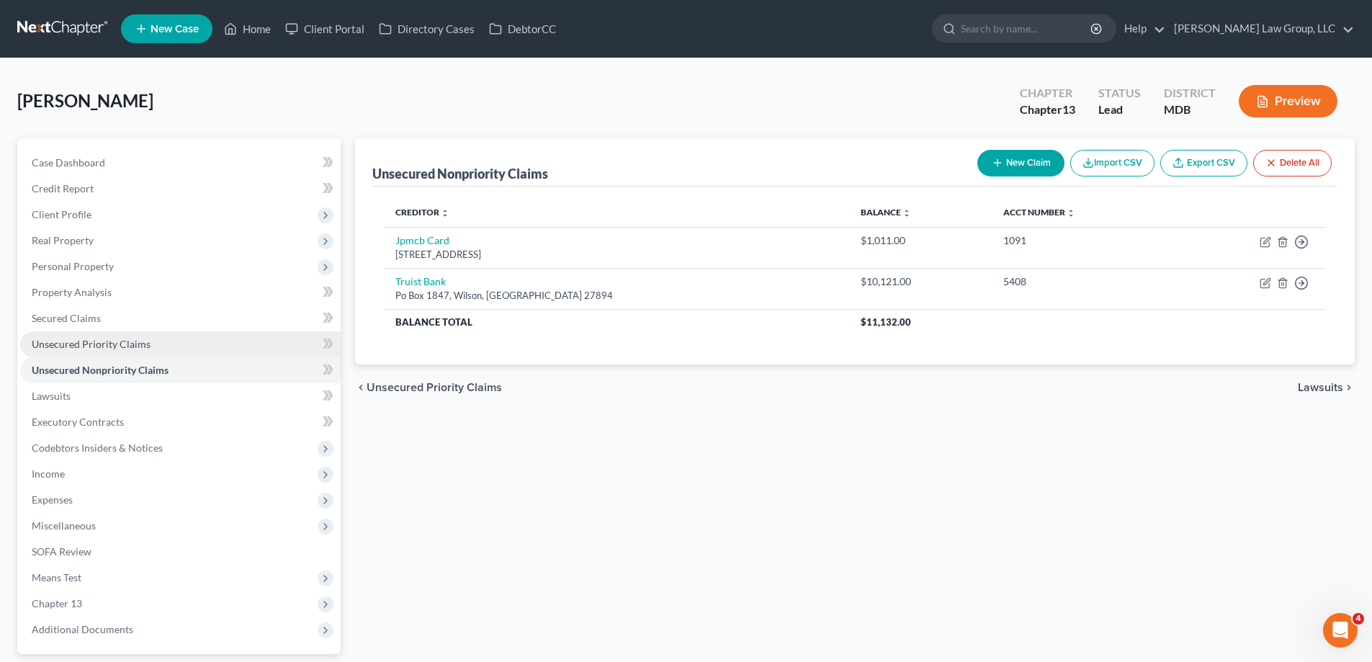
click at [233, 342] on link "Unsecured Priority Claims" at bounding box center [180, 344] width 321 height 26
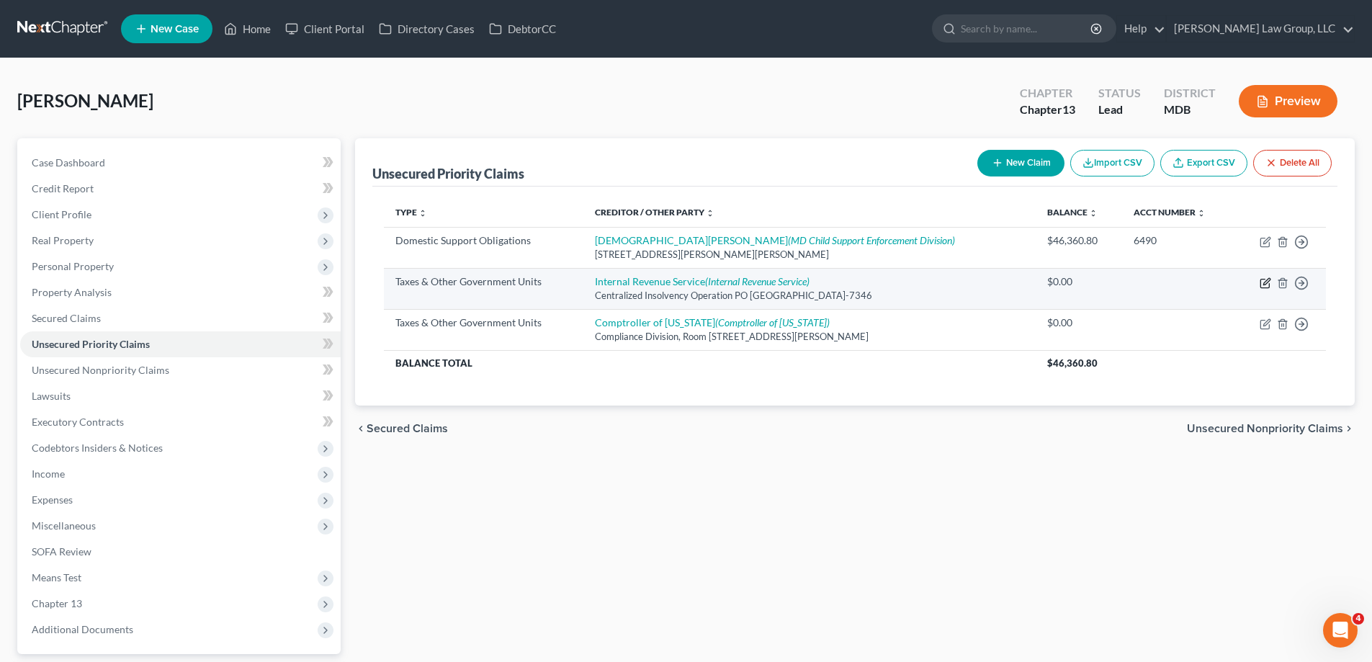
click at [1268, 284] on icon "button" at bounding box center [1266, 283] width 12 height 12
select select "0"
select select "39"
select select "0"
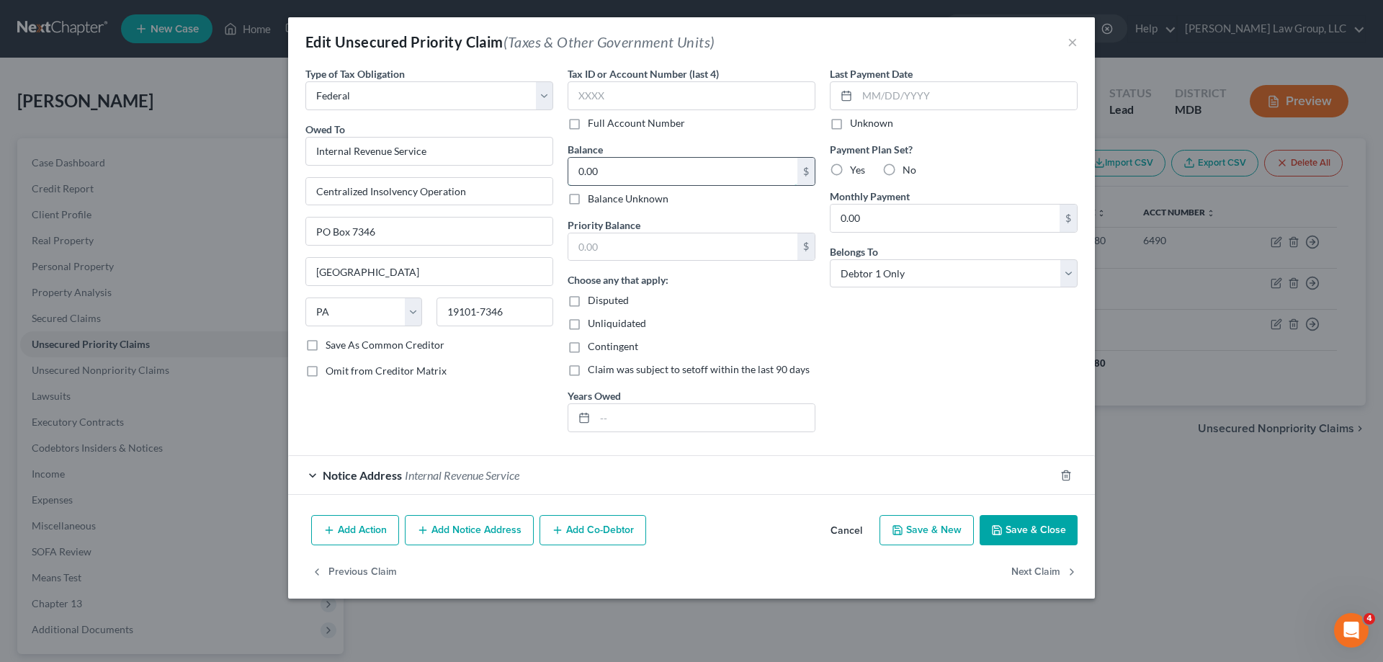
click at [633, 169] on input "0.00" at bounding box center [682, 171] width 229 height 27
click at [779, 48] on div "Edit Unsecured Priority Claim (Taxes & Other Government Units) ×" at bounding box center [691, 41] width 807 height 49
click at [1038, 528] on button "Save & Close" at bounding box center [1029, 530] width 98 height 30
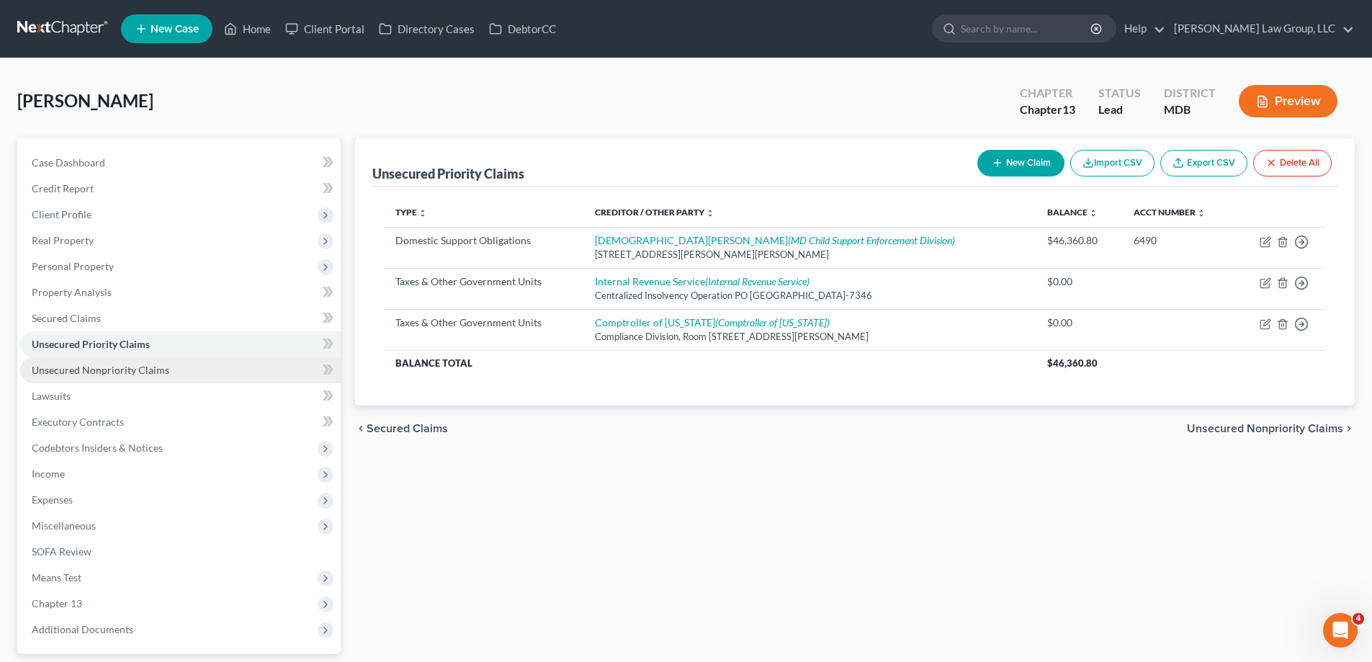
click at [225, 363] on link "Unsecured Nonpriority Claims" at bounding box center [180, 370] width 321 height 26
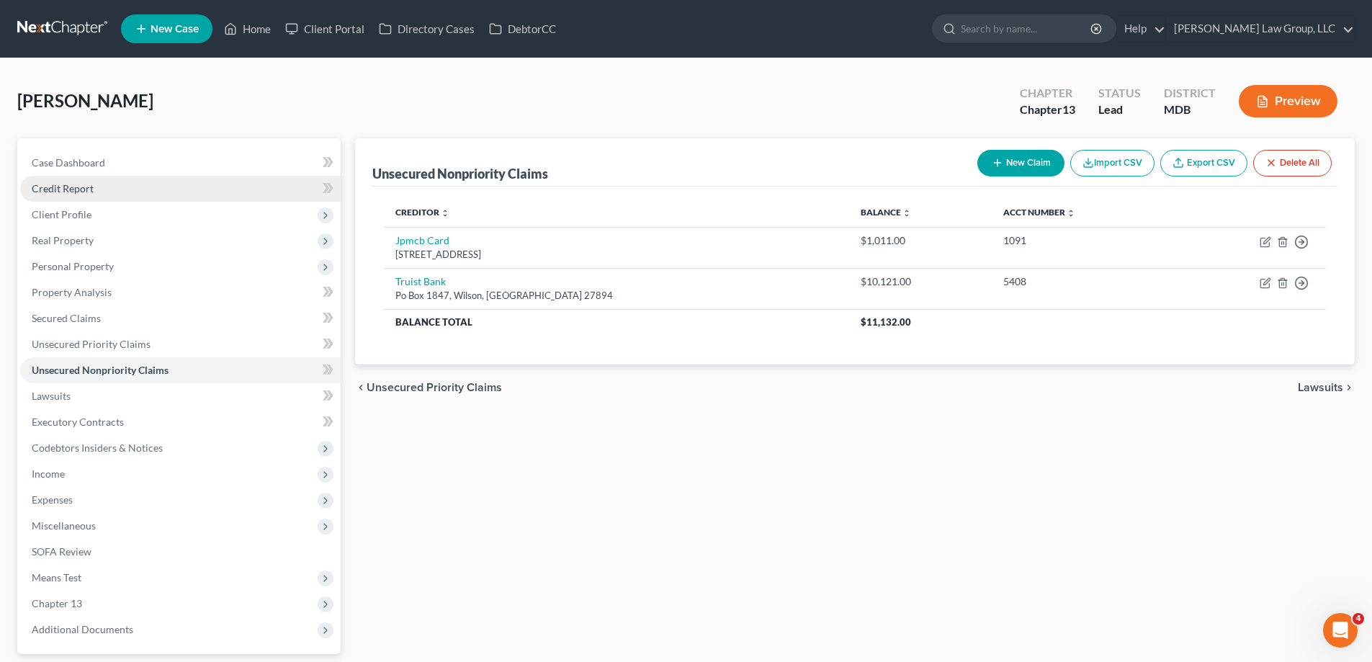
click at [104, 191] on link "Credit Report" at bounding box center [180, 189] width 321 height 26
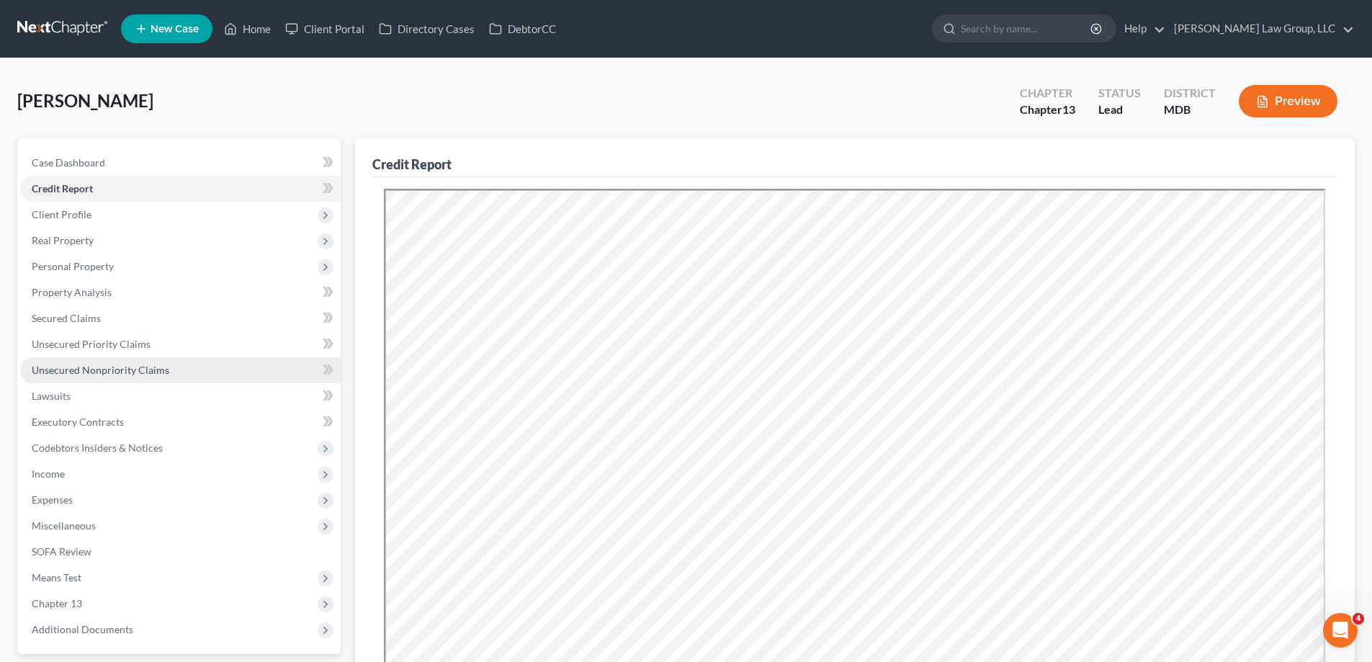
click at [159, 375] on span "Unsecured Nonpriority Claims" at bounding box center [101, 370] width 138 height 12
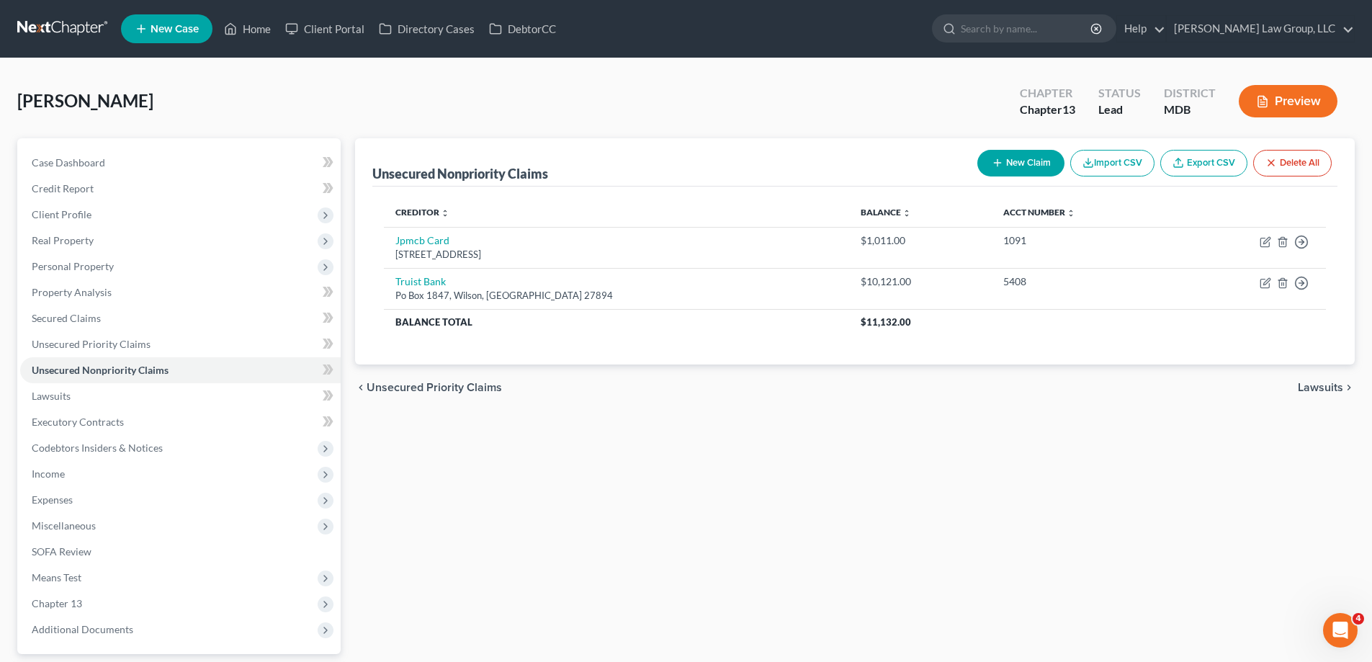
click at [1006, 165] on button "New Claim" at bounding box center [1021, 163] width 87 height 27
select select "0"
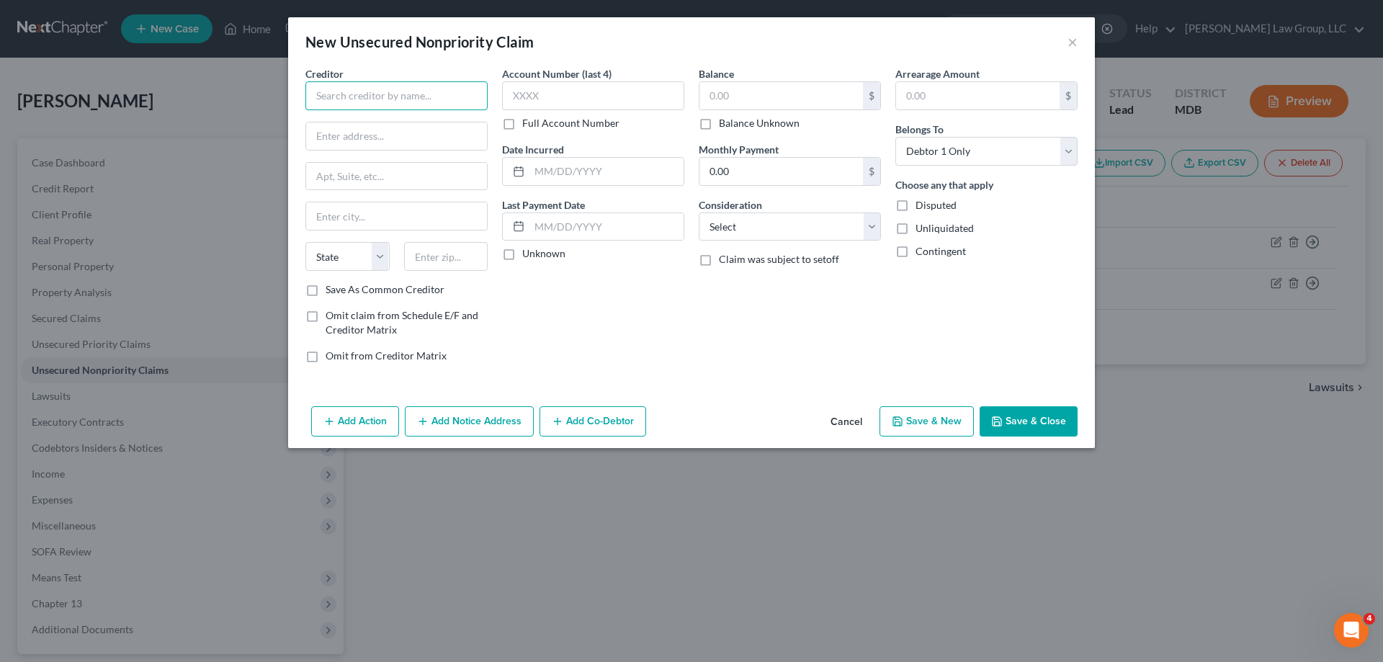
click at [327, 102] on input "text" at bounding box center [396, 95] width 182 height 29
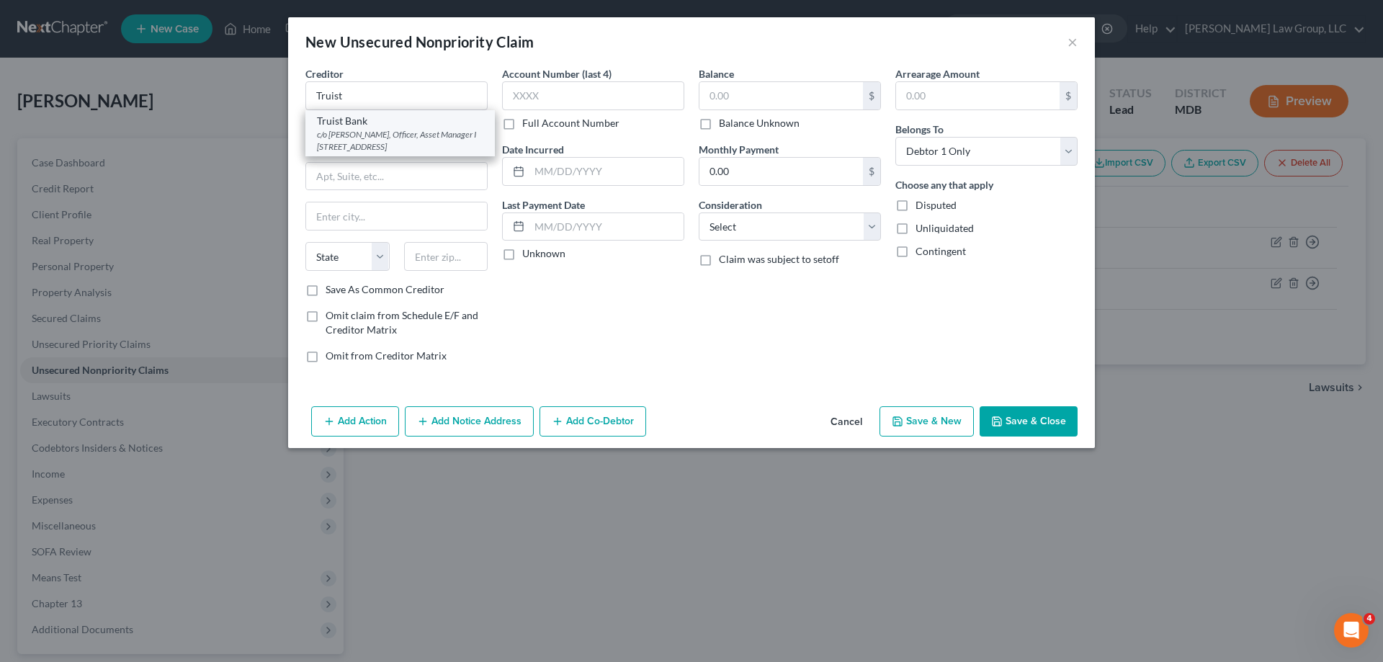
click at [399, 146] on div "c/o Duane Clark, Officer, Asset Manager I 7455 Chancellor Drive, Orlando, FL 32…" at bounding box center [400, 140] width 166 height 24
type input "Truist Bank"
type input "c/o Duane Clark, Officer, Asset Manager I"
type input "7455 Chancellor Drive"
type input "Orlando"
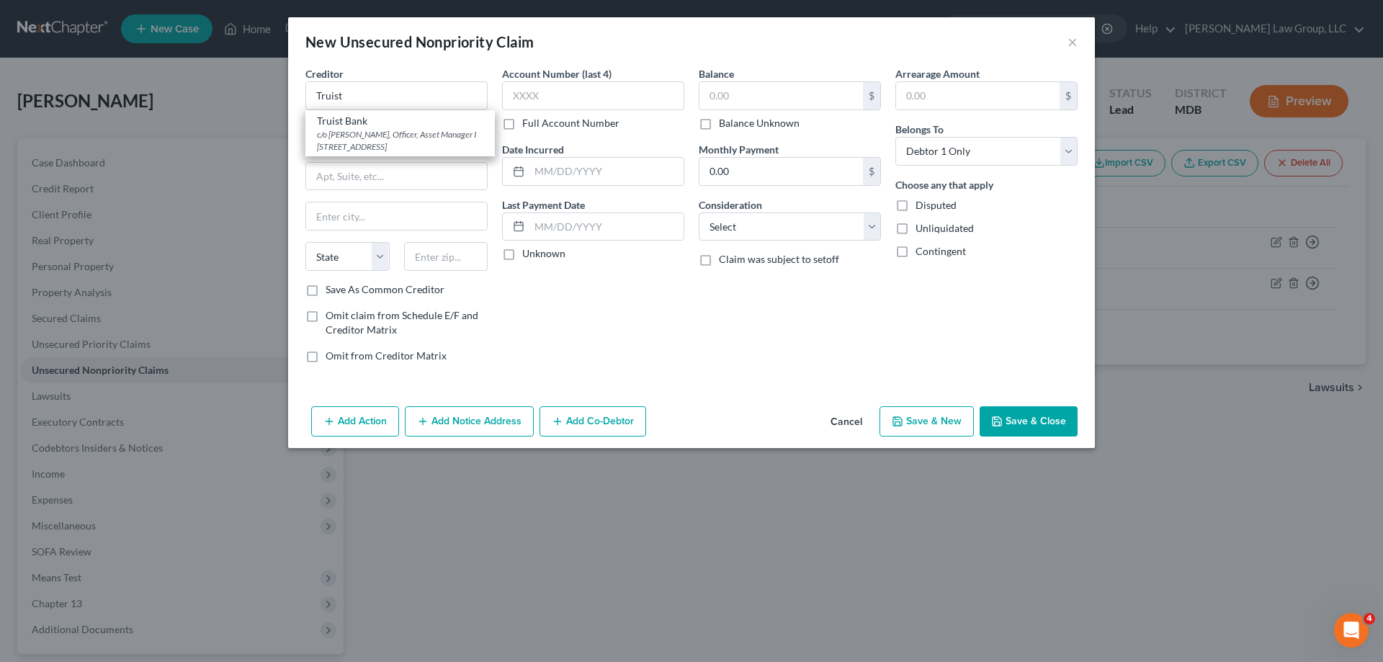
select select "9"
type input "32809"
drag, startPoint x: 316, startPoint y: 140, endPoint x: 1040, endPoint y: 249, distance: 732.1
click at [1210, 213] on div "New Unsecured Nonpriority Claim × Creditor * Truist Bank c/o Duane Clark, Offic…" at bounding box center [691, 331] width 1383 height 662
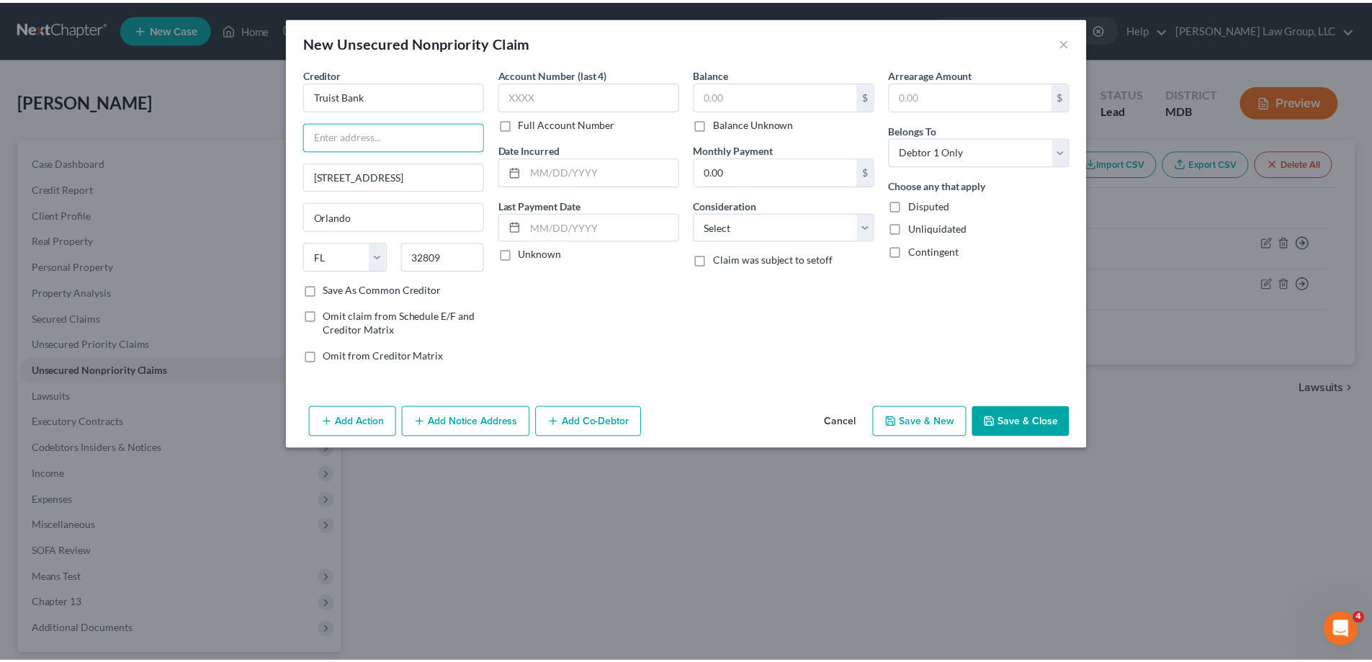
scroll to position [0, 0]
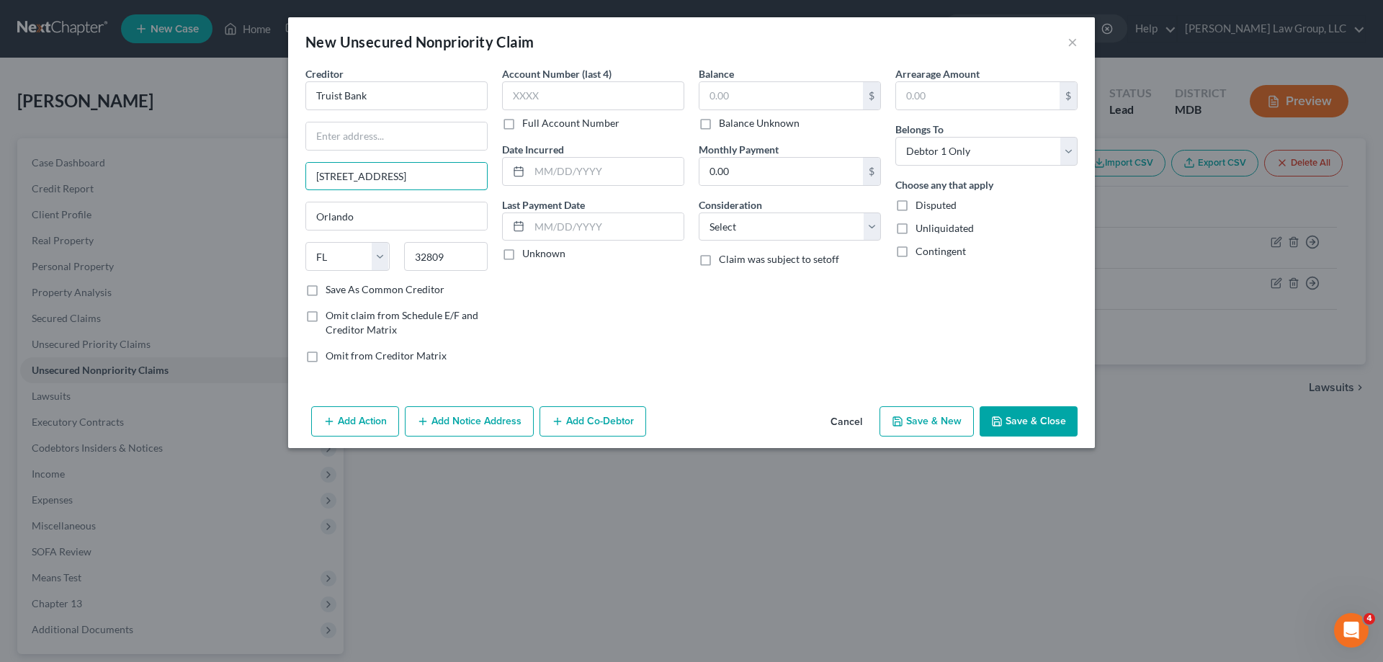
drag, startPoint x: 431, startPoint y: 181, endPoint x: 300, endPoint y: 182, distance: 131.1
click at [300, 182] on div "Creditor * Truist Bank 7455 Chancellor Drive Orlando State AL AK AR AZ CA CO CT…" at bounding box center [396, 220] width 197 height 308
click at [347, 147] on input "text" at bounding box center [396, 135] width 181 height 27
paste input "7455 Chancellor Drive"
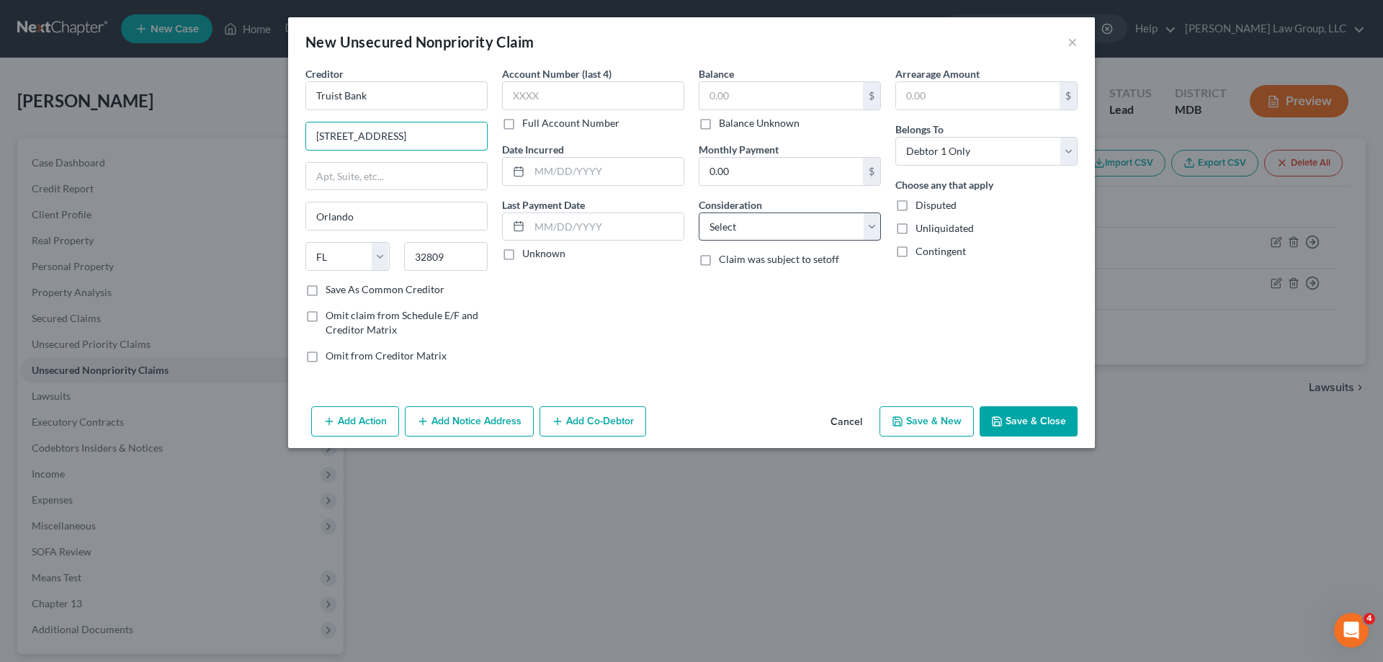
type input "7455 Chancellor Drive"
click at [790, 233] on select "Select Cable / Satellite Services Collection Agency Credit Card Debt Debt Couns…" at bounding box center [790, 227] width 182 height 29
select select "4"
click at [699, 213] on select "Select Cable / Satellite Services Collection Agency Credit Card Debt Debt Couns…" at bounding box center [790, 227] width 182 height 29
click at [719, 125] on label "Balance Unknown" at bounding box center [759, 123] width 81 height 14
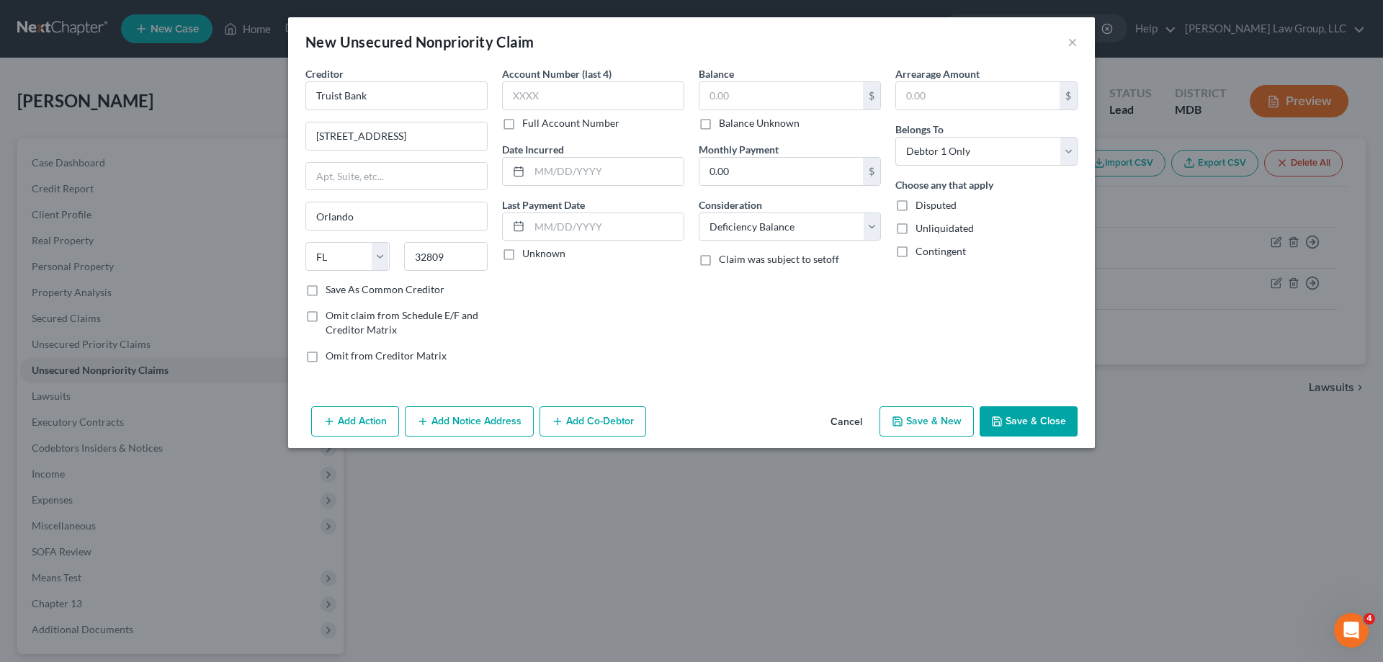
click at [725, 125] on input "Balance Unknown" at bounding box center [729, 120] width 9 height 9
checkbox input "true"
type input "0.00"
click at [1028, 416] on button "Save & Close" at bounding box center [1029, 421] width 98 height 30
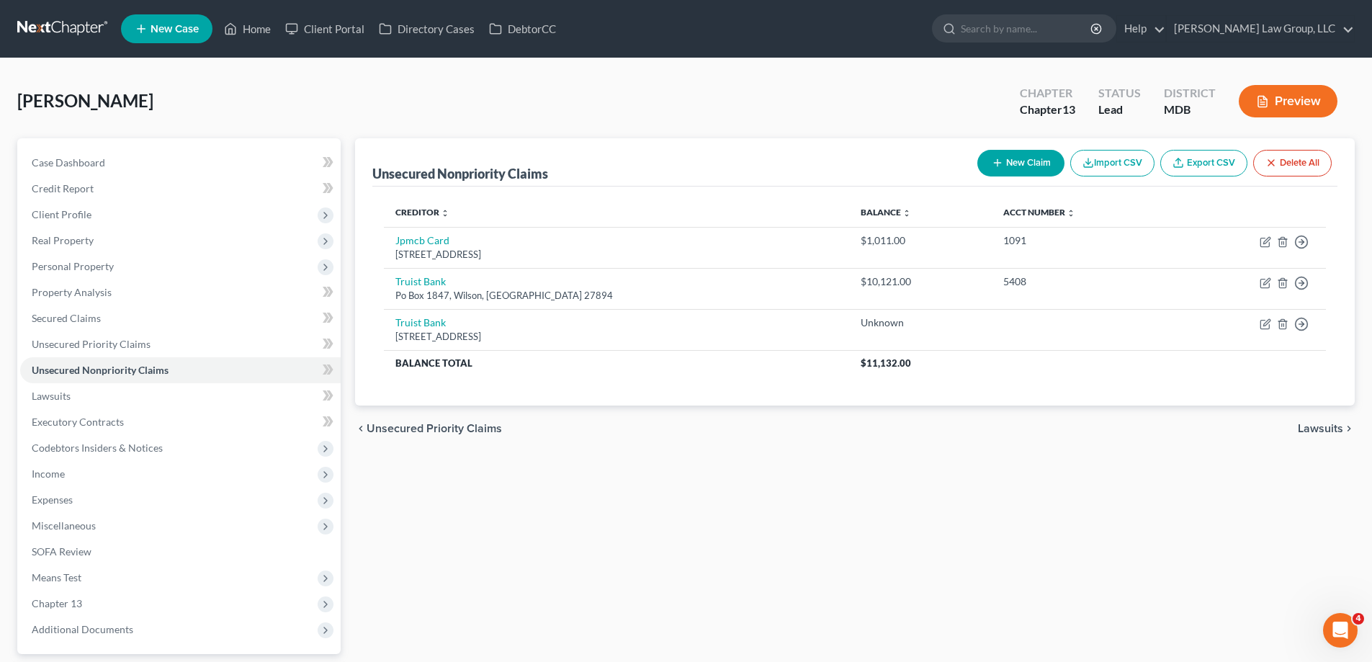
click at [206, 100] on div "[PERSON_NAME] Upgraded Chapter Chapter 13 Status Lead District MDB Preview" at bounding box center [686, 107] width 1338 height 63
click at [256, 24] on link "Home" at bounding box center [247, 29] width 61 height 26
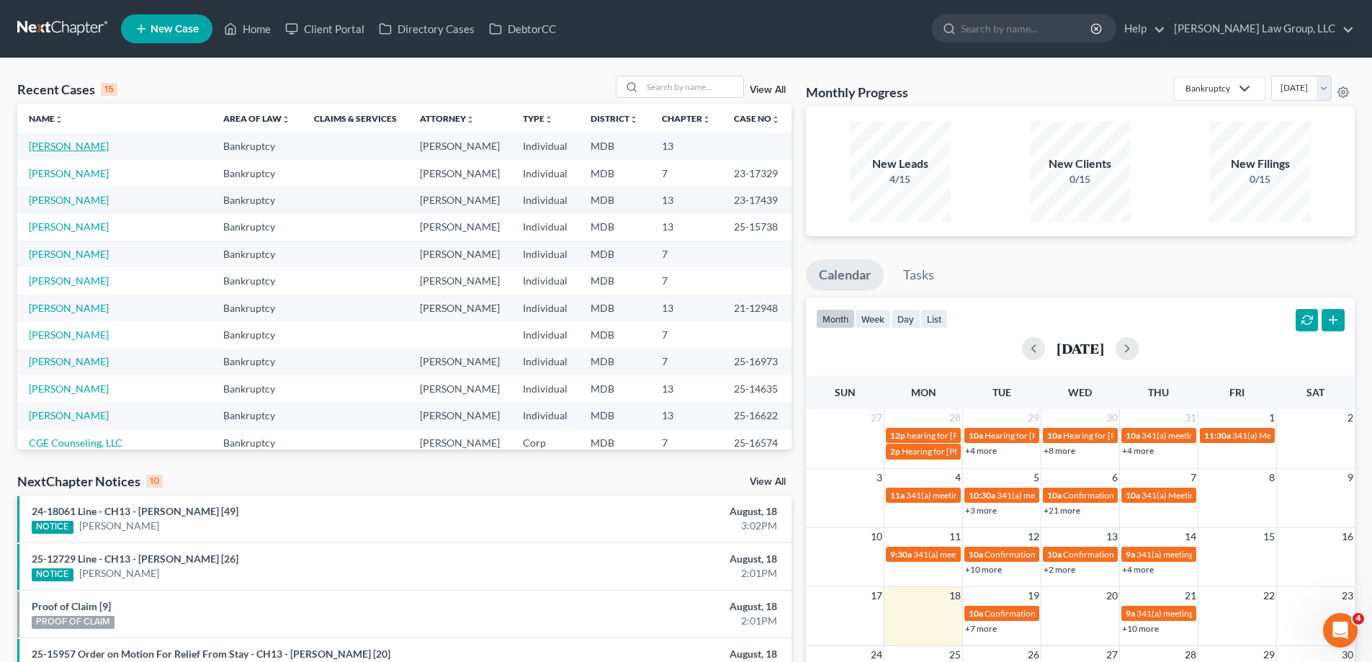
click at [60, 148] on link "[PERSON_NAME]" at bounding box center [69, 146] width 80 height 12
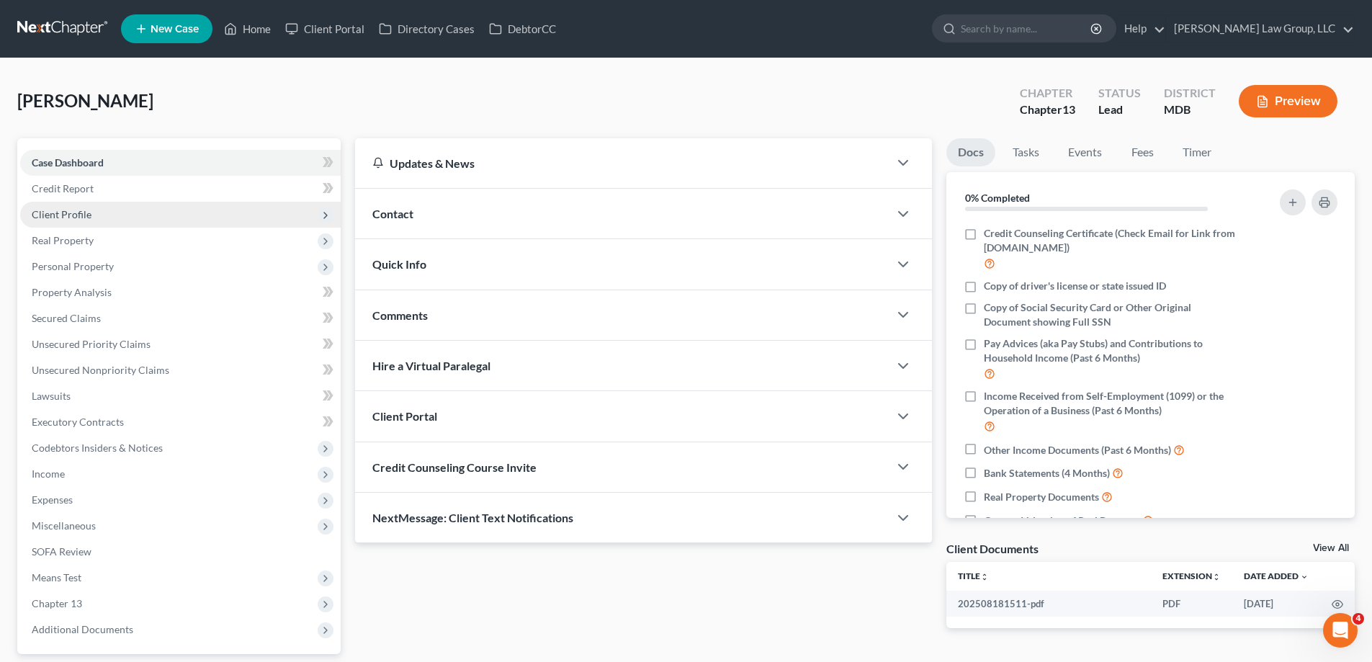
click at [148, 211] on span "Client Profile" at bounding box center [180, 215] width 321 height 26
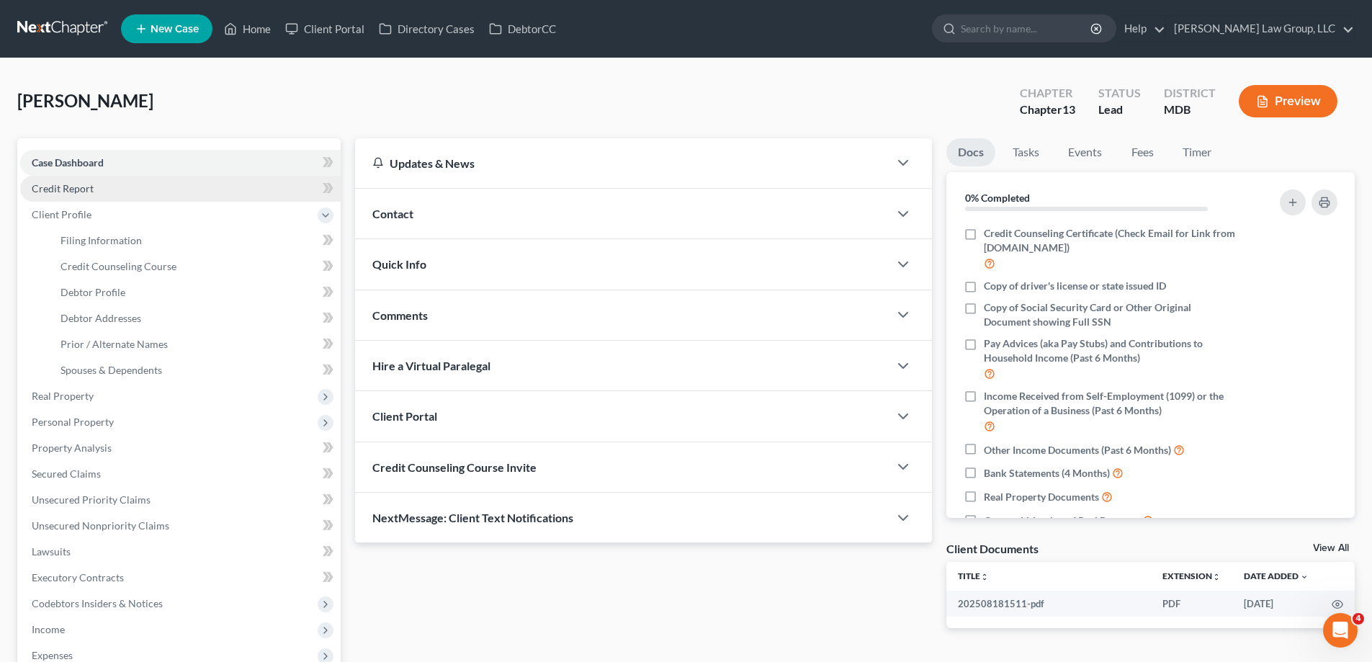
click at [100, 187] on link "Credit Report" at bounding box center [180, 189] width 321 height 26
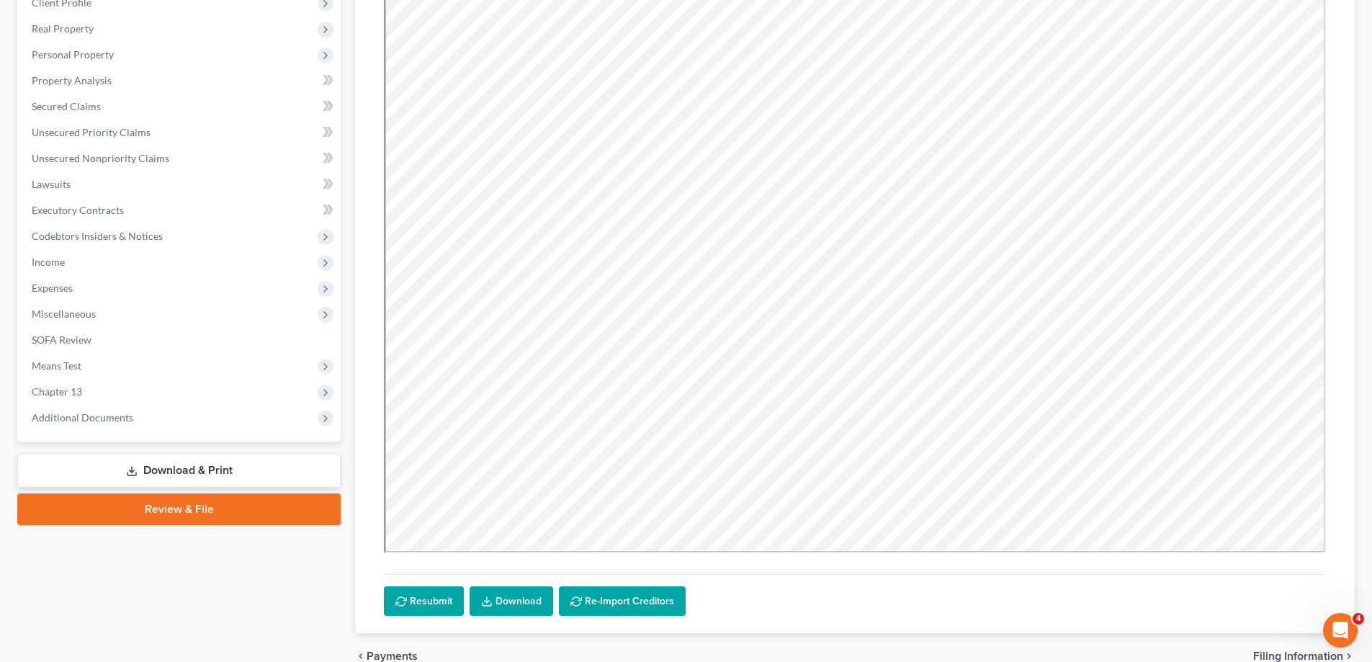
scroll to position [216, 0]
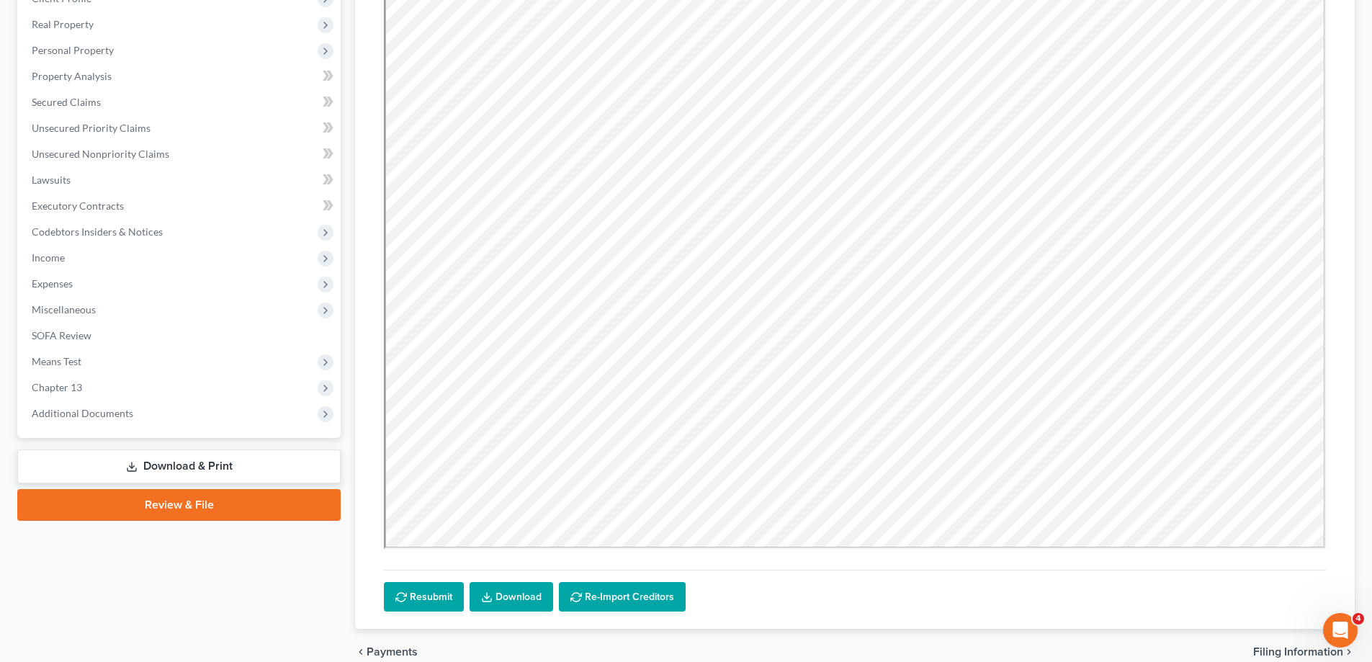
click at [150, 466] on link "Download & Print" at bounding box center [178, 467] width 323 height 34
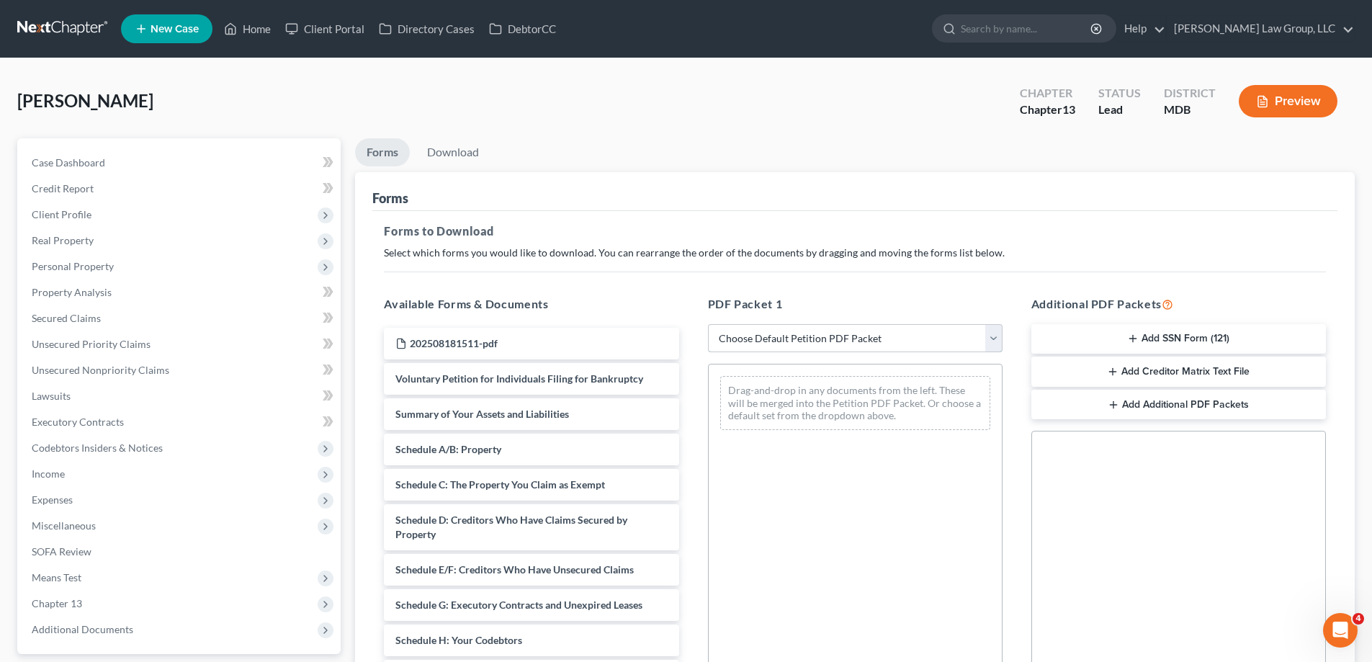
drag, startPoint x: 762, startPoint y: 339, endPoint x: 772, endPoint y: 344, distance: 10.6
click at [762, 339] on select "Choose Default Petition PDF Packet Complete Bankruptcy Petition (all forms and …" at bounding box center [855, 338] width 295 height 29
select select "1"
click at [708, 324] on select "Choose Default Petition PDF Packet Complete Bankruptcy Petition (all forms and …" at bounding box center [855, 338] width 295 height 29
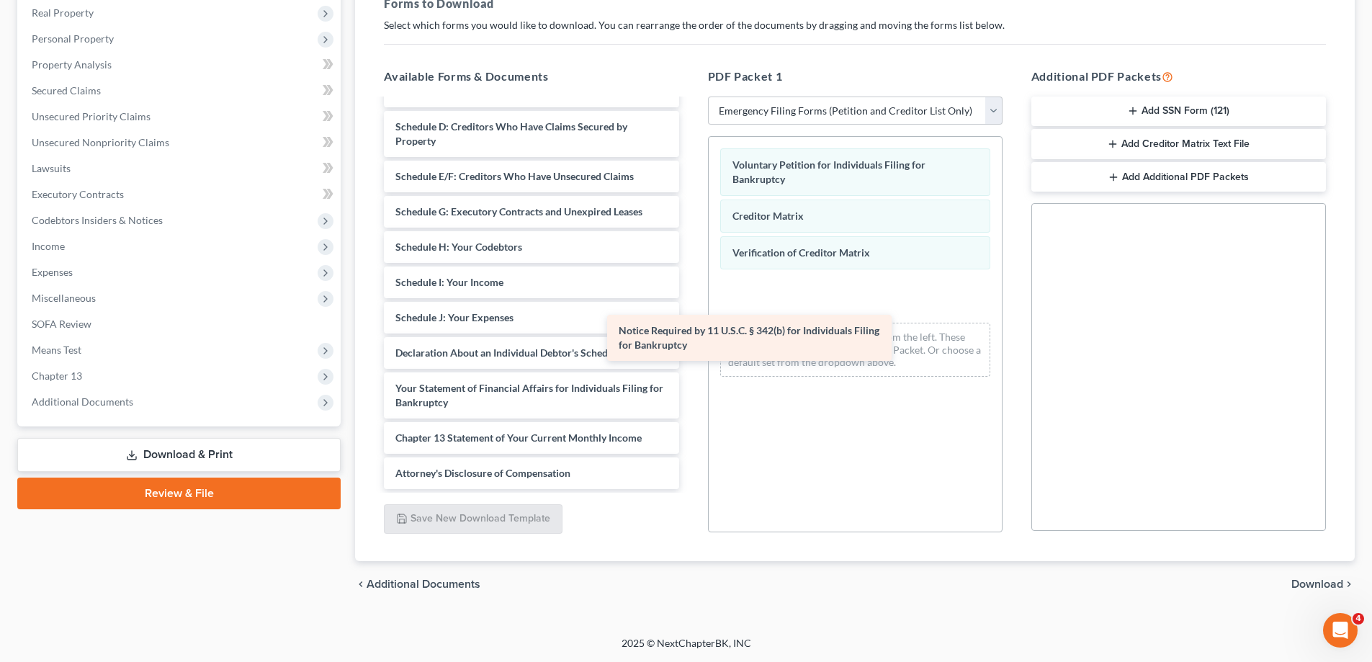
scroll to position [130, 0]
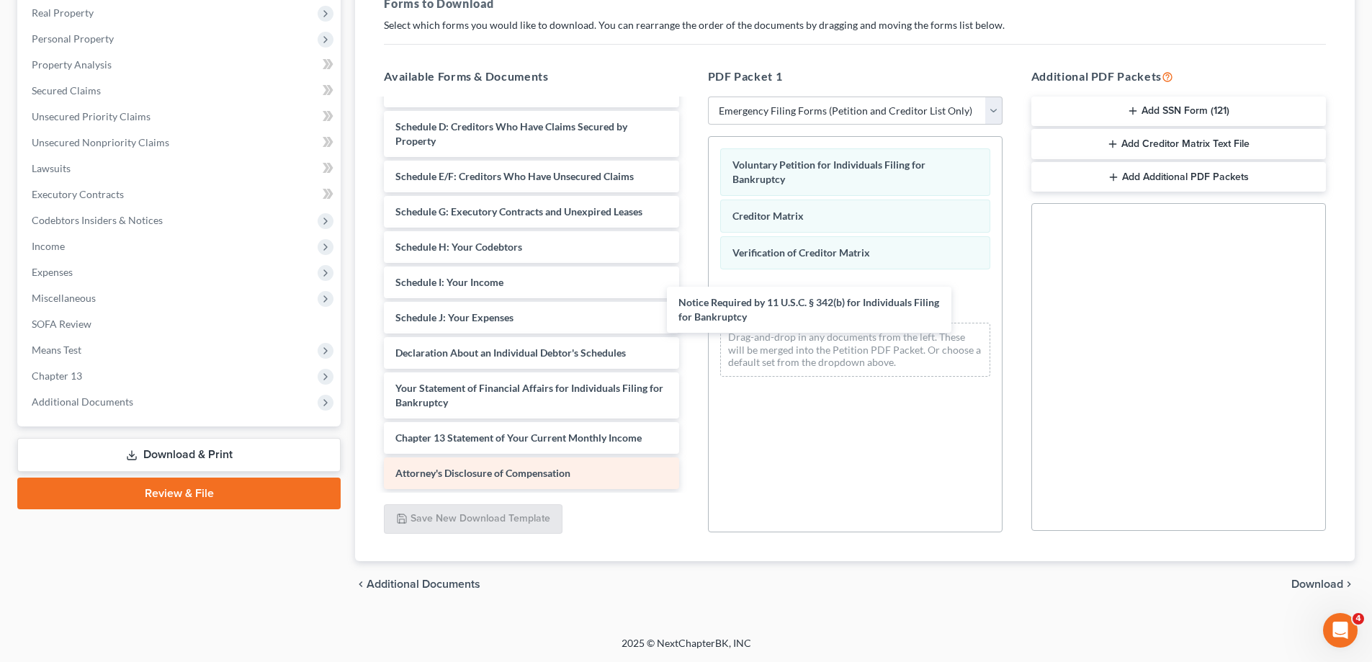
drag, startPoint x: 524, startPoint y: 434, endPoint x: 530, endPoint y: 466, distance: 32.2
click at [690, 309] on div "Notice Required by 11 U.S.C. § 342(b) for Individuals Filing for Bankruptcy 202…" at bounding box center [531, 229] width 318 height 519
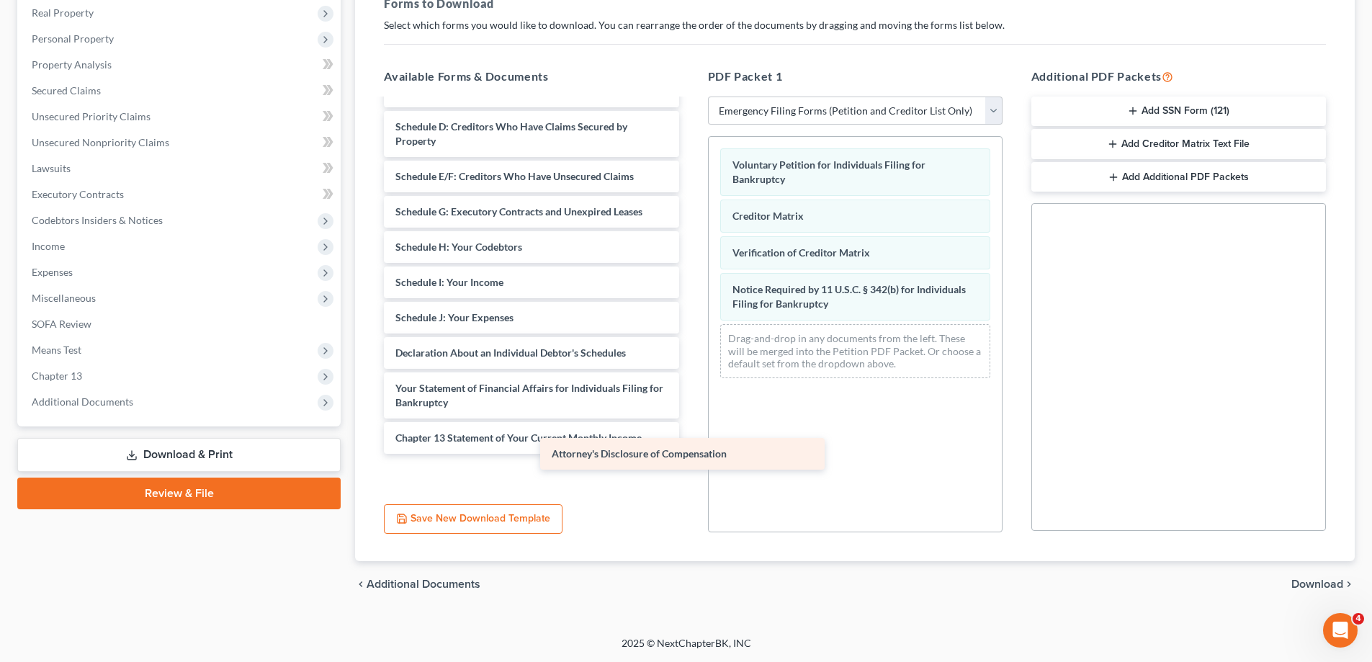
scroll to position [95, 0]
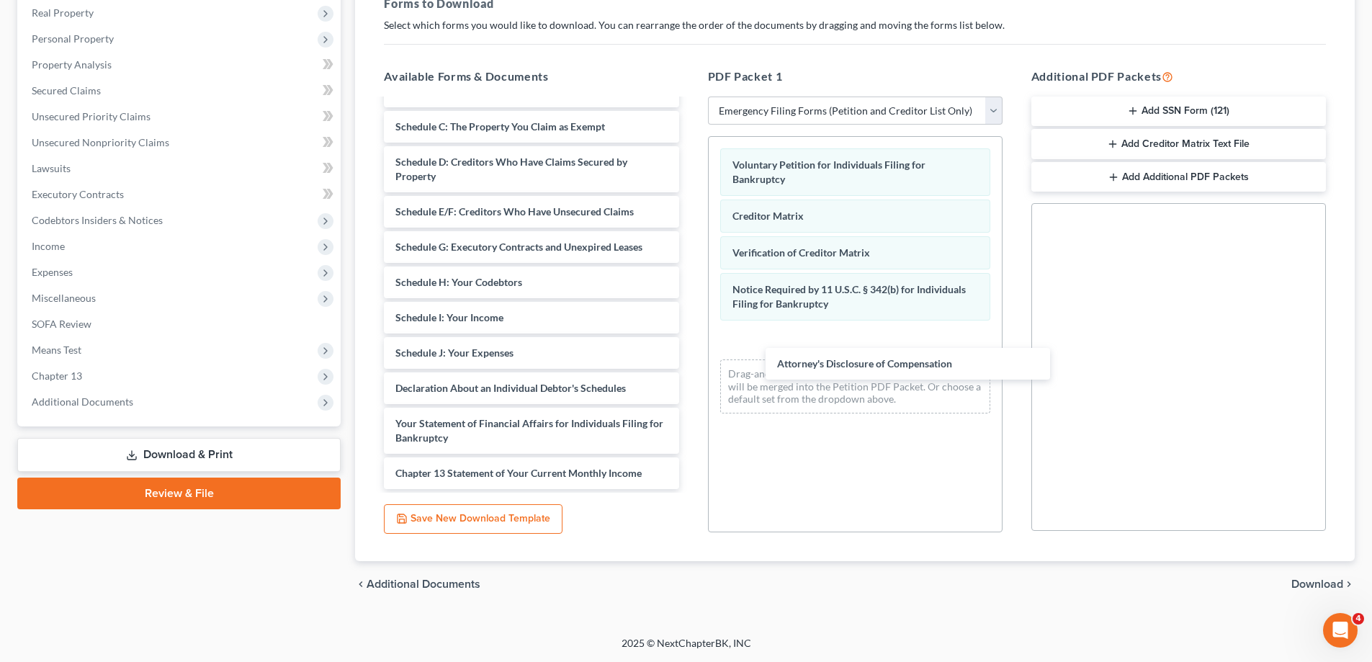
drag, startPoint x: 523, startPoint y: 470, endPoint x: 869, endPoint y: 383, distance: 356.6
click at [690, 339] on div "Attorney's Disclosure of Compensation 202508181511-pdf Summary of Your Assets a…" at bounding box center [531, 247] width 318 height 484
click at [1236, 98] on button "Add SSN Form (121)" at bounding box center [1179, 112] width 295 height 30
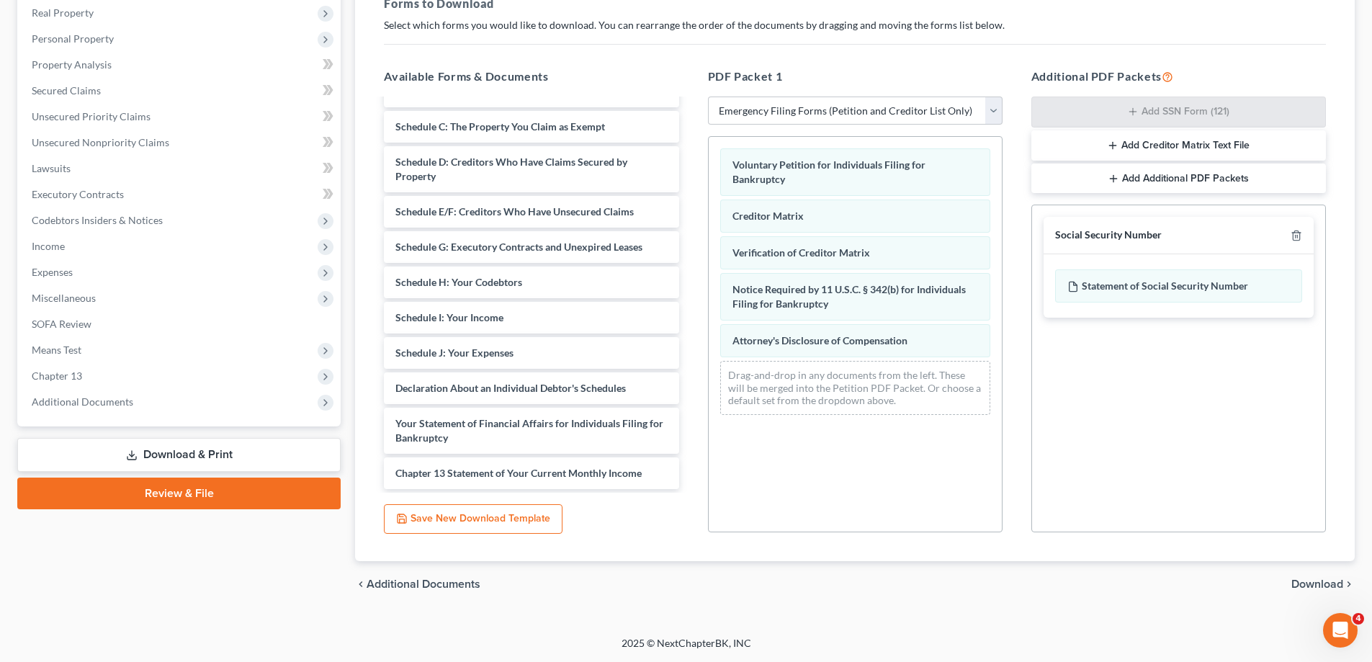
click at [1339, 587] on span "Download" at bounding box center [1318, 584] width 52 height 12
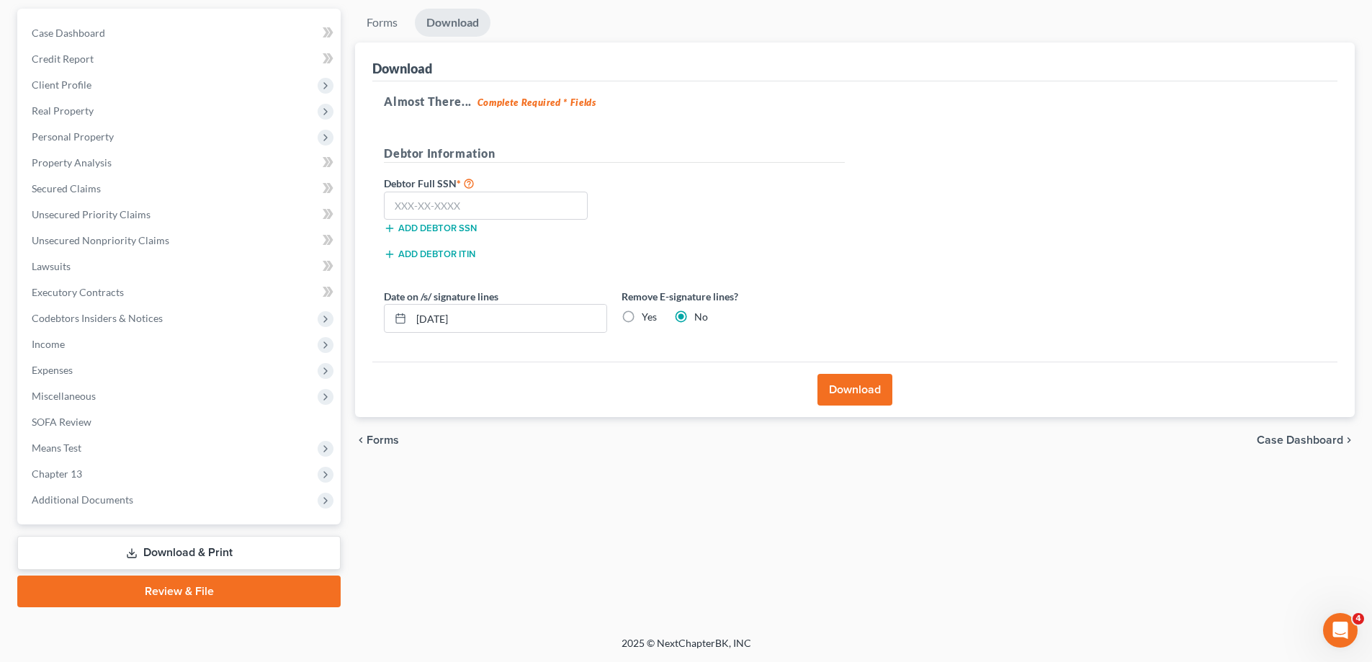
scroll to position [130, 0]
click at [459, 197] on input "text" at bounding box center [486, 206] width 204 height 29
paste input "745-5"
type input "745-5"
drag, startPoint x: 444, startPoint y: 207, endPoint x: 372, endPoint y: 200, distance: 73.0
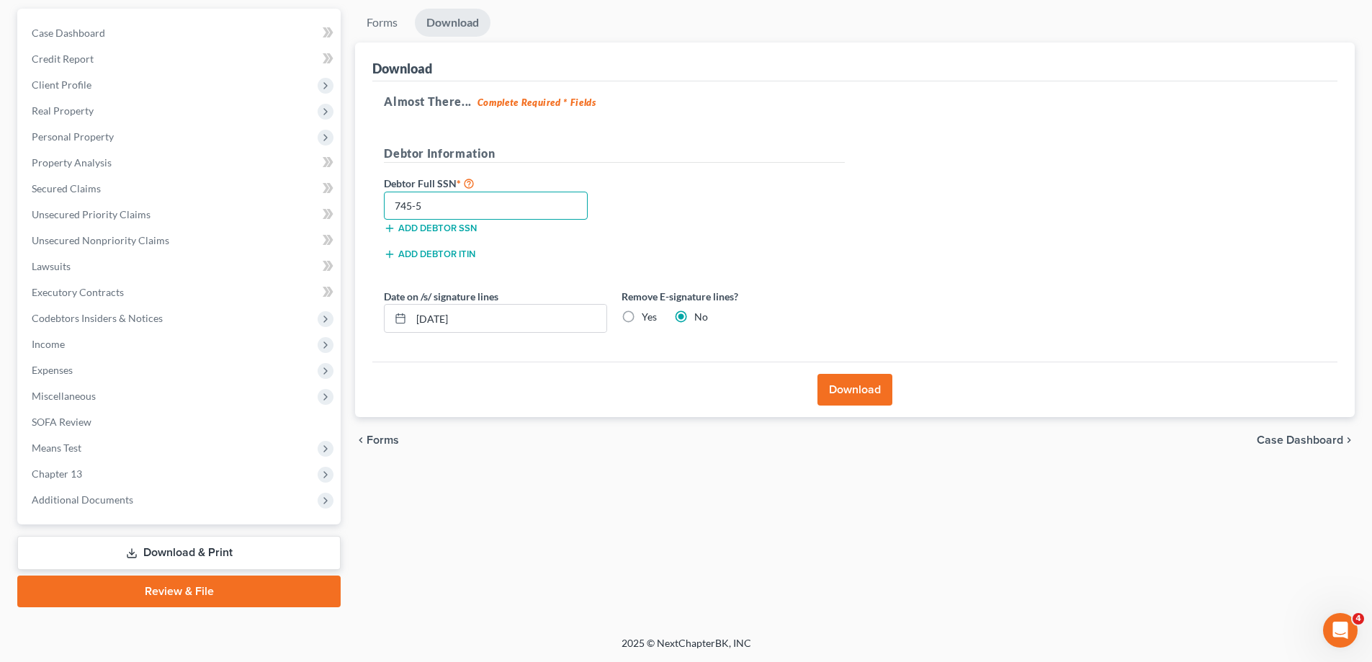
click at [372, 200] on div "Download Almost There... Complete Required * Fields Debtor Information Debtor F…" at bounding box center [855, 230] width 1000 height 375
type input "218-17-3415"
click at [870, 387] on button "Download" at bounding box center [855, 390] width 75 height 32
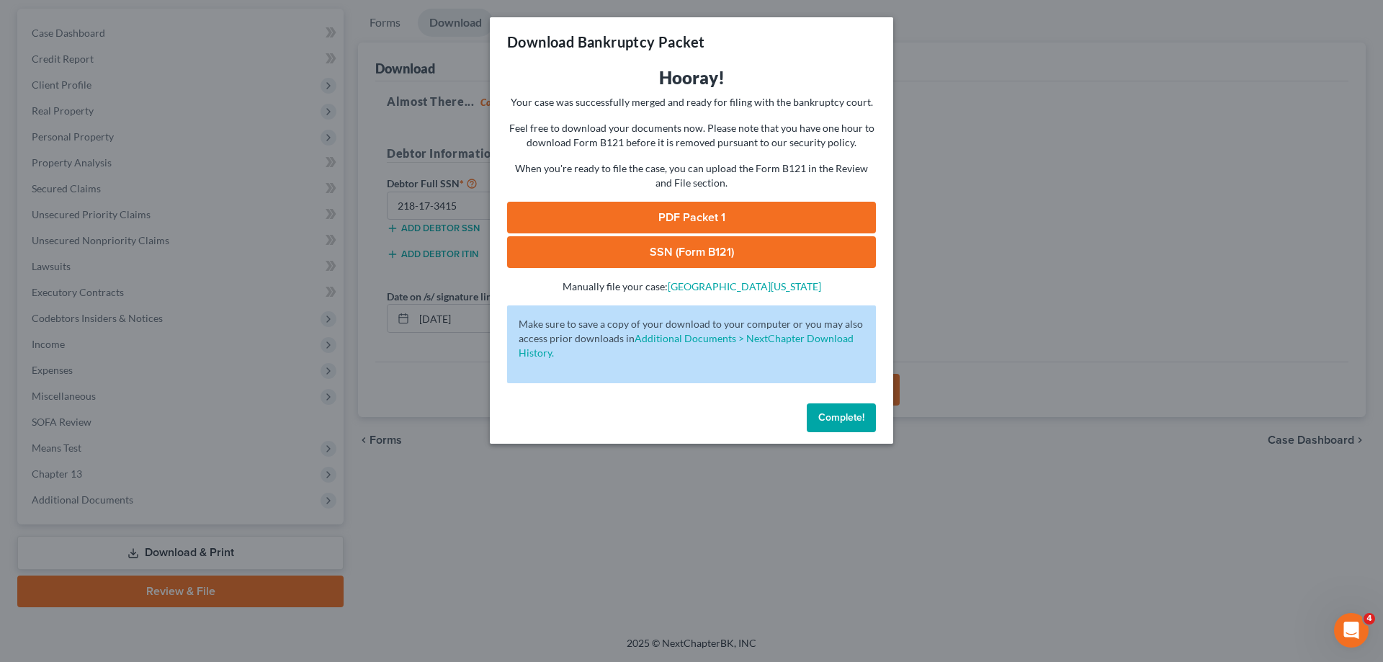
click at [678, 214] on link "PDF Packet 1" at bounding box center [691, 218] width 369 height 32
click at [654, 246] on link "SSN (Form B121)" at bounding box center [691, 252] width 369 height 32
click at [846, 427] on button "Complete!" at bounding box center [841, 417] width 69 height 29
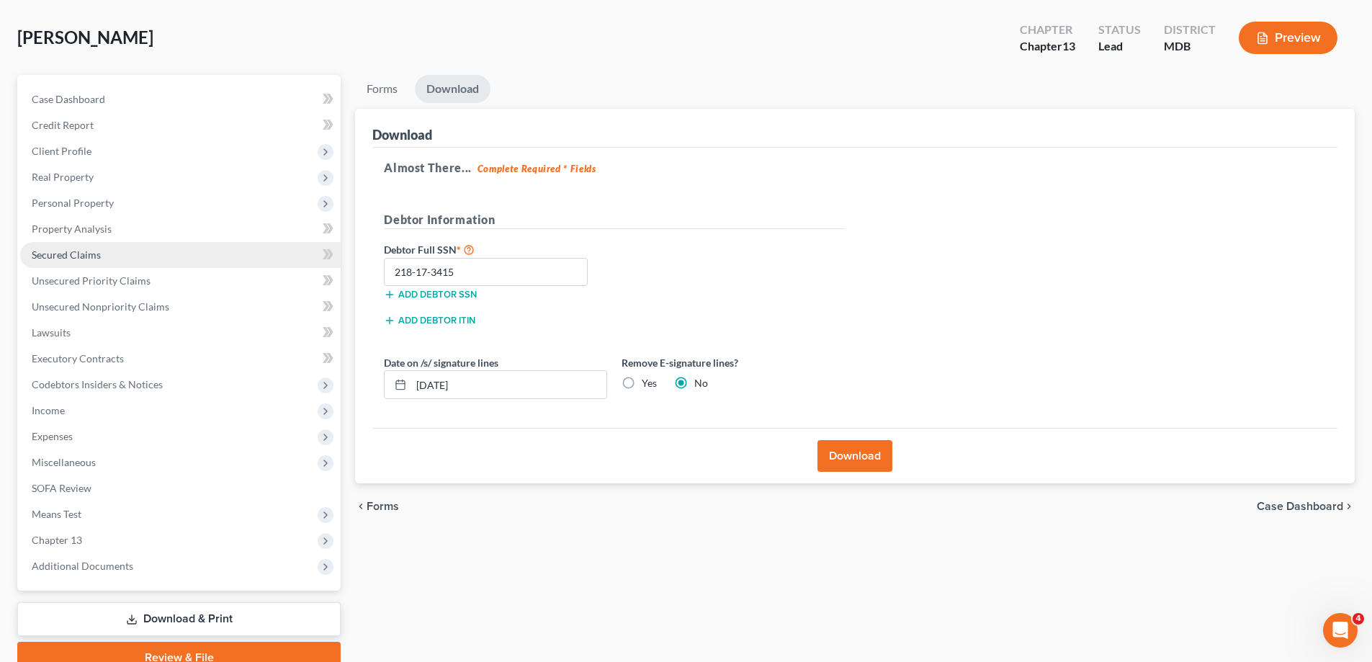
scroll to position [0, 0]
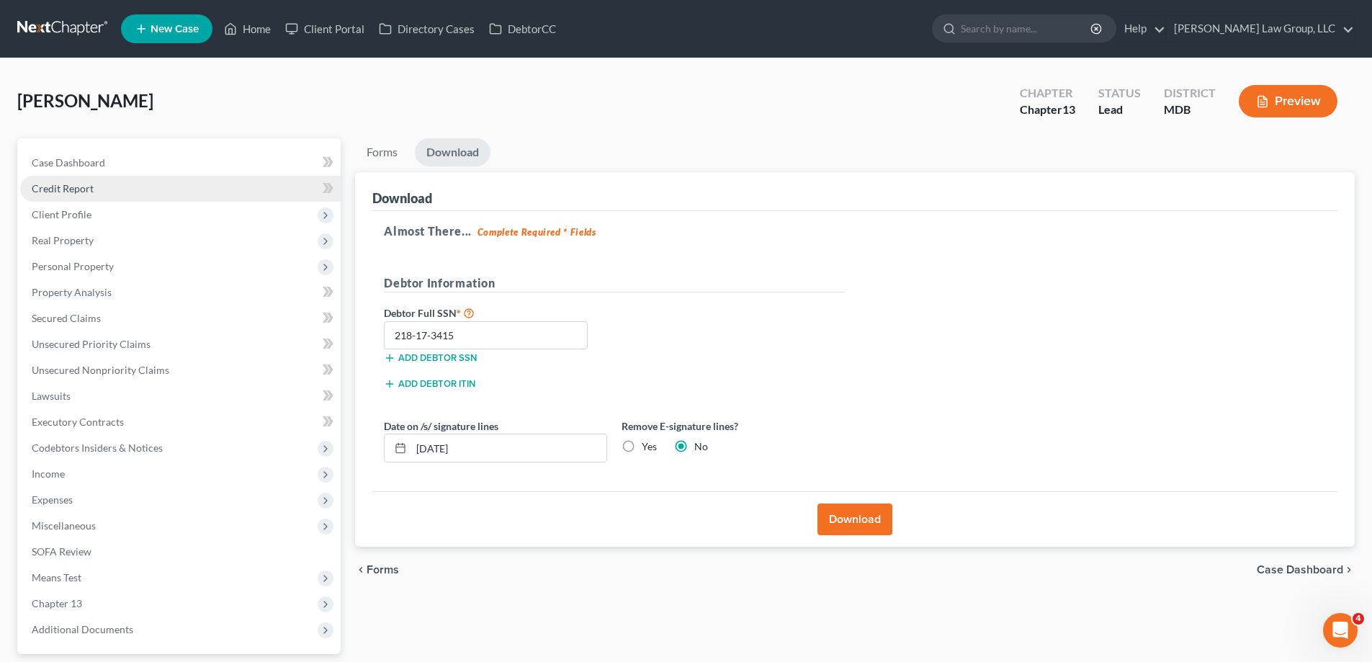
click at [87, 188] on span "Credit Report" at bounding box center [63, 188] width 62 height 12
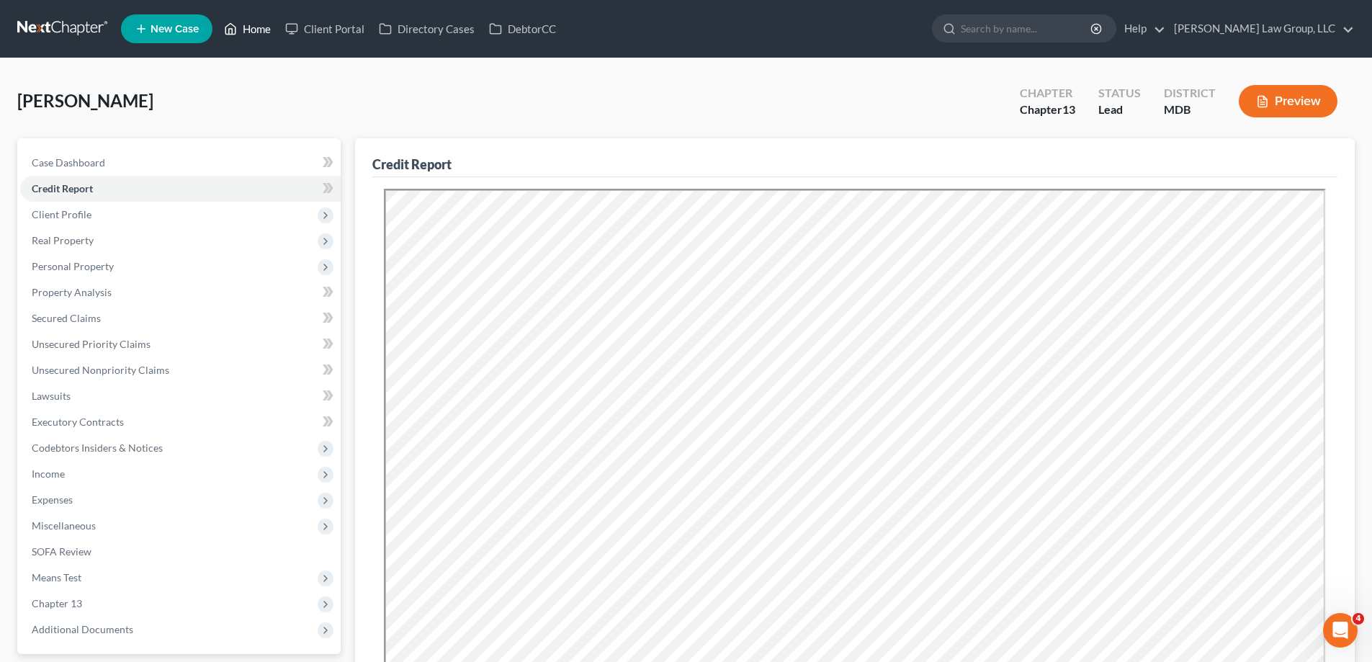
click at [239, 32] on link "Home" at bounding box center [247, 29] width 61 height 26
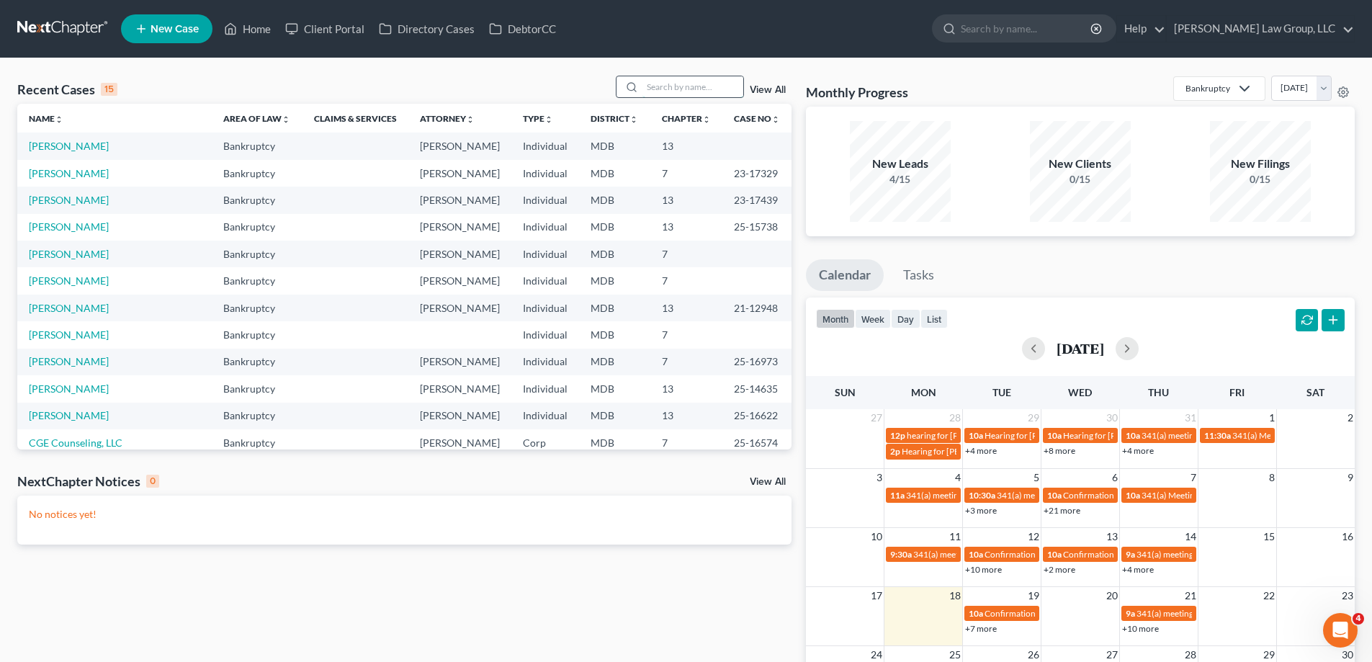
click at [650, 82] on input "search" at bounding box center [693, 86] width 101 height 21
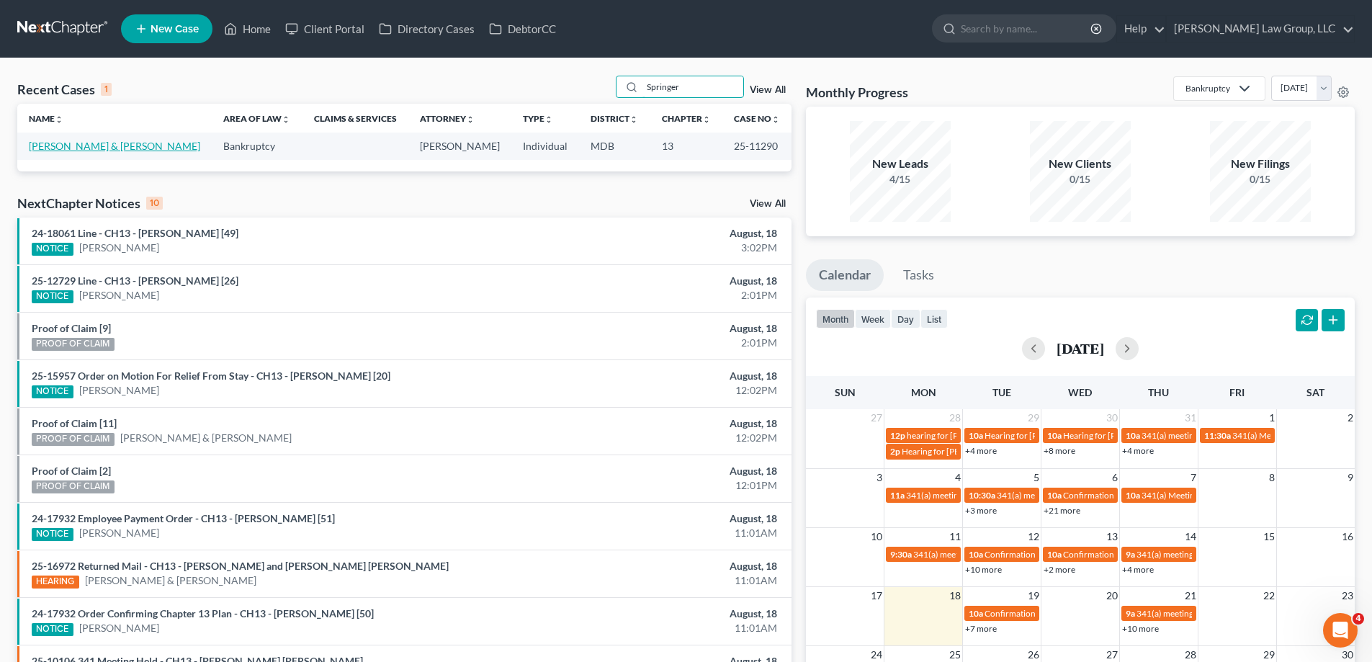
type input "Springer"
click at [82, 146] on link "[PERSON_NAME] & [PERSON_NAME]" at bounding box center [114, 146] width 171 height 12
select select "2"
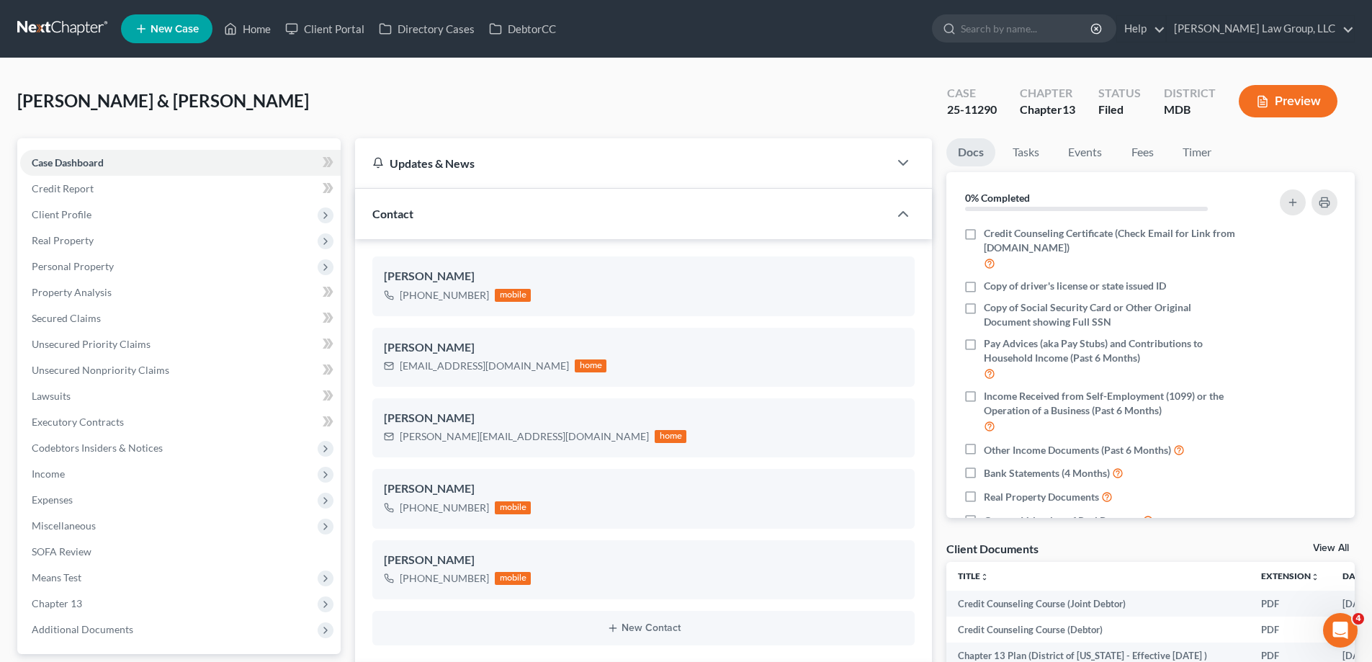
scroll to position [288, 0]
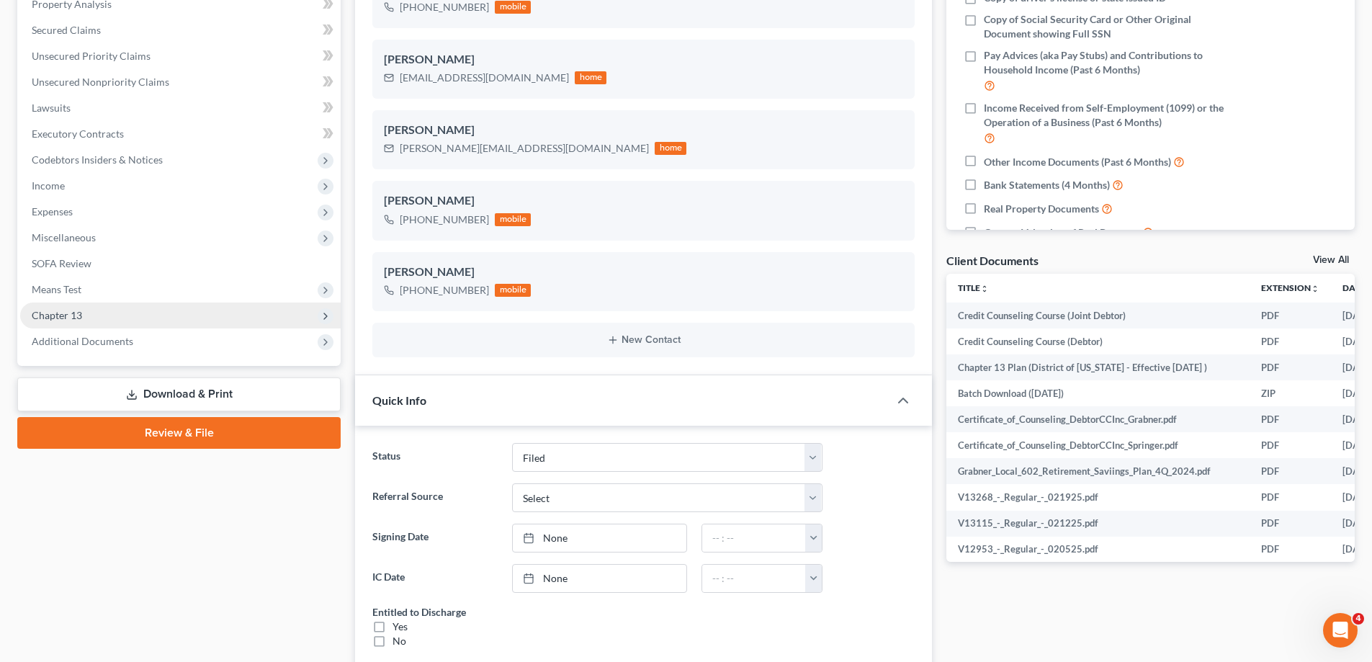
click at [102, 326] on span "Chapter 13" at bounding box center [180, 316] width 321 height 26
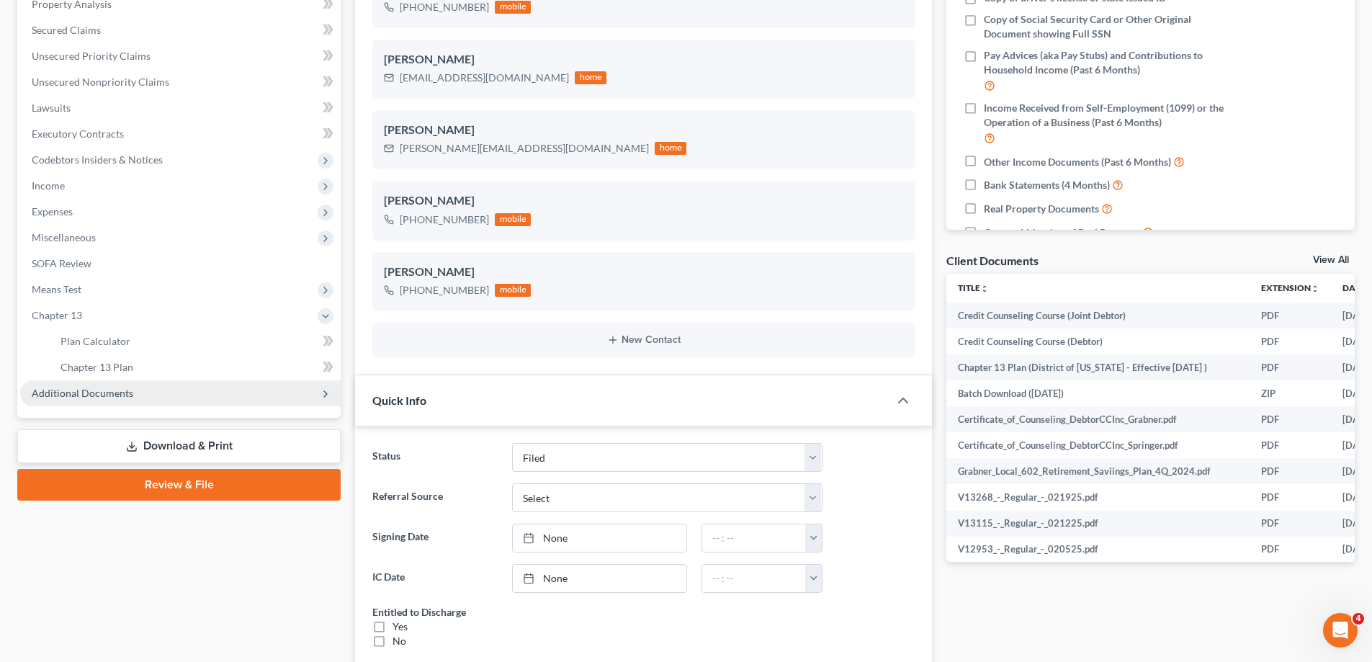
click at [113, 398] on span "Additional Documents" at bounding box center [83, 393] width 102 height 12
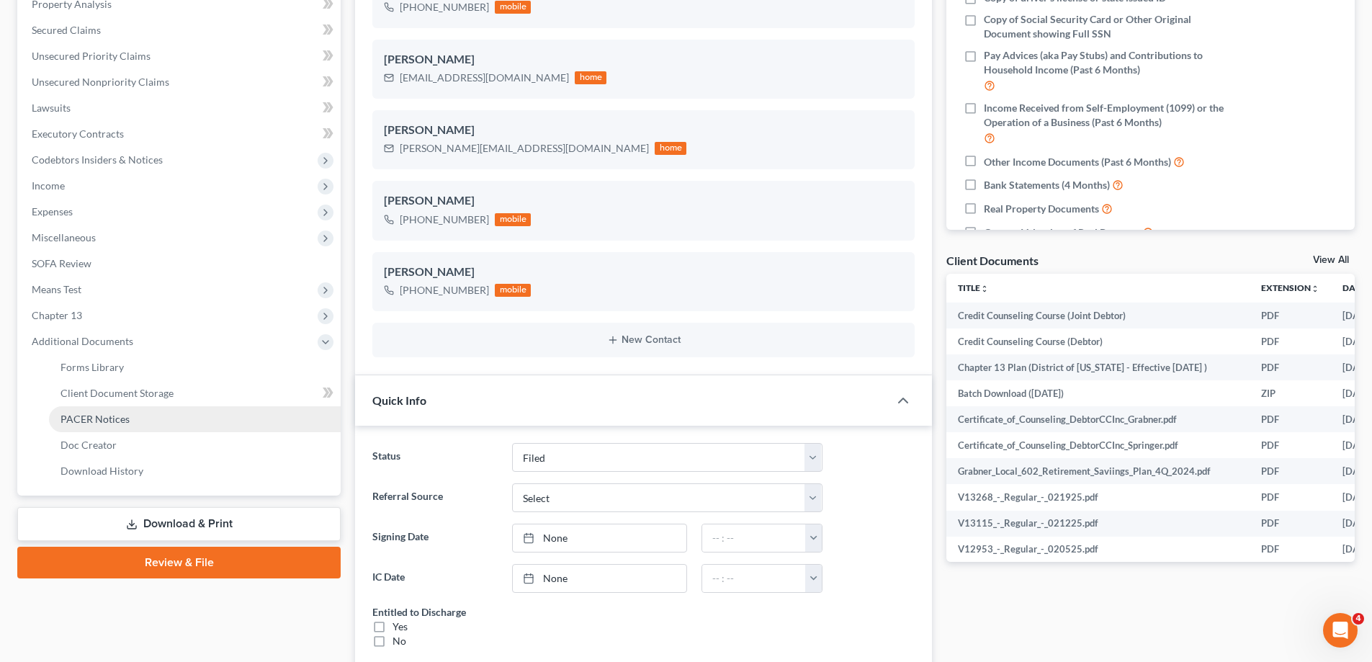
click at [141, 421] on link "PACER Notices" at bounding box center [195, 419] width 292 height 26
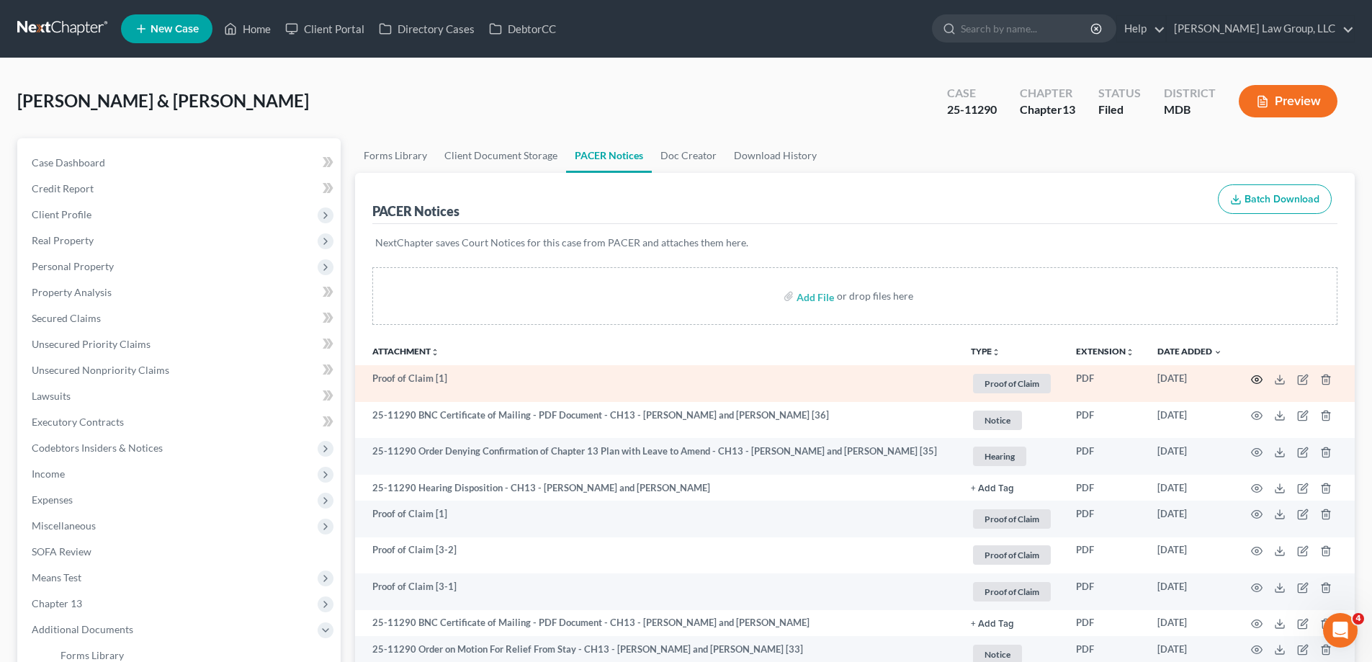
click at [1262, 375] on icon "button" at bounding box center [1257, 380] width 12 height 12
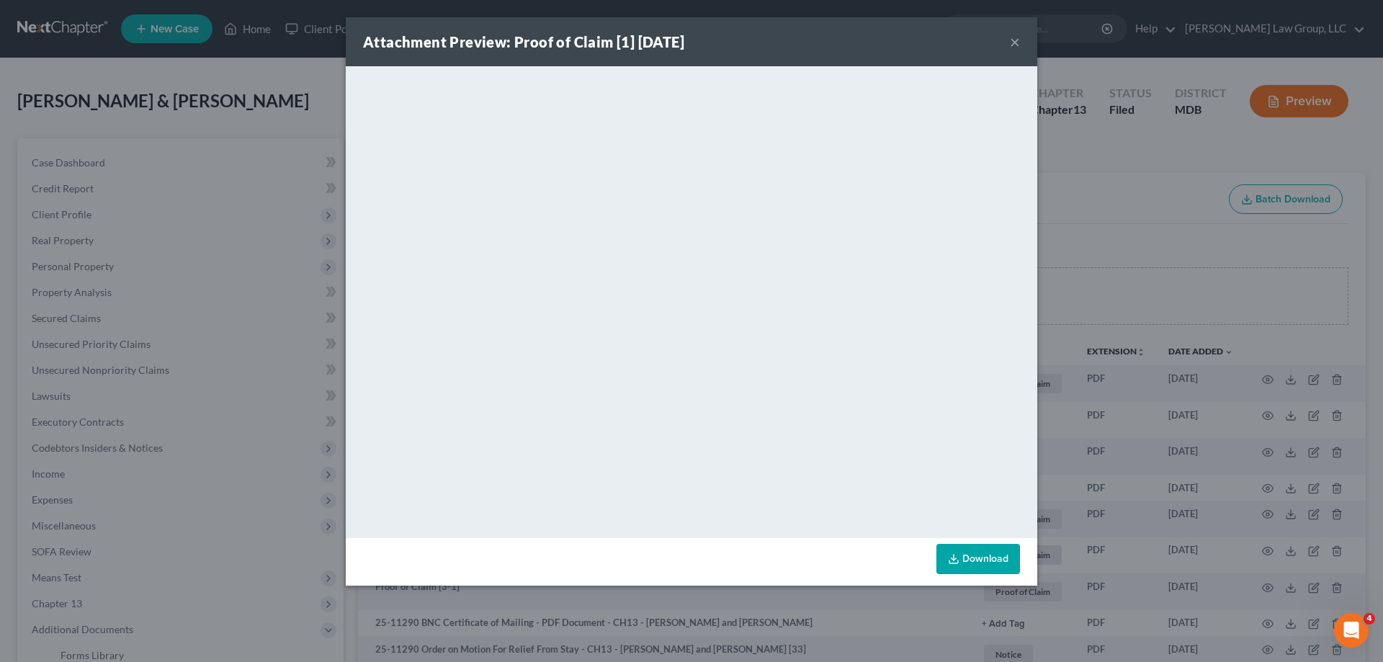
click at [1018, 43] on button "×" at bounding box center [1015, 41] width 10 height 17
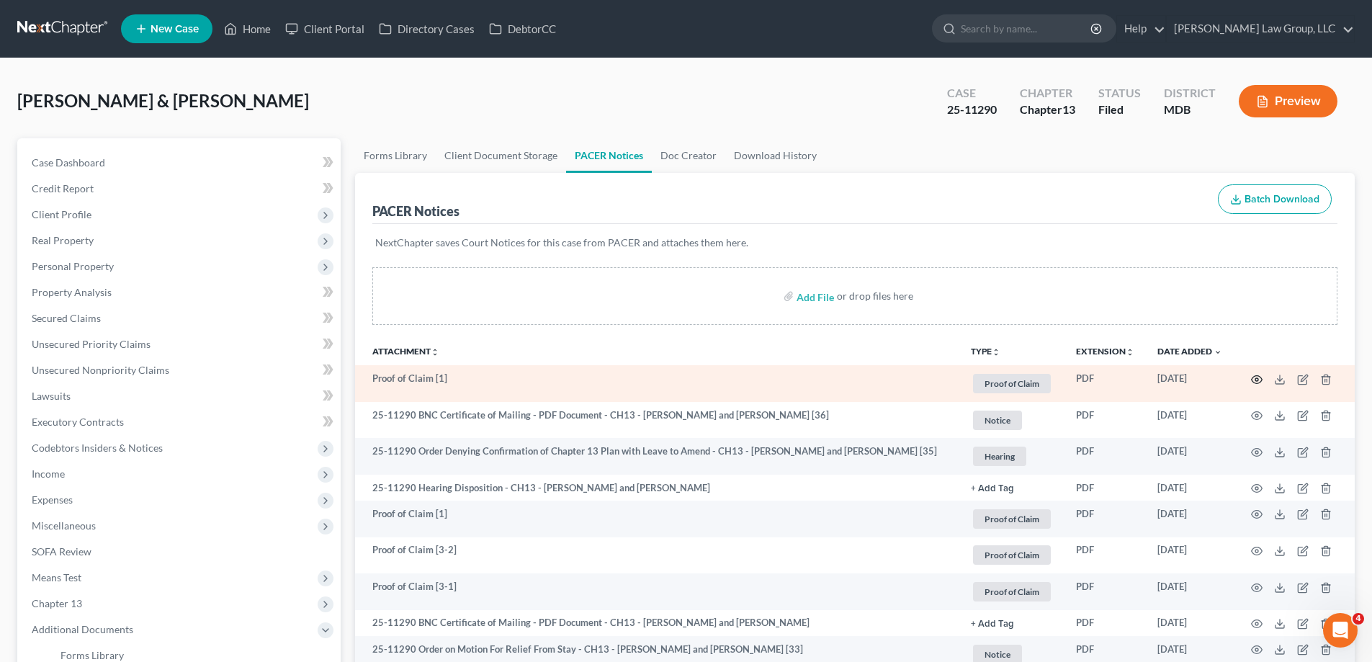
click at [1254, 375] on icon "button" at bounding box center [1257, 380] width 12 height 12
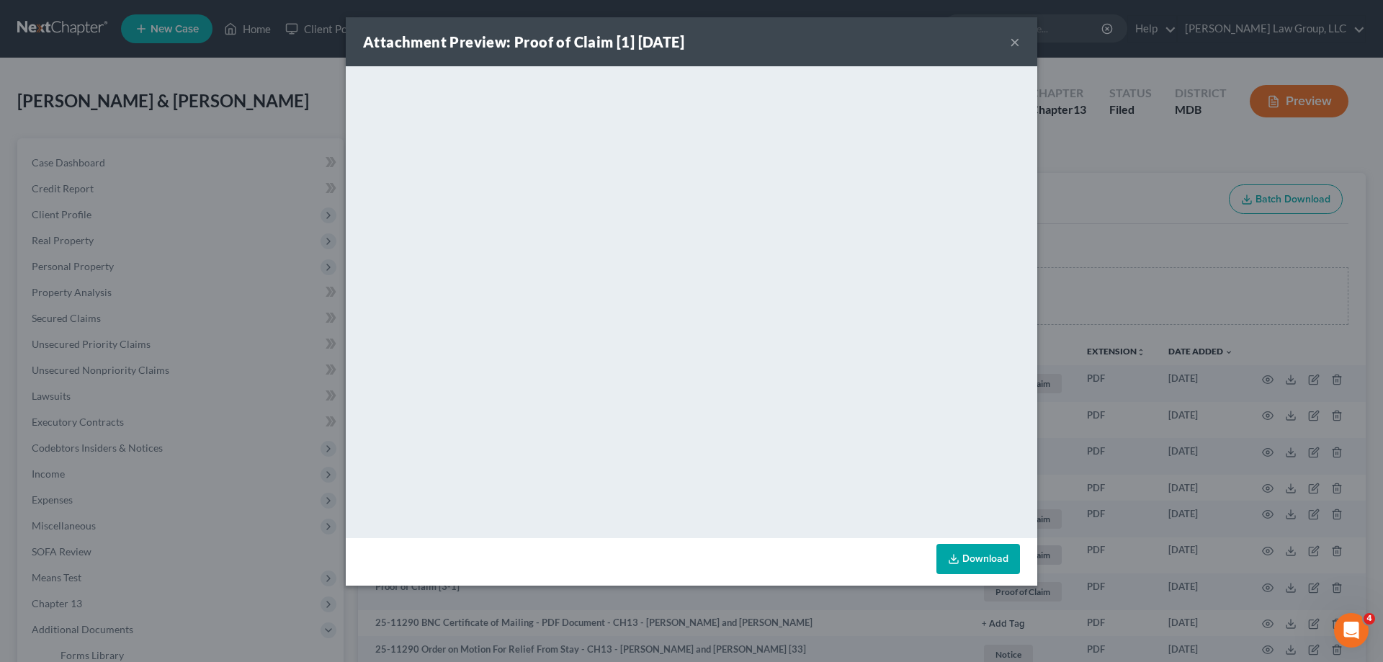
click at [1019, 45] on button "×" at bounding box center [1015, 41] width 10 height 17
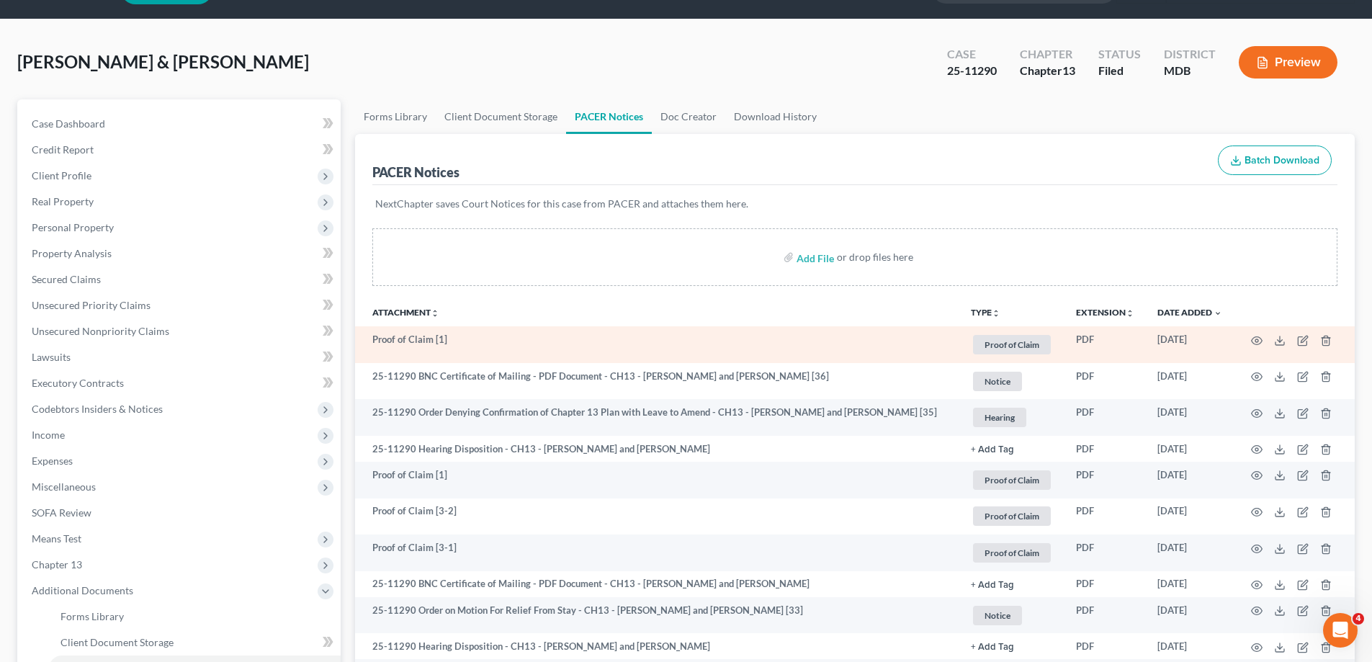
scroll to position [72, 0]
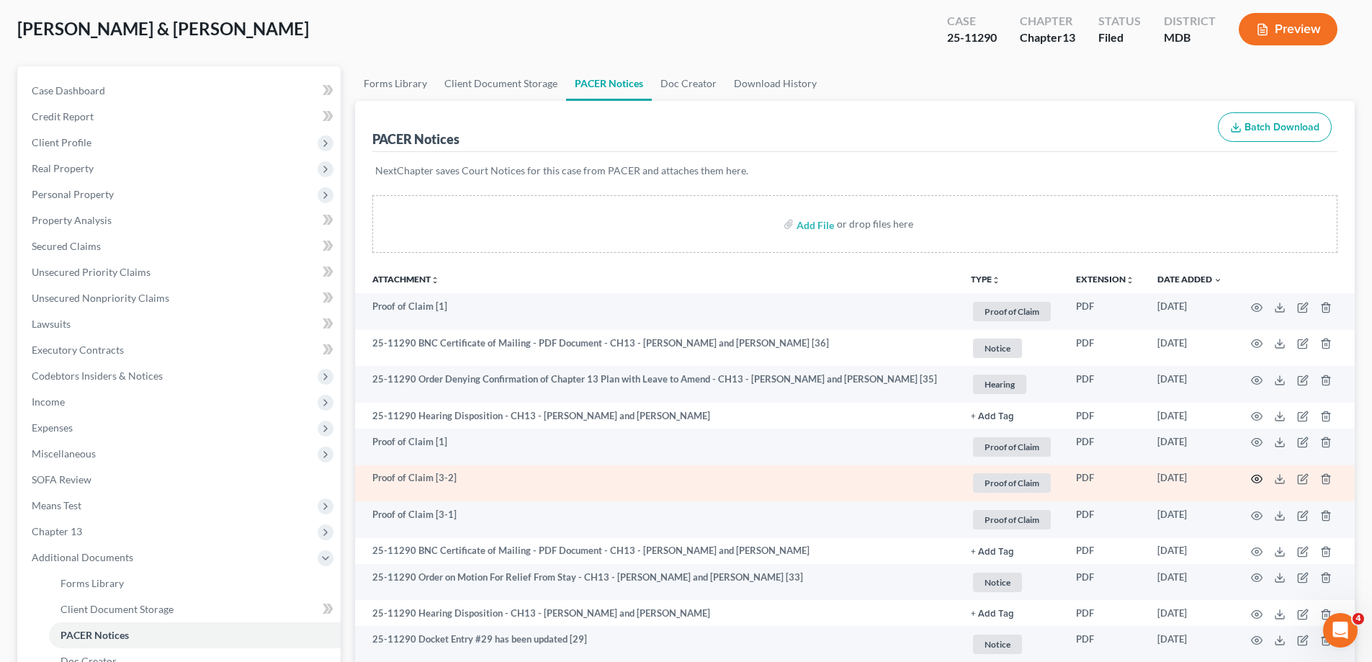
click at [1255, 481] on icon "button" at bounding box center [1257, 479] width 12 height 12
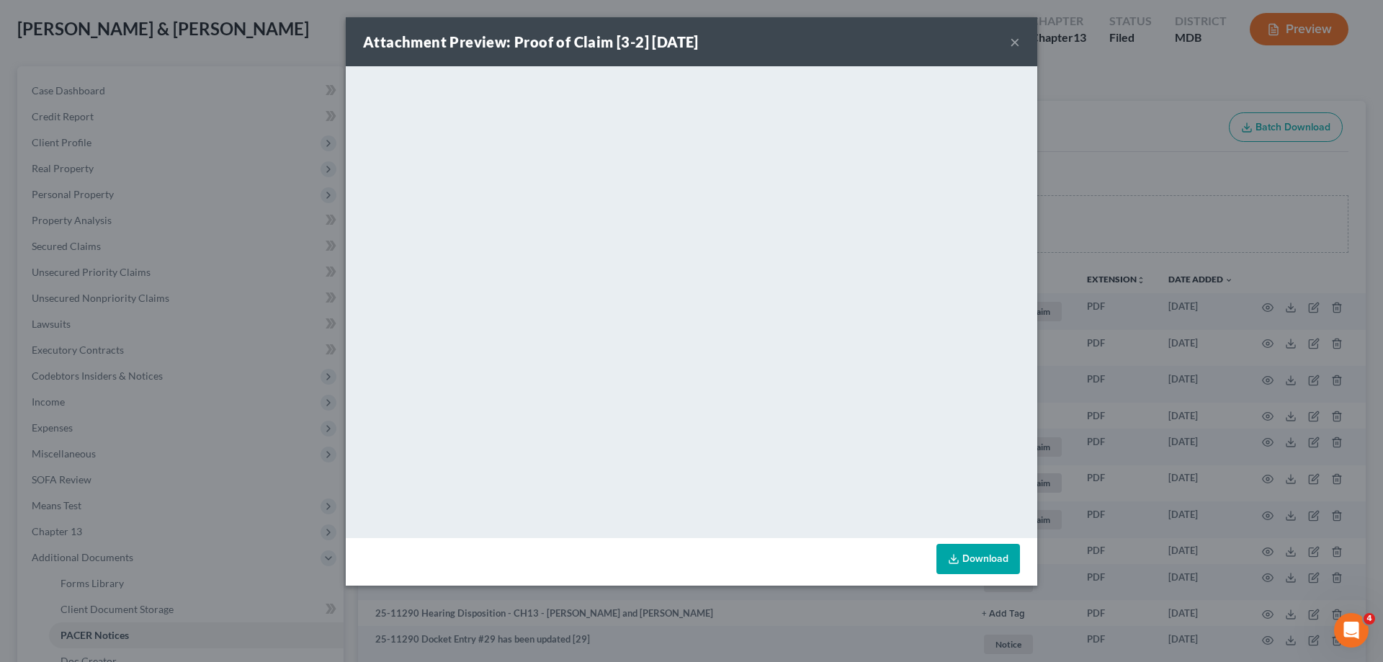
click at [1018, 37] on button "×" at bounding box center [1015, 41] width 10 height 17
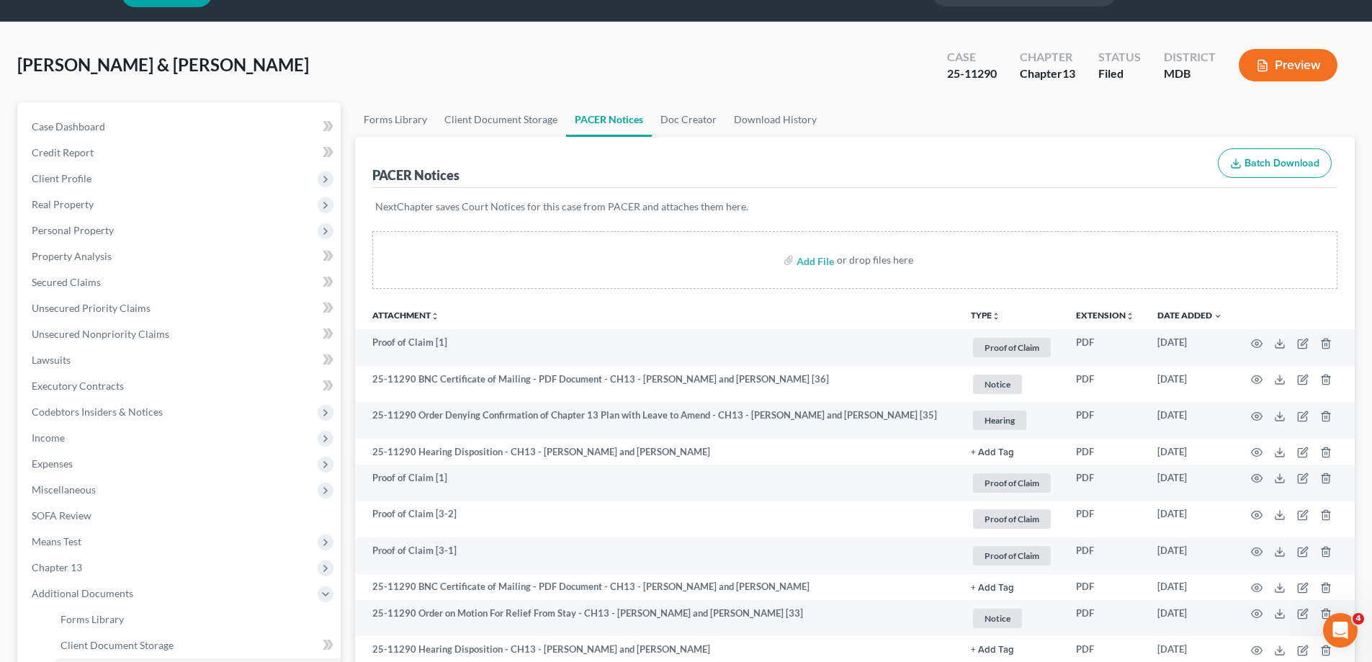
scroll to position [0, 0]
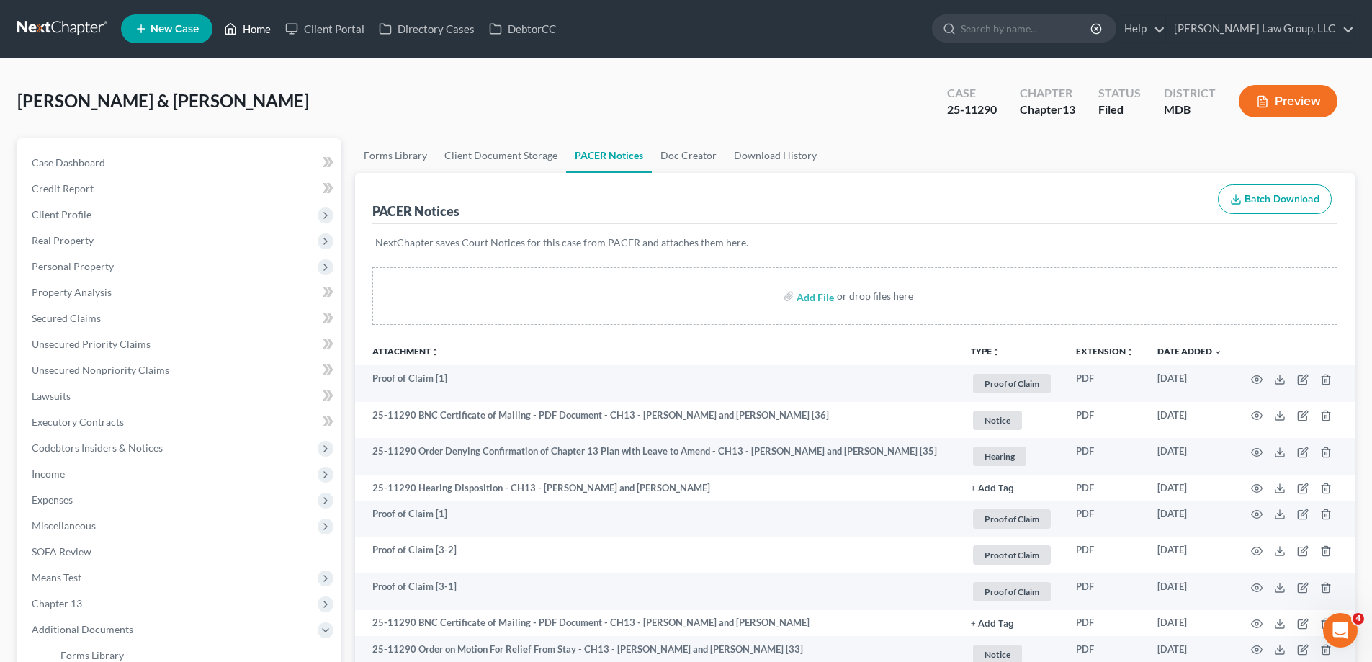
click at [271, 28] on link "Home" at bounding box center [247, 29] width 61 height 26
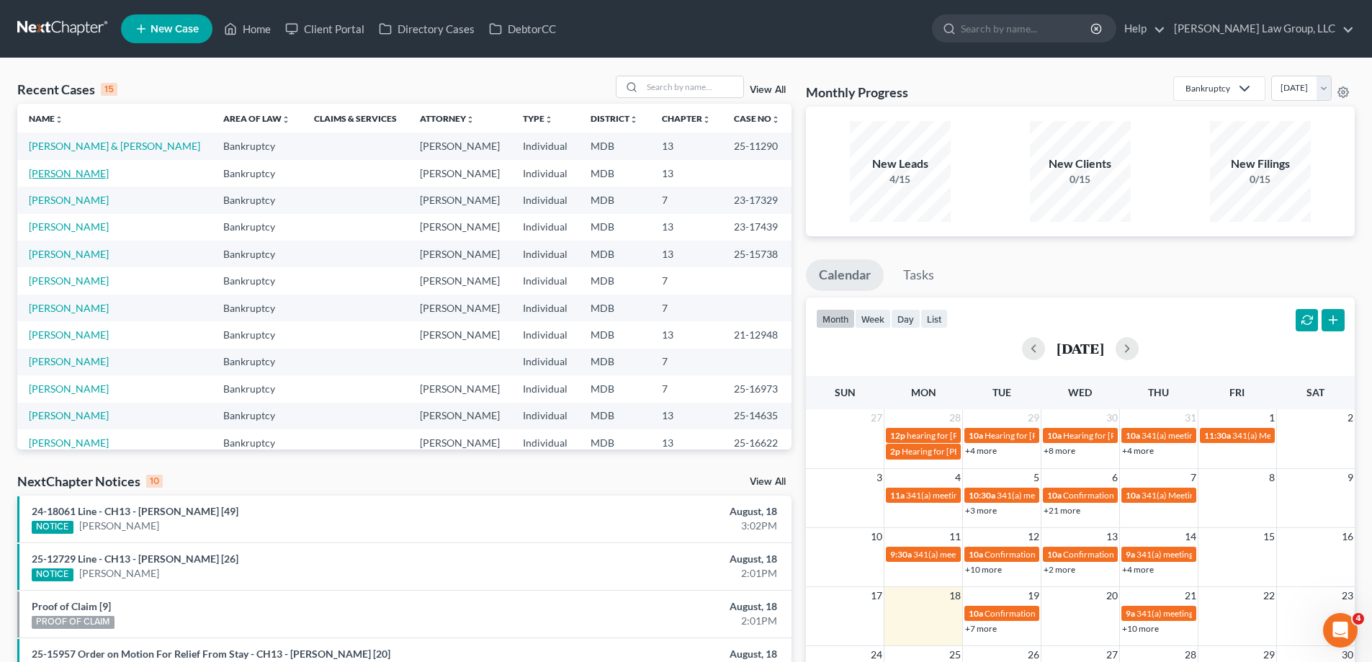
click at [64, 174] on link "[PERSON_NAME]" at bounding box center [69, 173] width 80 height 12
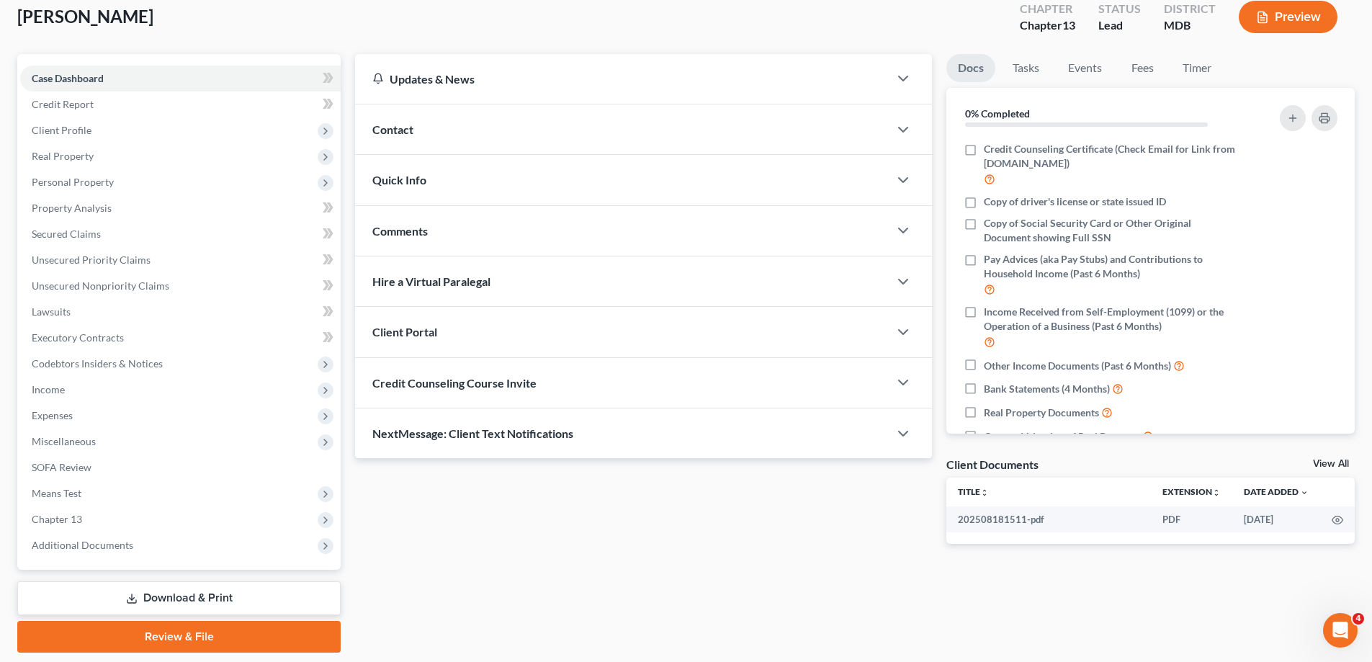
scroll to position [130, 0]
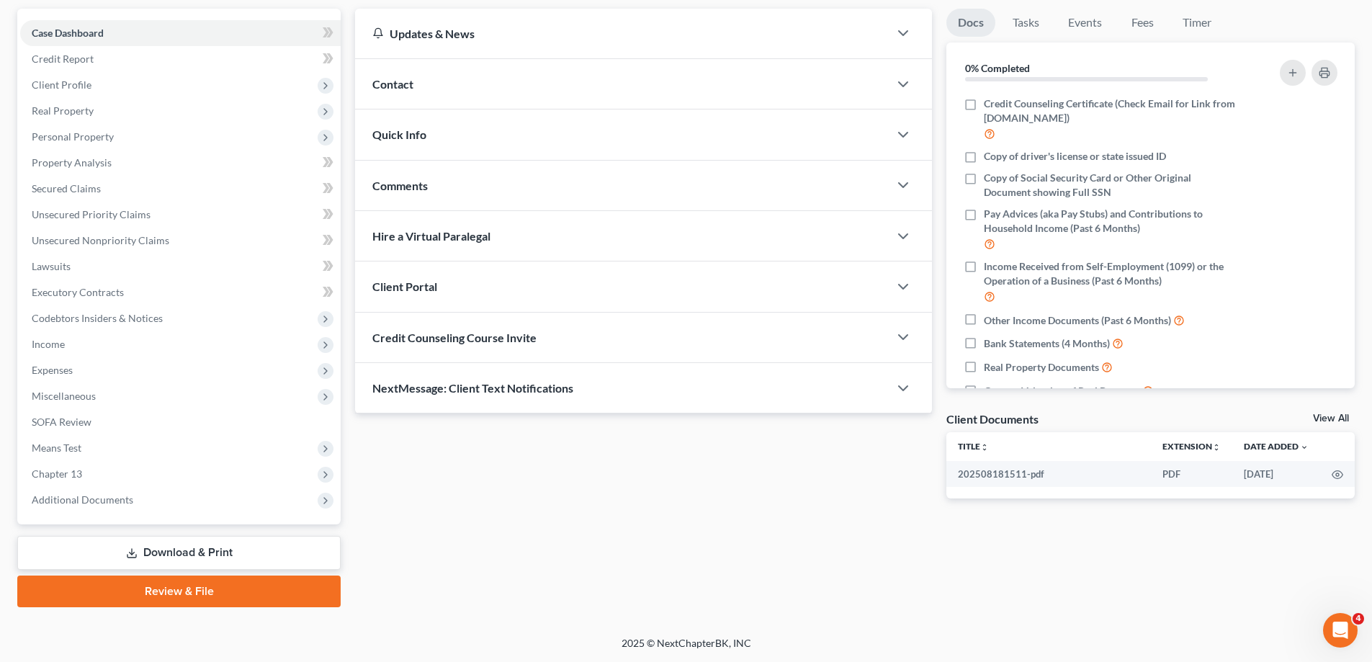
click at [156, 597] on link "Review & File" at bounding box center [178, 592] width 323 height 32
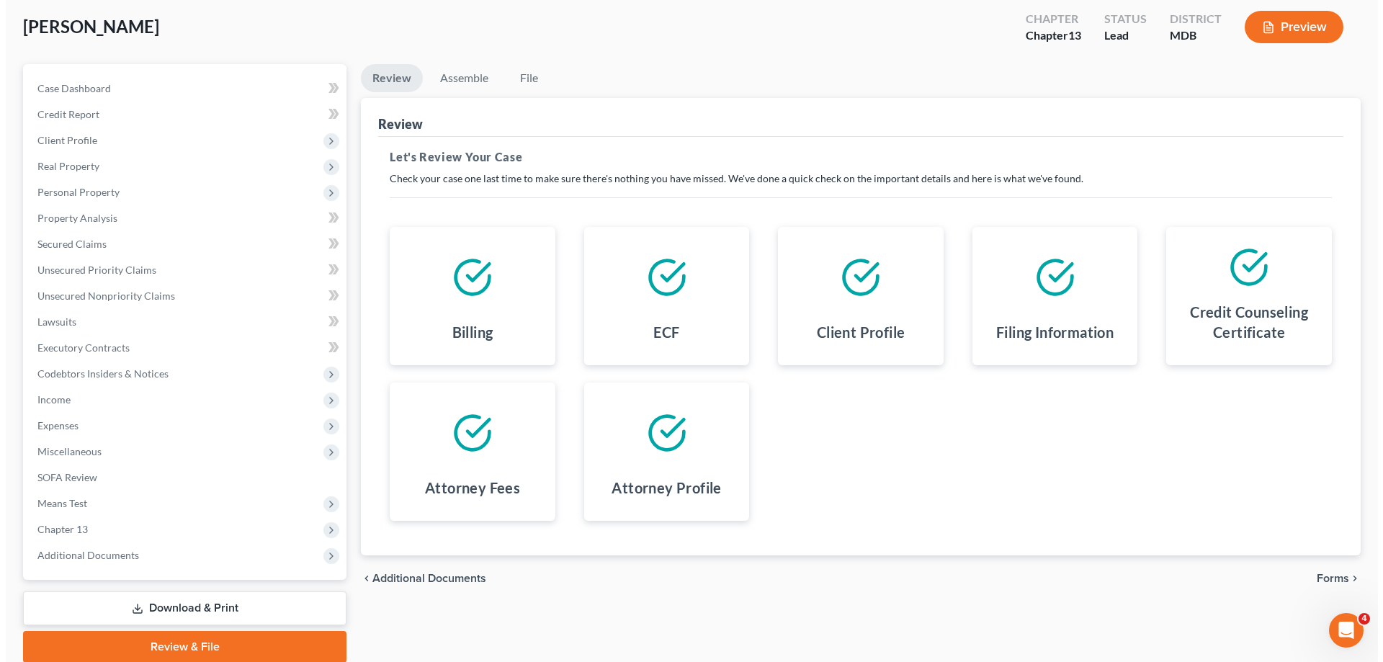
scroll to position [130, 0]
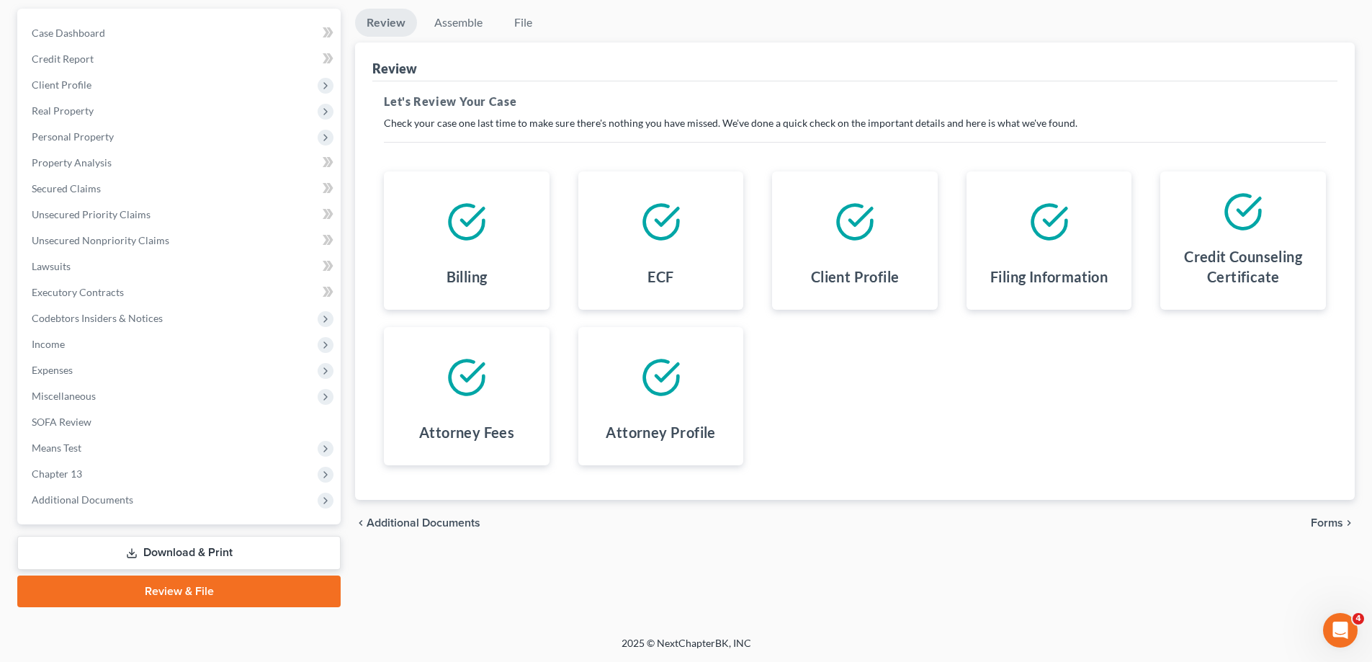
drag, startPoint x: 991, startPoint y: 602, endPoint x: 1304, endPoint y: 524, distance: 322.2
click at [992, 602] on div "Review Assemble File Review This court does not allow electronic filing for cas…" at bounding box center [855, 308] width 1014 height 599
click at [1318, 519] on span "Forms" at bounding box center [1327, 523] width 32 height 12
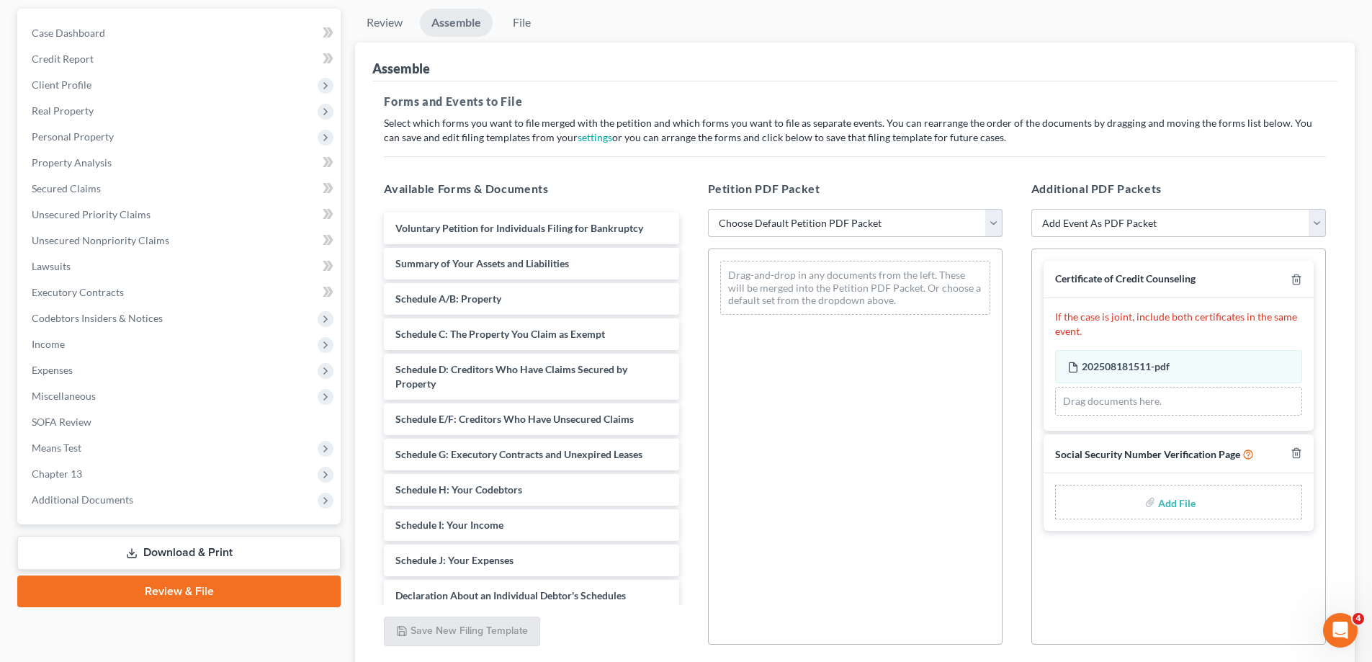
drag, startPoint x: 794, startPoint y: 223, endPoint x: 791, endPoint y: 235, distance: 11.9
click at [795, 223] on select "Choose Default Petition PDF Packet Emergency Filing (Voluntary Petition and Cre…" at bounding box center [855, 223] width 295 height 29
select select "0"
click at [708, 209] on select "Choose Default Petition PDF Packet Emergency Filing (Voluntary Petition and Cre…" at bounding box center [855, 223] width 295 height 29
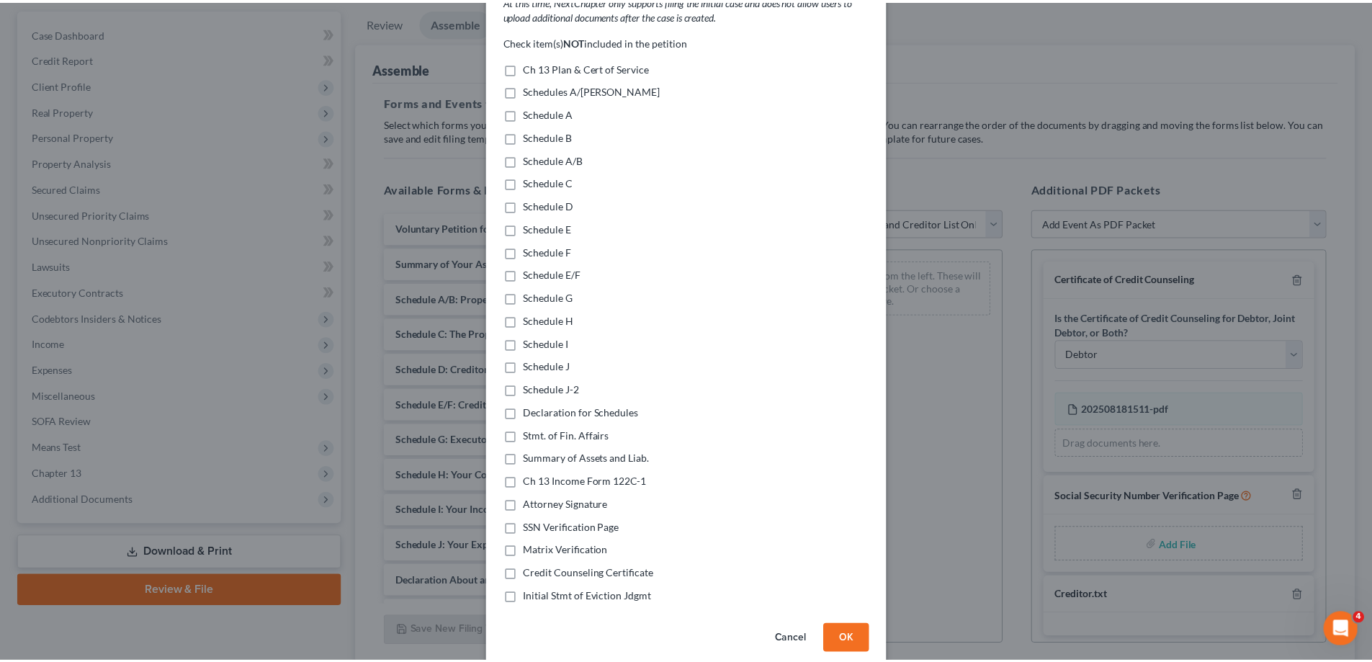
scroll to position [148, 0]
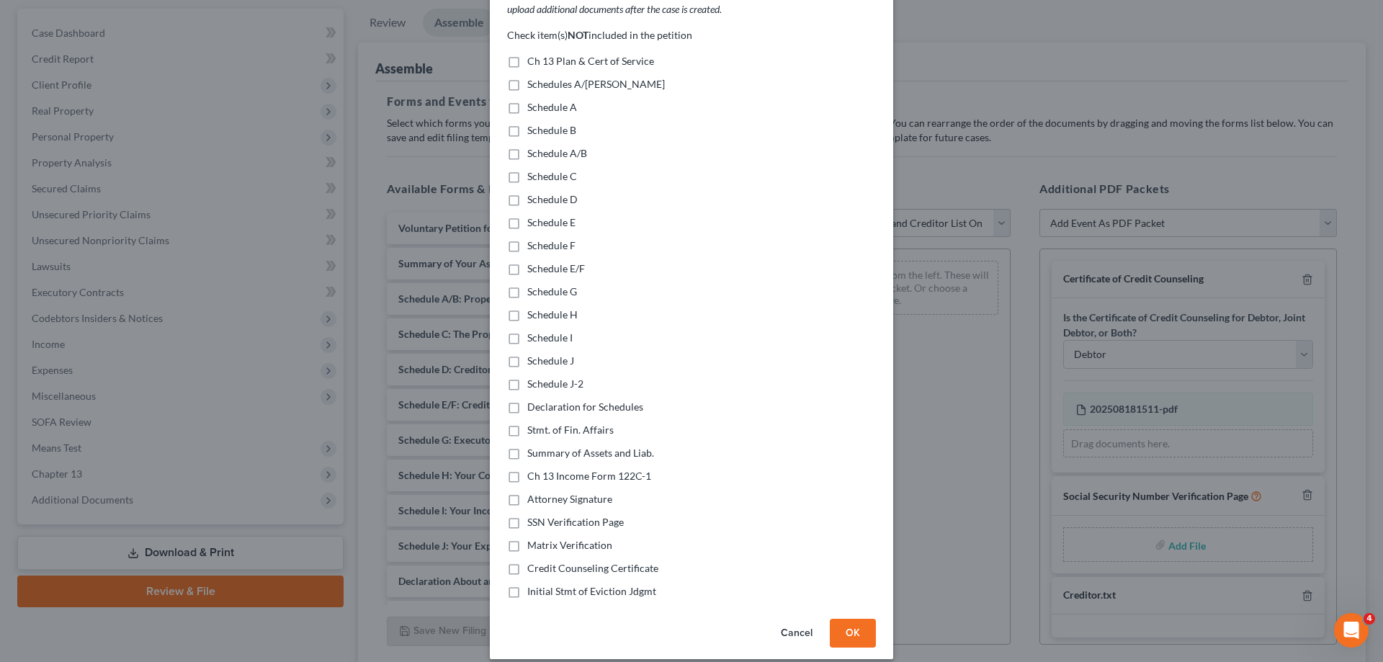
click at [850, 619] on button "OK" at bounding box center [853, 633] width 46 height 29
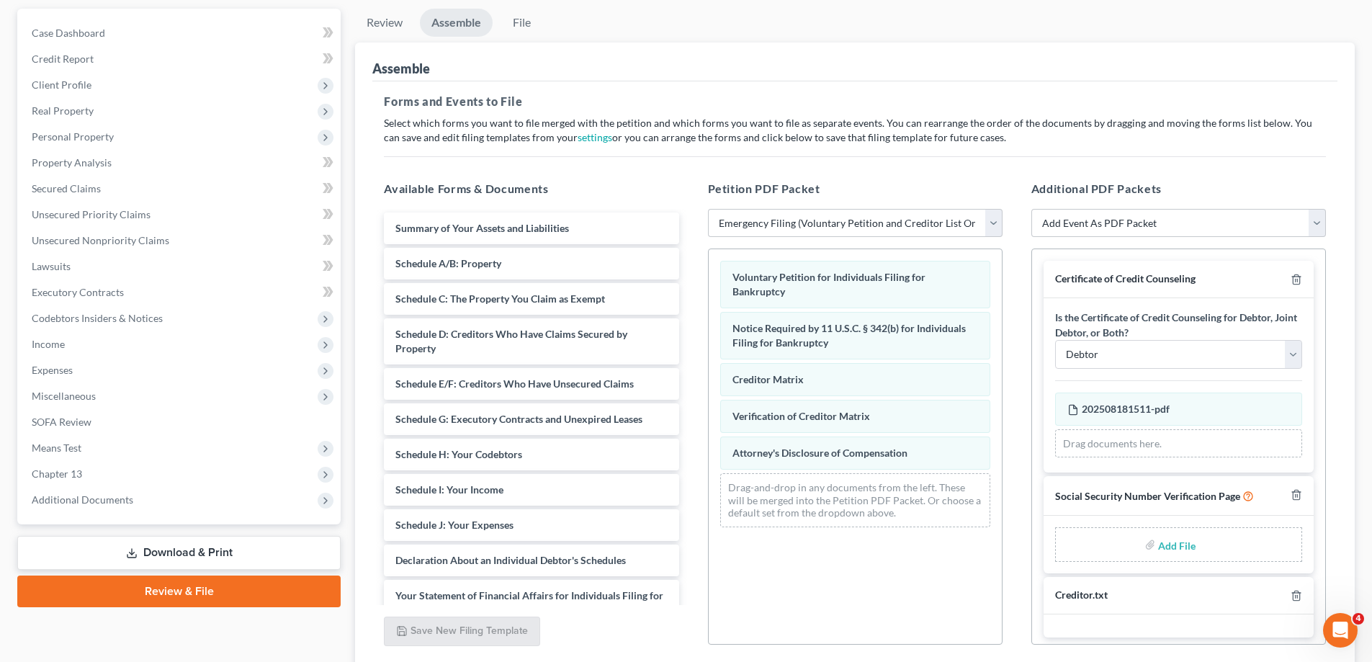
click at [1166, 546] on input "file" at bounding box center [1175, 545] width 35 height 26
type input "C:\fakepath\Doyle SS.pdf"
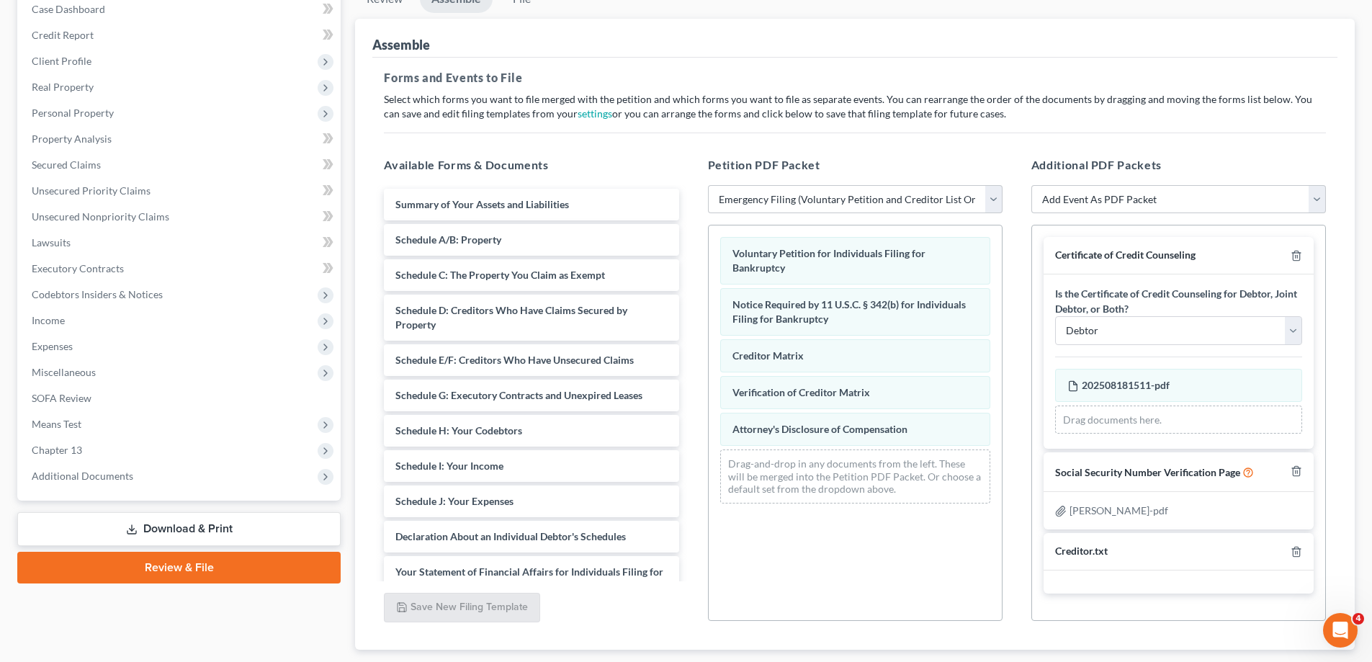
scroll to position [242, 0]
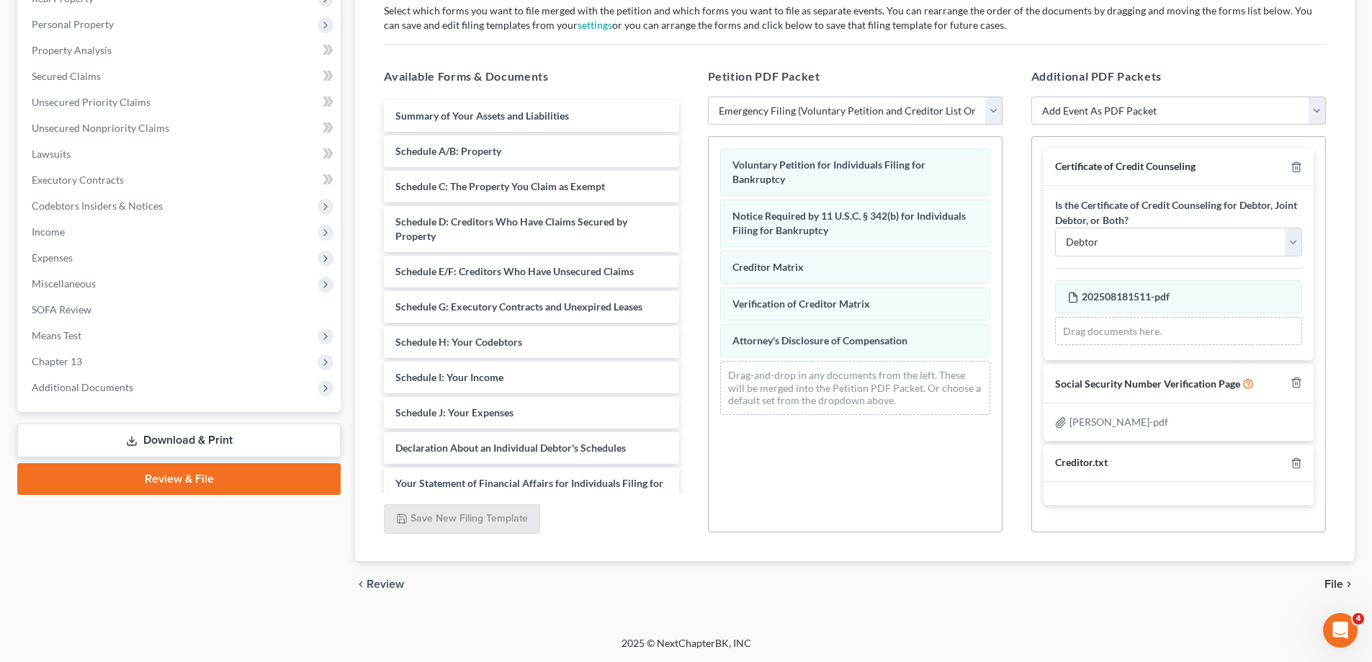
click at [1346, 581] on icon "chevron_right" at bounding box center [1350, 584] width 12 height 12
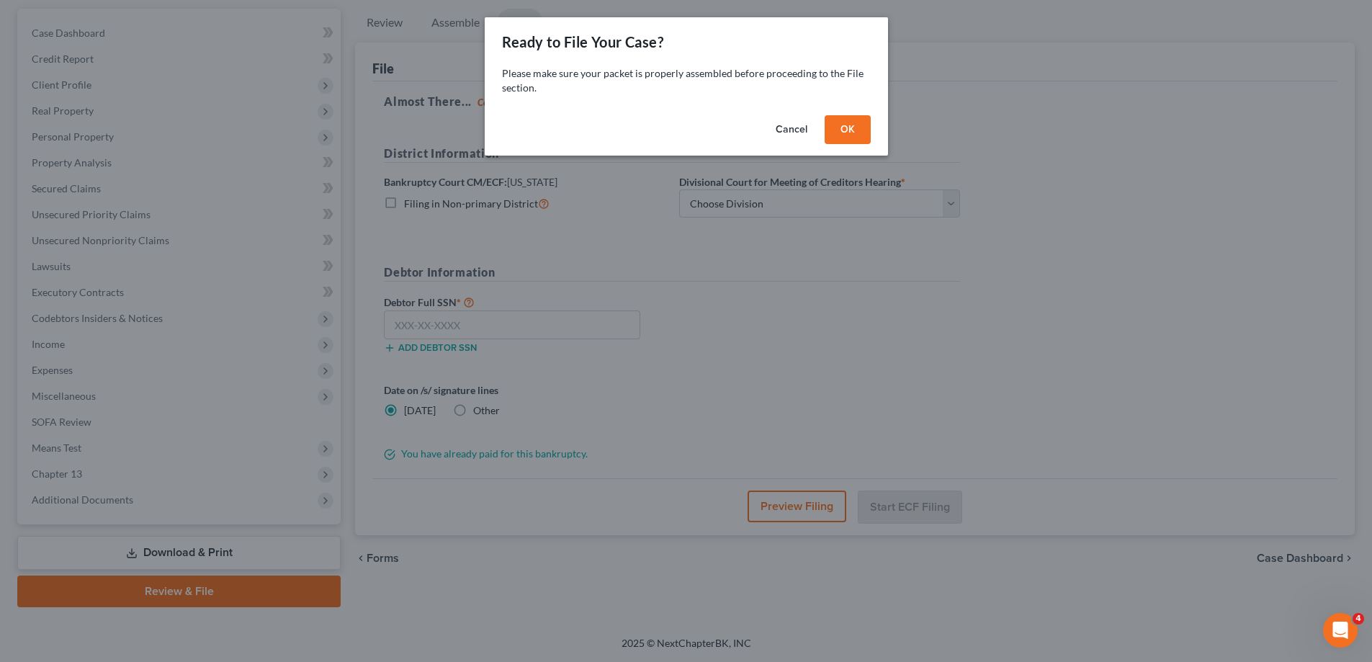
scroll to position [130, 0]
click at [830, 110] on div "Cancel OK" at bounding box center [691, 133] width 403 height 46
click at [862, 138] on button "OK" at bounding box center [853, 129] width 46 height 29
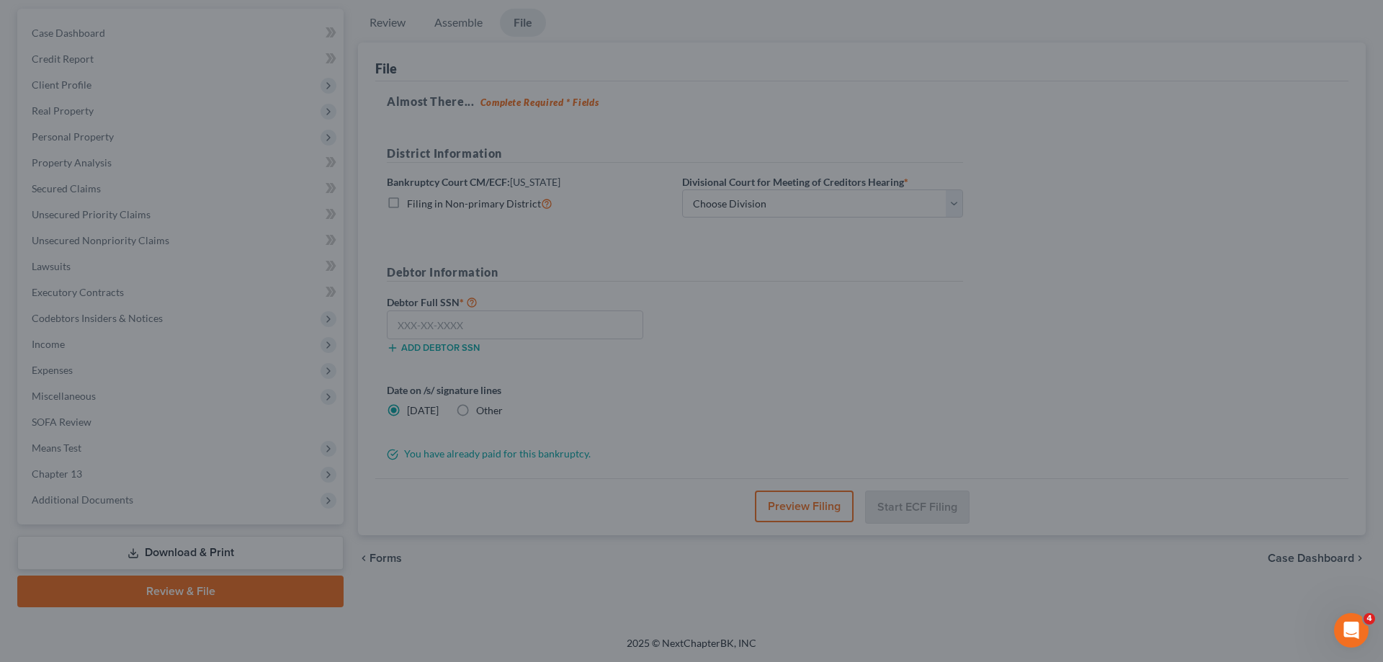
click at [852, 132] on button "OK" at bounding box center [832, 124] width 40 height 24
click at [828, 203] on div at bounding box center [686, 331] width 1372 height 662
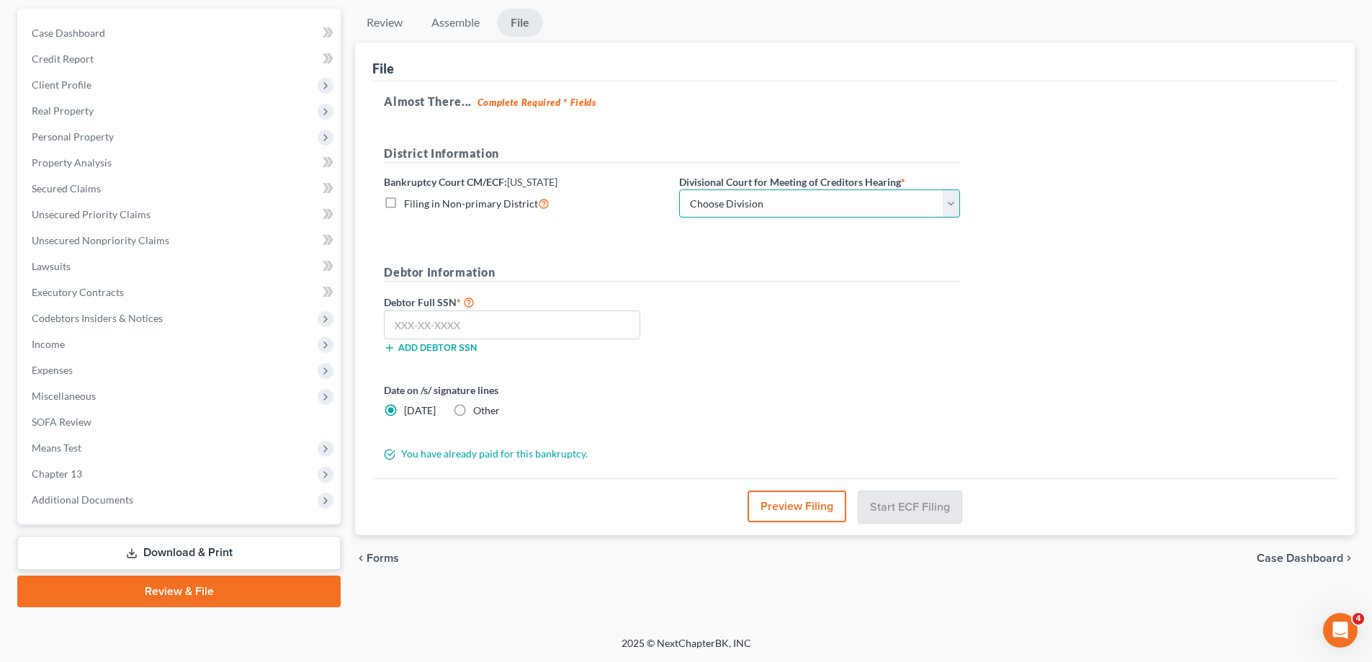
drag, startPoint x: 760, startPoint y: 201, endPoint x: 766, endPoint y: 217, distance: 16.9
click at [760, 201] on select "Choose Division Baltimore Greenbelt" at bounding box center [819, 203] width 281 height 29
select select "0"
click at [679, 189] on select "Choose Division Baltimore Greenbelt" at bounding box center [819, 203] width 281 height 29
click at [1120, 604] on div "Review Assemble File Review This court does not allow electronic filing for cas…" at bounding box center [855, 308] width 1014 height 599
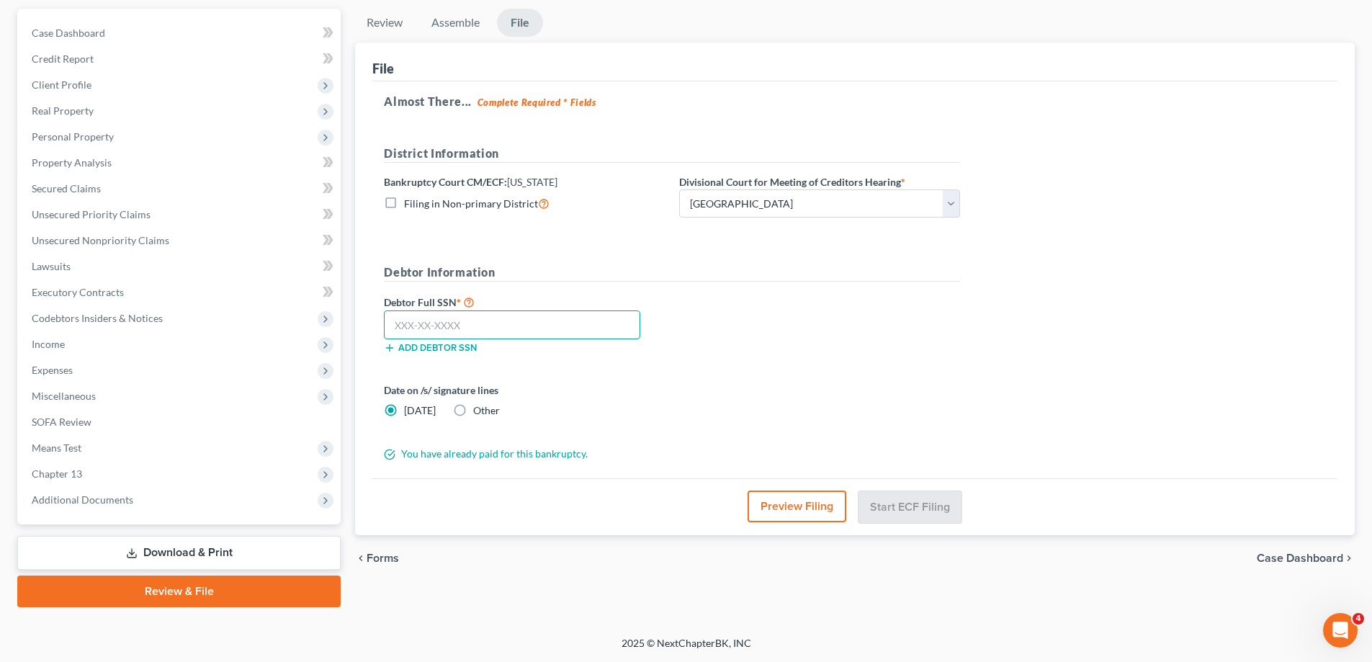
click at [511, 334] on input "text" at bounding box center [512, 324] width 256 height 29
paste input "218-17-3415"
type input "218-17-3415"
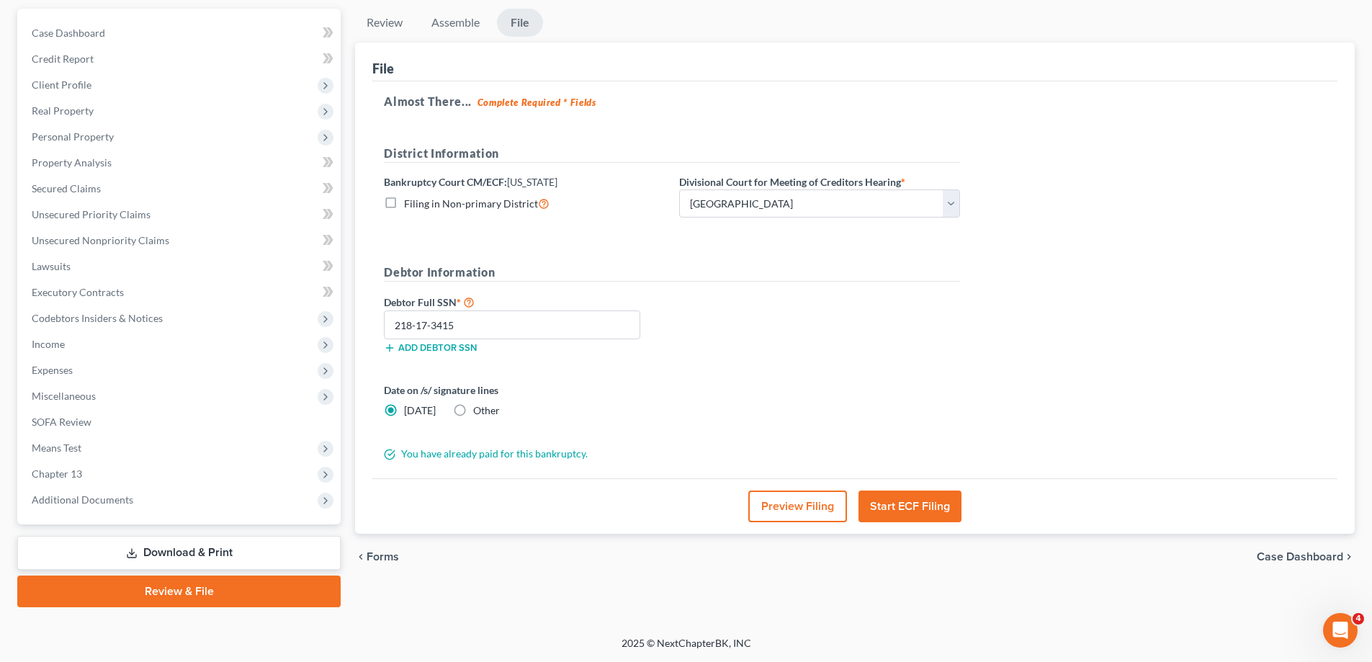
click at [723, 325] on div "Debtor Full SSN * 218-17-3415 Add debtor SSN" at bounding box center [672, 329] width 591 height 72
click at [895, 508] on button "Start ECF Filing" at bounding box center [910, 507] width 103 height 32
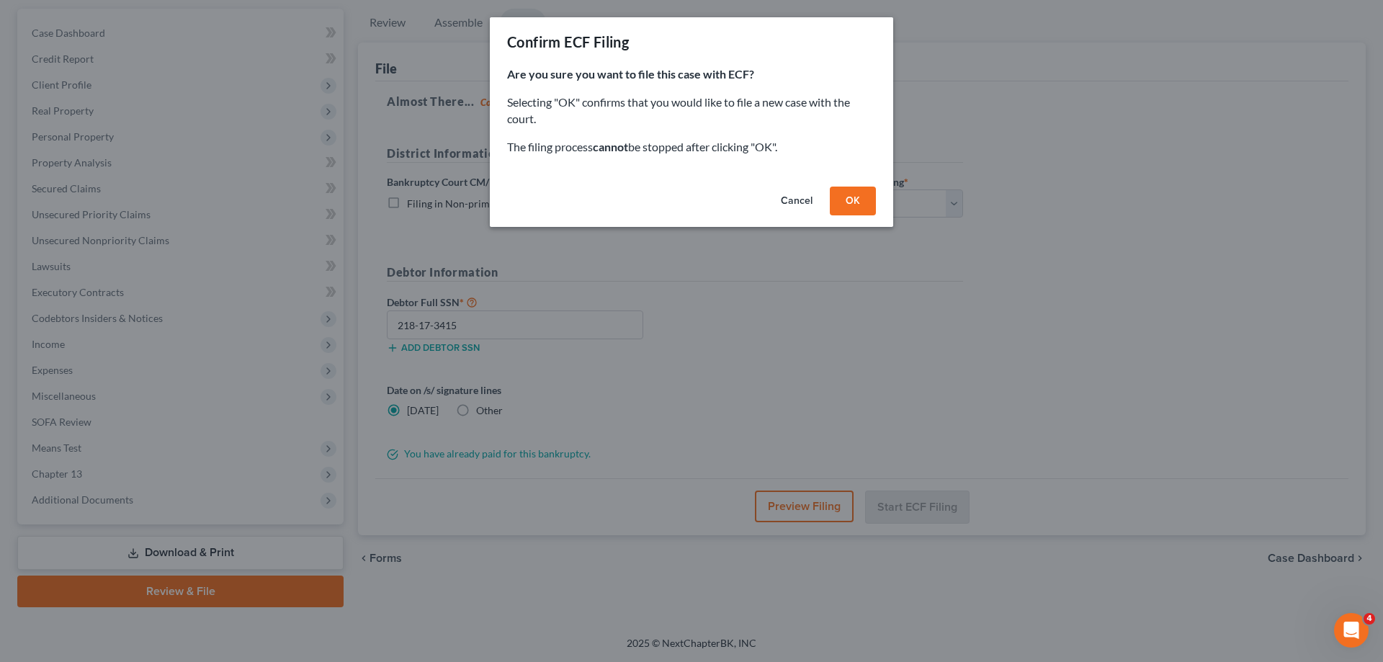
click at [843, 195] on button "OK" at bounding box center [853, 201] width 46 height 29
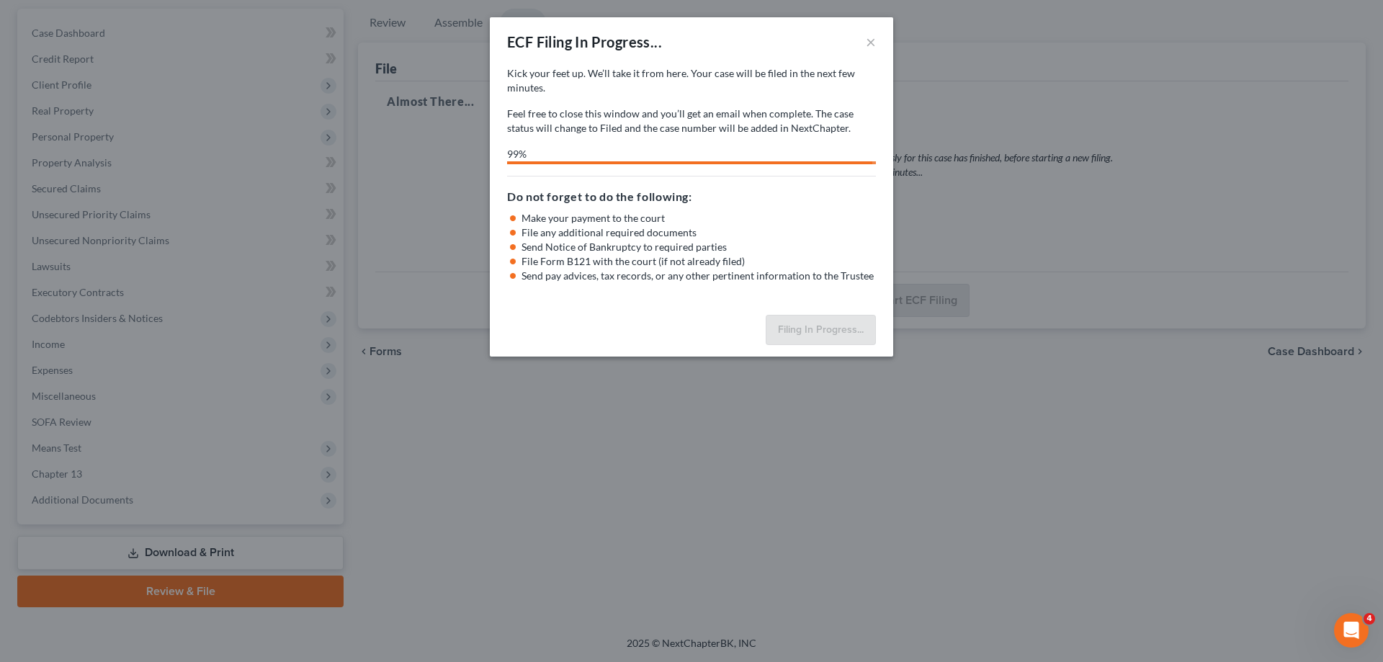
select select "0"
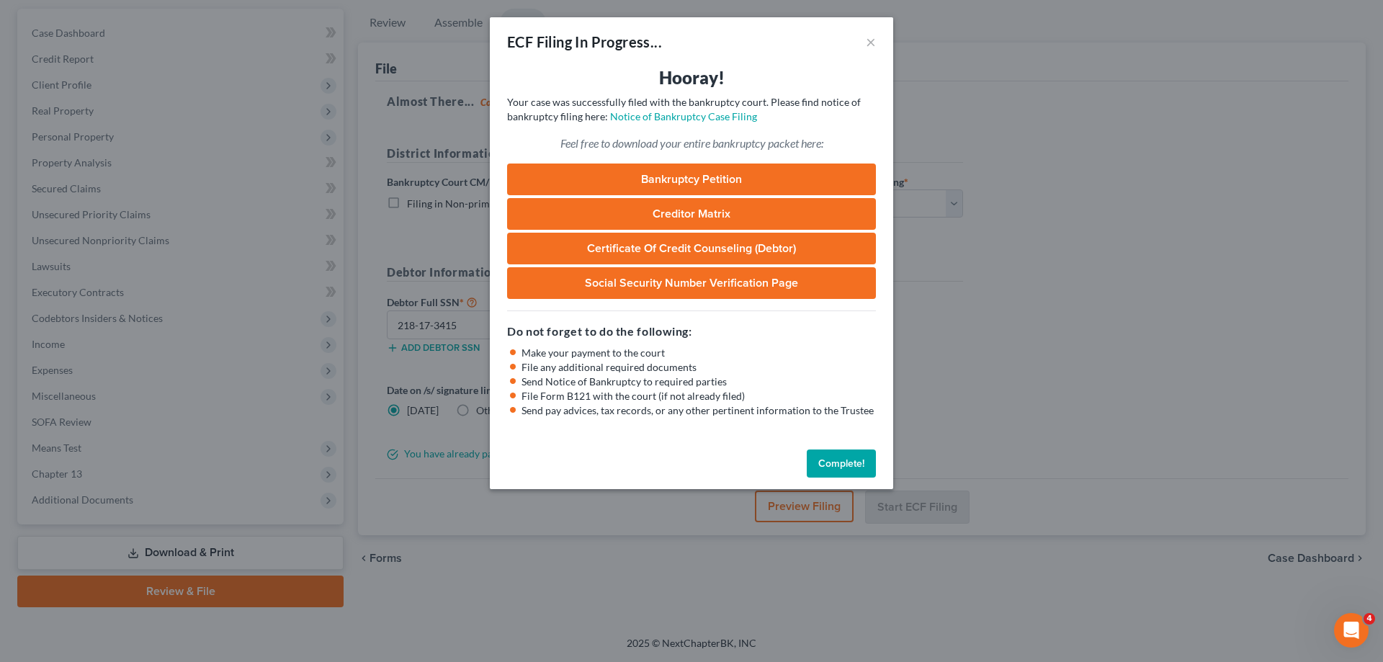
click at [847, 465] on button "Complete!" at bounding box center [841, 464] width 69 height 29
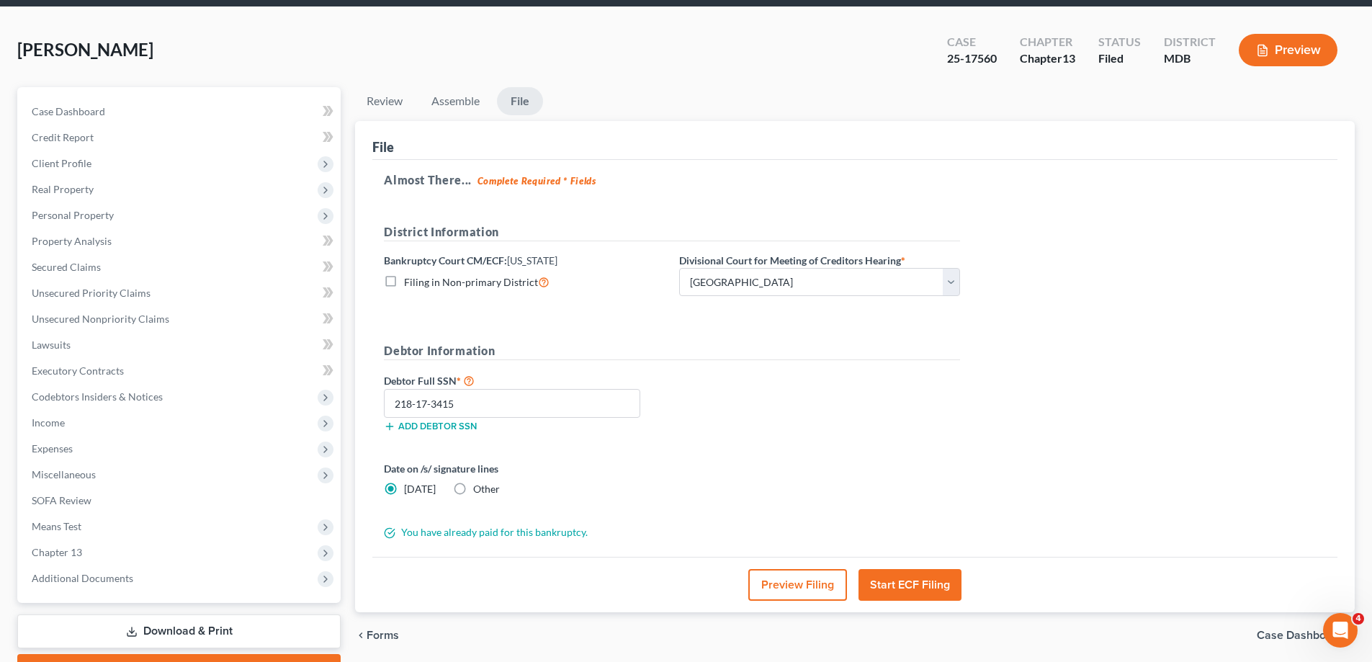
scroll to position [0, 0]
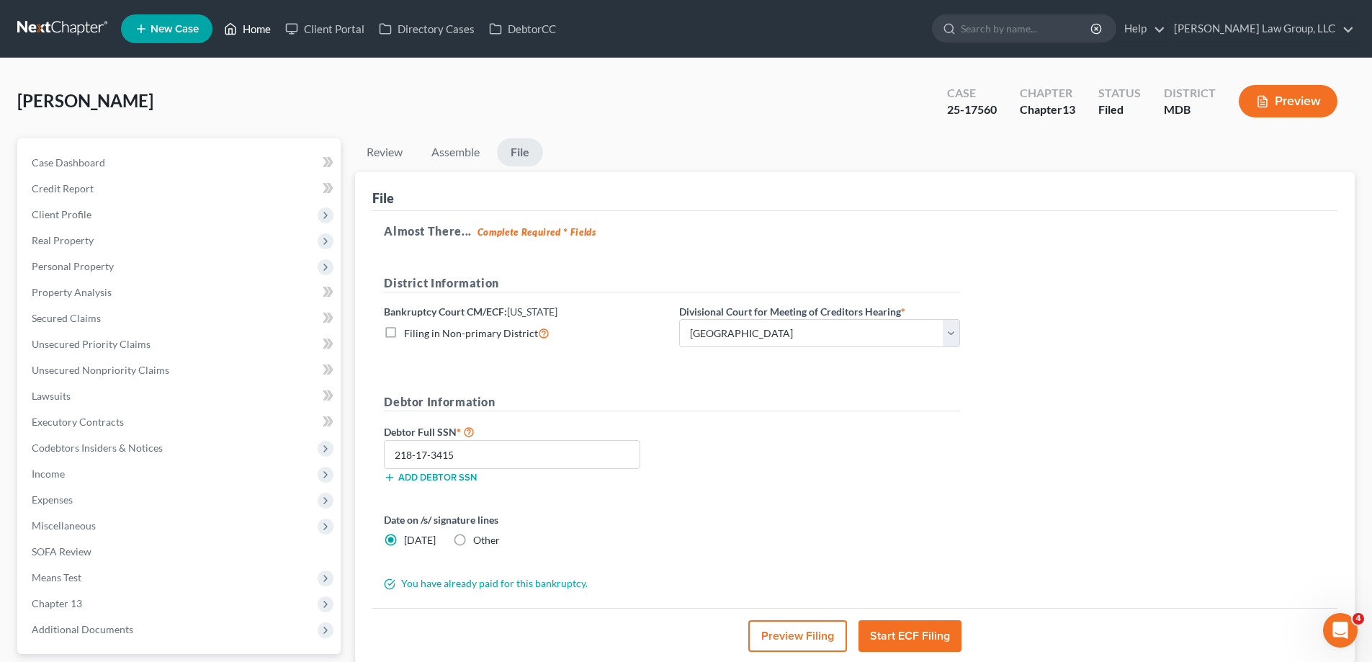
drag, startPoint x: 269, startPoint y: 31, endPoint x: 408, endPoint y: 182, distance: 205.0
click at [268, 30] on link "Home" at bounding box center [247, 29] width 61 height 26
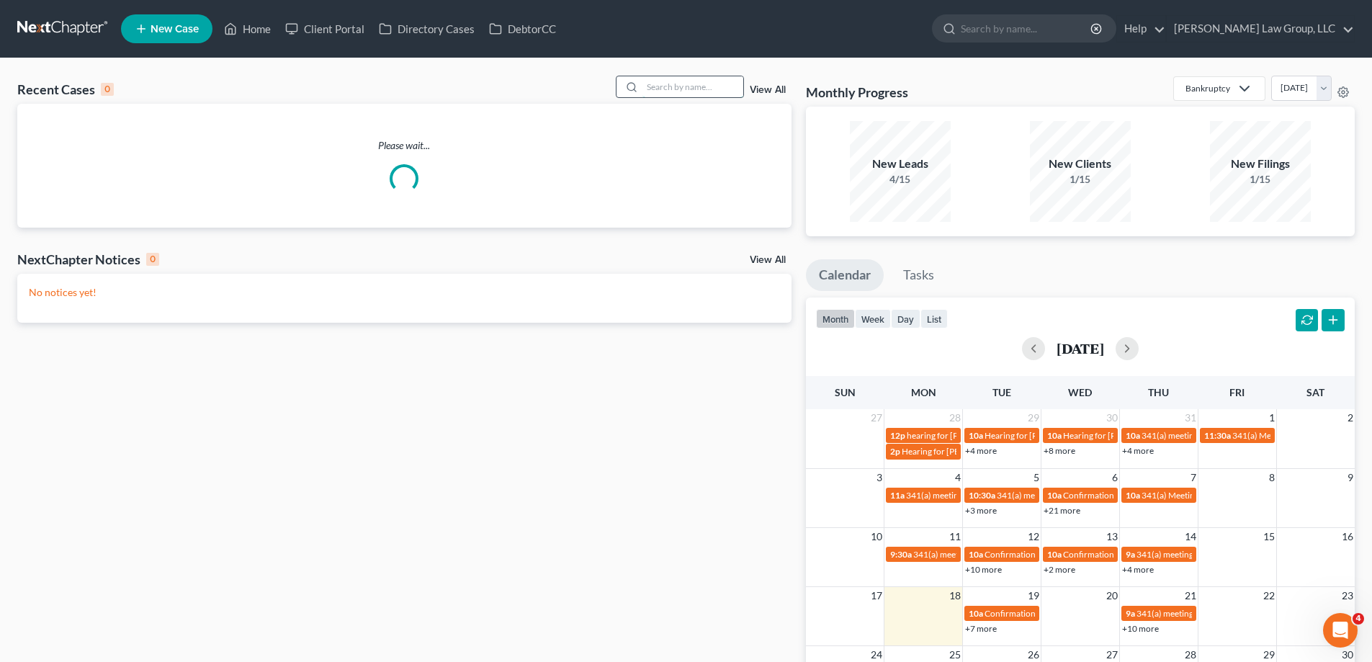
click at [676, 94] on input "search" at bounding box center [693, 86] width 101 height 21
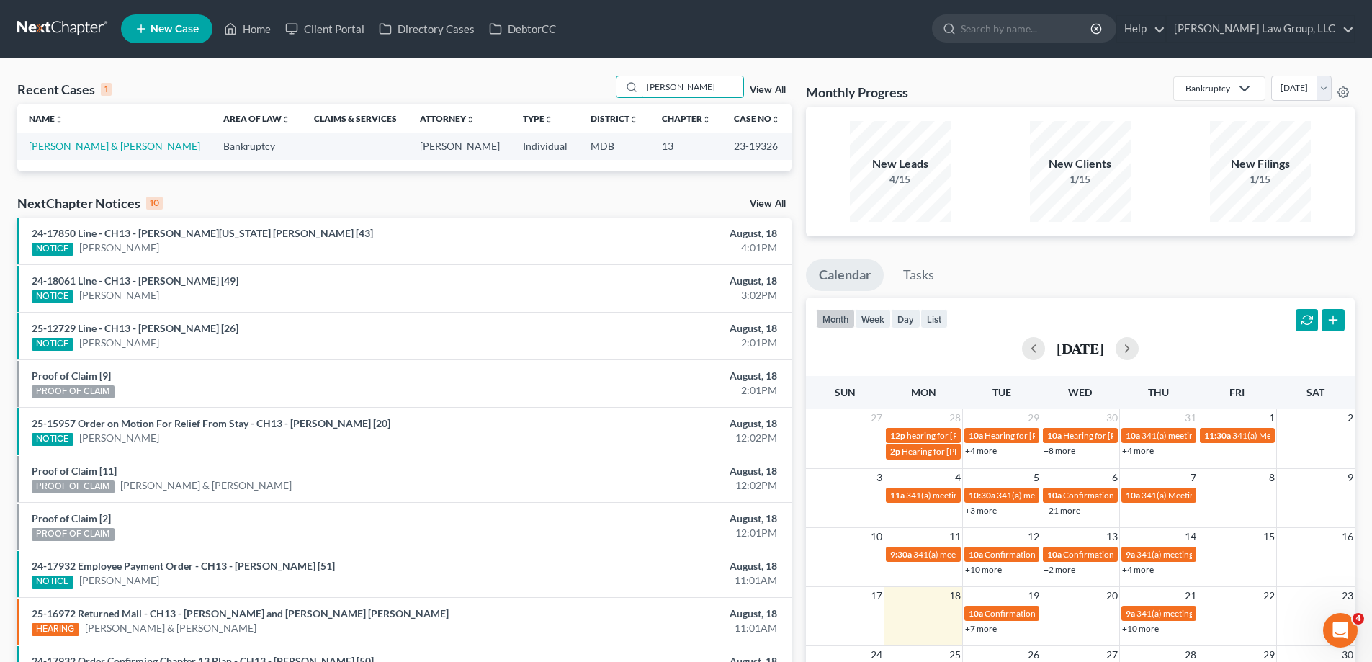
type input "buford"
click at [45, 148] on link "[PERSON_NAME] & [PERSON_NAME]" at bounding box center [114, 146] width 171 height 12
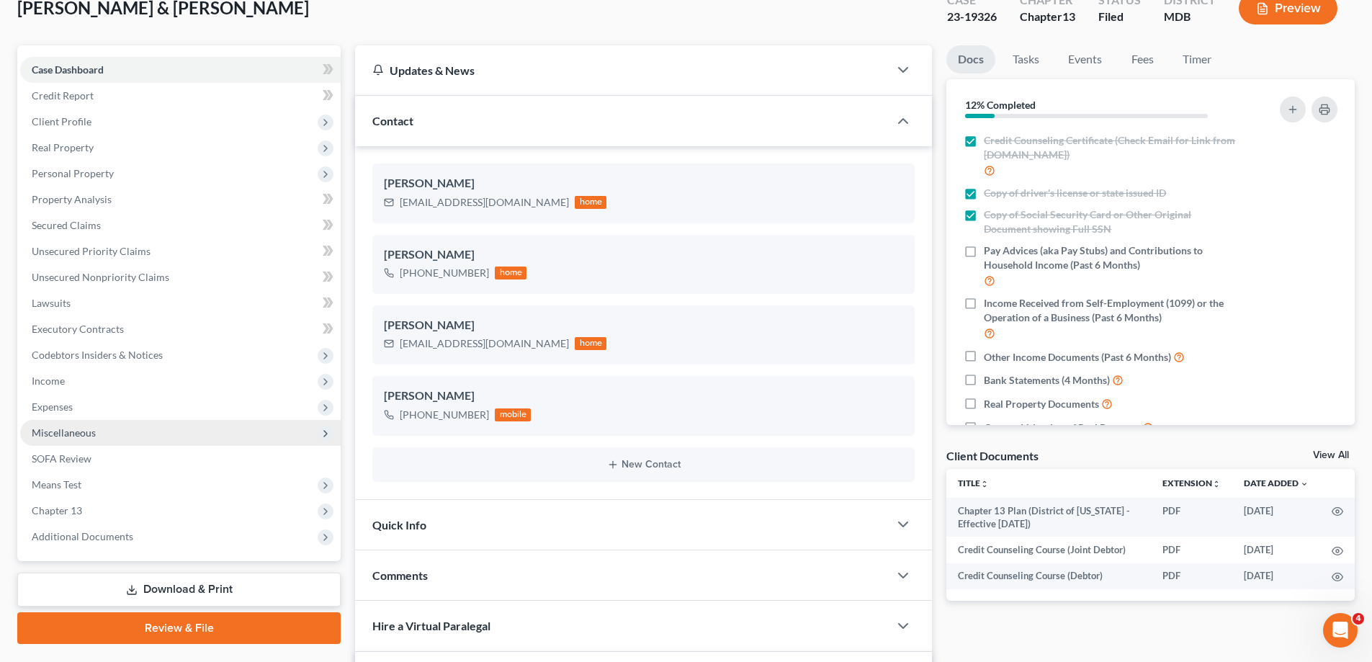
scroll to position [216, 0]
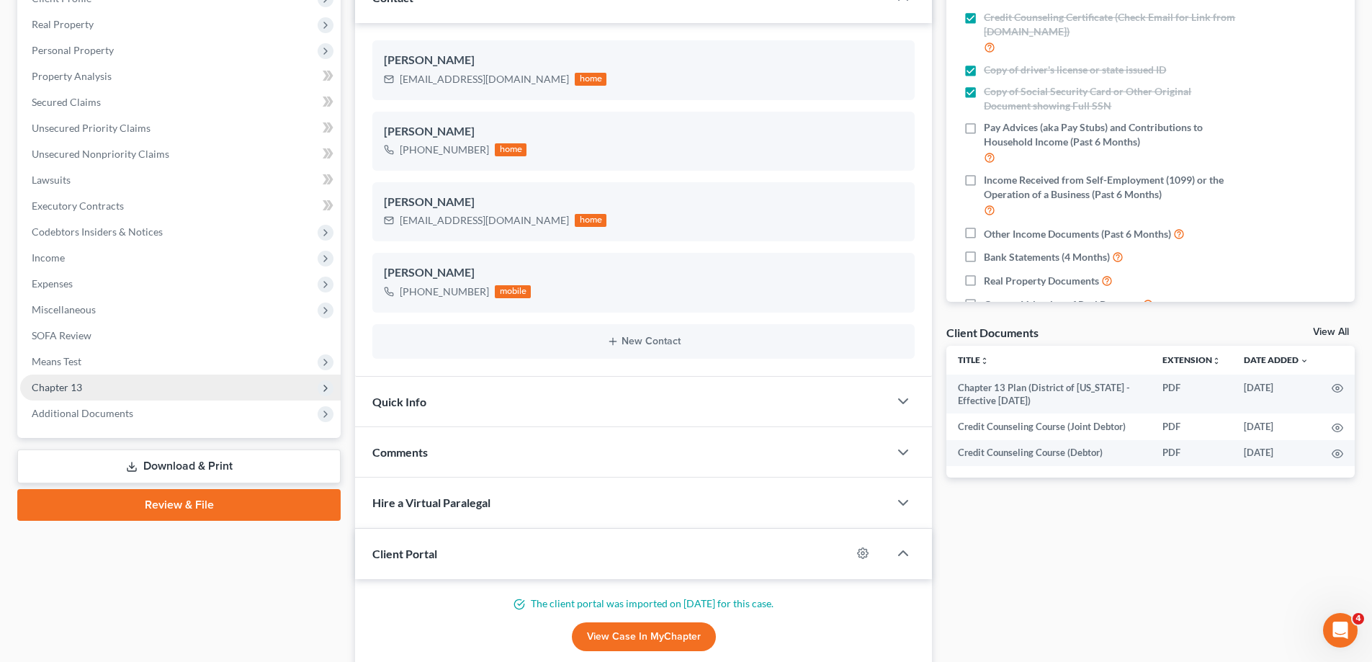
click at [119, 393] on span "Chapter 13" at bounding box center [180, 388] width 321 height 26
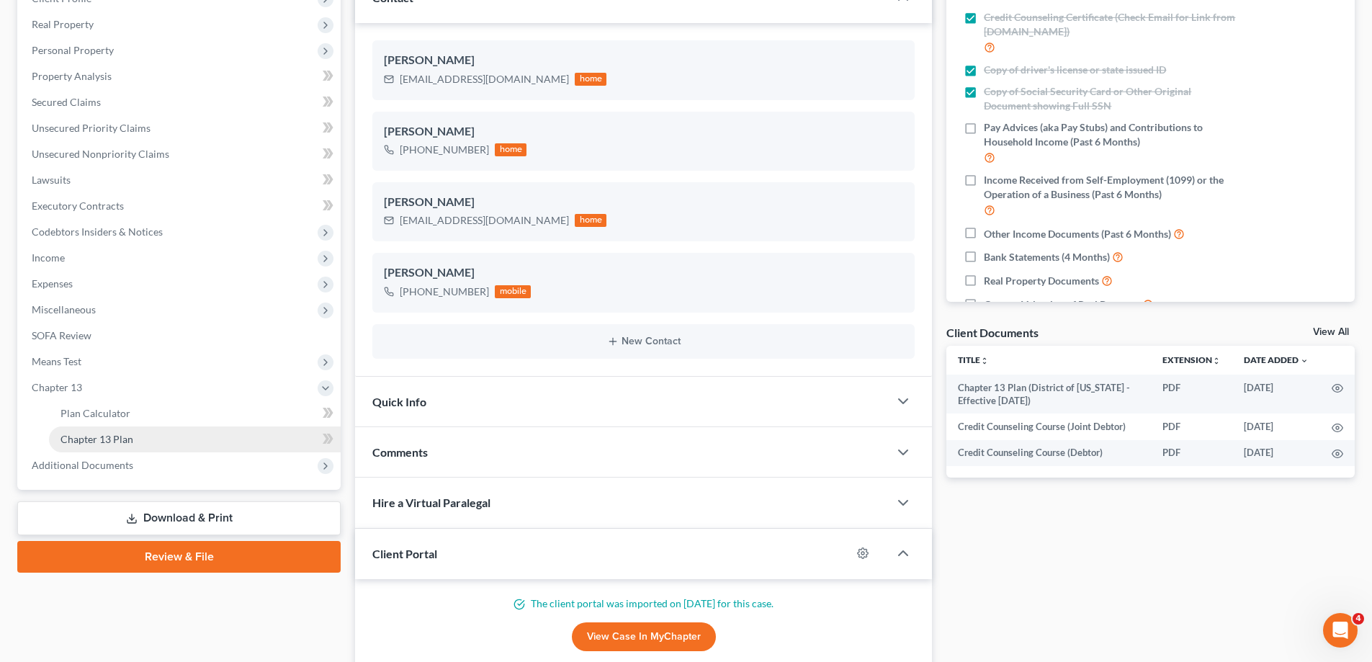
click at [133, 433] on link "Chapter 13 Plan" at bounding box center [195, 439] width 292 height 26
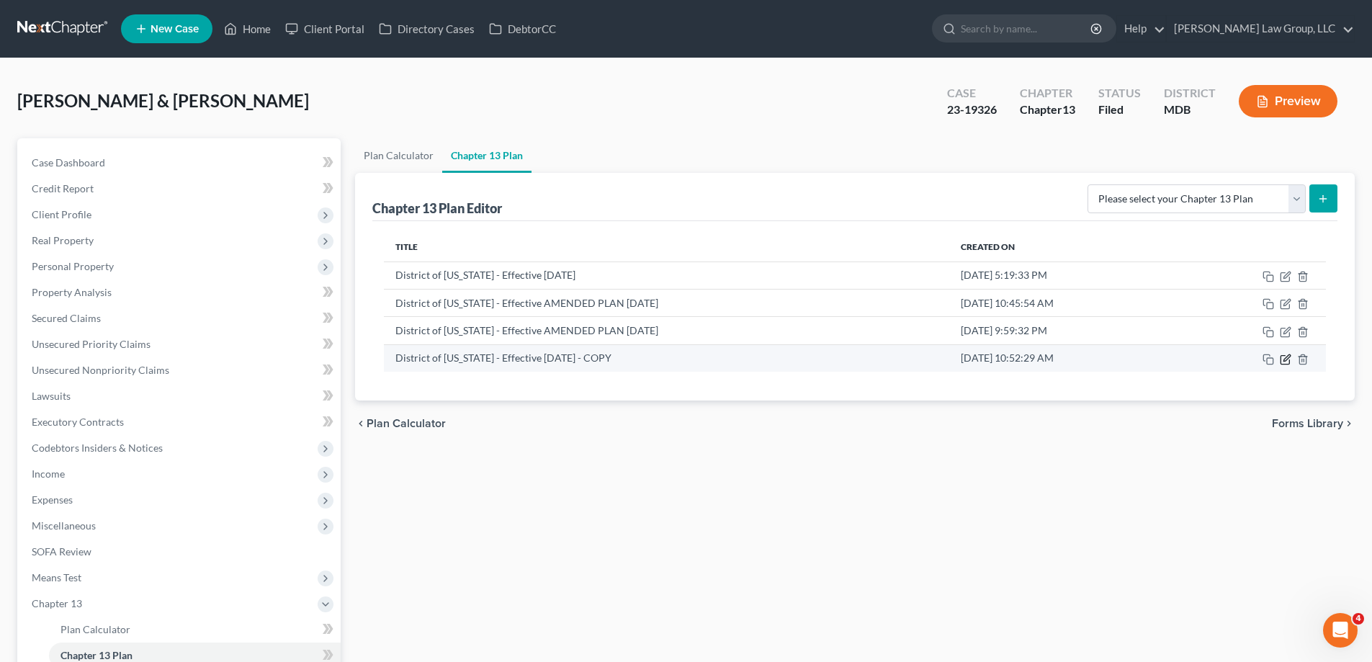
click at [1284, 359] on icon "button" at bounding box center [1287, 357] width 6 height 6
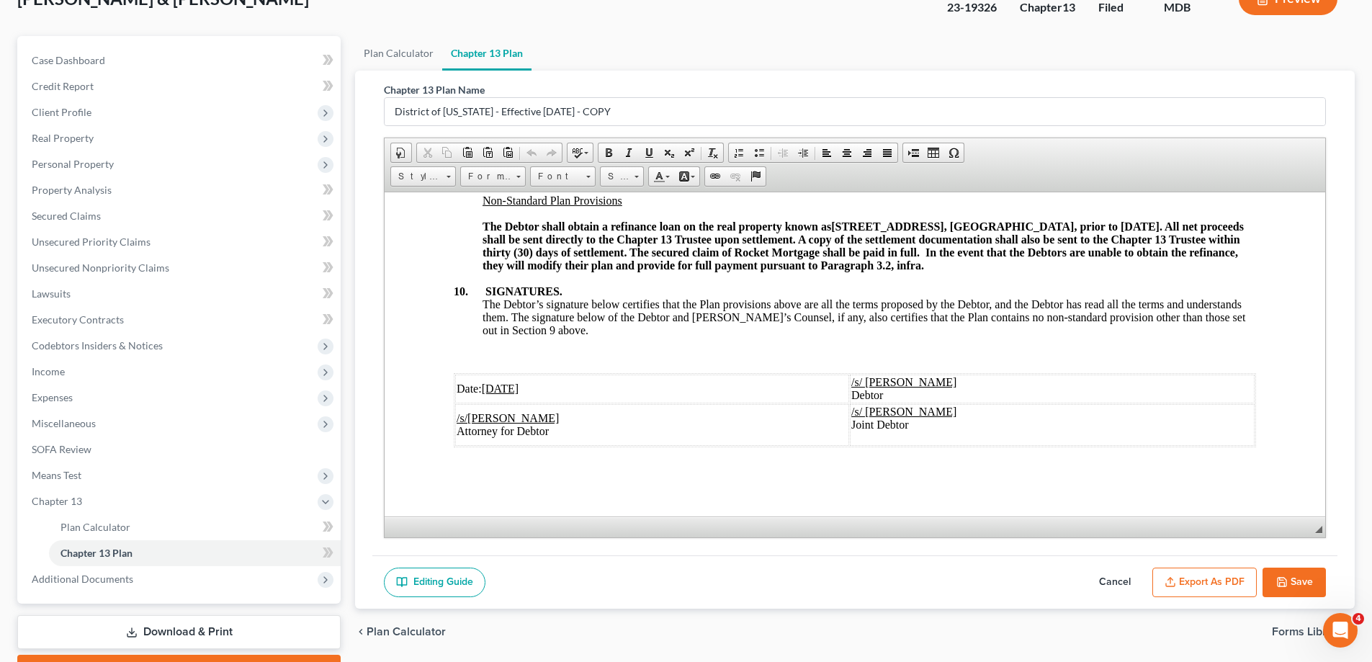
scroll to position [182, 0]
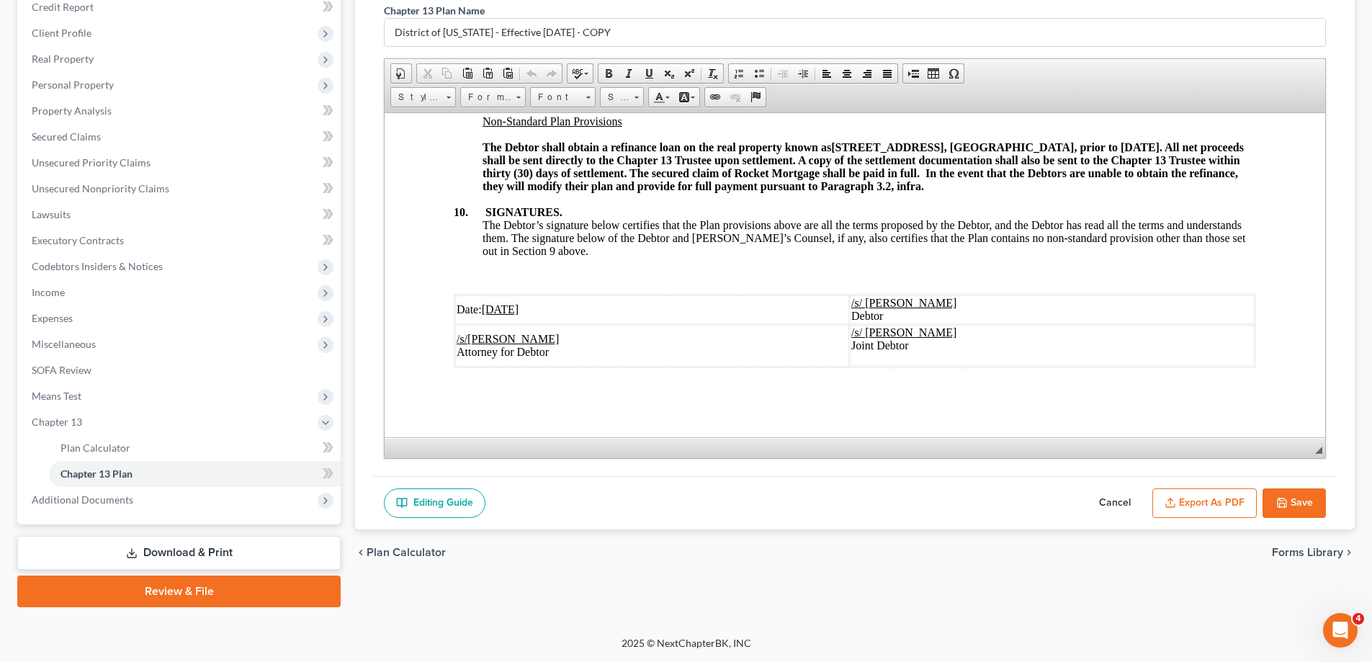
click at [1280, 506] on icon "button" at bounding box center [1282, 503] width 9 height 9
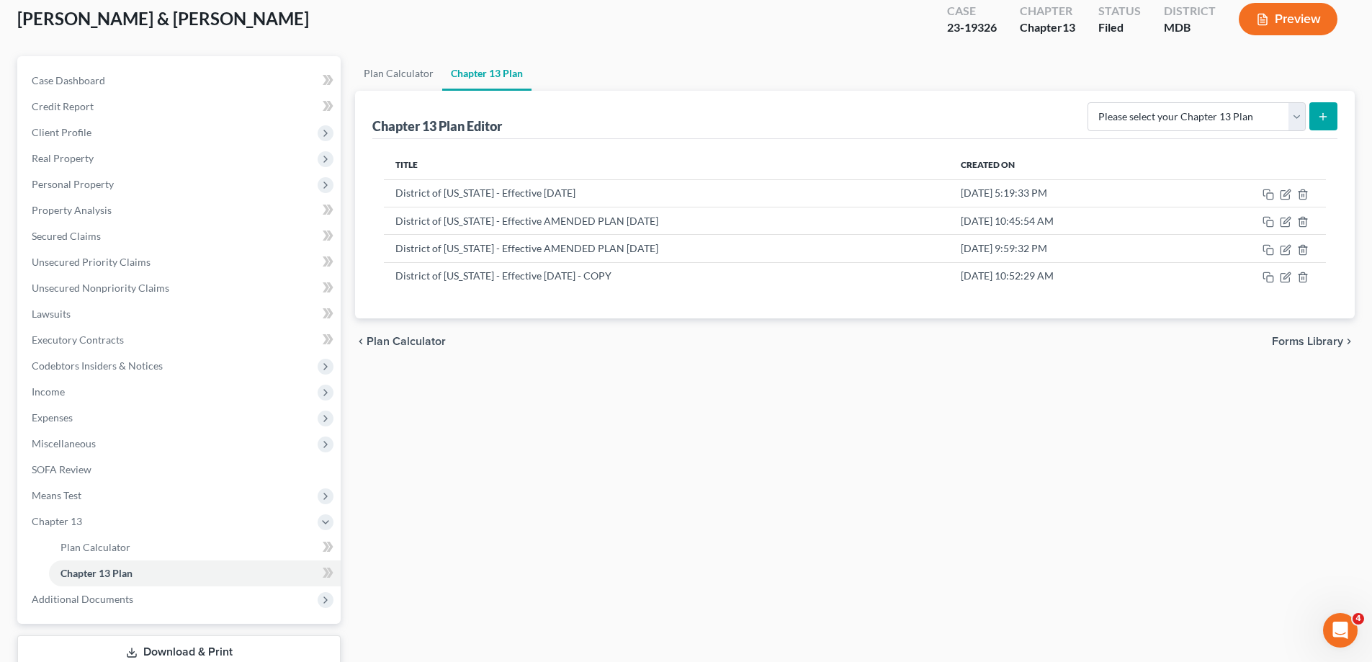
scroll to position [0, 0]
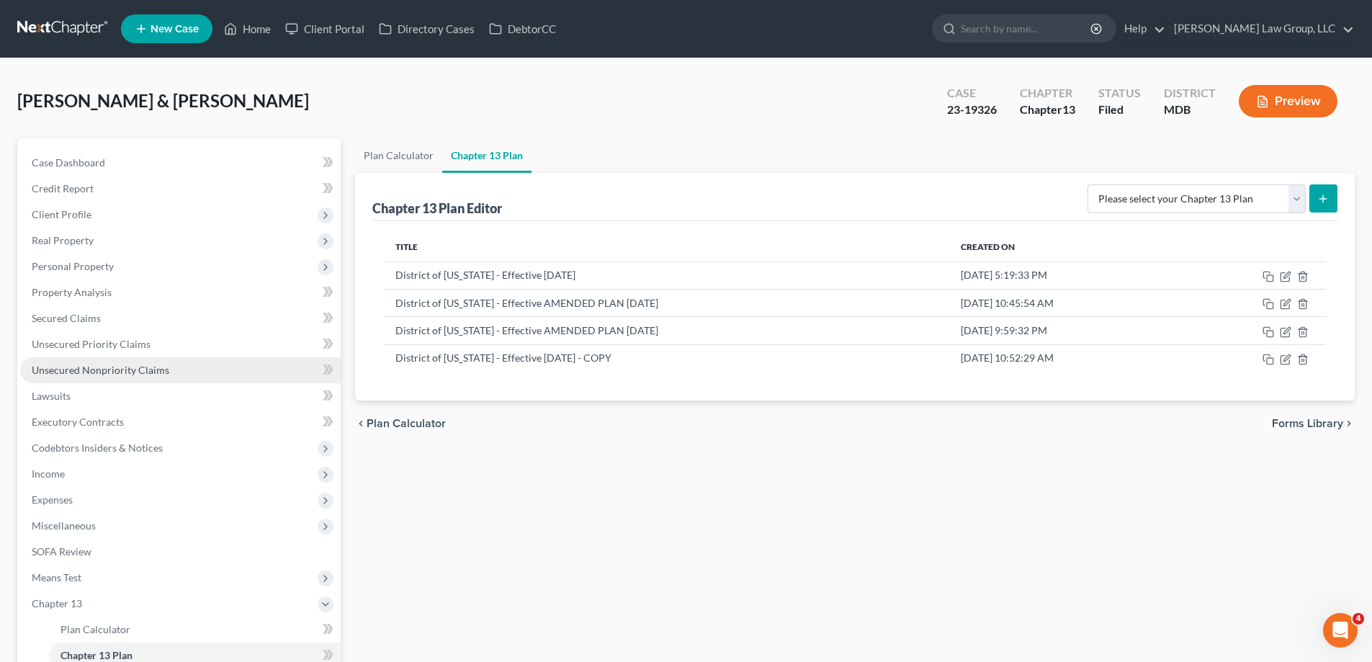
click at [186, 380] on link "Unsecured Nonpriority Claims" at bounding box center [180, 370] width 321 height 26
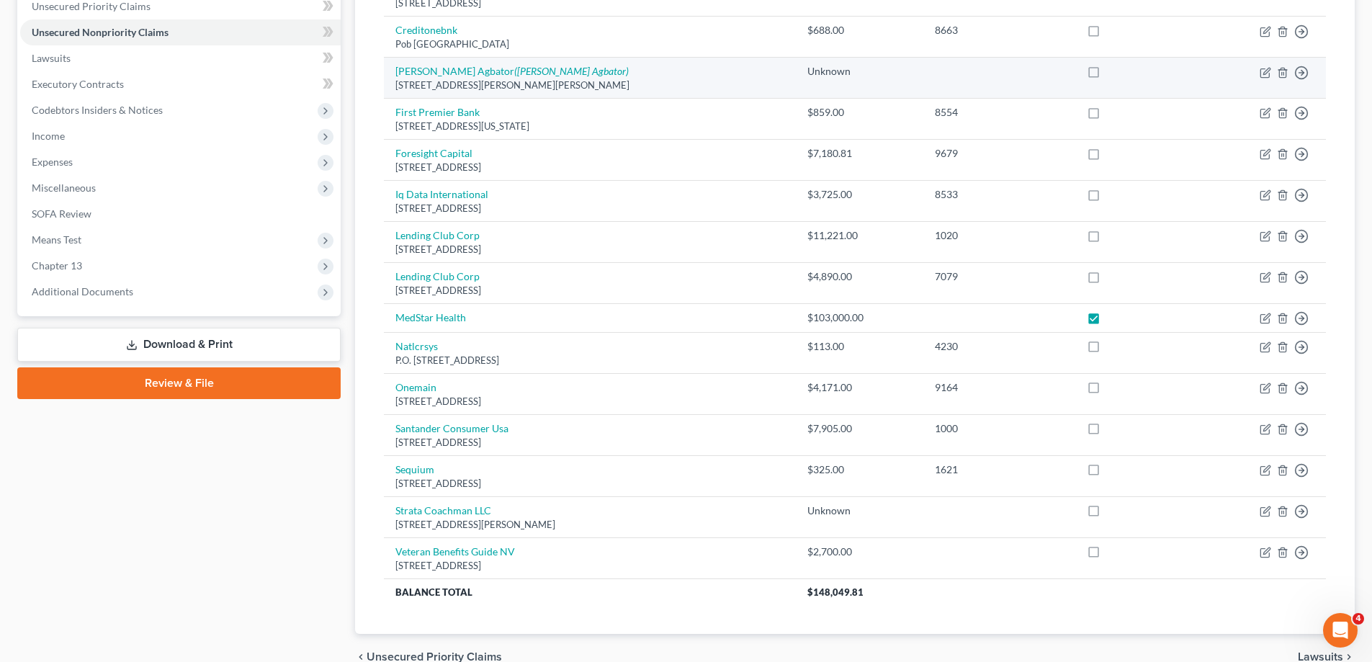
scroll to position [411, 0]
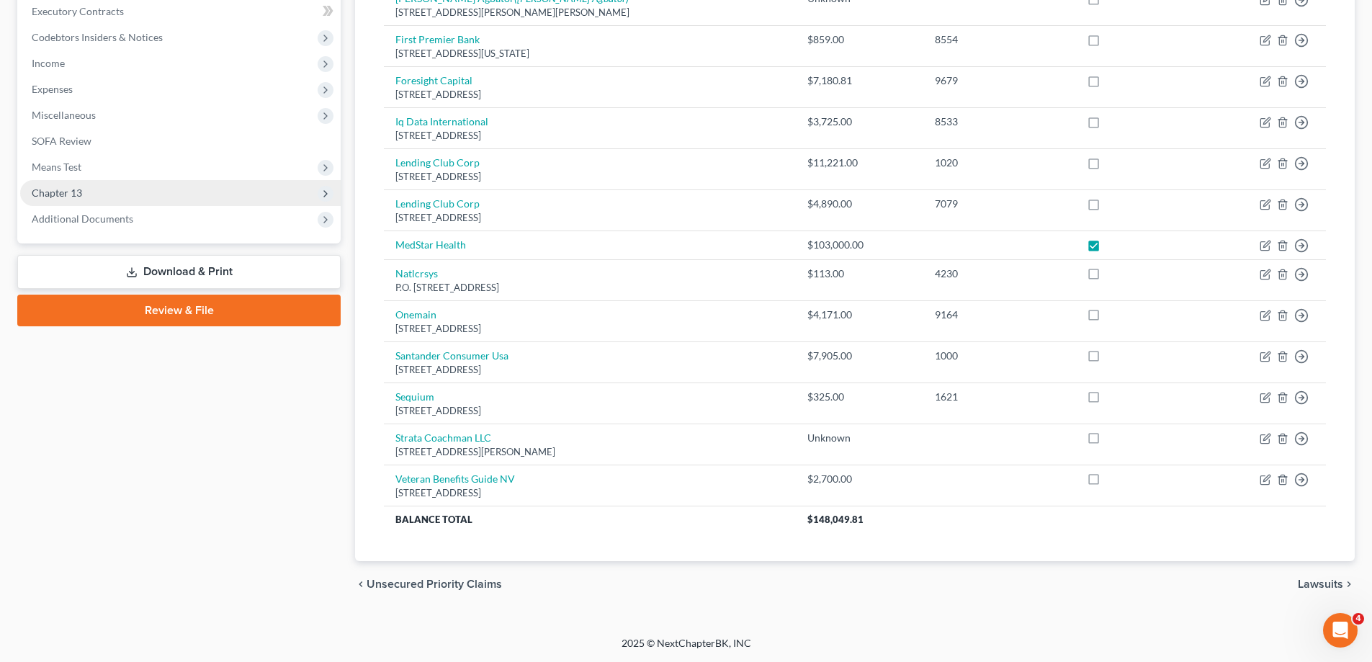
click at [128, 189] on span "Chapter 13" at bounding box center [180, 193] width 321 height 26
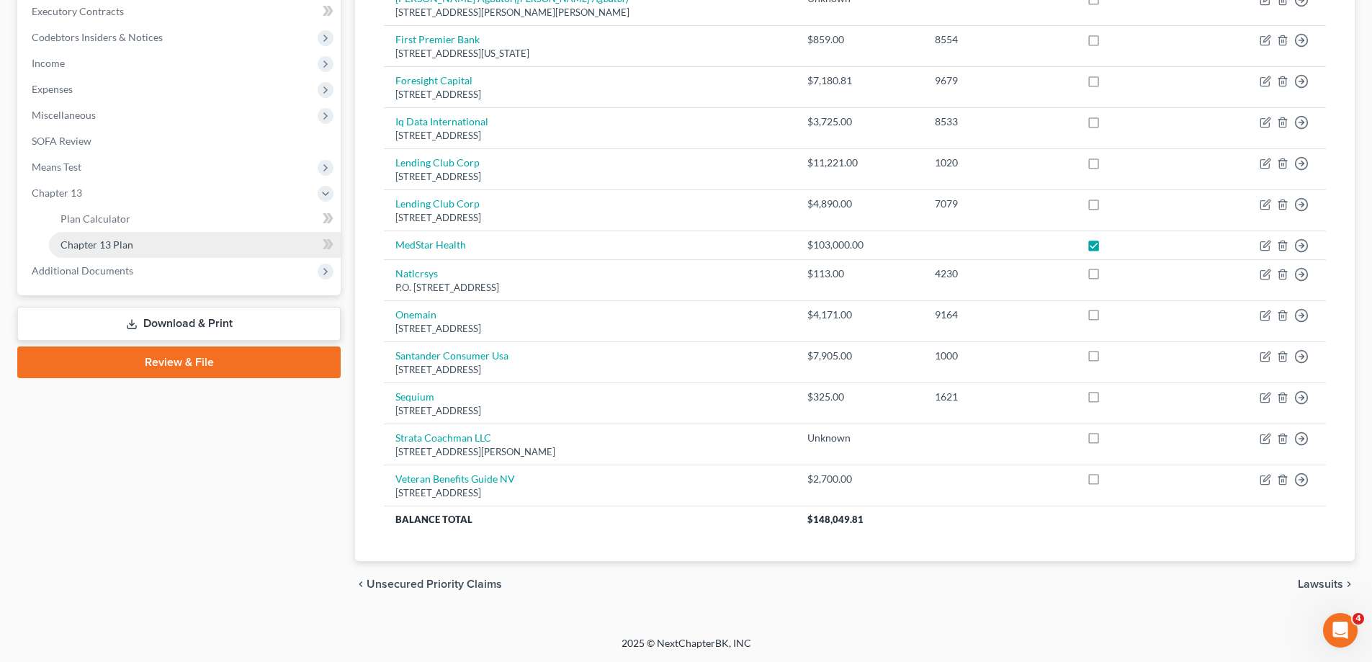
click at [171, 253] on link "Chapter 13 Plan" at bounding box center [195, 245] width 292 height 26
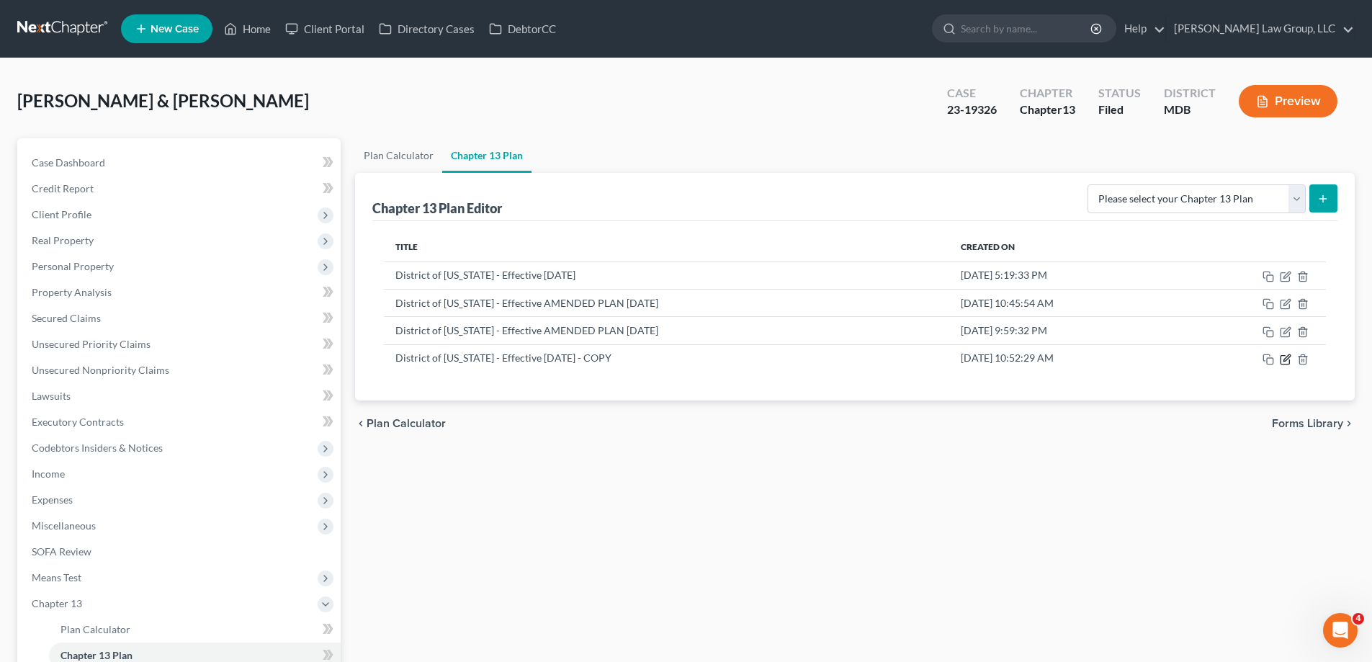
drag, startPoint x: 1287, startPoint y: 359, endPoint x: 1301, endPoint y: 334, distance: 29.3
click at [1288, 359] on icon "button" at bounding box center [1286, 360] width 12 height 12
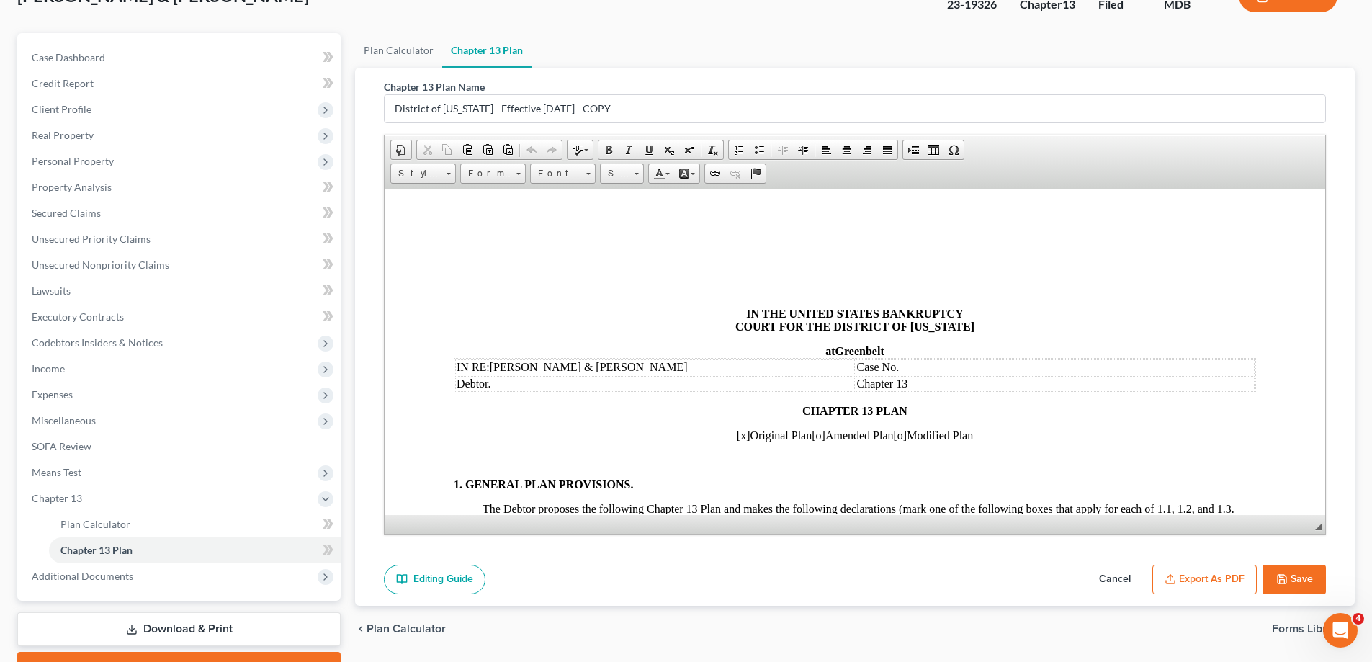
scroll to position [182, 0]
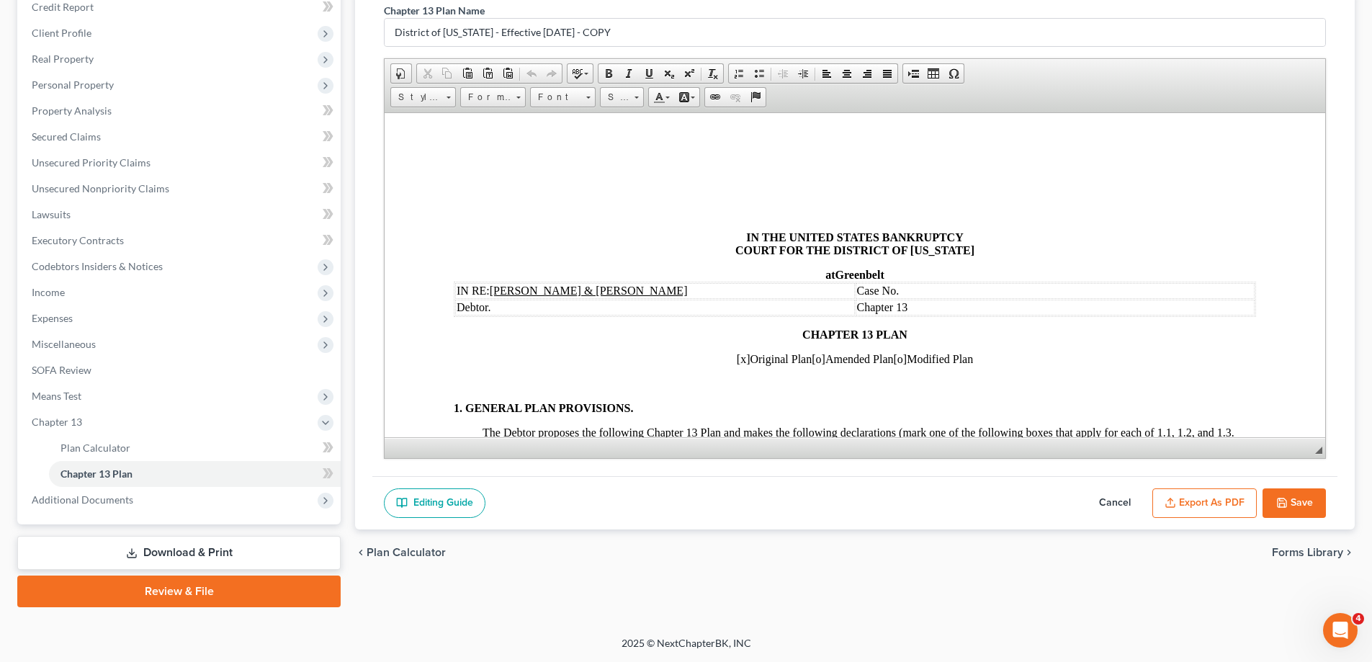
click at [1115, 498] on button "Cancel" at bounding box center [1114, 503] width 63 height 30
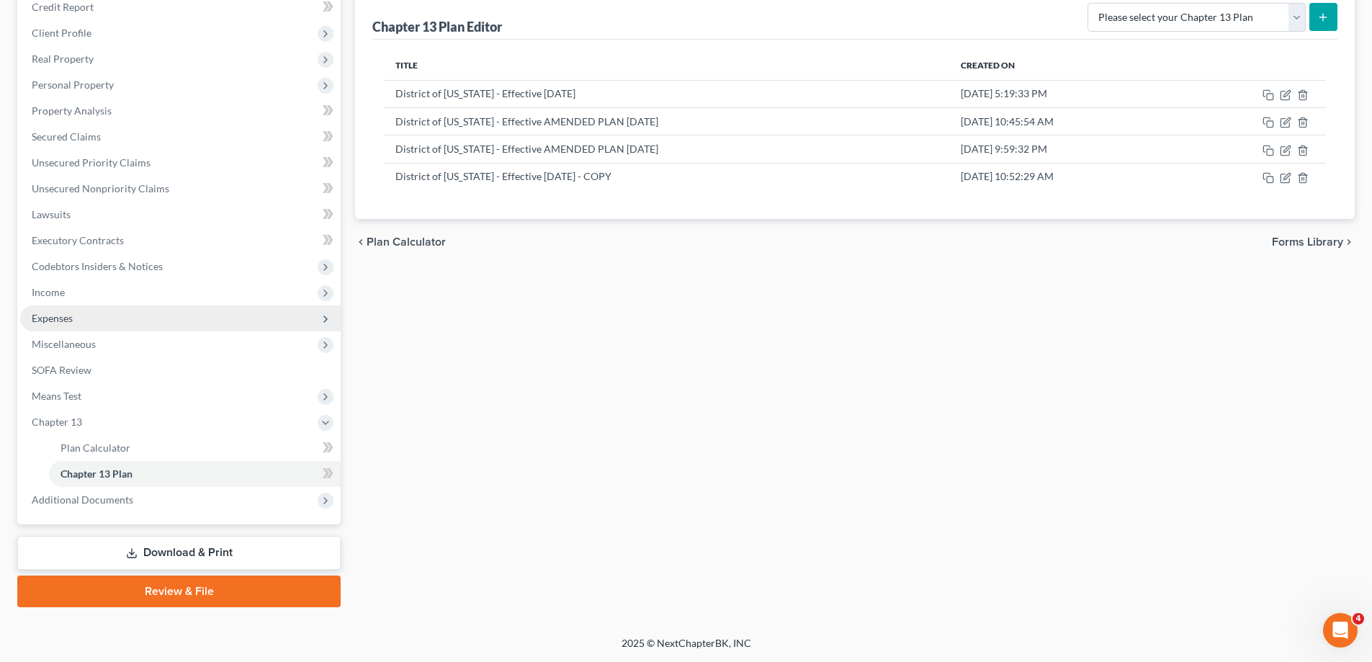
click at [94, 310] on span "Expenses" at bounding box center [180, 318] width 321 height 26
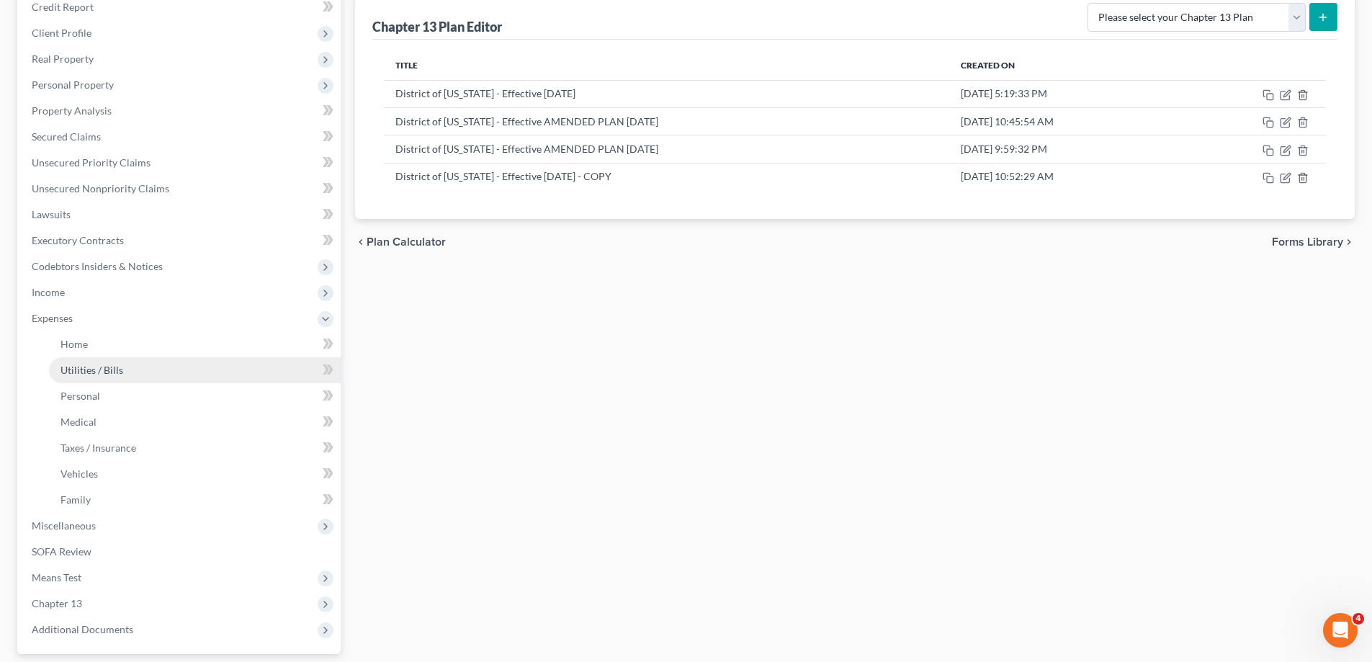
click at [116, 379] on link "Utilities / Bills" at bounding box center [195, 370] width 292 height 26
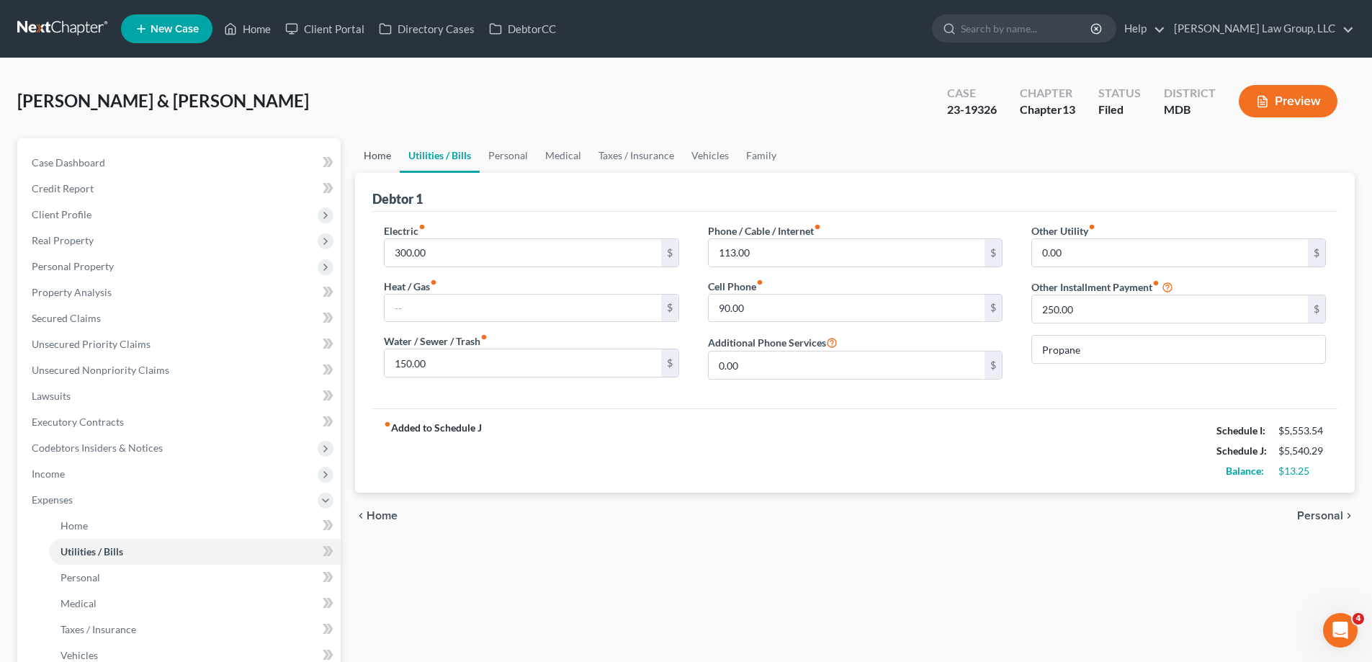
click at [383, 161] on link "Home" at bounding box center [377, 155] width 45 height 35
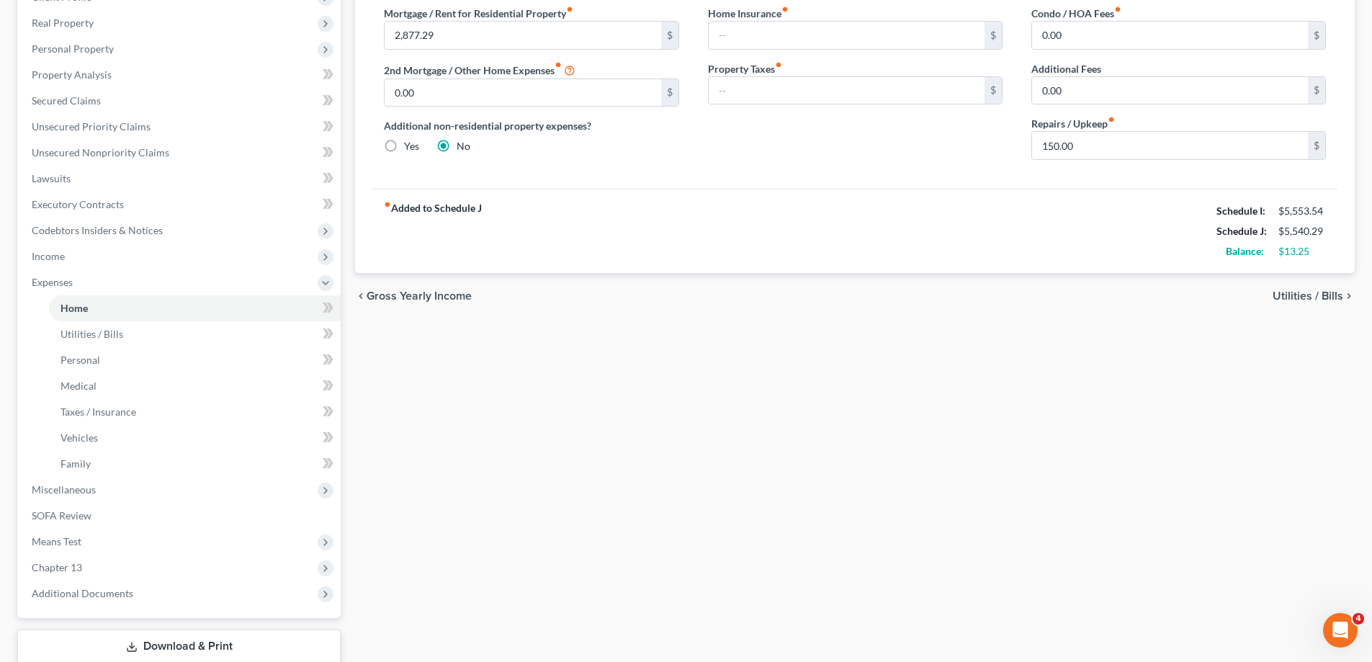
scroll to position [311, 0]
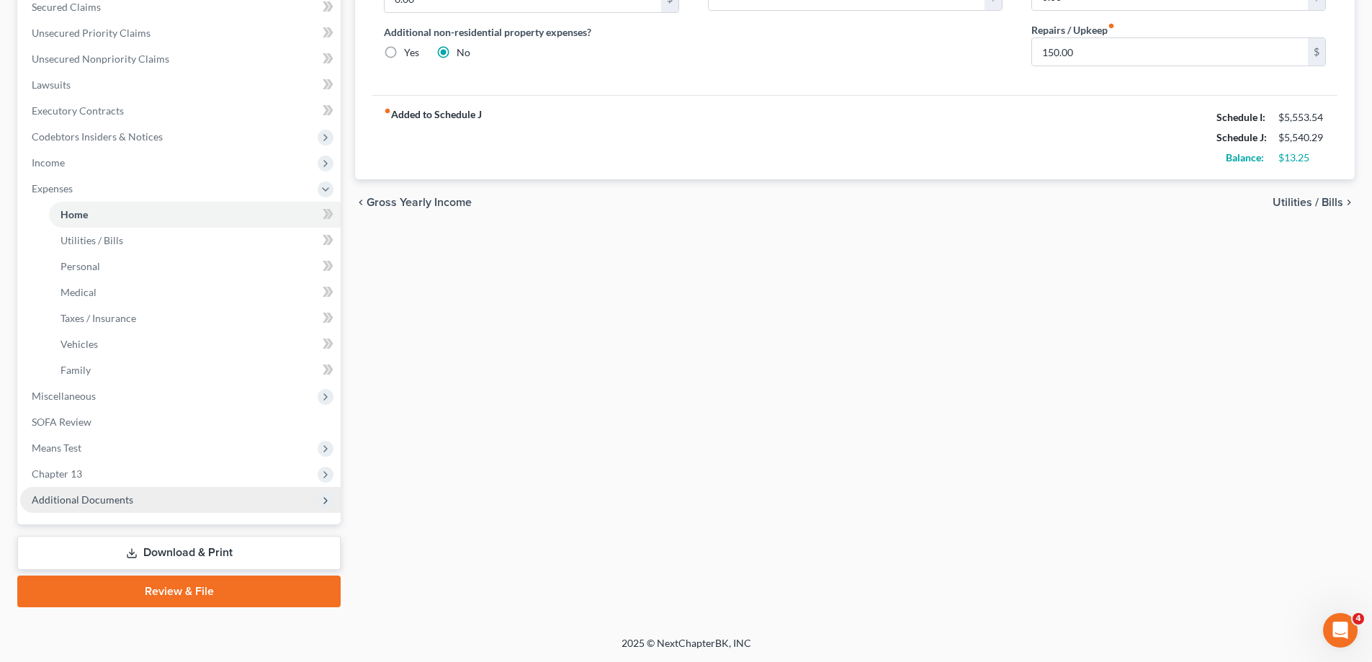
click at [167, 498] on span "Additional Documents" at bounding box center [180, 500] width 321 height 26
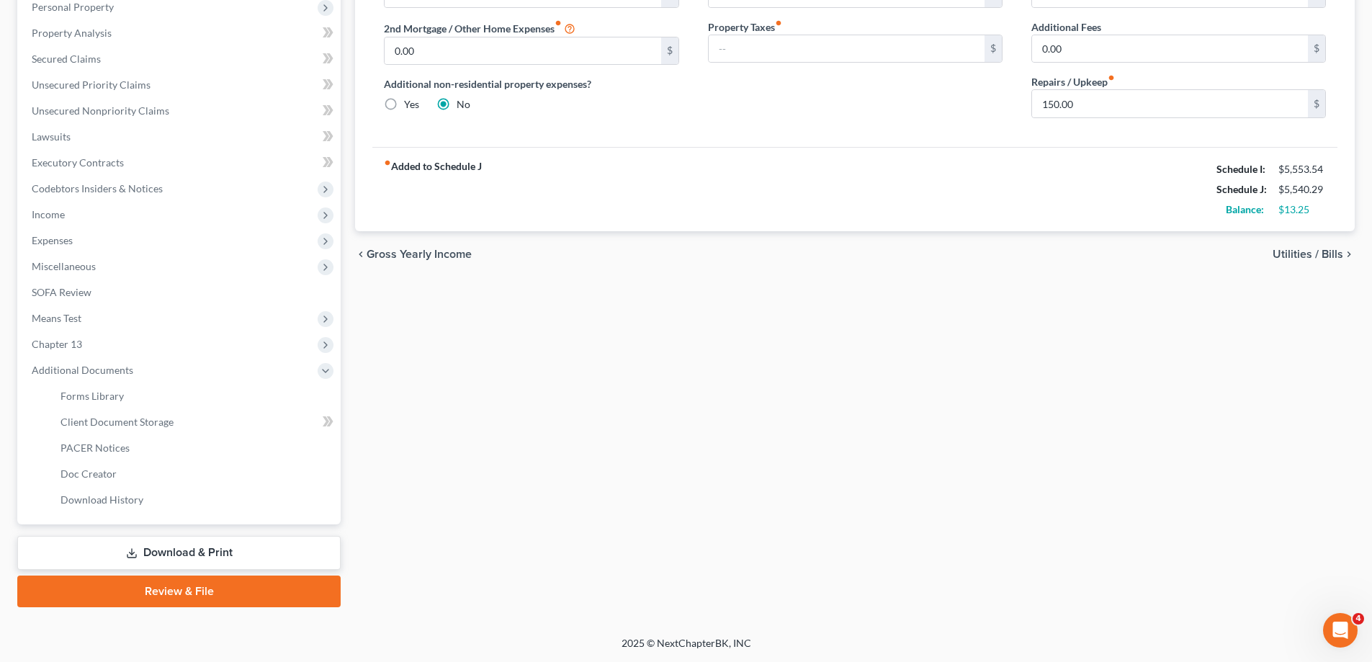
scroll to position [259, 0]
click at [152, 441] on link "PACER Notices" at bounding box center [195, 448] width 292 height 26
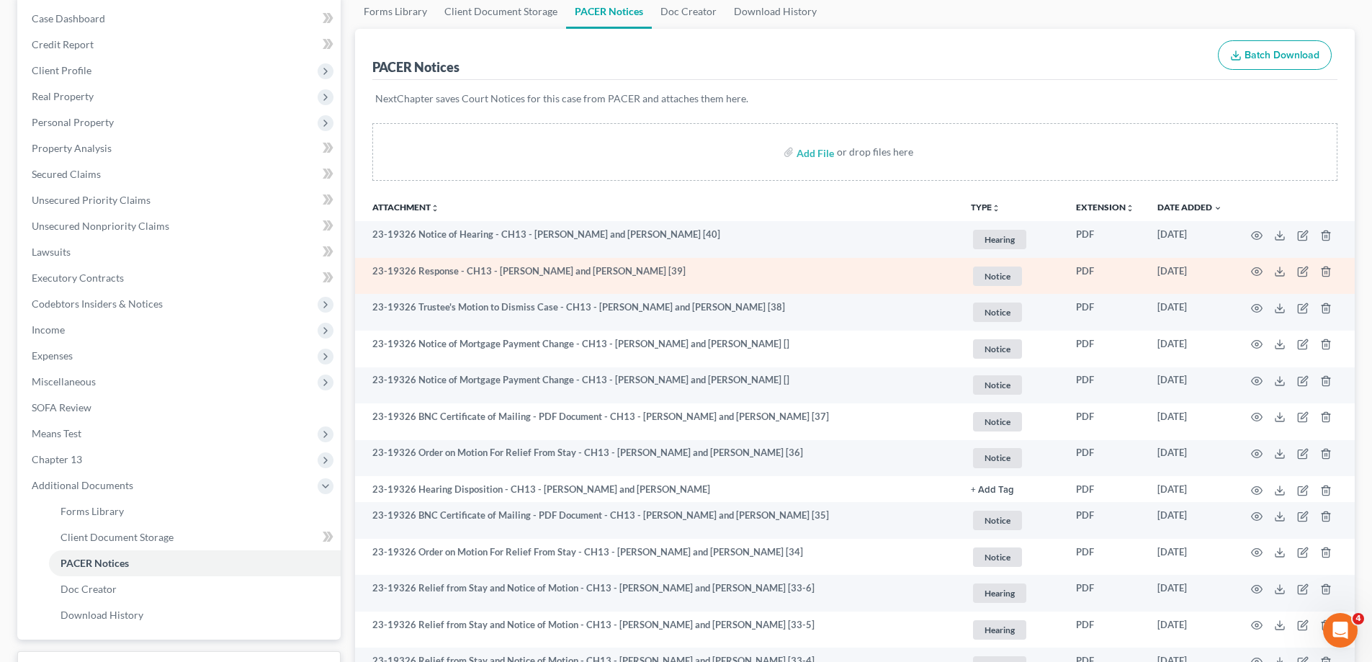
scroll to position [432, 0]
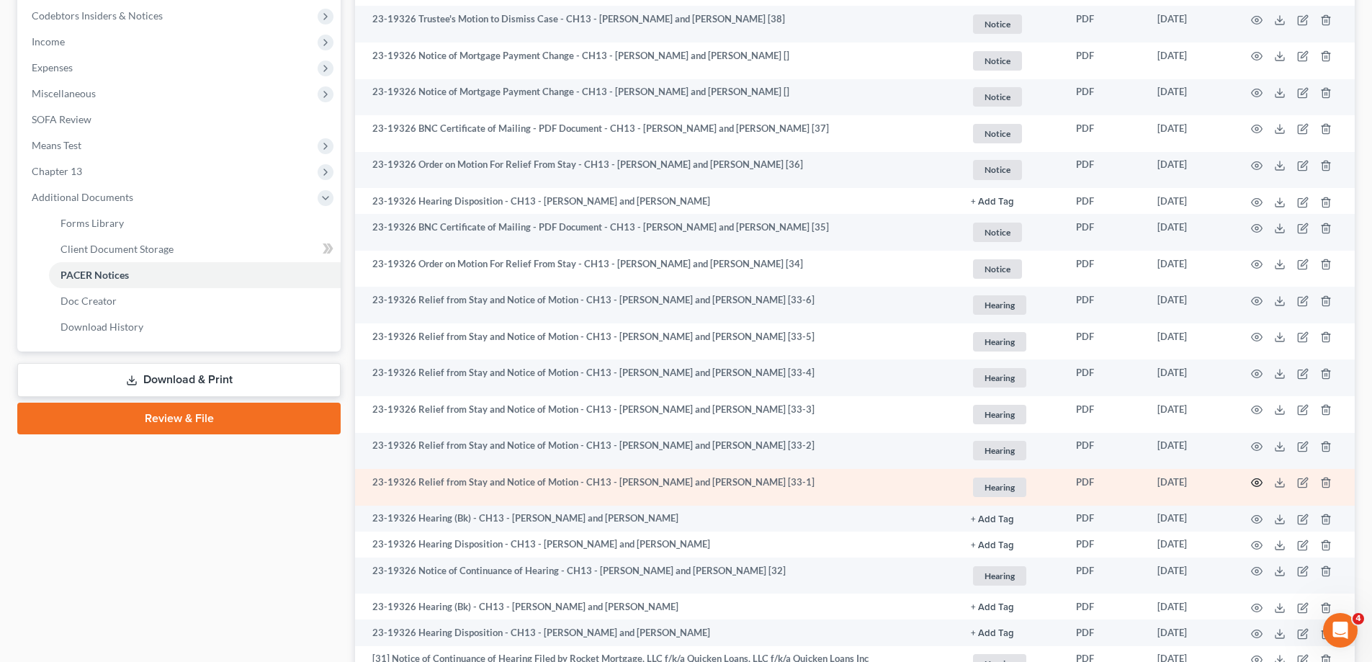
click at [1253, 481] on icon "button" at bounding box center [1257, 483] width 11 height 8
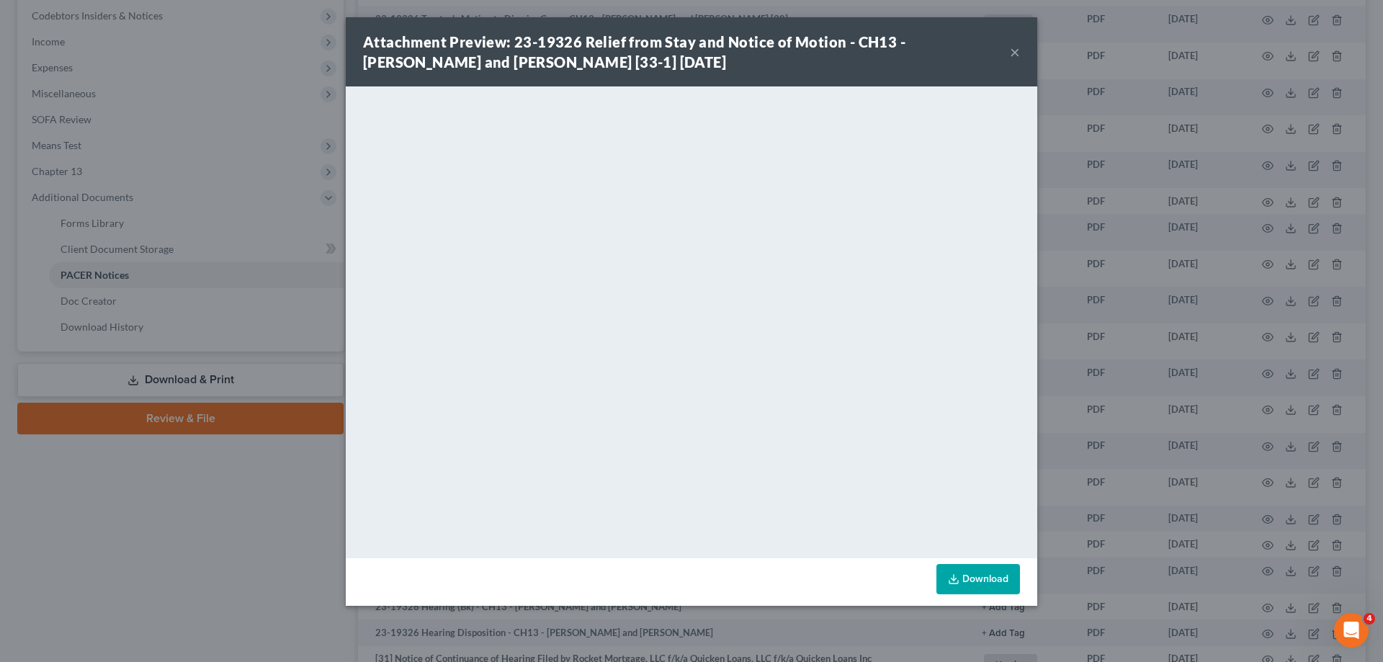
click at [1016, 49] on button "×" at bounding box center [1015, 51] width 10 height 17
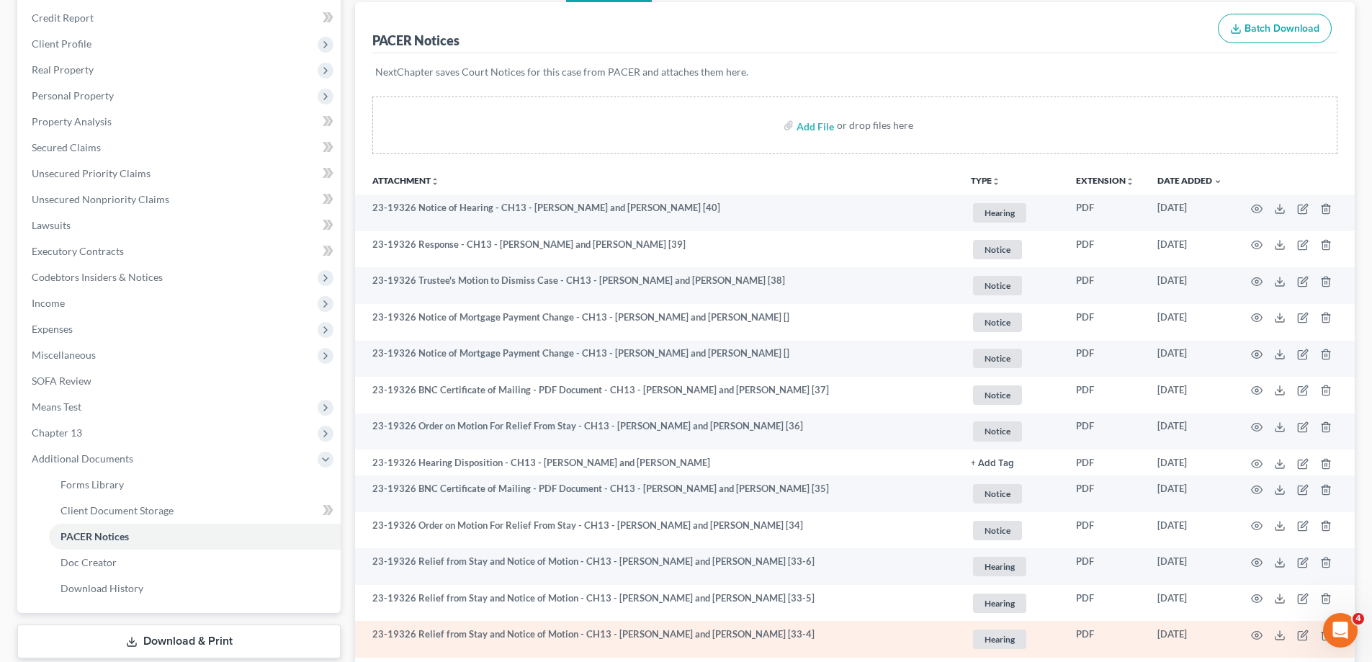
scroll to position [144, 0]
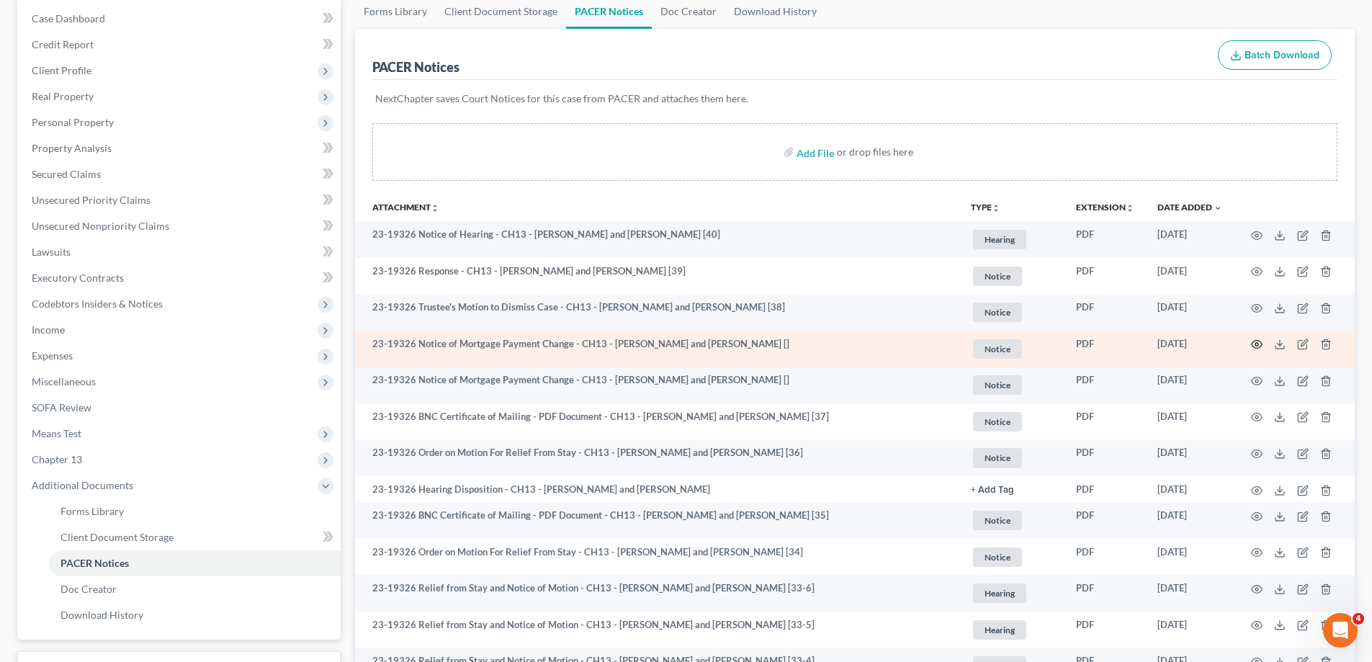
click at [1257, 339] on icon "button" at bounding box center [1257, 345] width 12 height 12
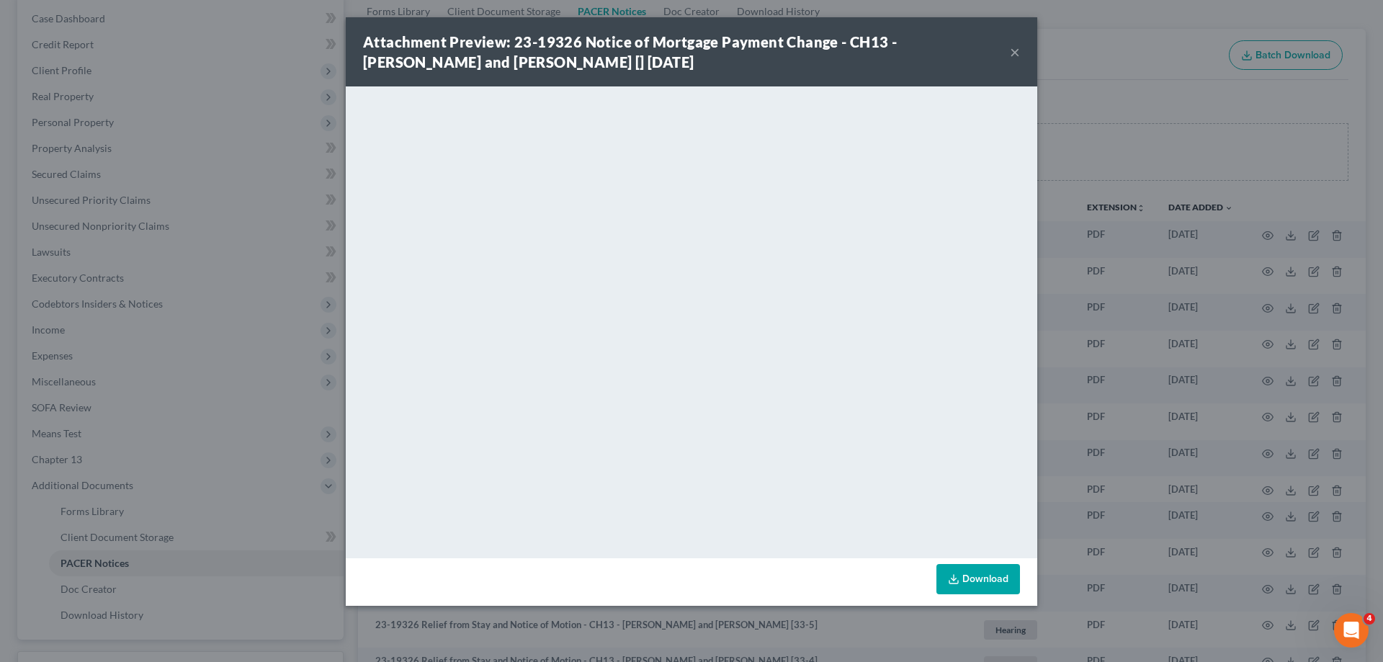
click at [1018, 55] on button "×" at bounding box center [1015, 51] width 10 height 17
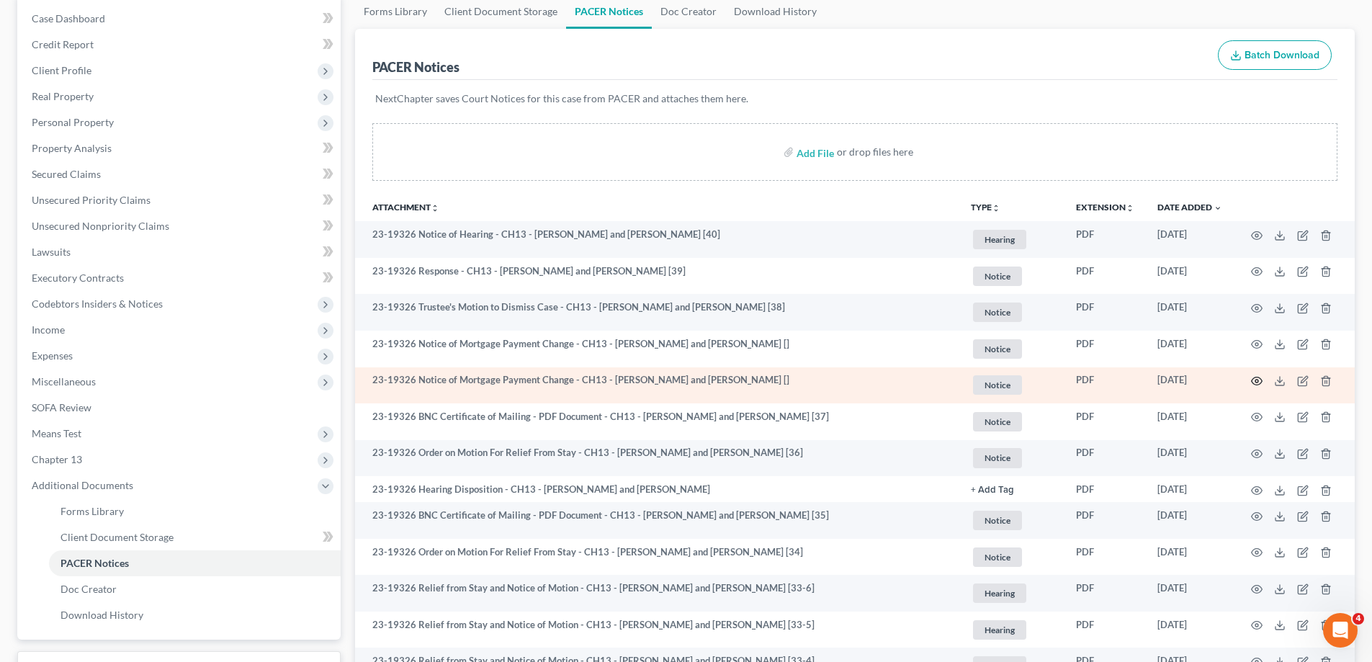
click at [1257, 379] on icon "button" at bounding box center [1257, 381] width 12 height 12
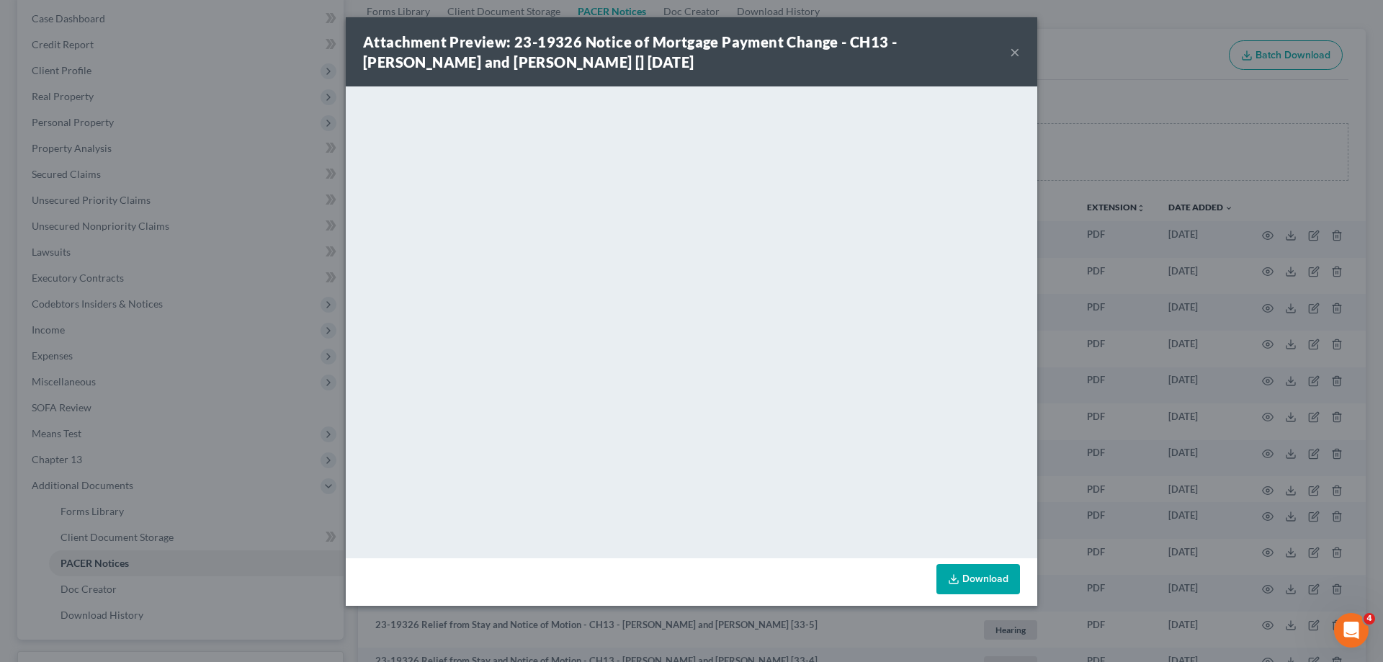
click at [1014, 53] on button "×" at bounding box center [1015, 51] width 10 height 17
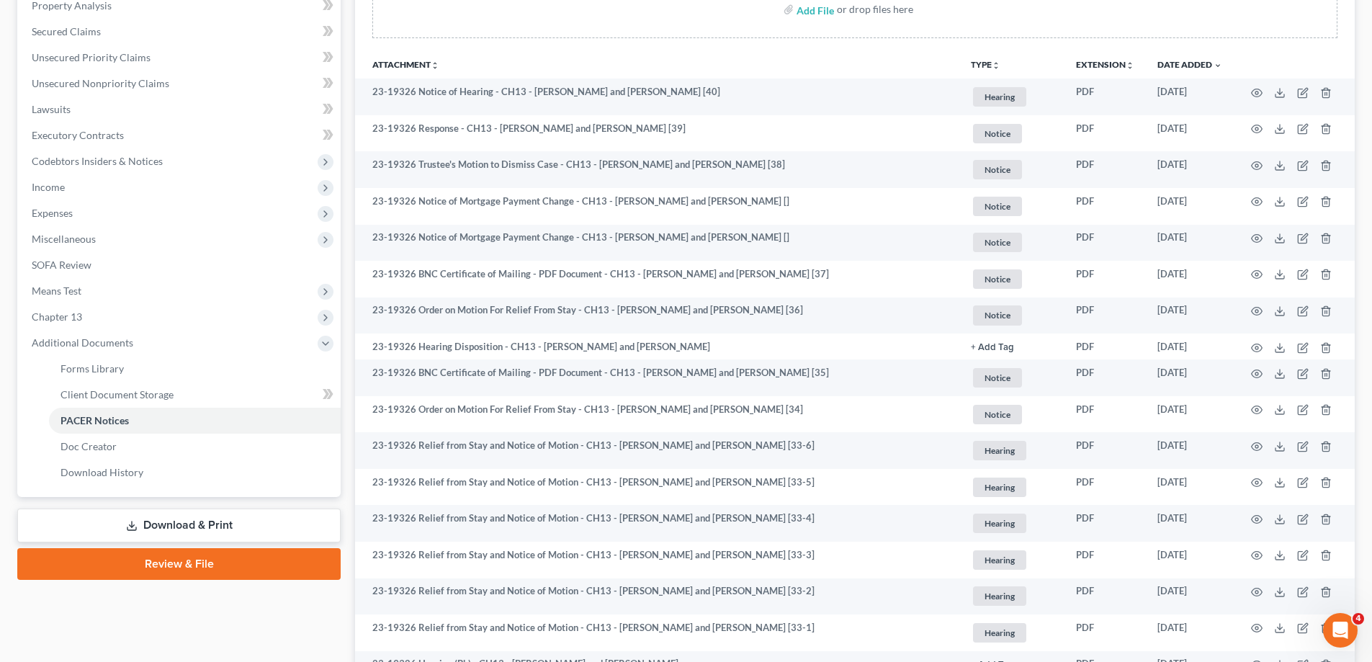
scroll to position [288, 0]
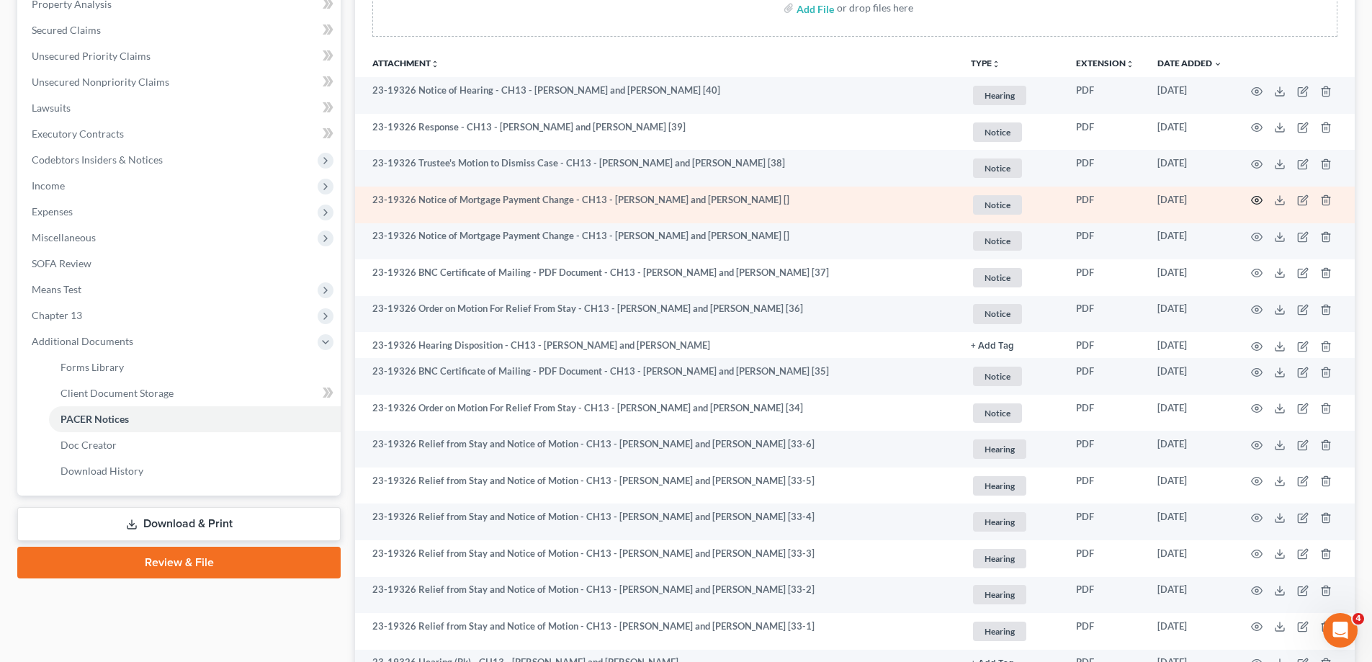
click at [1259, 195] on icon "button" at bounding box center [1257, 201] width 12 height 12
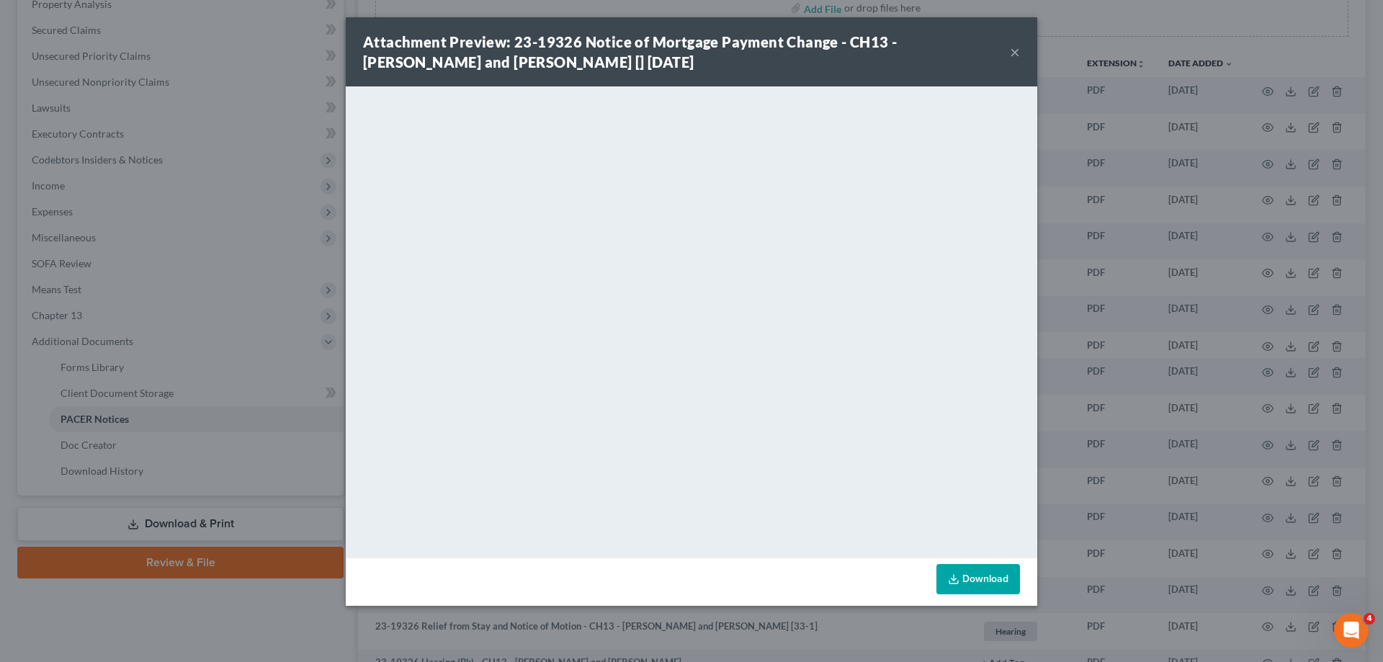
click at [1018, 53] on button "×" at bounding box center [1015, 51] width 10 height 17
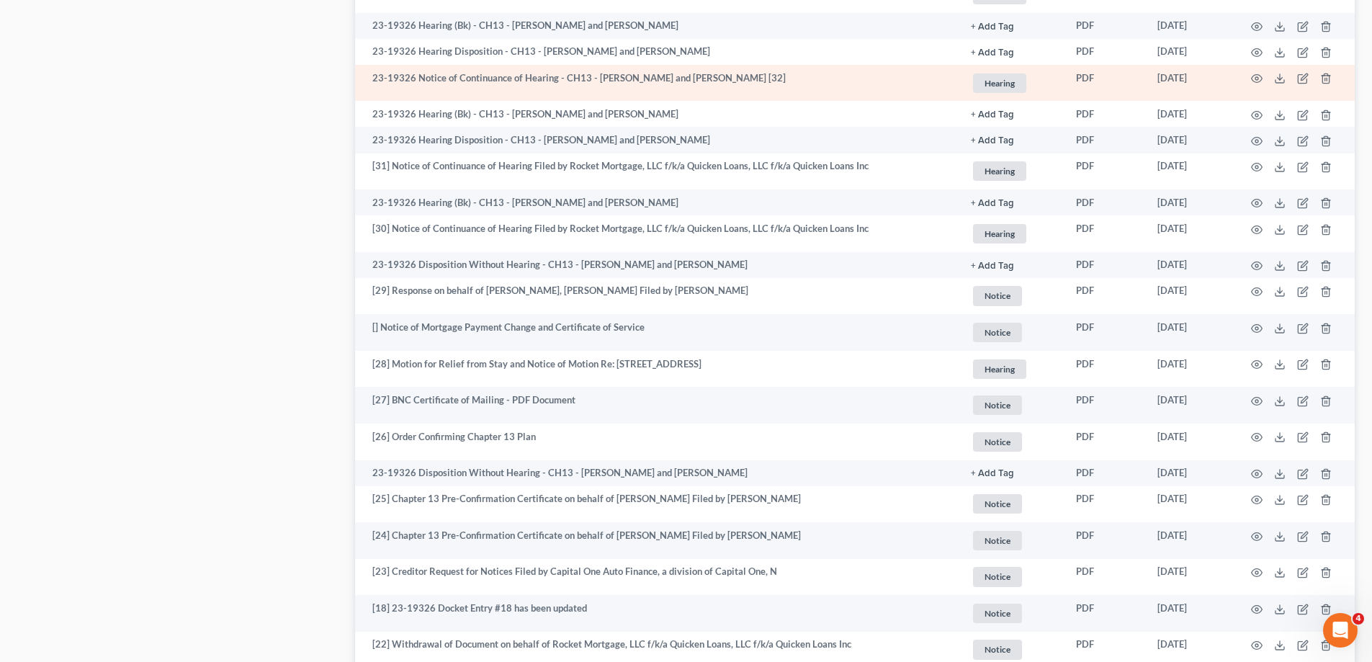
scroll to position [937, 0]
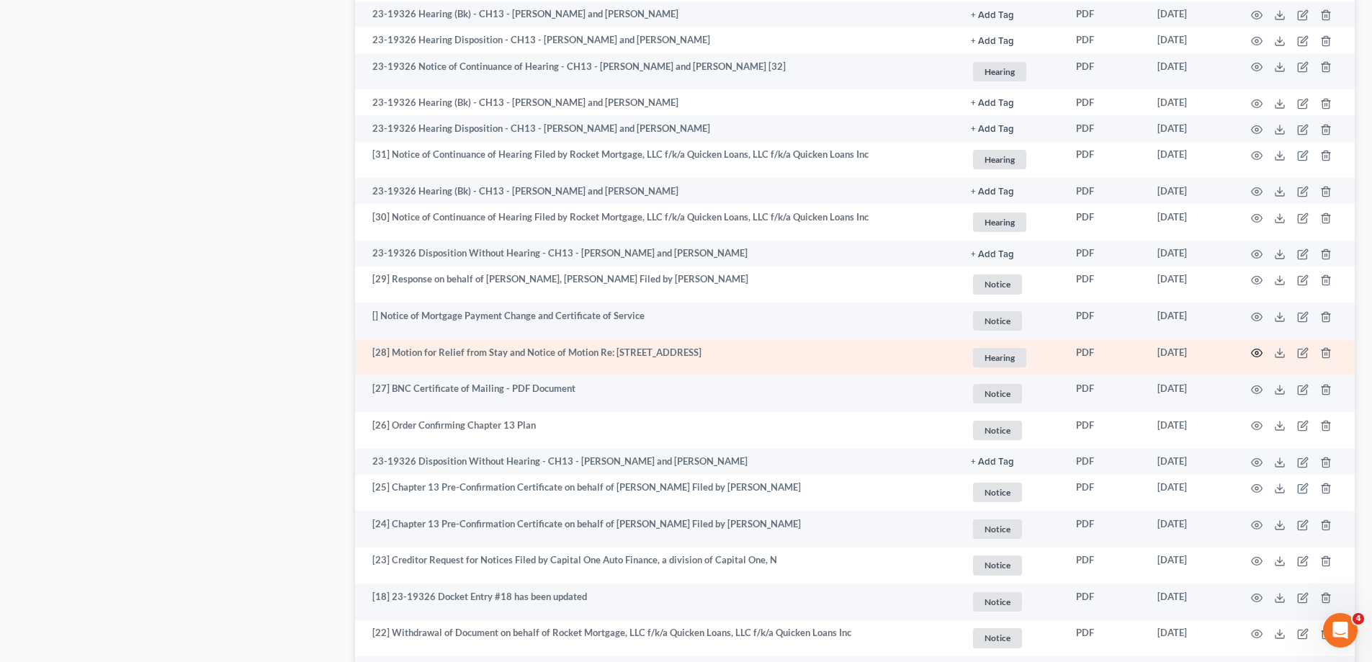
click at [1256, 353] on circle "button" at bounding box center [1257, 353] width 3 height 3
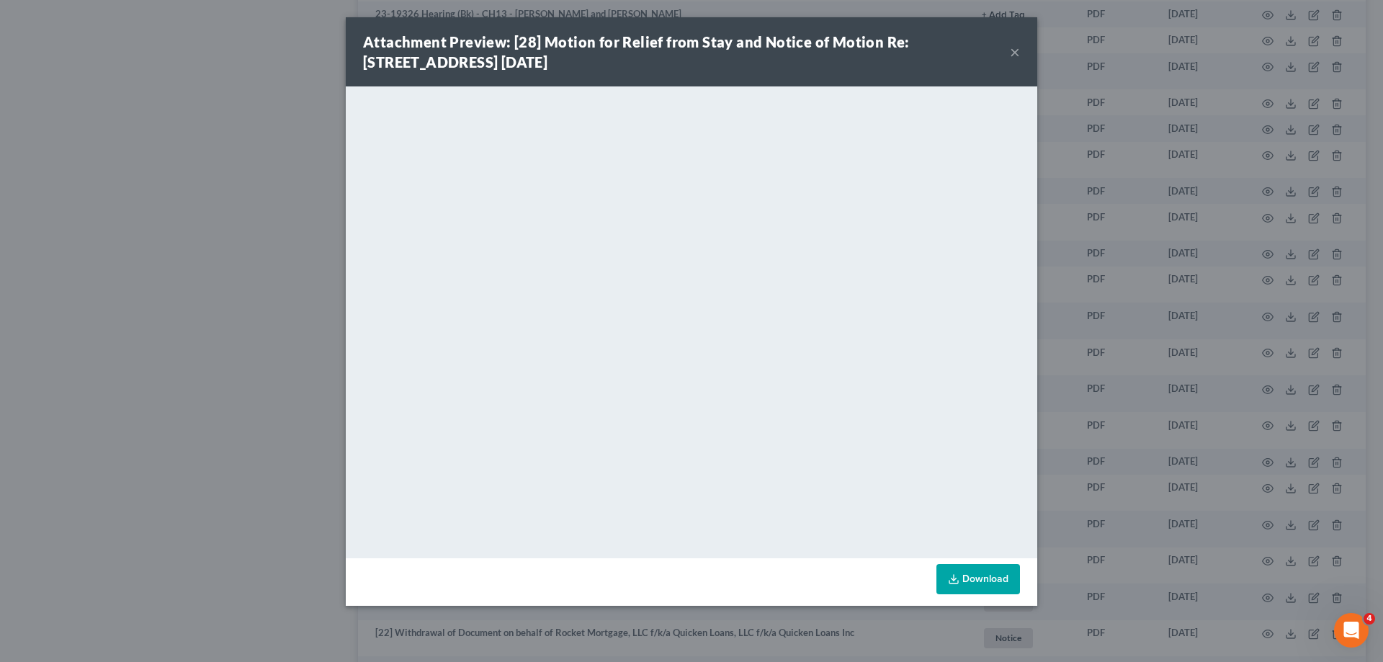
click at [1017, 52] on button "×" at bounding box center [1015, 51] width 10 height 17
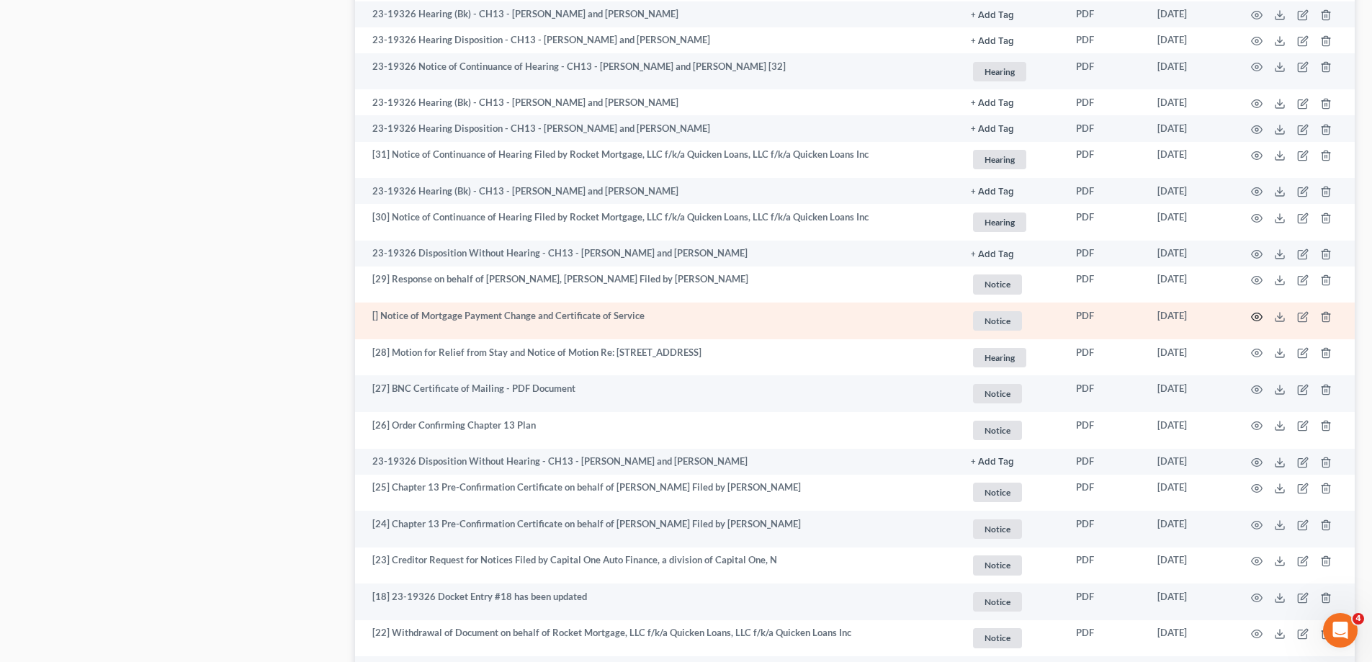
click at [1259, 314] on icon "button" at bounding box center [1257, 317] width 12 height 12
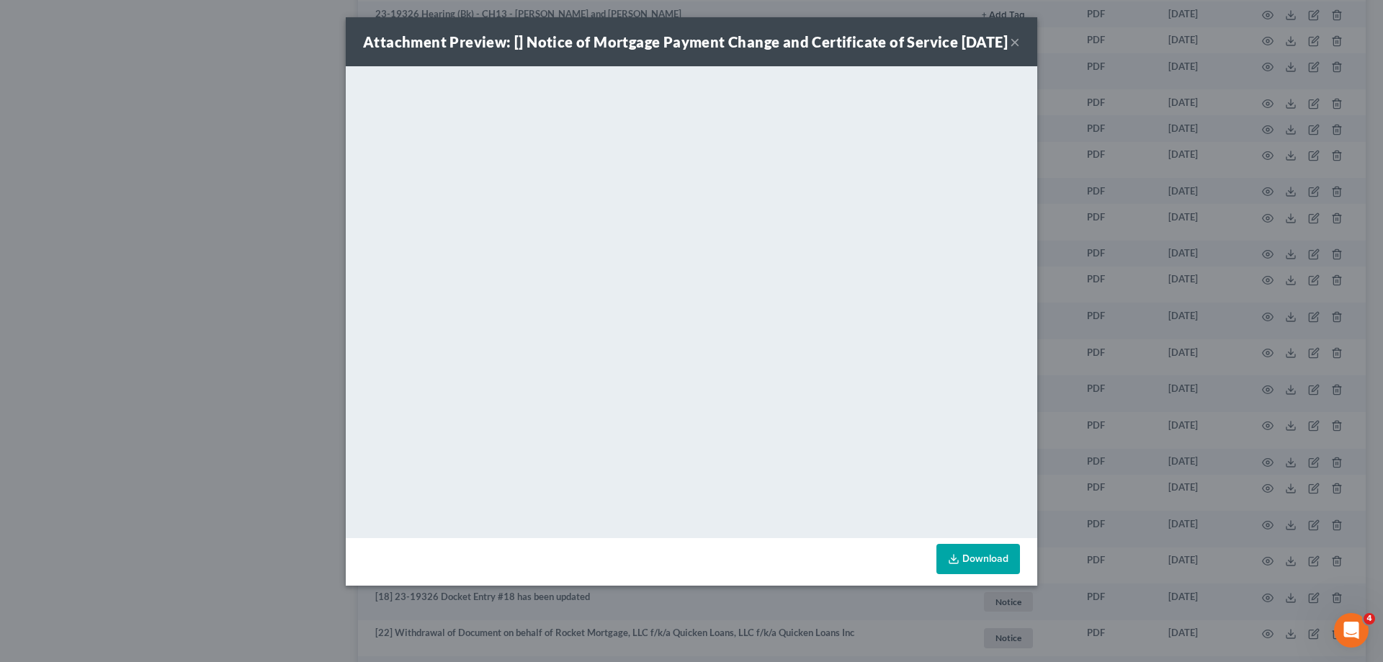
click at [1011, 50] on button "×" at bounding box center [1015, 41] width 10 height 17
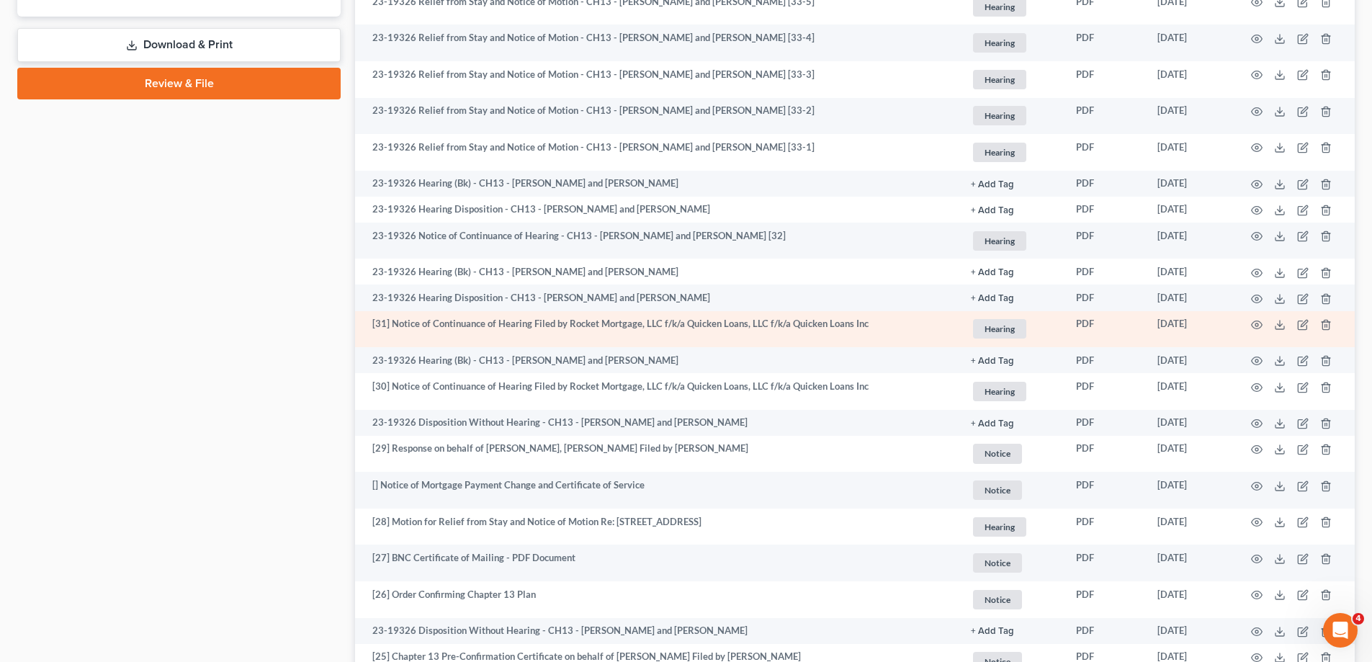
scroll to position [1009, 0]
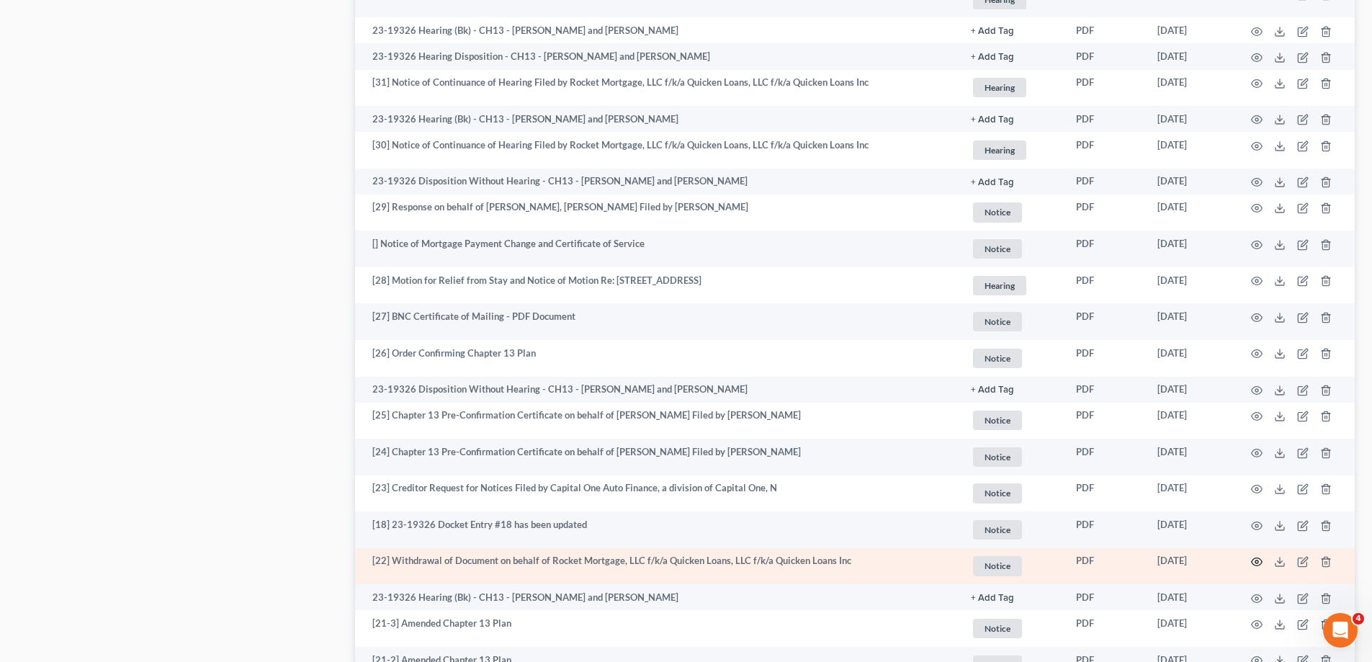
click at [1259, 558] on icon "button" at bounding box center [1257, 562] width 12 height 12
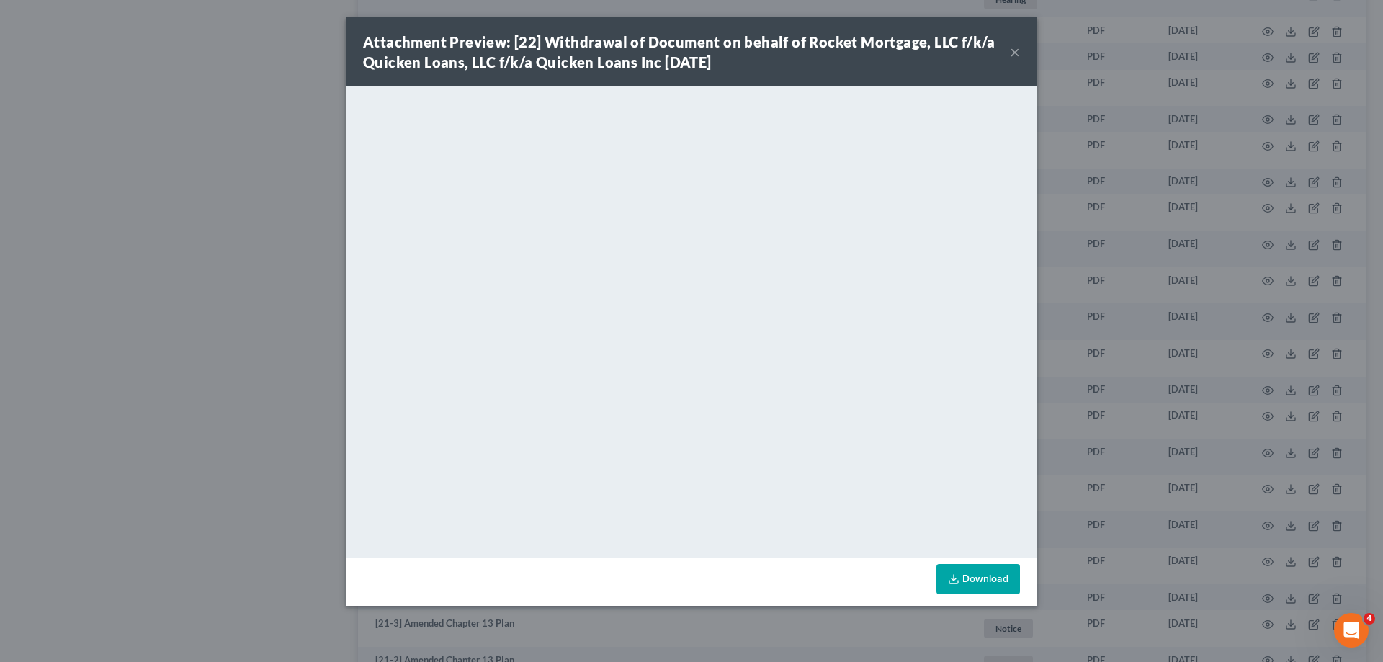
click at [1016, 53] on button "×" at bounding box center [1015, 51] width 10 height 17
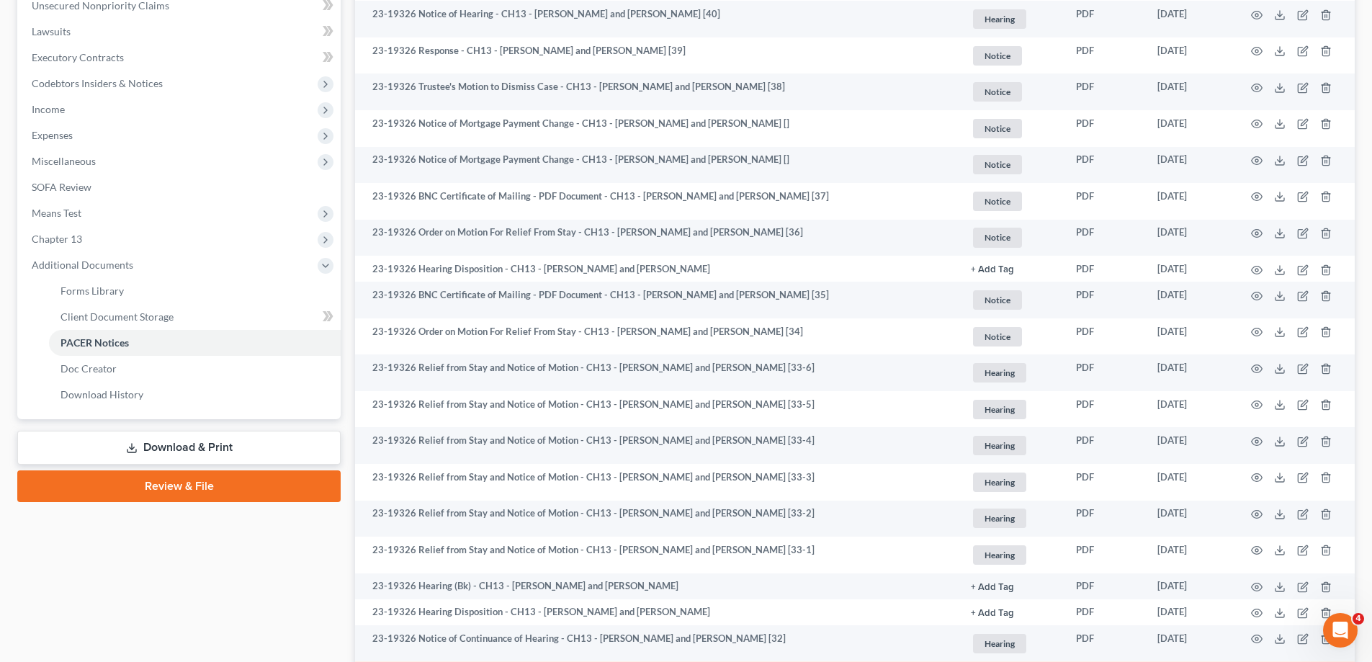
scroll to position [360, 0]
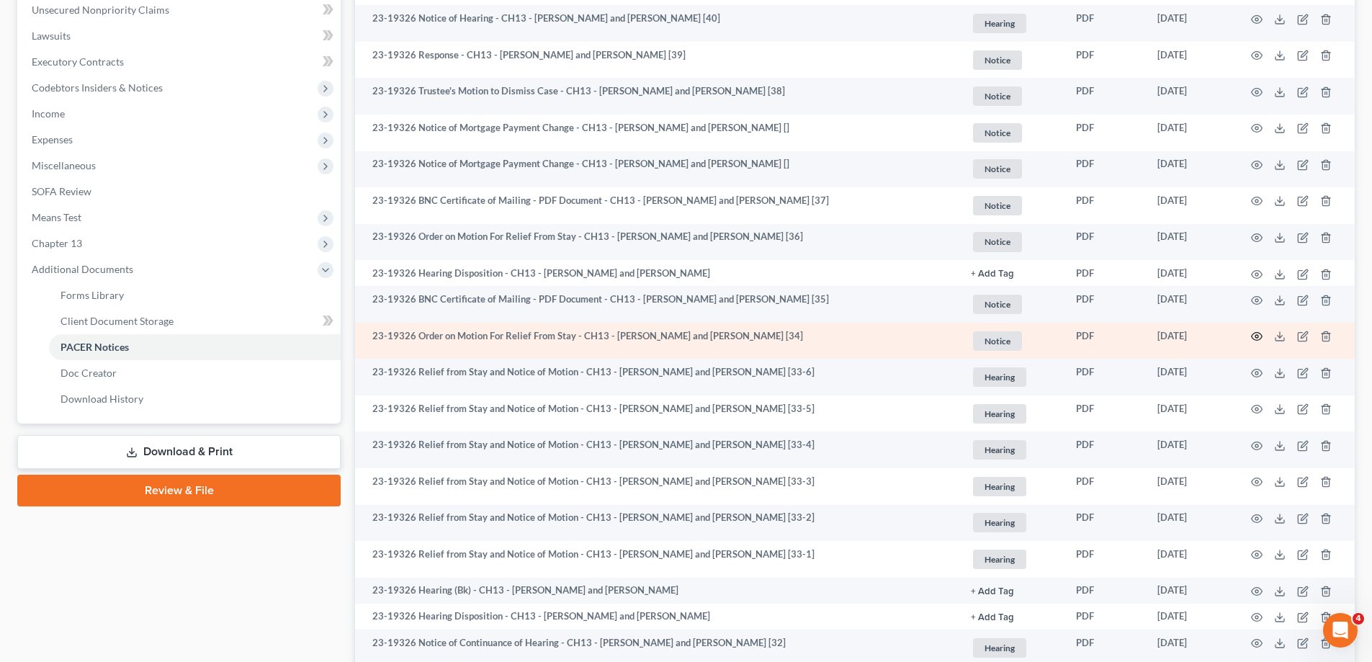
click at [1256, 333] on icon "button" at bounding box center [1257, 337] width 11 height 8
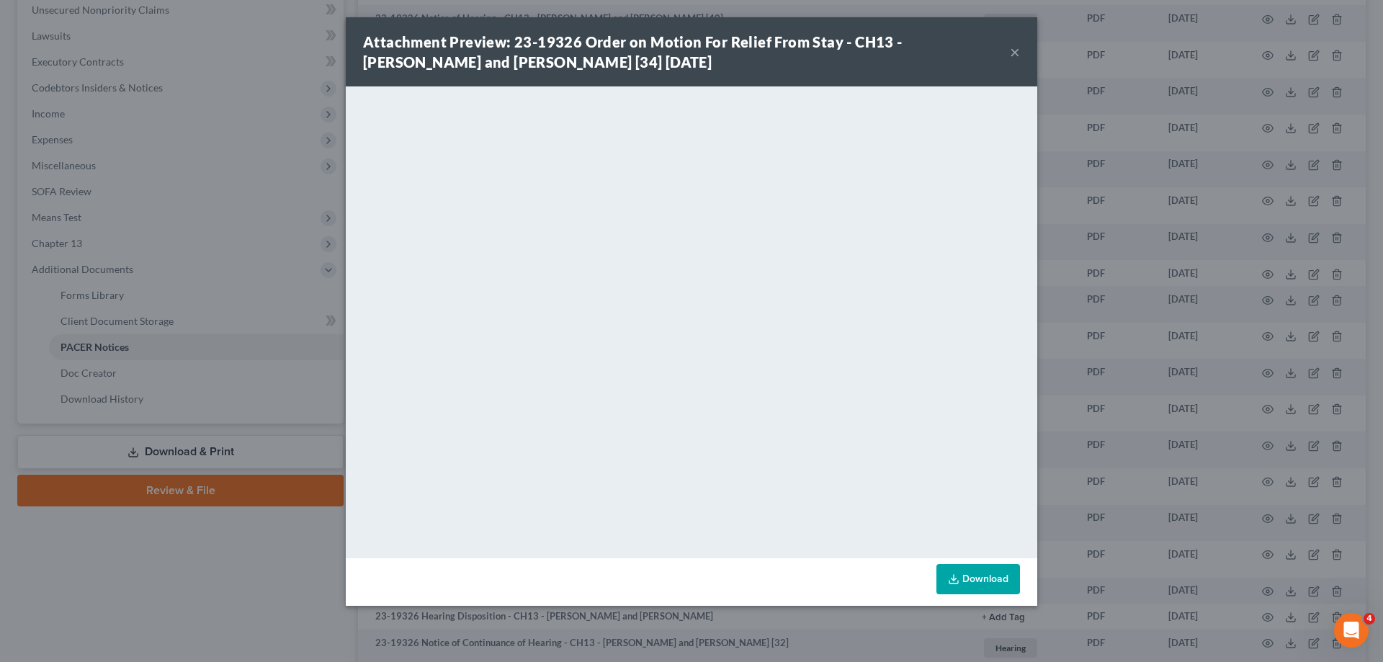
click at [1010, 52] on button "×" at bounding box center [1015, 51] width 10 height 17
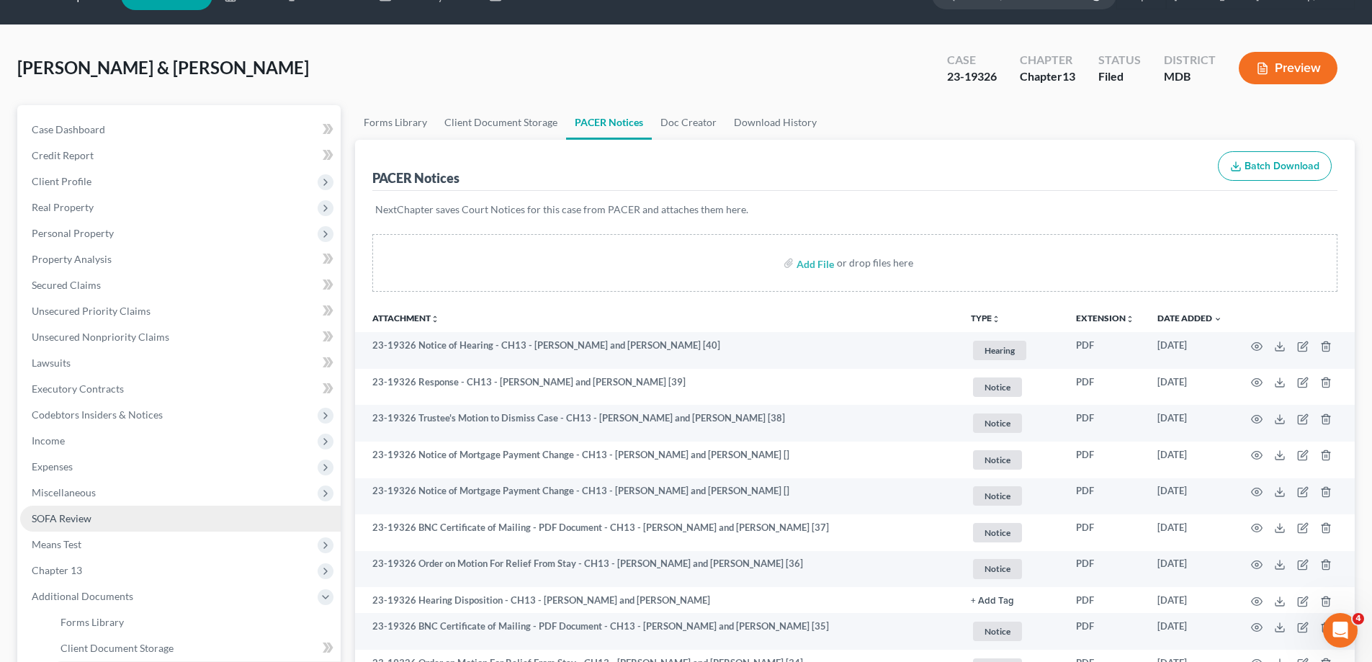
scroll to position [0, 0]
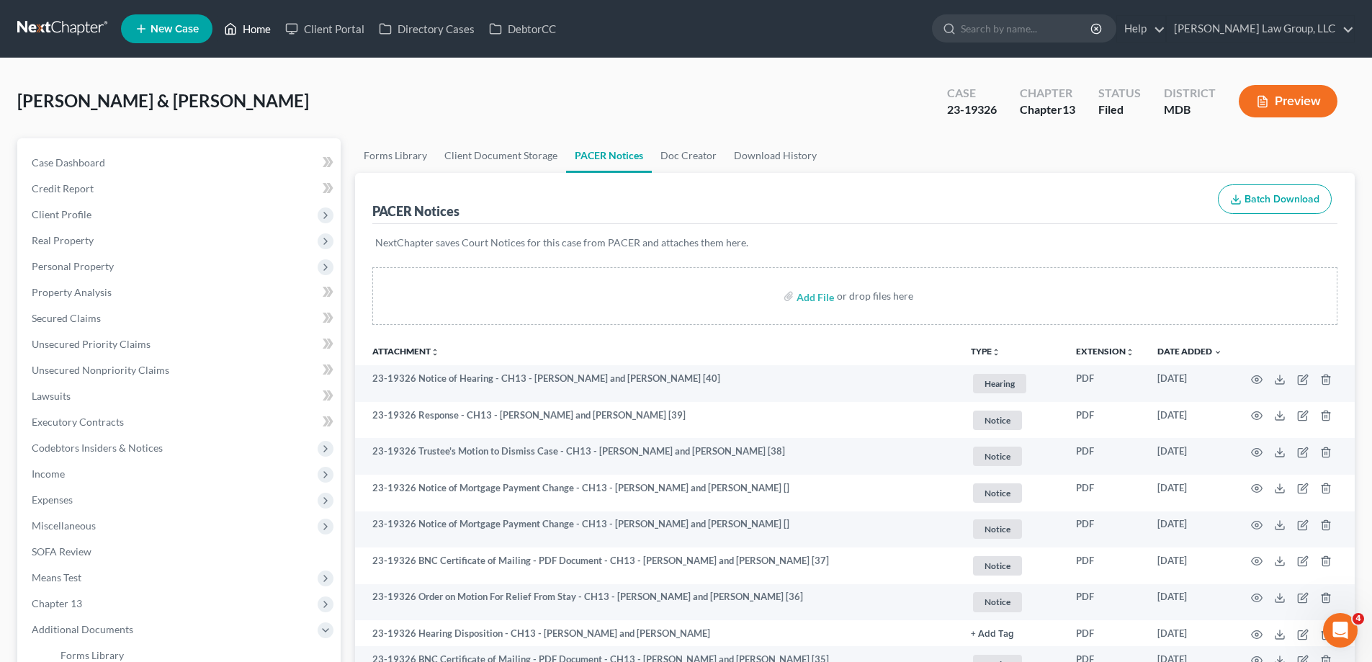
click at [233, 30] on polyline at bounding box center [231, 32] width 4 height 6
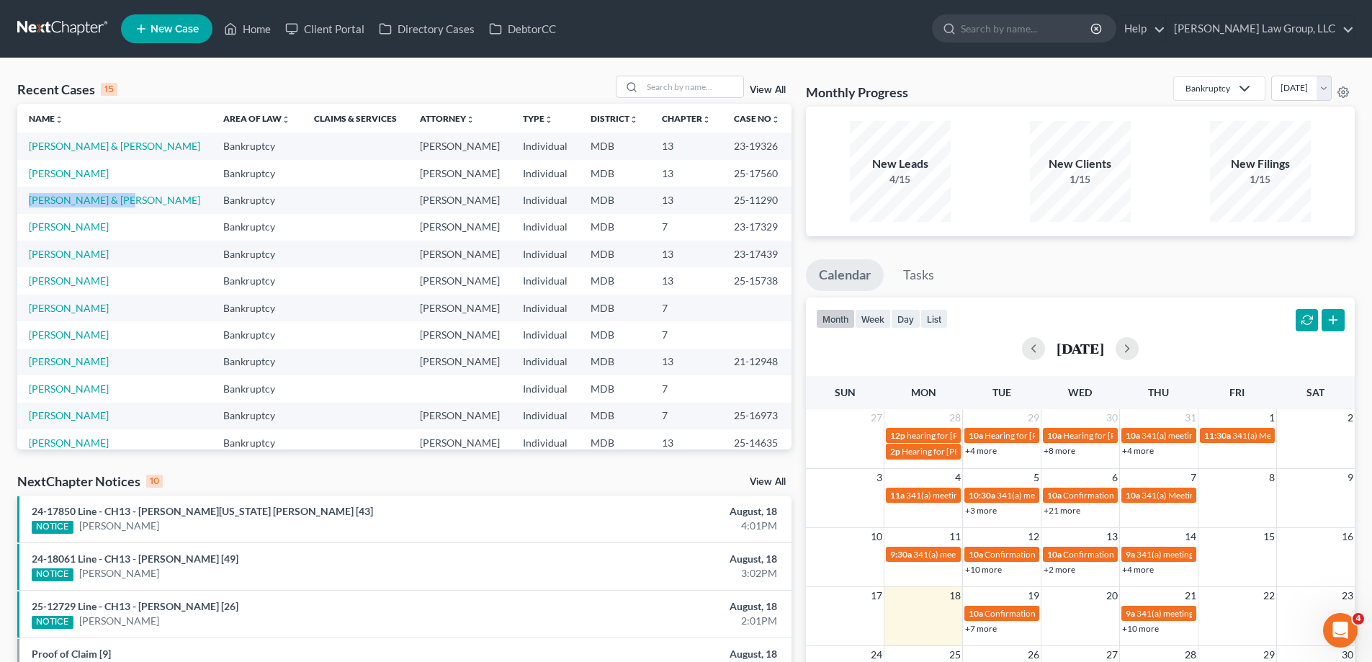
drag, startPoint x: 26, startPoint y: 206, endPoint x: 111, endPoint y: 207, distance: 85.0
click at [111, 207] on td "[PERSON_NAME] & [PERSON_NAME]" at bounding box center [114, 200] width 195 height 27
copy link "Springer, Elizabeth"
drag, startPoint x: 200, startPoint y: 204, endPoint x: 123, endPoint y: 206, distance: 76.4
click at [123, 206] on td "[PERSON_NAME] & [PERSON_NAME]" at bounding box center [114, 200] width 195 height 27
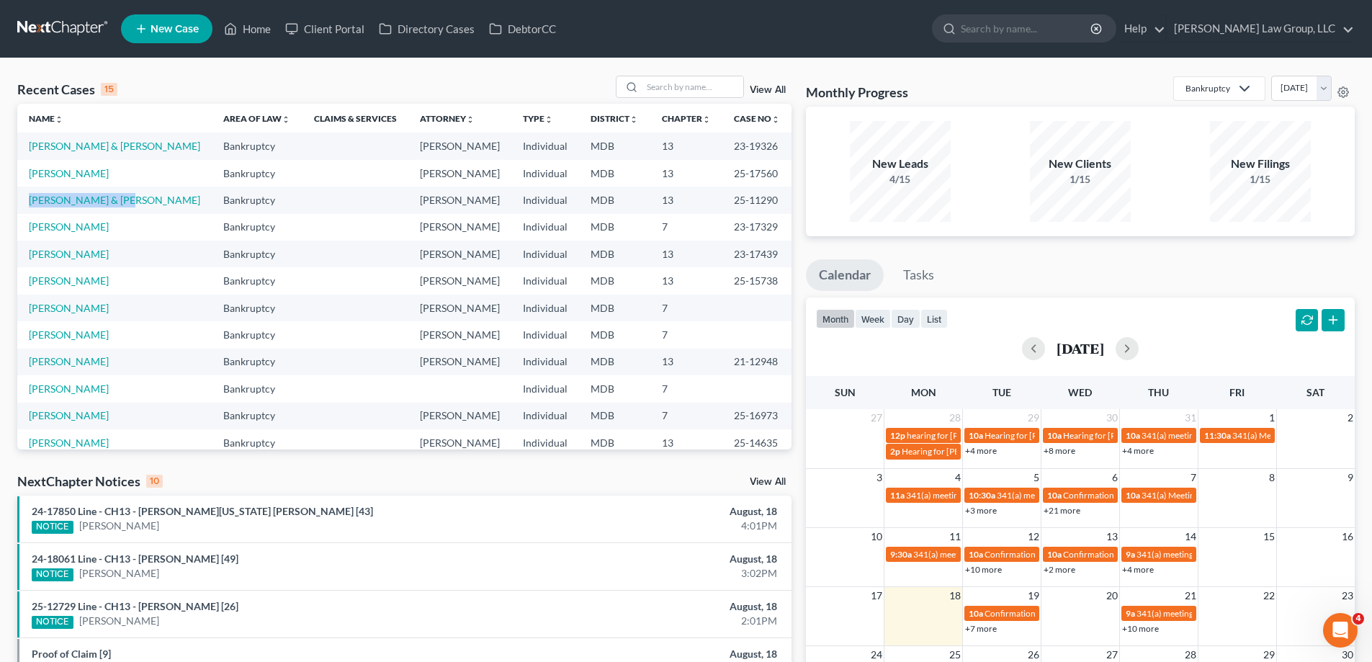
copy link "Grabner, Charles"
drag, startPoint x: 768, startPoint y: 202, endPoint x: 719, endPoint y: 211, distance: 49.9
click at [723, 211] on td "25-11290" at bounding box center [757, 200] width 69 height 27
copy td "25-11290"
click at [656, 86] on input "search" at bounding box center [693, 86] width 101 height 21
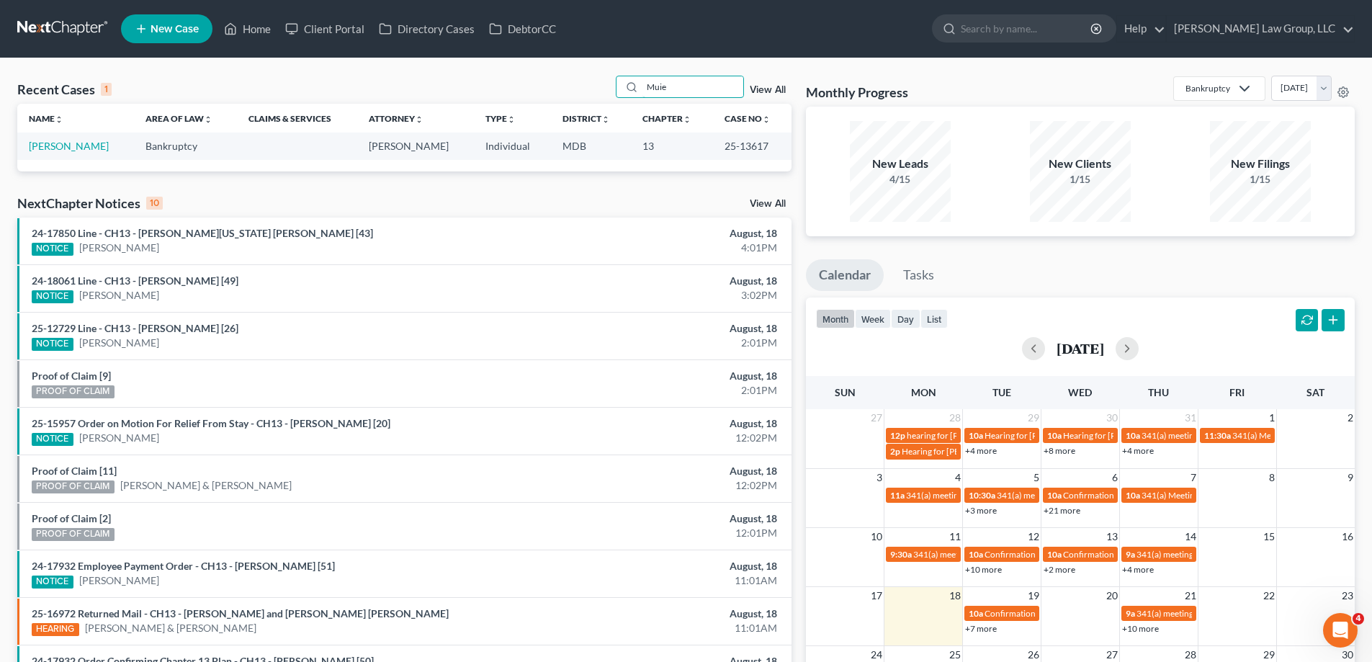
type input "Muie"
drag, startPoint x: 765, startPoint y: 145, endPoint x: 720, endPoint y: 145, distance: 45.4
click at [720, 145] on td "25-13617" at bounding box center [752, 146] width 79 height 27
copy td "25-13617"
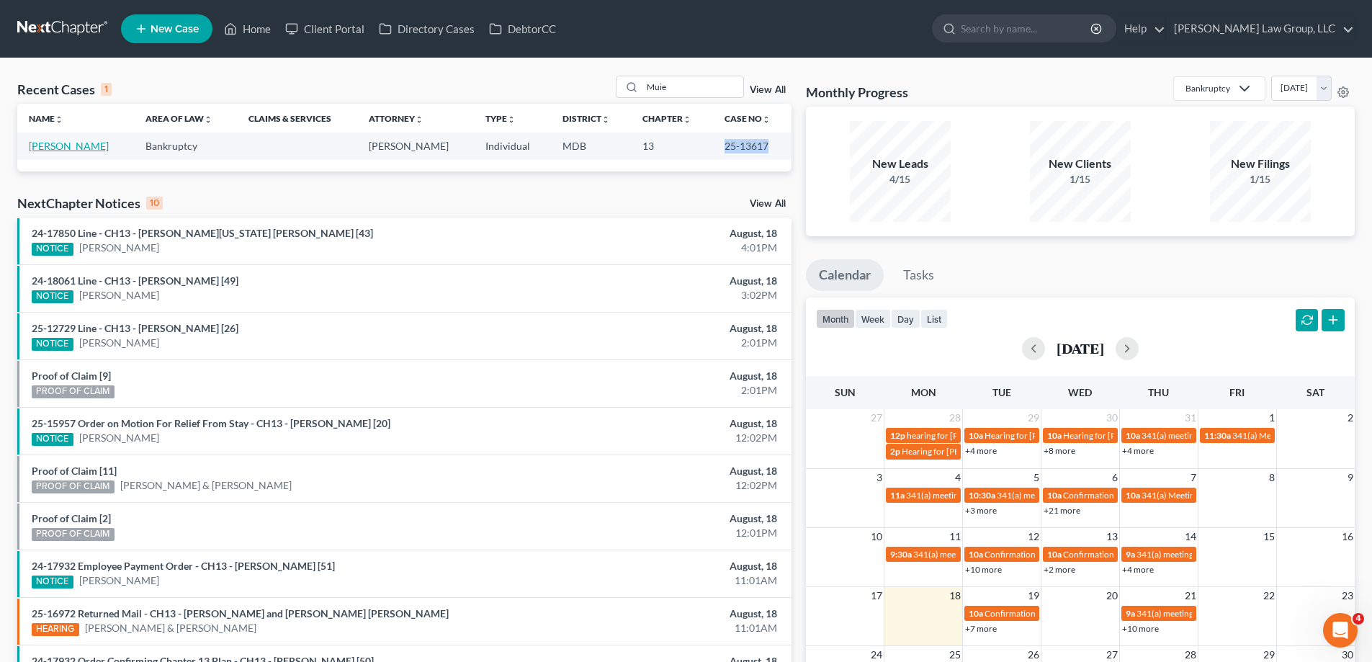
click at [82, 143] on link "[PERSON_NAME]" at bounding box center [69, 146] width 80 height 12
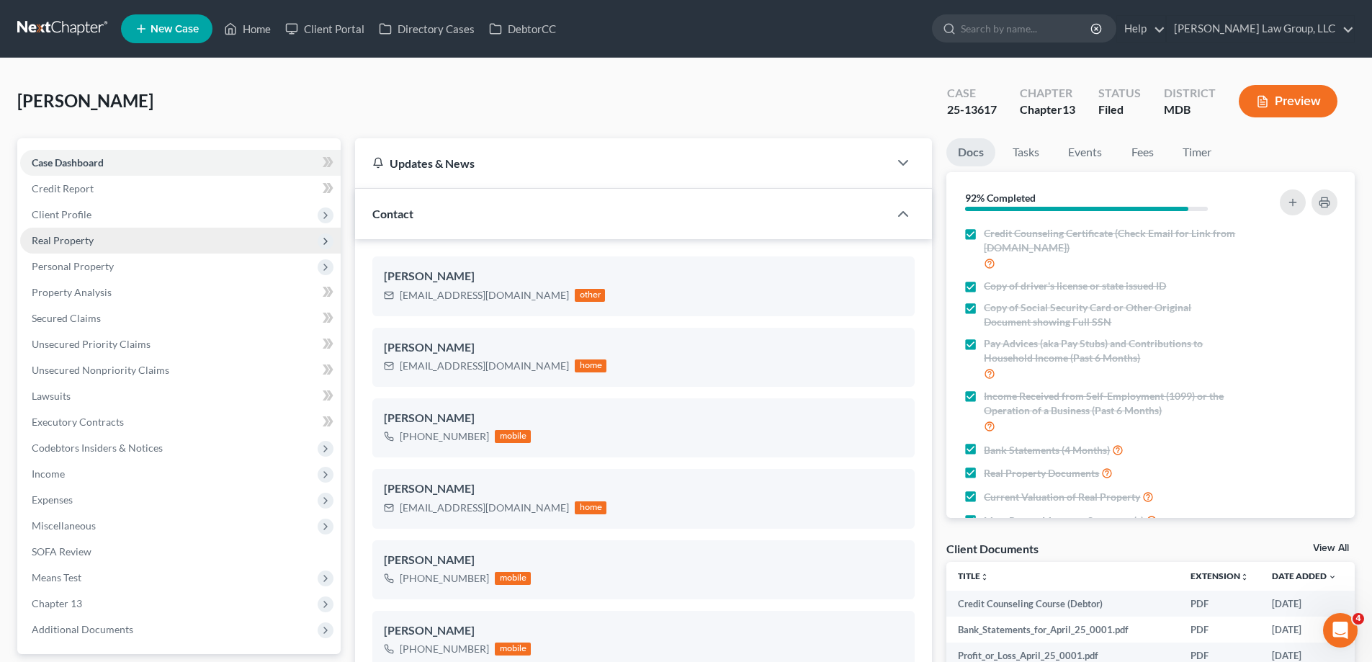
click at [97, 213] on span "Client Profile" at bounding box center [180, 215] width 321 height 26
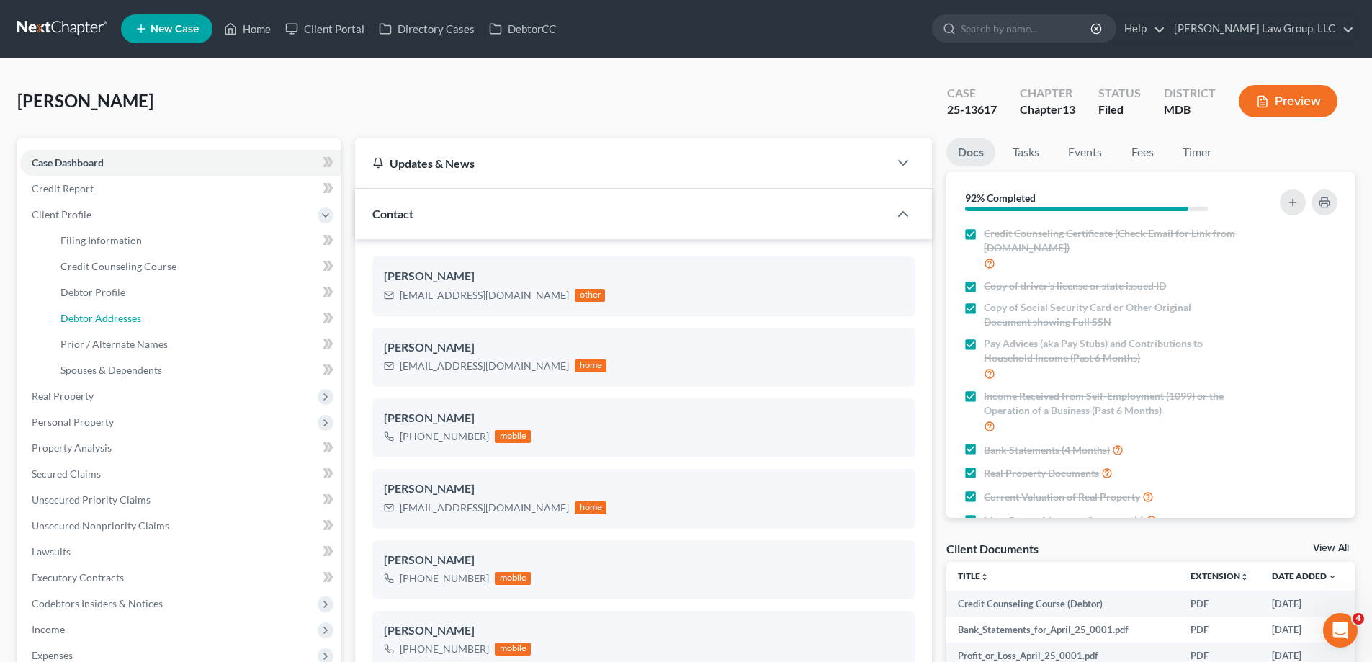
click at [140, 316] on span "Debtor Addresses" at bounding box center [101, 318] width 81 height 12
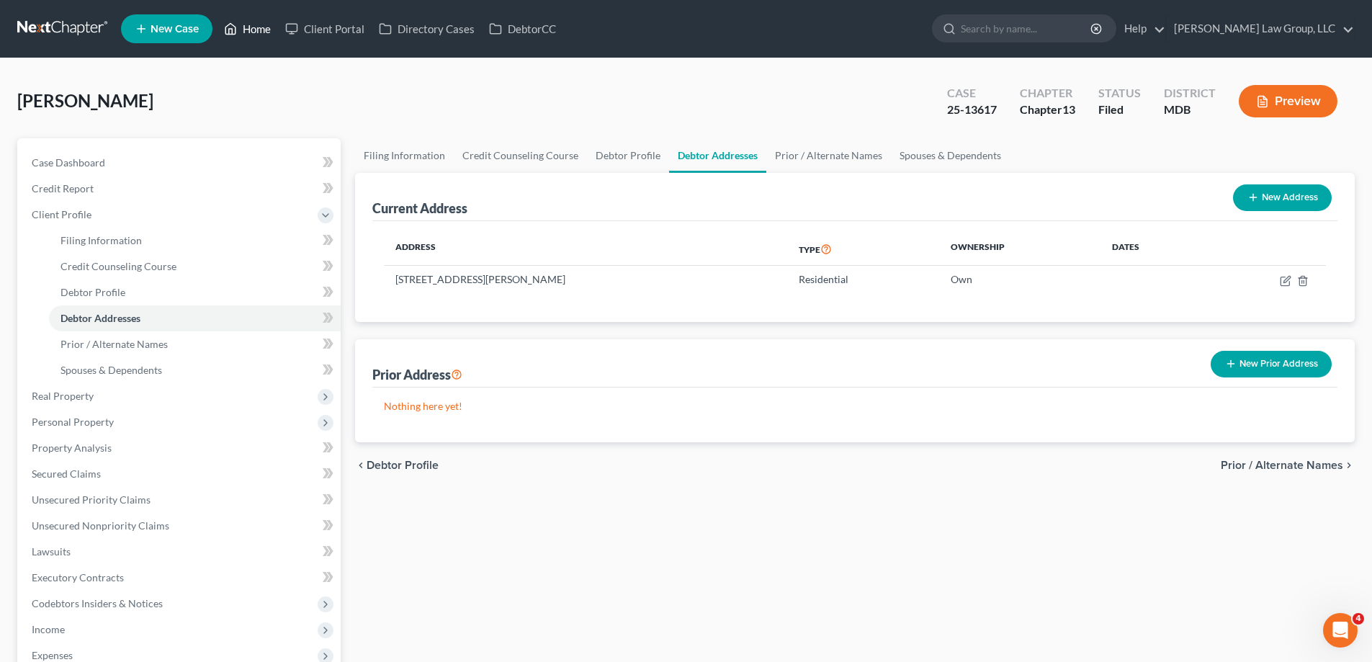
click at [235, 17] on link "Home" at bounding box center [247, 29] width 61 height 26
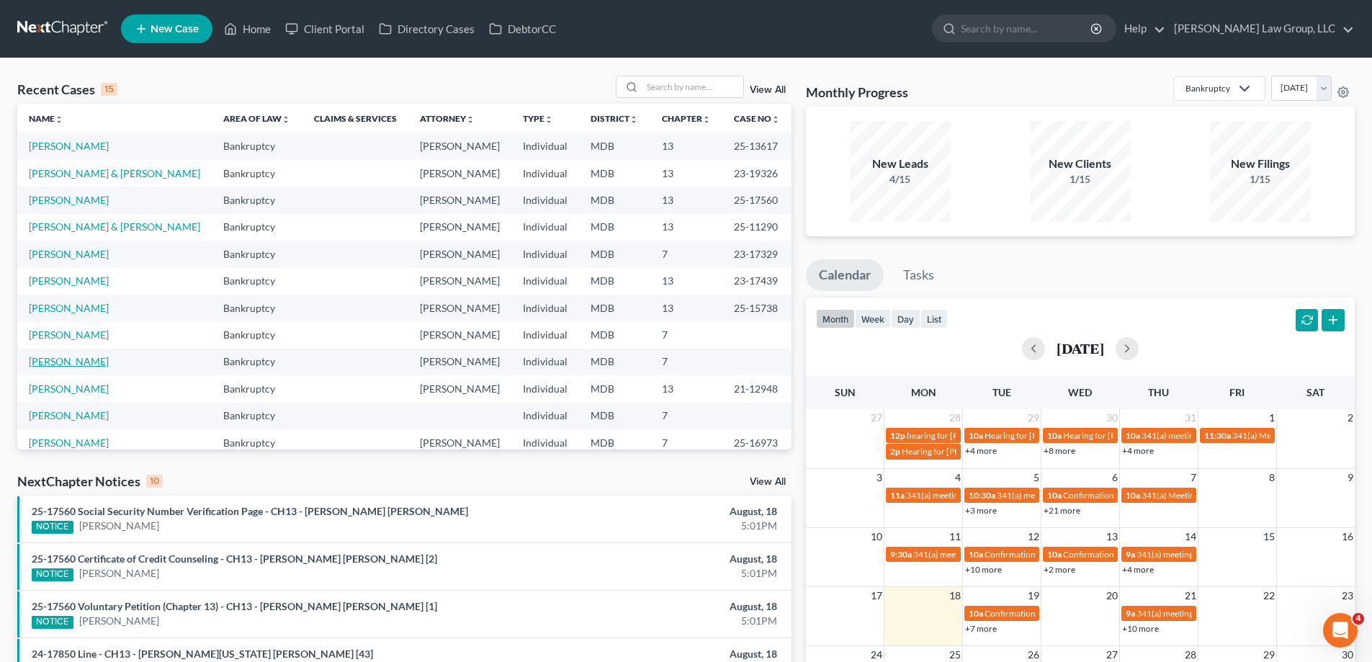
click at [48, 365] on link "[PERSON_NAME]" at bounding box center [69, 361] width 80 height 12
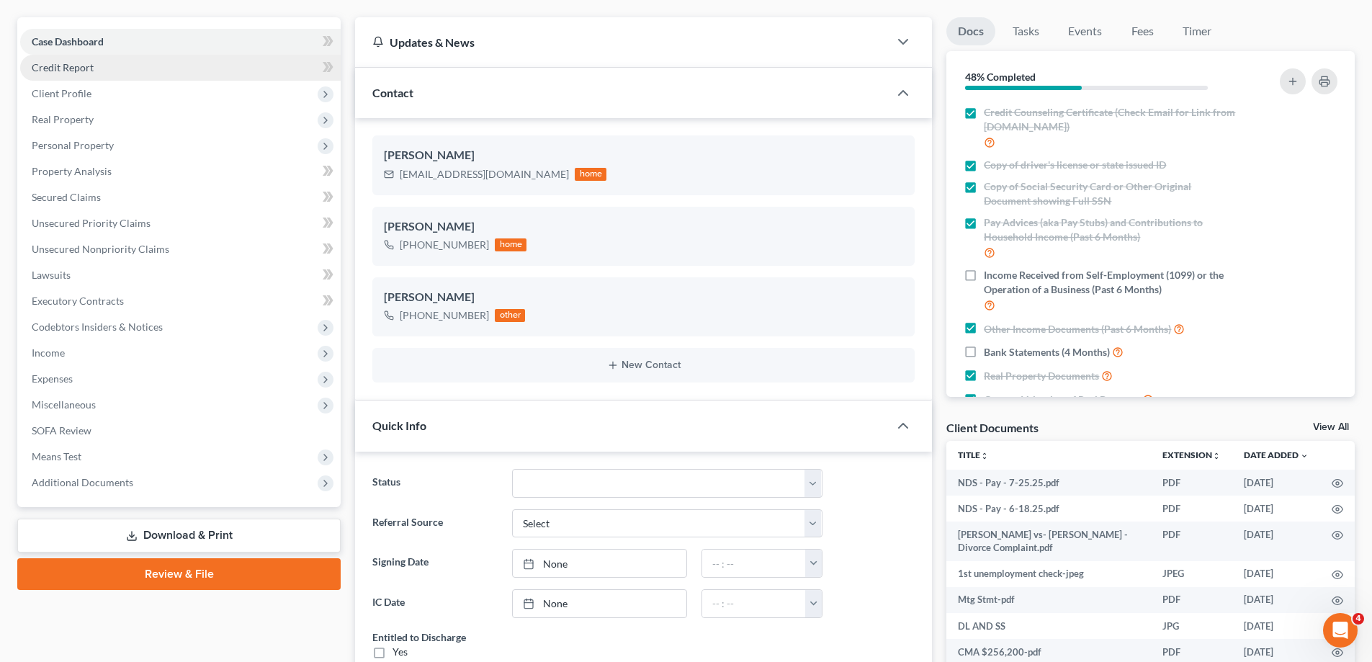
scroll to position [72, 0]
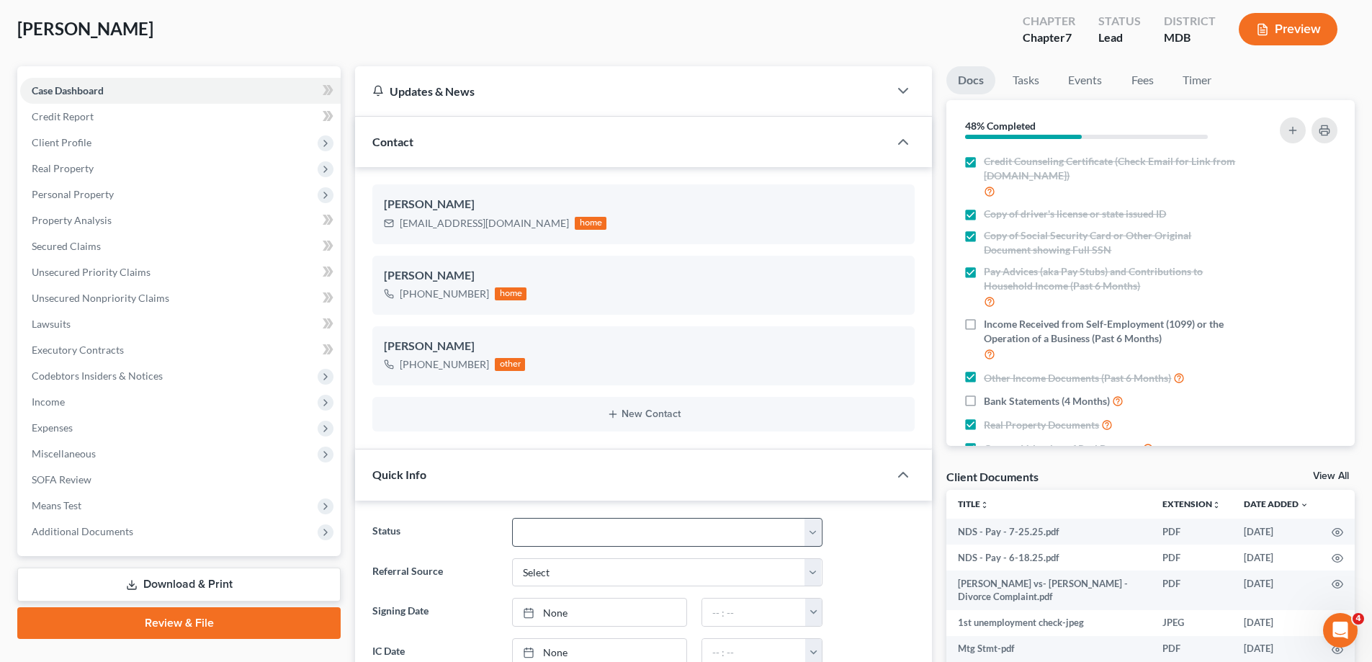
click at [121, 460] on span "Miscellaneous" at bounding box center [180, 454] width 321 height 26
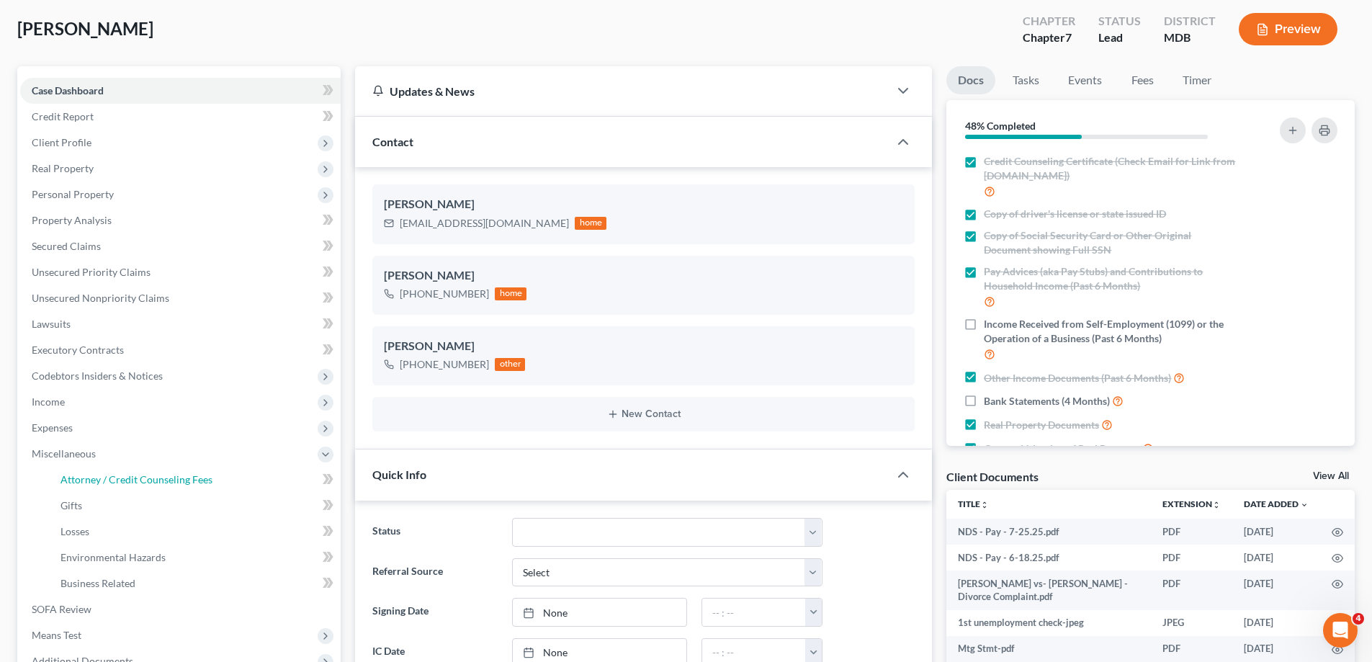
drag, startPoint x: 99, startPoint y: 480, endPoint x: 1198, endPoint y: 114, distance: 1158.0
click at [99, 479] on span "Attorney / Credit Counseling Fees" at bounding box center [137, 479] width 152 height 12
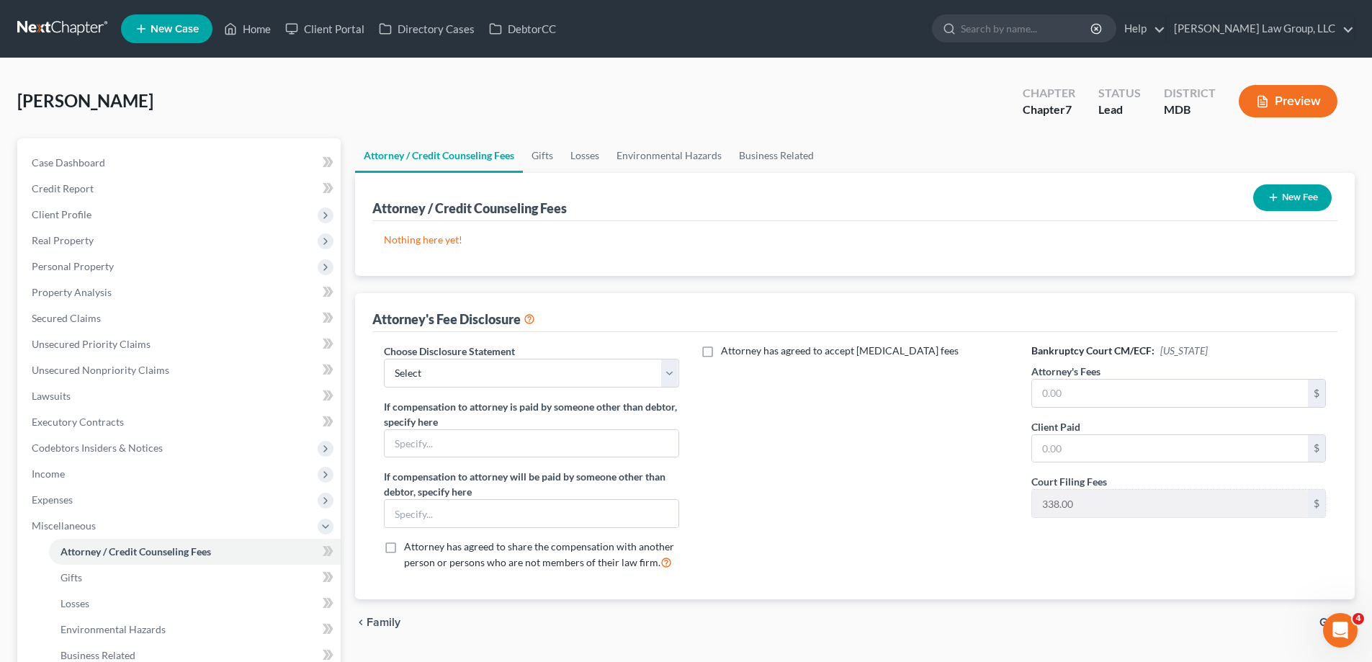
click at [1281, 192] on button "New Fee" at bounding box center [1293, 197] width 79 height 27
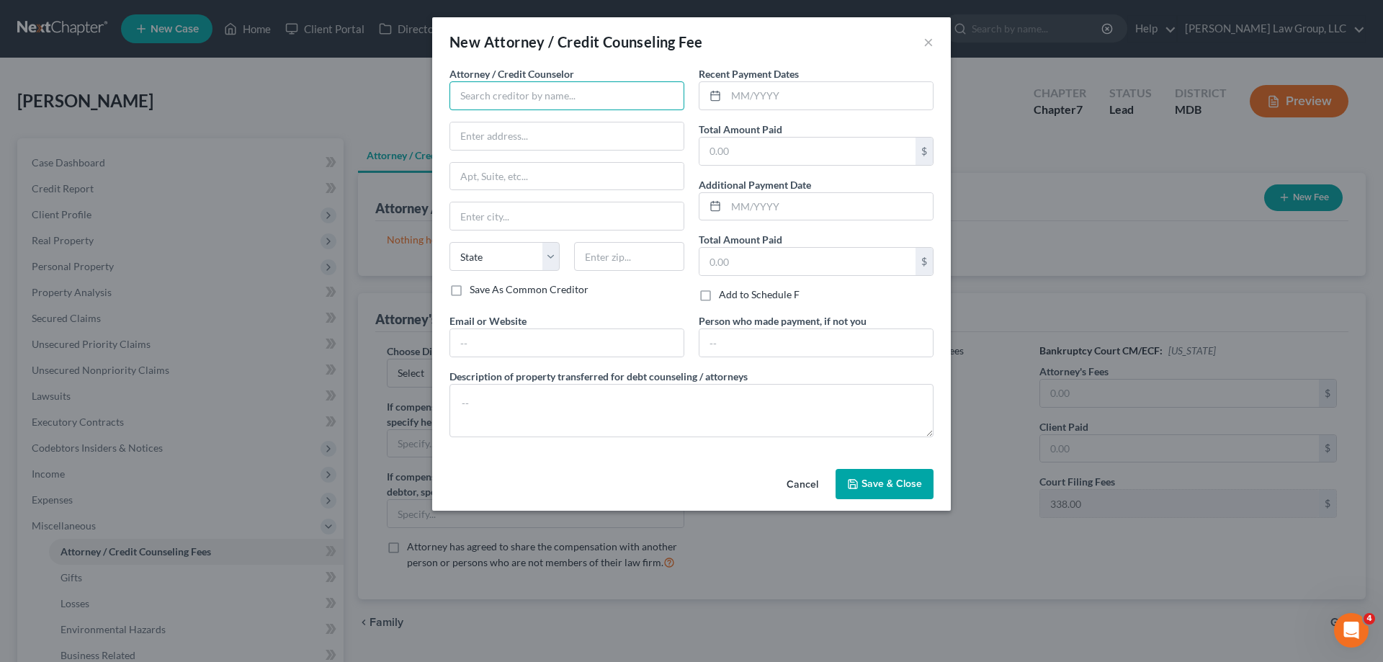
click at [586, 109] on input "text" at bounding box center [567, 95] width 235 height 29
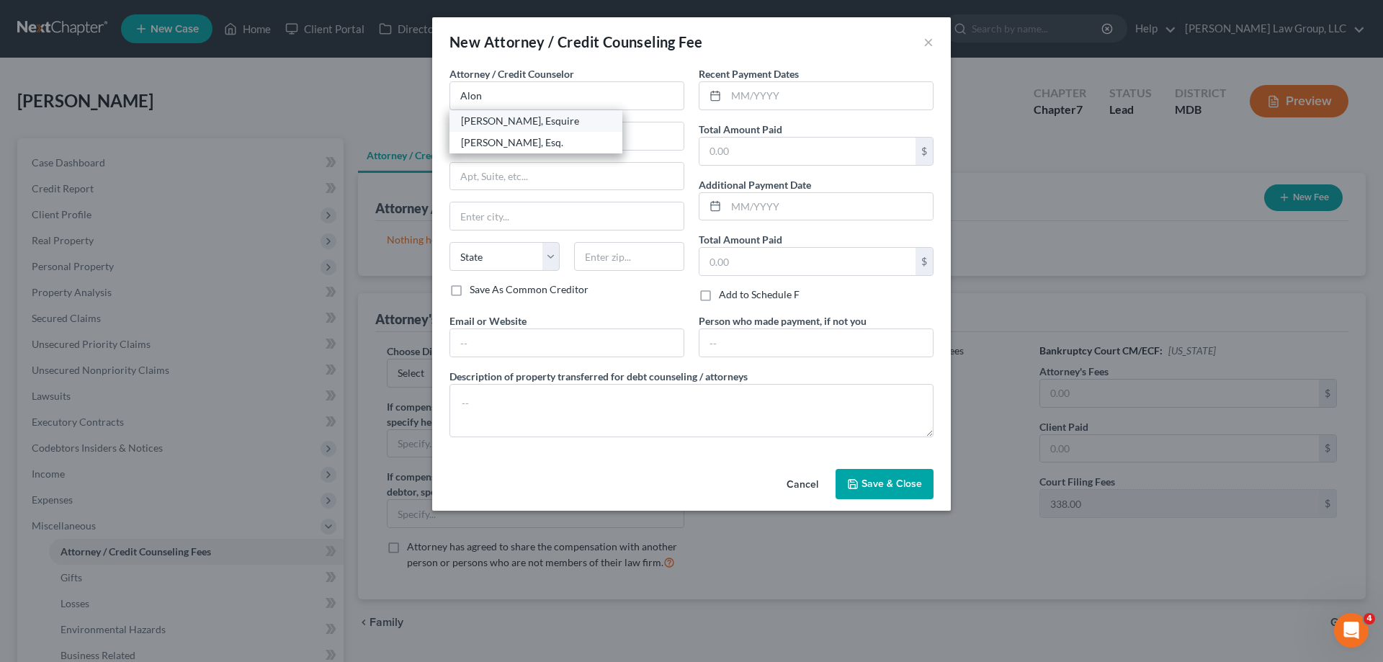
click at [519, 126] on div "[PERSON_NAME], Esquire" at bounding box center [536, 121] width 150 height 14
type input "[PERSON_NAME], Esquire"
type input "[PERSON_NAME] Law Group, LLC"
type input "[STREET_ADDRESS]"
type input "Columbia"
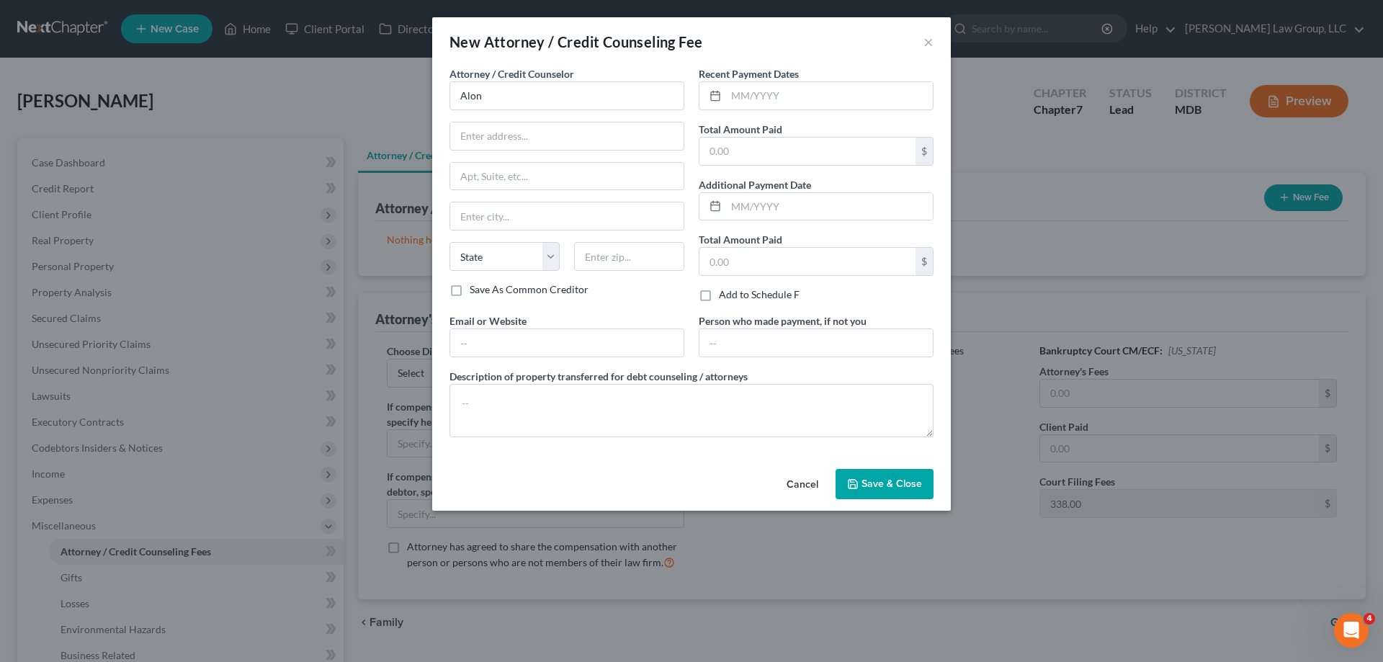
select select "21"
type input "21046"
click at [786, 140] on input "text" at bounding box center [808, 151] width 216 height 27
paste input "2,377.95"
type input "2,377.95"
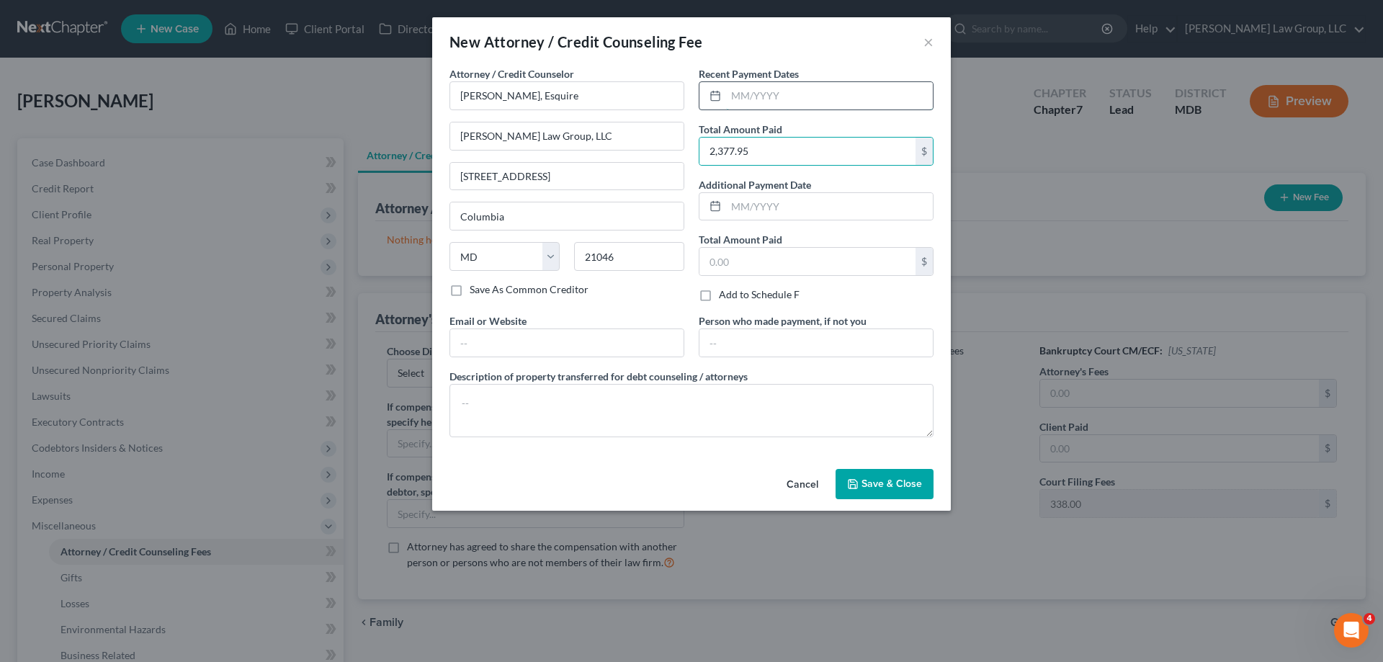
click at [796, 96] on input "text" at bounding box center [829, 95] width 207 height 27
type input "06/2025"
click at [655, 419] on textarea at bounding box center [692, 410] width 484 height 53
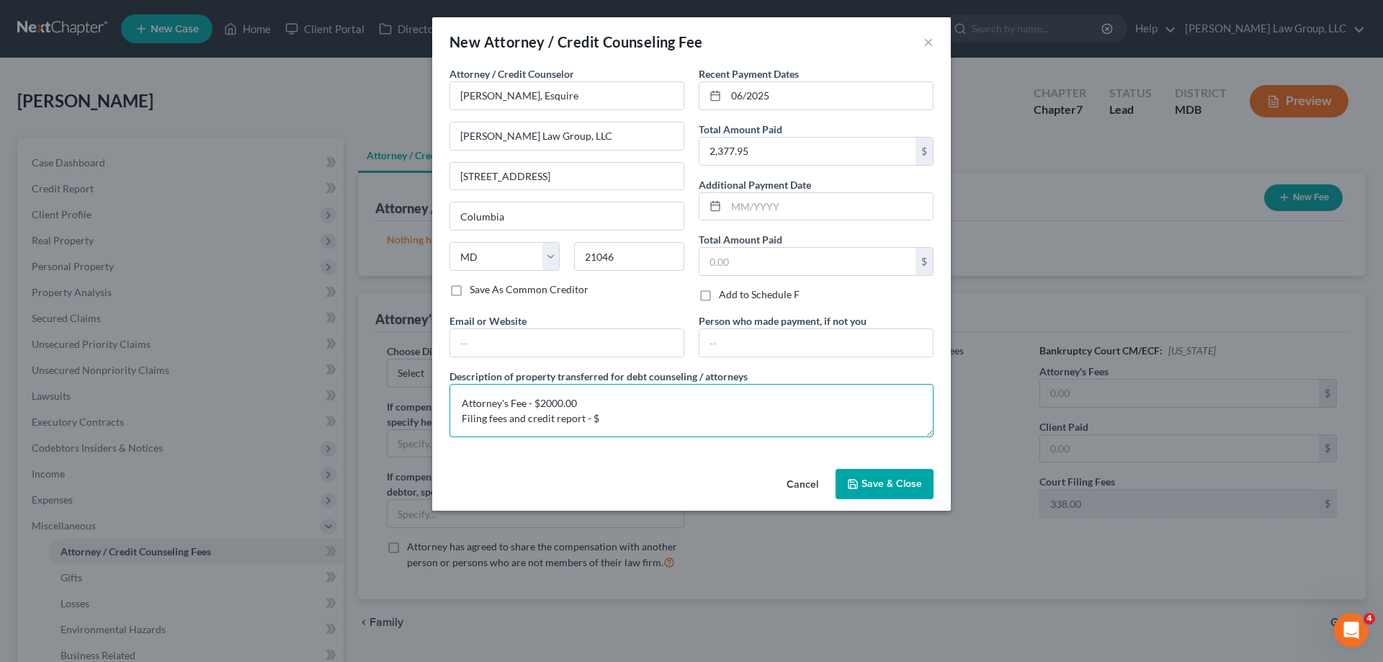
paste textarea "377.95"
type textarea "Attorney's Fee - $2000.00 Filing fees and credit report - $377.95"
click at [900, 487] on span "Save & Close" at bounding box center [892, 484] width 61 height 12
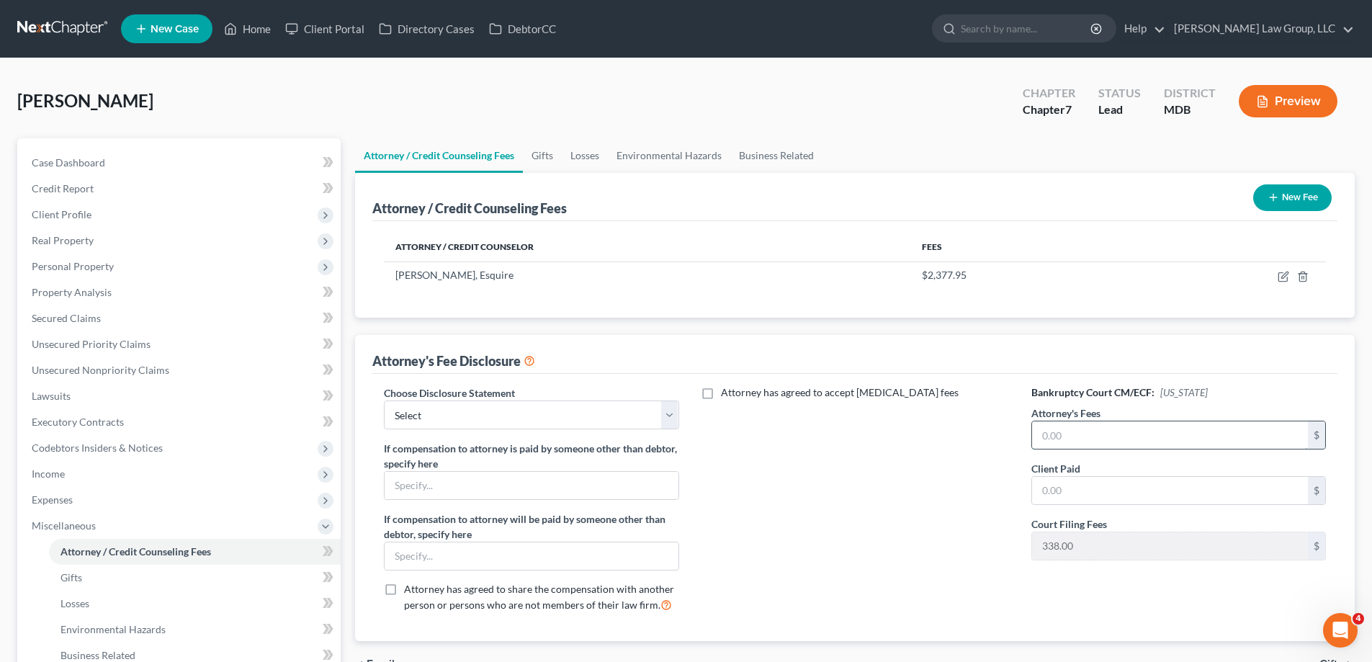
click at [1082, 437] on input "text" at bounding box center [1170, 434] width 276 height 27
type input "2,000.00"
click at [1104, 477] on input "text" at bounding box center [1170, 490] width 276 height 27
type input "5"
type input "2,000.00"
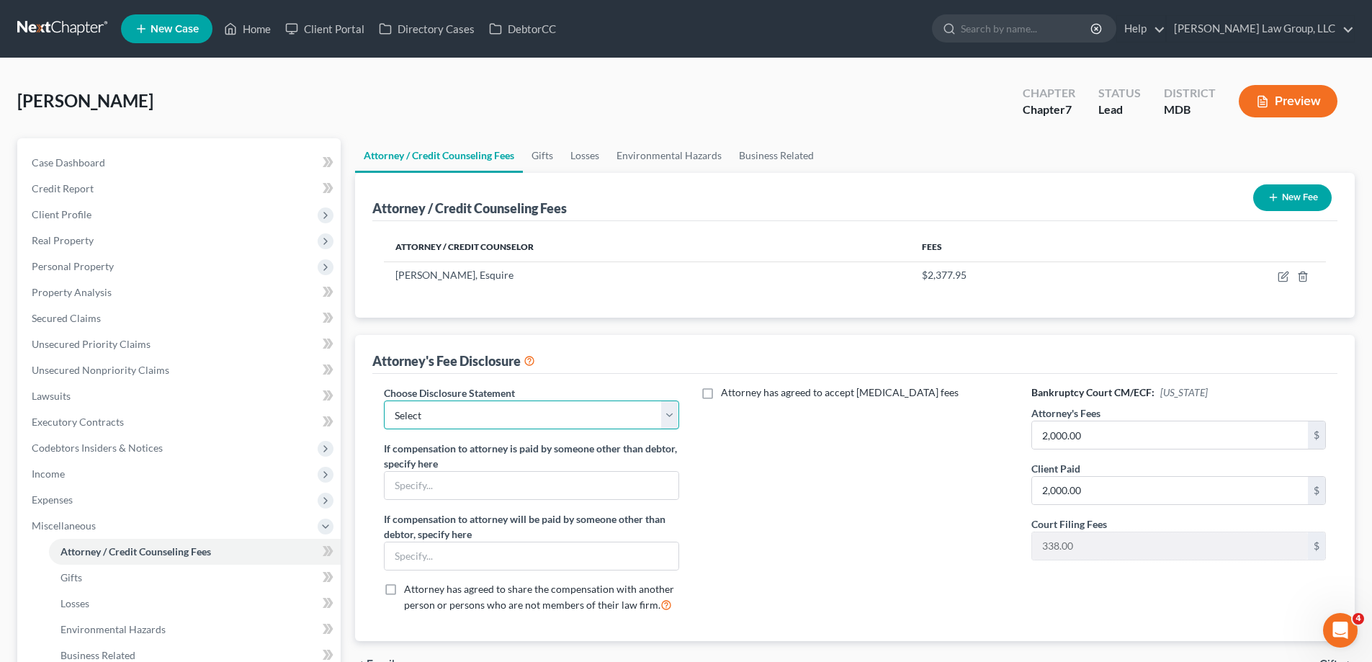
click at [581, 401] on select "Select Local Rule 2016-2(a)(2)(A) Chapter 13 Hourly Fee Disclosure Subchapter V…" at bounding box center [531, 415] width 295 height 29
select select "4"
click at [384, 401] on select "Select Local Rule 2016-2(a)(2)(A) Chapter 13 Hourly Fee Disclosure Subchapter V…" at bounding box center [531, 415] width 295 height 29
click at [94, 519] on span "Miscellaneous" at bounding box center [64, 525] width 64 height 12
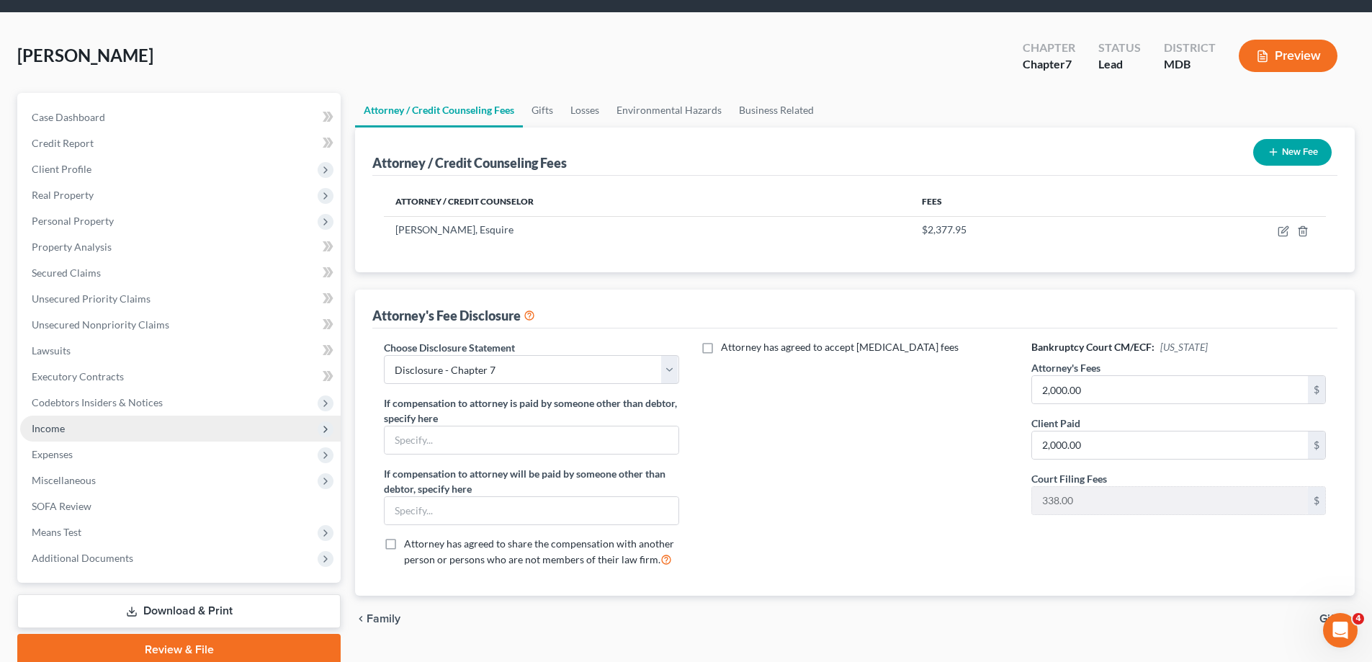
scroll to position [104, 0]
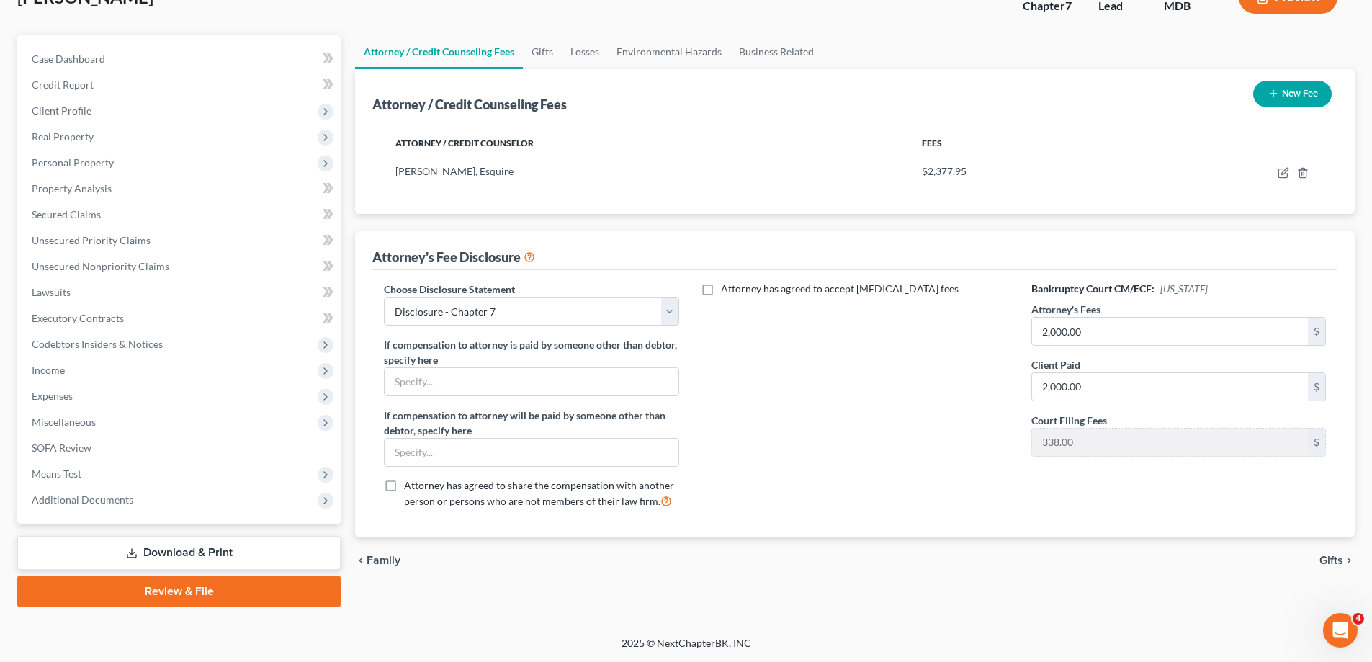
click at [205, 547] on link "Download & Print" at bounding box center [178, 553] width 323 height 34
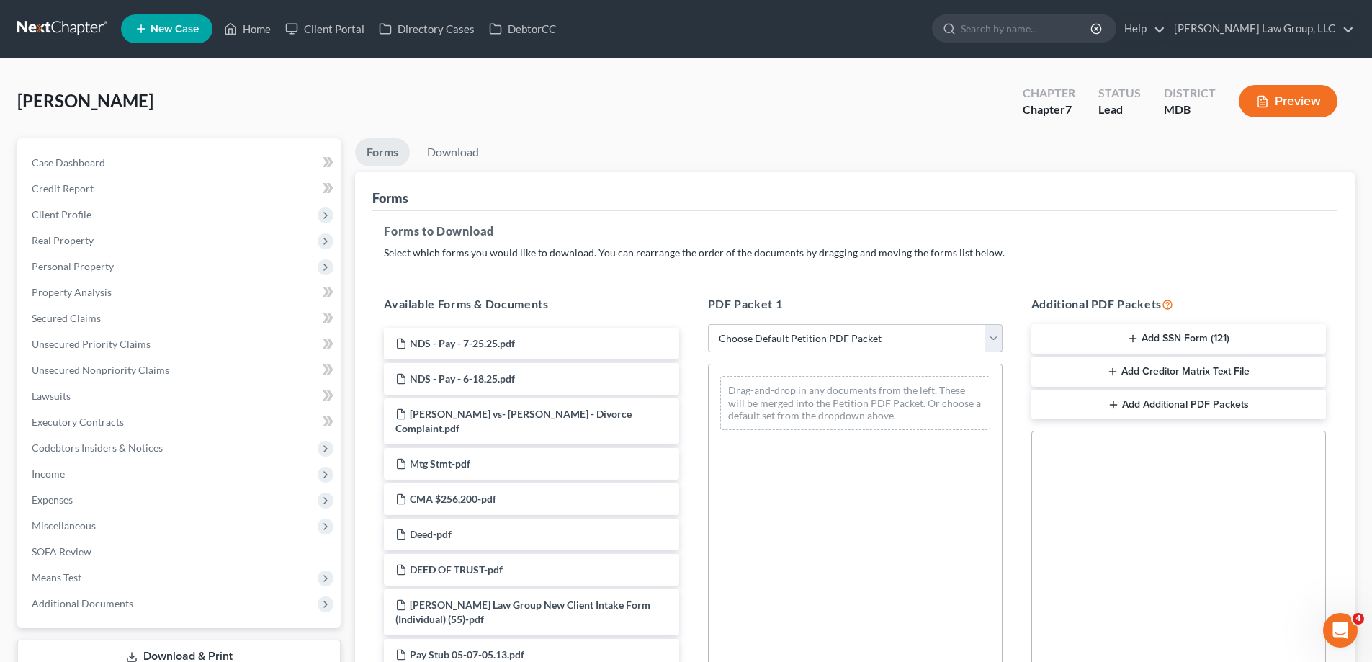
drag, startPoint x: 749, startPoint y: 339, endPoint x: 756, endPoint y: 349, distance: 12.6
click at [751, 339] on select "Choose Default Petition PDF Packet Complete Bankruptcy Petition (all forms and …" at bounding box center [855, 338] width 295 height 29
select select "0"
click at [708, 324] on select "Choose Default Petition PDF Packet Complete Bankruptcy Petition (all forms and …" at bounding box center [855, 338] width 295 height 29
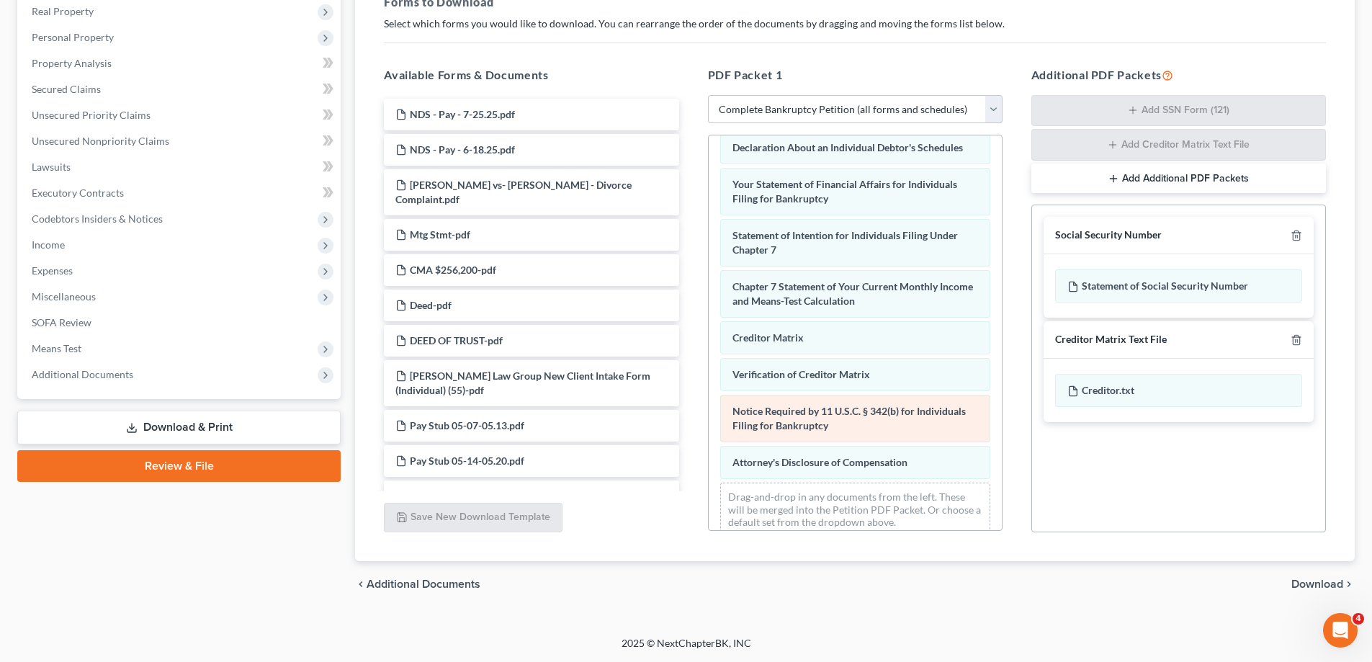
scroll to position [459, 0]
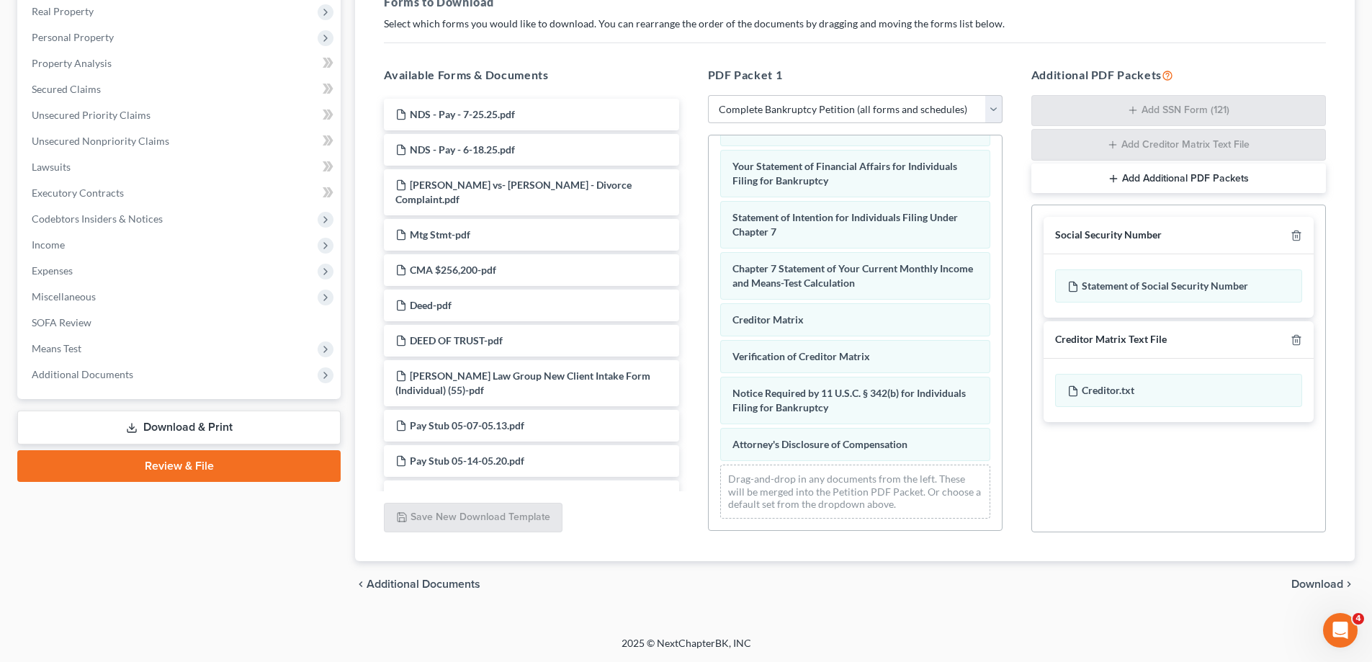
click at [1340, 582] on span "Download" at bounding box center [1318, 584] width 52 height 12
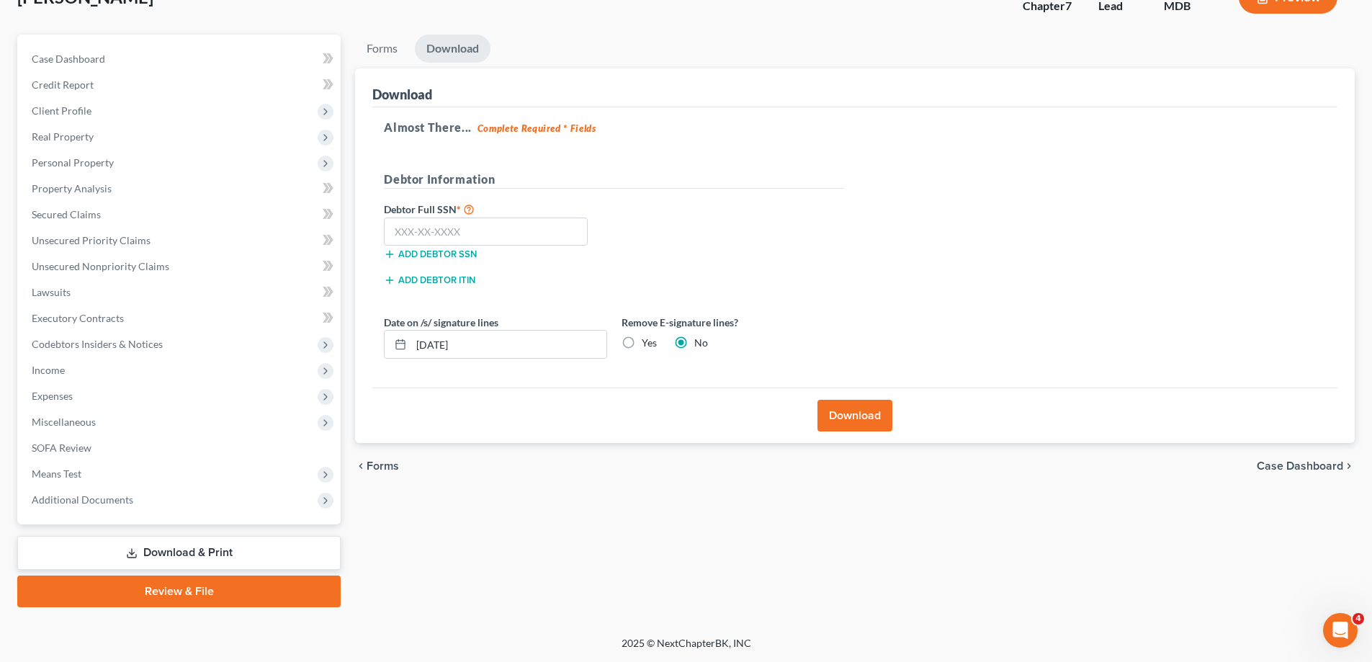
scroll to position [104, 0]
click at [504, 243] on input "text" at bounding box center [486, 232] width 204 height 29
type input "040-70-6908"
click at [838, 413] on button "Download" at bounding box center [855, 416] width 75 height 32
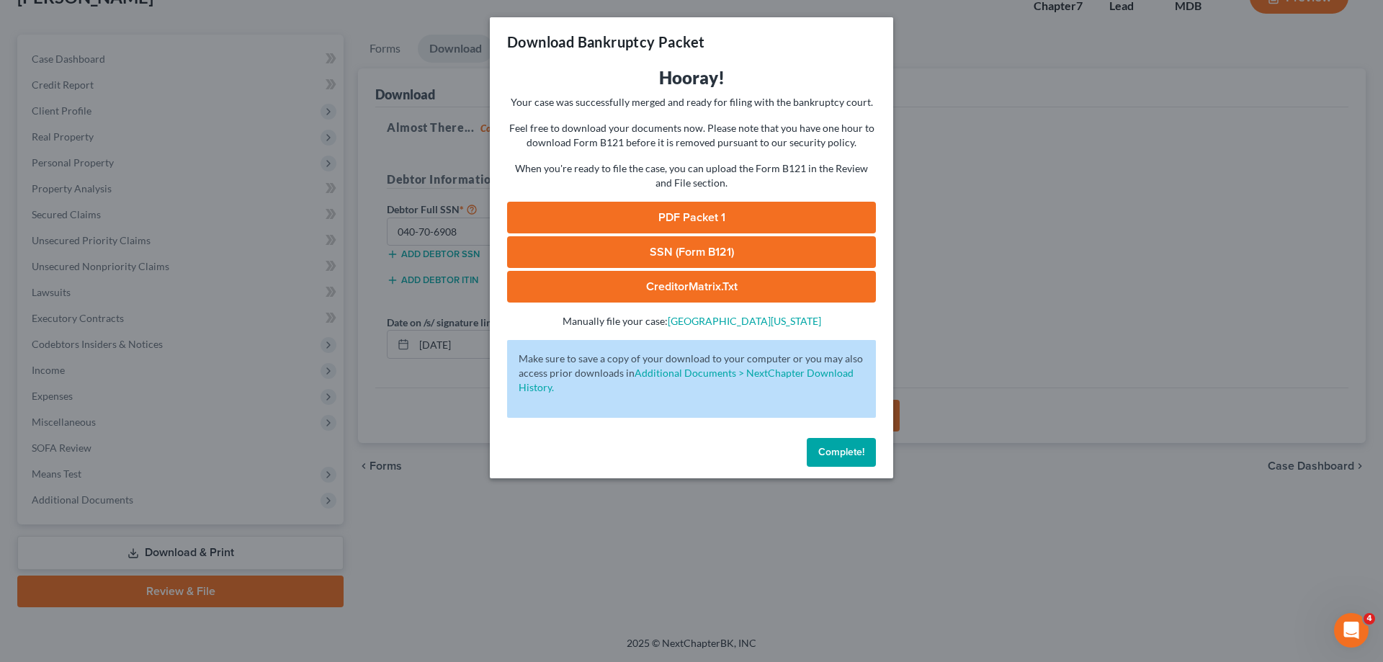
click at [682, 220] on link "PDF Packet 1" at bounding box center [691, 218] width 369 height 32
click at [708, 259] on link "SSN (Form B121)" at bounding box center [691, 252] width 369 height 32
click at [849, 434] on div "Complete!" at bounding box center [691, 455] width 403 height 46
click at [841, 460] on button "Complete!" at bounding box center [841, 452] width 69 height 29
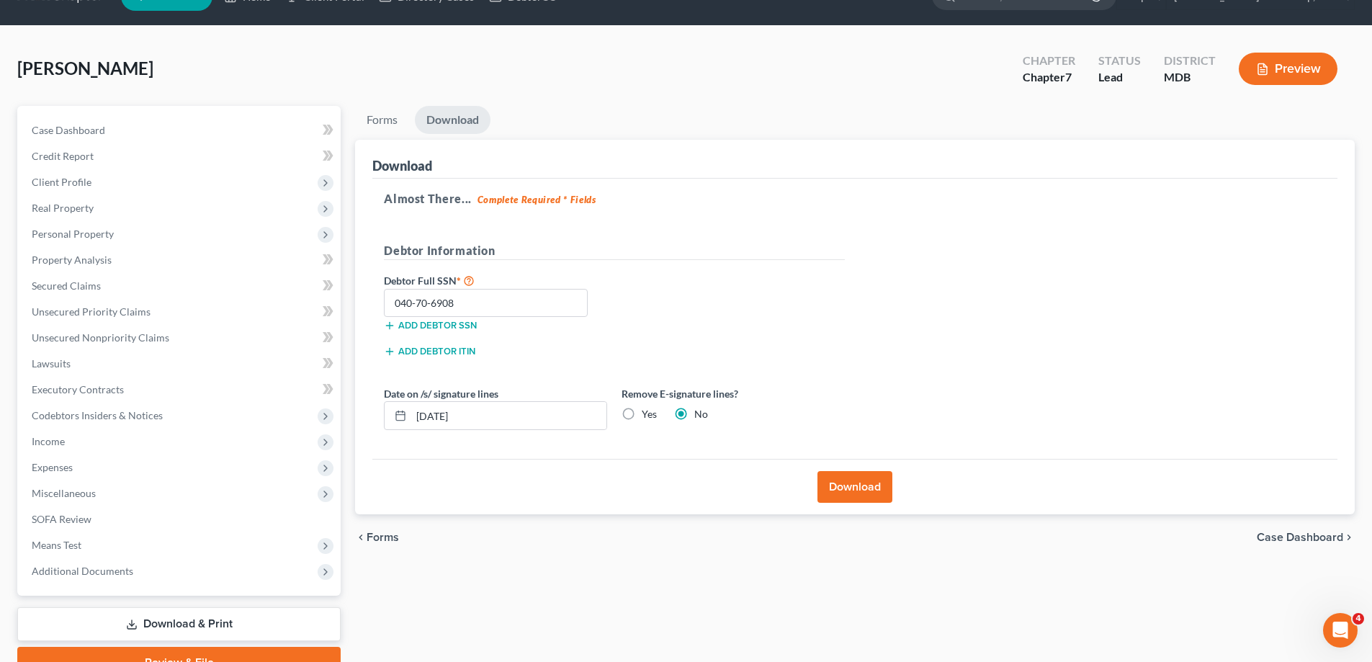
scroll to position [0, 0]
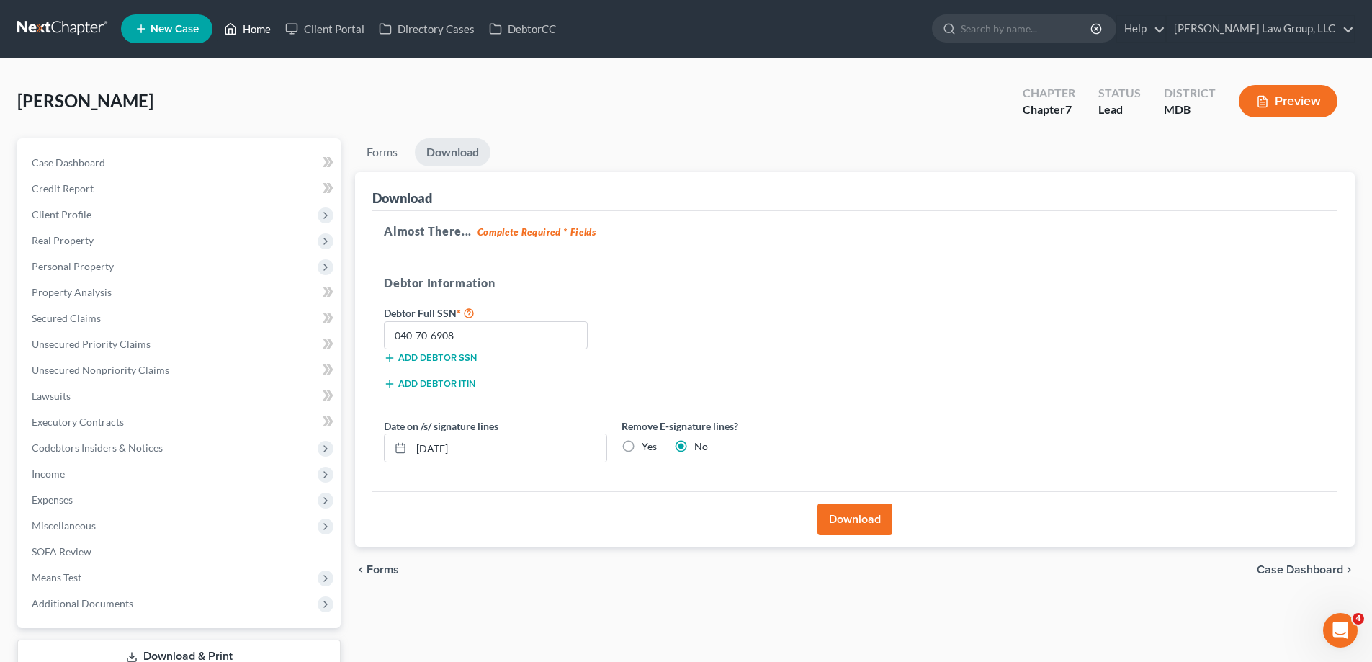
click at [231, 30] on icon at bounding box center [230, 28] width 13 height 17
